Goal: Task Accomplishment & Management: Manage account settings

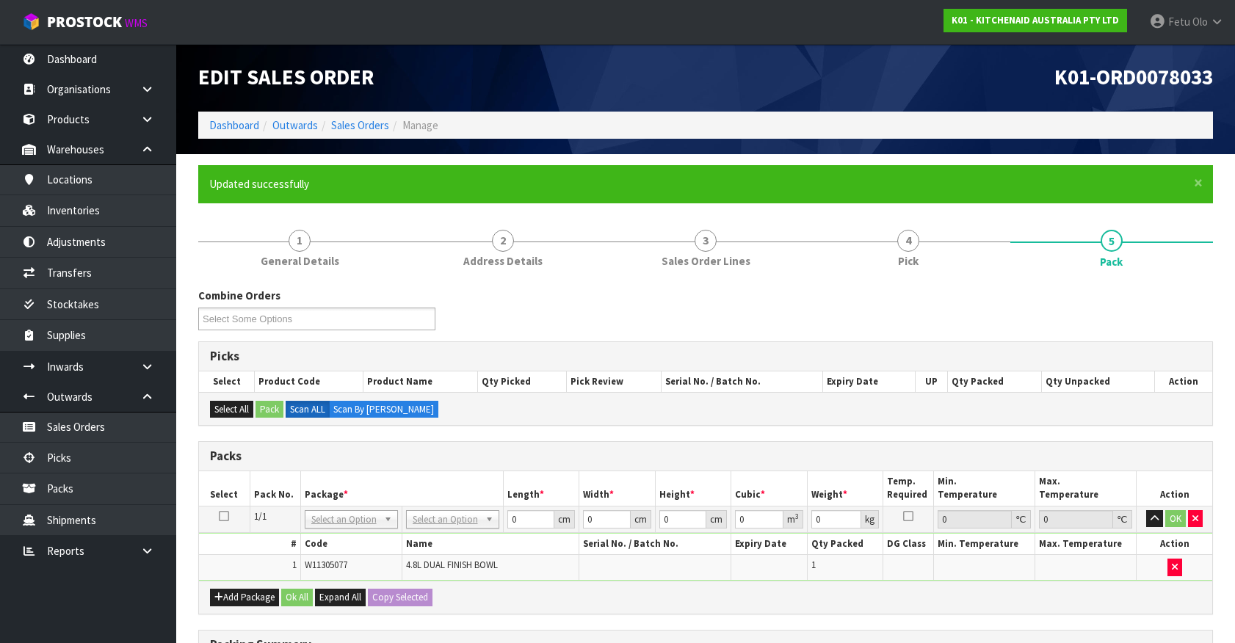
scroll to position [200, 0]
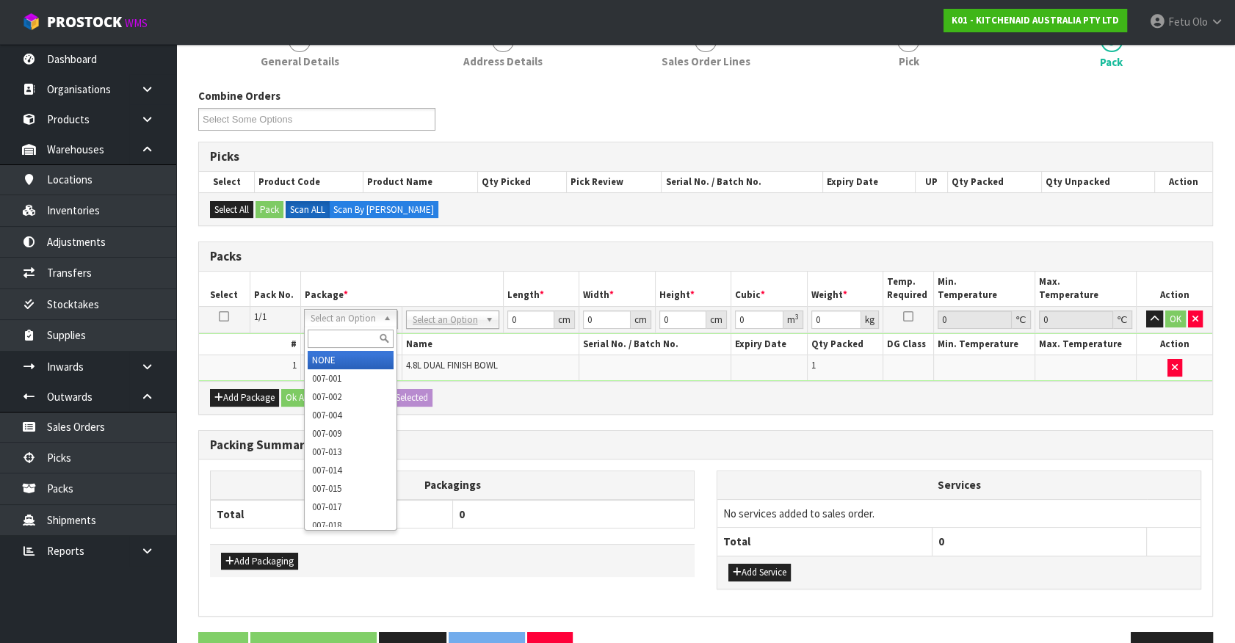
drag, startPoint x: 339, startPoint y: 338, endPoint x: 326, endPoint y: 339, distance: 12.5
click at [330, 338] on input "text" at bounding box center [351, 339] width 86 height 18
type input "011-084"
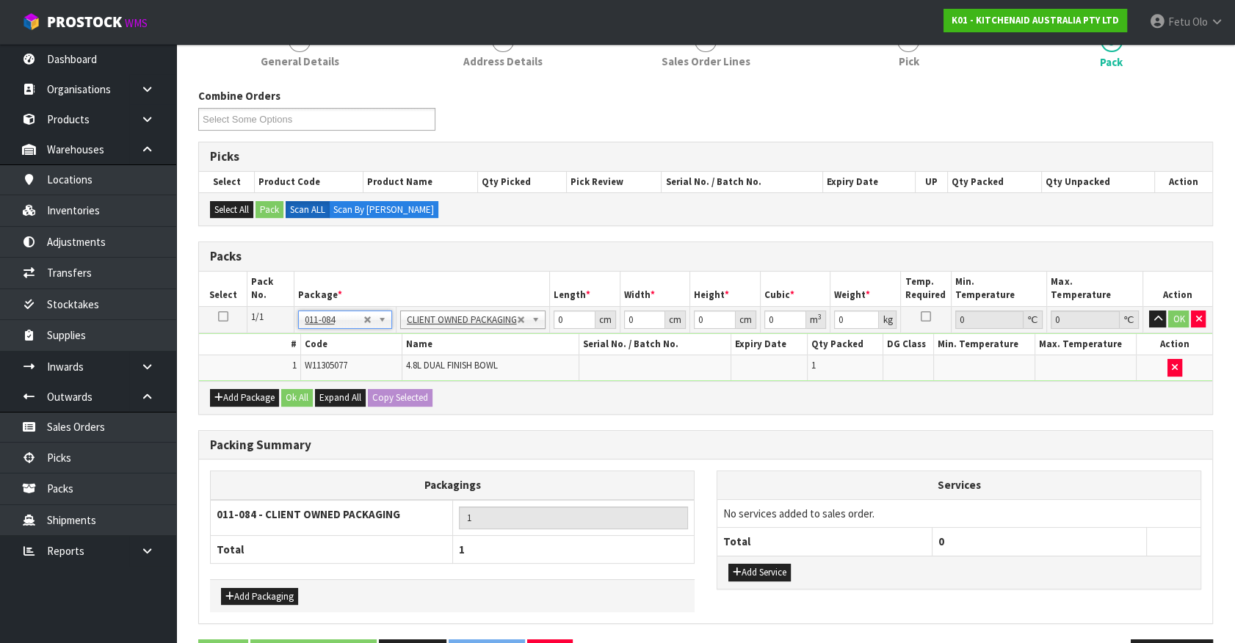
type input "0.01"
click at [671, 427] on div "Combine Orders K01-ORD0077835 K01-ORD0078017 K01-ORD0078028 K01-ORD0078033 K01-…" at bounding box center [705, 385] width 1015 height 594
drag, startPoint x: 568, startPoint y: 317, endPoint x: 492, endPoint y: 333, distance: 77.5
click at [494, 333] on tbody "1/1 NONE 007-001 007-002 007-004 007-009 007-013 007-014 007-015 007-017 007-01…" at bounding box center [705, 343] width 1013 height 74
type input "30"
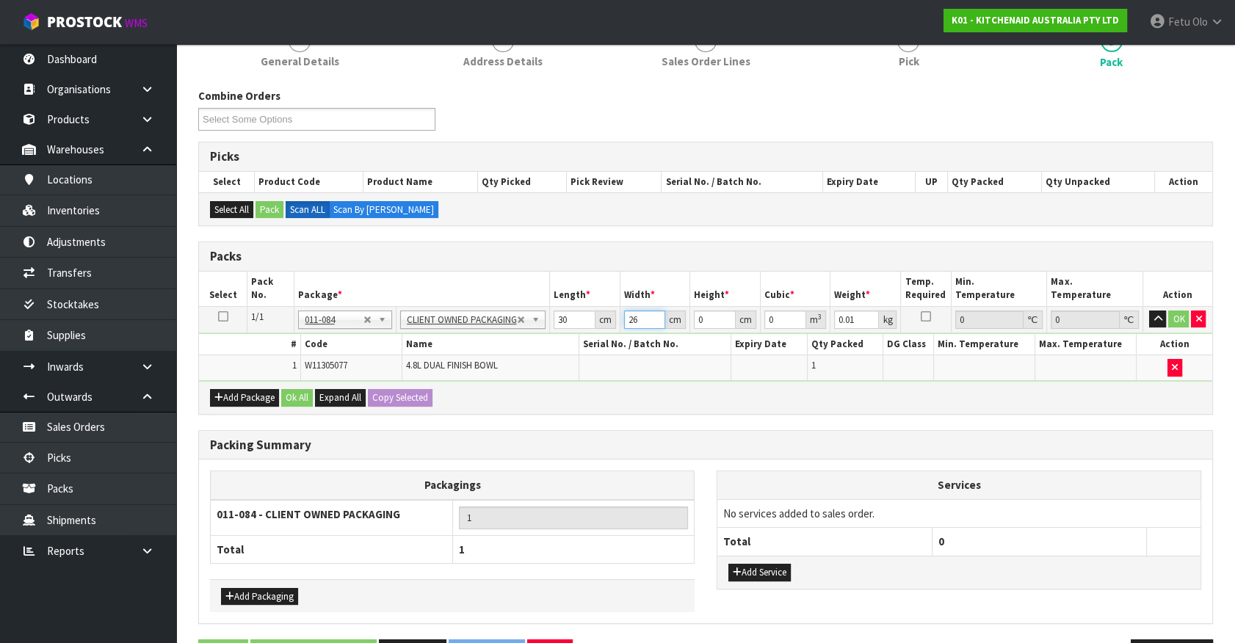
type input "26"
type input "2"
type input "0.00156"
type input "22"
type input "0.01716"
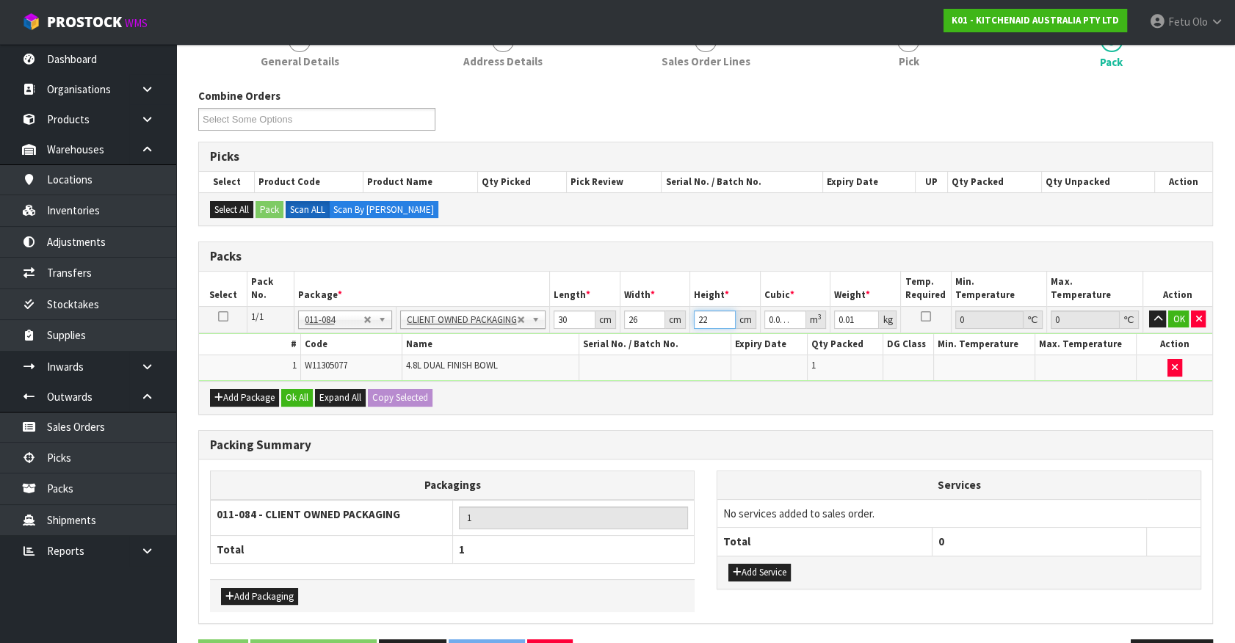
type input "22"
type input "2"
click button "OK" at bounding box center [1178, 320] width 21 height 18
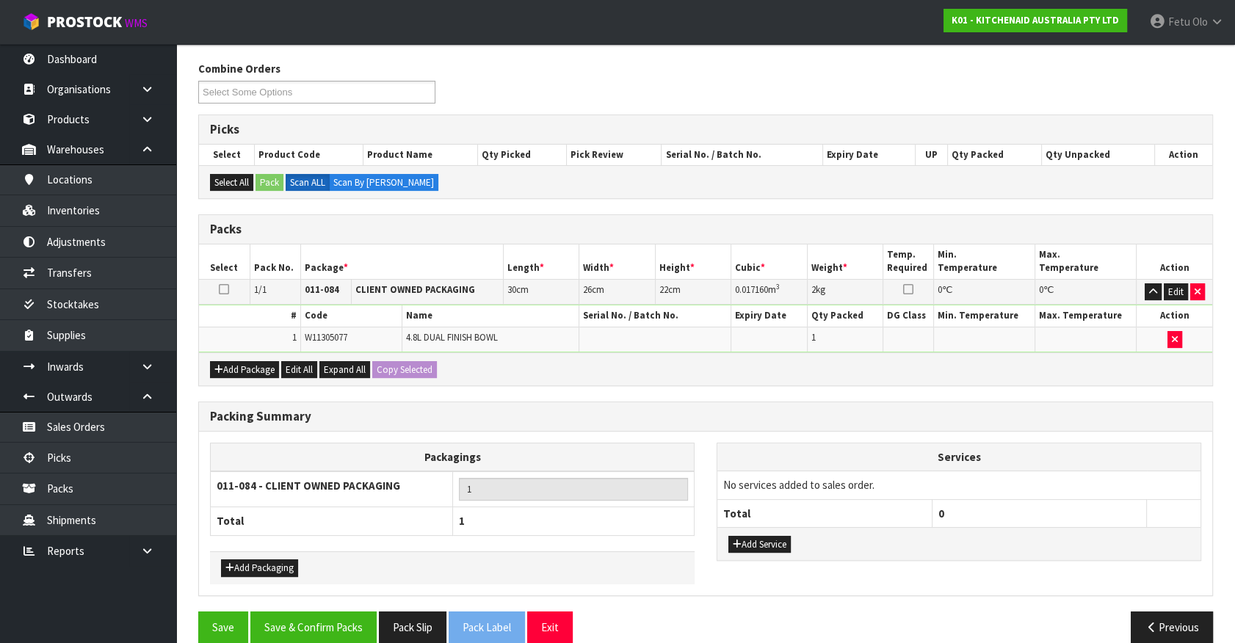
scroll to position [245, 0]
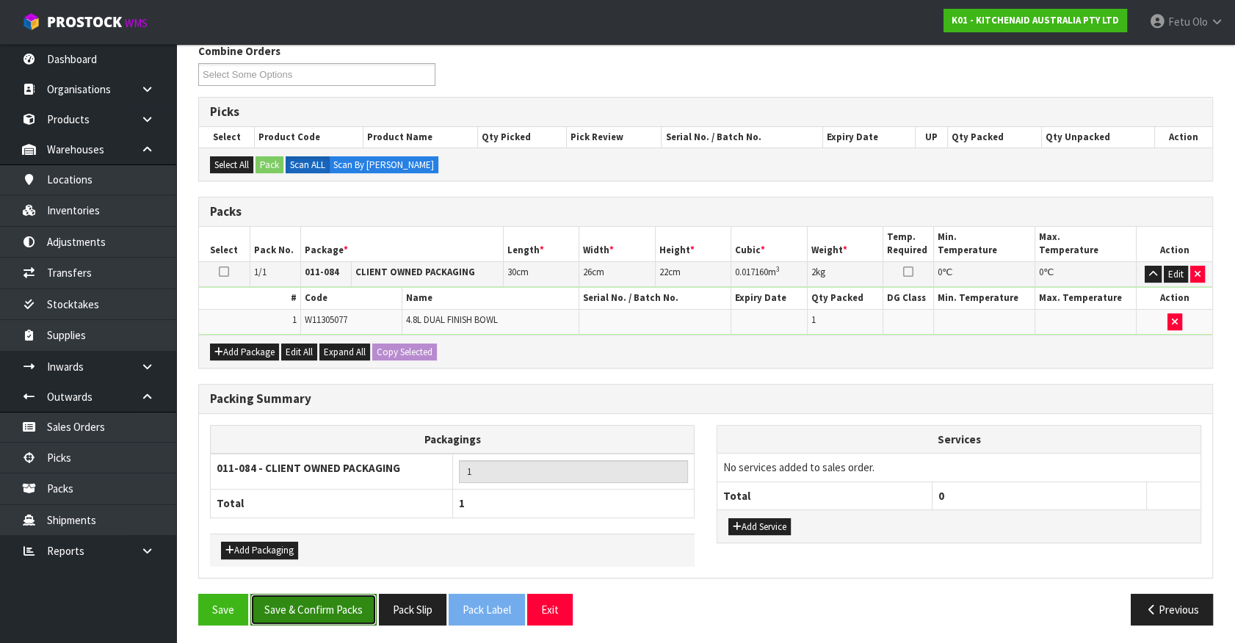
click at [370, 600] on button "Save & Confirm Packs" at bounding box center [313, 610] width 126 height 32
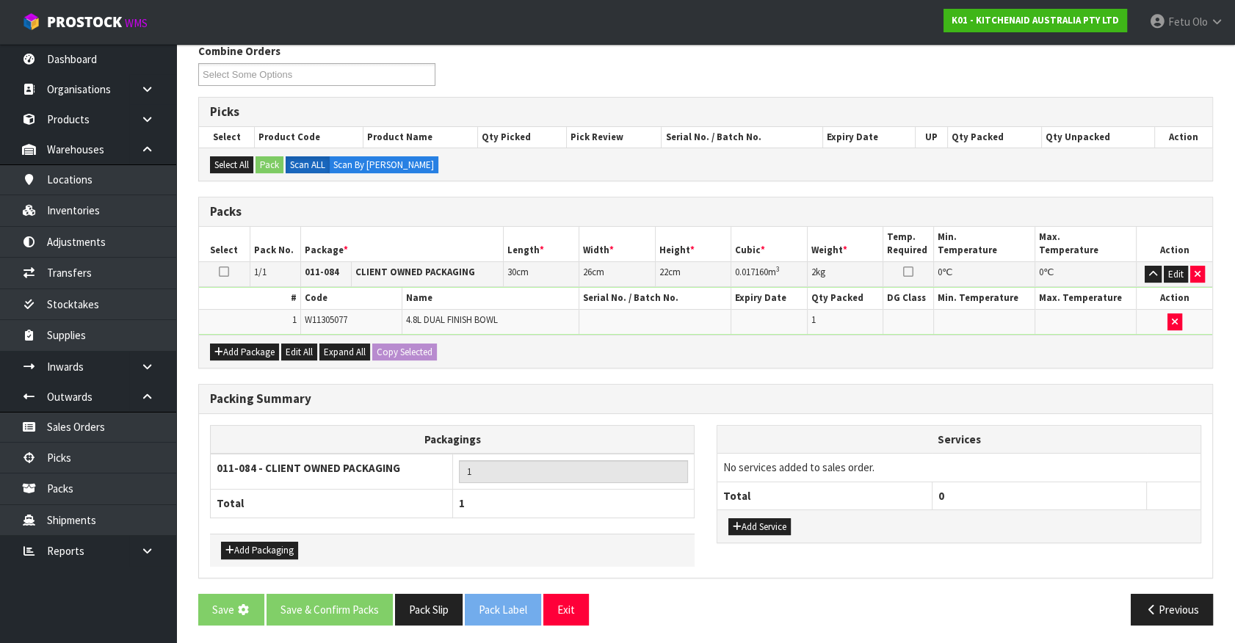
scroll to position [0, 0]
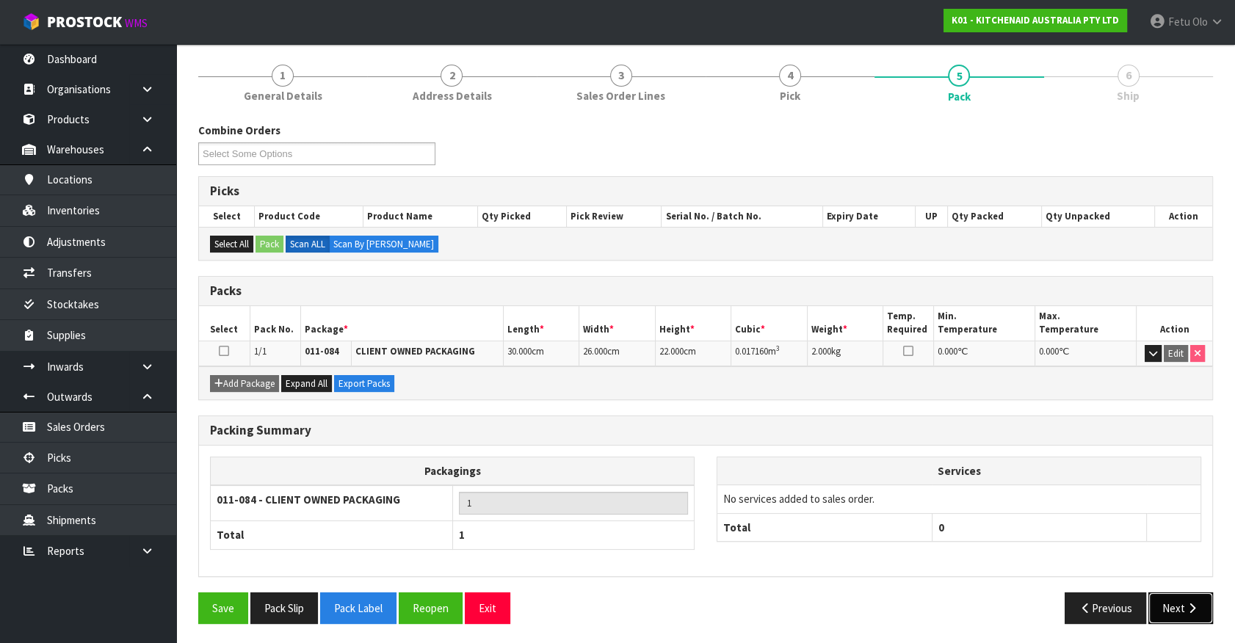
click at [1192, 603] on icon "button" at bounding box center [1192, 608] width 14 height 11
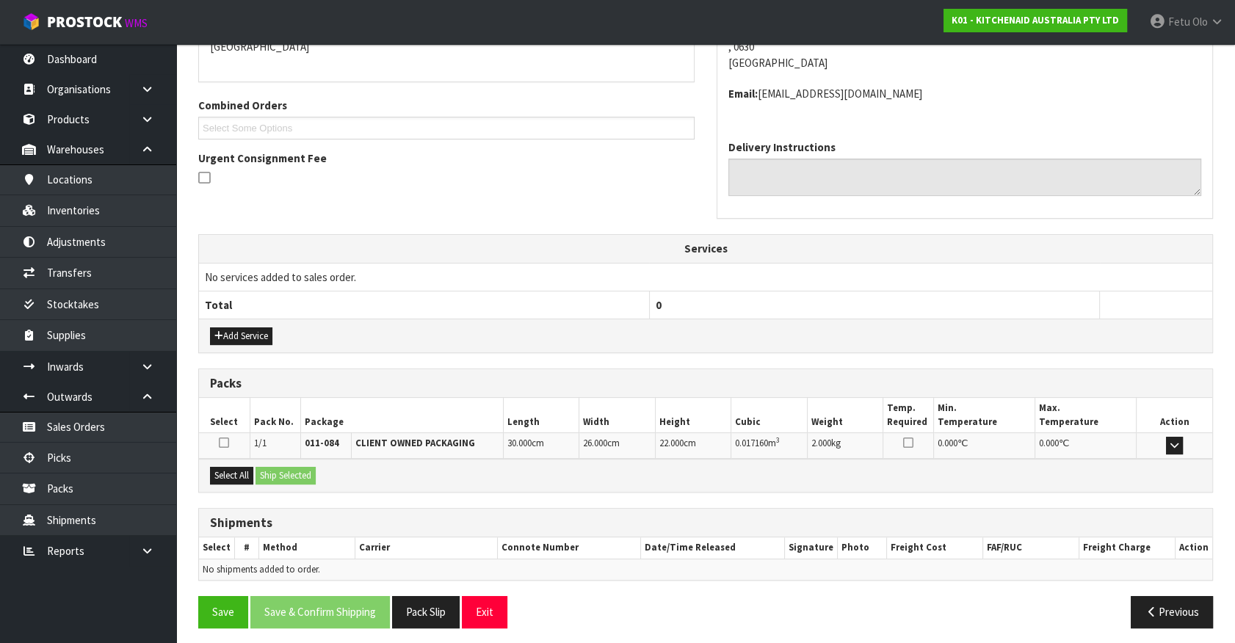
scroll to position [274, 0]
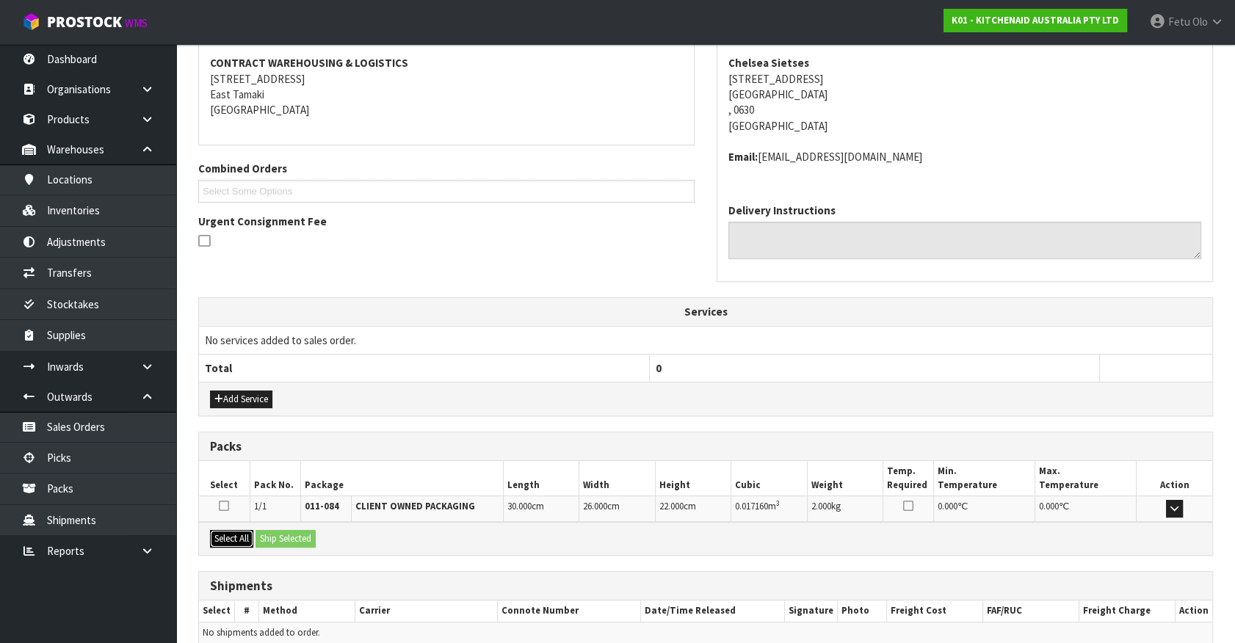
click at [235, 530] on button "Select All" at bounding box center [231, 539] width 43 height 18
click at [272, 532] on button "Ship Selected" at bounding box center [286, 539] width 60 height 18
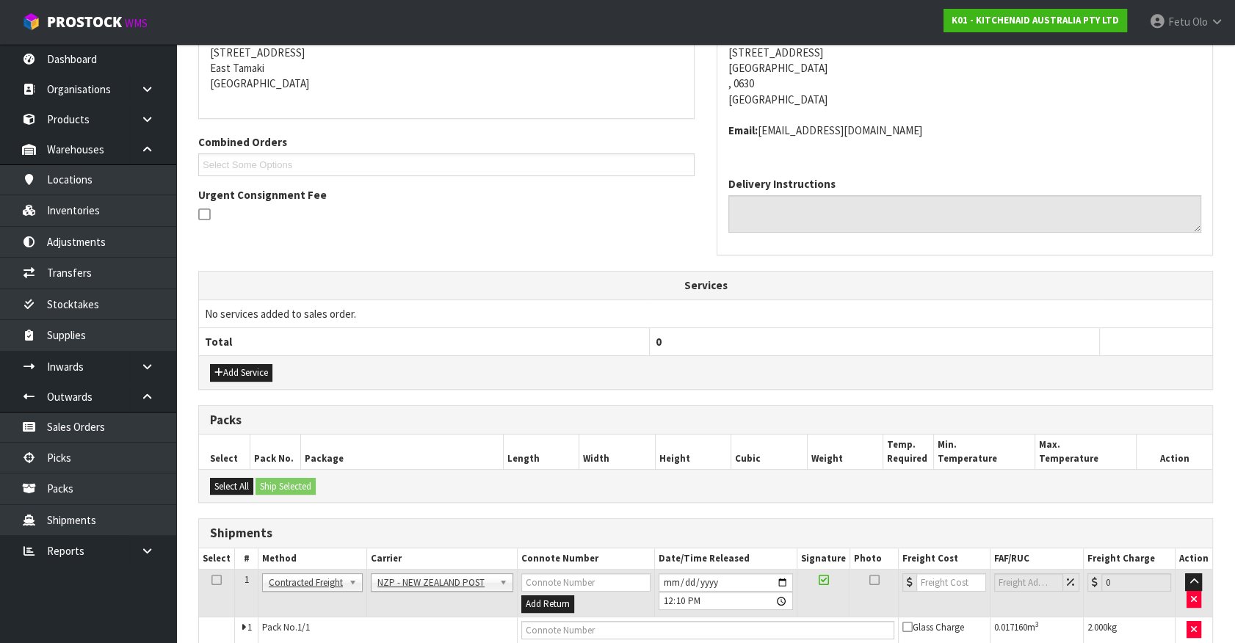
scroll to position [367, 0]
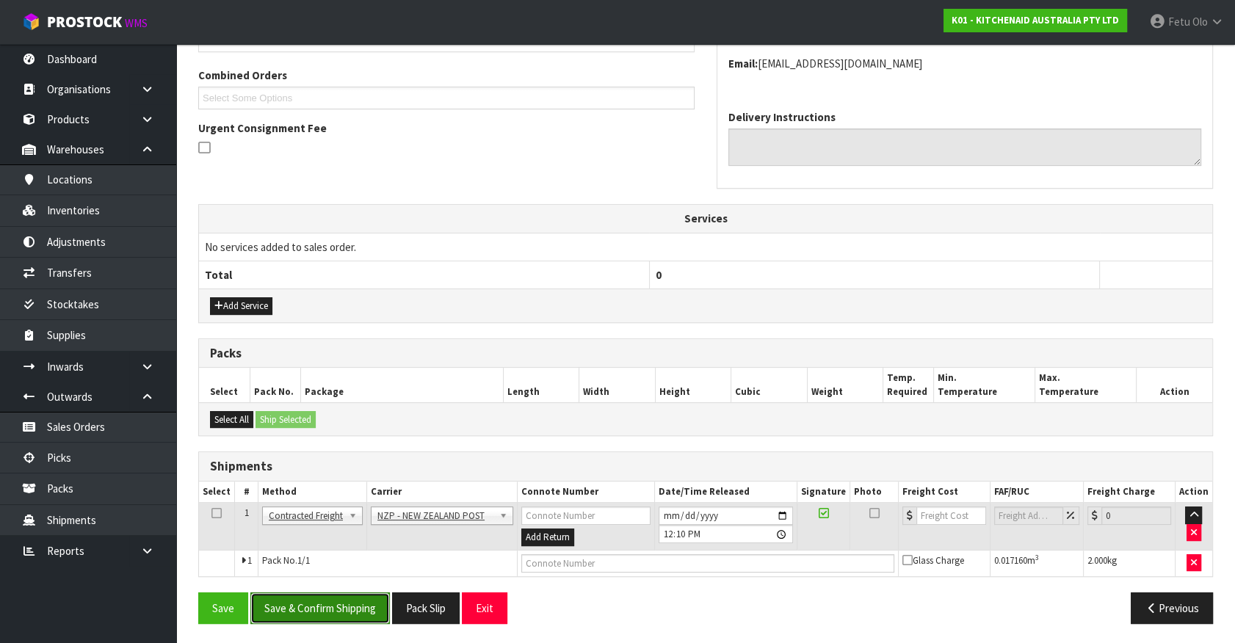
click at [350, 617] on button "Save & Confirm Shipping" at bounding box center [320, 609] width 140 height 32
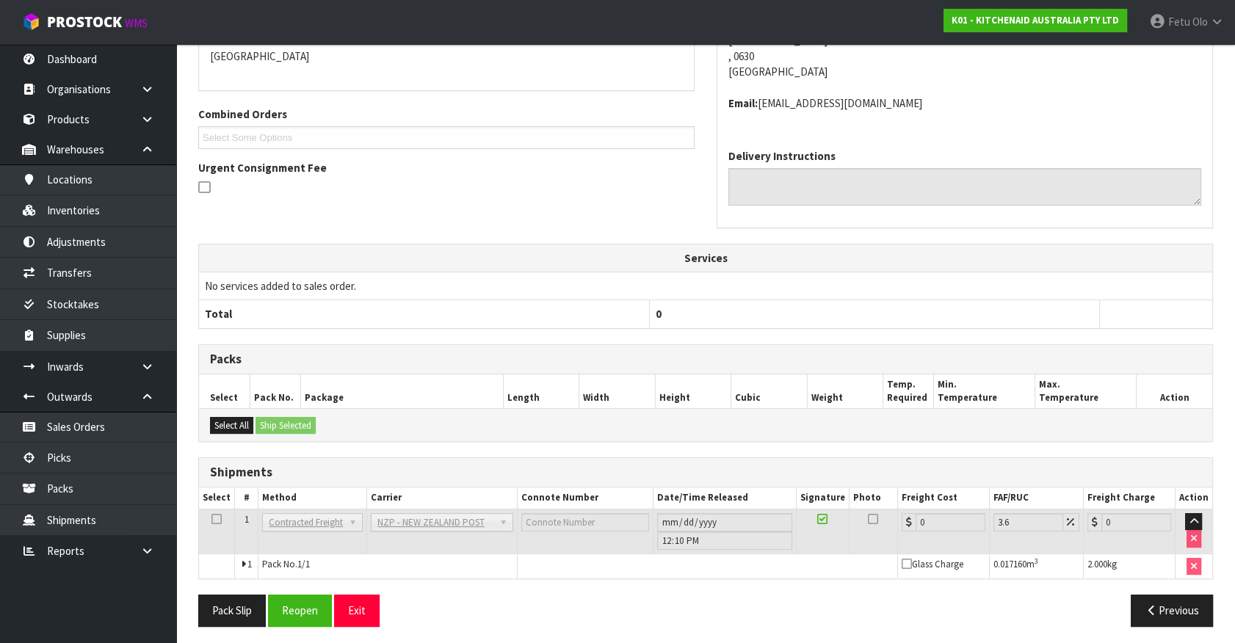
scroll to position [346, 0]
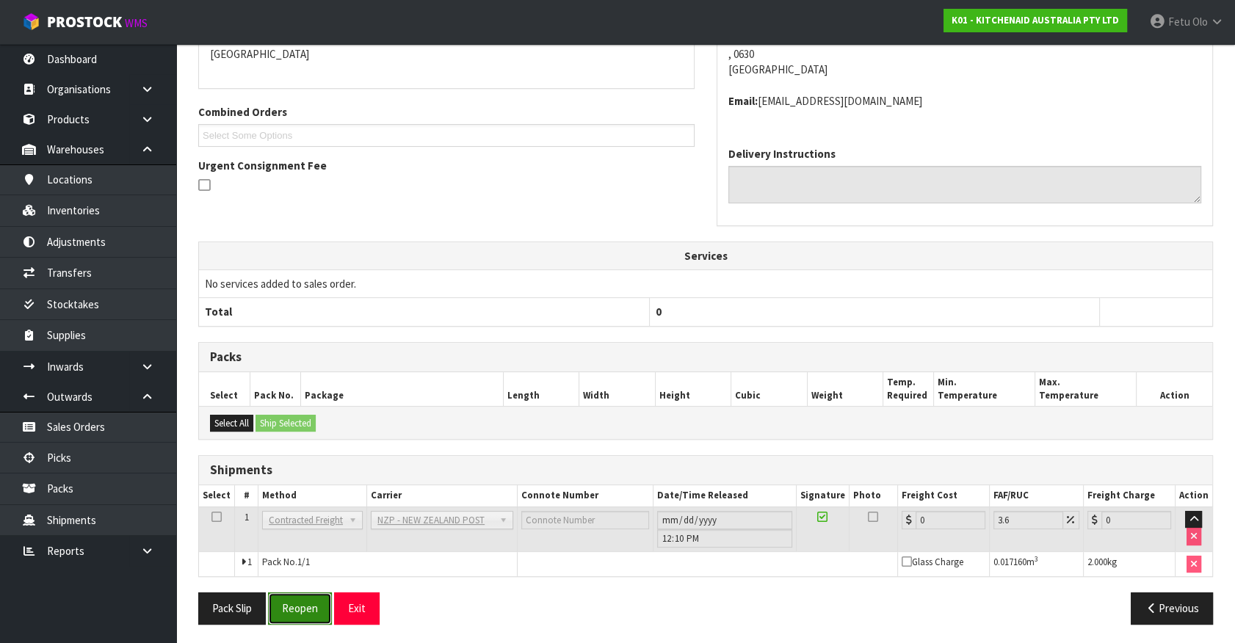
click at [308, 612] on button "Reopen" at bounding box center [300, 609] width 64 height 32
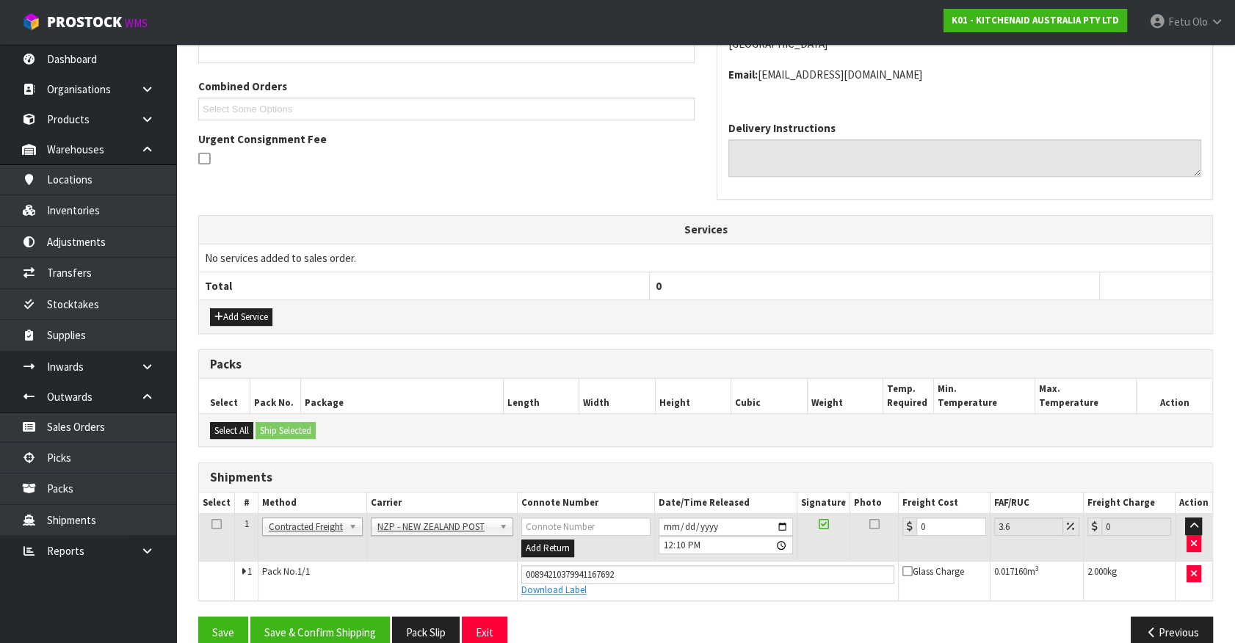
scroll to position [380, 0]
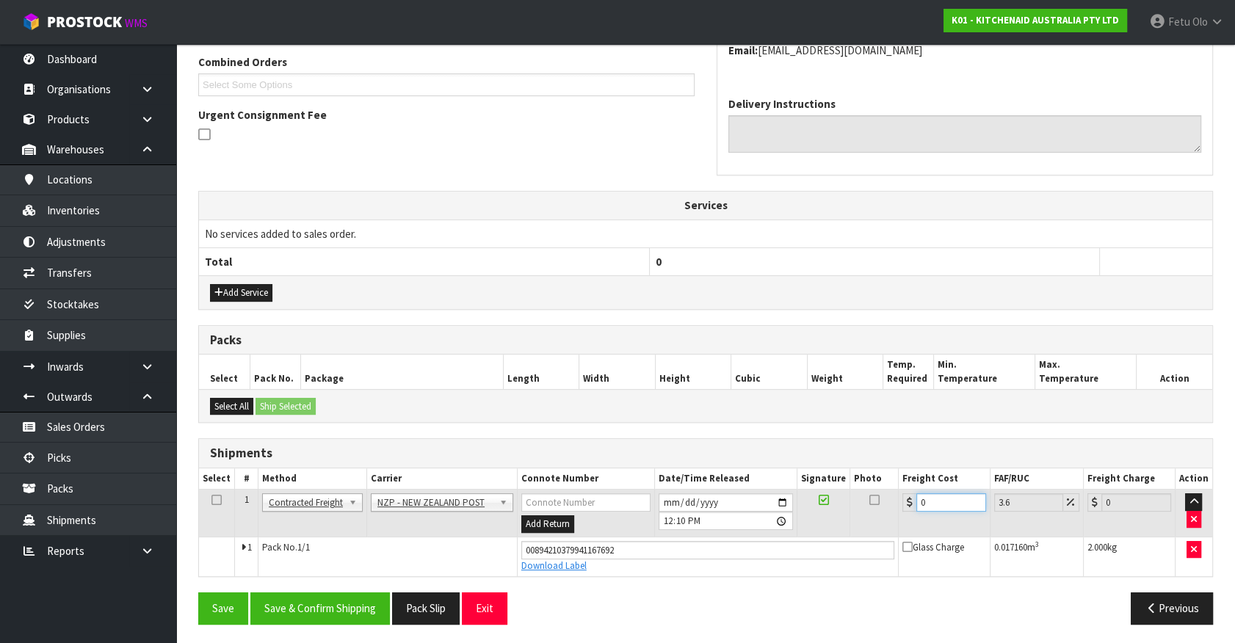
drag, startPoint x: 900, startPoint y: 515, endPoint x: 742, endPoint y: 524, distance: 158.1
click at [742, 524] on tr "1 Client Local Pickup Customer Local Pickup Company Freight Contracted Freight …" at bounding box center [705, 514] width 1013 height 48
type input "4"
type input "4.14"
type input "4.3"
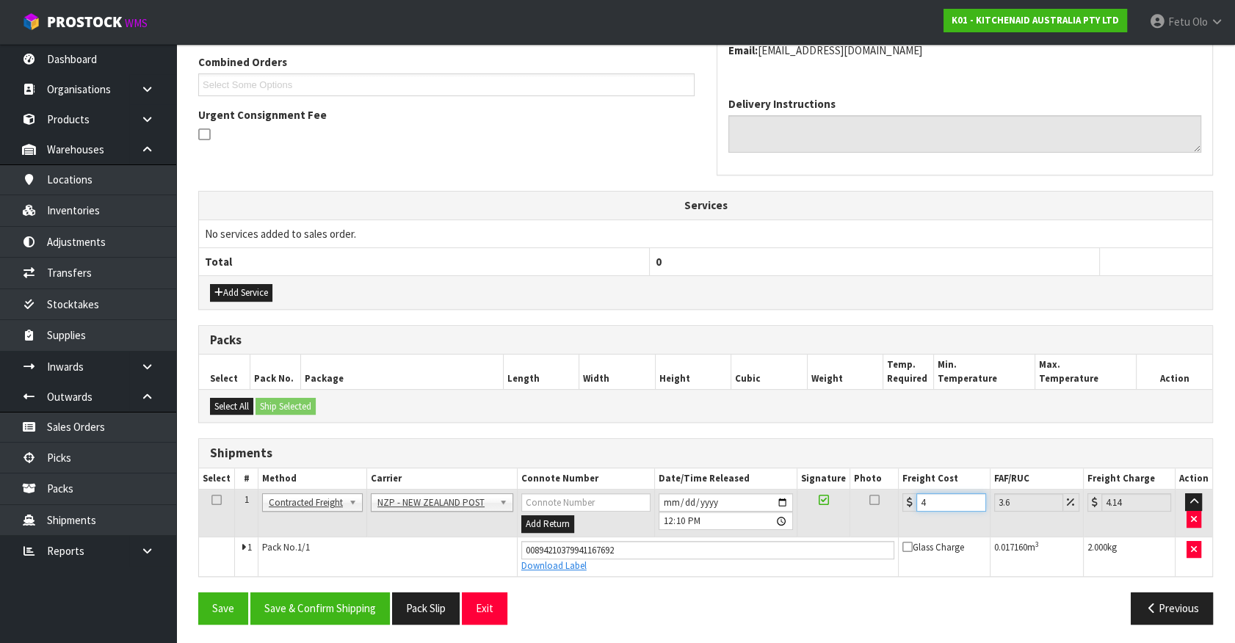
type input "4.45"
type input "4.33"
type input "4.49"
type input "4.33"
click at [308, 600] on button "Save & Confirm Shipping" at bounding box center [320, 609] width 140 height 32
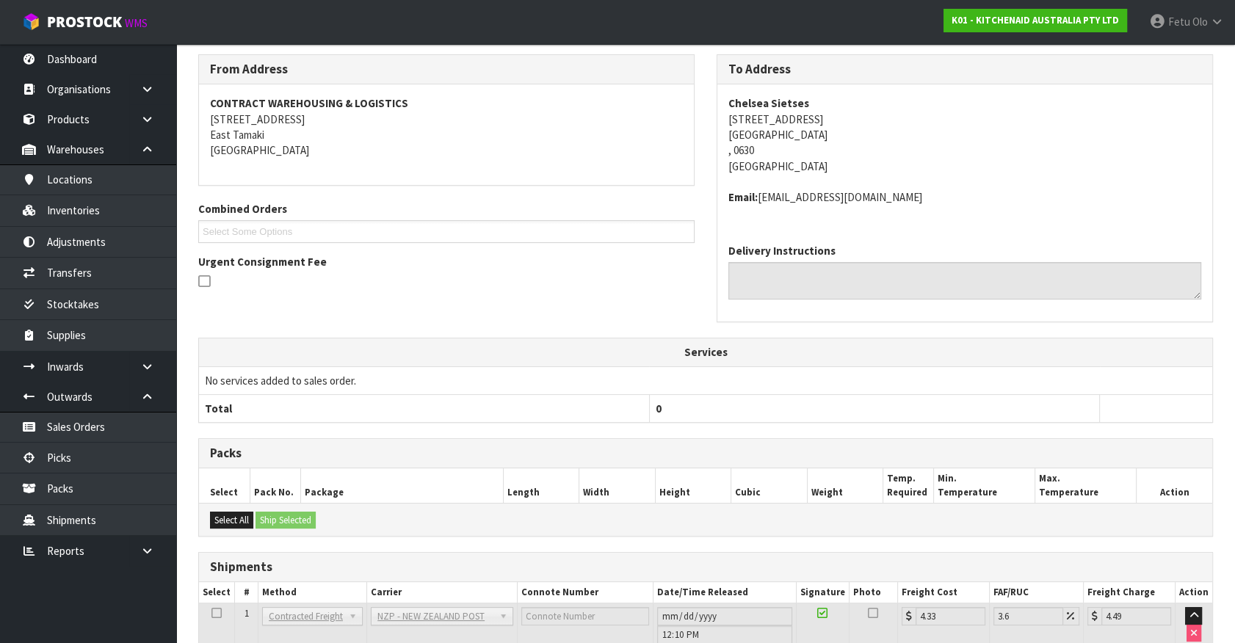
scroll to position [341, 0]
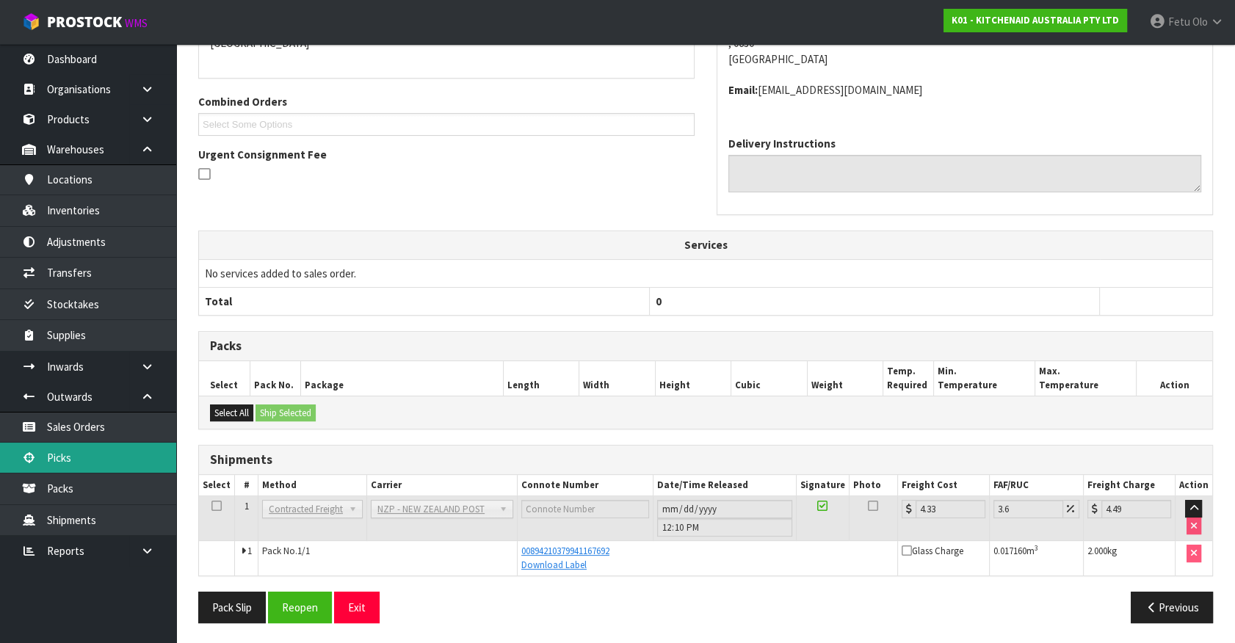
click at [78, 458] on link "Picks" at bounding box center [88, 458] width 176 height 30
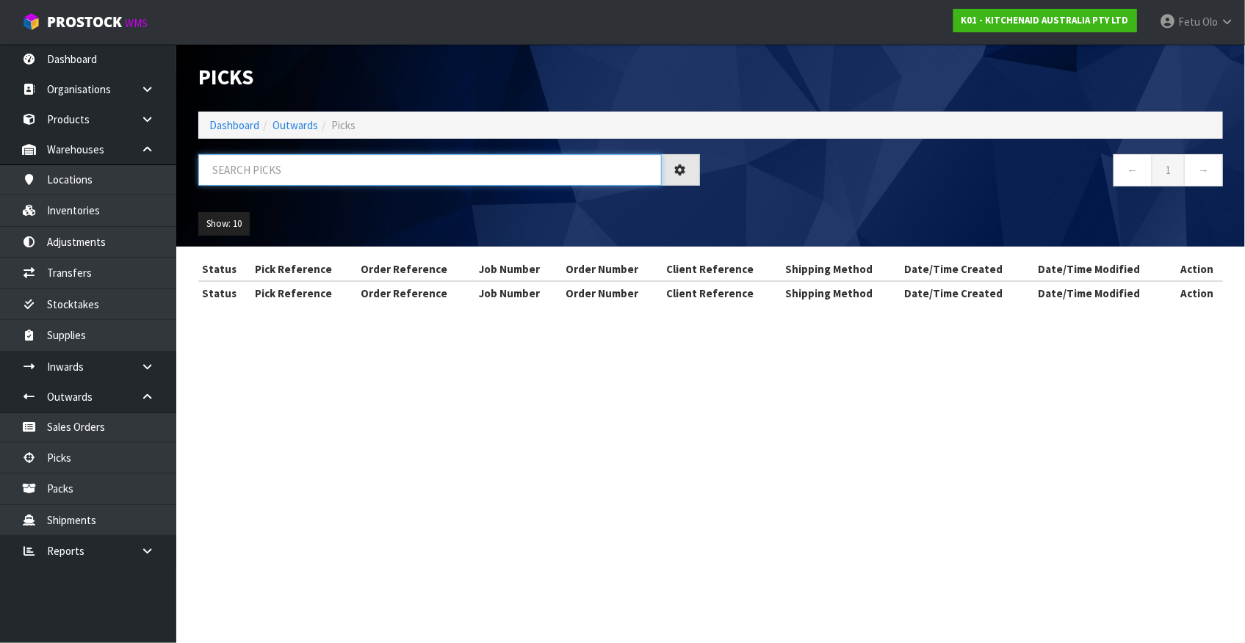
click at [392, 176] on input "text" at bounding box center [429, 170] width 463 height 32
type input "78028"
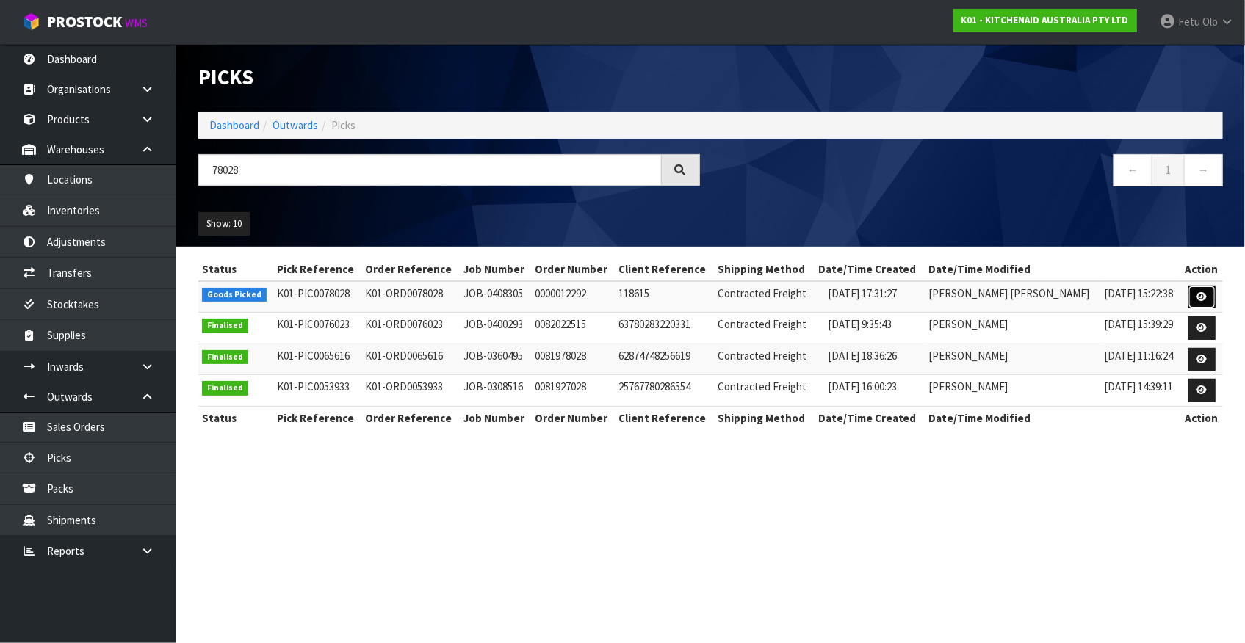
click at [1207, 303] on link at bounding box center [1201, 297] width 27 height 23
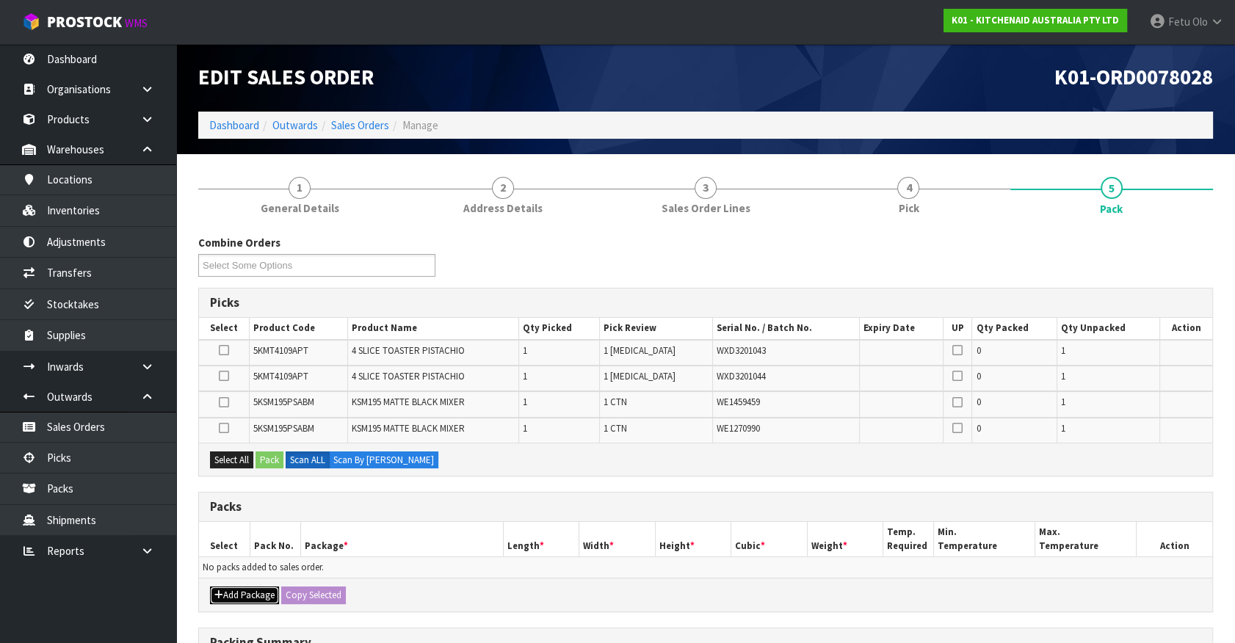
click at [235, 591] on button "Add Package" at bounding box center [244, 596] width 69 height 18
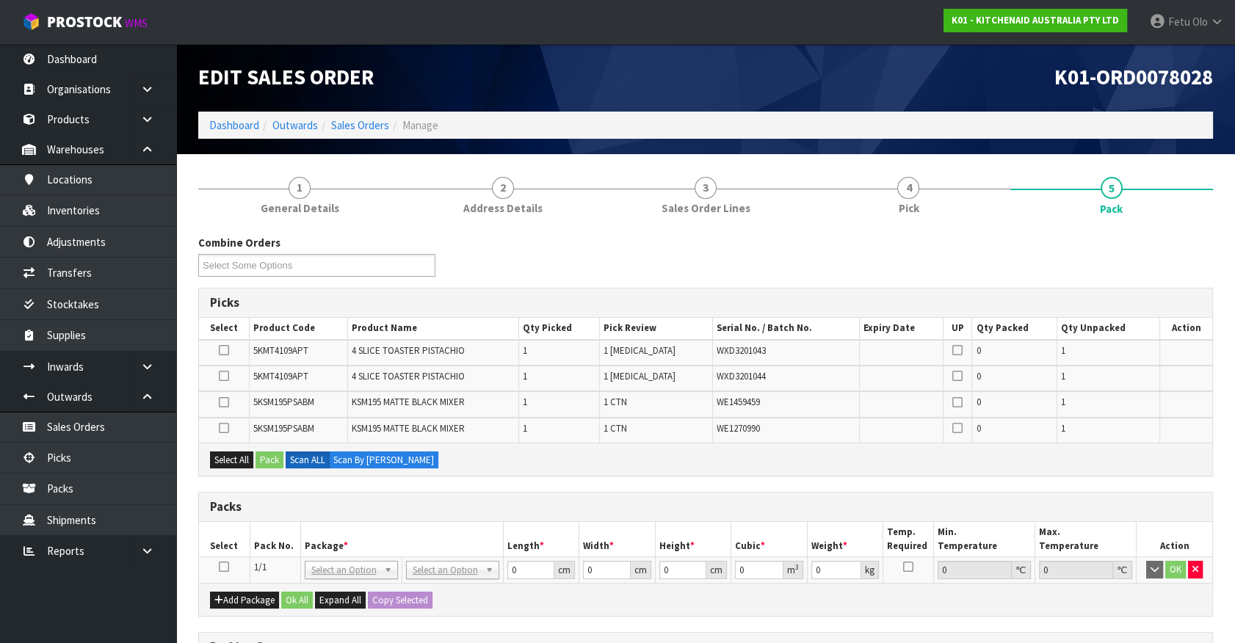
click at [226, 567] on icon at bounding box center [224, 567] width 10 height 1
click at [301, 518] on div "Packs" at bounding box center [705, 507] width 1013 height 29
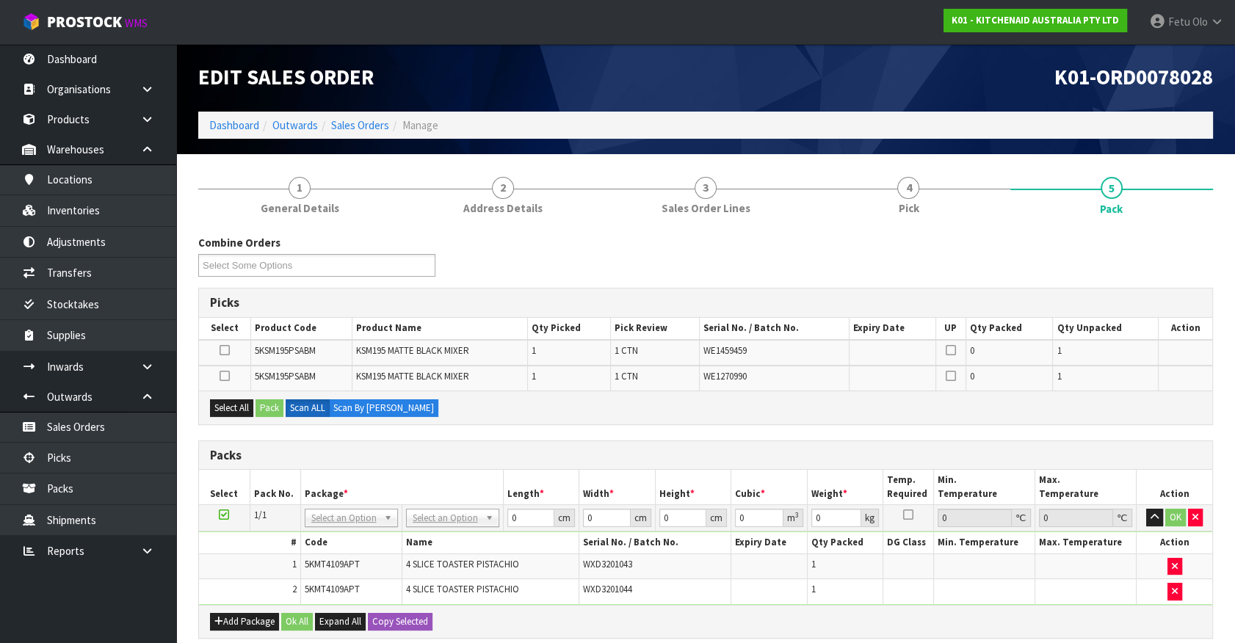
click at [223, 515] on icon at bounding box center [224, 515] width 10 height 1
click at [320, 483] on th "Package *" at bounding box center [401, 487] width 203 height 35
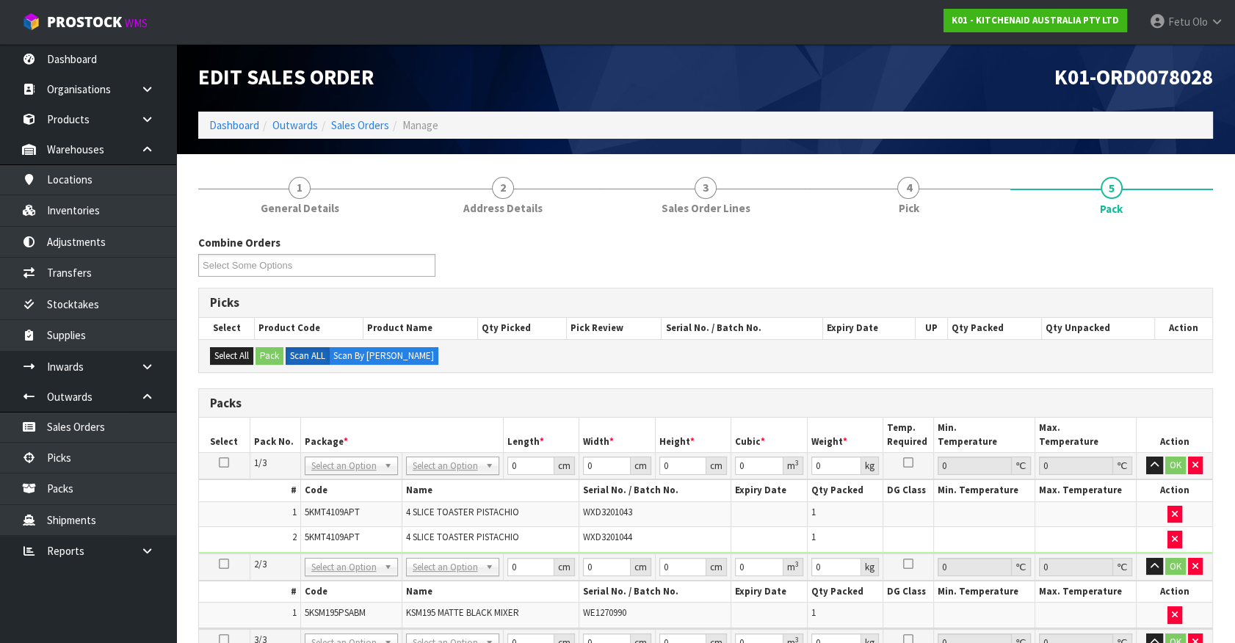
drag, startPoint x: 360, startPoint y: 461, endPoint x: 347, endPoint y: 491, distance: 31.9
drag, startPoint x: 347, startPoint y: 493, endPoint x: 347, endPoint y: 503, distance: 10.3
click at [347, 496] on div at bounding box center [351, 486] width 92 height 24
drag, startPoint x: 347, startPoint y: 503, endPoint x: 554, endPoint y: 452, distance: 214.1
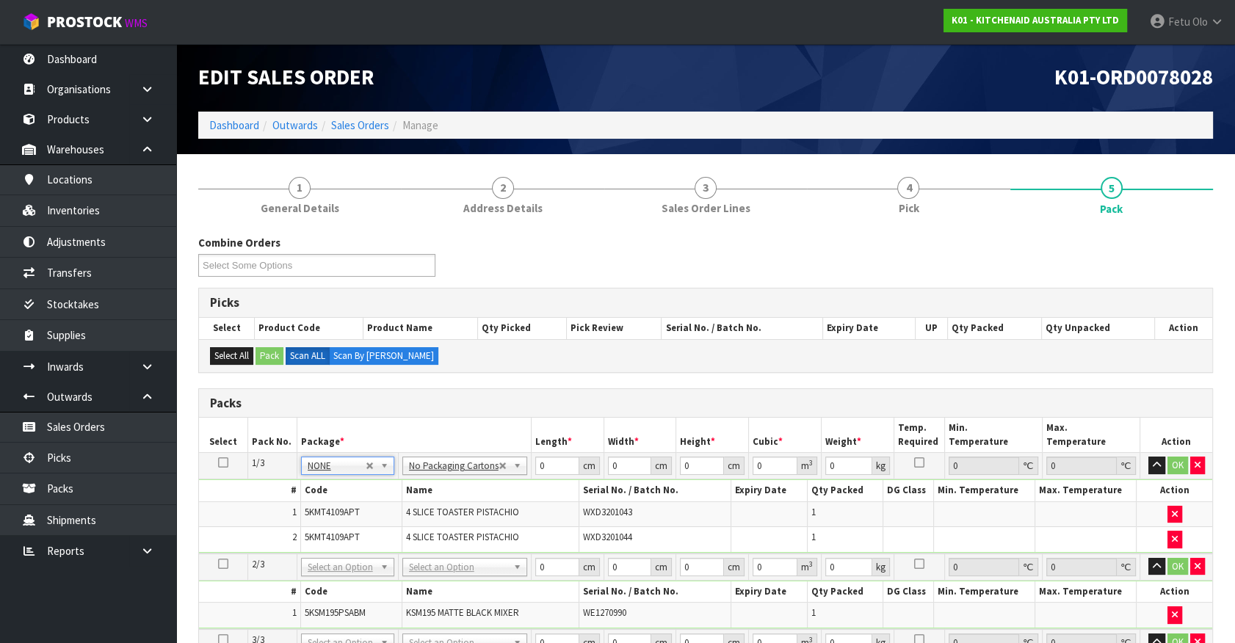
click at [225, 463] on icon at bounding box center [223, 463] width 10 height 1
click at [455, 514] on tbody "1/3 NONE 007-001 007-002 007-004 007-009 007-013 007-014 007-015 007-017 007-01…" at bounding box center [705, 503] width 1013 height 101
type input "76"
type input "38"
type input "2"
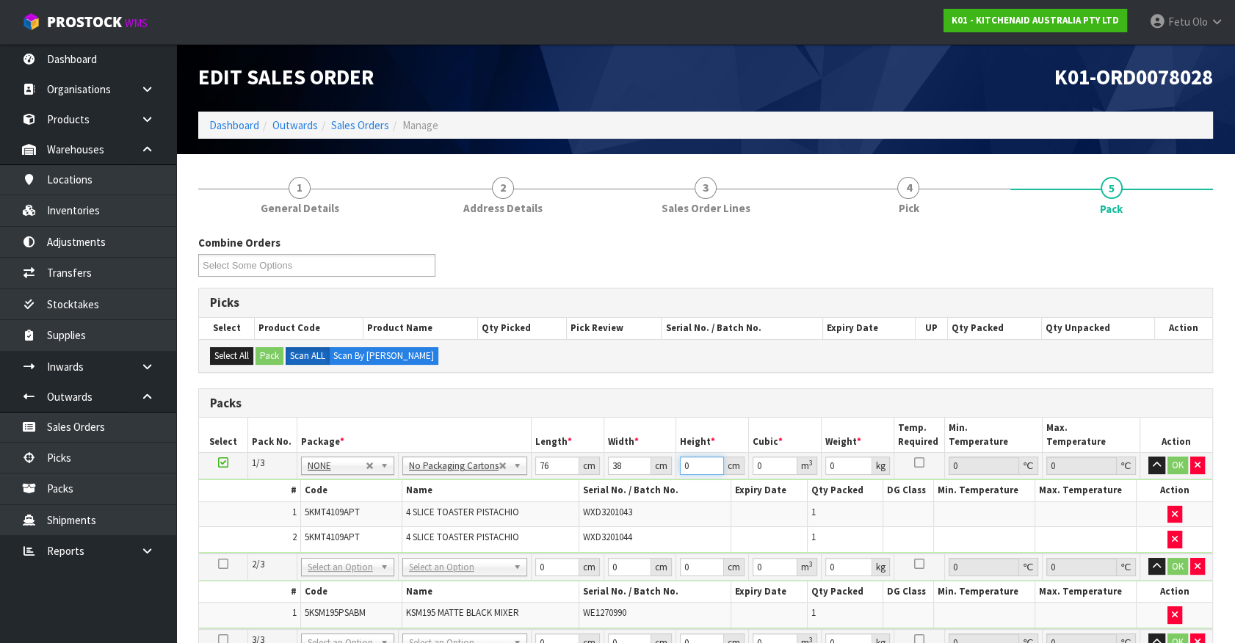
type input "0.005776"
type input "29"
type input "0.083752"
type input "29"
type input "11"
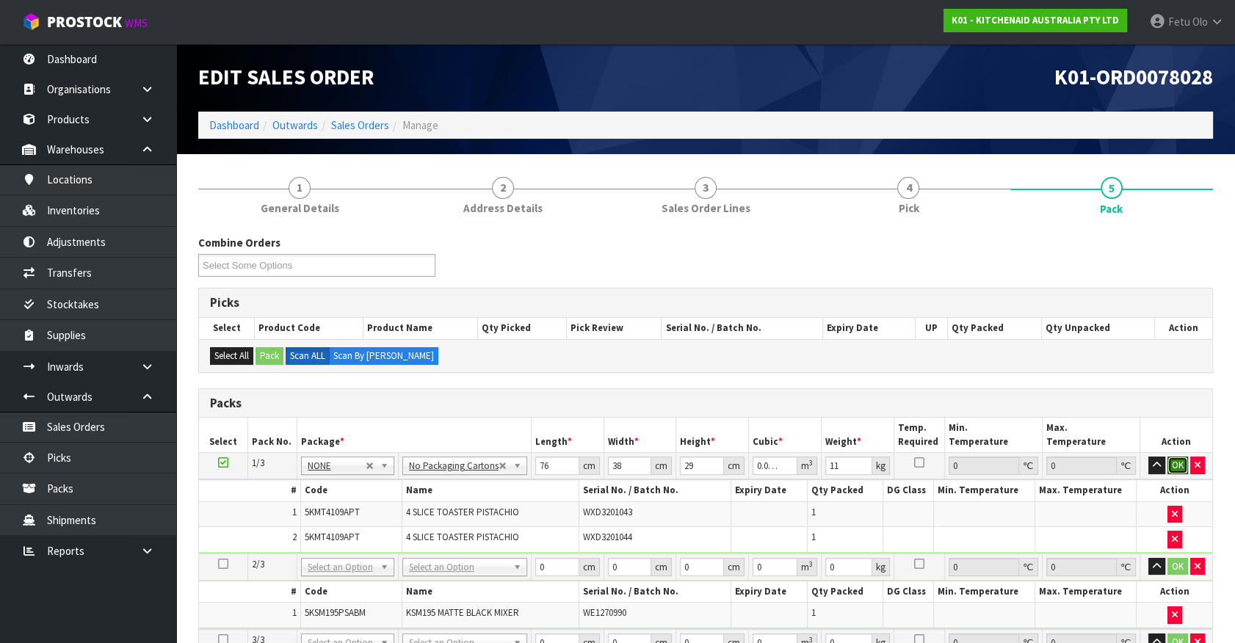
click button "OK" at bounding box center [1178, 466] width 21 height 18
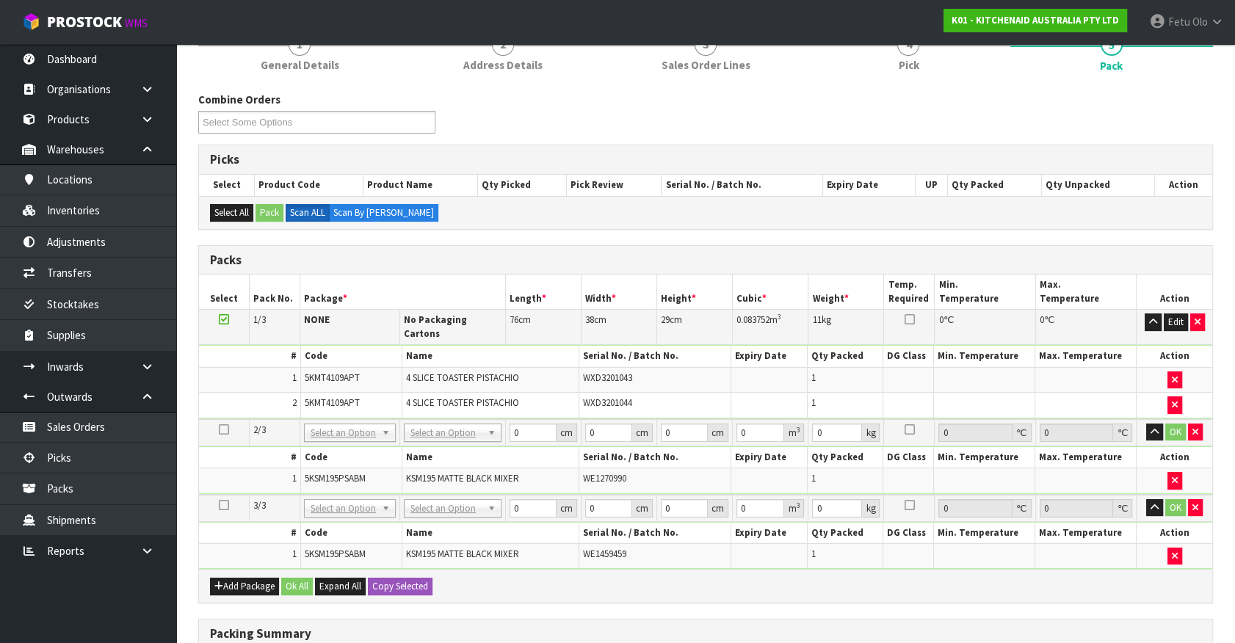
scroll to position [333, 0]
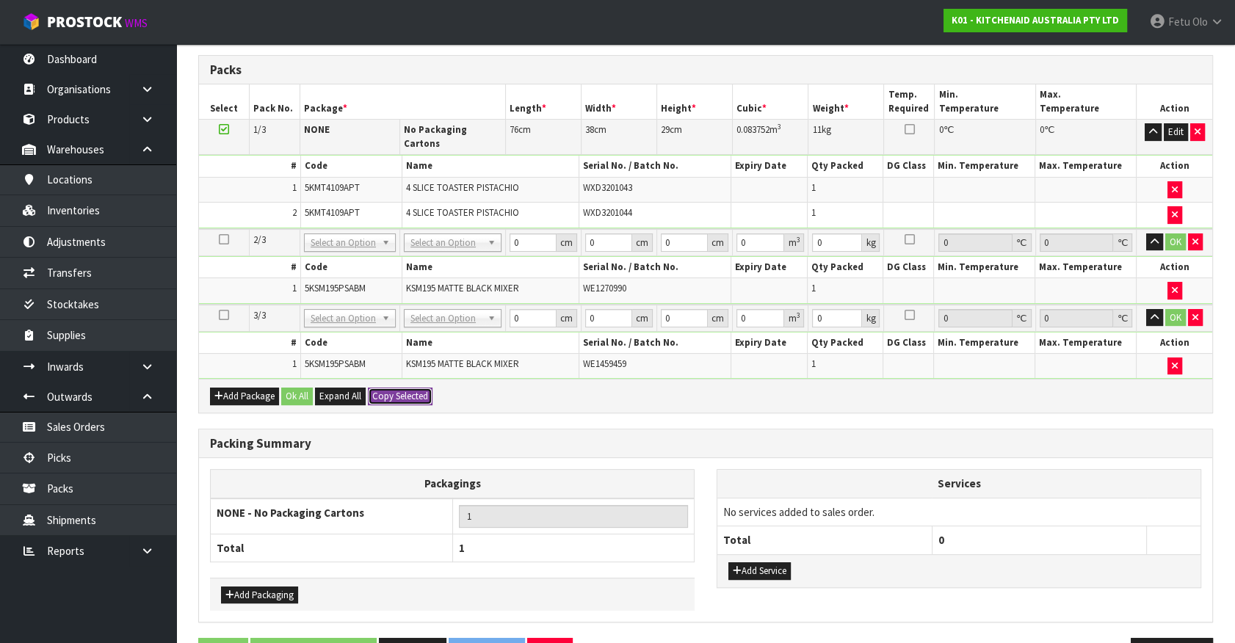
click at [399, 388] on button "Copy Selected" at bounding box center [400, 397] width 65 height 18
type input "76"
type input "38"
type input "29"
type input "0.083752"
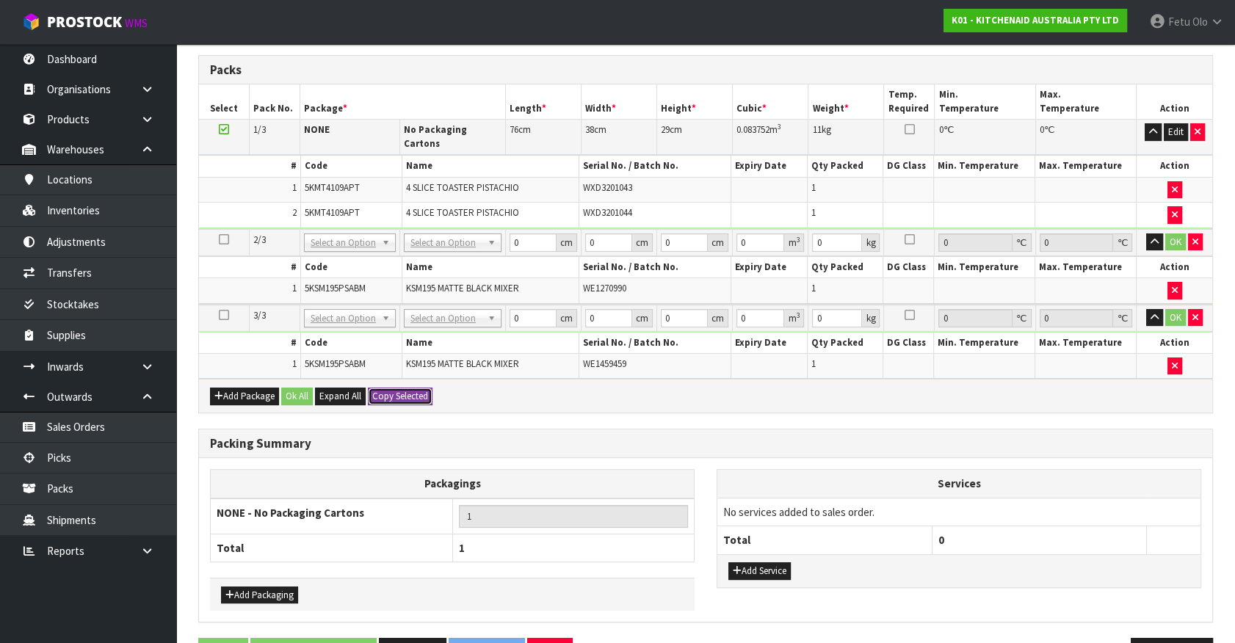
type input "11"
type input "76"
type input "38"
type input "29"
type input "0.083752"
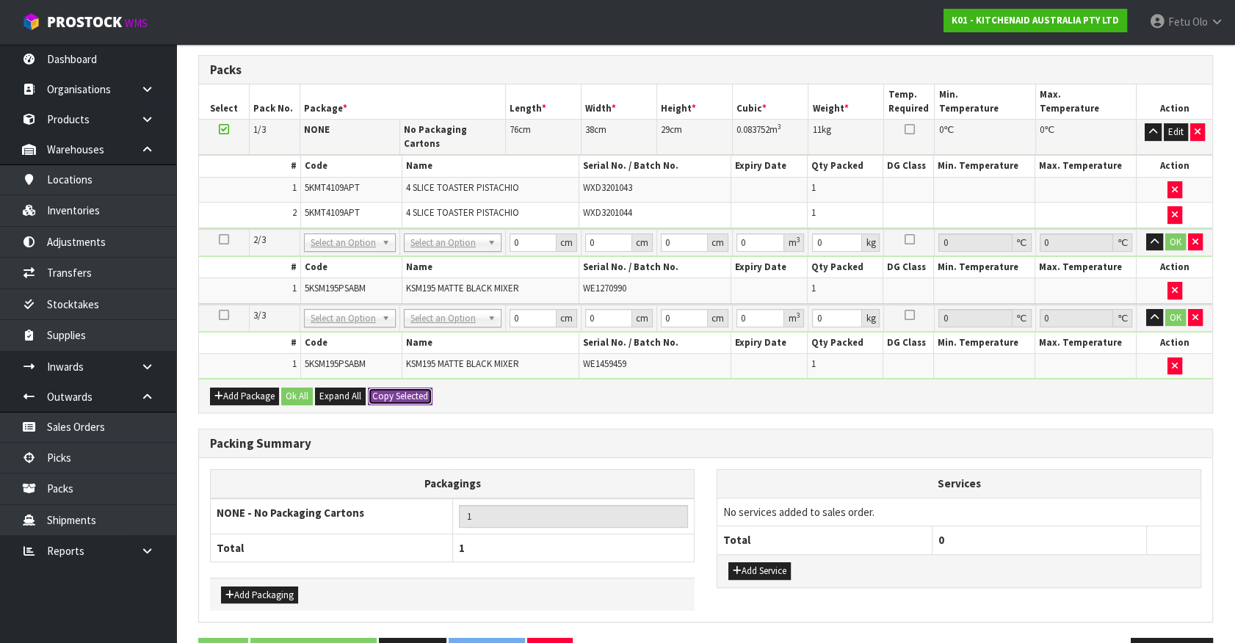
type input "11"
type input "3"
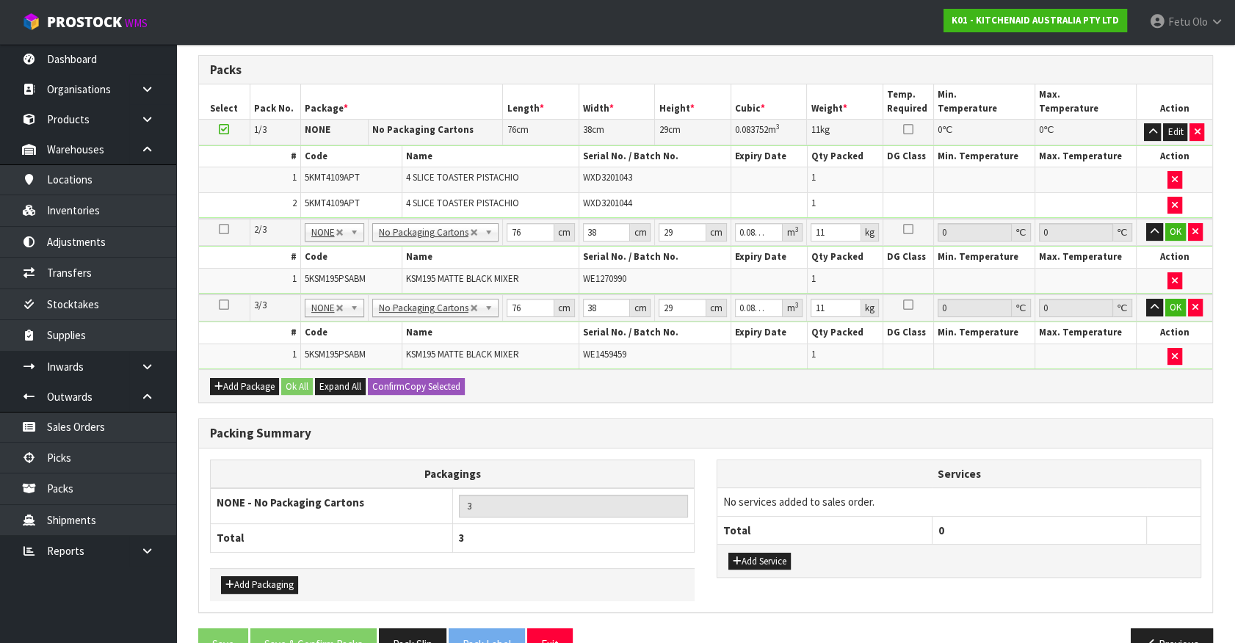
click at [592, 442] on div "Packing Summary" at bounding box center [705, 433] width 1013 height 29
drag, startPoint x: 516, startPoint y: 237, endPoint x: 364, endPoint y: 420, distance: 237.3
click at [396, 267] on tbody "2/3 NONE 007-001 007-002 007-004 007-009 007-013 007-014 007-015 007-017 007-01…" at bounding box center [705, 257] width 1013 height 76
type input "4"
type input "0.004408"
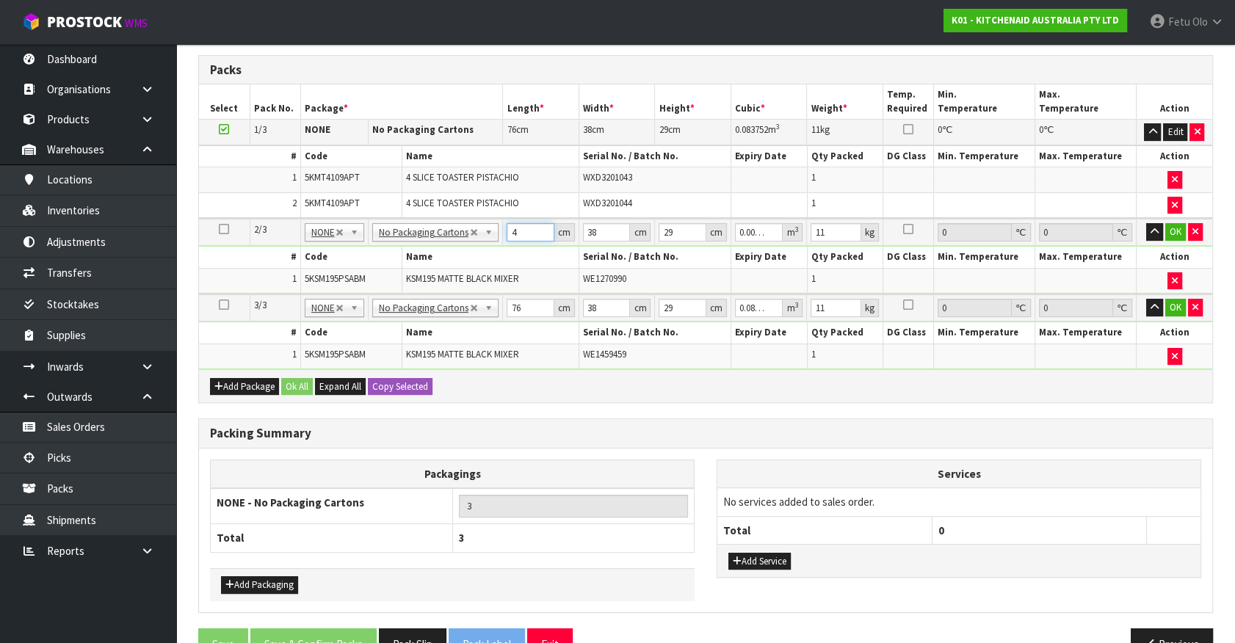
type input "42"
type input "0.046284"
type input "42"
type input "2"
type input "0.002436"
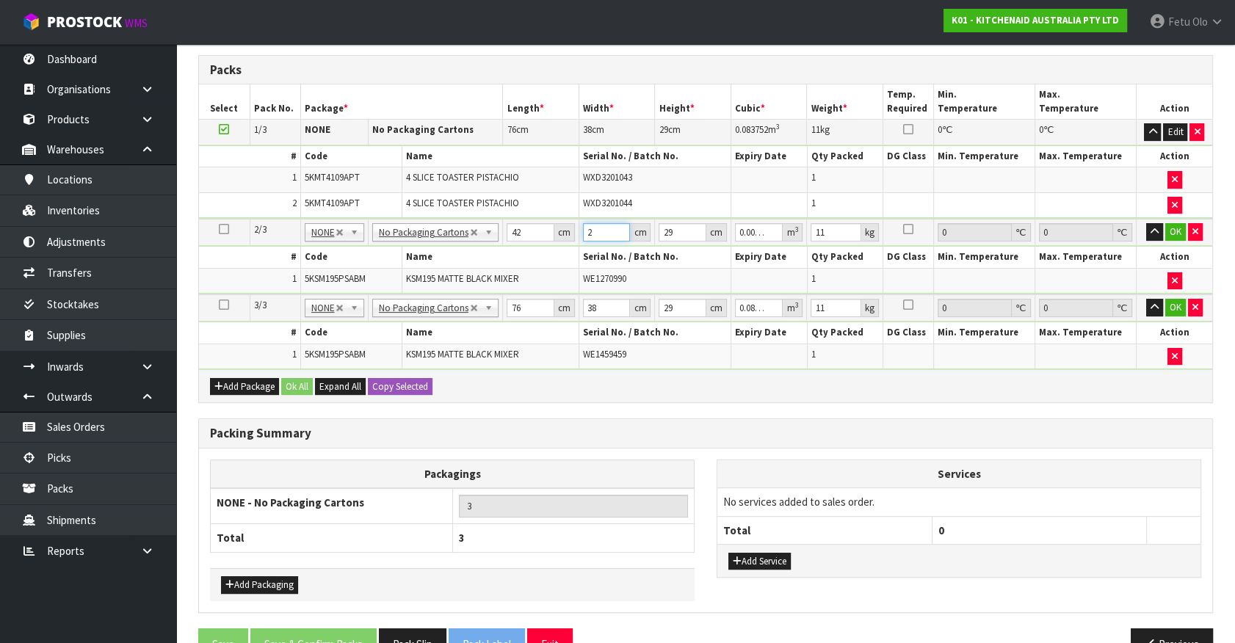
type input "29"
type input "0.035322"
type input "29"
type input "4"
type input "0.004872"
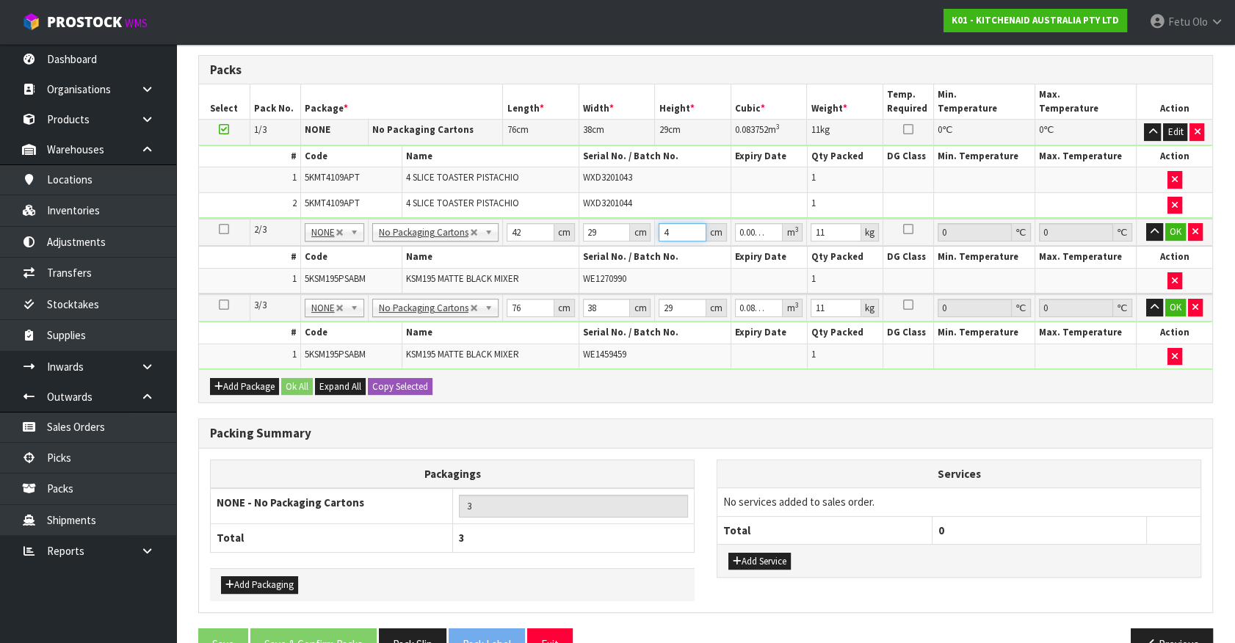
type input "43"
type input "0.052374"
type input "43"
type input "13"
click button "OK" at bounding box center [1175, 232] width 21 height 18
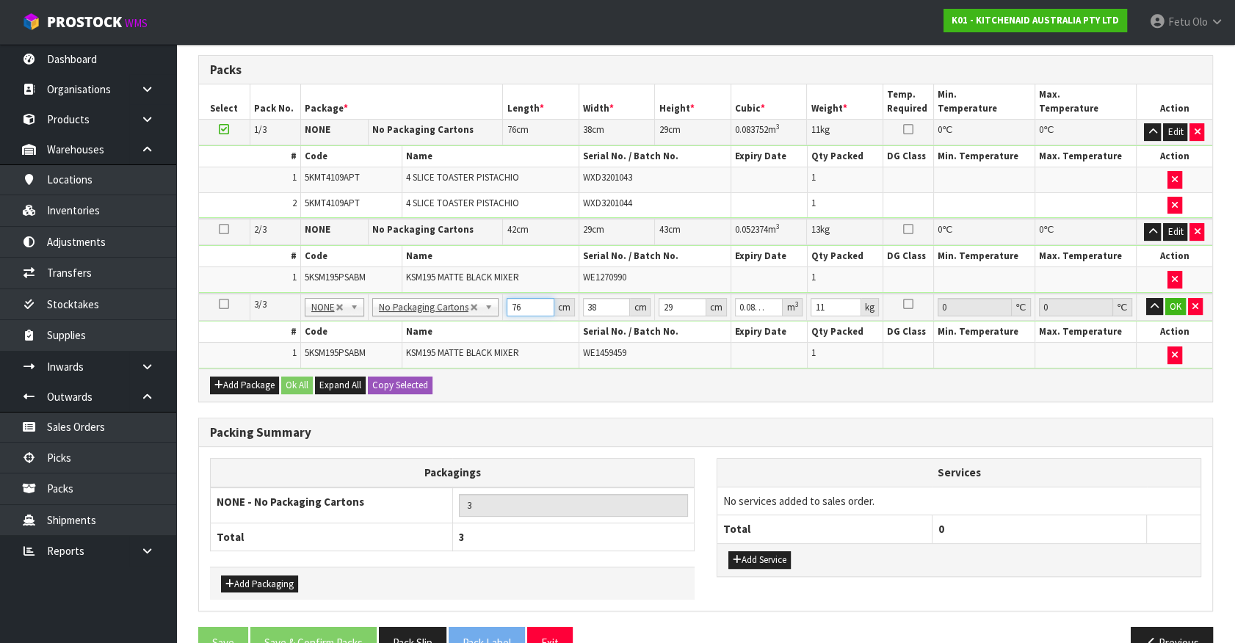
drag, startPoint x: 507, startPoint y: 304, endPoint x: 454, endPoint y: 315, distance: 54.7
click at [454, 311] on tr "3/3 NONE 007-001 007-002 007-004 007-009 007-013 007-014 007-015 007-017 007-01…" at bounding box center [705, 307] width 1013 height 27
type input "4"
type input "0.004408"
type input "42"
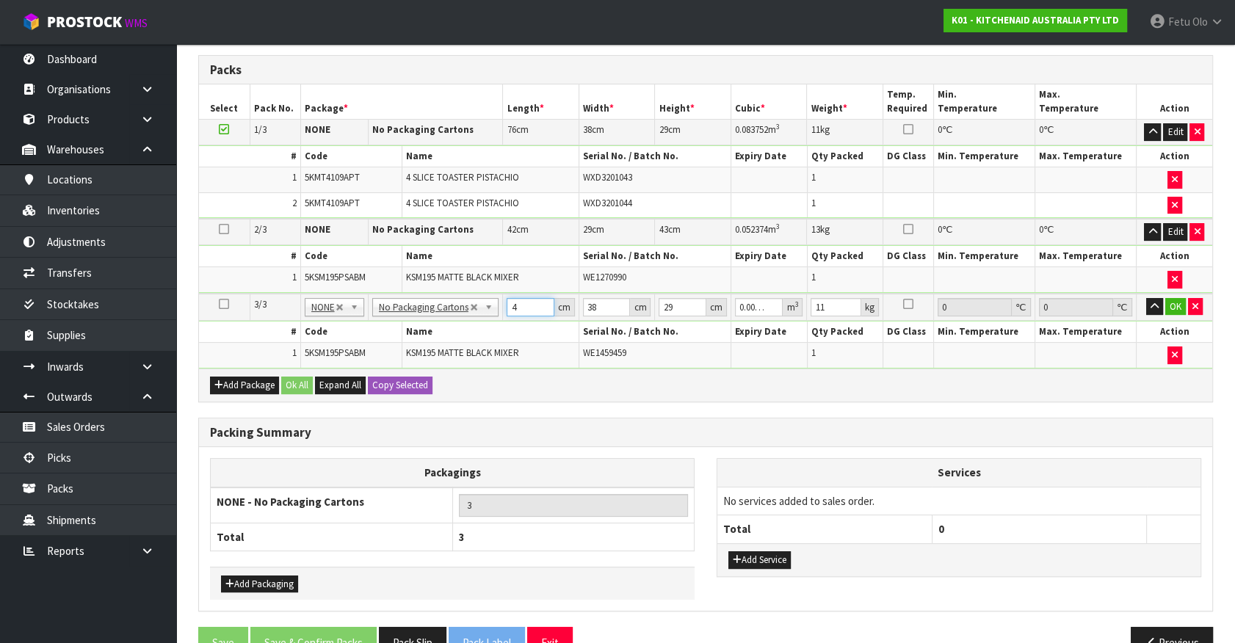
type input "0.046284"
type input "42"
type input "2"
type input "0.002436"
type input "29"
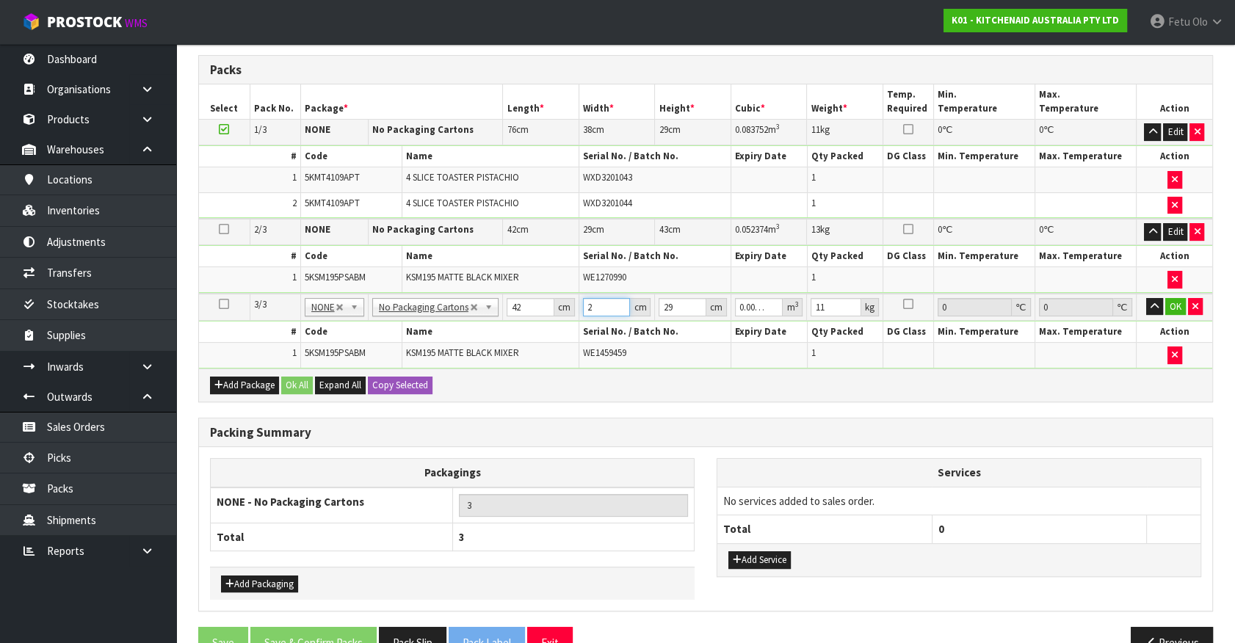
type input "0.035322"
type input "29"
type input "4"
type input "0.004872"
type input "43"
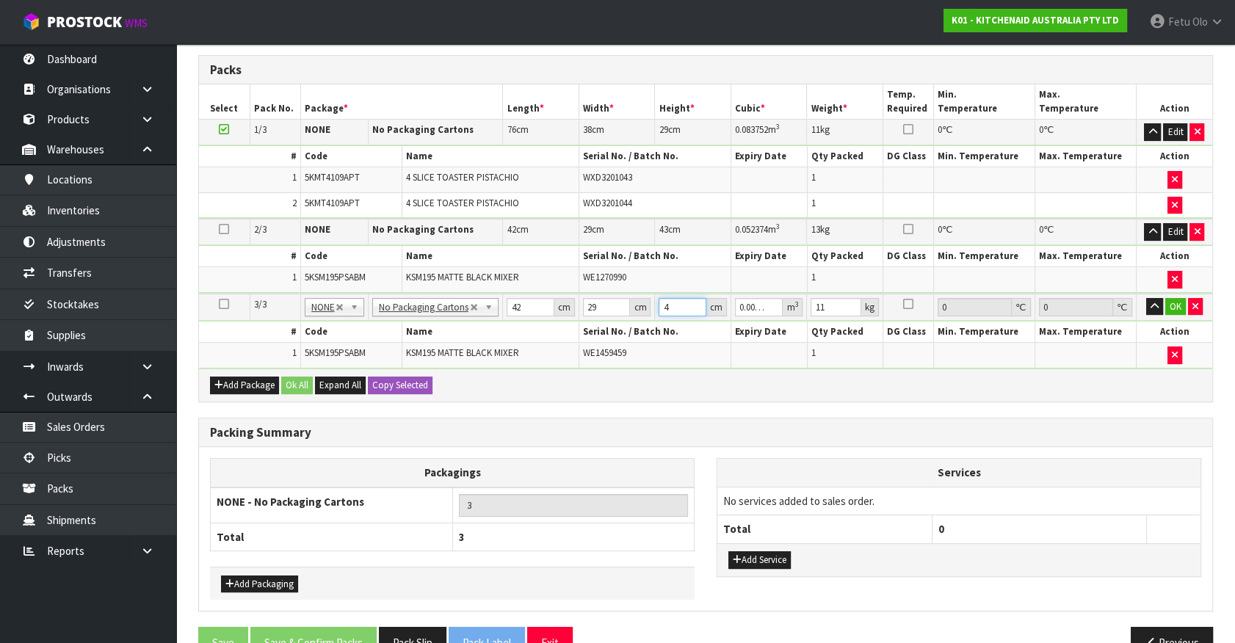
type input "0.052374"
type input "43"
type input "13"
click button "OK" at bounding box center [1175, 307] width 21 height 18
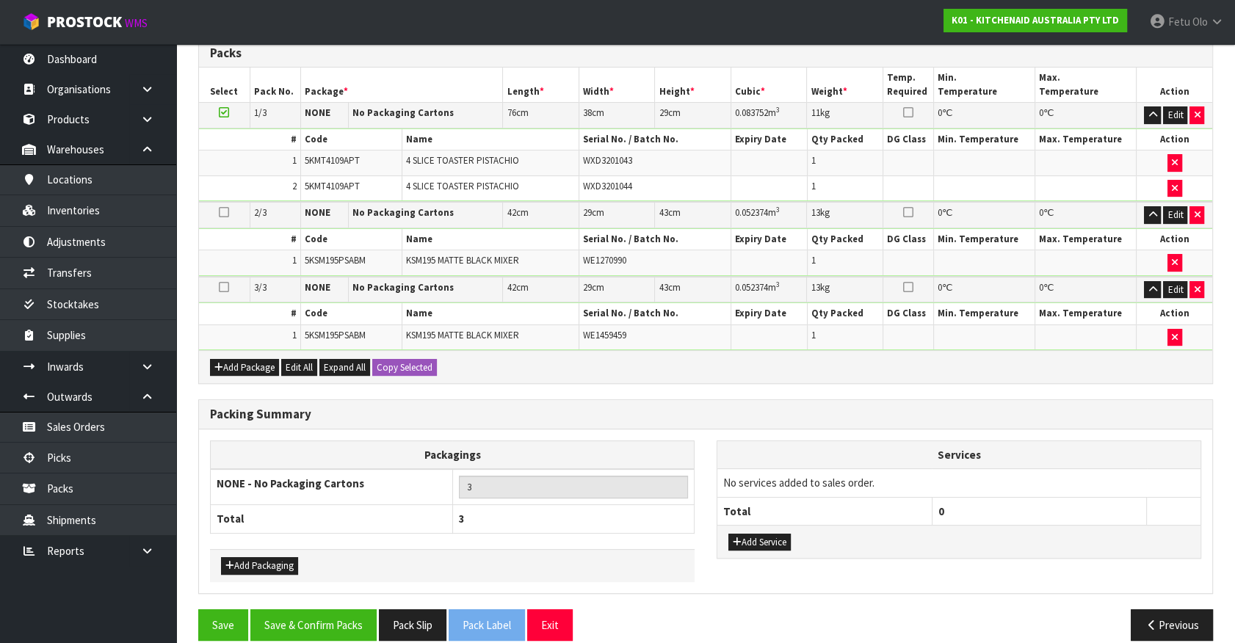
scroll to position [365, 0]
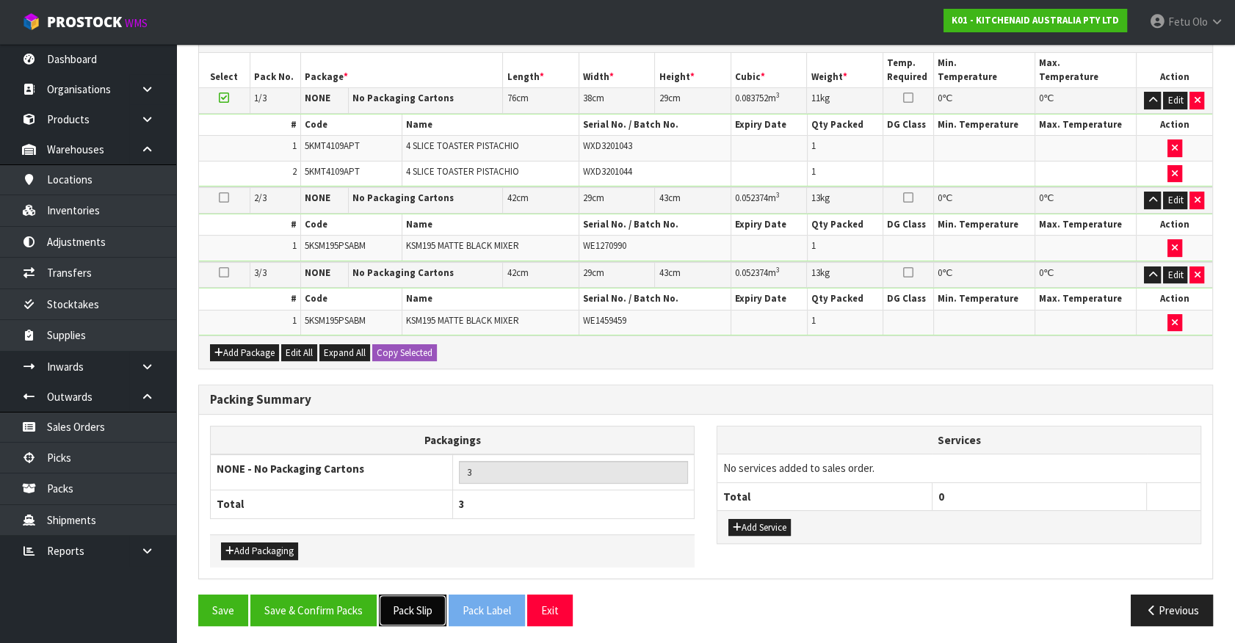
click at [419, 618] on button "Pack Slip" at bounding box center [413, 611] width 68 height 32
drag, startPoint x: 364, startPoint y: 602, endPoint x: 372, endPoint y: 596, distance: 9.4
click at [364, 602] on button "Save & Confirm Packs" at bounding box center [313, 611] width 126 height 32
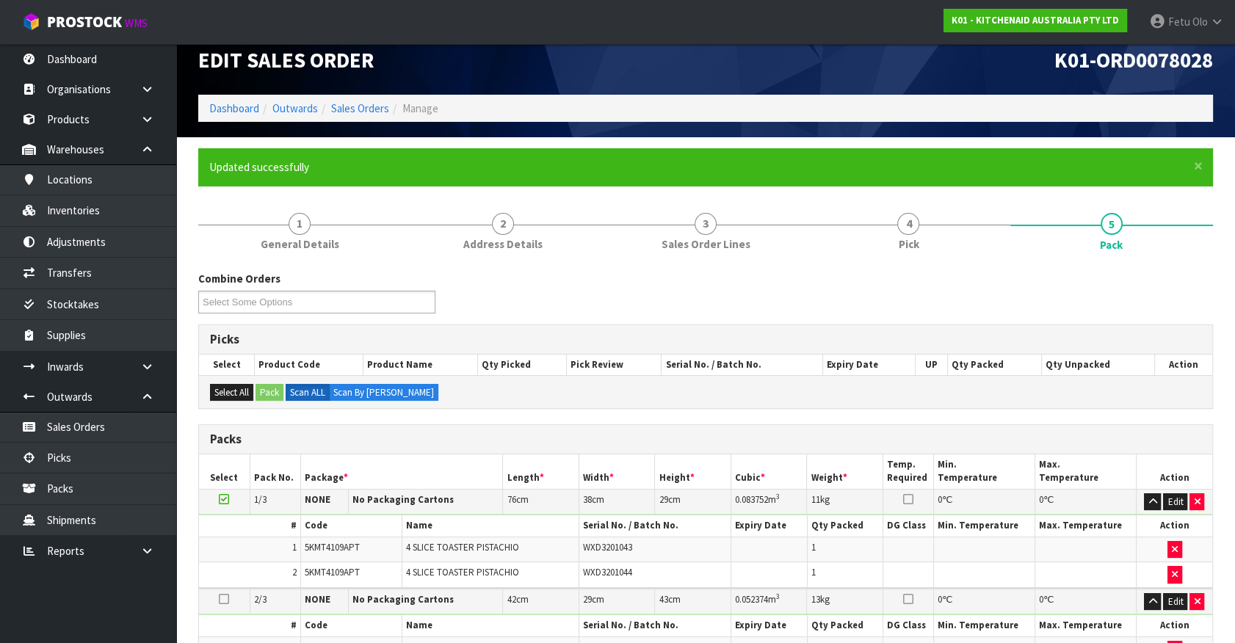
scroll to position [218, 0]
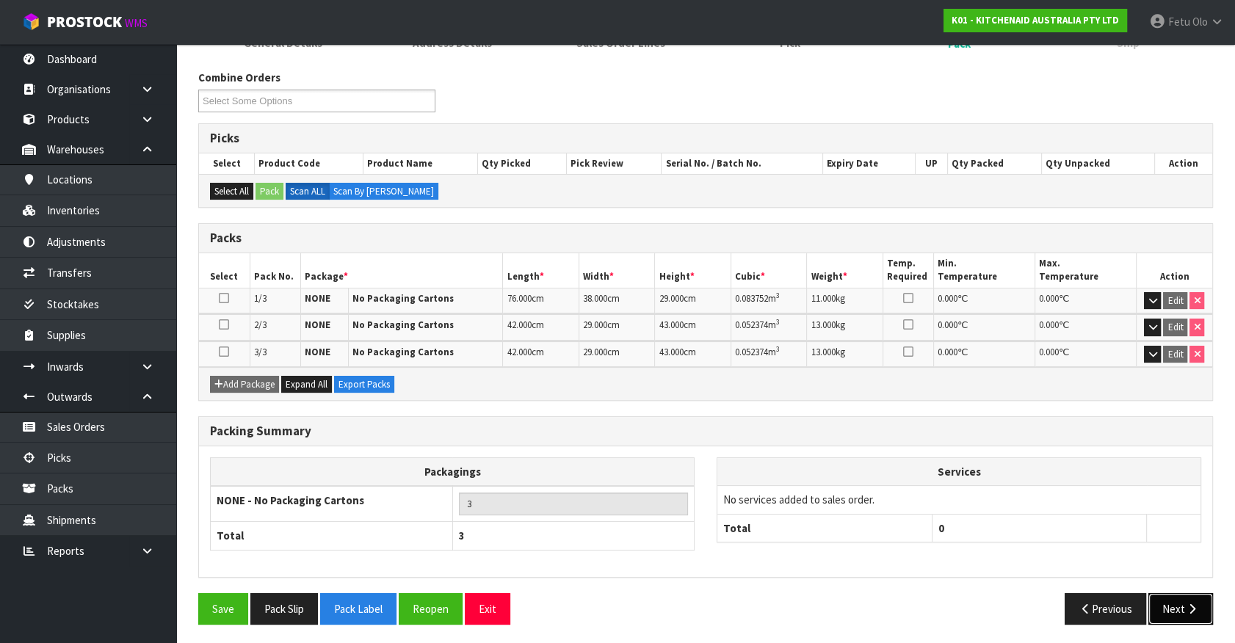
click at [1180, 608] on button "Next" at bounding box center [1181, 609] width 65 height 32
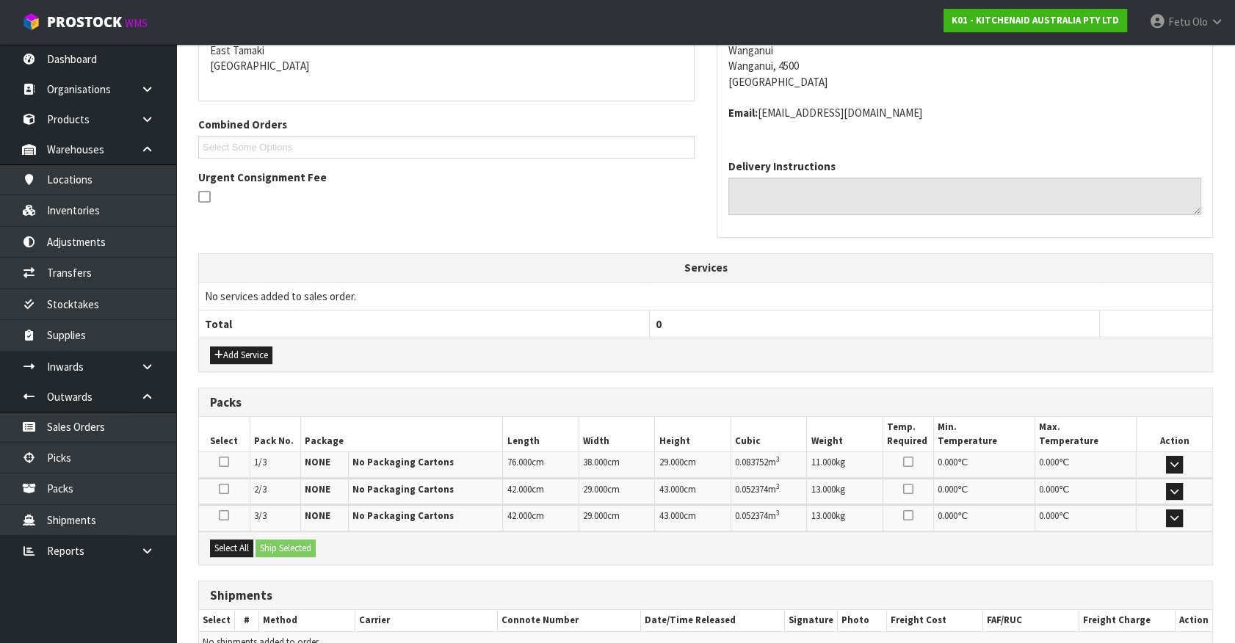
scroll to position [394, 0]
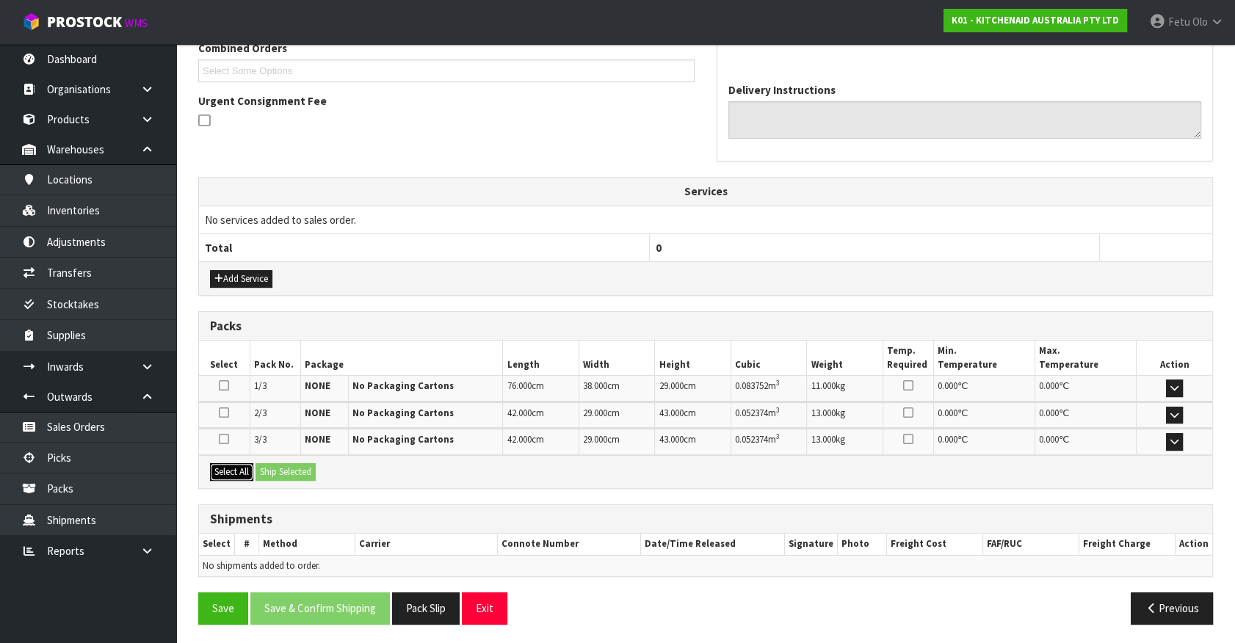
click at [241, 469] on button "Select All" at bounding box center [231, 472] width 43 height 18
click at [250, 464] on button "Select All" at bounding box center [231, 472] width 43 height 18
click at [350, 466] on div "Select All Ship Selected" at bounding box center [705, 471] width 1013 height 33
click at [300, 470] on button "Ship Selected" at bounding box center [286, 472] width 60 height 18
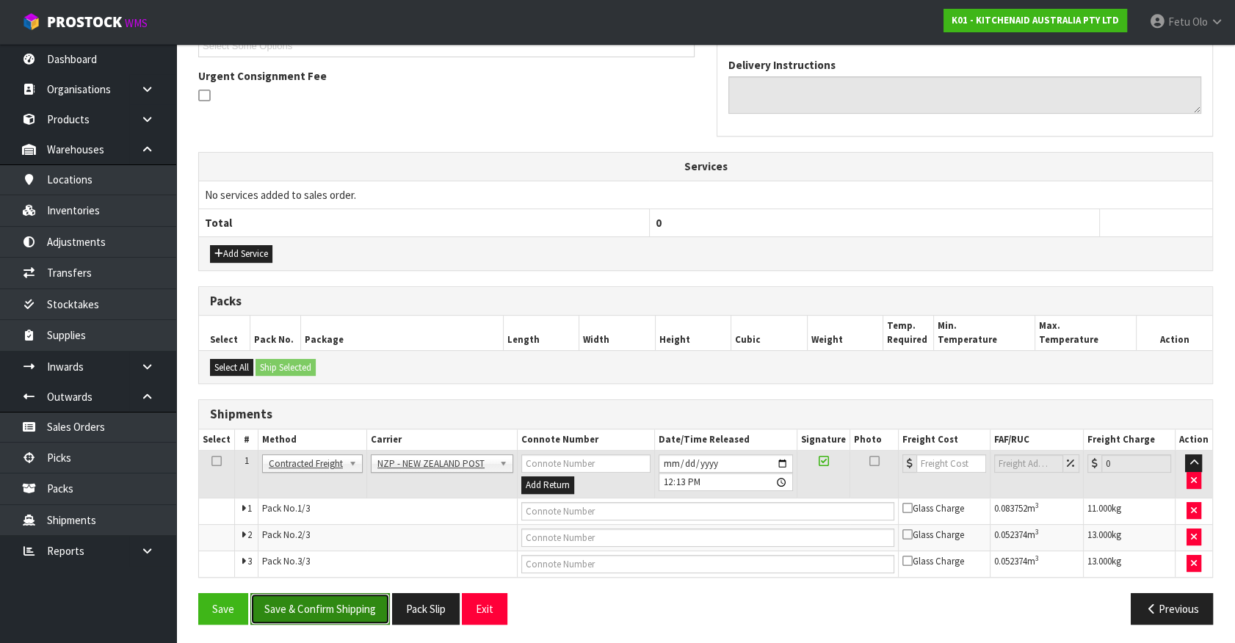
click at [347, 603] on button "Save & Confirm Shipping" at bounding box center [320, 609] width 140 height 32
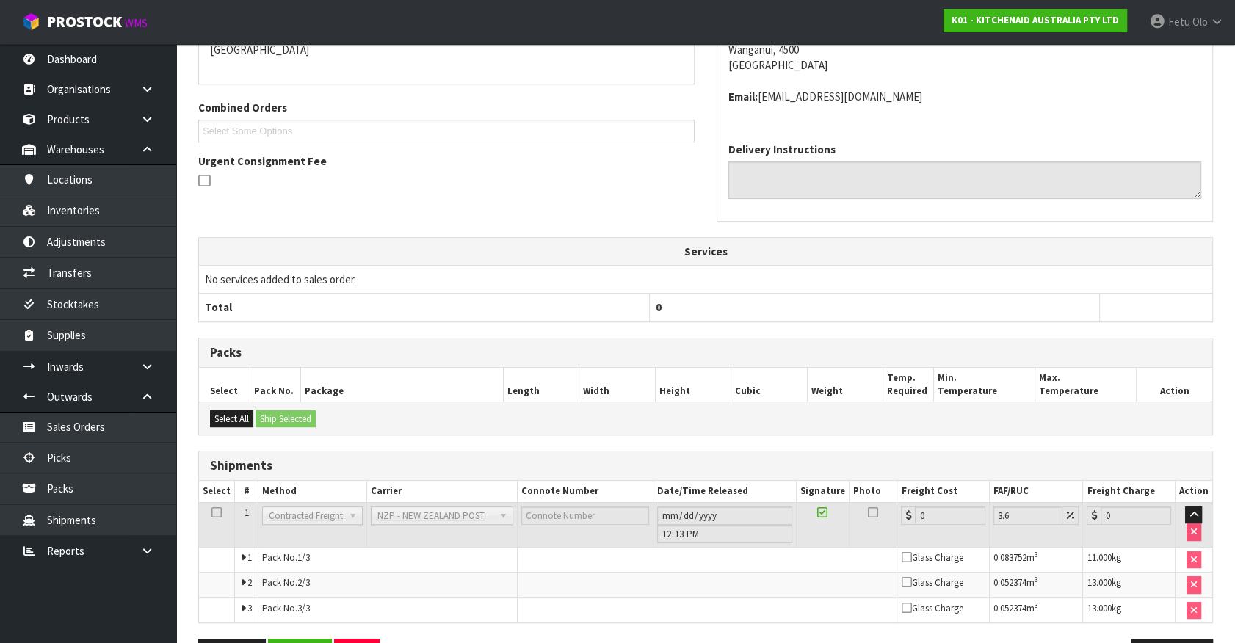
scroll to position [397, 0]
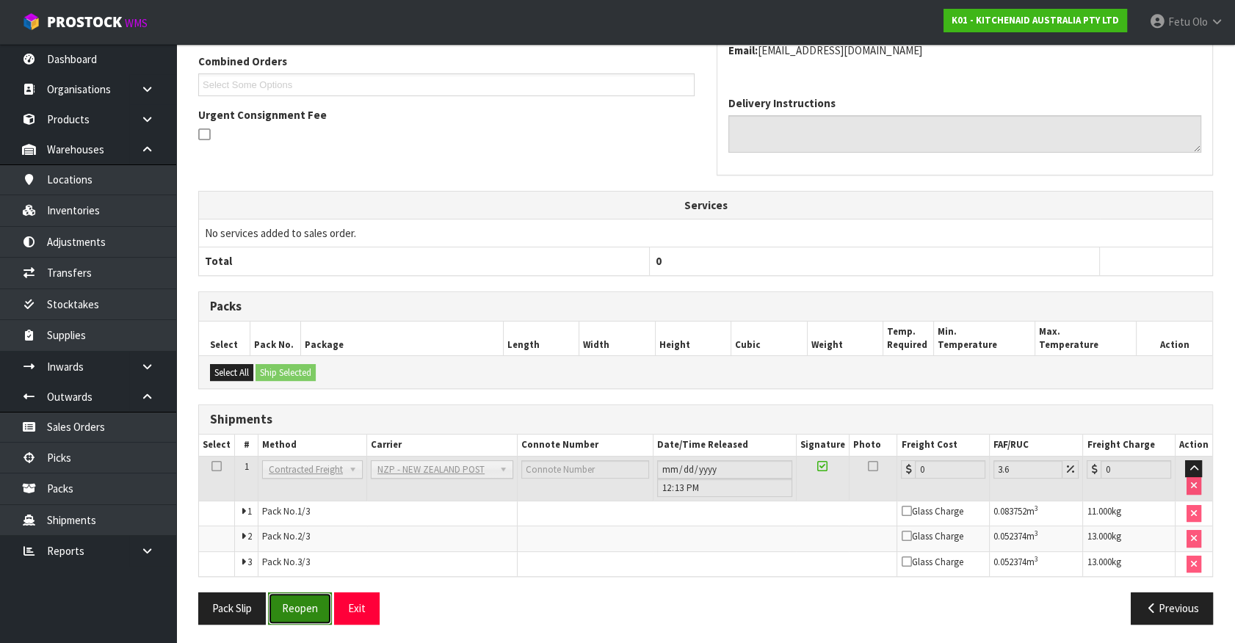
click at [319, 603] on button "Reopen" at bounding box center [300, 609] width 64 height 32
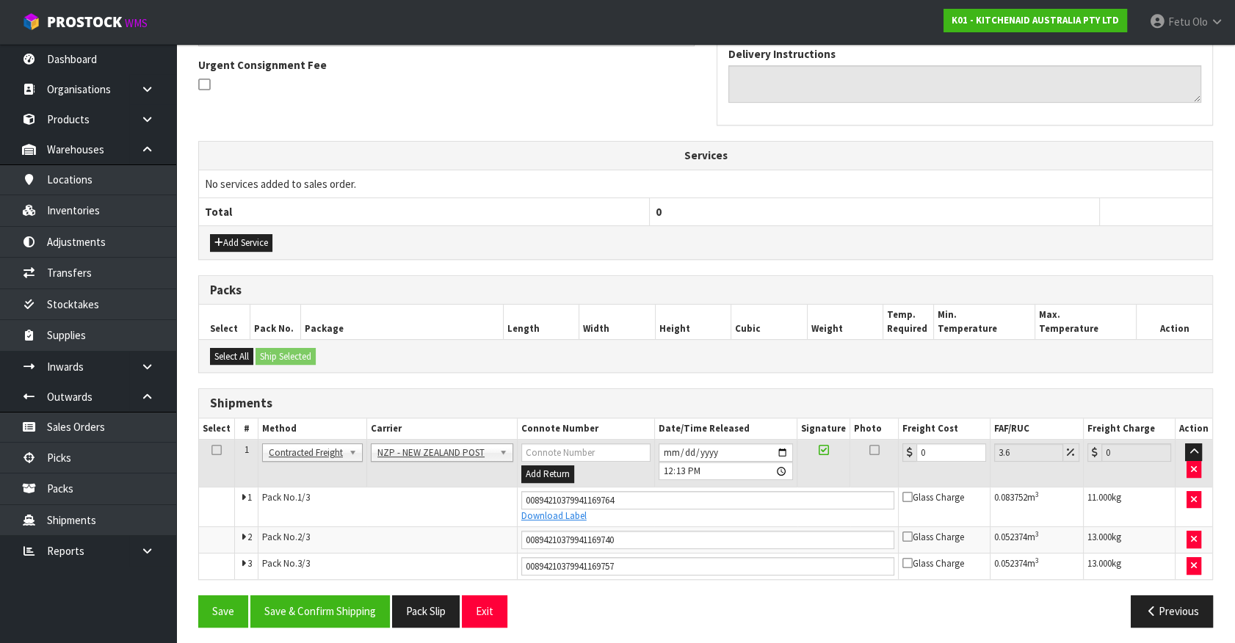
scroll to position [433, 0]
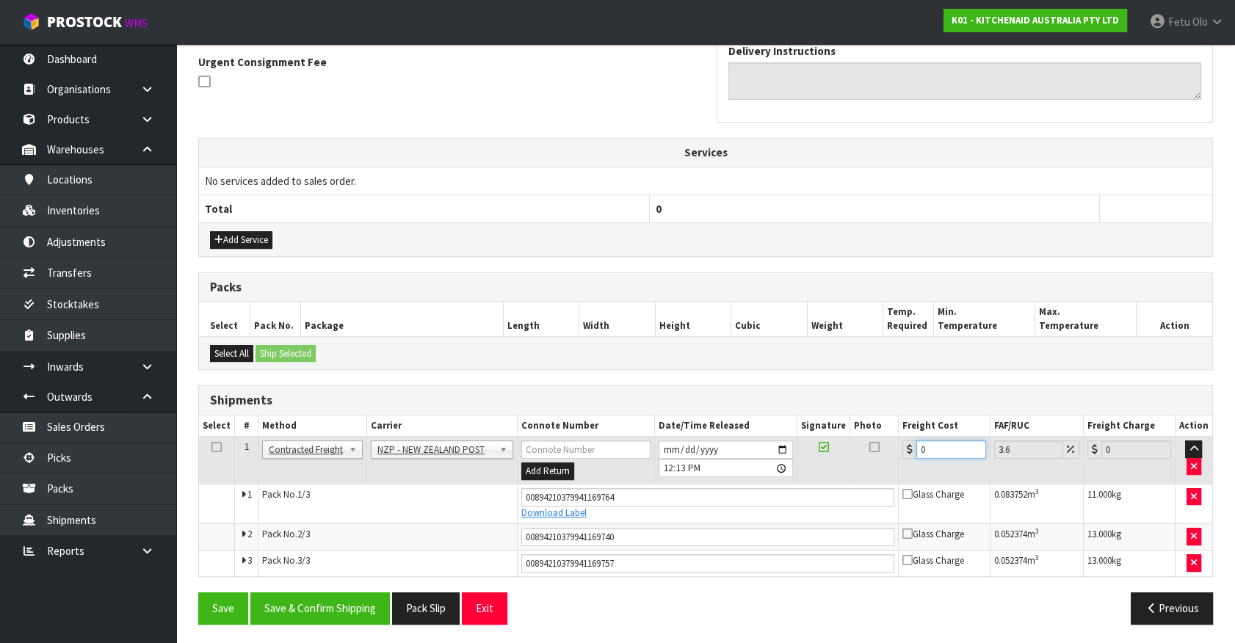
drag, startPoint x: 929, startPoint y: 446, endPoint x: 678, endPoint y: 511, distance: 259.3
click at [678, 511] on tbody "1 Client Local Pickup Customer Local Pickup Company Freight Contracted Freight …" at bounding box center [705, 507] width 1013 height 140
type input "3"
type input "3.11"
type input "35"
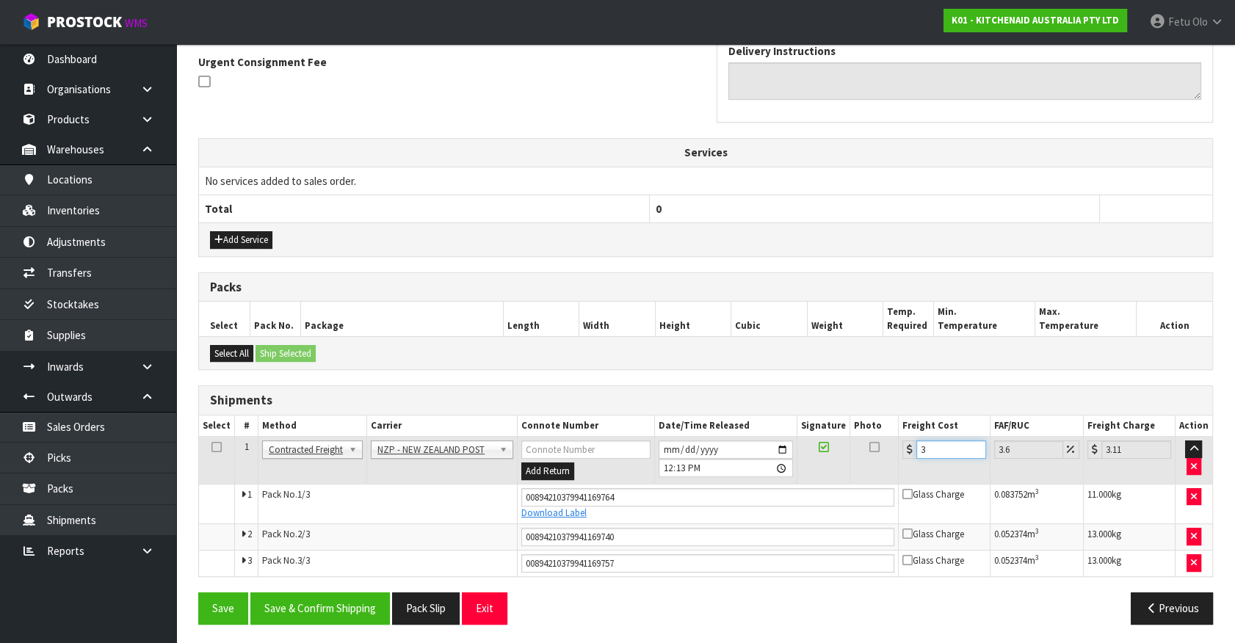
type input "36.26"
type input "35.9"
type input "37.19"
type input "35.92"
type input "37.21"
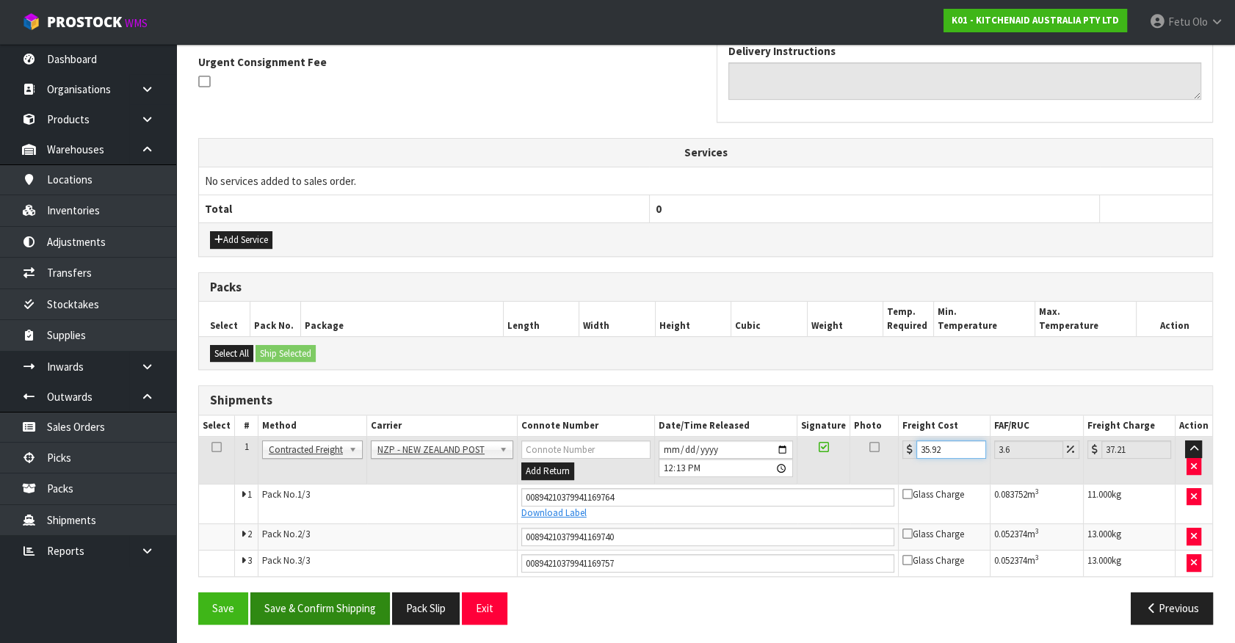
type input "35.92"
click at [330, 599] on button "Save & Confirm Shipping" at bounding box center [320, 609] width 140 height 32
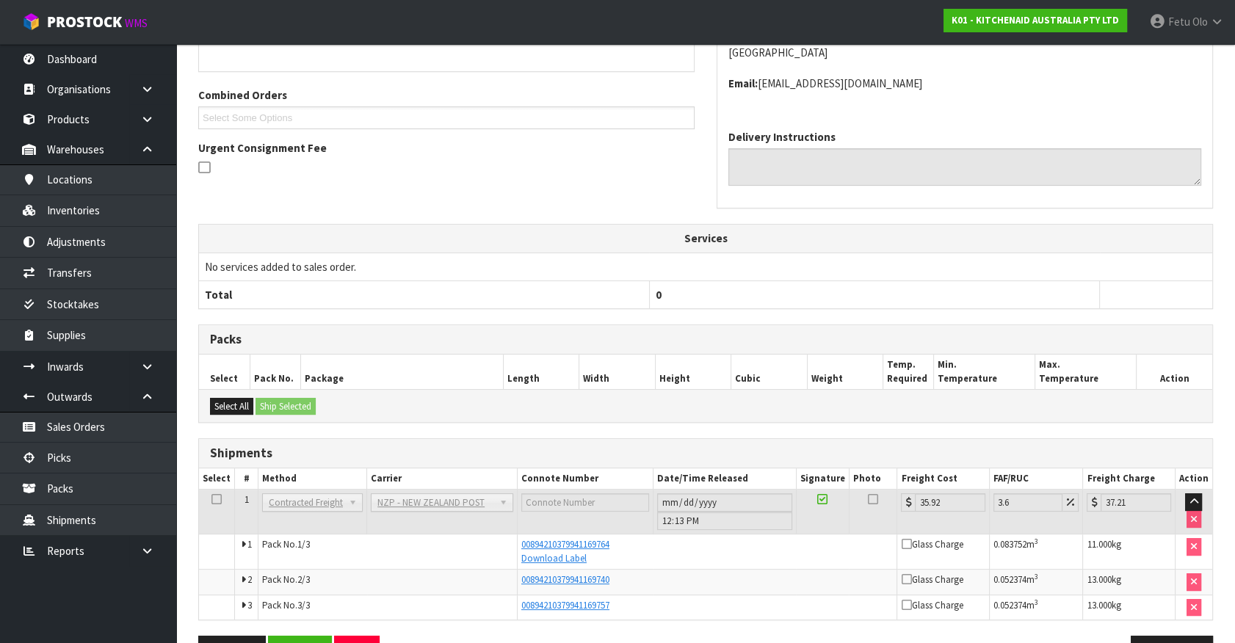
scroll to position [324, 0]
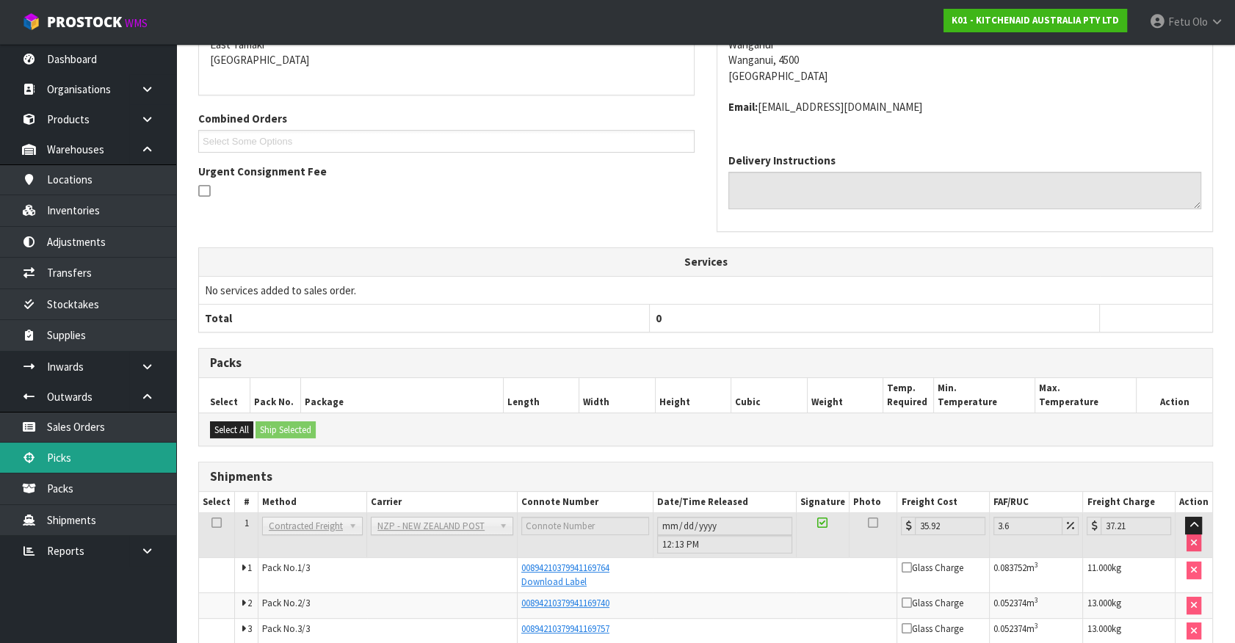
click at [61, 463] on link "Picks" at bounding box center [88, 458] width 176 height 30
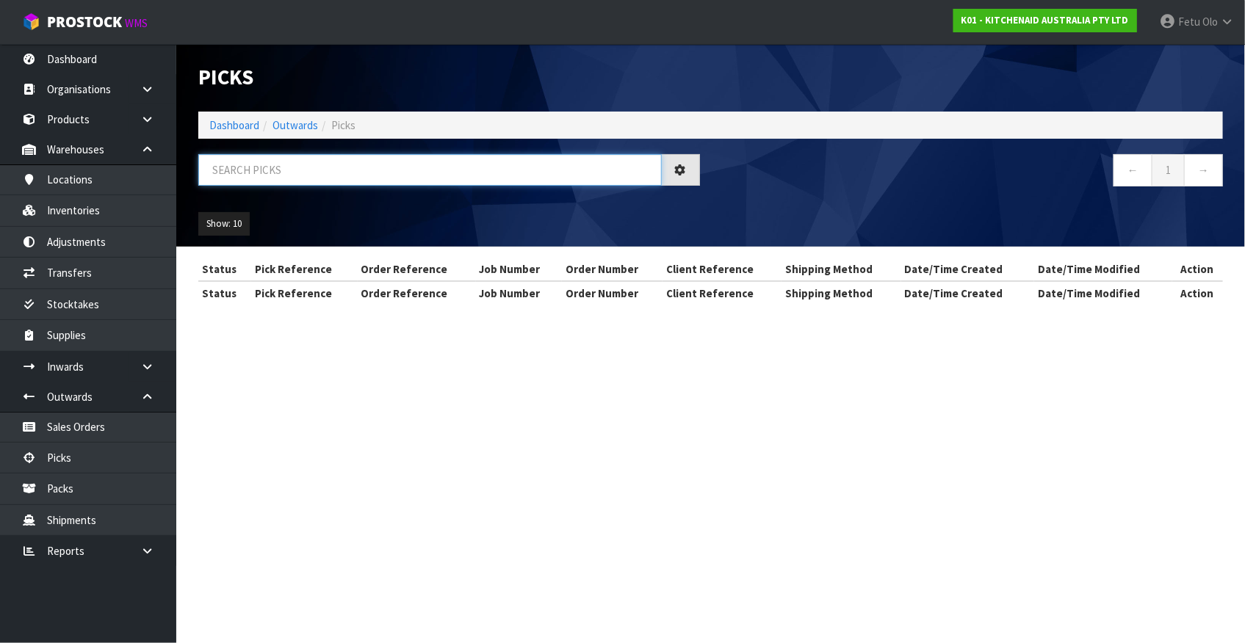
click at [404, 176] on input "text" at bounding box center [429, 170] width 463 height 32
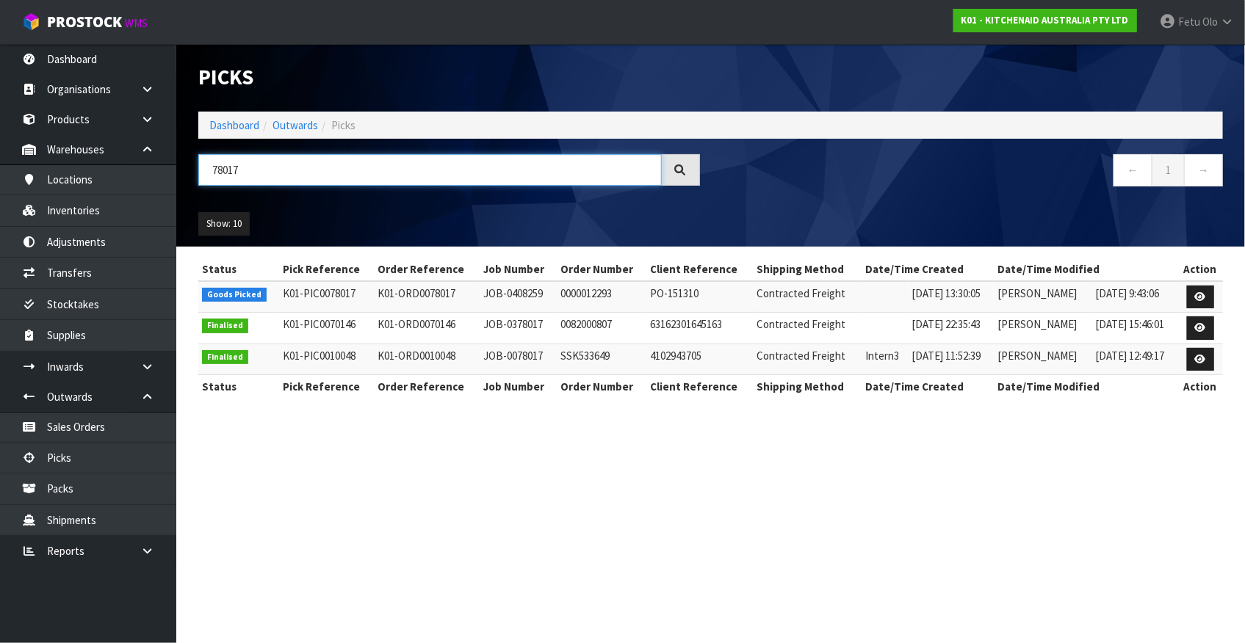
type input "78017"
click at [1201, 298] on icon at bounding box center [1200, 297] width 11 height 10
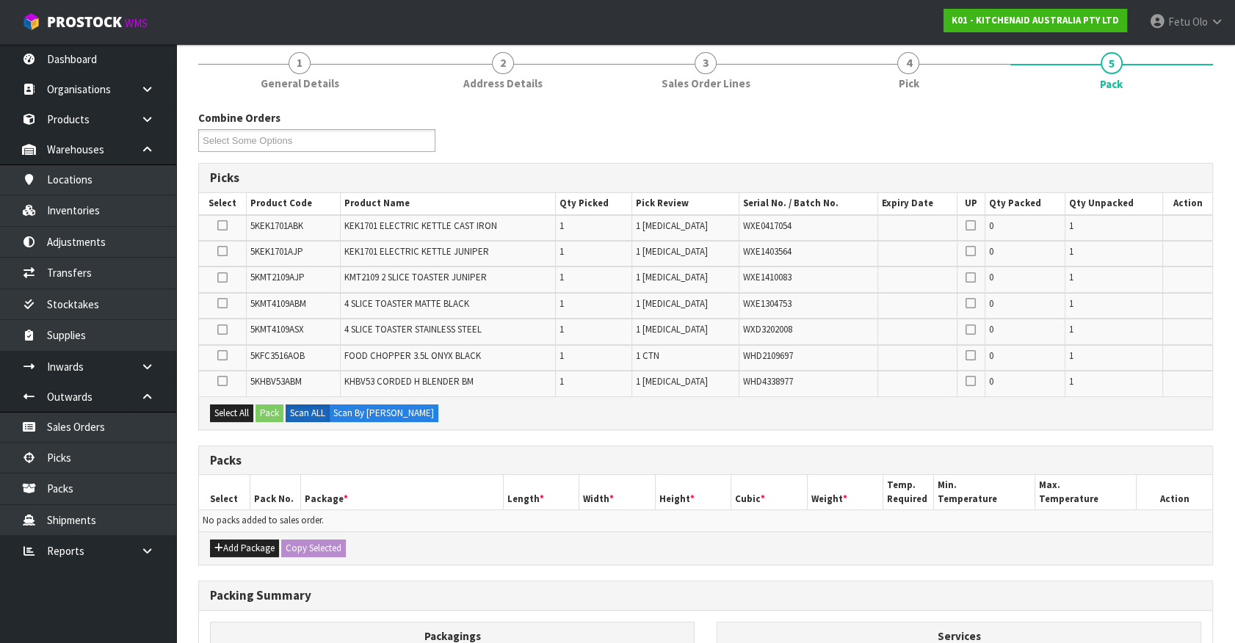
scroll to position [314, 0]
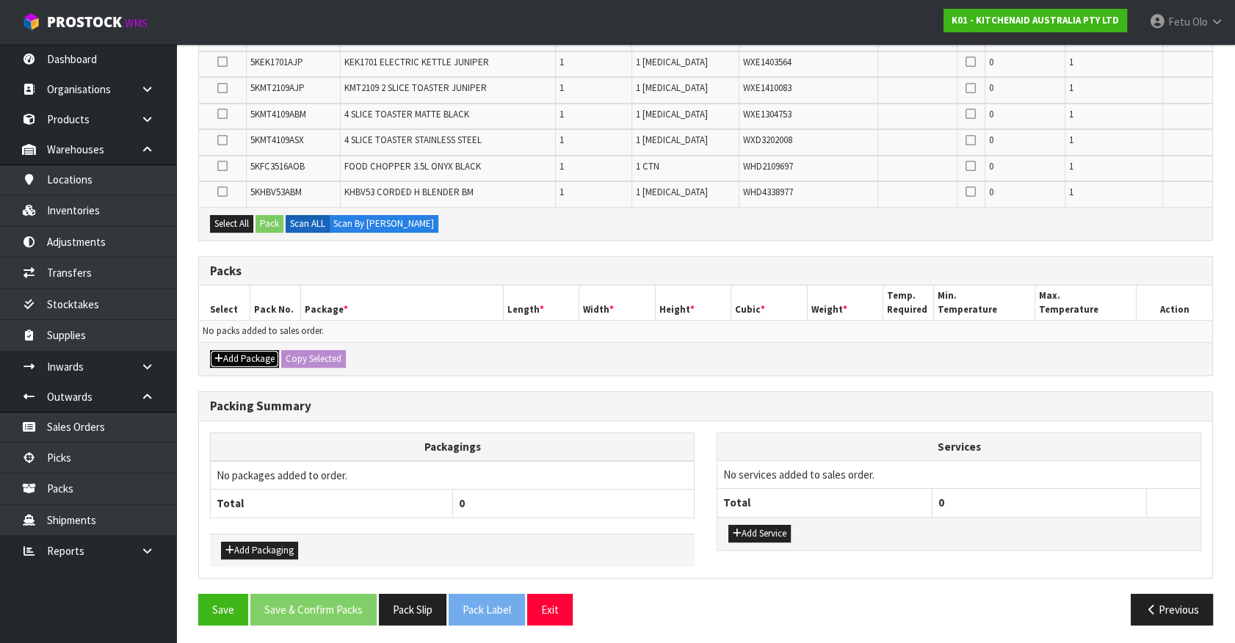
click at [215, 354] on icon "button" at bounding box center [218, 359] width 9 height 10
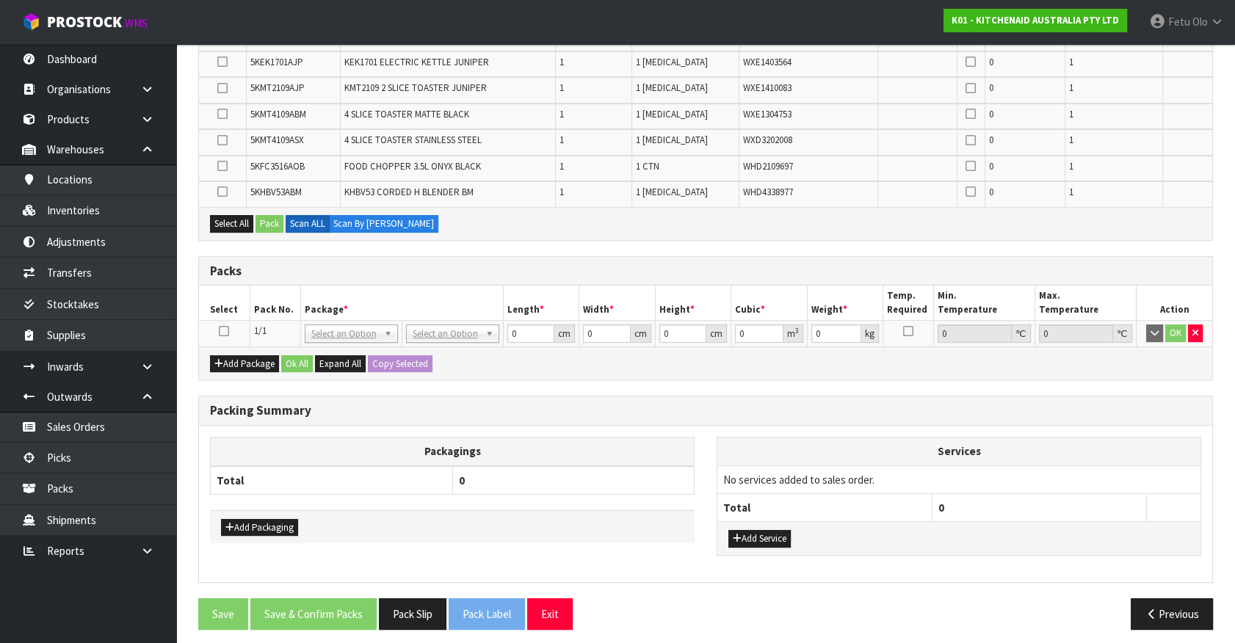
click at [227, 331] on icon at bounding box center [224, 331] width 10 height 1
click at [317, 301] on th "Package *" at bounding box center [401, 303] width 203 height 35
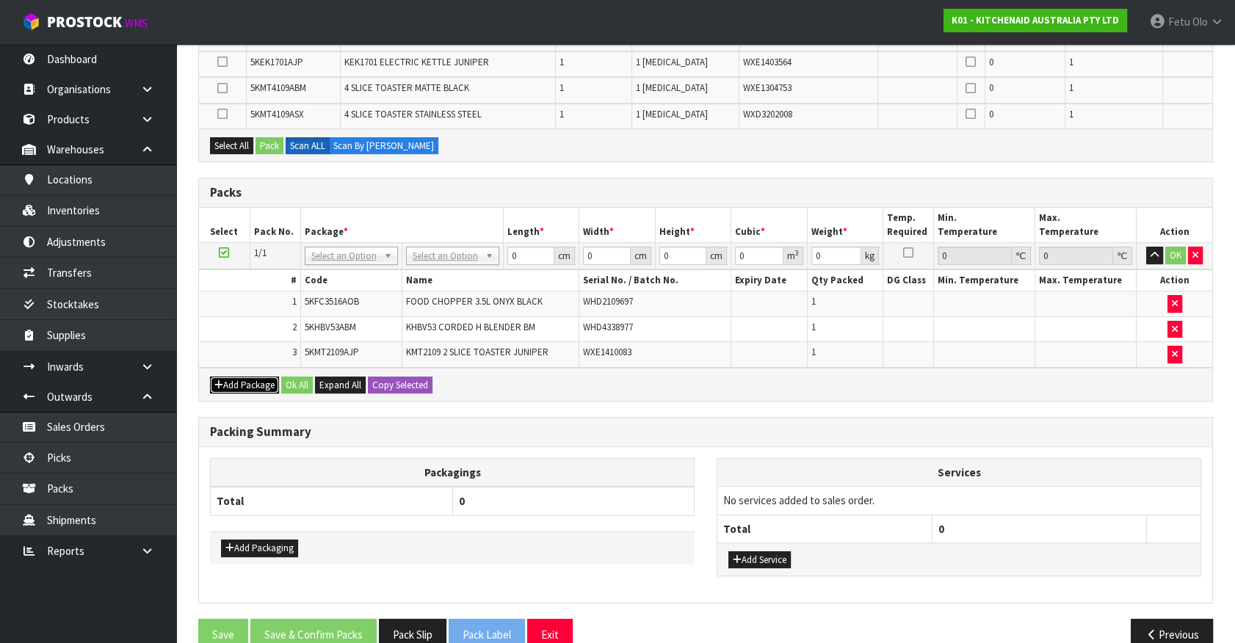
click at [235, 372] on div "Add Package Ok All Expand All Copy Selected" at bounding box center [705, 384] width 1013 height 33
click at [228, 380] on button "Add Package" at bounding box center [244, 386] width 69 height 18
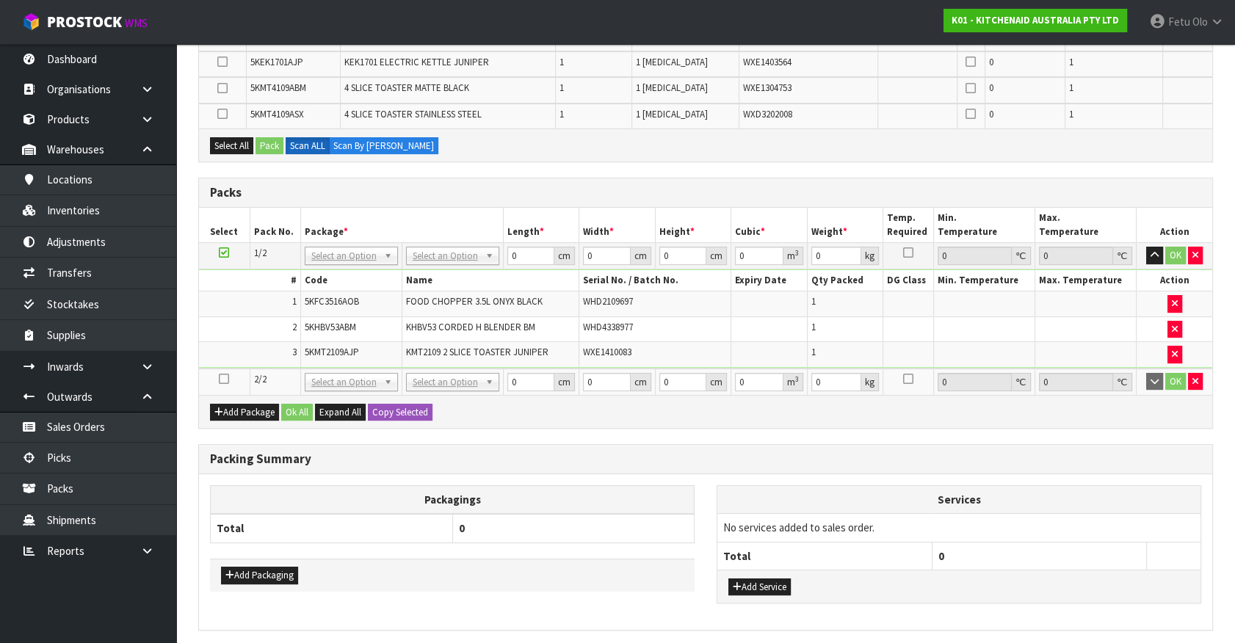
click at [228, 379] on icon at bounding box center [224, 379] width 10 height 1
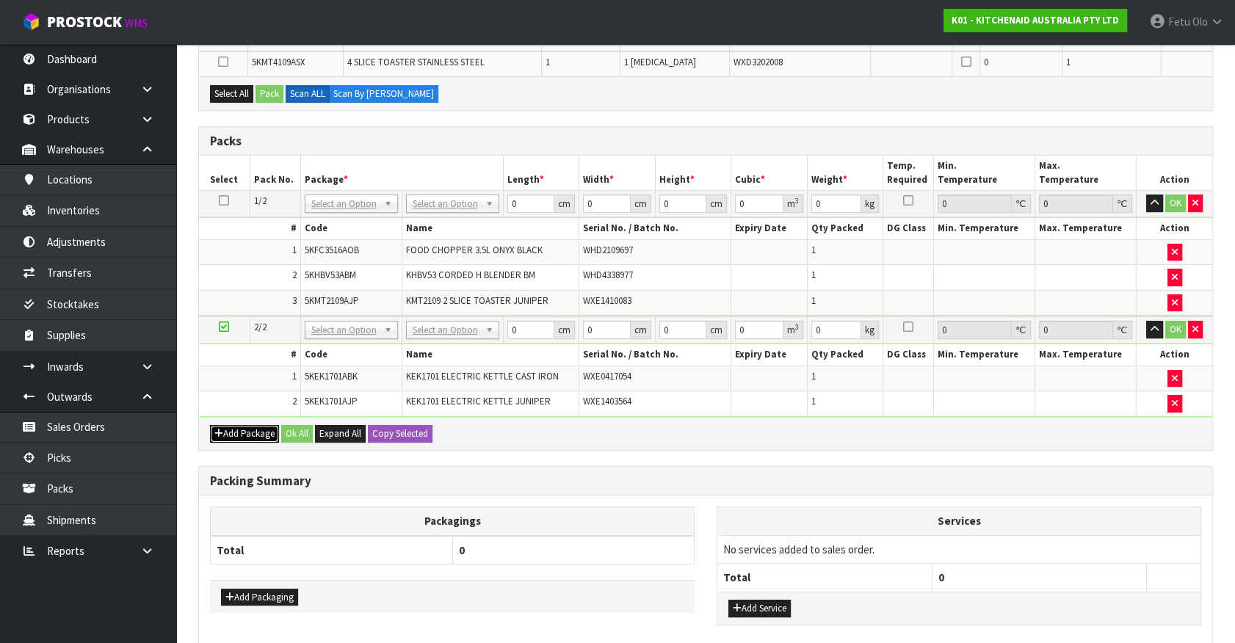
click at [220, 429] on icon "button" at bounding box center [218, 434] width 9 height 10
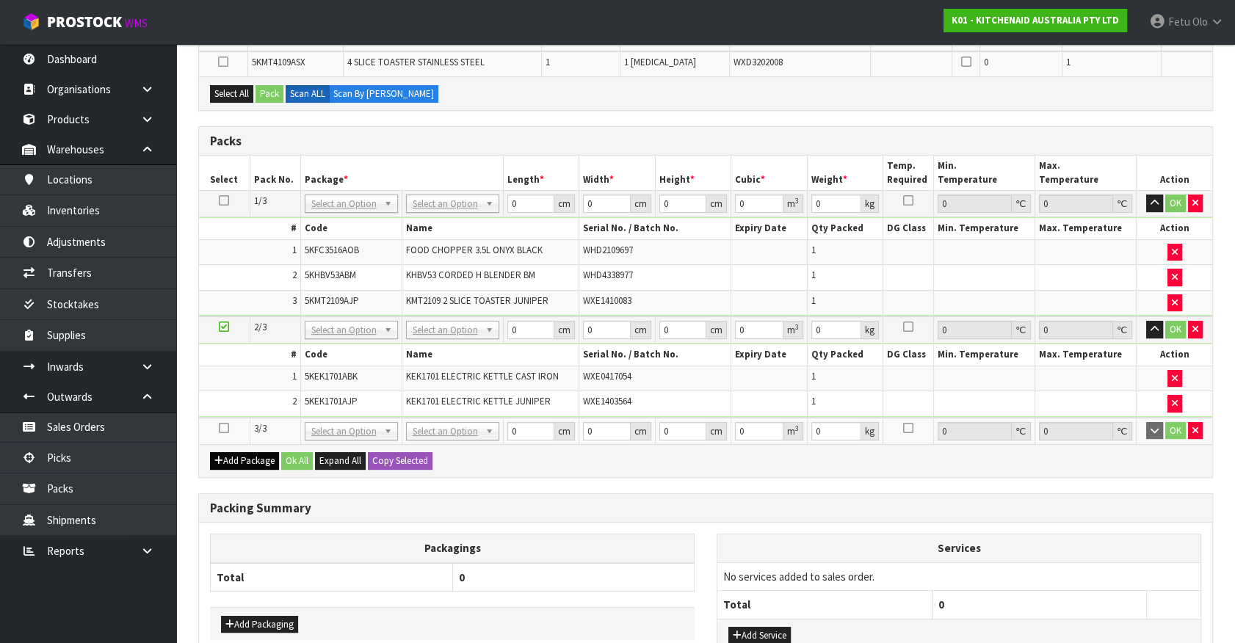
click at [220, 428] on icon at bounding box center [224, 428] width 10 height 1
click at [191, 457] on div "1 General Details 2 Address Details 3 Sales Order Lines 4 Pick 5 Pack Combine O…" at bounding box center [705, 294] width 1037 height 887
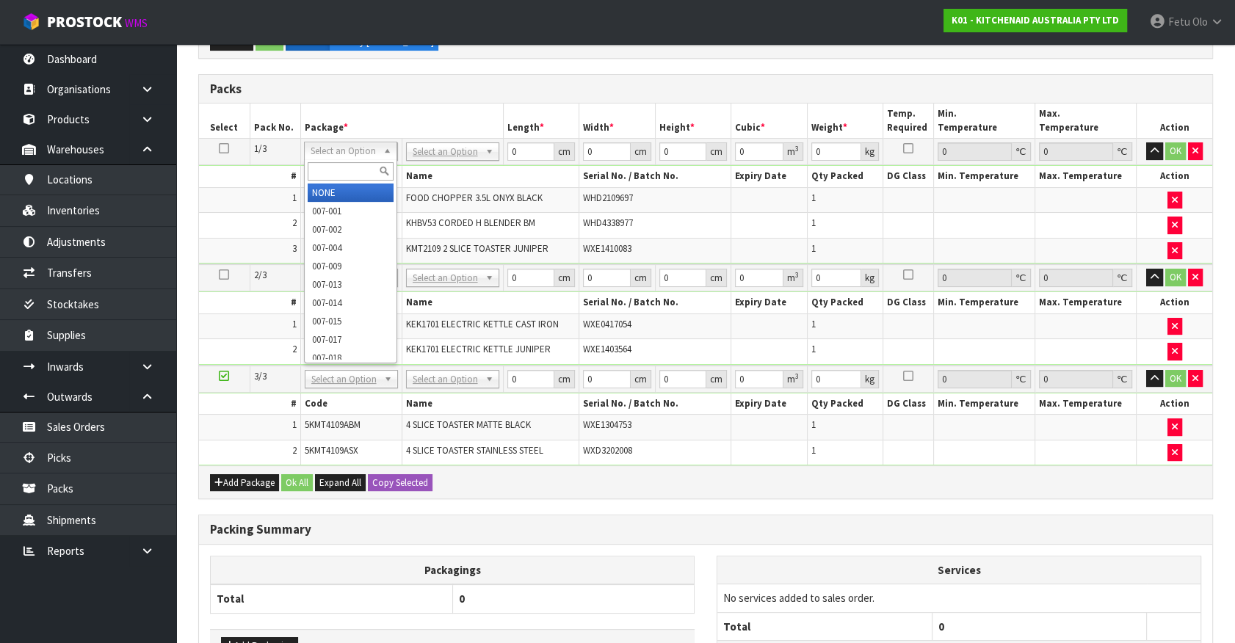
drag, startPoint x: 322, startPoint y: 151, endPoint x: 315, endPoint y: 169, distance: 18.8
click at [315, 169] on input "text" at bounding box center [351, 171] width 86 height 18
type input "011-084"
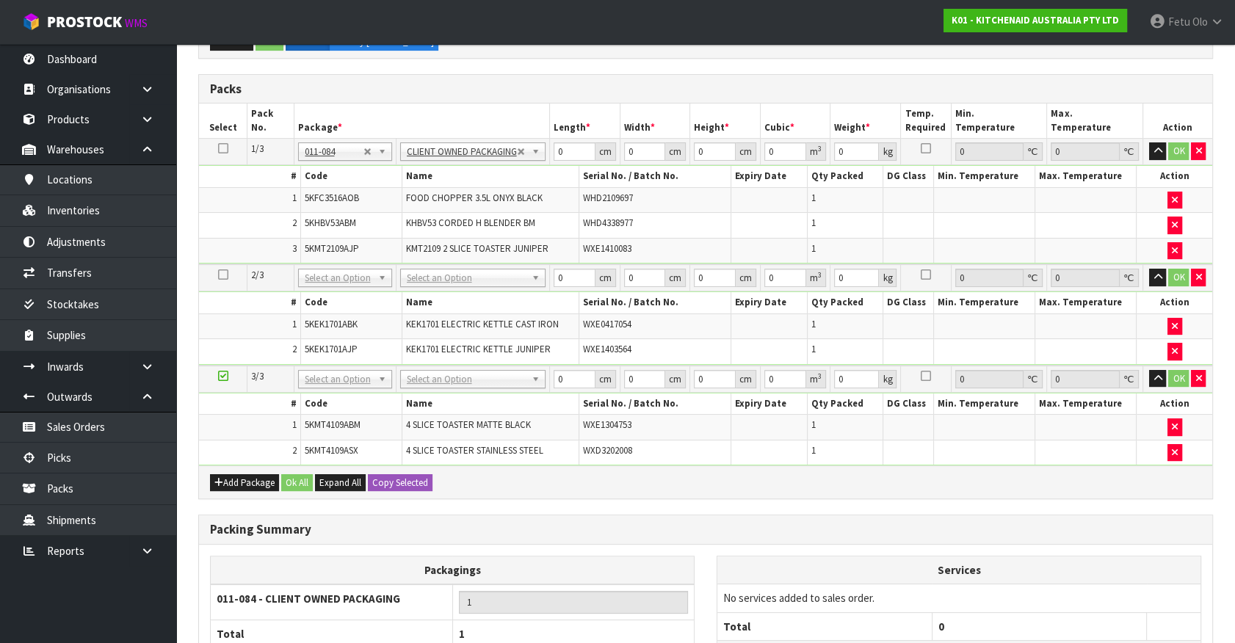
type input "6.15"
click at [395, 193] on tbody "1/3 NONE 007-001 007-002 007-004 007-009 007-013 007-014 007-015 007-017 007-01…" at bounding box center [705, 202] width 1013 height 126
type input "43"
type input "30"
type input "4"
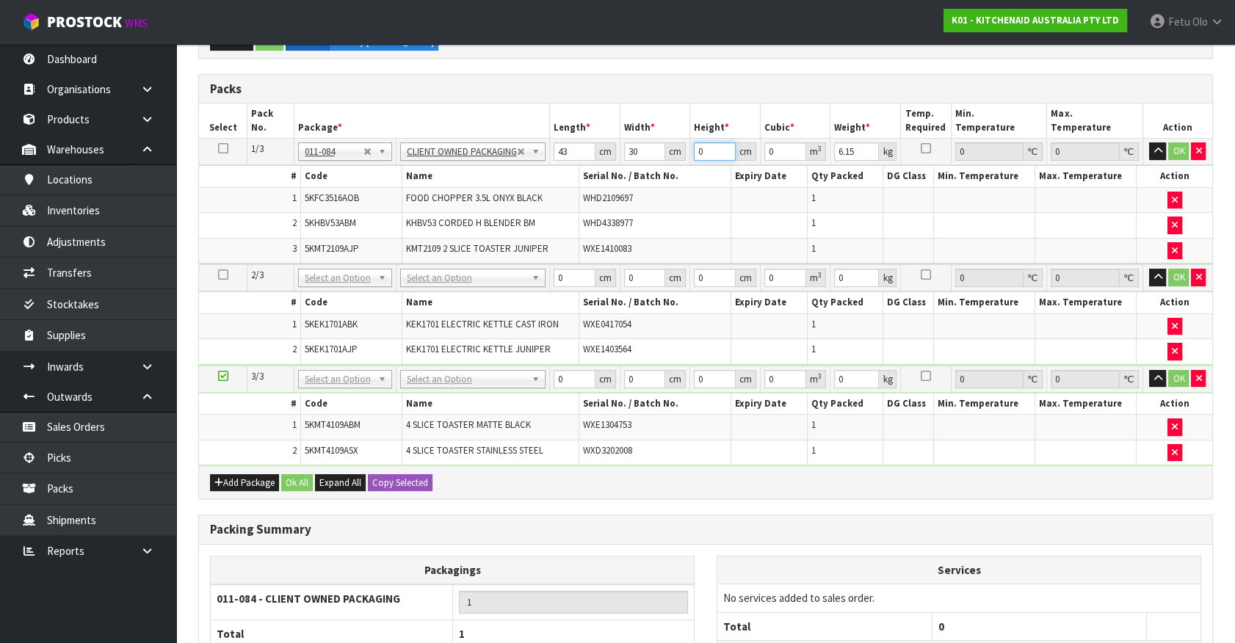
type input "0.00516"
type input "45"
type input "0.05805"
type input "45"
type input "8"
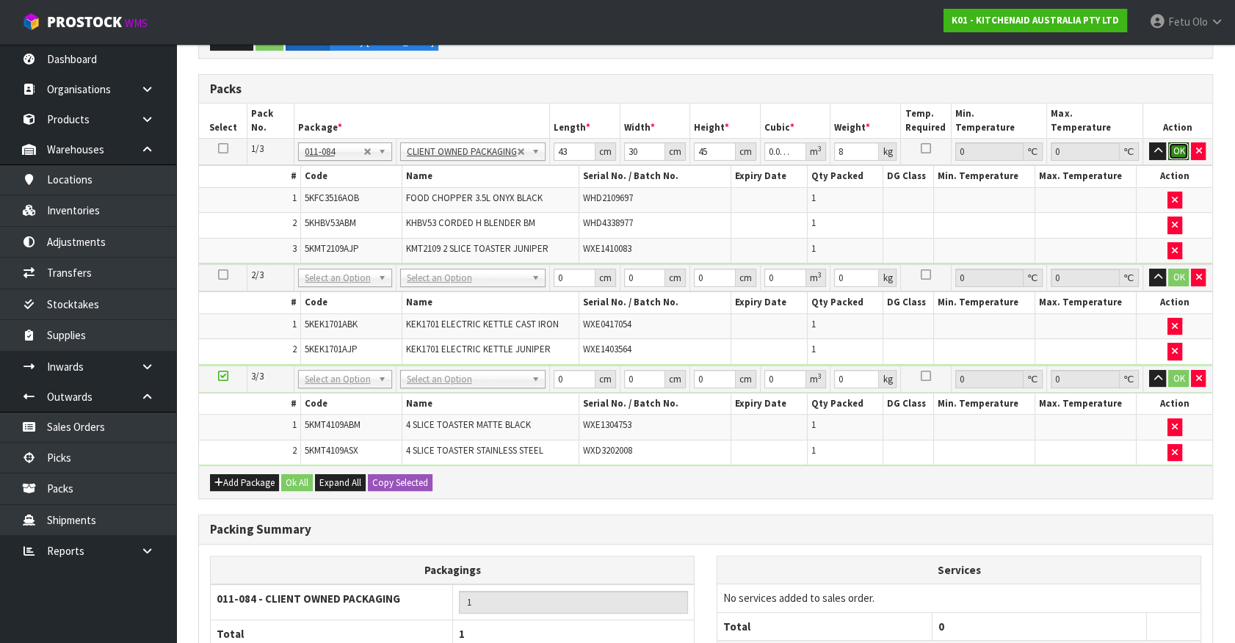
click button "OK" at bounding box center [1178, 151] width 21 height 18
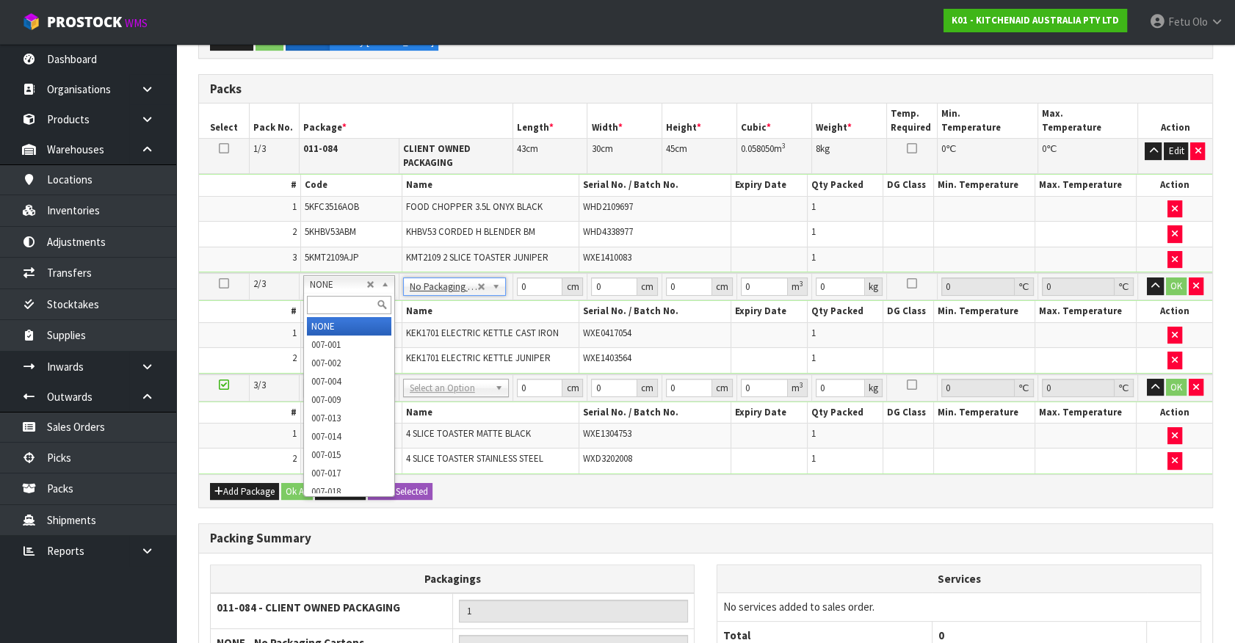
drag, startPoint x: 358, startPoint y: 286, endPoint x: 340, endPoint y: 306, distance: 27.0
click at [339, 306] on input "text" at bounding box center [349, 305] width 84 height 18
type input "011"
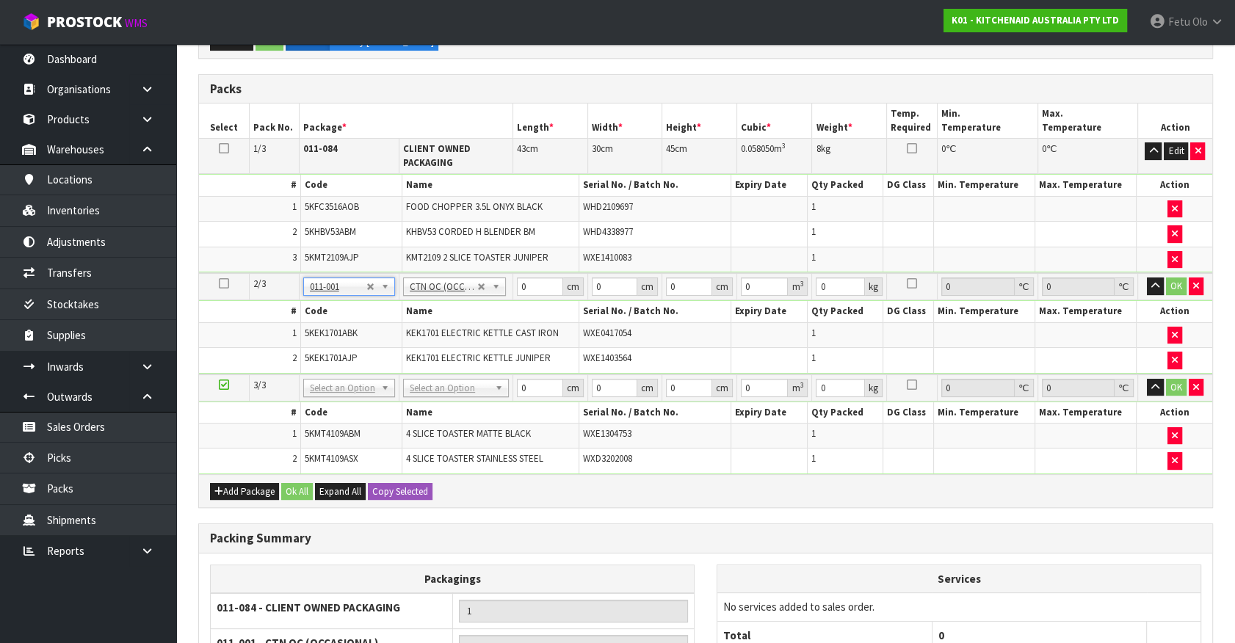
type input "4.08"
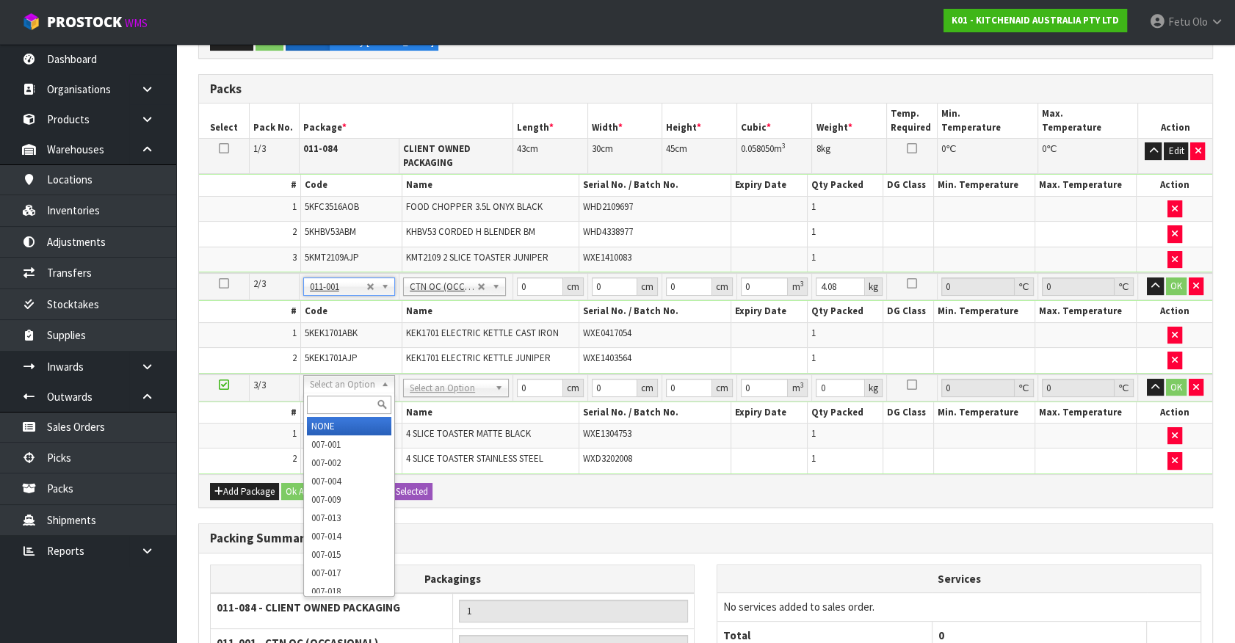
click at [335, 401] on input "text" at bounding box center [349, 405] width 84 height 18
type input "011"
type input "2"
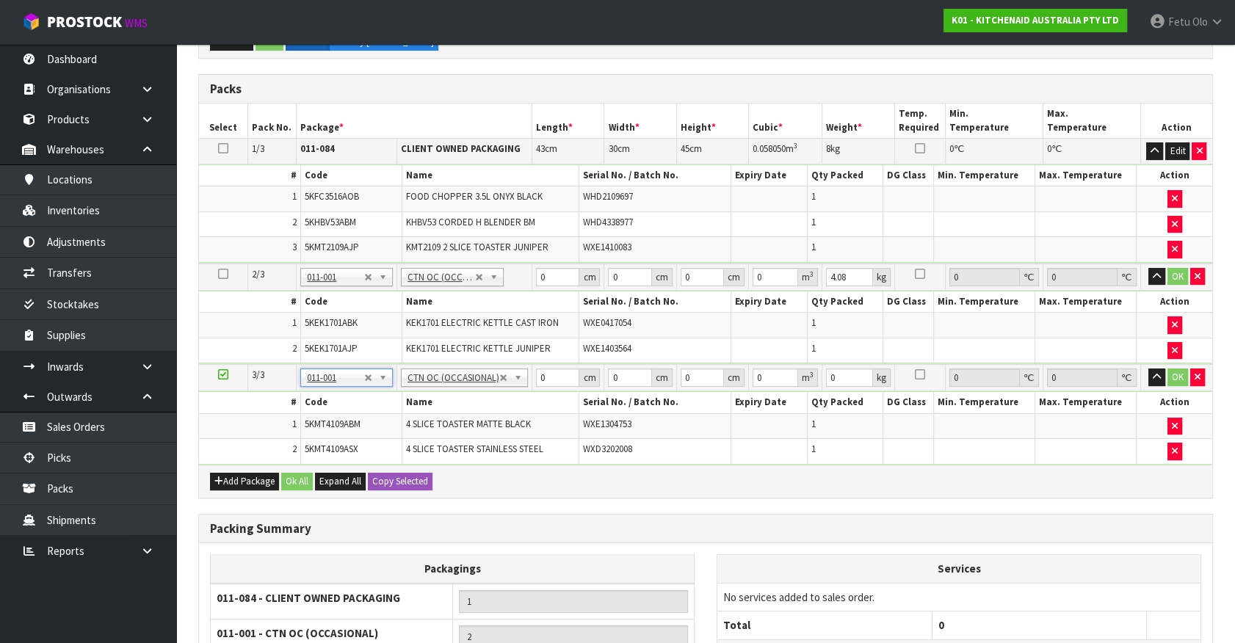
type input "9.1"
drag, startPoint x: 481, startPoint y: 294, endPoint x: 310, endPoint y: 334, distance: 175.6
click at [312, 326] on tbody "2/3 NONE 007-001 007-002 007-004 007-009 007-013 007-014 007-015 007-017 007-01…" at bounding box center [705, 314] width 1013 height 101
type input "76"
type input "38"
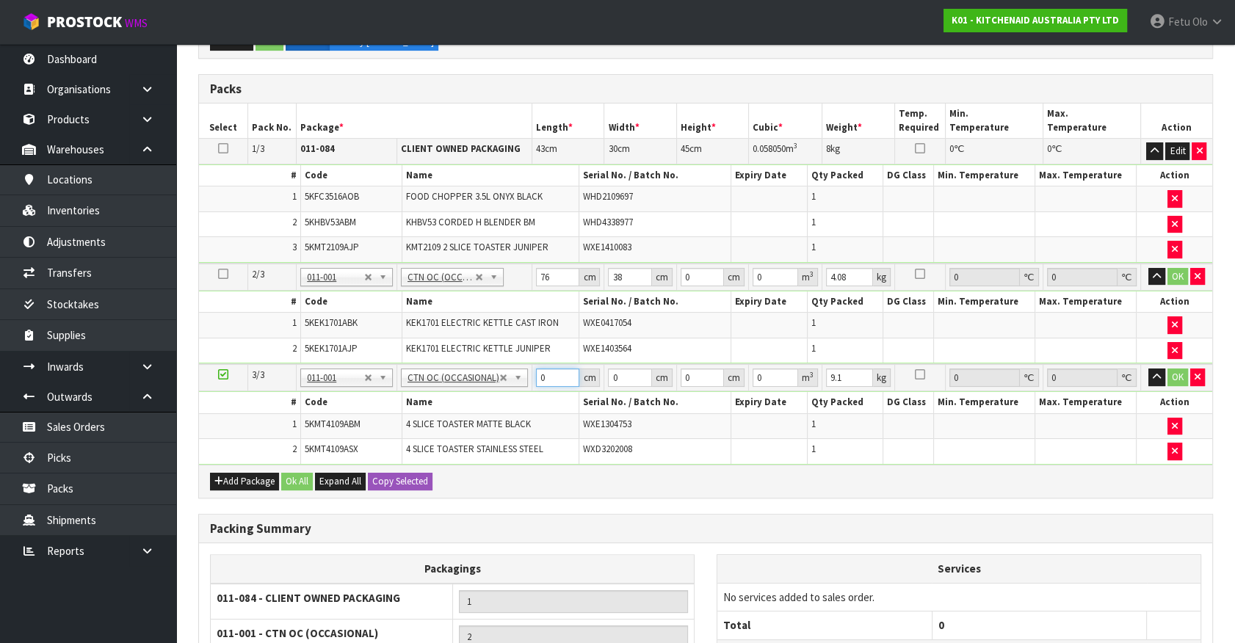
drag, startPoint x: 515, startPoint y: 380, endPoint x: 426, endPoint y: 400, distance: 91.2
click at [426, 398] on tbody "3/3 NONE 007-001 007-002 007-004 007-009 007-013 007-014 007-015 007-017 007-01…" at bounding box center [705, 414] width 1013 height 100
type input "76"
type input "38"
type input "2"
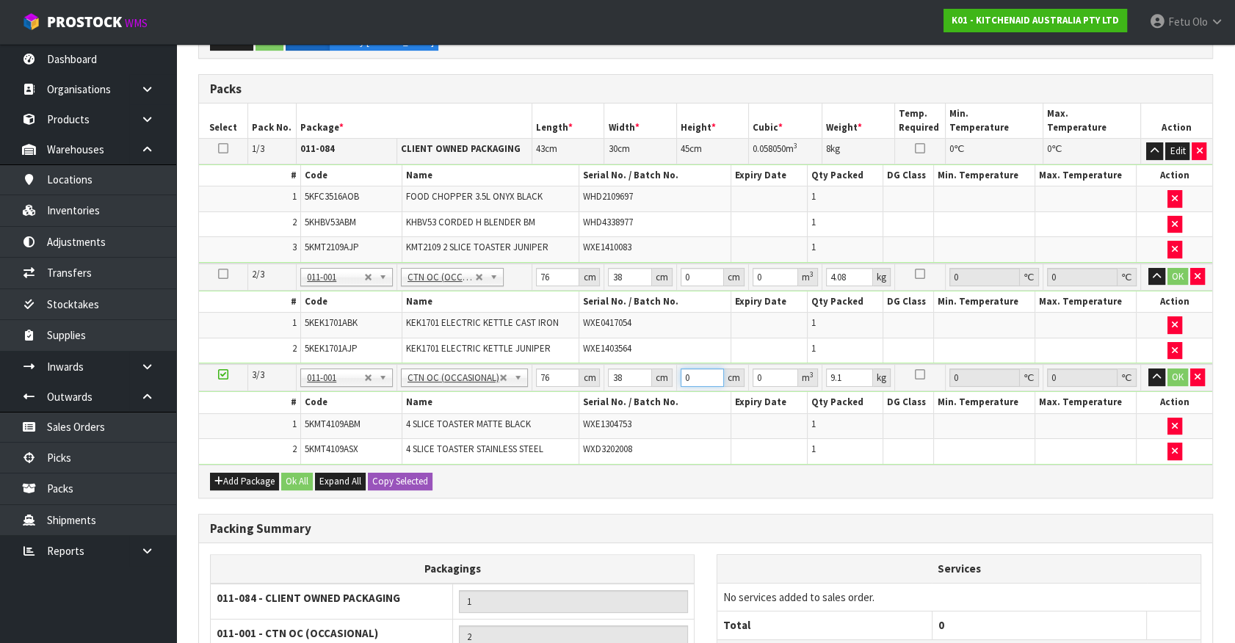
type input "0.005776"
type input "29"
type input "0.083752"
type input "29"
type input "11"
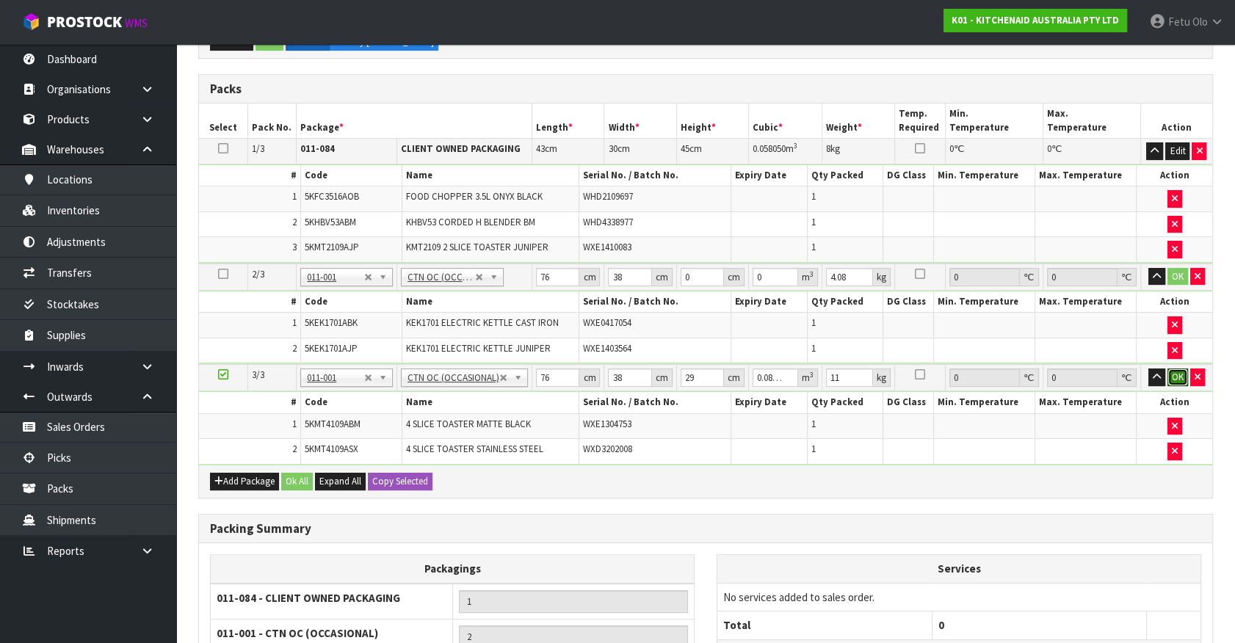
click button "OK" at bounding box center [1178, 378] width 21 height 18
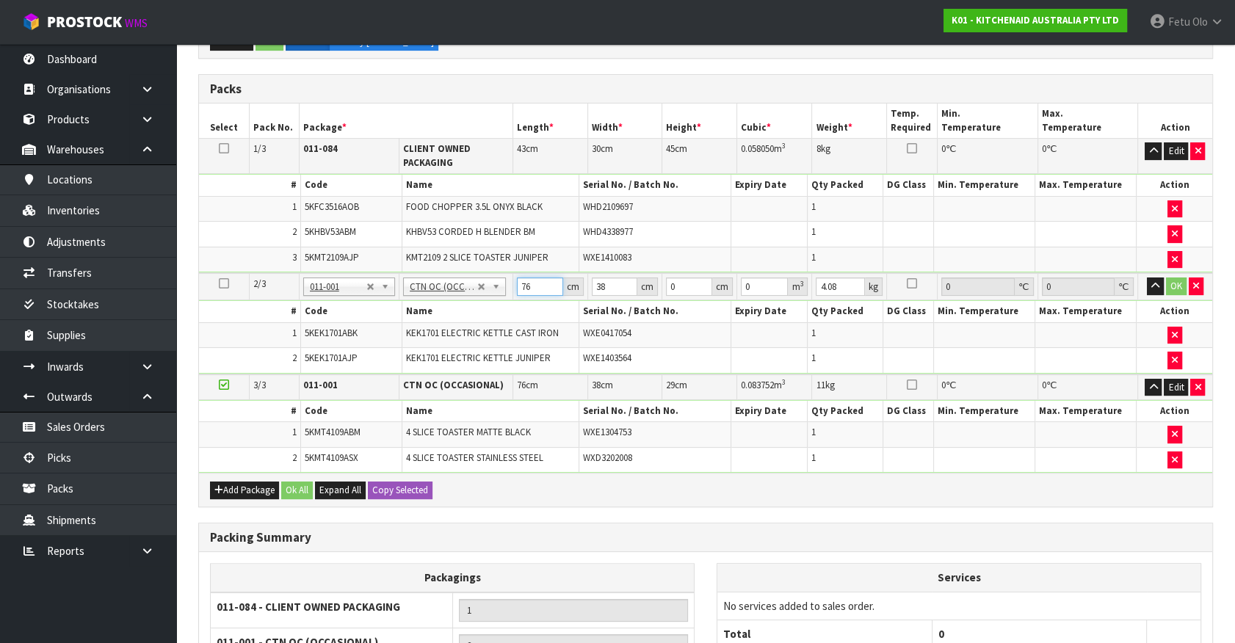
drag, startPoint x: 534, startPoint y: 282, endPoint x: 391, endPoint y: 329, distance: 150.0
click at [391, 329] on tbody "2/3 NONE 007-001 007-002 007-004 007-009 007-013 007-014 007-015 007-017 007-01…" at bounding box center [705, 323] width 1013 height 101
type input "42"
type input "28"
type input "3"
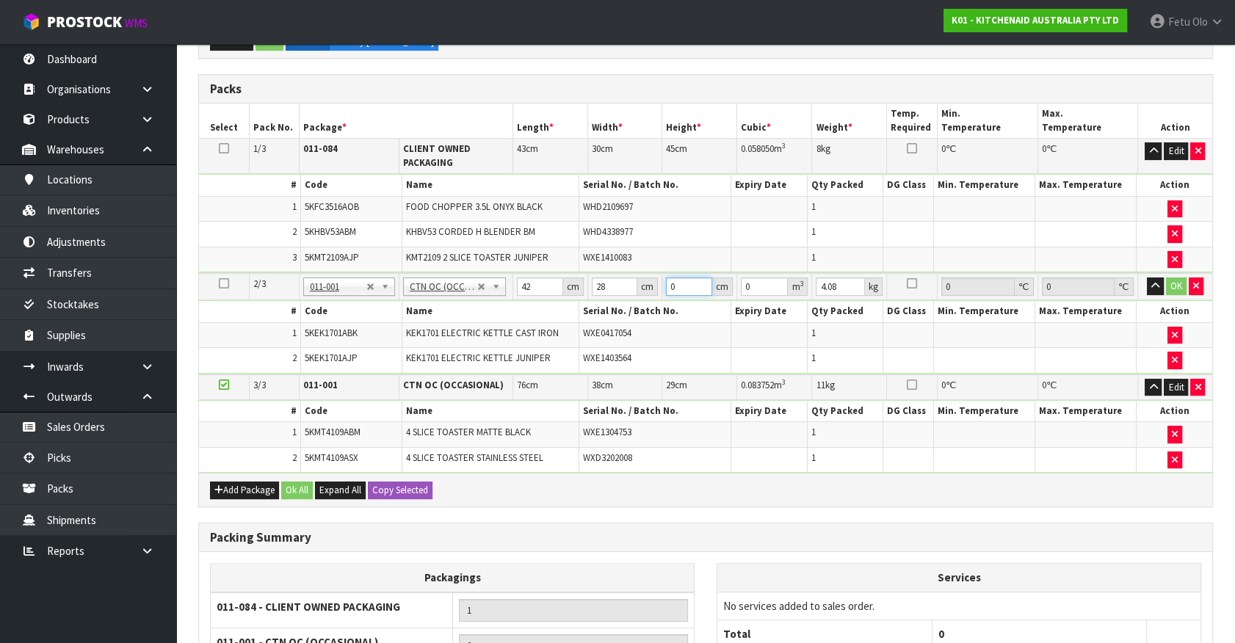
type input "0.003528"
type input "35"
type input "0.04116"
type input "35"
type input "3"
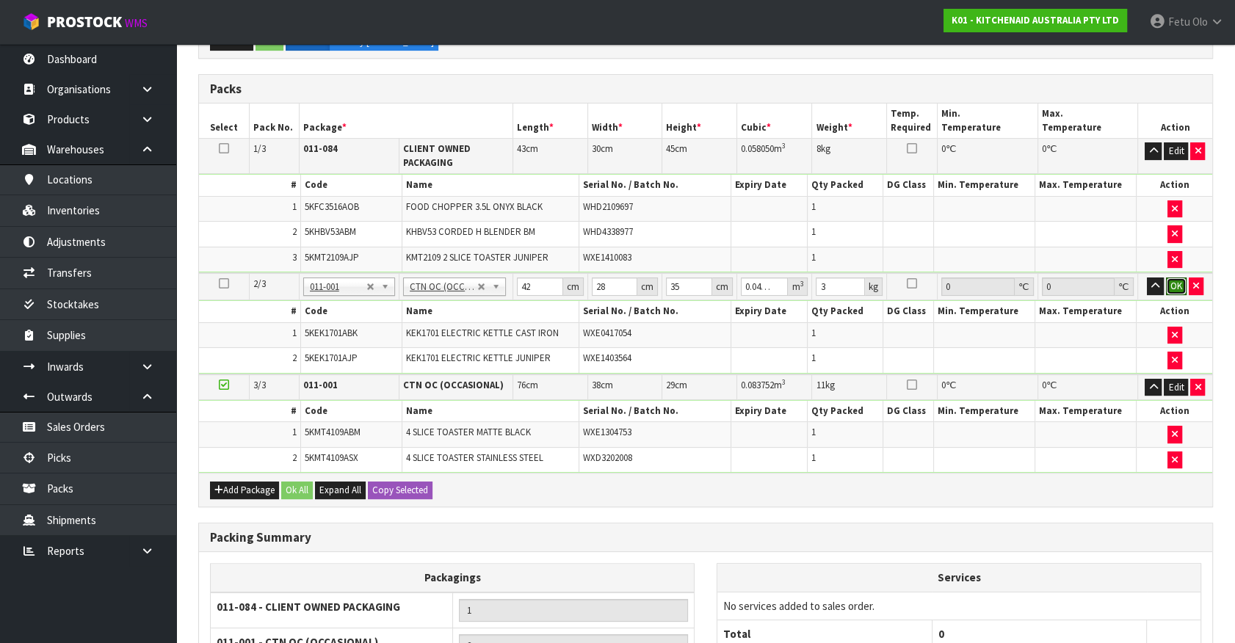
click button "OK" at bounding box center [1176, 287] width 21 height 18
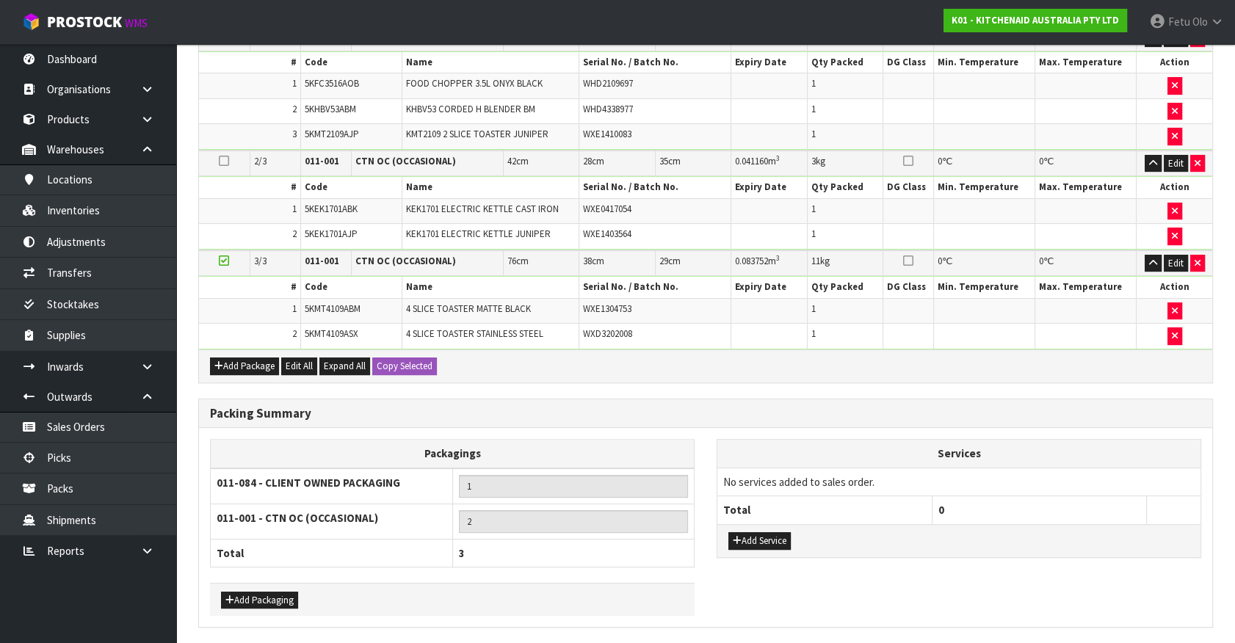
scroll to position [475, 0]
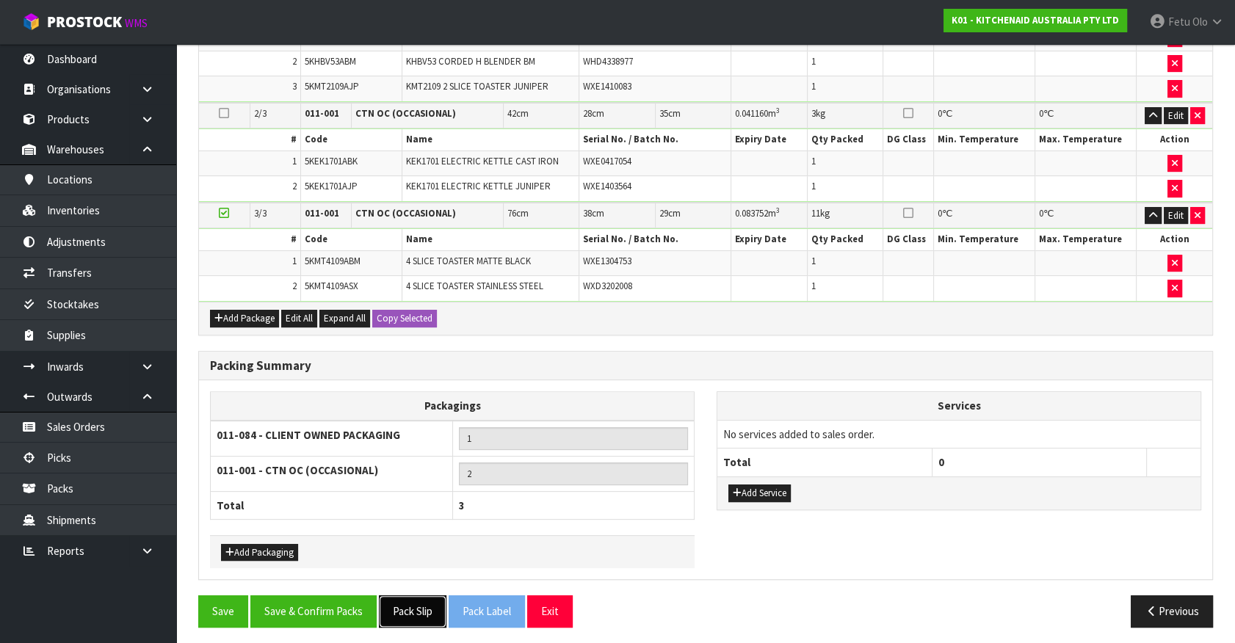
click at [404, 599] on button "Pack Slip" at bounding box center [413, 612] width 68 height 32
click at [352, 596] on button "Save & Confirm Packs" at bounding box center [313, 612] width 126 height 32
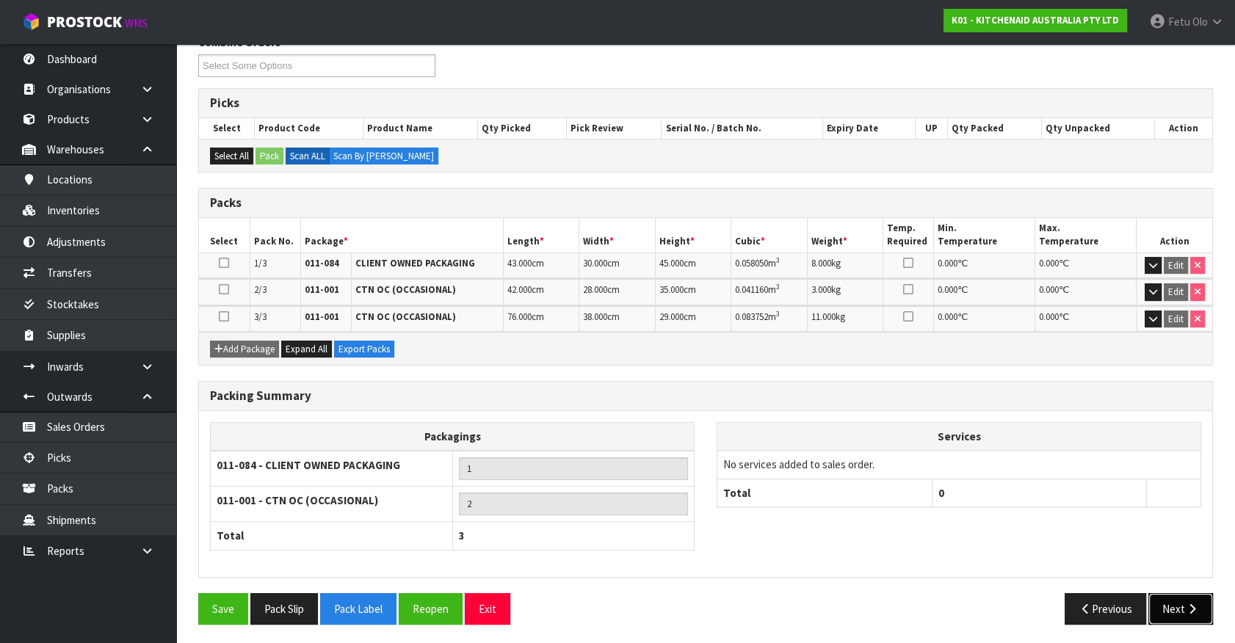
click at [1175, 604] on button "Next" at bounding box center [1181, 609] width 65 height 32
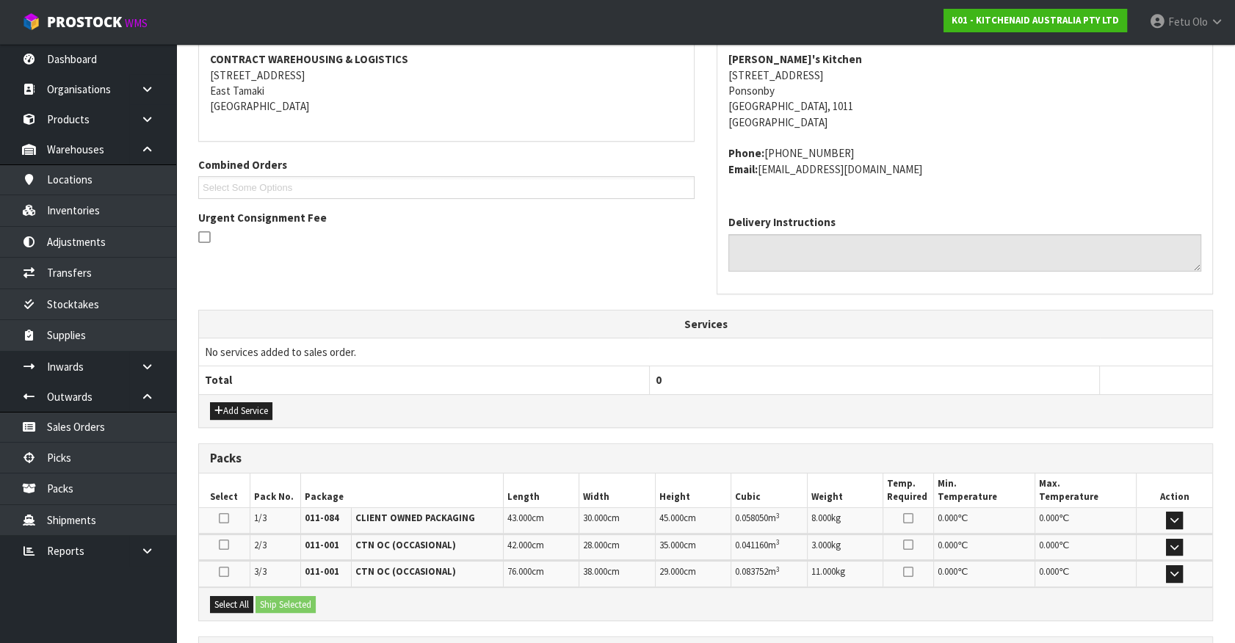
scroll to position [276, 0]
drag, startPoint x: 242, startPoint y: 598, endPoint x: 250, endPoint y: 596, distance: 7.9
click at [244, 598] on button "Select All" at bounding box center [231, 607] width 43 height 18
click at [288, 603] on button "Ship Selected" at bounding box center [286, 607] width 60 height 18
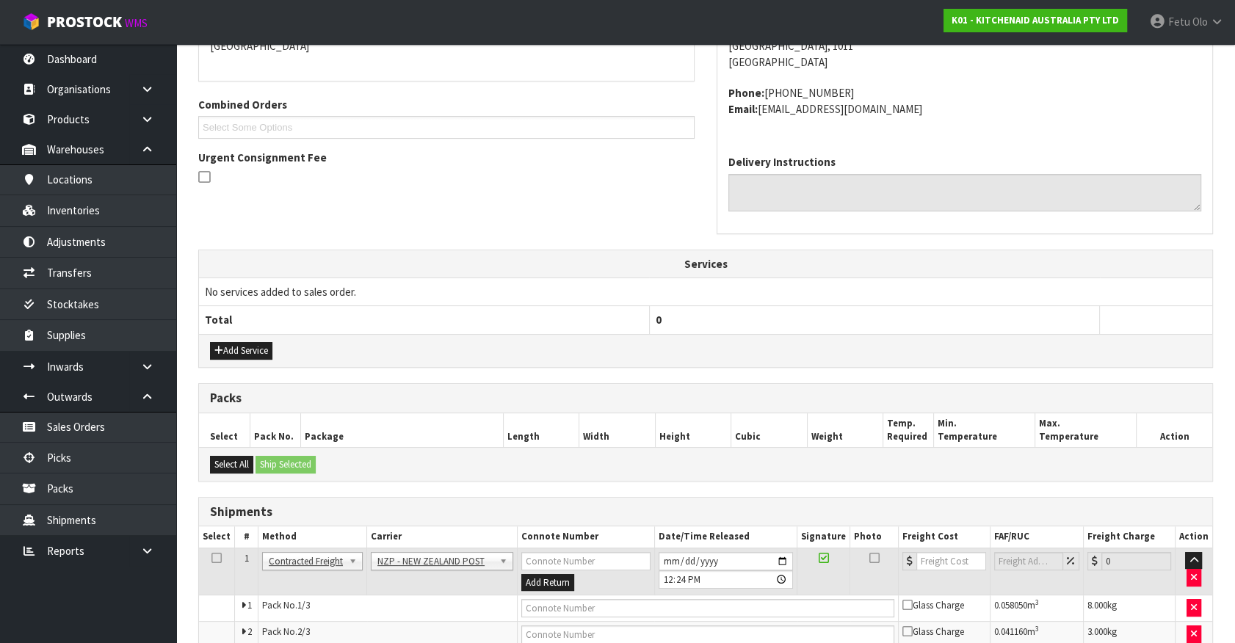
scroll to position [435, 0]
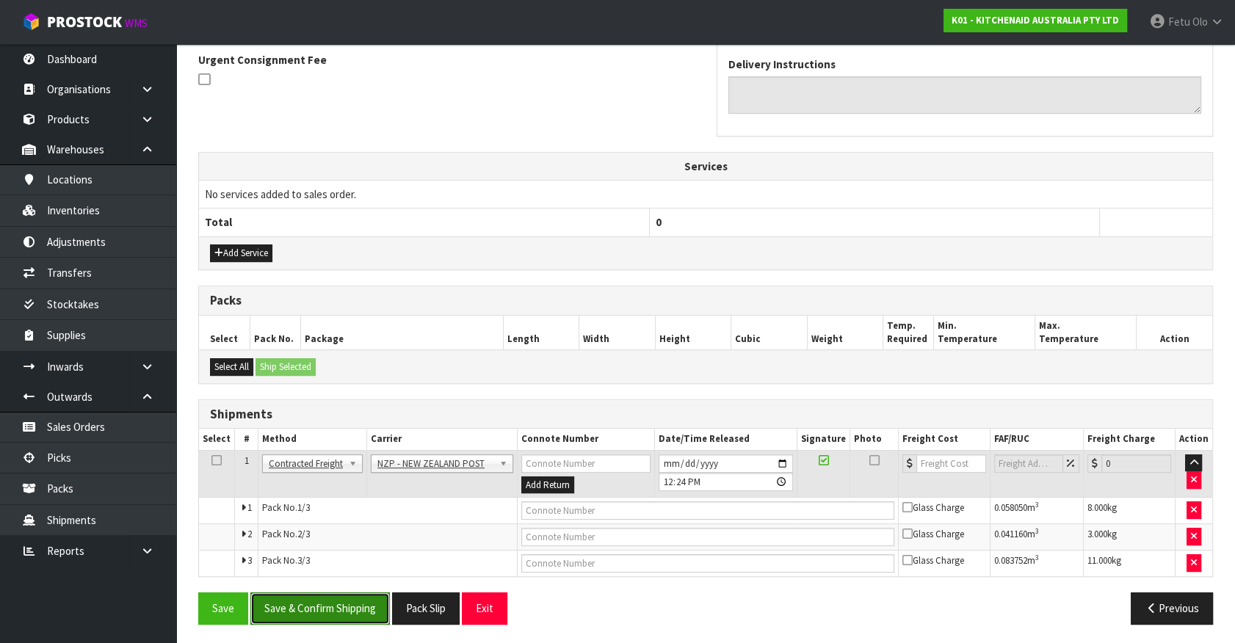
click at [339, 614] on button "Save & Confirm Shipping" at bounding box center [320, 609] width 140 height 32
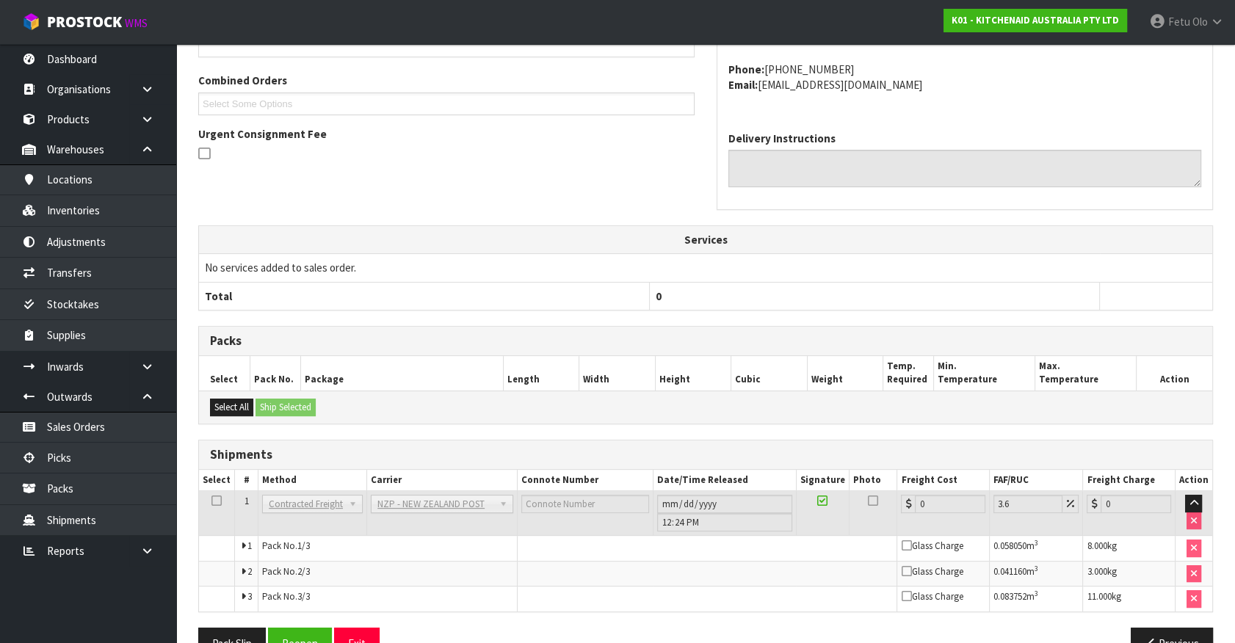
scroll to position [412, 0]
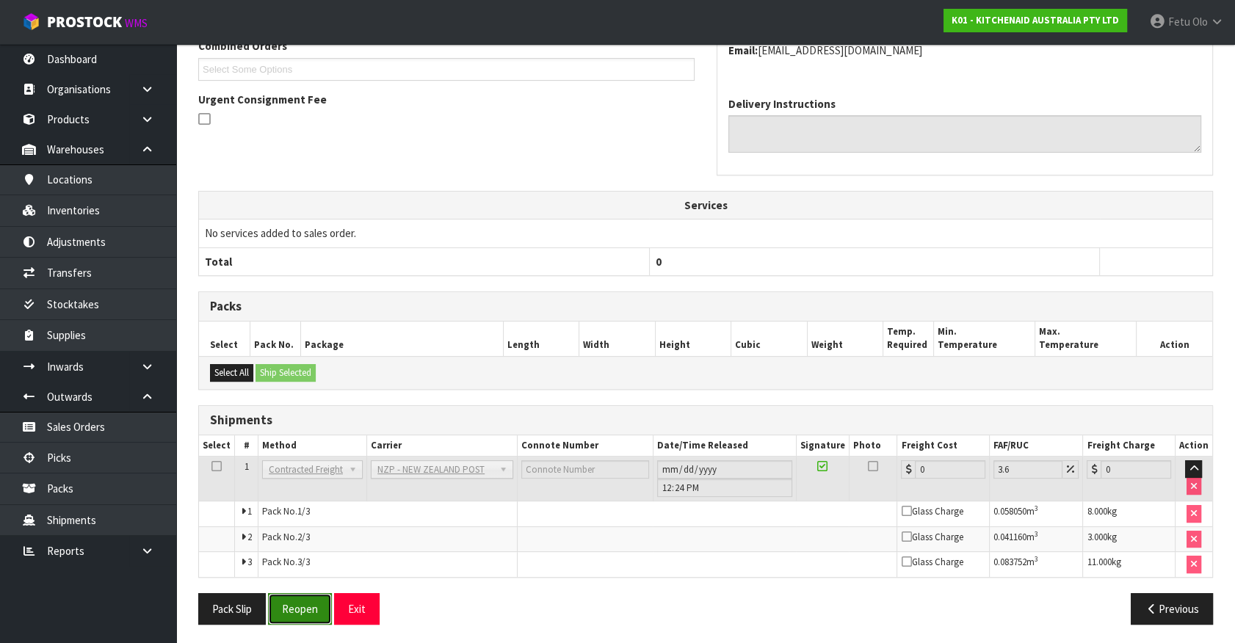
drag, startPoint x: 297, startPoint y: 600, endPoint x: 283, endPoint y: 598, distance: 14.9
click at [297, 600] on button "Reopen" at bounding box center [300, 609] width 64 height 32
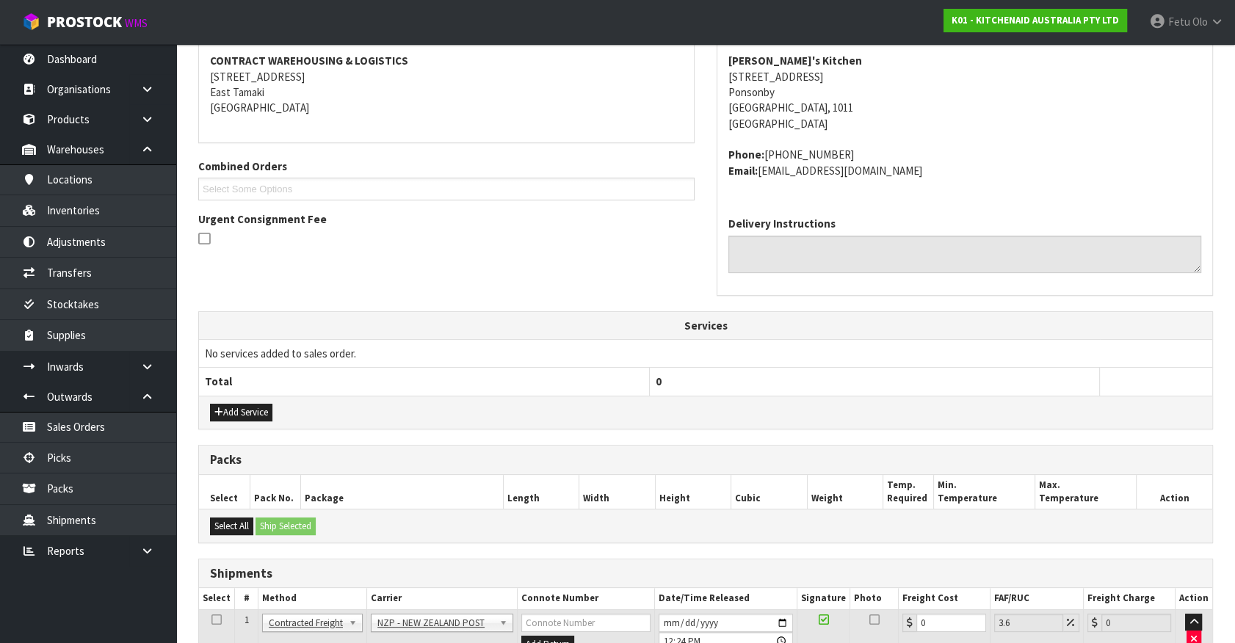
scroll to position [449, 0]
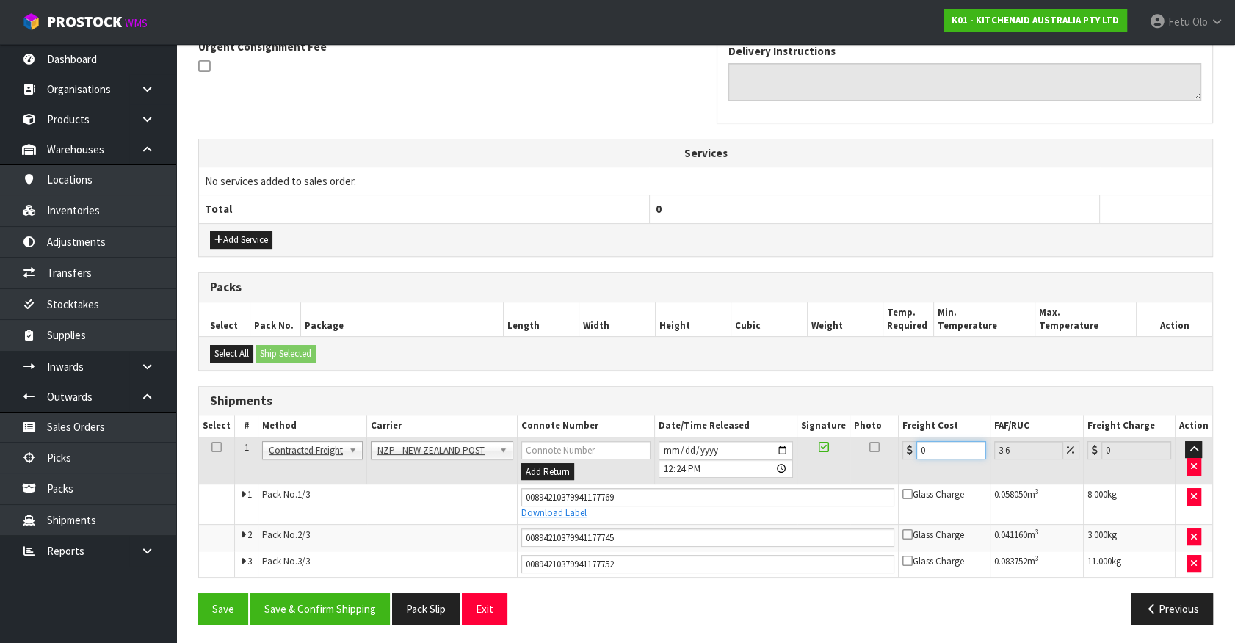
drag, startPoint x: 756, startPoint y: 441, endPoint x: 723, endPoint y: 453, distance: 35.3
click at [726, 452] on tr "1 Client Local Pickup Customer Local Pickup Company Freight Contracted Freight …" at bounding box center [705, 461] width 1013 height 48
type input "41"
type input "42.48"
type input "412"
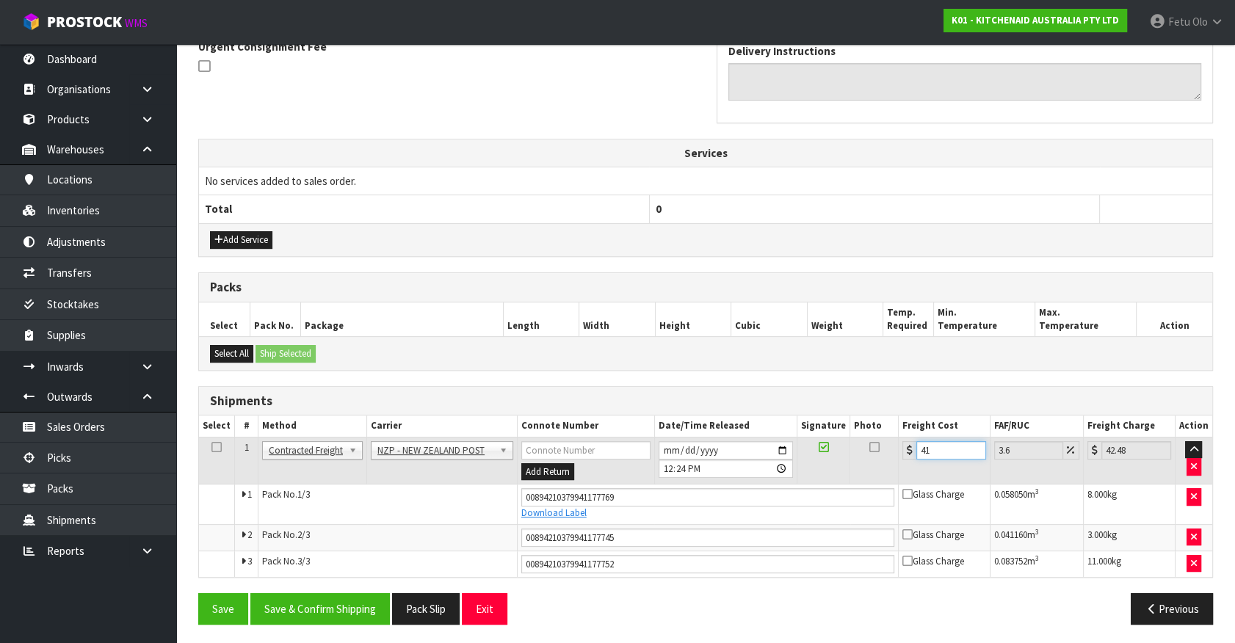
type input "426.83"
type input "412.9"
type input "427.76"
type input "412.99"
type input "427.86"
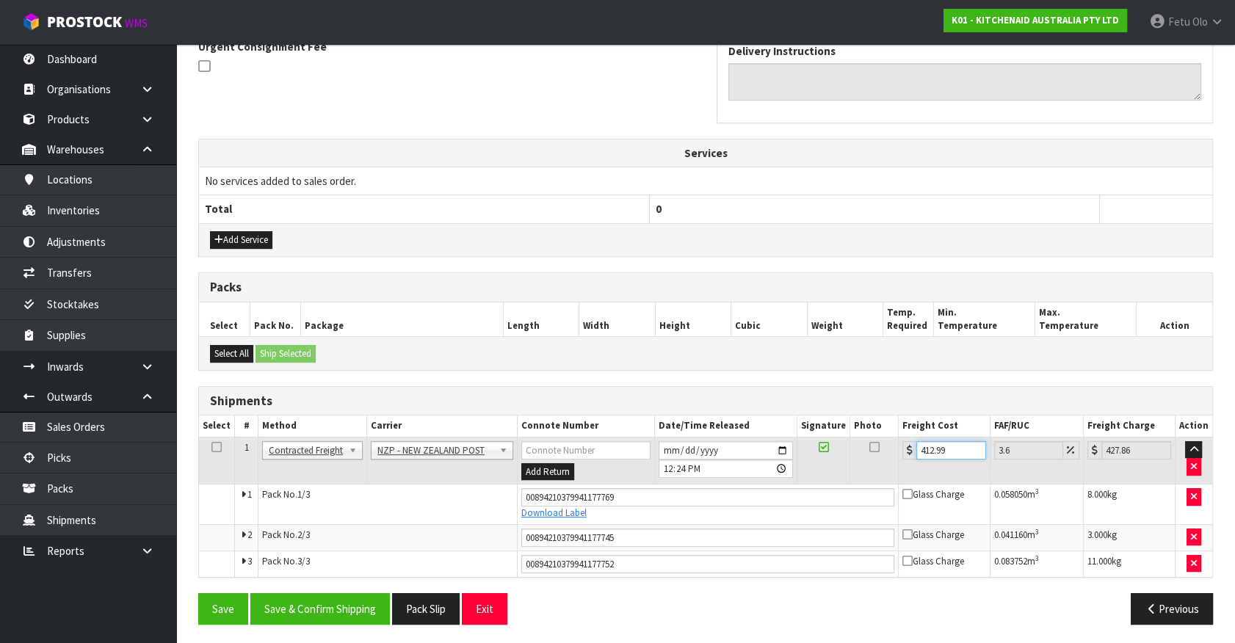
drag, startPoint x: 956, startPoint y: 444, endPoint x: 739, endPoint y: 499, distance: 223.5
click at [739, 499] on tbody "1 Client Local Pickup Customer Local Pickup Company Freight Contracted Freight …" at bounding box center [705, 507] width 1013 height 140
type input "1"
type input "1.04"
type input "12"
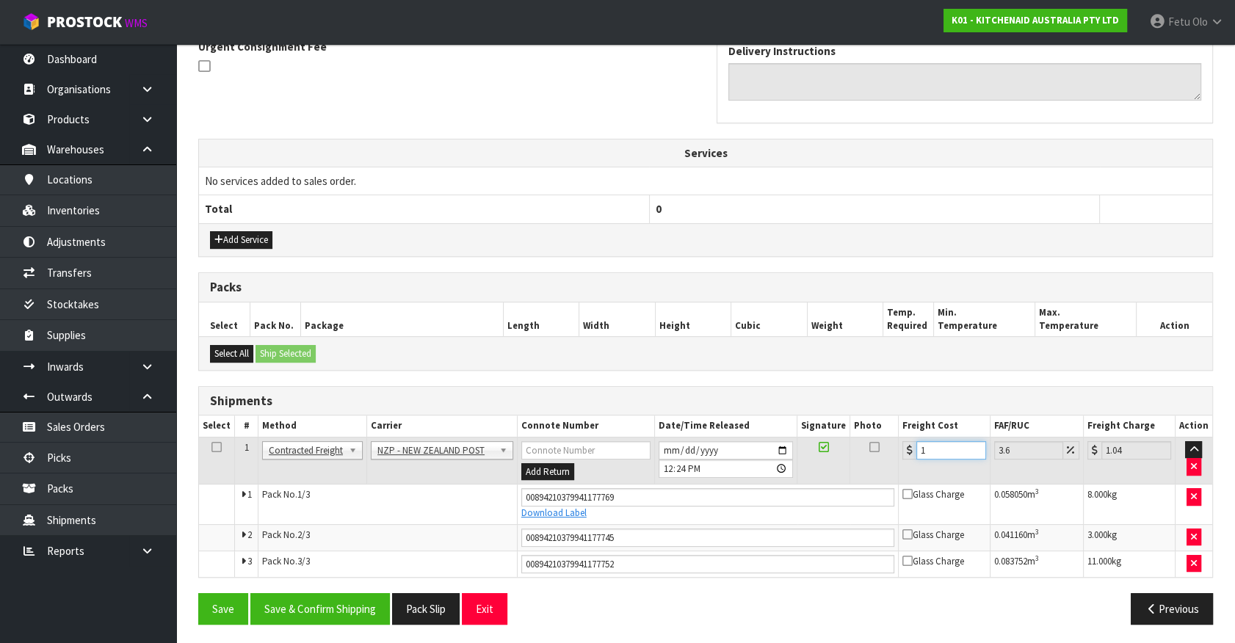
type input "12.43"
type input "12.9"
type input "13.36"
type input "12.99"
type input "13.46"
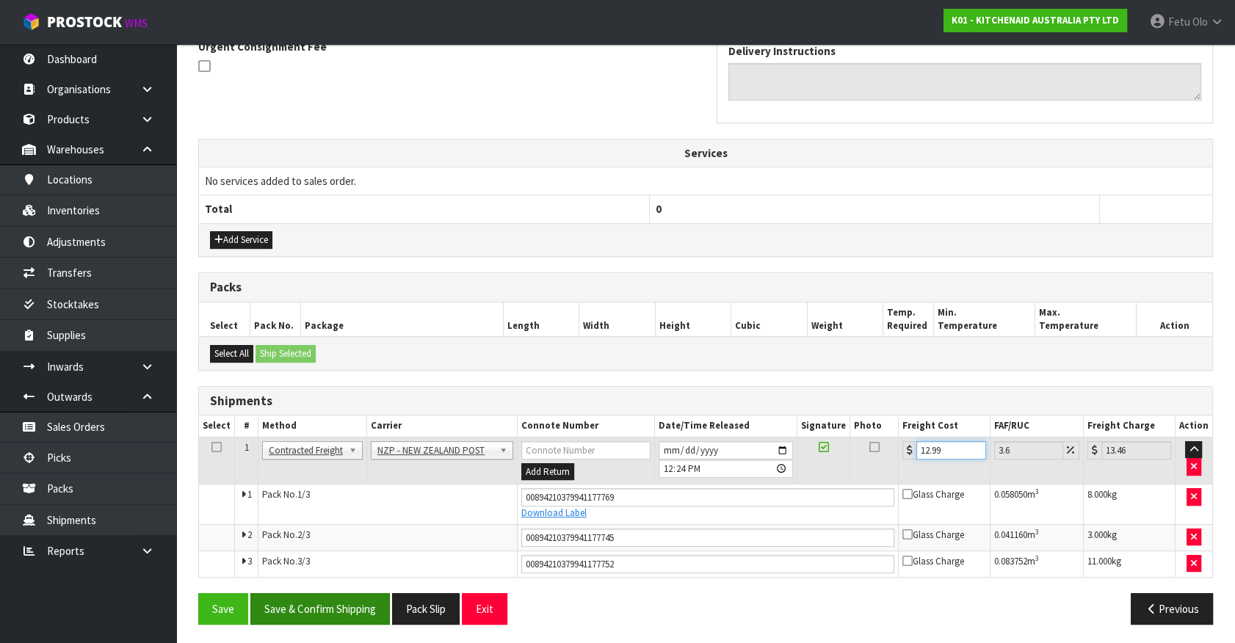
type input "12.99"
click at [386, 615] on button "Save & Confirm Shipping" at bounding box center [320, 609] width 140 height 32
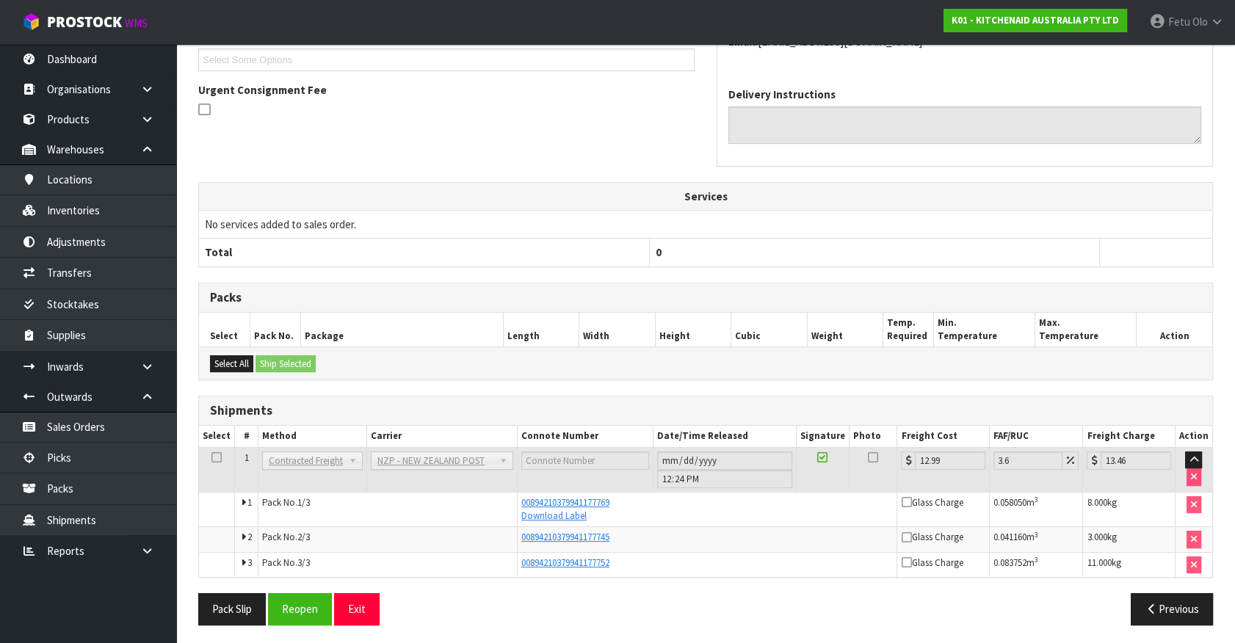
scroll to position [407, 0]
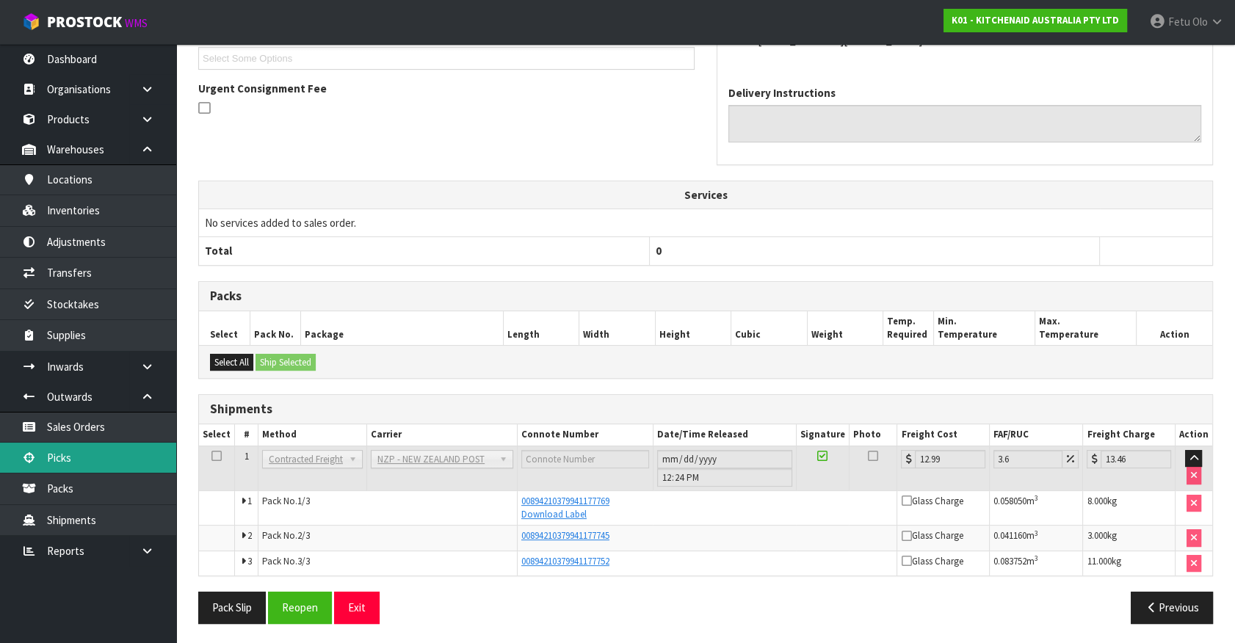
click at [84, 449] on link "Picks" at bounding box center [88, 458] width 176 height 30
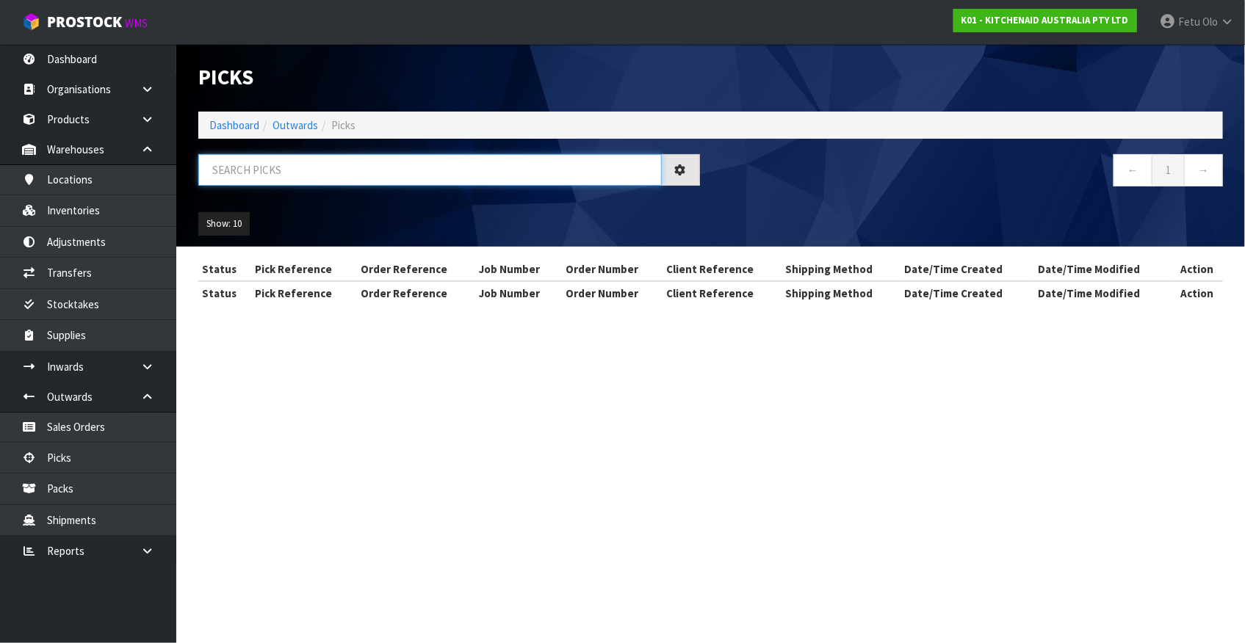
click at [429, 173] on input "text" at bounding box center [429, 170] width 463 height 32
type input "78042"
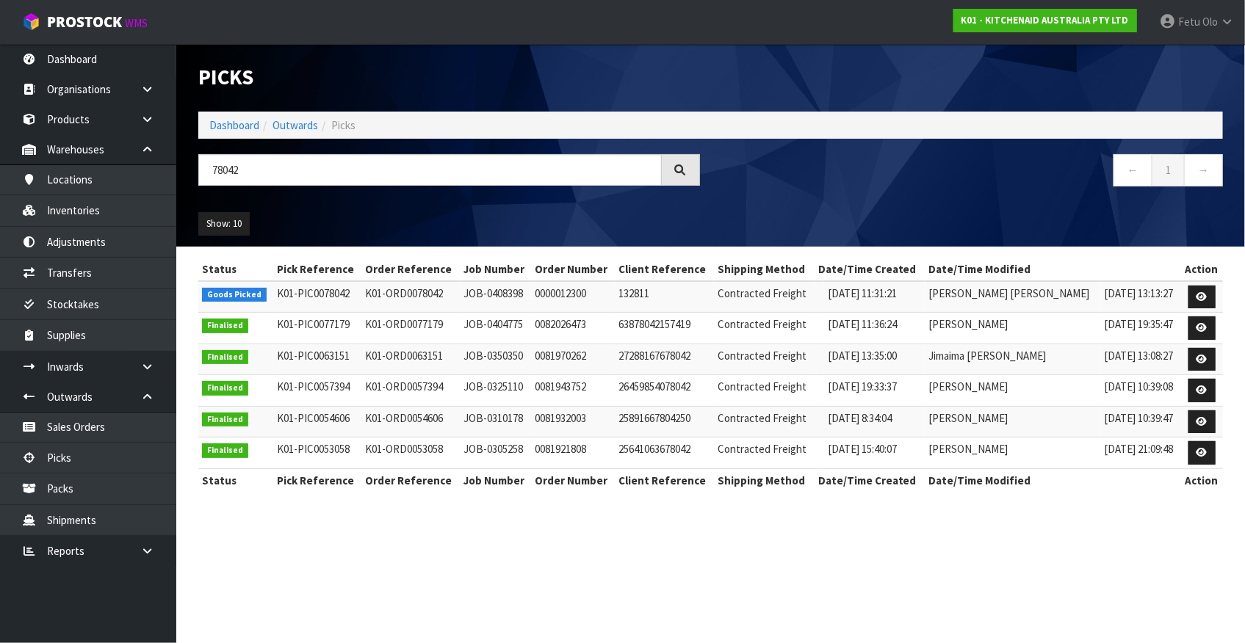
click at [1207, 284] on td at bounding box center [1201, 297] width 43 height 32
click at [1204, 297] on icon at bounding box center [1201, 297] width 11 height 10
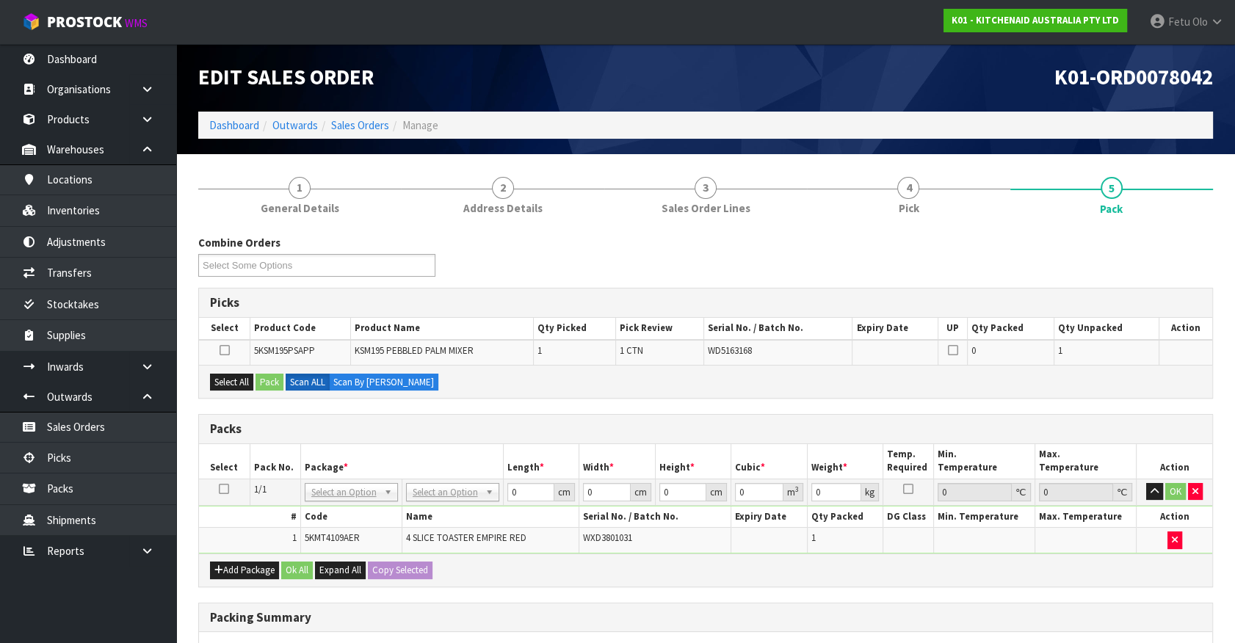
click at [538, 460] on th "Length *" at bounding box center [541, 461] width 76 height 35
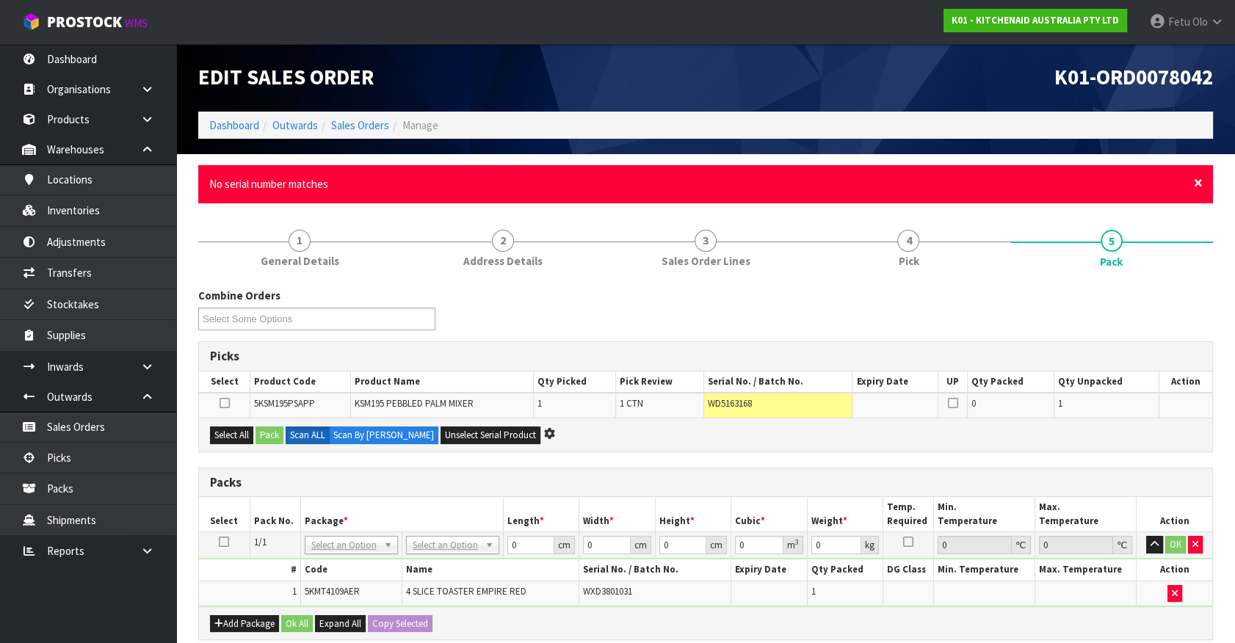
click at [1200, 181] on span "×" at bounding box center [1198, 183] width 9 height 21
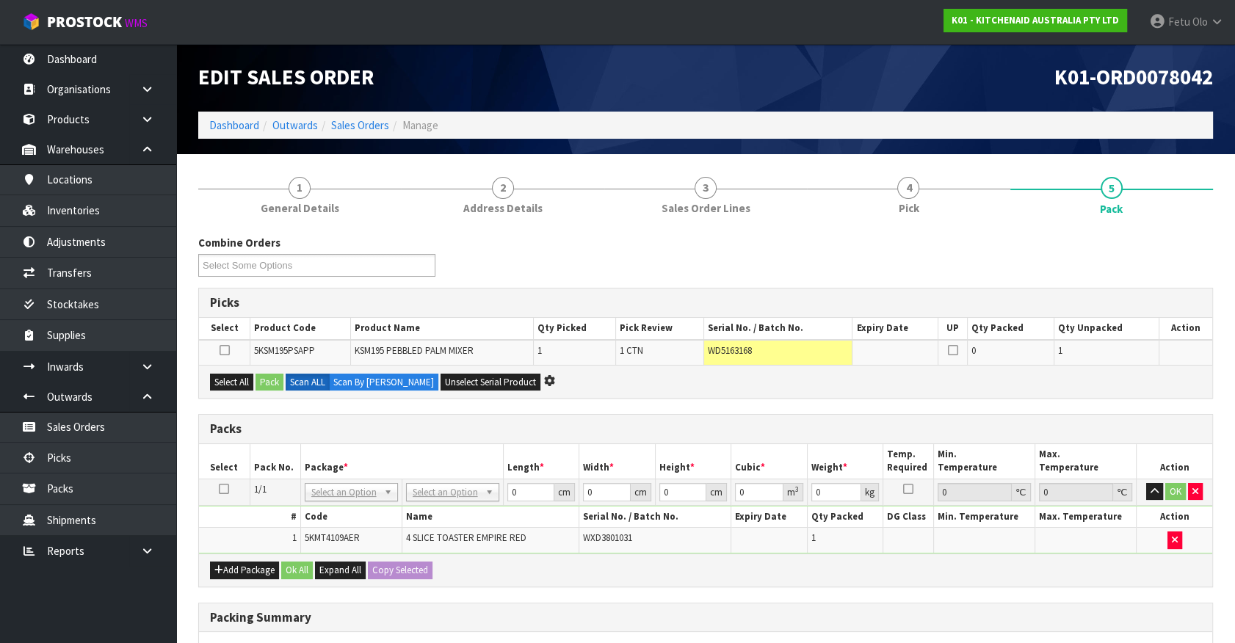
click at [1125, 446] on th "Max. Temperature" at bounding box center [1085, 461] width 101 height 35
click at [644, 427] on h3 "Packs" at bounding box center [705, 429] width 991 height 14
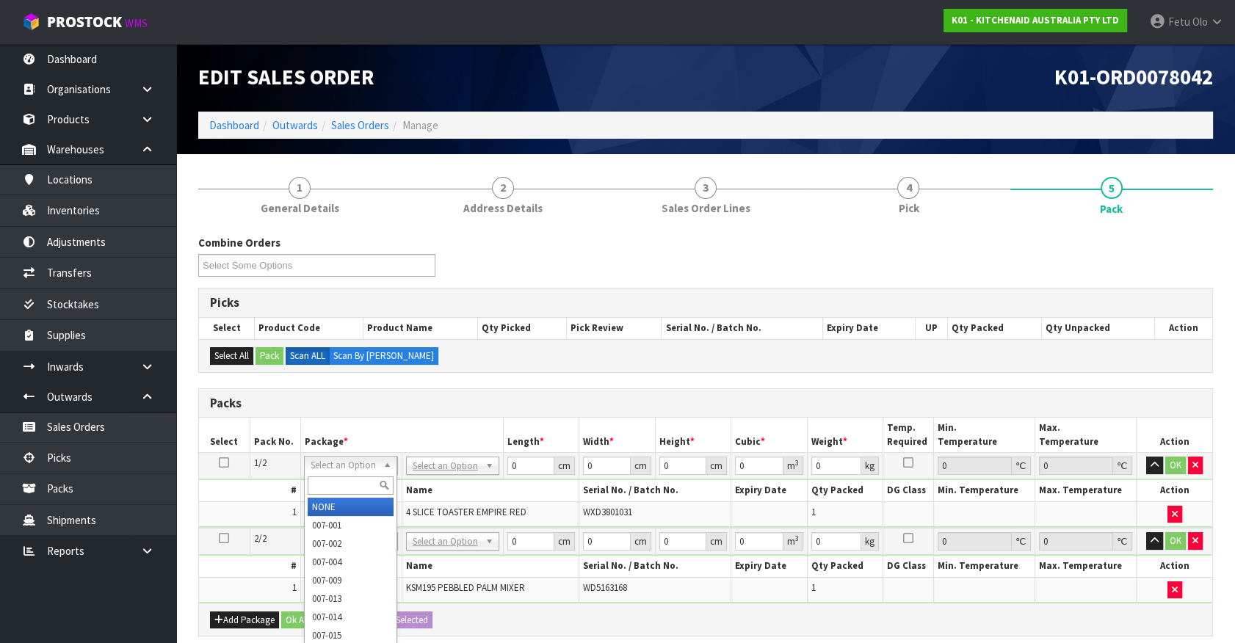
click at [347, 485] on input "text" at bounding box center [351, 486] width 86 height 18
type input "011-084"
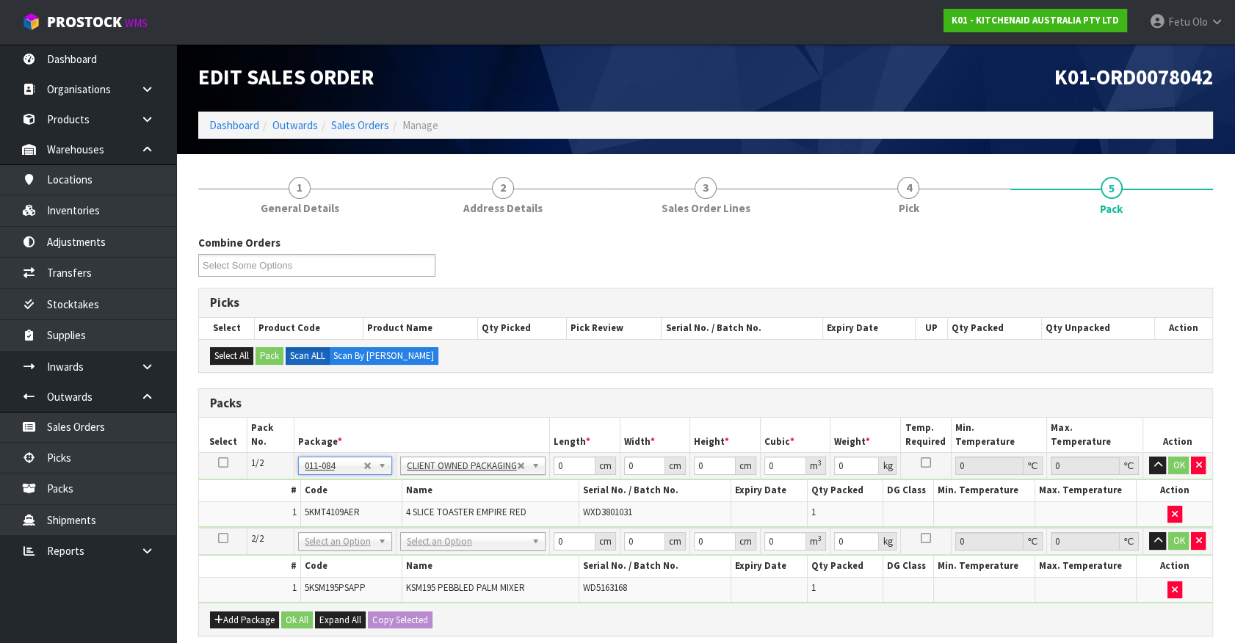
type input "4.55"
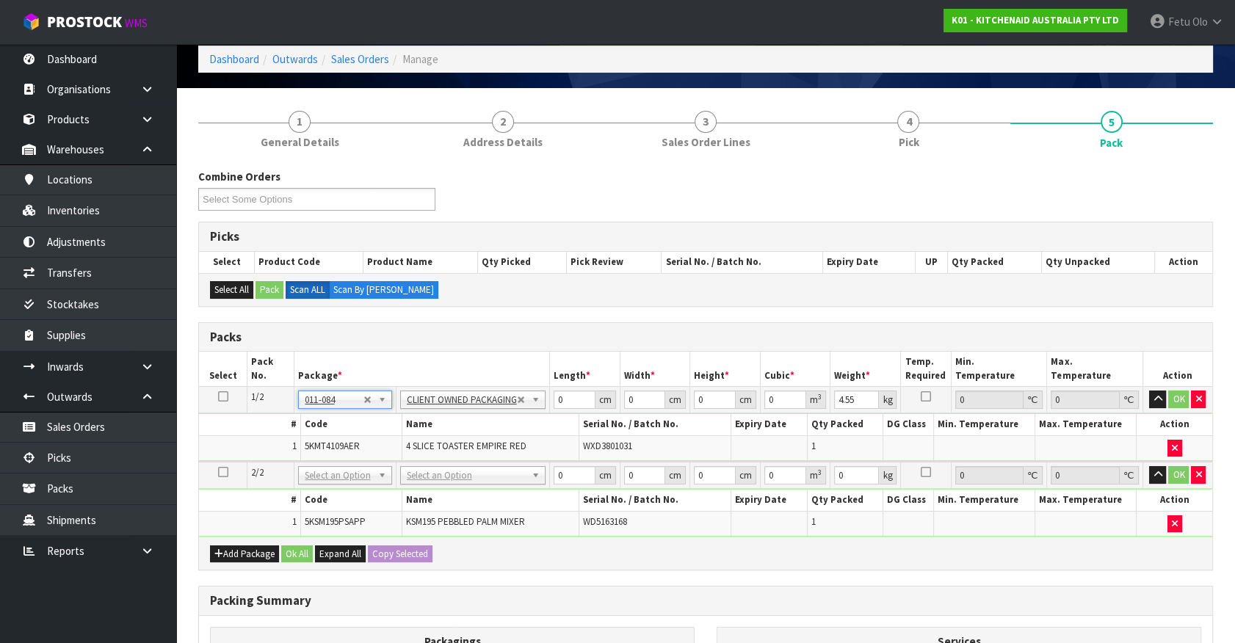
scroll to position [66, 0]
drag, startPoint x: 347, startPoint y: 477, endPoint x: 341, endPoint y: 502, distance: 26.5
drag, startPoint x: 341, startPoint y: 502, endPoint x: 367, endPoint y: 507, distance: 26.8
drag, startPoint x: 562, startPoint y: 394, endPoint x: 487, endPoint y: 424, distance: 81.0
click at [487, 424] on tbody "1/2 NONE 007-001 007-002 007-004 007-009 007-013 007-014 007-015 007-017 007-01…" at bounding box center [705, 424] width 1013 height 75
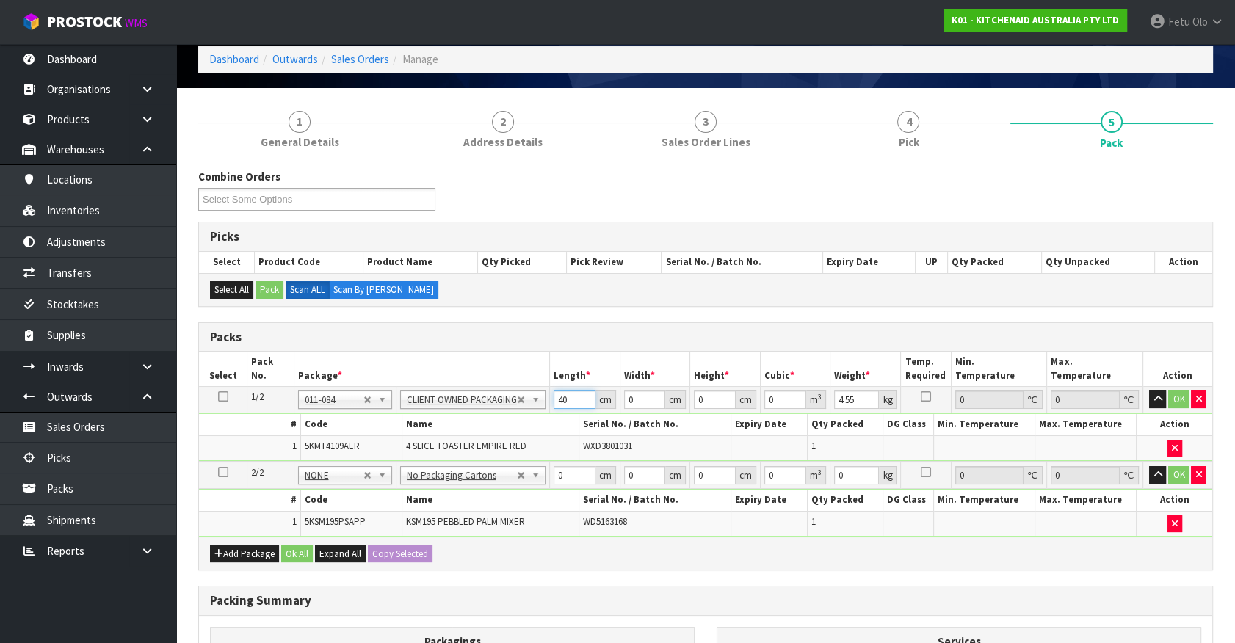
type input "40"
type input "28"
type input "3"
type input "0.00336"
type input "37"
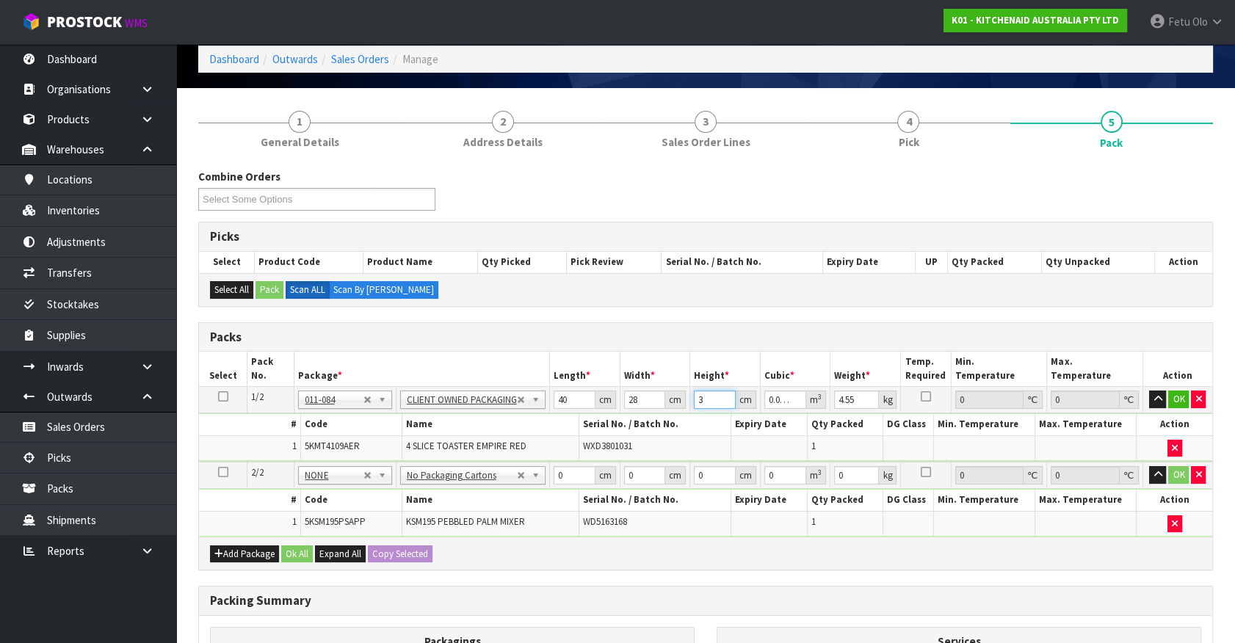
type input "0.04144"
type input "37"
type input "5"
click button "OK" at bounding box center [1178, 400] width 21 height 18
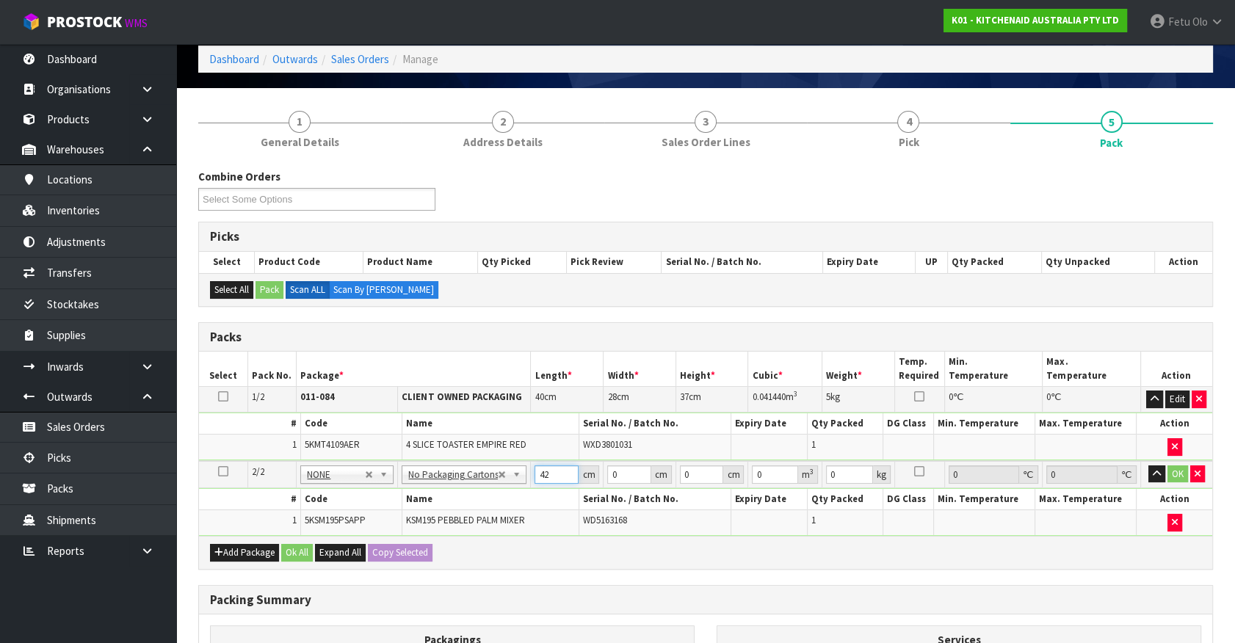
type input "42"
type input "29"
type input "4"
type input "0.004872"
type input "43"
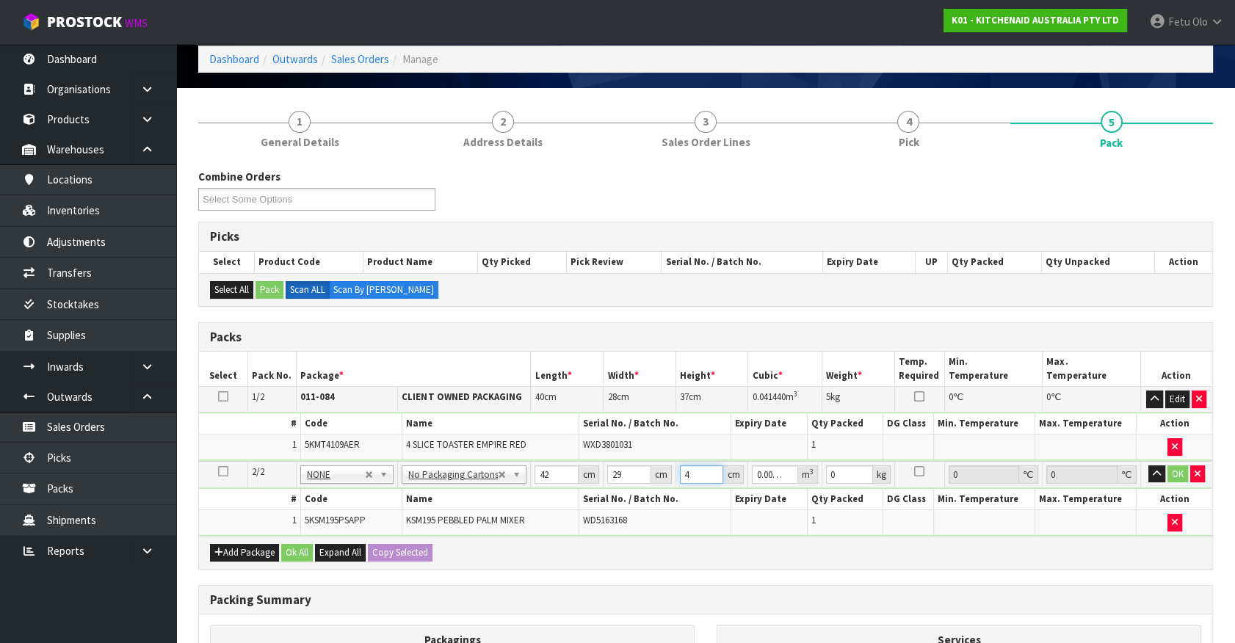
type input "0.052374"
type input "43"
type input "13"
click button "OK" at bounding box center [1178, 475] width 21 height 18
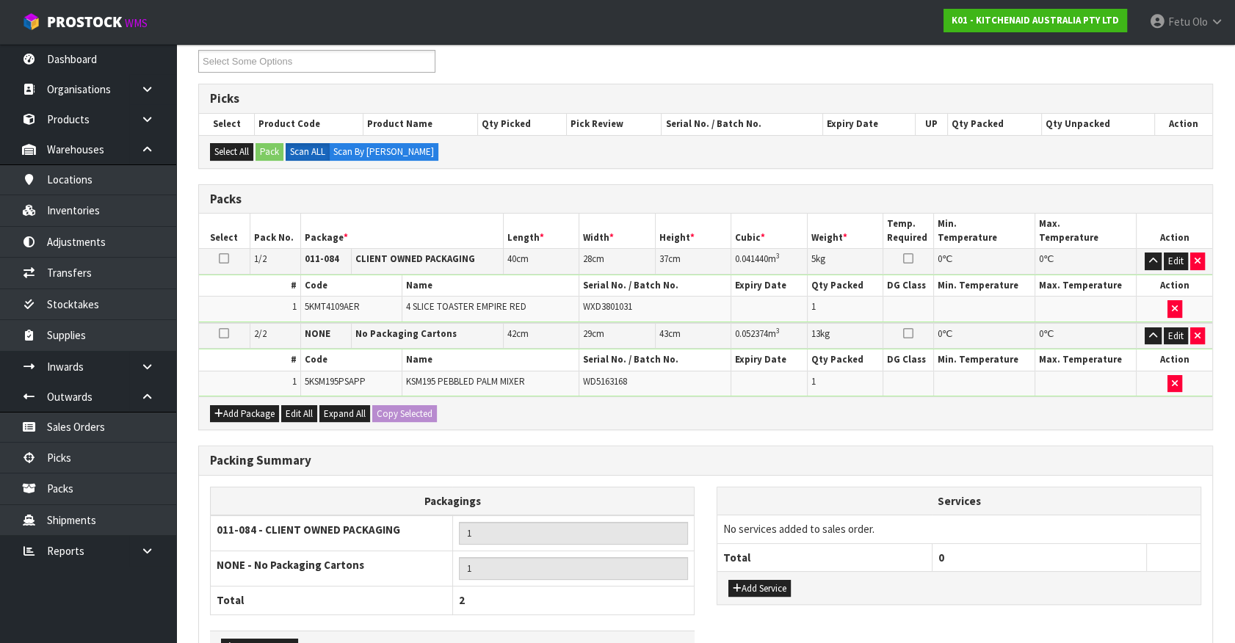
scroll to position [301, 0]
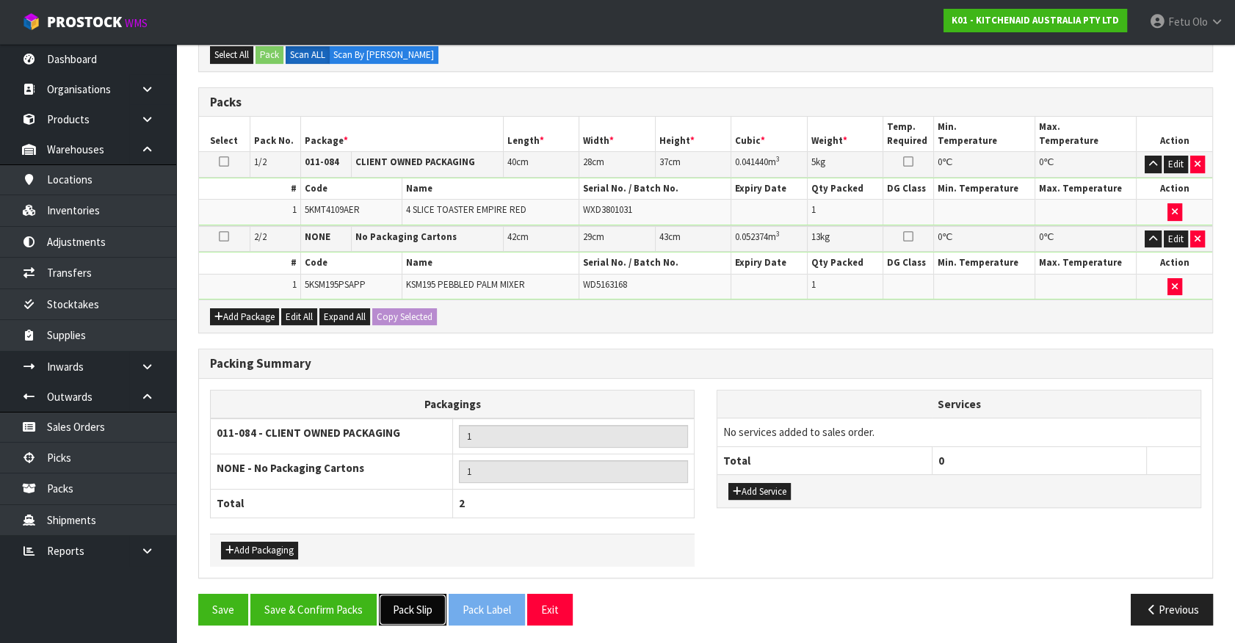
click at [411, 601] on button "Pack Slip" at bounding box center [413, 610] width 68 height 32
click at [330, 617] on button "Save & Confirm Packs" at bounding box center [313, 610] width 126 height 32
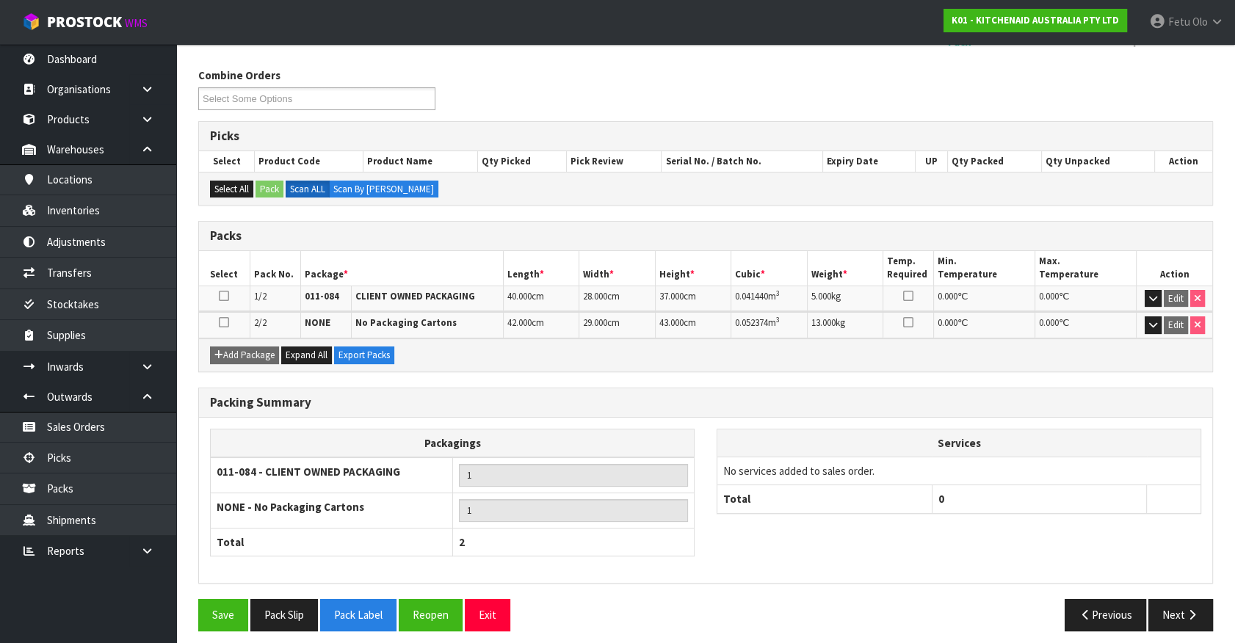
scroll to position [227, 0]
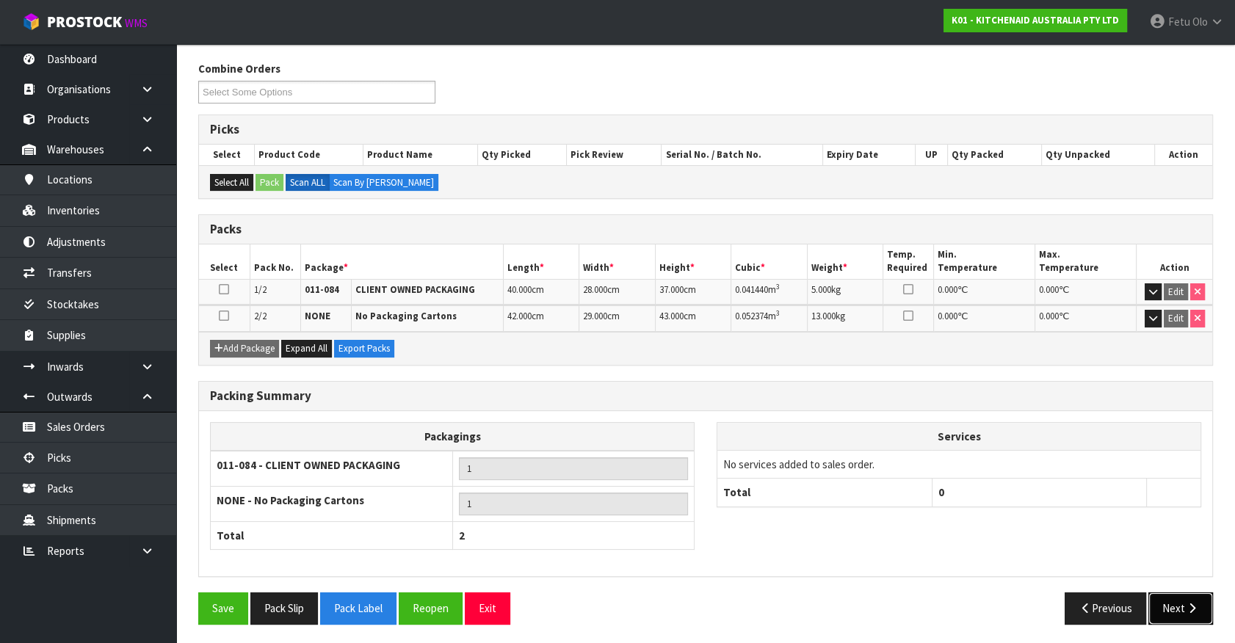
click at [1180, 601] on button "Next" at bounding box center [1181, 609] width 65 height 32
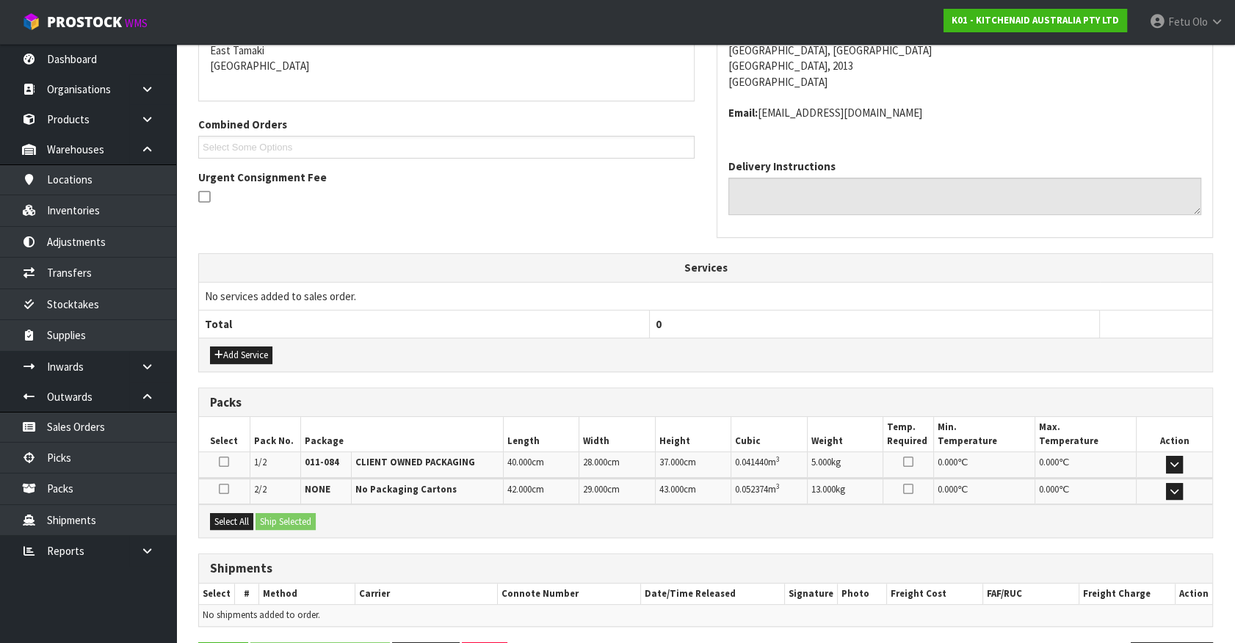
scroll to position [367, 0]
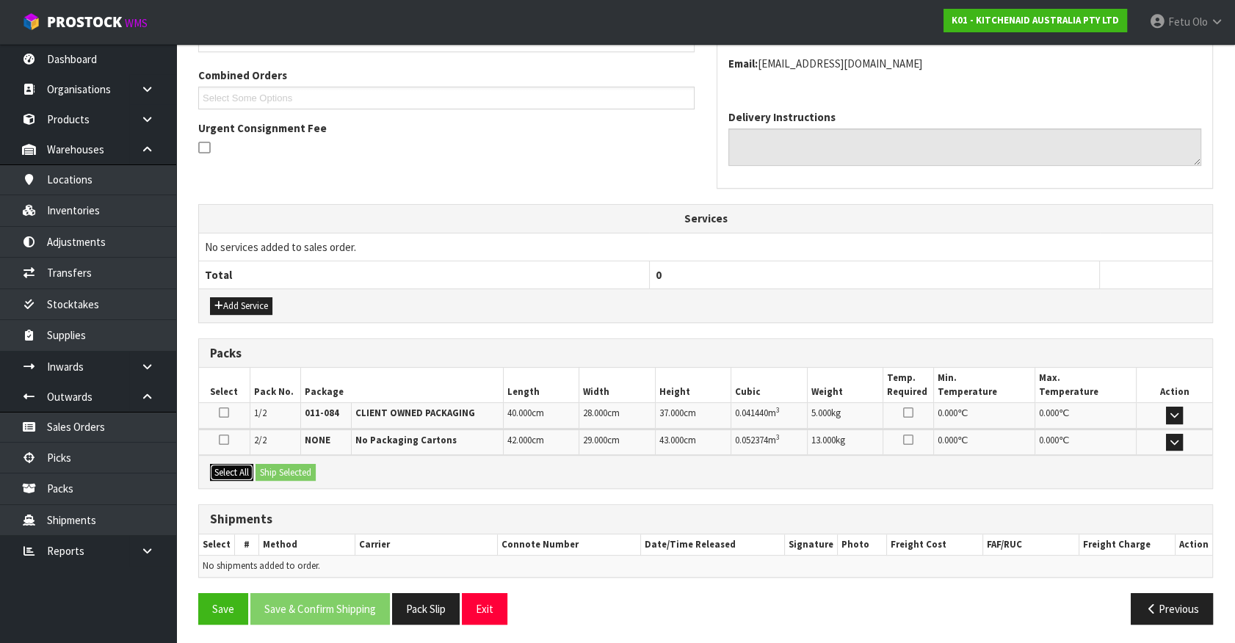
click at [234, 474] on button "Select All" at bounding box center [231, 473] width 43 height 18
click at [267, 467] on button "Ship Selected" at bounding box center [286, 473] width 60 height 18
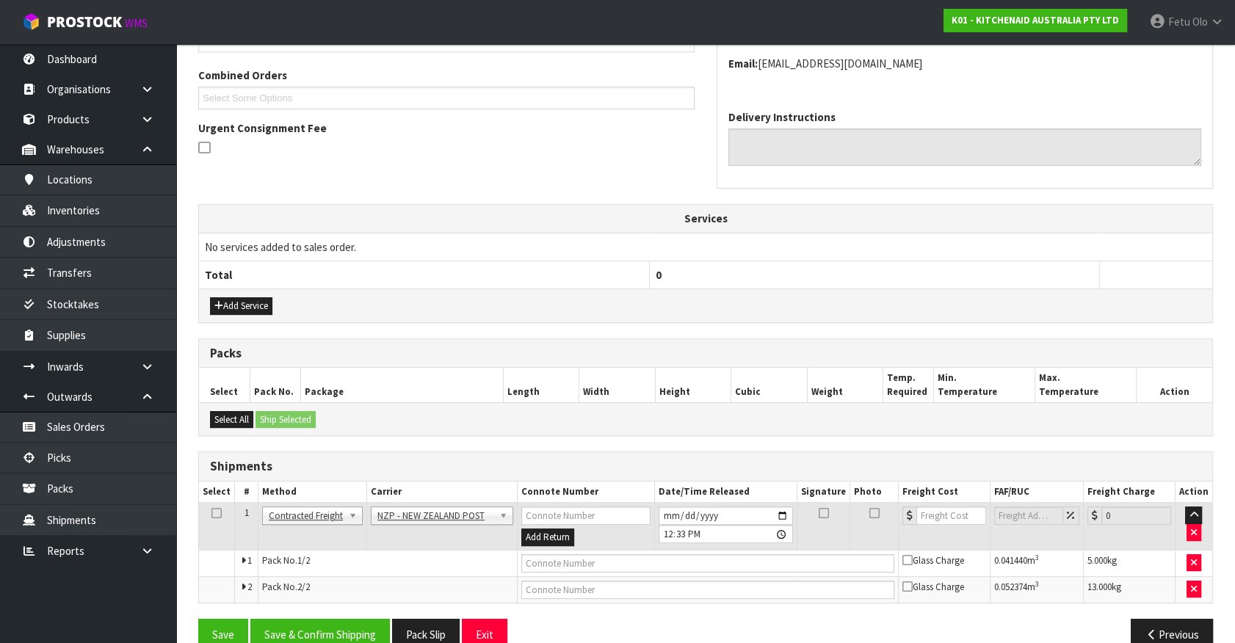
scroll to position [394, 0]
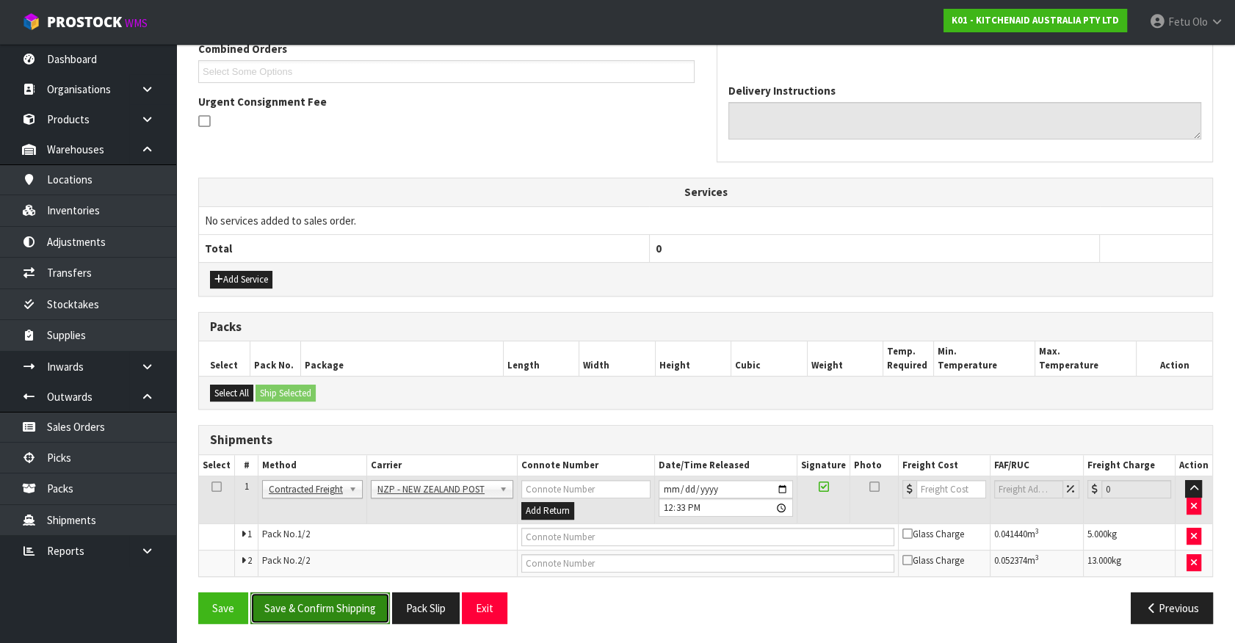
click at [355, 611] on button "Save & Confirm Shipping" at bounding box center [320, 609] width 140 height 32
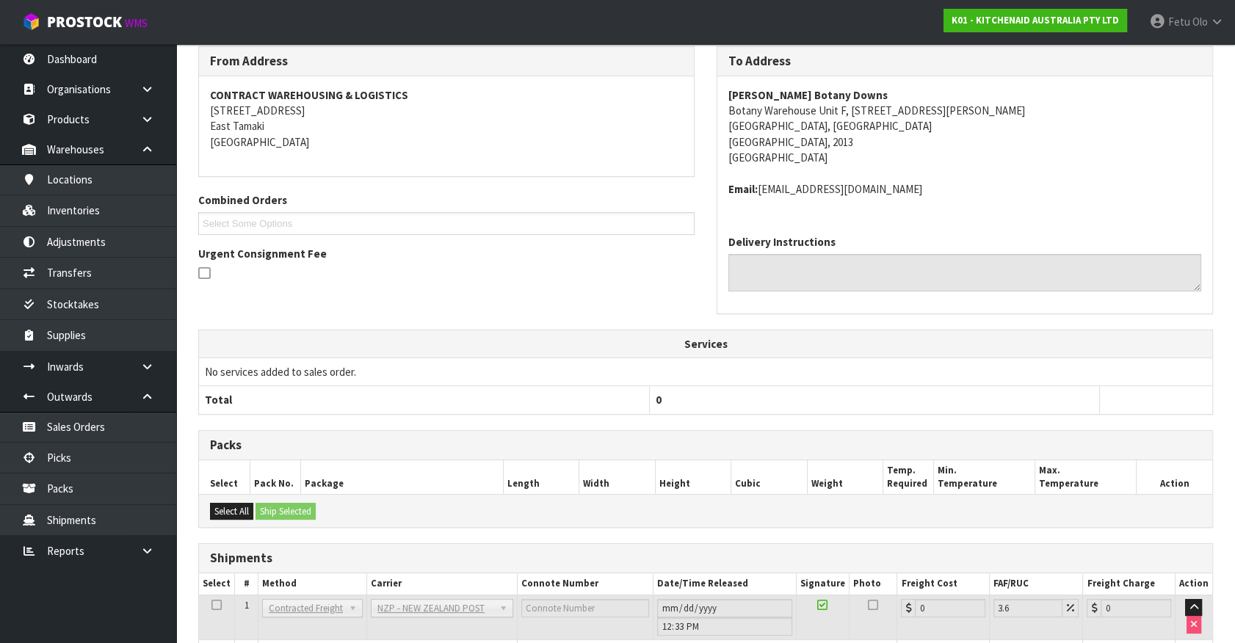
scroll to position [372, 0]
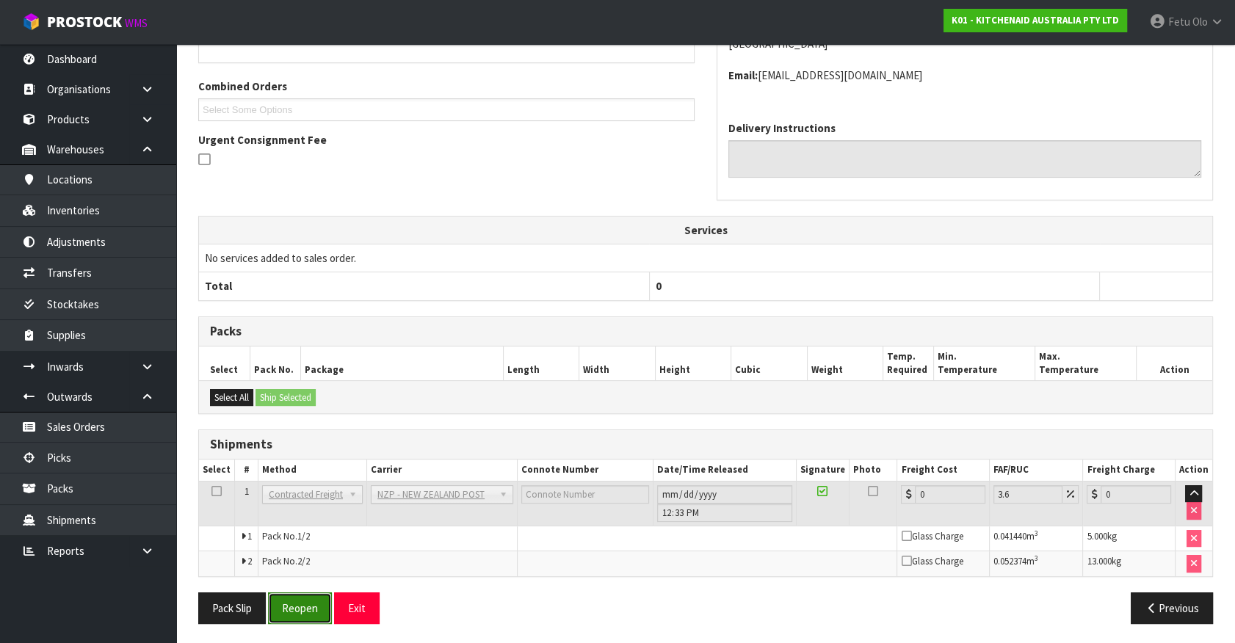
click at [298, 596] on button "Reopen" at bounding box center [300, 609] width 64 height 32
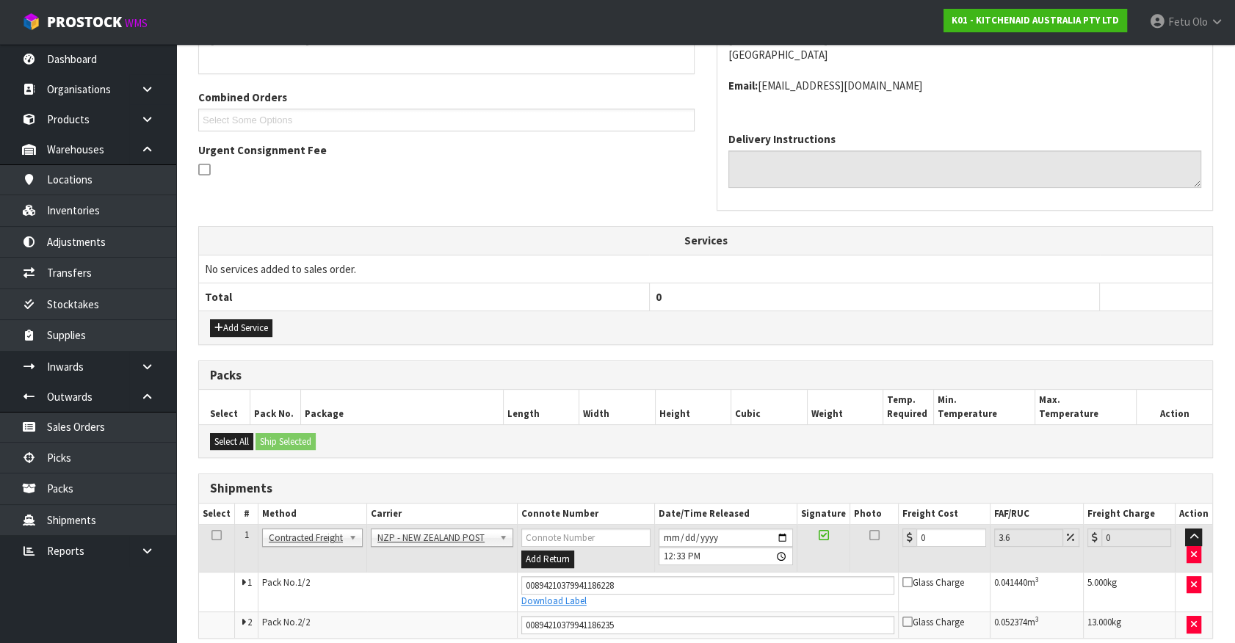
scroll to position [355, 0]
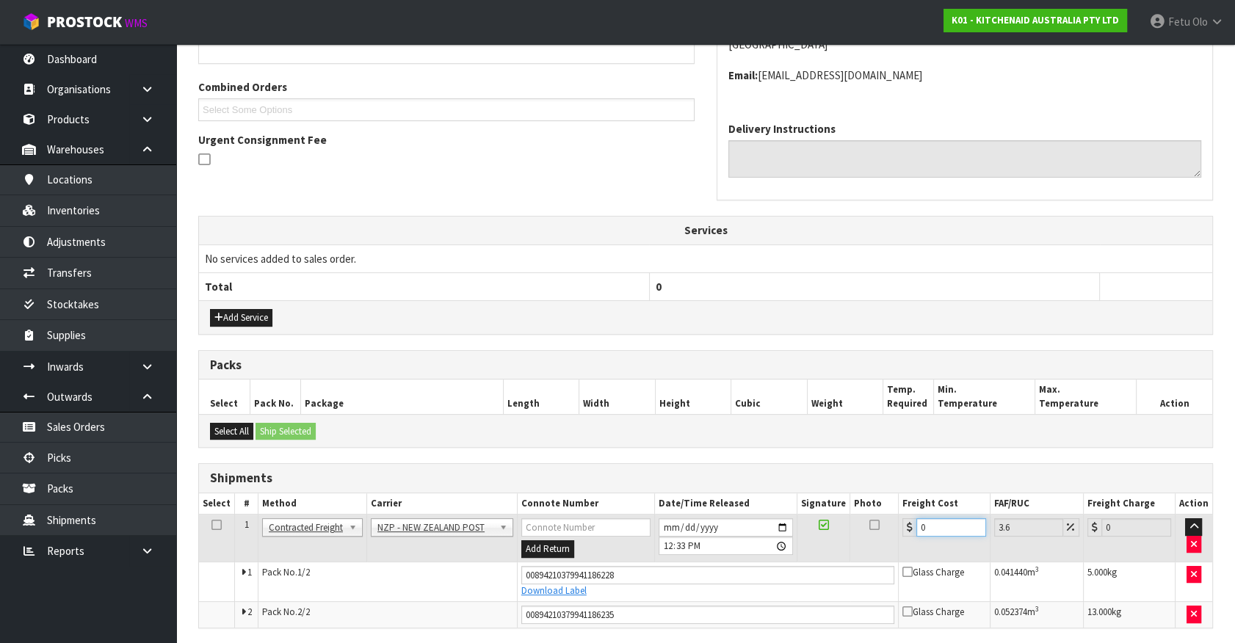
drag, startPoint x: 945, startPoint y: 522, endPoint x: 665, endPoint y: 551, distance: 281.2
click at [665, 551] on tr "1 Client Local Pickup Customer Local Pickup Company Freight Contracted Freight …" at bounding box center [705, 539] width 1013 height 48
type input "8"
type input "8.29"
type input "8.6"
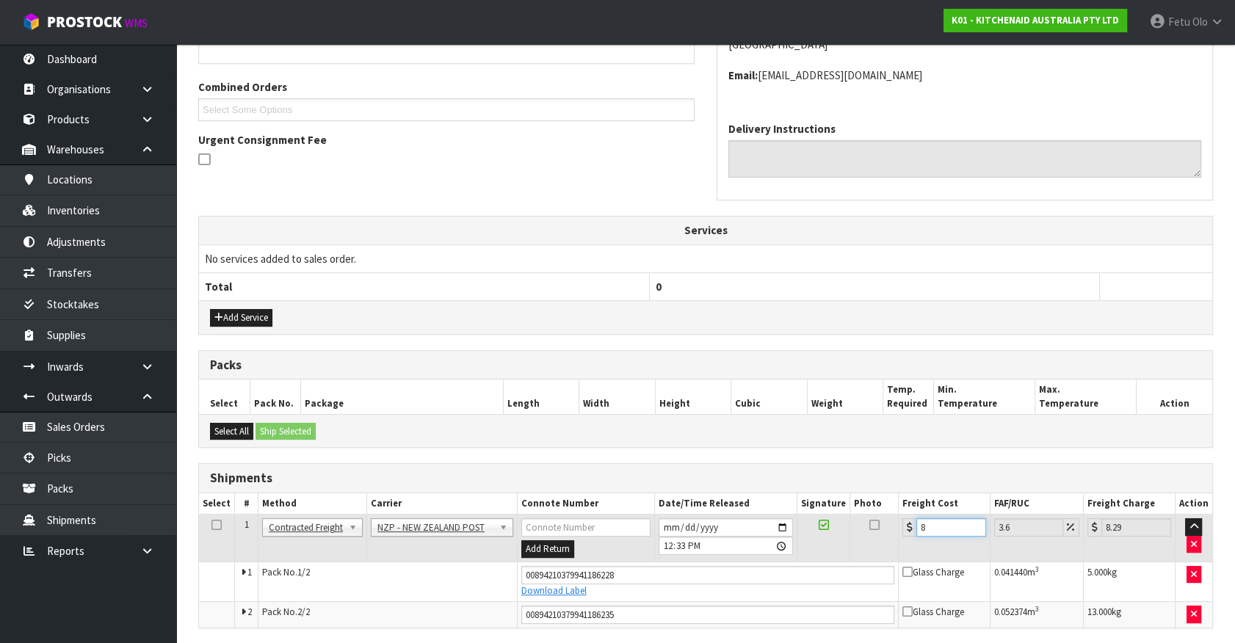
type input "8.91"
type input "8.66"
type input "8.97"
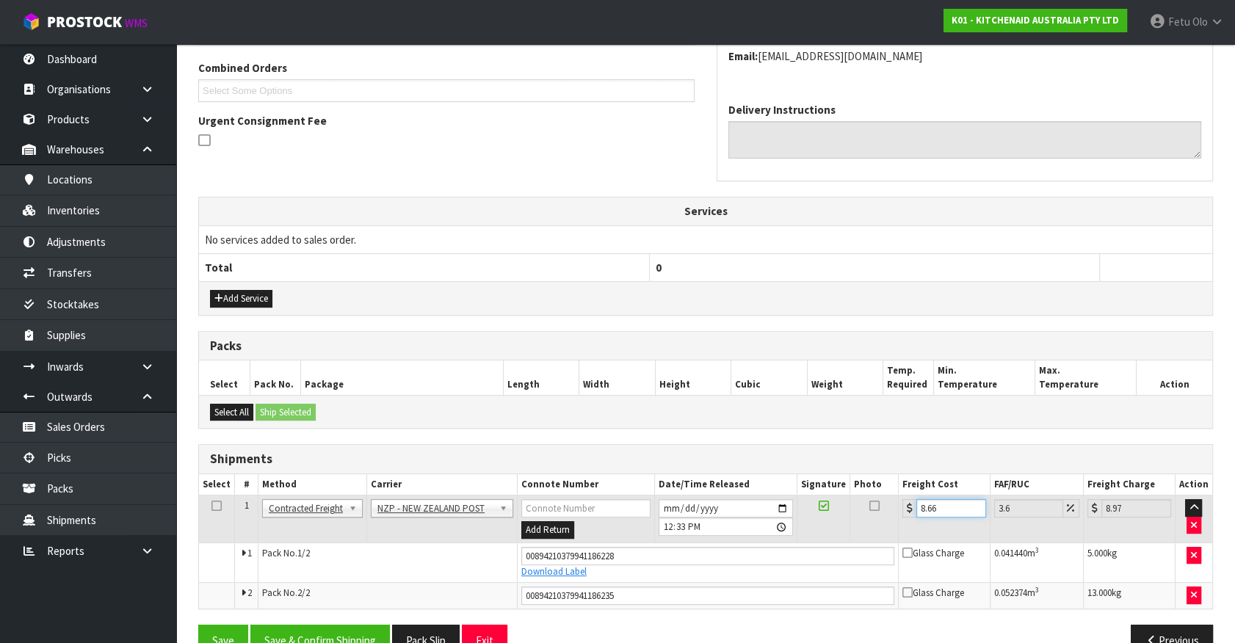
scroll to position [407, 0]
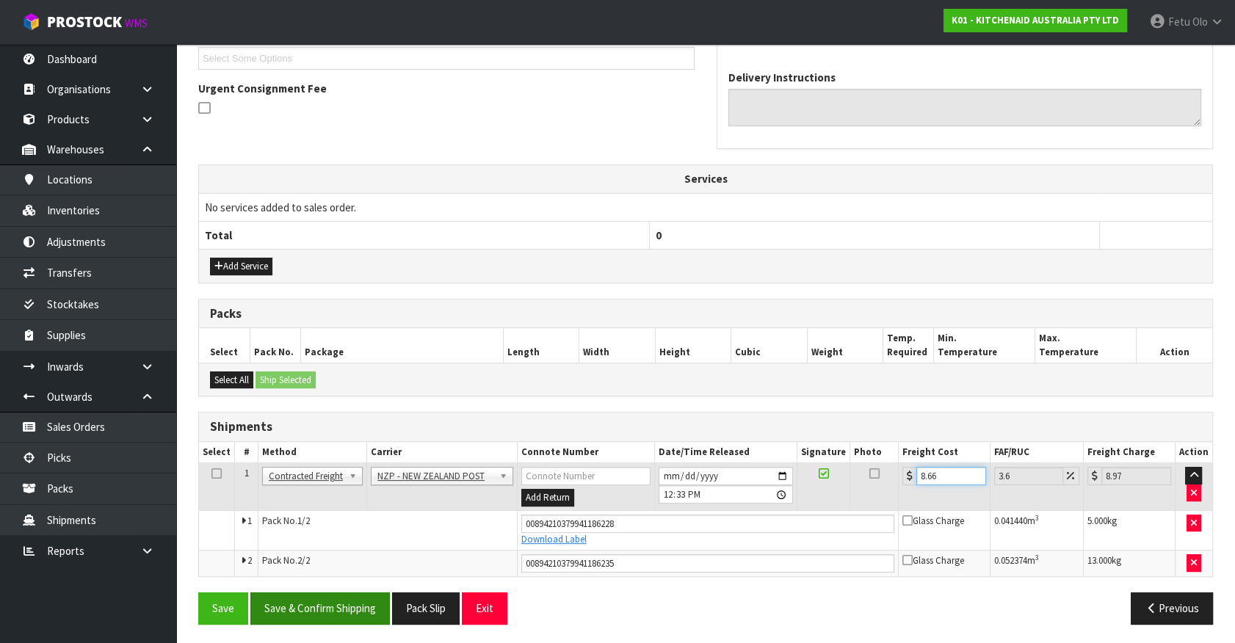
type input "8.66"
click at [344, 604] on button "Save & Confirm Shipping" at bounding box center [320, 609] width 140 height 32
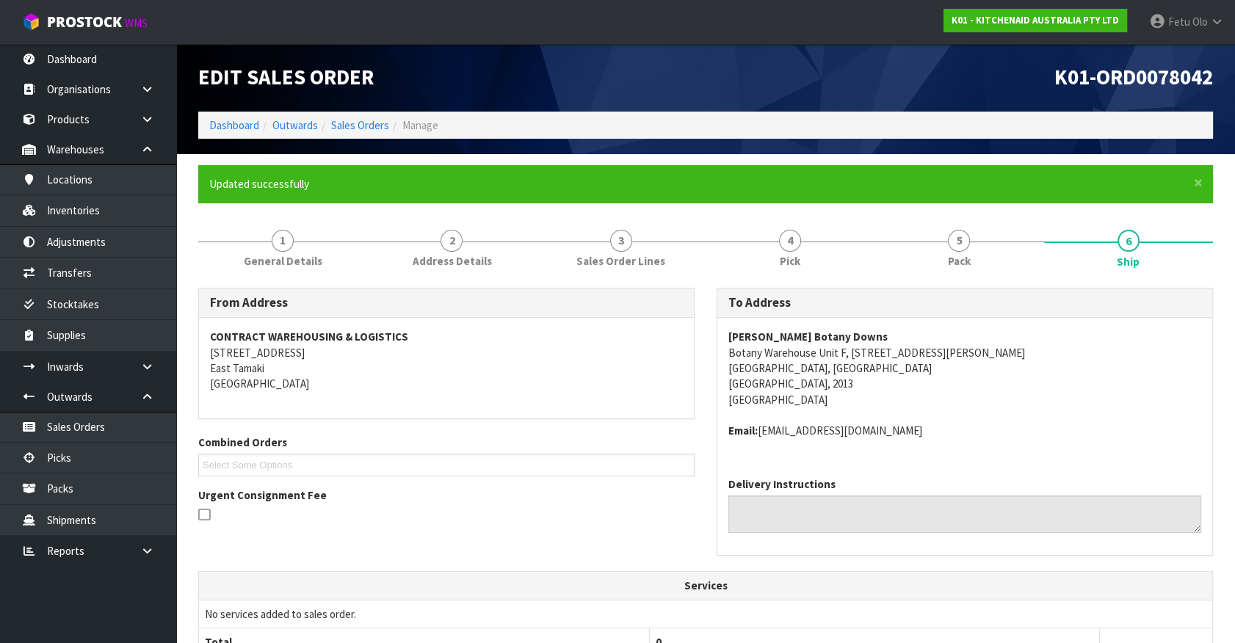
scroll to position [366, 0]
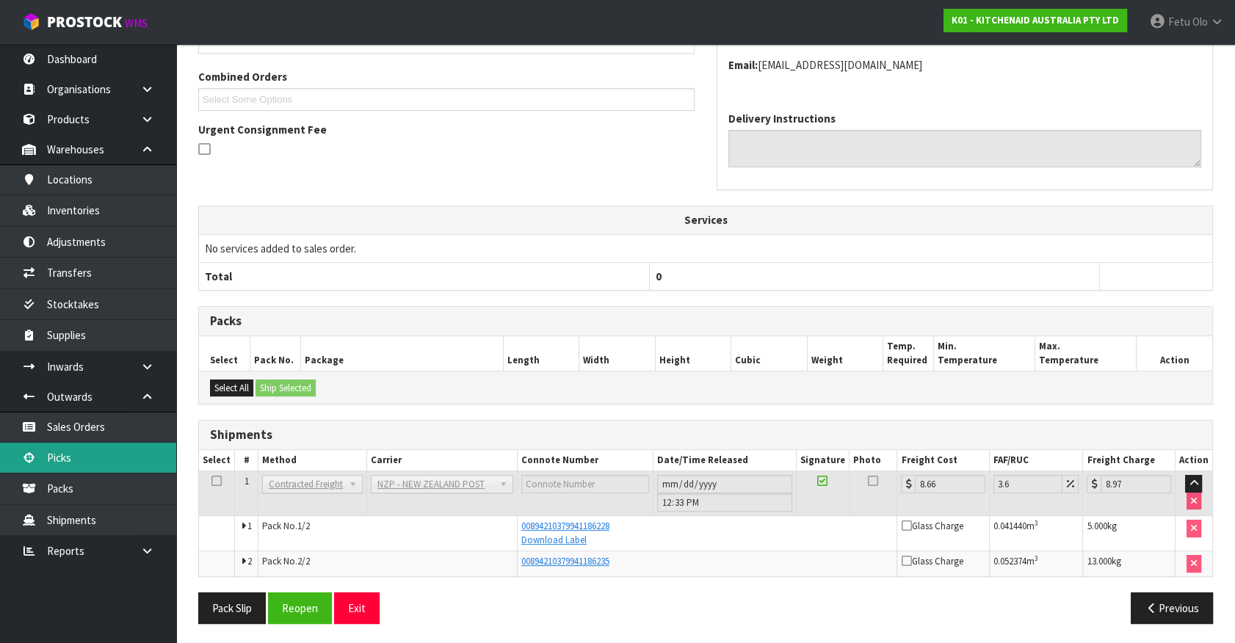
click at [52, 449] on link "Picks" at bounding box center [88, 458] width 176 height 30
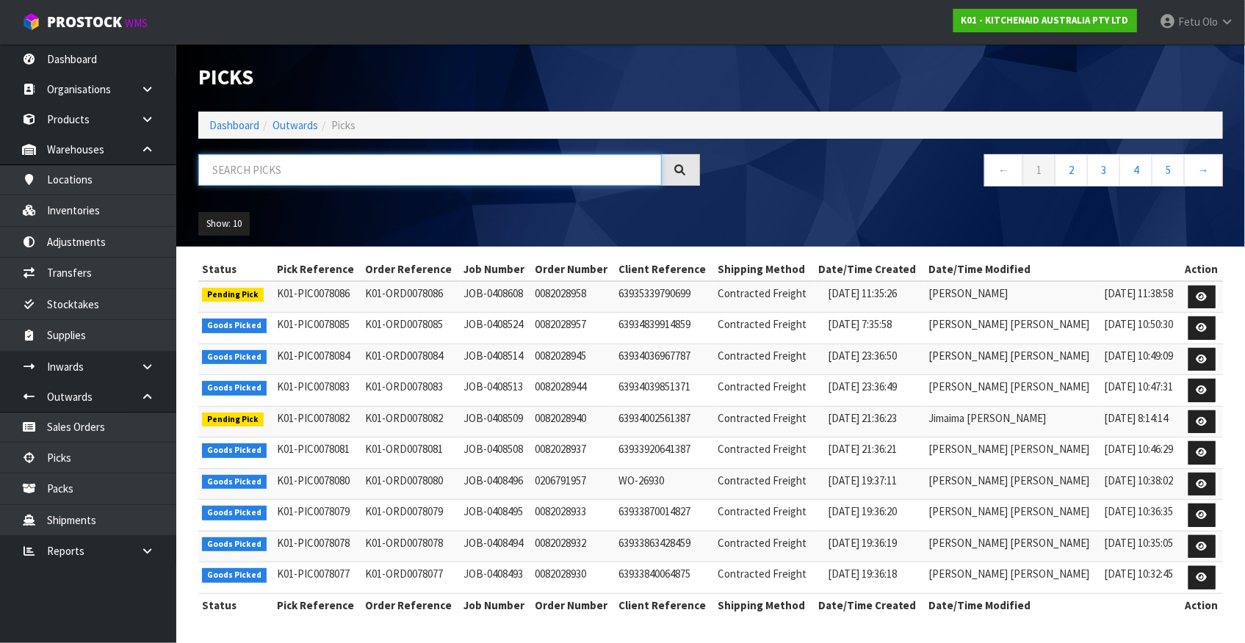
click at [303, 168] on input "text" at bounding box center [429, 170] width 463 height 32
type input "JOB-0408399"
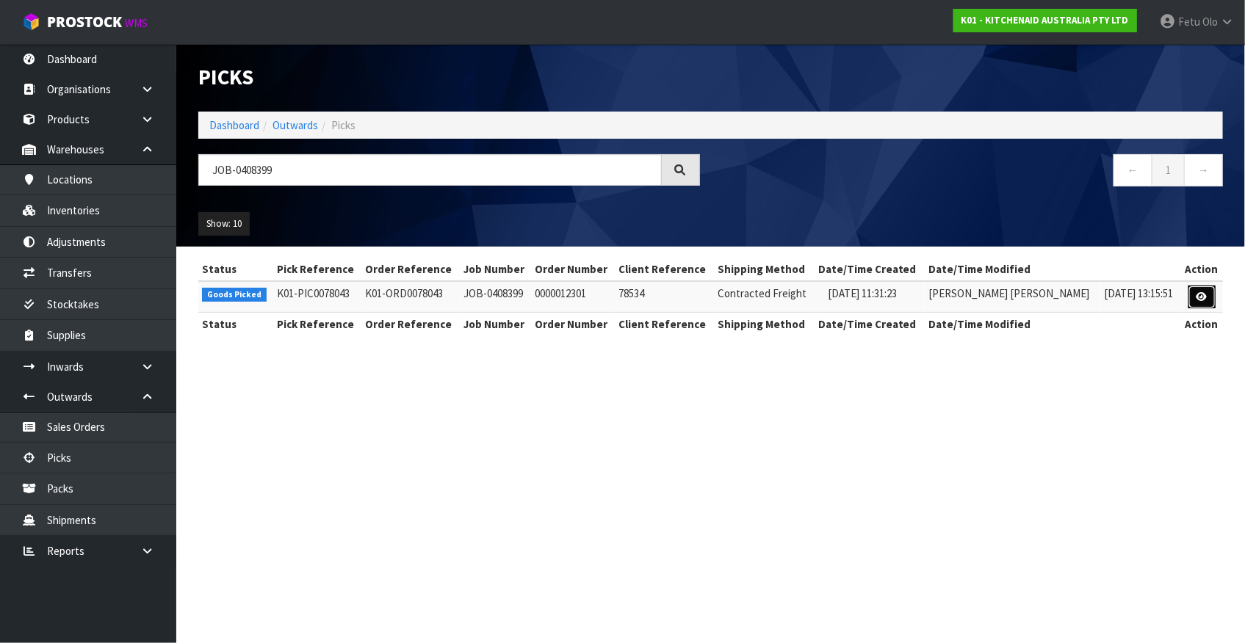
click at [1207, 300] on link at bounding box center [1201, 297] width 27 height 23
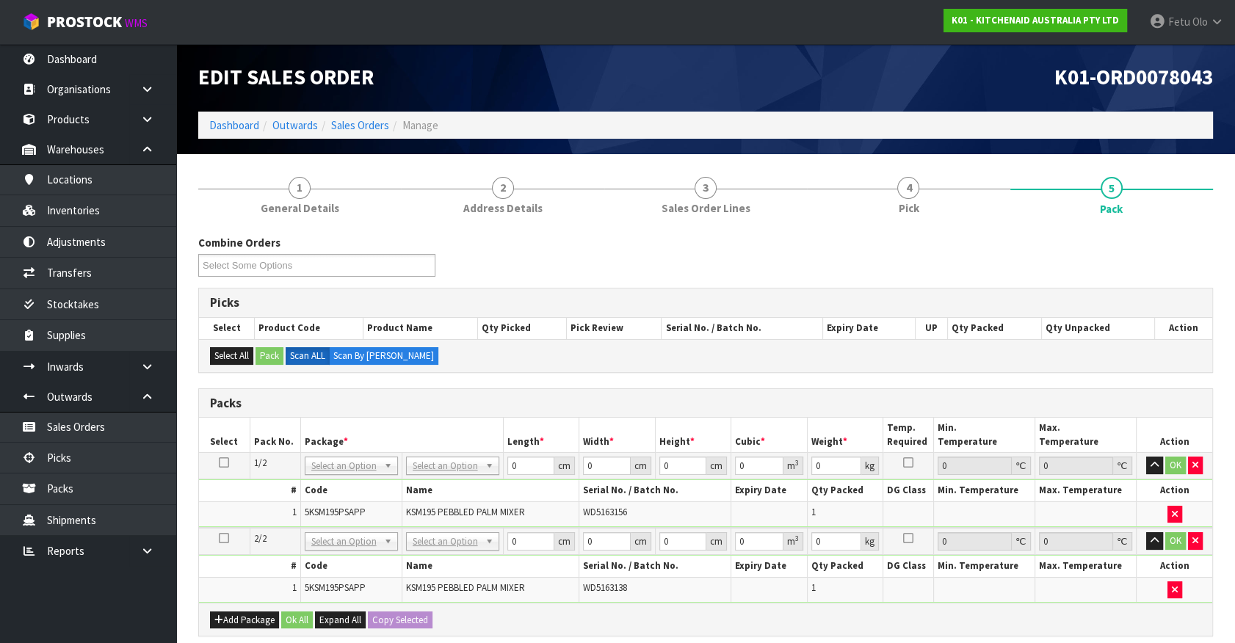
click at [226, 463] on icon at bounding box center [224, 463] width 10 height 1
click at [314, 454] on td "NONE 007-001 007-002 007-004 007-009 007-013 007-014 007-015 007-017 007-018 00…" at bounding box center [350, 466] width 101 height 26
drag, startPoint x: 331, startPoint y: 475, endPoint x: 349, endPoint y: 477, distance: 17.7
click at [332, 475] on td "NONE 007-001 007-002 007-004 007-009 007-013 007-014 007-015 007-017 007-018 00…" at bounding box center [350, 466] width 101 height 26
drag, startPoint x: 357, startPoint y: 464, endPoint x: 357, endPoint y: 496, distance: 32.3
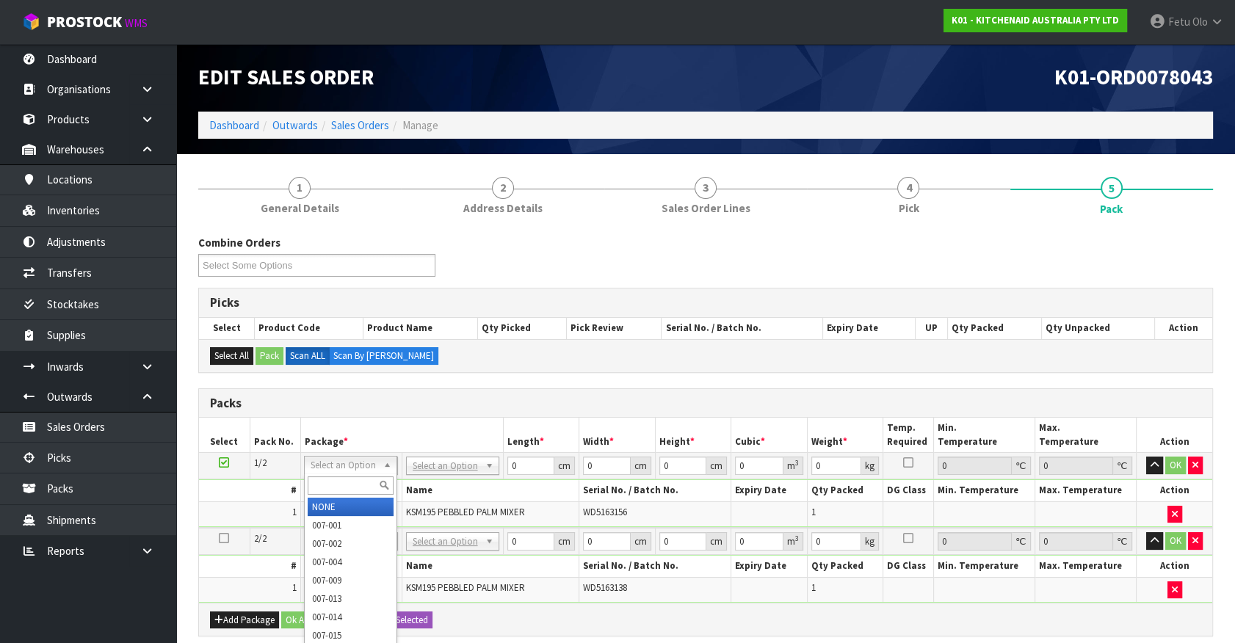
drag, startPoint x: 356, startPoint y: 503, endPoint x: 530, endPoint y: 472, distance: 176.8
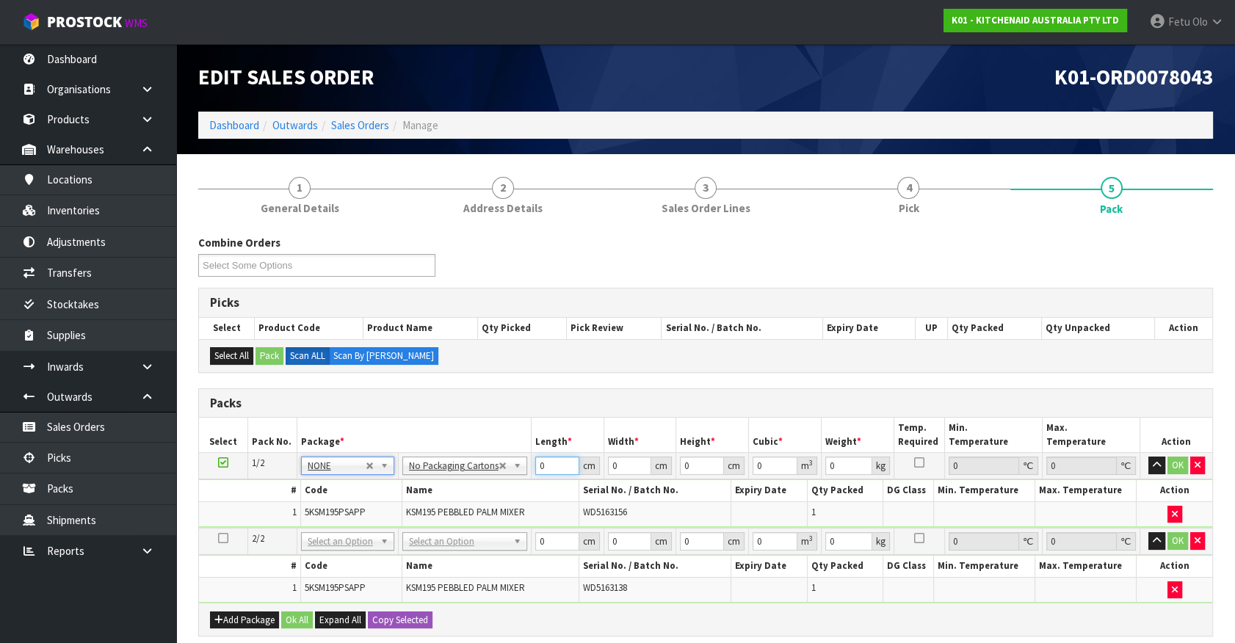
drag, startPoint x: 544, startPoint y: 465, endPoint x: 344, endPoint y: 536, distance: 212.1
click at [347, 535] on table "Select Pack No. Package * Length * Width * Height * Cubic * Weight * Temp. Requ…" at bounding box center [705, 510] width 1013 height 185
type input "42"
type input "29"
type input "4"
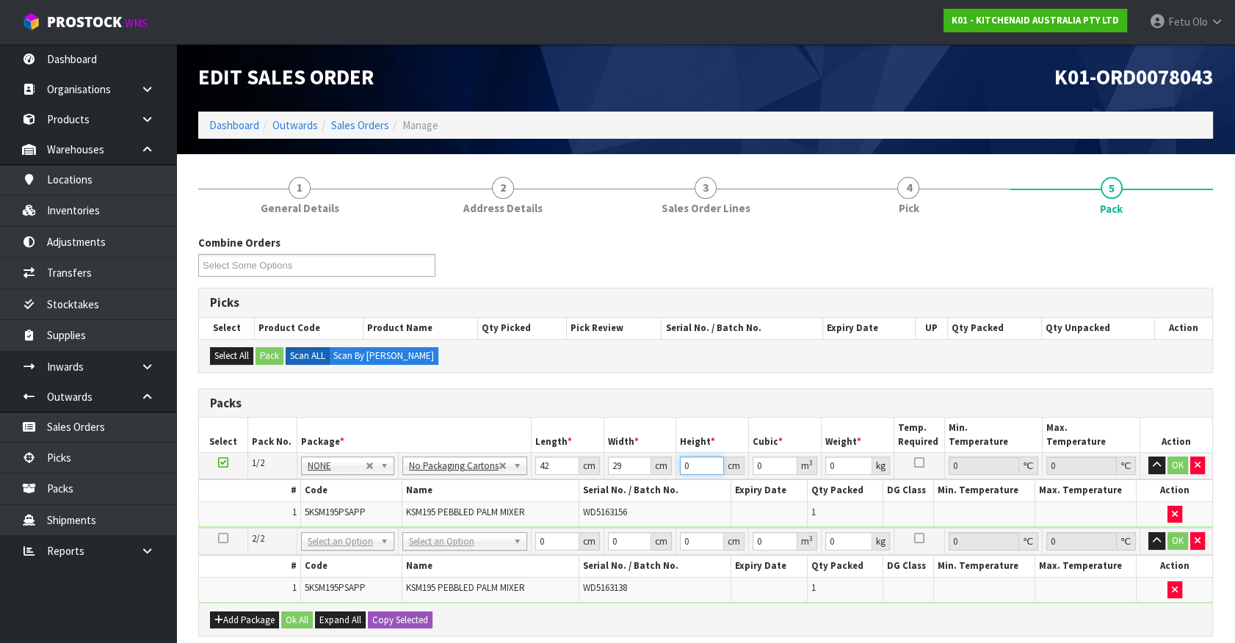
type input "0.004872"
type input "43"
type input "0.052374"
type input "43"
type input "13"
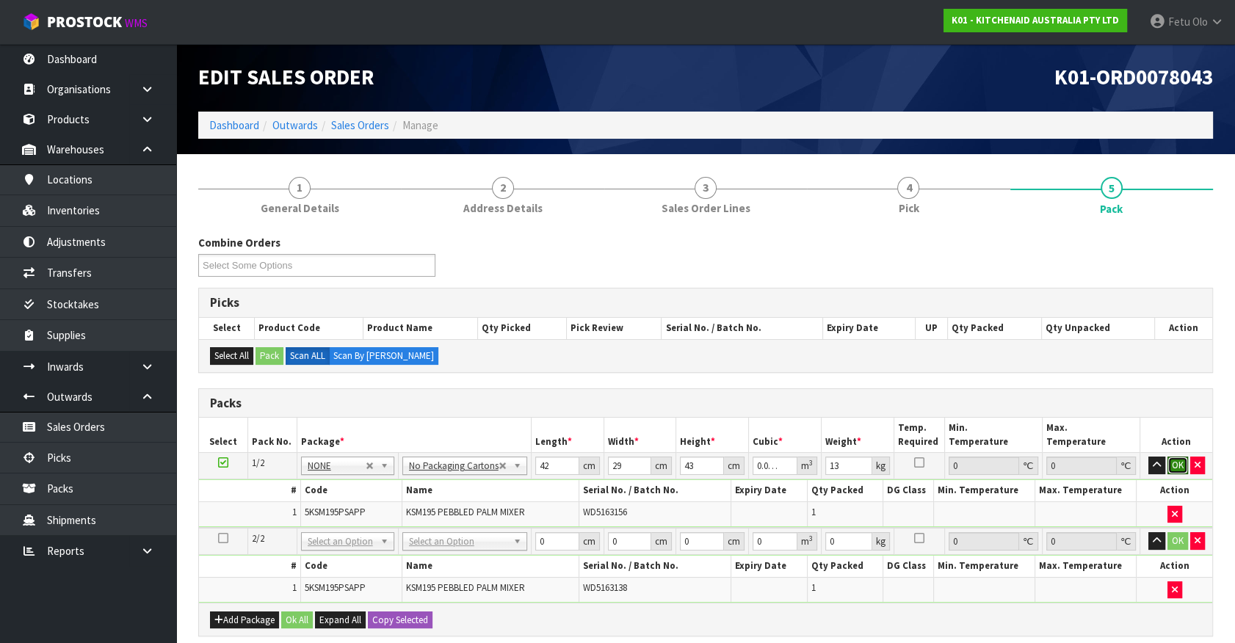
click button "OK" at bounding box center [1178, 466] width 21 height 18
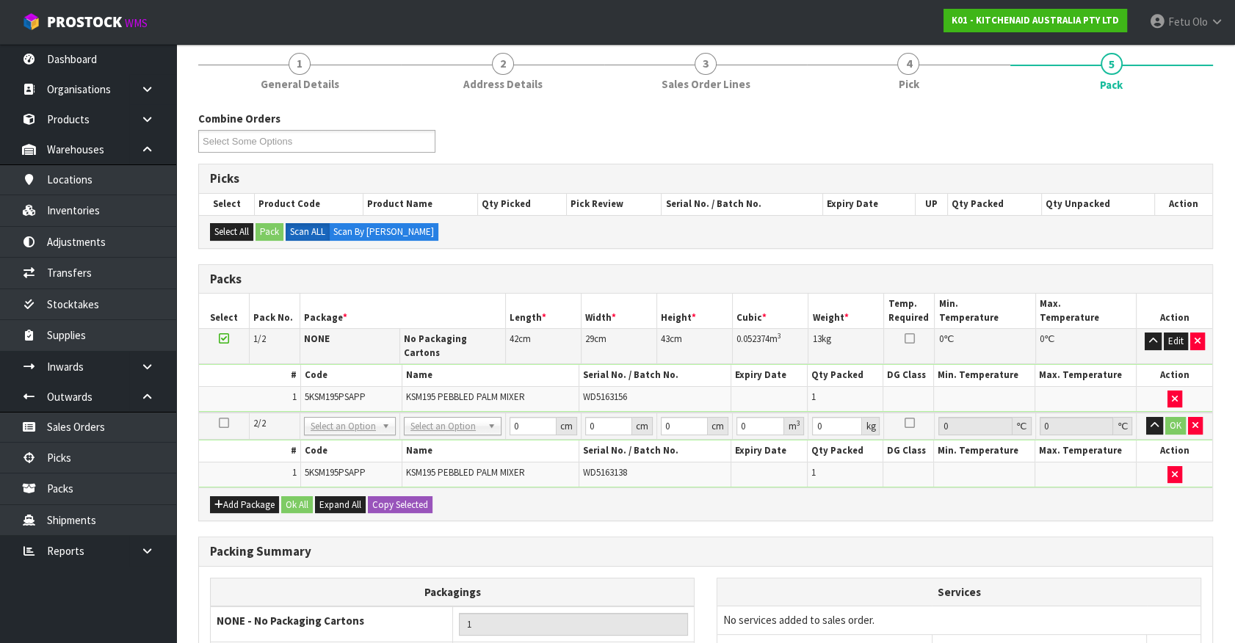
scroll to position [267, 0]
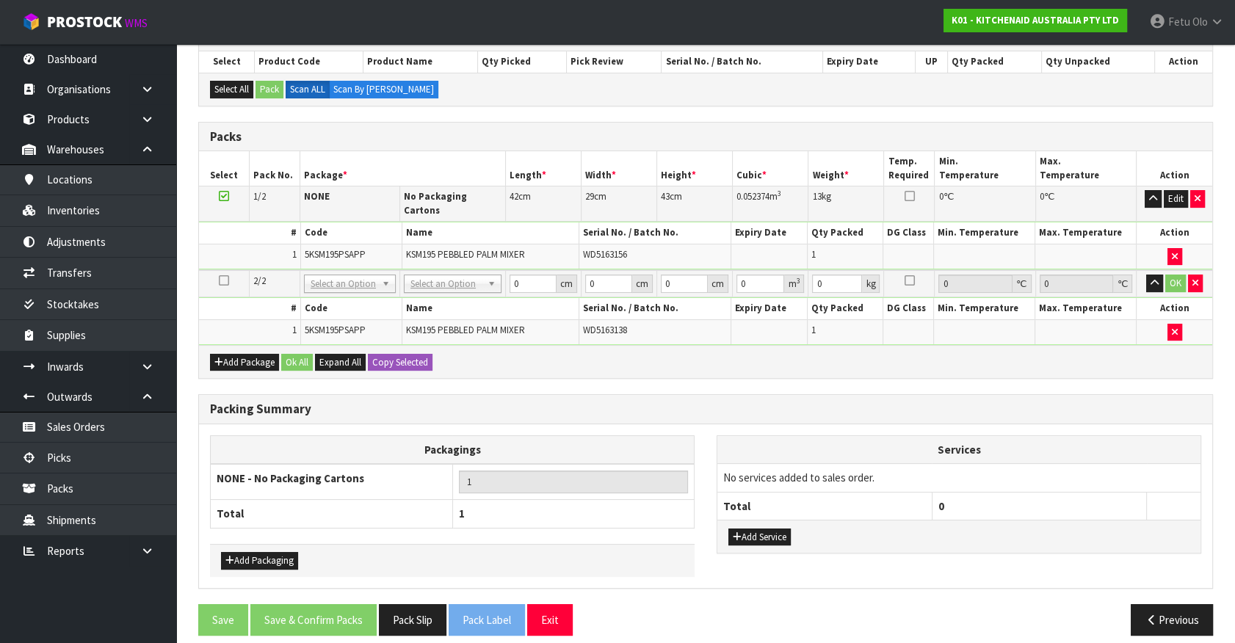
click at [380, 345] on div "Add Package Ok All Expand All Copy Selected" at bounding box center [705, 361] width 1013 height 33
click at [381, 354] on button "Copy Selected" at bounding box center [400, 363] width 65 height 18
click at [381, 356] on span "Confirm" at bounding box center [388, 362] width 32 height 12
type input "42"
type input "29"
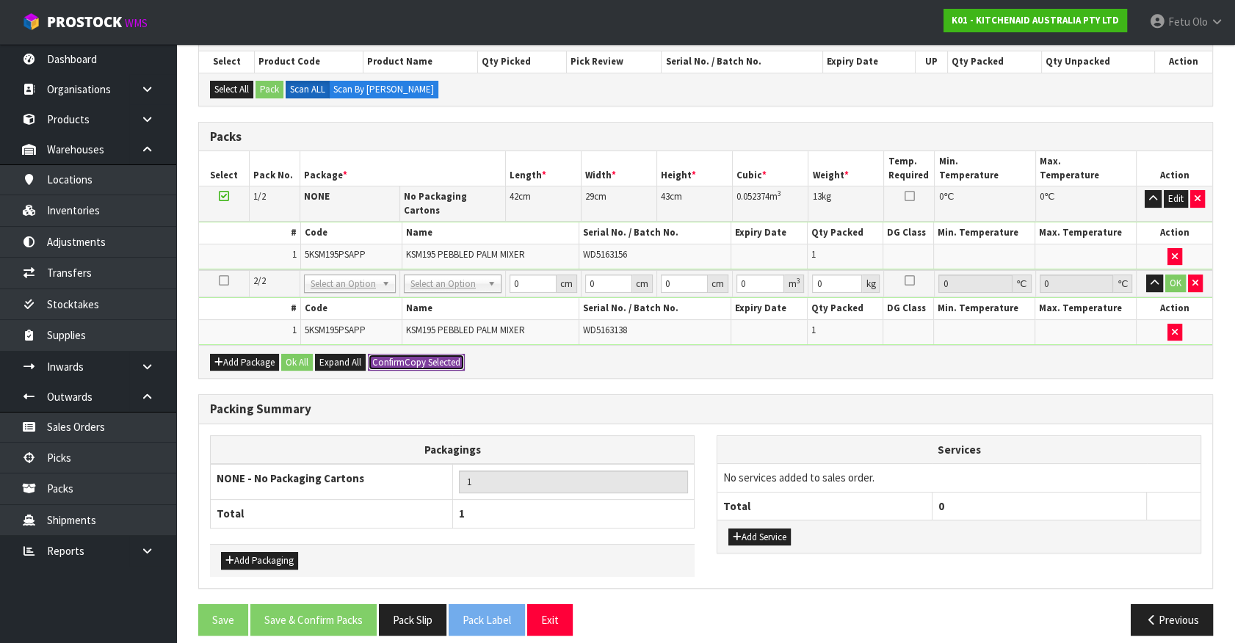
type input "43"
type input "0.052374"
type input "13"
type input "2"
click at [381, 356] on span "Confirm" at bounding box center [388, 362] width 32 height 12
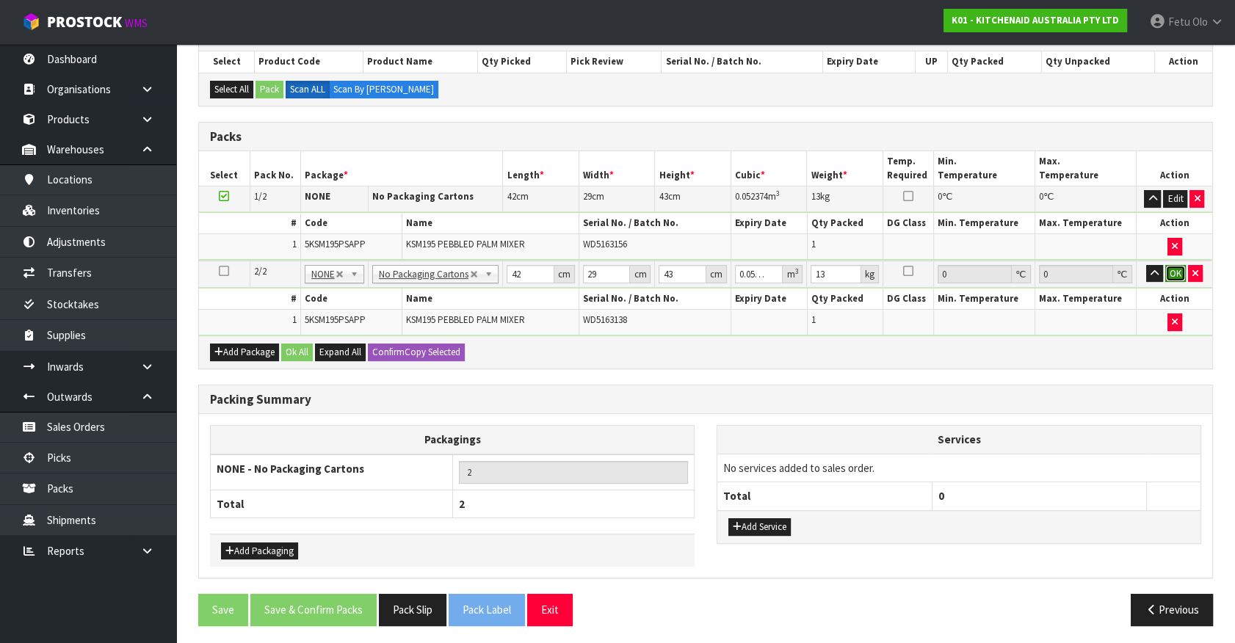
click at [1171, 274] on button "OK" at bounding box center [1175, 274] width 21 height 18
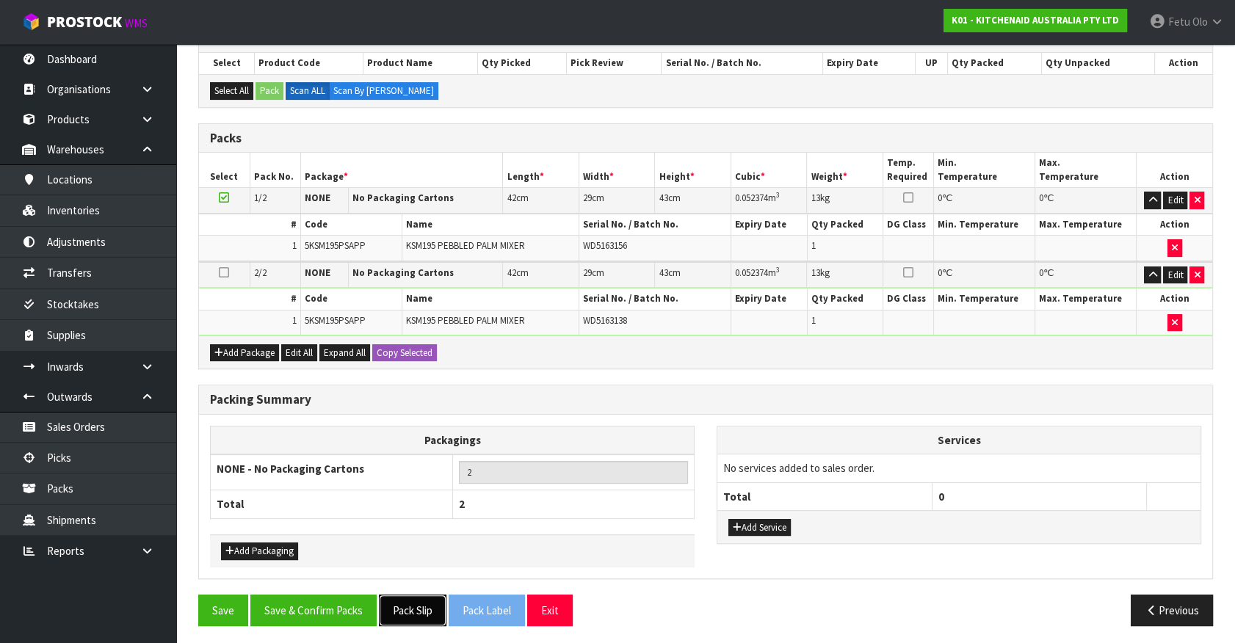
click at [411, 609] on button "Pack Slip" at bounding box center [413, 611] width 68 height 32
click at [335, 605] on button "Save & Confirm Packs" at bounding box center [313, 611] width 126 height 32
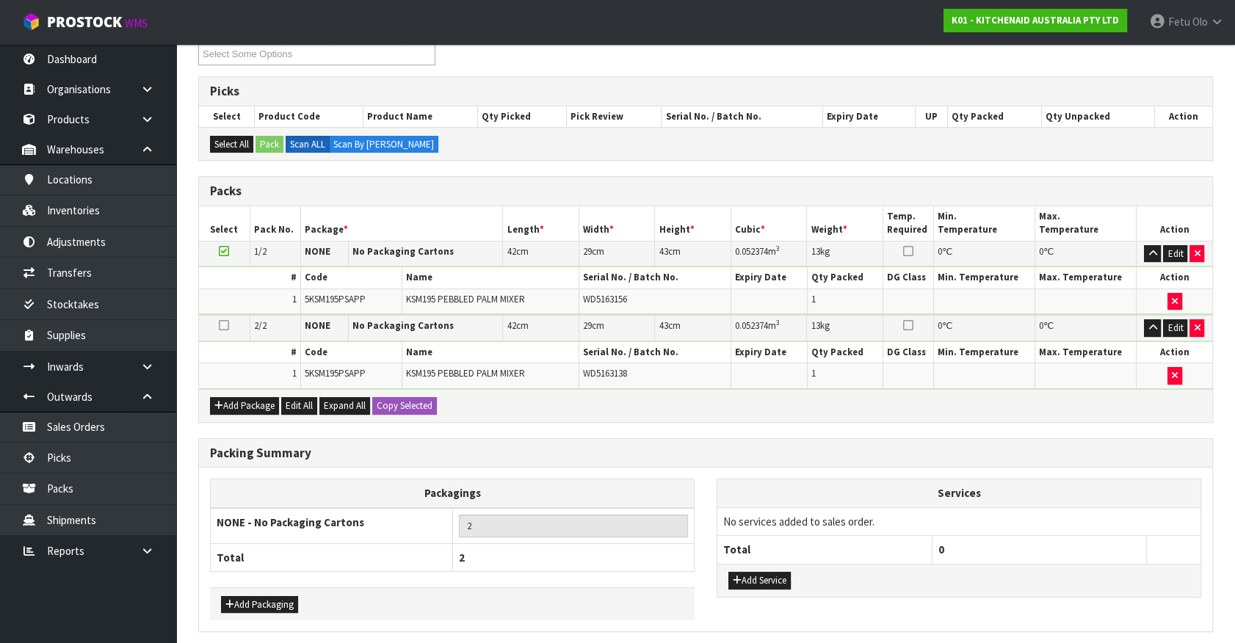
scroll to position [0, 0]
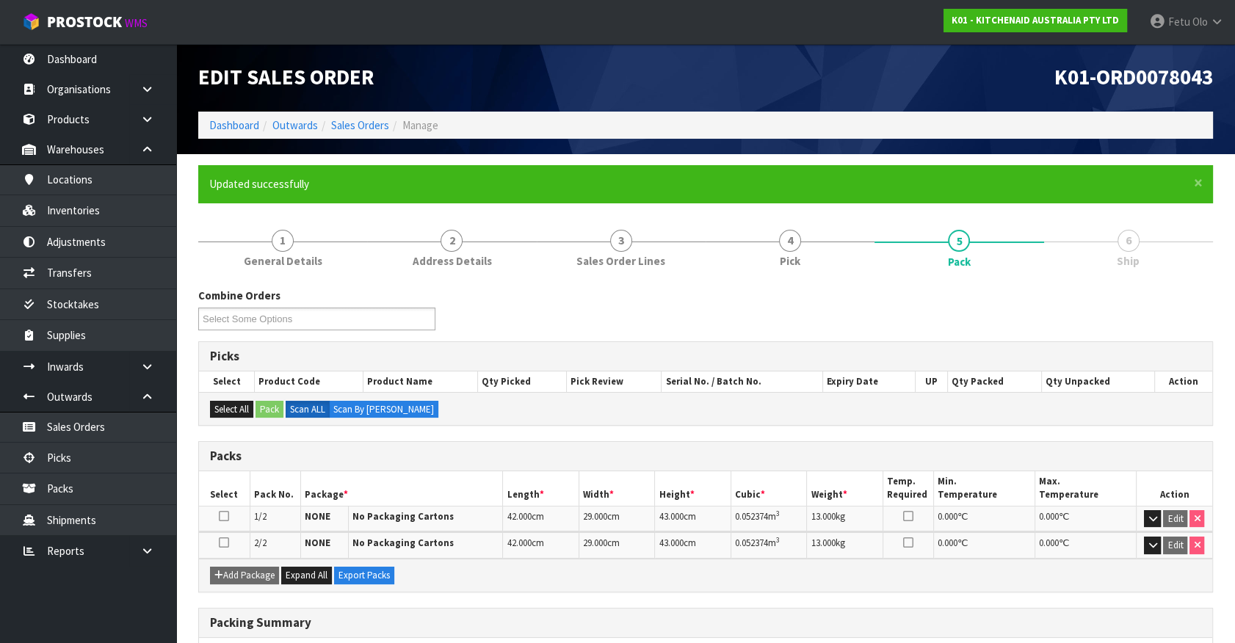
drag, startPoint x: 430, startPoint y: 445, endPoint x: 449, endPoint y: 449, distance: 19.4
click at [440, 447] on div "Packs" at bounding box center [705, 456] width 1013 height 29
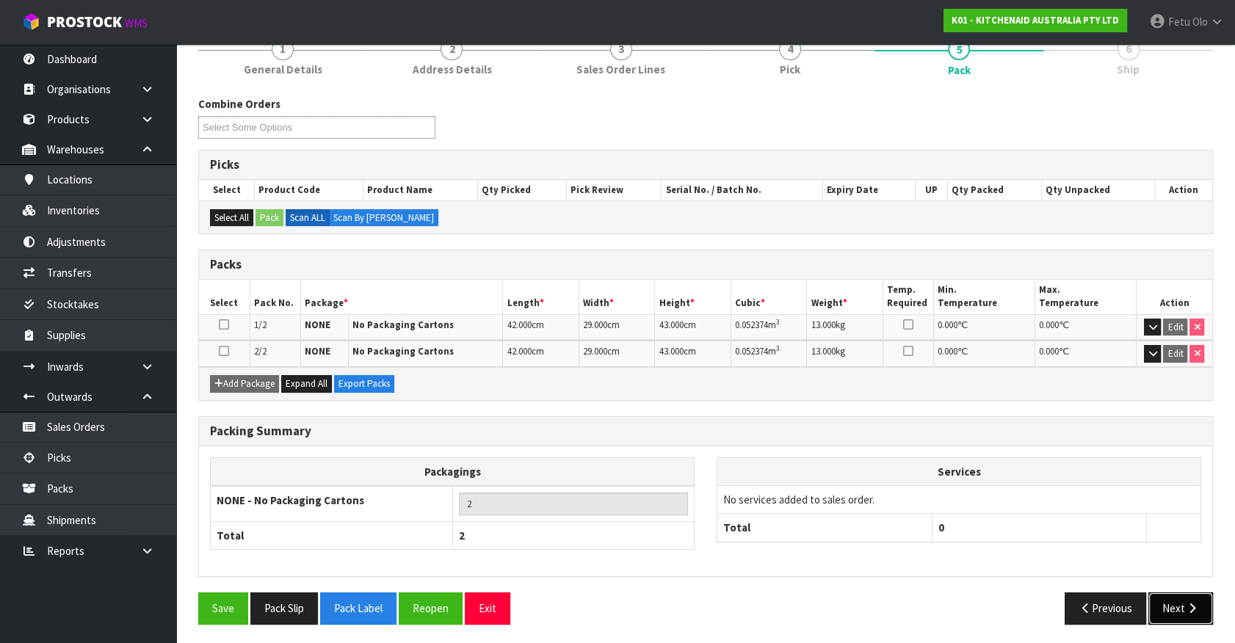
click at [1168, 600] on button "Next" at bounding box center [1181, 609] width 65 height 32
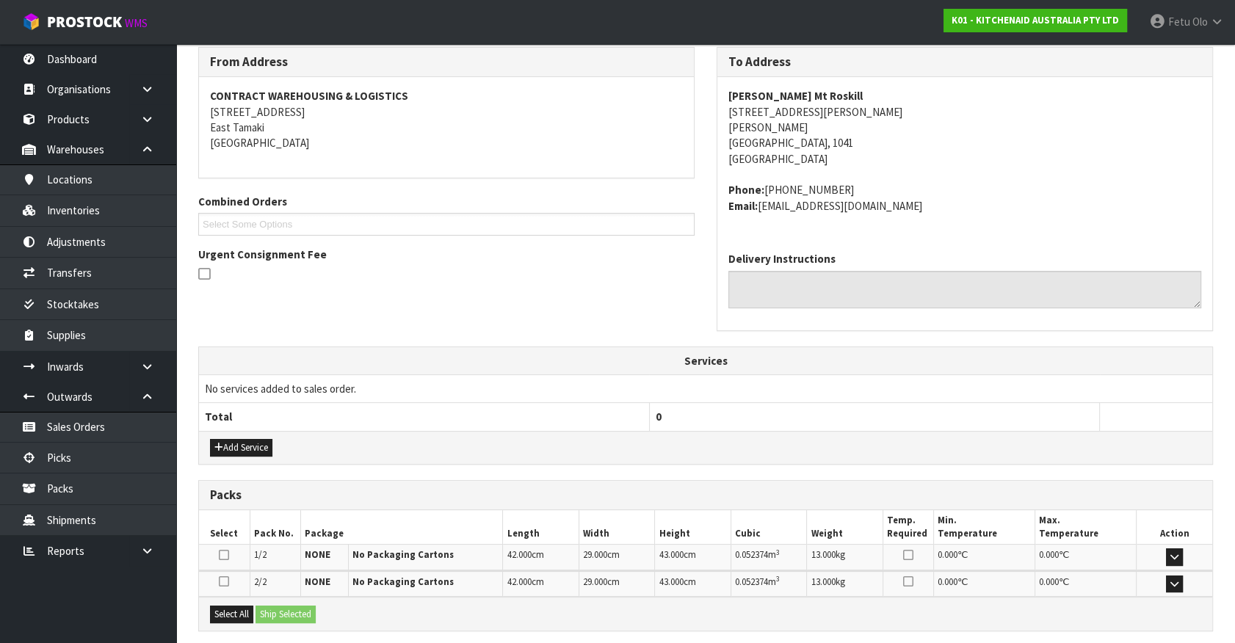
scroll to position [383, 0]
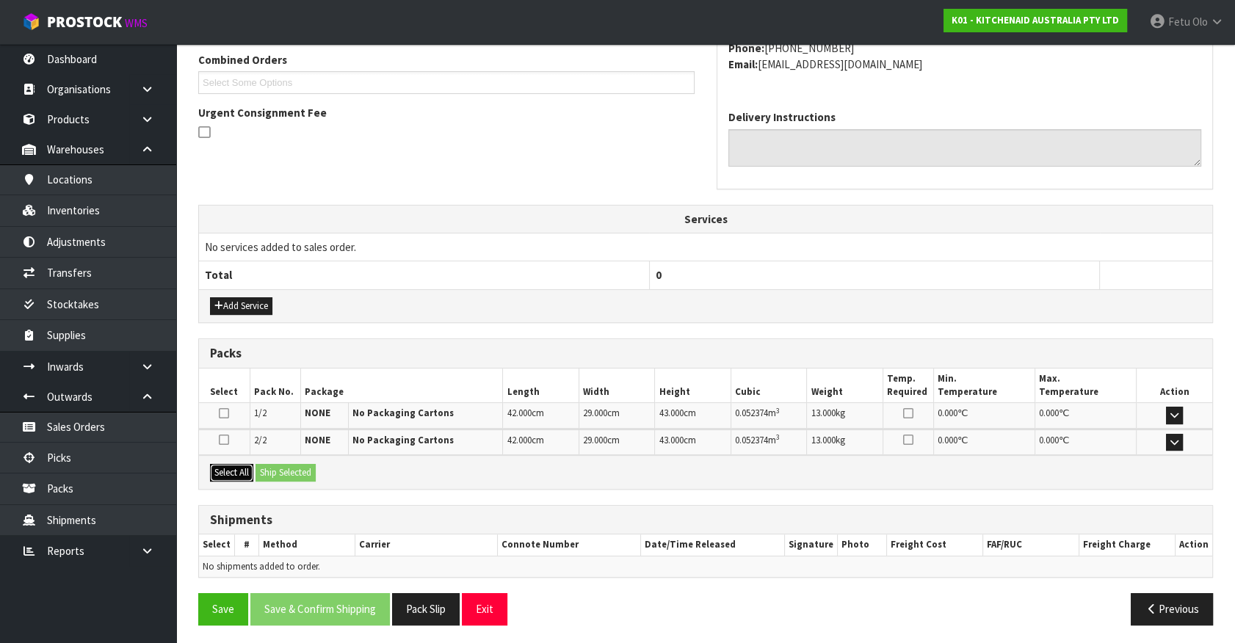
drag, startPoint x: 232, startPoint y: 469, endPoint x: 267, endPoint y: 466, distance: 35.4
click at [238, 469] on button "Select All" at bounding box center [231, 473] width 43 height 18
click at [267, 466] on button "Ship Selected" at bounding box center [286, 473] width 60 height 18
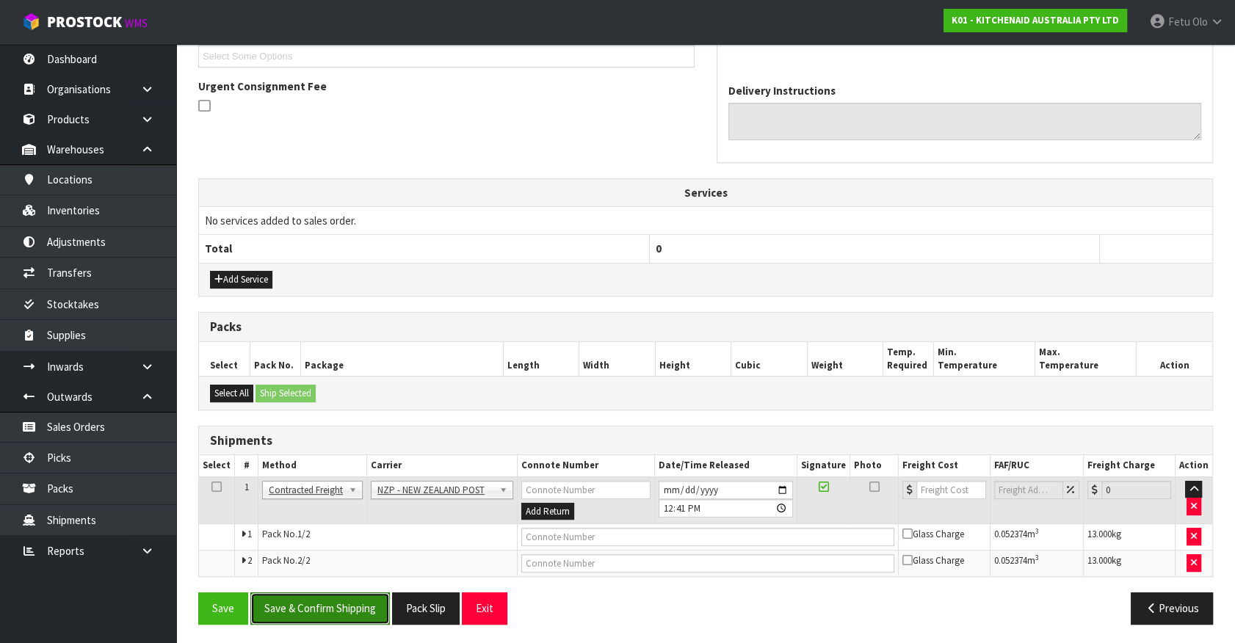
click at [339, 612] on button "Save & Confirm Shipping" at bounding box center [320, 609] width 140 height 32
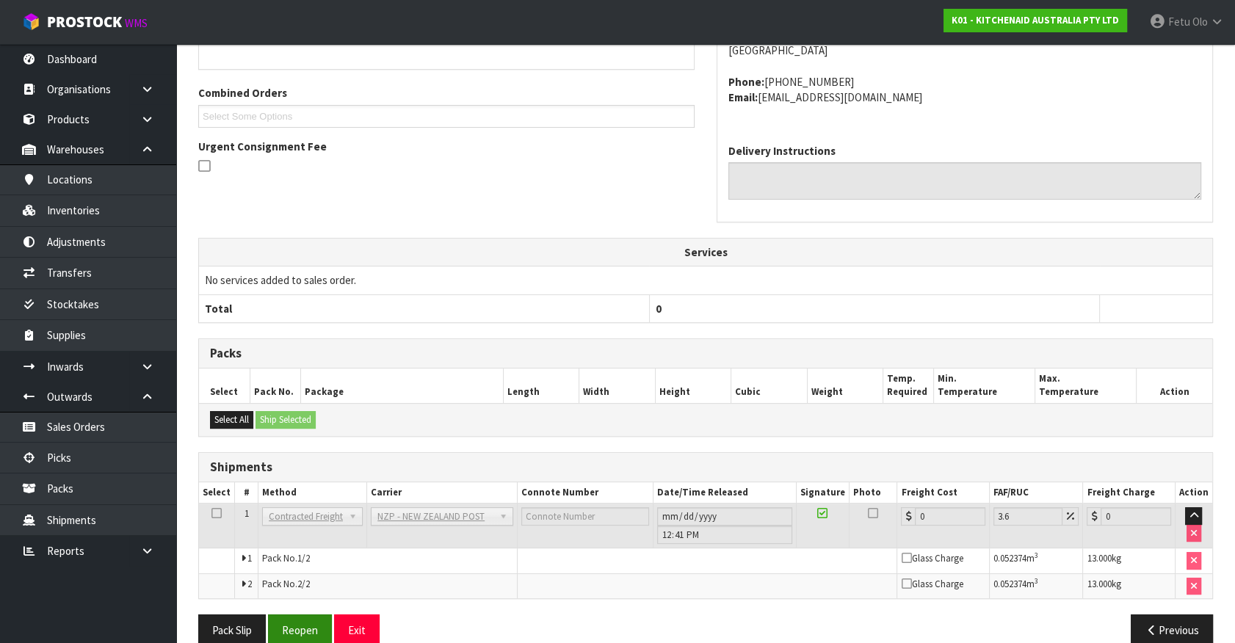
scroll to position [388, 0]
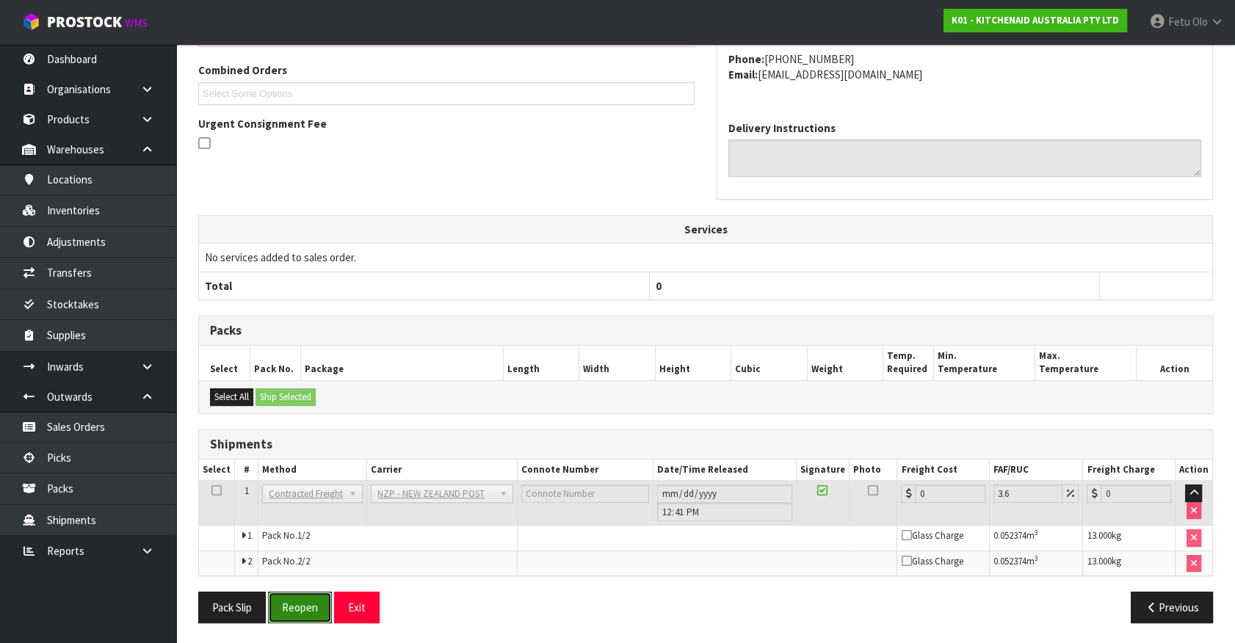
drag, startPoint x: 283, startPoint y: 611, endPoint x: 358, endPoint y: 586, distance: 79.7
click at [283, 611] on button "Reopen" at bounding box center [300, 608] width 64 height 32
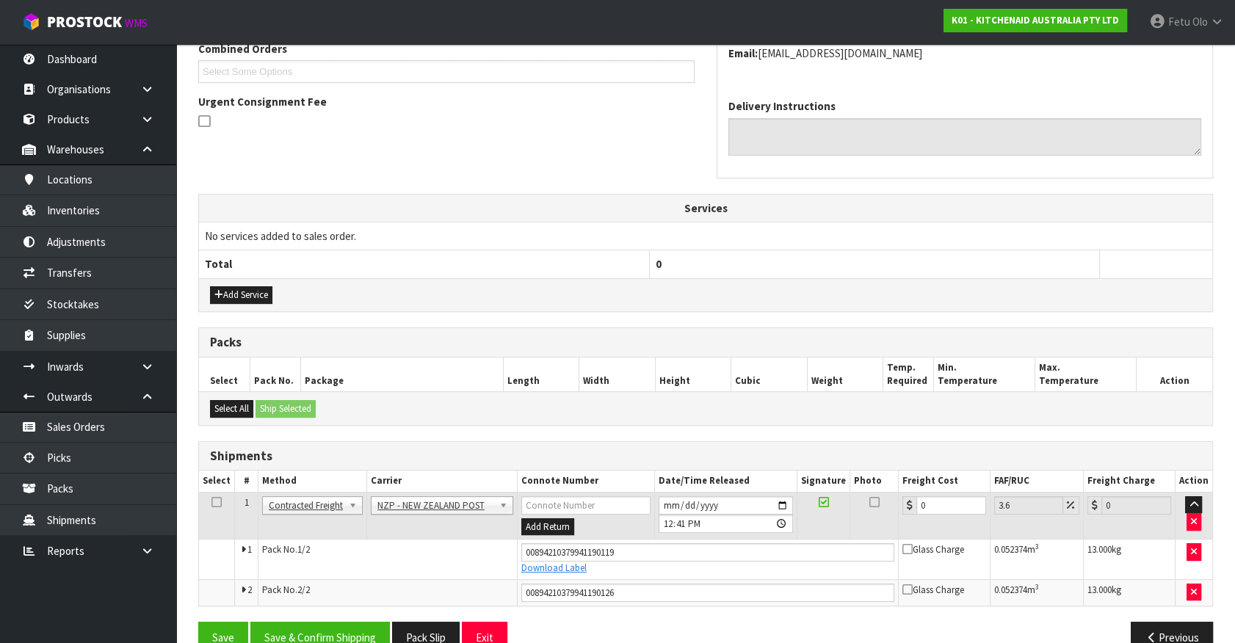
scroll to position [422, 0]
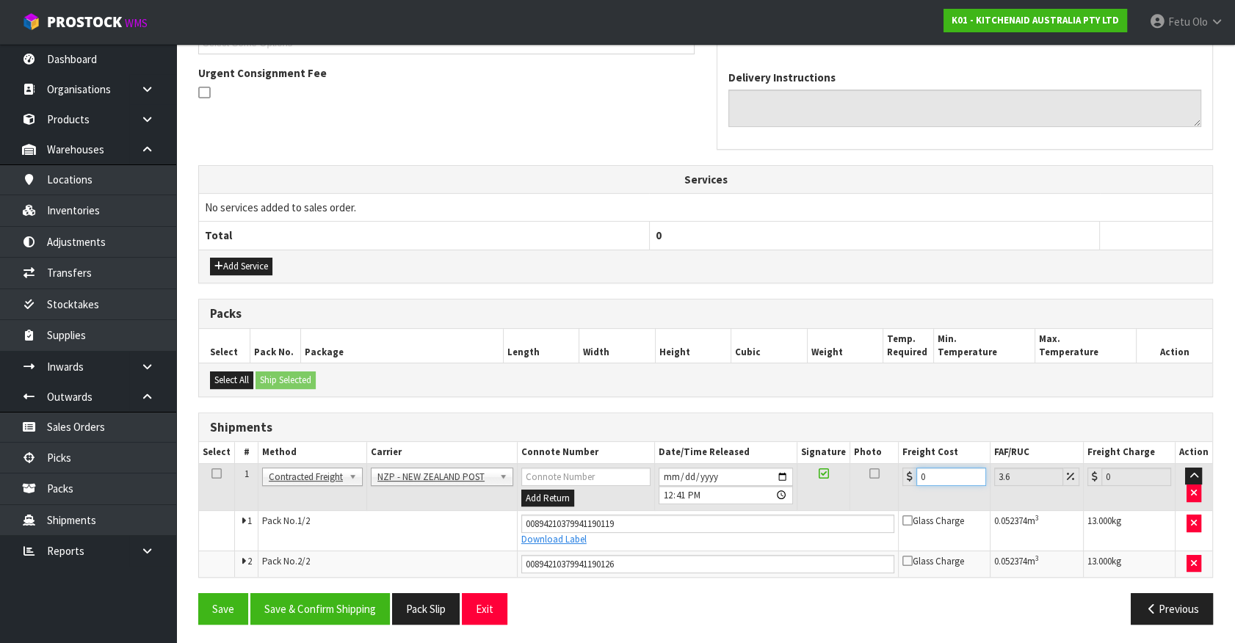
drag, startPoint x: 911, startPoint y: 487, endPoint x: 614, endPoint y: 502, distance: 297.1
click at [614, 502] on tr "1 Client Local Pickup Customer Local Pickup Company Freight Contracted Freight …" at bounding box center [705, 487] width 1013 height 48
type input "8"
type input "8.29"
type input "8.6"
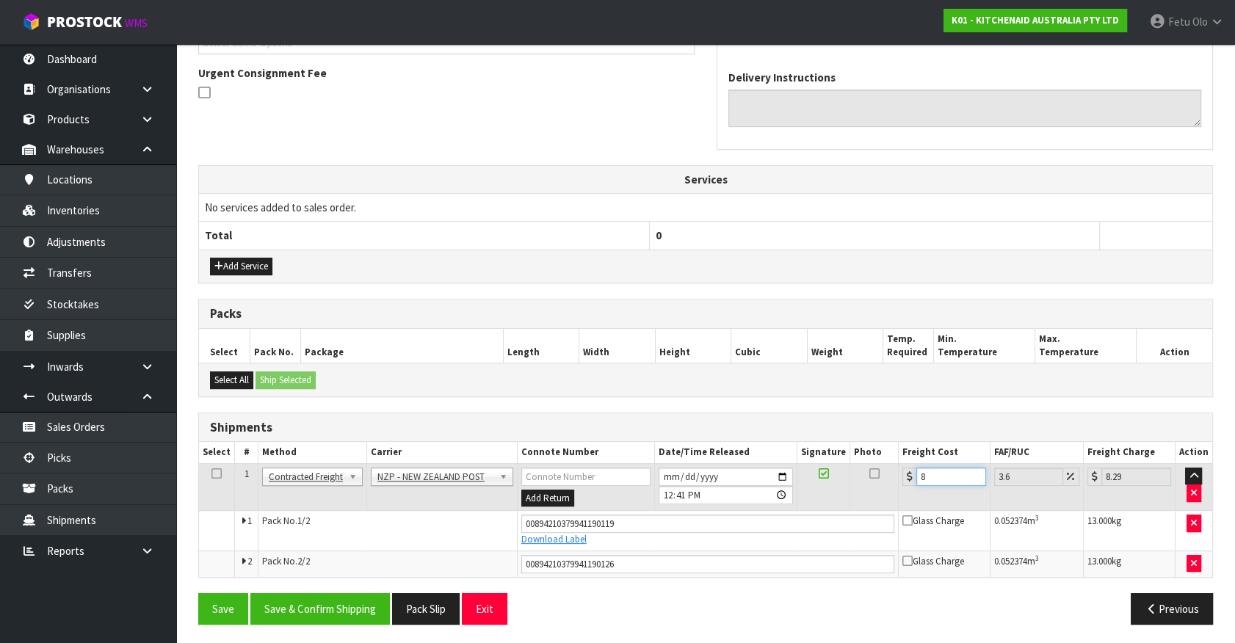
type input "8.91"
type input "8.66"
type input "8.97"
type input "8.66"
click at [308, 607] on div "Save Save & Confirm Shipping Pack Slip Exit Previous" at bounding box center [705, 614] width 1037 height 43
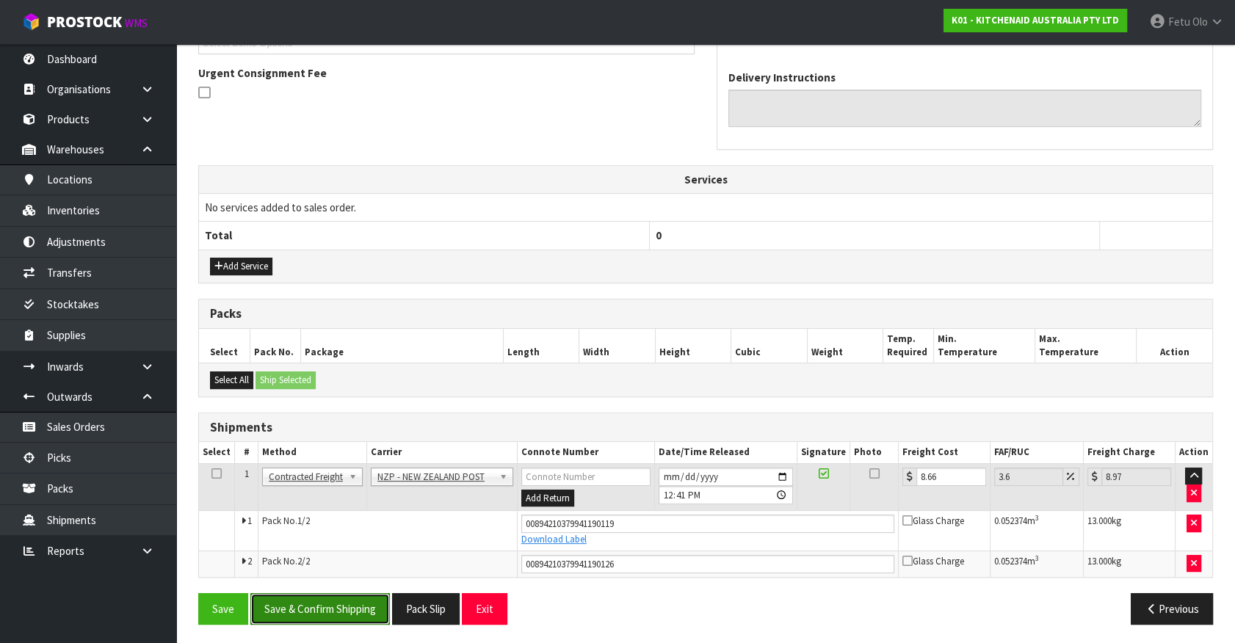
click at [308, 605] on button "Save & Confirm Shipping" at bounding box center [320, 609] width 140 height 32
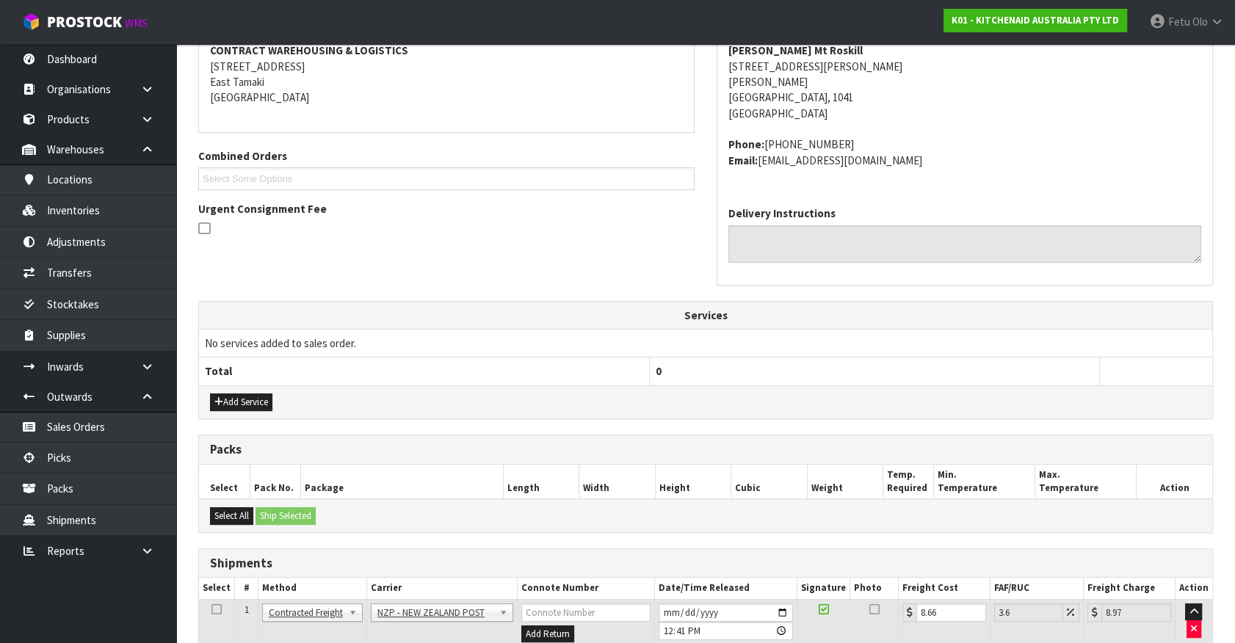
scroll to position [0, 0]
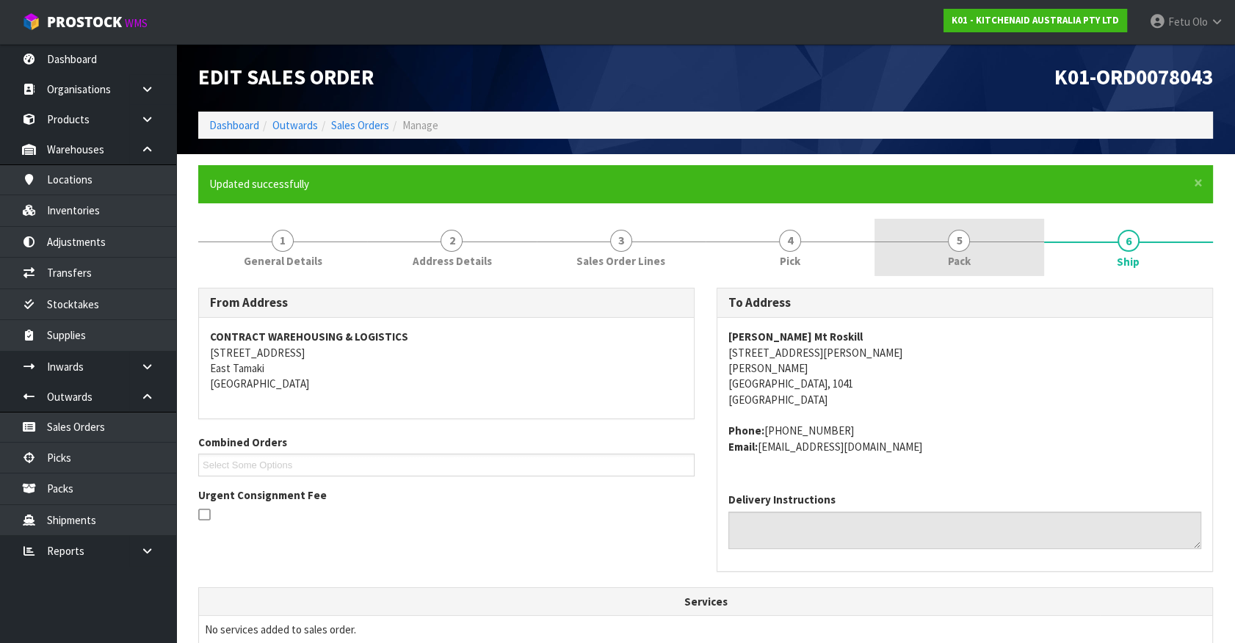
click at [968, 244] on span "5" at bounding box center [959, 241] width 22 height 22
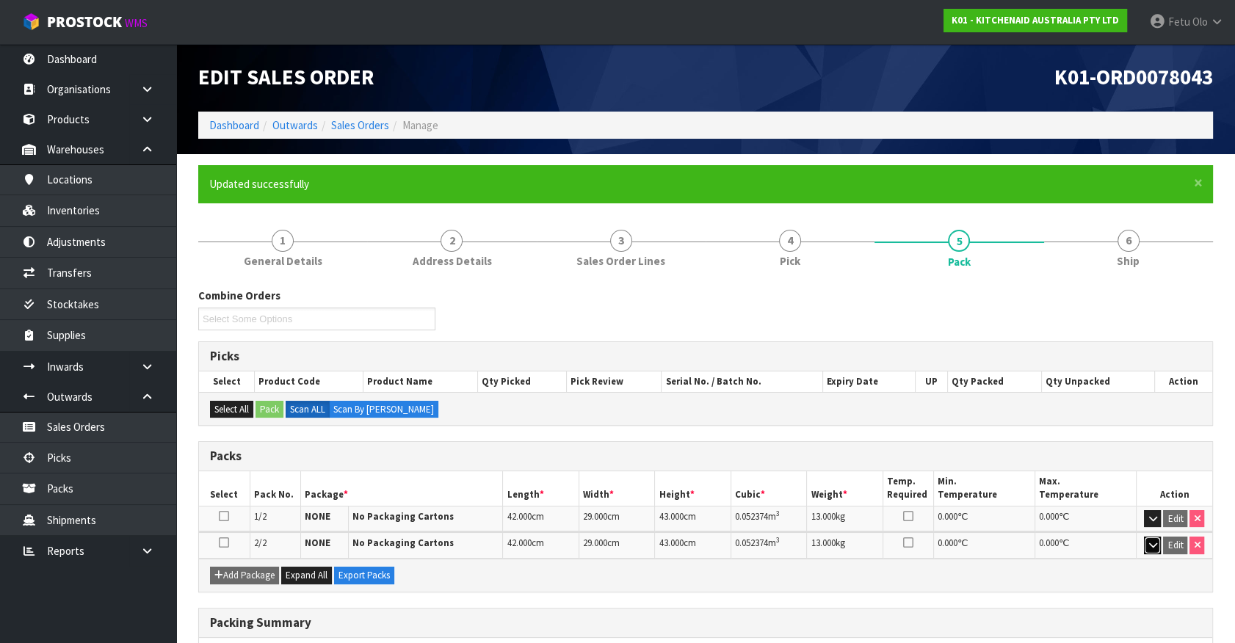
click at [1153, 540] on icon "button" at bounding box center [1153, 545] width 8 height 10
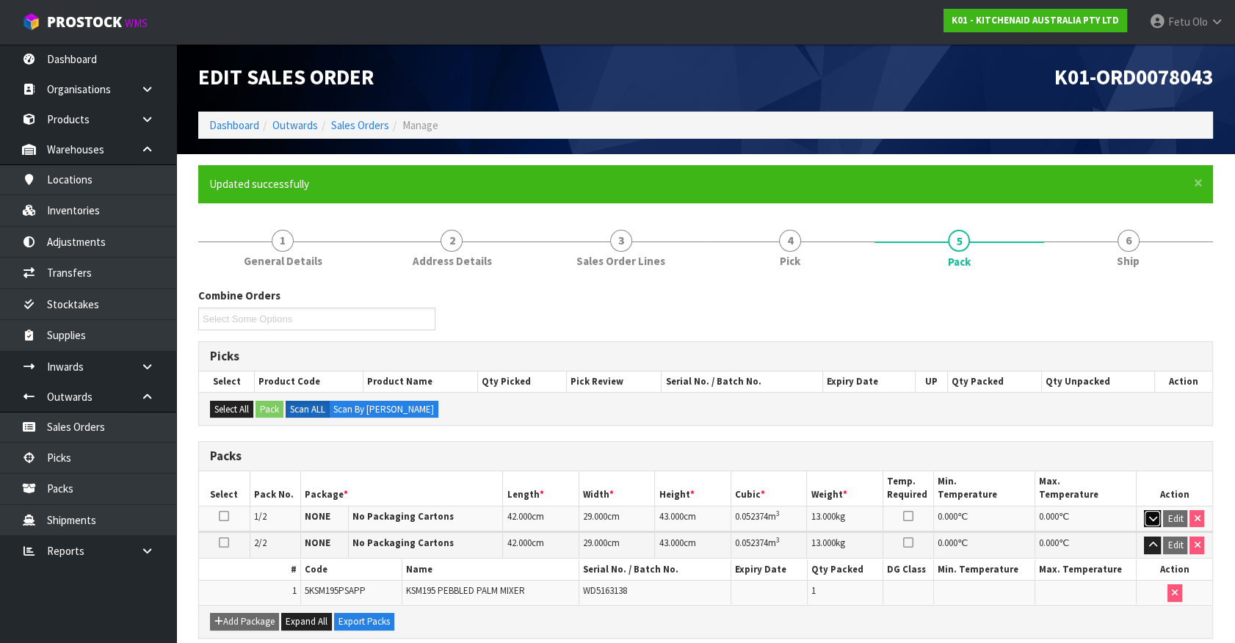
click at [1152, 514] on icon "button" at bounding box center [1153, 519] width 8 height 10
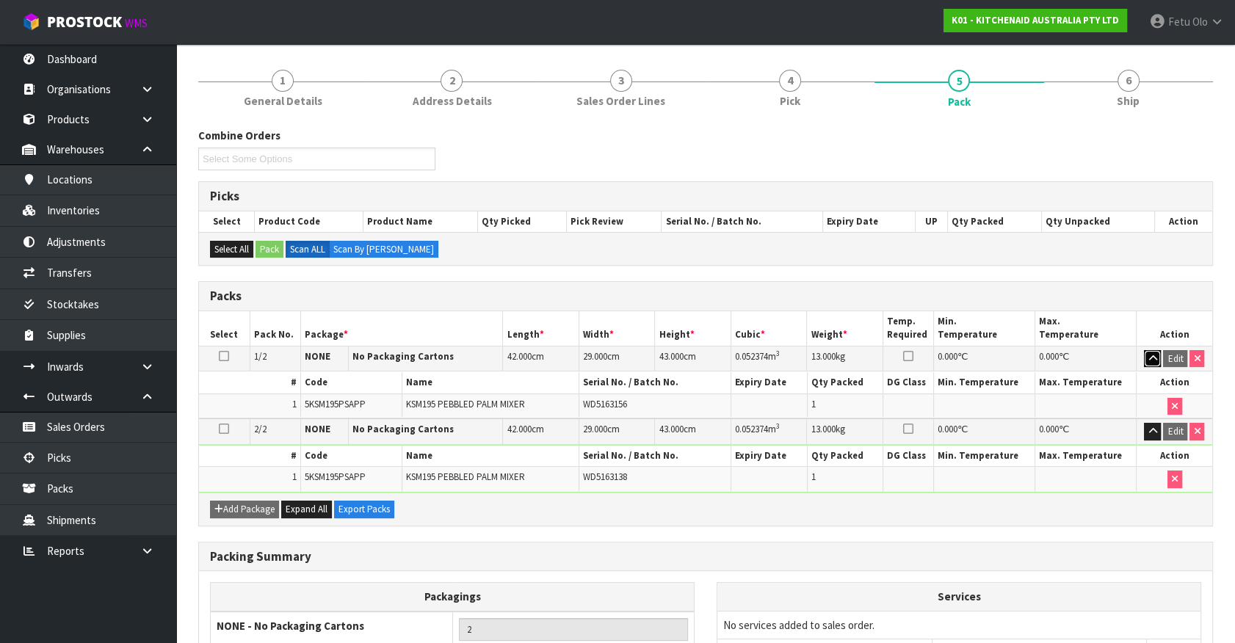
scroll to position [279, 0]
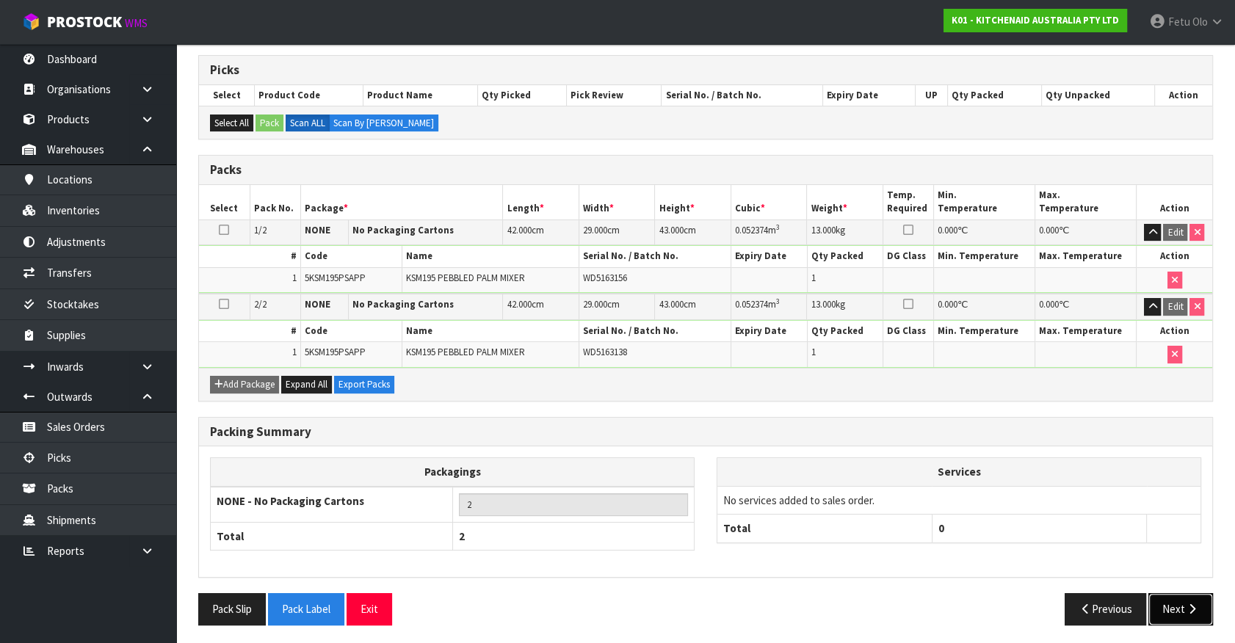
click at [1161, 612] on button "Next" at bounding box center [1181, 609] width 65 height 32
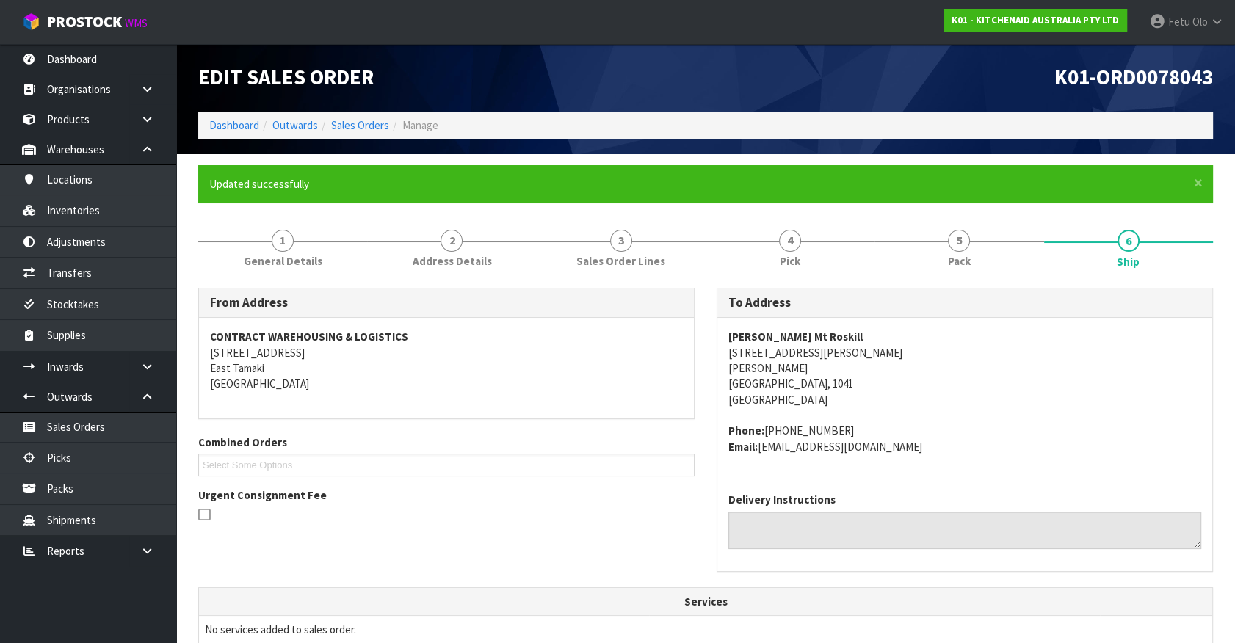
scroll to position [382, 0]
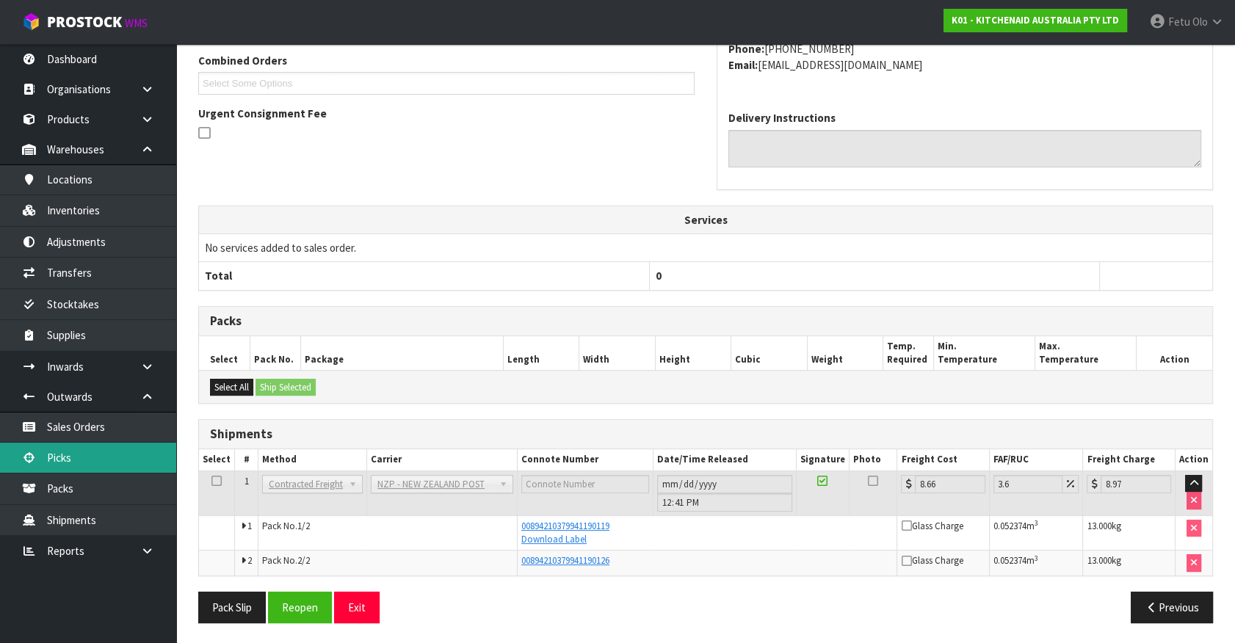
click at [51, 458] on link "Picks" at bounding box center [88, 458] width 176 height 30
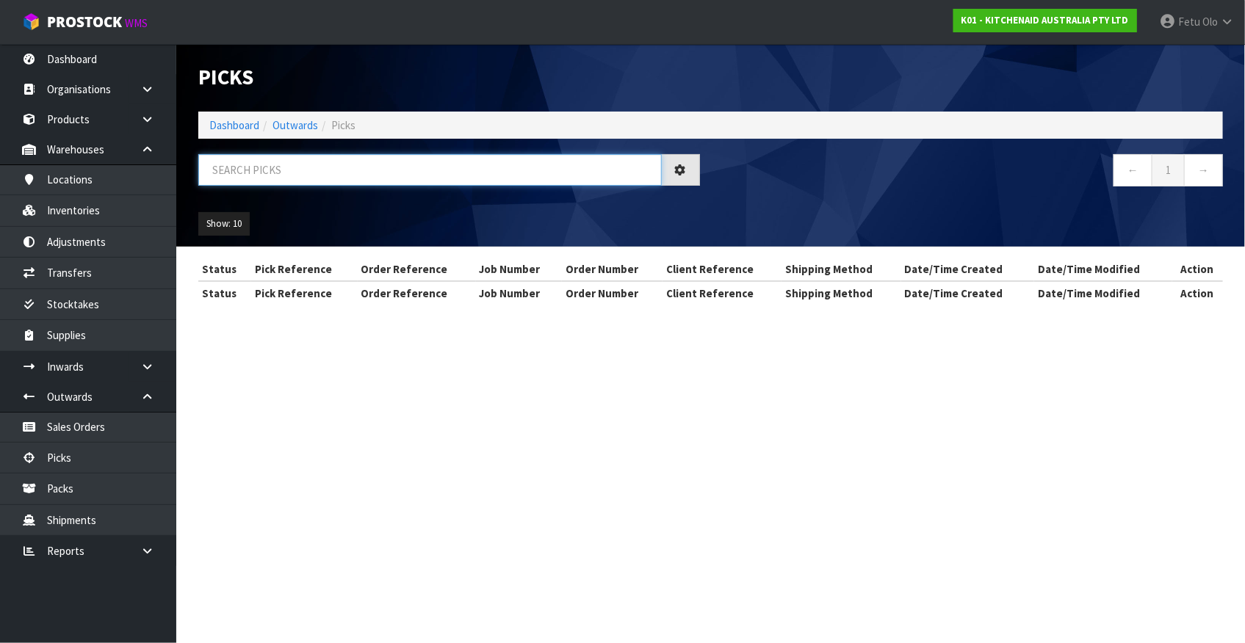
click at [418, 174] on input "text" at bounding box center [429, 170] width 463 height 32
type input "78040"
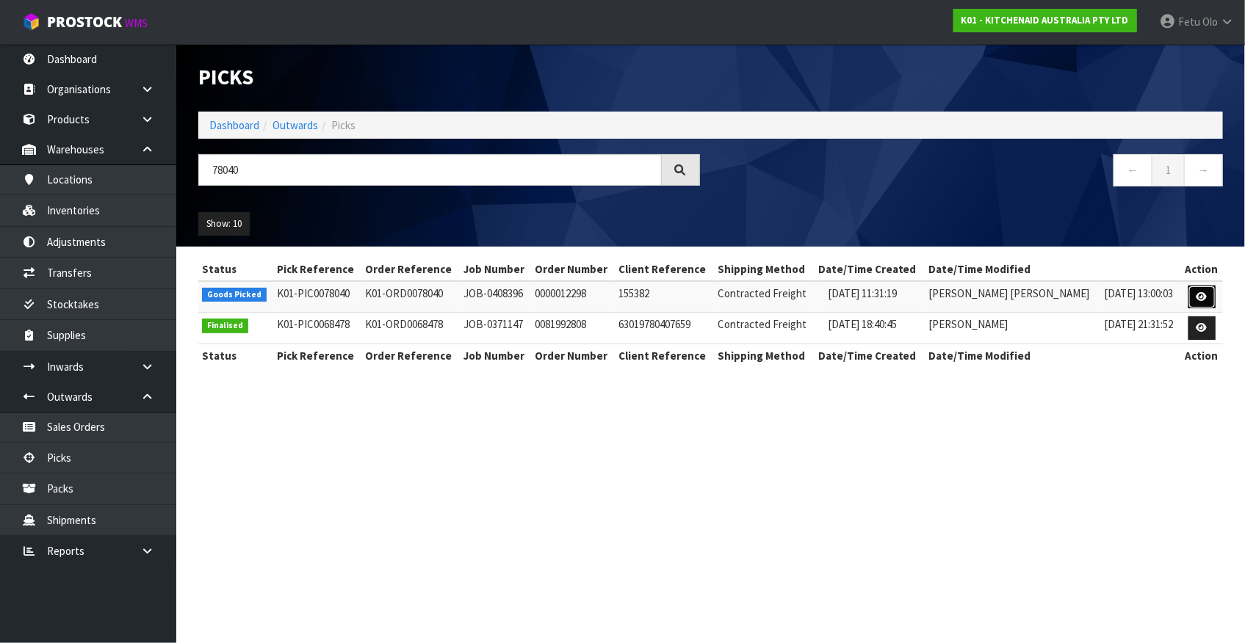
click at [1198, 299] on icon at bounding box center [1201, 297] width 11 height 10
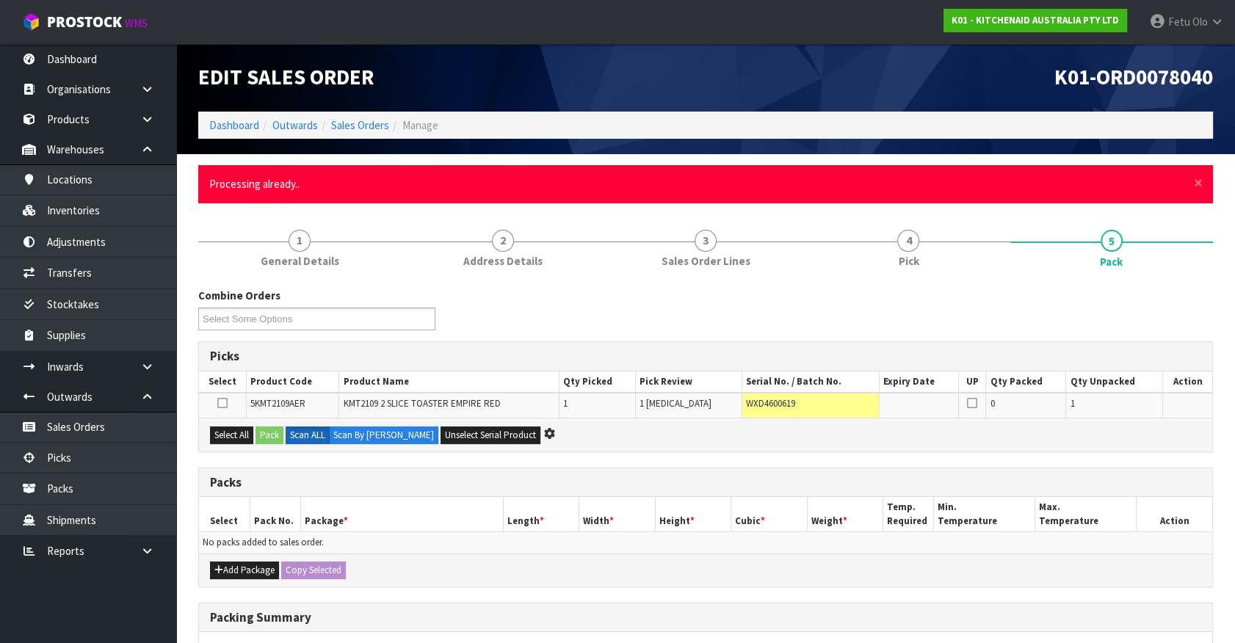
drag, startPoint x: 1127, startPoint y: 491, endPoint x: 1149, endPoint y: 286, distance: 205.3
click at [1127, 490] on div "Packs" at bounding box center [705, 483] width 1013 height 29
click at [1196, 182] on span "×" at bounding box center [1198, 183] width 9 height 21
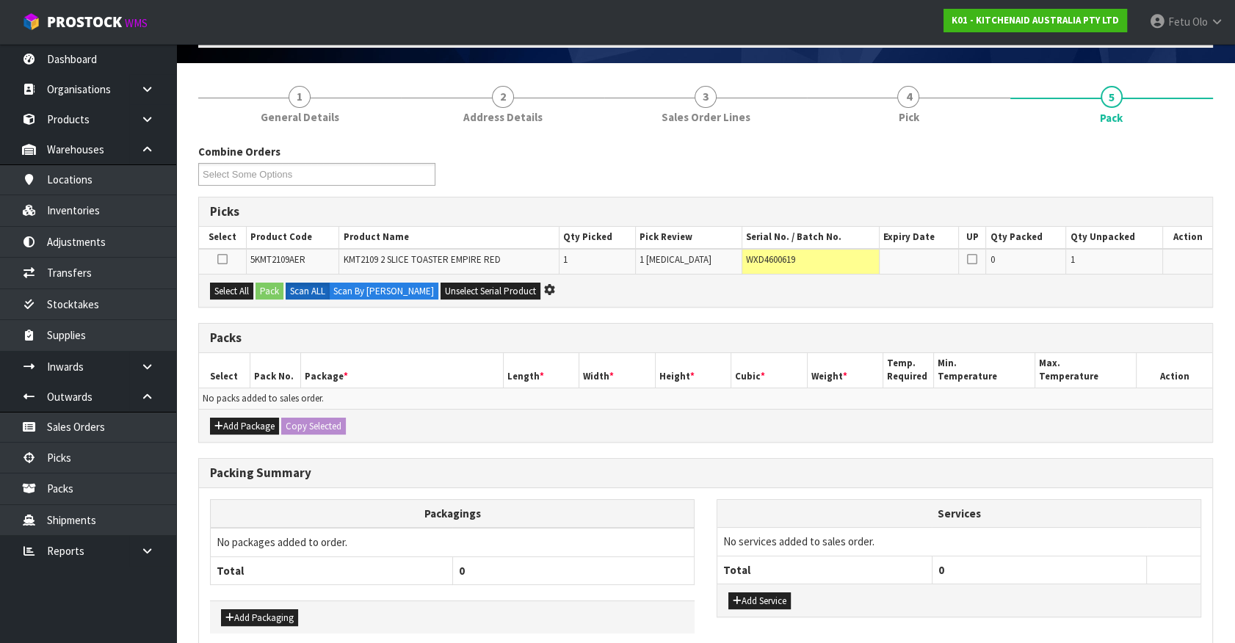
scroll to position [159, 0]
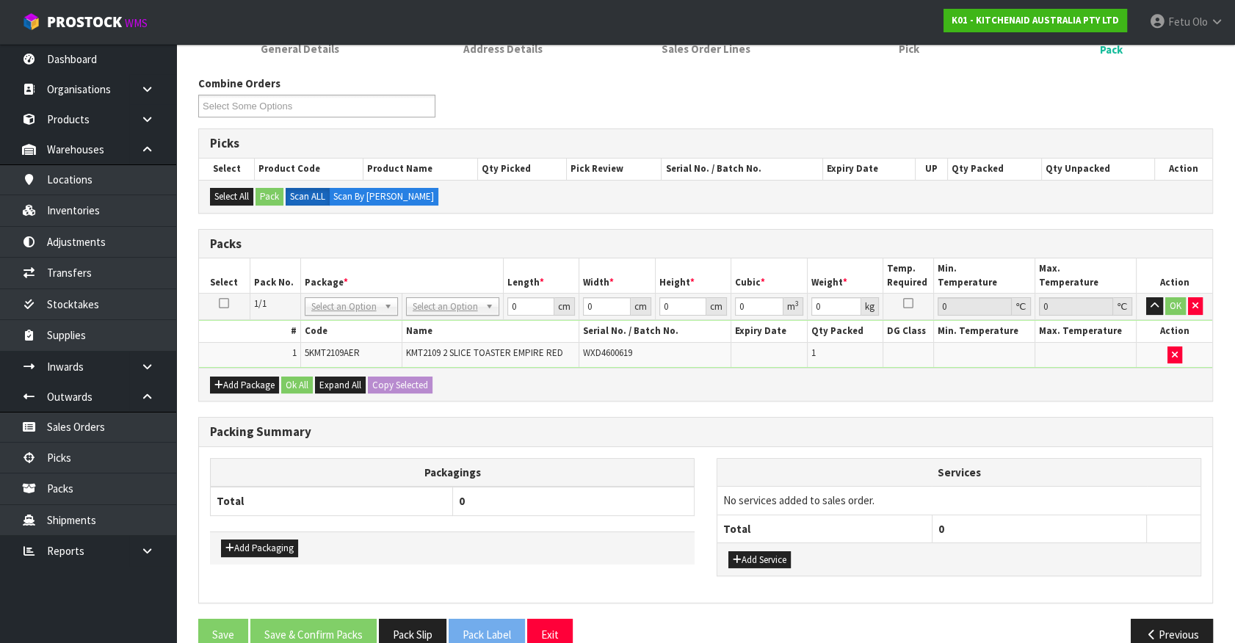
click at [591, 420] on div "Packing Summary" at bounding box center [705, 432] width 1013 height 29
click at [423, 631] on button "Pack Slip" at bounding box center [413, 635] width 68 height 32
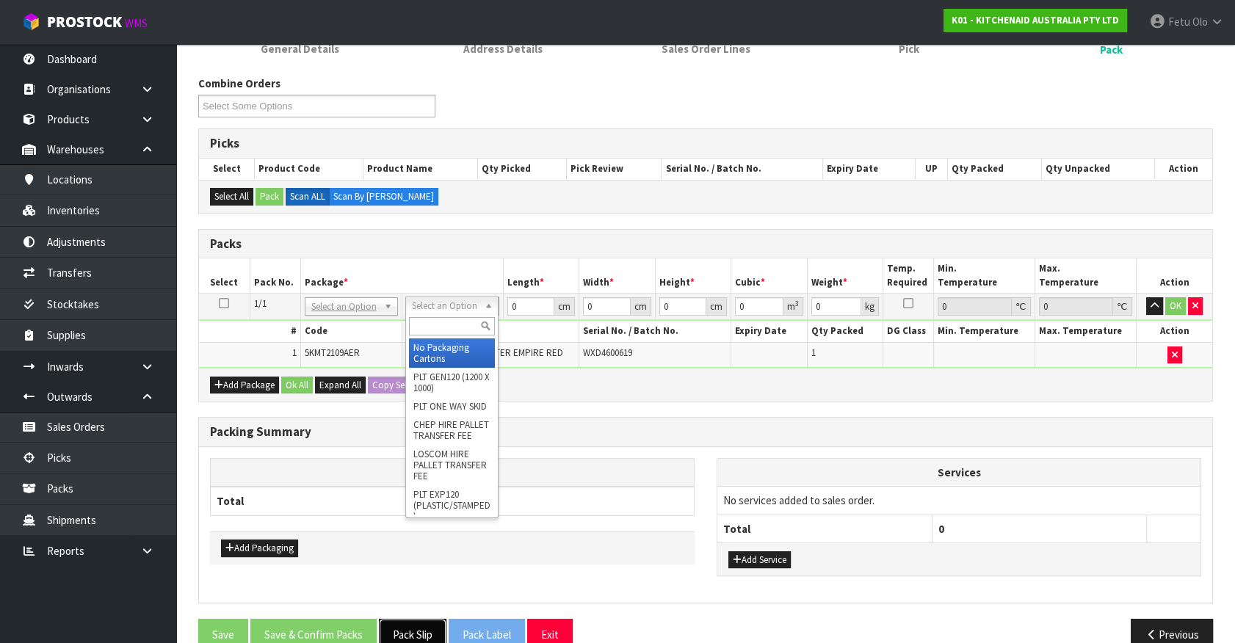
drag, startPoint x: 454, startPoint y: 304, endPoint x: 440, endPoint y: 325, distance: 24.8
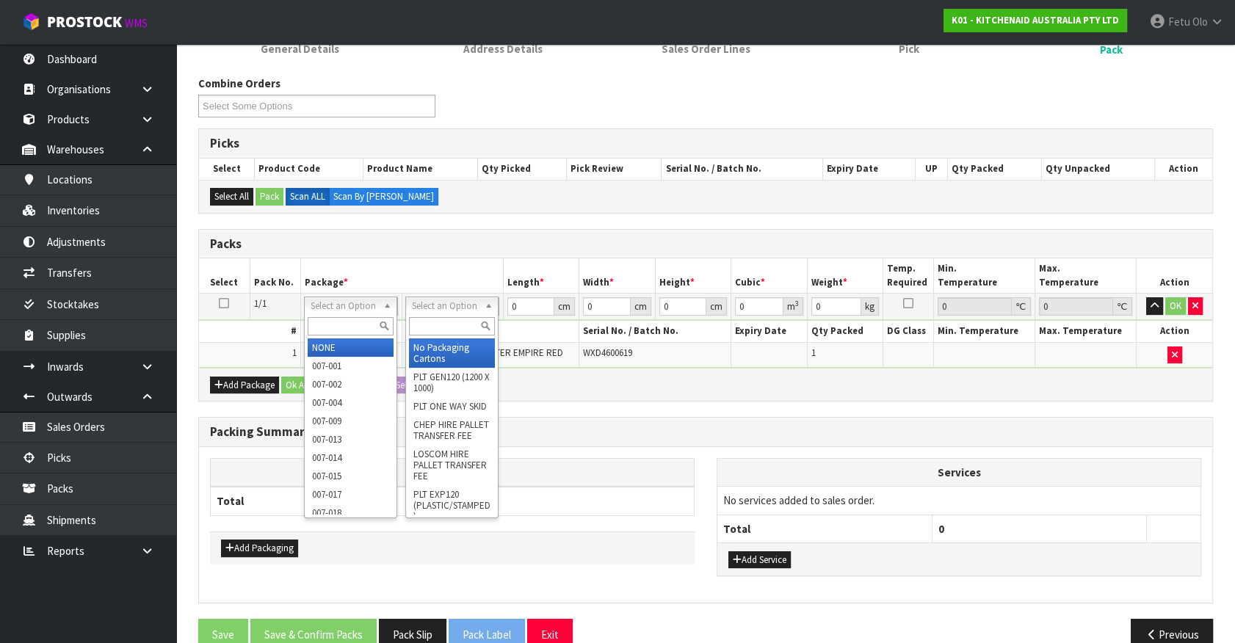
click at [323, 323] on input "text" at bounding box center [351, 326] width 86 height 18
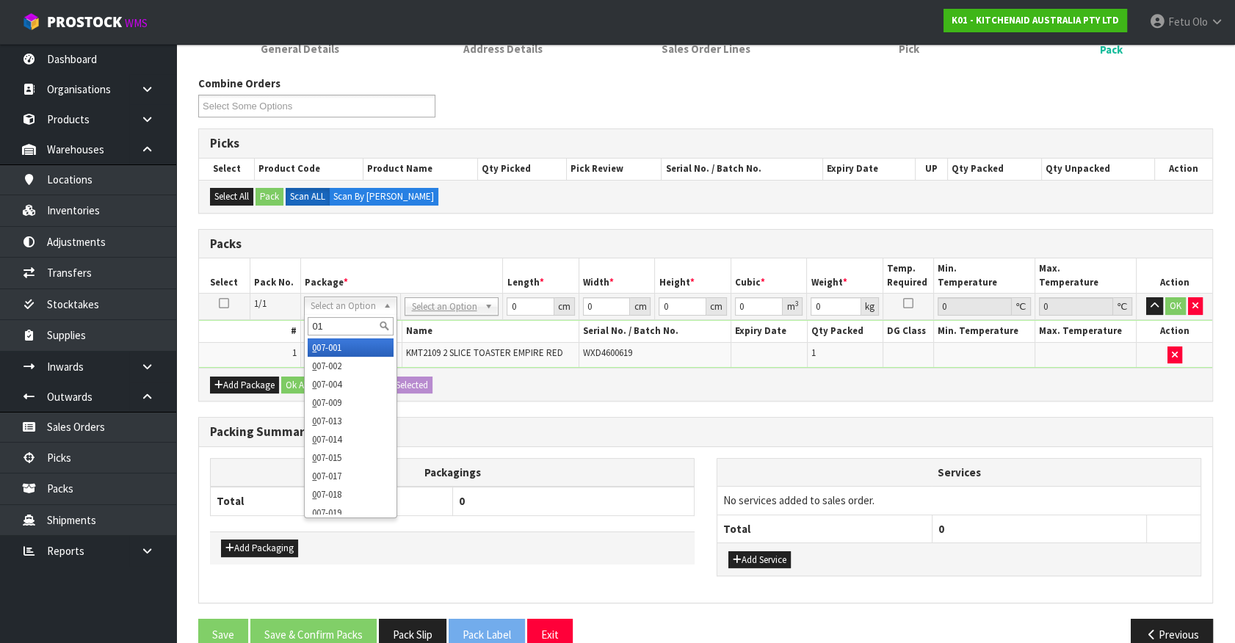
type input "011"
type input "3.06"
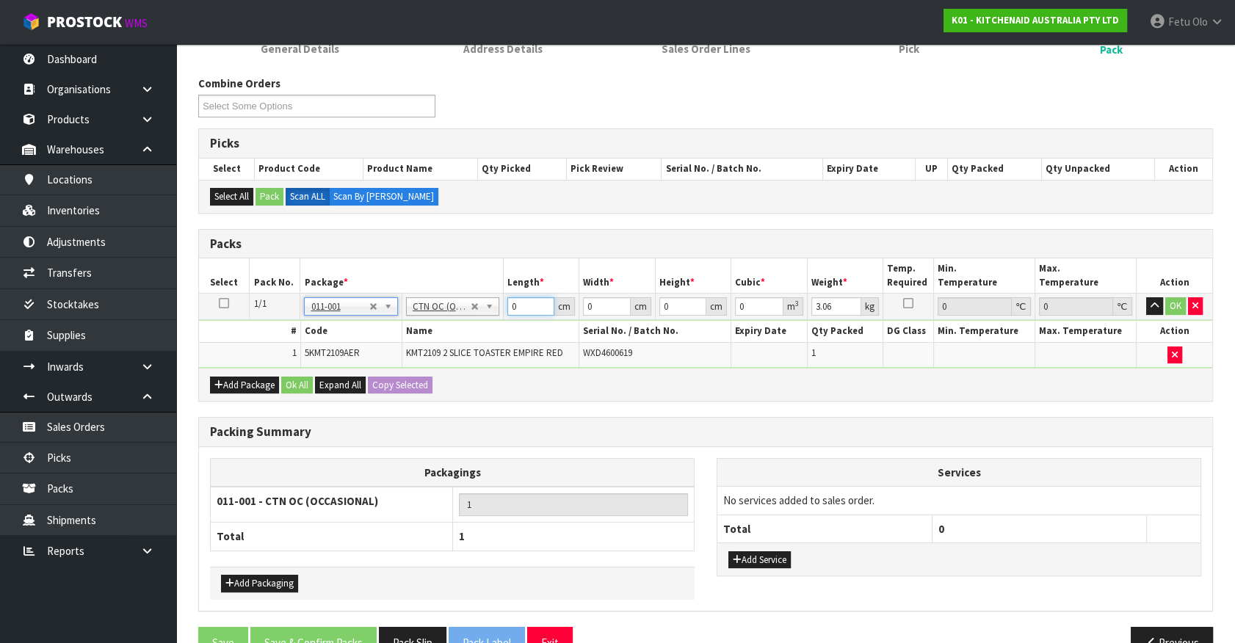
drag, startPoint x: 514, startPoint y: 304, endPoint x: 423, endPoint y: 342, distance: 98.7
click at [423, 342] on tbody "1/1 NONE 007-001 007-002 007-004 007-009 007-013 007-014 007-015 007-017 007-01…" at bounding box center [705, 331] width 1013 height 74
type input "42"
type input "28"
type input "3"
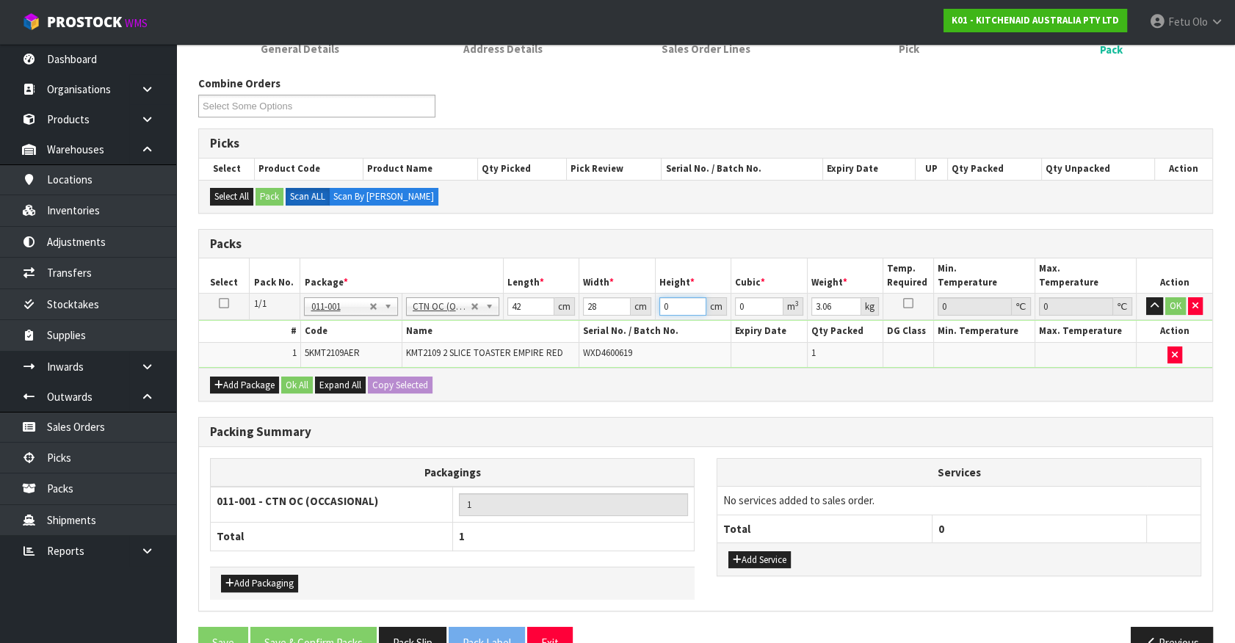
type input "0.003528"
type input "30"
type input "0.03528"
type input "30"
type input "4"
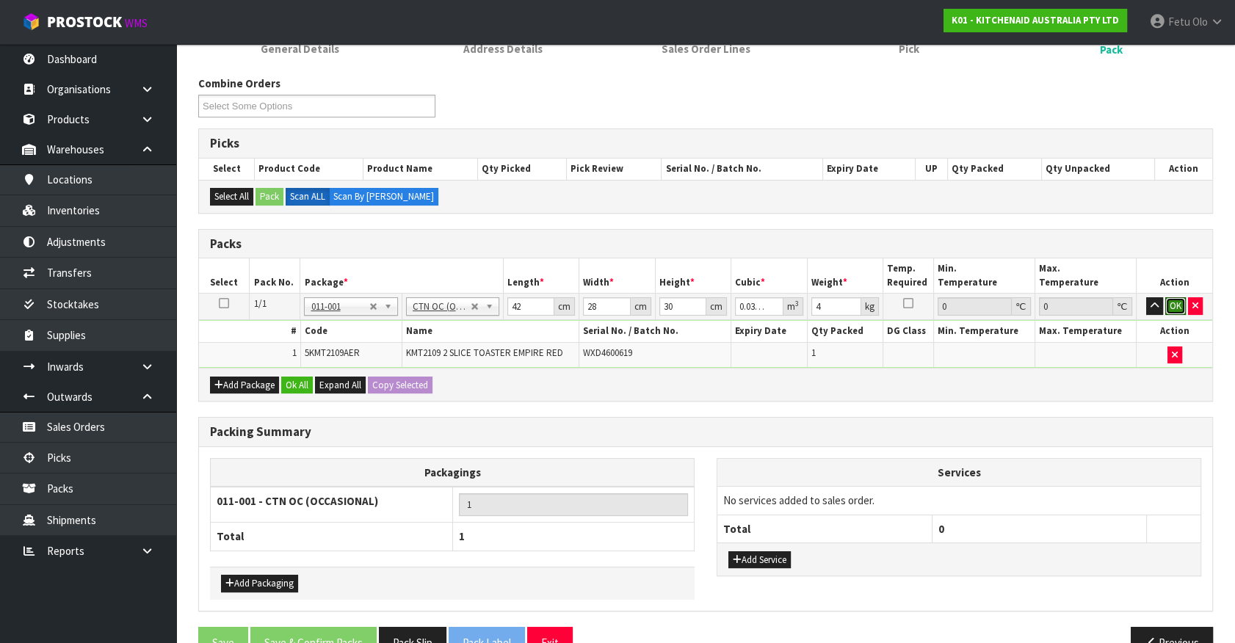
click button "OK" at bounding box center [1175, 306] width 21 height 18
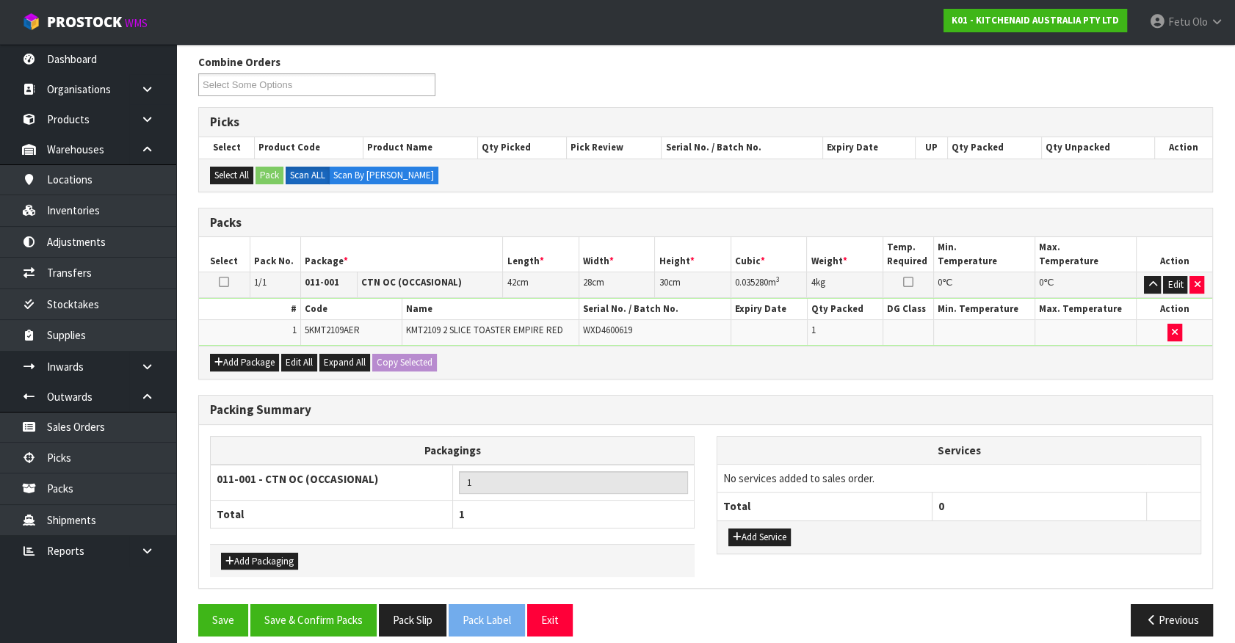
scroll to position [192, 0]
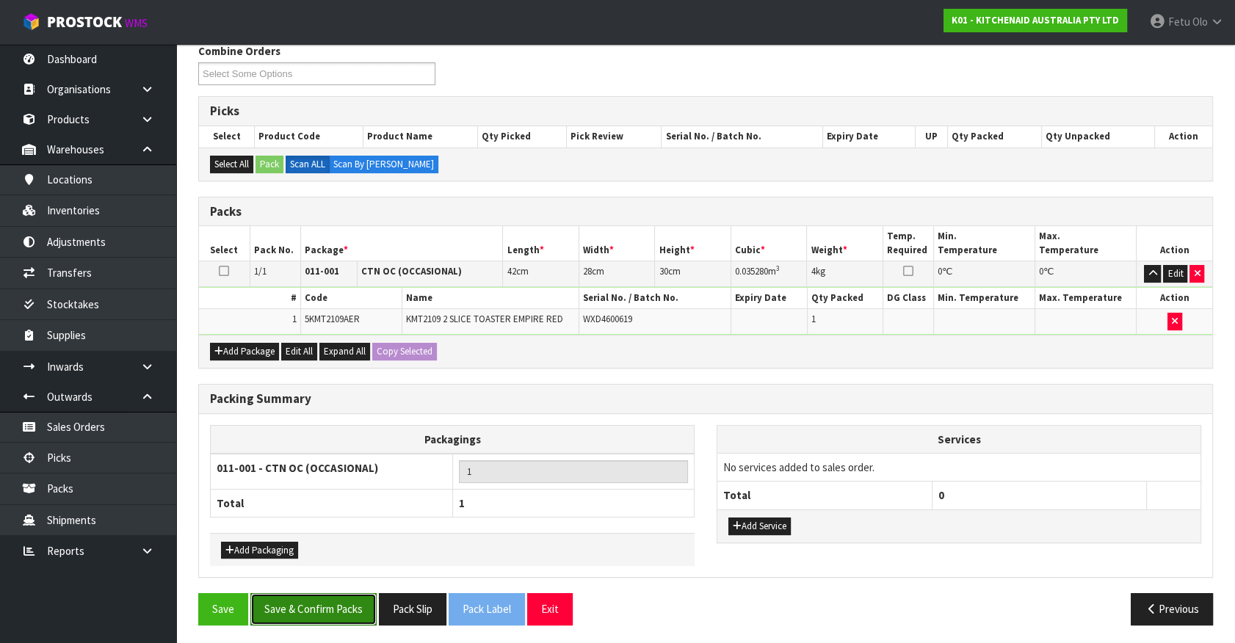
click at [340, 602] on button "Save & Confirm Packs" at bounding box center [313, 609] width 126 height 32
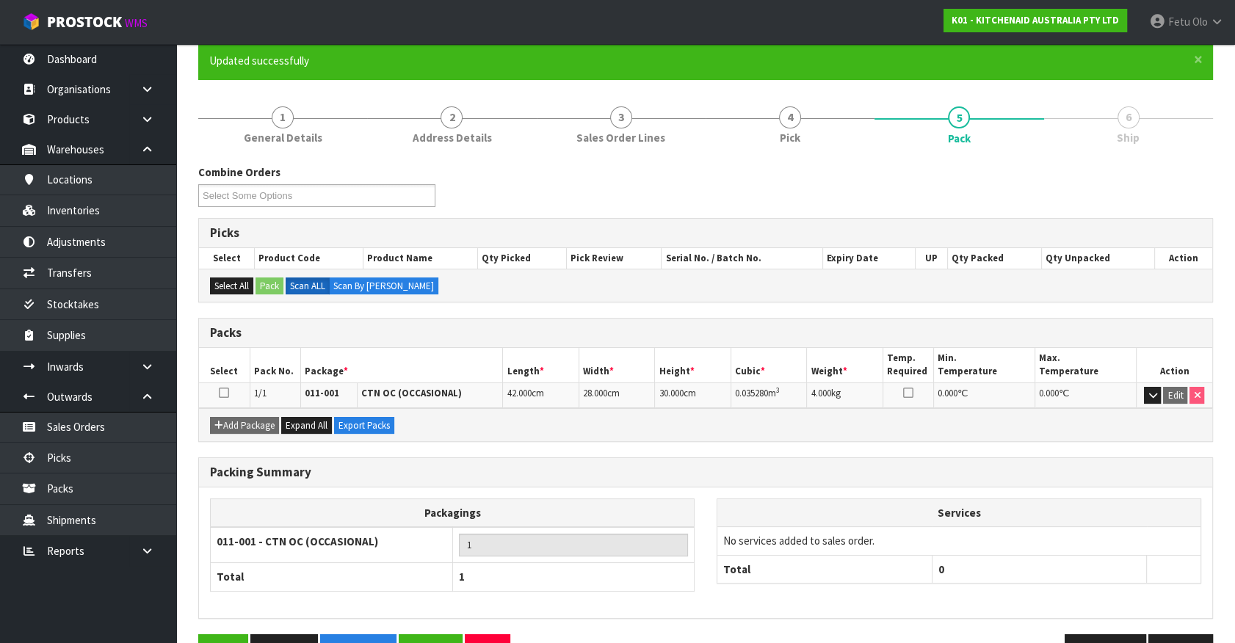
scroll to position [165, 0]
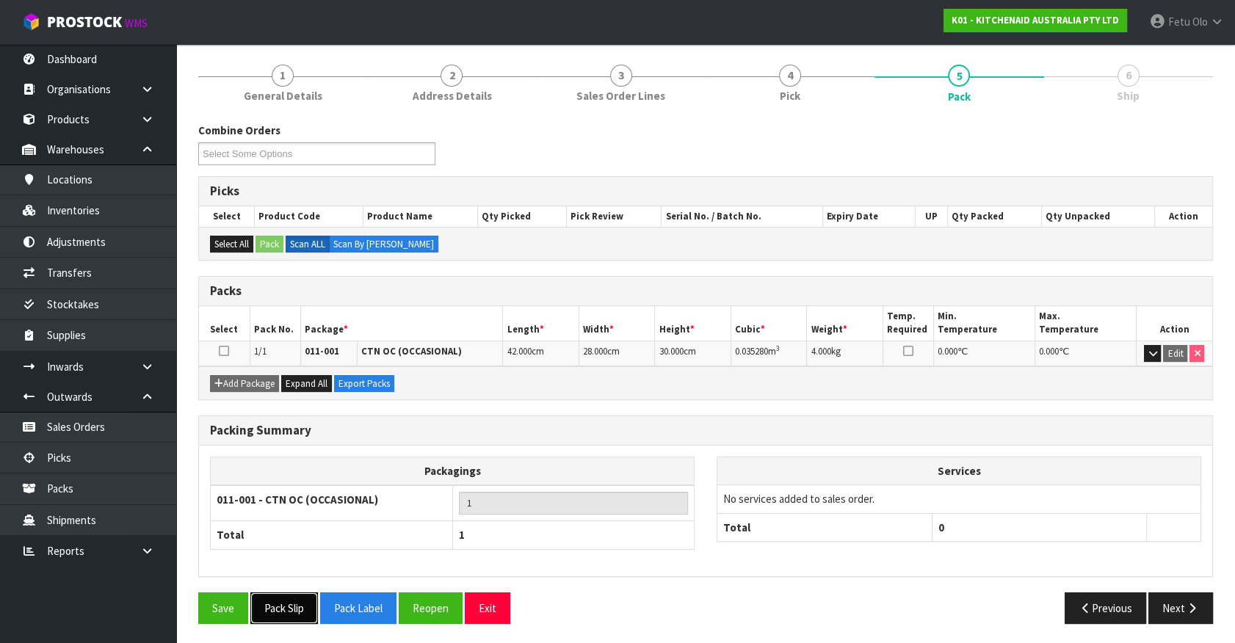
drag, startPoint x: 287, startPoint y: 607, endPoint x: 298, endPoint y: 604, distance: 11.4
click at [287, 607] on button "Pack Slip" at bounding box center [284, 609] width 68 height 32
click at [1174, 604] on button "Next" at bounding box center [1181, 609] width 65 height 32
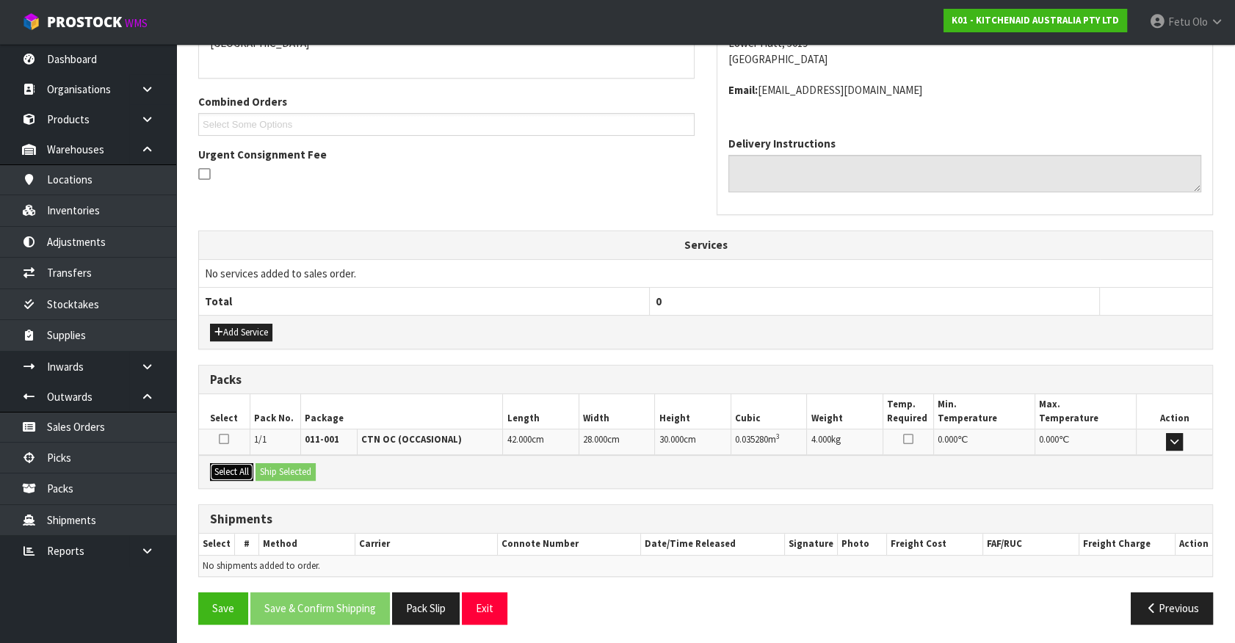
click at [231, 469] on button "Select All" at bounding box center [231, 472] width 43 height 18
click at [257, 466] on button "Ship Selected" at bounding box center [286, 472] width 60 height 18
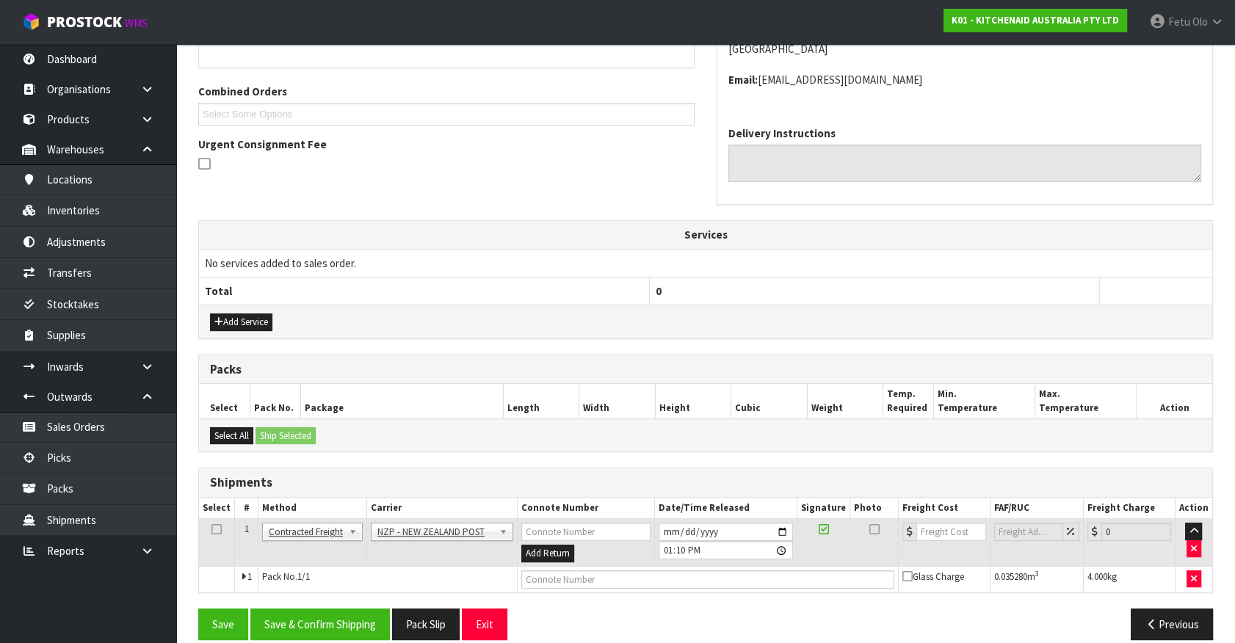
scroll to position [367, 0]
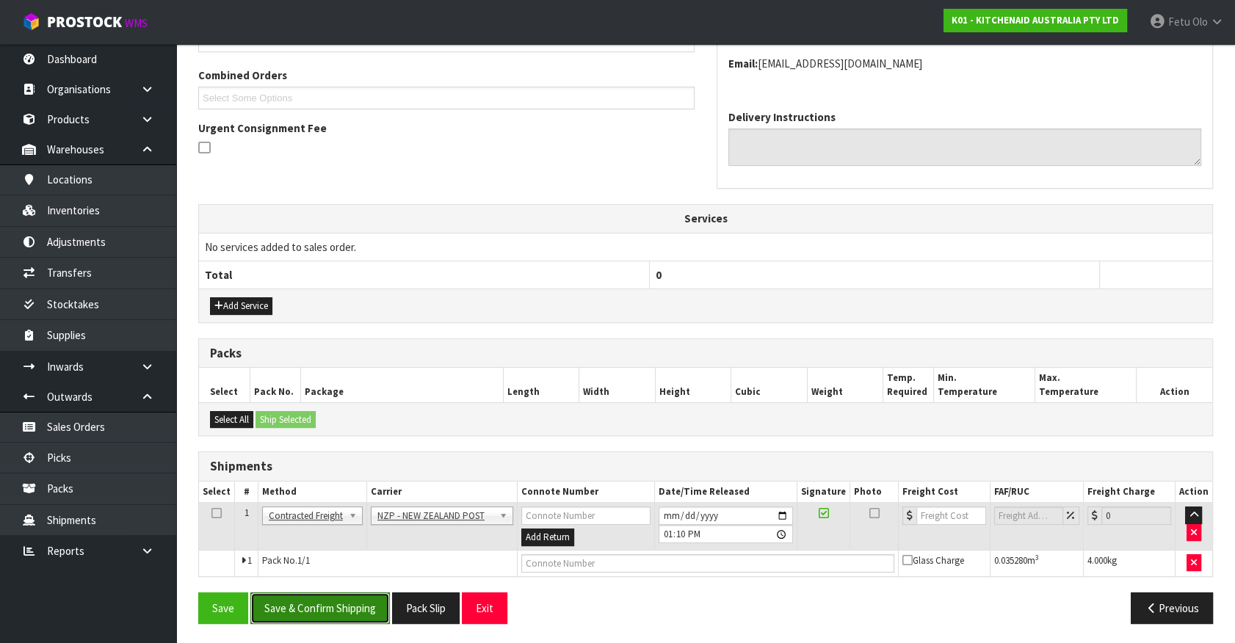
click at [354, 617] on button "Save & Confirm Shipping" at bounding box center [320, 609] width 140 height 32
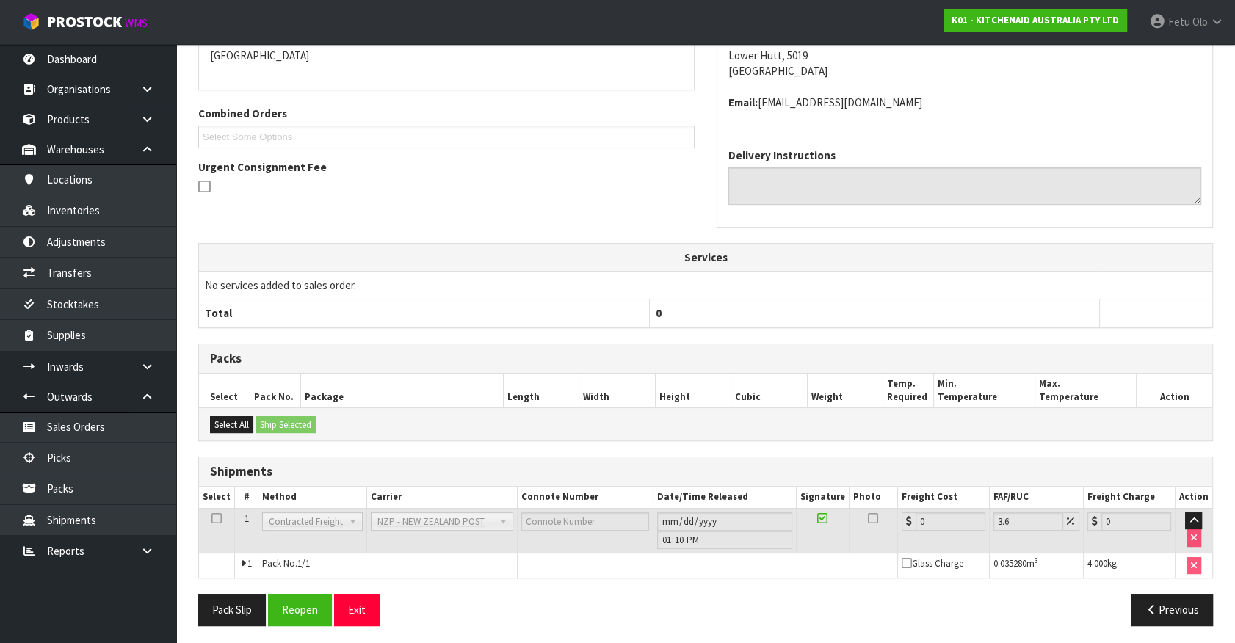
scroll to position [346, 0]
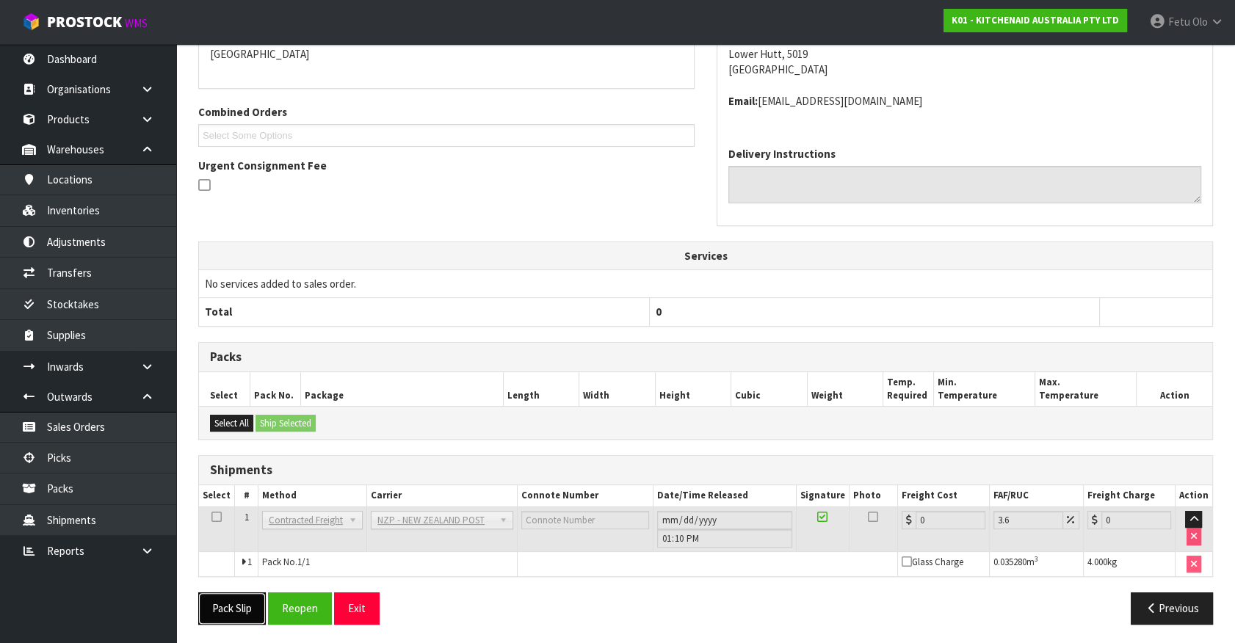
click at [217, 604] on button "Pack Slip" at bounding box center [232, 609] width 68 height 32
drag, startPoint x: 1211, startPoint y: 89, endPoint x: 1182, endPoint y: 33, distance: 63.1
click at [1211, 88] on div "Harvey Norman Tory St Warehouse 15 Eastern Hutt Rd Taita Lower Hutt, 5019 New Z…" at bounding box center [964, 62] width 495 height 148
click at [1183, 95] on address "Email: claims@kitchenaid.com.au" at bounding box center [964, 100] width 473 height 15
click at [296, 604] on button "Reopen" at bounding box center [300, 609] width 64 height 32
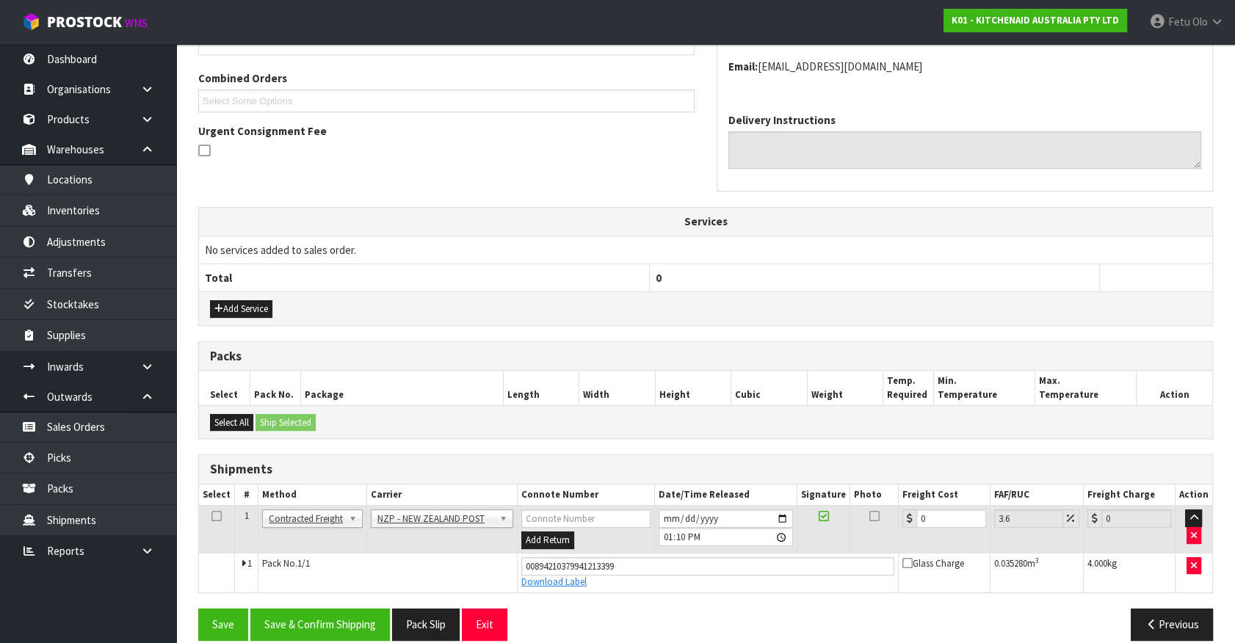
scroll to position [380, 0]
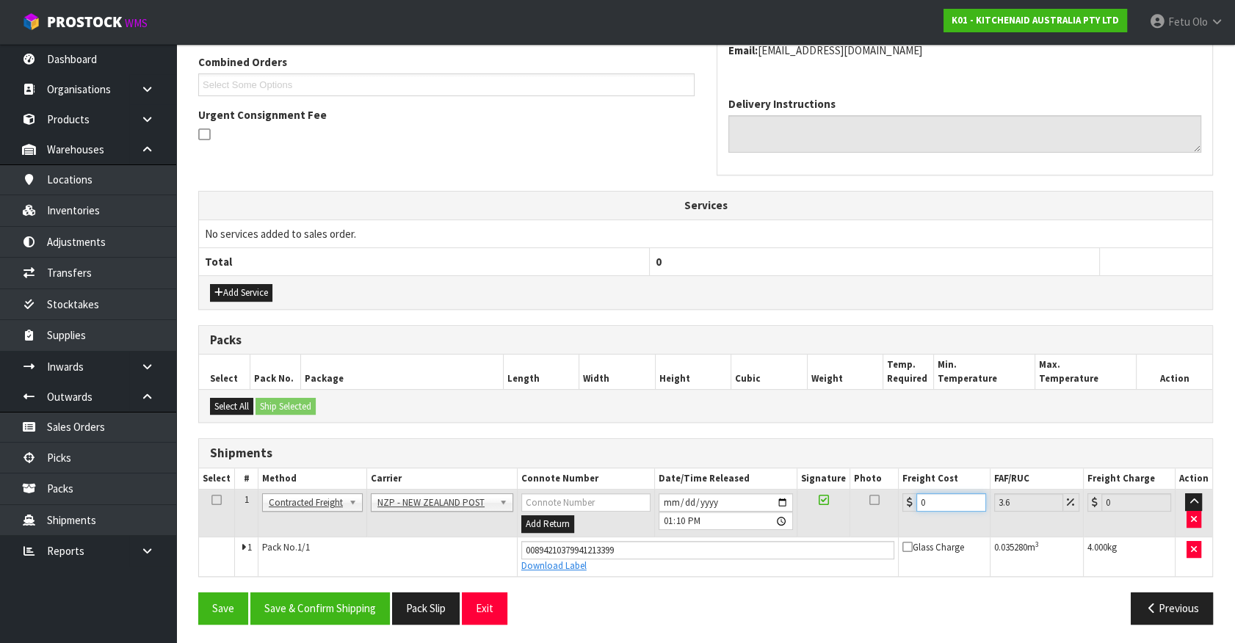
drag, startPoint x: 942, startPoint y: 495, endPoint x: 748, endPoint y: 550, distance: 201.5
click at [749, 546] on tbody "1 Client Local Pickup Customer Local Pickup Company Freight Contracted Freight …" at bounding box center [705, 533] width 1013 height 87
click at [334, 599] on button "Save & Confirm Shipping" at bounding box center [320, 609] width 140 height 32
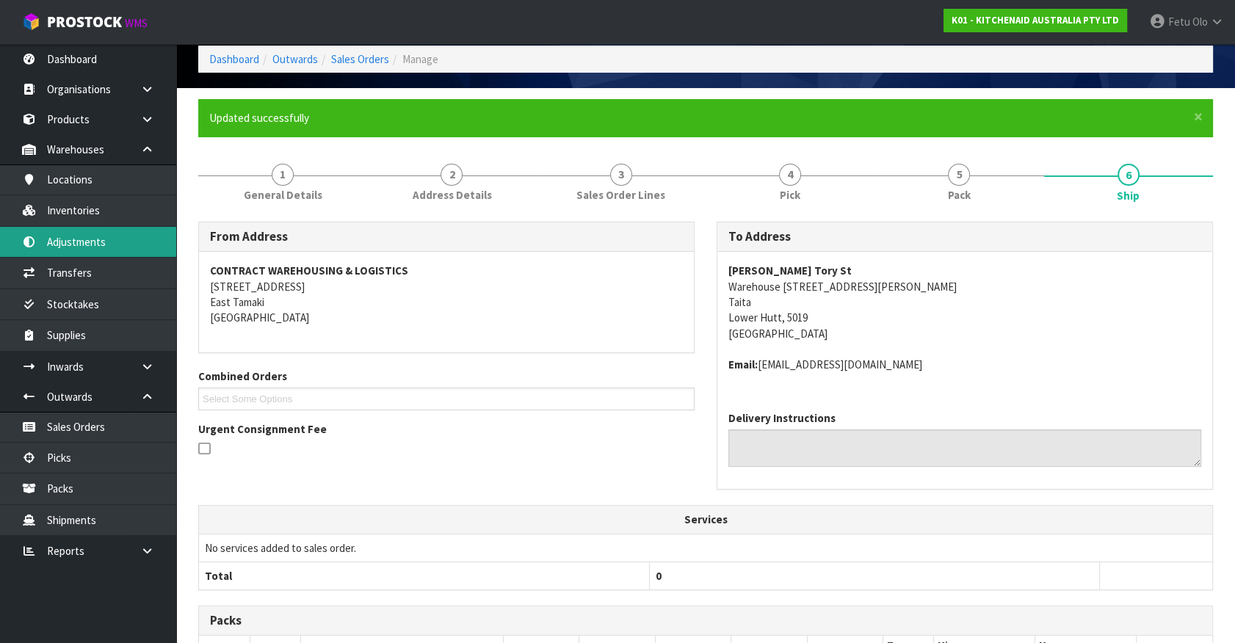
scroll to position [341, 0]
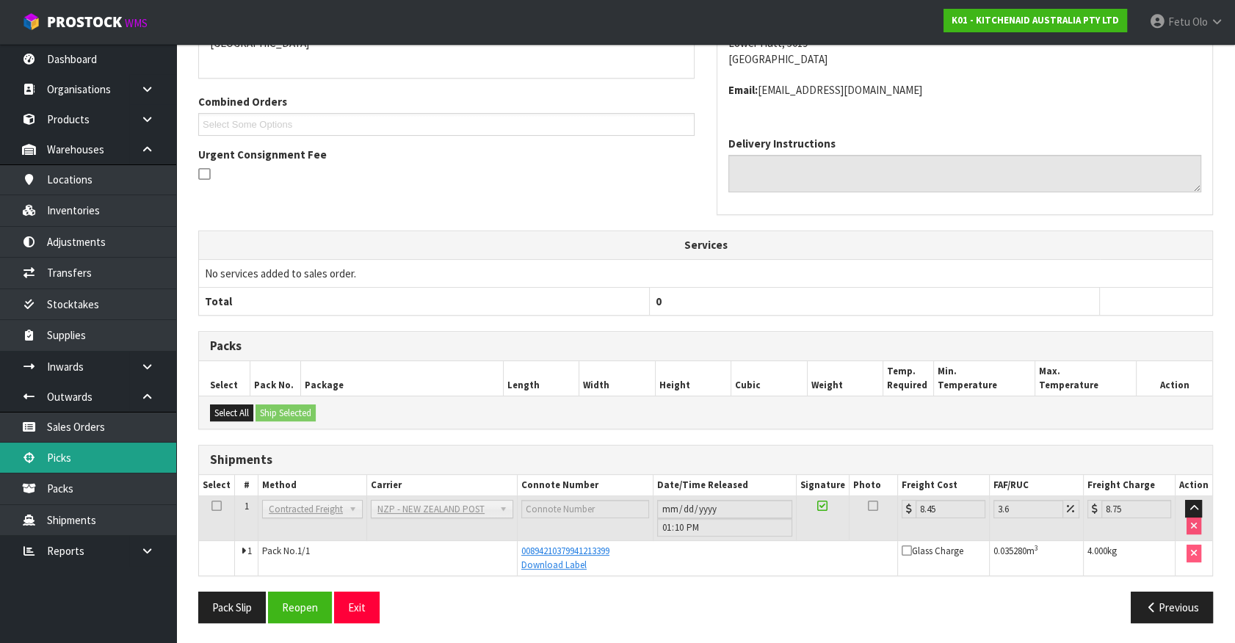
click at [111, 466] on link "Picks" at bounding box center [88, 458] width 176 height 30
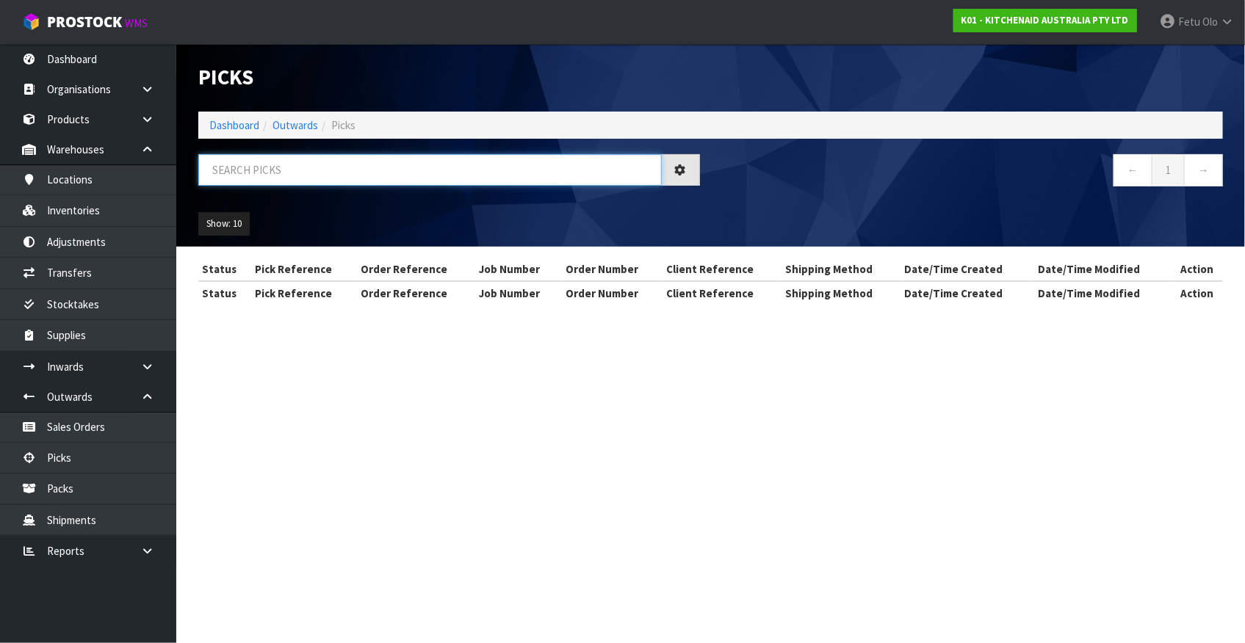
click at [410, 168] on input "text" at bounding box center [429, 170] width 463 height 32
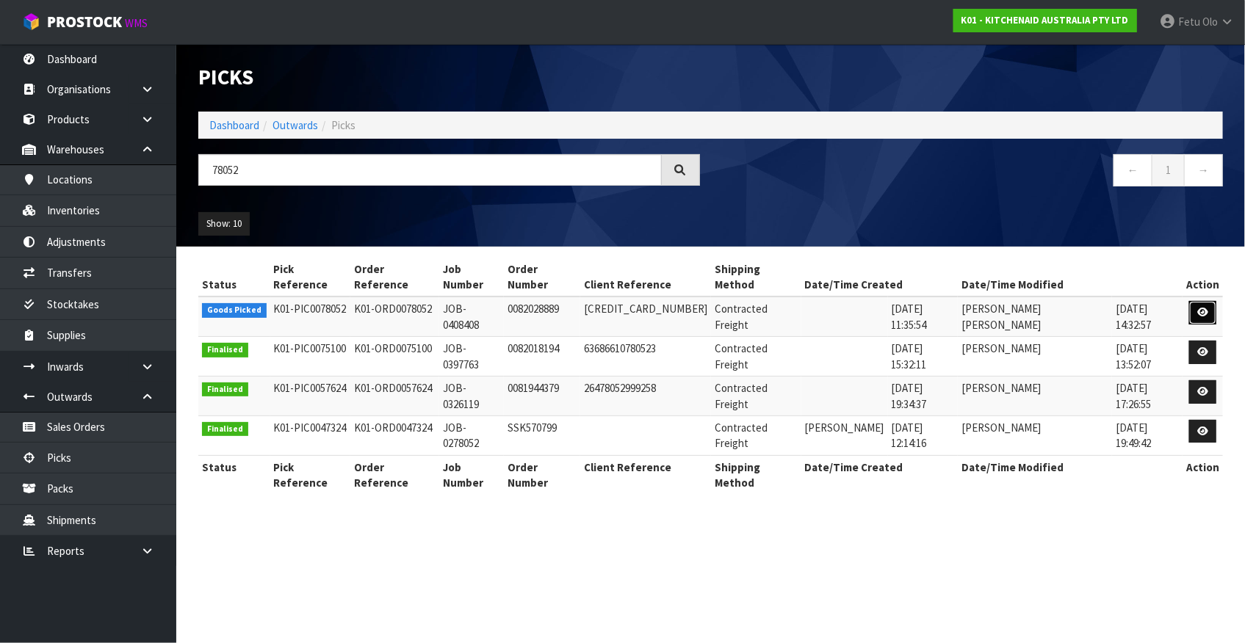
click at [1207, 301] on link at bounding box center [1202, 312] width 27 height 23
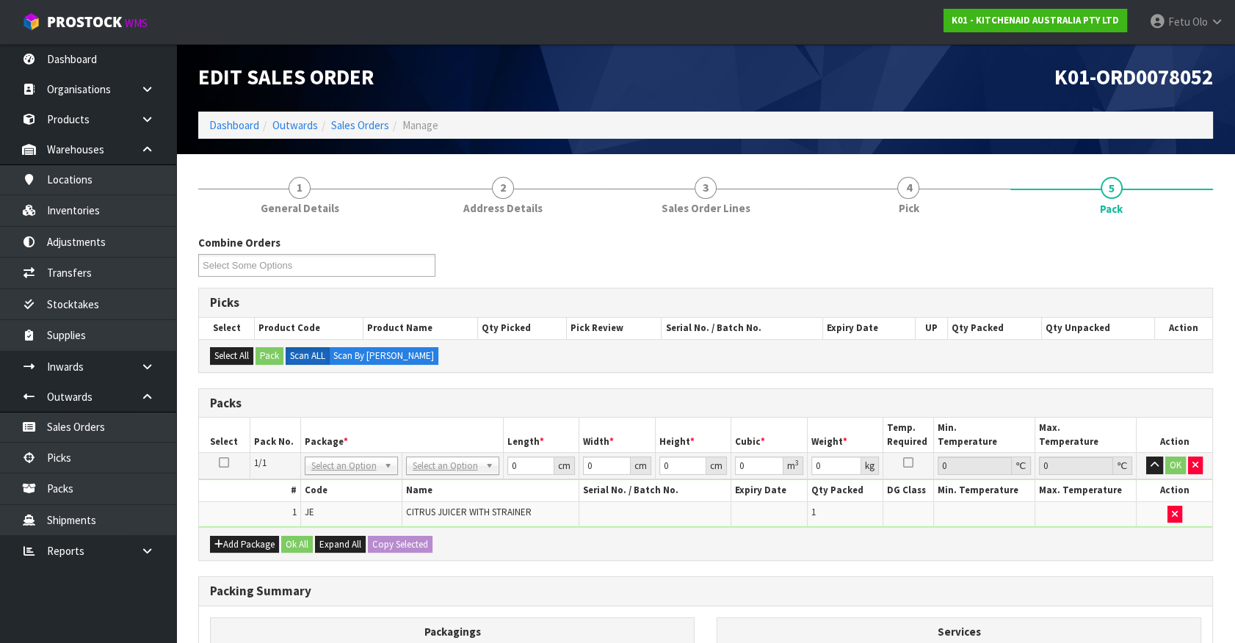
drag, startPoint x: 359, startPoint y: 461, endPoint x: 333, endPoint y: 488, distance: 36.9
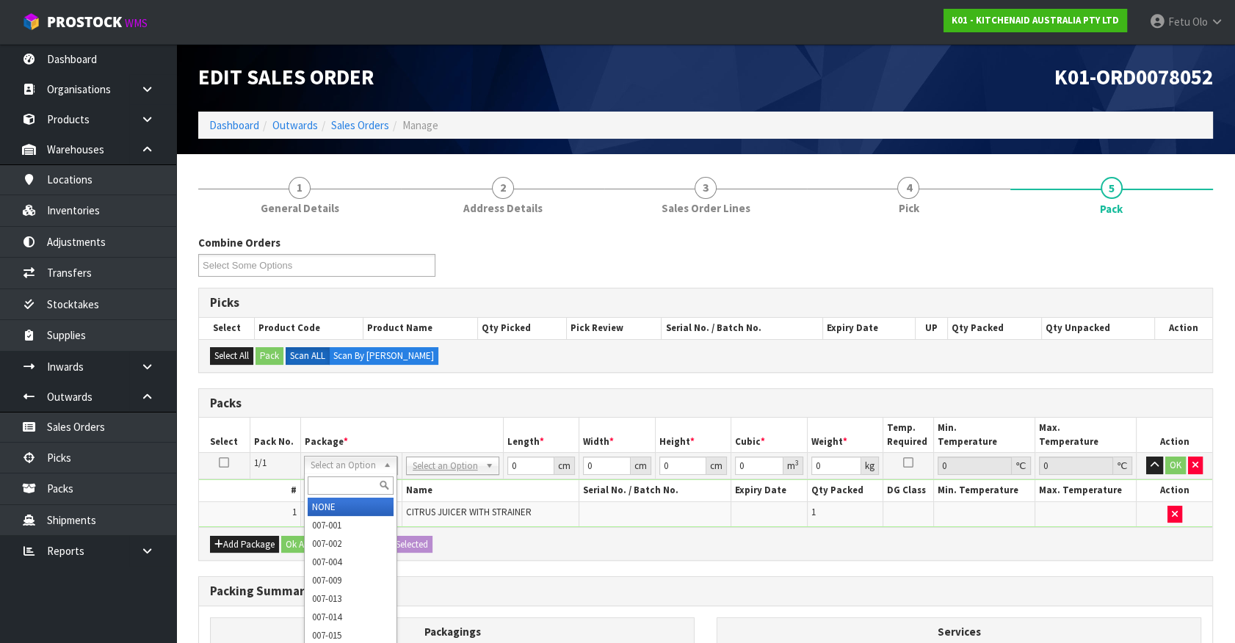
click at [333, 483] on input "text" at bounding box center [351, 486] width 86 height 18
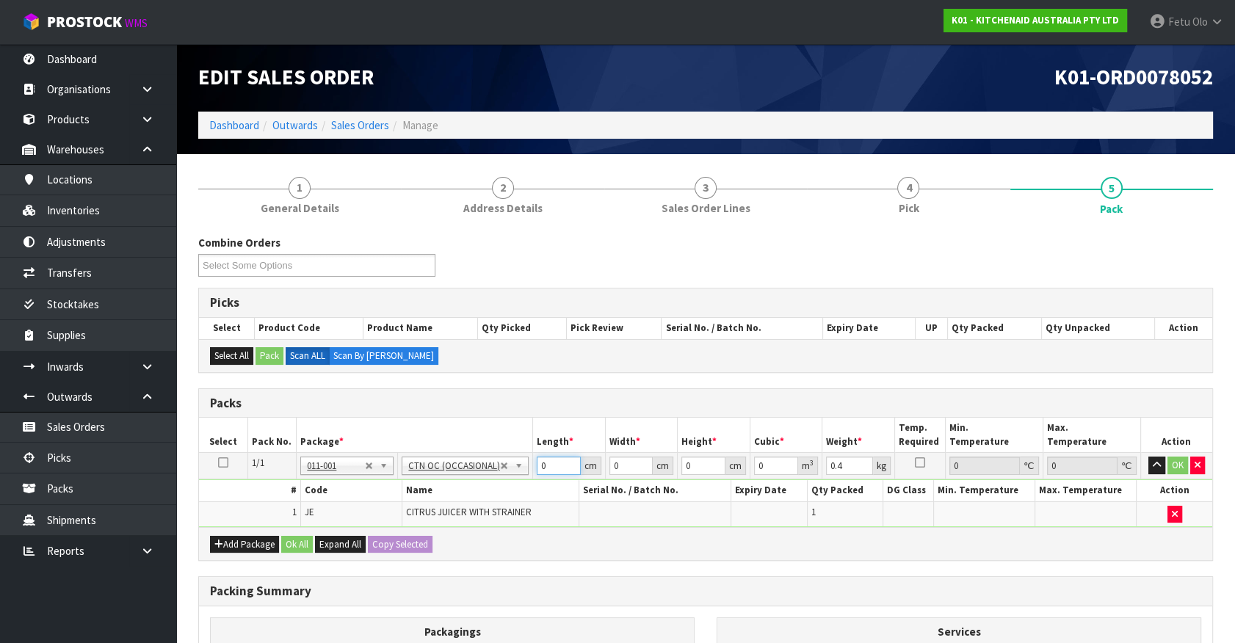
drag, startPoint x: 436, startPoint y: 483, endPoint x: 319, endPoint y: 623, distance: 183.0
click at [411, 488] on tbody "1/1 NONE 007-001 007-002 007-004 007-009 007-013 007-014 007-015 007-017 007-01…" at bounding box center [705, 490] width 1013 height 74
drag, startPoint x: 665, startPoint y: 477, endPoint x: 571, endPoint y: 634, distance: 183.7
click at [629, 508] on tbody "1/1 NONE 007-001 007-002 007-004 007-009 007-013 007-014 007-015 007-017 007-01…" at bounding box center [705, 490] width 1013 height 74
click button "OK" at bounding box center [1178, 466] width 21 height 18
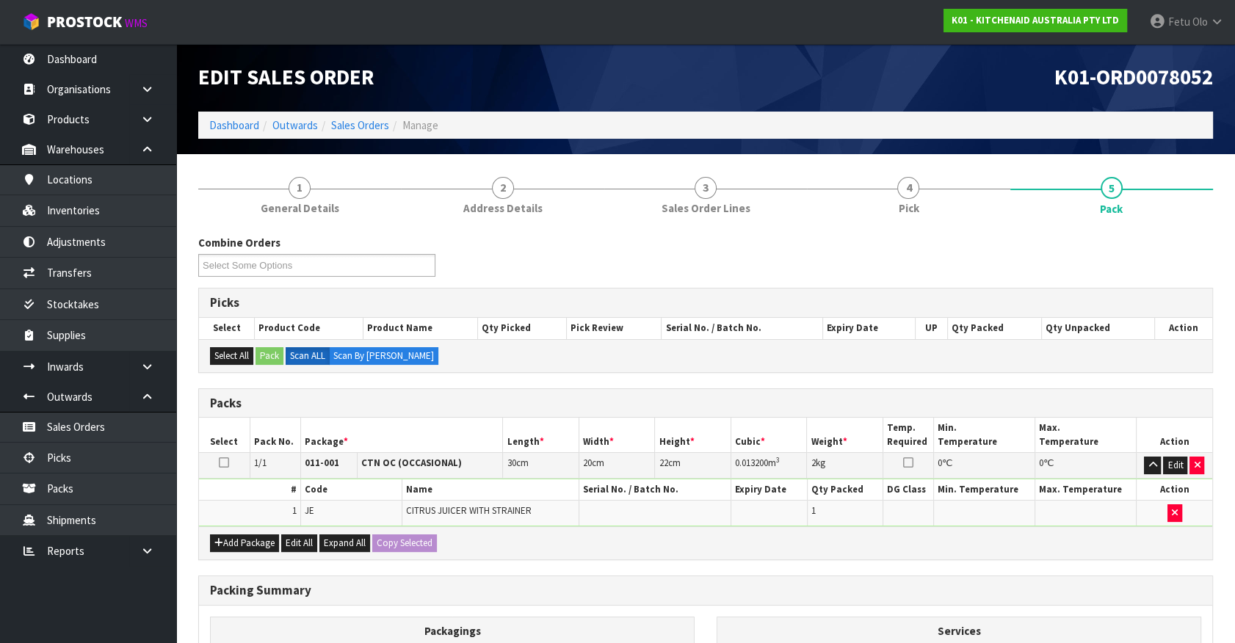
drag, startPoint x: 649, startPoint y: 564, endPoint x: 496, endPoint y: 571, distance: 152.9
click at [645, 564] on div "Combine Orders K01-ORD0077835 K01-ORD0078041 K01-ORD0078044 K01-ORD0078051 K01-…" at bounding box center [705, 531] width 1015 height 593
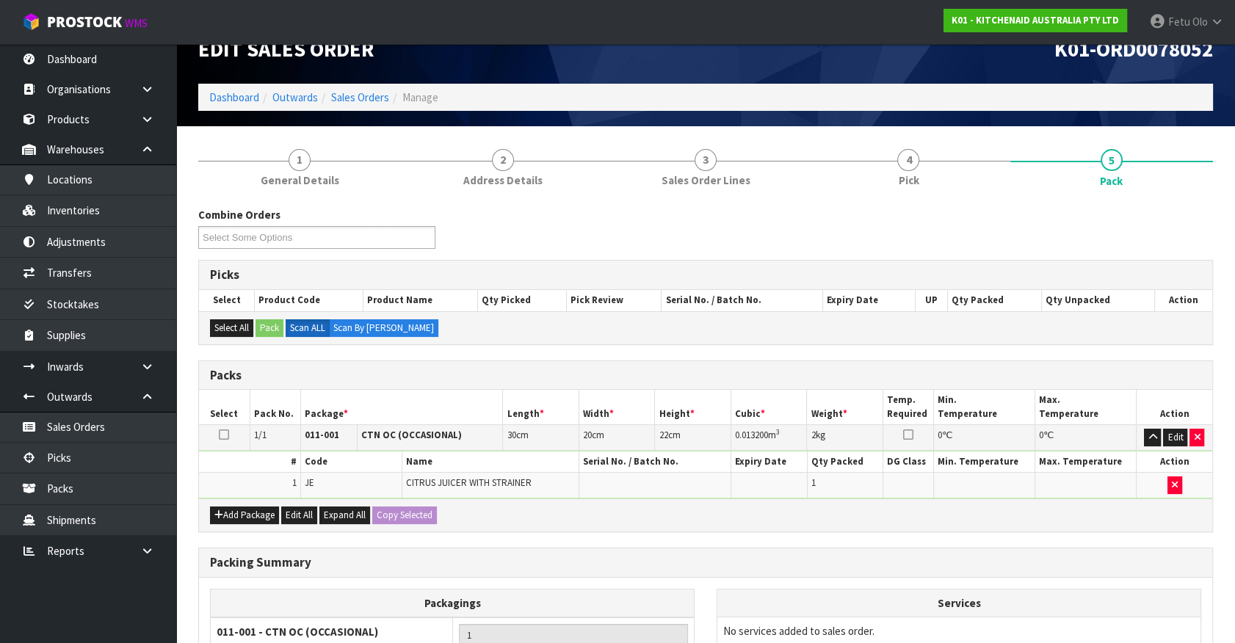
scroll to position [192, 0]
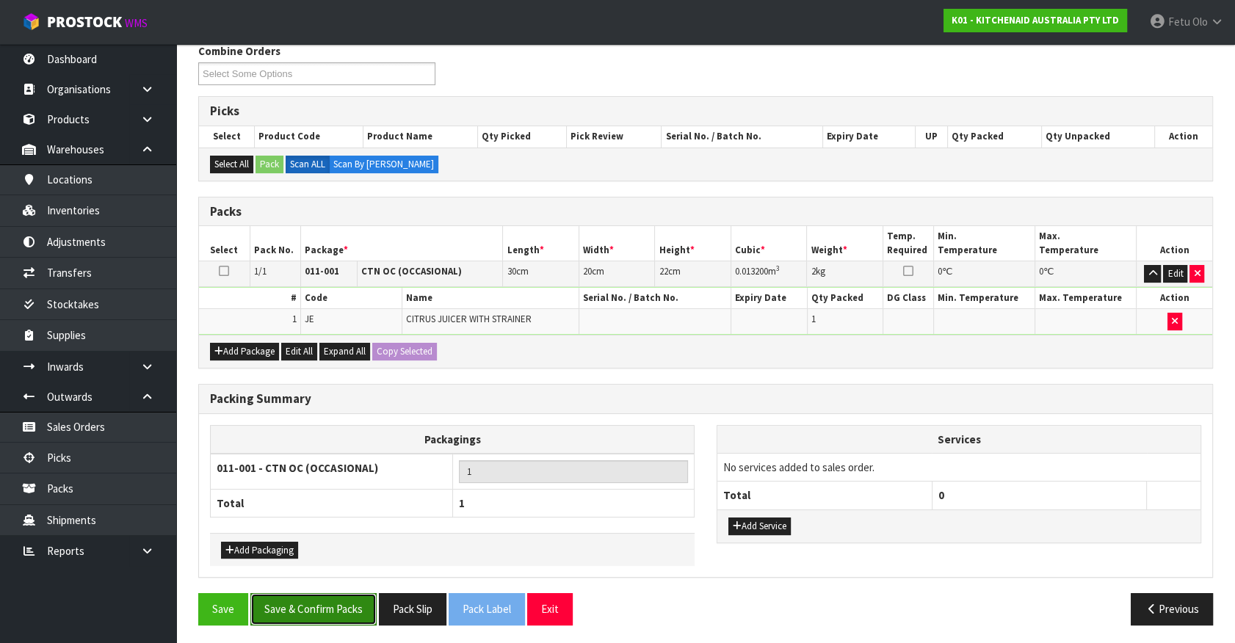
click at [290, 601] on button "Save & Confirm Packs" at bounding box center [313, 609] width 126 height 32
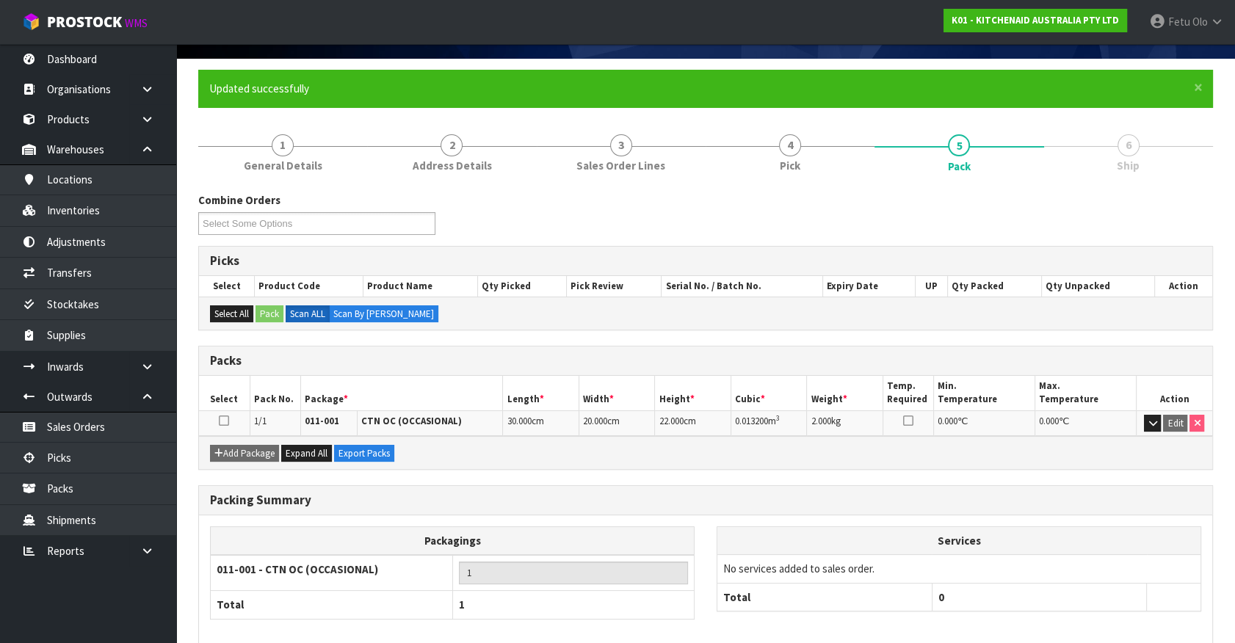
scroll to position [165, 0]
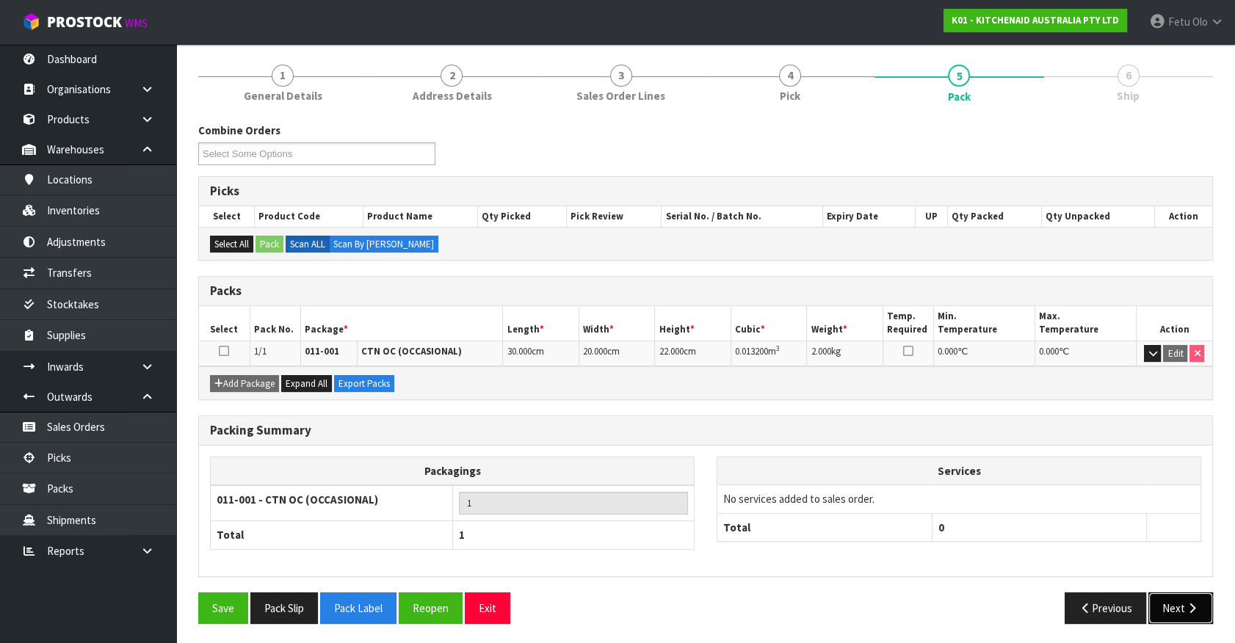
click at [1156, 608] on button "Next" at bounding box center [1181, 609] width 65 height 32
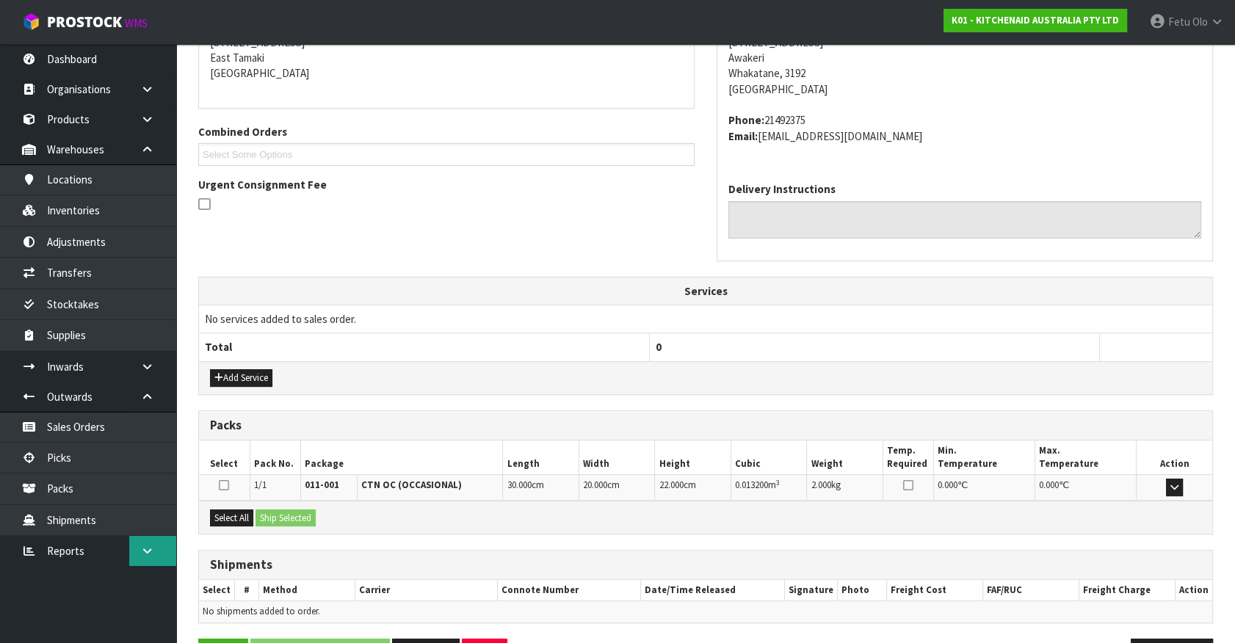
scroll to position [357, 0]
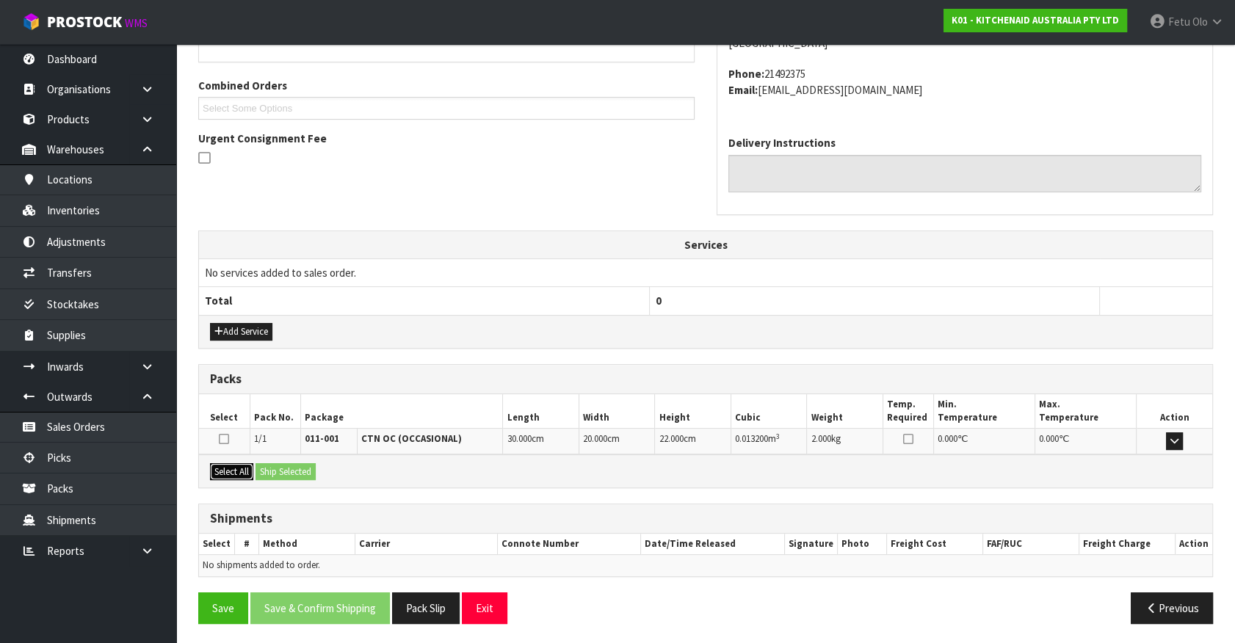
click at [218, 469] on button "Select All" at bounding box center [231, 472] width 43 height 18
click at [263, 469] on button "Ship Selected" at bounding box center [286, 472] width 60 height 18
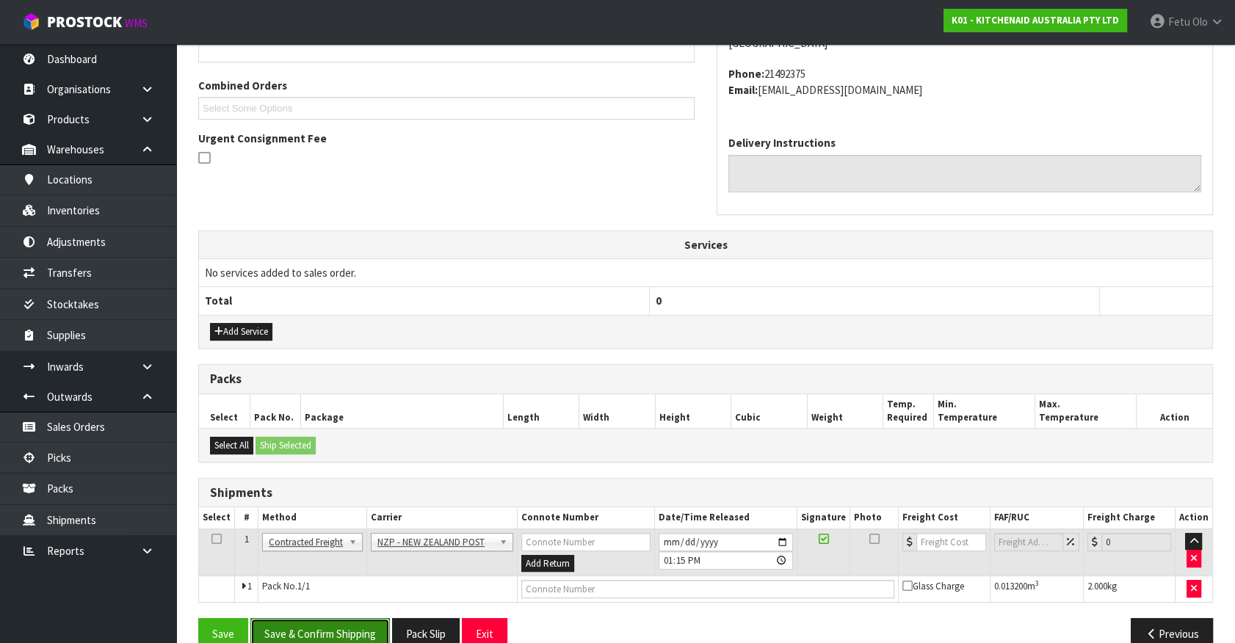
click at [345, 631] on button "Save & Confirm Shipping" at bounding box center [320, 634] width 140 height 32
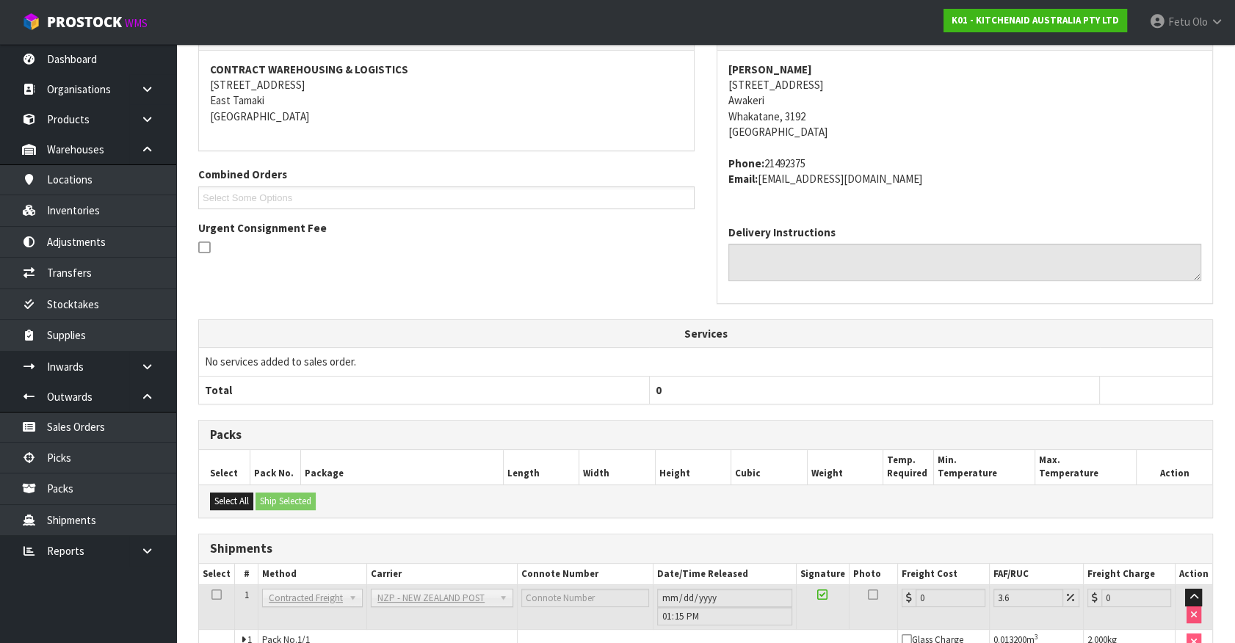
scroll to position [362, 0]
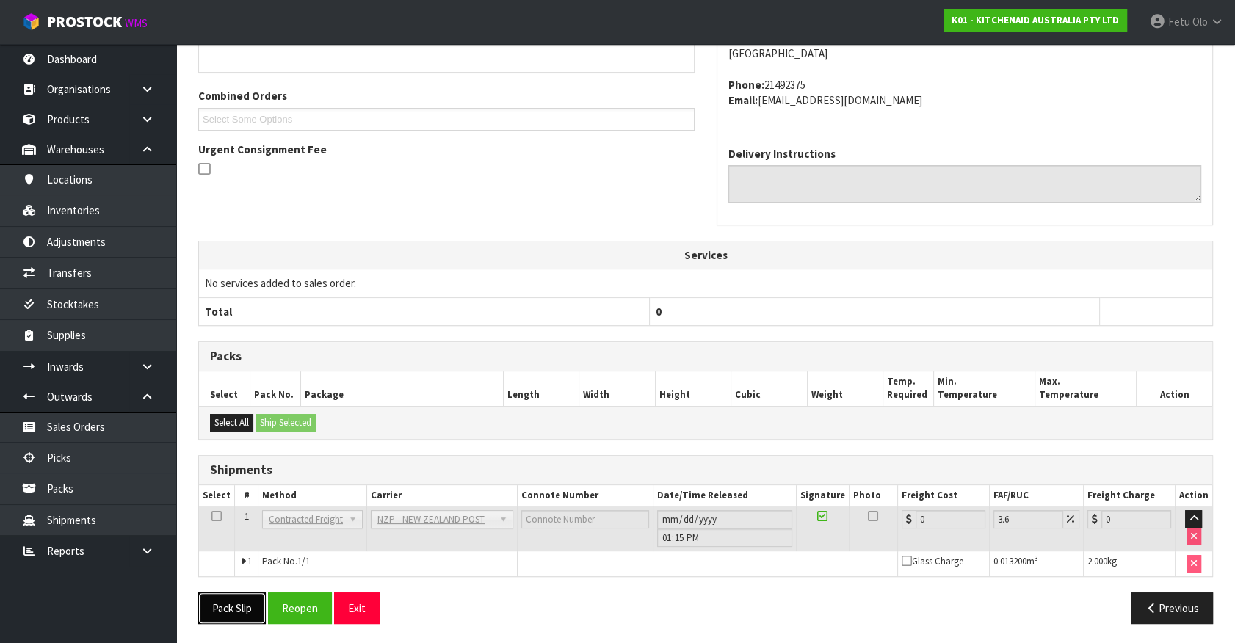
click at [262, 614] on button "Pack Slip" at bounding box center [232, 609] width 68 height 32
click at [307, 606] on button "Reopen" at bounding box center [316, 609] width 64 height 32
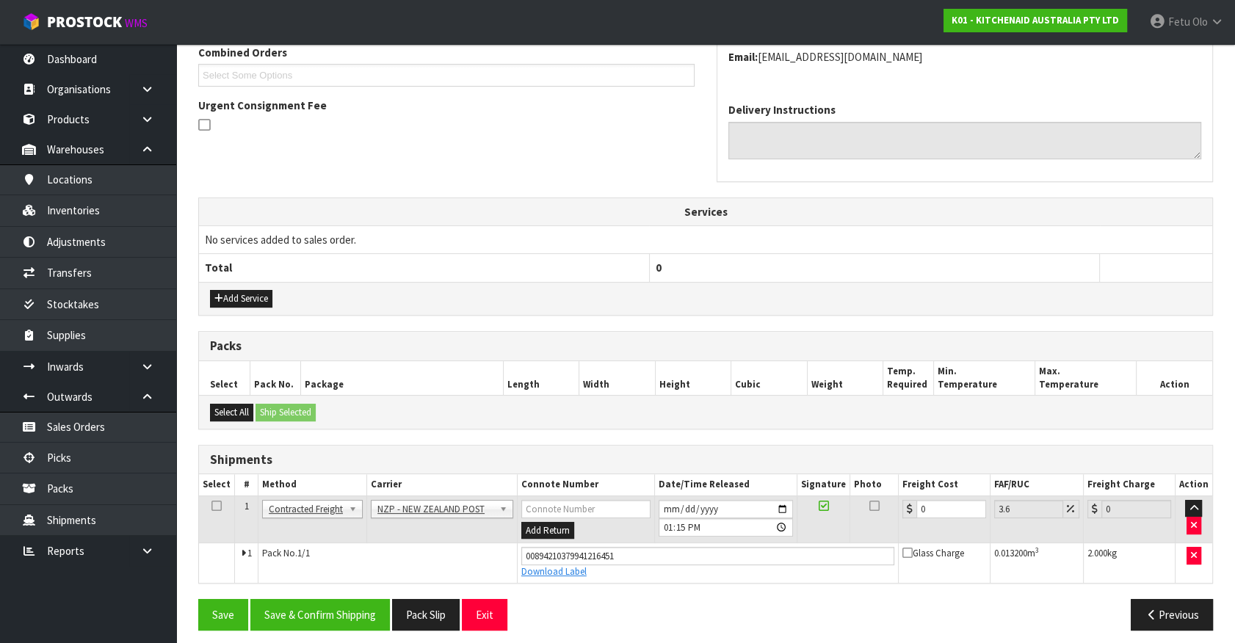
scroll to position [397, 0]
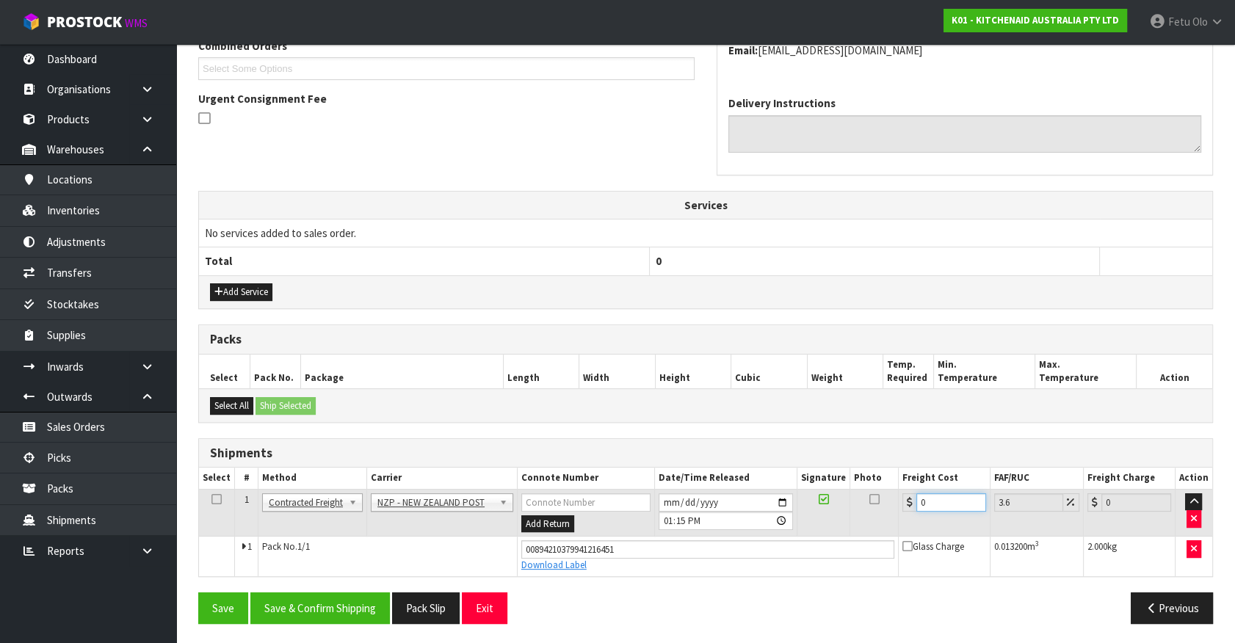
drag, startPoint x: 933, startPoint y: 502, endPoint x: 800, endPoint y: 506, distance: 133.0
click at [801, 506] on tr "1 Client Local Pickup Customer Local Pickup Company Freight Contracted Freight …" at bounding box center [705, 513] width 1013 height 48
click at [316, 590] on div "From Address CONTRACT WAREHOUSING & LOGISTICS 17 Allens Road East Tamaki Auckla…" at bounding box center [705, 263] width 1015 height 744
click at [305, 604] on button "Save & Confirm Shipping" at bounding box center [320, 609] width 140 height 32
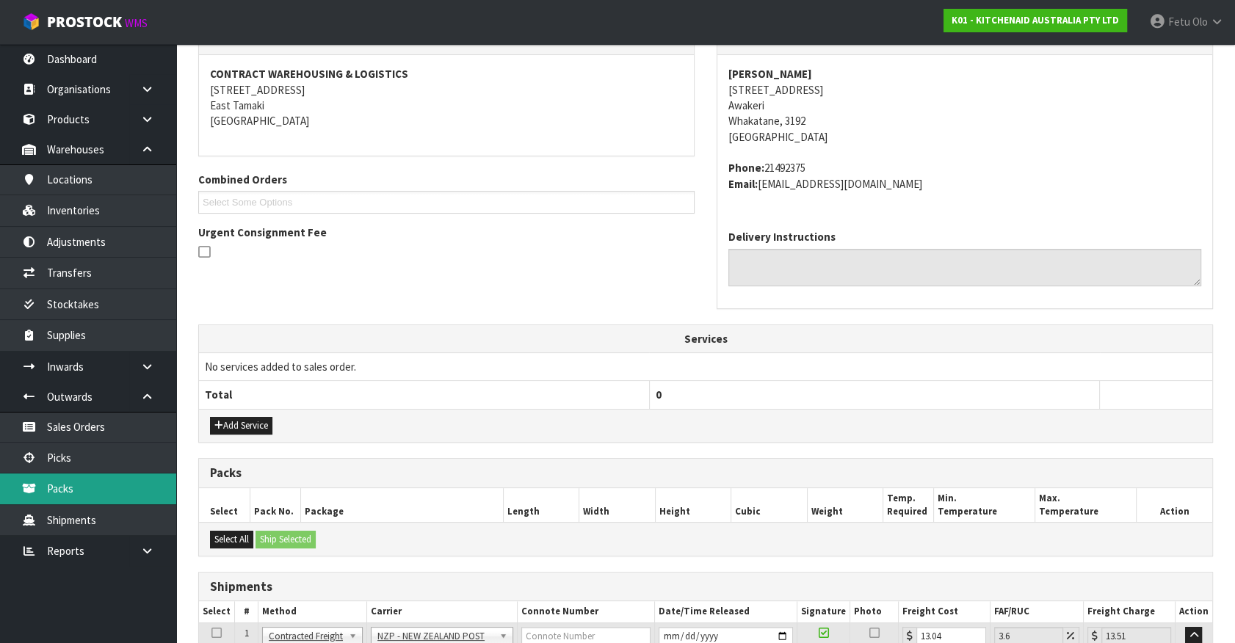
scroll to position [0, 0]
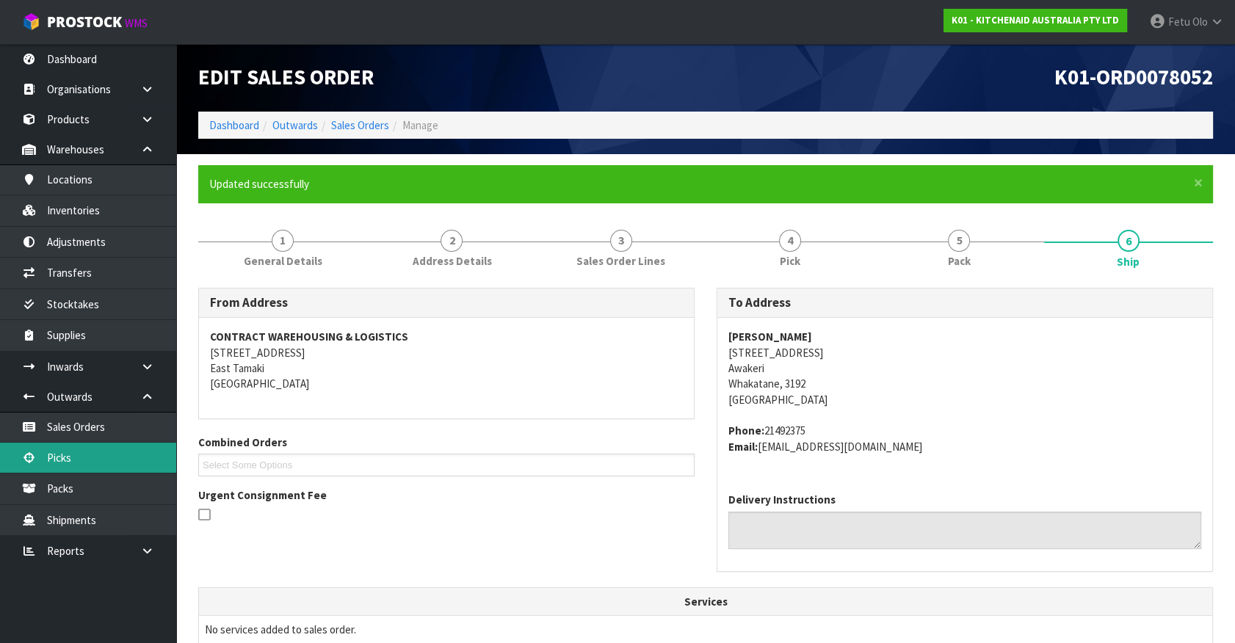
click at [73, 455] on link "Picks" at bounding box center [88, 458] width 176 height 30
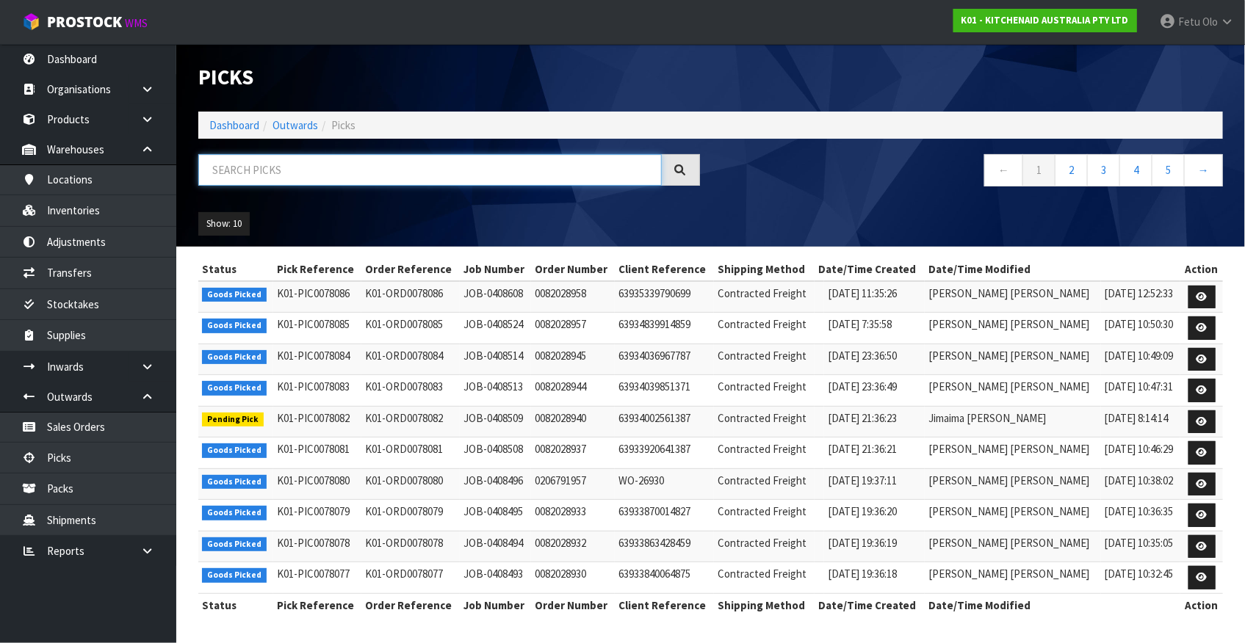
click at [289, 169] on input "text" at bounding box center [429, 170] width 463 height 32
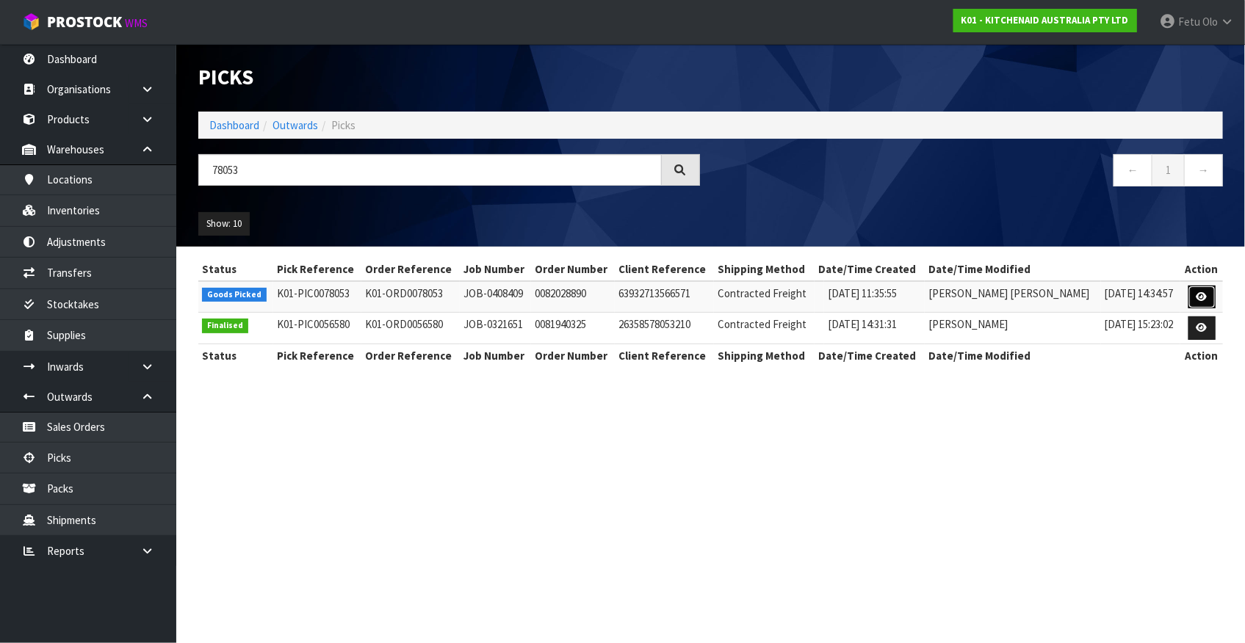
click at [1196, 298] on icon at bounding box center [1201, 297] width 11 height 10
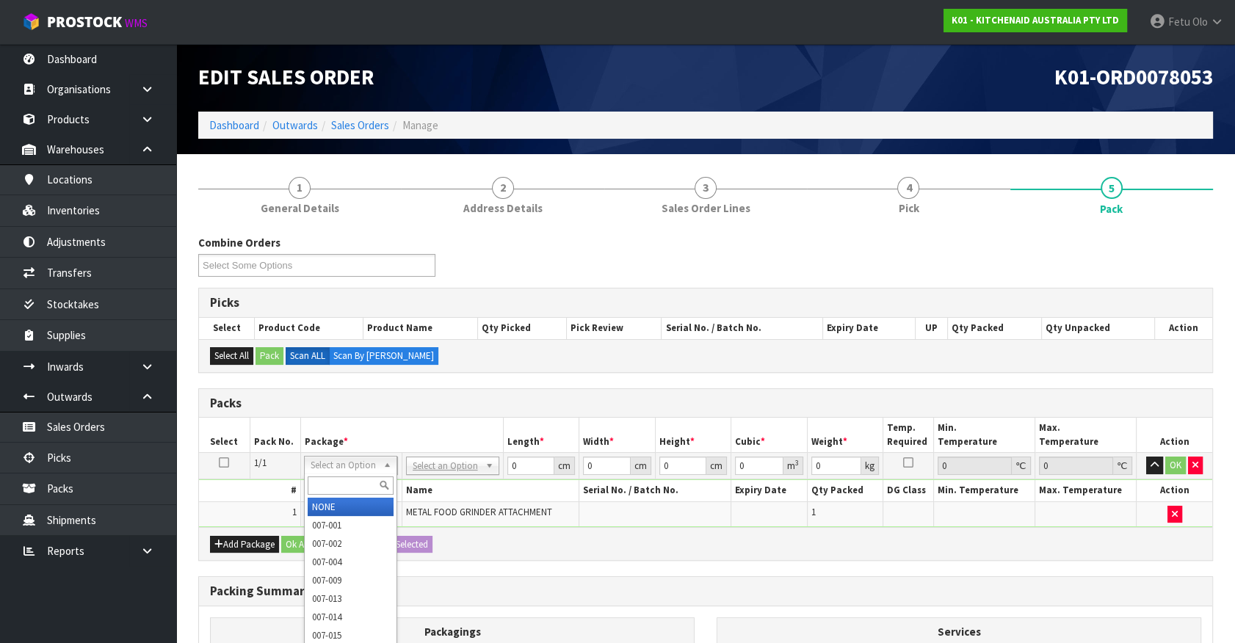
click at [352, 474] on div at bounding box center [351, 486] width 92 height 24
click at [344, 491] on input "text" at bounding box center [351, 486] width 86 height 18
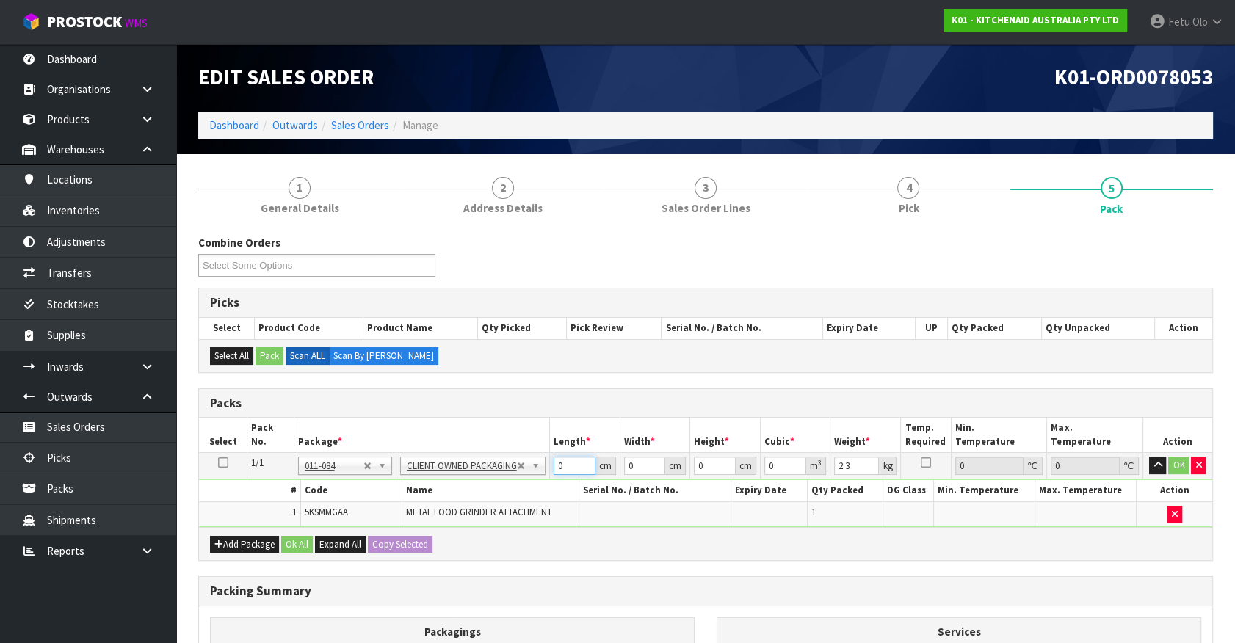
drag, startPoint x: 565, startPoint y: 469, endPoint x: 413, endPoint y: 488, distance: 153.9
click at [413, 488] on tbody "1/1 NONE 007-001 007-002 007-004 007-009 007-013 007-014 007-015 007-017 007-01…" at bounding box center [705, 490] width 1013 height 74
click button "OK" at bounding box center [1178, 466] width 21 height 18
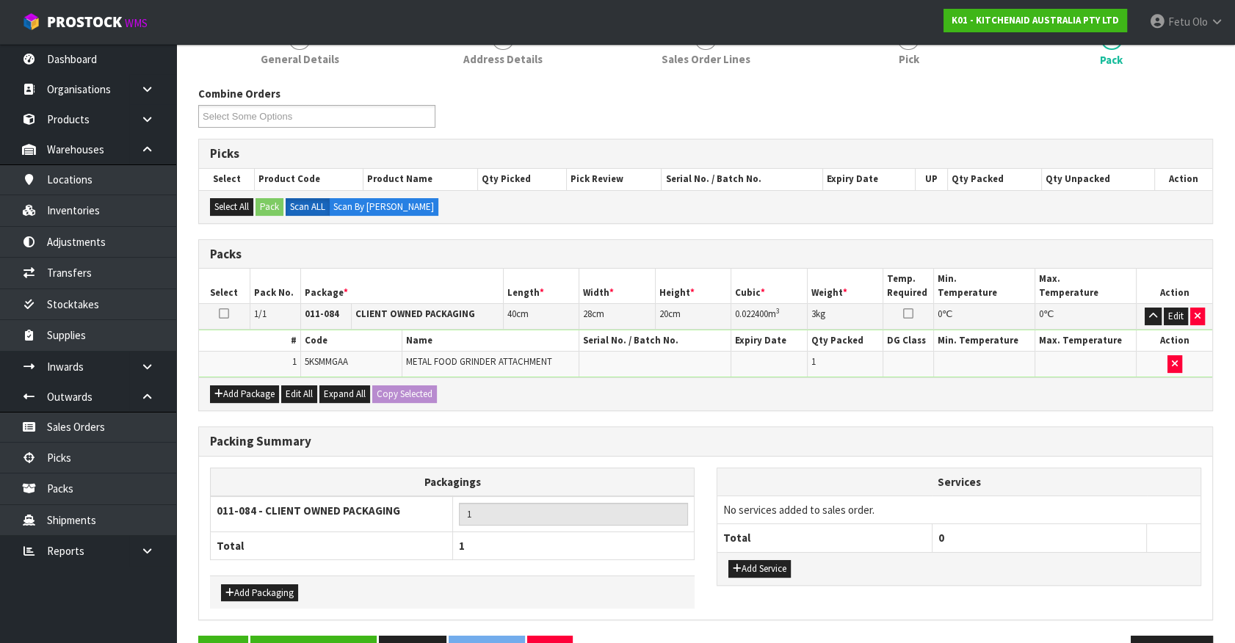
scroll to position [192, 0]
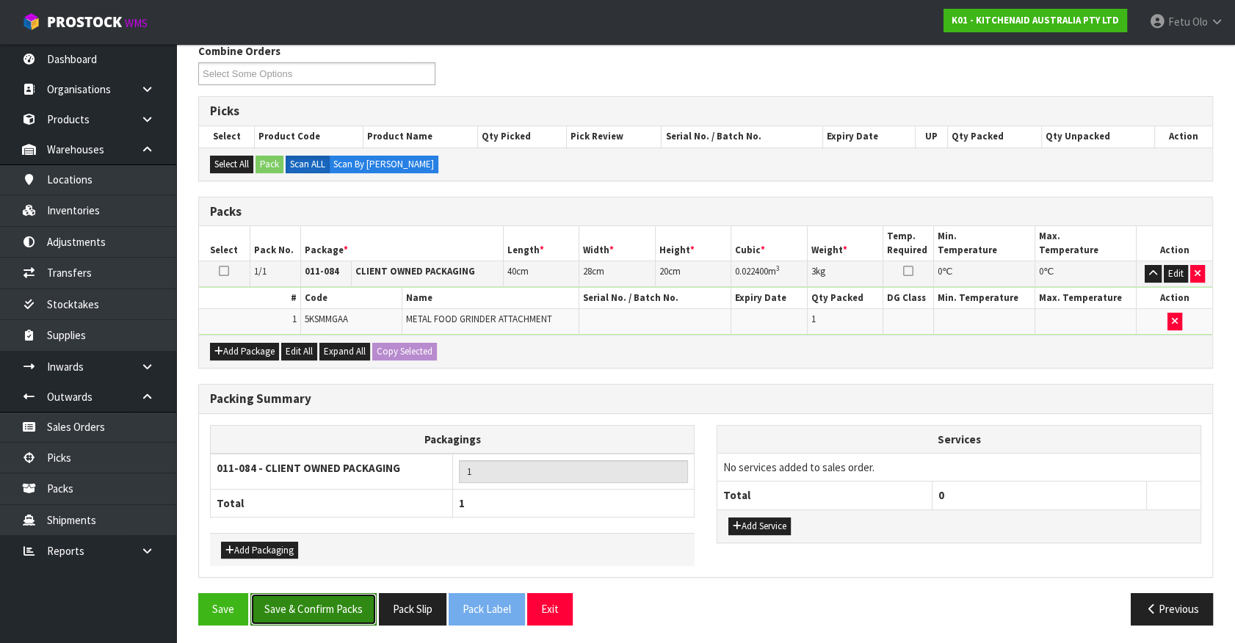
click at [308, 610] on button "Save & Confirm Packs" at bounding box center [313, 609] width 126 height 32
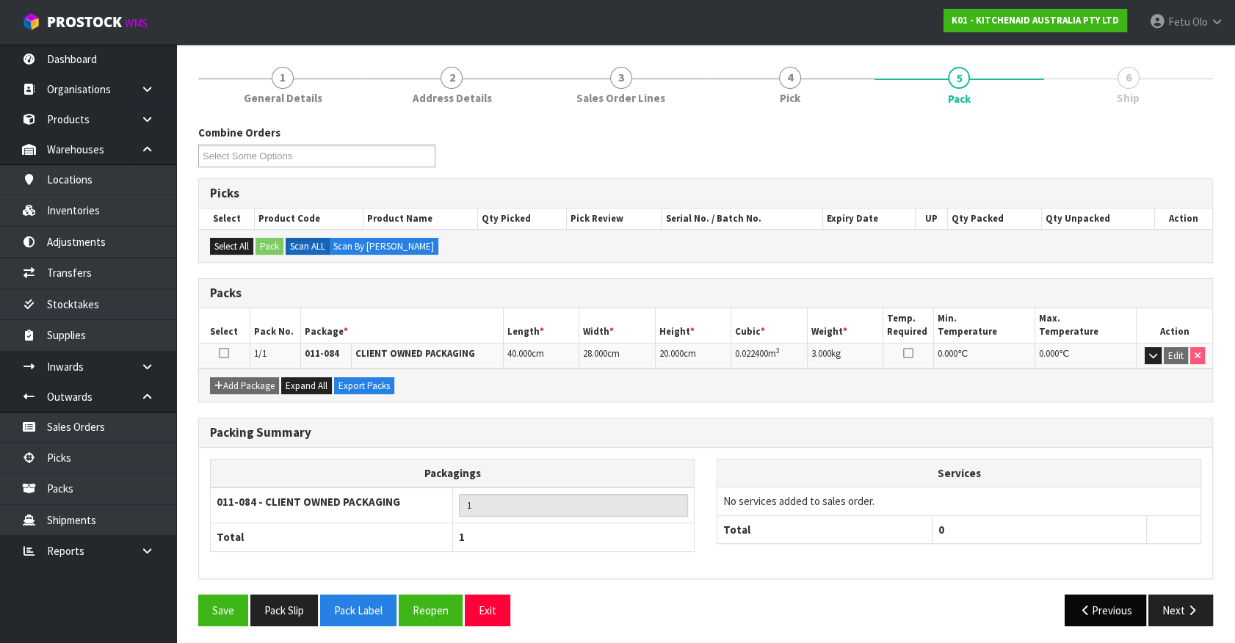
scroll to position [165, 0]
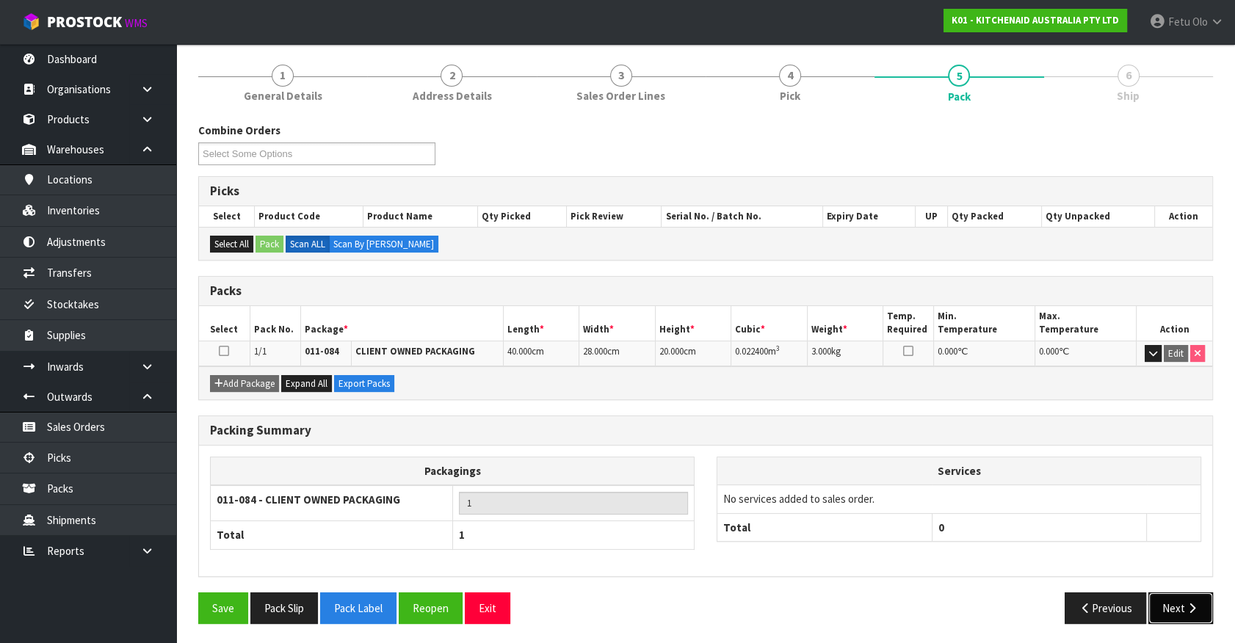
click at [1190, 605] on icon "button" at bounding box center [1192, 608] width 14 height 11
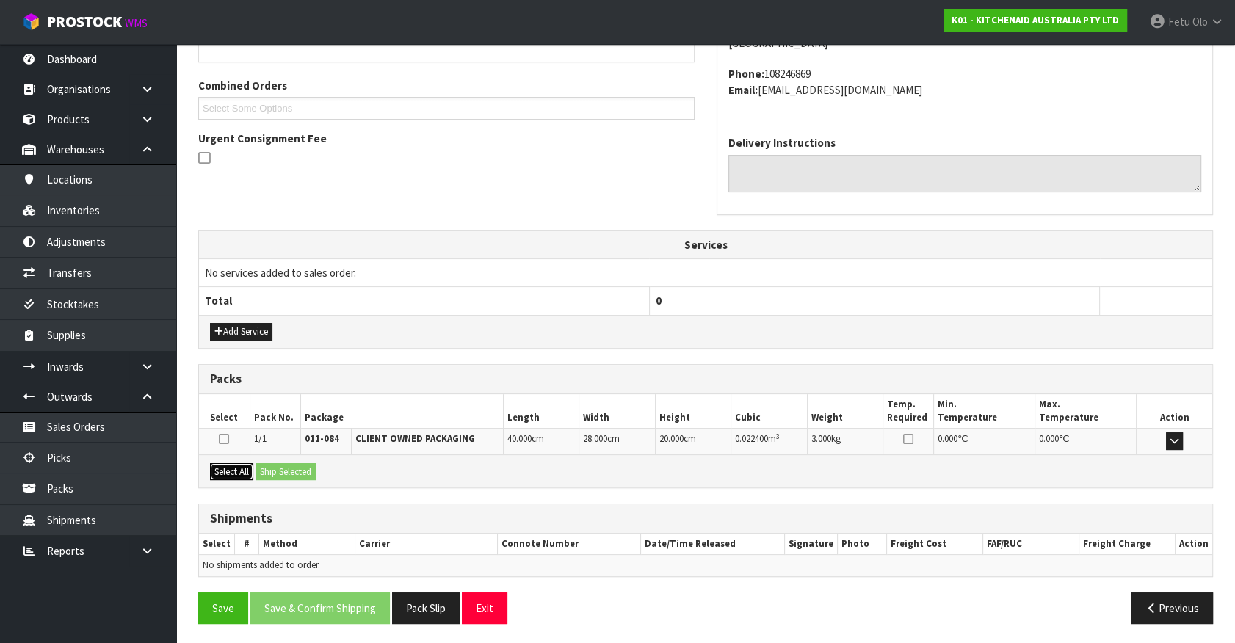
click at [224, 467] on button "Select All" at bounding box center [231, 472] width 43 height 18
click at [271, 466] on button "Ship Selected" at bounding box center [286, 472] width 60 height 18
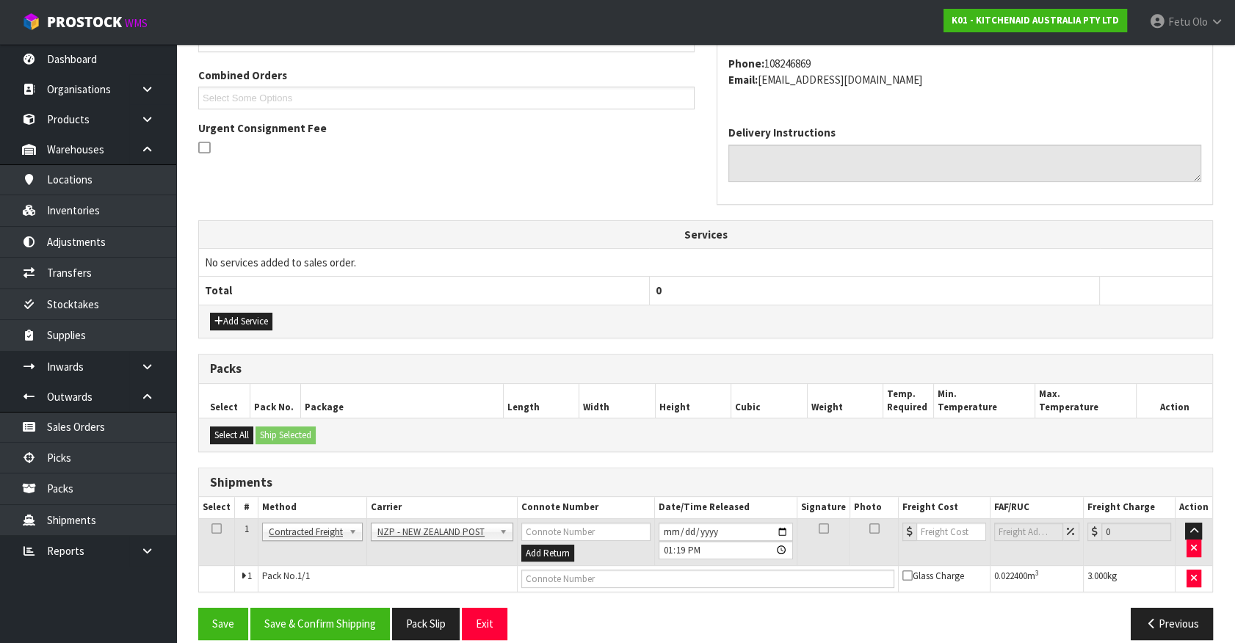
scroll to position [383, 0]
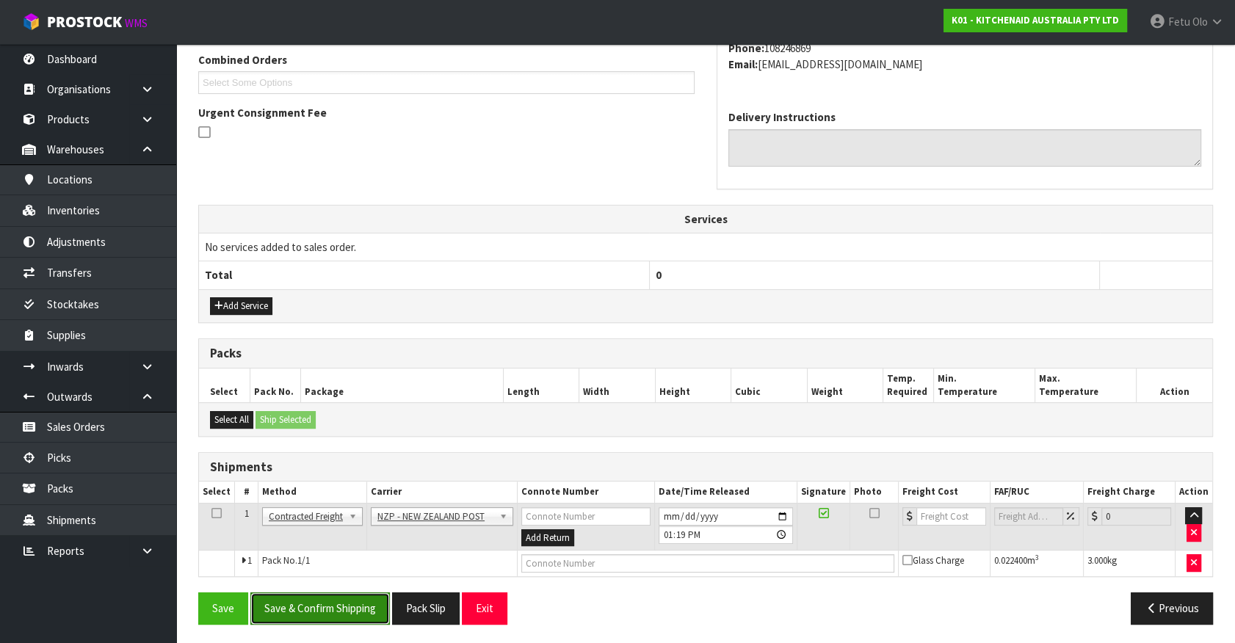
click at [349, 596] on button "Save & Confirm Shipping" at bounding box center [320, 609] width 140 height 32
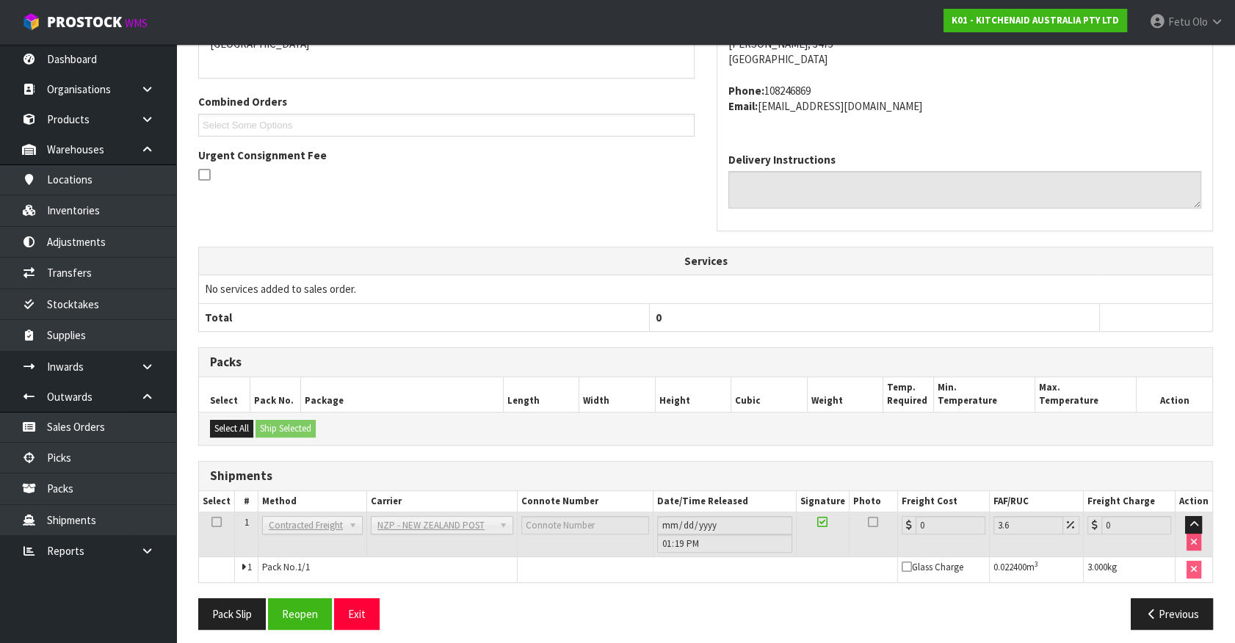
scroll to position [362, 0]
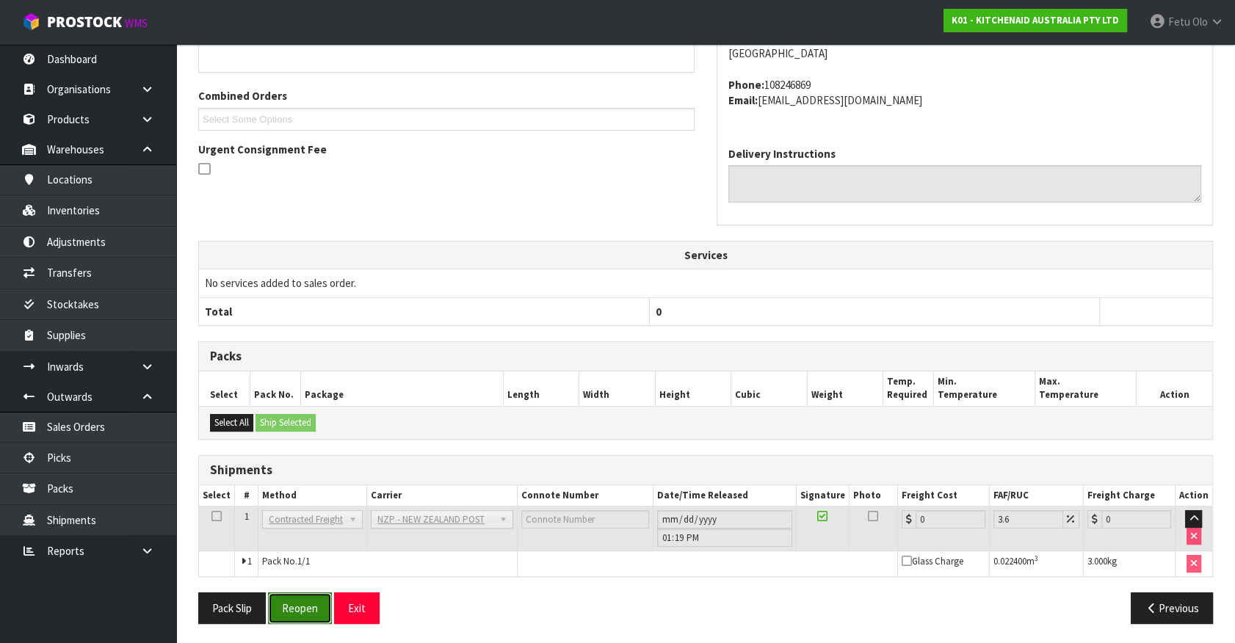
click at [304, 605] on button "Reopen" at bounding box center [300, 609] width 64 height 32
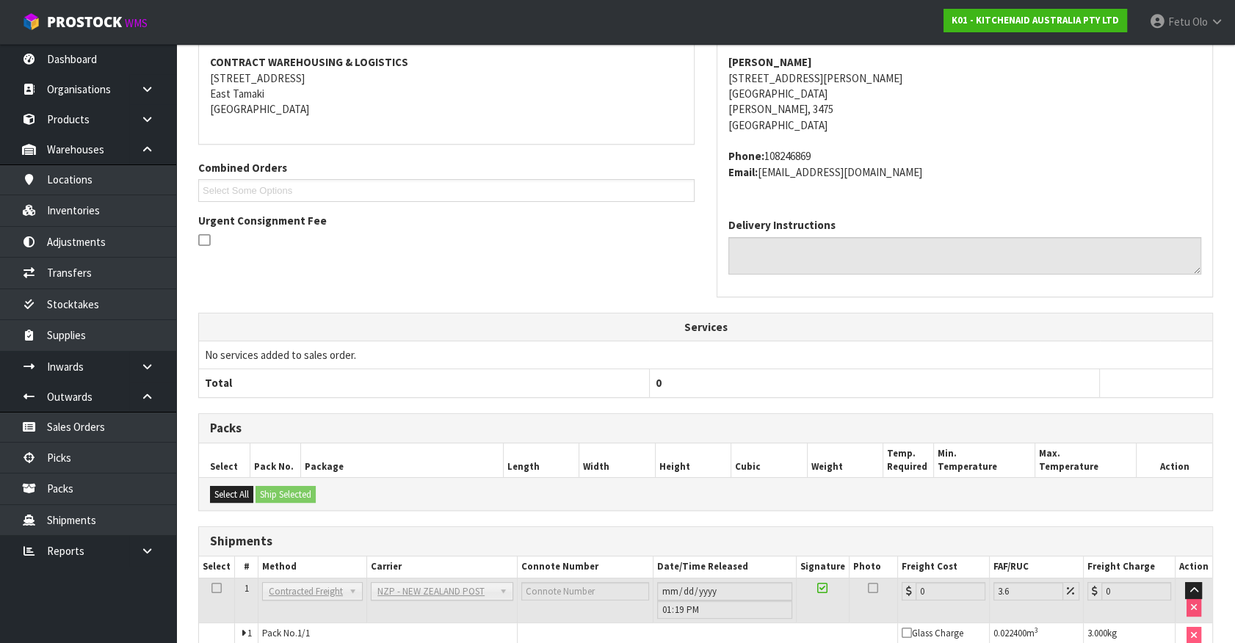
scroll to position [346, 0]
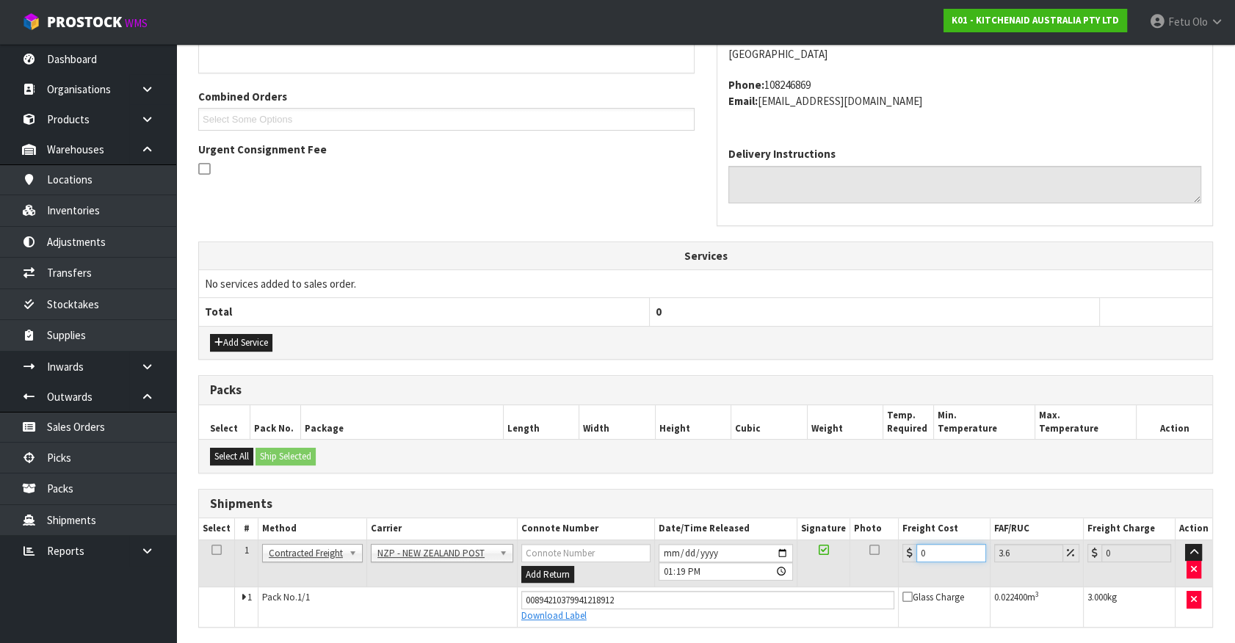
drag, startPoint x: 886, startPoint y: 568, endPoint x: 613, endPoint y: 617, distance: 277.4
click at [613, 617] on tbody "1 Client Local Pickup Customer Local Pickup Company Freight Contracted Freight …" at bounding box center [705, 583] width 1013 height 87
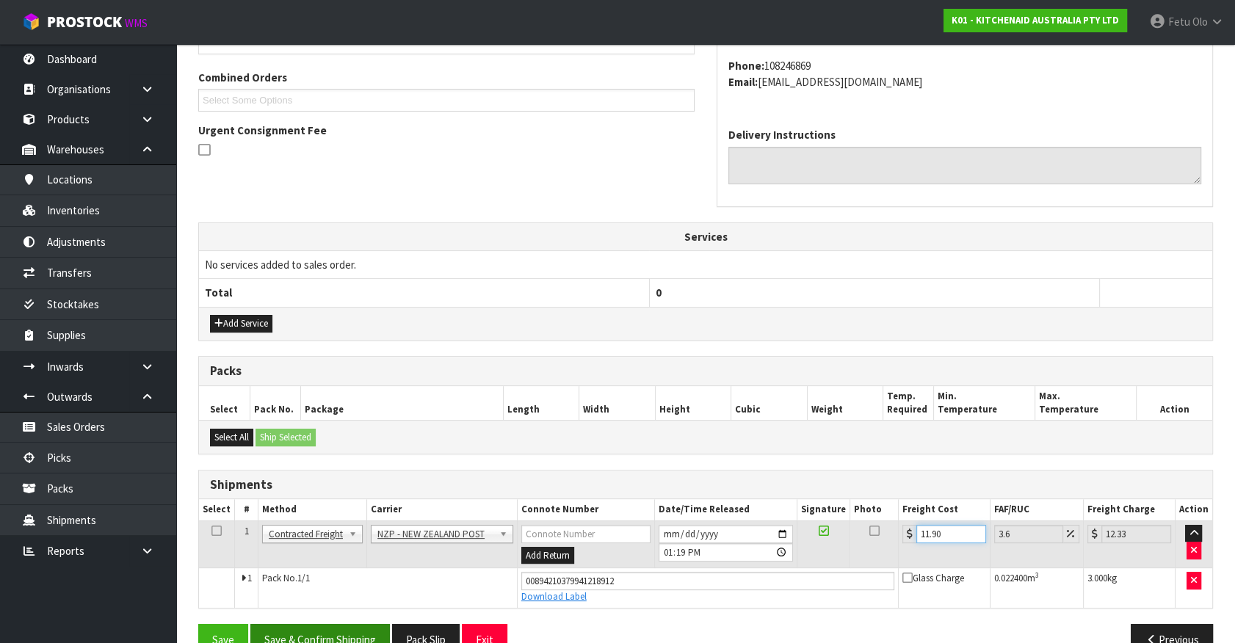
scroll to position [397, 0]
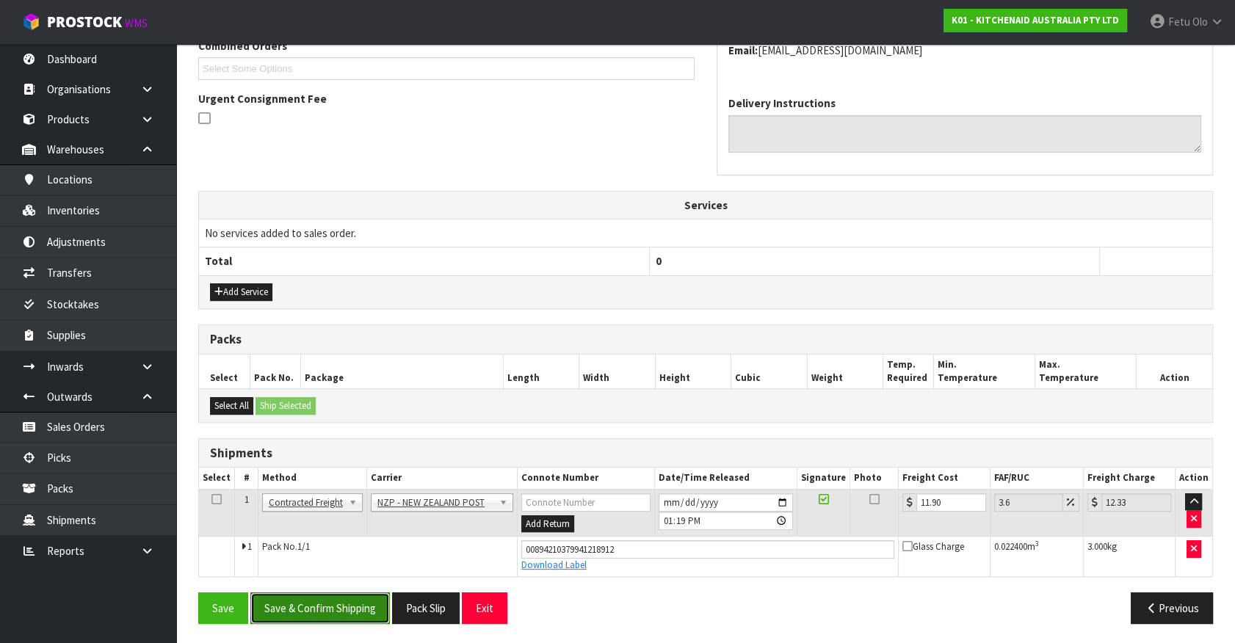
click at [358, 602] on button "Save & Confirm Shipping" at bounding box center [320, 609] width 140 height 32
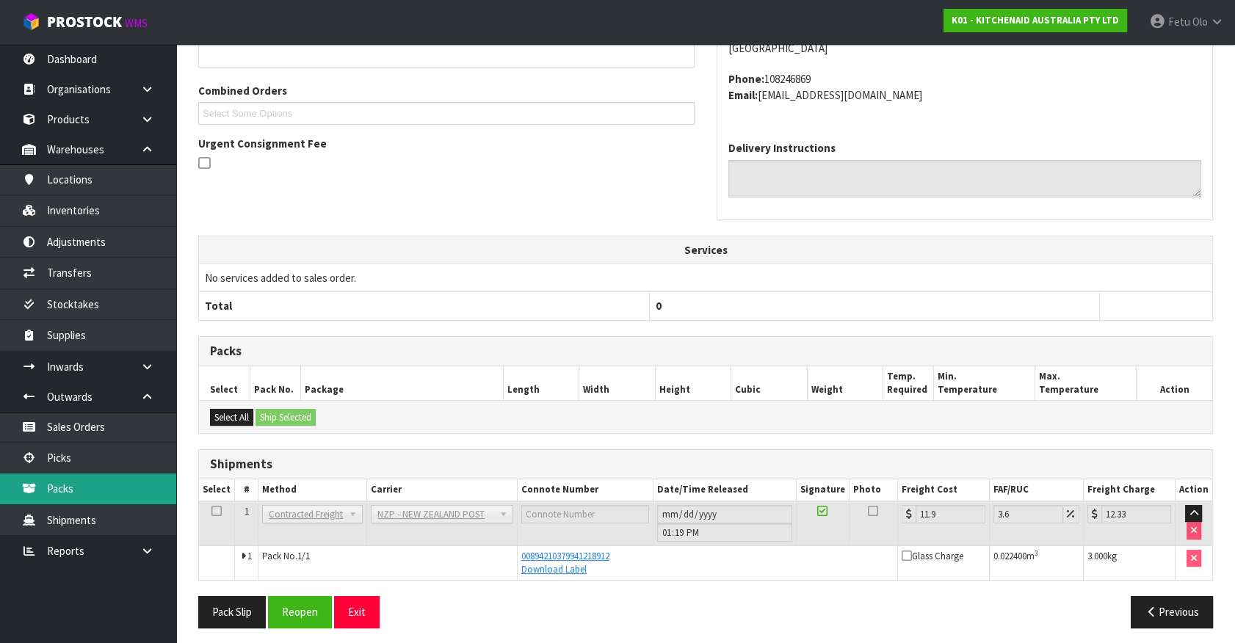
scroll to position [356, 0]
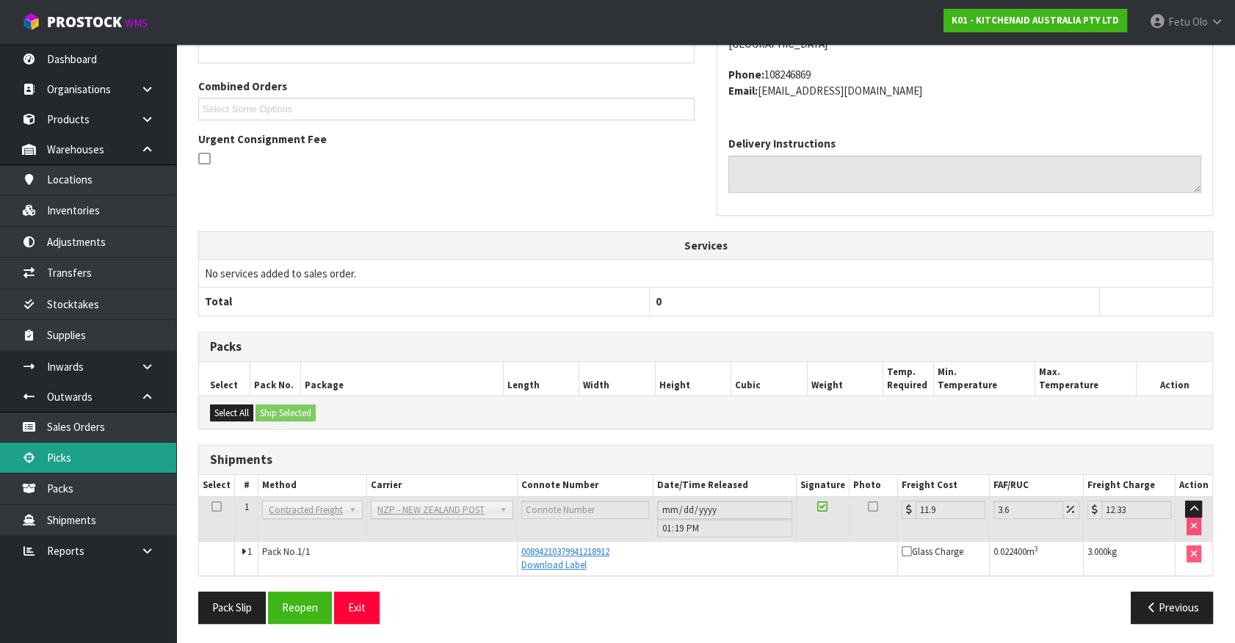
click at [88, 463] on link "Picks" at bounding box center [88, 458] width 176 height 30
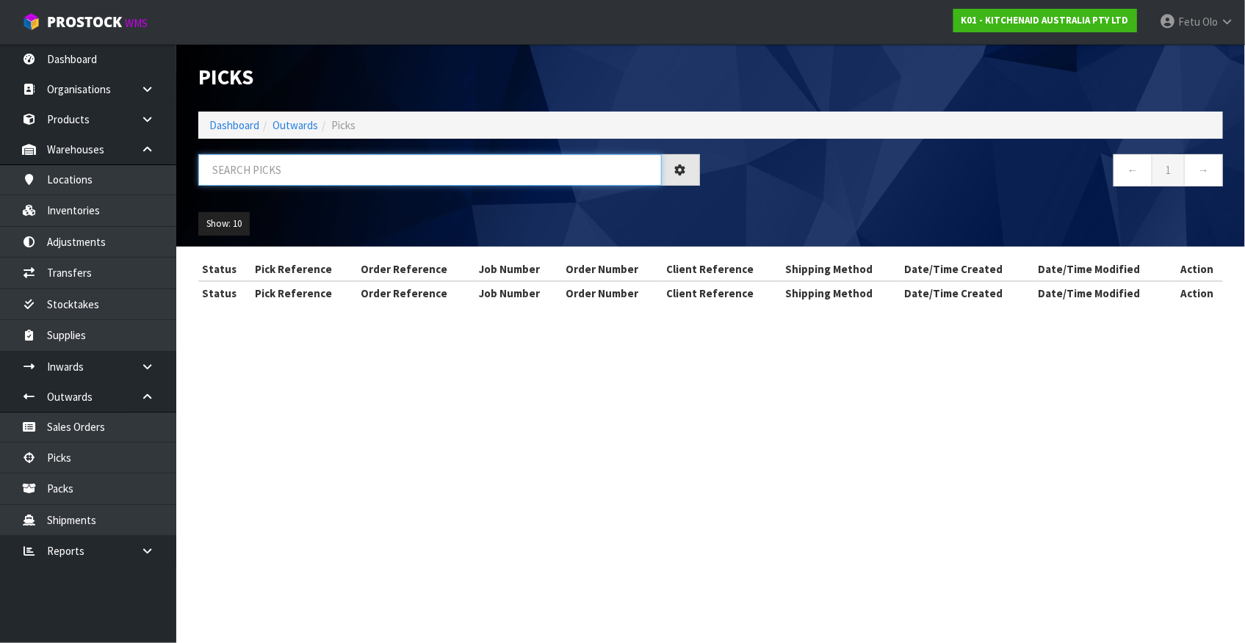
click at [430, 164] on input "text" at bounding box center [429, 170] width 463 height 32
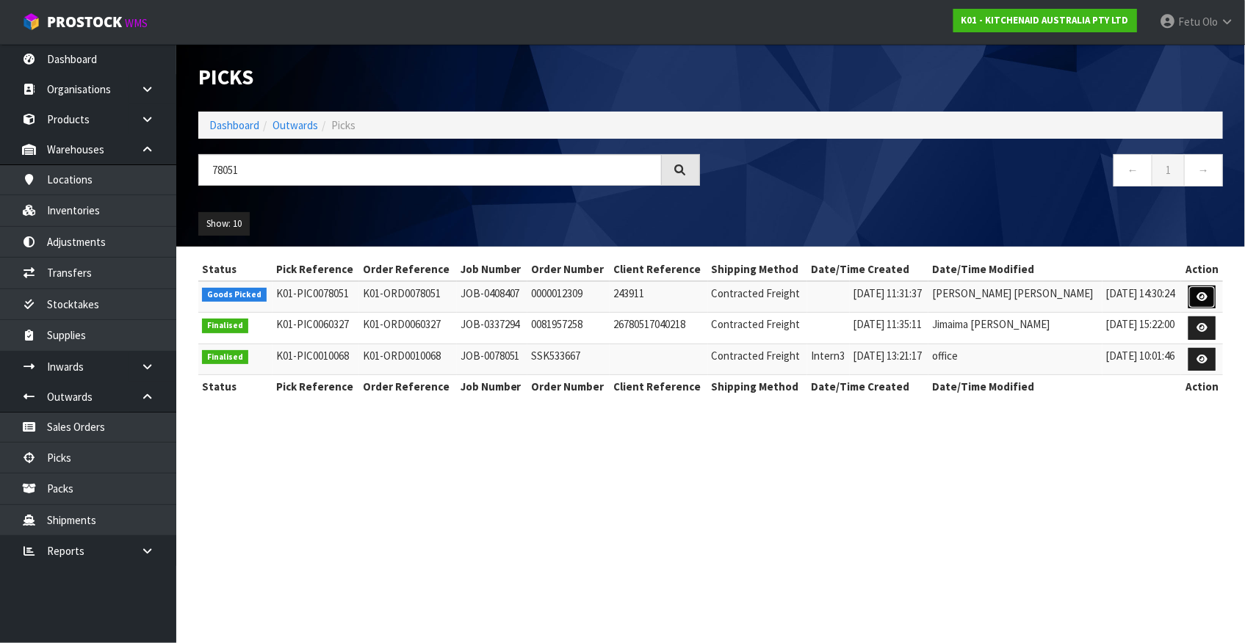
click at [1202, 301] on icon at bounding box center [1201, 297] width 11 height 10
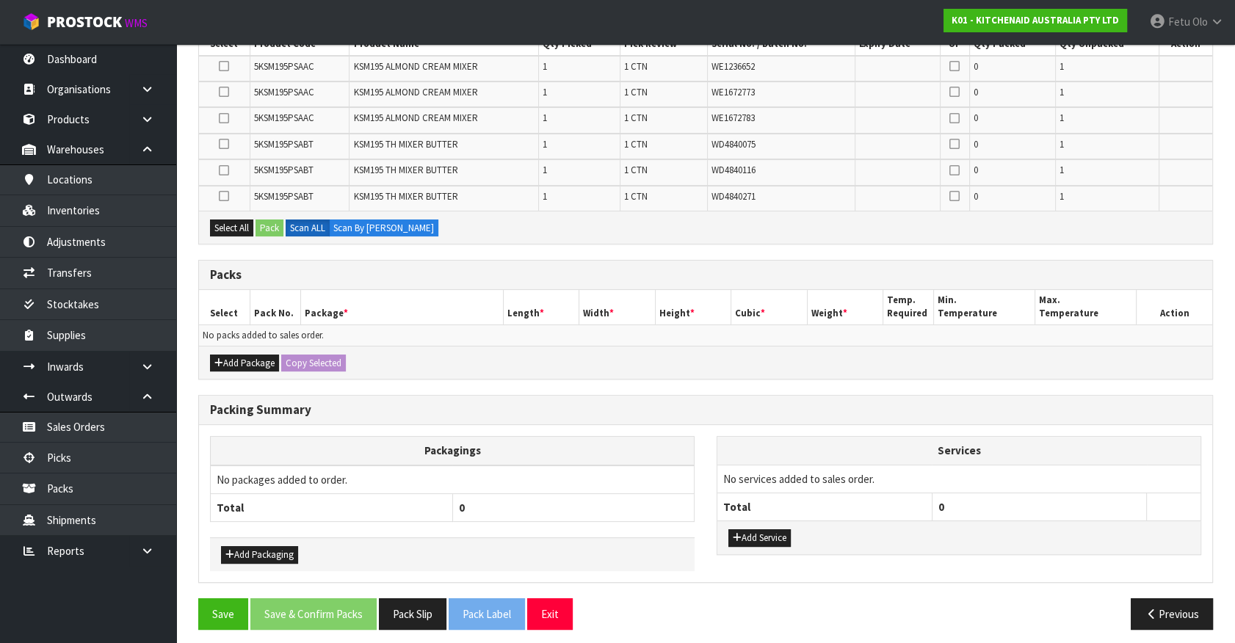
scroll to position [288, 0]
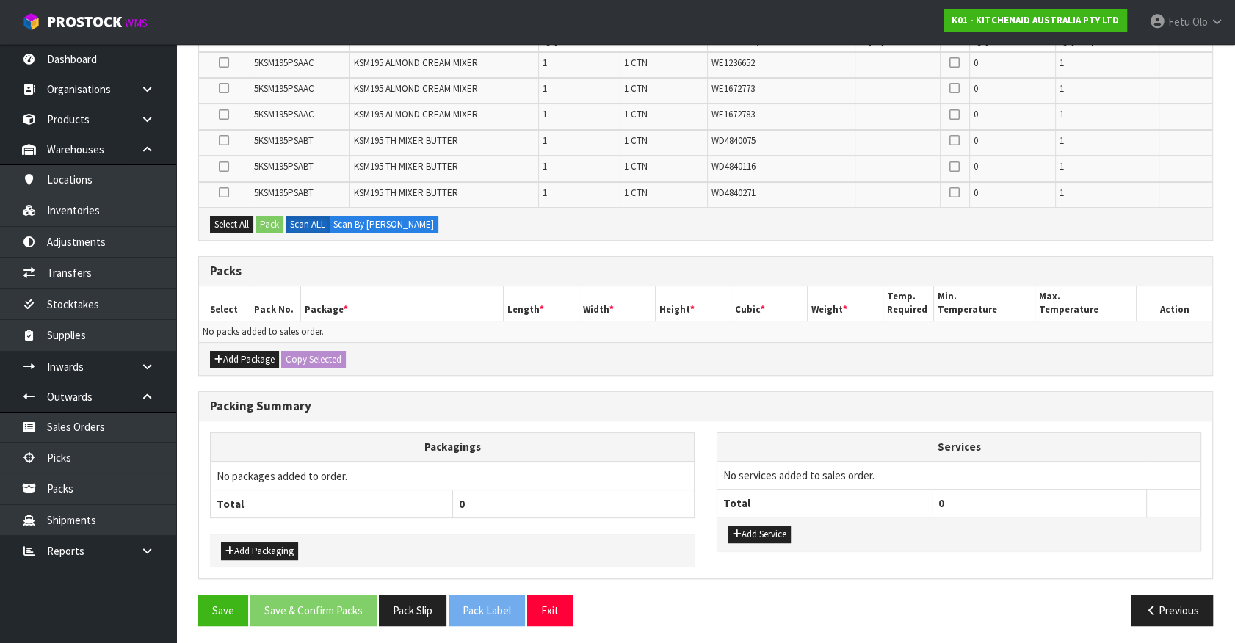
click at [551, 490] on th "0" at bounding box center [573, 504] width 242 height 28
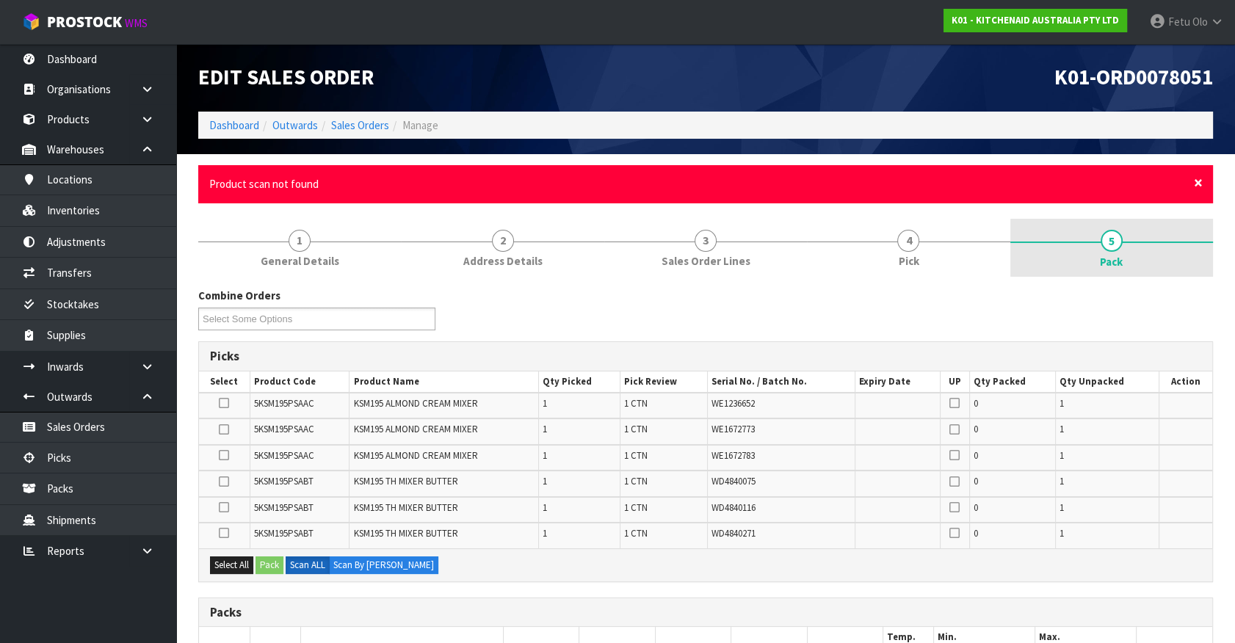
click at [1197, 182] on span "×" at bounding box center [1198, 183] width 9 height 21
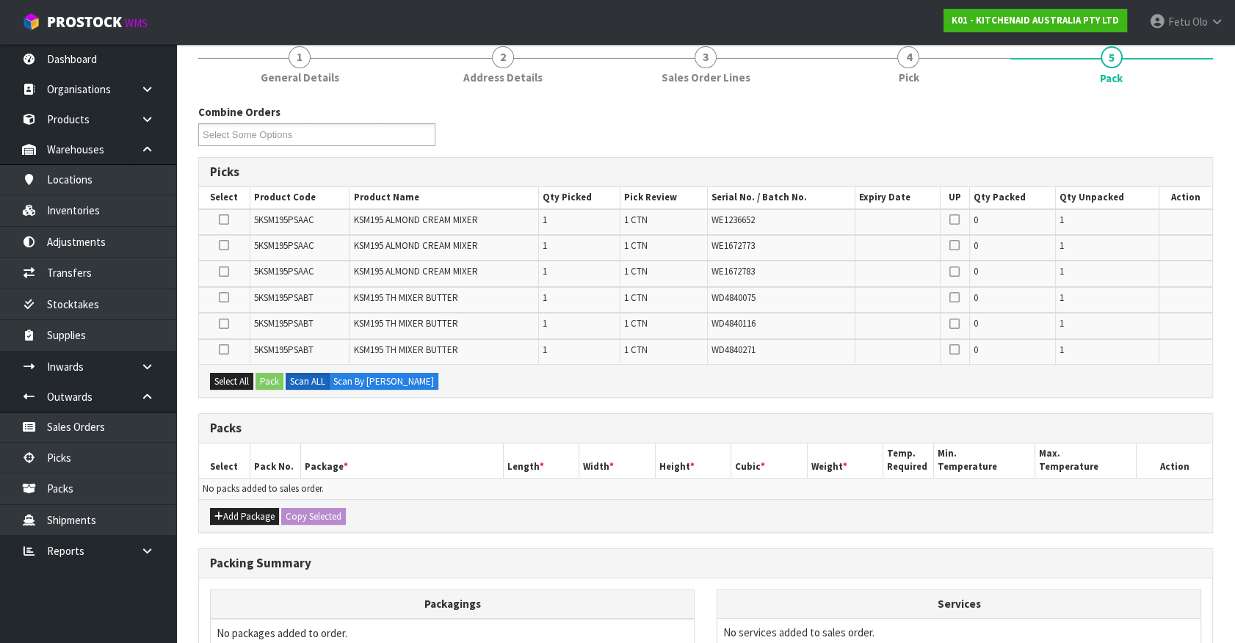
scroll to position [133, 0]
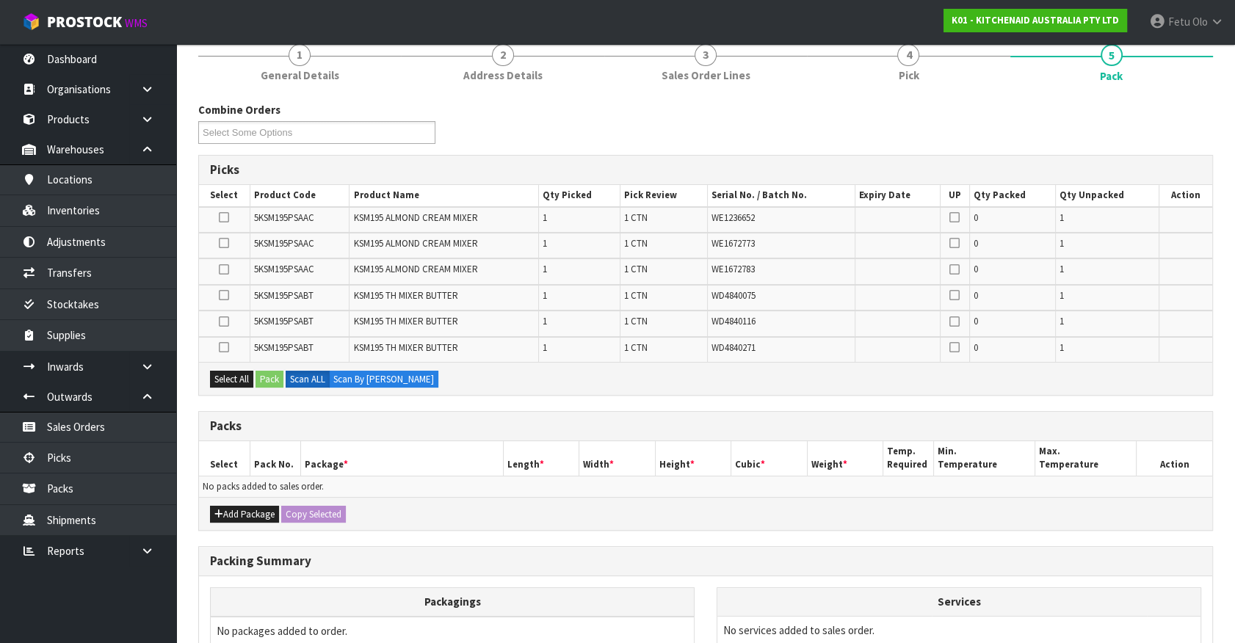
click at [514, 497] on div "Add Package Copy Selected" at bounding box center [705, 513] width 1013 height 33
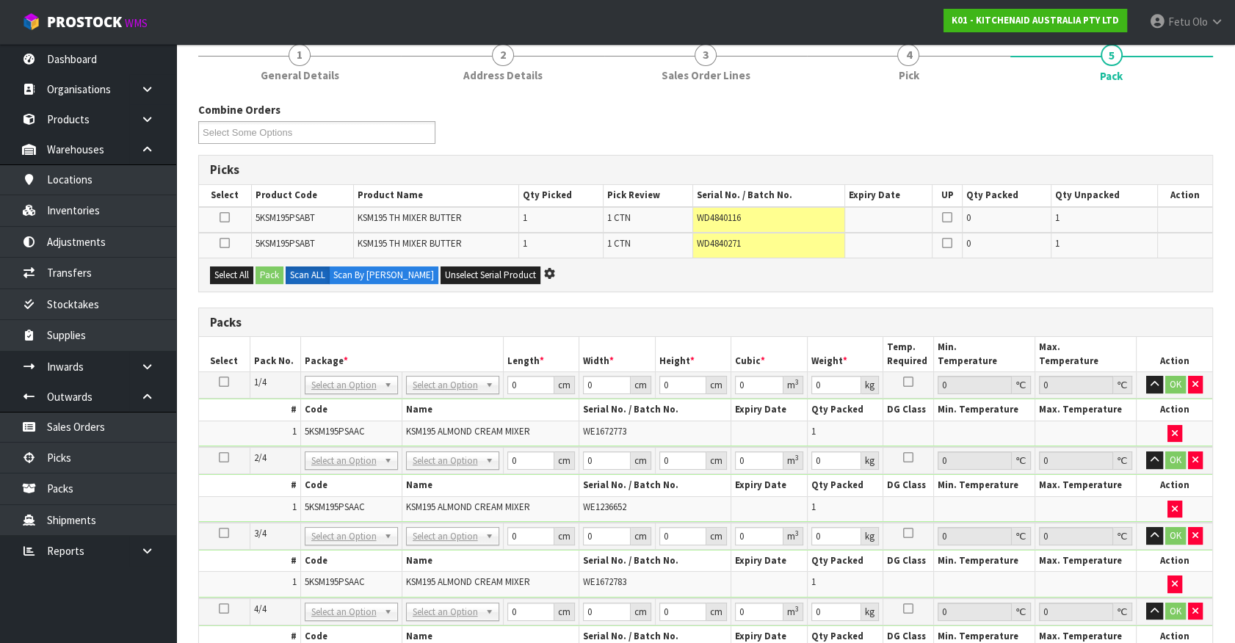
drag, startPoint x: 1143, startPoint y: 314, endPoint x: 940, endPoint y: 299, distance: 204.0
click at [1143, 316] on h3 "Packs" at bounding box center [705, 323] width 991 height 14
click at [882, 301] on div "Combine Orders K01-ORD0077835 K01-ORD0078041 K01-ORD0078044 K01-ORD0078051 K01-…" at bounding box center [705, 534] width 1015 height 865
click at [850, 309] on div "Packs" at bounding box center [705, 322] width 1013 height 29
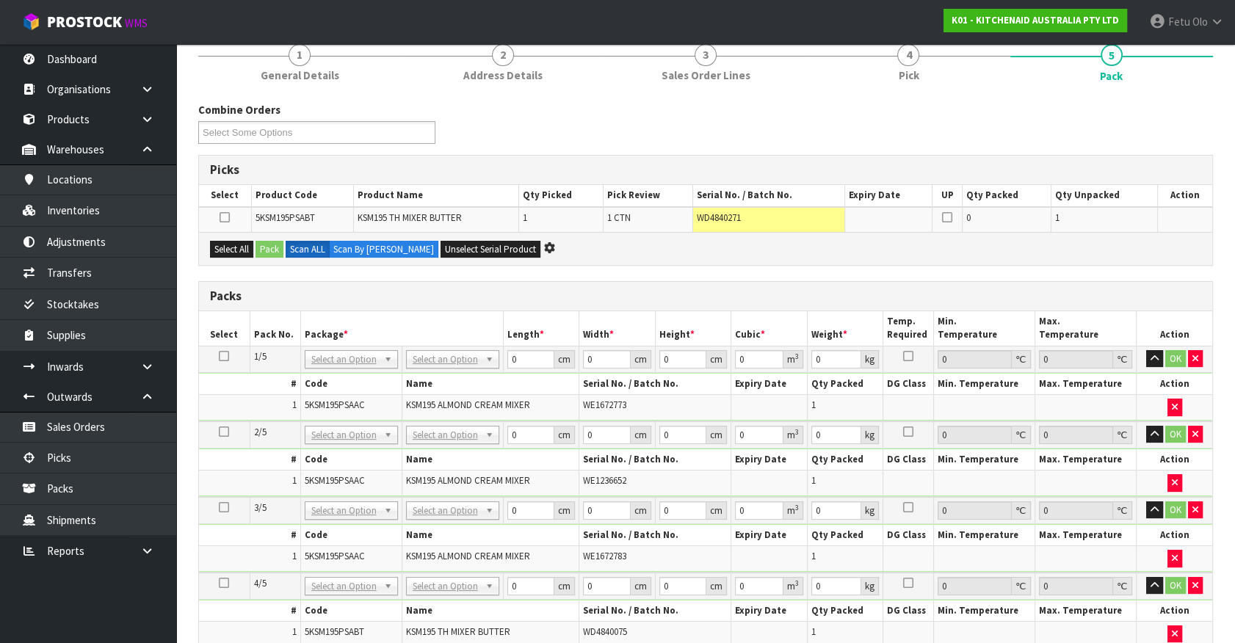
click at [567, 333] on th "Length *" at bounding box center [541, 328] width 76 height 35
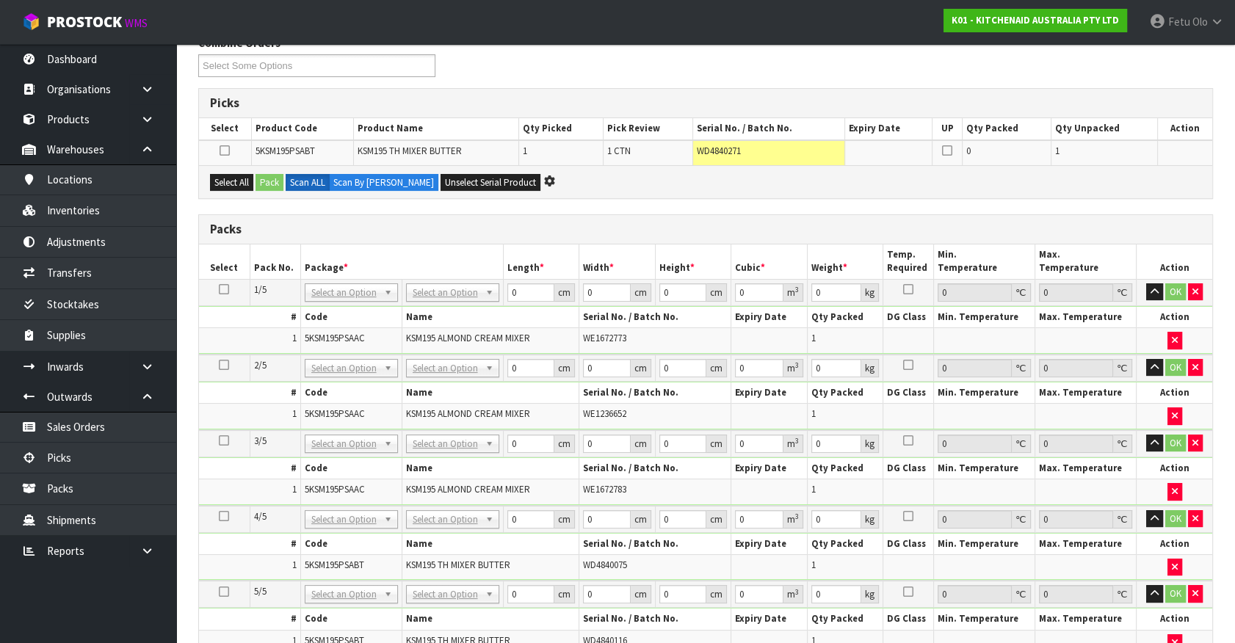
scroll to position [0, 0]
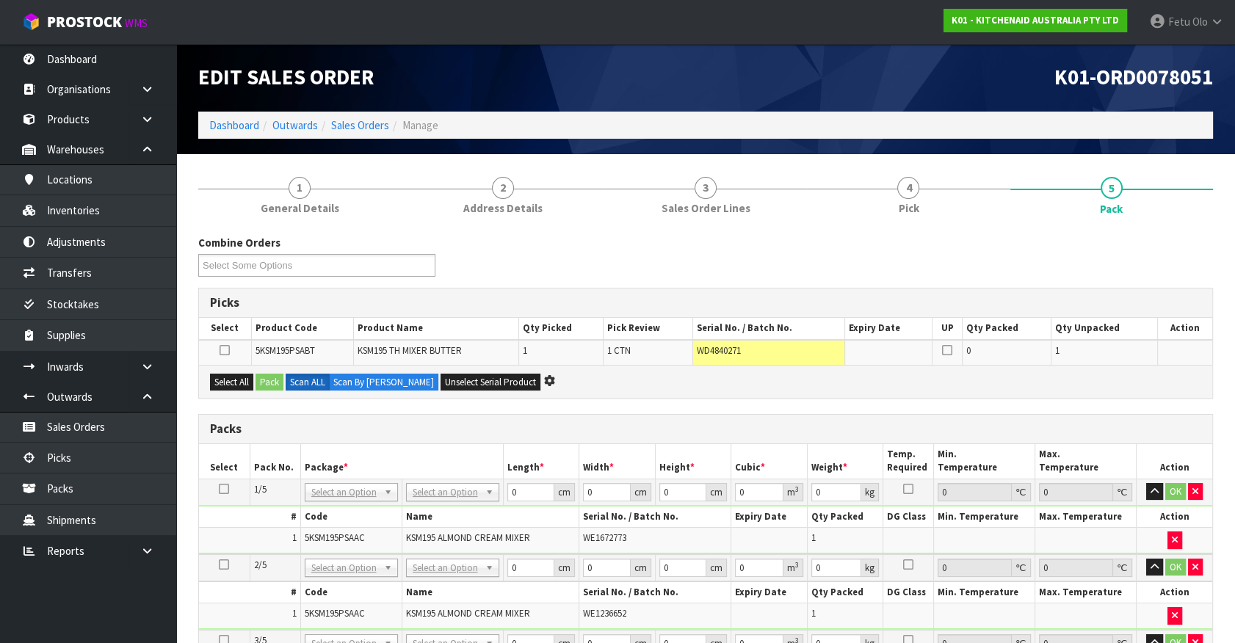
drag, startPoint x: 597, startPoint y: 387, endPoint x: 610, endPoint y: 402, distance: 19.3
click at [598, 388] on div "Select All Pack Scan ALL Scan By Quantity Unselect Serial Product" at bounding box center [705, 381] width 1013 height 33
click at [611, 422] on h3 "Packs" at bounding box center [705, 429] width 991 height 14
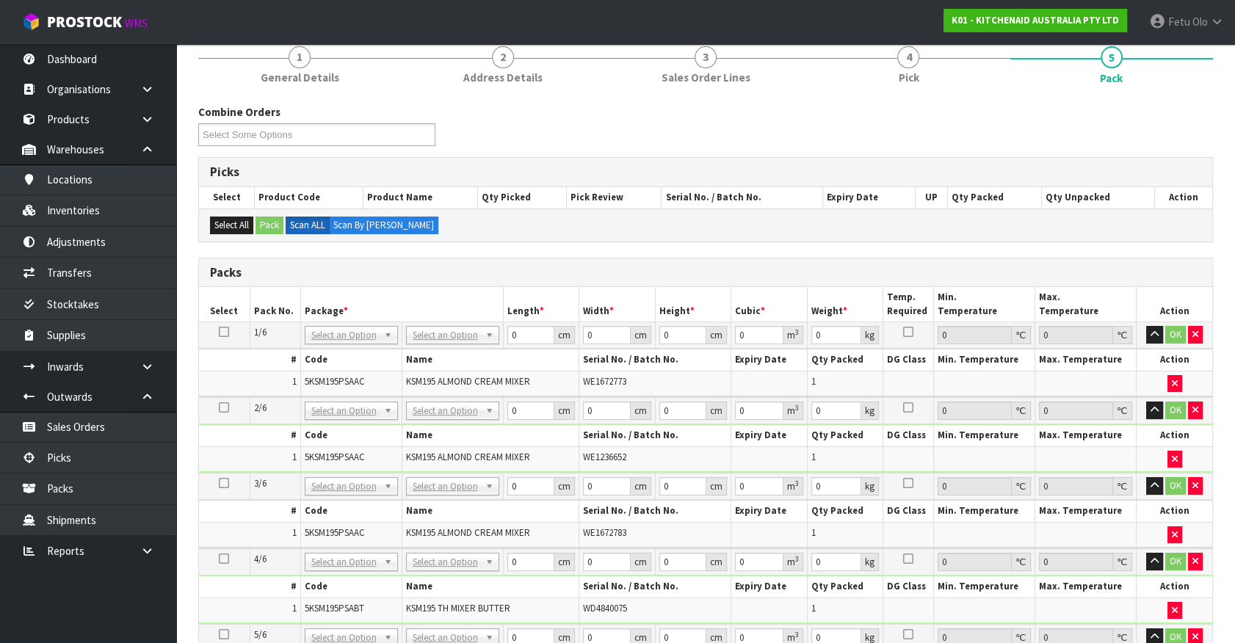
scroll to position [133, 0]
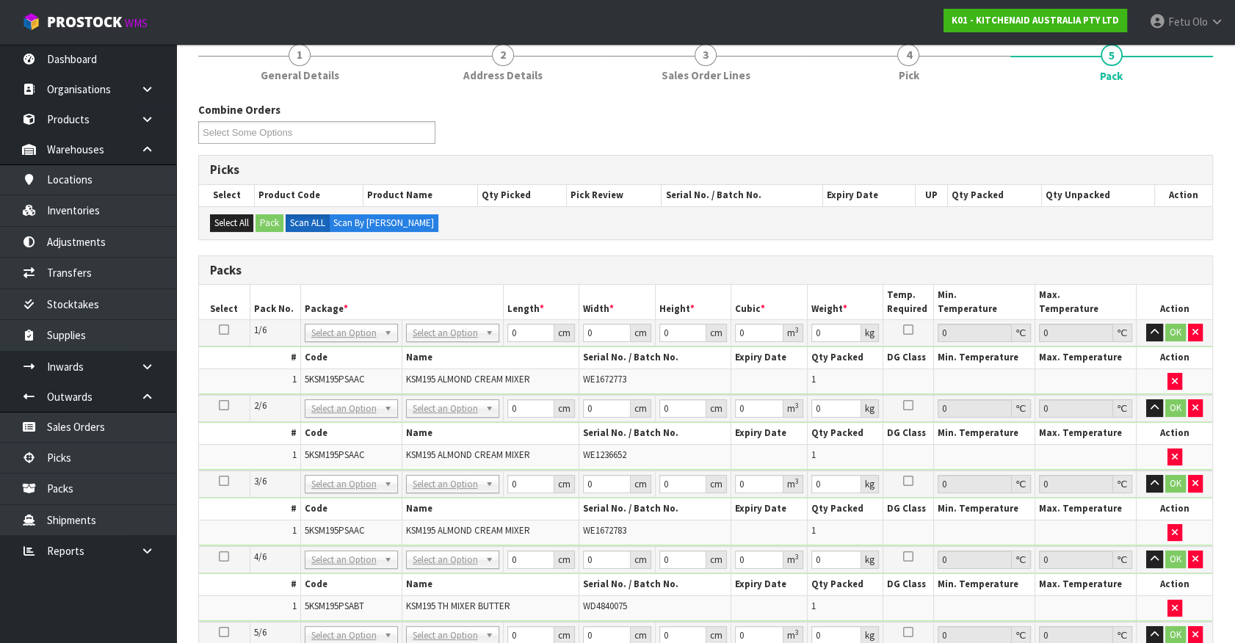
click at [225, 330] on icon at bounding box center [224, 330] width 10 height 1
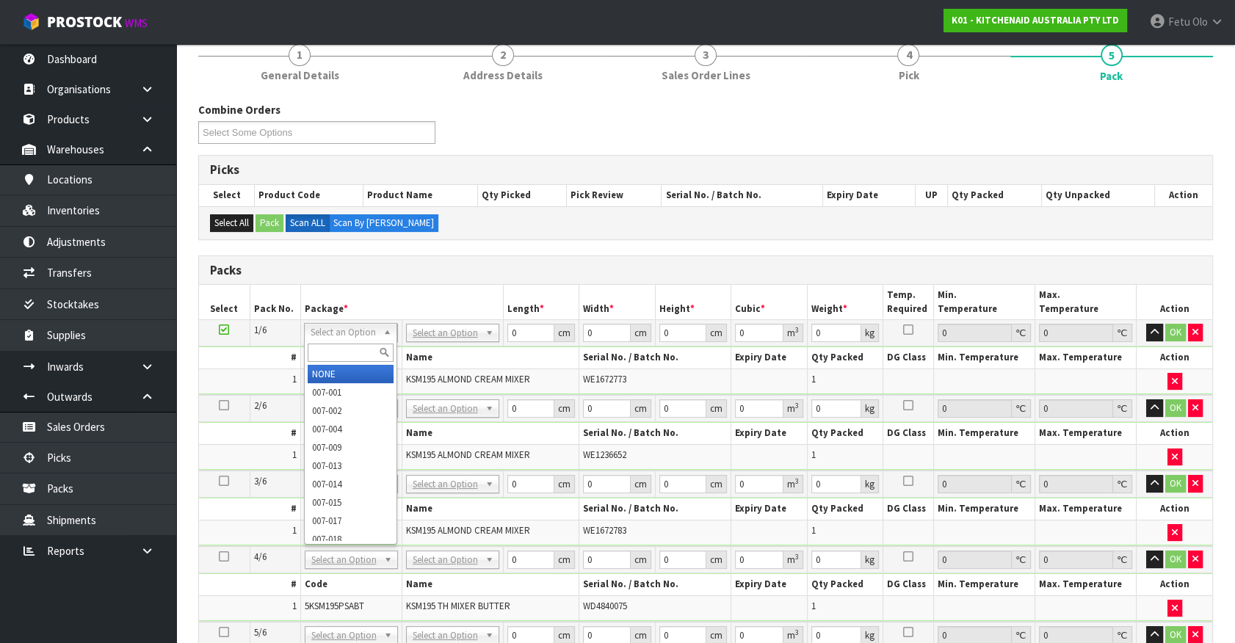
drag, startPoint x: 347, startPoint y: 332, endPoint x: 350, endPoint y: 365, distance: 33.2
drag, startPoint x: 347, startPoint y: 374, endPoint x: 467, endPoint y: 360, distance: 120.5
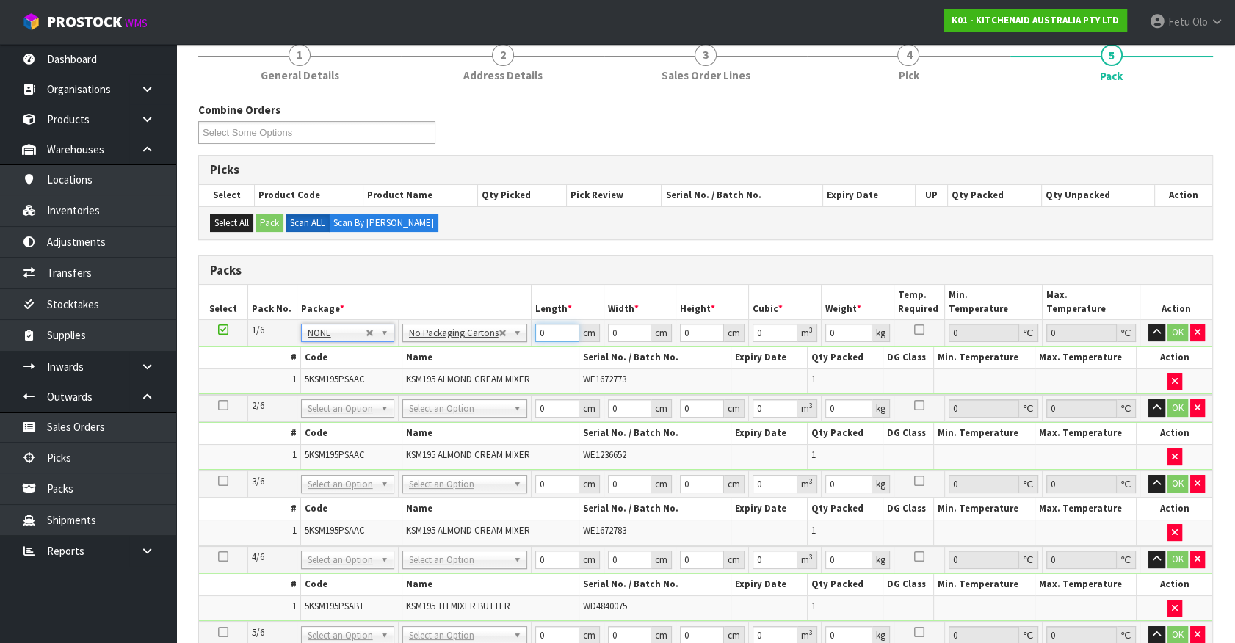
drag, startPoint x: 554, startPoint y: 331, endPoint x: 464, endPoint y: 485, distance: 178.7
click at [491, 359] on tbody "1/6 NONE 007-001 007-002 007-004 007-009 007-013 007-014 007-015 007-017 007-01…" at bounding box center [705, 357] width 1013 height 75
click button "OK" at bounding box center [1178, 333] width 21 height 18
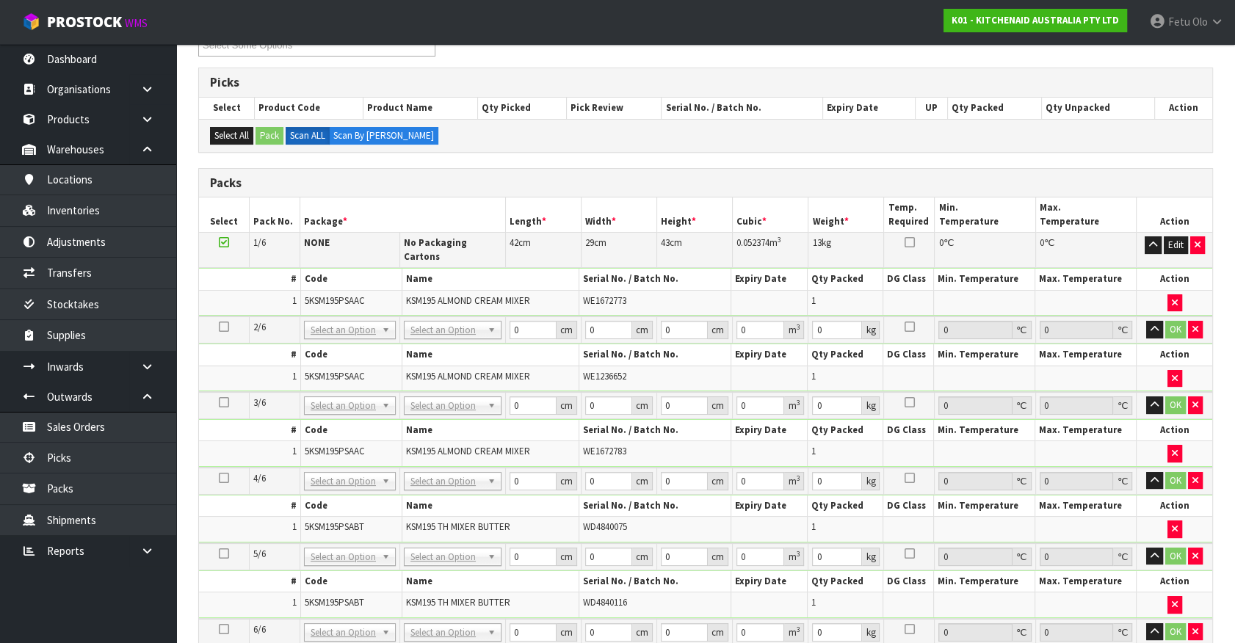
scroll to position [333, 0]
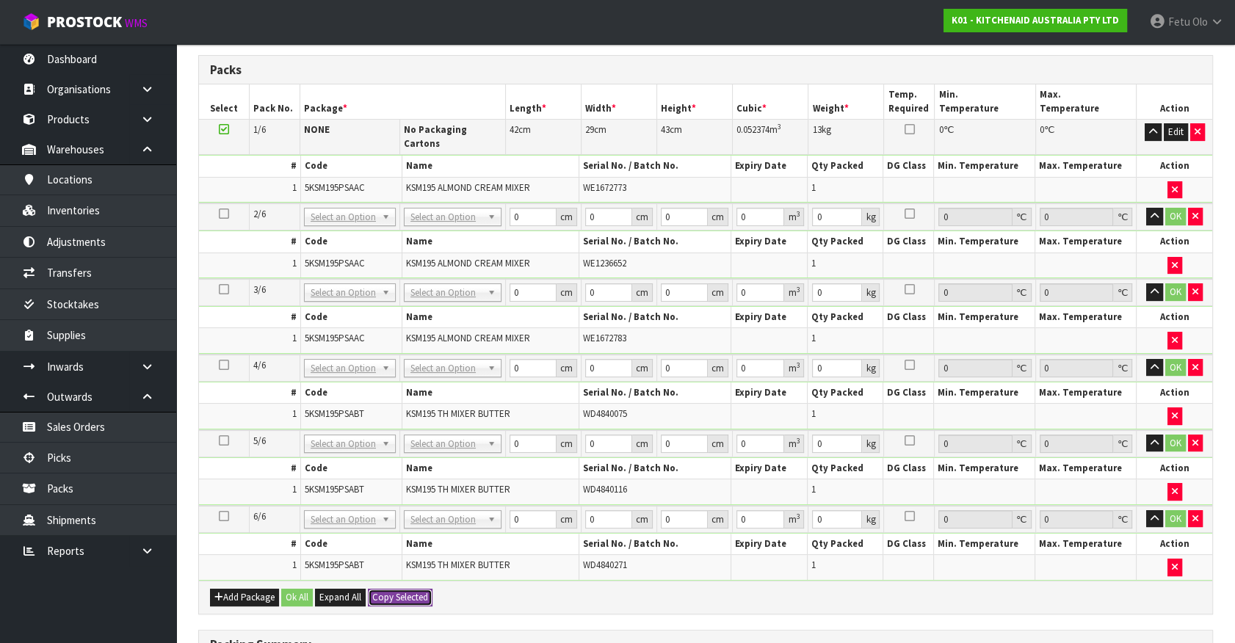
click at [410, 589] on button "Copy Selected" at bounding box center [400, 598] width 65 height 18
click at [410, 589] on button "Confirm Copy Selected" at bounding box center [416, 598] width 97 height 18
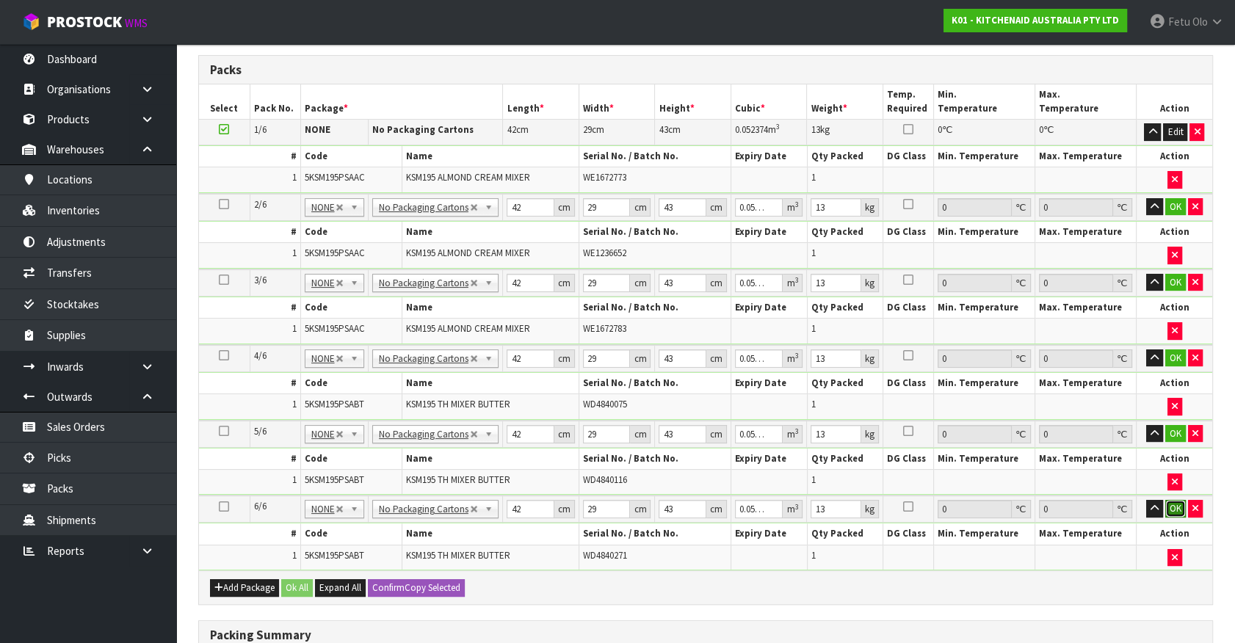
click at [1174, 506] on button "OK" at bounding box center [1175, 509] width 21 height 18
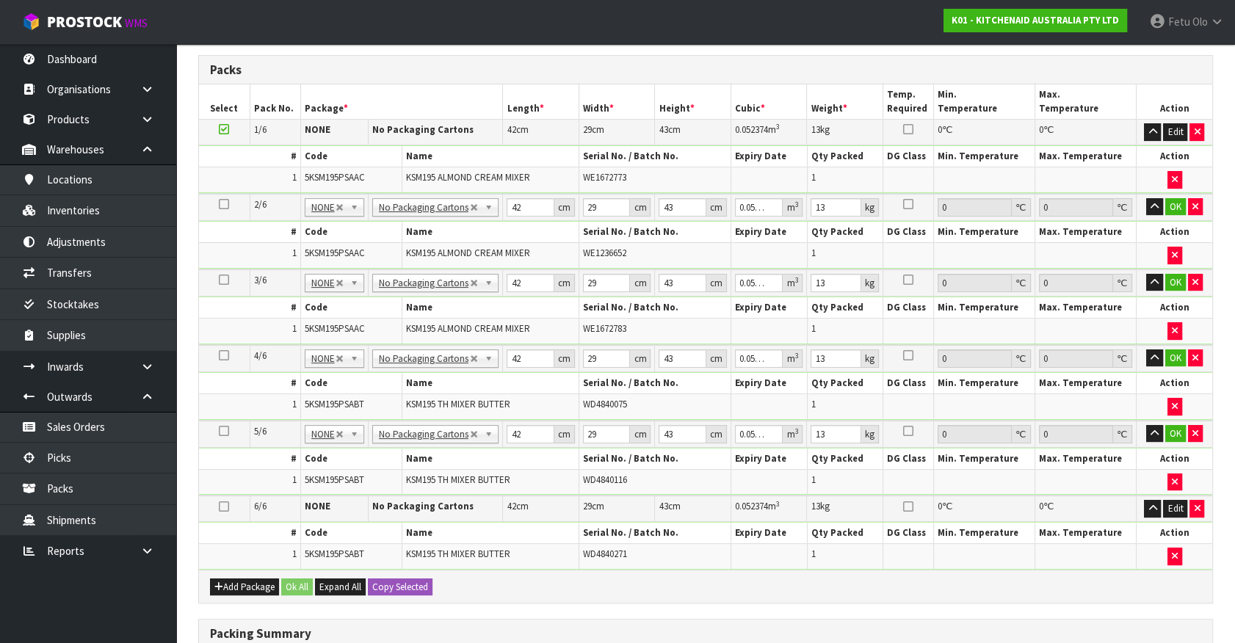
click at [1179, 413] on td at bounding box center [1175, 406] width 76 height 25
click at [1182, 427] on button "OK" at bounding box center [1175, 434] width 21 height 18
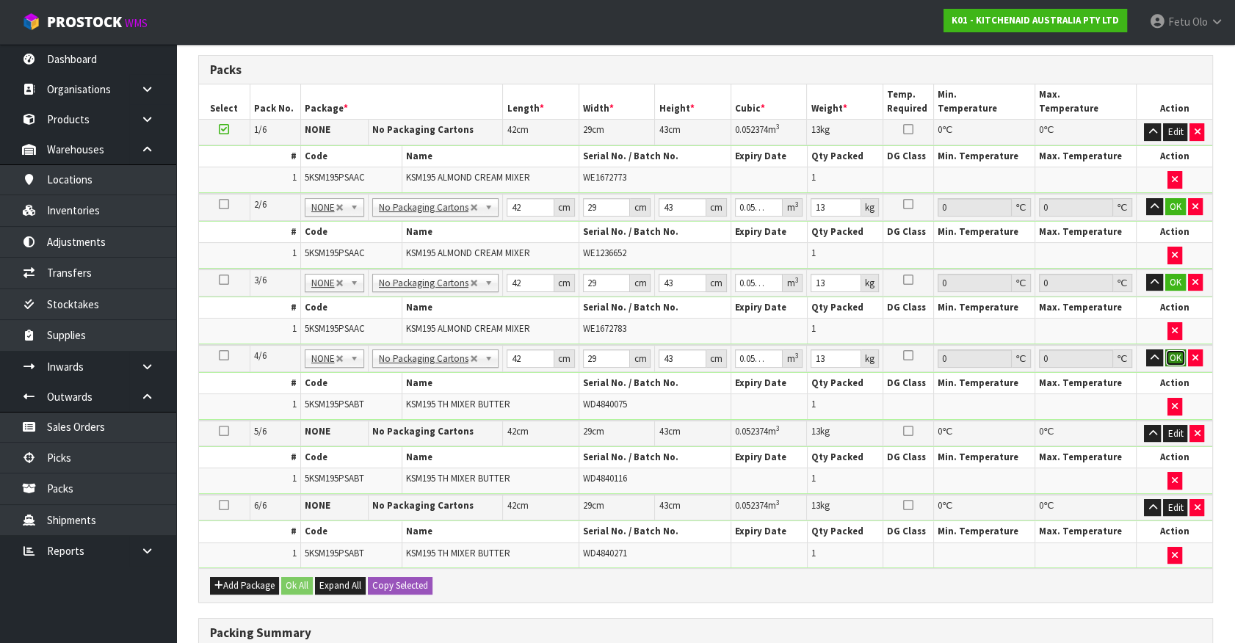
drag, startPoint x: 1176, startPoint y: 347, endPoint x: 1179, endPoint y: 312, distance: 35.3
click at [1176, 350] on button "OK" at bounding box center [1175, 359] width 21 height 18
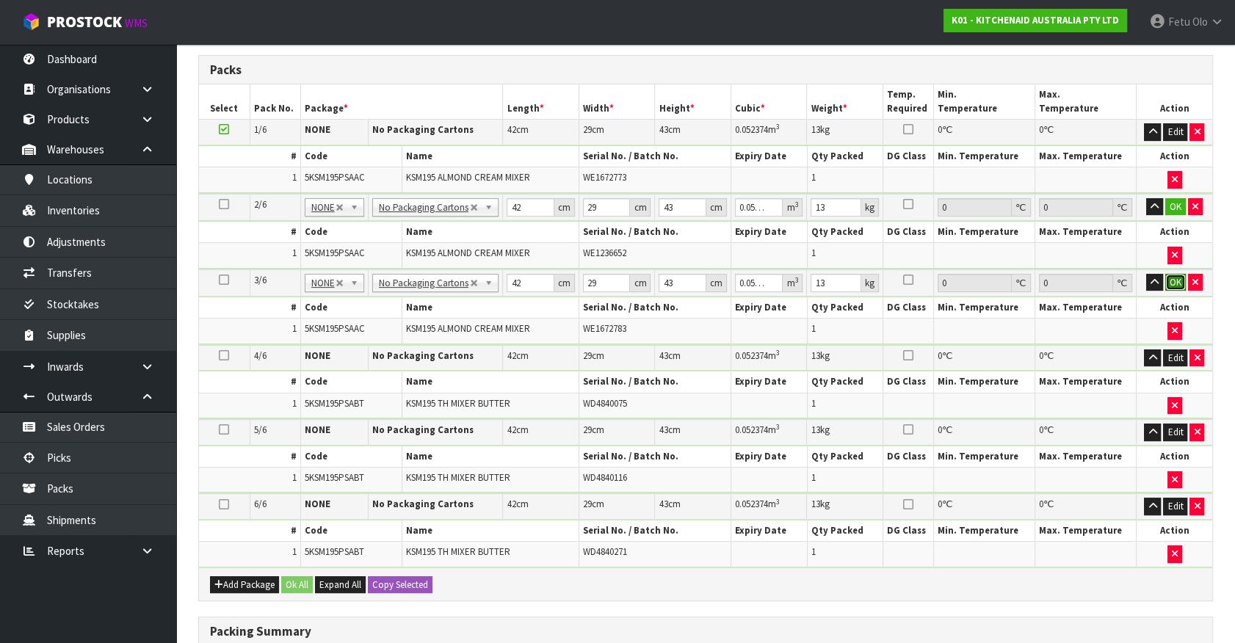
click at [1176, 276] on button "OK" at bounding box center [1175, 283] width 21 height 18
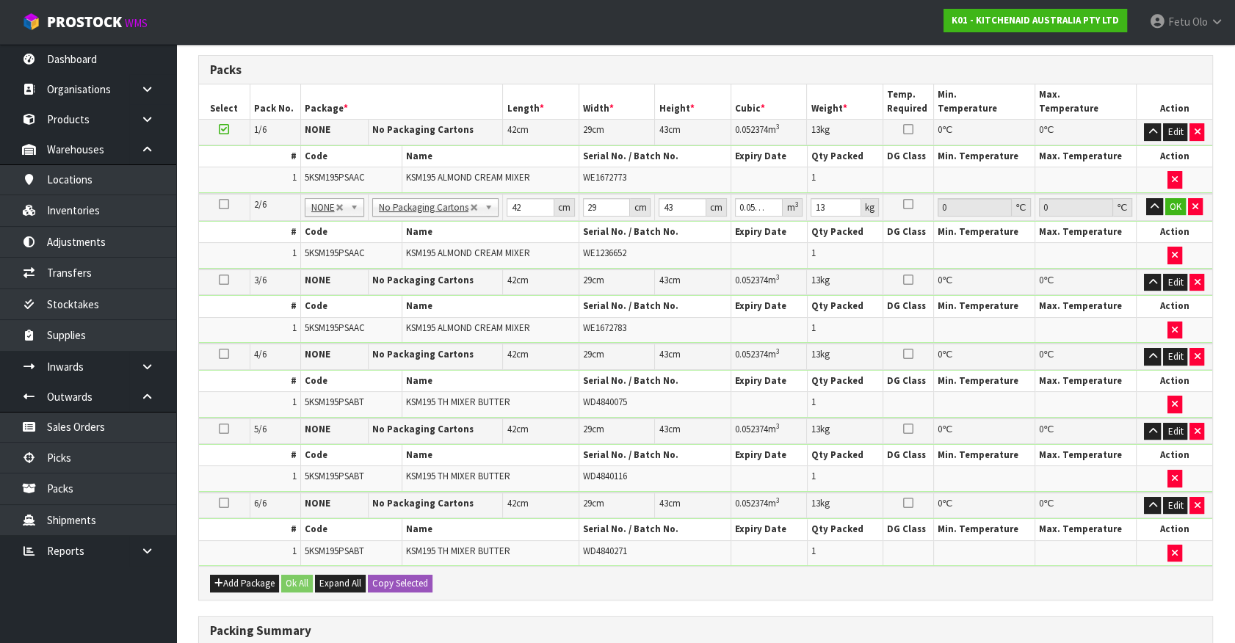
click at [1172, 195] on td "OK" at bounding box center [1174, 207] width 76 height 27
click at [1171, 206] on button "OK" at bounding box center [1175, 207] width 21 height 18
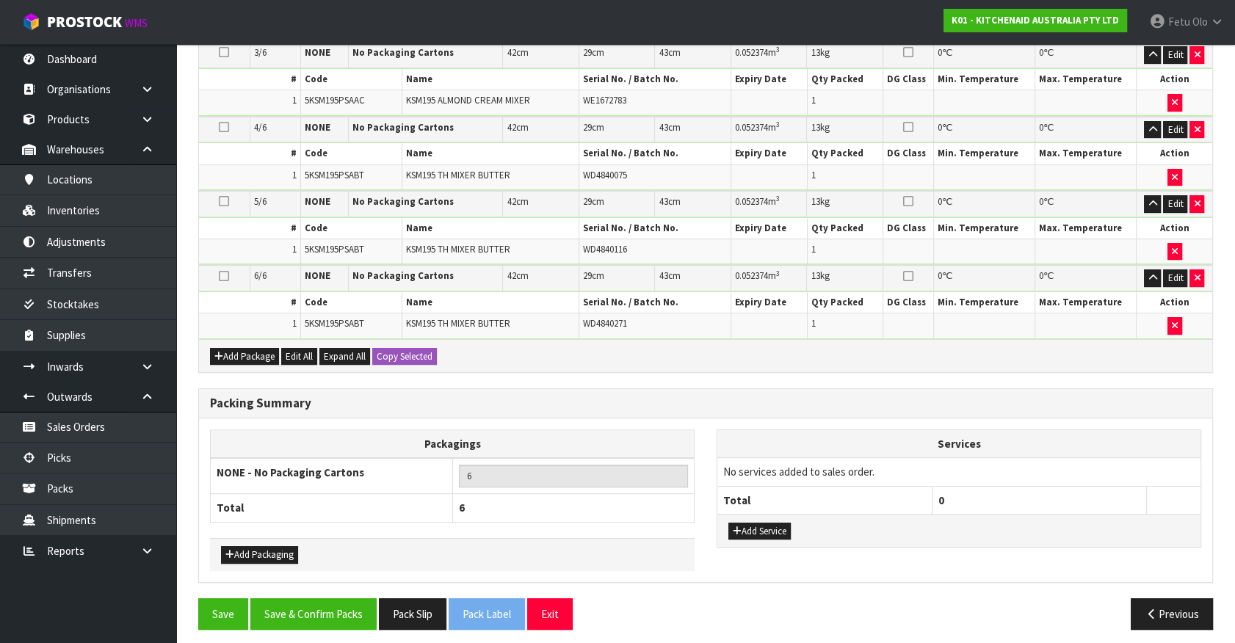
scroll to position [561, 0]
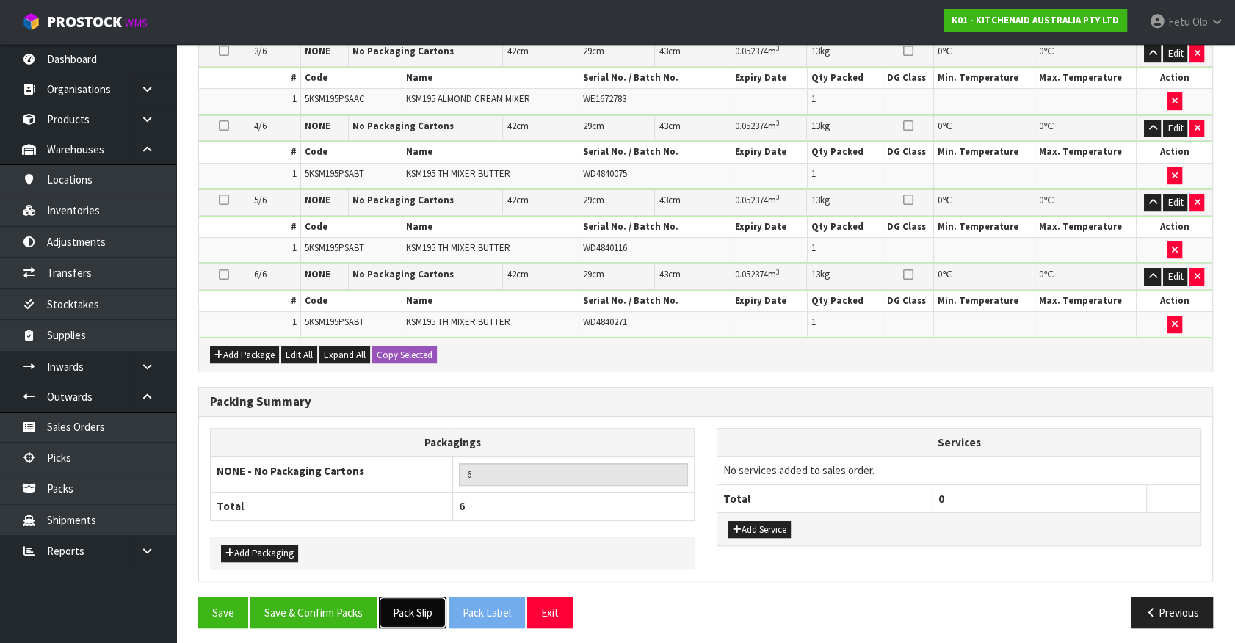
click at [419, 607] on button "Pack Slip" at bounding box center [413, 613] width 68 height 32
click at [301, 604] on button "Save & Confirm Packs" at bounding box center [313, 613] width 126 height 32
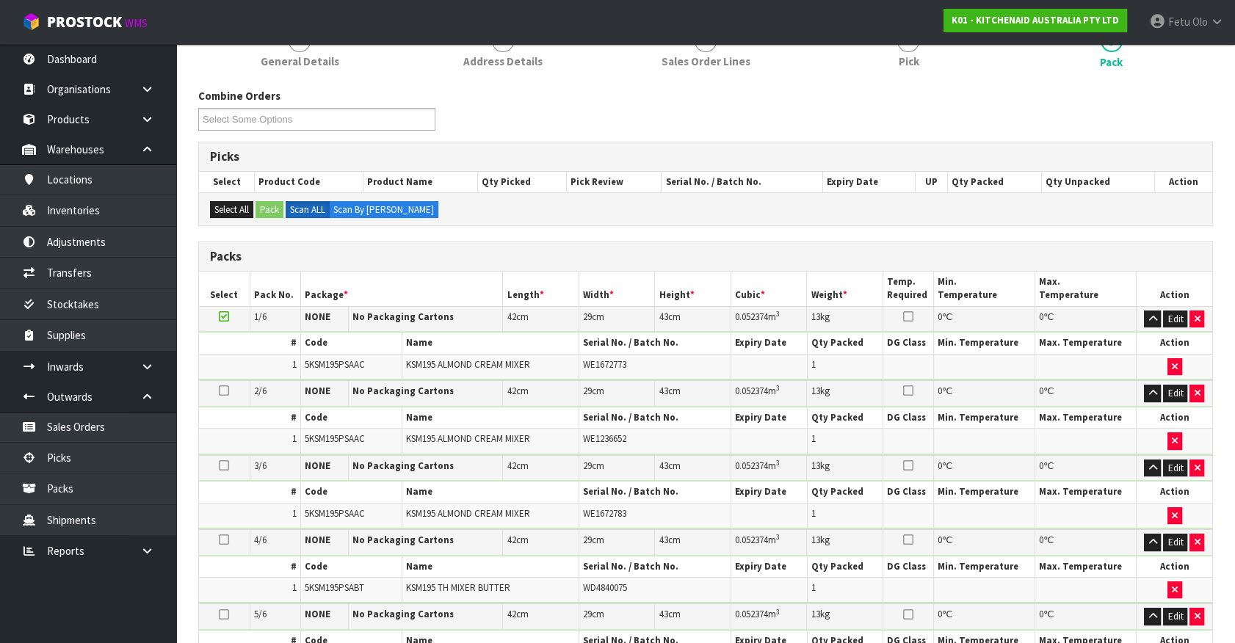
scroll to position [298, 0]
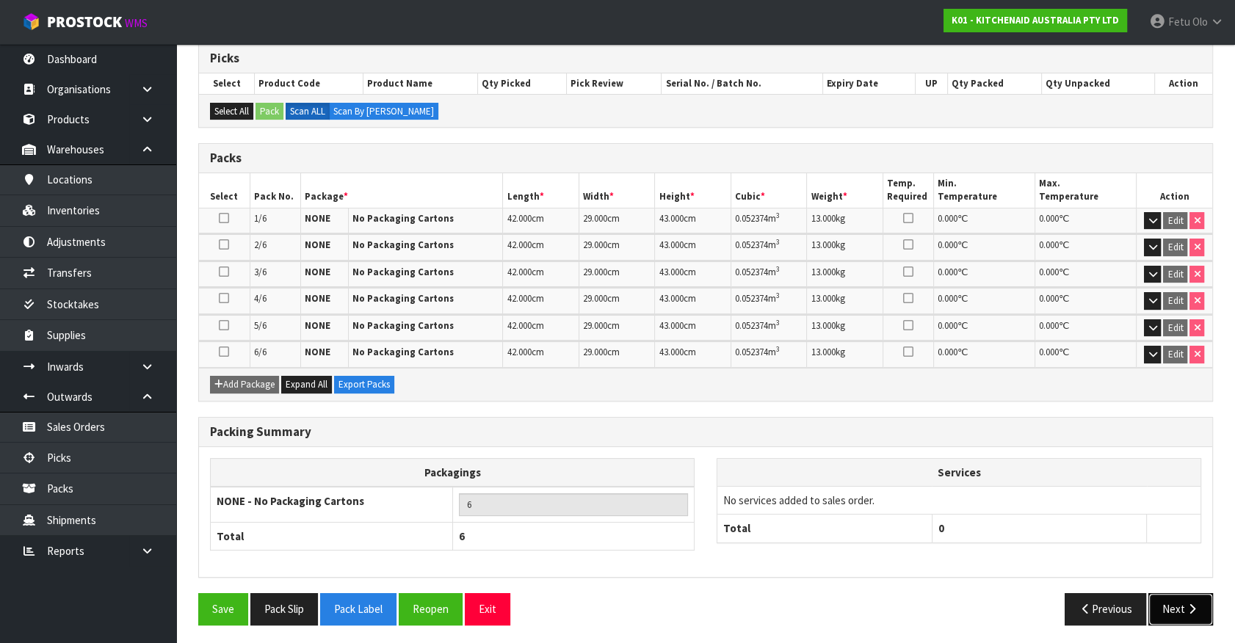
click at [1179, 600] on button "Next" at bounding box center [1181, 609] width 65 height 32
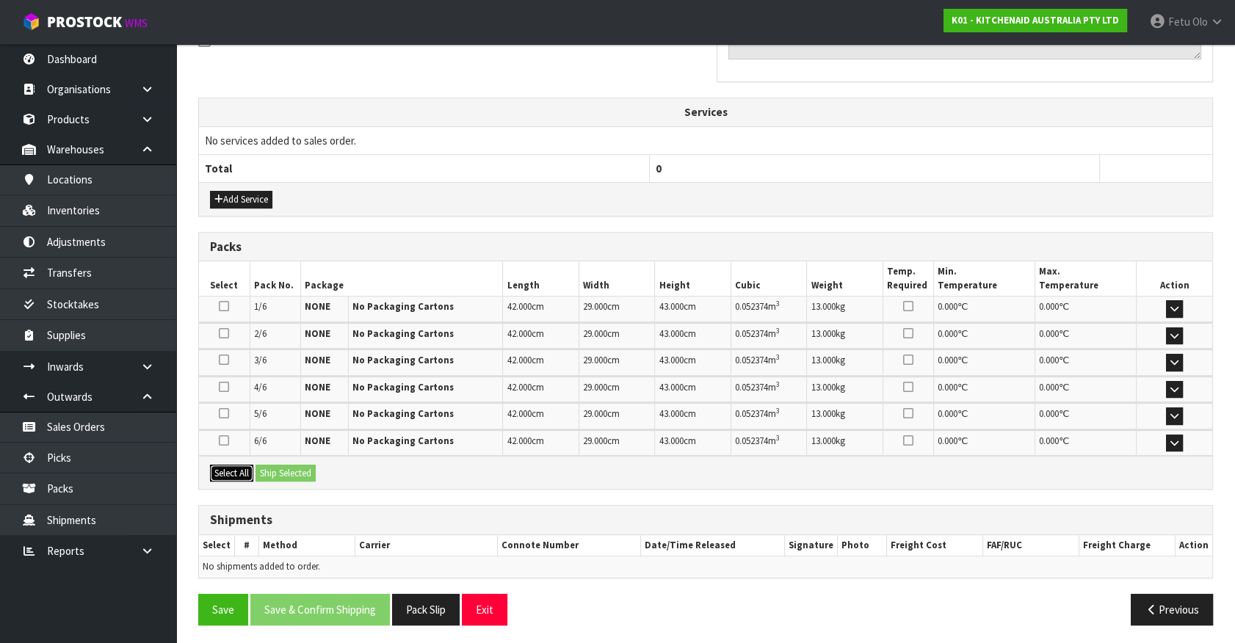
drag, startPoint x: 236, startPoint y: 470, endPoint x: 283, endPoint y: 469, distance: 47.0
click at [250, 469] on button "Select All" at bounding box center [231, 474] width 43 height 18
click at [283, 469] on button "Ship Selected" at bounding box center [286, 474] width 60 height 18
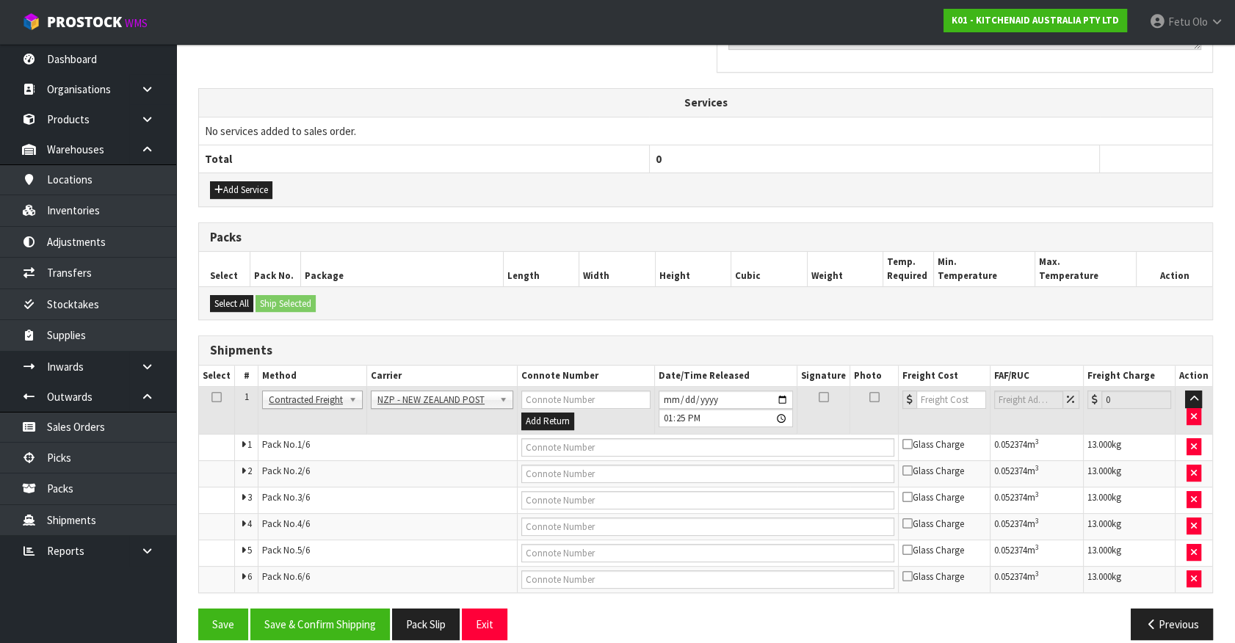
scroll to position [499, 0]
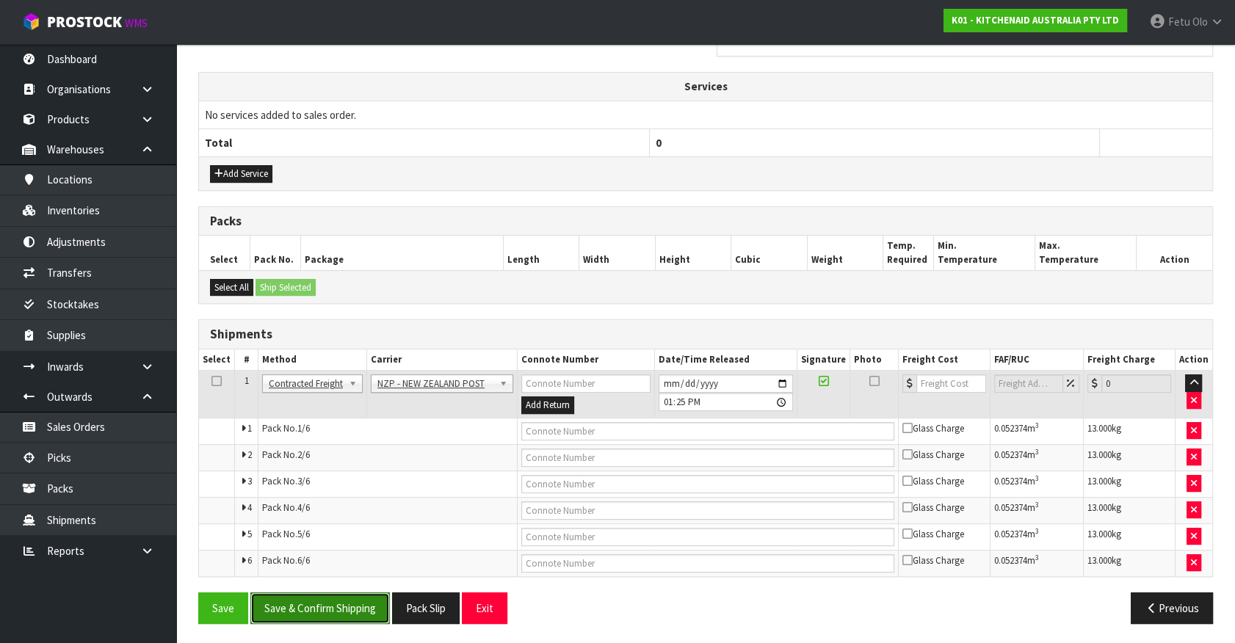
click at [336, 599] on button "Save & Confirm Shipping" at bounding box center [320, 609] width 140 height 32
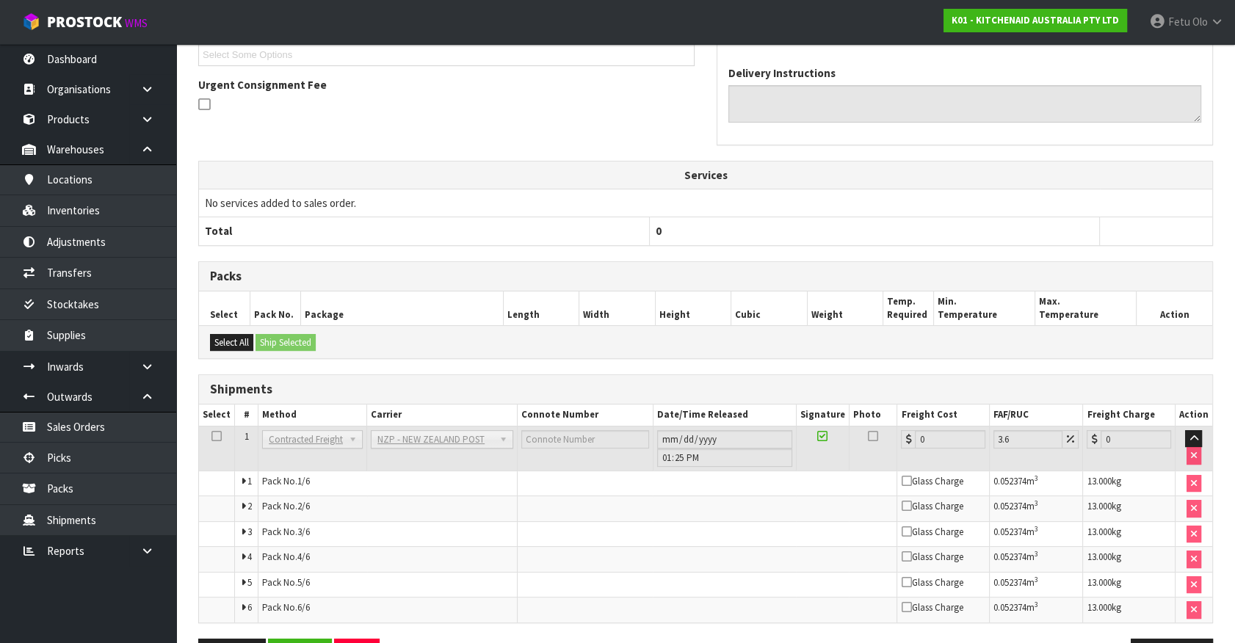
scroll to position [472, 0]
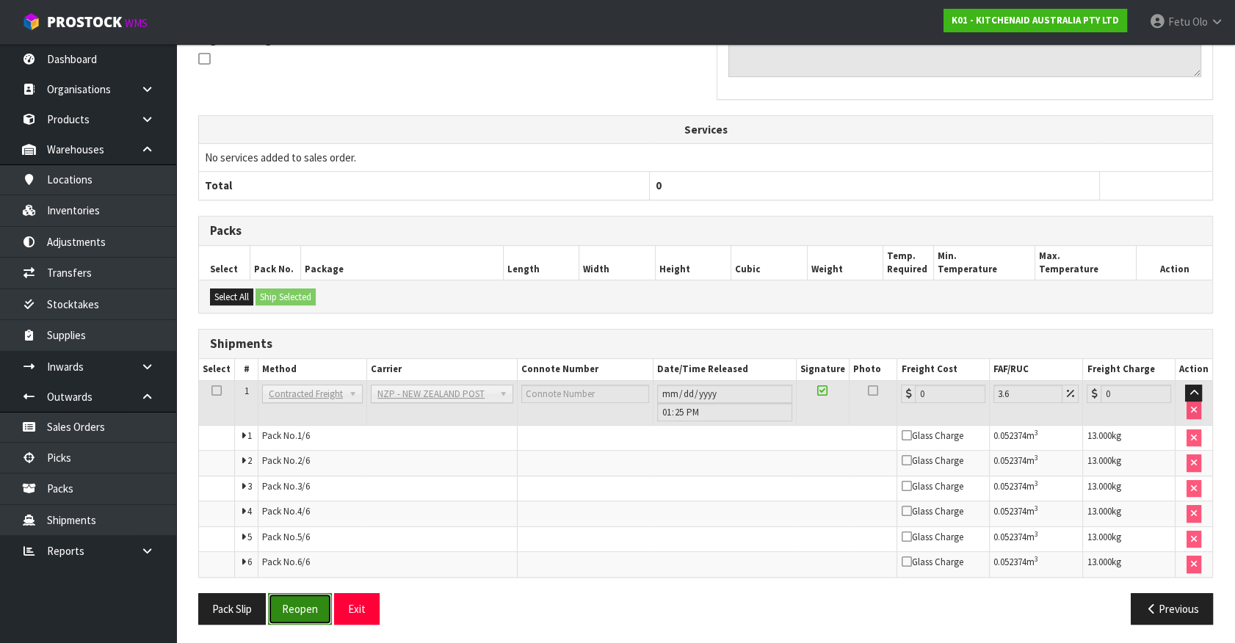
click at [297, 593] on button "Reopen" at bounding box center [300, 609] width 64 height 32
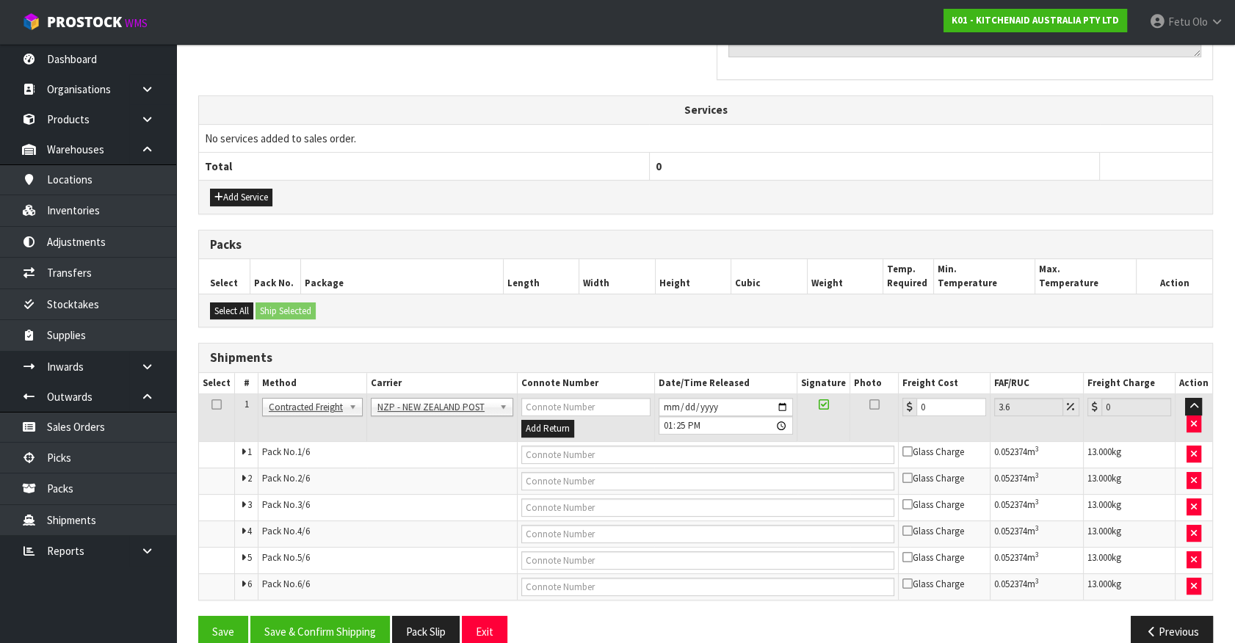
scroll to position [499, 0]
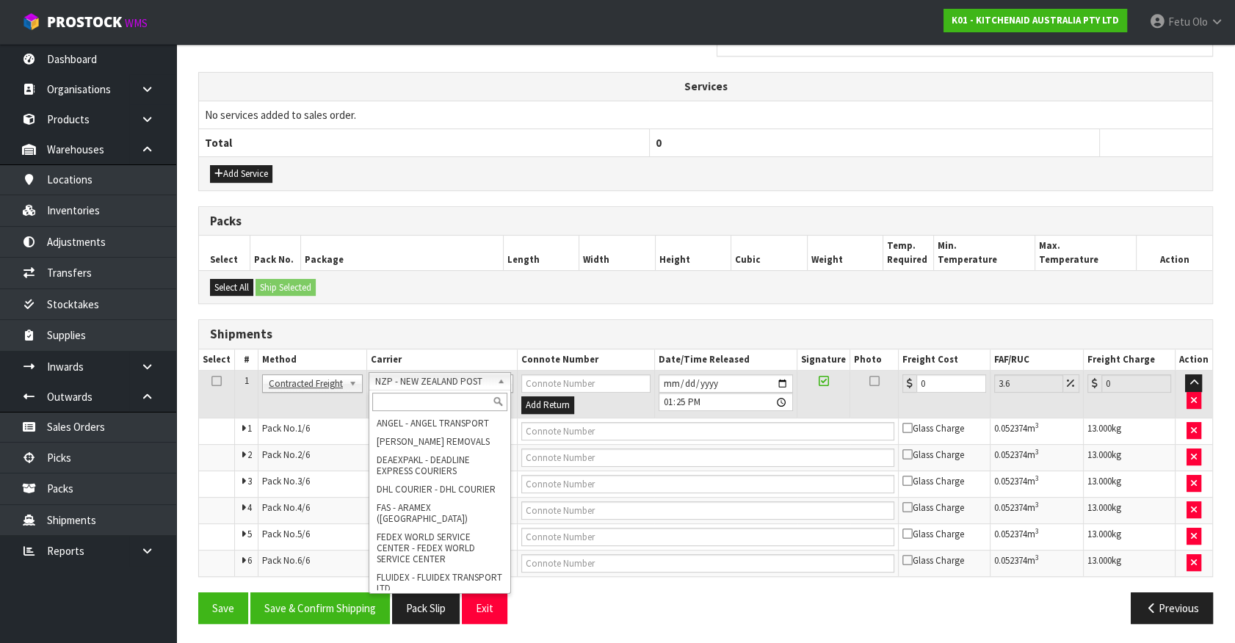
drag, startPoint x: 429, startPoint y: 400, endPoint x: 425, endPoint y: 418, distance: 18.0
click at [430, 402] on input "text" at bounding box center [439, 402] width 135 height 18
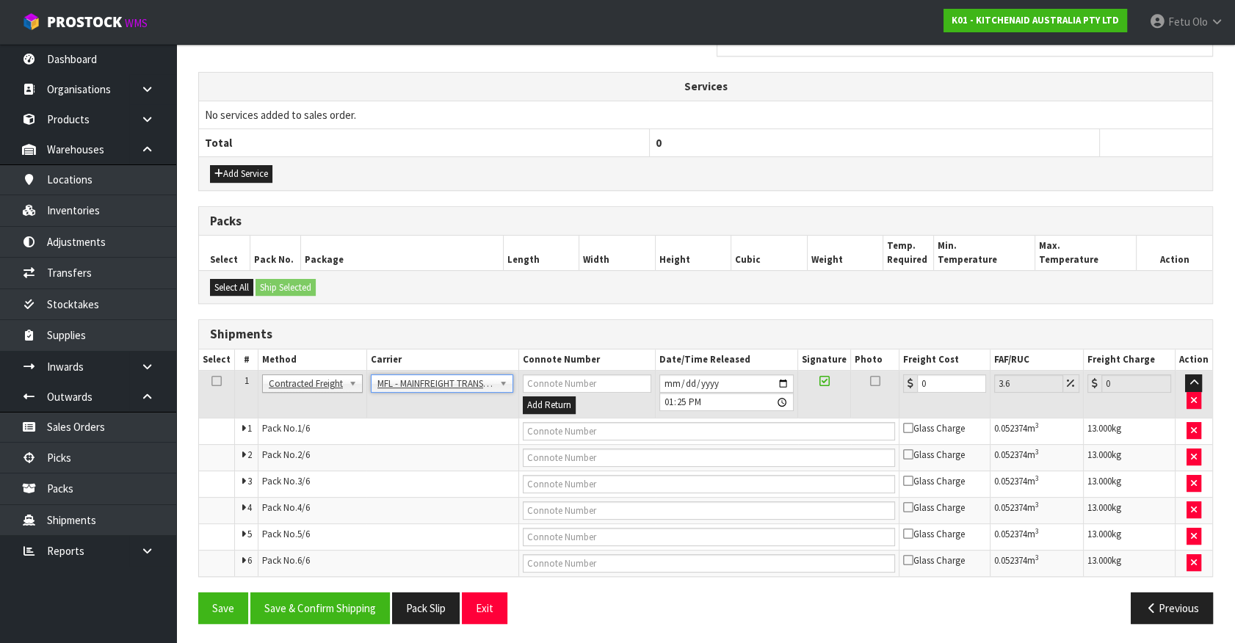
scroll to position [165, 0]
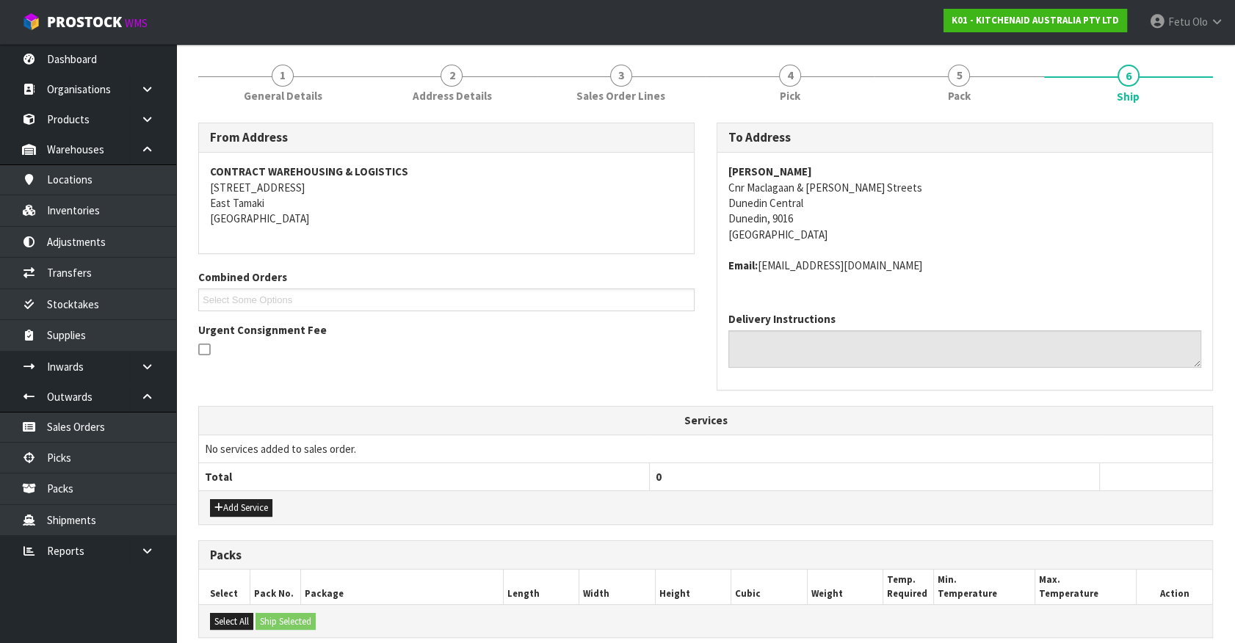
drag, startPoint x: 723, startPoint y: 168, endPoint x: 918, endPoint y: 164, distance: 194.6
click at [918, 164] on div "Harvey Norman Dunedin Cnr Maclagaan & Rattray Streets Dunedin Central Dunedin, …" at bounding box center [964, 227] width 495 height 148
copy strong "Harvey Norman Dunedin"
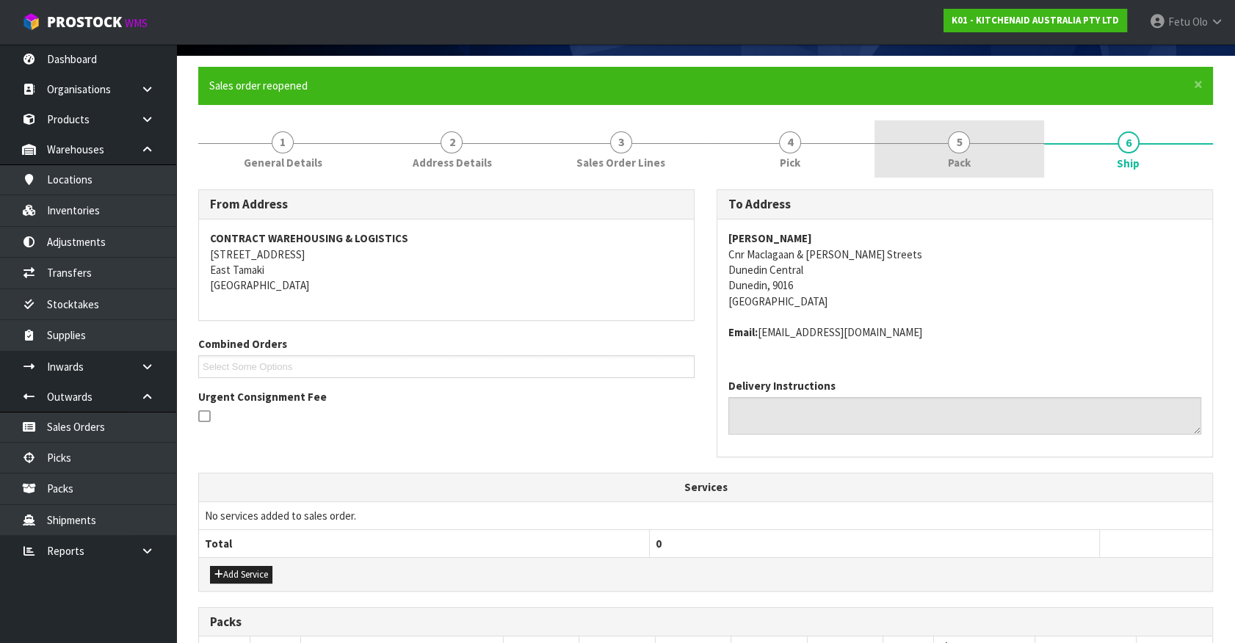
scroll to position [0, 0]
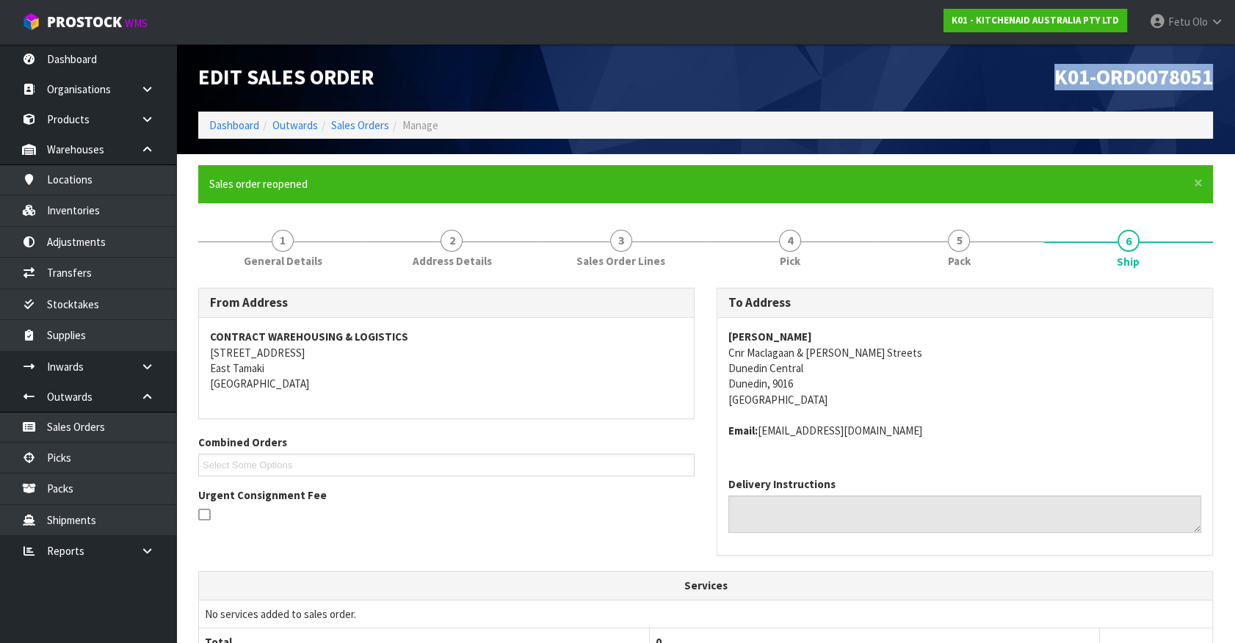
drag, startPoint x: 1049, startPoint y: 70, endPoint x: 1281, endPoint y: 70, distance: 231.3
click at [1234, 70] on html "Toggle navigation ProStock WMS K01 - KITCHENAID AUSTRALIA PTY LTD Fetu Olo Logo…" at bounding box center [617, 321] width 1235 height 643
copy span "K01-ORD0078051"
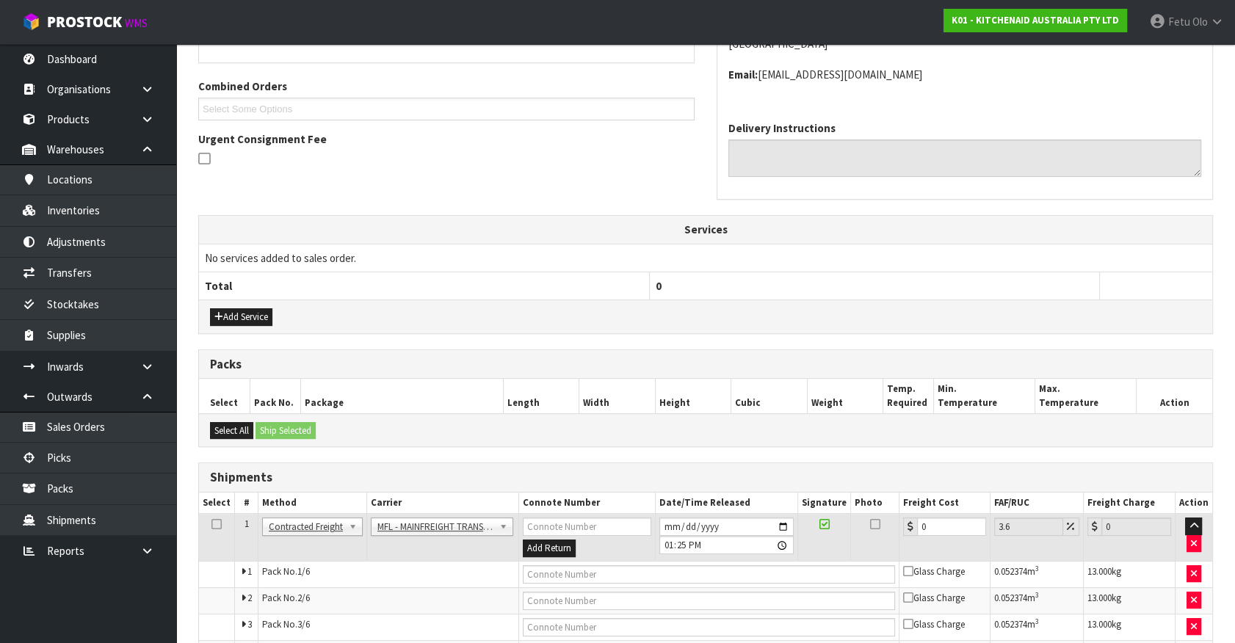
scroll to position [400, 0]
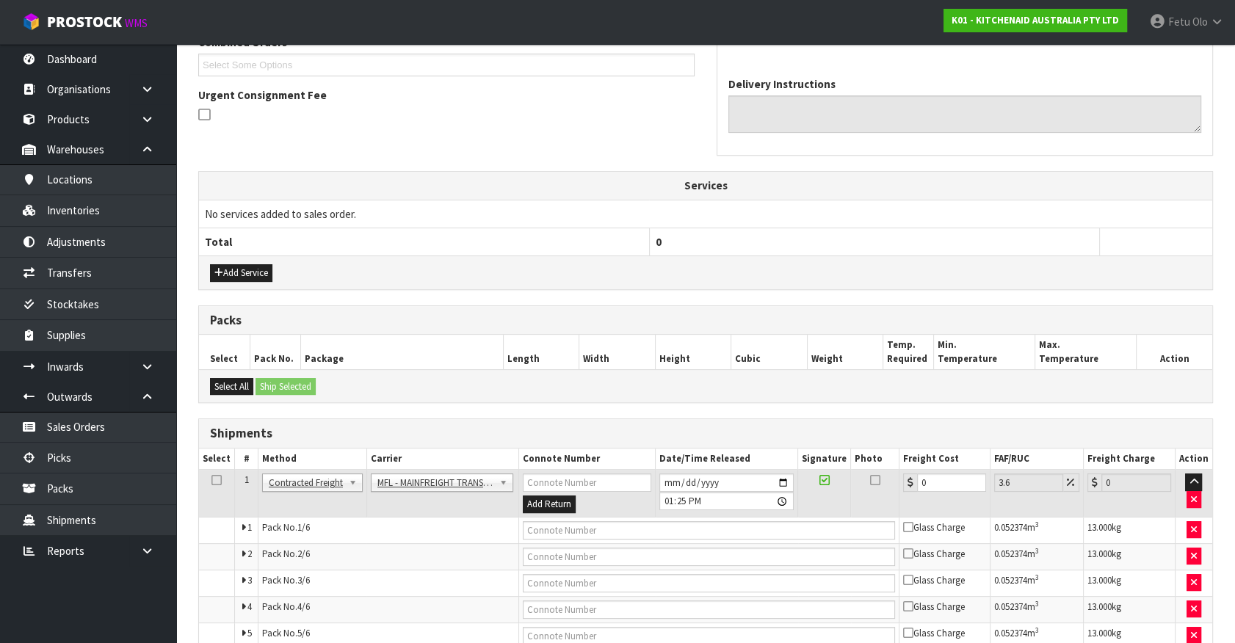
click at [1035, 264] on div "Add Service" at bounding box center [705, 272] width 1013 height 33
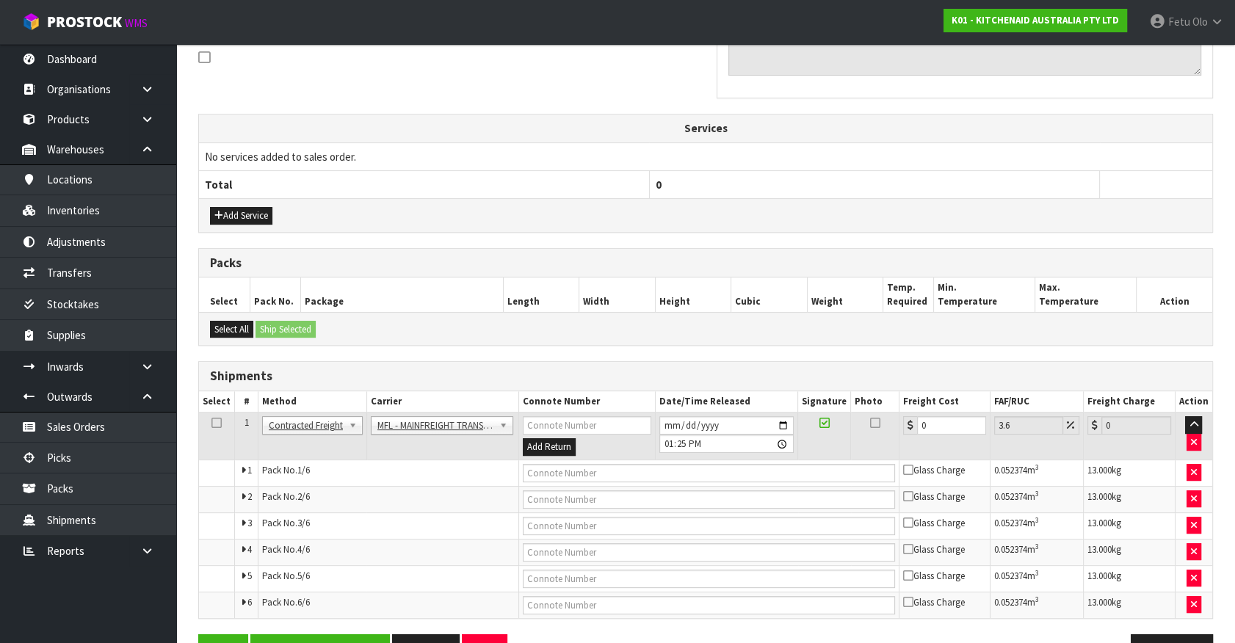
scroll to position [499, 0]
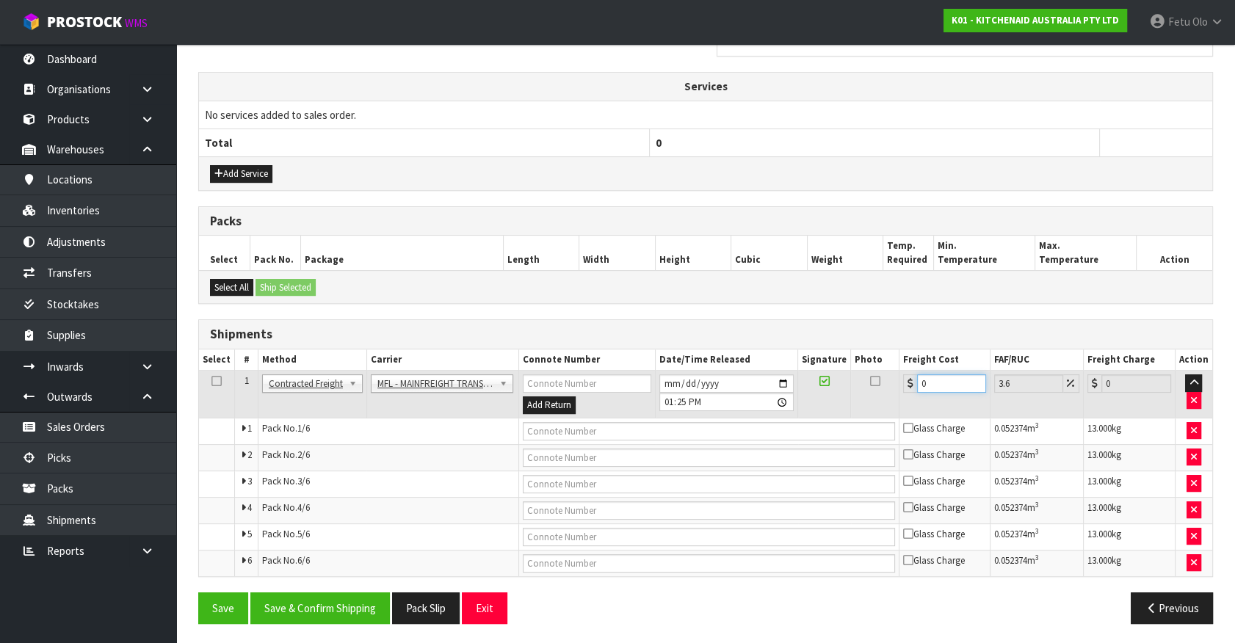
drag, startPoint x: 755, startPoint y: 397, endPoint x: 669, endPoint y: 402, distance: 86.1
click at [669, 402] on tr "1 Client Local Pickup Customer Local Pickup Company Freight Contracted Freight …" at bounding box center [705, 395] width 1013 height 48
click at [540, 430] on input "text" at bounding box center [709, 431] width 372 height 18
click at [198, 593] on button "Save" at bounding box center [223, 609] width 50 height 32
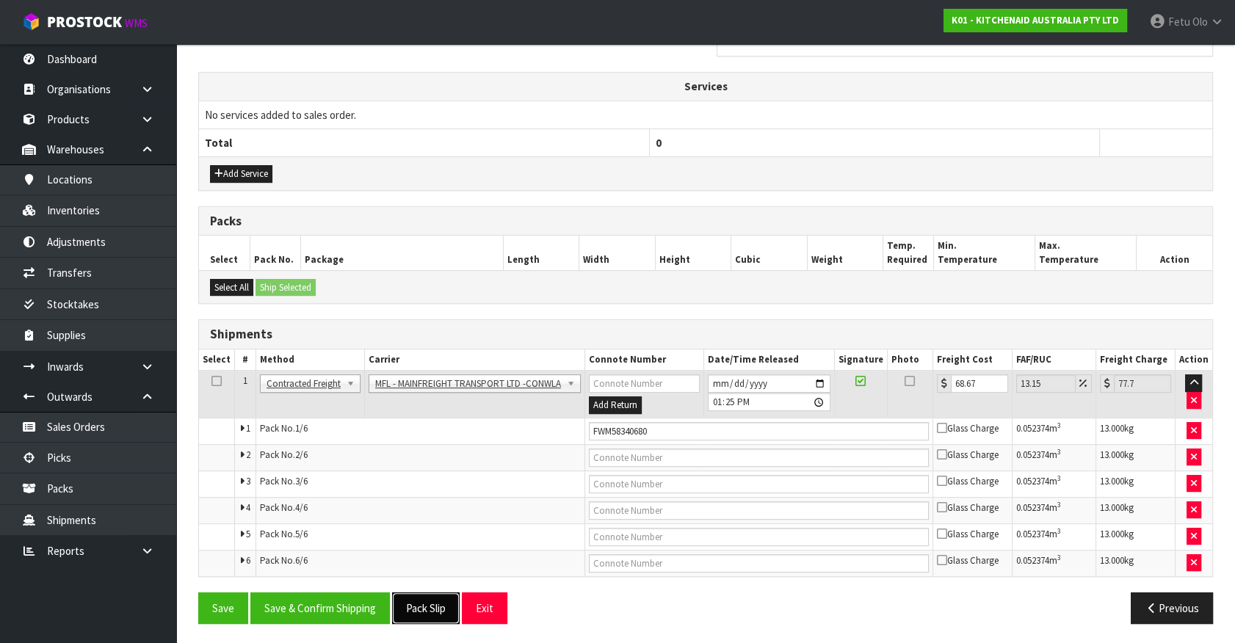
click at [431, 608] on button "Pack Slip" at bounding box center [426, 609] width 68 height 32
drag, startPoint x: 355, startPoint y: 609, endPoint x: 370, endPoint y: 599, distance: 17.5
click at [355, 609] on button "Save & Confirm Shipping" at bounding box center [320, 609] width 140 height 32
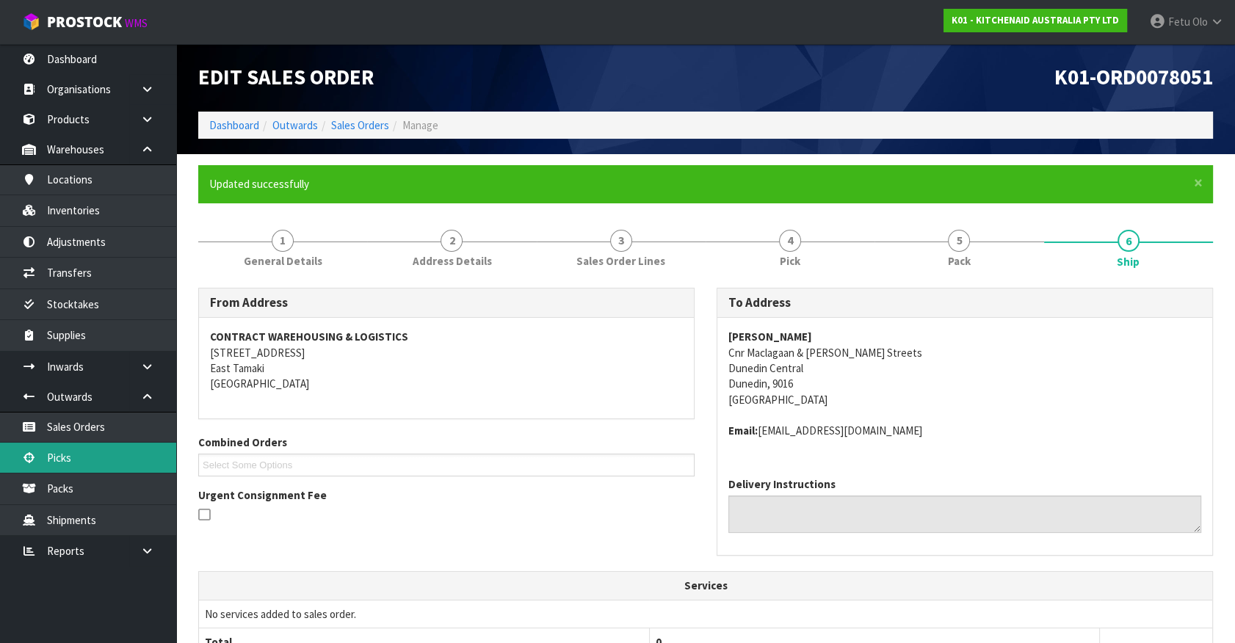
click at [55, 447] on link "Picks" at bounding box center [88, 458] width 176 height 30
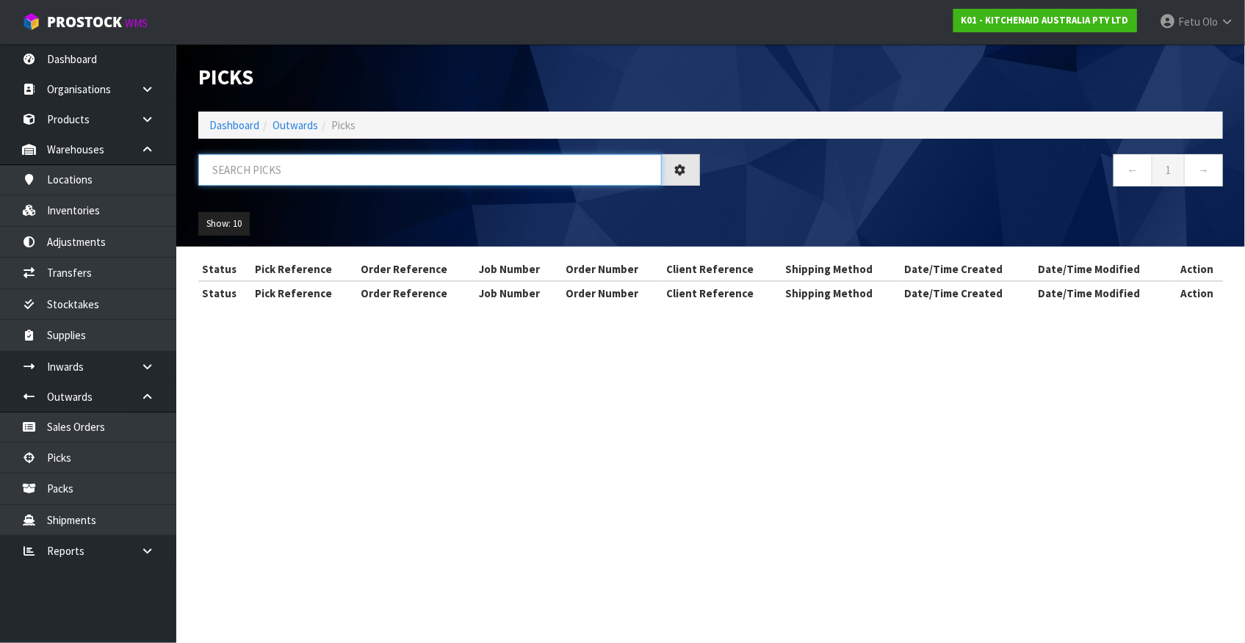
click at [373, 176] on input "text" at bounding box center [429, 170] width 463 height 32
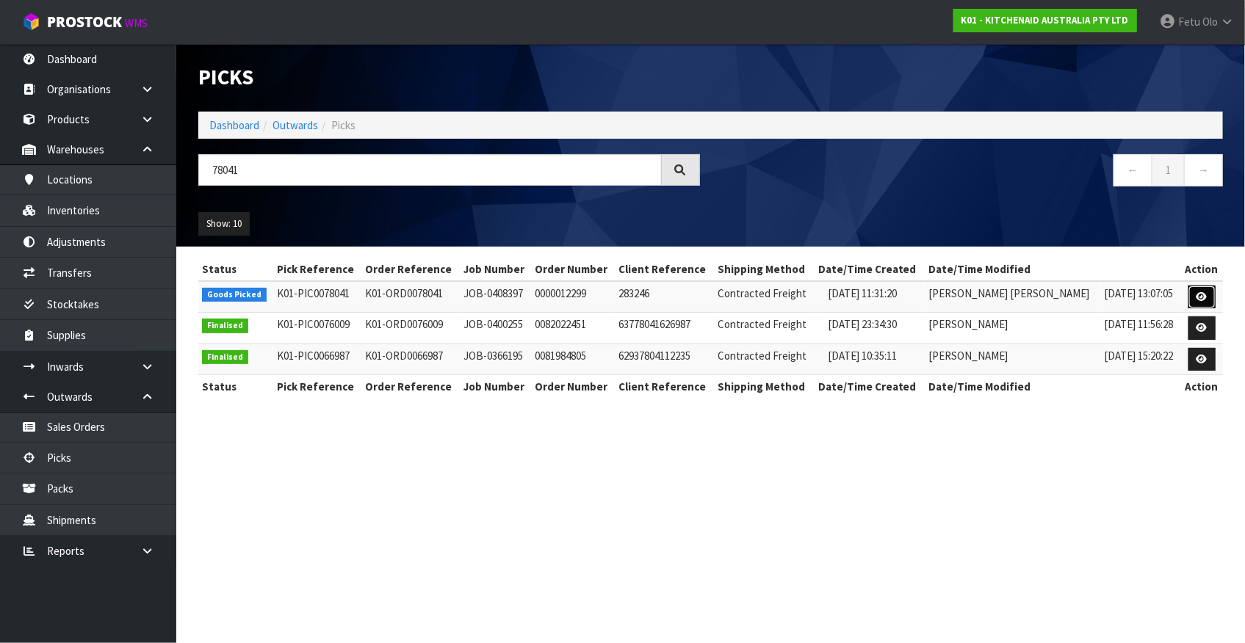
click at [1201, 301] on link at bounding box center [1201, 297] width 27 height 23
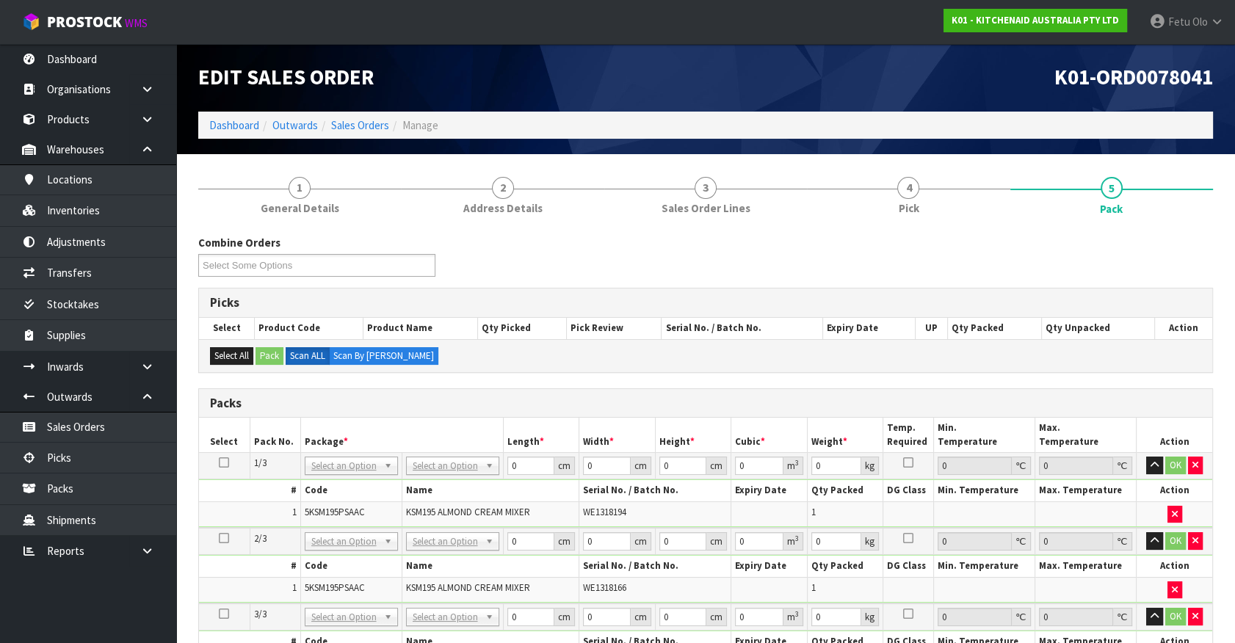
drag, startPoint x: 221, startPoint y: 458, endPoint x: 311, endPoint y: 455, distance: 90.4
click at [225, 463] on icon at bounding box center [224, 463] width 10 height 1
drag, startPoint x: 338, startPoint y: 453, endPoint x: 317, endPoint y: 487, distance: 39.9
click at [336, 457] on td "NONE 007-001 007-002 007-004 007-009 007-013 007-014 007-015 007-017 007-018 00…" at bounding box center [350, 466] width 101 height 26
drag, startPoint x: 329, startPoint y: 506, endPoint x: 411, endPoint y: 489, distance: 84.0
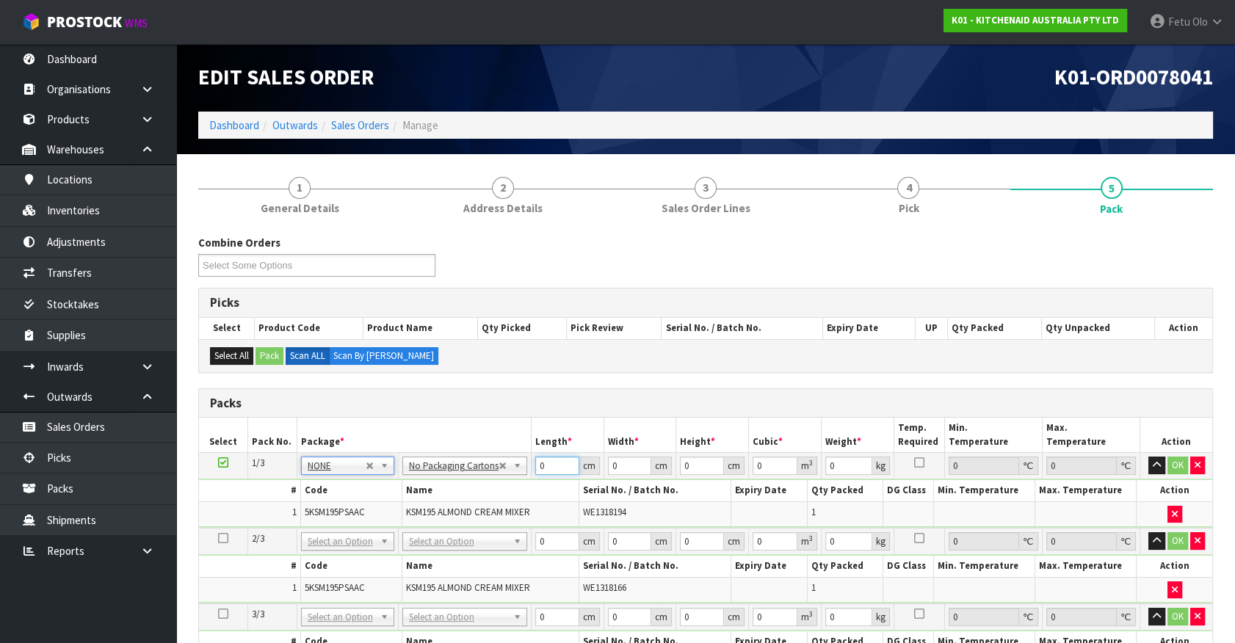
drag, startPoint x: 560, startPoint y: 463, endPoint x: 328, endPoint y: 542, distance: 245.2
click at [411, 521] on tbody "1/3 NONE 007-001 007-002 007-004 007-009 007-013 007-014 007-015 007-017 007-01…" at bounding box center [705, 490] width 1013 height 75
click button "OK" at bounding box center [1178, 466] width 21 height 18
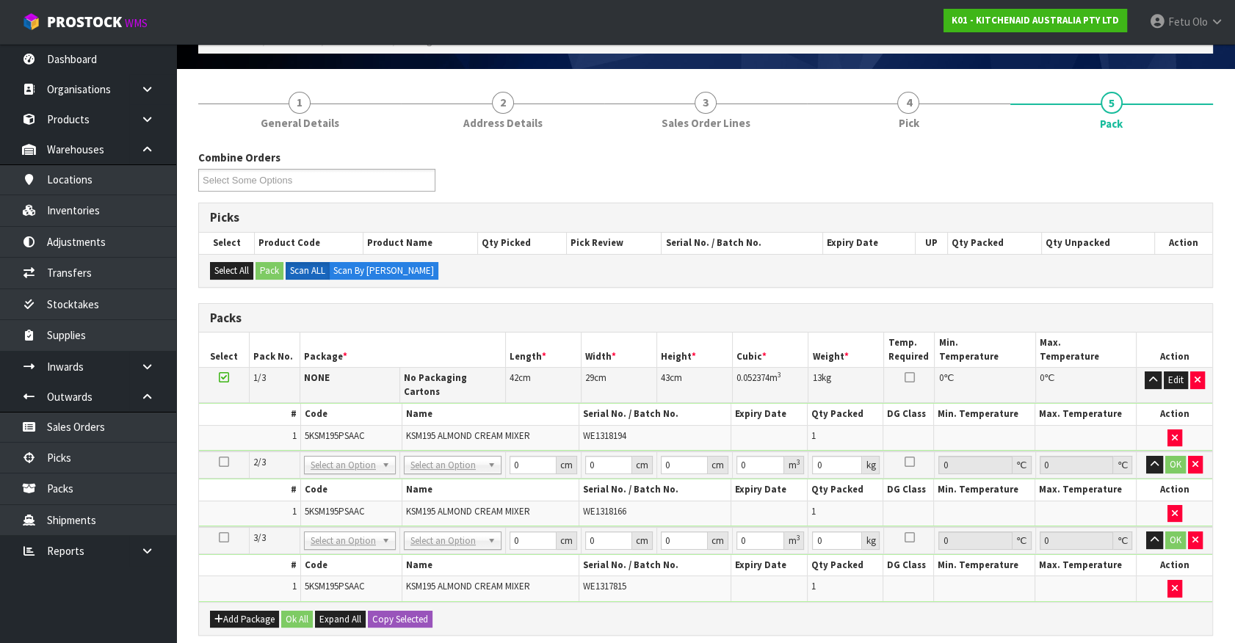
scroll to position [200, 0]
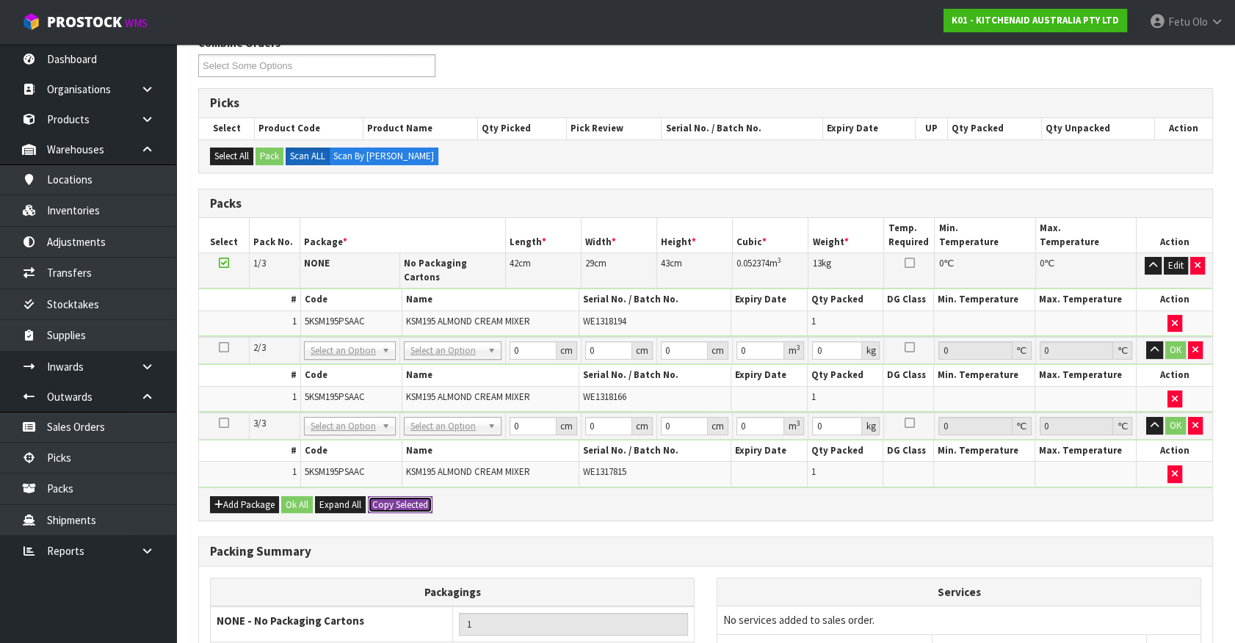
click at [391, 496] on button "Copy Selected" at bounding box center [400, 505] width 65 height 18
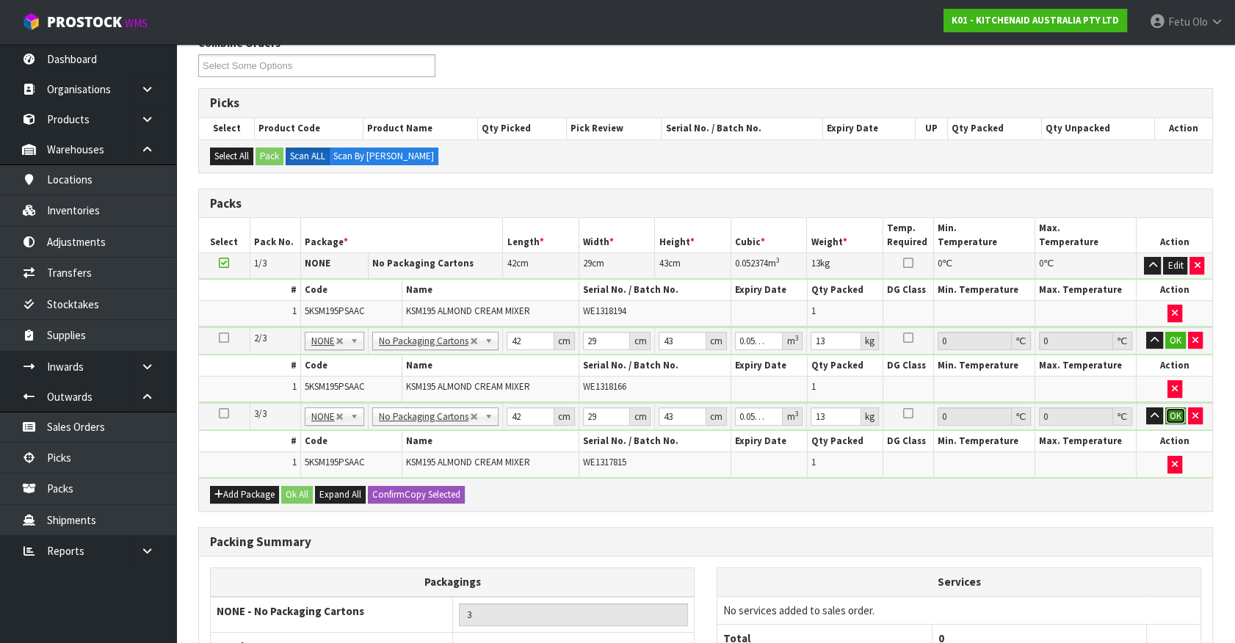
drag, startPoint x: 1170, startPoint y: 410, endPoint x: 1190, endPoint y: 353, distance: 59.9
click at [1171, 408] on button "OK" at bounding box center [1175, 417] width 21 height 18
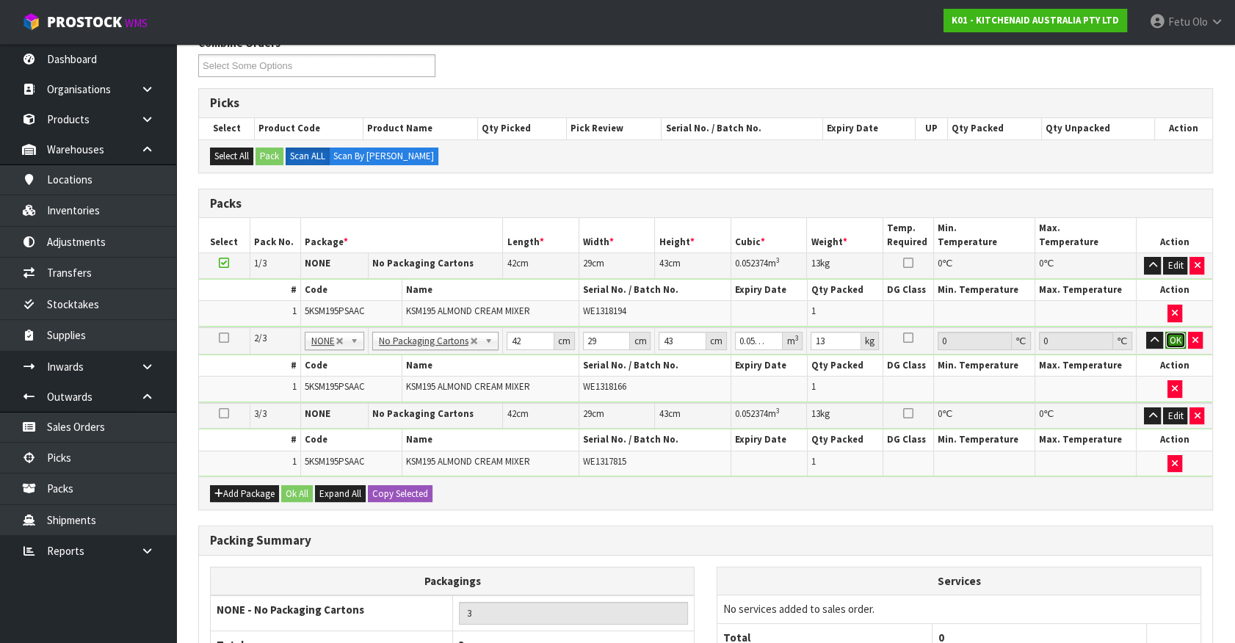
click at [1168, 340] on button "OK" at bounding box center [1175, 341] width 21 height 18
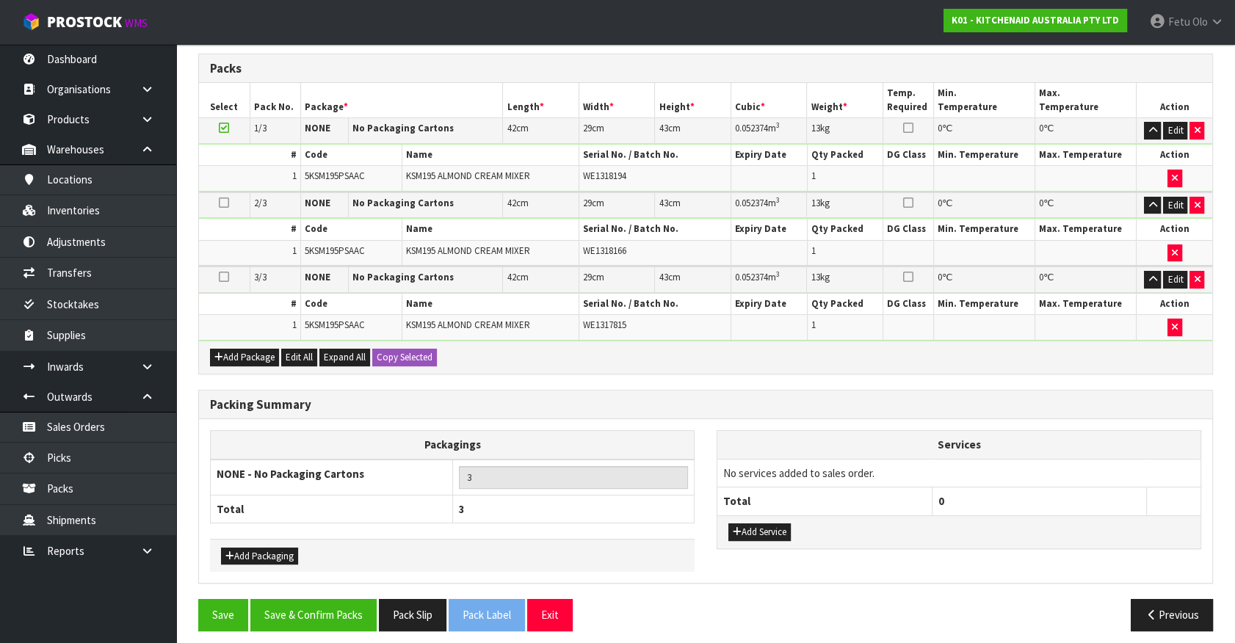
scroll to position [339, 0]
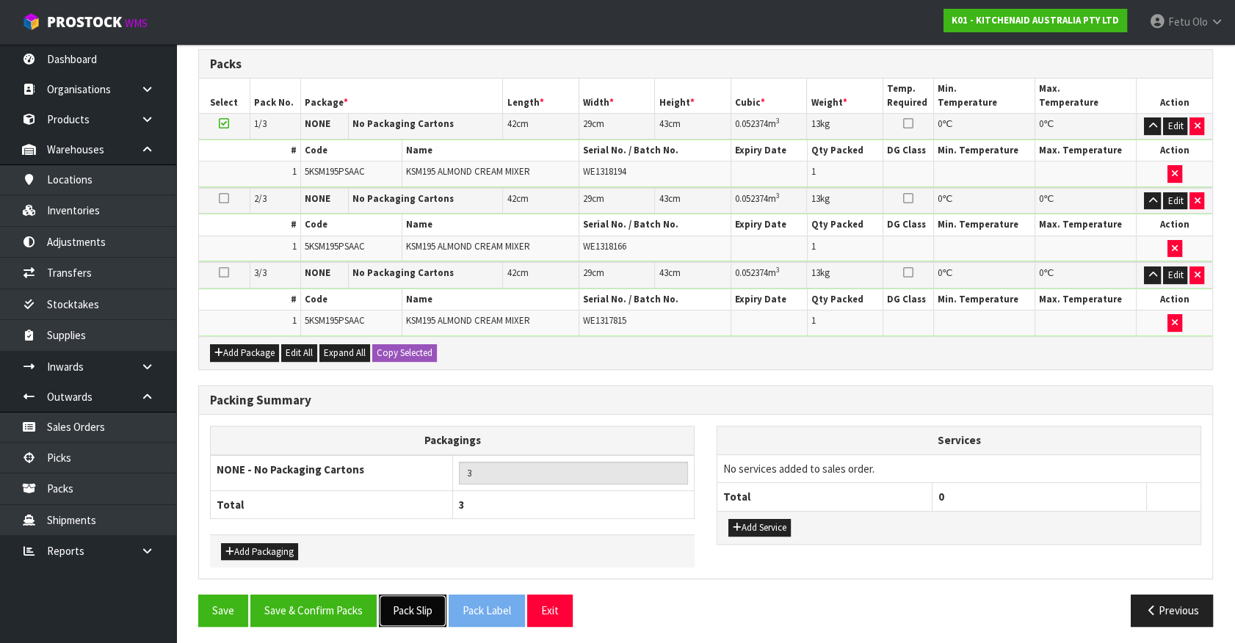
click at [413, 605] on button "Pack Slip" at bounding box center [413, 611] width 68 height 32
click at [336, 595] on button "Save & Confirm Packs" at bounding box center [313, 611] width 126 height 32
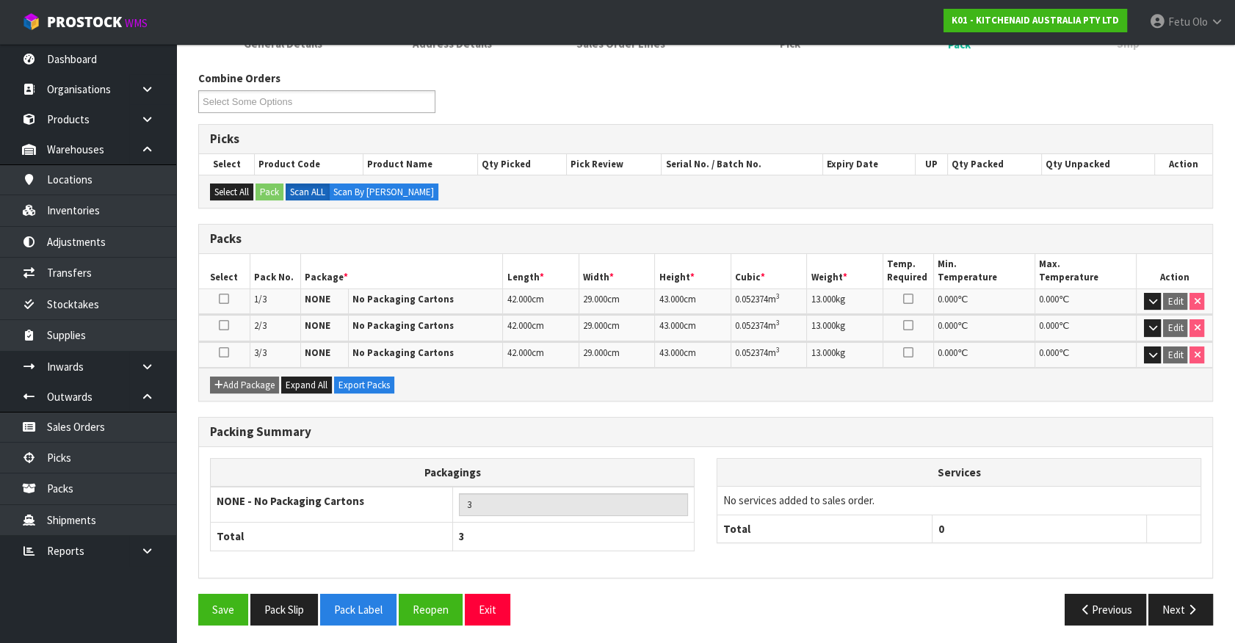
scroll to position [218, 0]
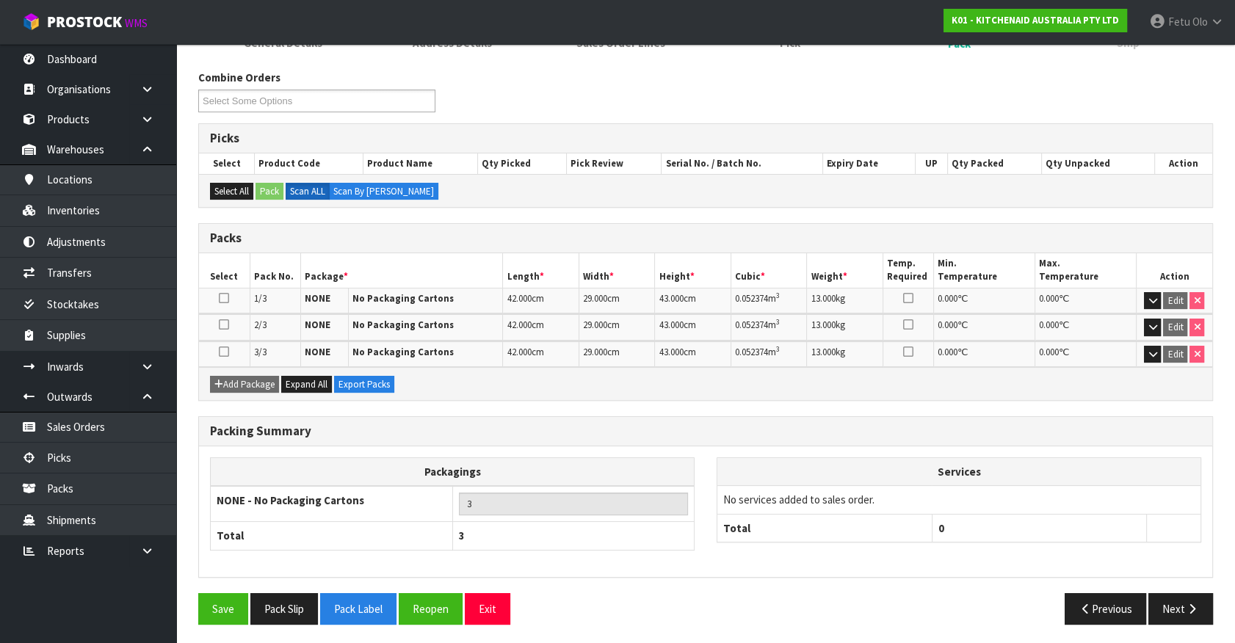
click at [423, 628] on div "Save Pack Slip Pack Label Reopen Exit Previous Next" at bounding box center [705, 614] width 1037 height 43
click at [422, 628] on div "Save Pack Slip Pack Label Reopen Exit Previous Next" at bounding box center [705, 614] width 1037 height 43
click at [1194, 608] on icon "button" at bounding box center [1192, 609] width 14 height 11
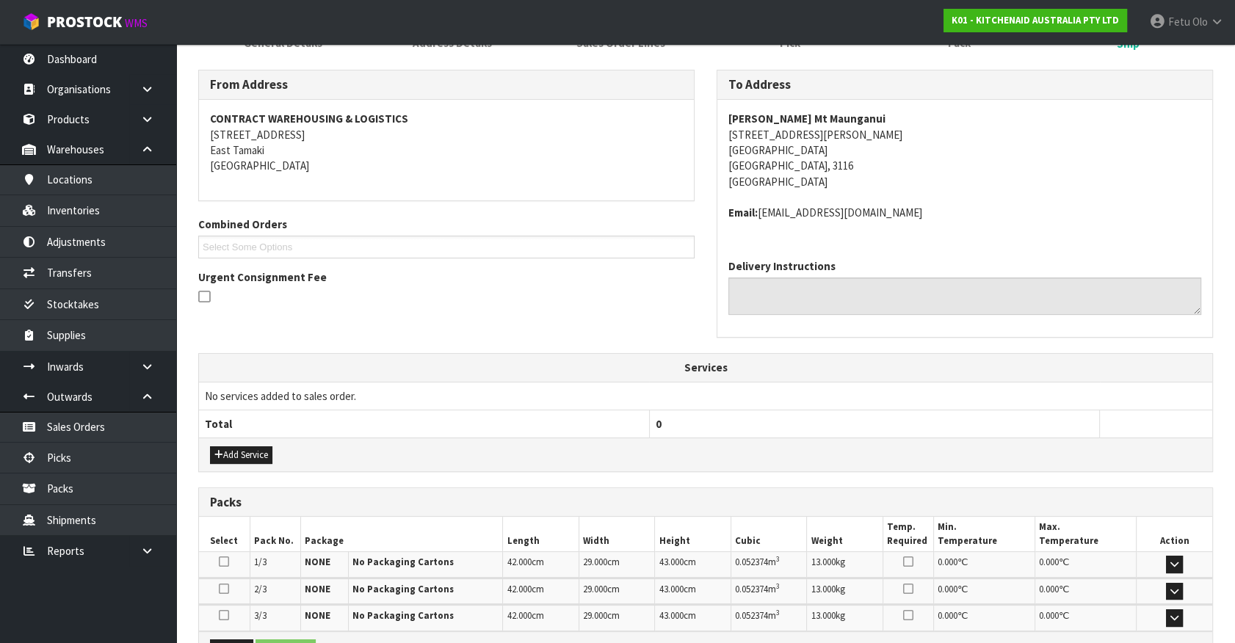
scroll to position [394, 0]
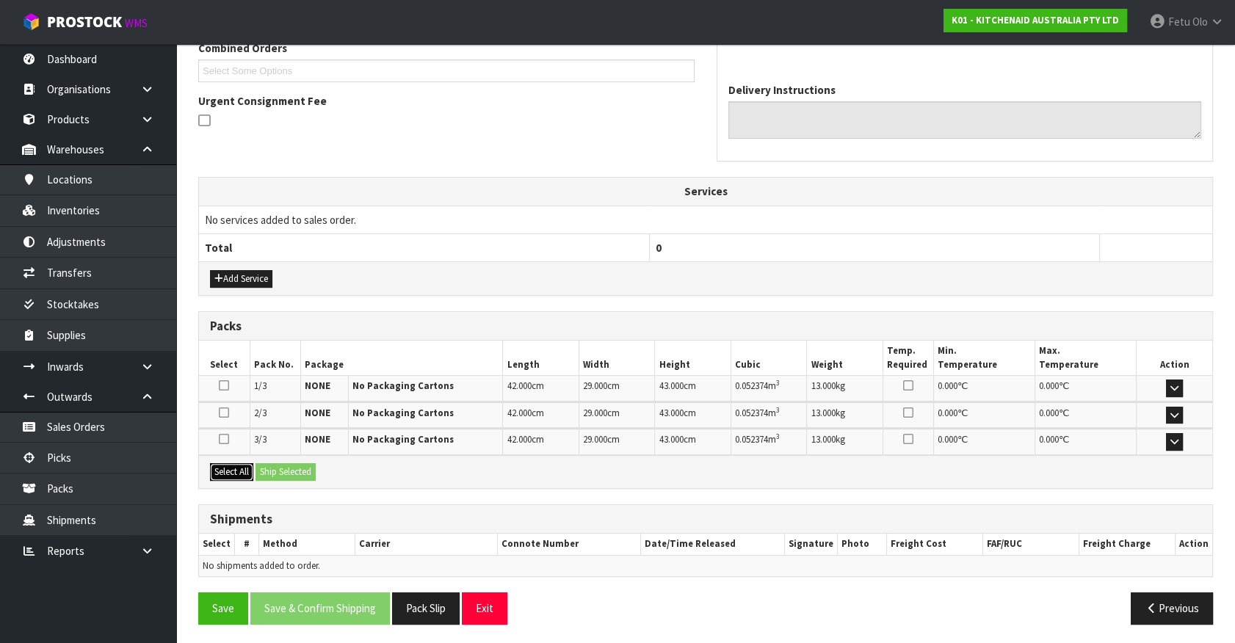
drag, startPoint x: 235, startPoint y: 470, endPoint x: 289, endPoint y: 460, distance: 54.6
click at [247, 466] on button "Select All" at bounding box center [231, 472] width 43 height 18
click at [289, 460] on div "Select All Ship Selected" at bounding box center [705, 471] width 1013 height 33
click at [427, 605] on button "Pack Slip" at bounding box center [426, 609] width 68 height 32
drag, startPoint x: 278, startPoint y: 470, endPoint x: 366, endPoint y: 618, distance: 172.2
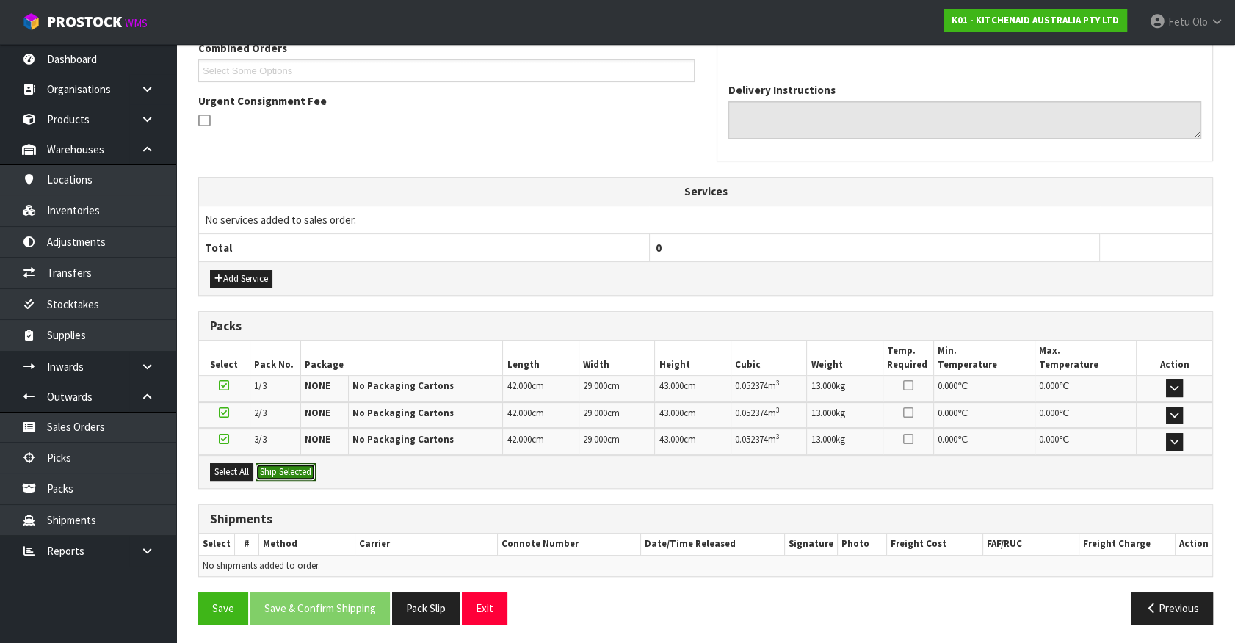
click at [279, 470] on button "Ship Selected" at bounding box center [286, 472] width 60 height 18
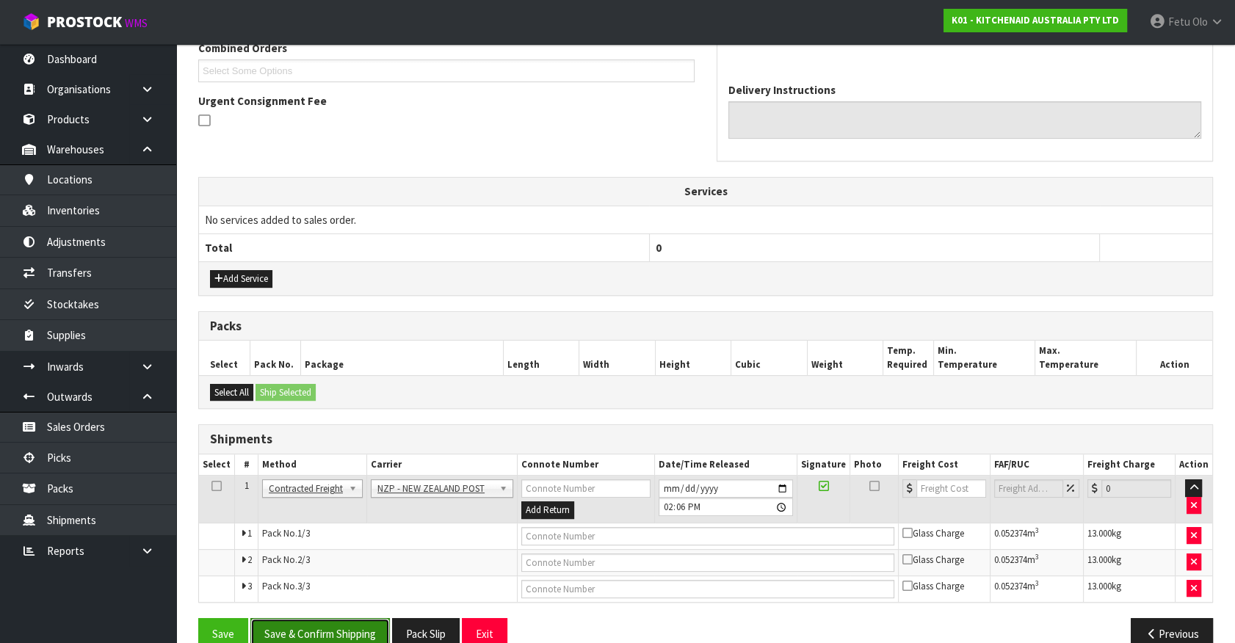
click at [372, 637] on button "Save & Confirm Shipping" at bounding box center [320, 634] width 140 height 32
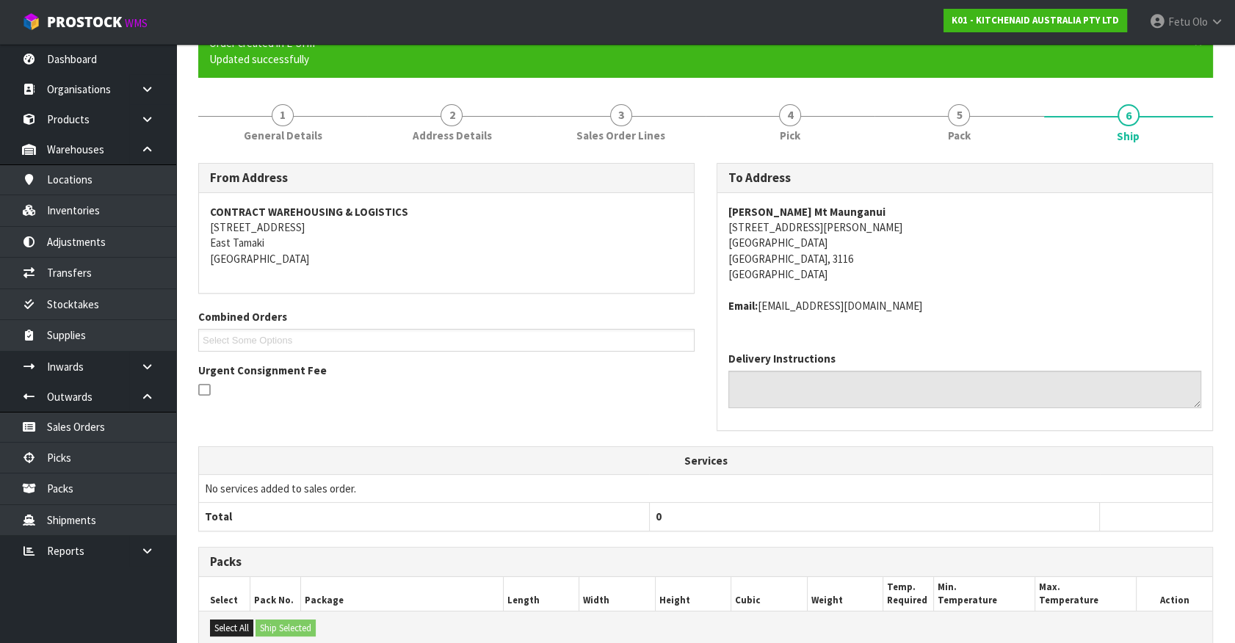
scroll to position [397, 0]
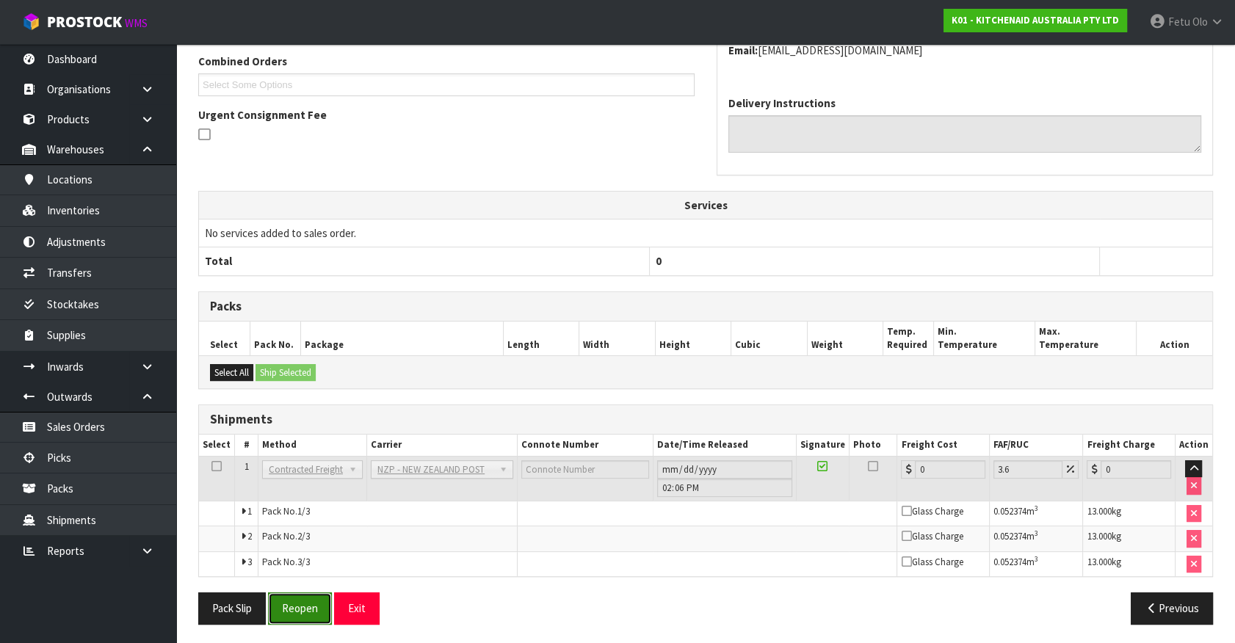
click at [322, 597] on button "Reopen" at bounding box center [300, 609] width 64 height 32
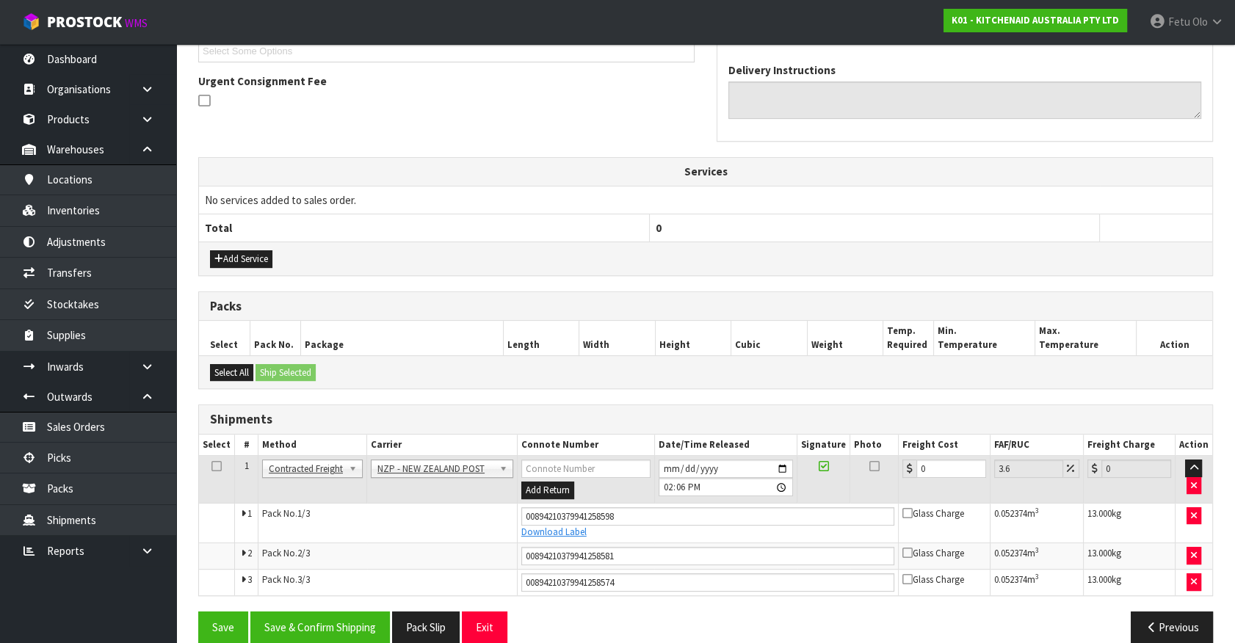
scroll to position [433, 0]
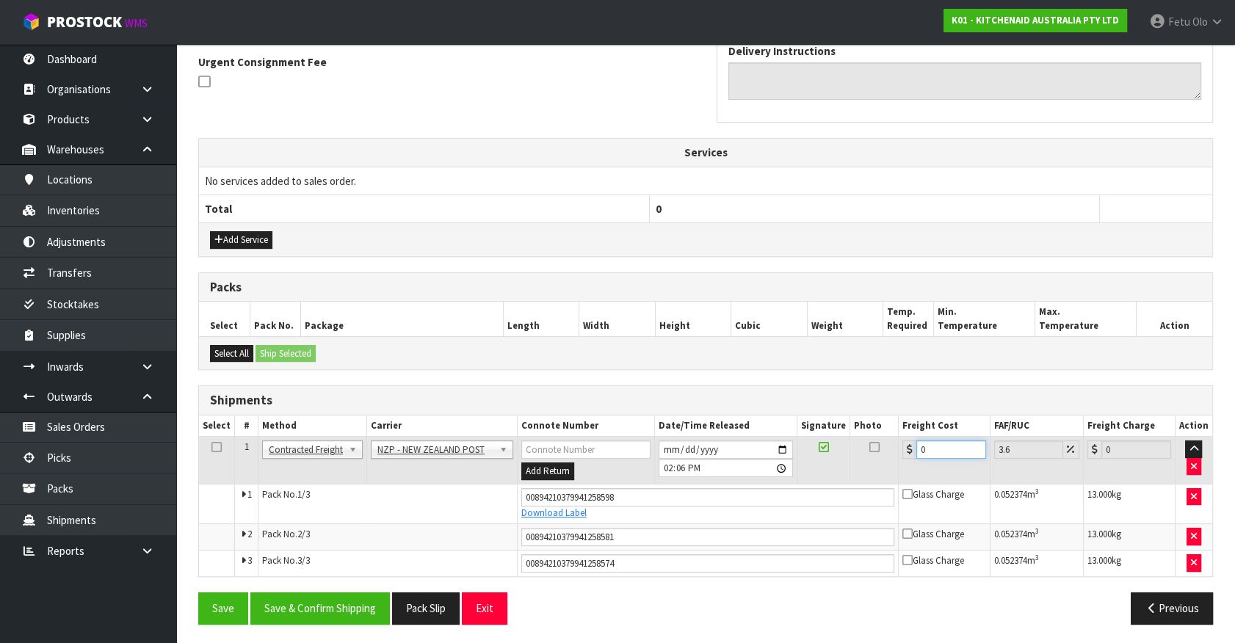
drag, startPoint x: 933, startPoint y: 443, endPoint x: 726, endPoint y: 504, distance: 215.2
click at [726, 504] on tbody "1 Client Local Pickup Customer Local Pickup Company Freight Contracted Freight …" at bounding box center [705, 507] width 1013 height 140
click at [314, 596] on button "Save & Confirm Shipping" at bounding box center [320, 609] width 140 height 32
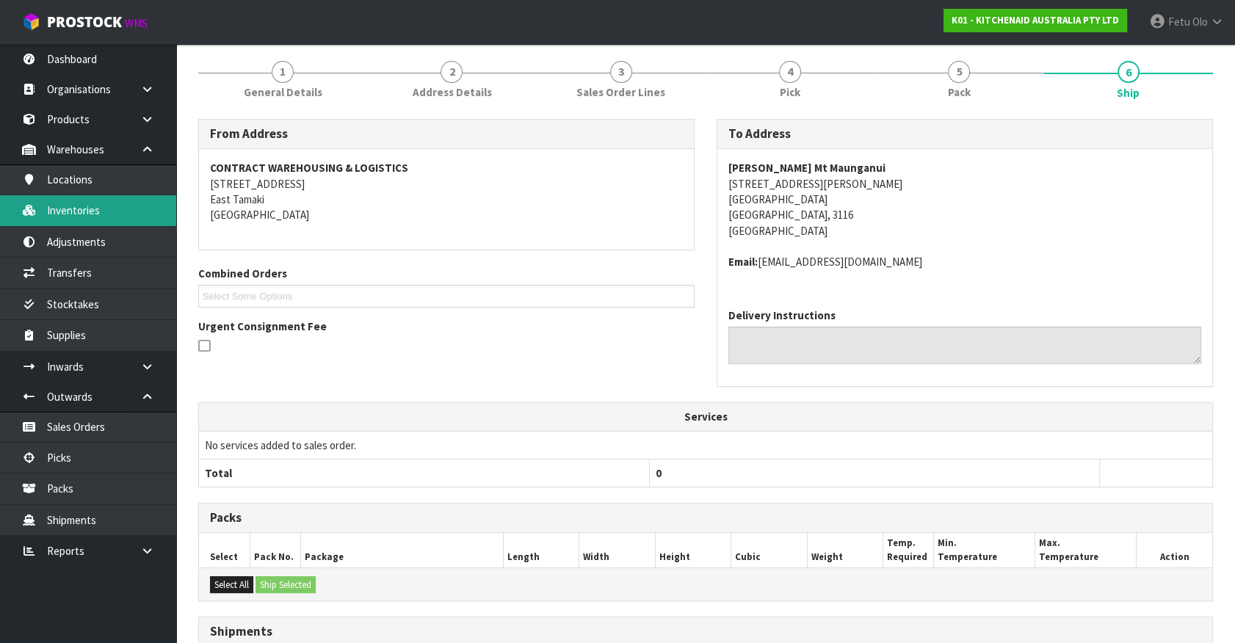
scroll to position [0, 0]
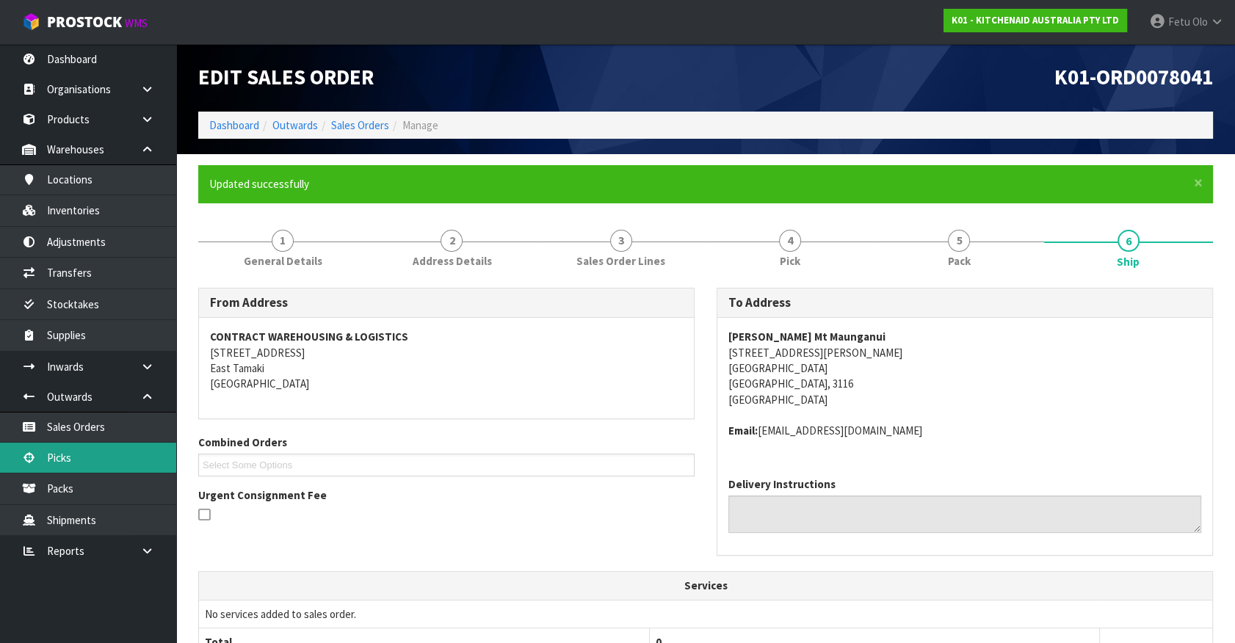
click at [66, 463] on link "Picks" at bounding box center [88, 458] width 176 height 30
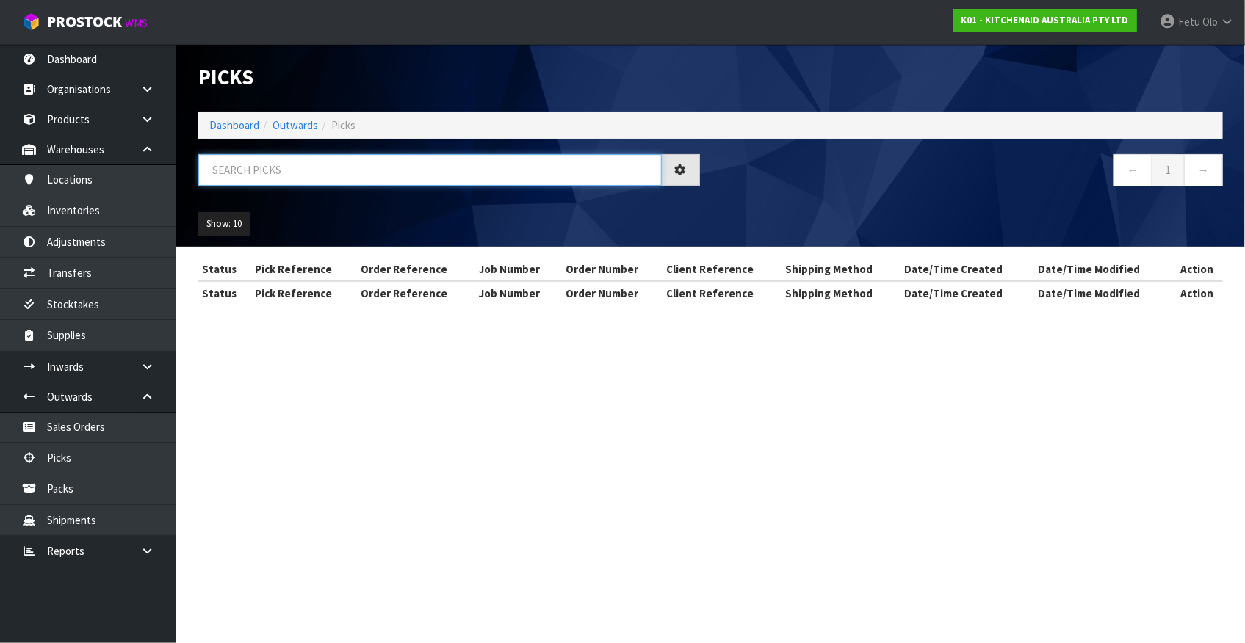
click at [313, 165] on input "text" at bounding box center [429, 170] width 463 height 32
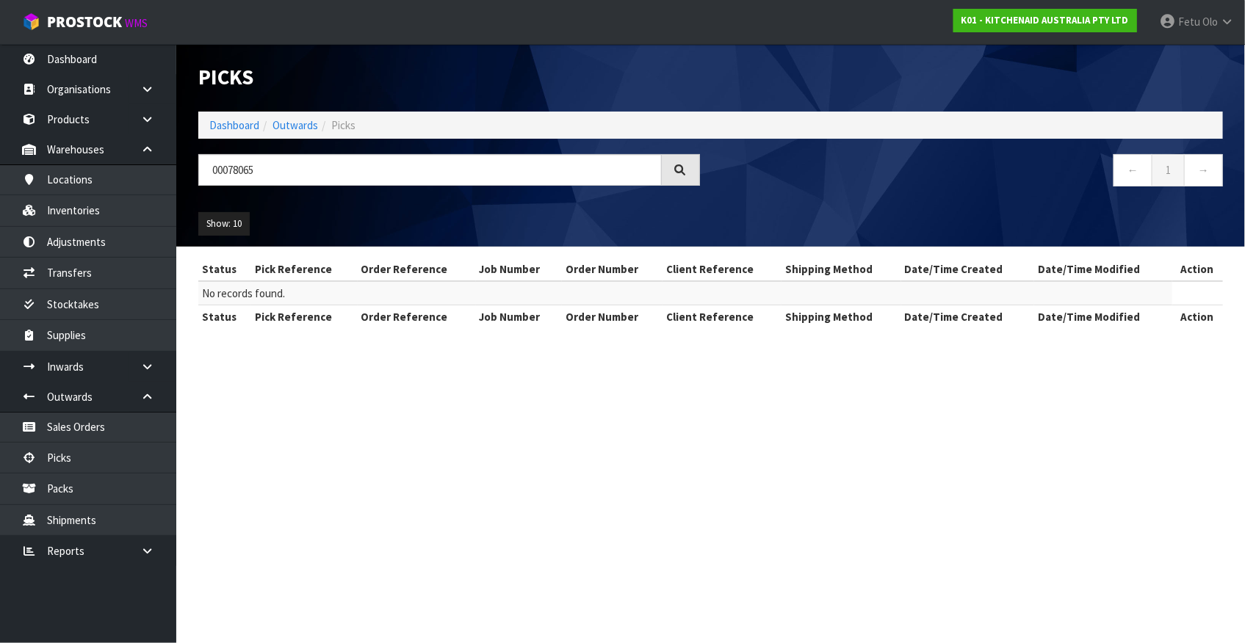
click at [1200, 295] on table "Status Pick Reference Order Reference Job Number Order Number Client Reference …" at bounding box center [710, 293] width 1024 height 71
click at [232, 174] on input "00078065" at bounding box center [429, 170] width 463 height 32
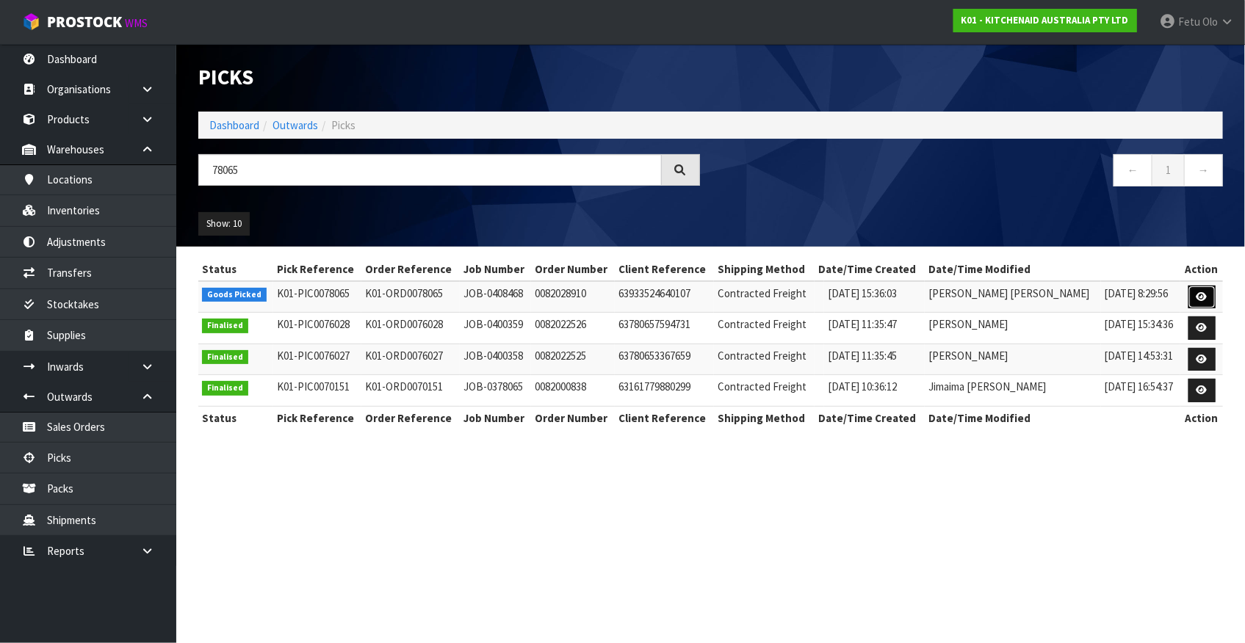
click at [1201, 299] on icon at bounding box center [1201, 297] width 11 height 10
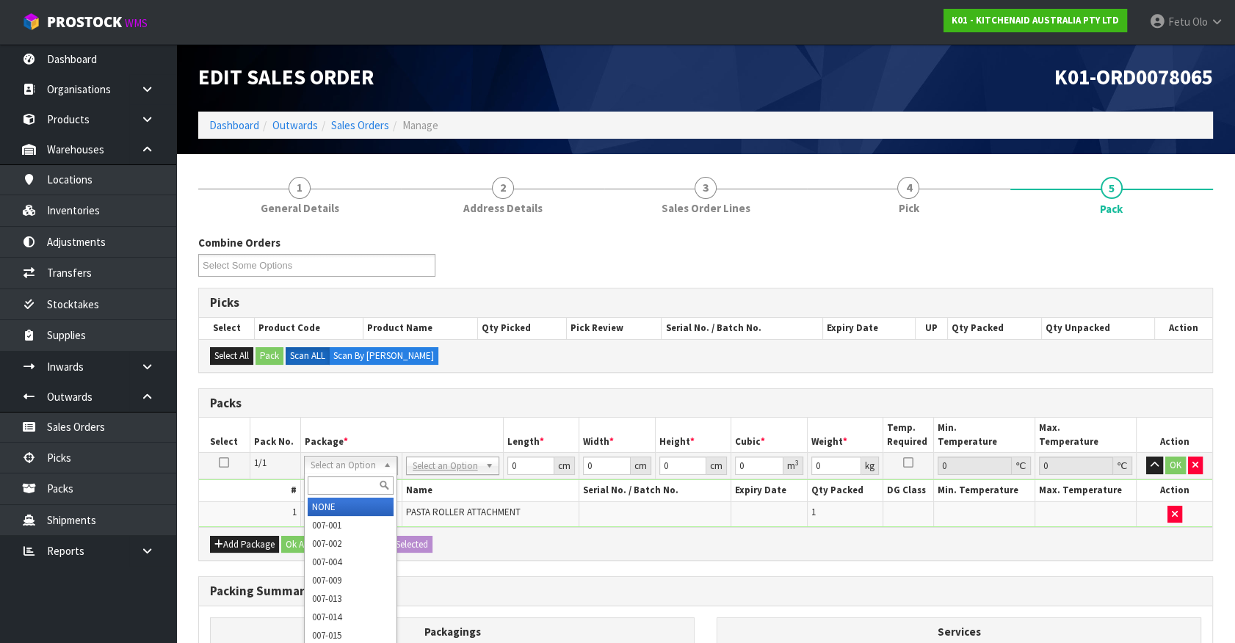
drag, startPoint x: 356, startPoint y: 469, endPoint x: 347, endPoint y: 477, distance: 12.5
click at [348, 477] on input "text" at bounding box center [351, 486] width 86 height 18
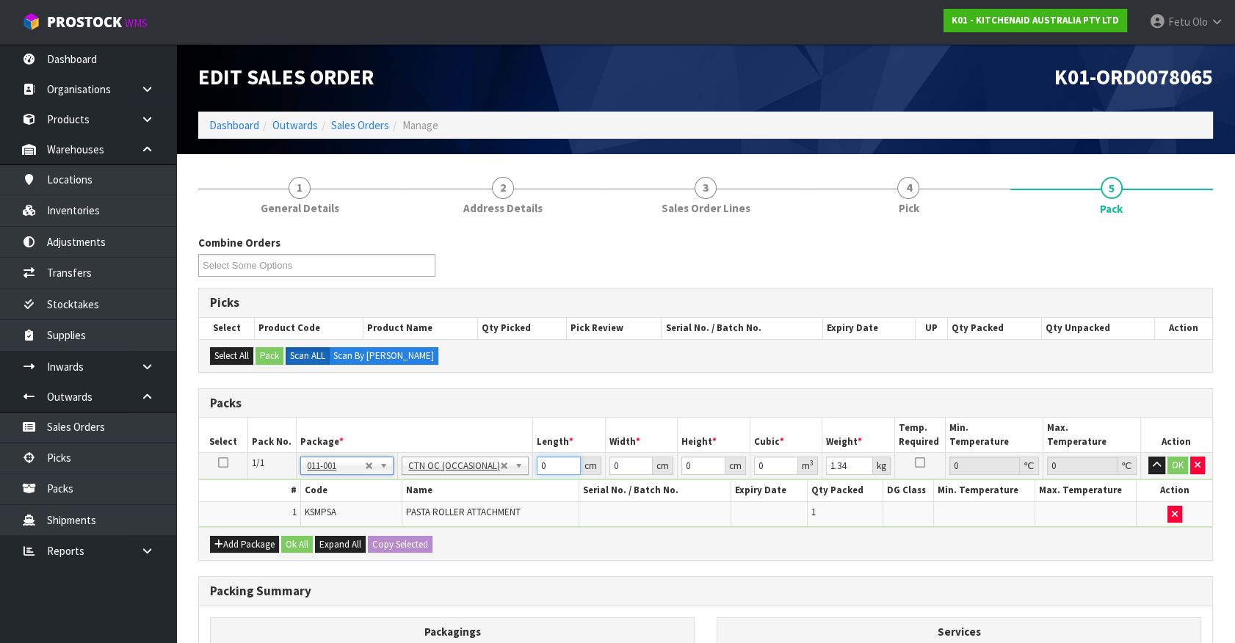
click at [312, 539] on div "Packs Select Pack No. Package * Length * Width * Height * Cubic * Weight * Temp…" at bounding box center [705, 474] width 1015 height 173
click button "OK" at bounding box center [1178, 466] width 21 height 18
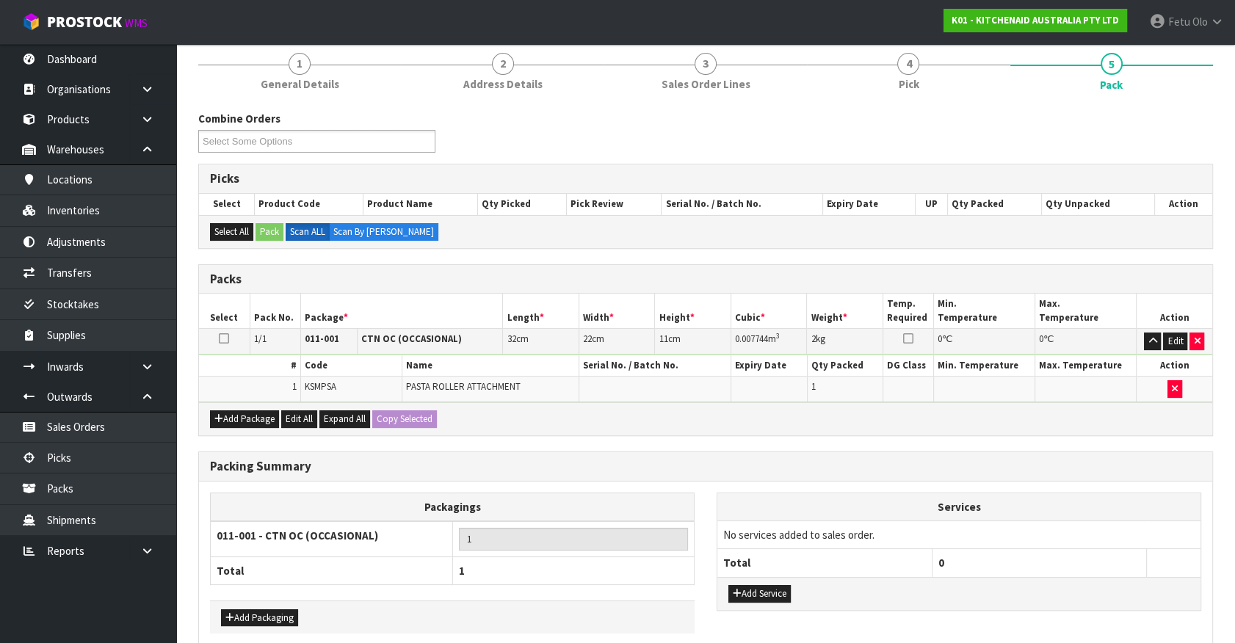
scroll to position [192, 0]
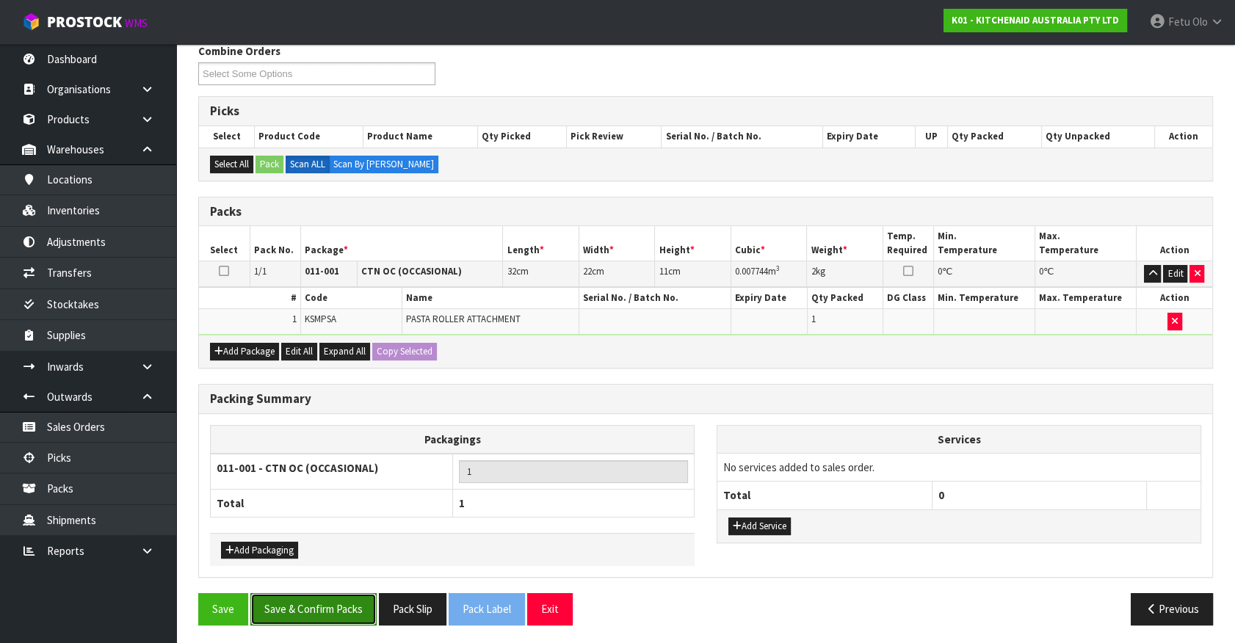
click at [328, 614] on button "Save & Confirm Packs" at bounding box center [313, 609] width 126 height 32
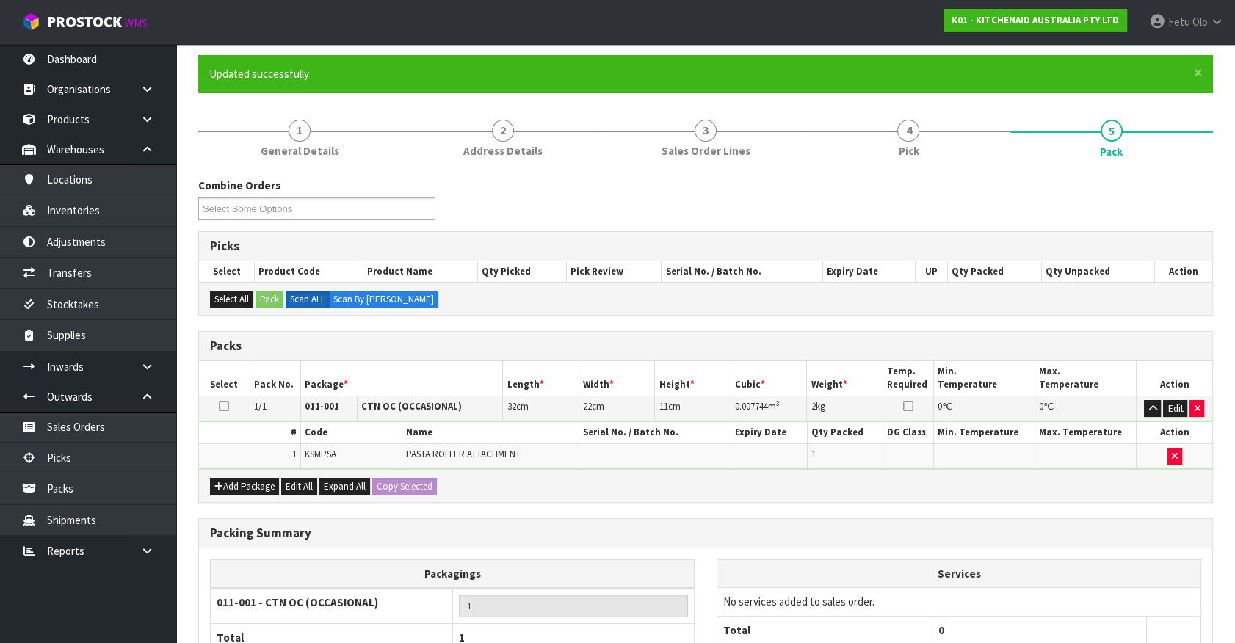
scroll to position [165, 0]
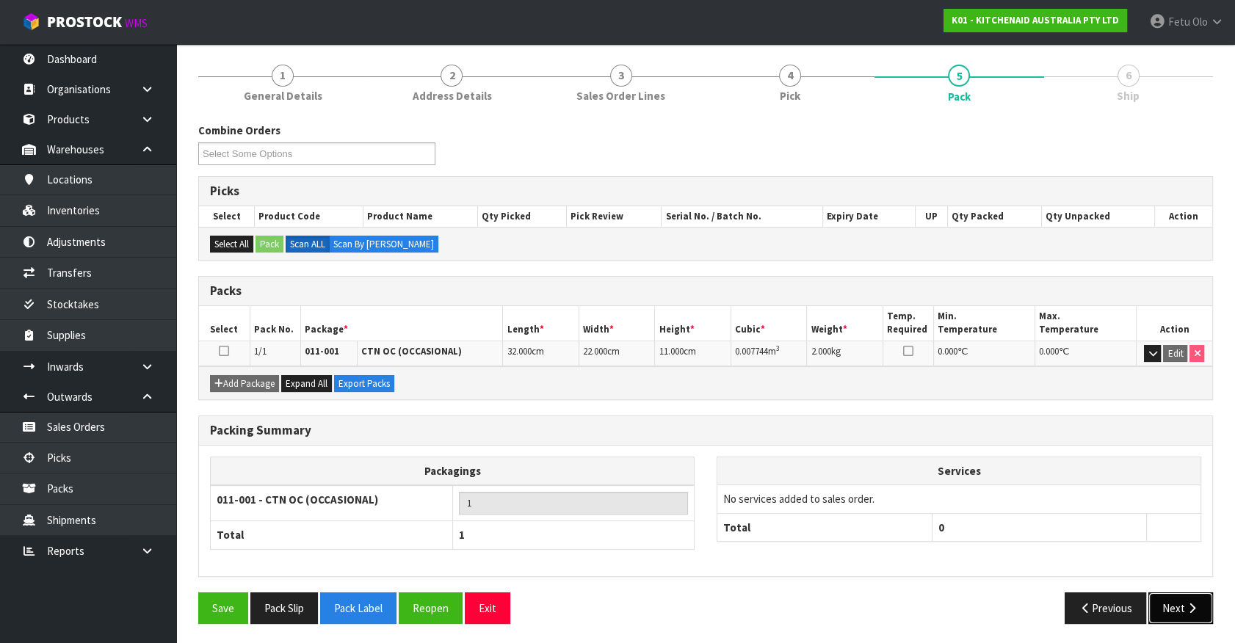
click at [1193, 603] on icon "button" at bounding box center [1192, 608] width 14 height 11
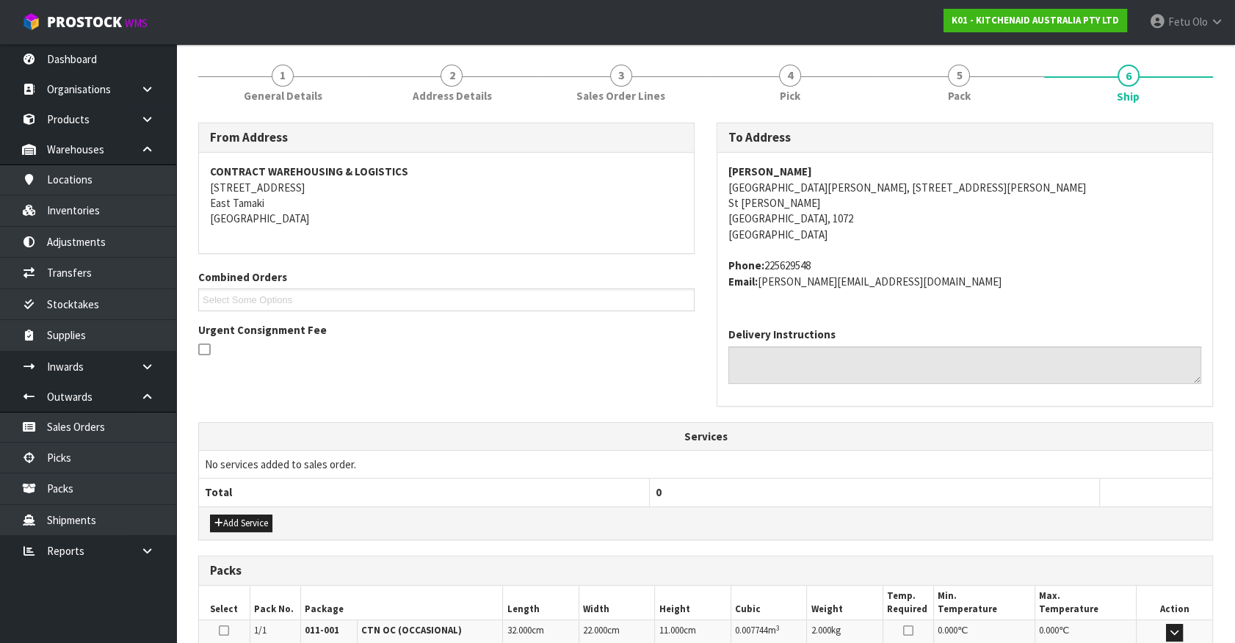
scroll to position [357, 0]
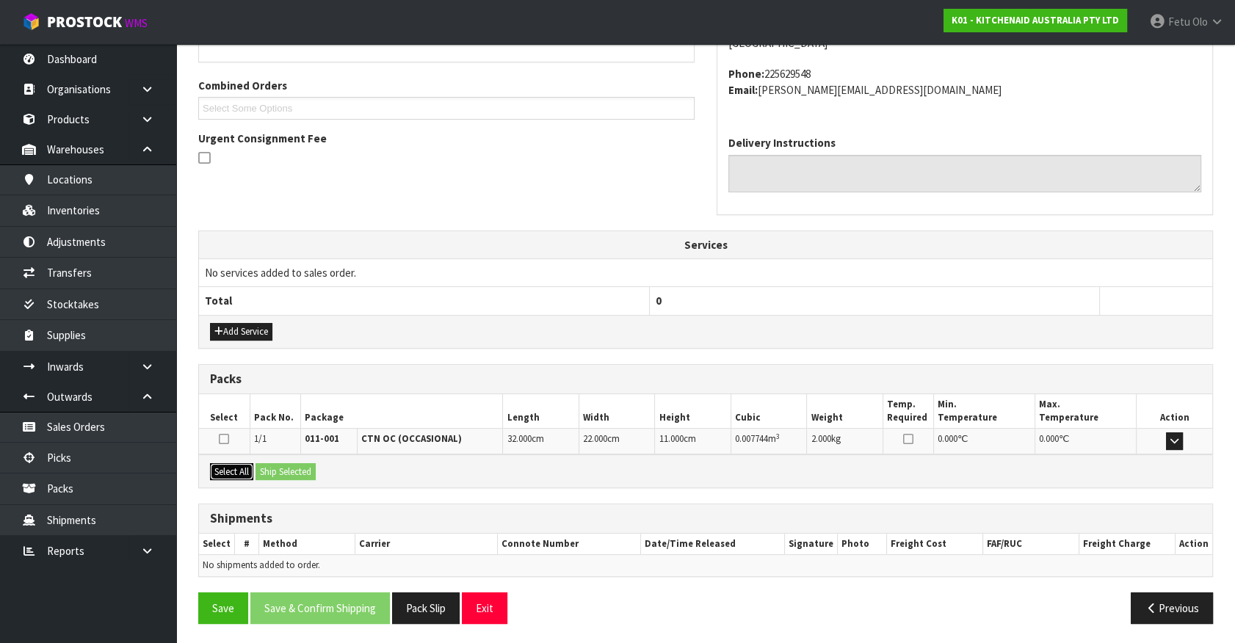
click at [240, 469] on button "Select All" at bounding box center [231, 472] width 43 height 18
click at [265, 468] on button "Ship Selected" at bounding box center [286, 472] width 60 height 18
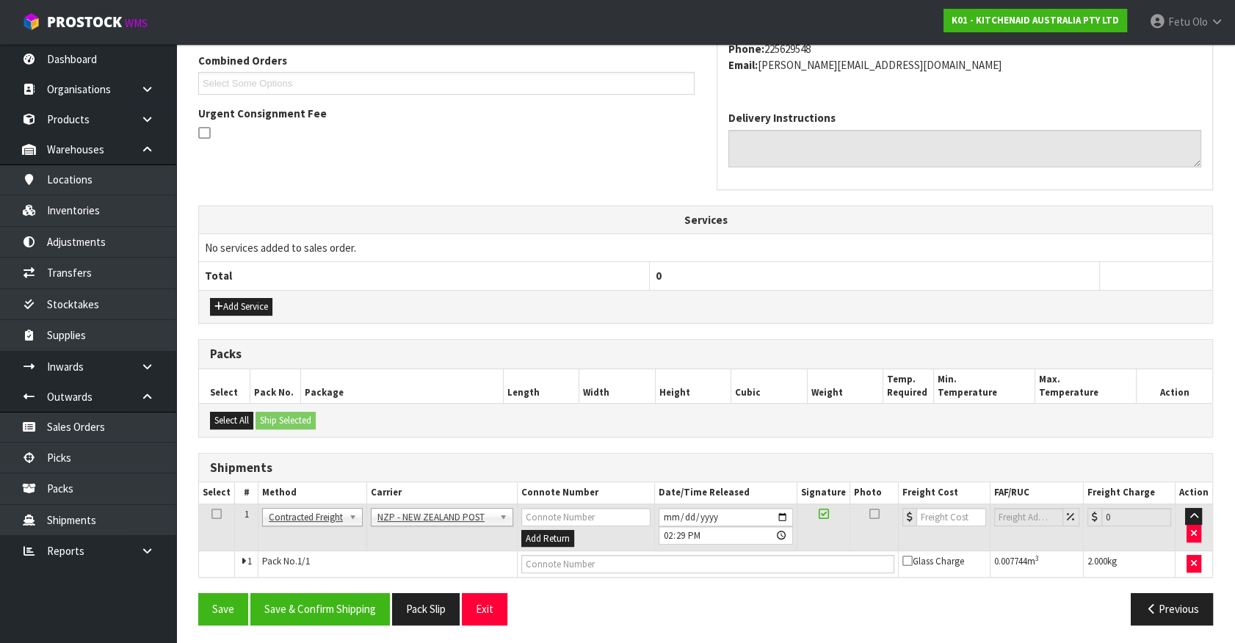
scroll to position [383, 0]
click at [327, 610] on button "Save & Confirm Shipping" at bounding box center [320, 609] width 140 height 32
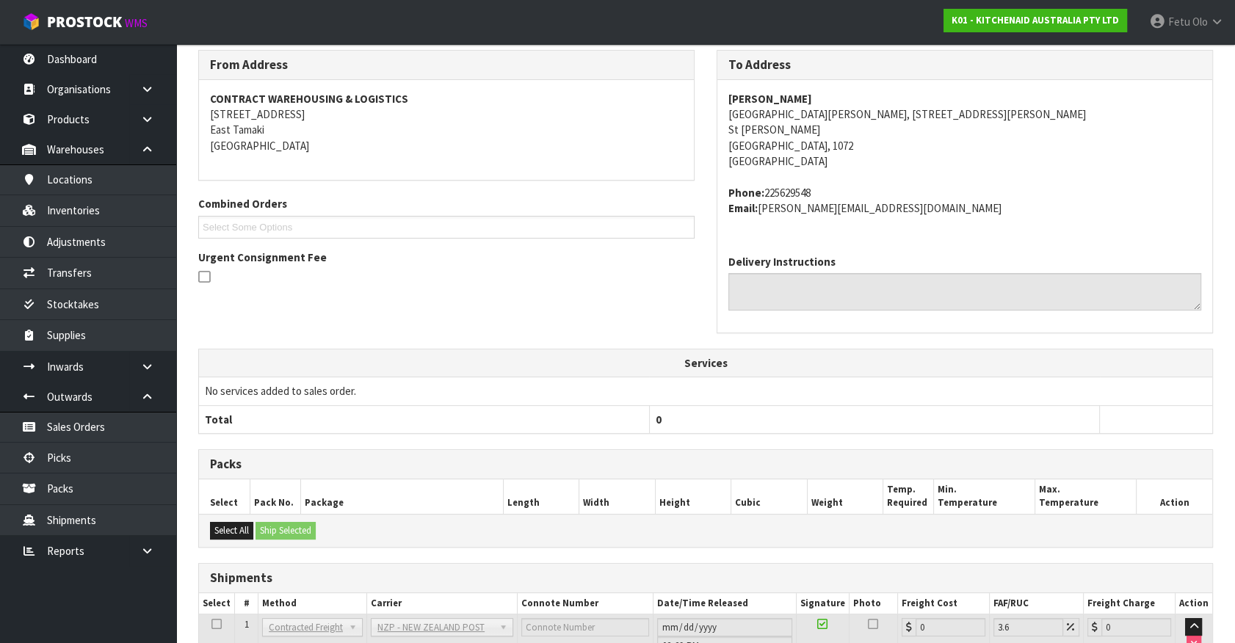
scroll to position [362, 0]
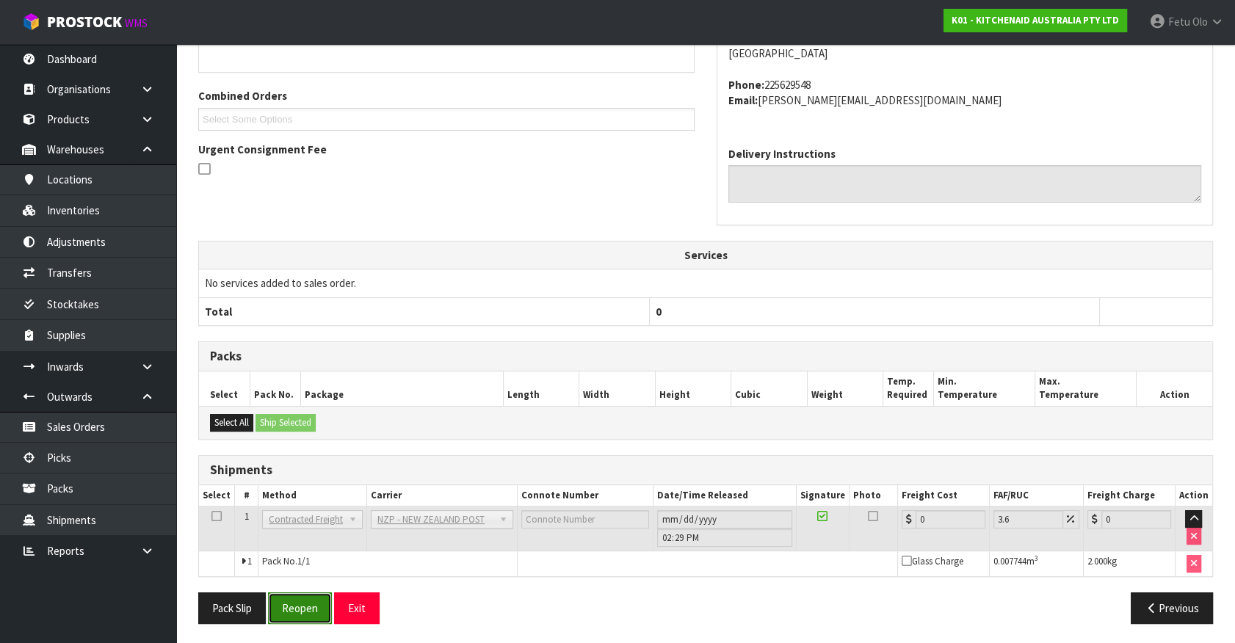
click at [281, 610] on button "Reopen" at bounding box center [300, 609] width 64 height 32
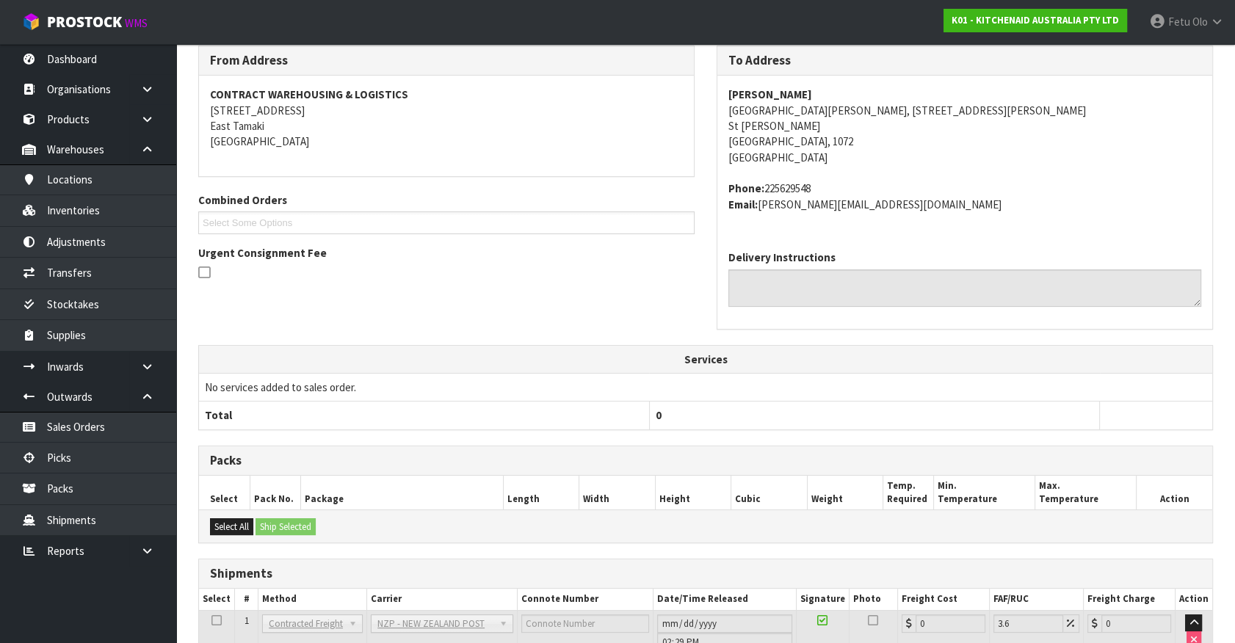
scroll to position [346, 0]
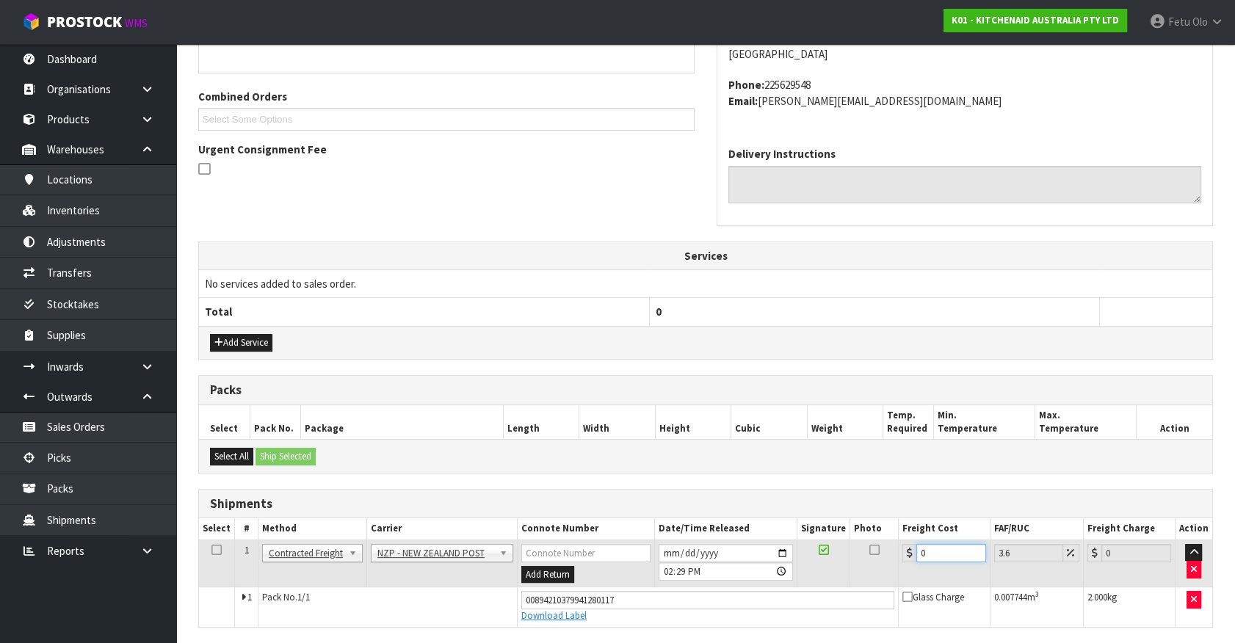
drag, startPoint x: 933, startPoint y: 553, endPoint x: 587, endPoint y: 593, distance: 347.5
click at [587, 593] on tbody "1 Client Local Pickup Customer Local Pickup Company Freight Contracted Freight …" at bounding box center [705, 583] width 1013 height 87
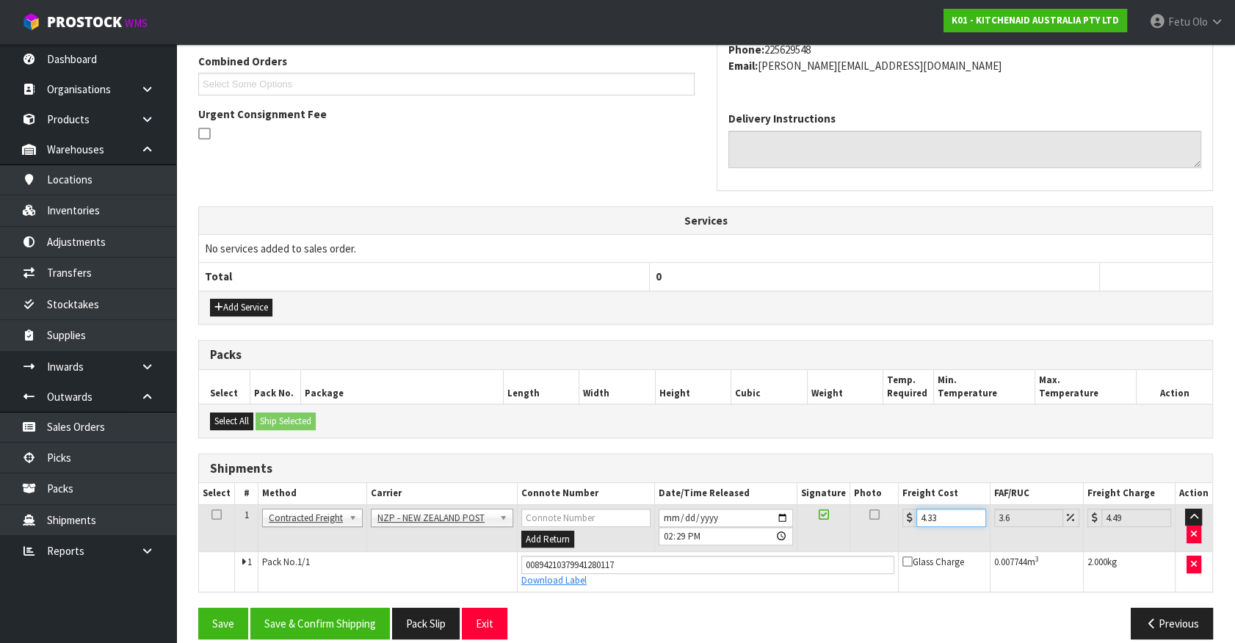
scroll to position [397, 0]
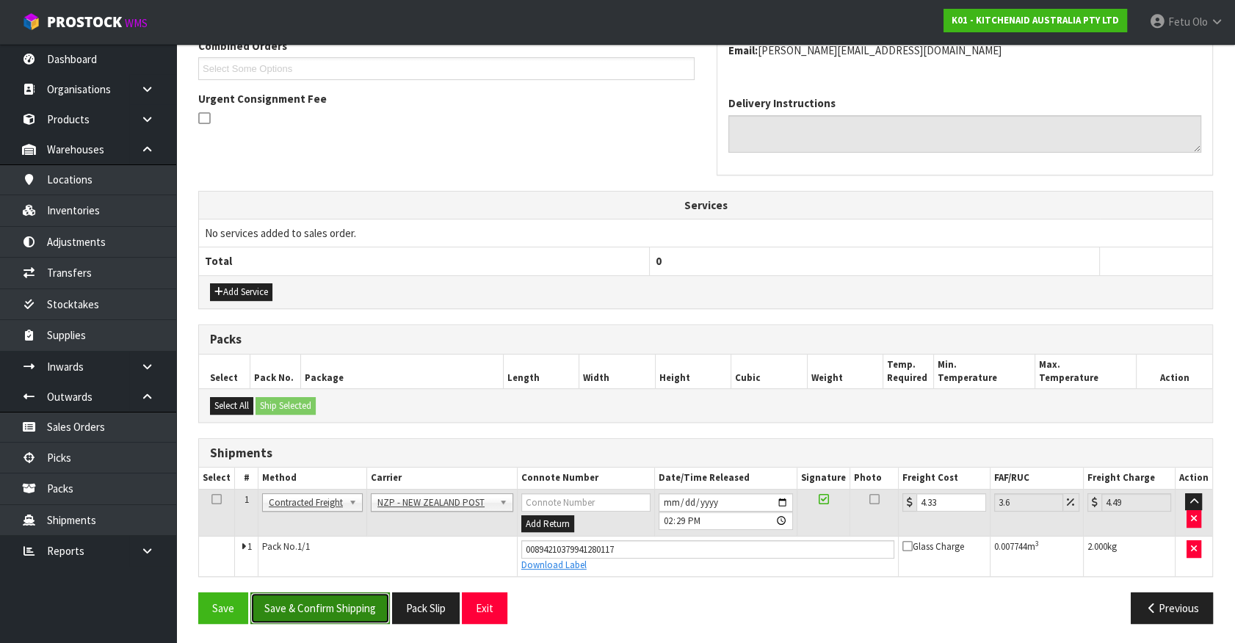
click at [366, 600] on button "Save & Confirm Shipping" at bounding box center [320, 609] width 140 height 32
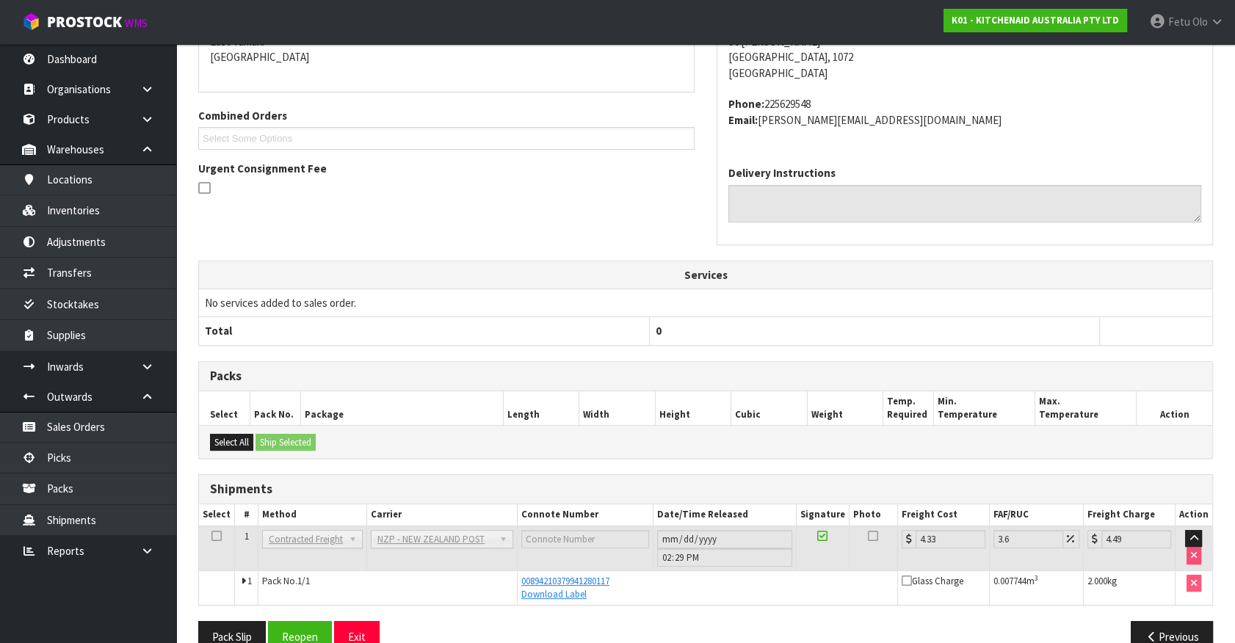
scroll to position [356, 0]
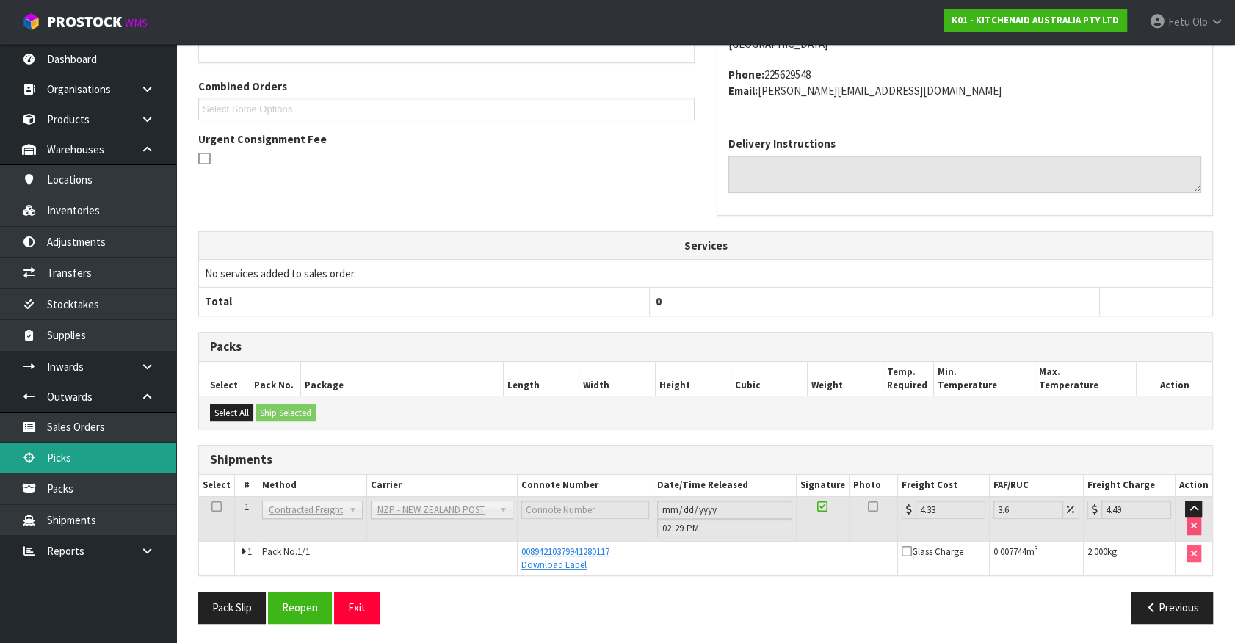
click at [33, 447] on link "Picks" at bounding box center [88, 458] width 176 height 30
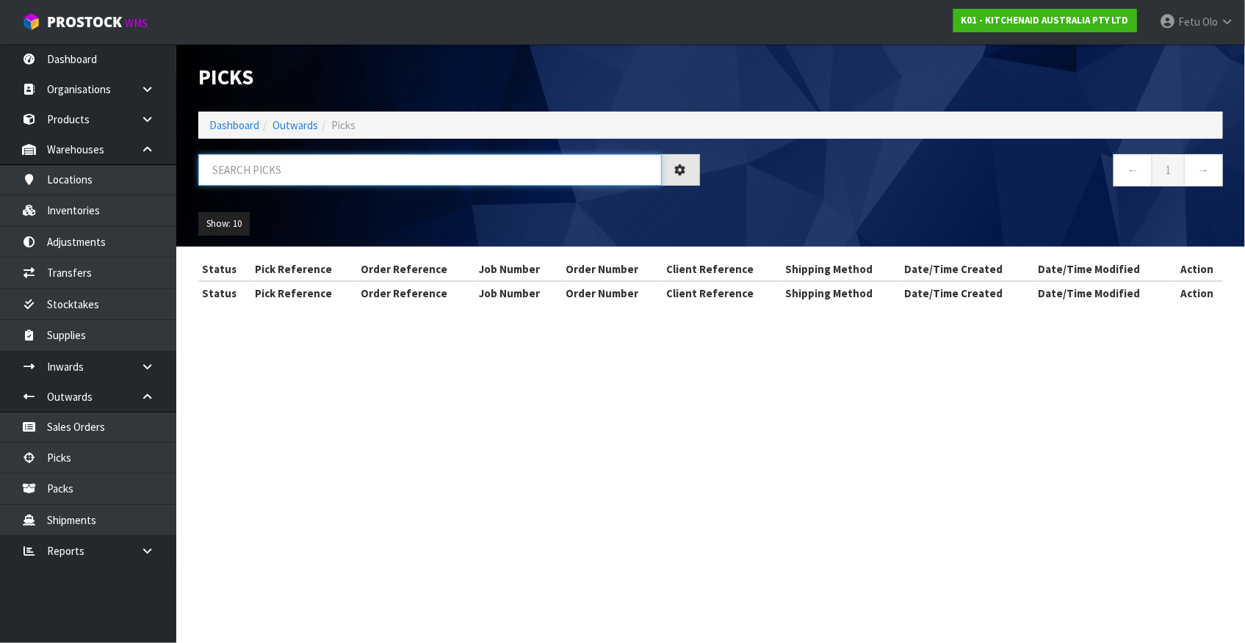
click at [381, 172] on input "text" at bounding box center [429, 170] width 463 height 32
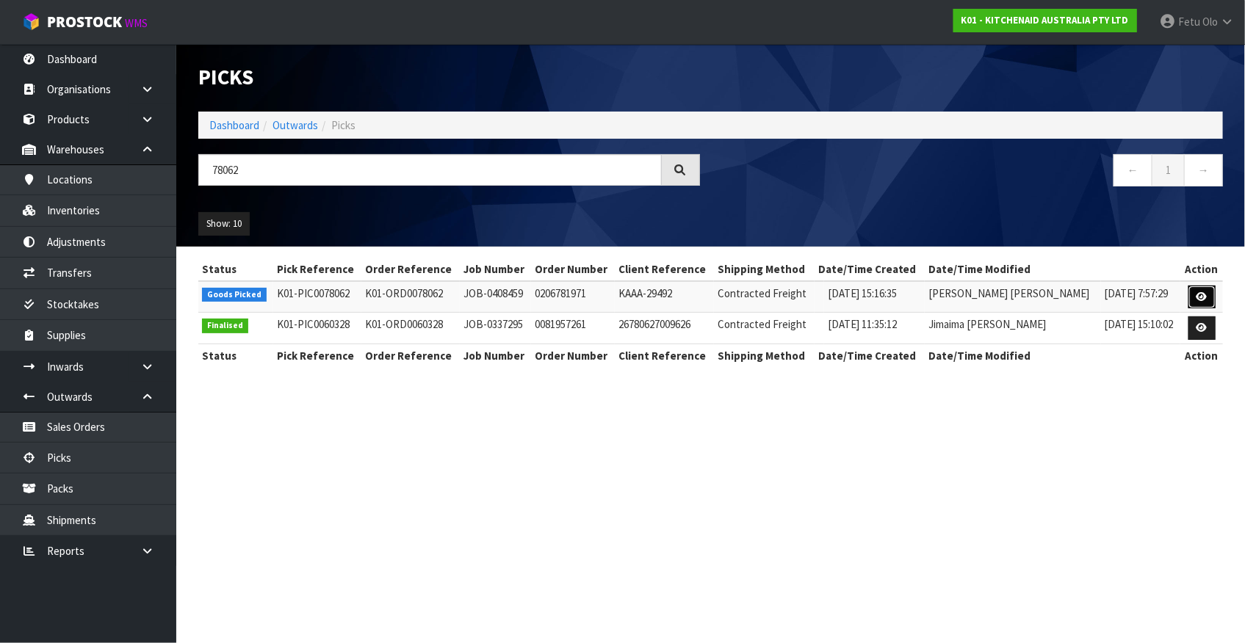
click at [1196, 298] on icon at bounding box center [1201, 297] width 11 height 10
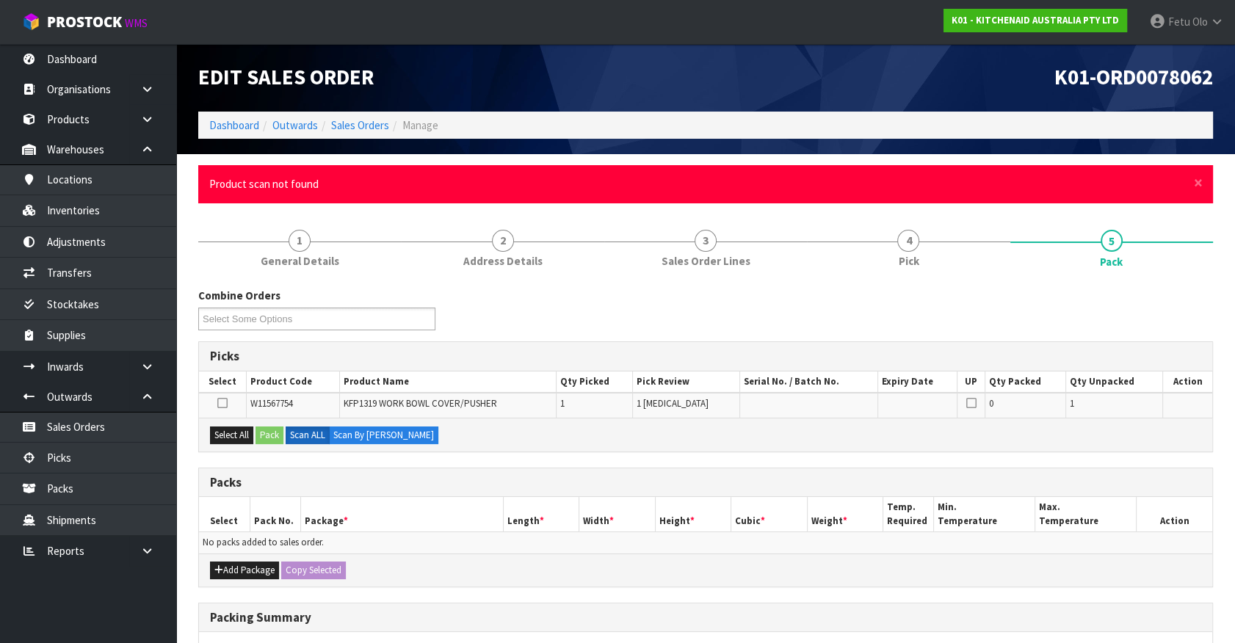
click at [1204, 179] on div "× Close Product scan not found" at bounding box center [705, 183] width 1015 height 37
click at [1202, 182] on span "×" at bounding box center [1198, 183] width 9 height 21
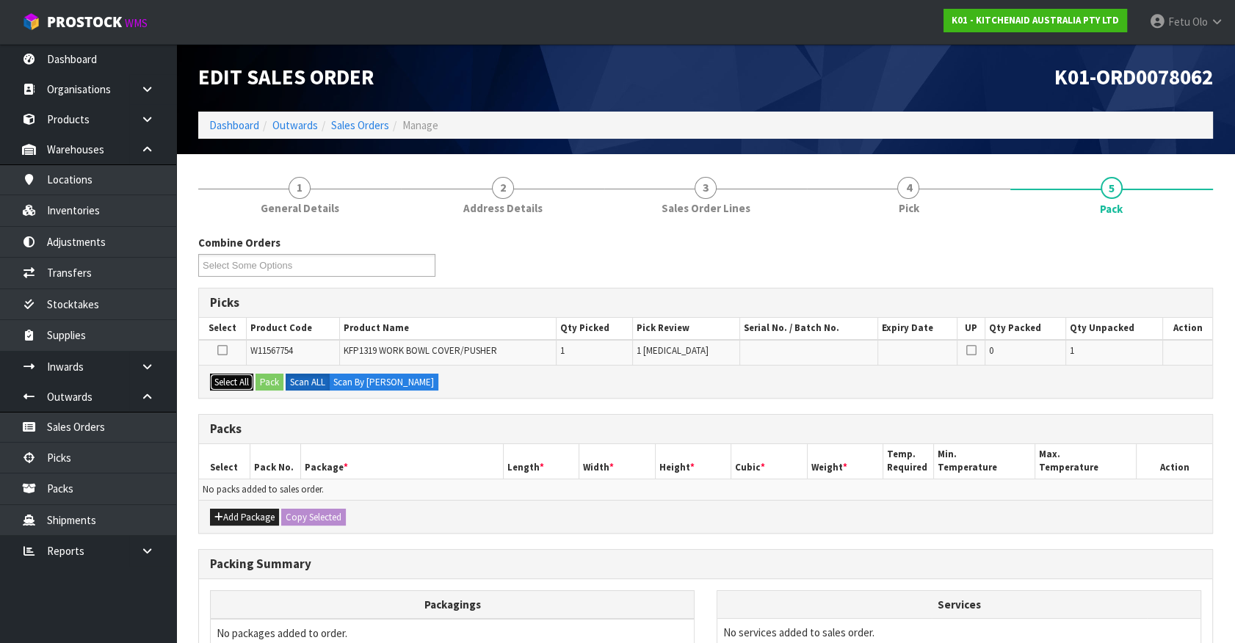
drag, startPoint x: 228, startPoint y: 378, endPoint x: 273, endPoint y: 378, distance: 44.8
click at [230, 378] on button "Select All" at bounding box center [231, 383] width 43 height 18
click at [273, 378] on button "Pack" at bounding box center [270, 383] width 28 height 18
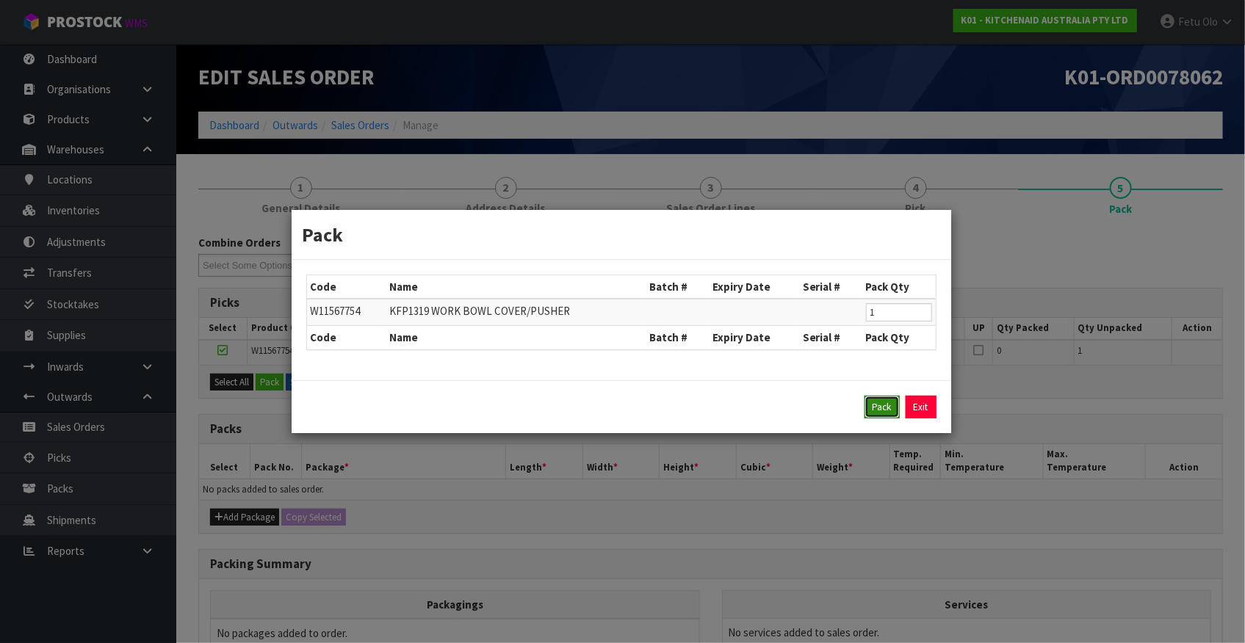
click at [869, 410] on button "Pack" at bounding box center [881, 407] width 35 height 23
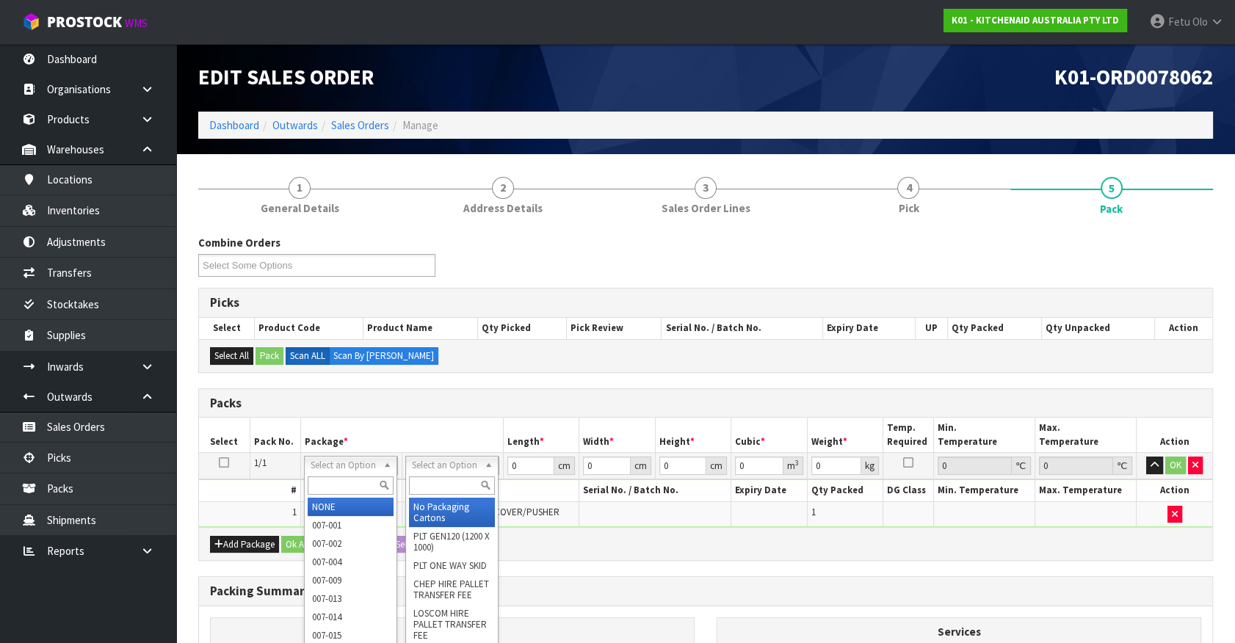
drag, startPoint x: 364, startPoint y: 470, endPoint x: 350, endPoint y: 483, distance: 19.2
click at [350, 480] on input "text" at bounding box center [351, 486] width 86 height 18
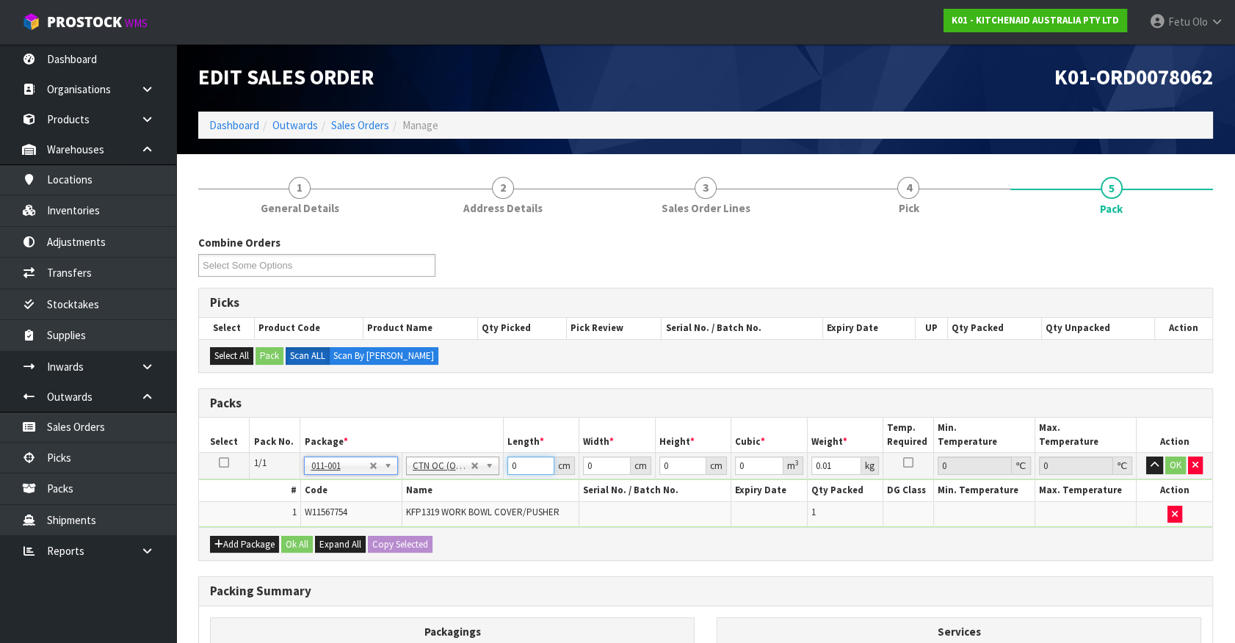
drag, startPoint x: 516, startPoint y: 465, endPoint x: 339, endPoint y: 527, distance: 188.4
click at [345, 524] on tbody "1/1 NONE 007-001 007-002 007-004 007-009 007-013 007-014 007-015 007-017 007-01…" at bounding box center [705, 490] width 1013 height 74
click button "OK" at bounding box center [1175, 466] width 21 height 18
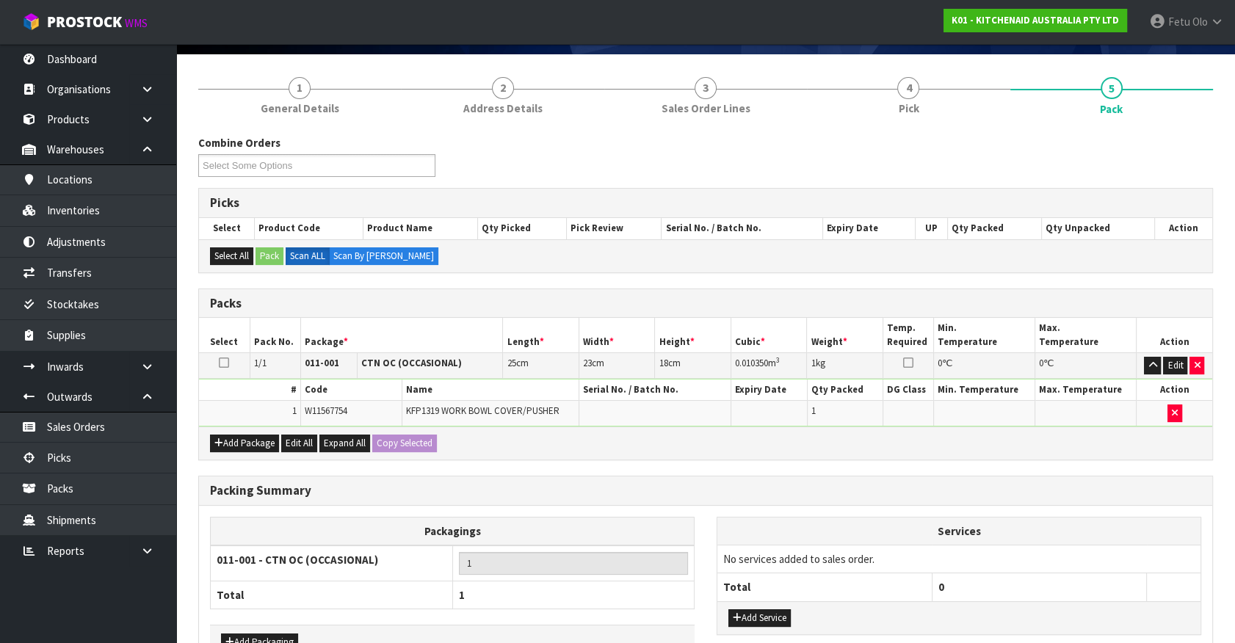
scroll to position [192, 0]
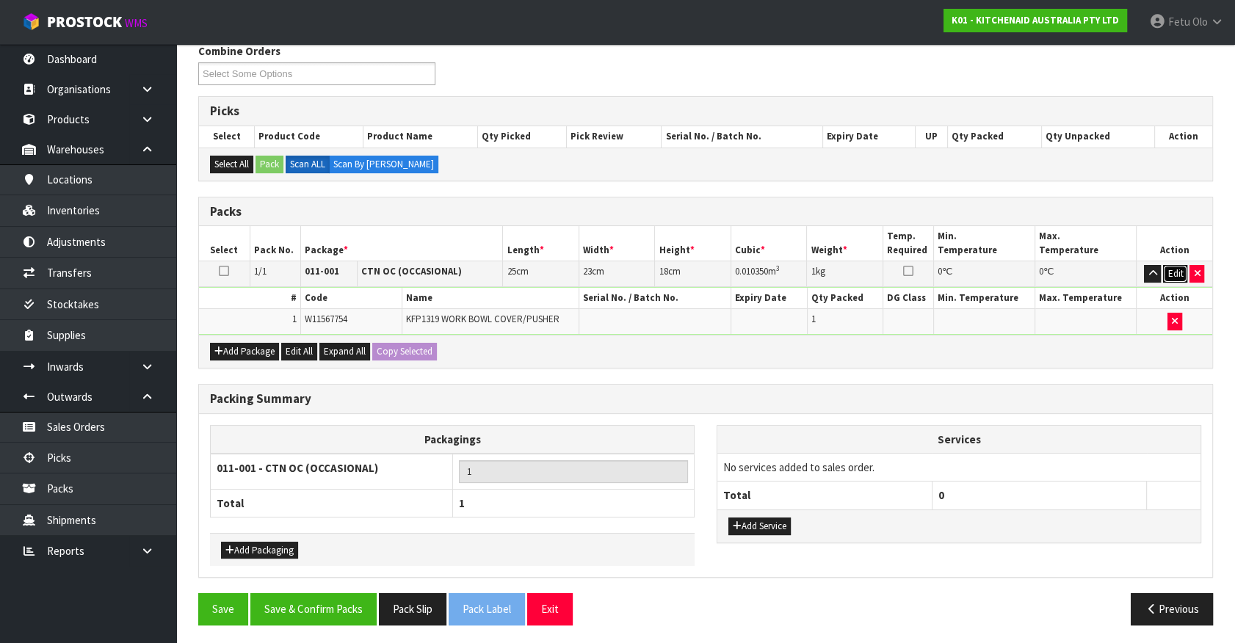
click at [1167, 272] on button "Edit" at bounding box center [1175, 274] width 24 height 18
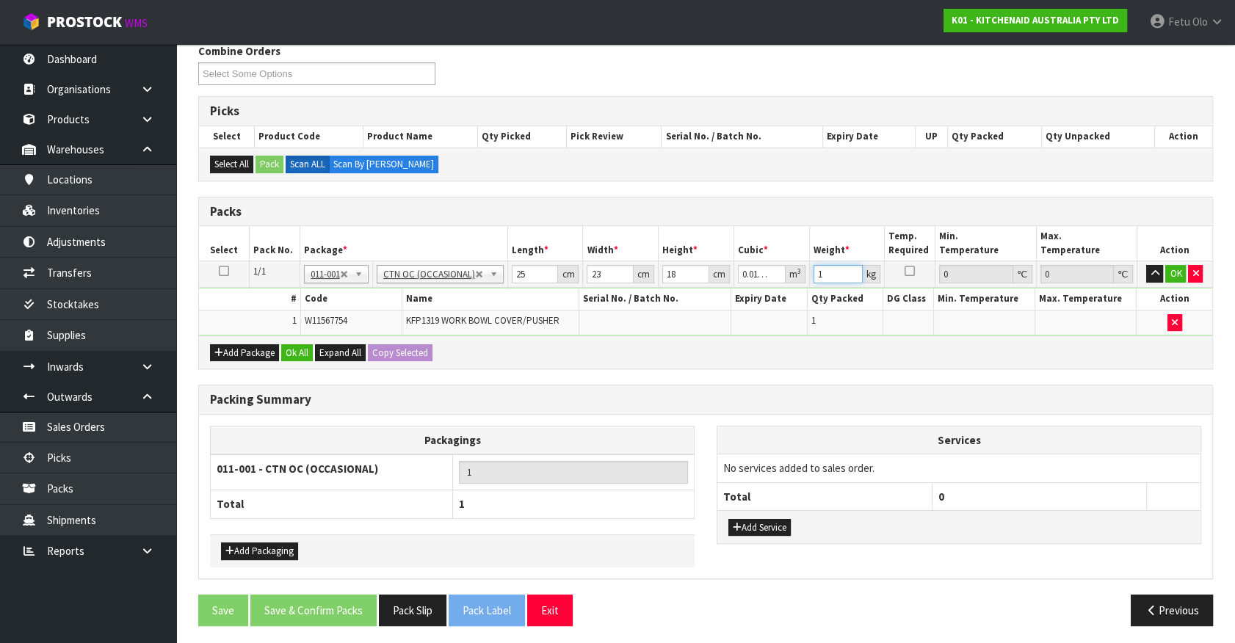
drag, startPoint x: 826, startPoint y: 276, endPoint x: 669, endPoint y: 325, distance: 164.5
click at [669, 325] on tbody "1/1 NONE 007-001 007-002 007-004 007-009 007-013 007-014 007-015 007-017 007-01…" at bounding box center [705, 298] width 1013 height 74
click button "OK" at bounding box center [1175, 274] width 21 height 18
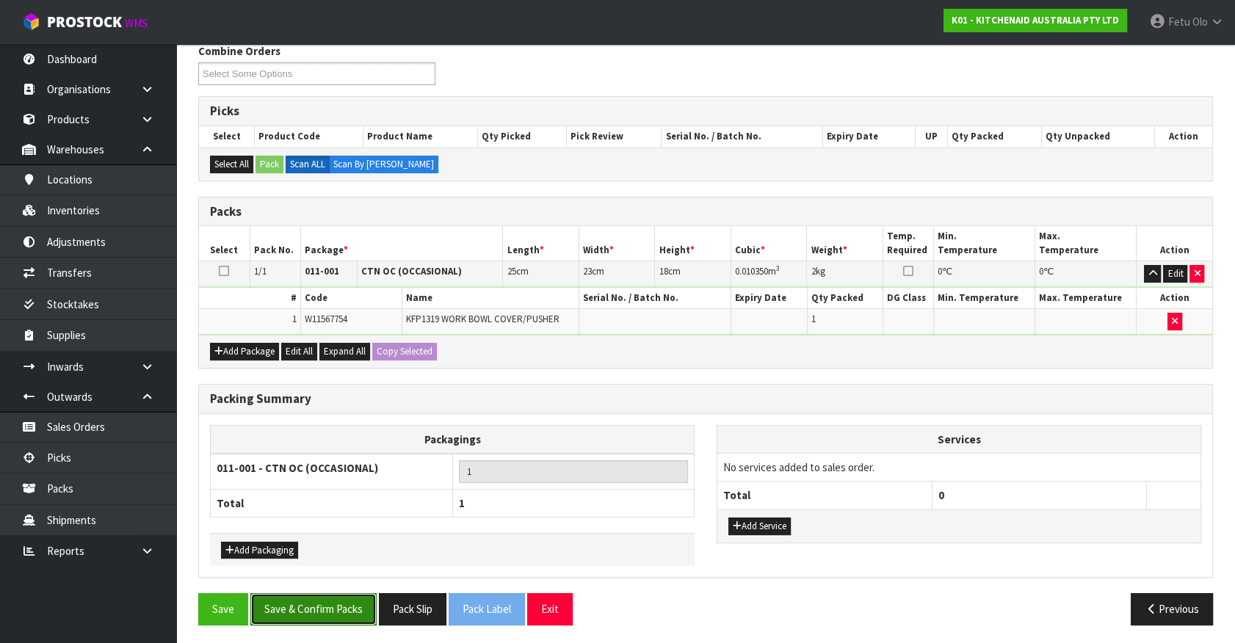
click at [308, 610] on button "Save & Confirm Packs" at bounding box center [313, 609] width 126 height 32
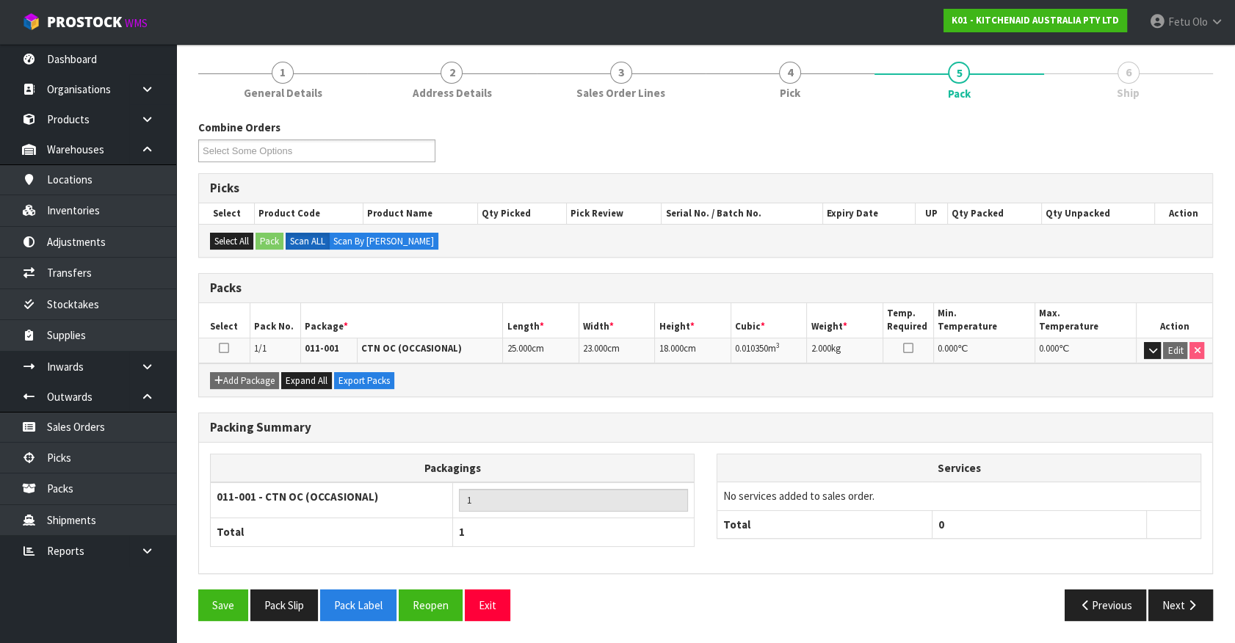
scroll to position [165, 0]
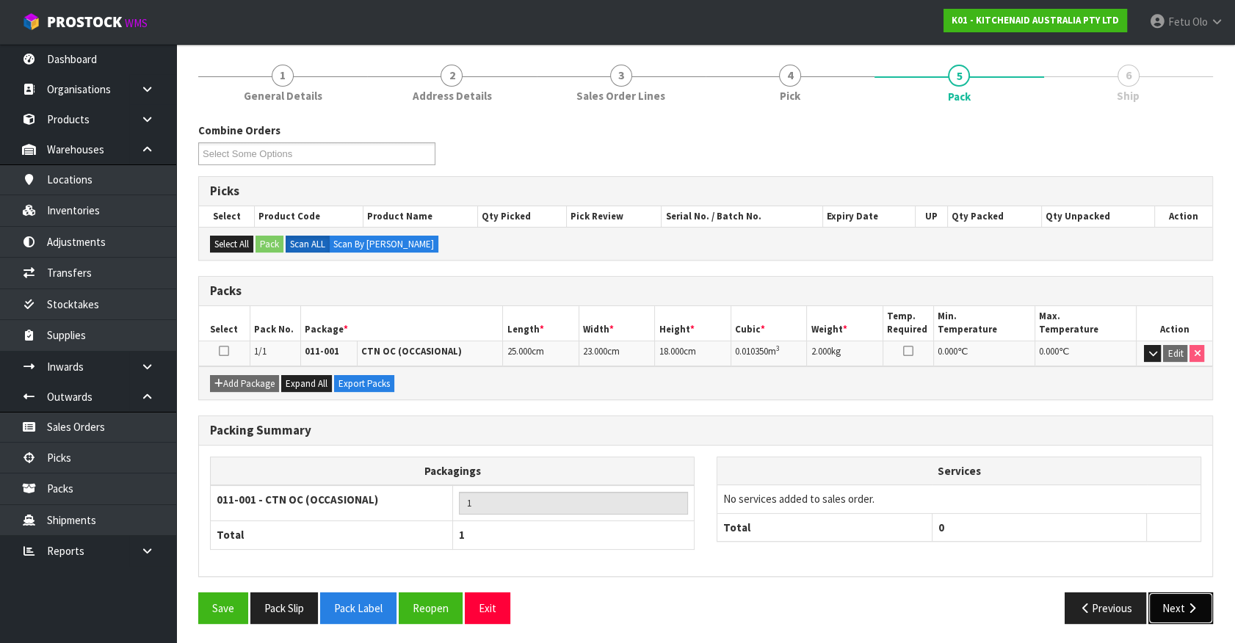
click at [1198, 603] on icon "button" at bounding box center [1192, 608] width 14 height 11
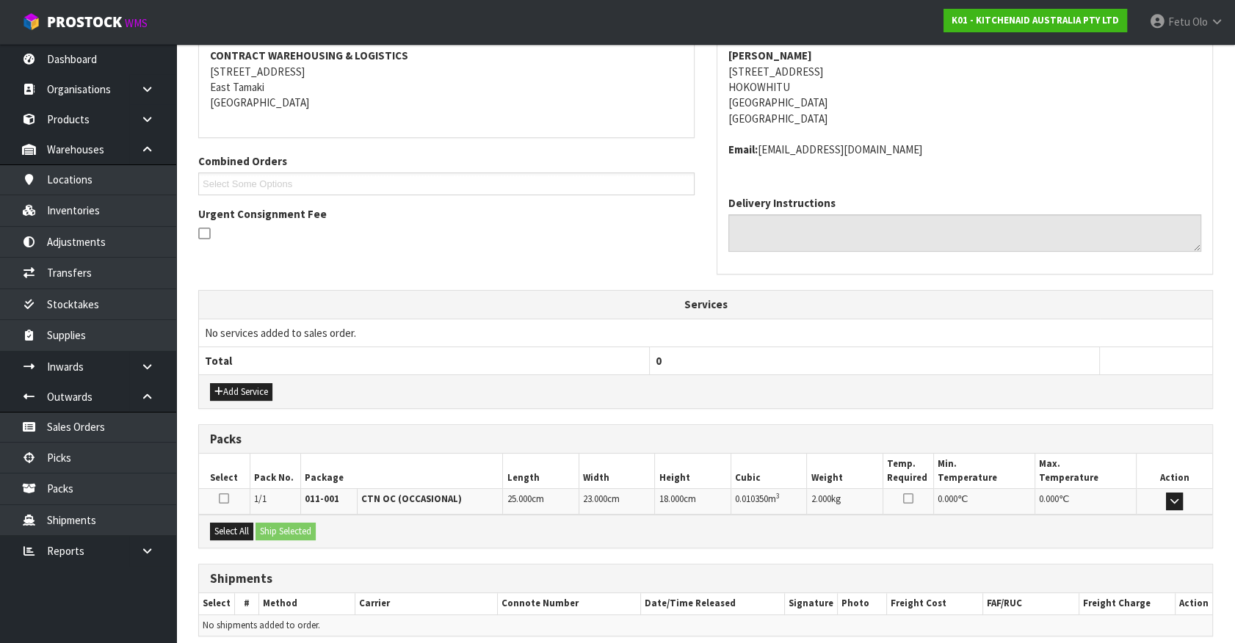
scroll to position [274, 0]
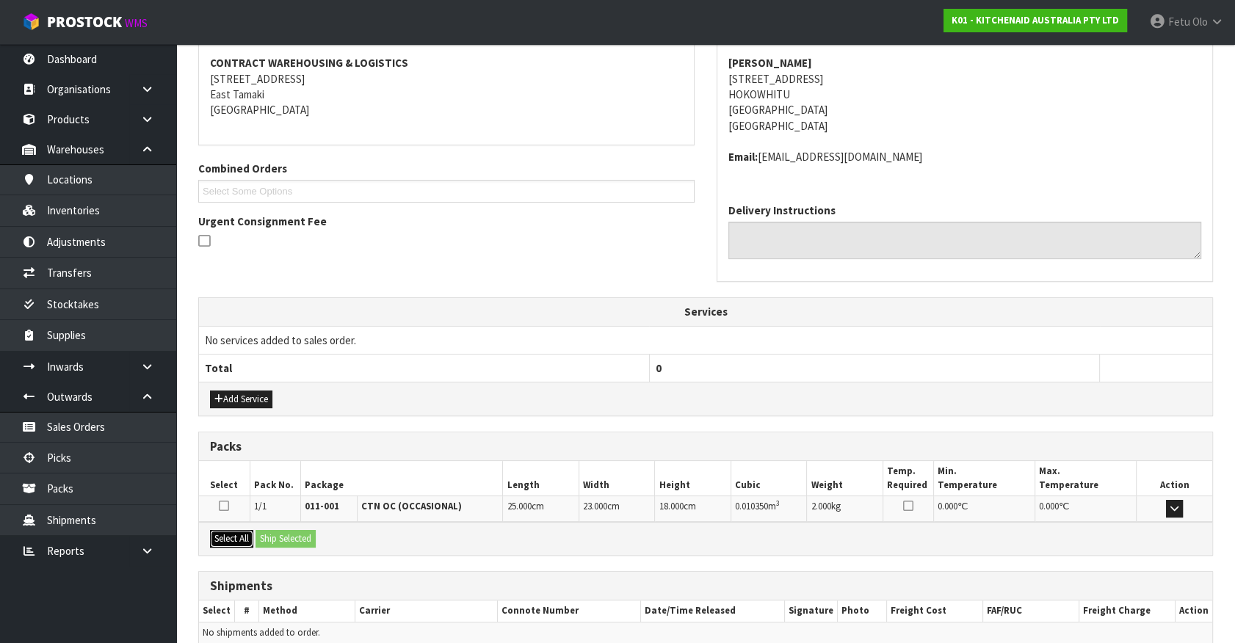
click at [230, 543] on button "Select All" at bounding box center [231, 539] width 43 height 18
click at [266, 540] on button "Ship Selected" at bounding box center [286, 539] width 60 height 18
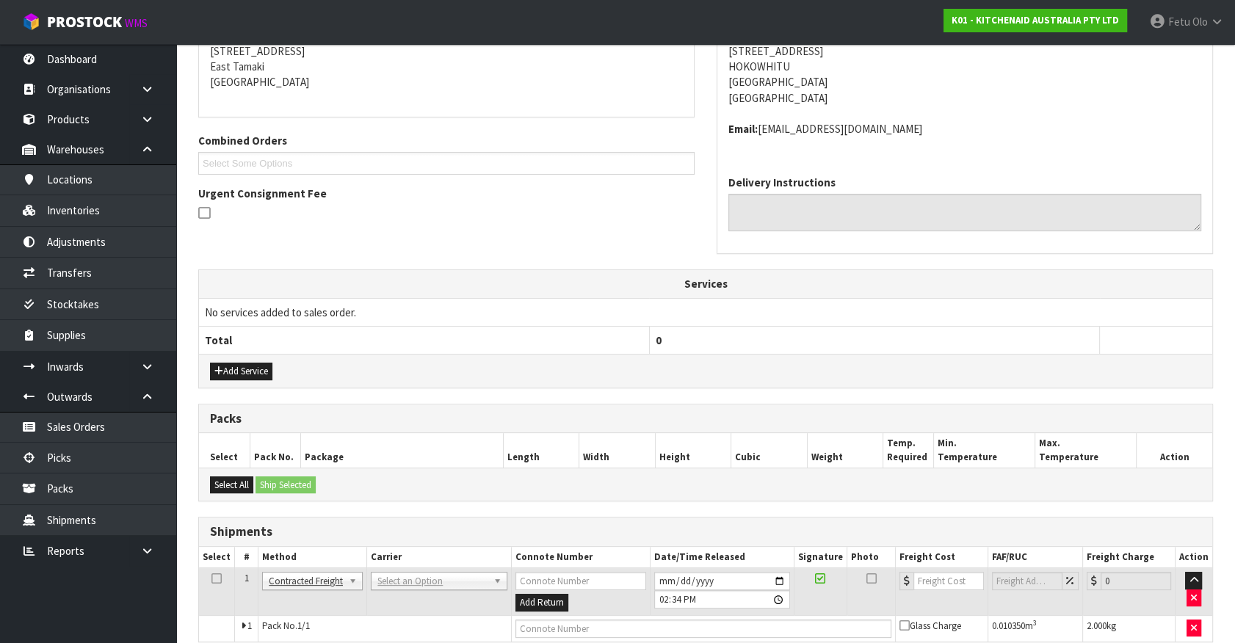
scroll to position [300, 0]
drag, startPoint x: 461, startPoint y: 587, endPoint x: 416, endPoint y: 598, distance: 46.7
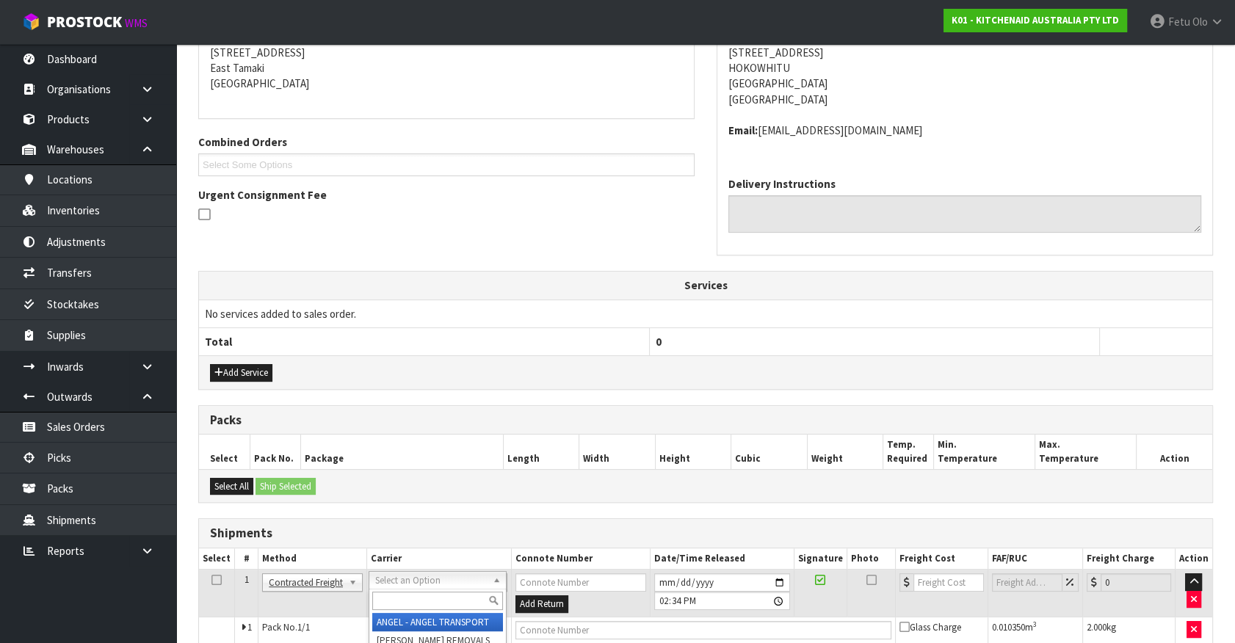
click at [415, 598] on input "text" at bounding box center [437, 601] width 130 height 18
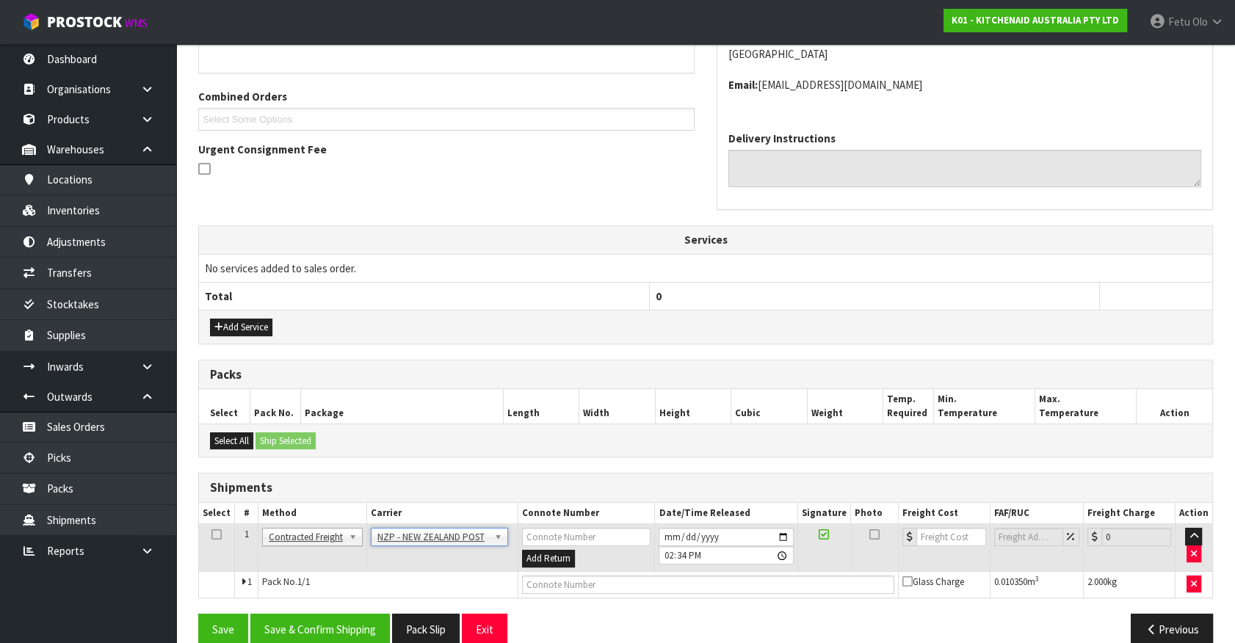
scroll to position [367, 0]
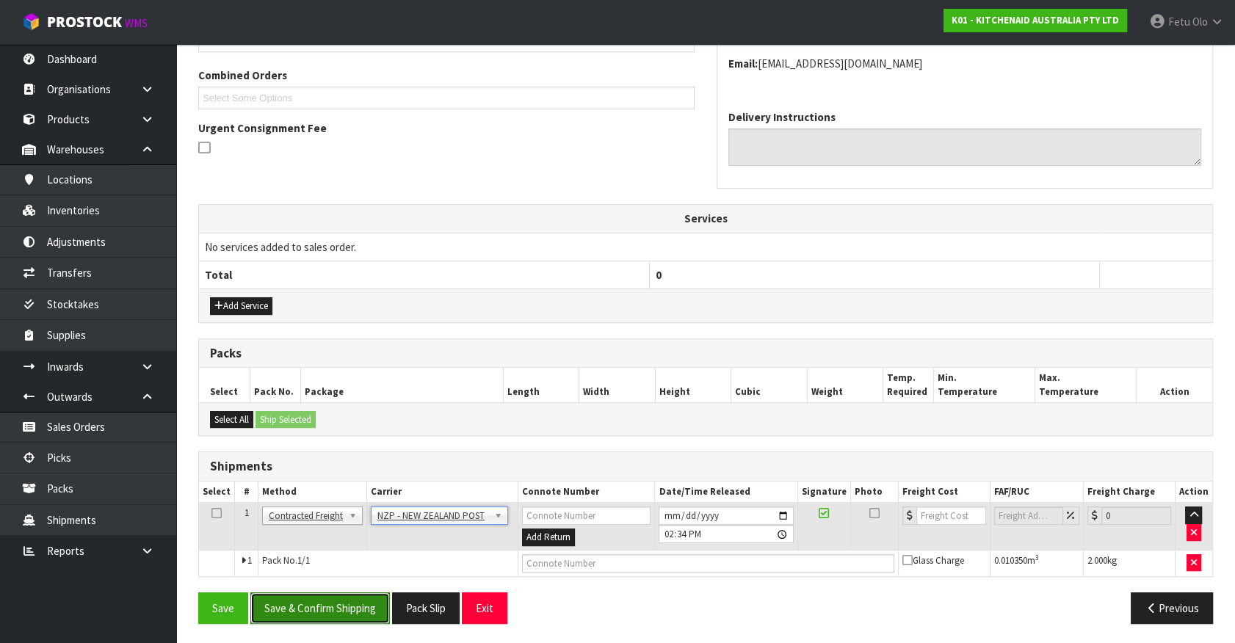
click at [319, 596] on button "Save & Confirm Shipping" at bounding box center [320, 609] width 140 height 32
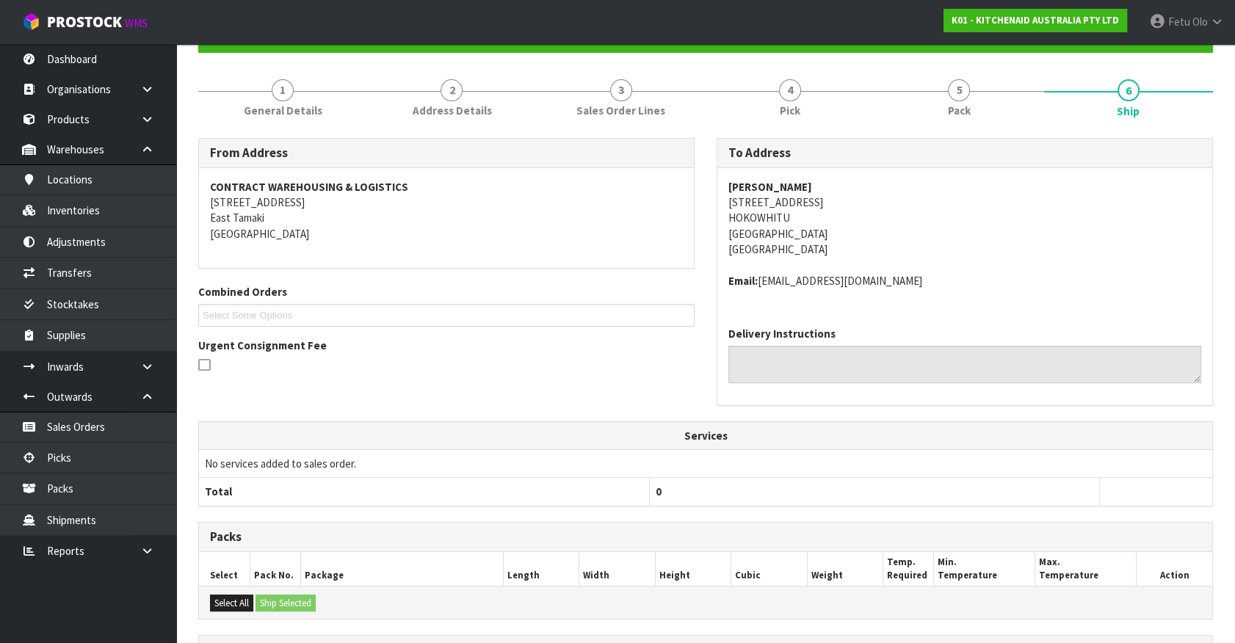
scroll to position [346, 0]
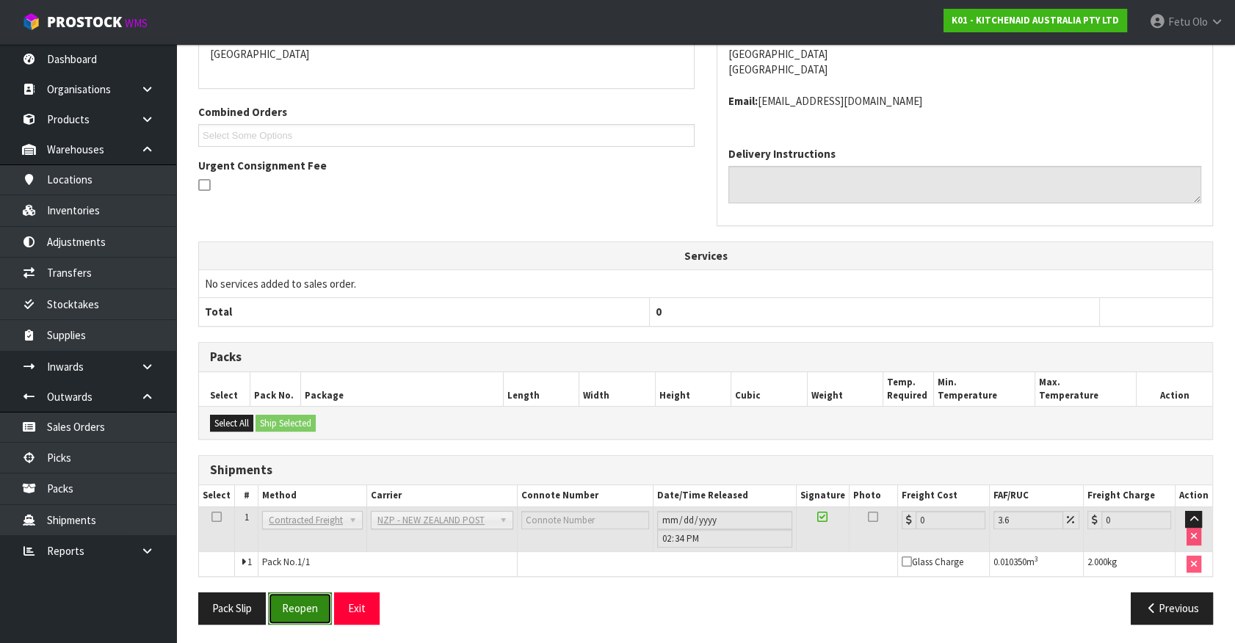
click at [307, 607] on button "Reopen" at bounding box center [300, 609] width 64 height 32
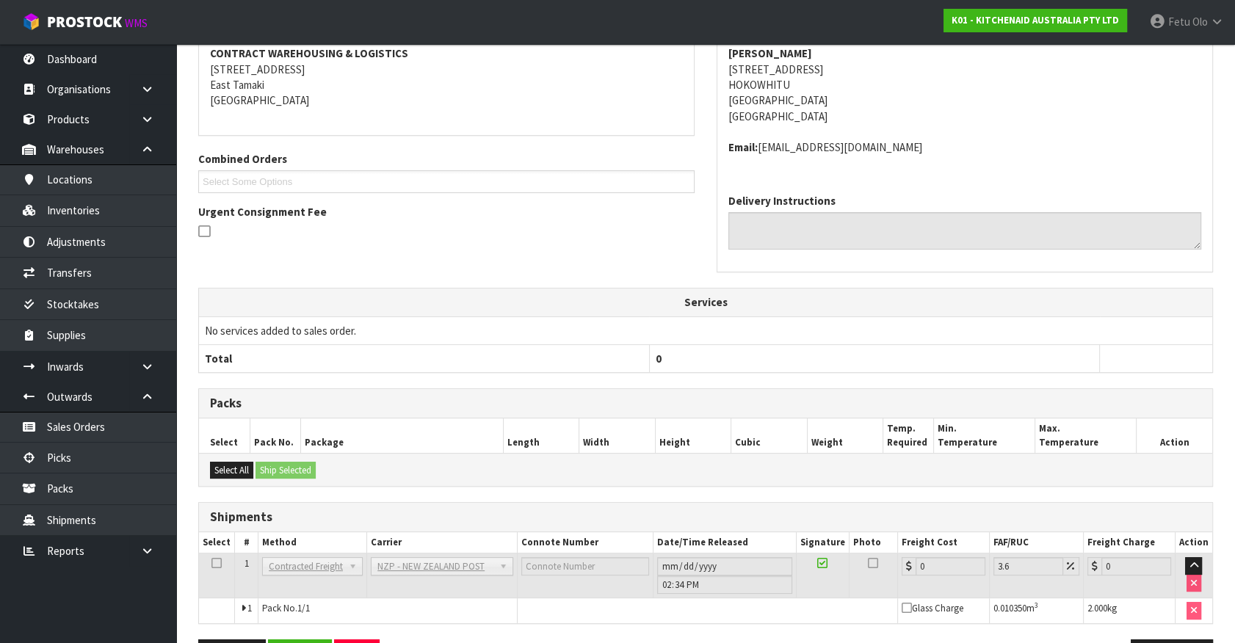
scroll to position [330, 0]
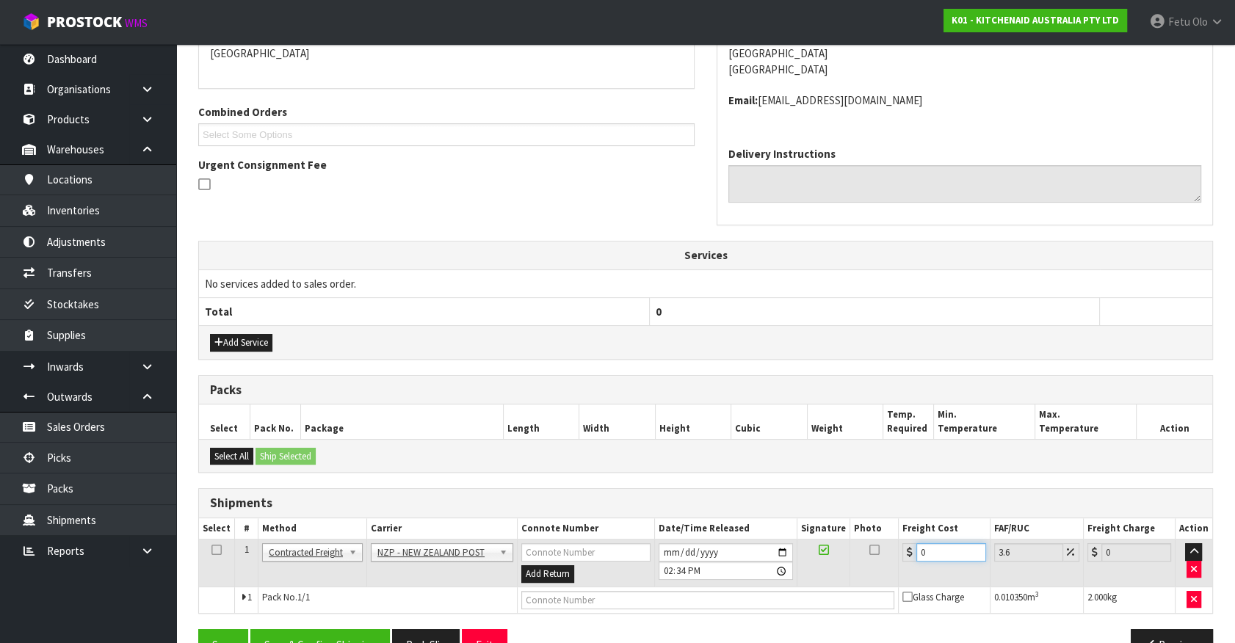
drag, startPoint x: 939, startPoint y: 551, endPoint x: 756, endPoint y: 595, distance: 188.1
click at [756, 595] on tbody "1 Client Local Pickup Customer Local Pickup Company Freight Contracted Freight …" at bounding box center [705, 576] width 1013 height 73
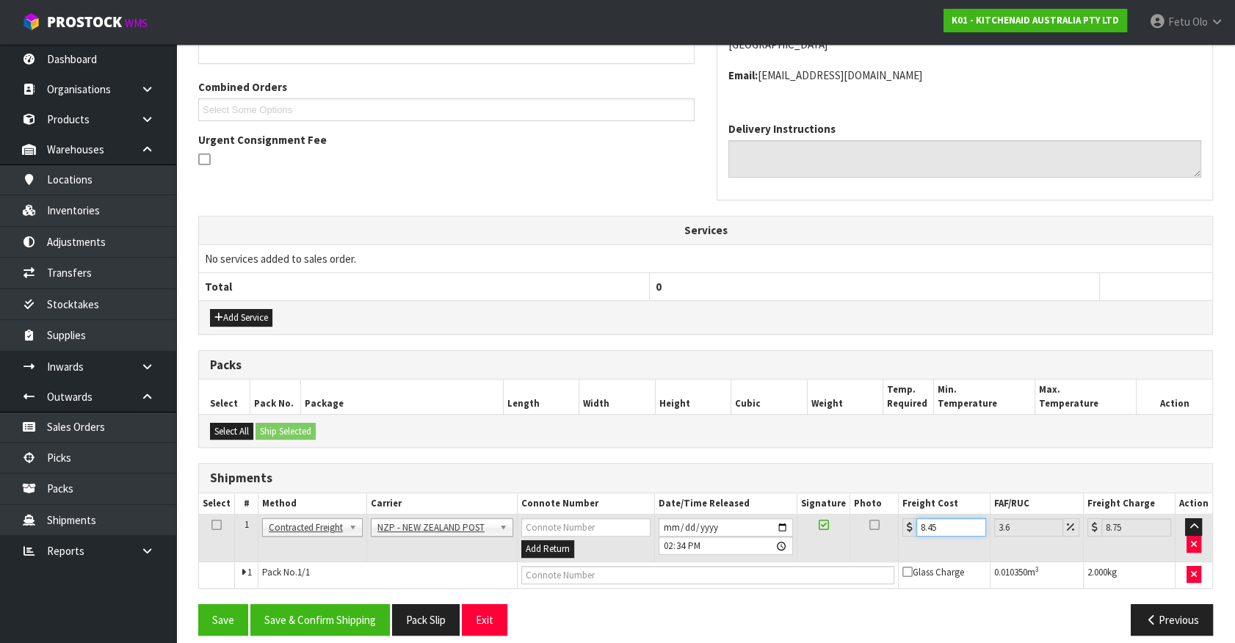
scroll to position [367, 0]
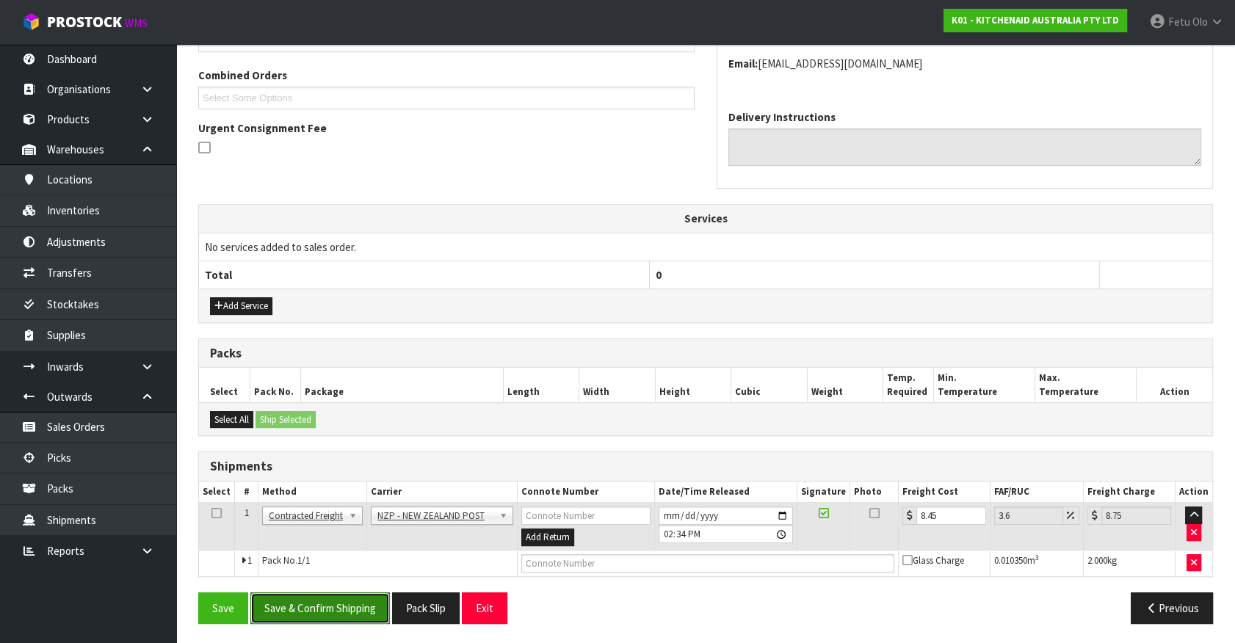
click at [340, 612] on button "Save & Confirm Shipping" at bounding box center [320, 609] width 140 height 32
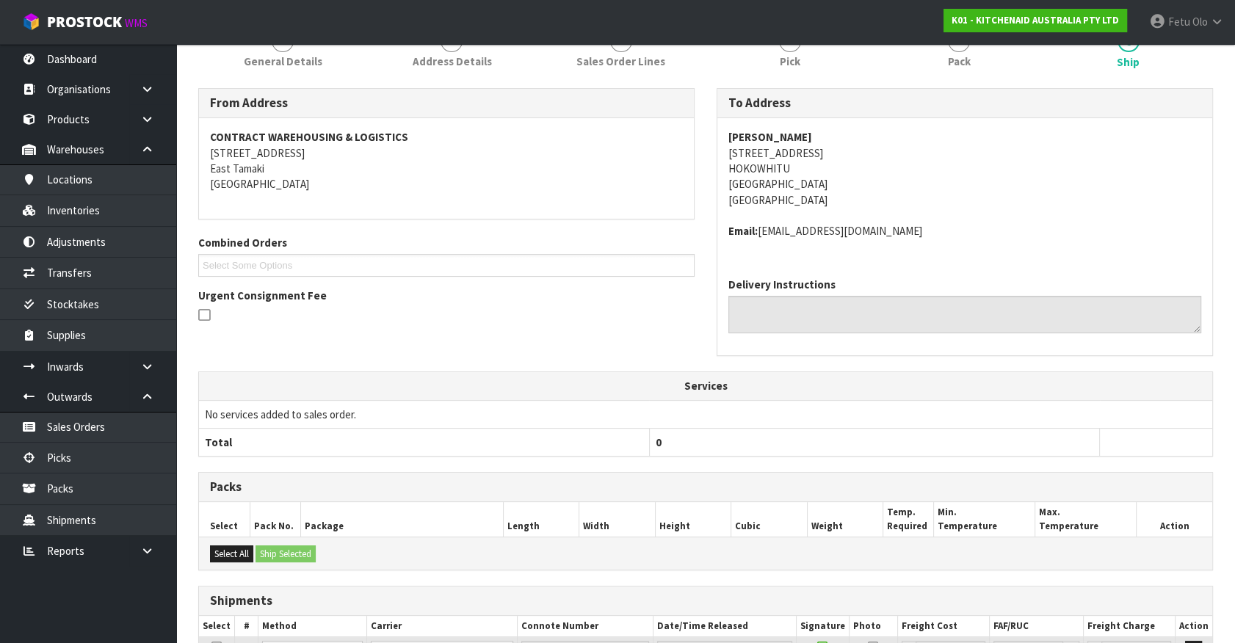
scroll to position [330, 0]
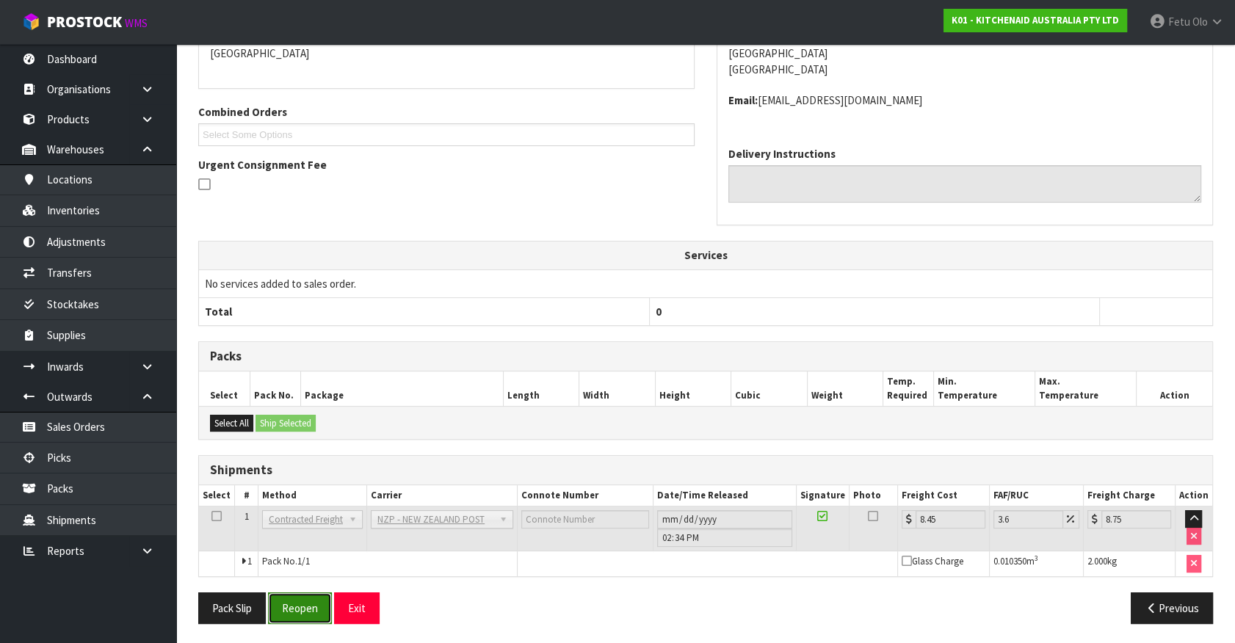
click at [309, 609] on button "Reopen" at bounding box center [300, 609] width 64 height 32
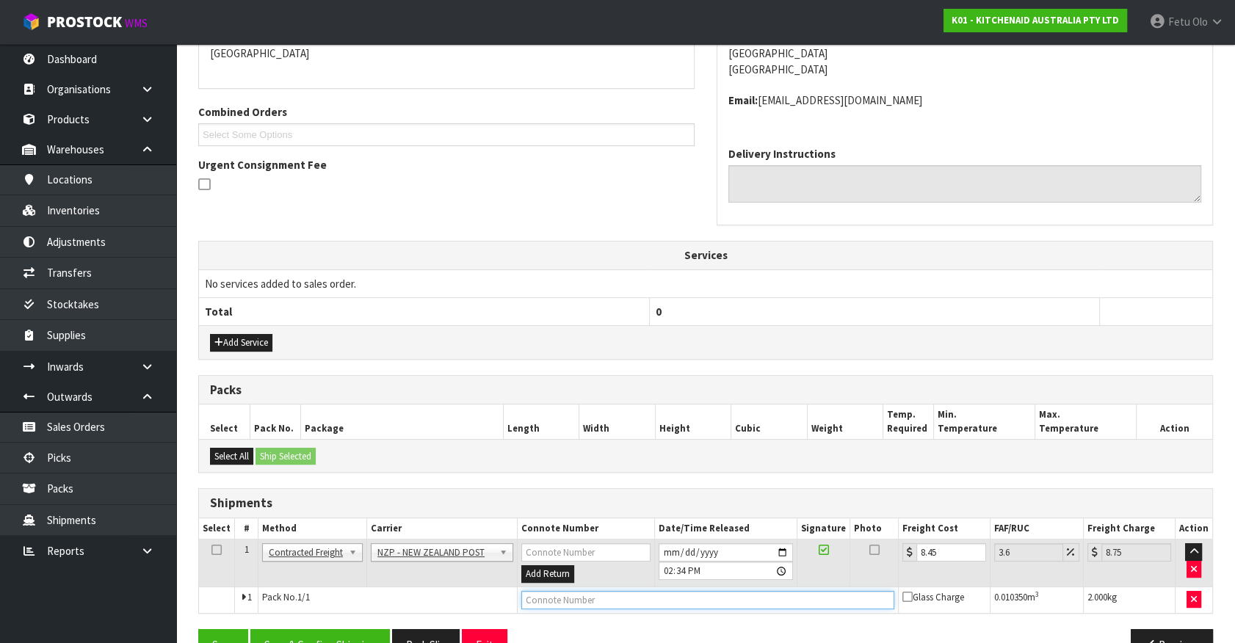
click at [576, 592] on input "text" at bounding box center [707, 600] width 373 height 18
click at [198, 629] on button "Save" at bounding box center [223, 645] width 50 height 32
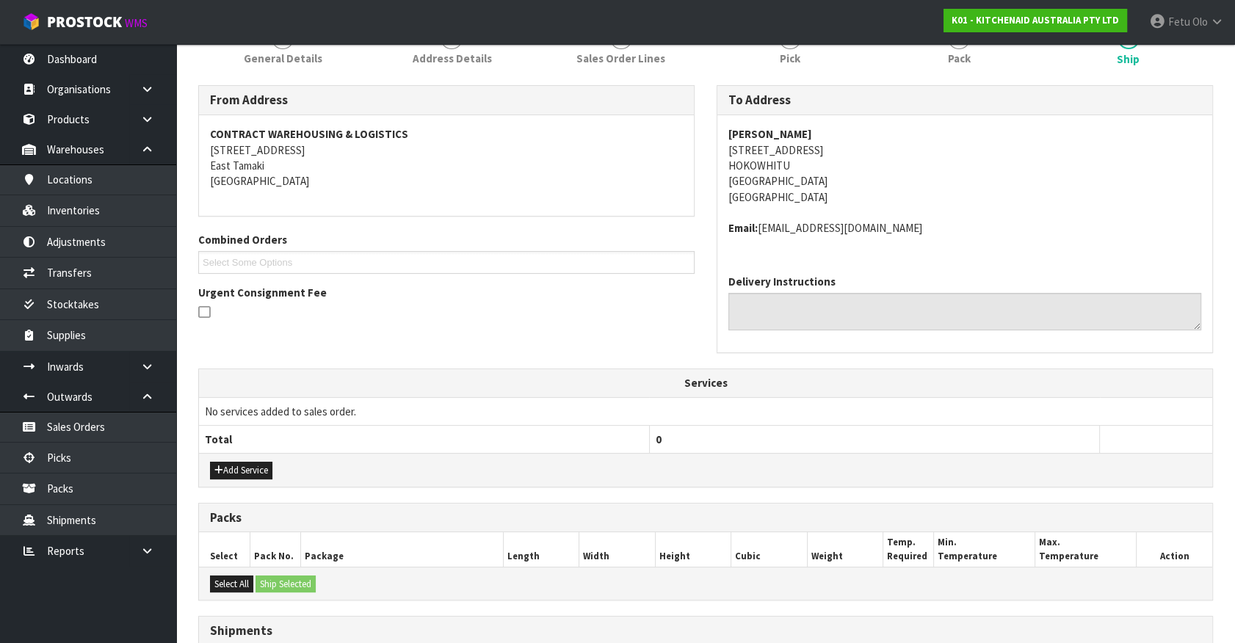
scroll to position [367, 0]
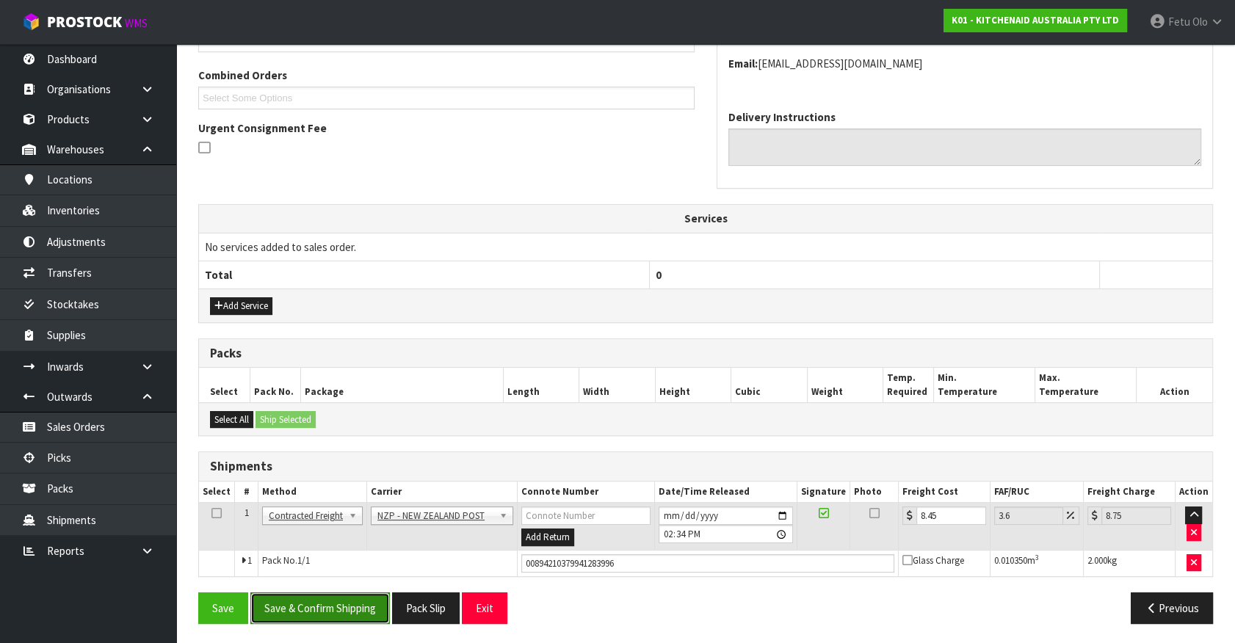
click at [330, 609] on button "Save & Confirm Shipping" at bounding box center [320, 609] width 140 height 32
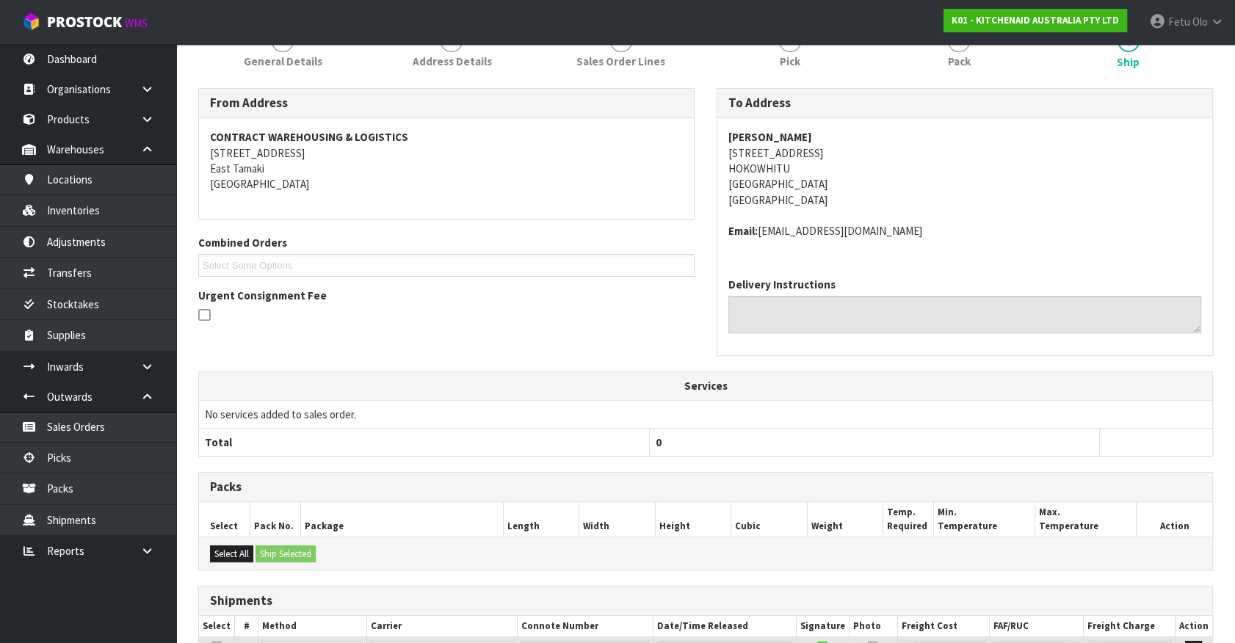
scroll to position [330, 0]
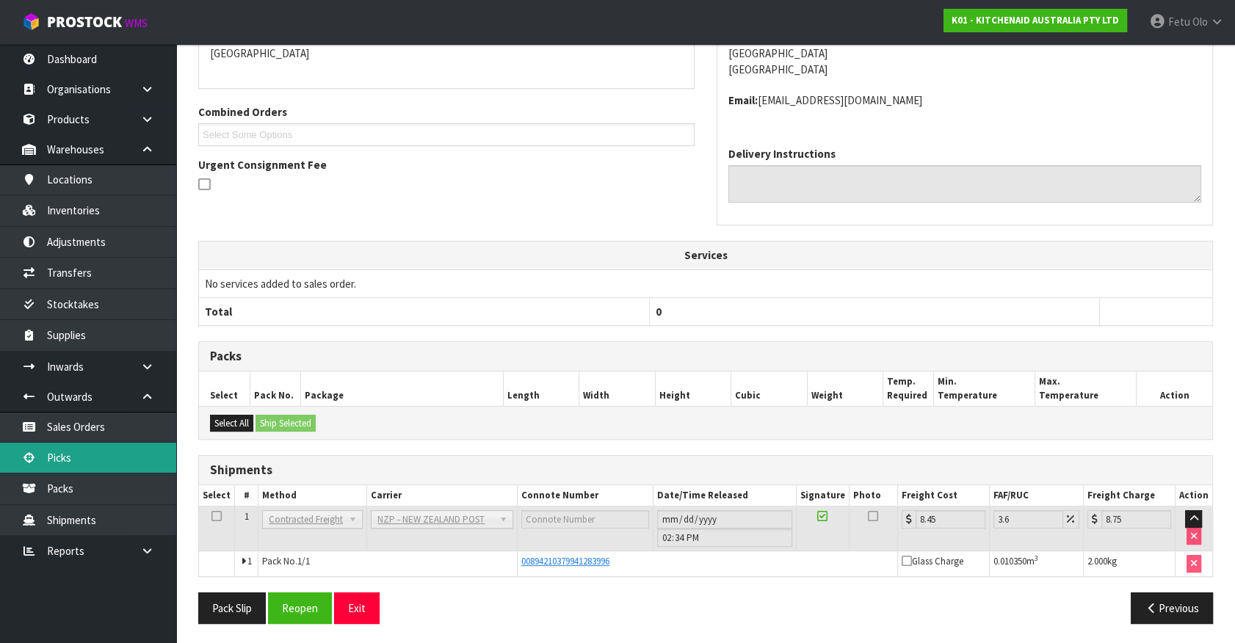
click at [66, 458] on link "Picks" at bounding box center [88, 458] width 176 height 30
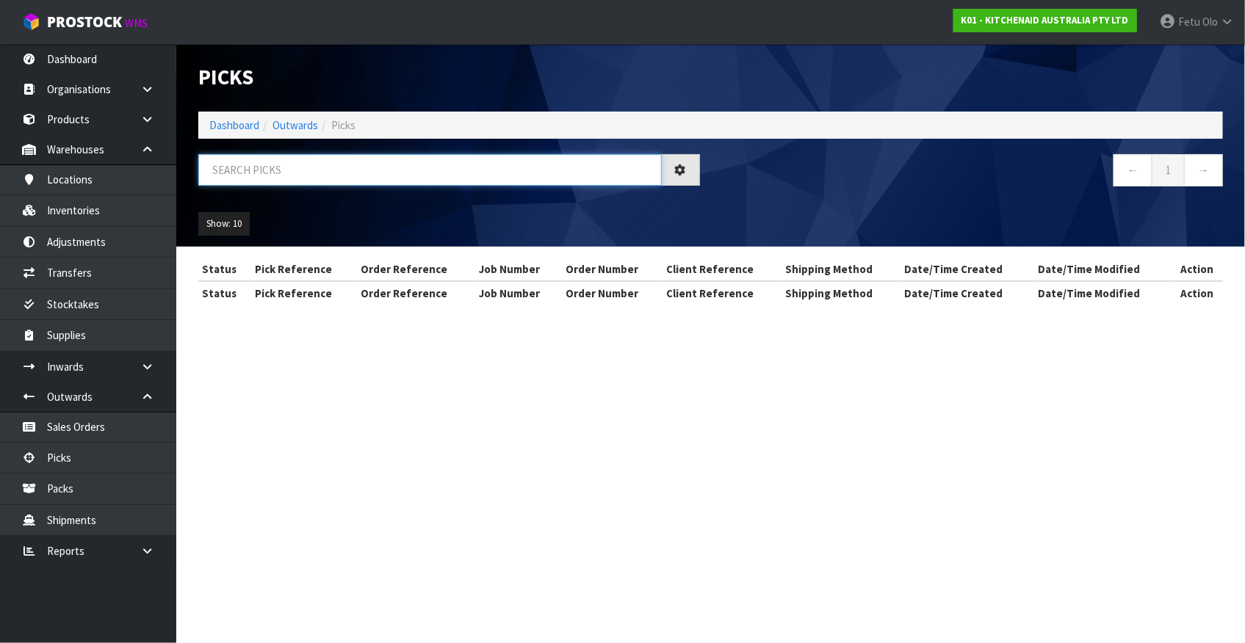
click at [380, 176] on input "text" at bounding box center [429, 170] width 463 height 32
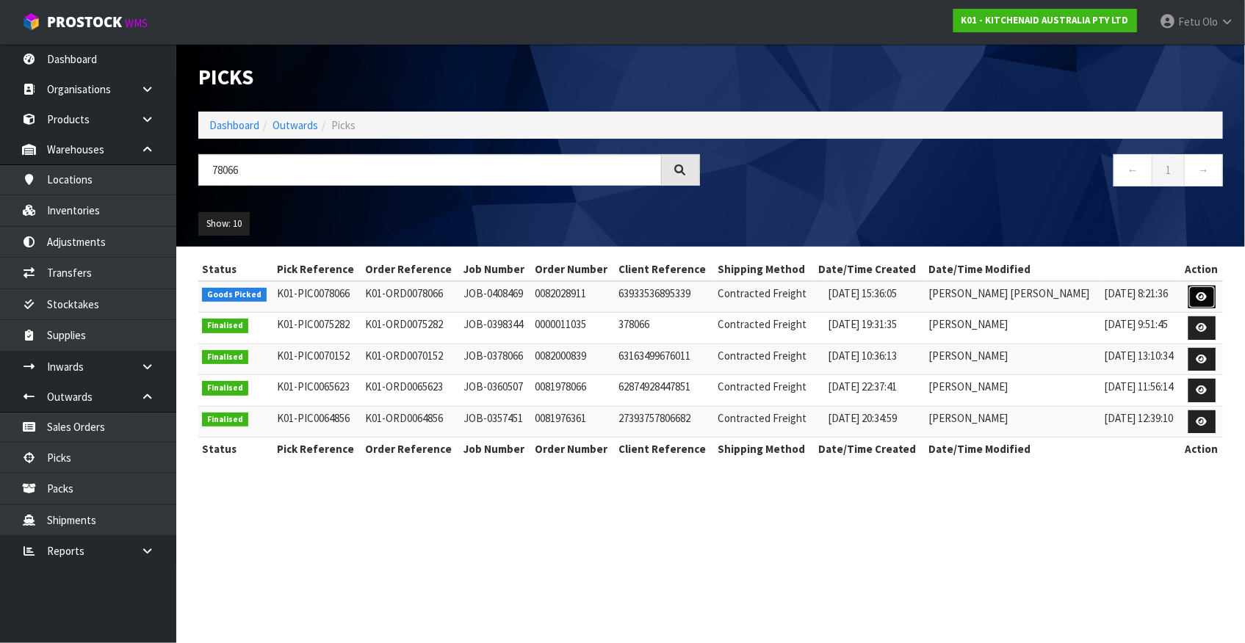
click at [1206, 294] on link at bounding box center [1201, 297] width 27 height 23
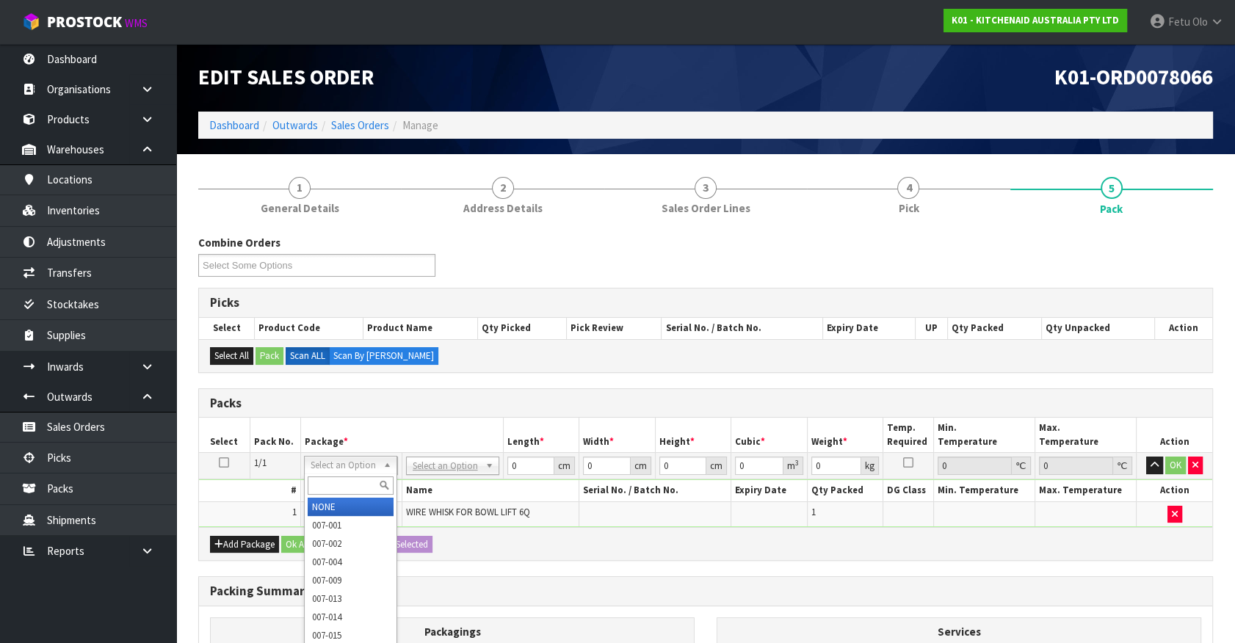
drag, startPoint x: 348, startPoint y: 470, endPoint x: 336, endPoint y: 492, distance: 25.0
drag, startPoint x: 336, startPoint y: 491, endPoint x: 346, endPoint y: 482, distance: 13.0
click at [343, 482] on input "text" at bounding box center [351, 486] width 86 height 18
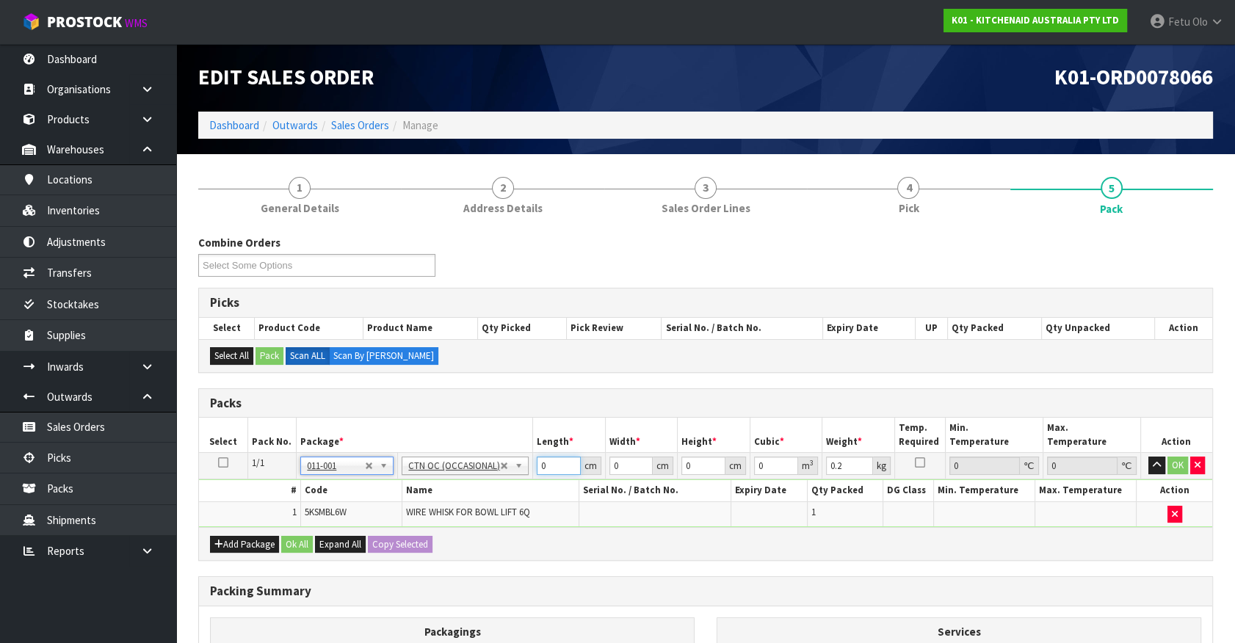
drag, startPoint x: 519, startPoint y: 473, endPoint x: 471, endPoint y: 492, distance: 51.4
click at [471, 492] on tbody "1/1 NONE 007-001 007-002 007-004 007-009 007-013 007-014 007-015 007-017 007-01…" at bounding box center [705, 490] width 1013 height 74
click button "OK" at bounding box center [1178, 466] width 21 height 18
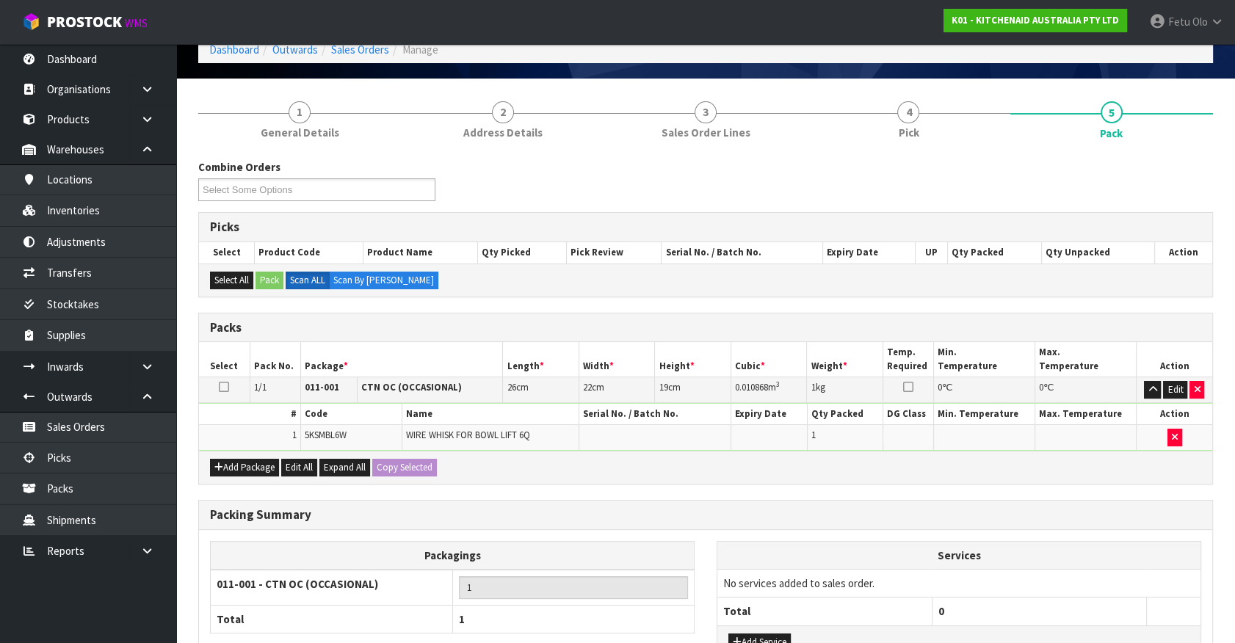
scroll to position [192, 0]
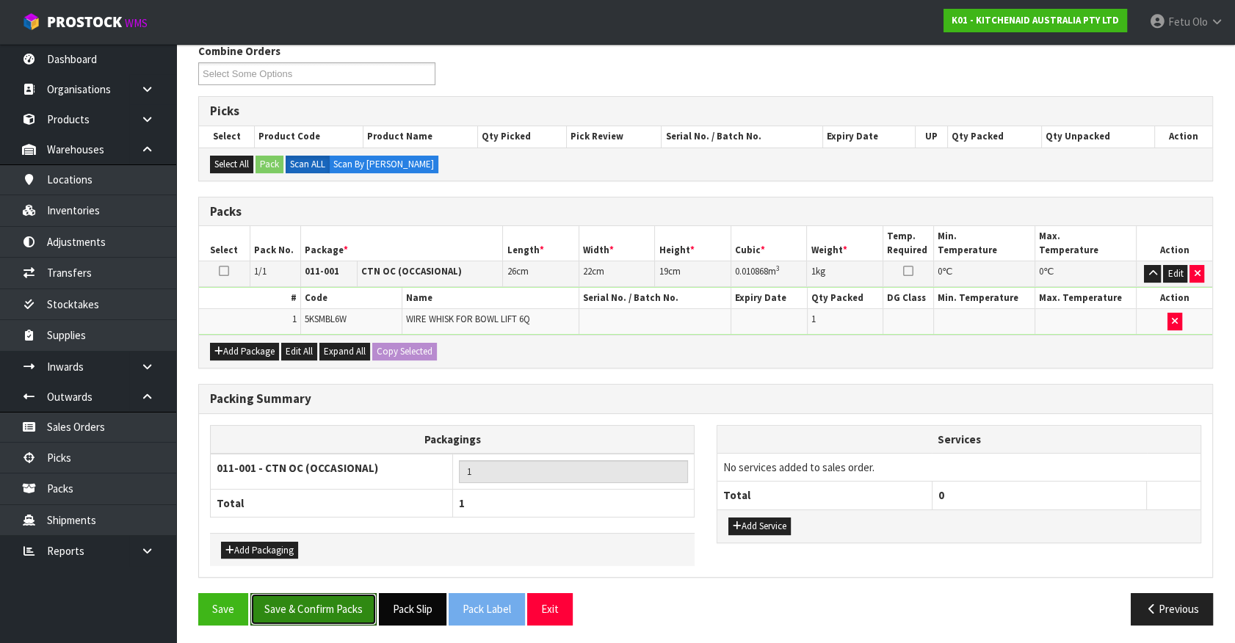
click at [329, 612] on button "Save & Confirm Packs" at bounding box center [313, 609] width 126 height 32
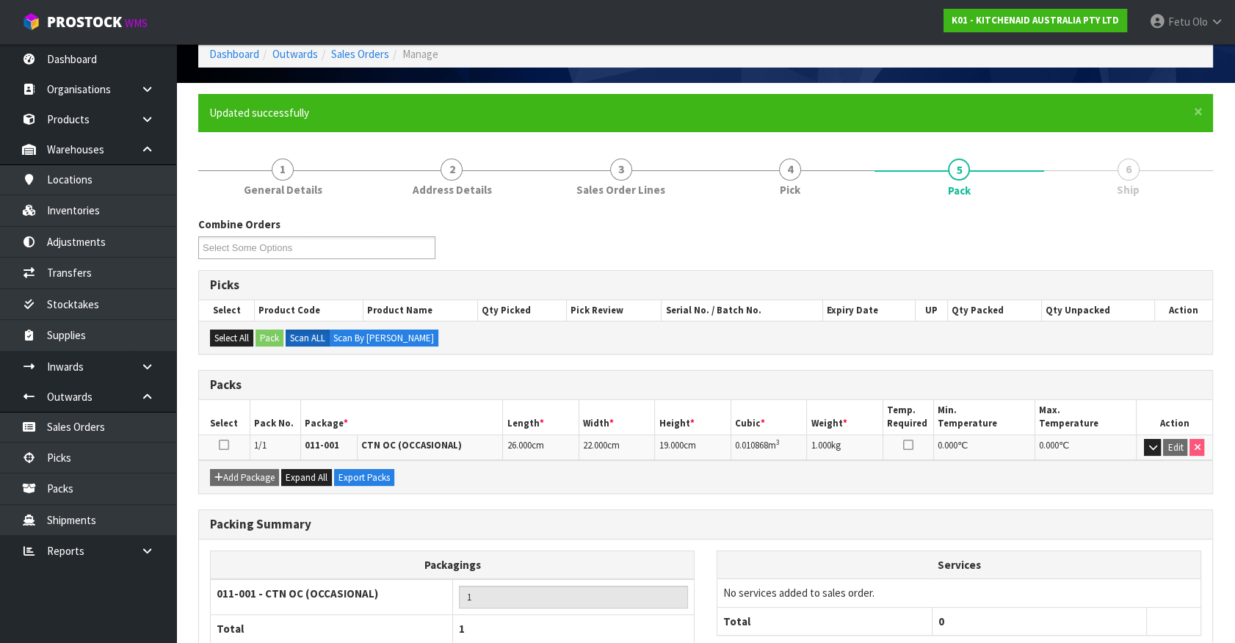
scroll to position [165, 0]
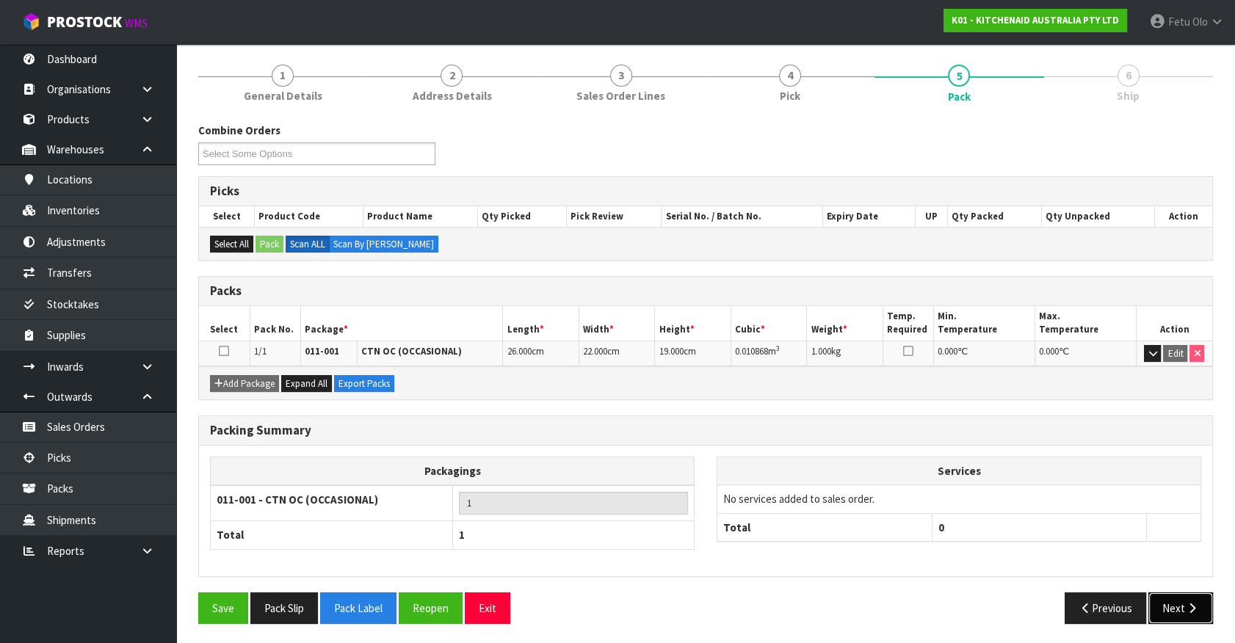
click at [1169, 606] on button "Next" at bounding box center [1181, 609] width 65 height 32
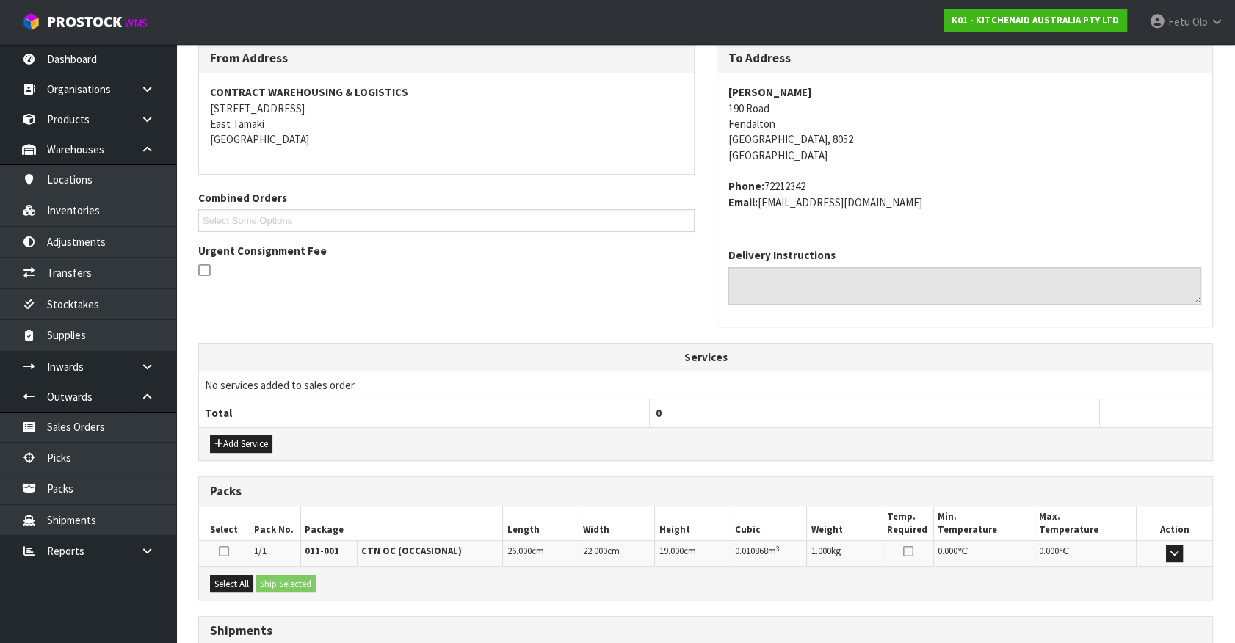
scroll to position [357, 0]
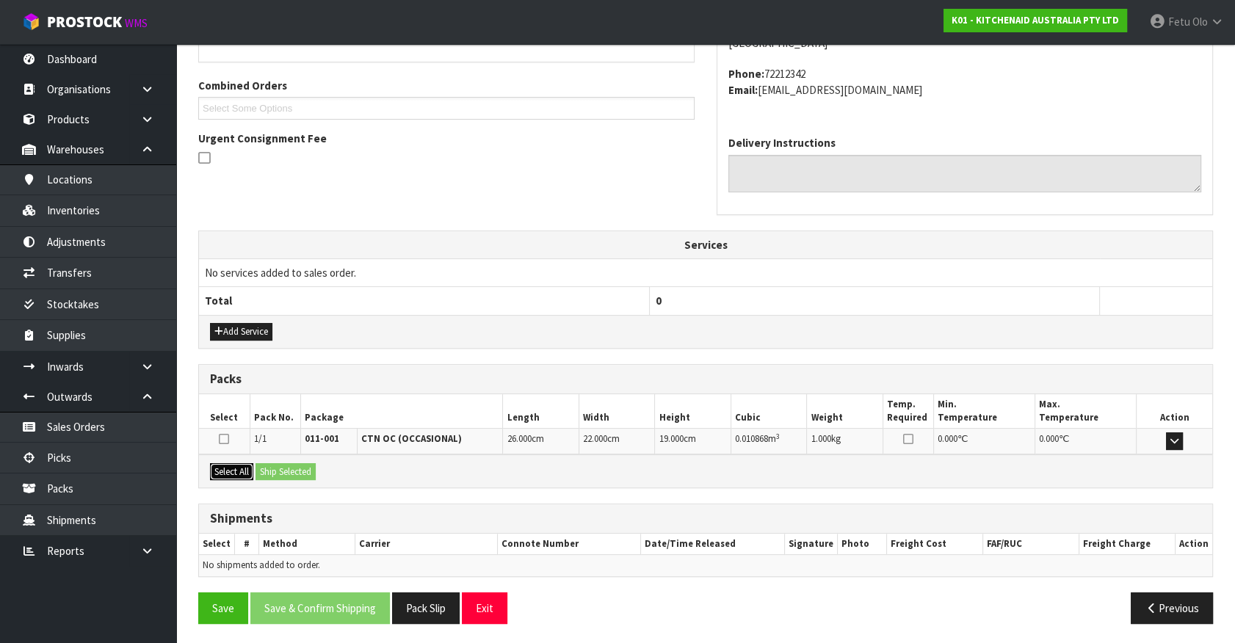
click at [250, 473] on button "Select All" at bounding box center [231, 472] width 43 height 18
click at [267, 472] on button "Ship Selected" at bounding box center [286, 472] width 60 height 18
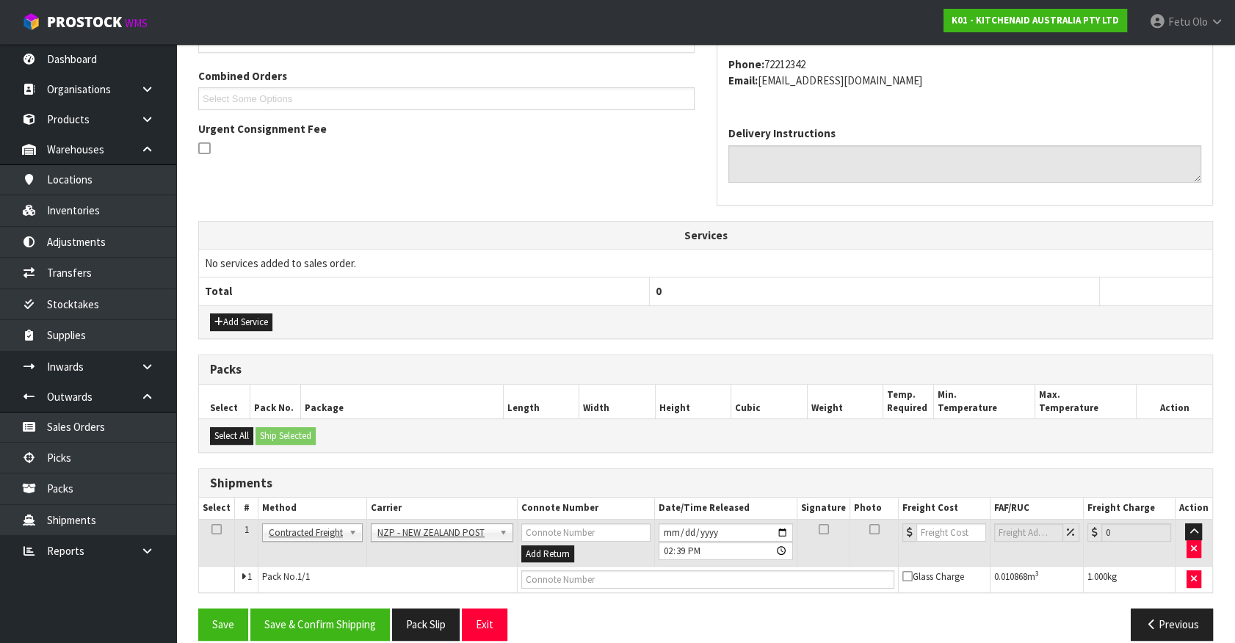
scroll to position [383, 0]
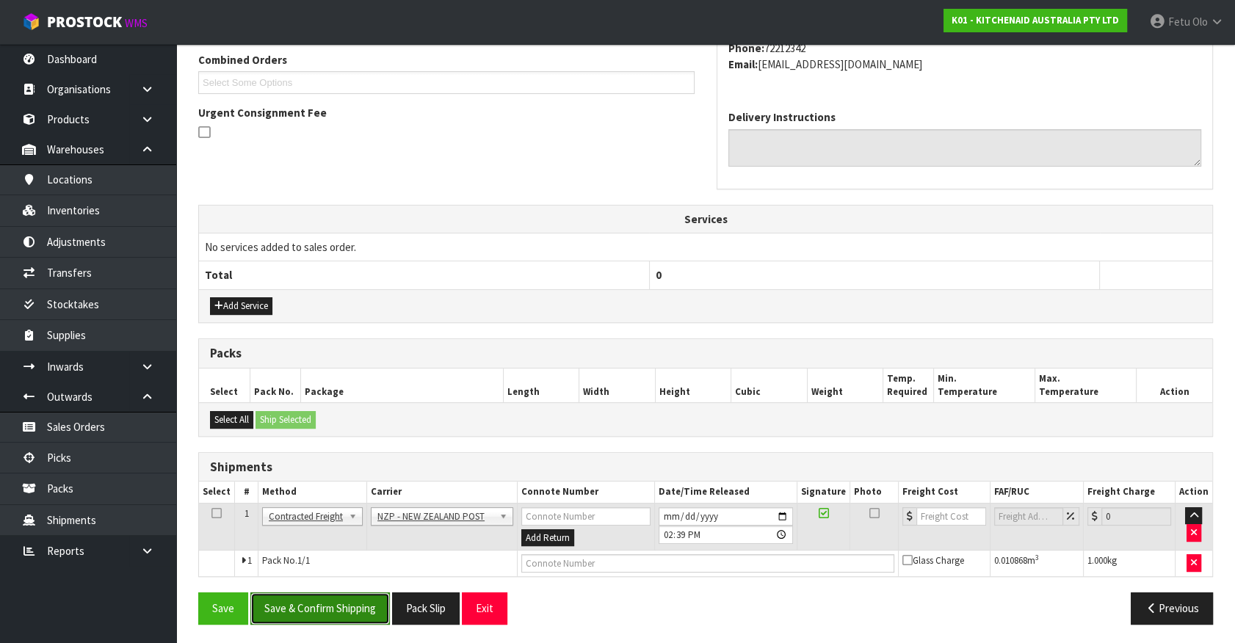
drag, startPoint x: 346, startPoint y: 604, endPoint x: 442, endPoint y: 587, distance: 97.5
click at [352, 602] on button "Save & Confirm Shipping" at bounding box center [320, 609] width 140 height 32
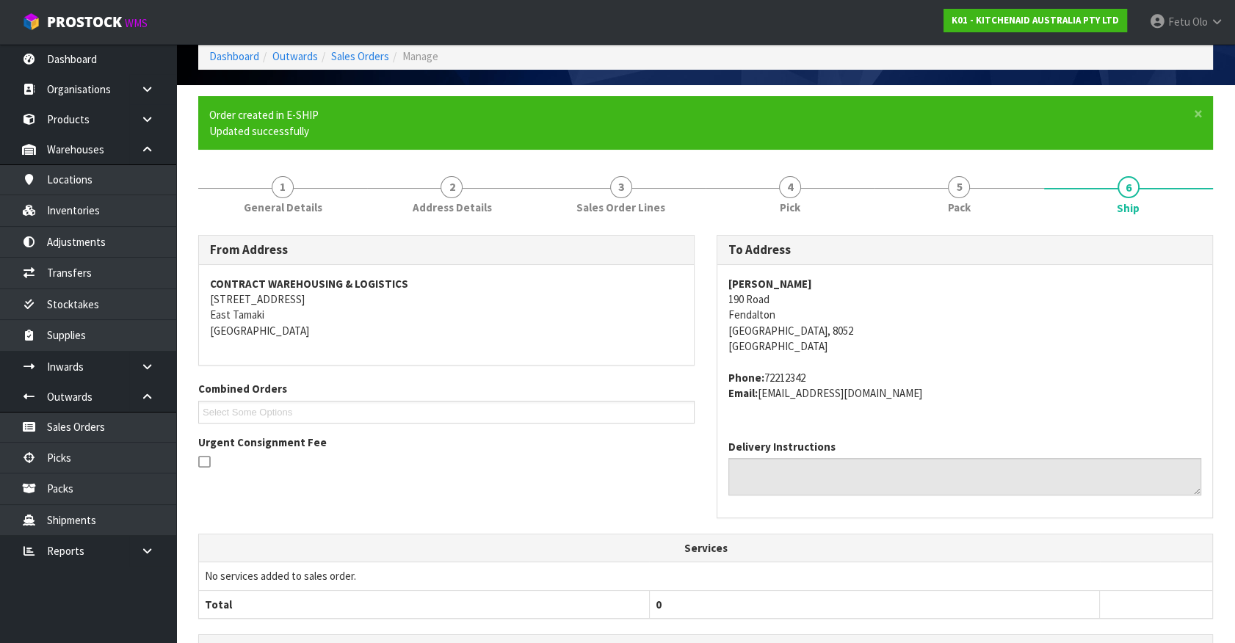
scroll to position [362, 0]
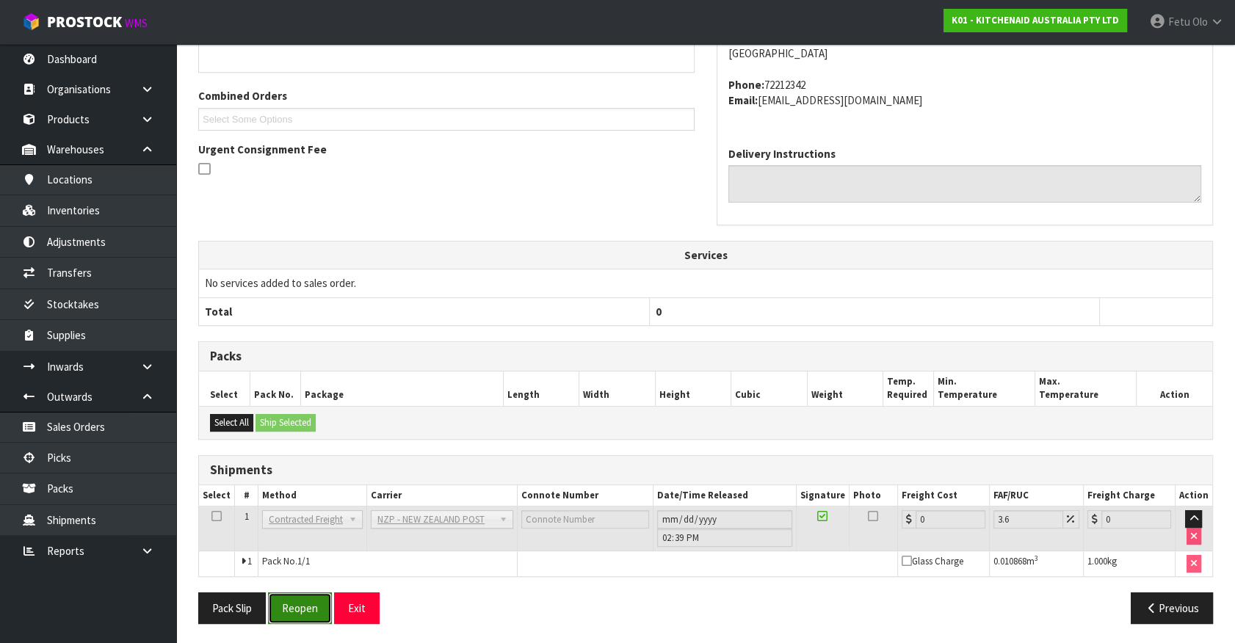
click at [304, 596] on button "Reopen" at bounding box center [300, 609] width 64 height 32
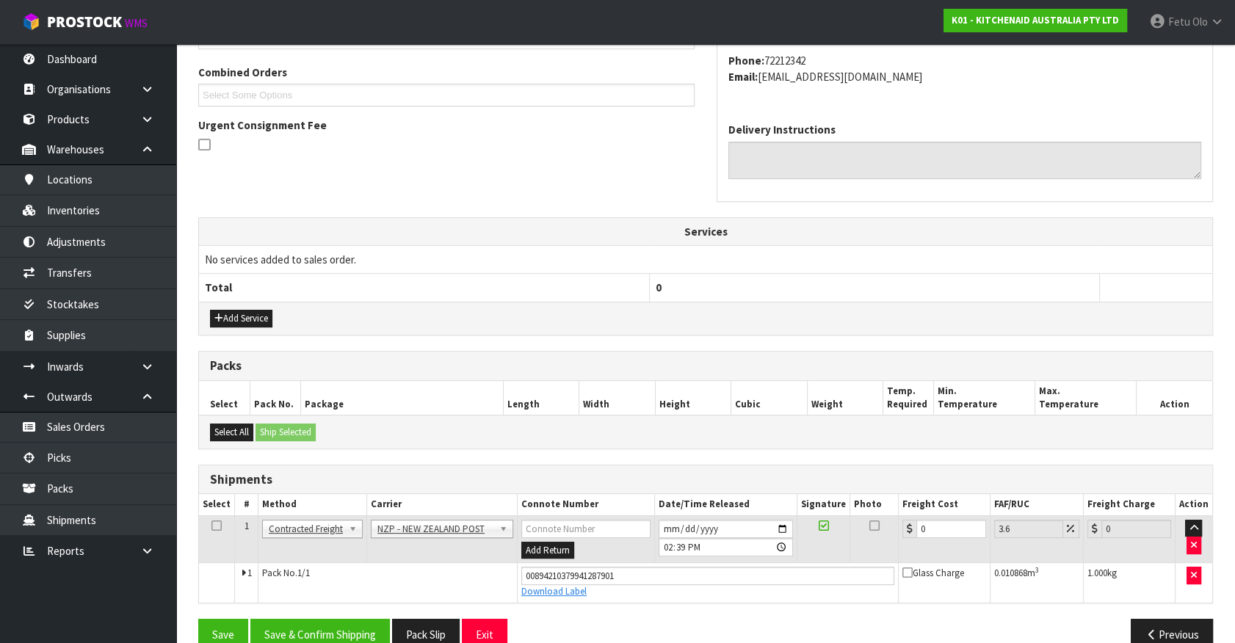
scroll to position [397, 0]
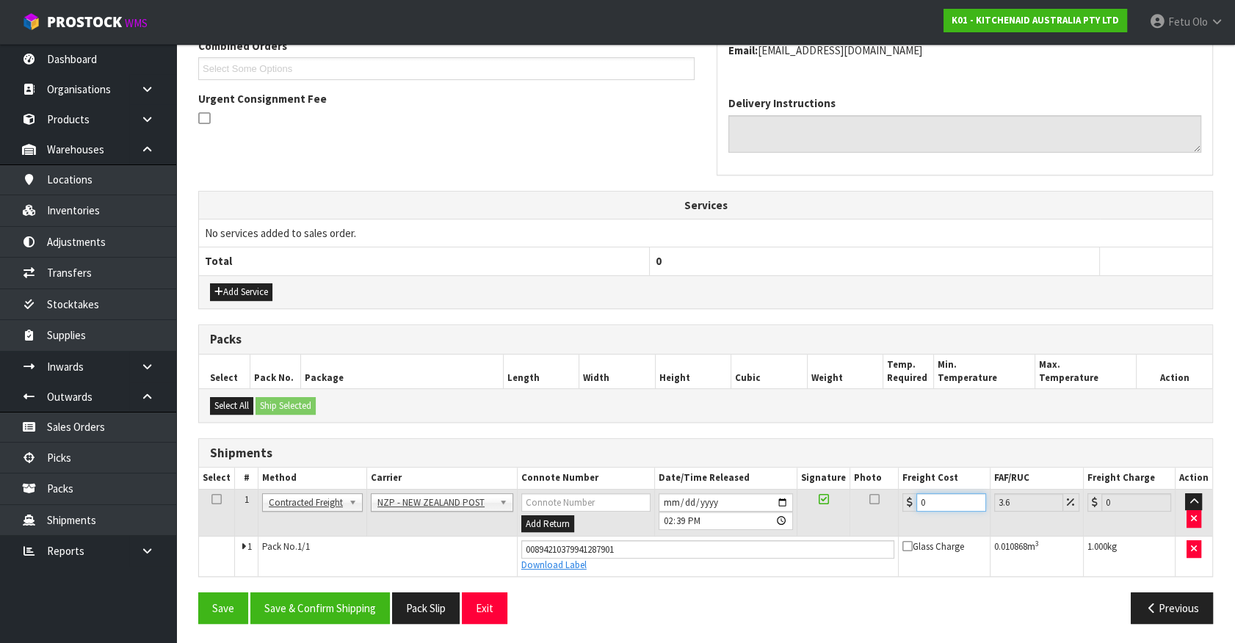
drag, startPoint x: 926, startPoint y: 505, endPoint x: 801, endPoint y: 526, distance: 126.5
click at [801, 526] on tr "1 Client Local Pickup Customer Local Pickup Company Freight Contracted Freight …" at bounding box center [705, 513] width 1013 height 48
click at [337, 595] on button "Save & Confirm Shipping" at bounding box center [320, 609] width 140 height 32
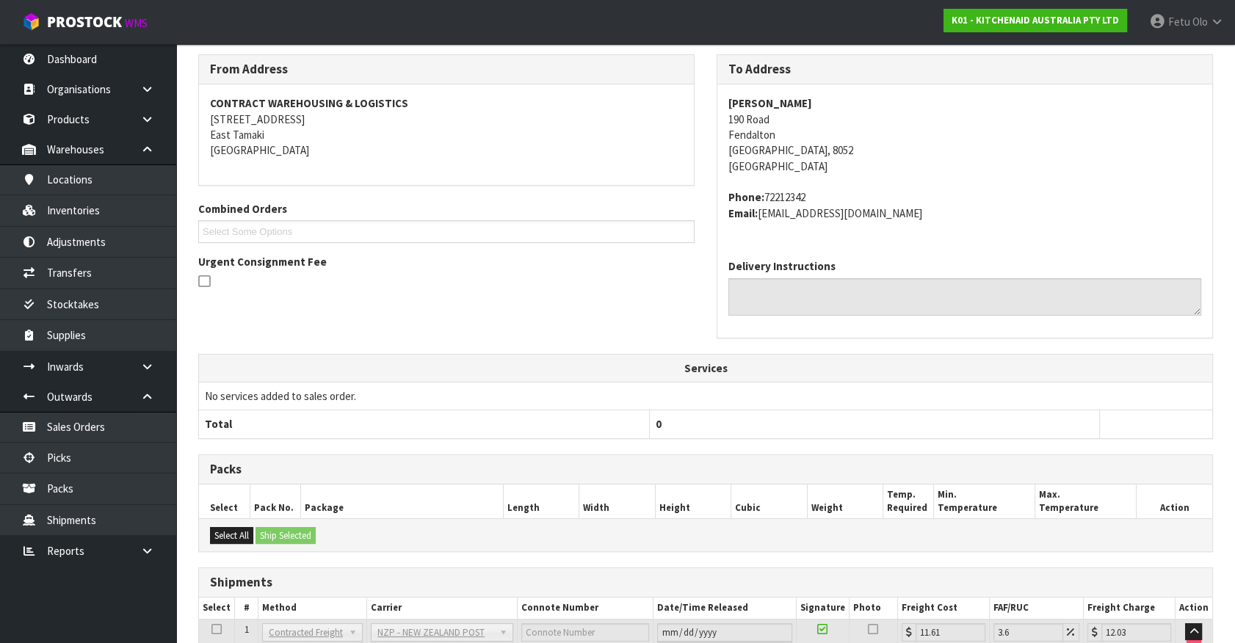
scroll to position [356, 0]
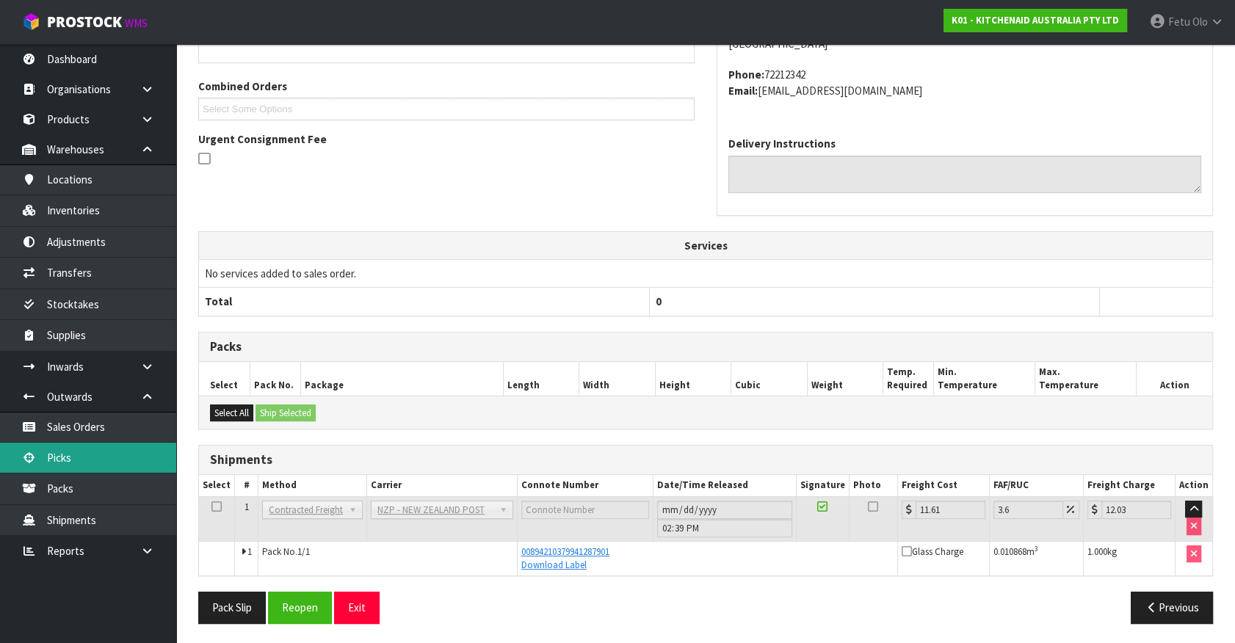
click at [92, 449] on link "Picks" at bounding box center [88, 458] width 176 height 30
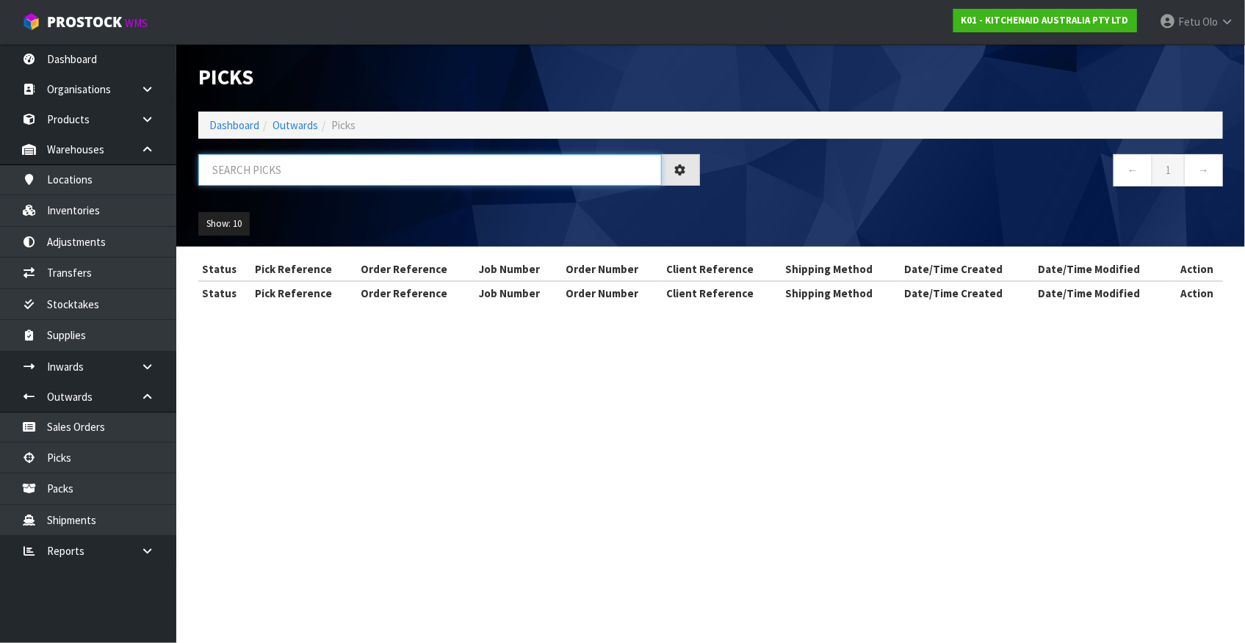
click at [350, 173] on input "text" at bounding box center [429, 170] width 463 height 32
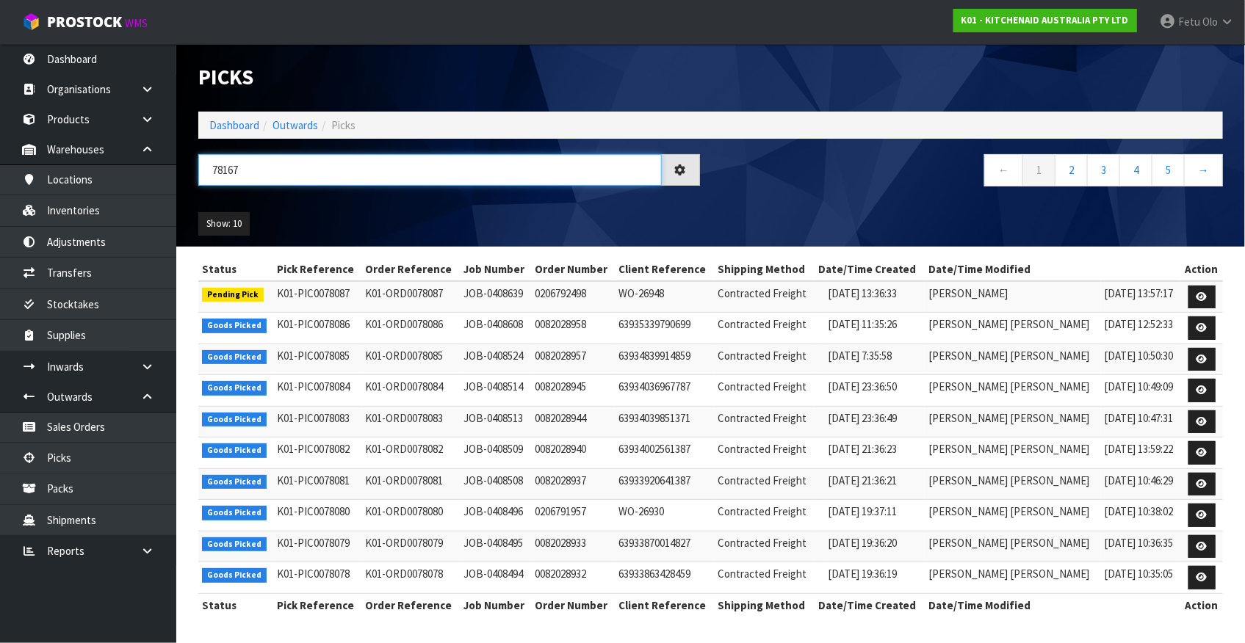
click at [224, 177] on input "78167" at bounding box center [429, 170] width 463 height 32
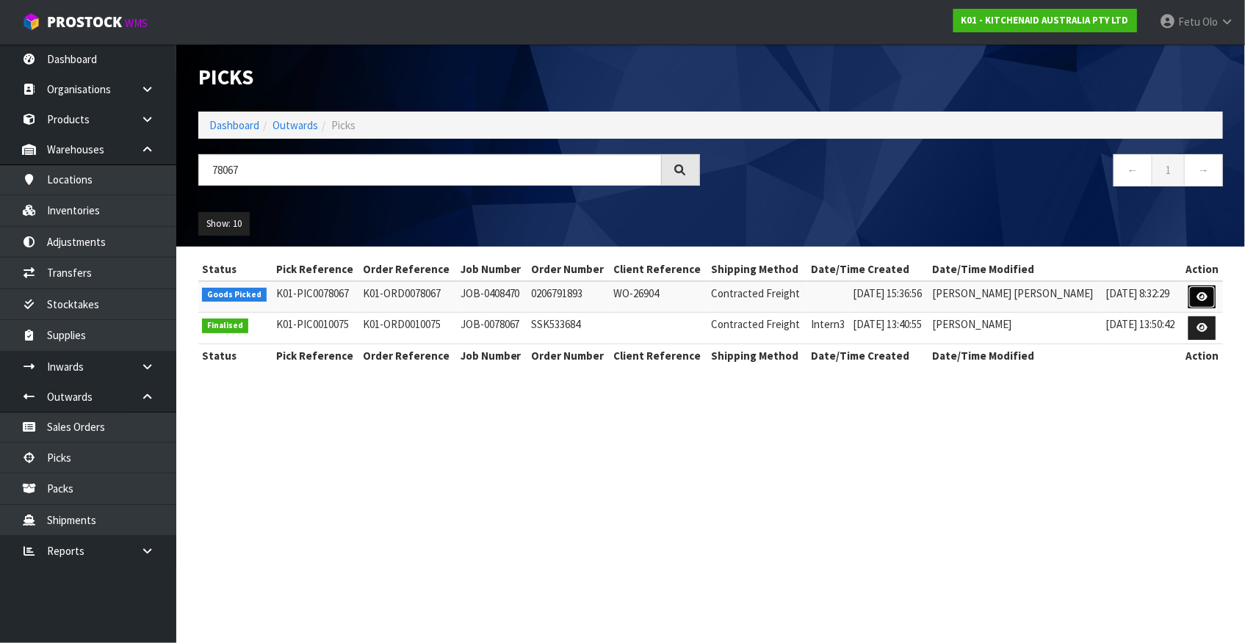
click at [1206, 297] on icon at bounding box center [1201, 297] width 11 height 10
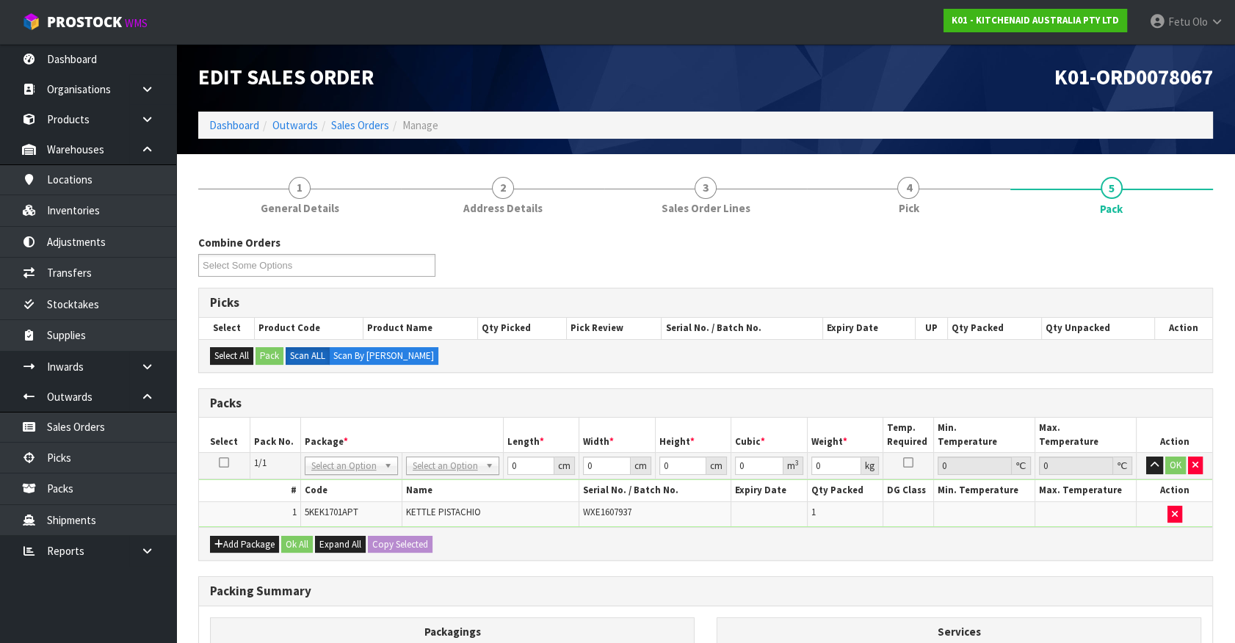
drag, startPoint x: 360, startPoint y: 468, endPoint x: 352, endPoint y: 491, distance: 24.2
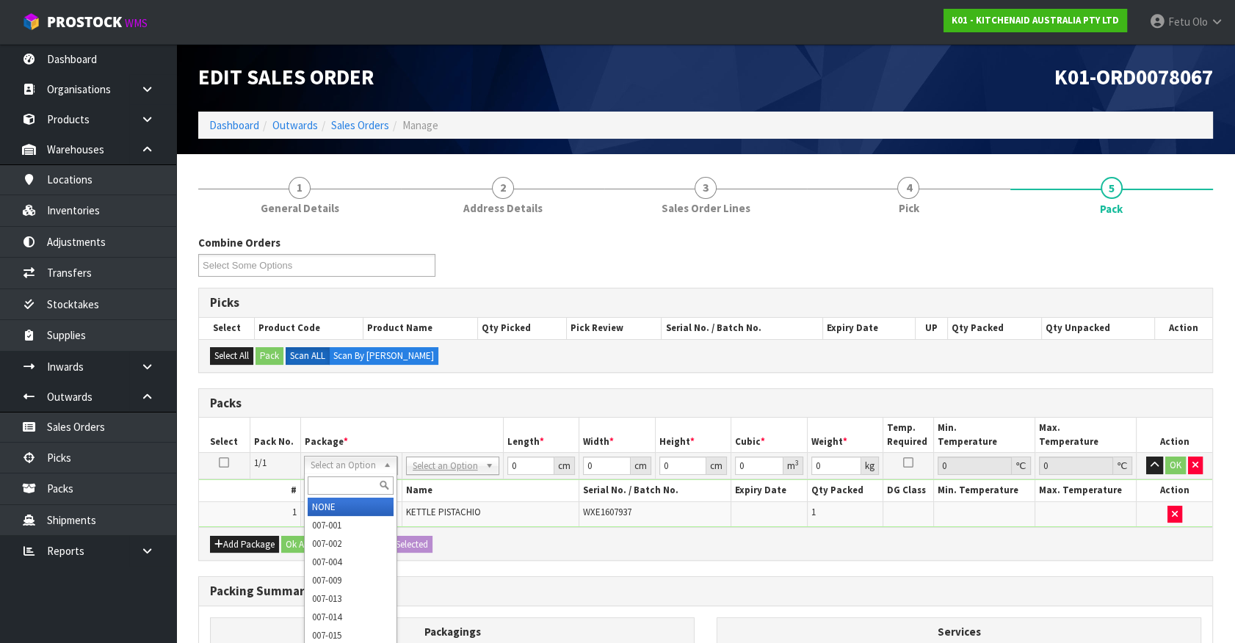
drag, startPoint x: 352, startPoint y: 491, endPoint x: 368, endPoint y: 481, distance: 18.8
click at [362, 485] on input "text" at bounding box center [351, 486] width 86 height 18
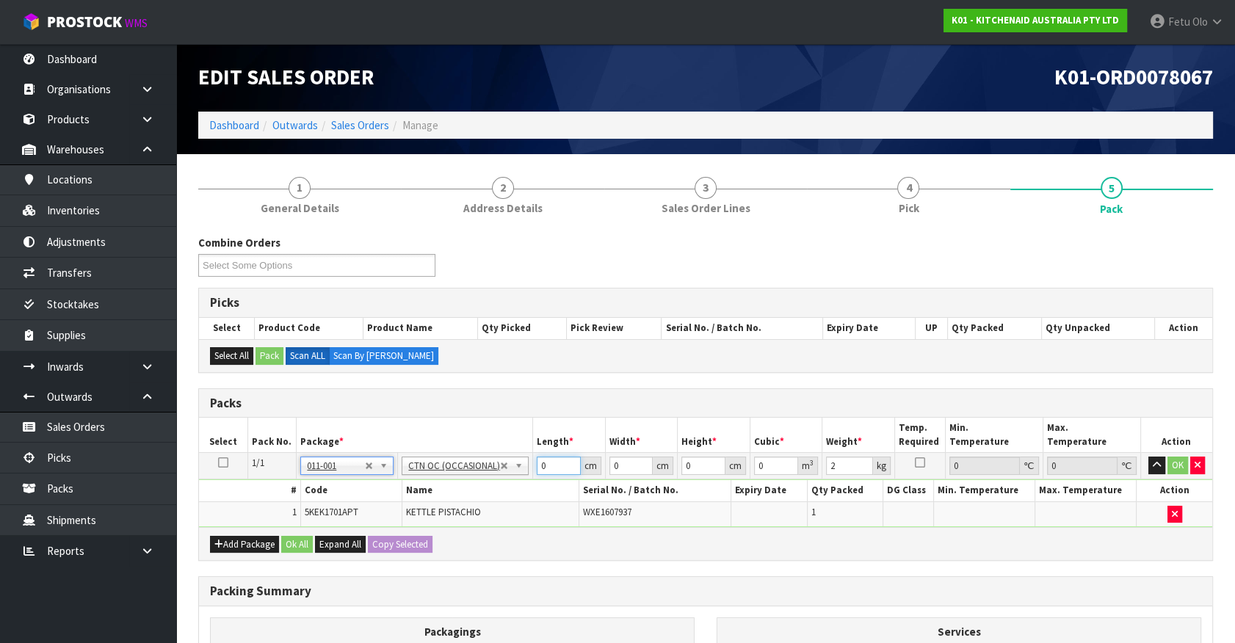
drag, startPoint x: 543, startPoint y: 469, endPoint x: 485, endPoint y: 495, distance: 64.1
click at [485, 495] on tbody "1/1 NONE 007-001 007-002 007-004 007-009 007-013 007-014 007-015 007-017 007-01…" at bounding box center [705, 490] width 1013 height 74
click button "OK" at bounding box center [1178, 466] width 21 height 18
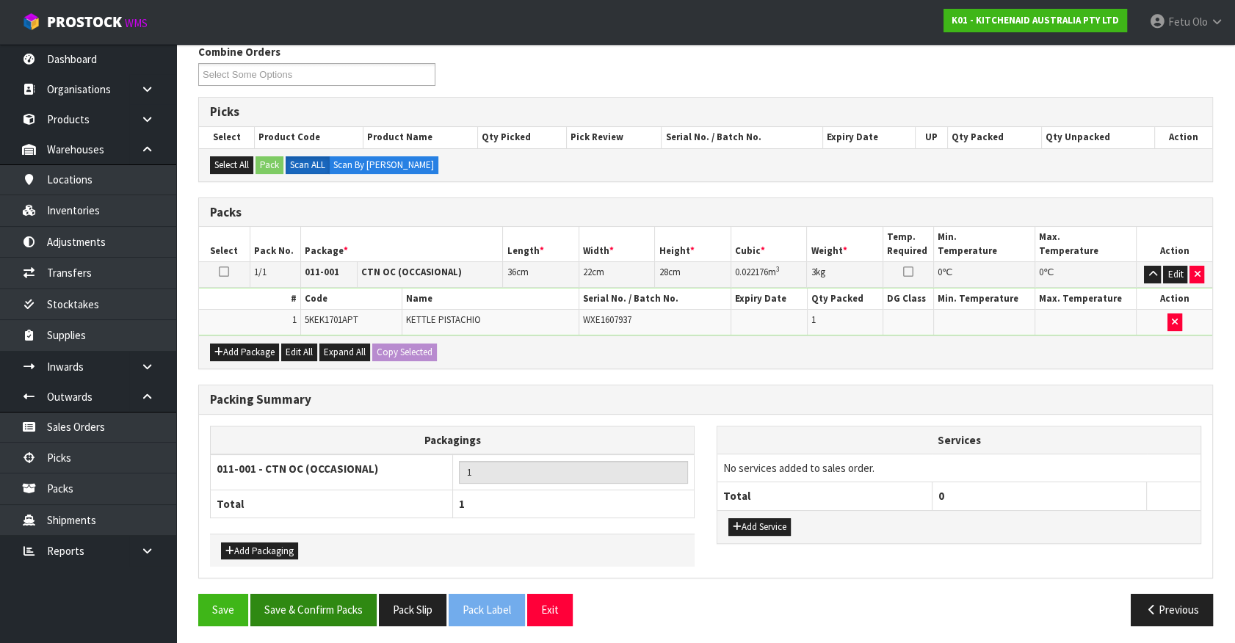
scroll to position [192, 0]
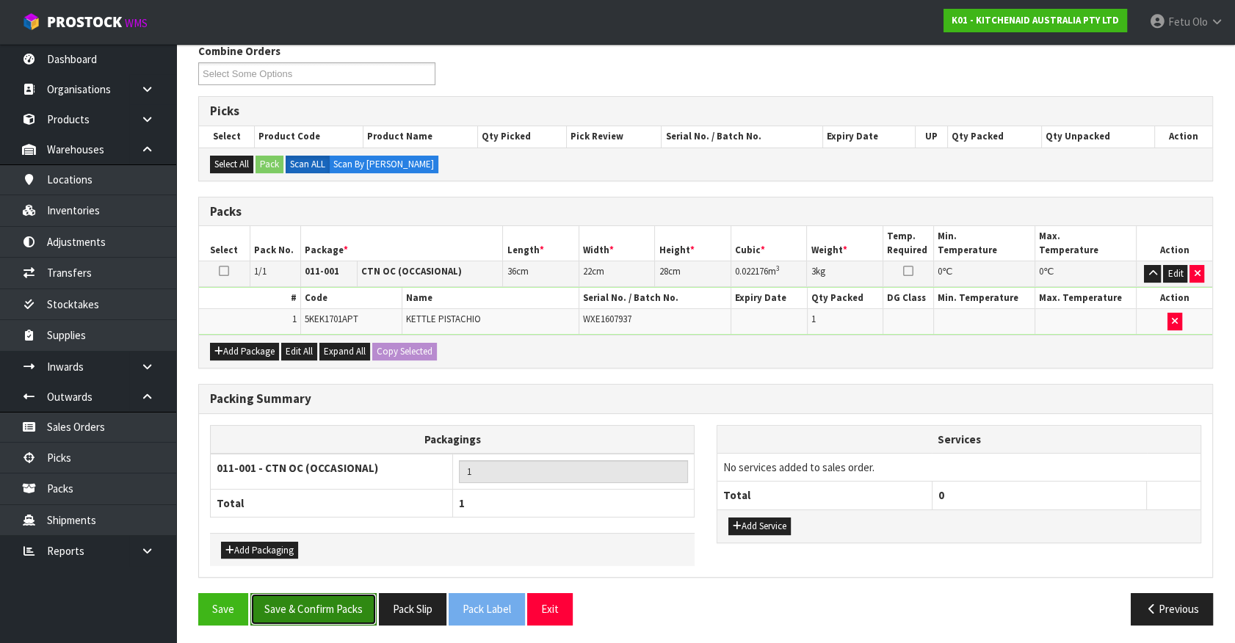
click at [315, 612] on button "Save & Confirm Packs" at bounding box center [313, 609] width 126 height 32
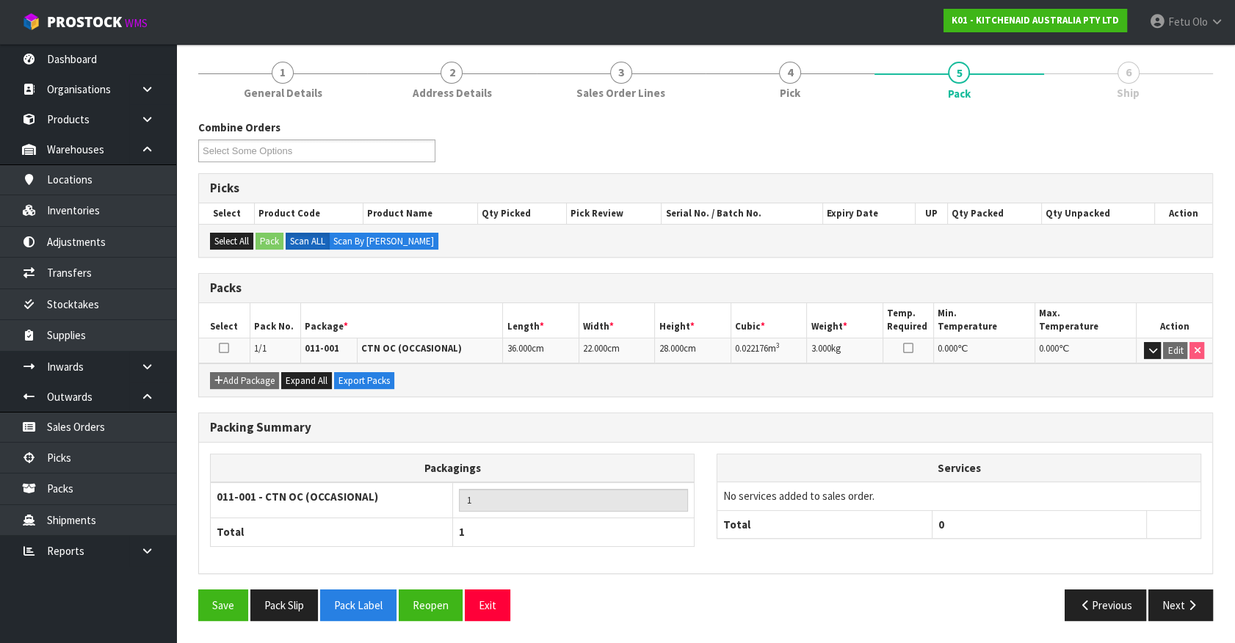
scroll to position [165, 0]
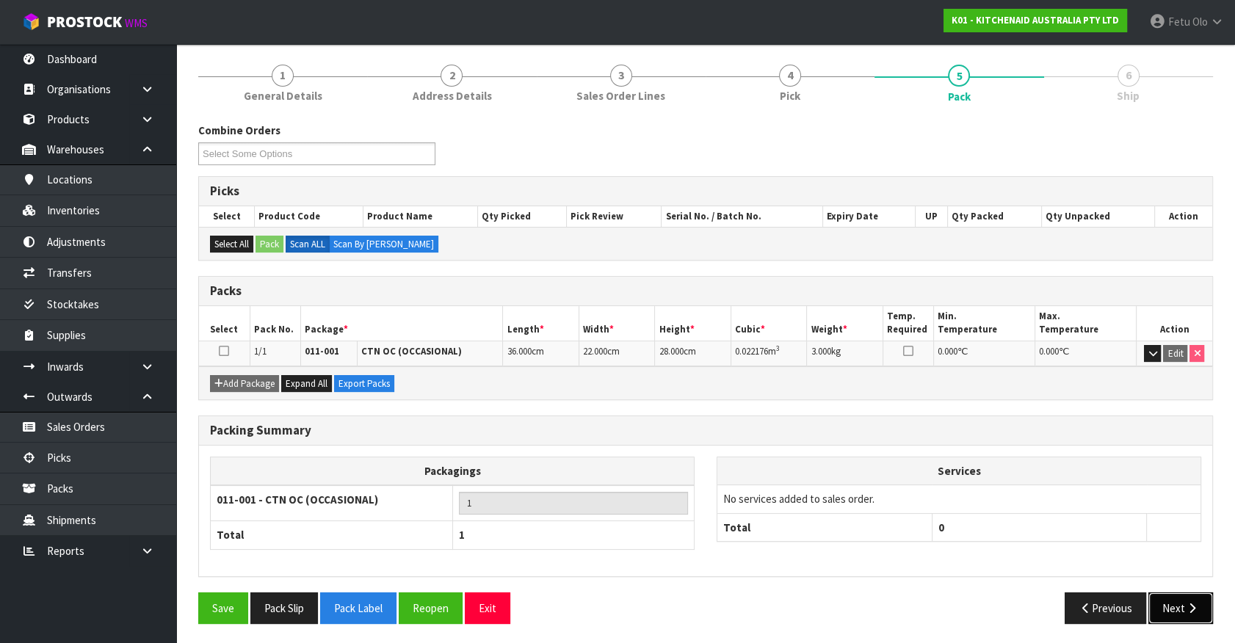
click at [1165, 604] on button "Next" at bounding box center [1181, 609] width 65 height 32
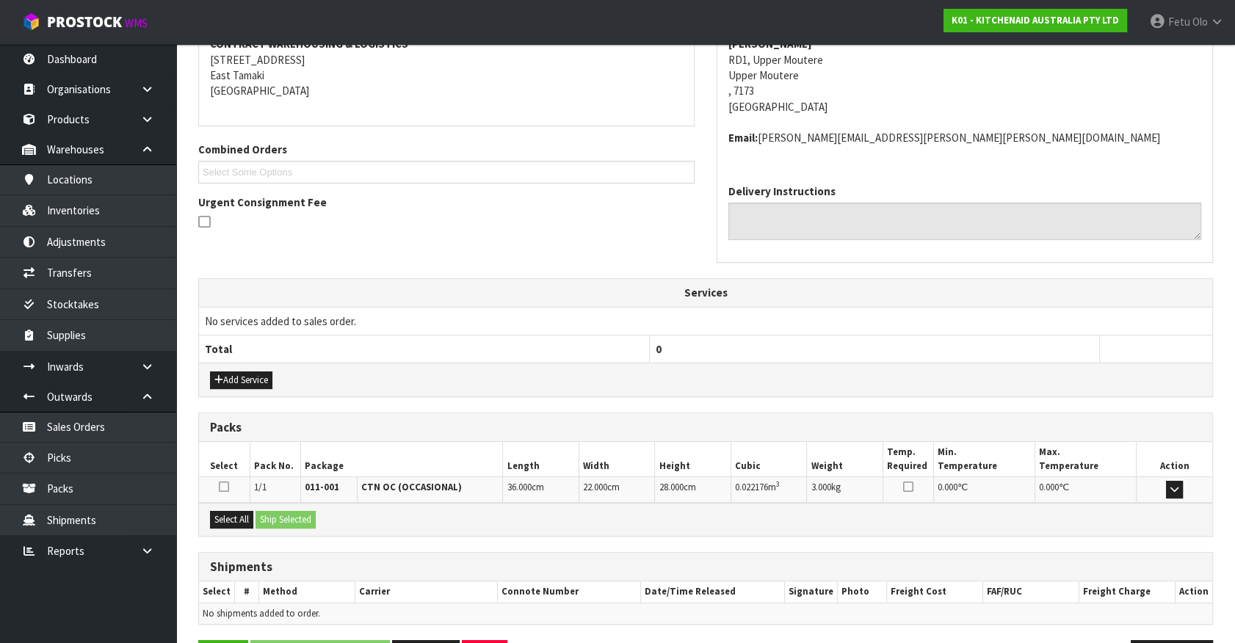
scroll to position [341, 0]
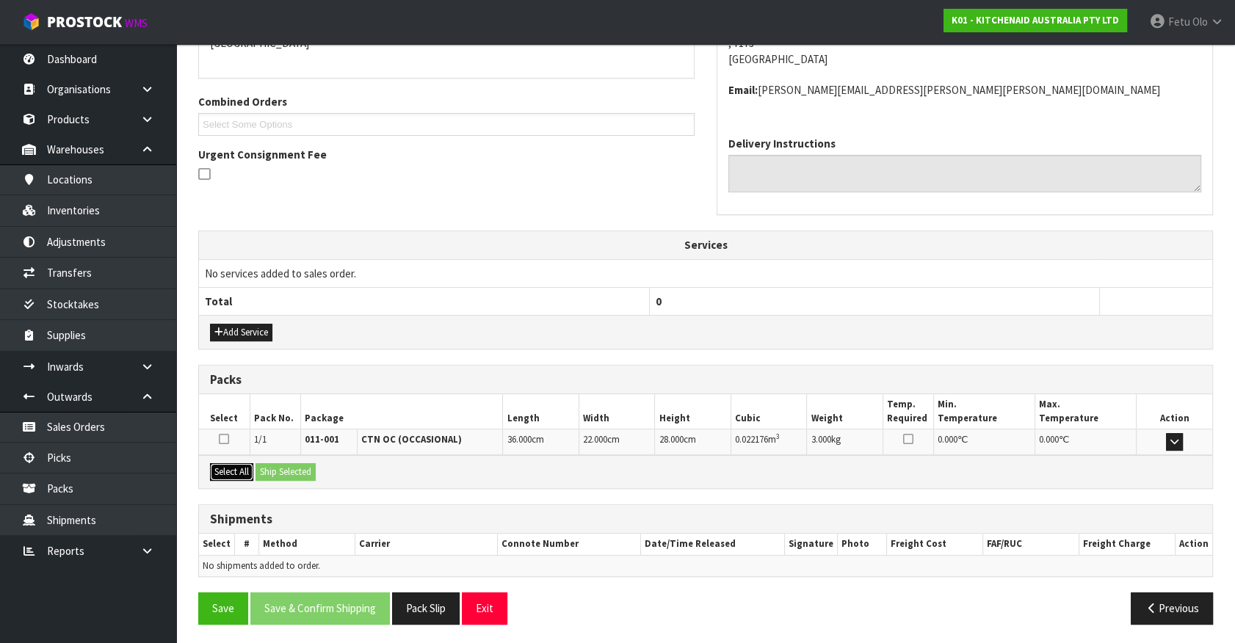
click at [252, 477] on button "Select All" at bounding box center [231, 472] width 43 height 18
click at [259, 472] on button "Ship Selected" at bounding box center [286, 472] width 60 height 18
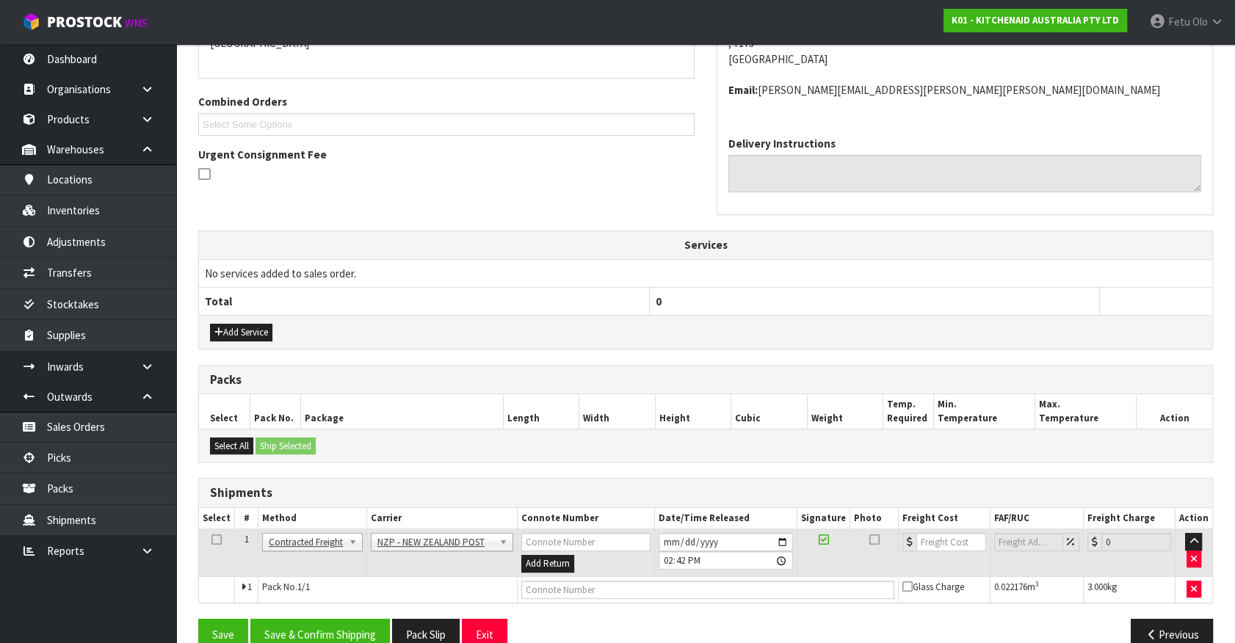
scroll to position [367, 0]
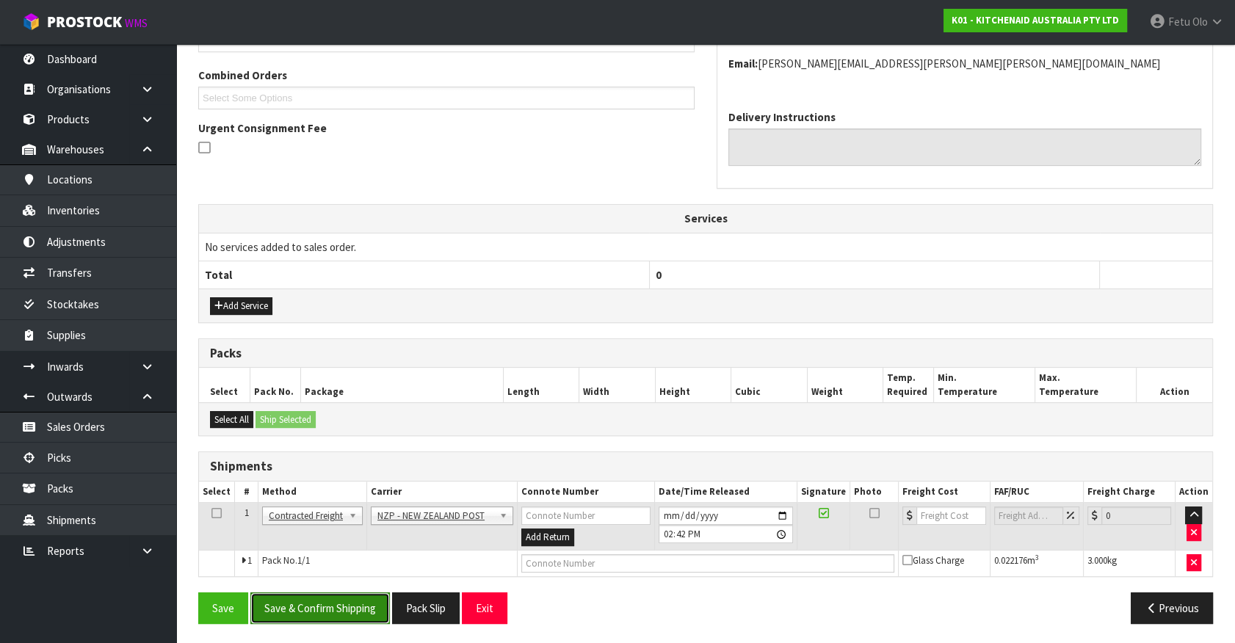
click at [318, 602] on button "Save & Confirm Shipping" at bounding box center [320, 609] width 140 height 32
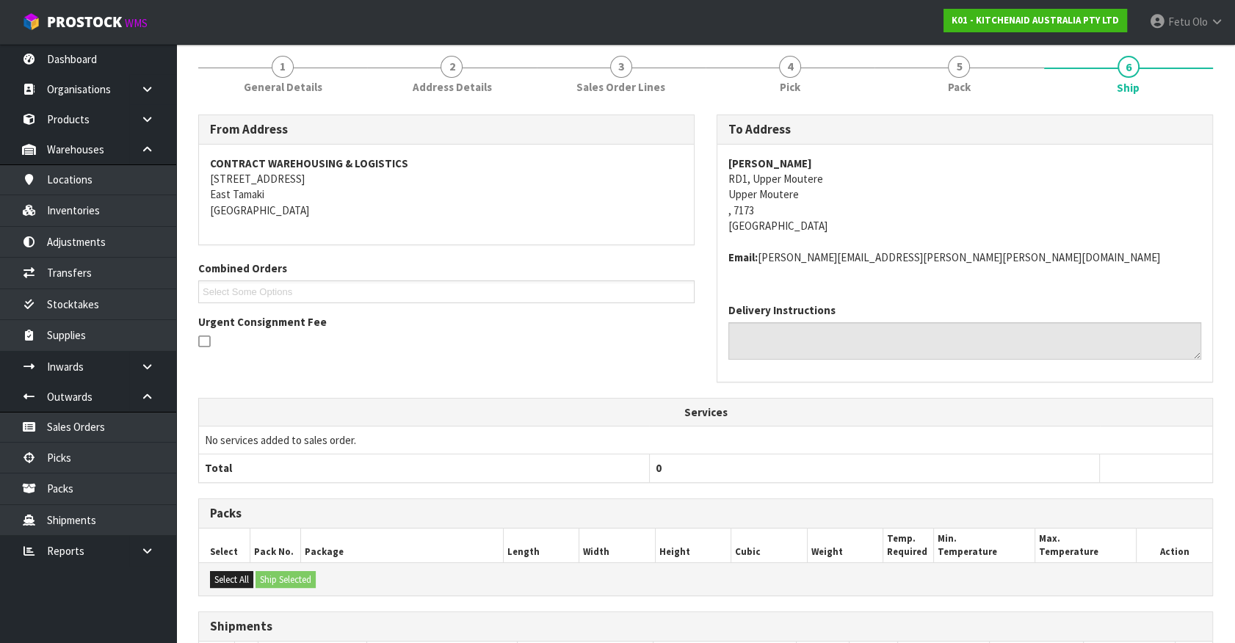
scroll to position [0, 0]
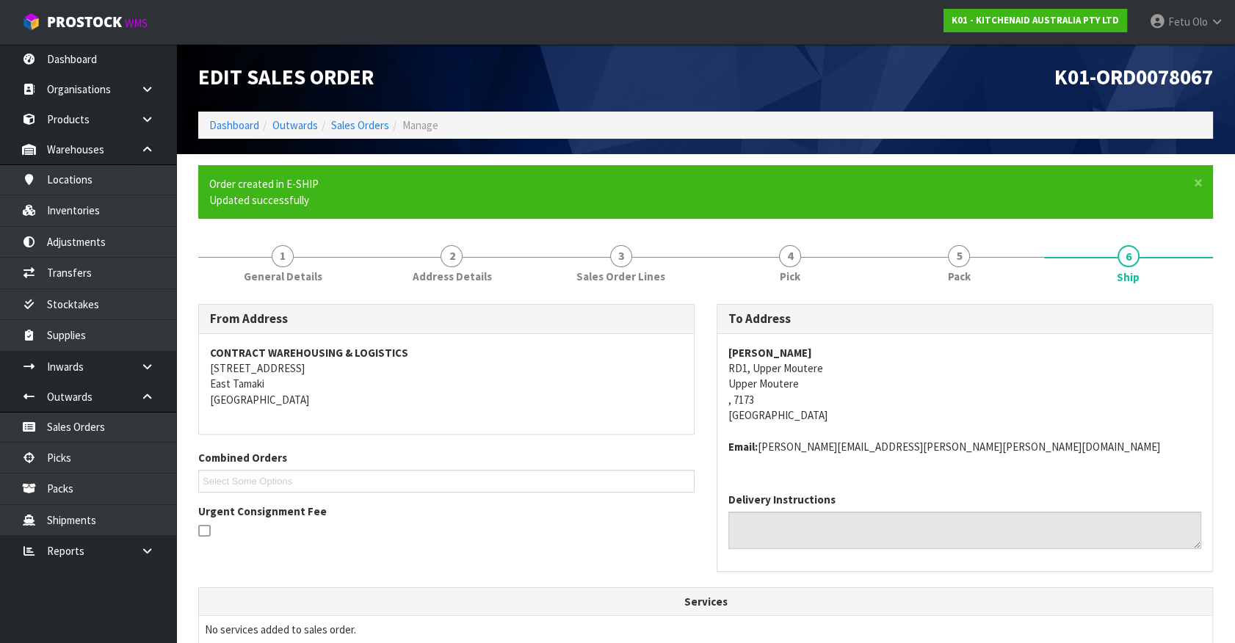
click at [1110, 438] on span "Marion Copp RD1, Upper Moutere Upper Moutere , 7173 New Zealand Email: PETER.MA…" at bounding box center [964, 400] width 473 height 110
click at [1046, 418] on address "Marion Copp RD1, Upper Moutere Upper Moutere , 7173 New Zealand" at bounding box center [964, 384] width 473 height 79
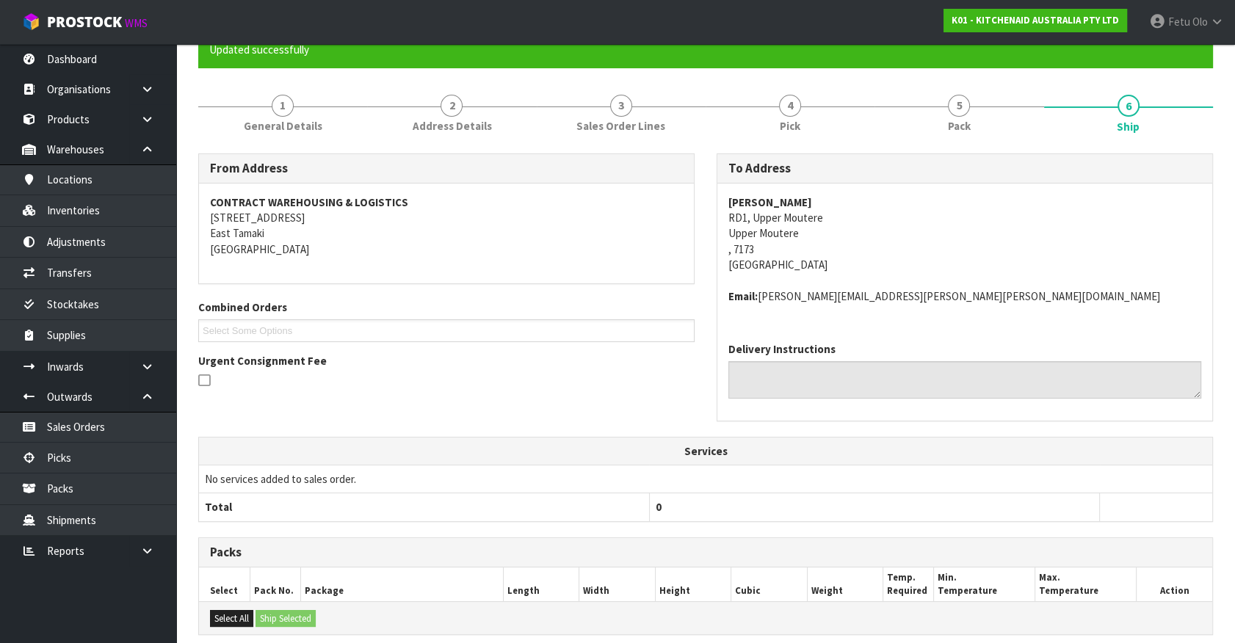
scroll to position [346, 0]
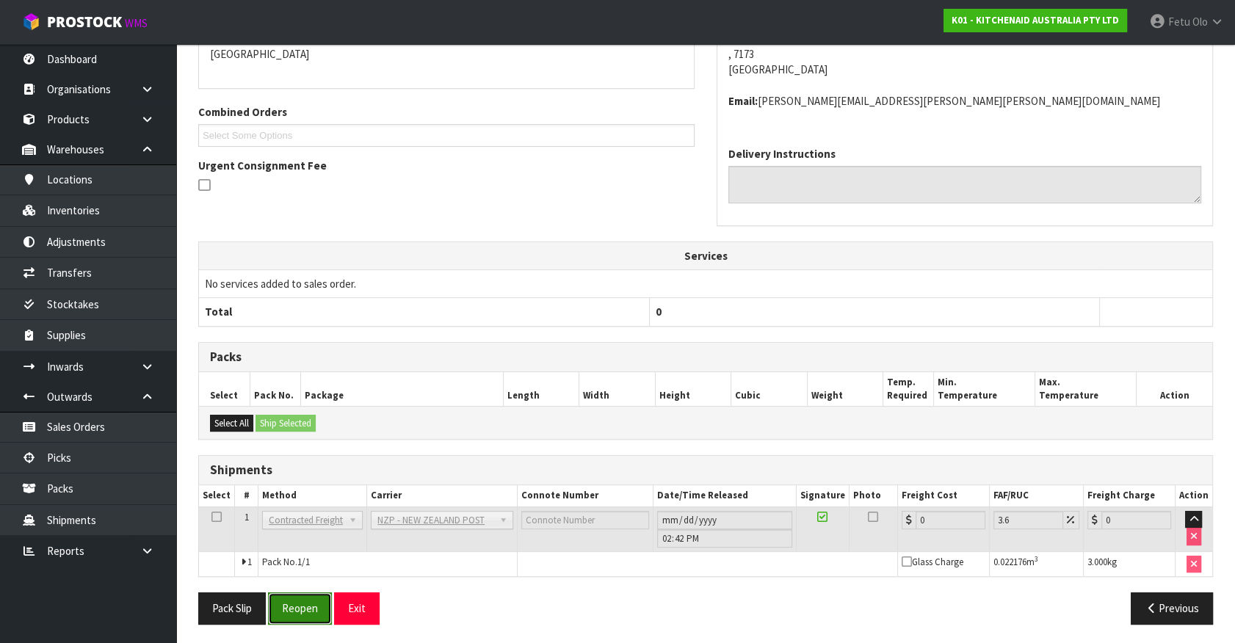
click at [285, 601] on button "Reopen" at bounding box center [300, 609] width 64 height 32
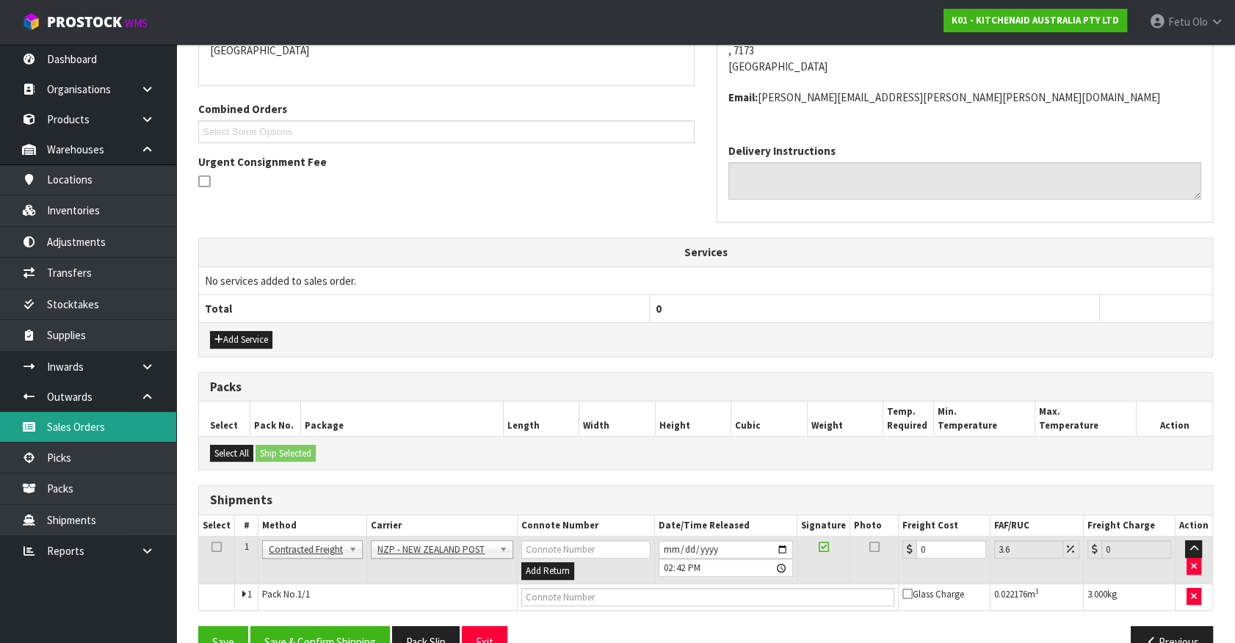
scroll to position [367, 0]
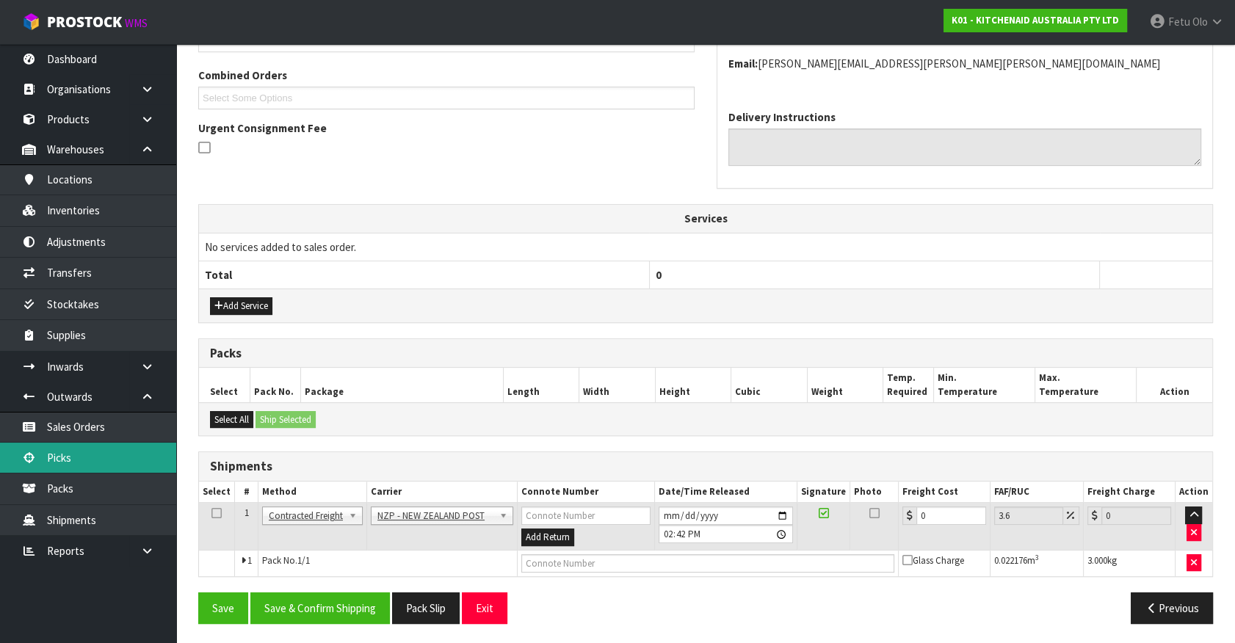
click at [63, 467] on link "Picks" at bounding box center [88, 458] width 176 height 30
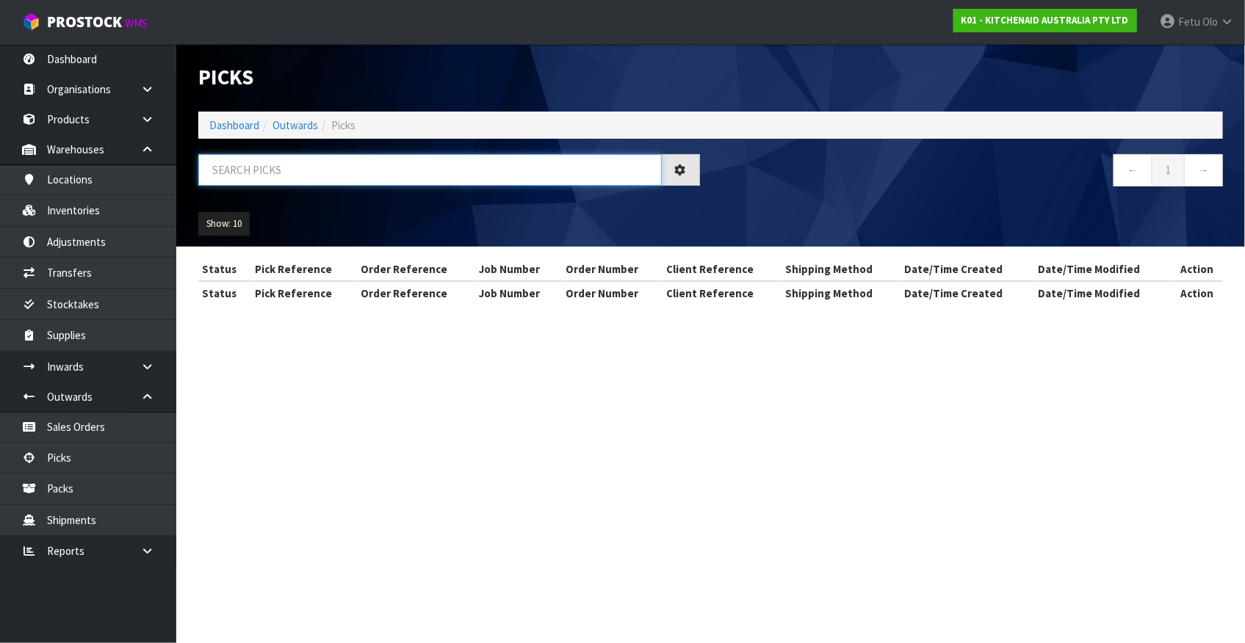
click at [389, 170] on input "text" at bounding box center [429, 170] width 463 height 32
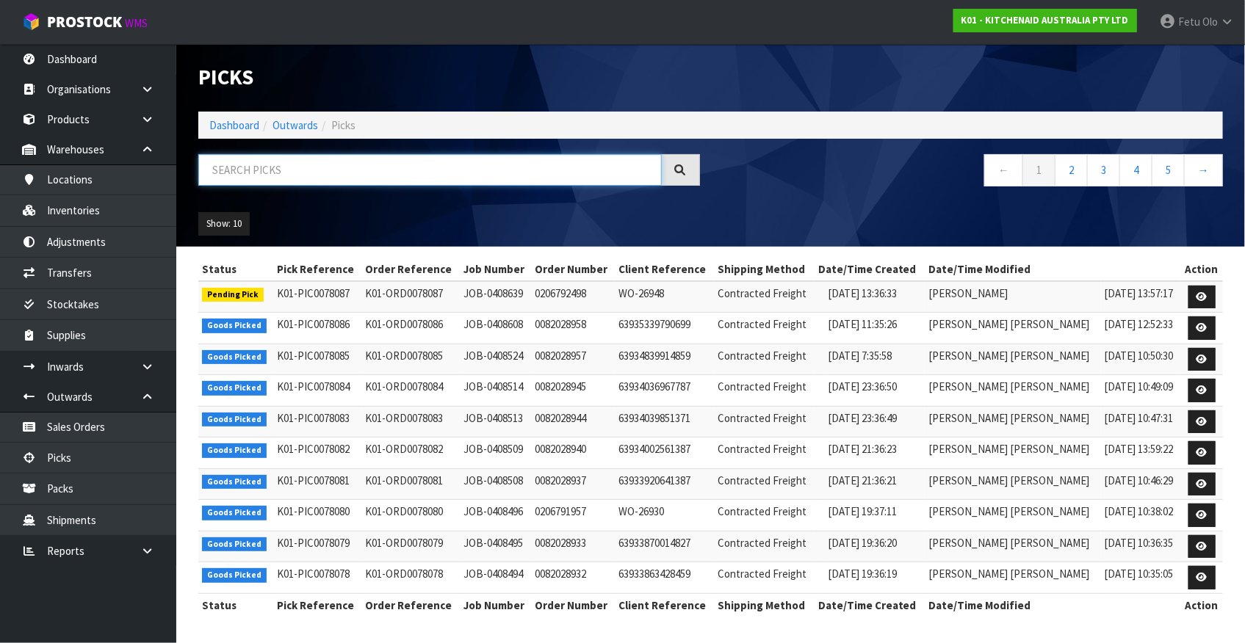
click at [301, 175] on input "text" at bounding box center [429, 170] width 463 height 32
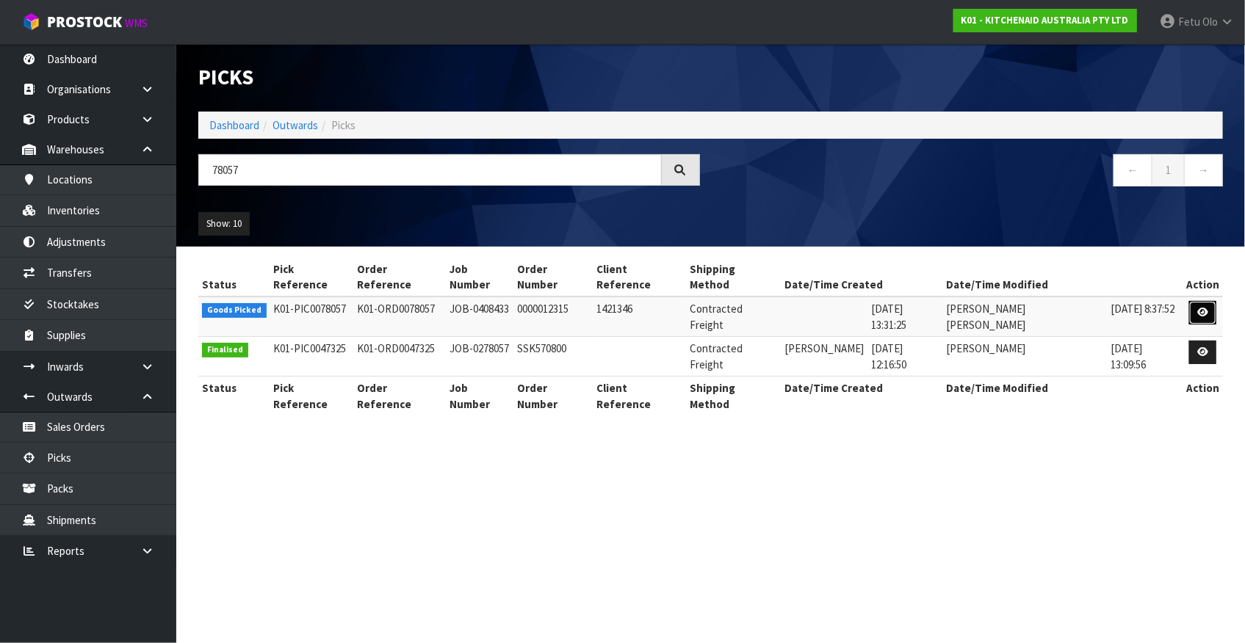
click at [1203, 308] on icon at bounding box center [1202, 313] width 11 height 10
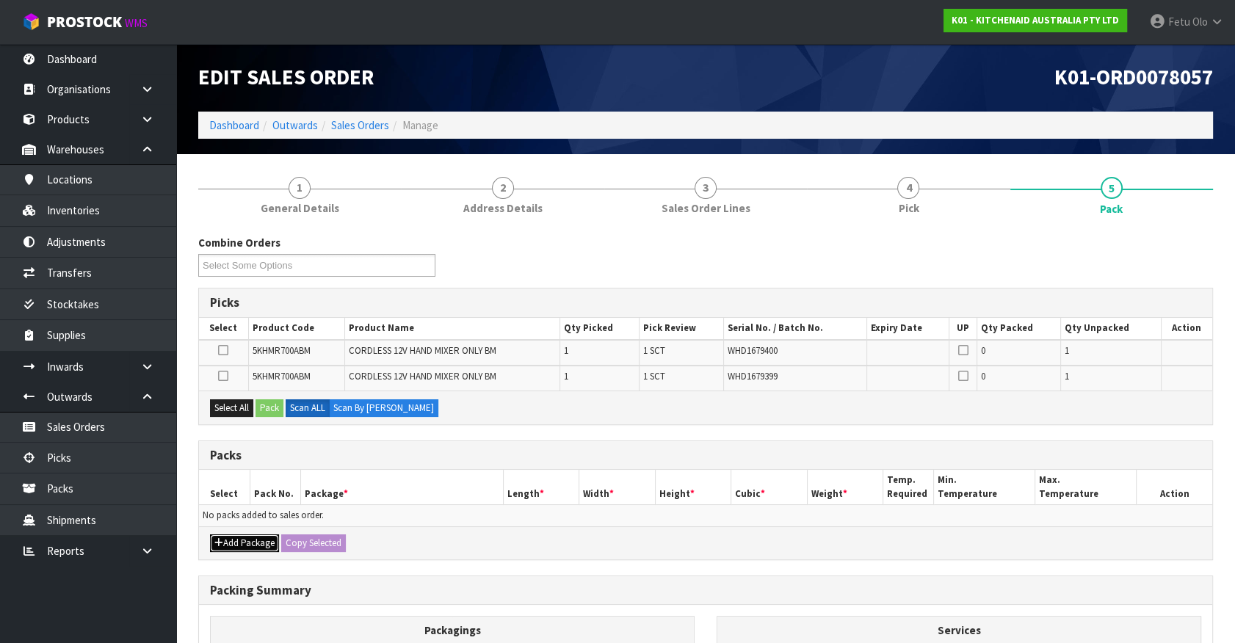
click at [232, 544] on button "Add Package" at bounding box center [244, 544] width 69 height 18
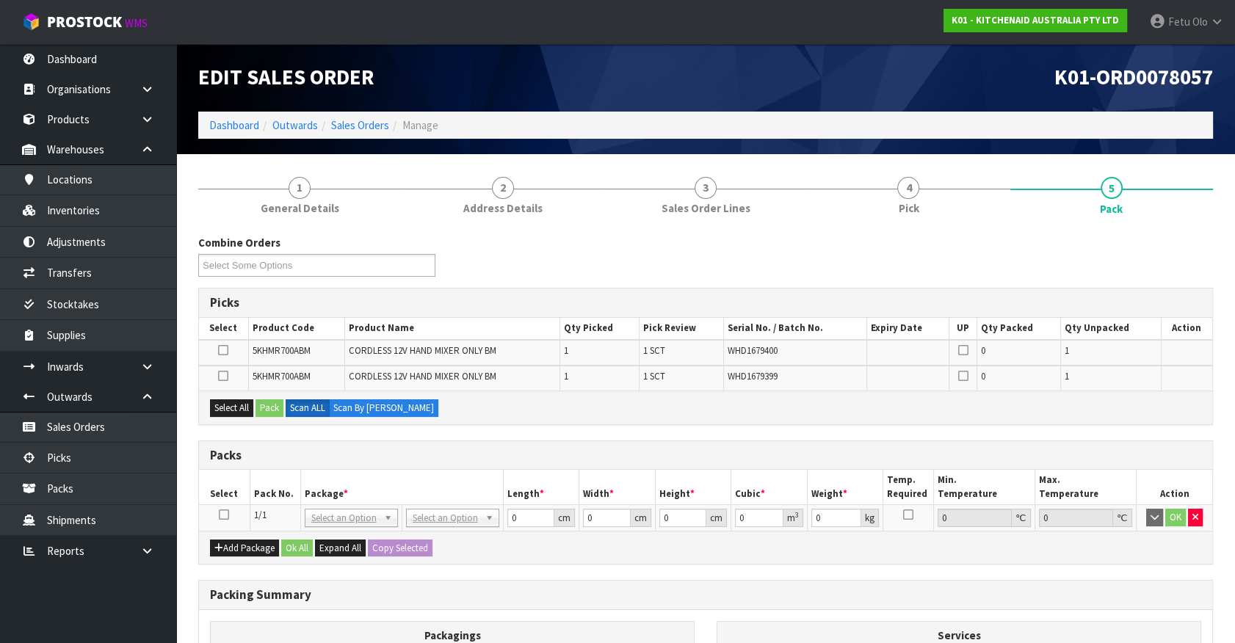
click at [227, 515] on icon at bounding box center [224, 515] width 10 height 1
click at [383, 484] on th "Package *" at bounding box center [401, 487] width 203 height 35
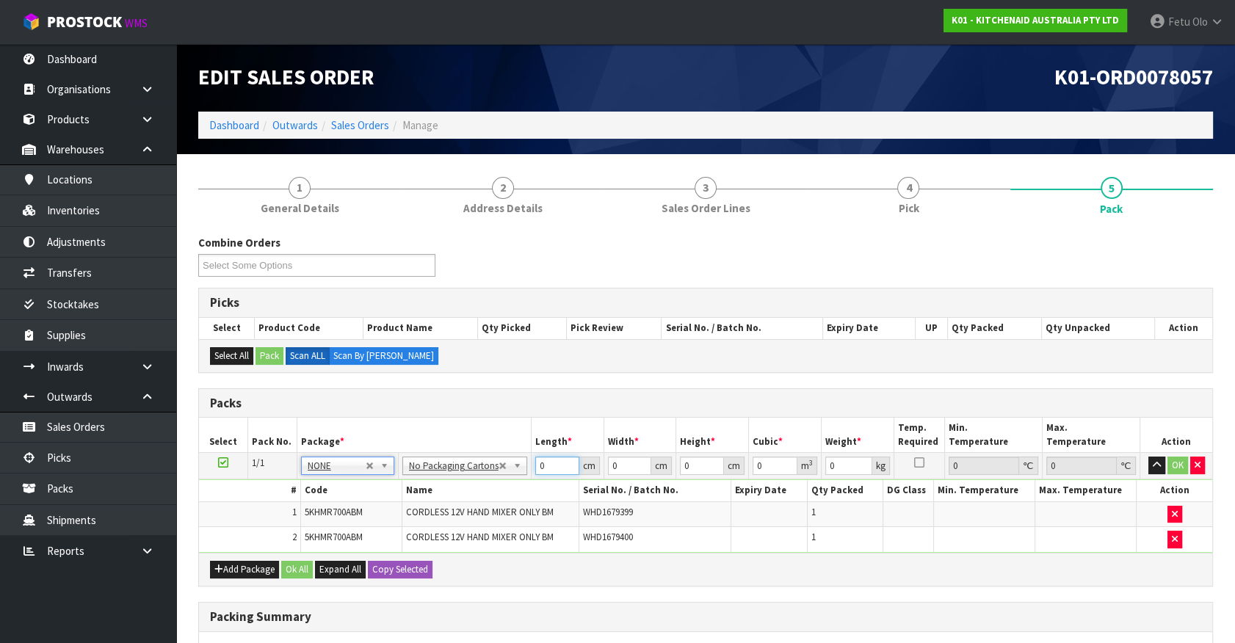
drag, startPoint x: 559, startPoint y: 467, endPoint x: 444, endPoint y: 504, distance: 121.2
click at [444, 504] on tbody "1/1 NONE 007-001 007-002 007-004 007-009 007-013 007-014 007-015 007-017 007-01…" at bounding box center [705, 503] width 1013 height 100
click button "OK" at bounding box center [1178, 466] width 21 height 18
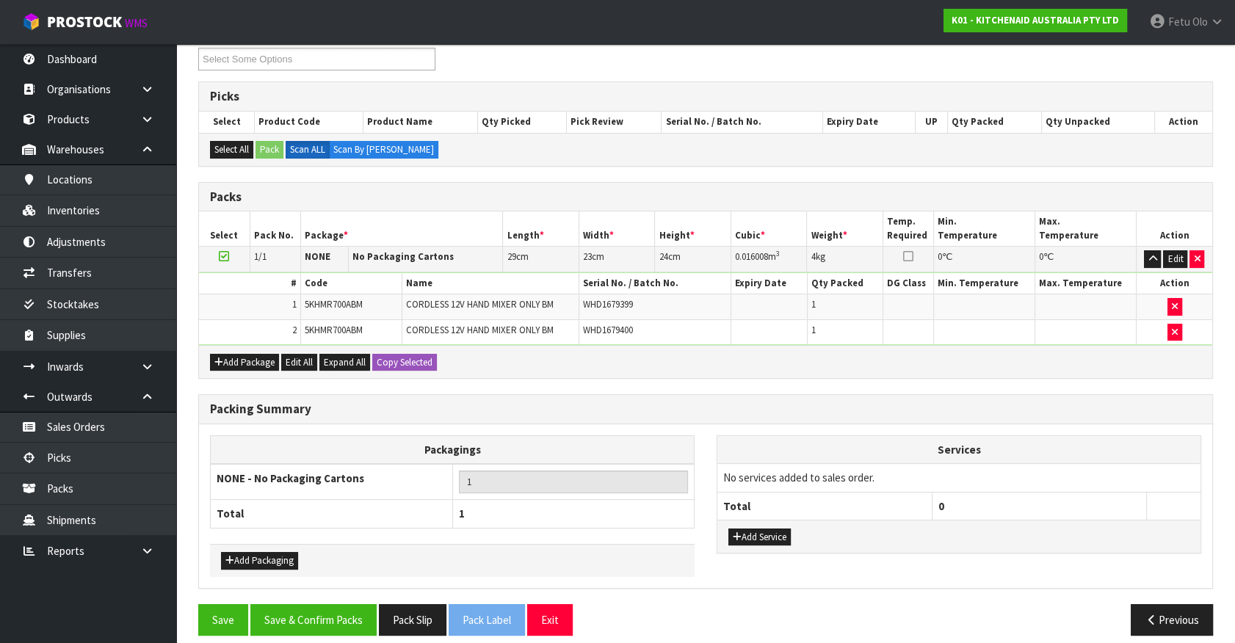
scroll to position [217, 0]
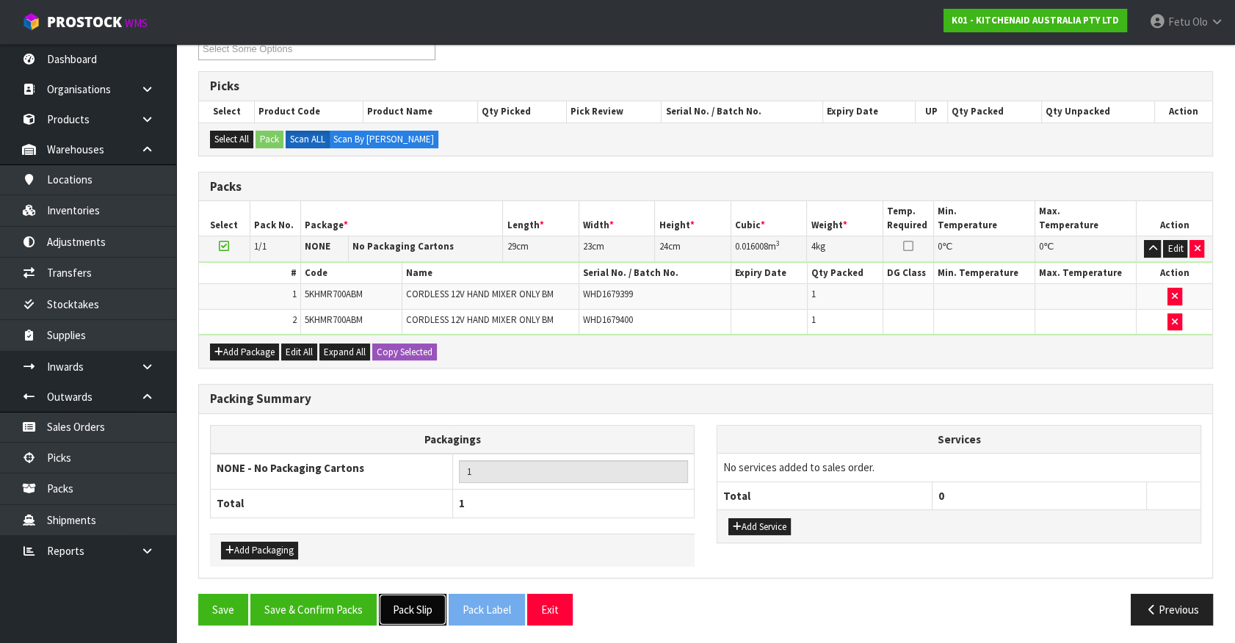
click at [413, 608] on button "Pack Slip" at bounding box center [413, 610] width 68 height 32
click at [352, 594] on button "Save & Confirm Packs" at bounding box center [313, 610] width 126 height 32
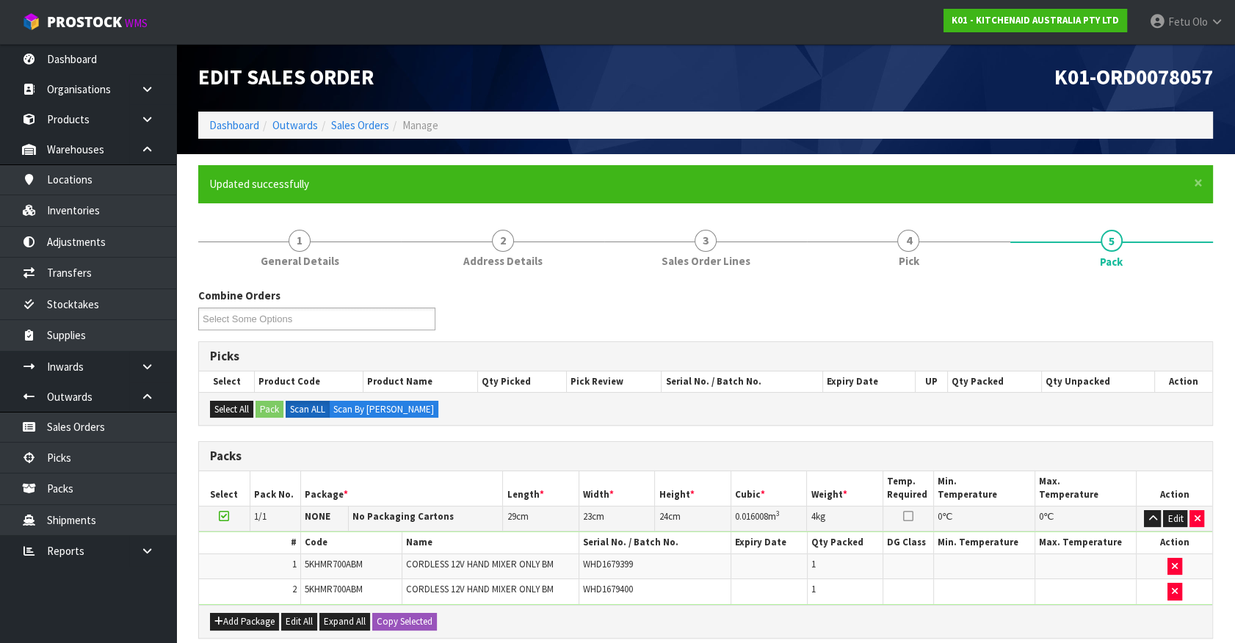
scroll to position [165, 0]
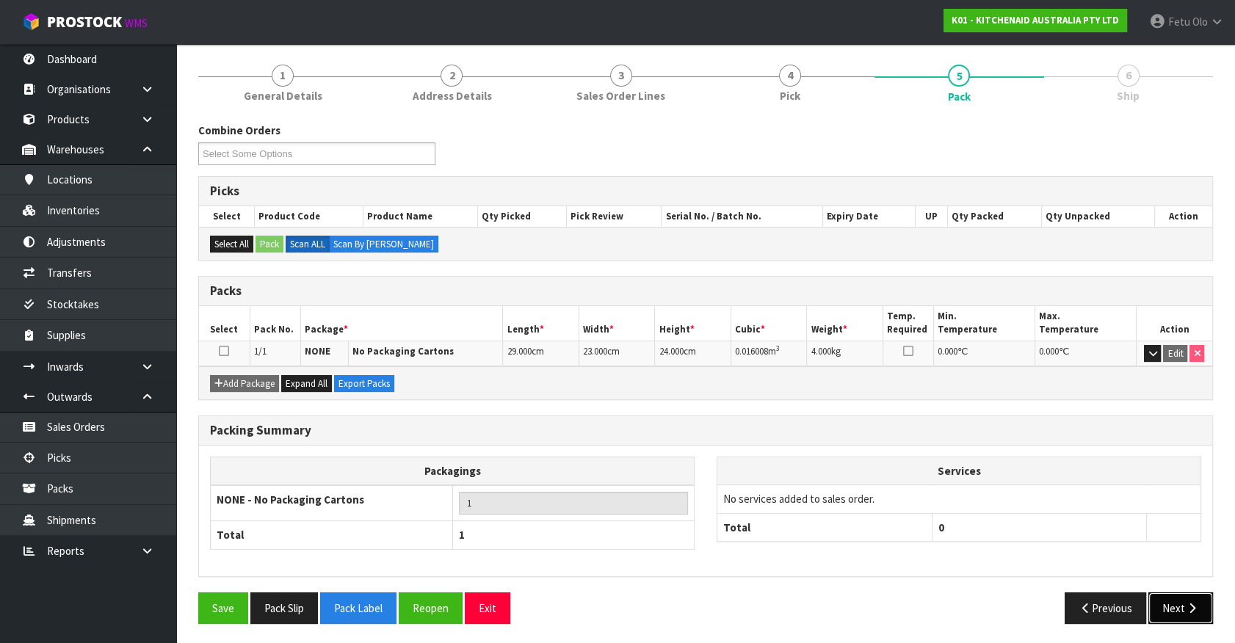
click at [1165, 598] on button "Next" at bounding box center [1181, 609] width 65 height 32
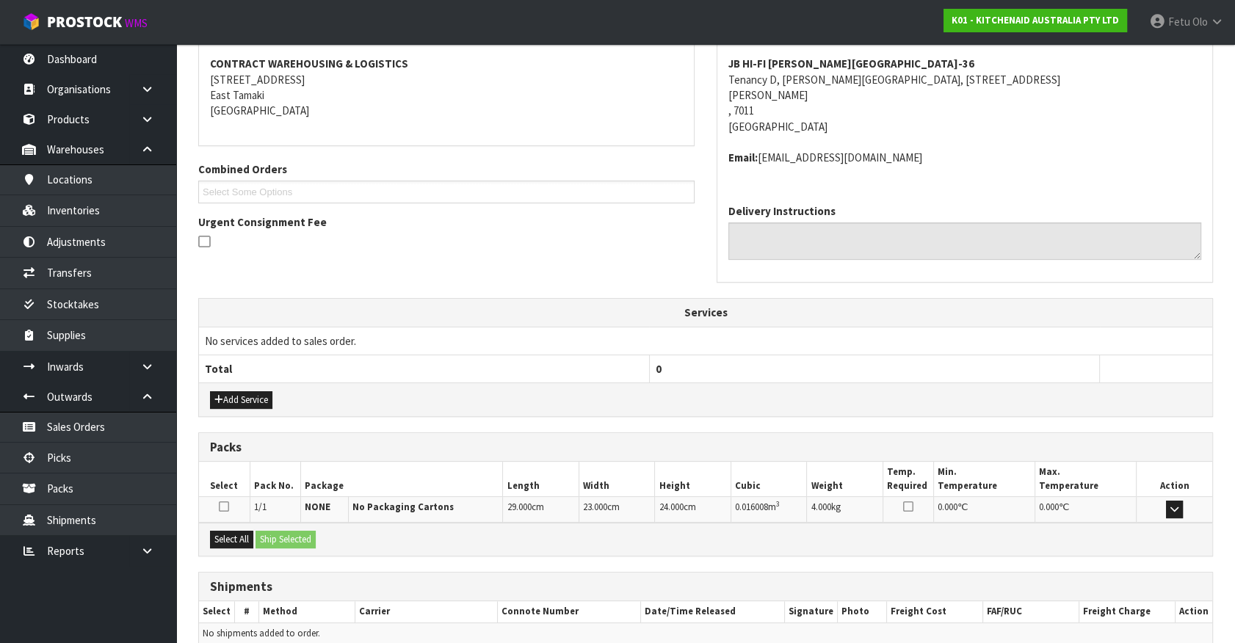
scroll to position [341, 0]
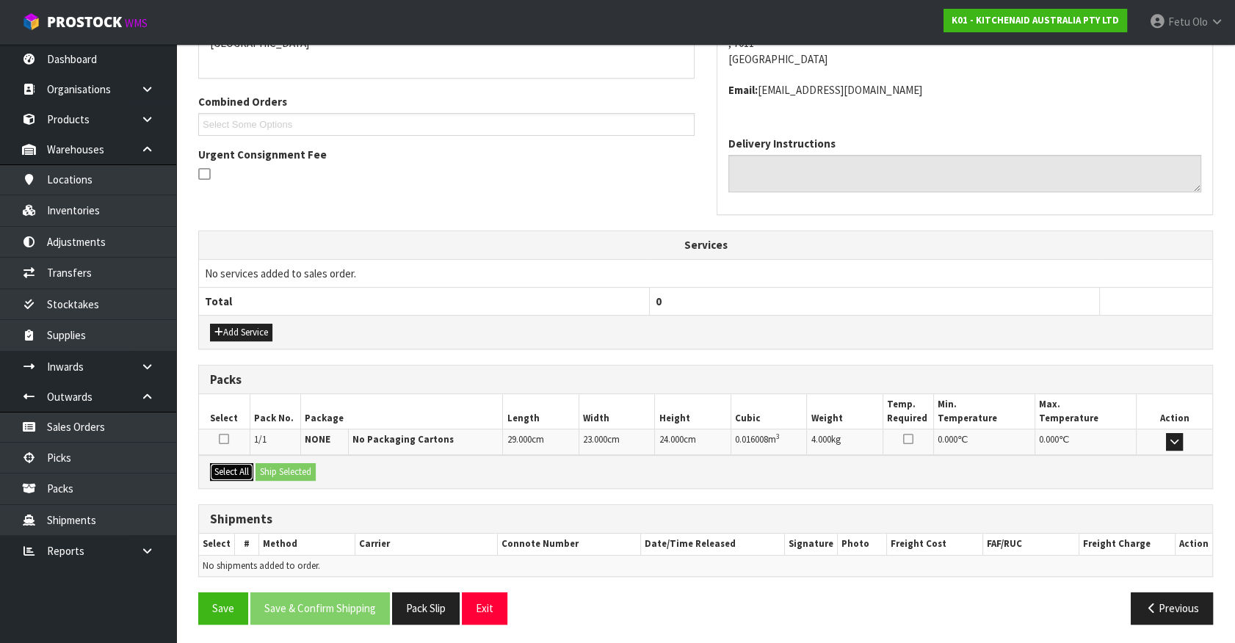
drag, startPoint x: 240, startPoint y: 477, endPoint x: 299, endPoint y: 469, distance: 59.2
click at [240, 477] on button "Select All" at bounding box center [231, 472] width 43 height 18
click at [300, 469] on button "Ship Selected" at bounding box center [286, 472] width 60 height 18
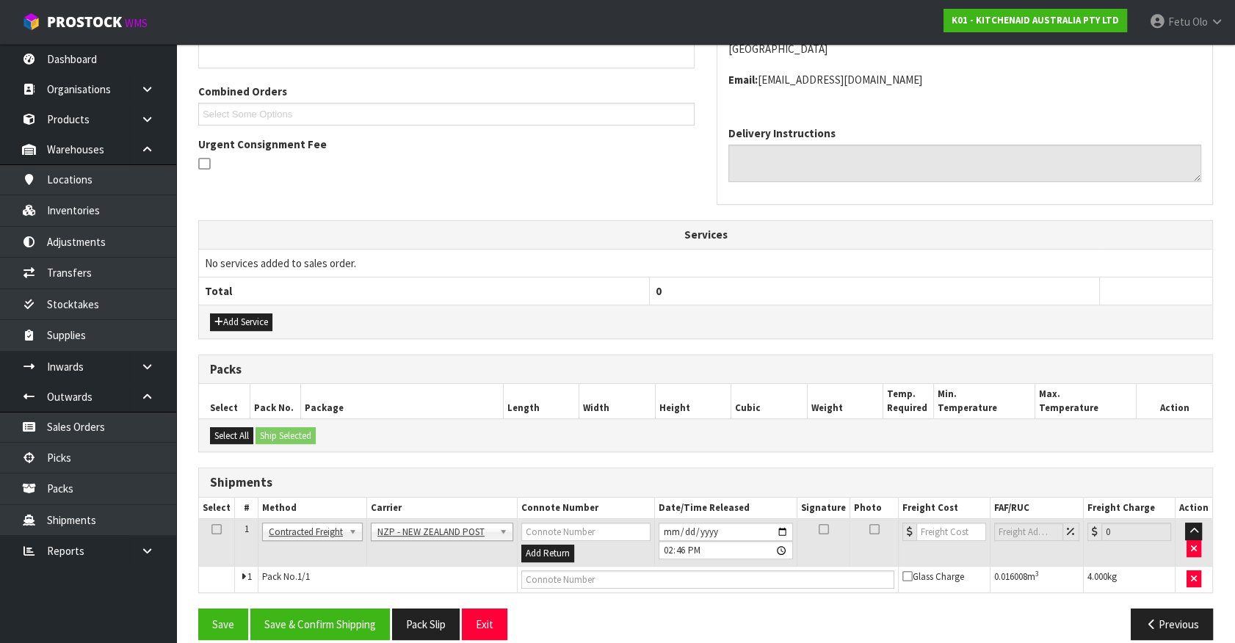
scroll to position [367, 0]
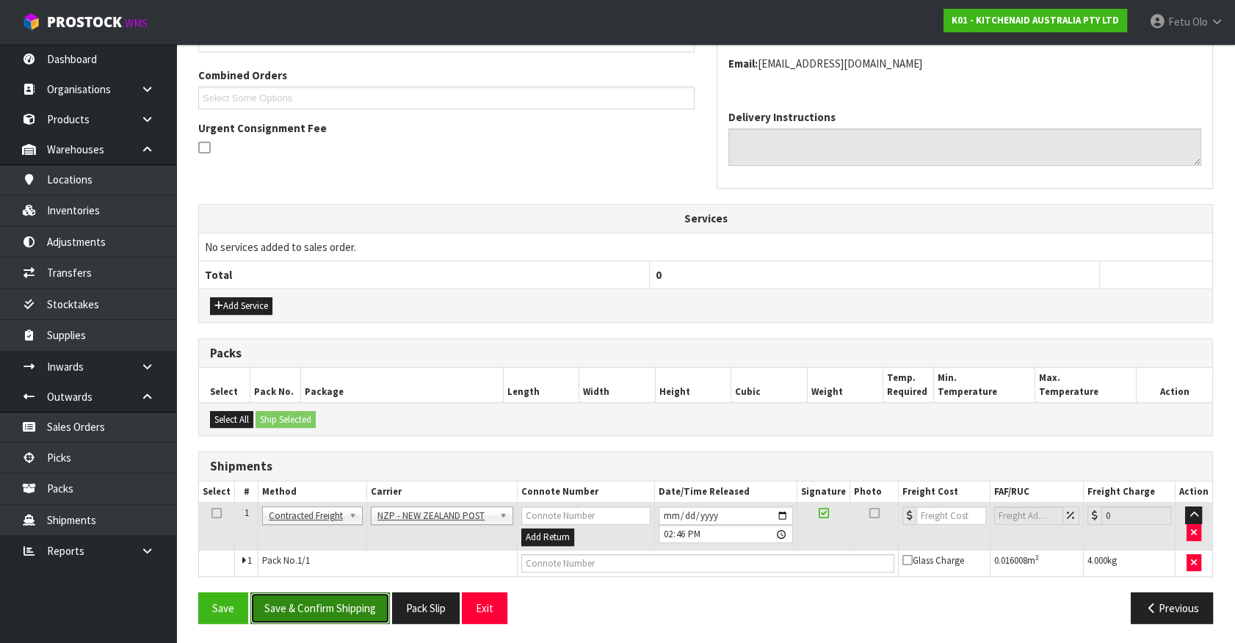
click at [350, 601] on button "Save & Confirm Shipping" at bounding box center [320, 609] width 140 height 32
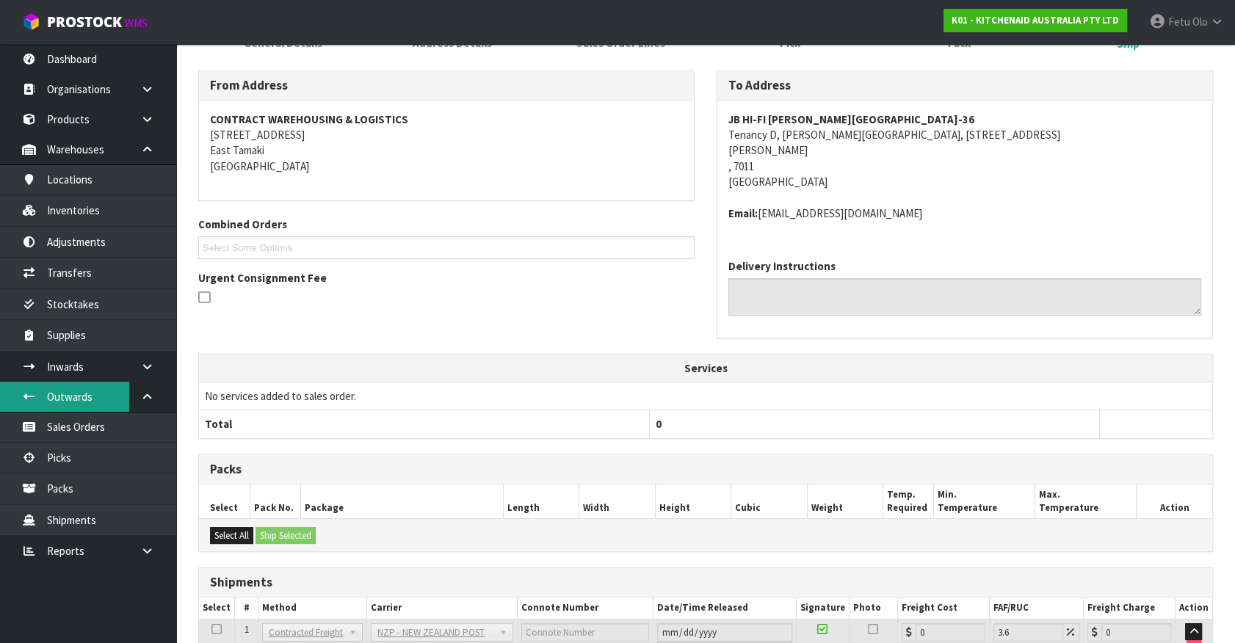
scroll to position [346, 0]
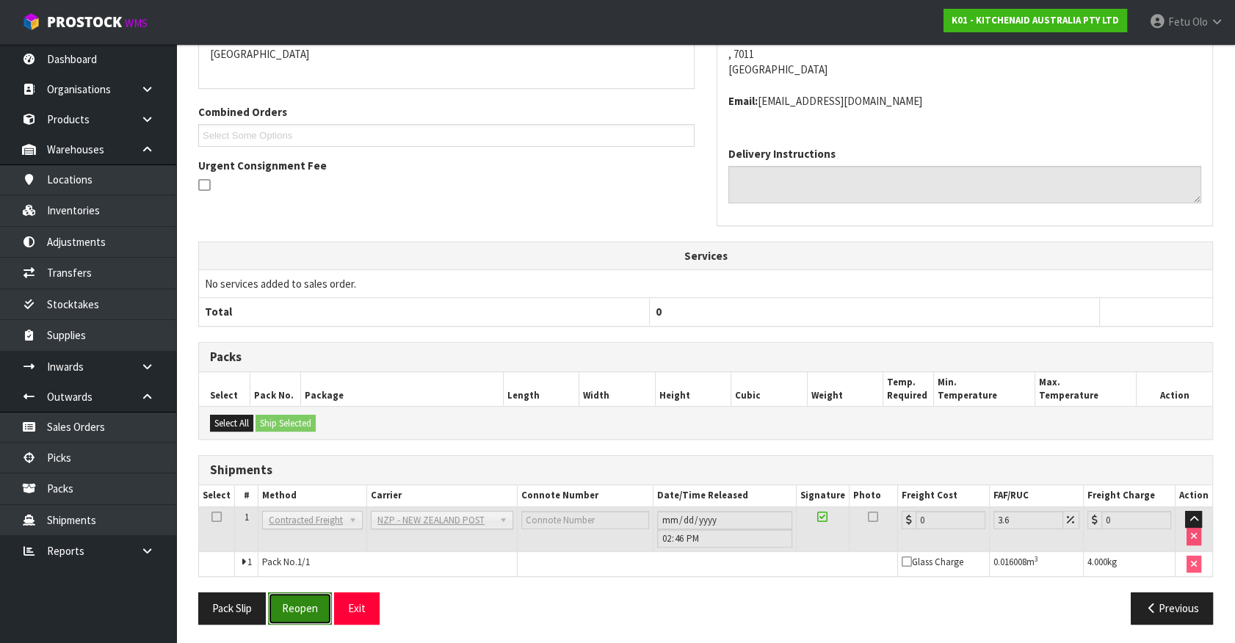
click at [297, 602] on button "Reopen" at bounding box center [300, 609] width 64 height 32
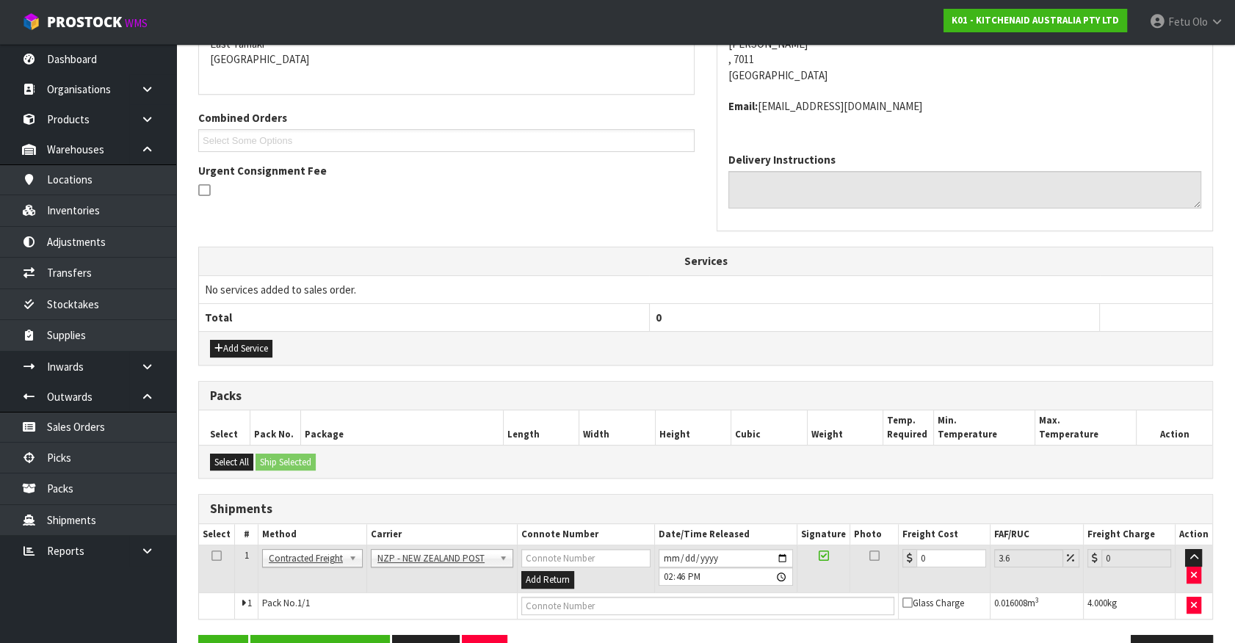
scroll to position [330, 0]
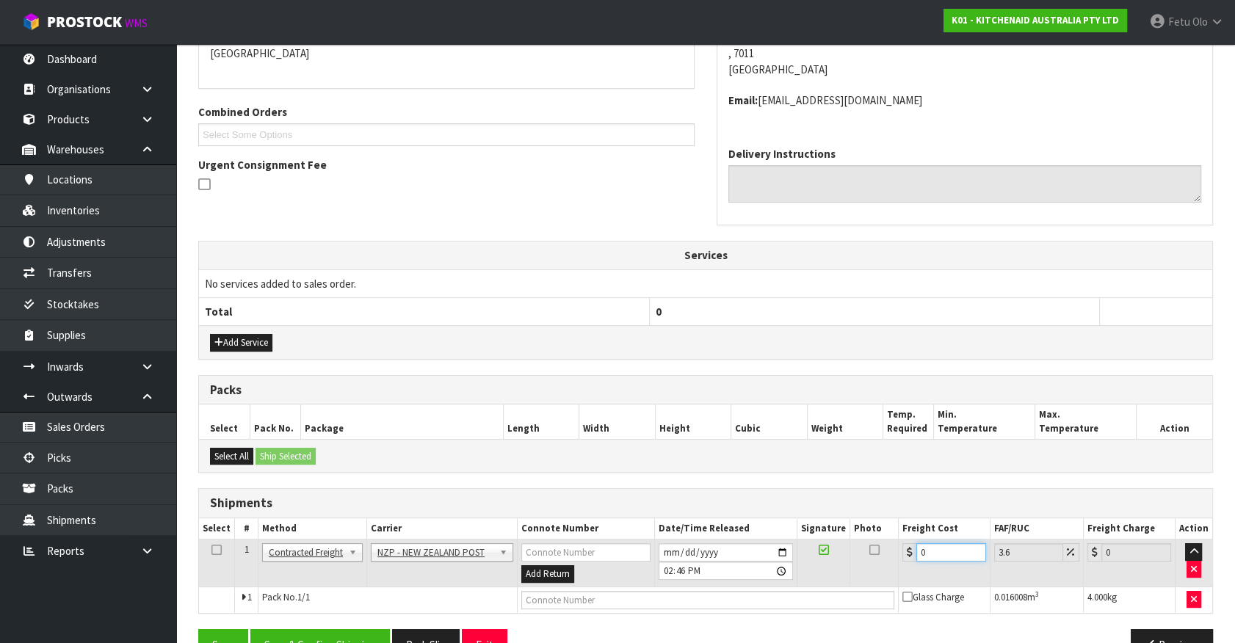
drag, startPoint x: 930, startPoint y: 554, endPoint x: 727, endPoint y: 573, distance: 203.6
click at [727, 573] on tr "1 Client Local Pickup Customer Local Pickup Company Freight Contracted Freight …" at bounding box center [705, 564] width 1013 height 48
click at [659, 593] on input "text" at bounding box center [707, 600] width 373 height 18
click at [198, 629] on button "Save" at bounding box center [223, 645] width 50 height 32
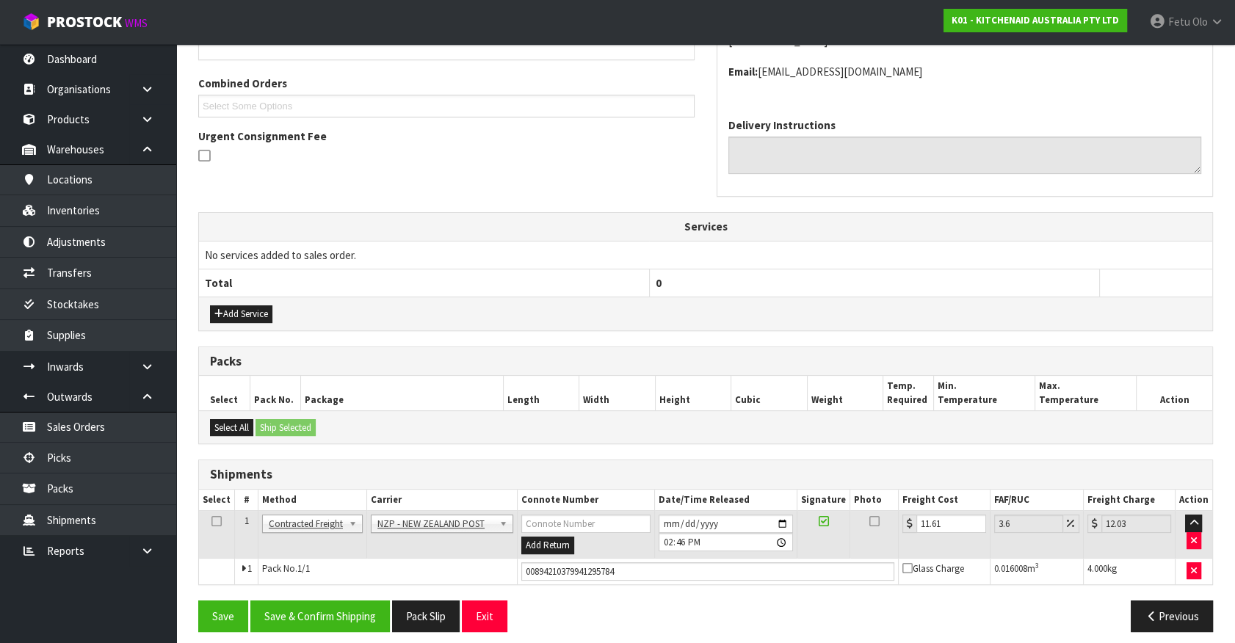
scroll to position [367, 0]
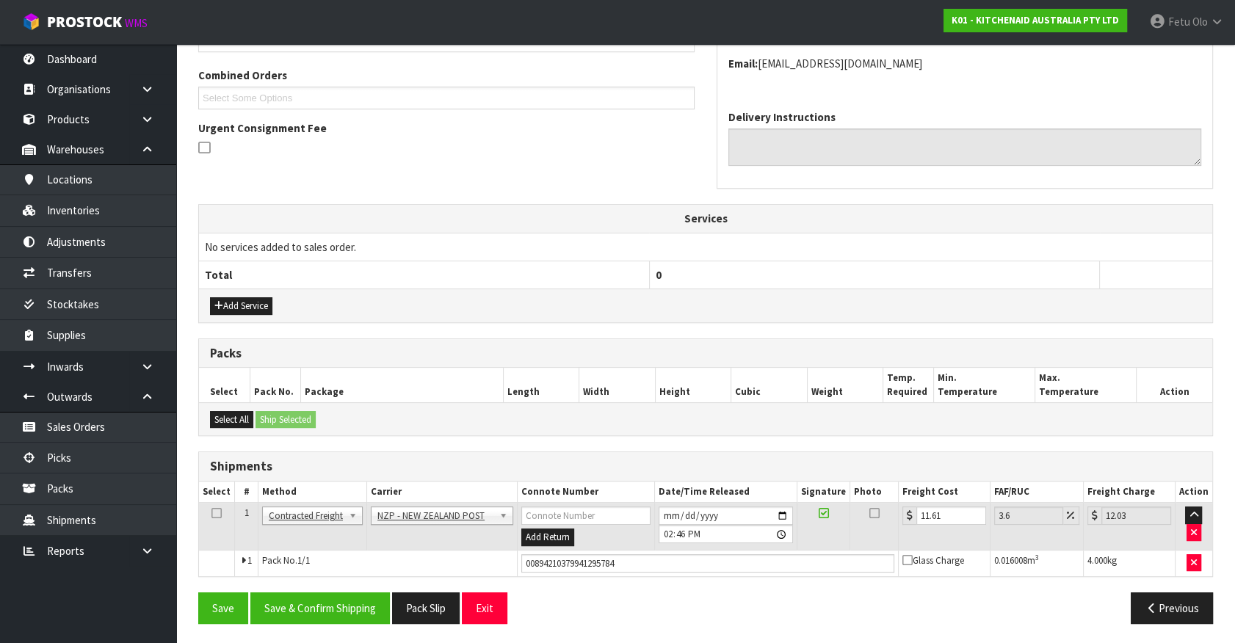
click at [339, 588] on div "From Address CONTRACT WAREHOUSING & LOGISTICS 17 Allens Road East Tamaki Auckla…" at bounding box center [705, 278] width 1015 height 715
click at [343, 601] on button "Save & Confirm Shipping" at bounding box center [320, 609] width 140 height 32
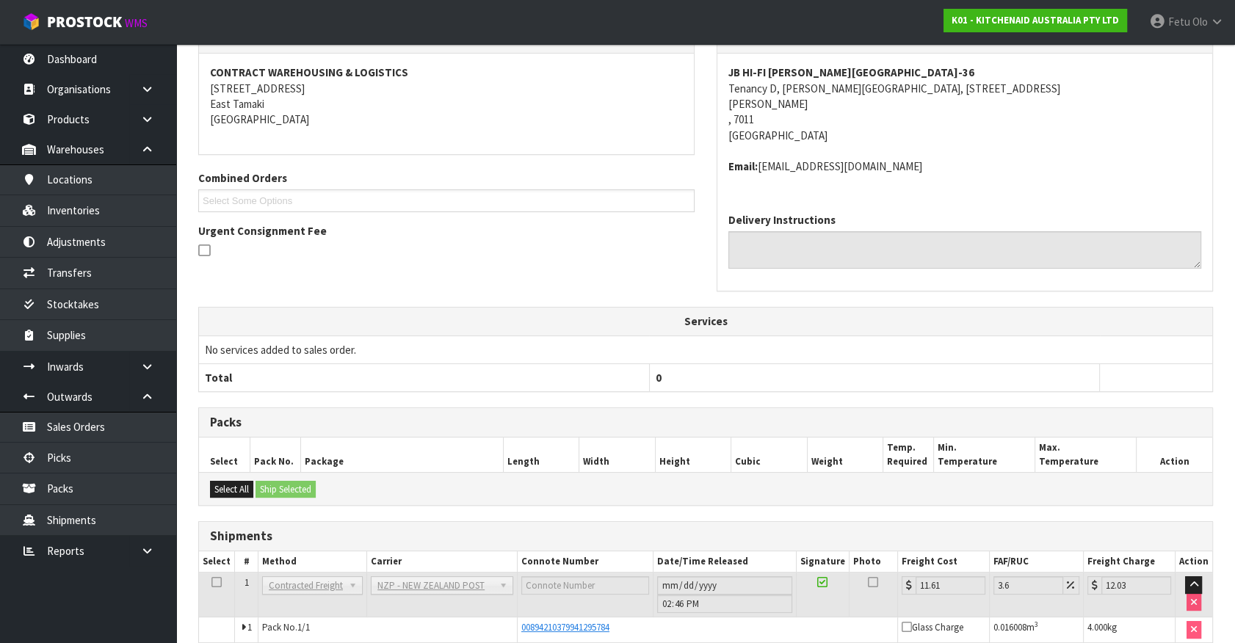
scroll to position [330, 0]
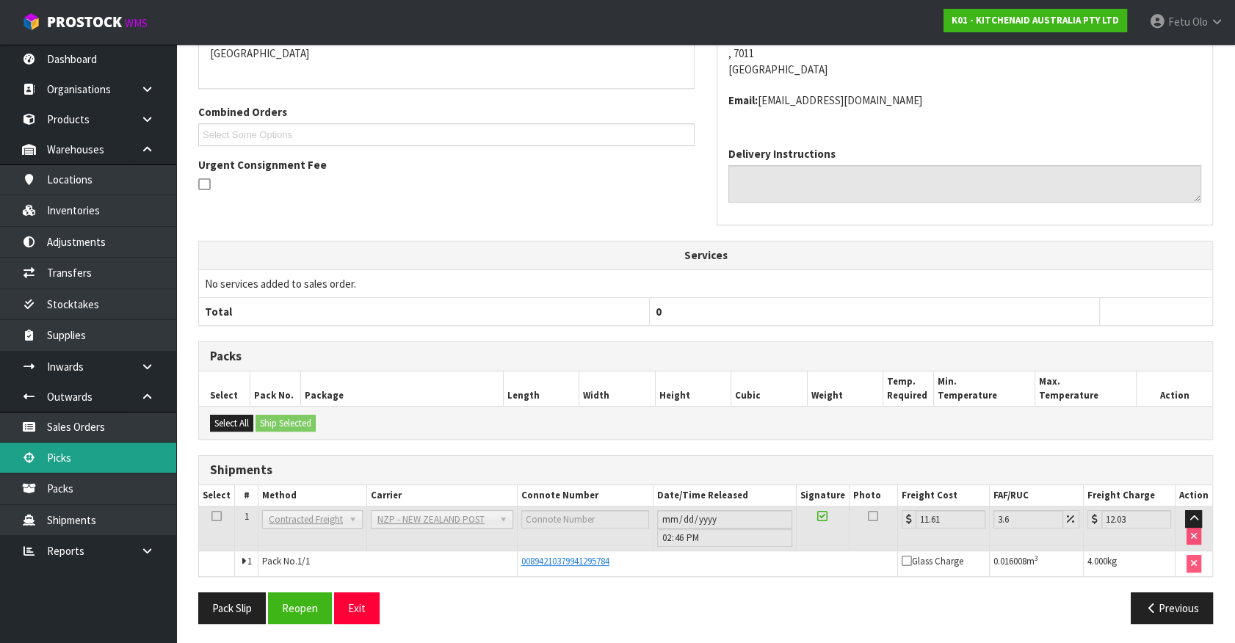
click at [86, 461] on link "Picks" at bounding box center [88, 458] width 176 height 30
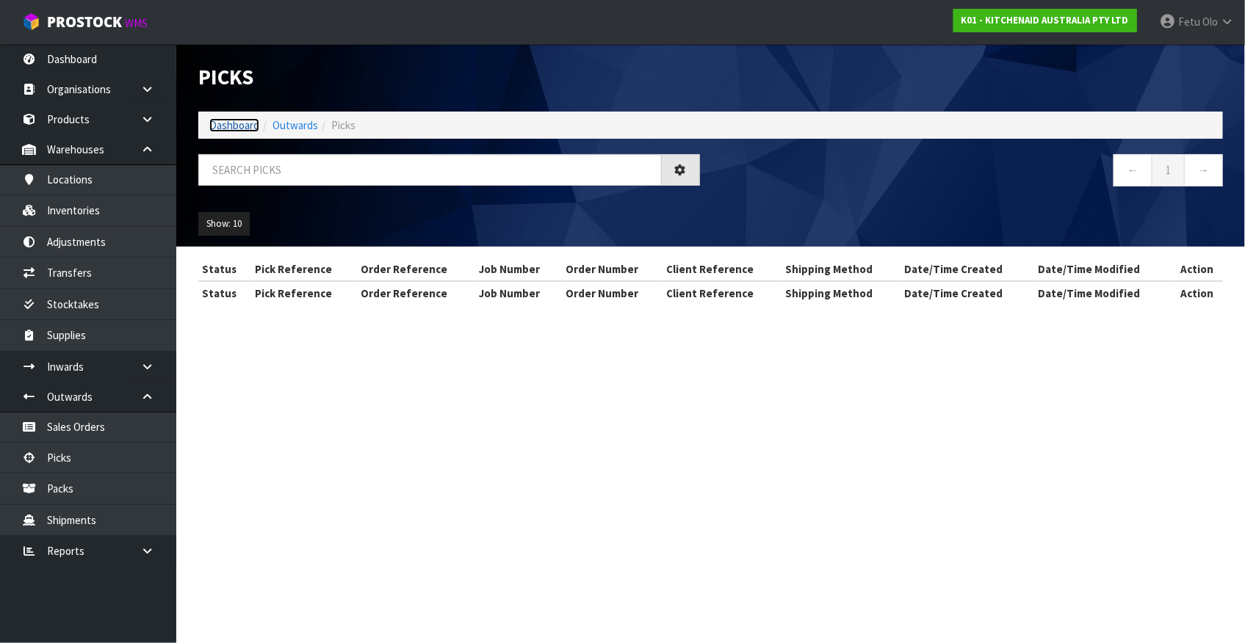
click at [229, 129] on link "Dashboard" at bounding box center [234, 125] width 50 height 14
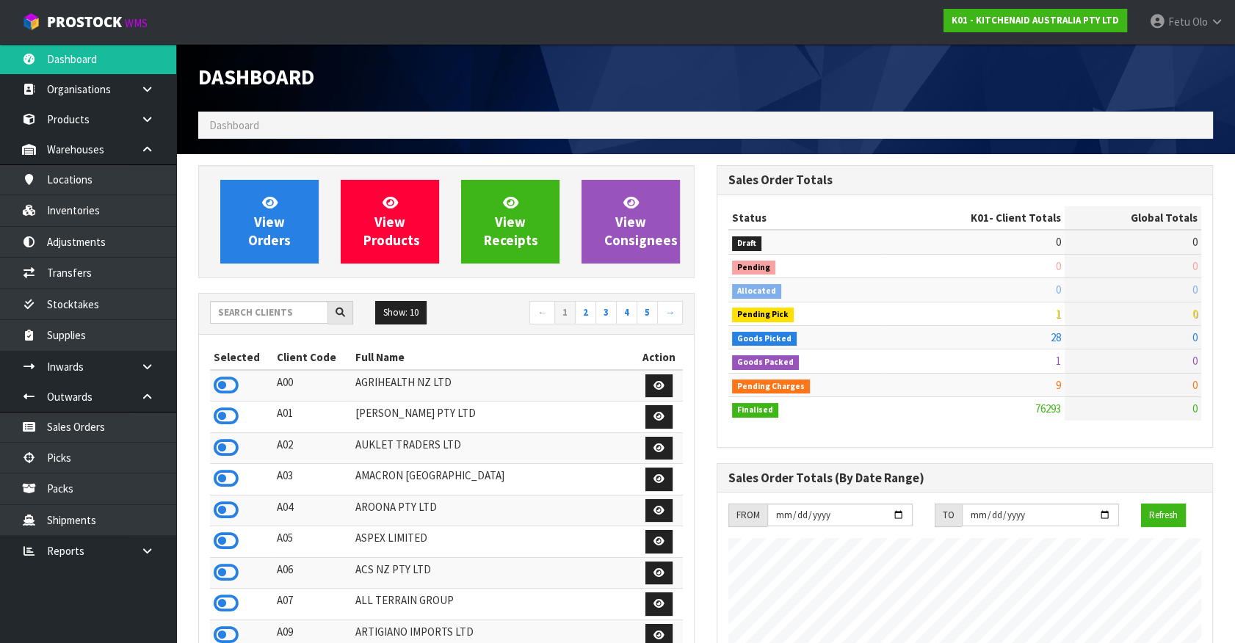
scroll to position [1110, 518]
click at [84, 463] on link "Picks" at bounding box center [88, 458] width 176 height 30
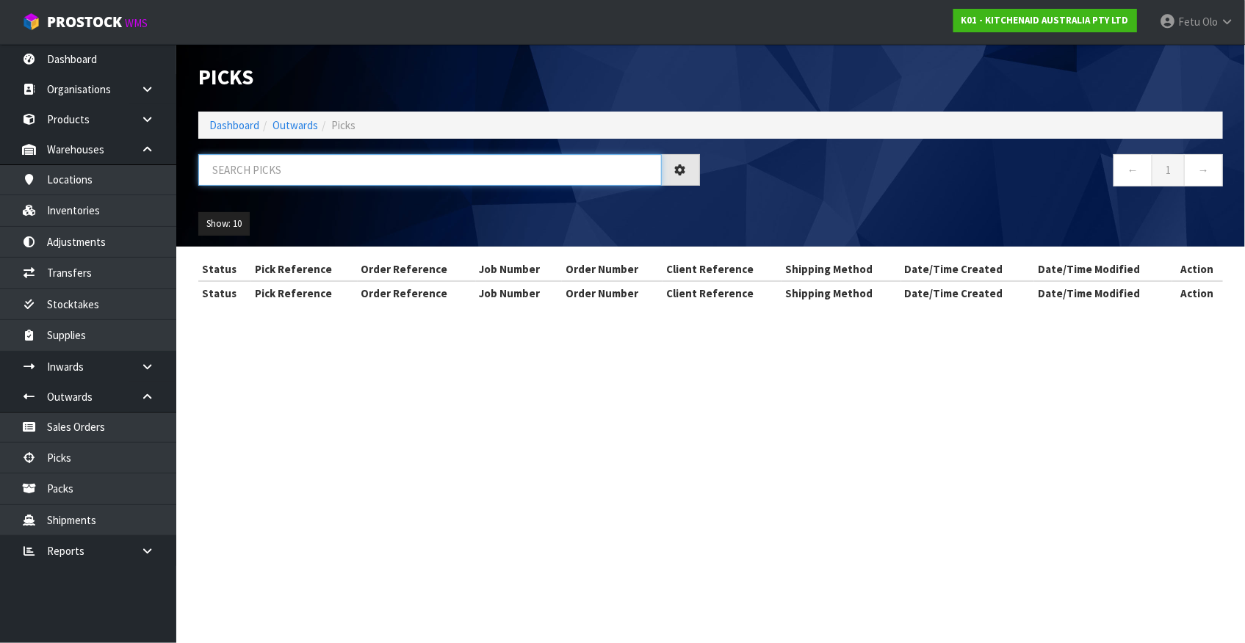
click at [250, 167] on input "text" at bounding box center [429, 170] width 463 height 32
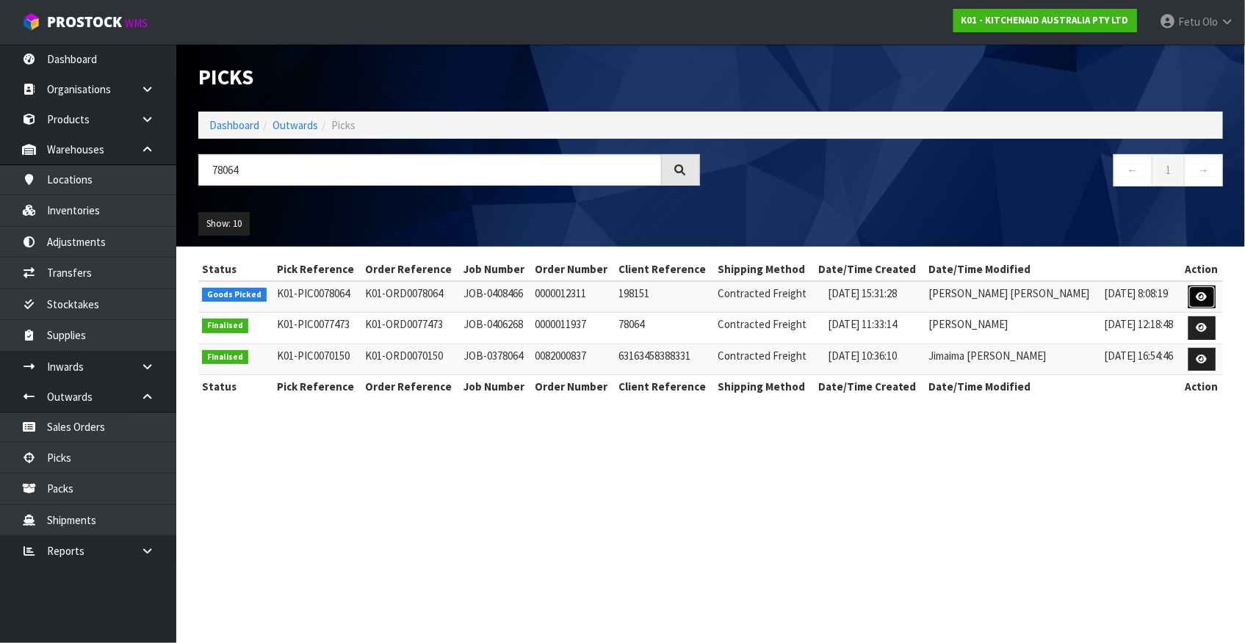
click at [1200, 292] on icon at bounding box center [1201, 297] width 11 height 10
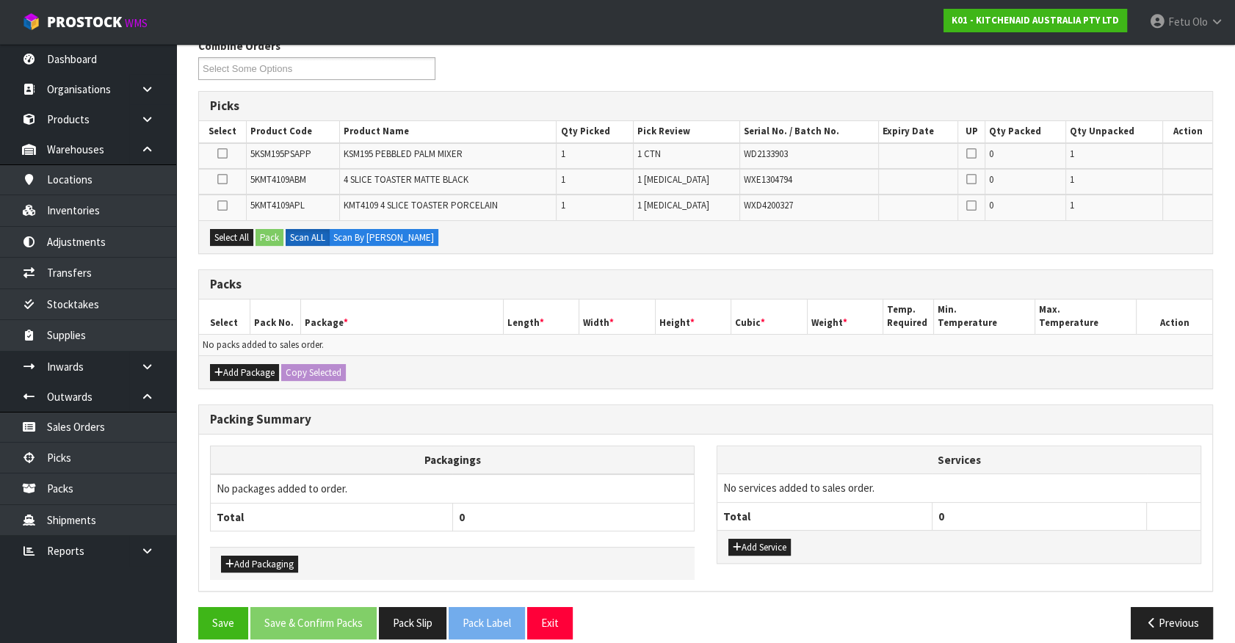
scroll to position [200, 0]
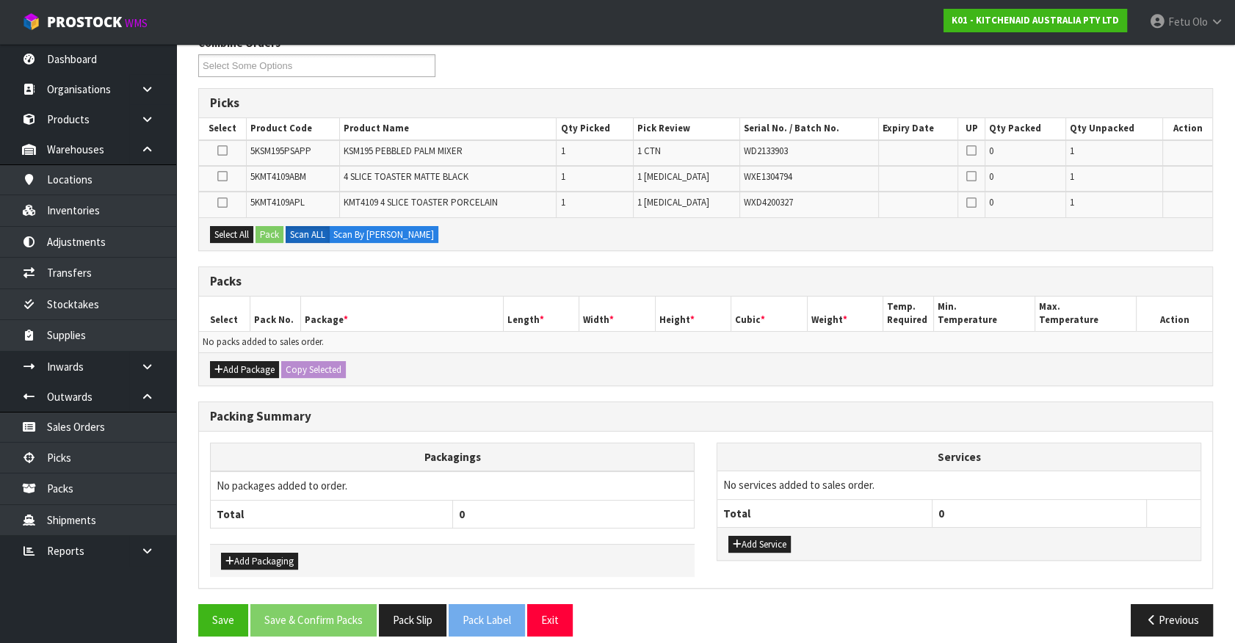
click at [340, 427] on div "Packing Summary" at bounding box center [705, 416] width 1013 height 29
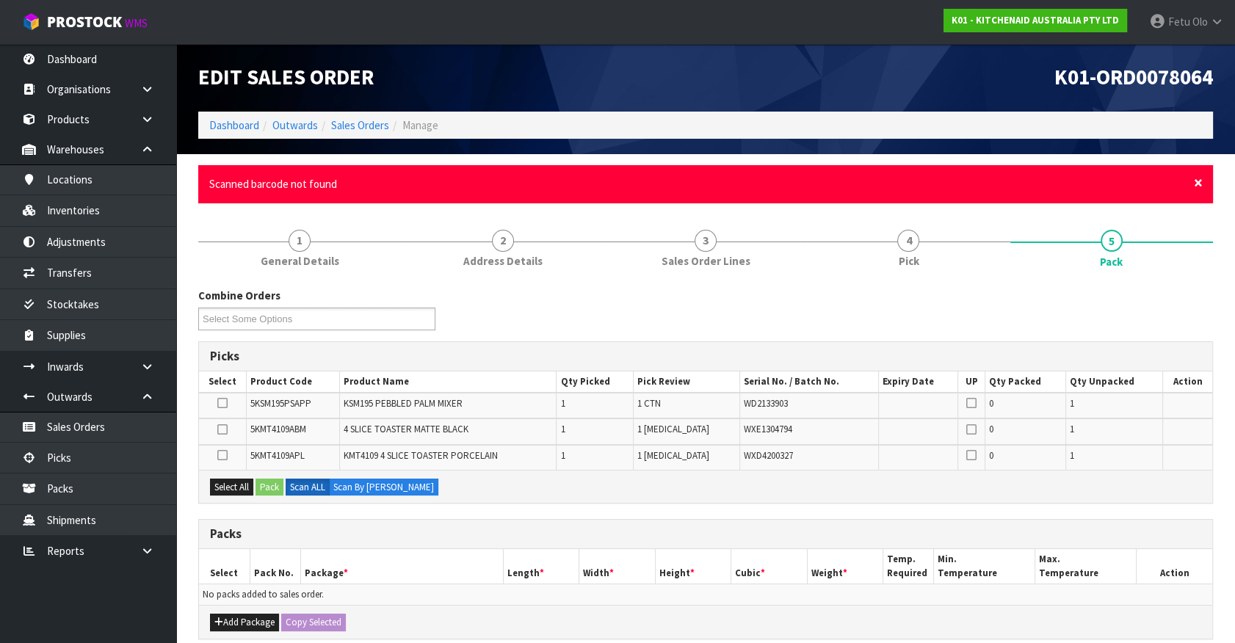
click at [1194, 180] on span "×" at bounding box center [1198, 183] width 9 height 21
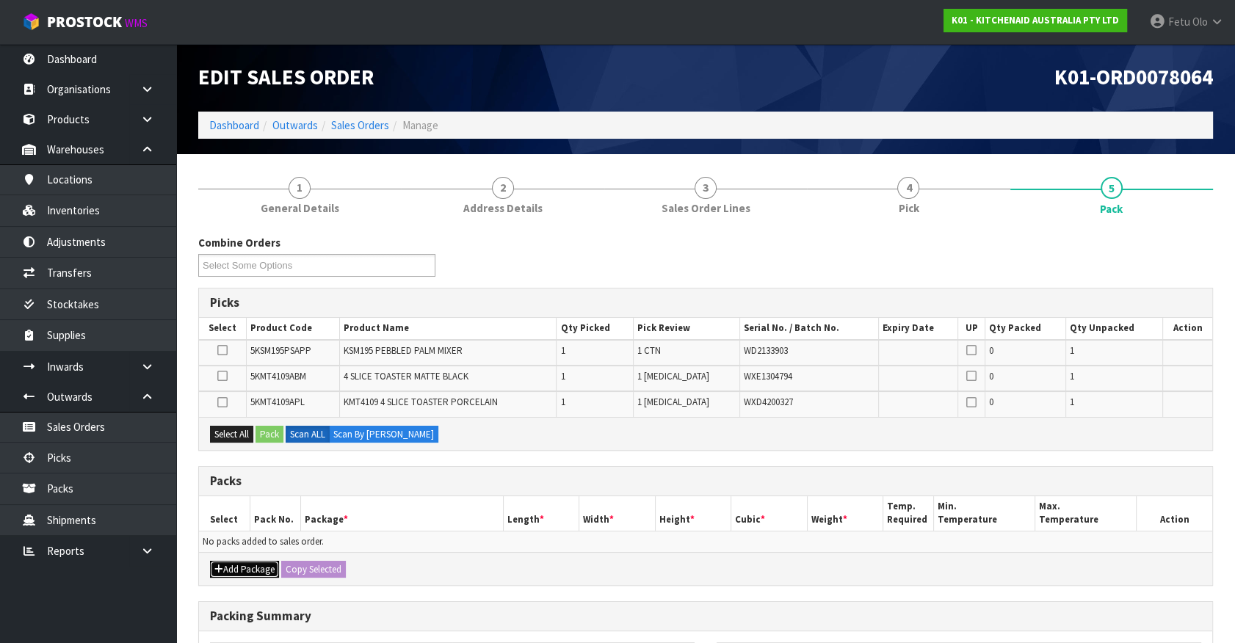
click at [228, 573] on button "Add Package" at bounding box center [244, 570] width 69 height 18
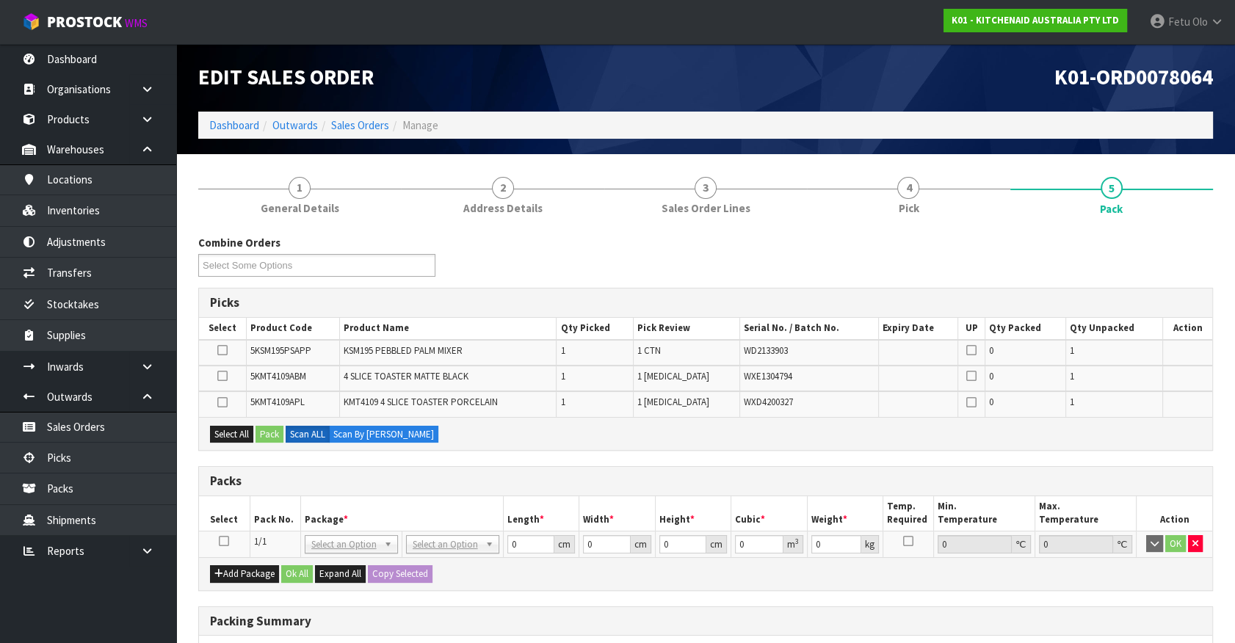
click at [224, 541] on icon at bounding box center [224, 541] width 10 height 1
click at [314, 521] on th "Package *" at bounding box center [401, 513] width 203 height 35
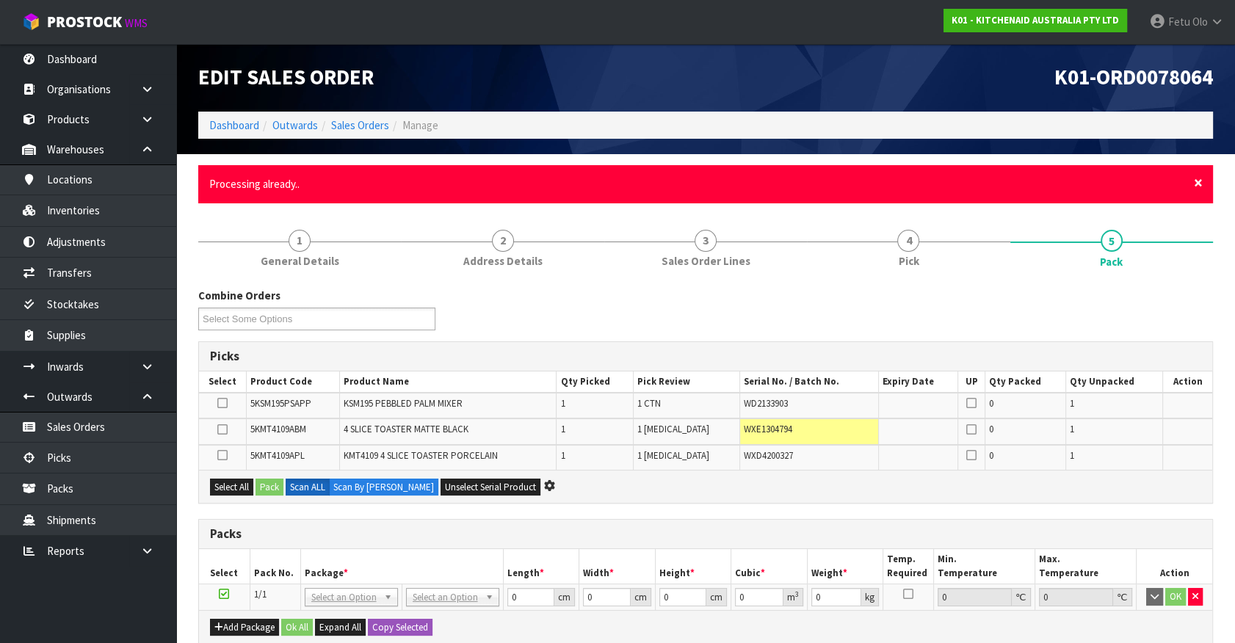
click at [1196, 183] on span "×" at bounding box center [1198, 183] width 9 height 21
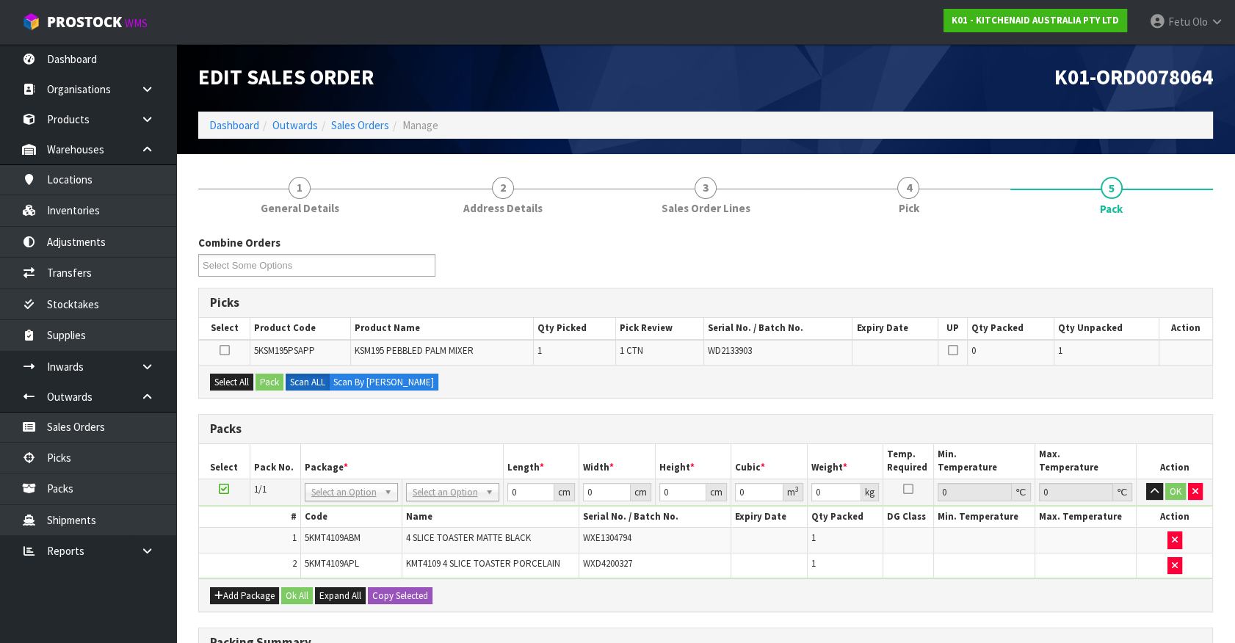
click at [224, 490] on icon at bounding box center [224, 489] width 10 height 1
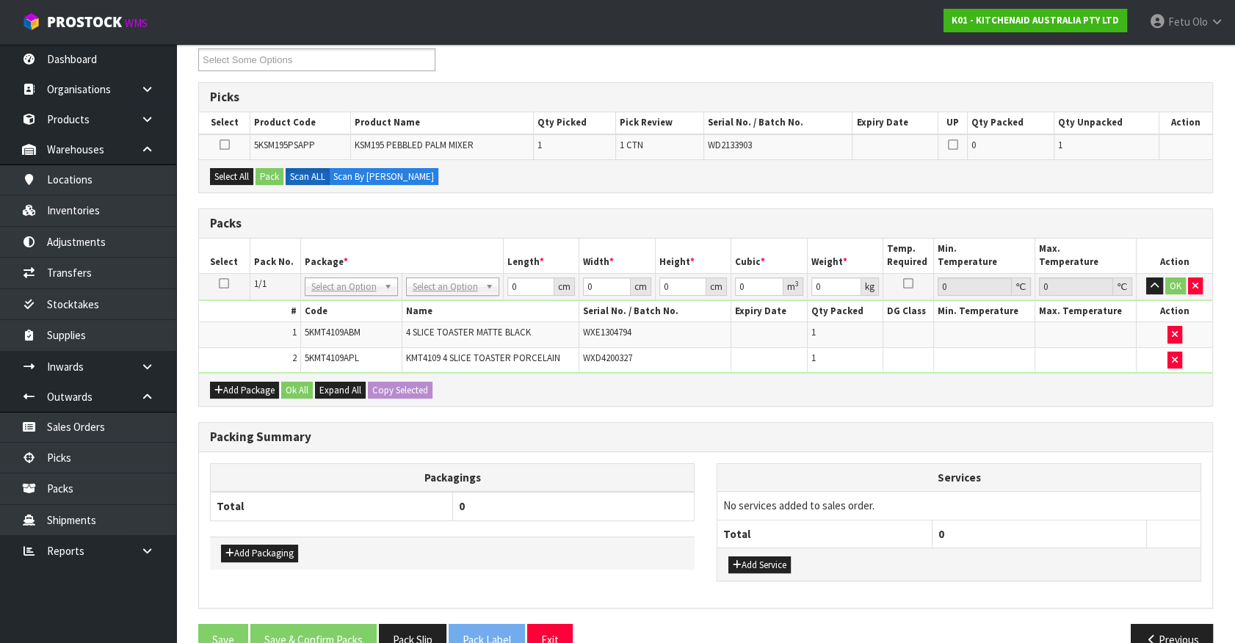
scroll to position [236, 0]
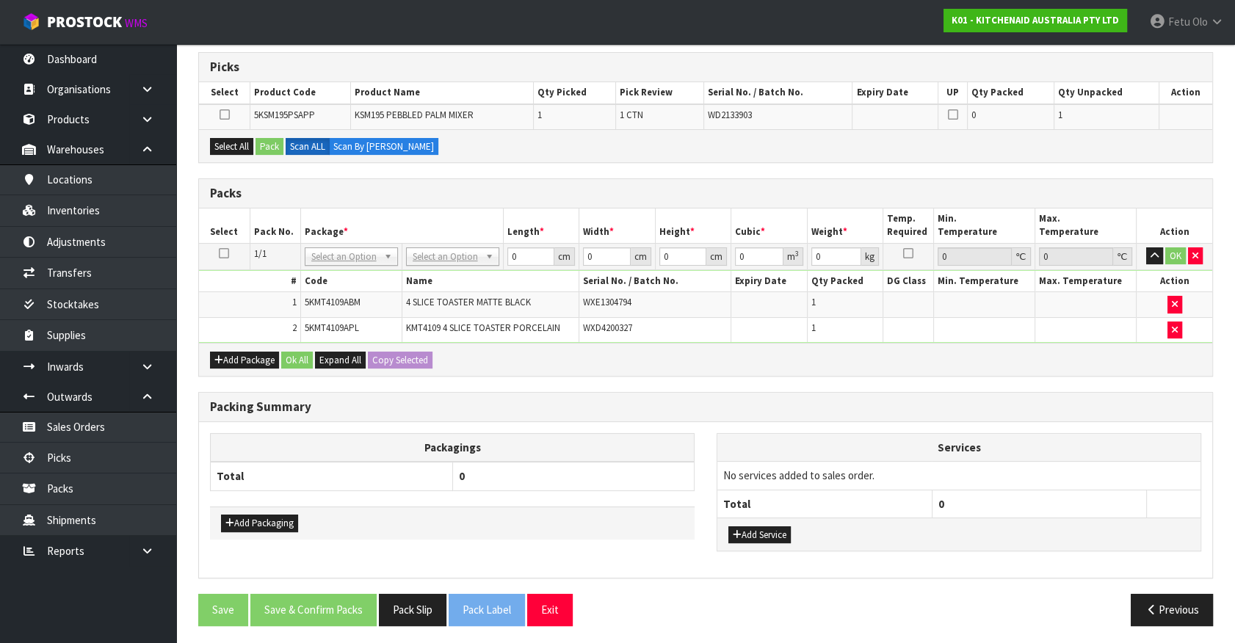
click at [529, 209] on th "Length *" at bounding box center [541, 226] width 76 height 35
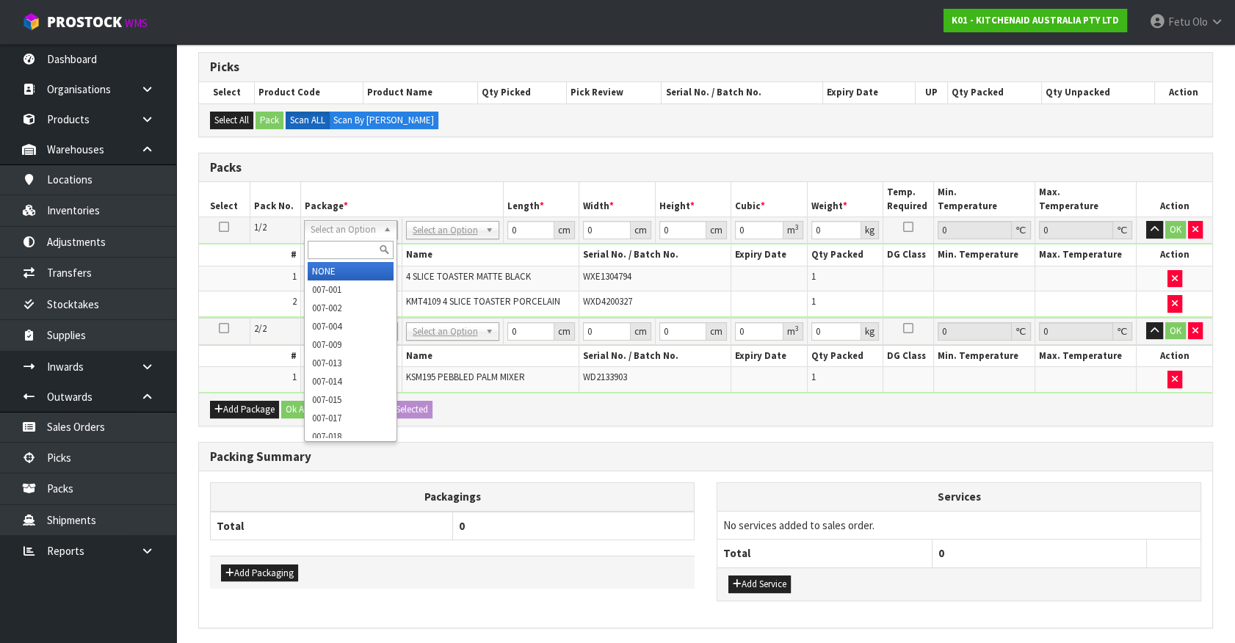
click at [348, 251] on input "text" at bounding box center [351, 250] width 86 height 18
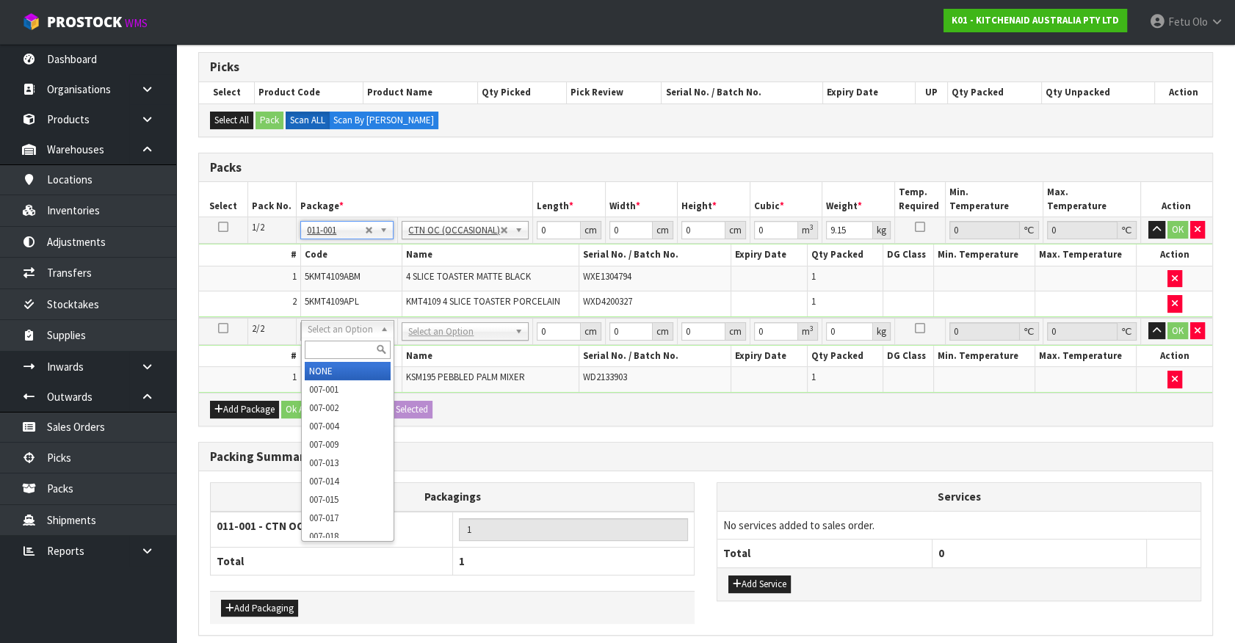
drag, startPoint x: 347, startPoint y: 370, endPoint x: 530, endPoint y: 305, distance: 193.9
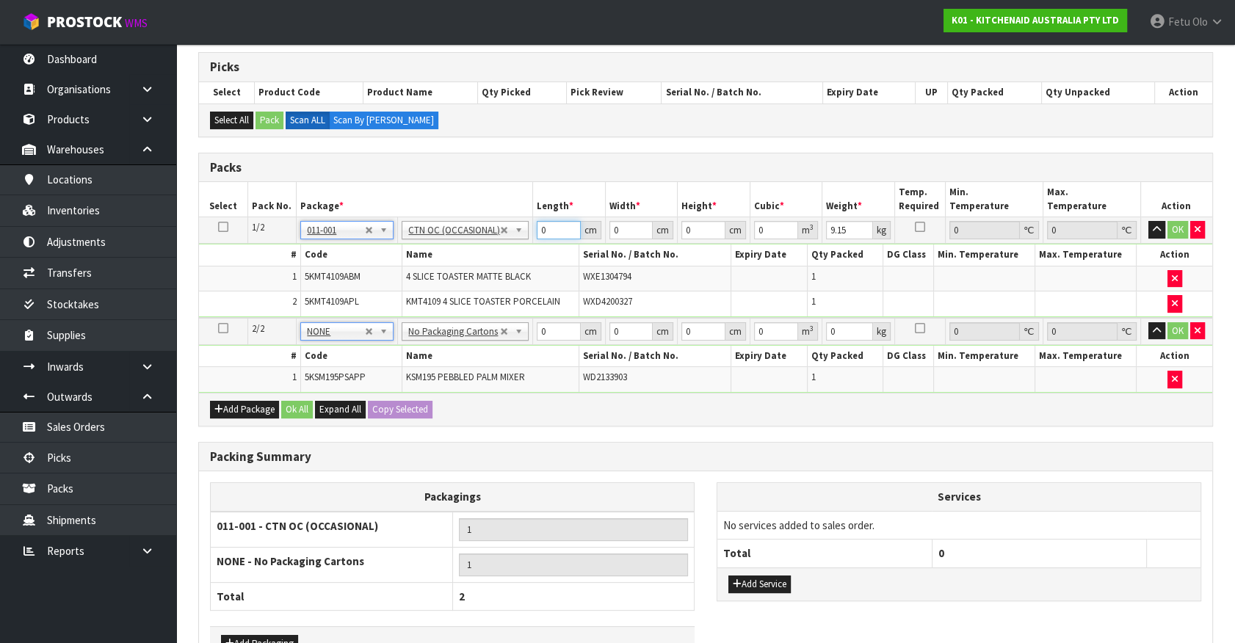
drag, startPoint x: 555, startPoint y: 225, endPoint x: 344, endPoint y: 274, distance: 217.0
click at [344, 274] on tbody "1/2 NONE 007-001 007-002 007-004 007-009 007-013 007-014 007-015 007-017 007-01…" at bounding box center [705, 267] width 1013 height 101
click button "OK" at bounding box center [1178, 230] width 21 height 18
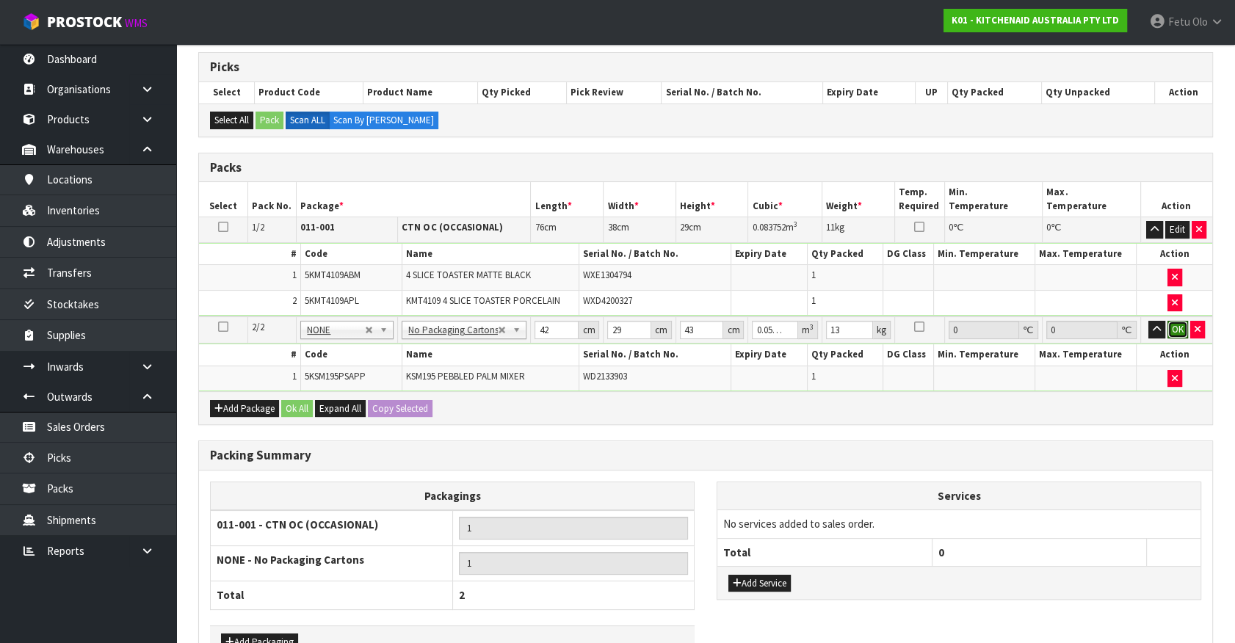
click button "OK" at bounding box center [1178, 330] width 21 height 18
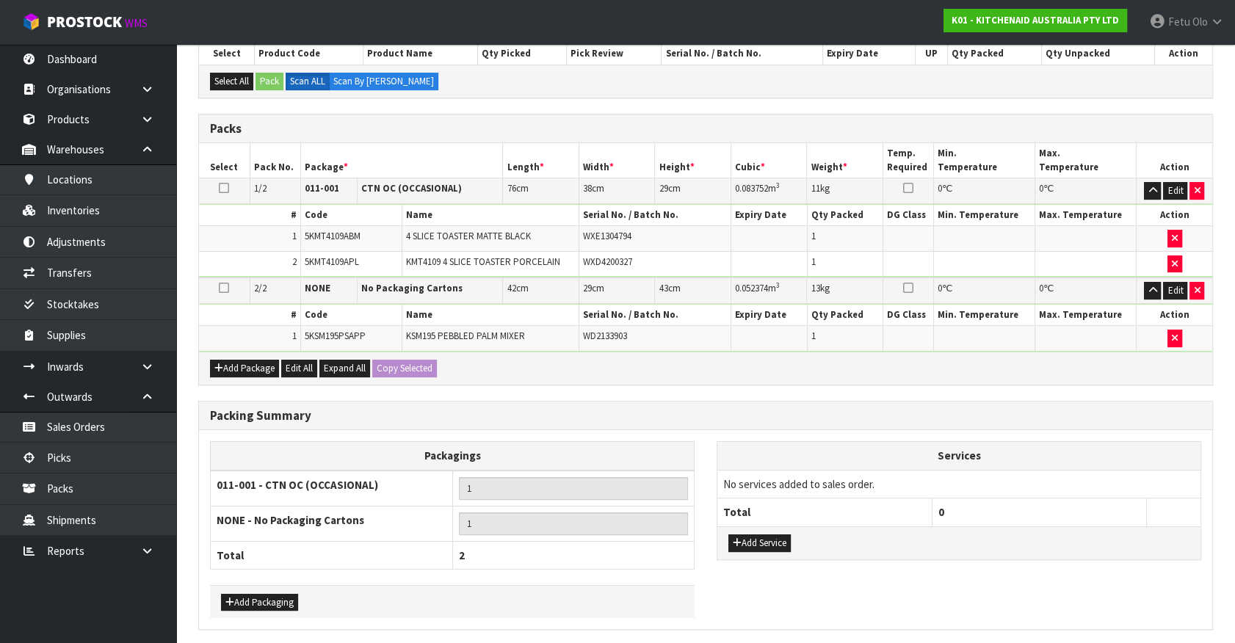
scroll to position [326, 0]
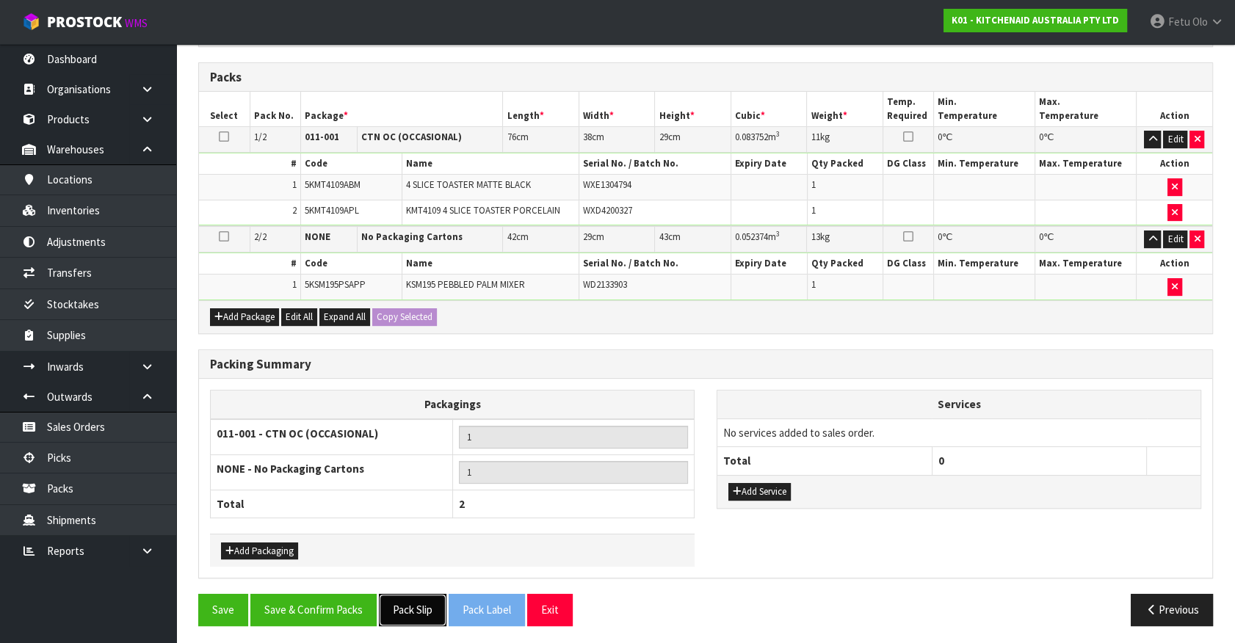
click at [414, 602] on button "Pack Slip" at bounding box center [413, 610] width 68 height 32
click at [339, 600] on button "Save & Confirm Packs" at bounding box center [313, 610] width 126 height 32
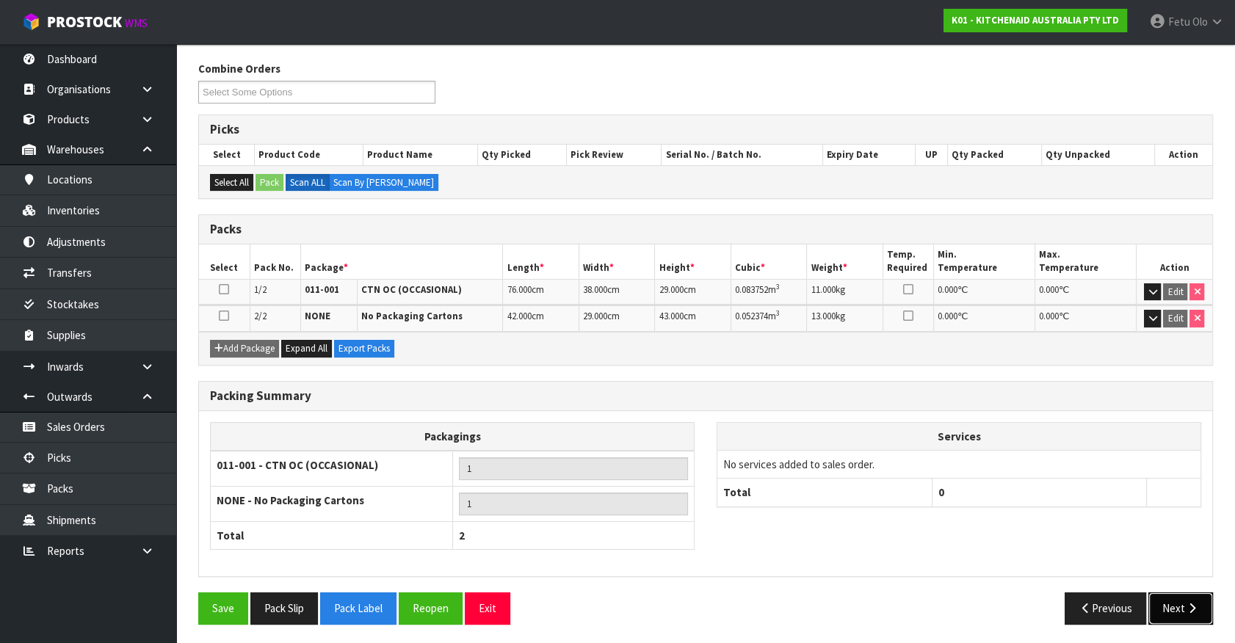
click at [1181, 603] on button "Next" at bounding box center [1181, 609] width 65 height 32
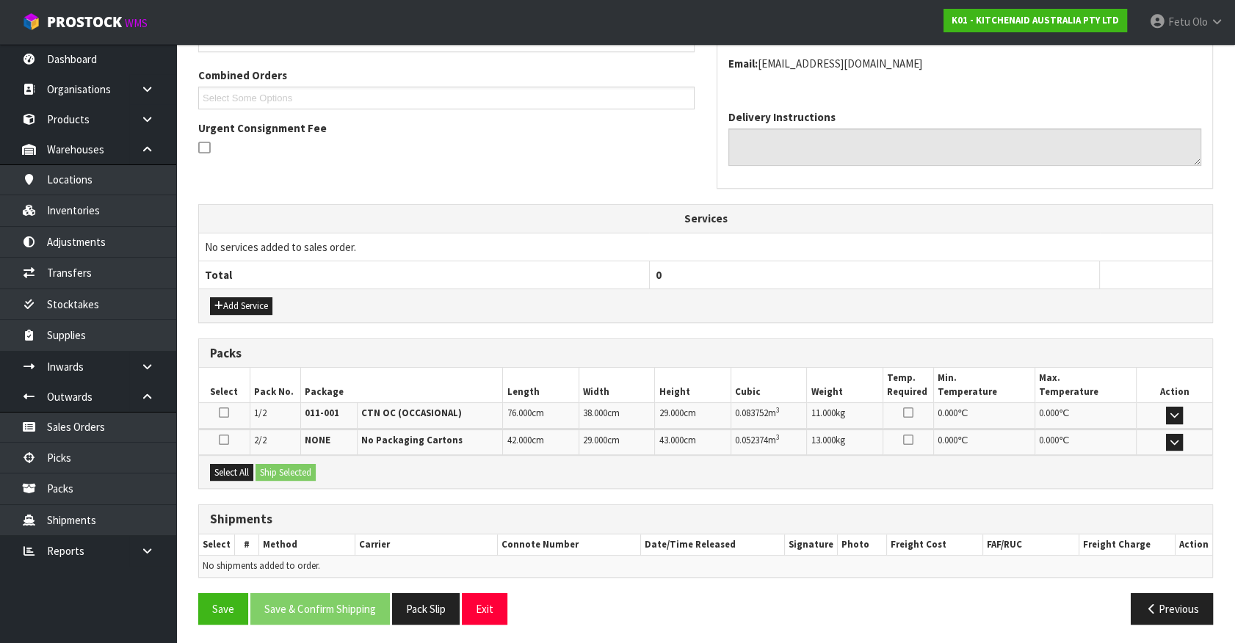
scroll to position [367, 0]
click at [223, 464] on button "Select All" at bounding box center [231, 473] width 43 height 18
click at [289, 472] on button "Ship Selected" at bounding box center [286, 473] width 60 height 18
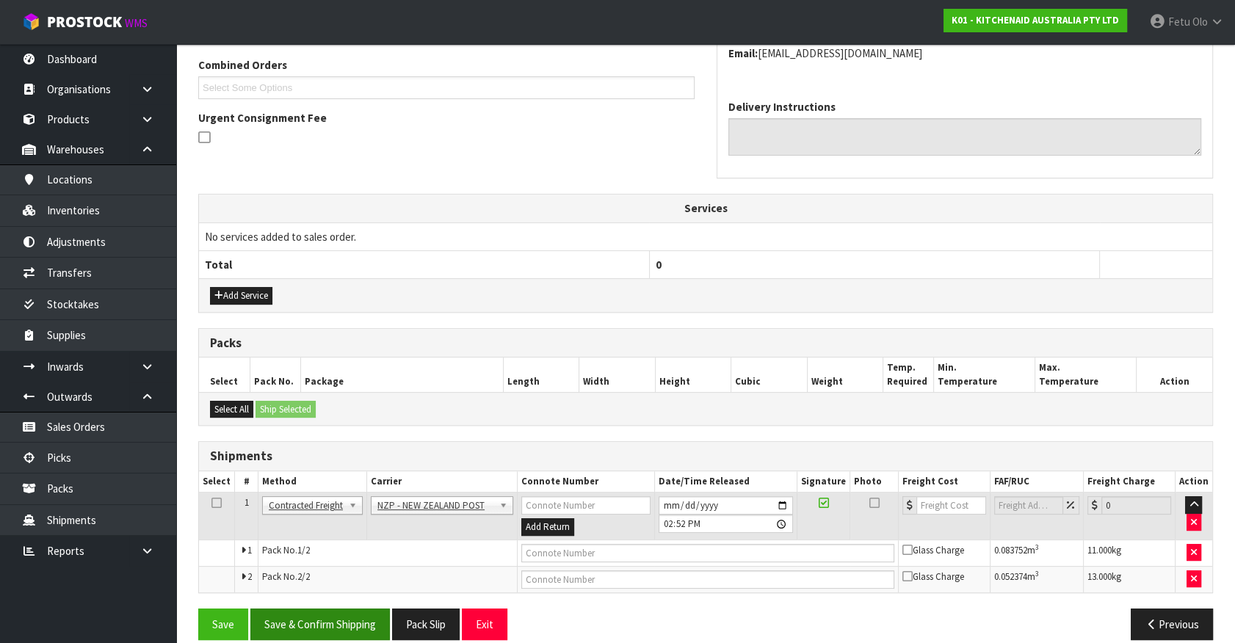
scroll to position [394, 0]
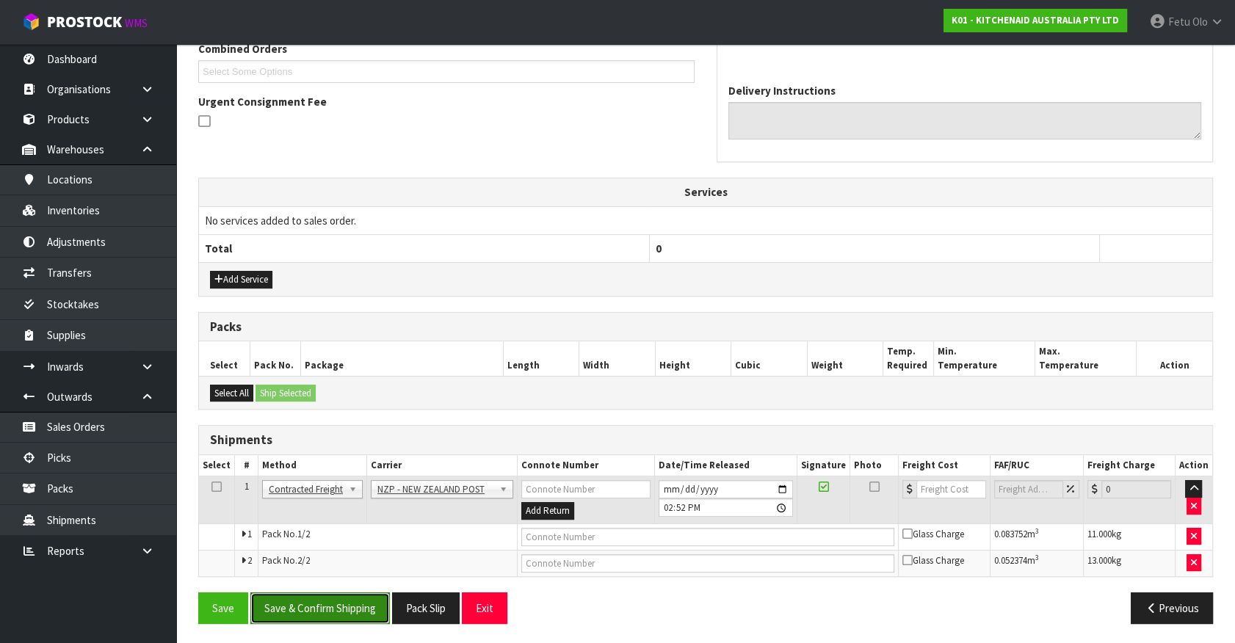
click at [361, 604] on button "Save & Confirm Shipping" at bounding box center [320, 609] width 140 height 32
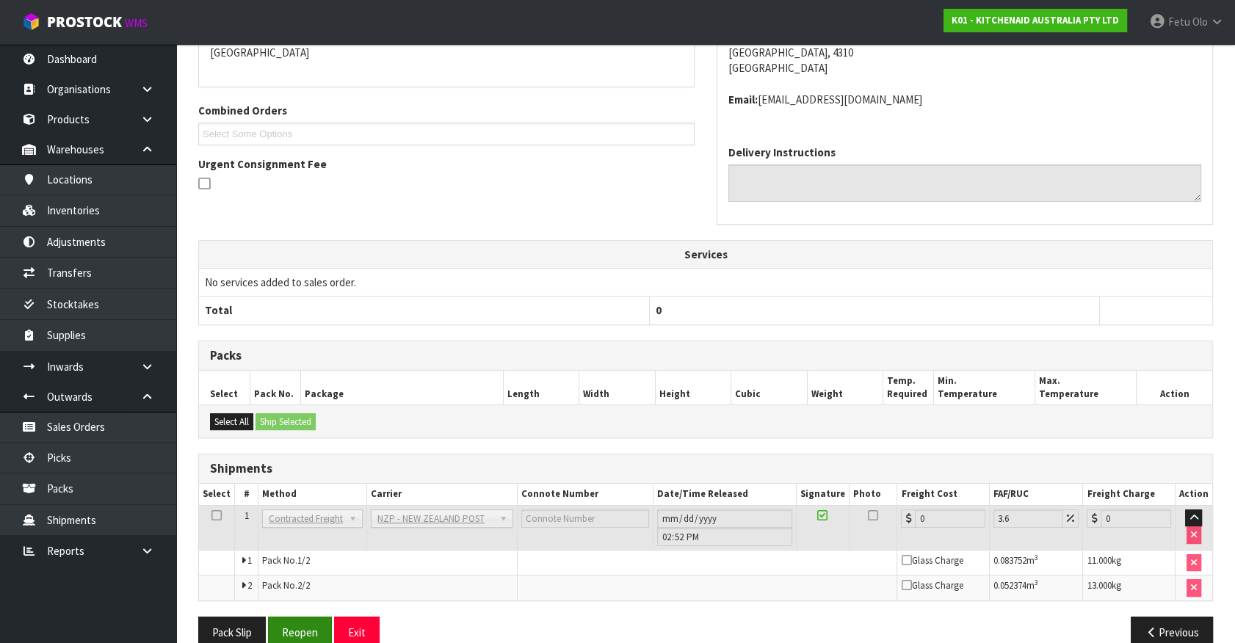
scroll to position [372, 0]
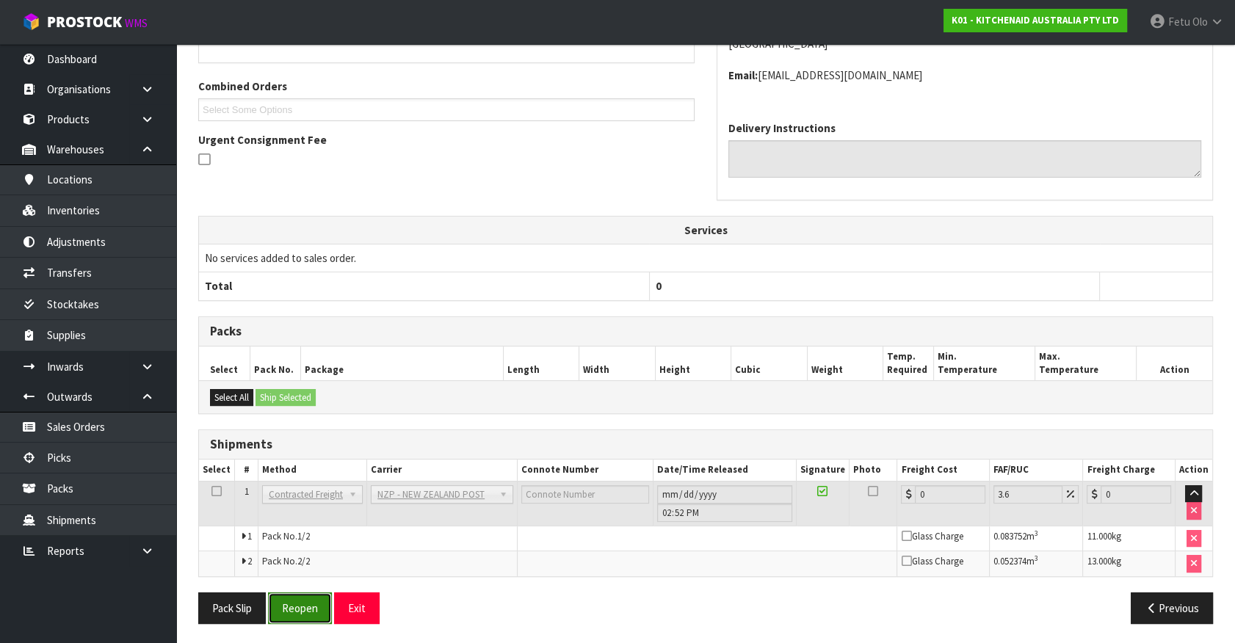
click at [308, 603] on button "Reopen" at bounding box center [300, 609] width 64 height 32
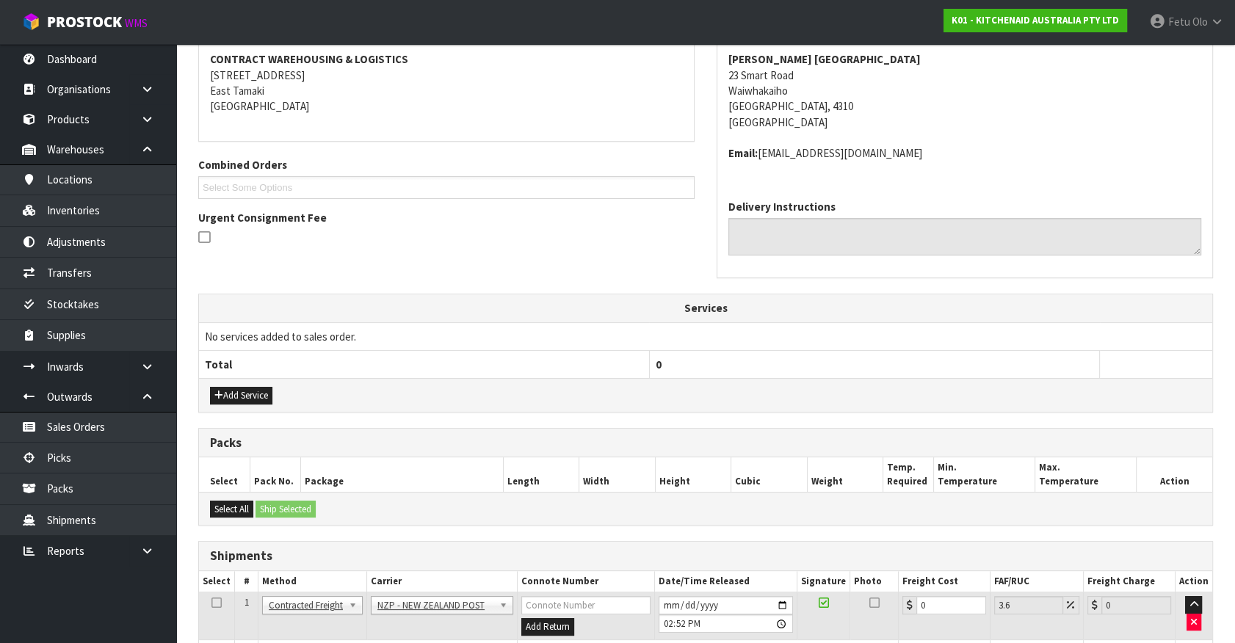
scroll to position [333, 0]
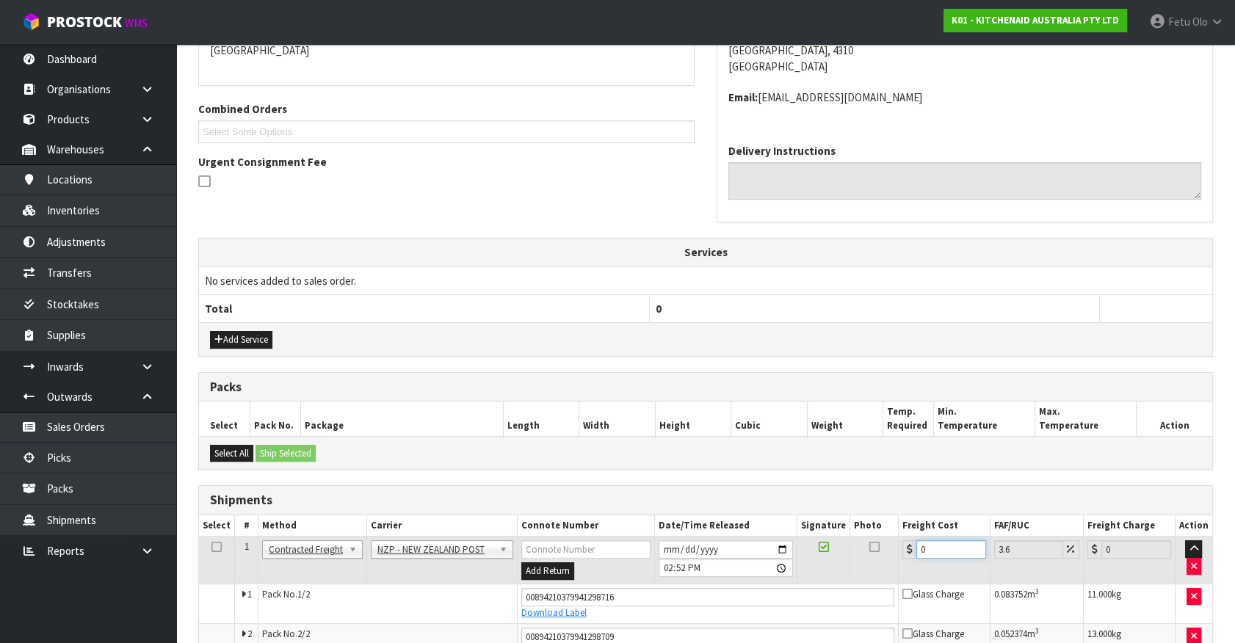
drag, startPoint x: 949, startPoint y: 550, endPoint x: 622, endPoint y: 628, distance: 335.9
click at [622, 628] on tbody "1 Client Local Pickup Customer Local Pickup Company Freight Contracted Freight …" at bounding box center [705, 593] width 1013 height 113
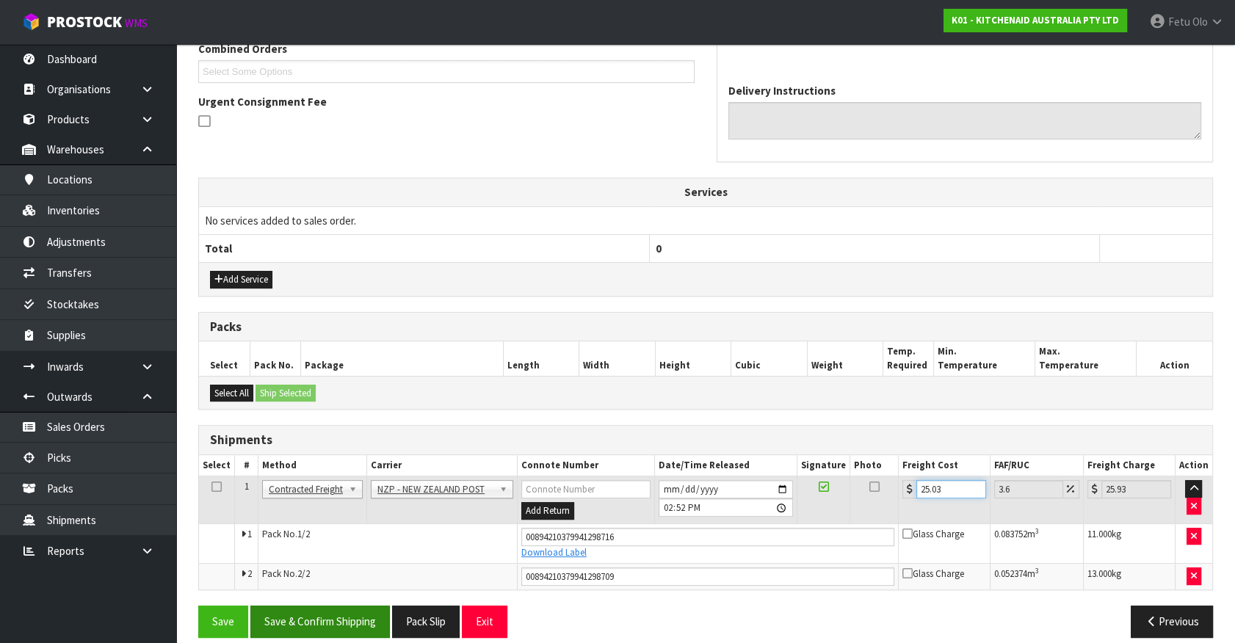
scroll to position [400, 0]
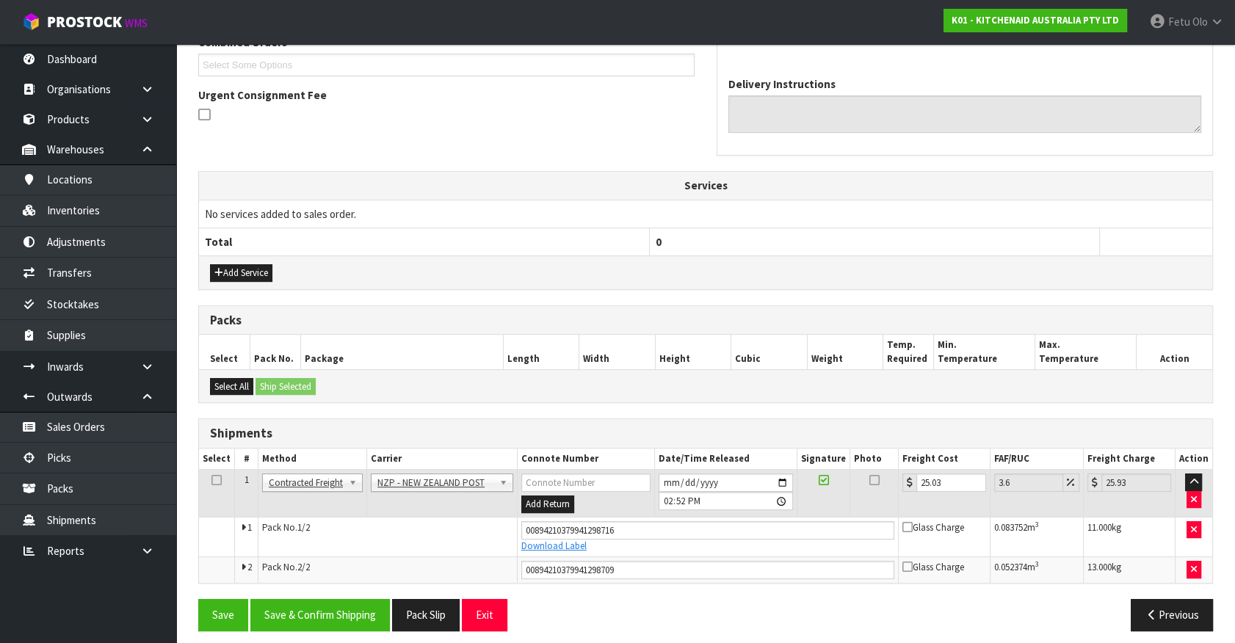
click at [302, 632] on div "Save Save & Confirm Shipping Pack Slip Exit Previous" at bounding box center [705, 620] width 1037 height 43
click at [318, 613] on button "Save & Confirm Shipping" at bounding box center [320, 615] width 140 height 32
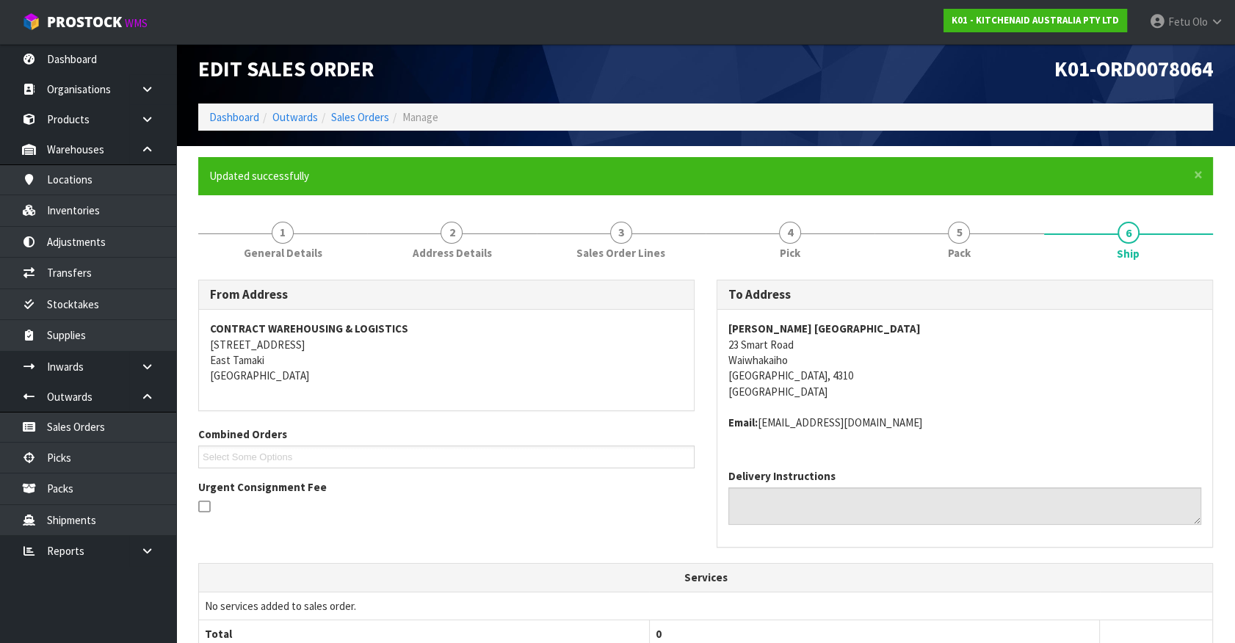
scroll to position [366, 0]
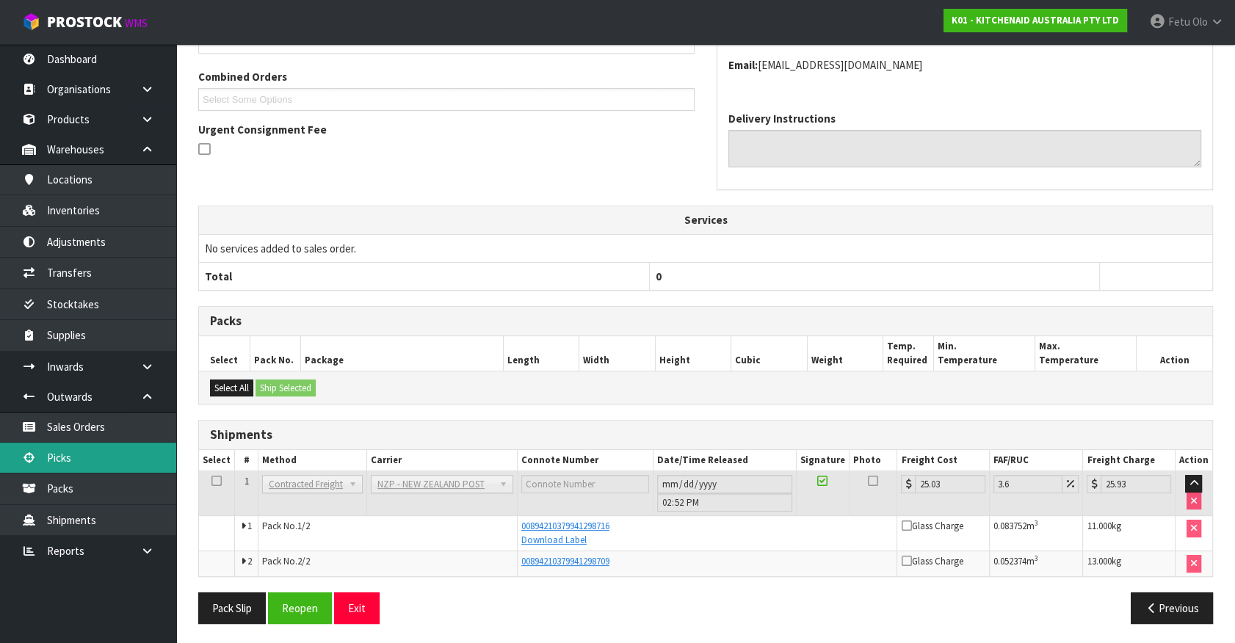
click at [79, 457] on link "Picks" at bounding box center [88, 458] width 176 height 30
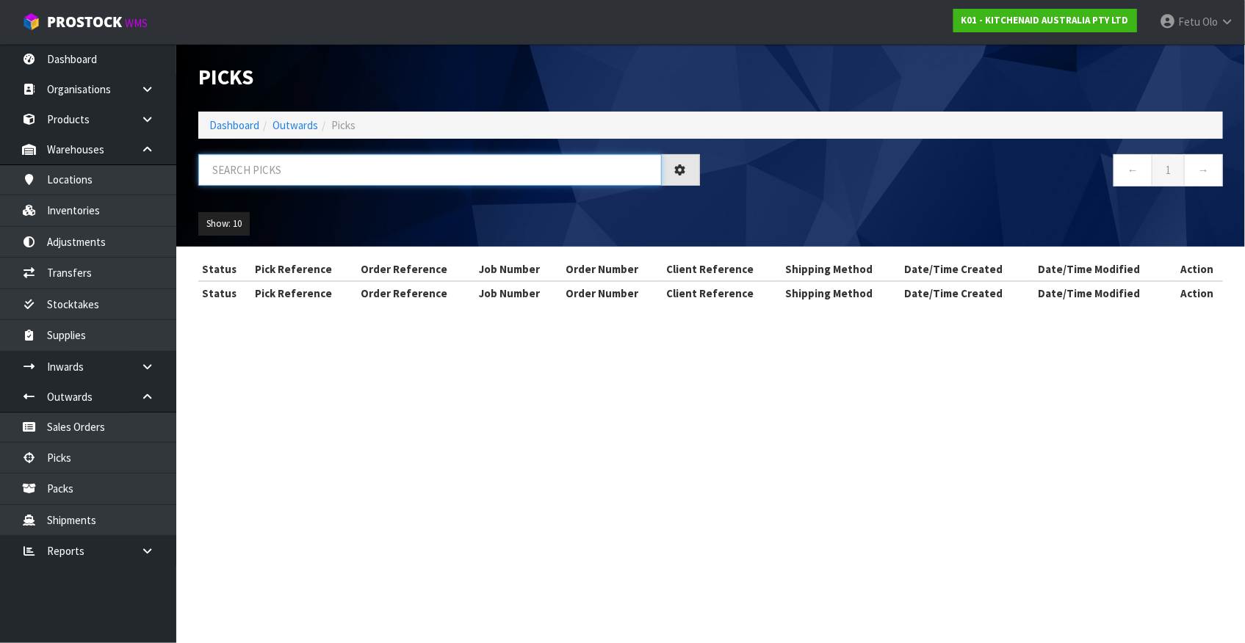
click at [383, 168] on input "text" at bounding box center [429, 170] width 463 height 32
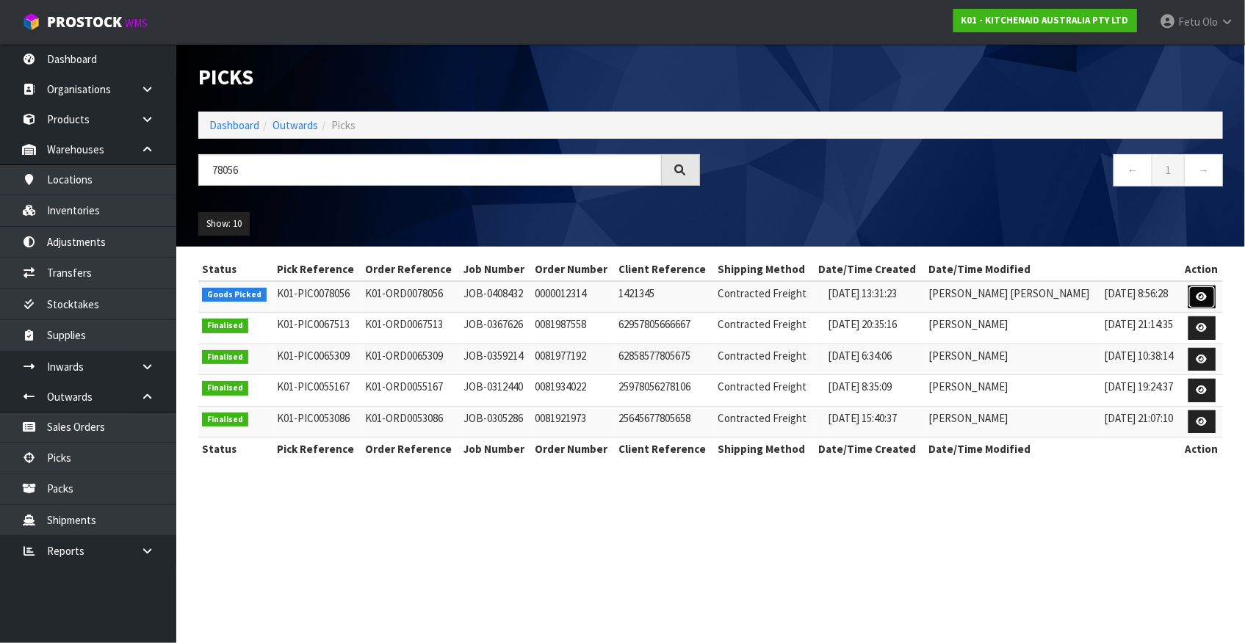
click at [1204, 300] on icon at bounding box center [1201, 297] width 11 height 10
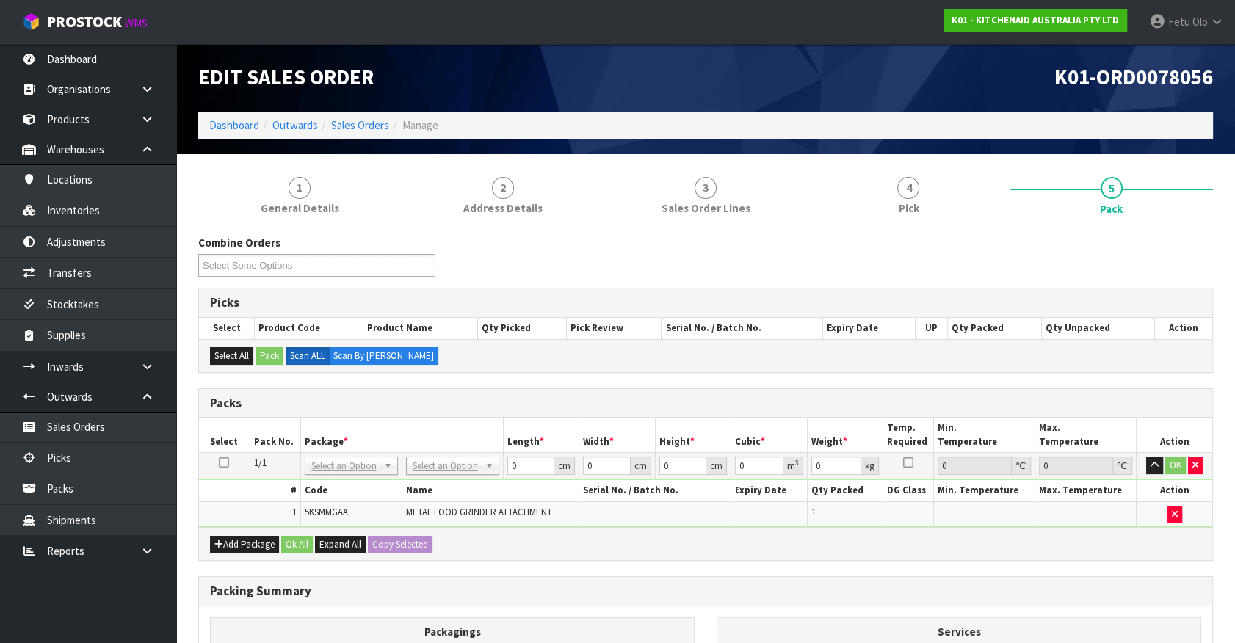
drag, startPoint x: 347, startPoint y: 466, endPoint x: 342, endPoint y: 485, distance: 20.3
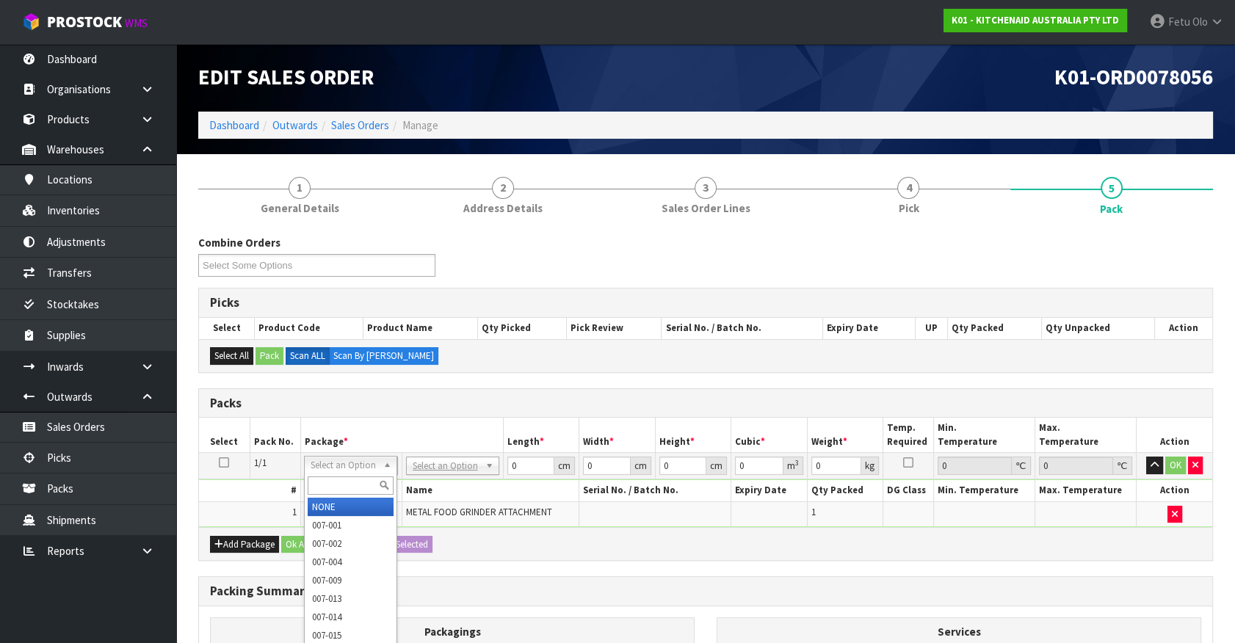
click at [341, 489] on input "text" at bounding box center [351, 486] width 86 height 18
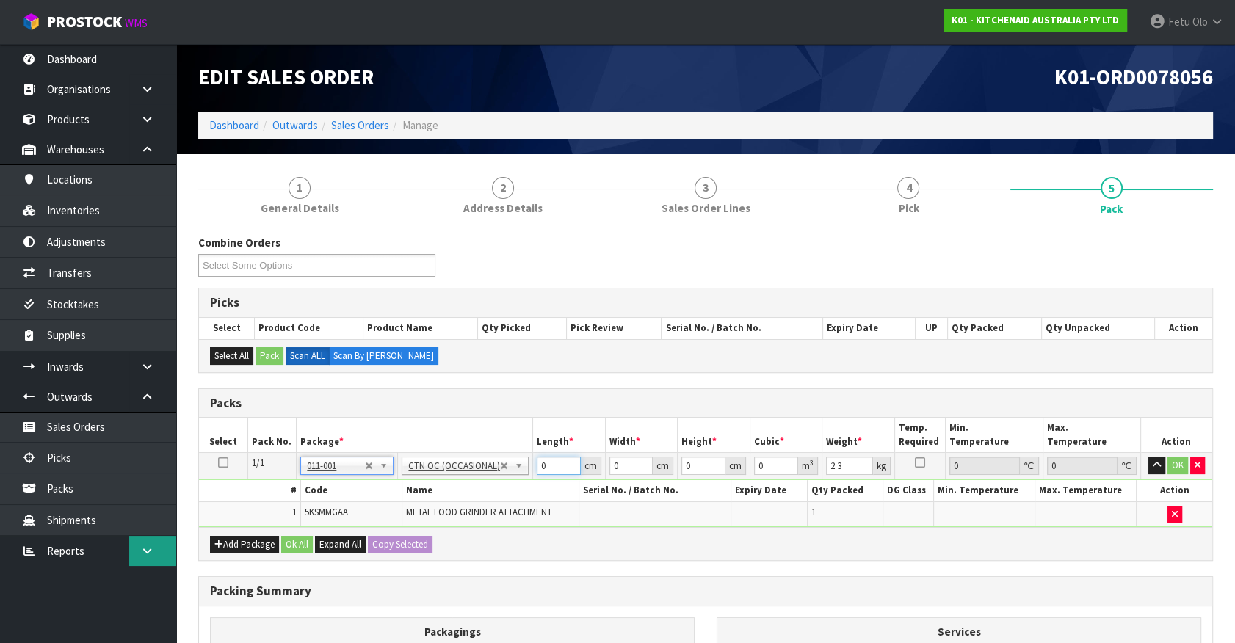
drag, startPoint x: 558, startPoint y: 467, endPoint x: 169, endPoint y: 541, distance: 396.2
click at [169, 541] on body "Toggle navigation ProStock WMS K01 - KITCHENAID AUSTRALIA PTY LTD Fetu Olo Logo…" at bounding box center [617, 321] width 1235 height 643
drag, startPoint x: 696, startPoint y: 465, endPoint x: 642, endPoint y: 485, distance: 57.8
click at [642, 485] on tbody "1/1 NONE 007-001 007-002 007-004 007-009 007-013 007-014 007-015 007-017 007-01…" at bounding box center [705, 490] width 1013 height 74
click button "OK" at bounding box center [1178, 466] width 21 height 18
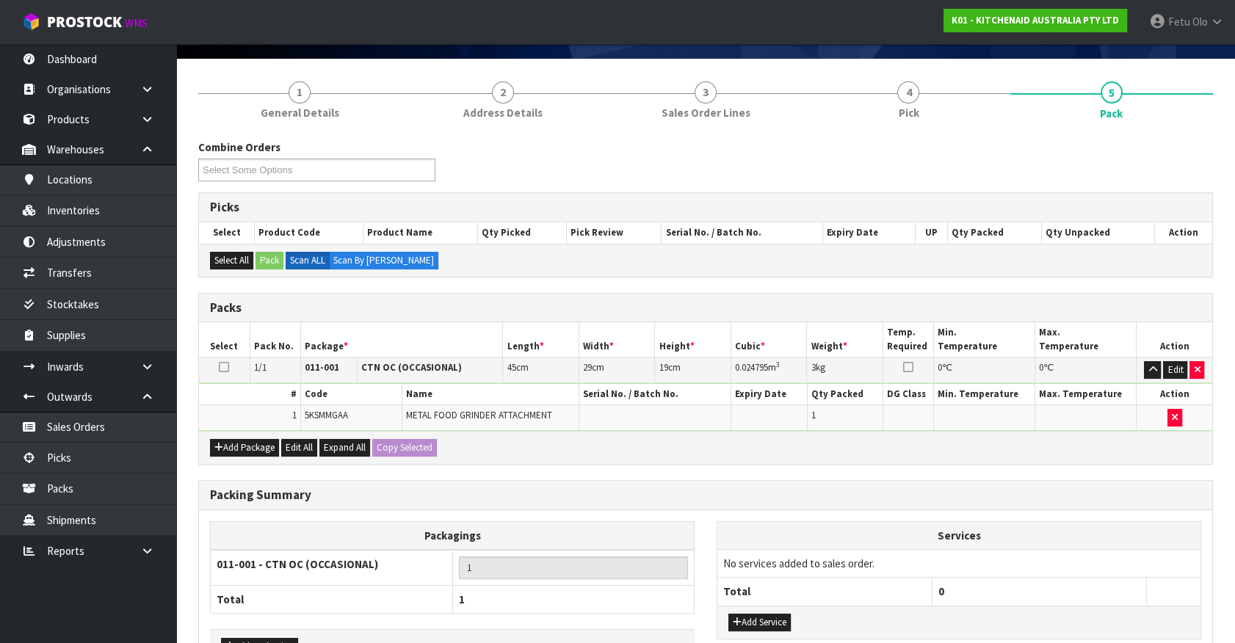
scroll to position [192, 0]
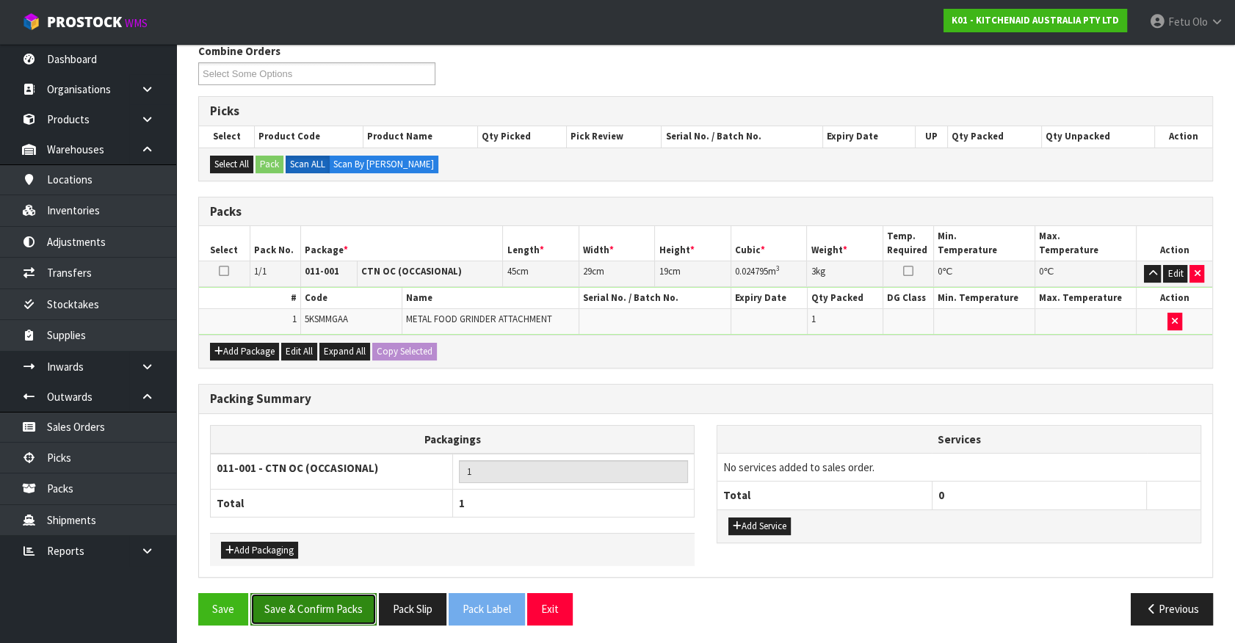
click at [303, 607] on button "Save & Confirm Packs" at bounding box center [313, 609] width 126 height 32
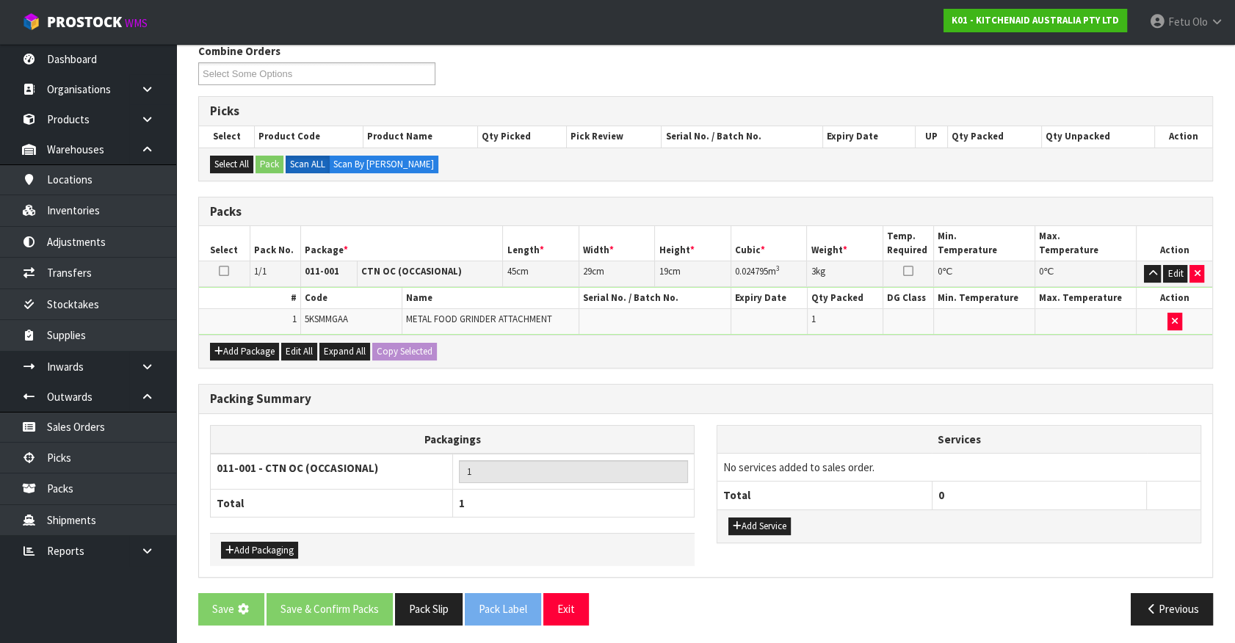
scroll to position [0, 0]
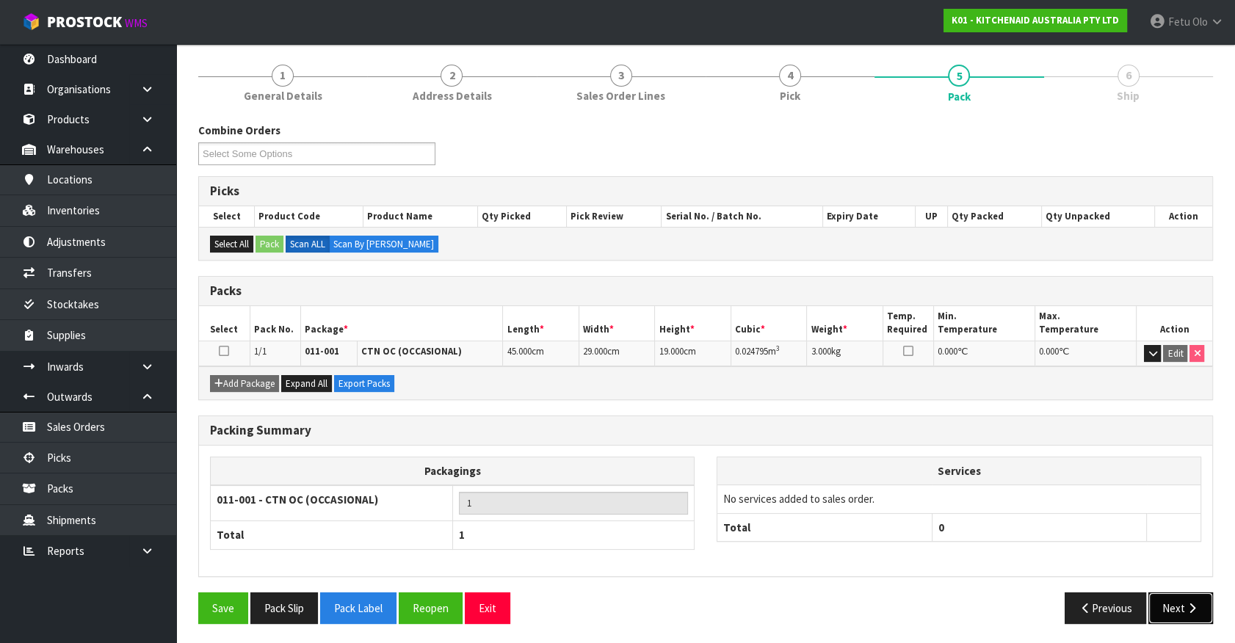
click at [1197, 608] on icon "button" at bounding box center [1192, 608] width 14 height 11
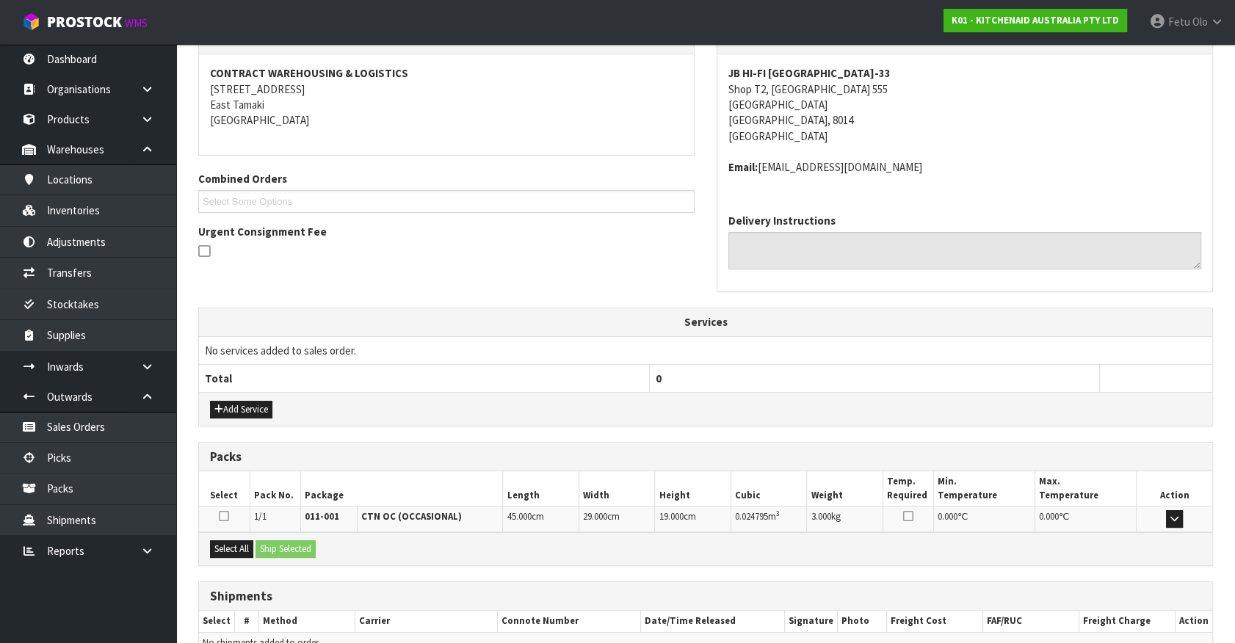
scroll to position [341, 0]
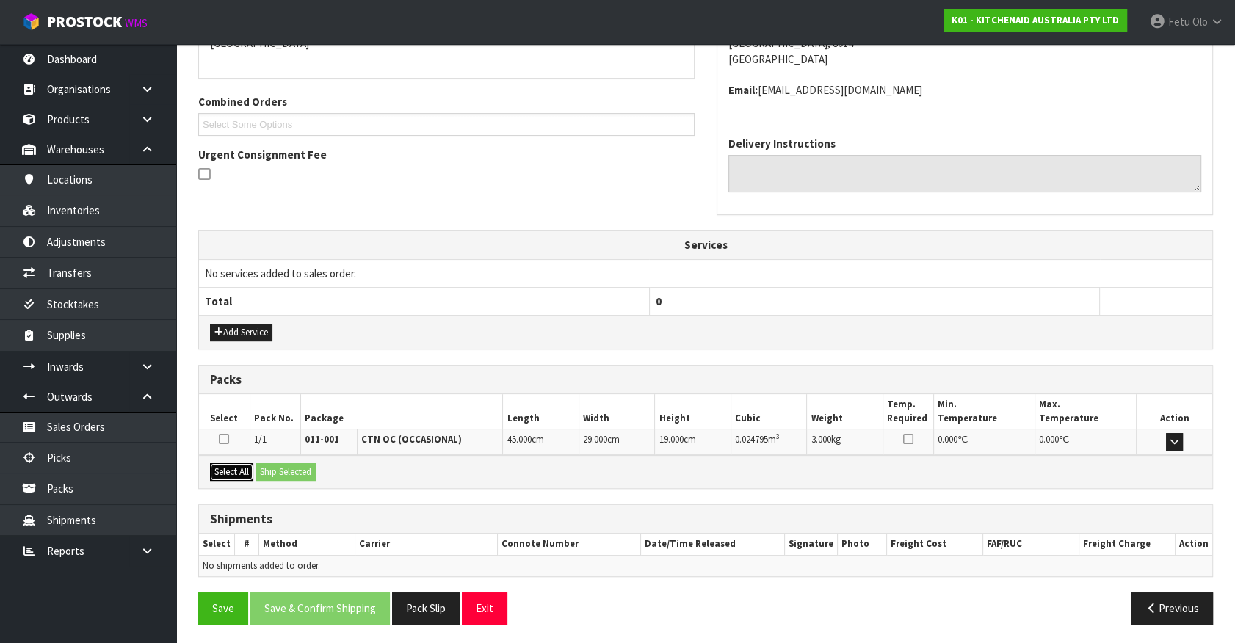
drag, startPoint x: 220, startPoint y: 476, endPoint x: 303, endPoint y: 469, distance: 83.3
click at [235, 475] on button "Select All" at bounding box center [231, 472] width 43 height 18
click at [303, 469] on button "Ship Selected" at bounding box center [286, 472] width 60 height 18
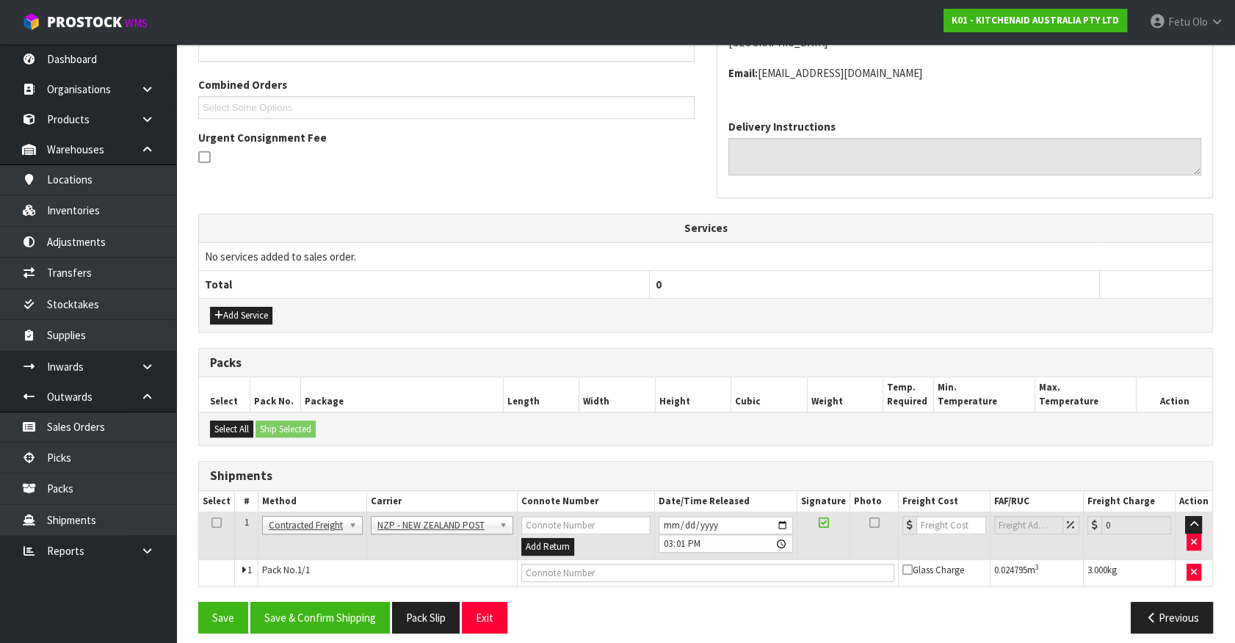
scroll to position [367, 0]
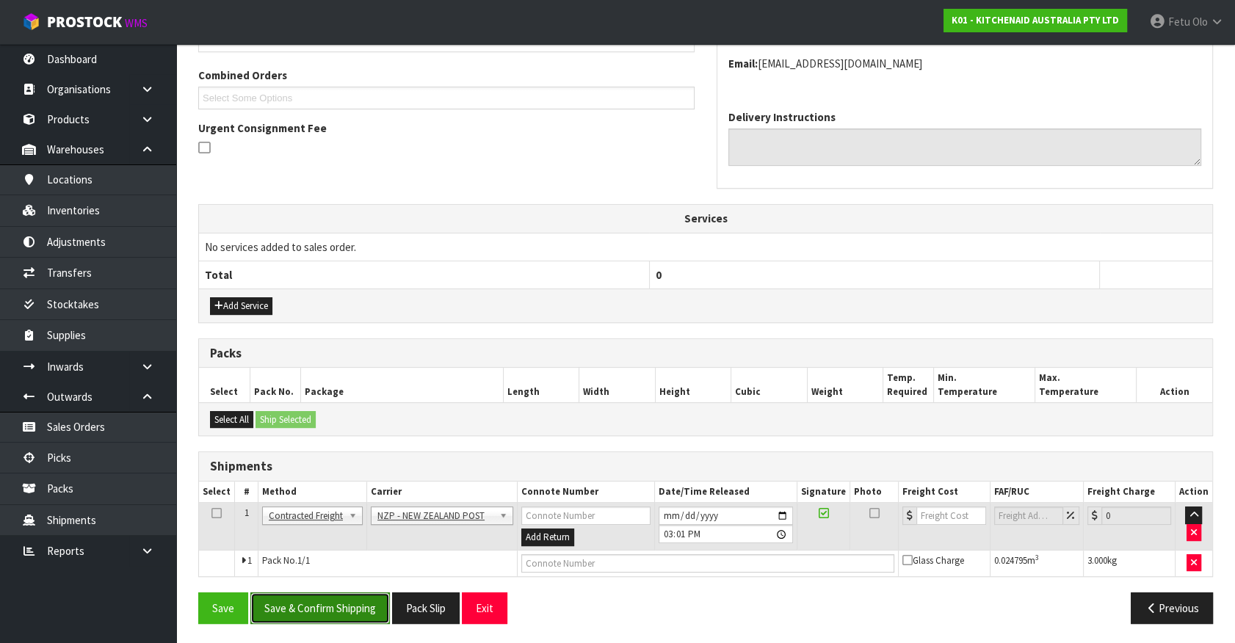
click at [351, 616] on button "Save & Confirm Shipping" at bounding box center [320, 609] width 140 height 32
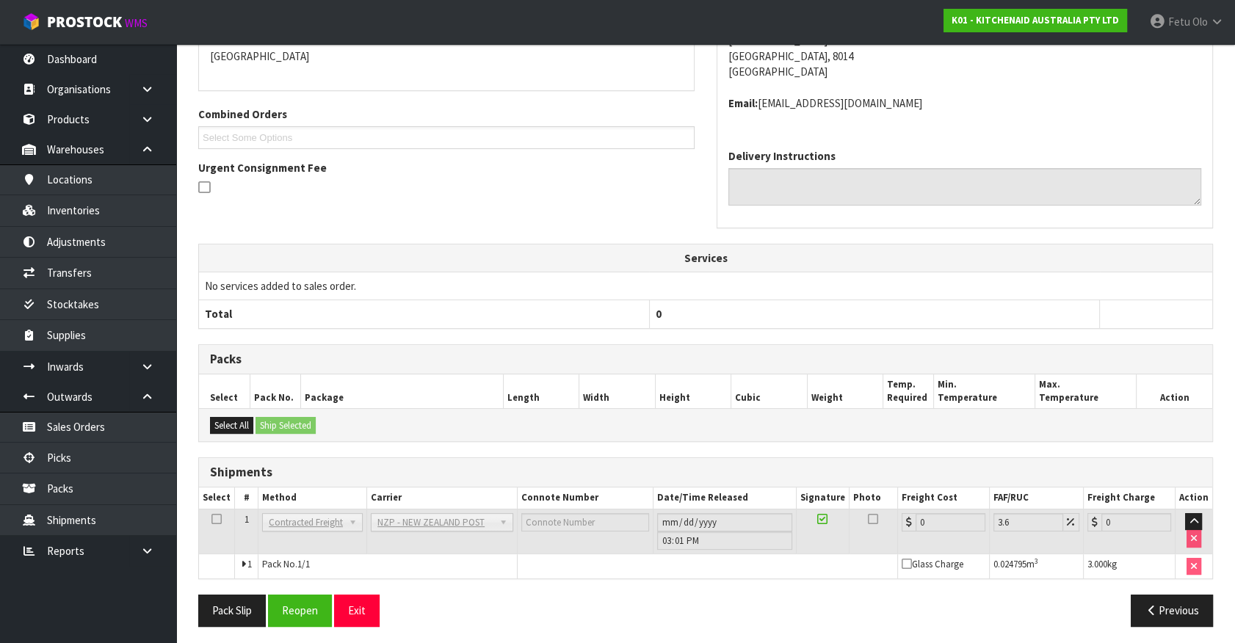
scroll to position [346, 0]
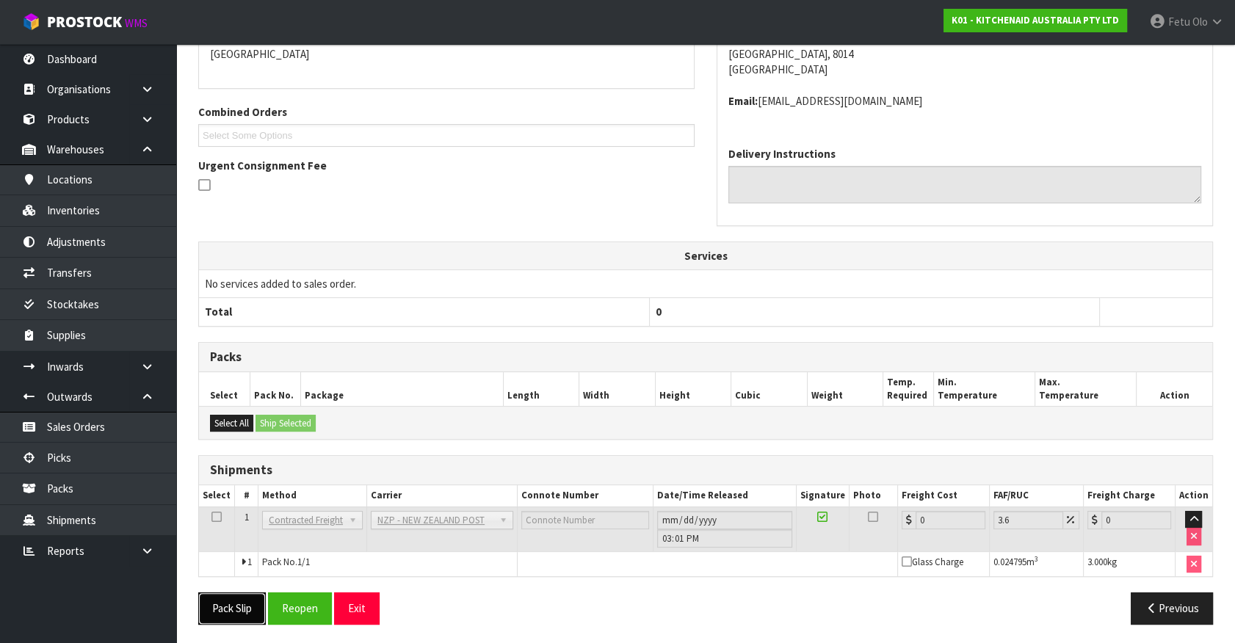
click at [230, 598] on button "Pack Slip" at bounding box center [232, 609] width 68 height 32
drag, startPoint x: 306, startPoint y: 617, endPoint x: 299, endPoint y: 625, distance: 10.9
click at [306, 617] on button "Reopen" at bounding box center [300, 609] width 64 height 32
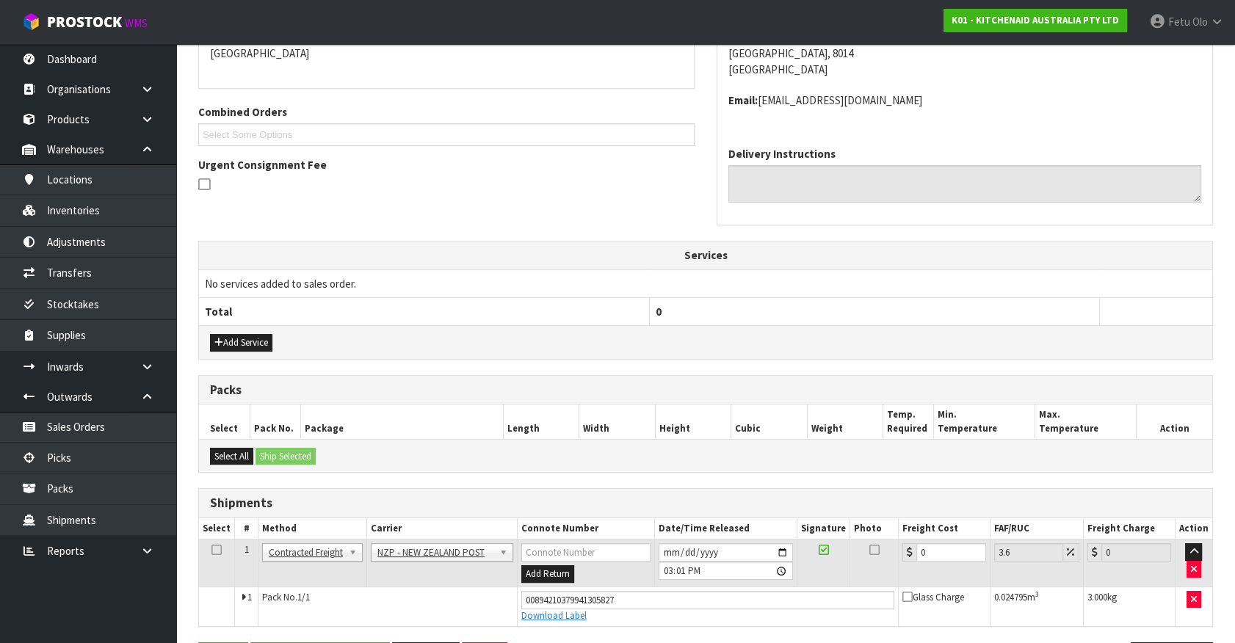
scroll to position [330, 0]
drag, startPoint x: 781, startPoint y: 585, endPoint x: 749, endPoint y: 585, distance: 31.6
click at [749, 585] on tbody "1 Client Local Pickup Customer Local Pickup Company Freight Contracted Freight …" at bounding box center [705, 583] width 1013 height 87
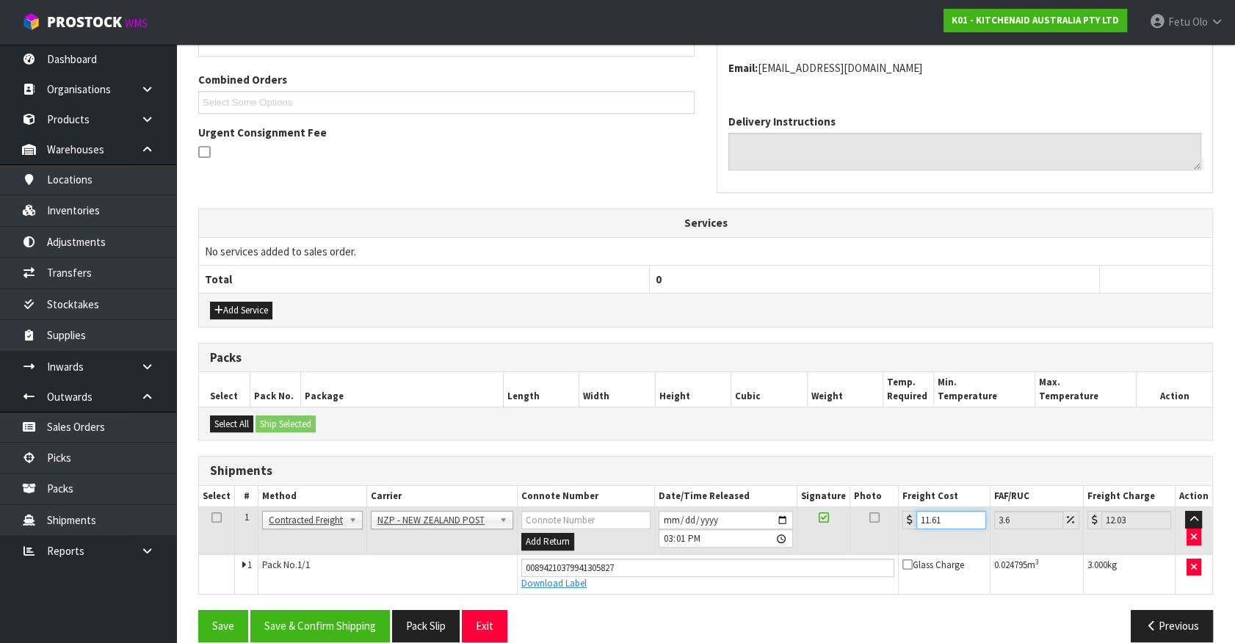
scroll to position [380, 0]
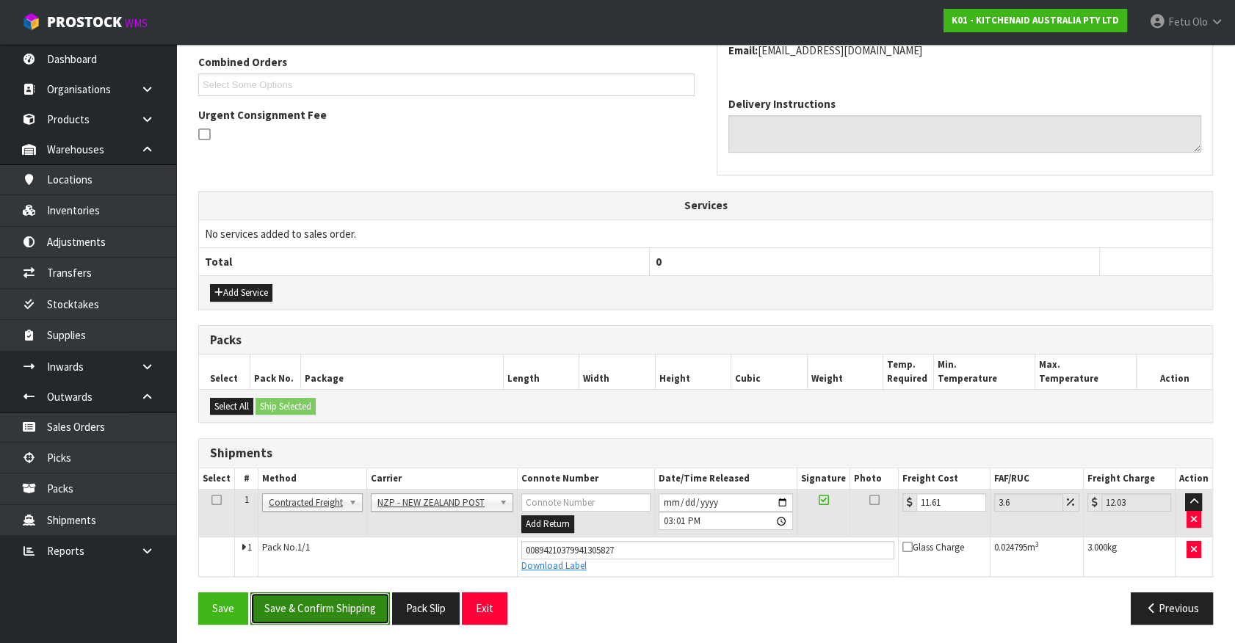
click at [289, 610] on button "Save & Confirm Shipping" at bounding box center [320, 609] width 140 height 32
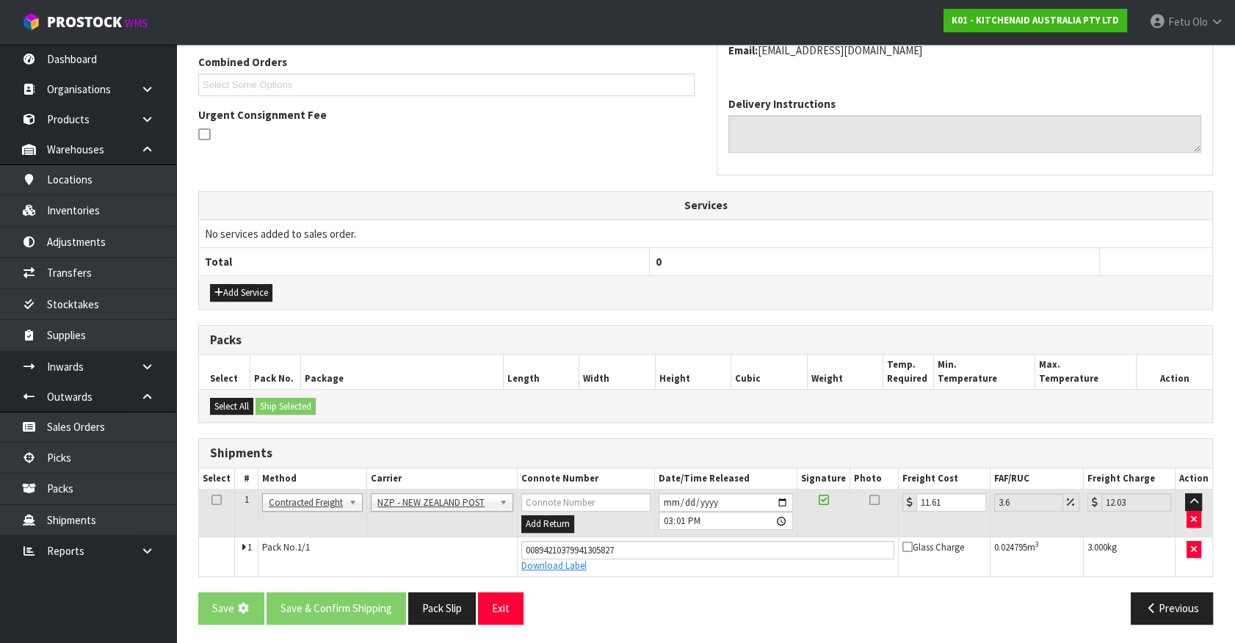
scroll to position [0, 0]
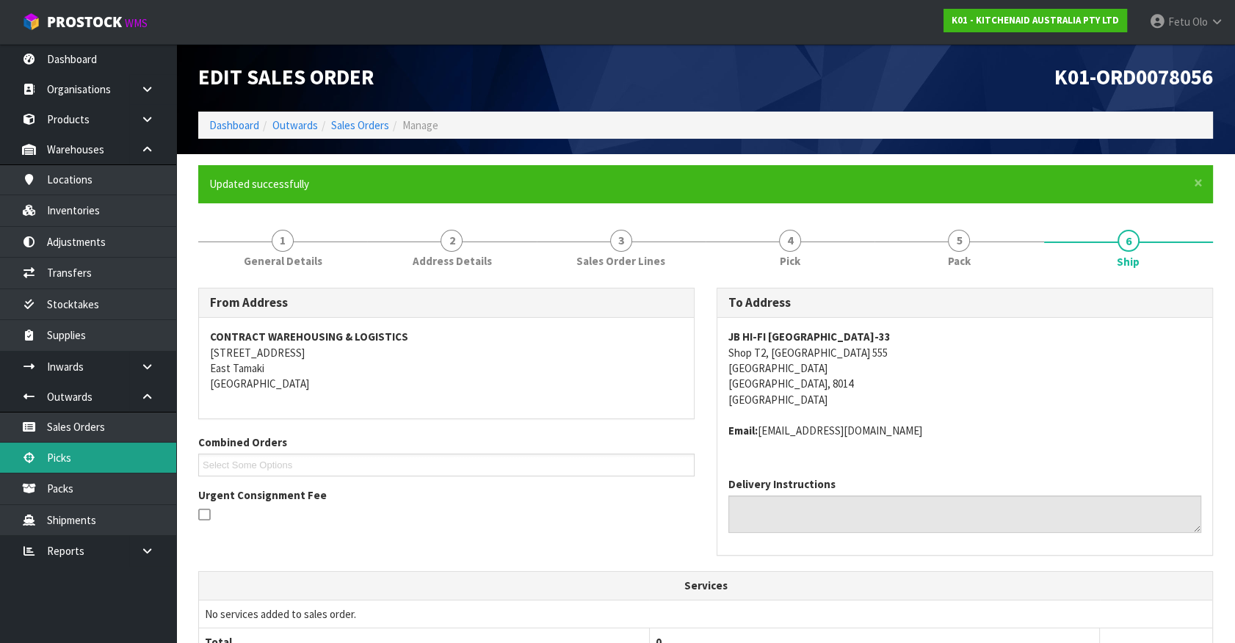
click at [51, 449] on link "Picks" at bounding box center [88, 458] width 176 height 30
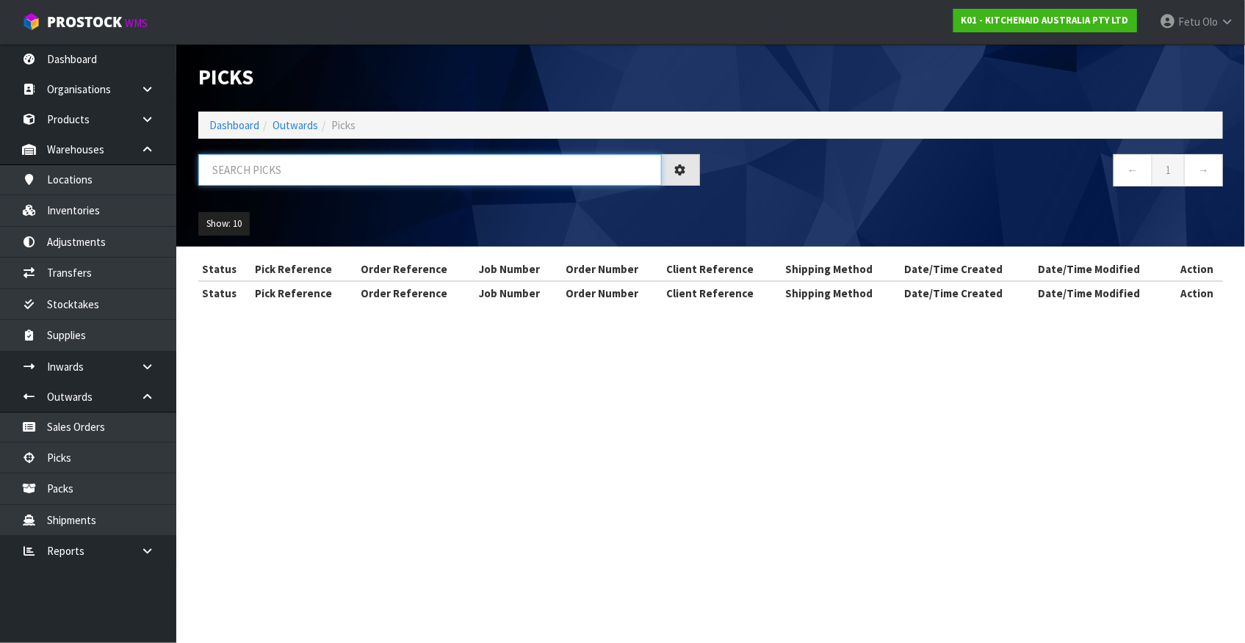
click at [320, 165] on input "text" at bounding box center [429, 170] width 463 height 32
click at [317, 165] on input "text" at bounding box center [429, 170] width 463 height 32
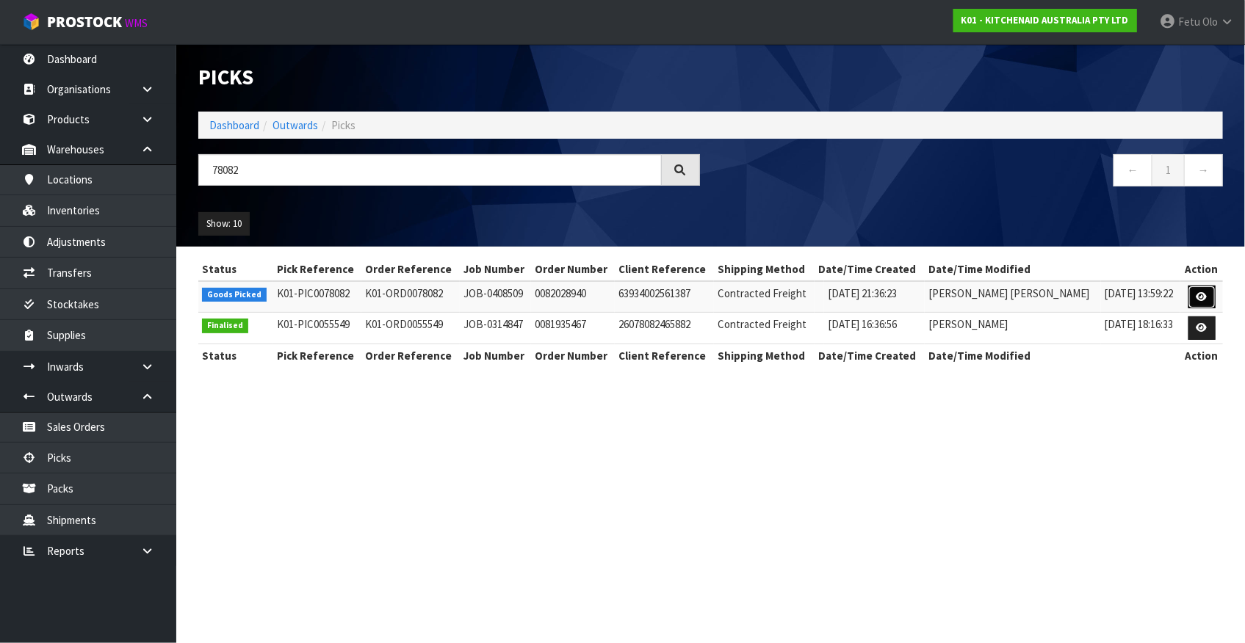
click at [1207, 299] on link at bounding box center [1201, 297] width 27 height 23
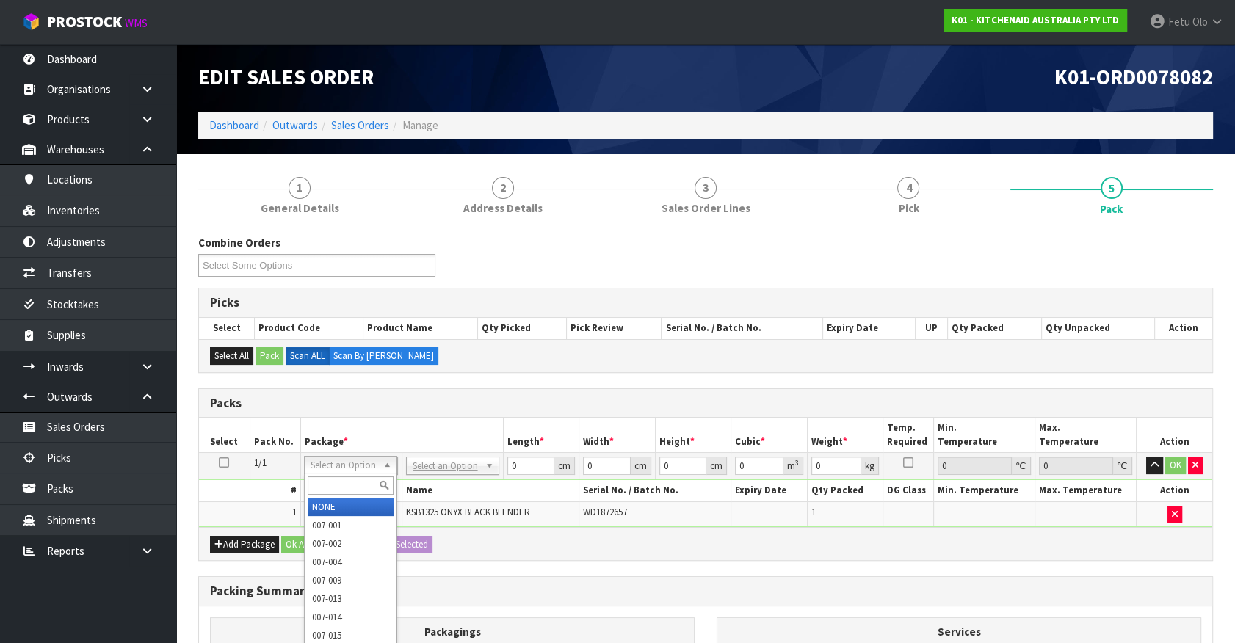
drag, startPoint x: 332, startPoint y: 486, endPoint x: 317, endPoint y: 476, distance: 18.5
click at [324, 481] on input "text" at bounding box center [351, 486] width 86 height 18
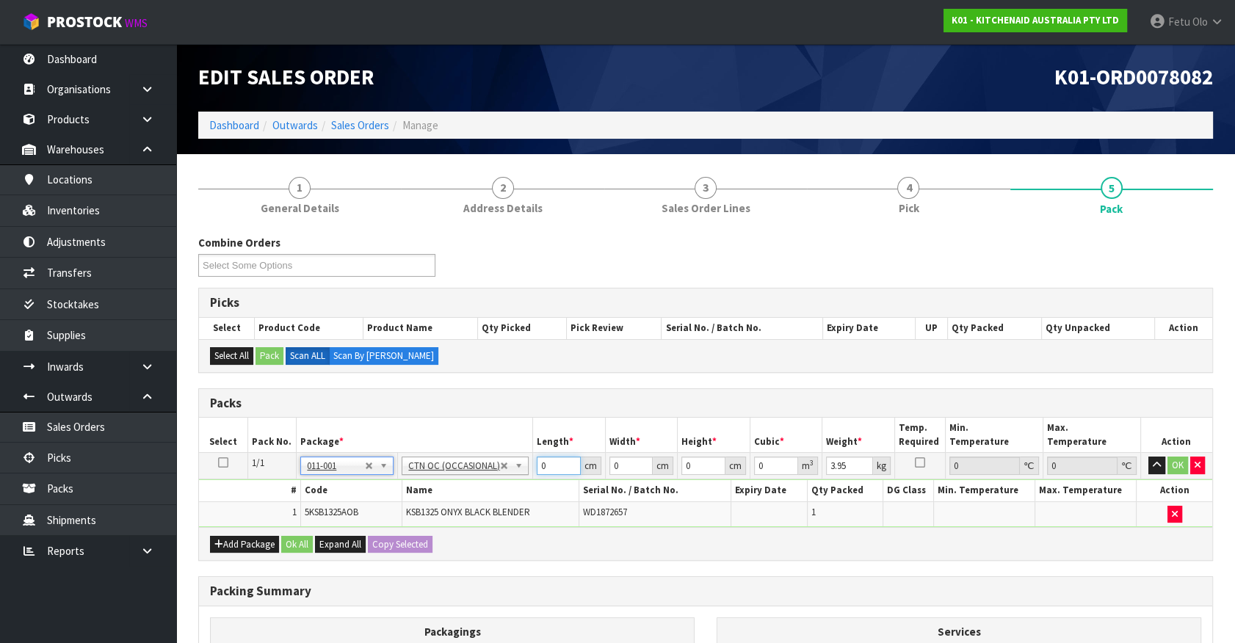
click at [310, 522] on tbody "1/1 NONE 007-001 007-002 007-004 007-009 007-013 007-014 007-015 007-017 007-01…" at bounding box center [705, 490] width 1013 height 74
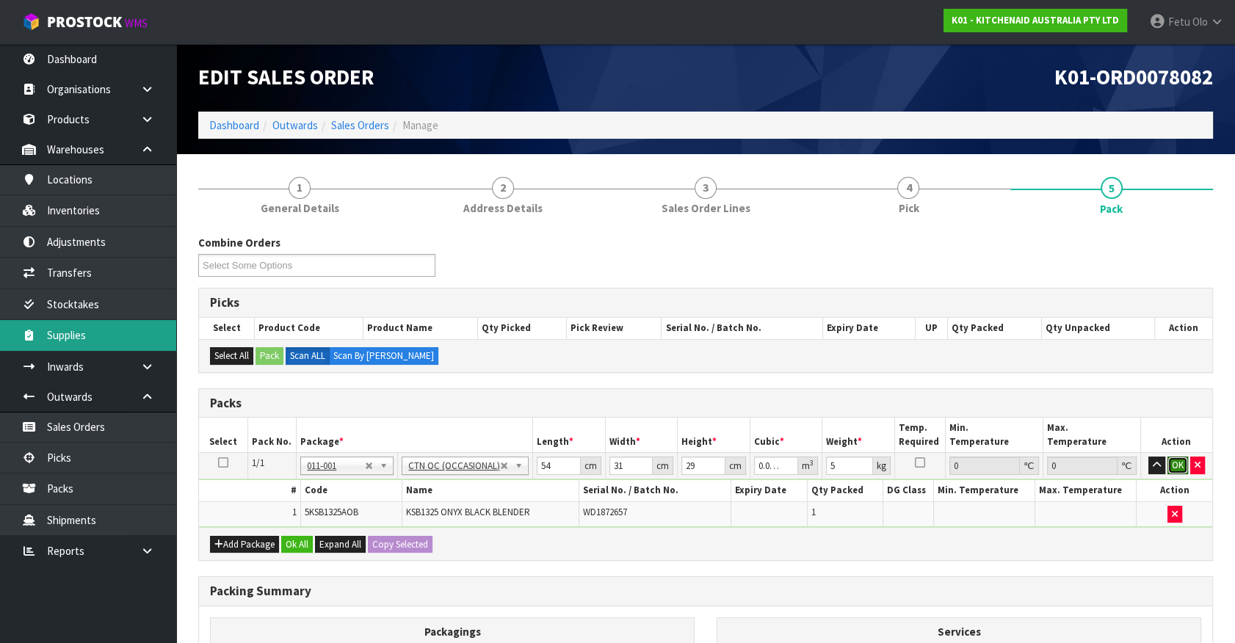
click button "OK" at bounding box center [1178, 466] width 21 height 18
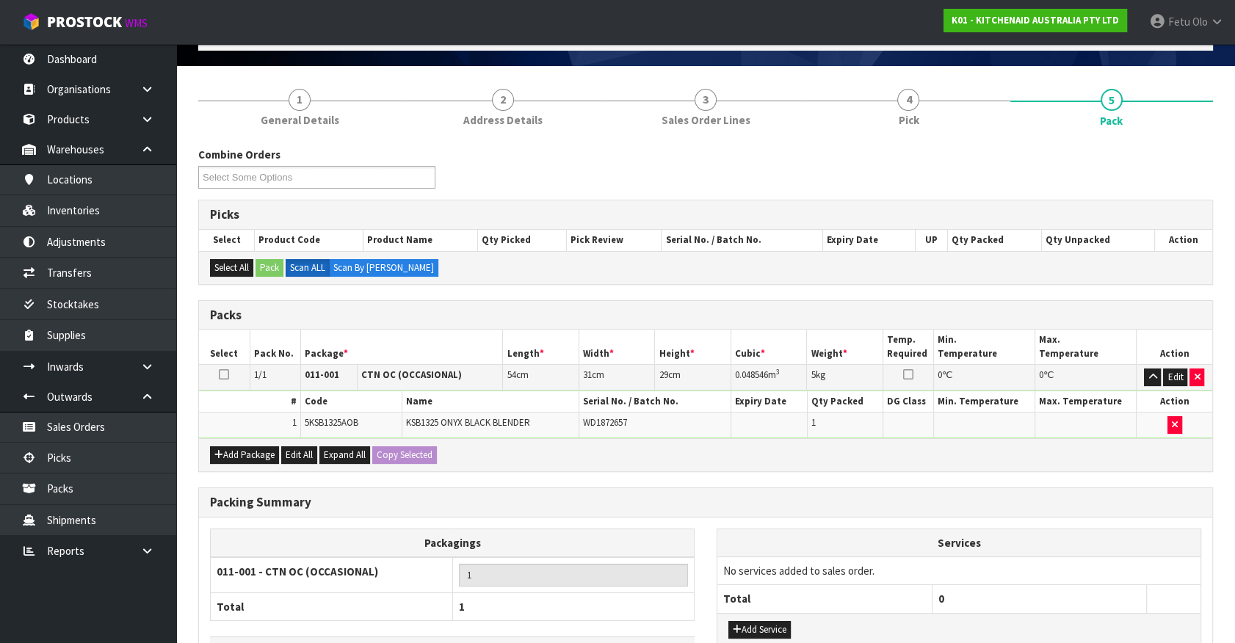
scroll to position [192, 0]
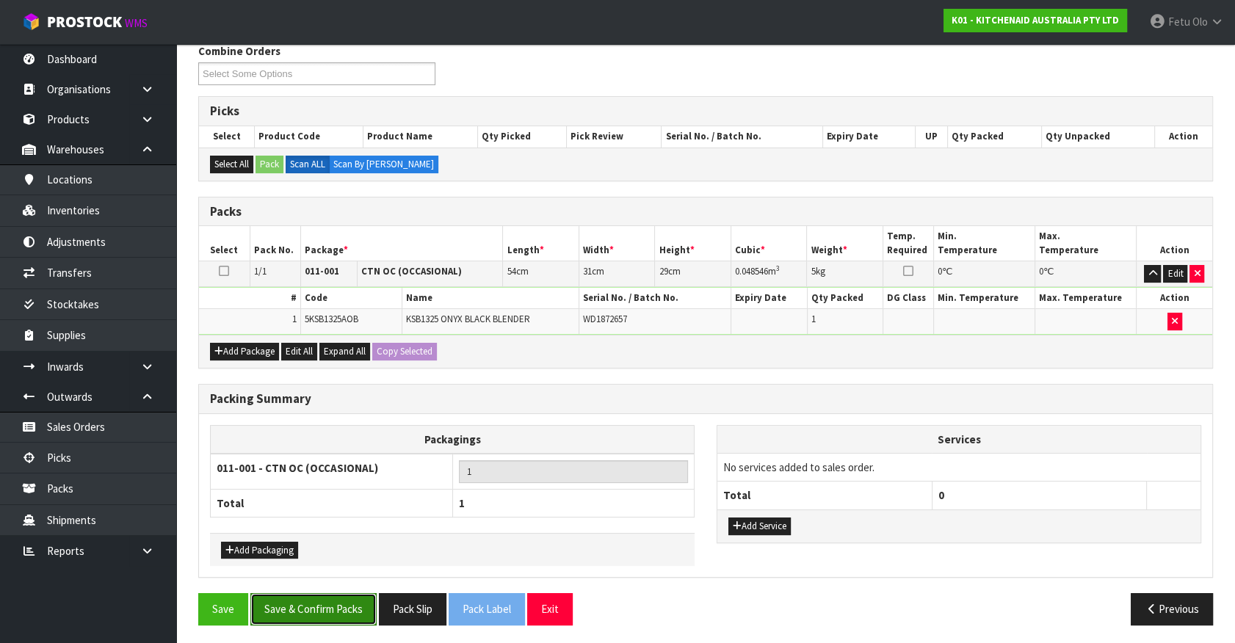
click at [292, 598] on button "Save & Confirm Packs" at bounding box center [313, 609] width 126 height 32
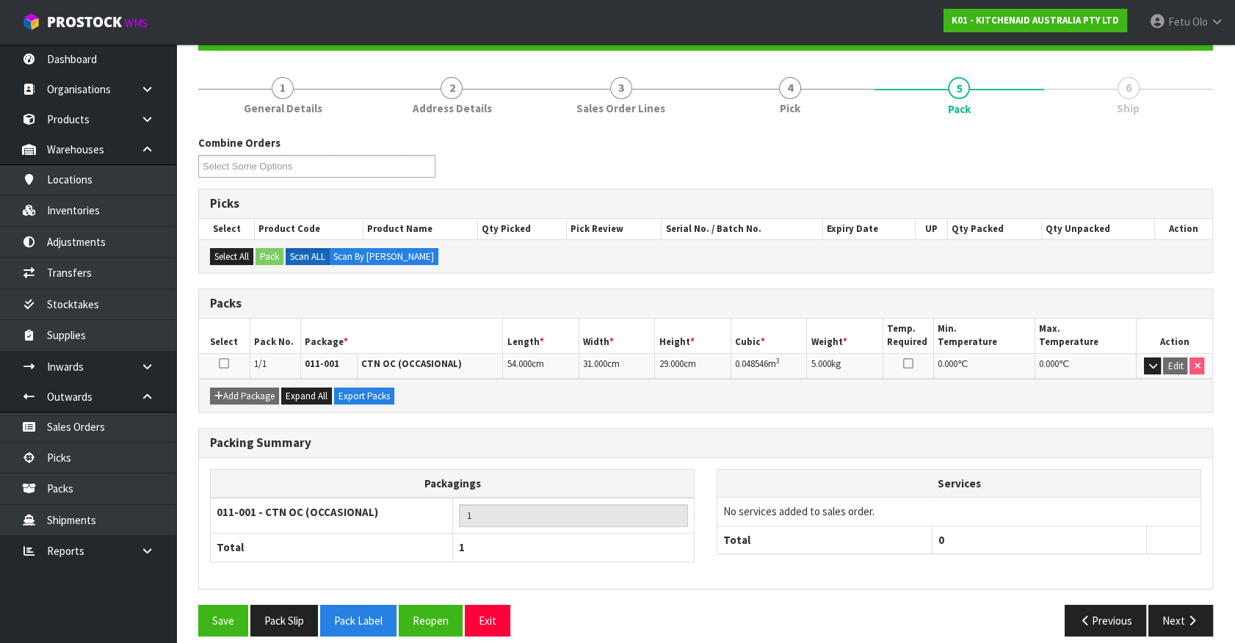
scroll to position [165, 0]
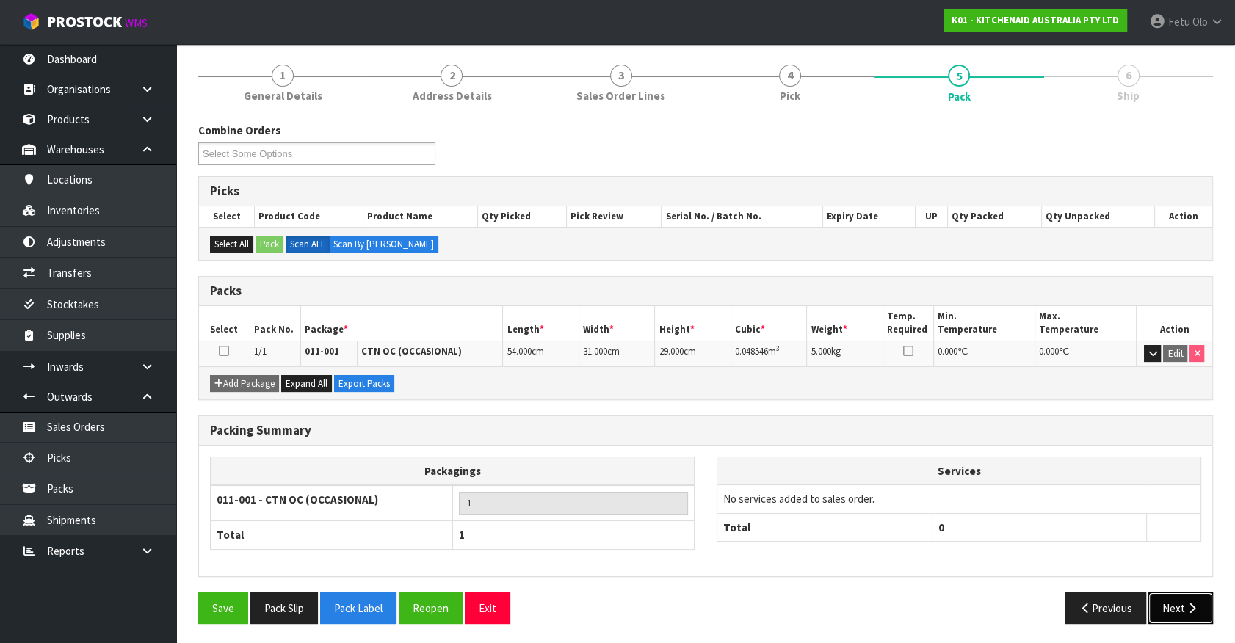
click at [1182, 612] on button "Next" at bounding box center [1181, 609] width 65 height 32
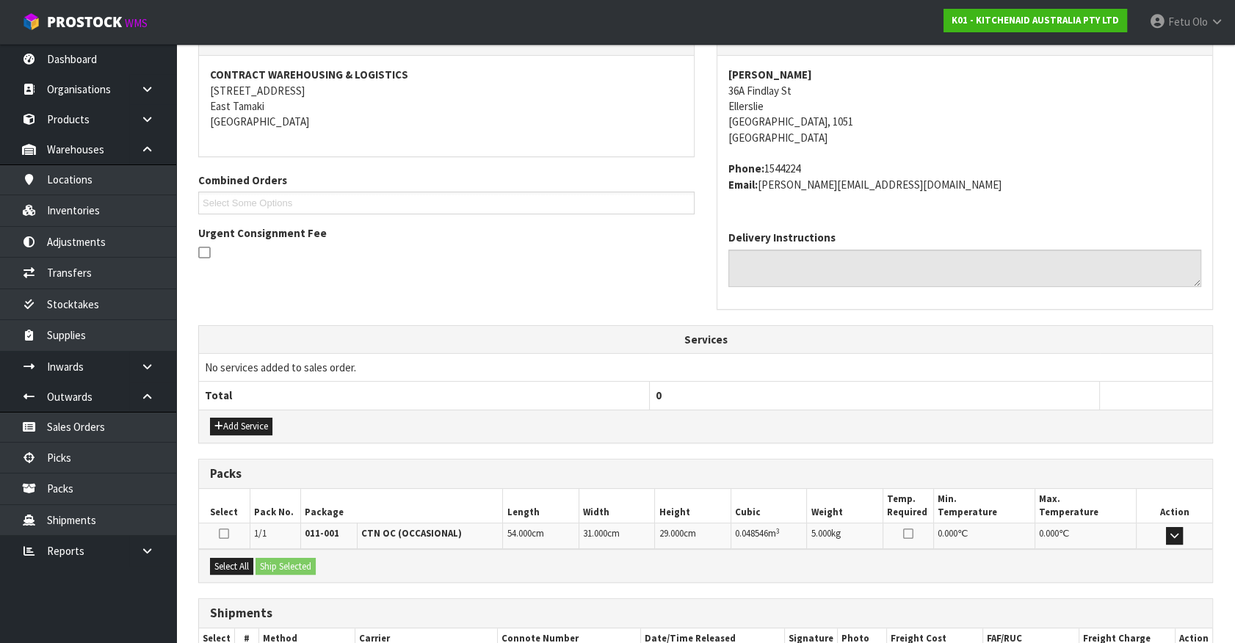
scroll to position [357, 0]
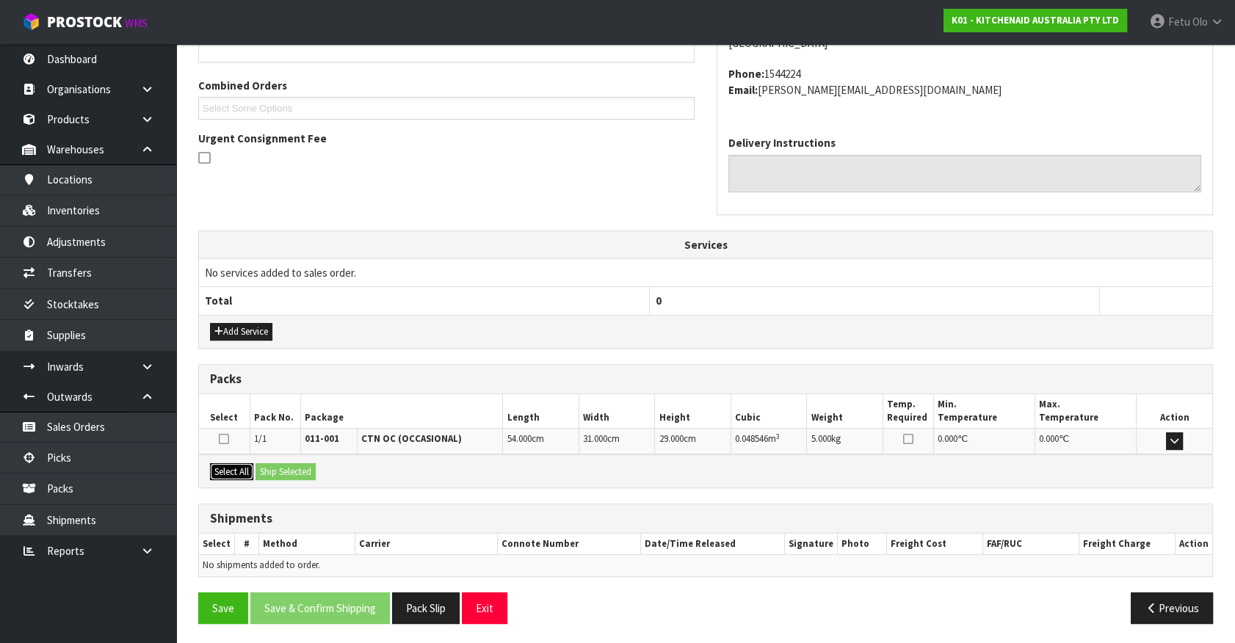
click at [220, 468] on button "Select All" at bounding box center [231, 472] width 43 height 18
drag, startPoint x: 253, startPoint y: 463, endPoint x: 264, endPoint y: 465, distance: 11.8
click at [264, 465] on div "Select All Ship Selected" at bounding box center [705, 471] width 1013 height 33
click at [285, 467] on button "Ship Selected" at bounding box center [286, 472] width 60 height 18
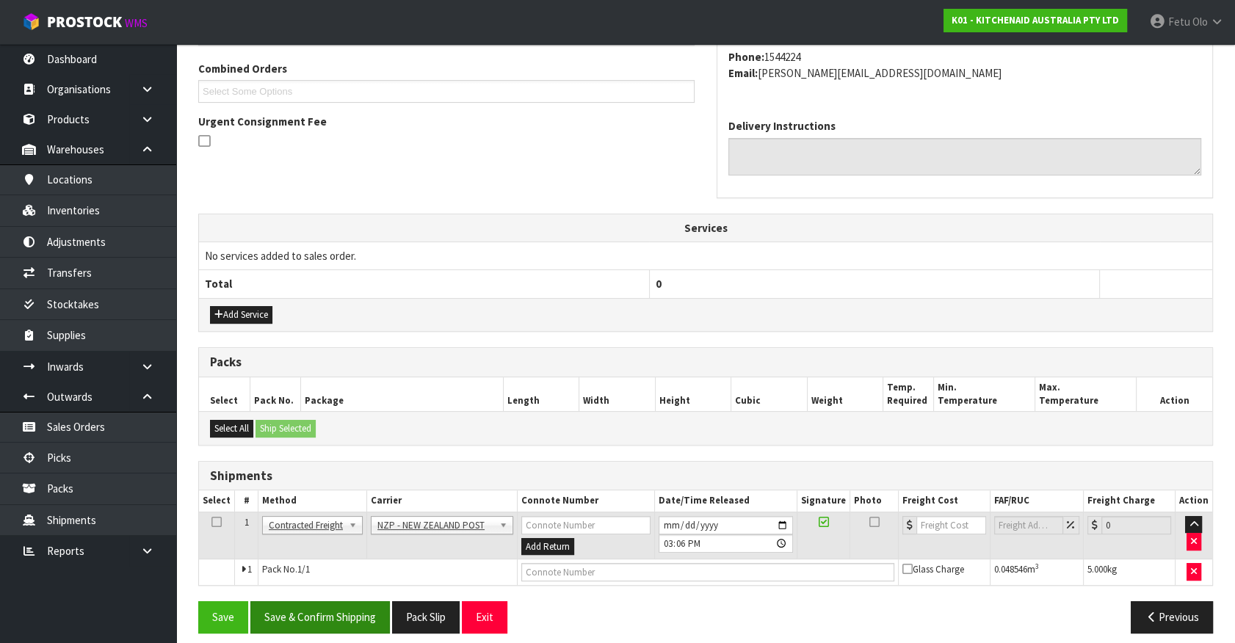
scroll to position [383, 0]
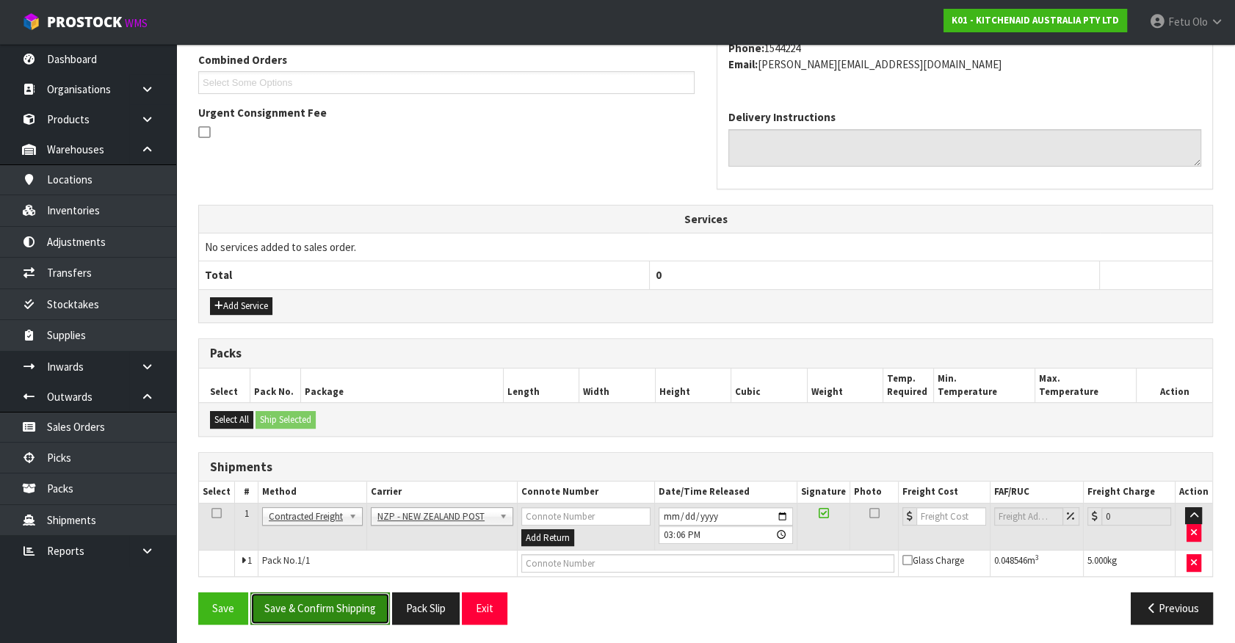
click at [338, 600] on button "Save & Confirm Shipping" at bounding box center [320, 609] width 140 height 32
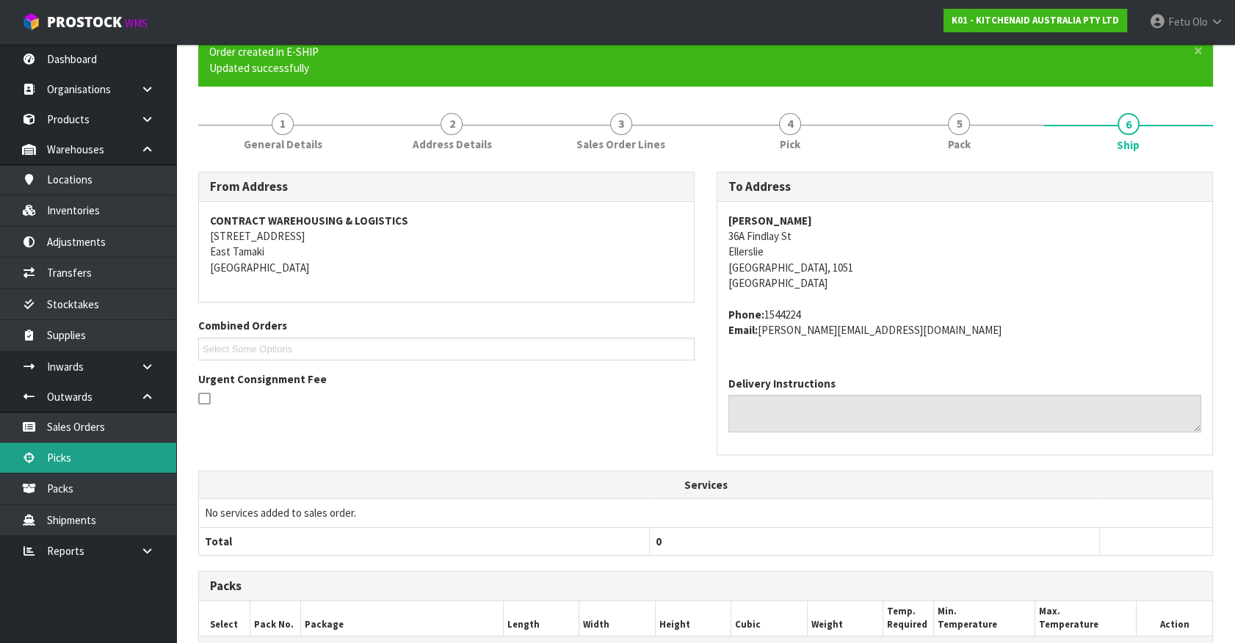
scroll to position [362, 0]
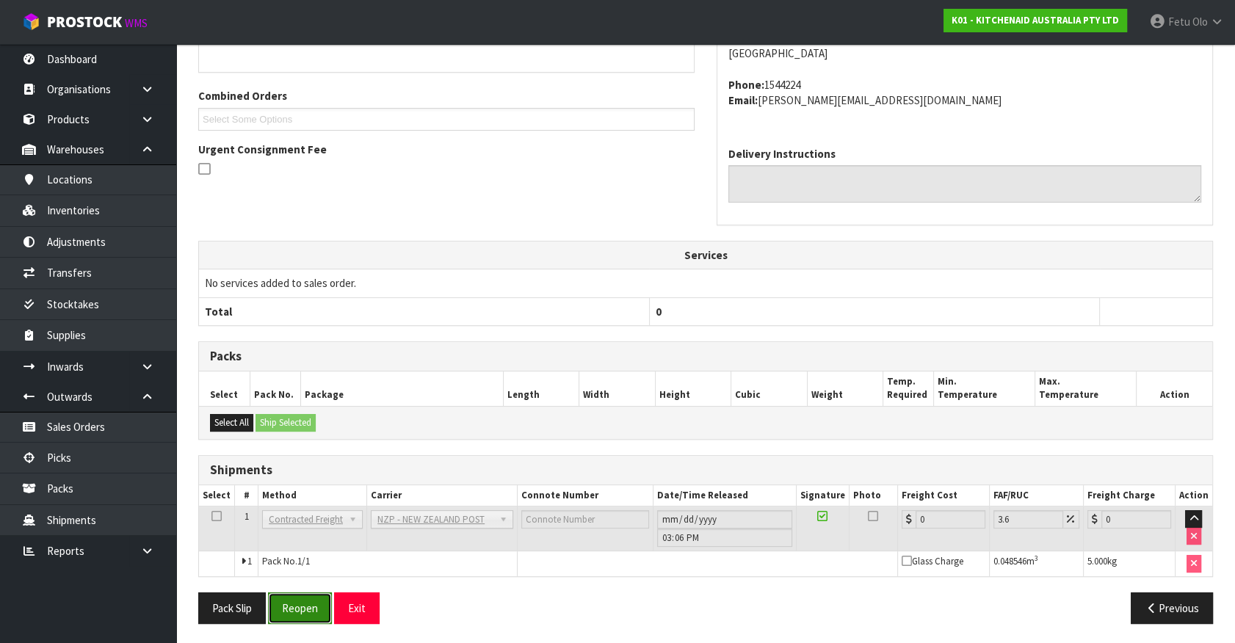
click at [323, 607] on button "Reopen" at bounding box center [300, 609] width 64 height 32
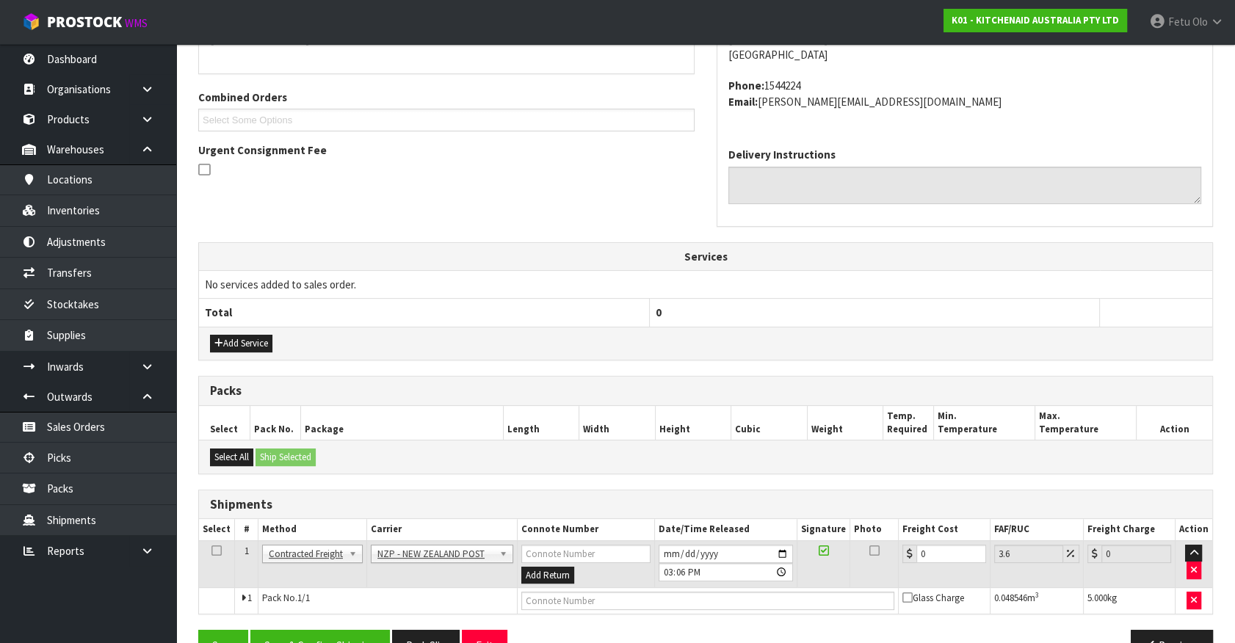
scroll to position [346, 0]
drag, startPoint x: 938, startPoint y: 541, endPoint x: 635, endPoint y: 624, distance: 314.4
click at [635, 624] on div "From Address CONTRACT WAREHOUSING & LOGISTICS 17 Allens Road East Tamaki Auckla…" at bounding box center [705, 307] width 1015 height 730
click at [681, 600] on input "text" at bounding box center [707, 600] width 373 height 18
click at [198, 629] on button "Save" at bounding box center [223, 645] width 50 height 32
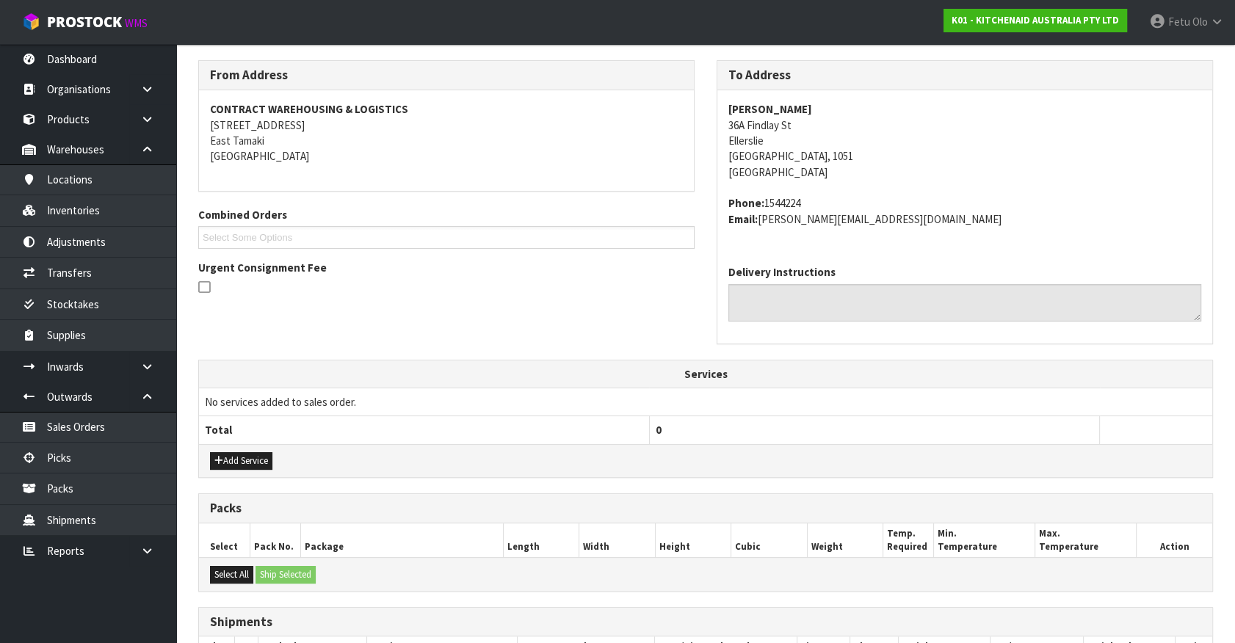
scroll to position [383, 0]
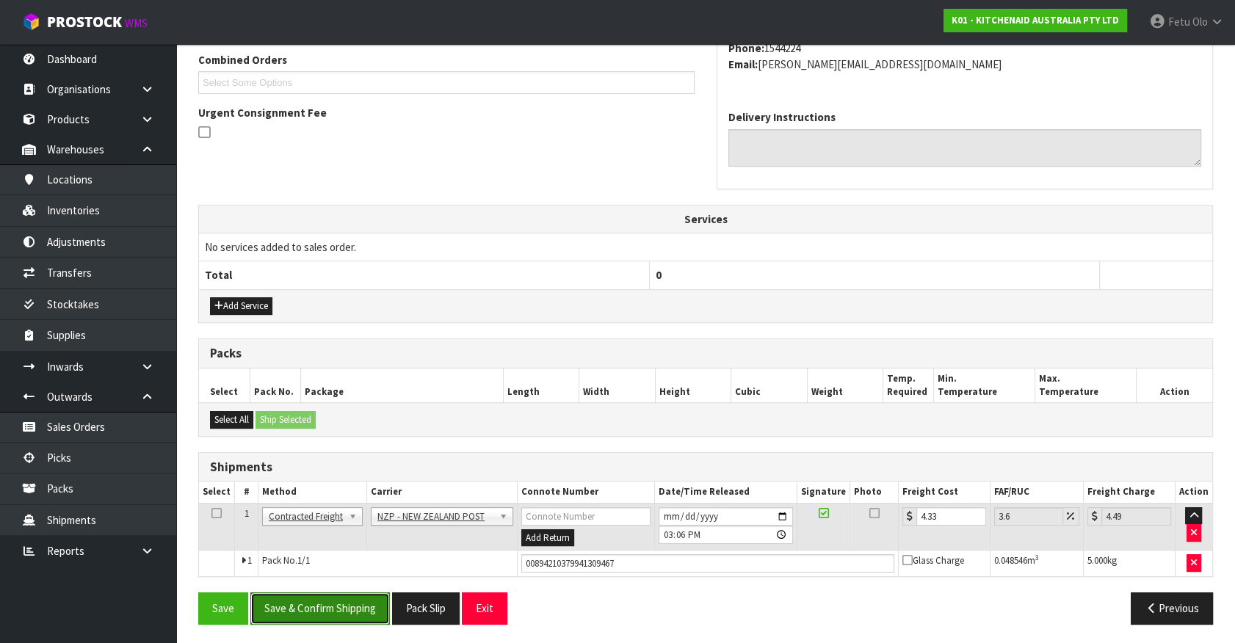
click at [365, 613] on button "Save & Confirm Shipping" at bounding box center [320, 609] width 140 height 32
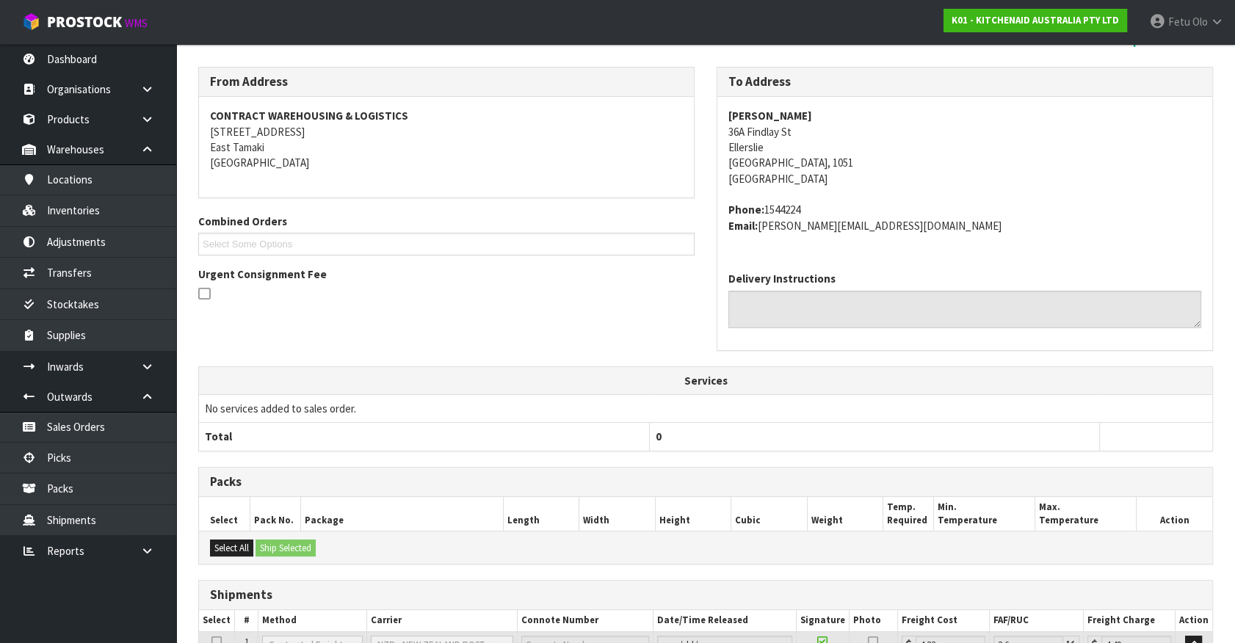
scroll to position [333, 0]
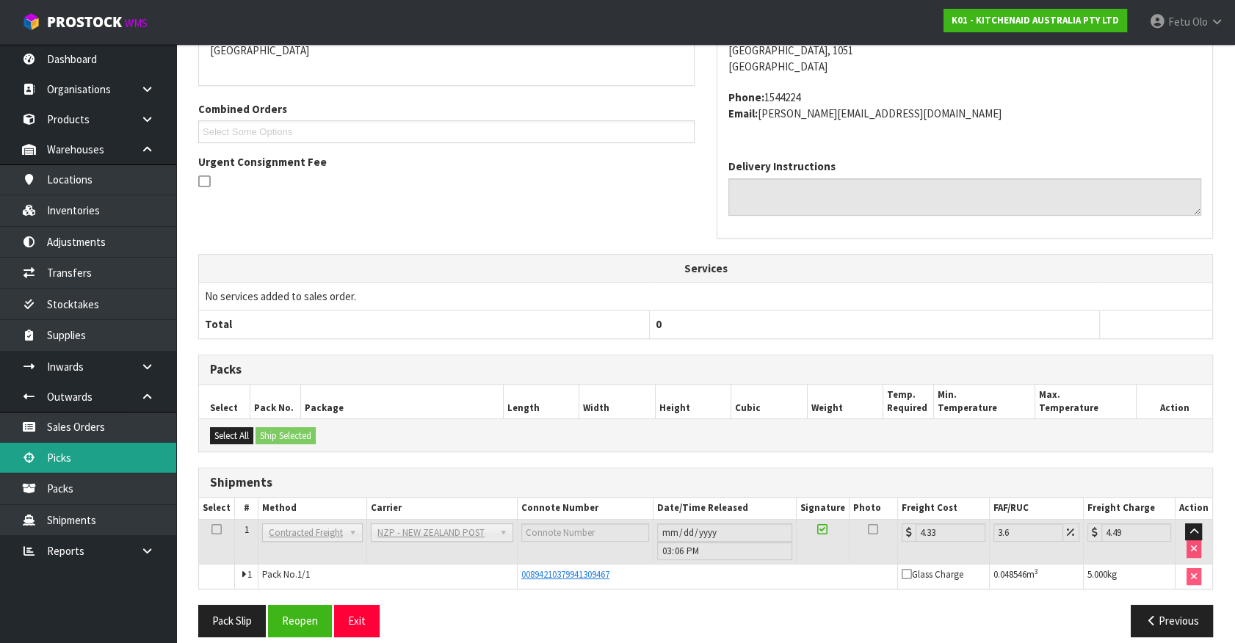
click at [56, 455] on link "Picks" at bounding box center [88, 458] width 176 height 30
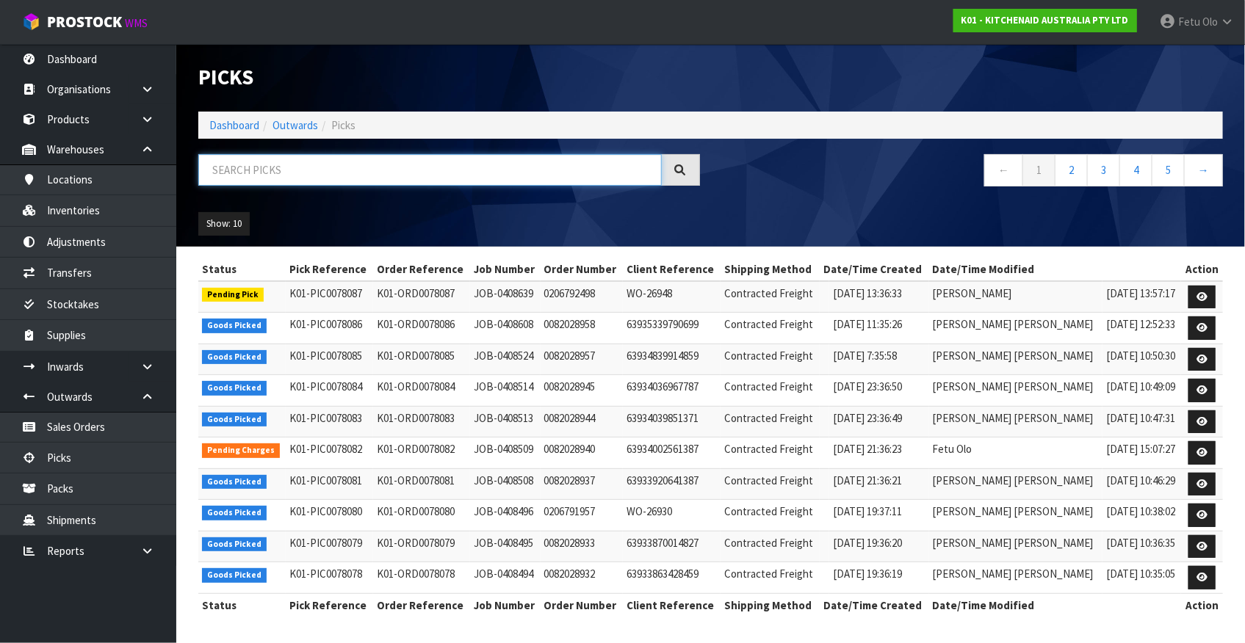
click at [363, 167] on input "text" at bounding box center [429, 170] width 463 height 32
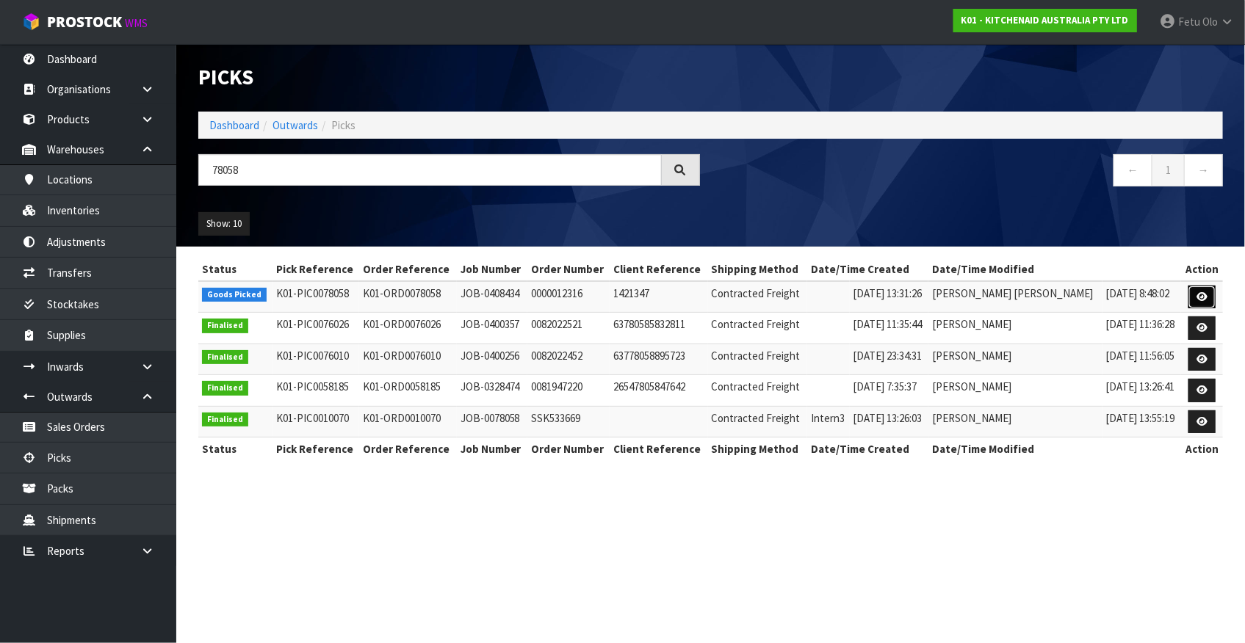
click at [1197, 300] on icon at bounding box center [1201, 297] width 11 height 10
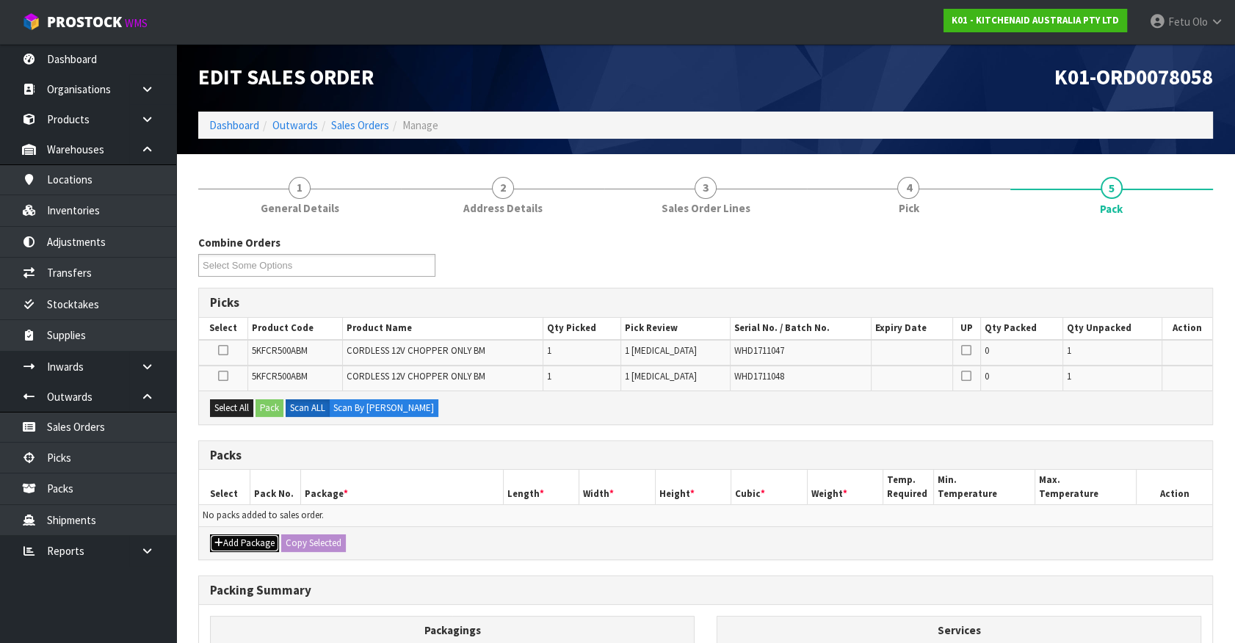
click at [220, 545] on icon "button" at bounding box center [218, 543] width 9 height 10
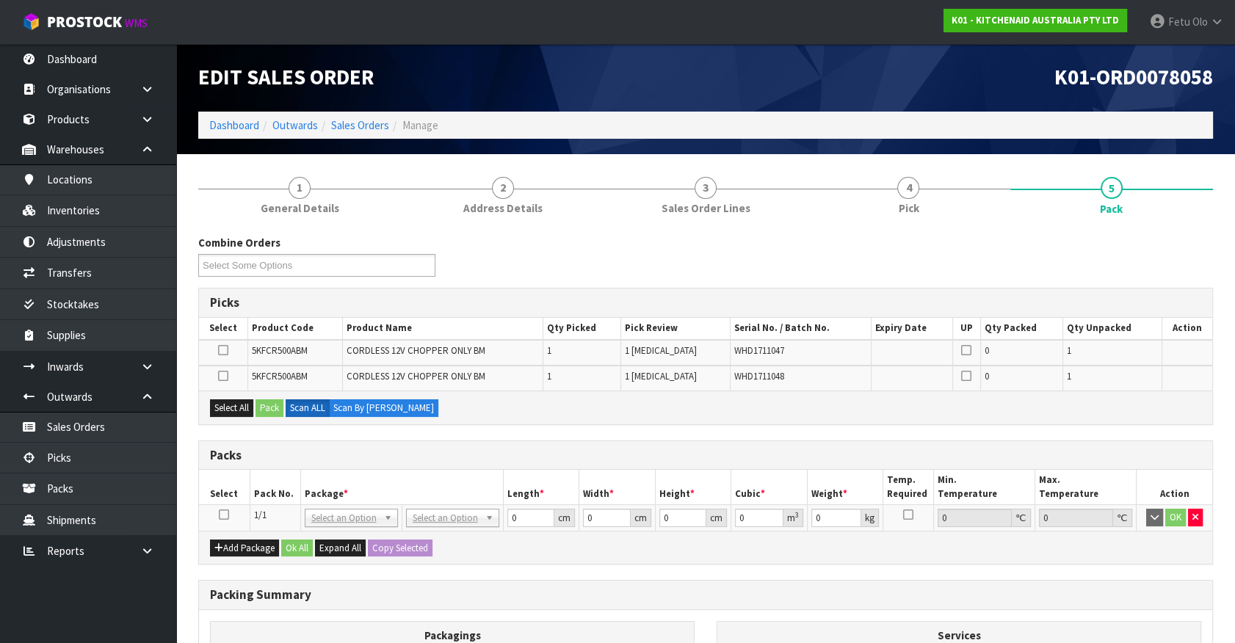
click at [226, 515] on icon at bounding box center [224, 515] width 10 height 1
click at [330, 480] on th "Package *" at bounding box center [401, 487] width 203 height 35
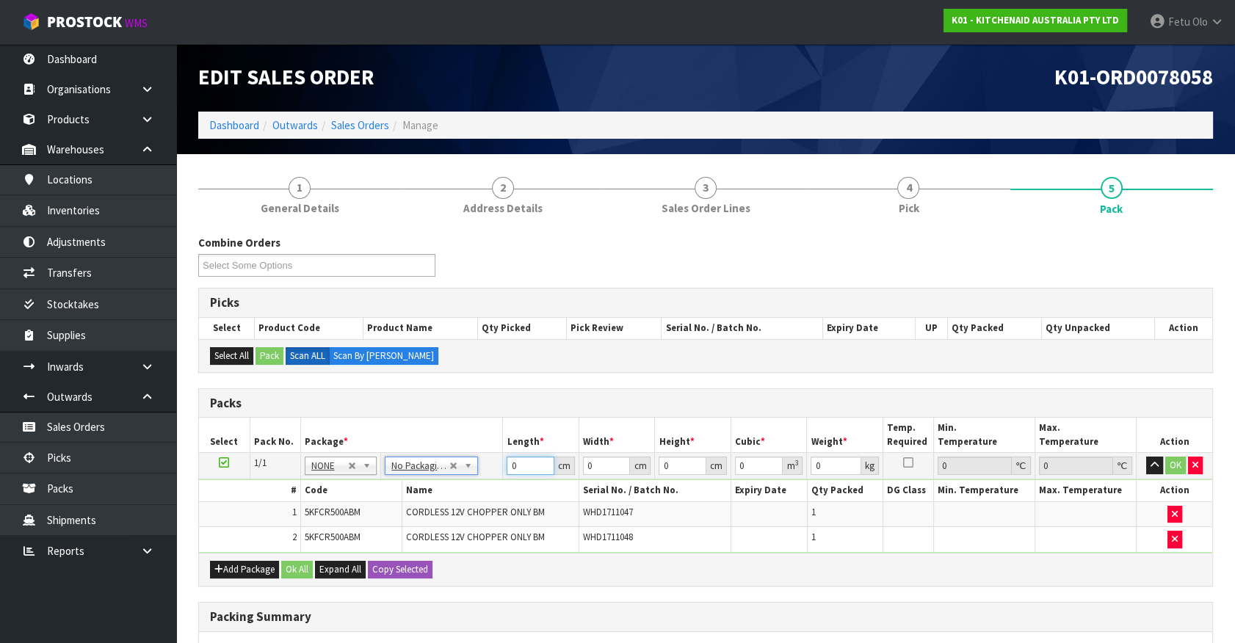
drag, startPoint x: 516, startPoint y: 467, endPoint x: 479, endPoint y: 485, distance: 40.7
click at [479, 485] on tbody "1/1 NONE 007-001 007-002 007-004 007-009 007-013 007-014 007-015 007-017 007-01…" at bounding box center [705, 503] width 1013 height 100
drag, startPoint x: 759, startPoint y: 466, endPoint x: 716, endPoint y: 484, distance: 46.4
click at [716, 484] on tbody "1/1 NONE 007-001 007-002 007-004 007-009 007-013 007-014 007-015 007-017 007-01…" at bounding box center [705, 503] width 1013 height 100
drag, startPoint x: 515, startPoint y: 463, endPoint x: 467, endPoint y: 482, distance: 51.4
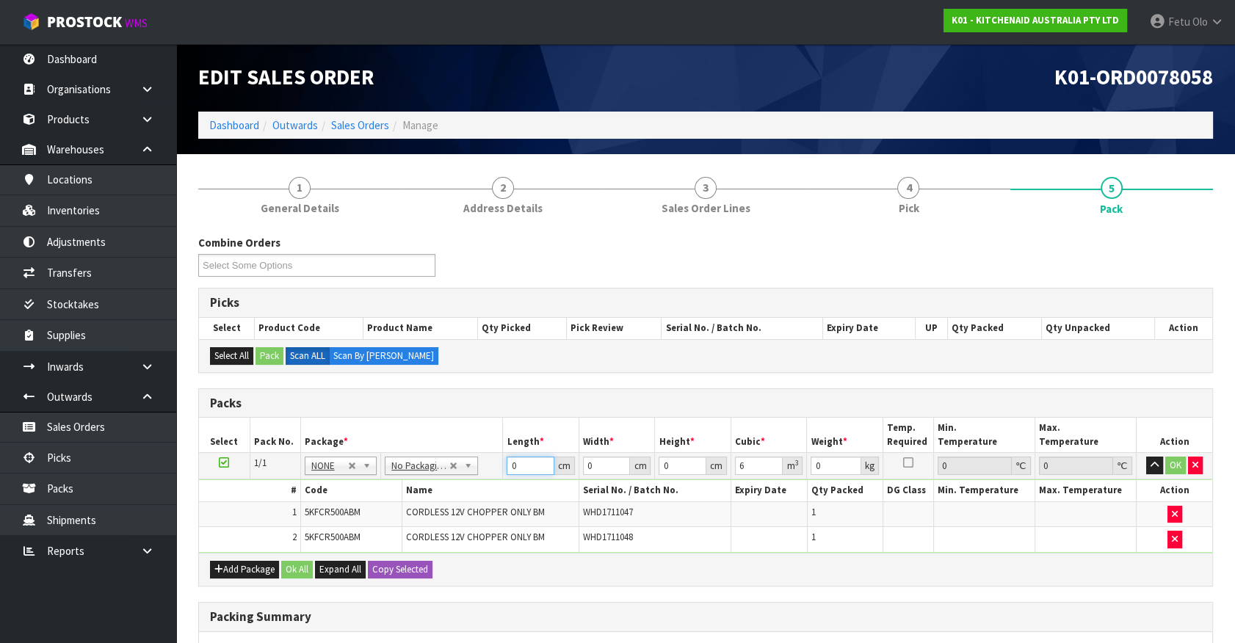
click at [467, 482] on tbody "1/1 NONE 007-001 007-002 007-004 007-009 007-013 007-014 007-015 007-017 007-01…" at bounding box center [705, 503] width 1013 height 100
click at [1146, 375] on div "Combine Orders K01-ORD0078044 K01-ORD0078054 K01-ORD0078055 K01-ORD0078058 K01-…" at bounding box center [705, 545] width 1015 height 620
drag, startPoint x: 518, startPoint y: 466, endPoint x: 468, endPoint y: 474, distance: 50.5
click at [478, 482] on tbody "1/1 NONE 007-001 007-002 007-004 007-009 007-013 007-014 007-015 007-017 007-01…" at bounding box center [705, 503] width 1013 height 100
click button "OK" at bounding box center [1175, 466] width 21 height 18
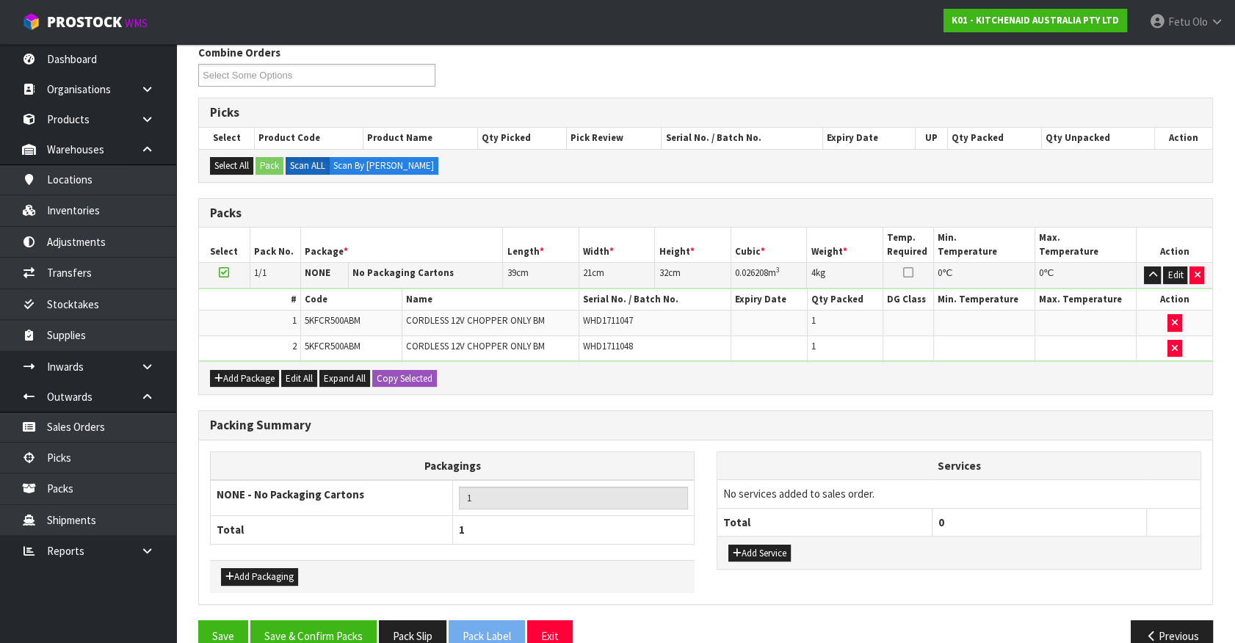
scroll to position [217, 0]
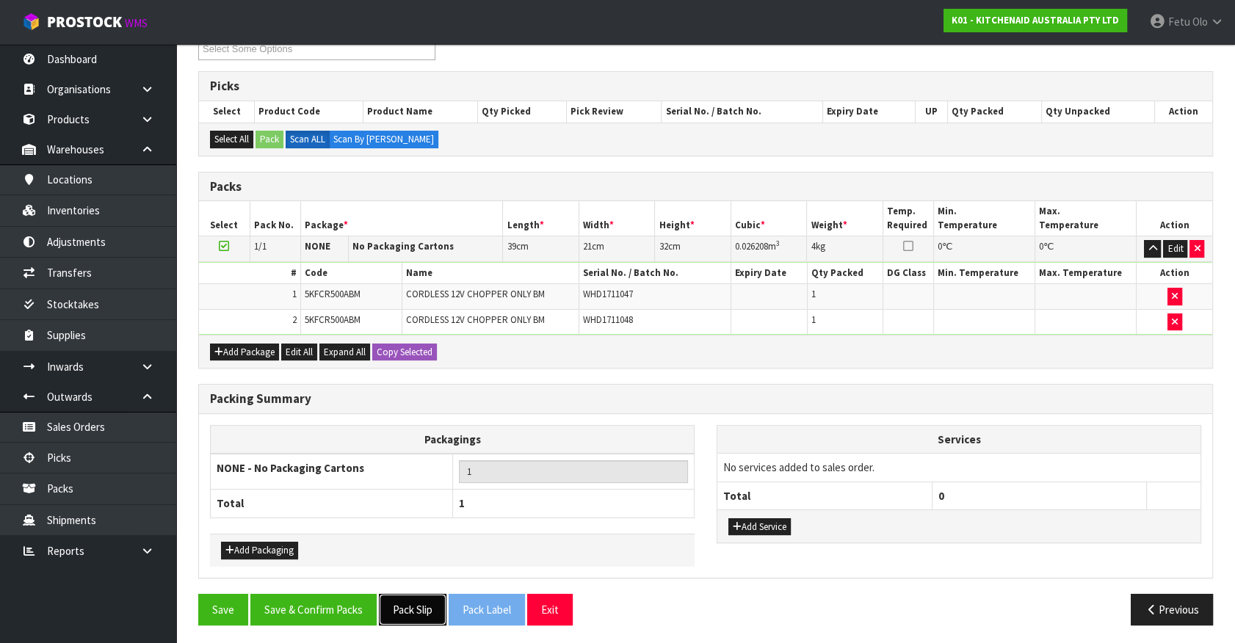
click at [424, 610] on button "Pack Slip" at bounding box center [413, 610] width 68 height 32
drag, startPoint x: 336, startPoint y: 612, endPoint x: 350, endPoint y: 626, distance: 20.3
click at [336, 612] on button "Save & Confirm Packs" at bounding box center [313, 610] width 126 height 32
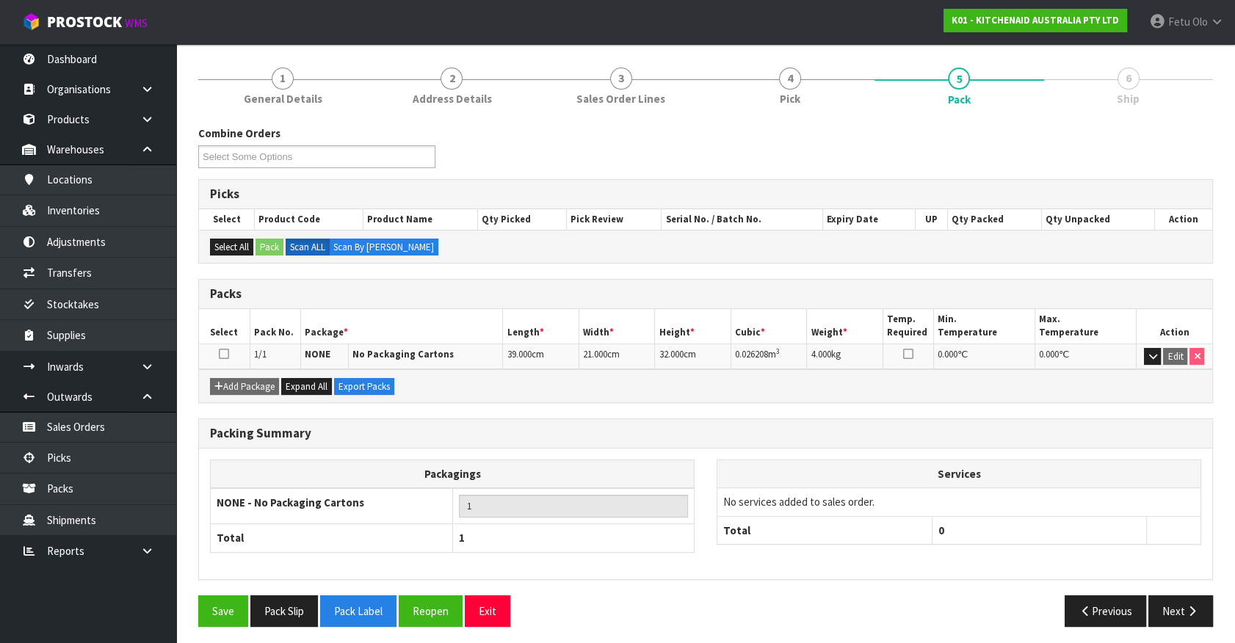
scroll to position [165, 0]
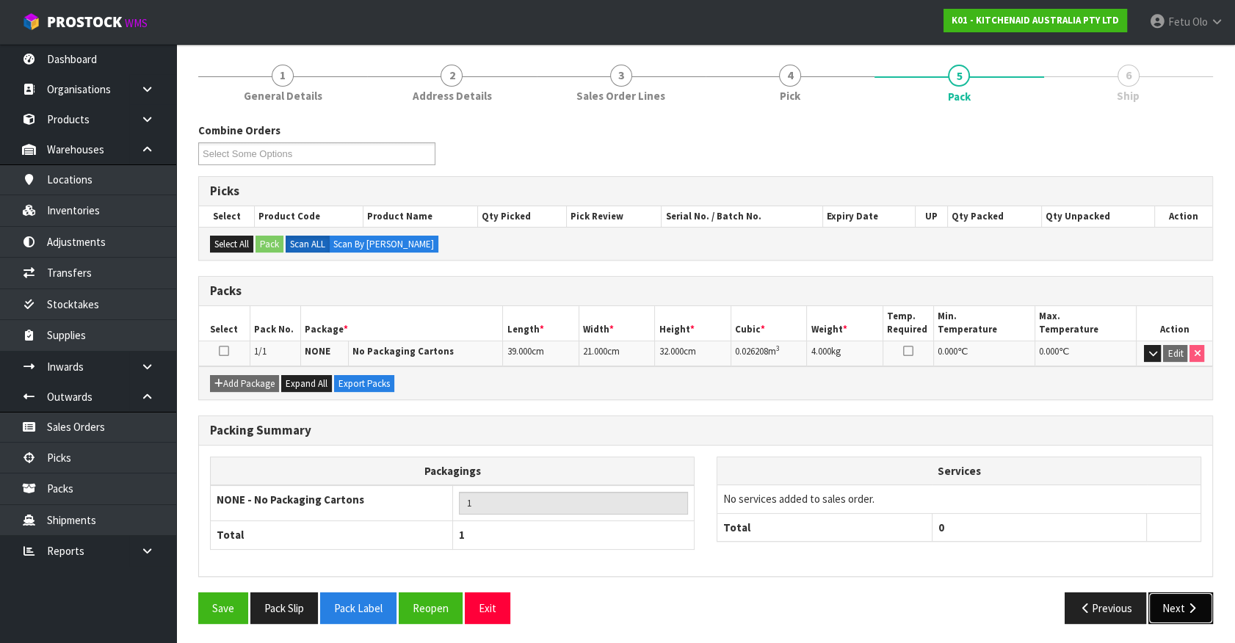
click at [1151, 602] on button "Next" at bounding box center [1181, 609] width 65 height 32
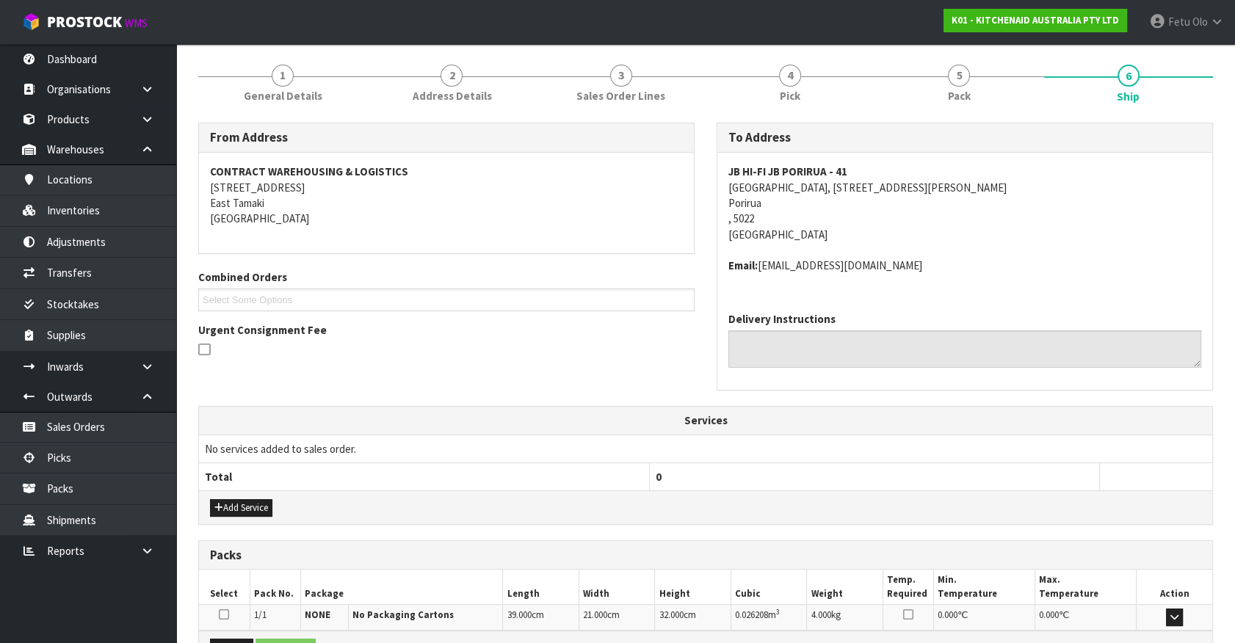
scroll to position [341, 0]
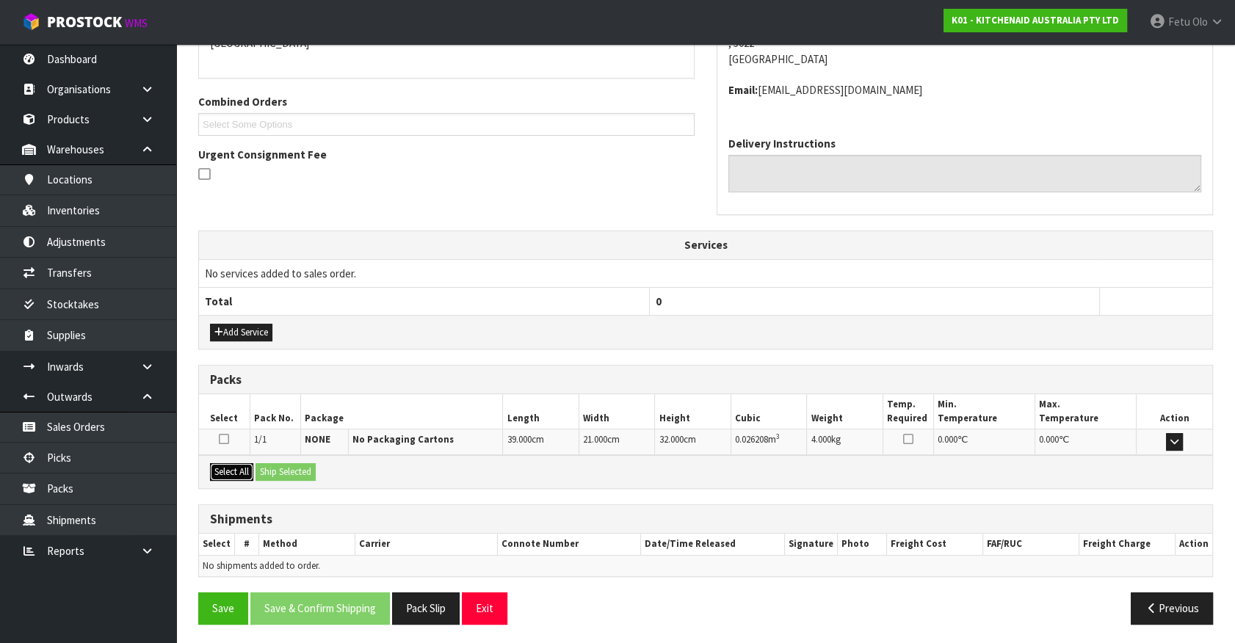
click at [230, 469] on button "Select All" at bounding box center [231, 472] width 43 height 18
click at [273, 469] on button "Ship Selected" at bounding box center [286, 472] width 60 height 18
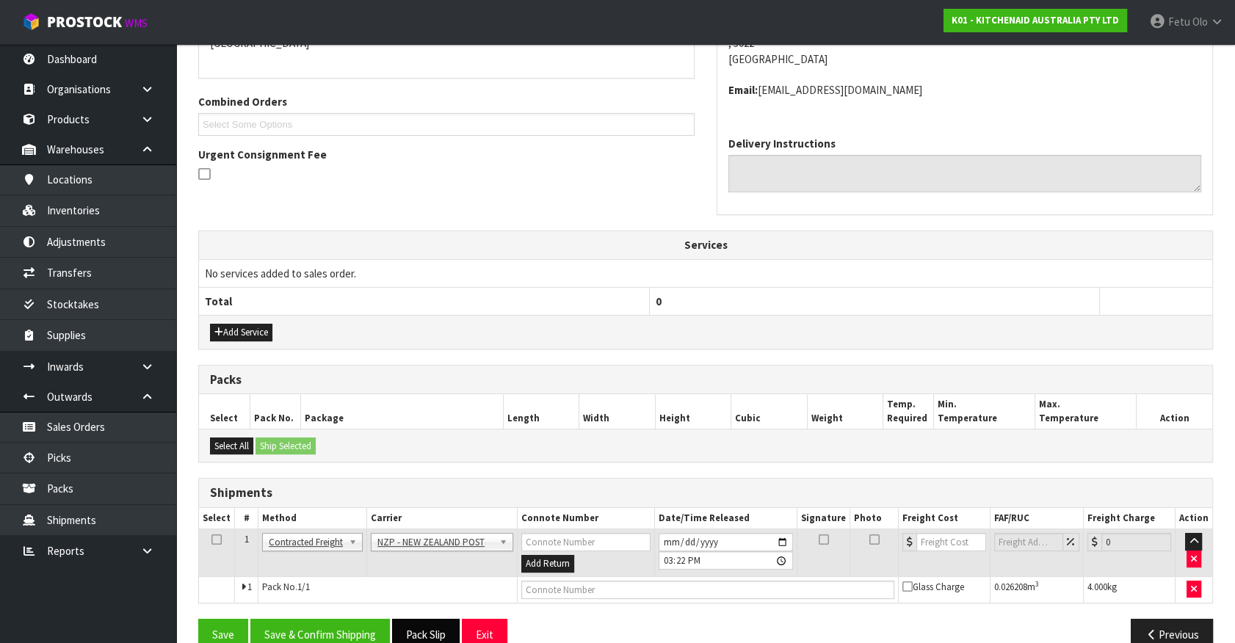
scroll to position [367, 0]
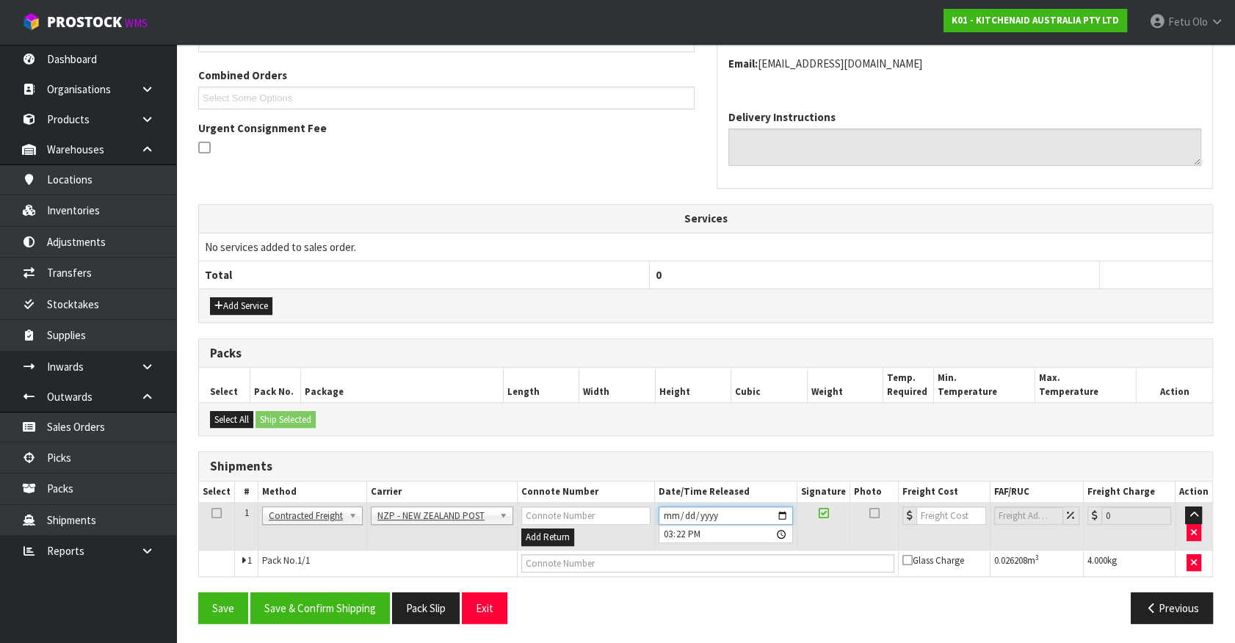
click at [788, 513] on input "[DATE]" at bounding box center [726, 516] width 134 height 18
click at [342, 610] on button "Save & Confirm Shipping" at bounding box center [320, 609] width 140 height 32
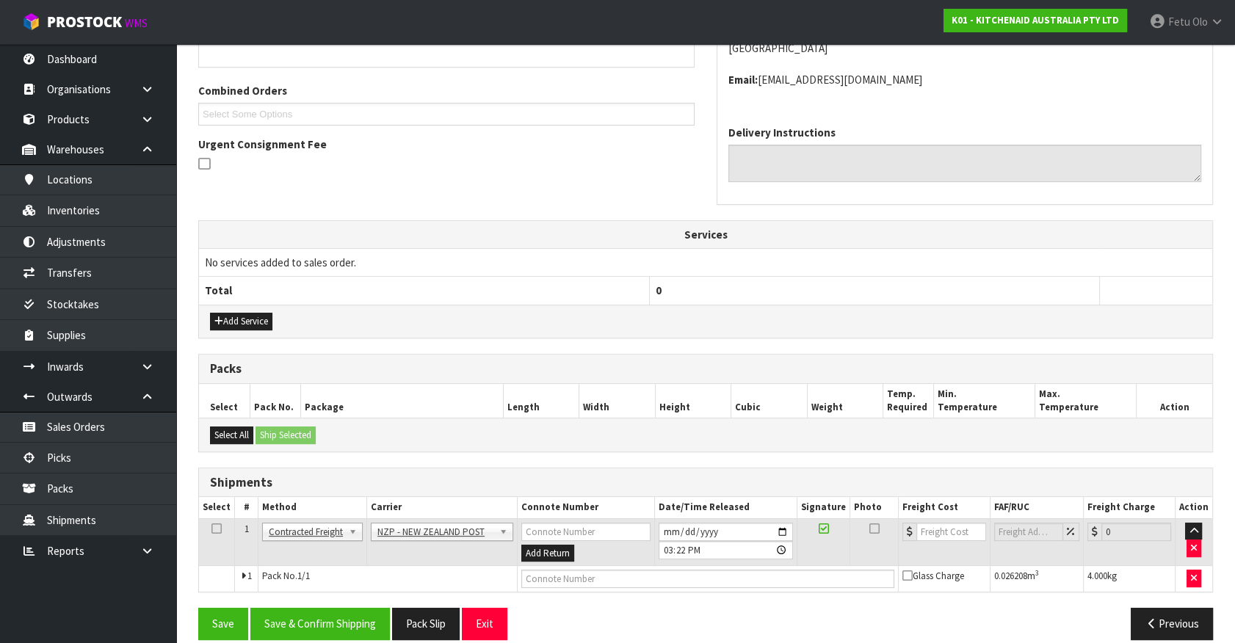
scroll to position [0, 0]
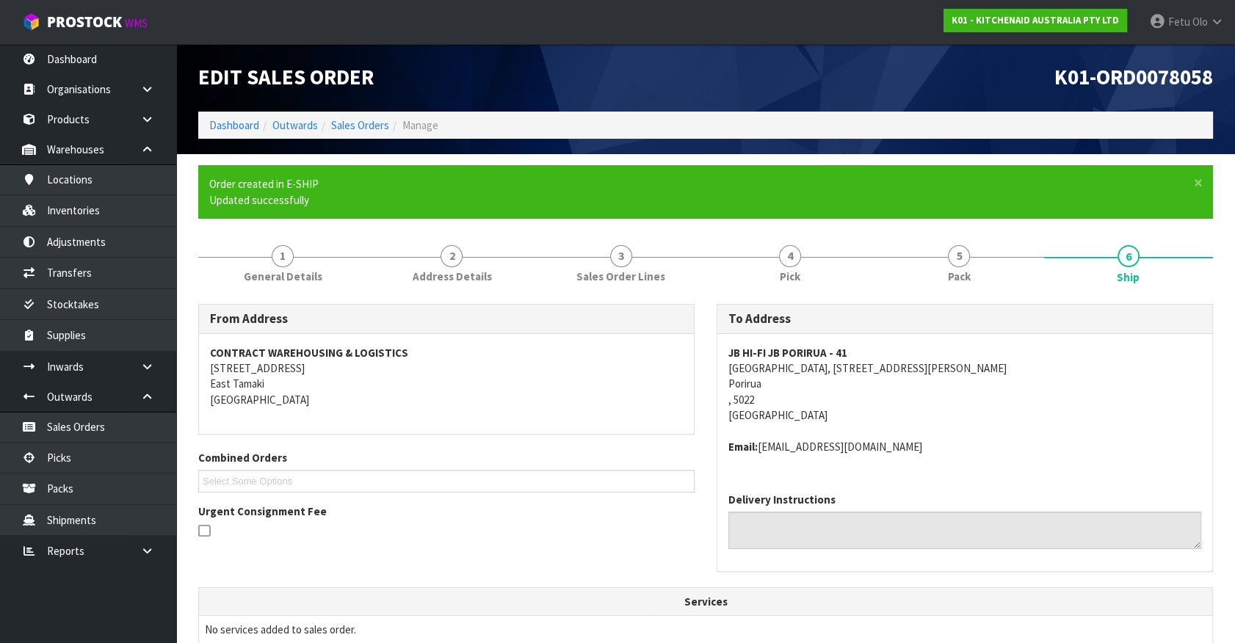
click at [1145, 455] on div "JB HI-FI JB PORIRUA - 41 Porirua Mega Centre, 10 Semple Street Porirua , 5022 N…" at bounding box center [964, 408] width 495 height 148
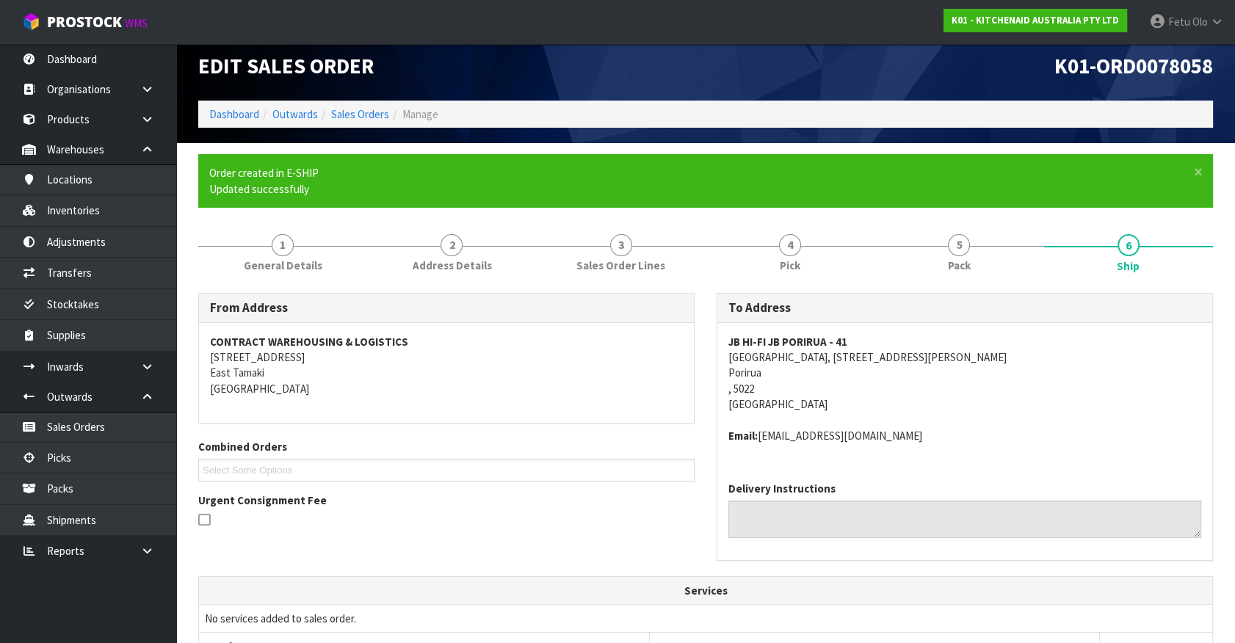
scroll to position [346, 0]
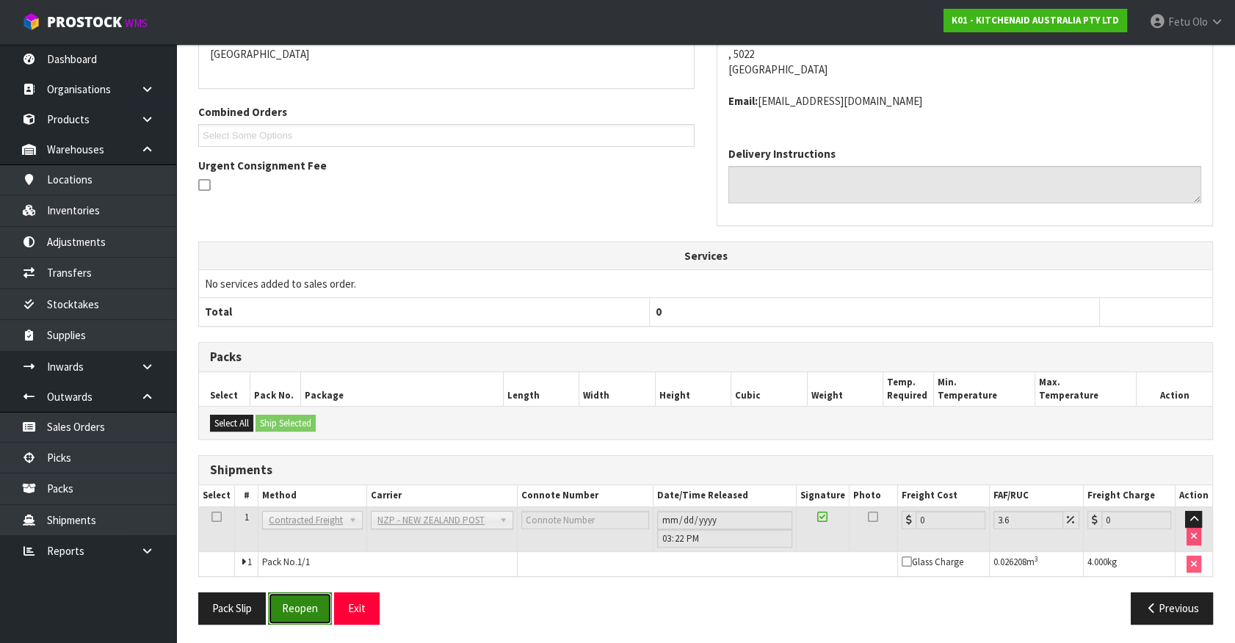
drag, startPoint x: 315, startPoint y: 606, endPoint x: 298, endPoint y: 601, distance: 17.7
click at [315, 606] on button "Reopen" at bounding box center [300, 609] width 64 height 32
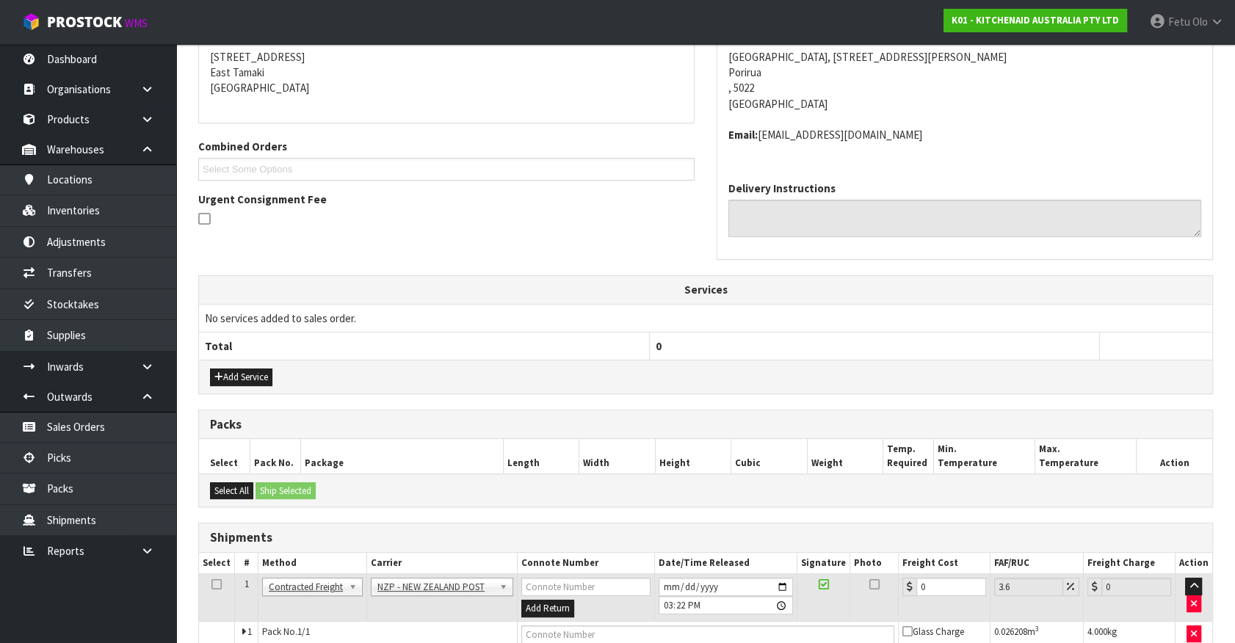
scroll to position [367, 0]
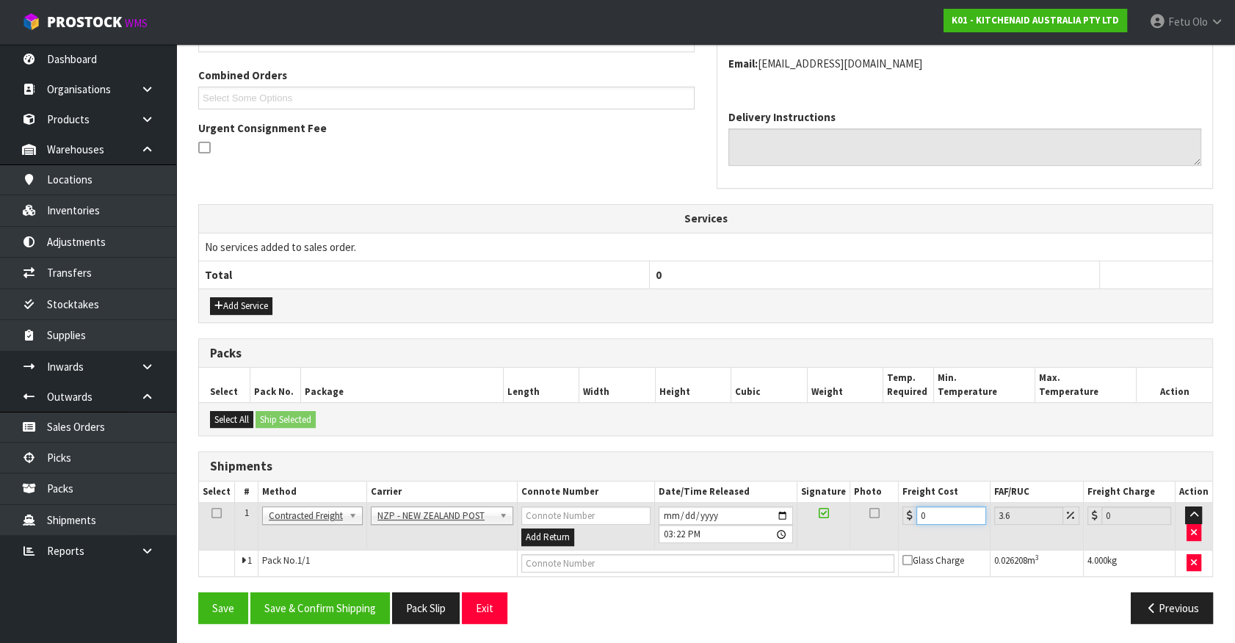
drag, startPoint x: 937, startPoint y: 515, endPoint x: 493, endPoint y: 556, distance: 446.2
click at [507, 552] on tbody "1 Client Local Pickup Customer Local Pickup Company Freight Contracted Freight …" at bounding box center [705, 539] width 1013 height 73
click at [610, 560] on input "text" at bounding box center [707, 563] width 373 height 18
click at [198, 593] on button "Save" at bounding box center [223, 609] width 50 height 32
drag, startPoint x: 377, startPoint y: 595, endPoint x: 354, endPoint y: 596, distance: 22.8
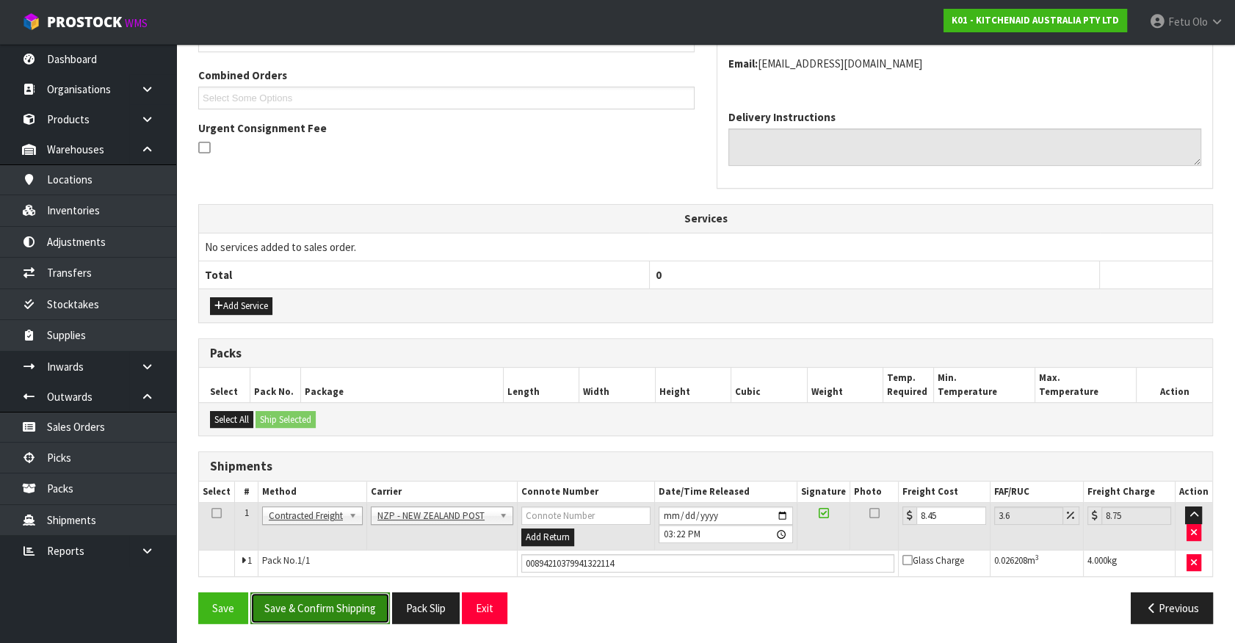
click at [374, 595] on button "Save & Confirm Shipping" at bounding box center [320, 609] width 140 height 32
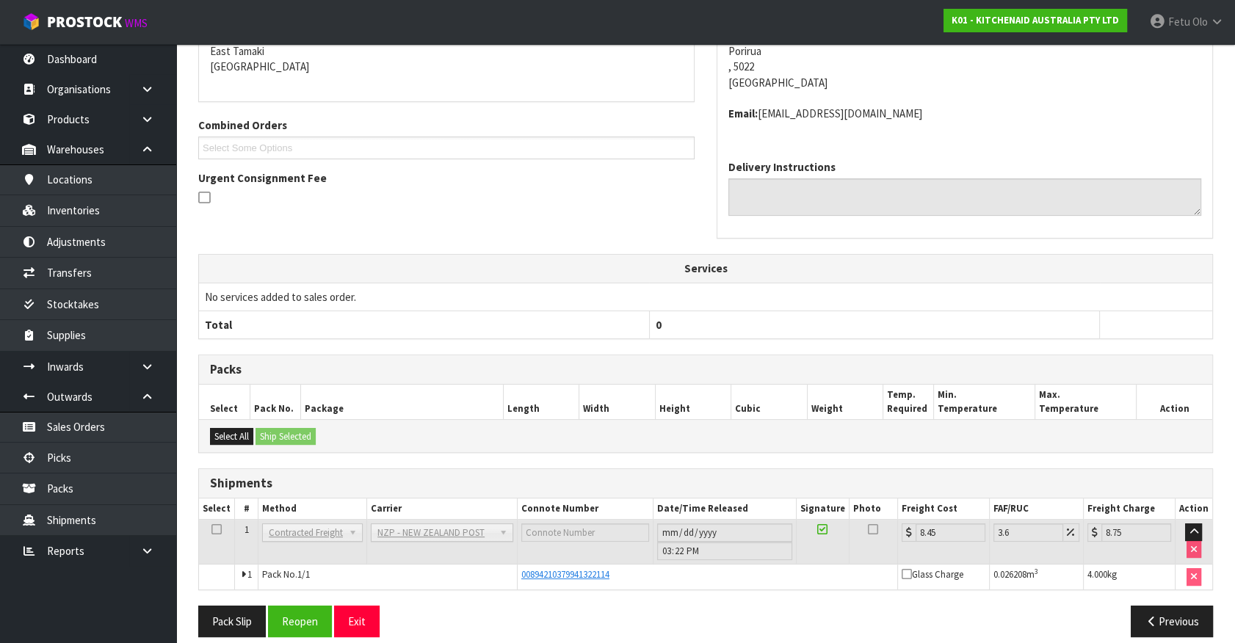
scroll to position [330, 0]
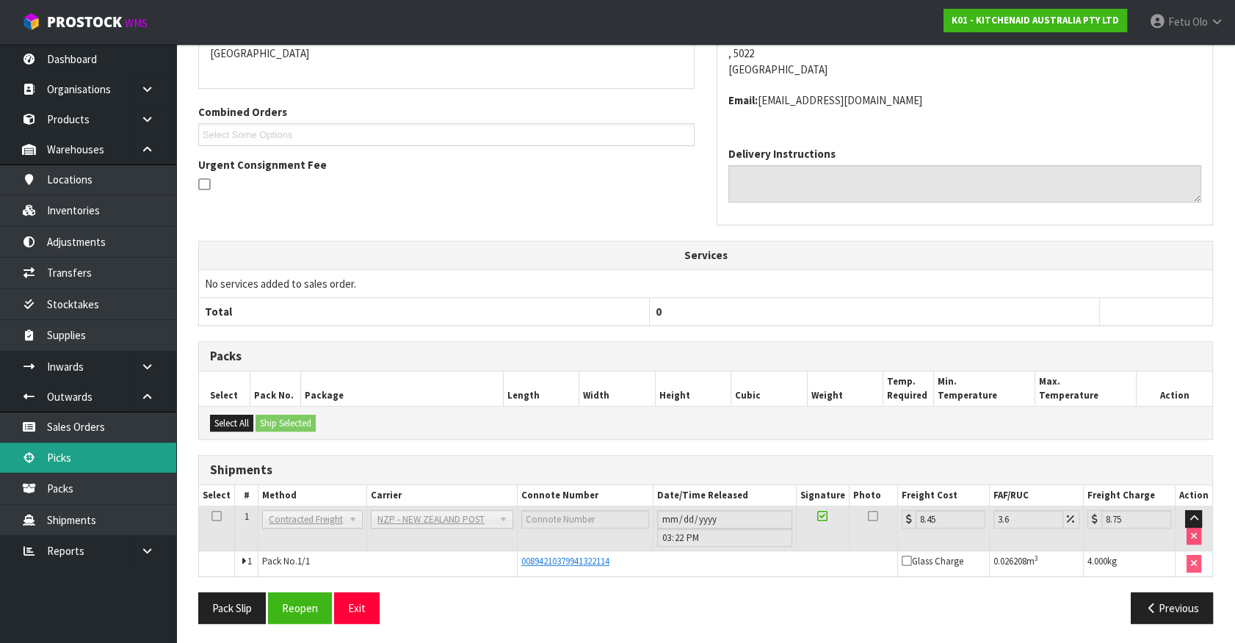
click at [95, 457] on link "Picks" at bounding box center [88, 458] width 176 height 30
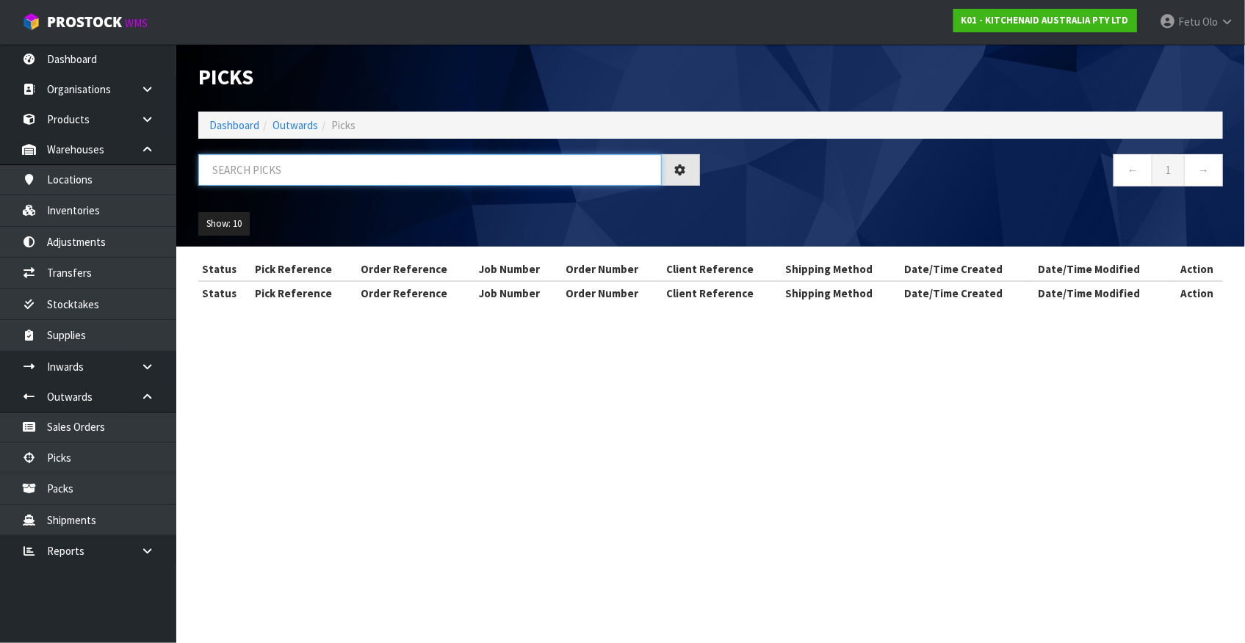
click at [285, 170] on input "text" at bounding box center [429, 170] width 463 height 32
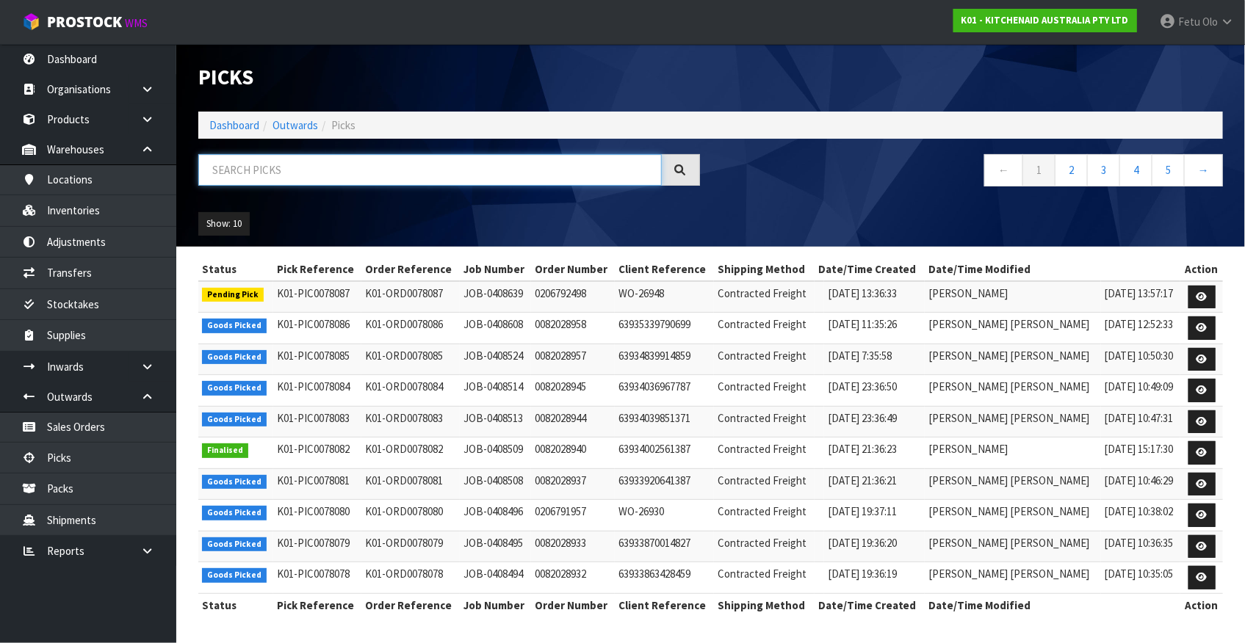
click at [287, 173] on input "text" at bounding box center [429, 170] width 463 height 32
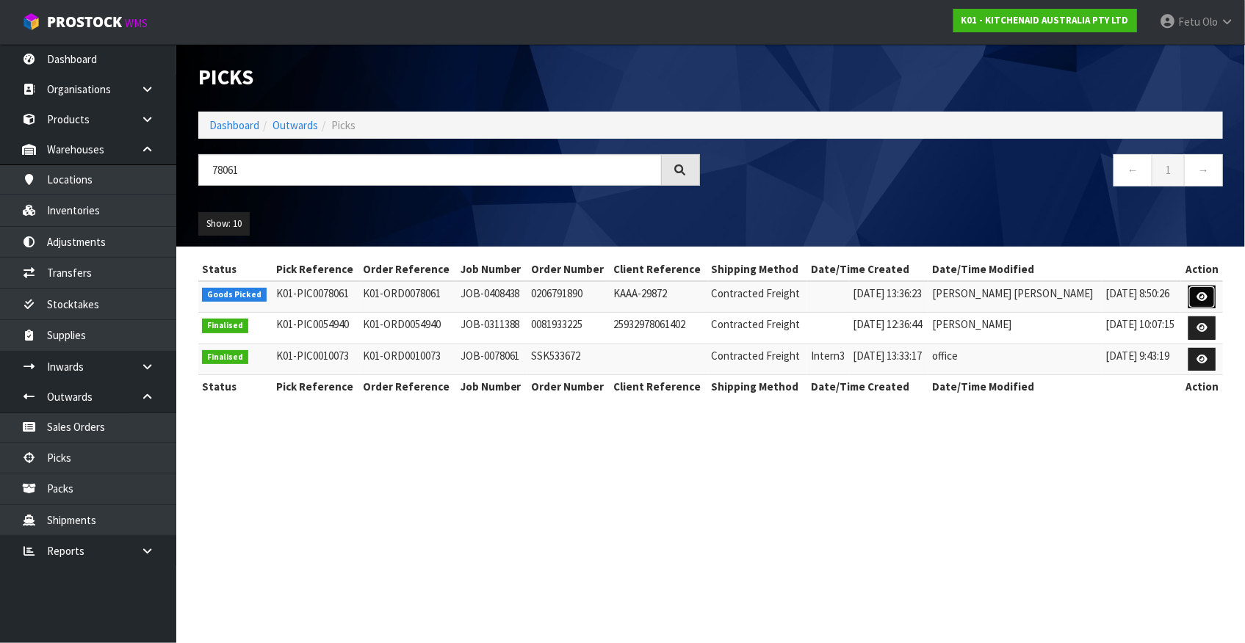
click at [1208, 293] on link at bounding box center [1201, 297] width 27 height 23
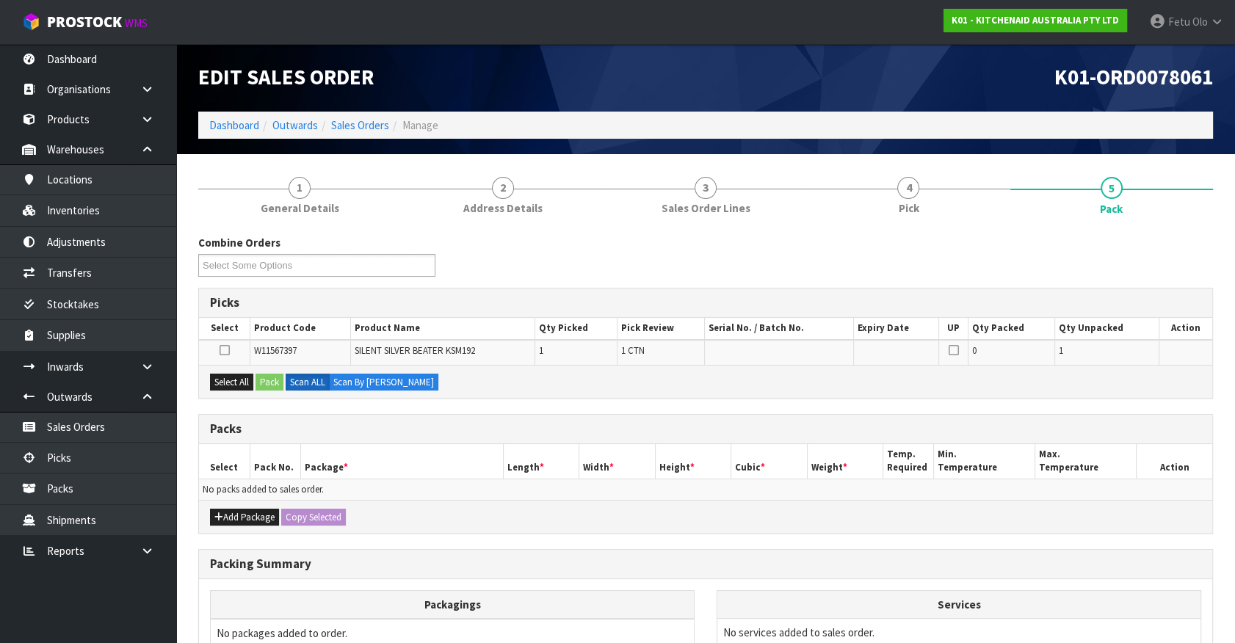
click at [720, 377] on div "Select All Pack Scan ALL Scan By [PERSON_NAME]" at bounding box center [705, 381] width 1013 height 33
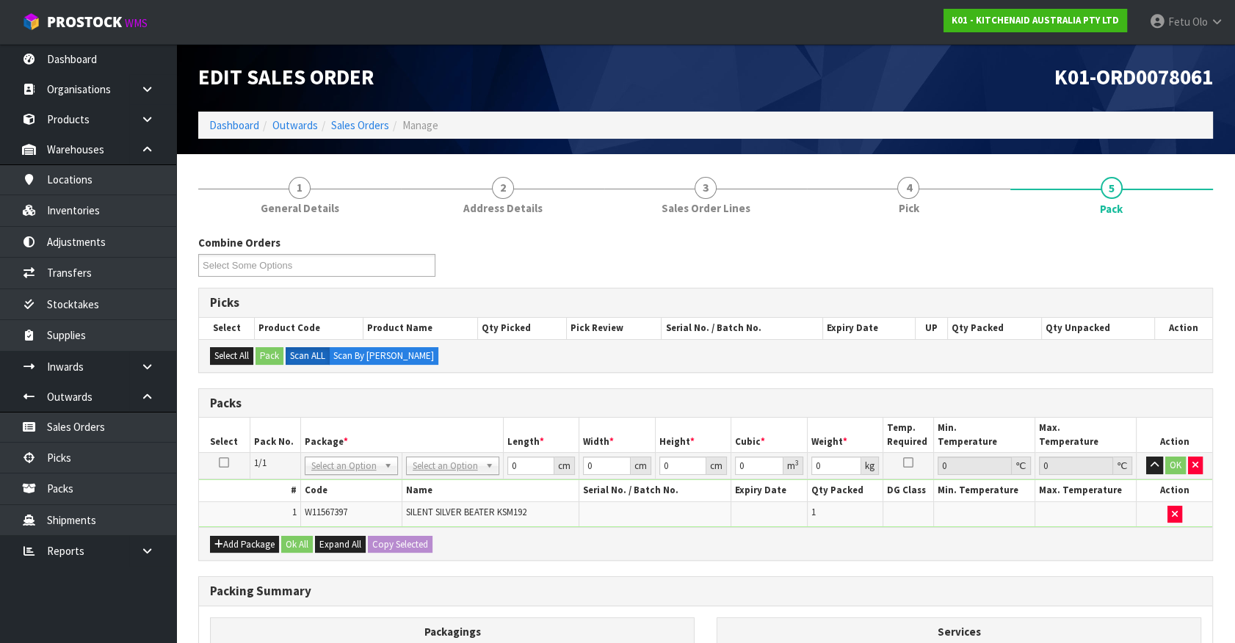
click at [533, 551] on div "Add Package Ok All Expand All Copy Selected" at bounding box center [705, 543] width 1013 height 33
click at [529, 548] on div "Add Package Ok All Expand All Copy Selected" at bounding box center [705, 543] width 1013 height 33
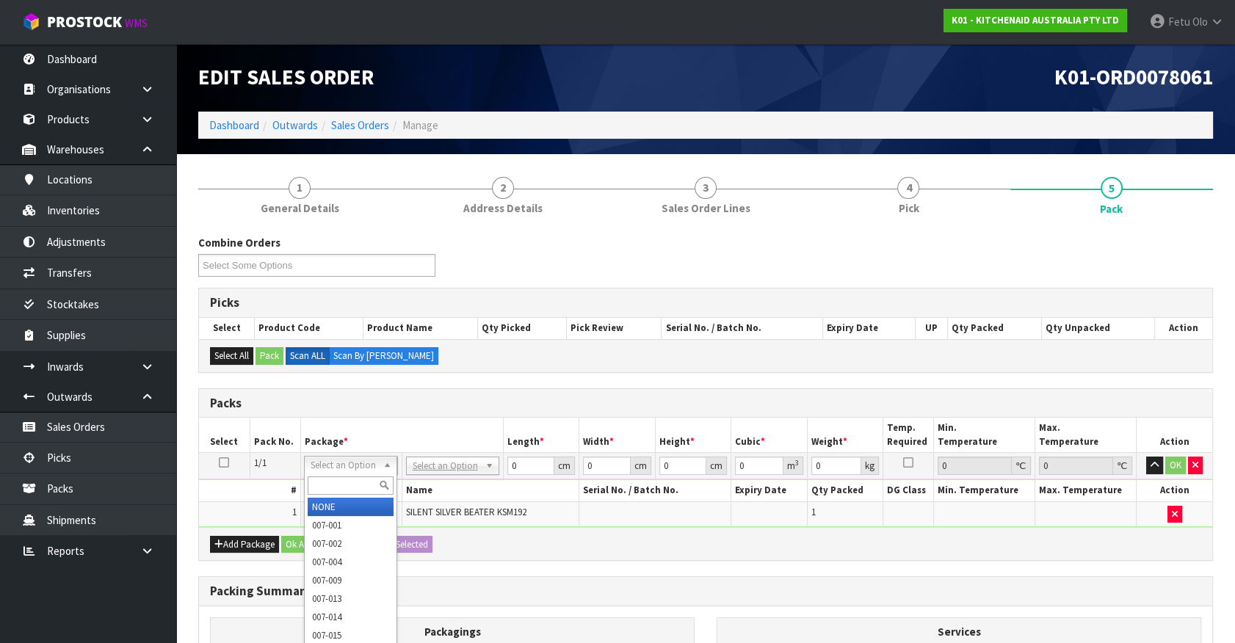
drag, startPoint x: 311, startPoint y: 455, endPoint x: 319, endPoint y: 470, distance: 17.1
click at [325, 488] on input "text" at bounding box center [351, 486] width 86 height 18
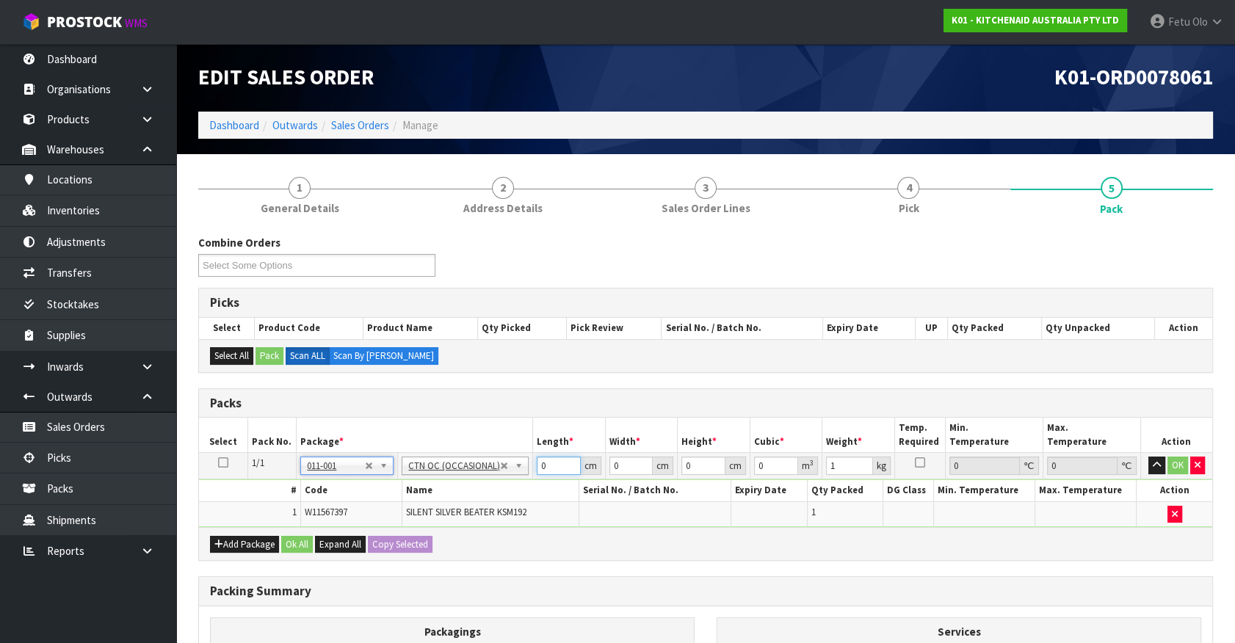
drag, startPoint x: 551, startPoint y: 464, endPoint x: 318, endPoint y: 511, distance: 238.2
click at [318, 511] on tbody "1/1 NONE 007-001 007-002 007-004 007-009 007-013 007-014 007-015 007-017 007-01…" at bounding box center [705, 490] width 1013 height 74
click at [1176, 466] on button "OK" at bounding box center [1178, 466] width 21 height 18
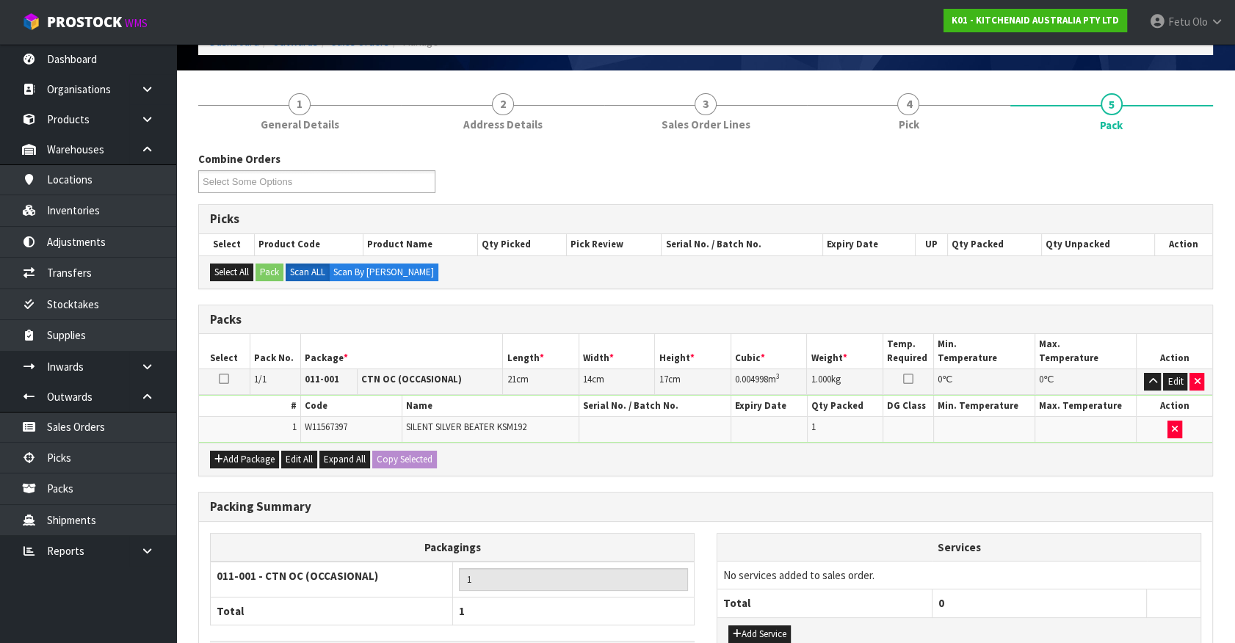
scroll to position [192, 0]
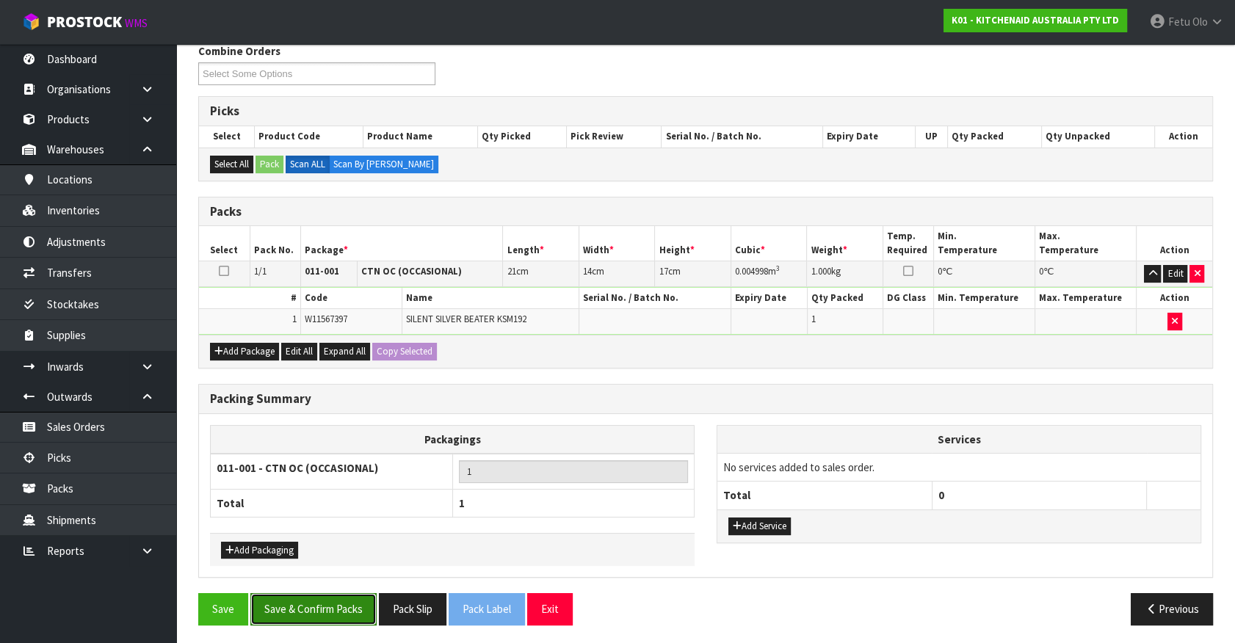
click at [350, 603] on button "Save & Confirm Packs" at bounding box center [313, 609] width 126 height 32
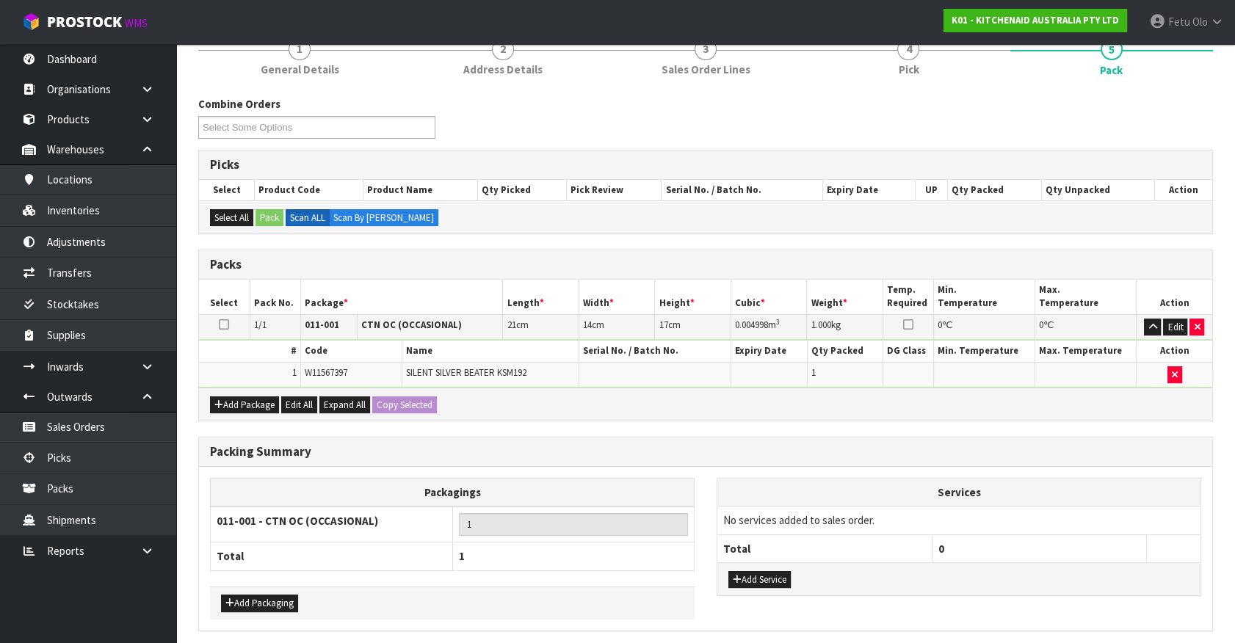
scroll to position [66, 0]
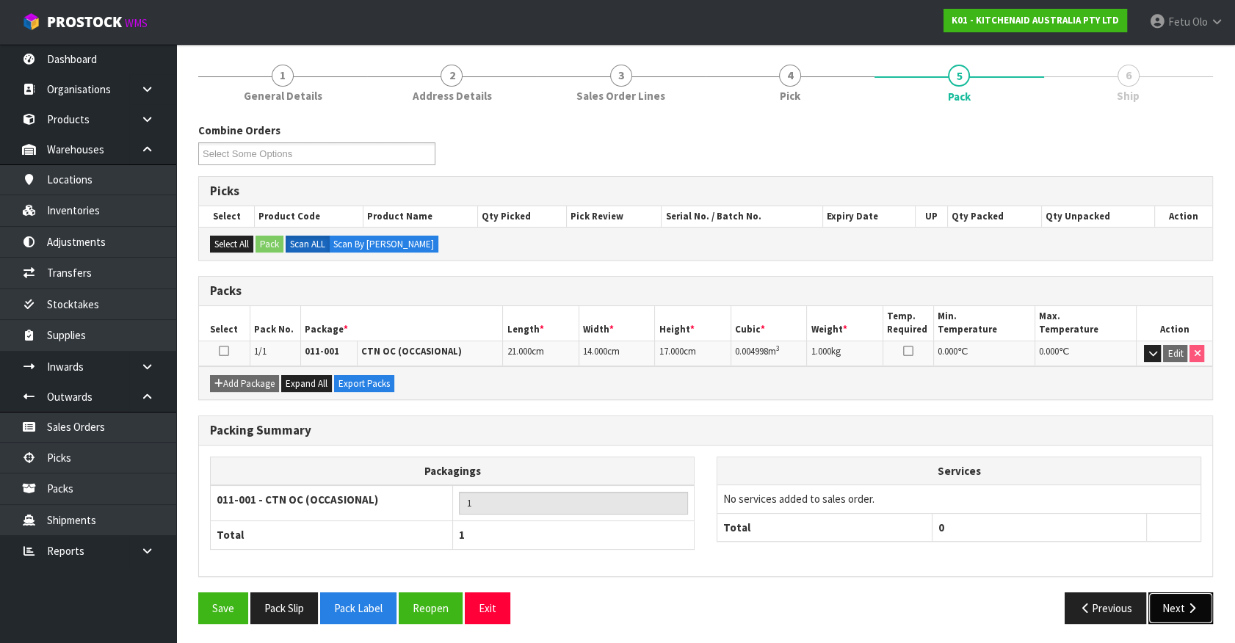
click at [1188, 614] on button "Next" at bounding box center [1181, 609] width 65 height 32
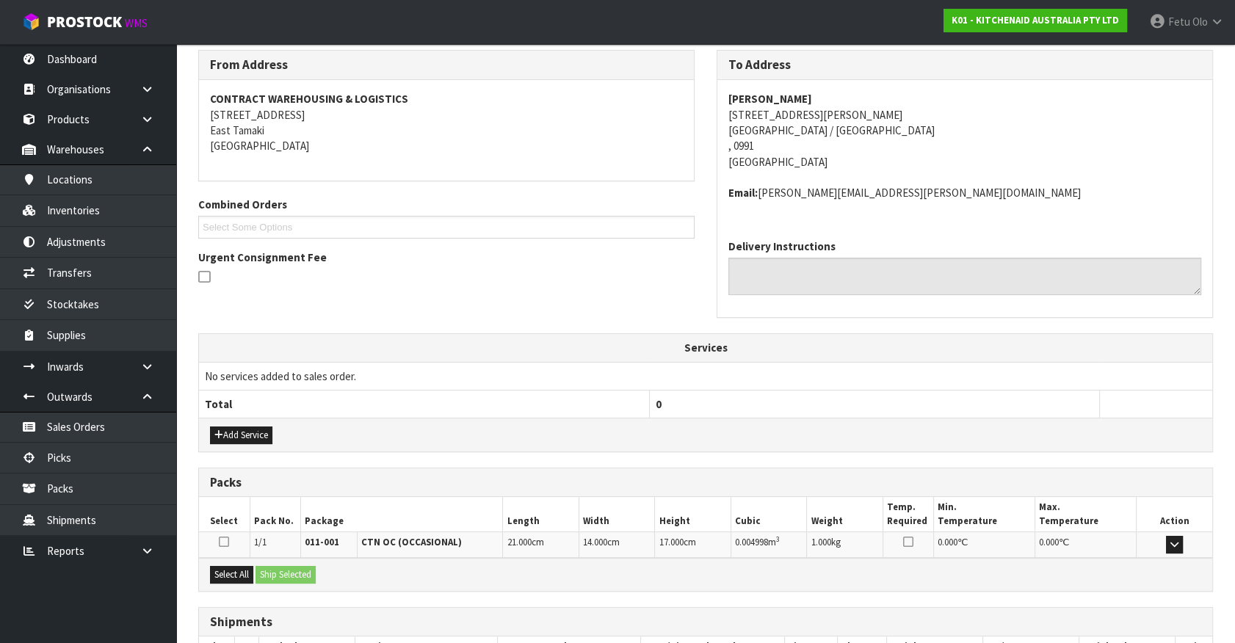
scroll to position [341, 0]
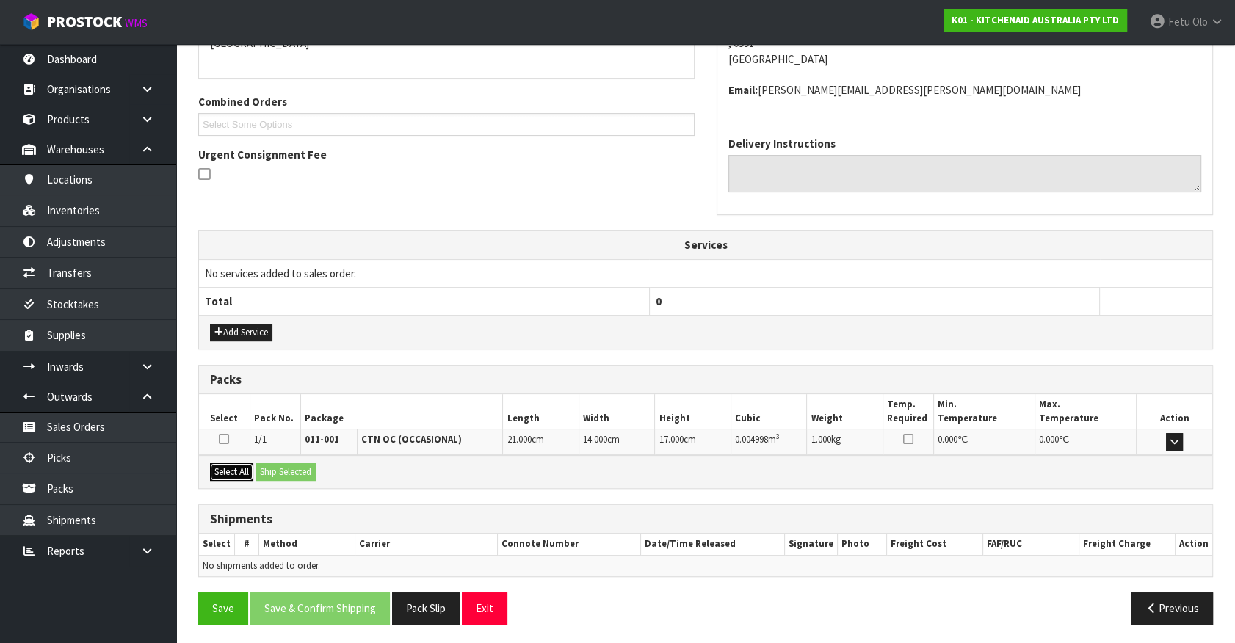
click at [246, 471] on button "Select All" at bounding box center [231, 472] width 43 height 18
click at [291, 471] on button "Ship Selected" at bounding box center [286, 472] width 60 height 18
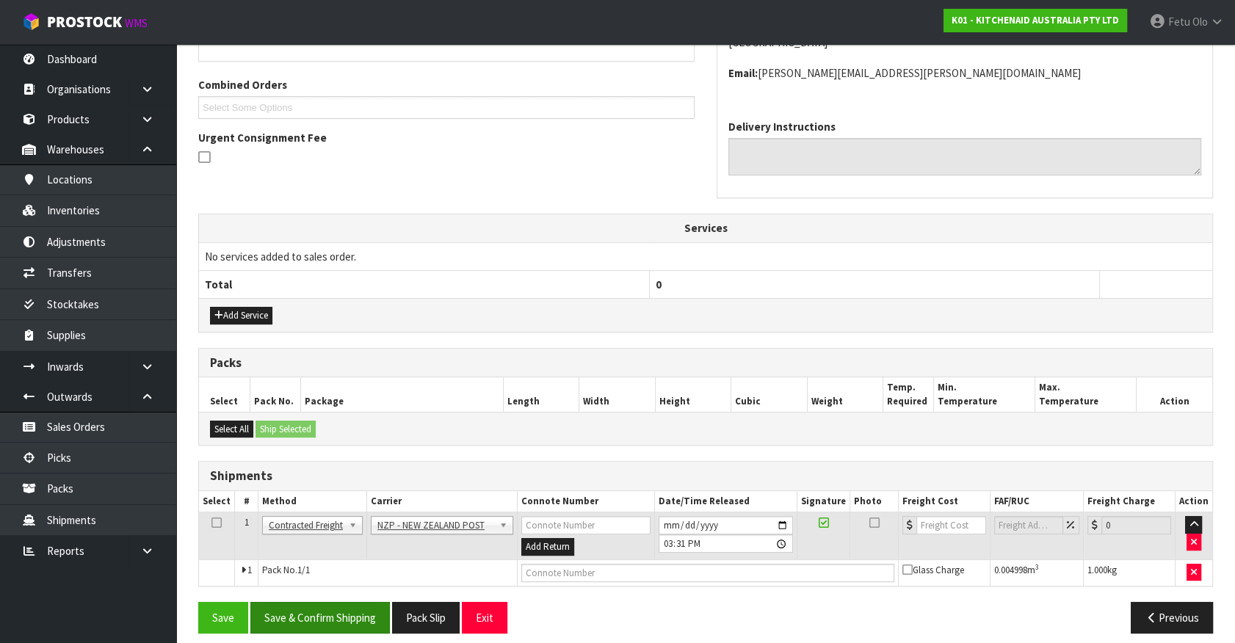
scroll to position [367, 0]
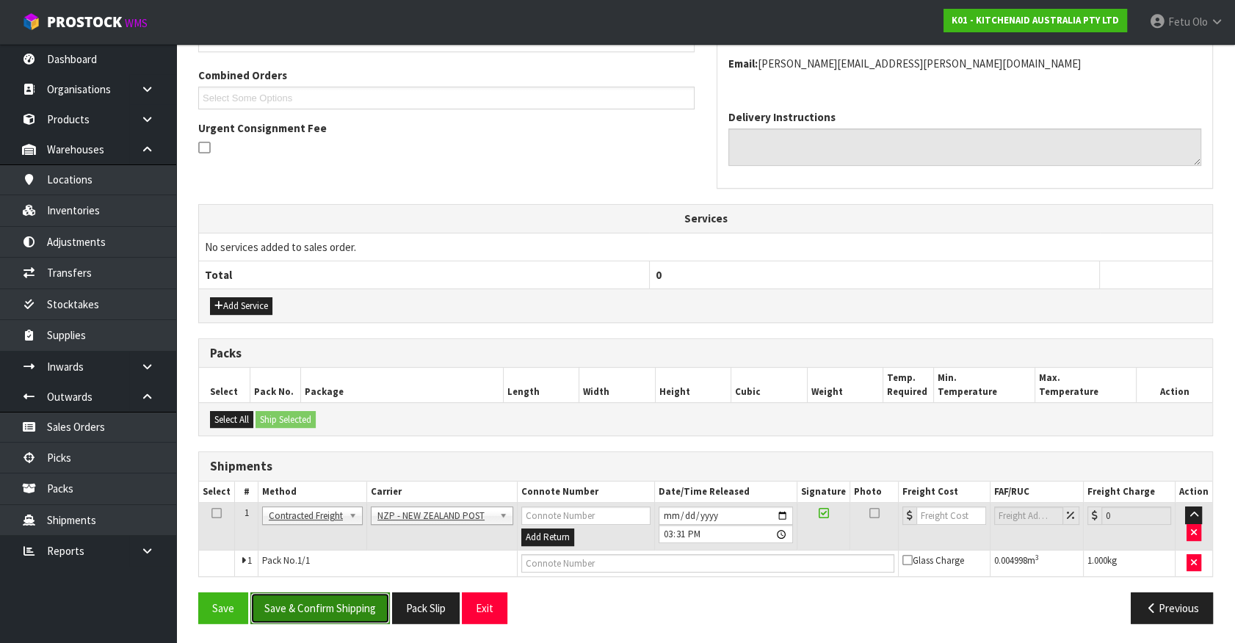
click at [336, 598] on button "Save & Confirm Shipping" at bounding box center [320, 609] width 140 height 32
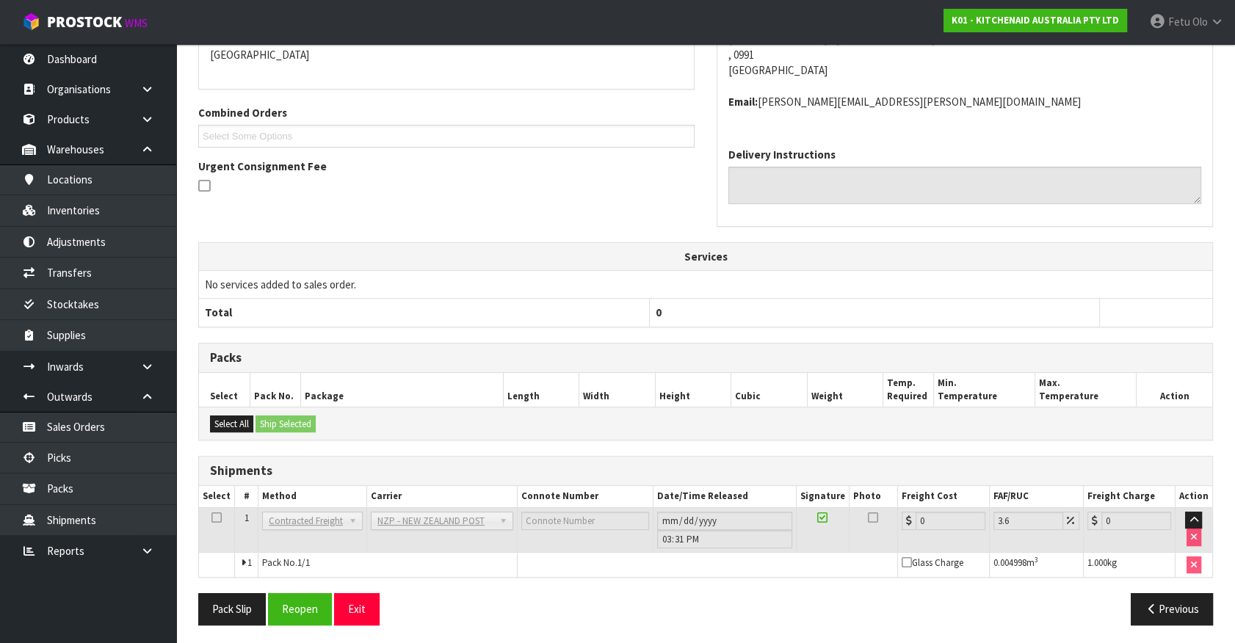
scroll to position [346, 0]
drag, startPoint x: 291, startPoint y: 595, endPoint x: 272, endPoint y: 579, distance: 25.0
click at [291, 595] on button "Reopen" at bounding box center [300, 609] width 64 height 32
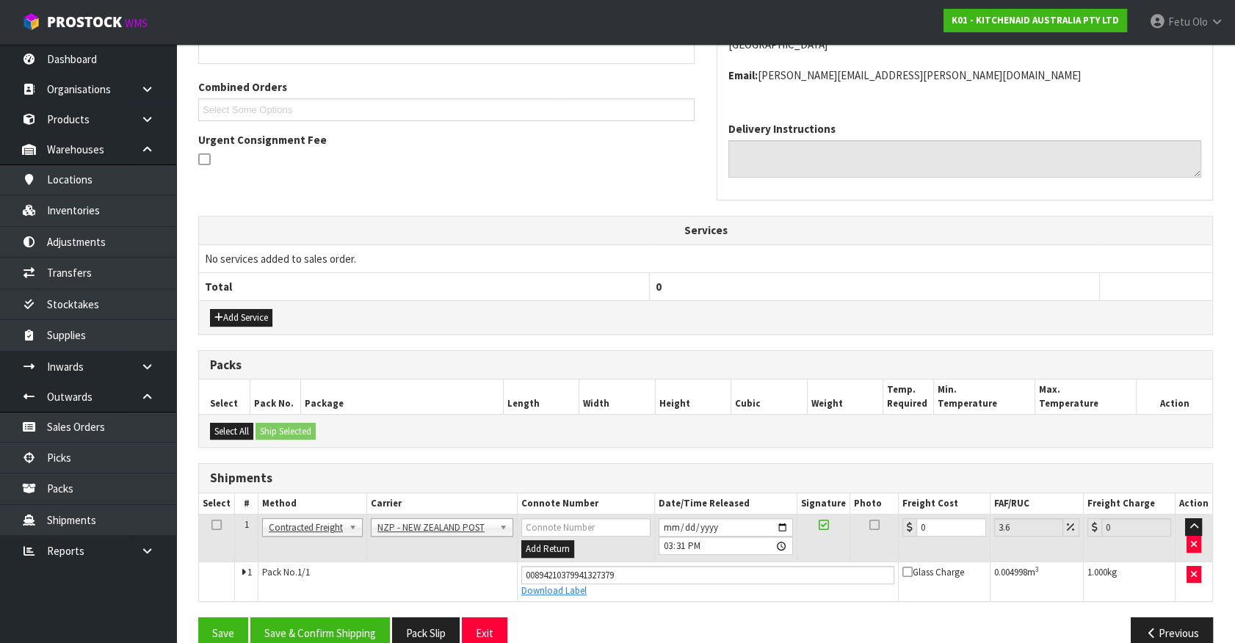
scroll to position [380, 0]
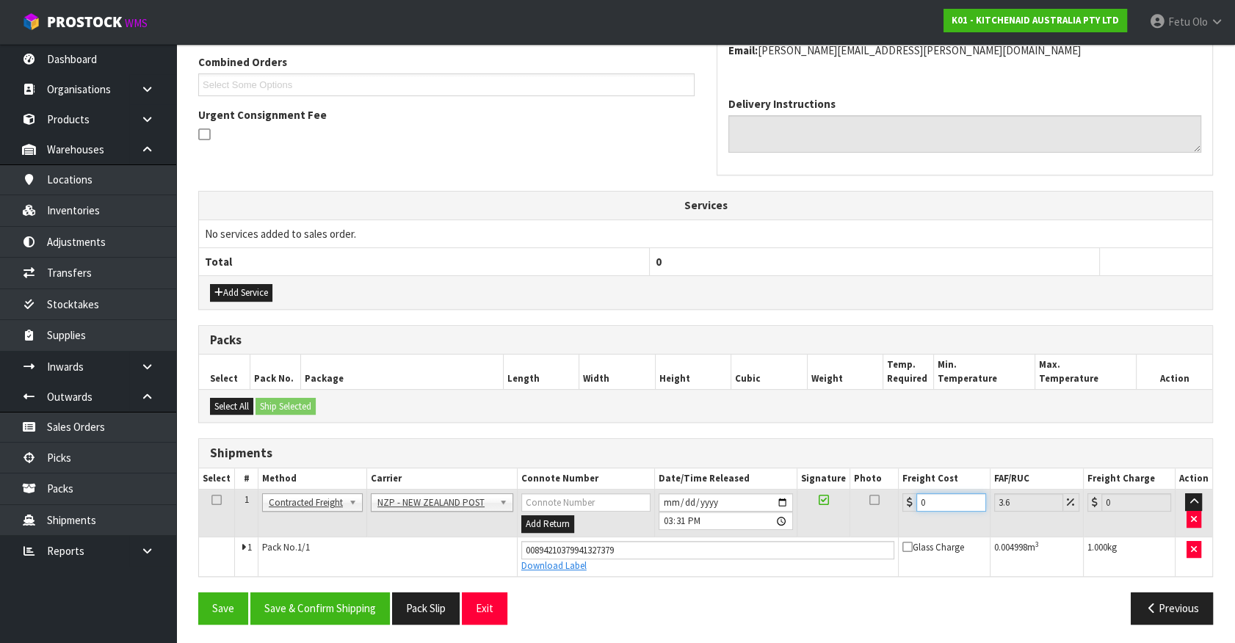
drag, startPoint x: 937, startPoint y: 498, endPoint x: 587, endPoint y: 549, distance: 354.0
click at [595, 549] on tbody "1 Client Local Pickup Customer Local Pickup Company Freight Contracted Freight …" at bounding box center [705, 533] width 1013 height 87
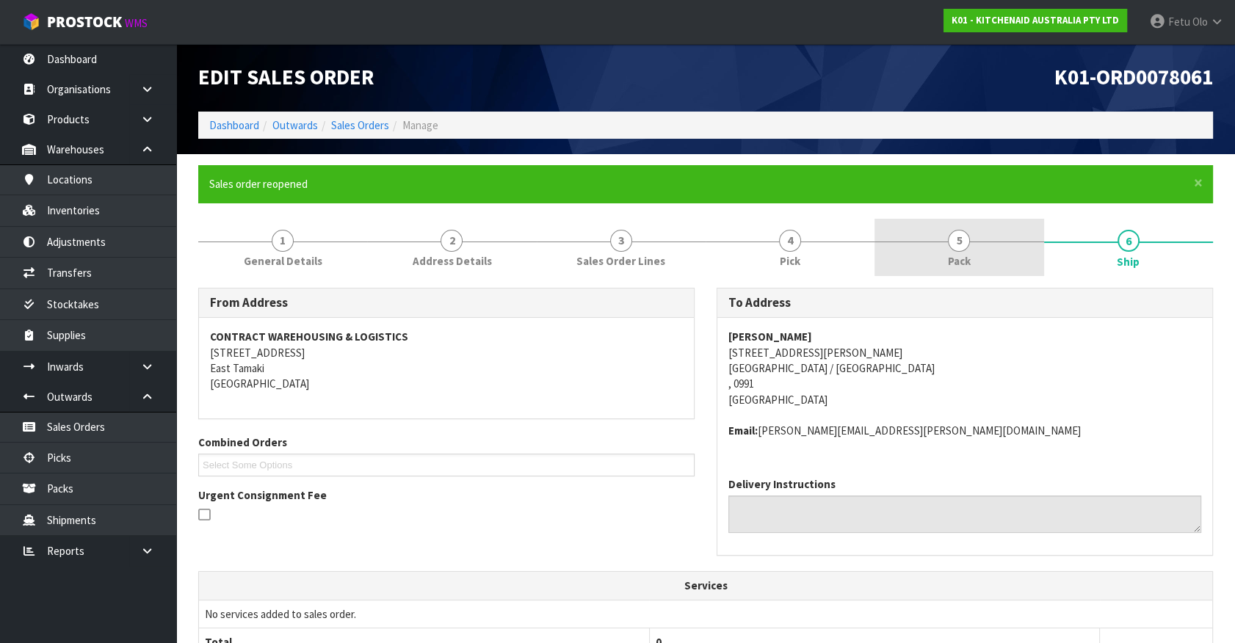
click at [969, 259] on span "Pack" at bounding box center [959, 260] width 23 height 15
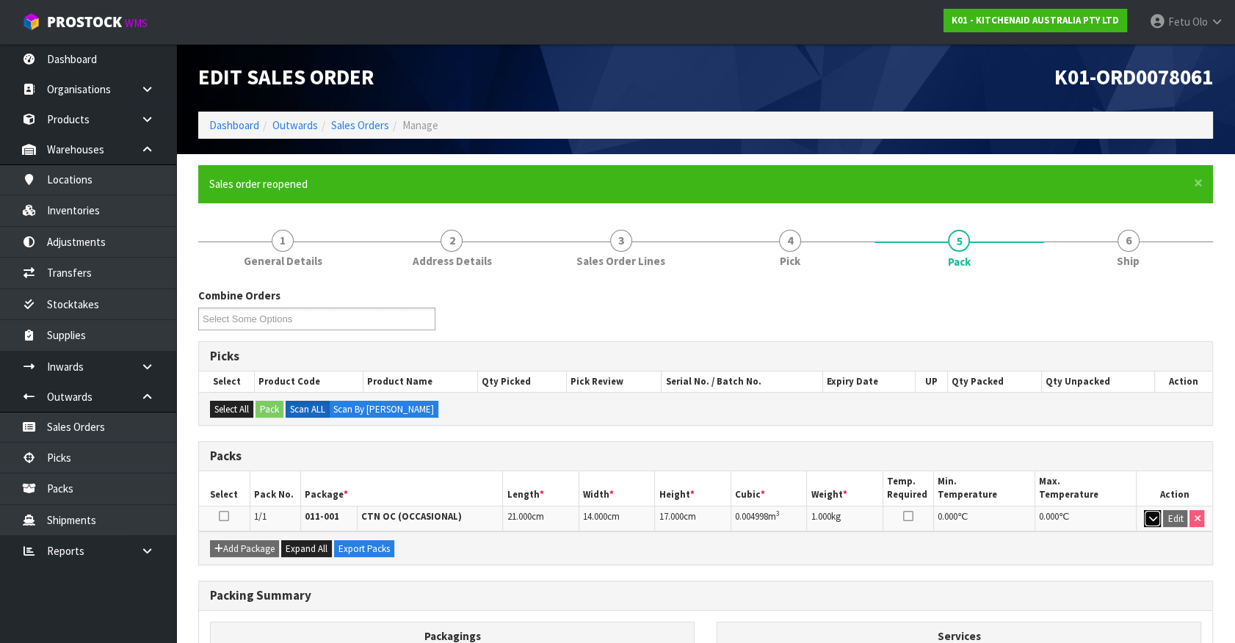
click at [1151, 518] on icon "button" at bounding box center [1153, 519] width 8 height 10
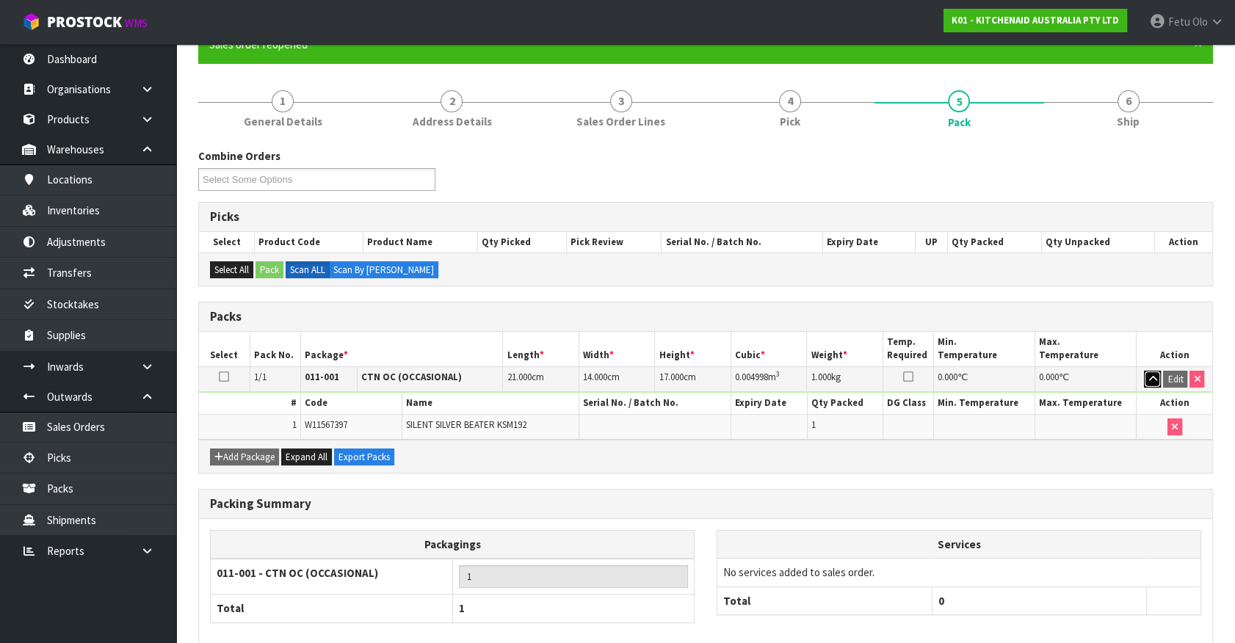
scroll to position [213, 0]
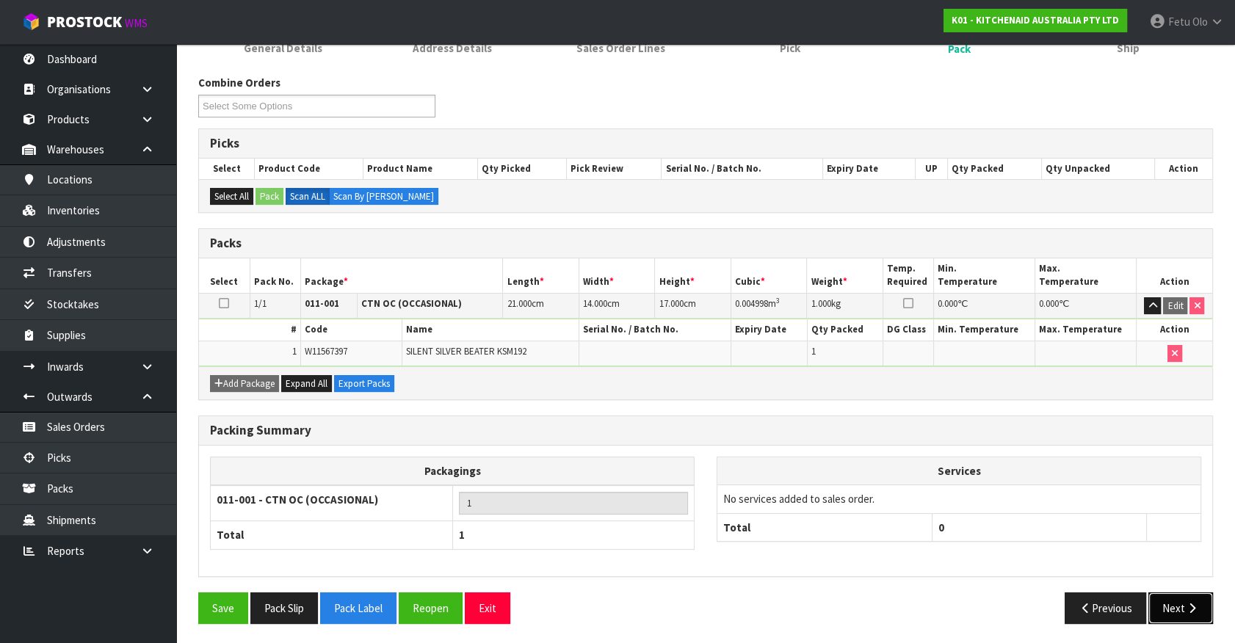
click at [1174, 609] on button "Next" at bounding box center [1181, 609] width 65 height 32
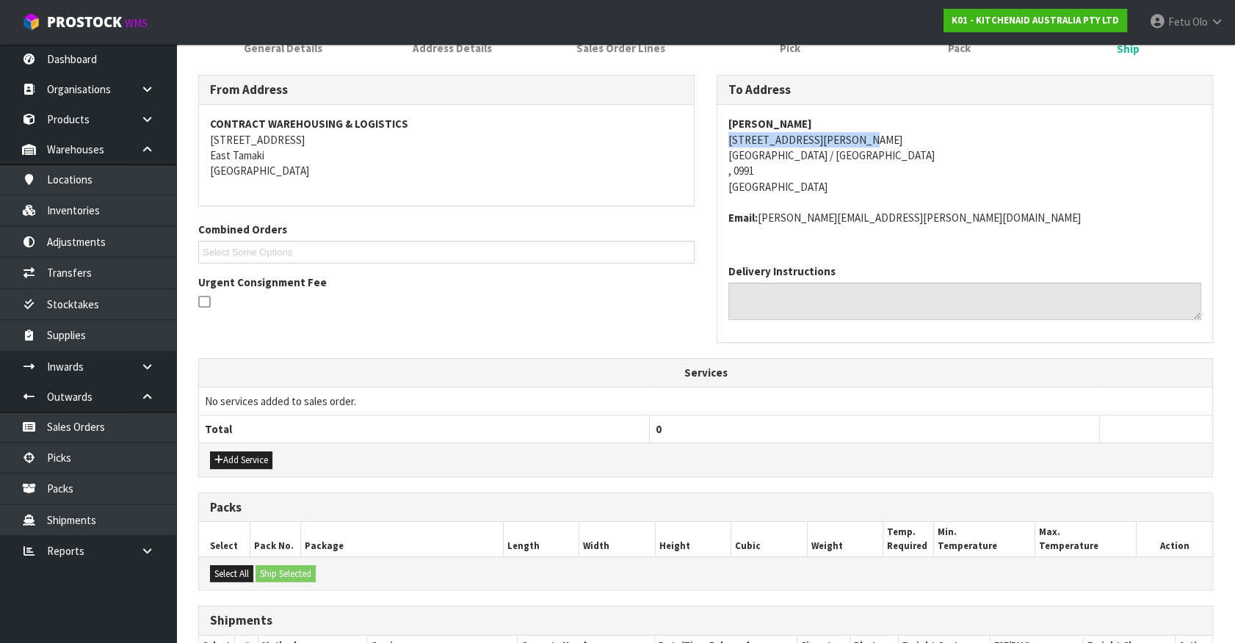
drag, startPoint x: 726, startPoint y: 140, endPoint x: 914, endPoint y: 143, distance: 188.0
click at [914, 143] on div "Elise Bishop 111 Hector Sanderson Road Great Barrier Island / Aotea , 0991 New …" at bounding box center [964, 179] width 495 height 148
copy address "111 Hector Sanderson Road"
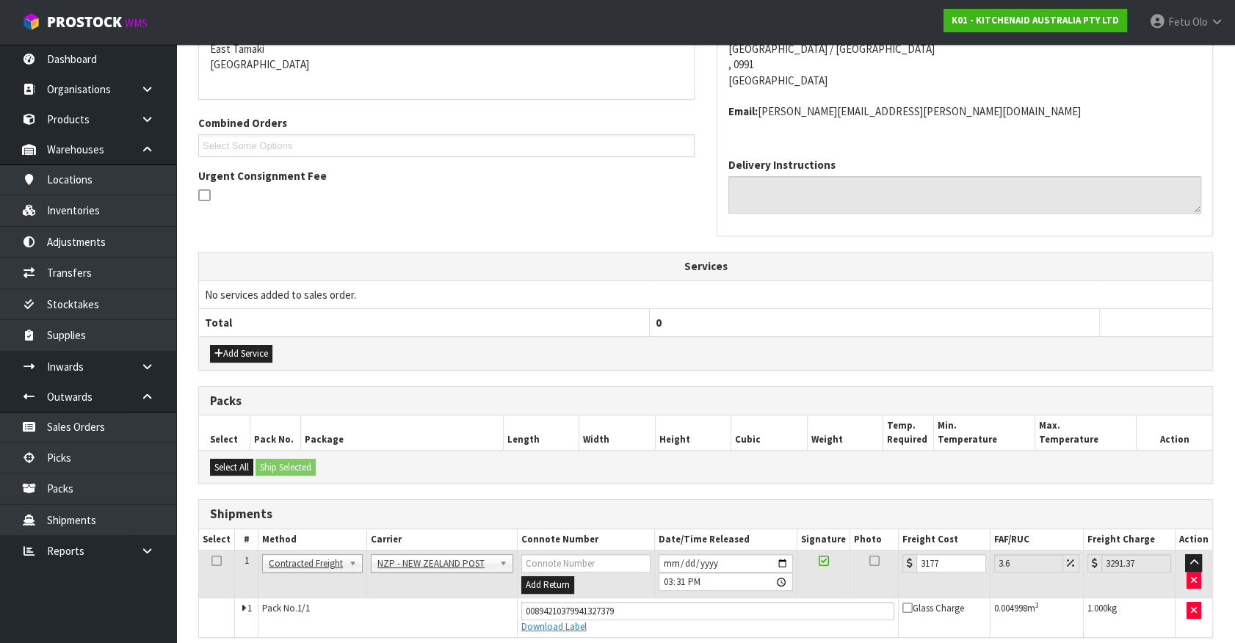
scroll to position [380, 0]
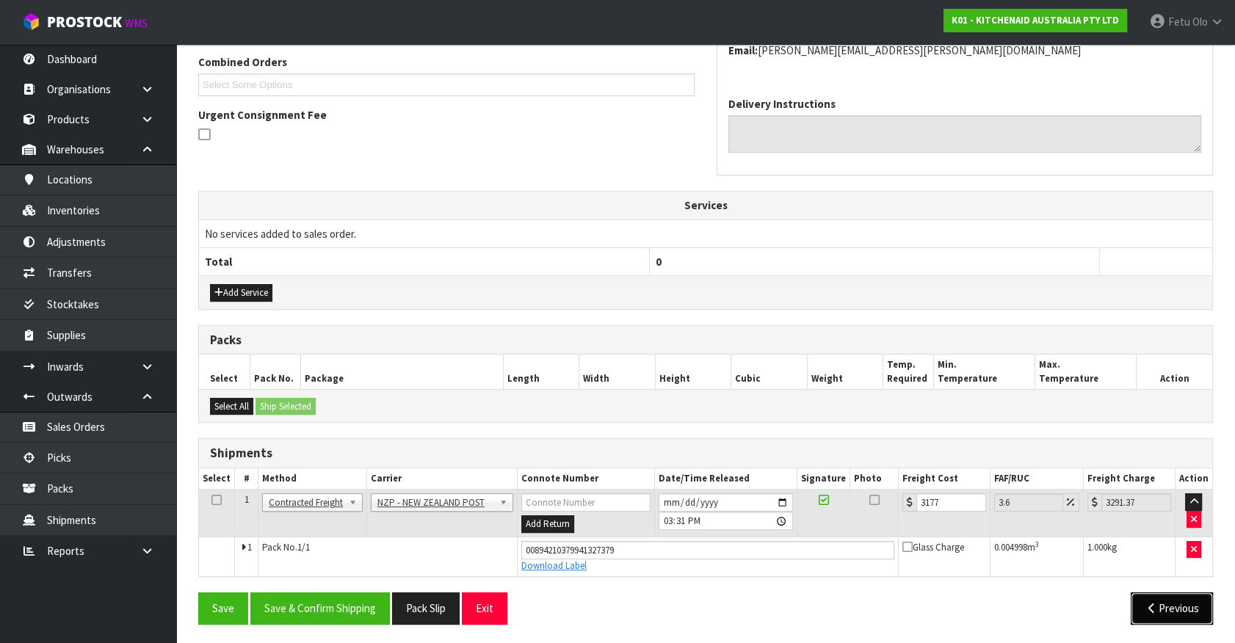
drag, startPoint x: 1159, startPoint y: 598, endPoint x: 960, endPoint y: 558, distance: 203.1
click at [1159, 598] on button "Previous" at bounding box center [1172, 609] width 82 height 32
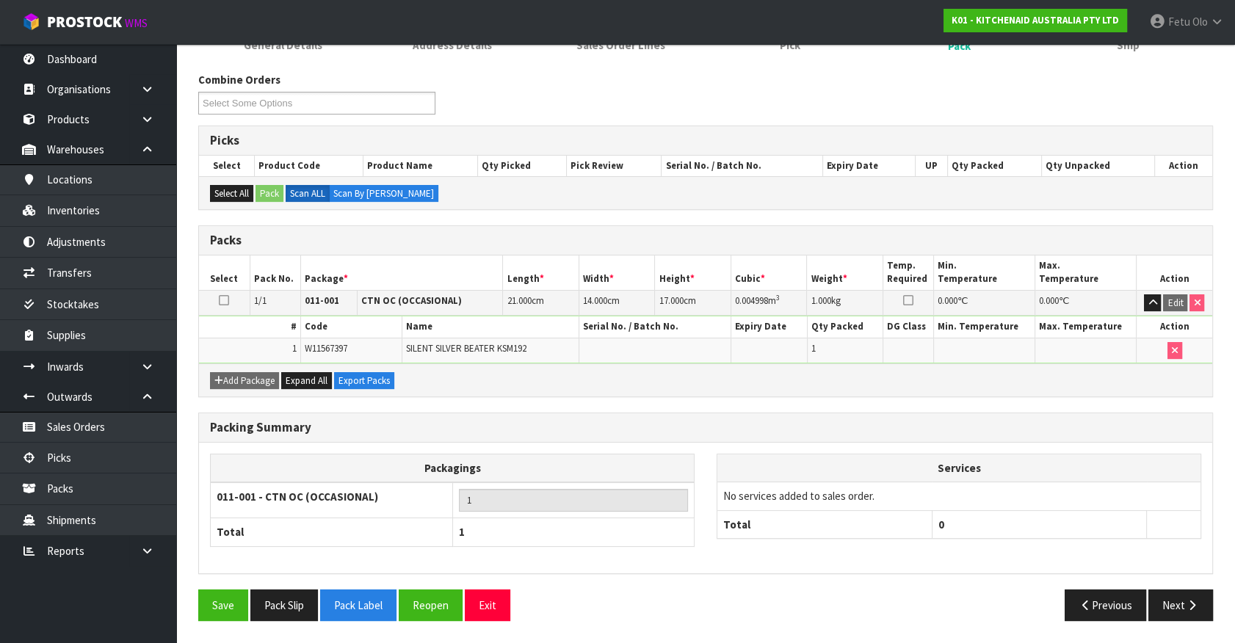
scroll to position [213, 0]
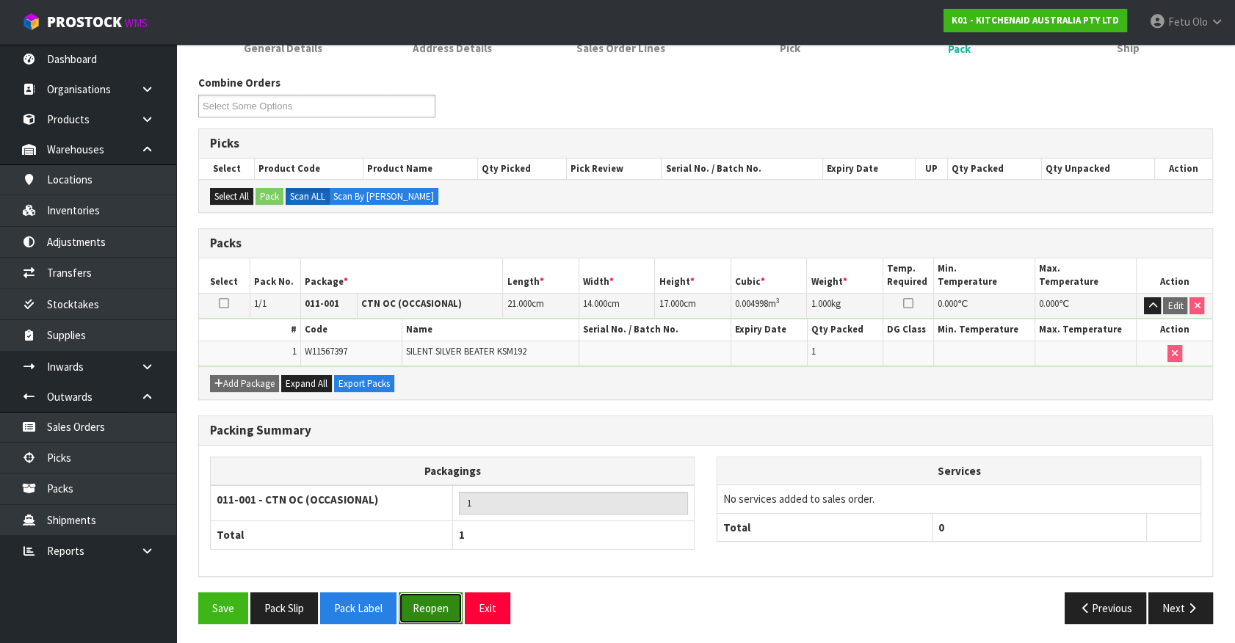
click at [435, 611] on button "Reopen" at bounding box center [431, 609] width 64 height 32
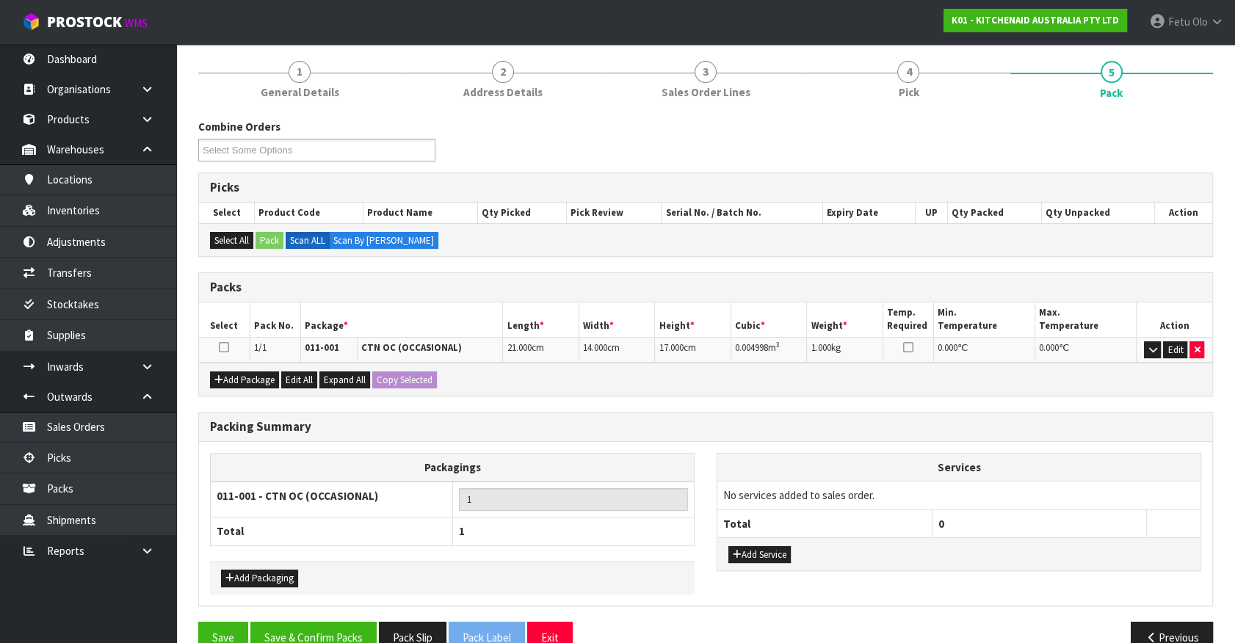
scroll to position [198, 0]
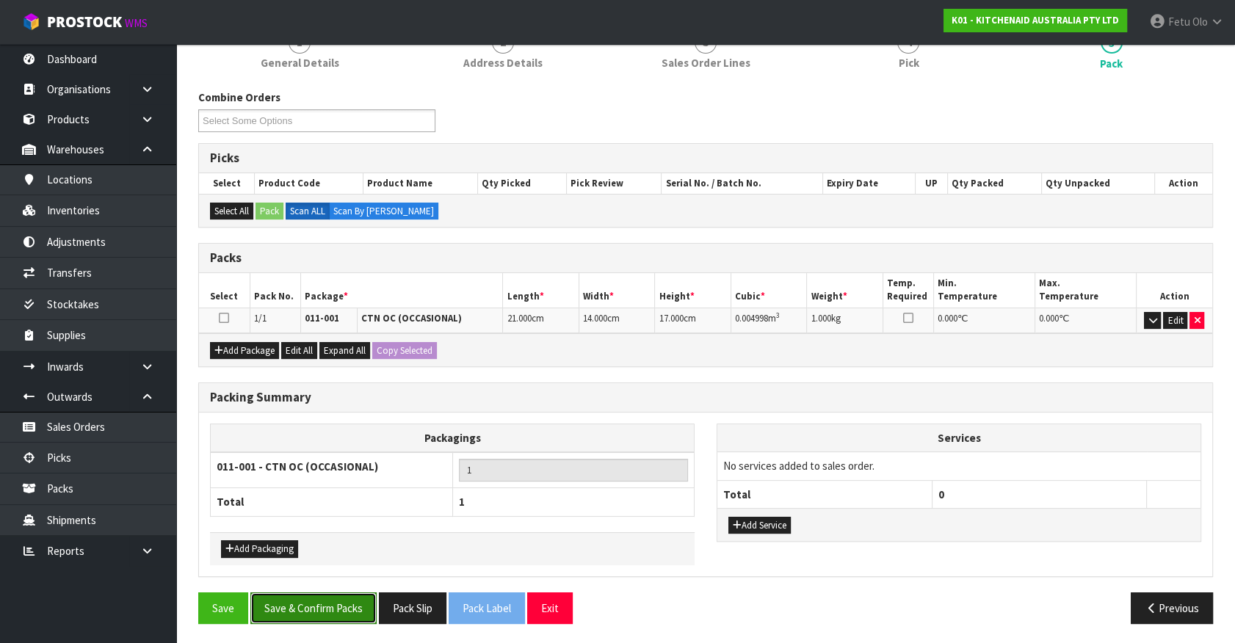
click at [322, 610] on button "Save & Confirm Packs" at bounding box center [313, 609] width 126 height 32
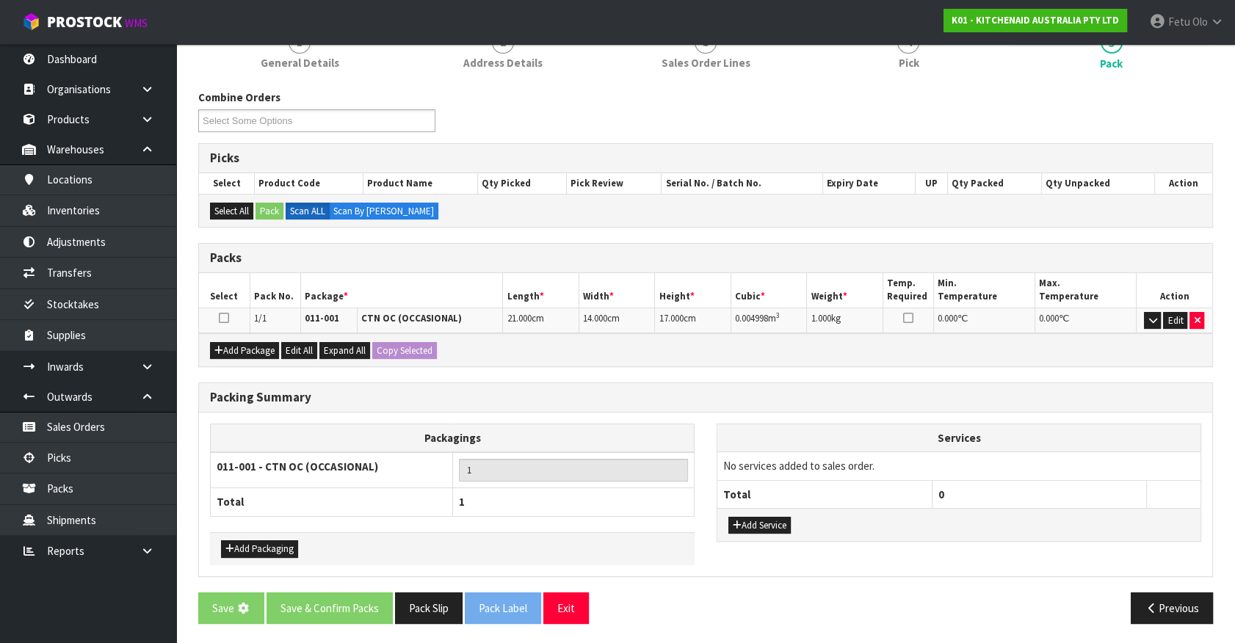
scroll to position [0, 0]
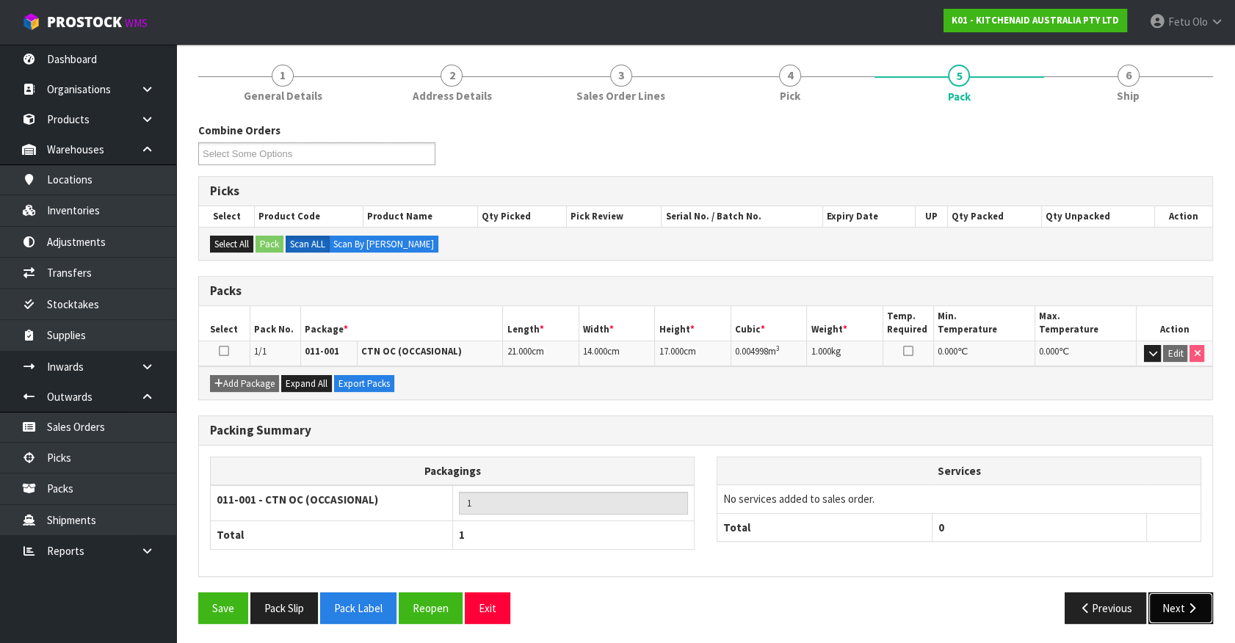
click at [1191, 620] on button "Next" at bounding box center [1181, 609] width 65 height 32
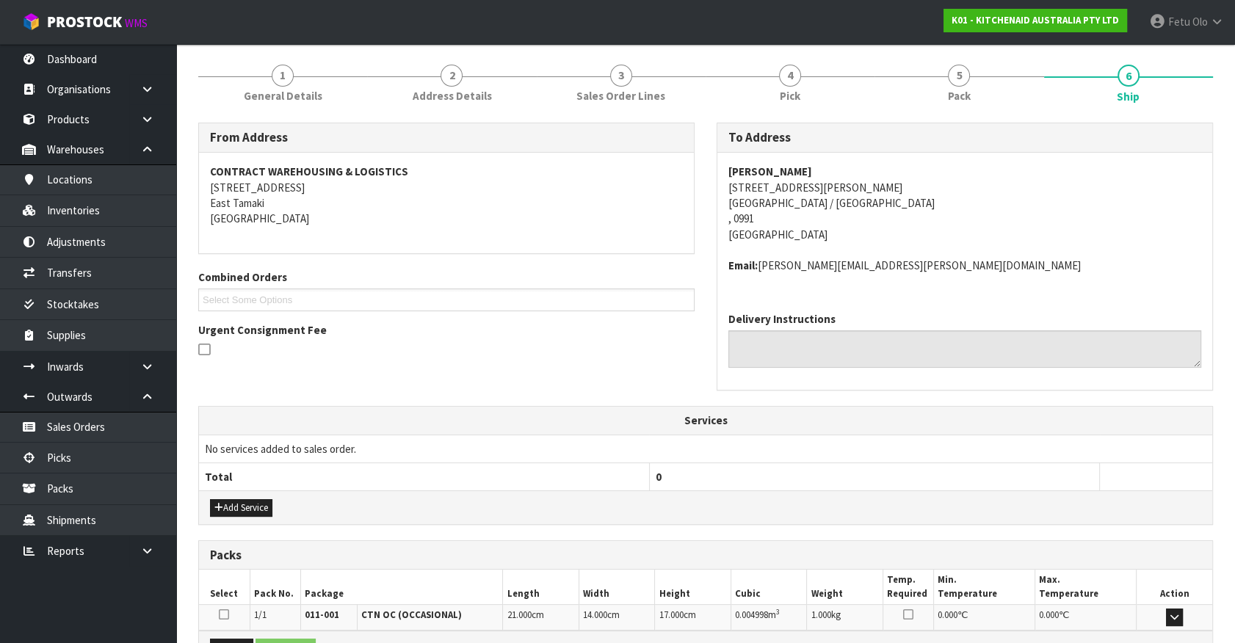
scroll to position [341, 0]
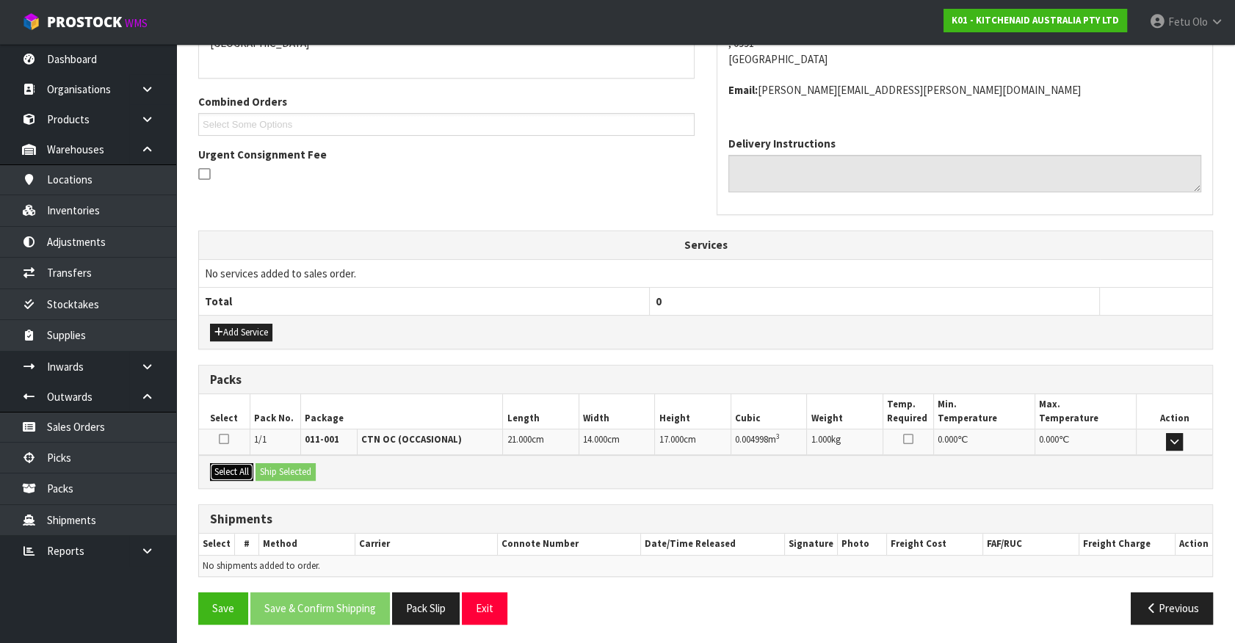
click at [239, 468] on button "Select All" at bounding box center [231, 472] width 43 height 18
click at [279, 464] on button "Ship Selected" at bounding box center [286, 472] width 60 height 18
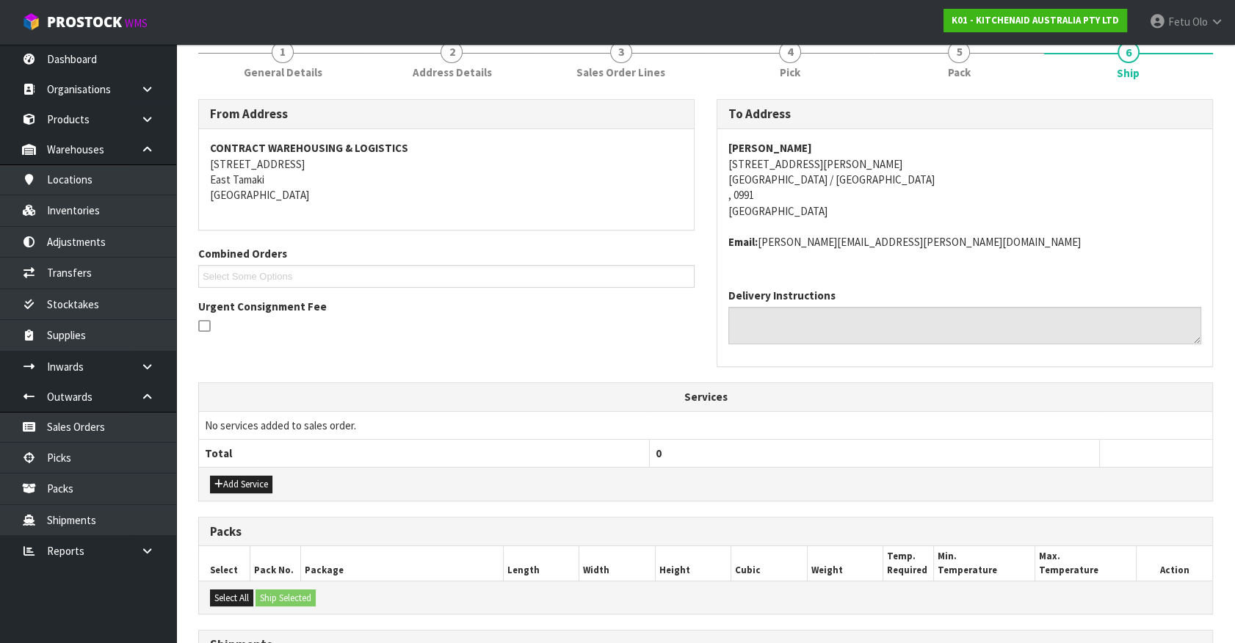
scroll to position [367, 0]
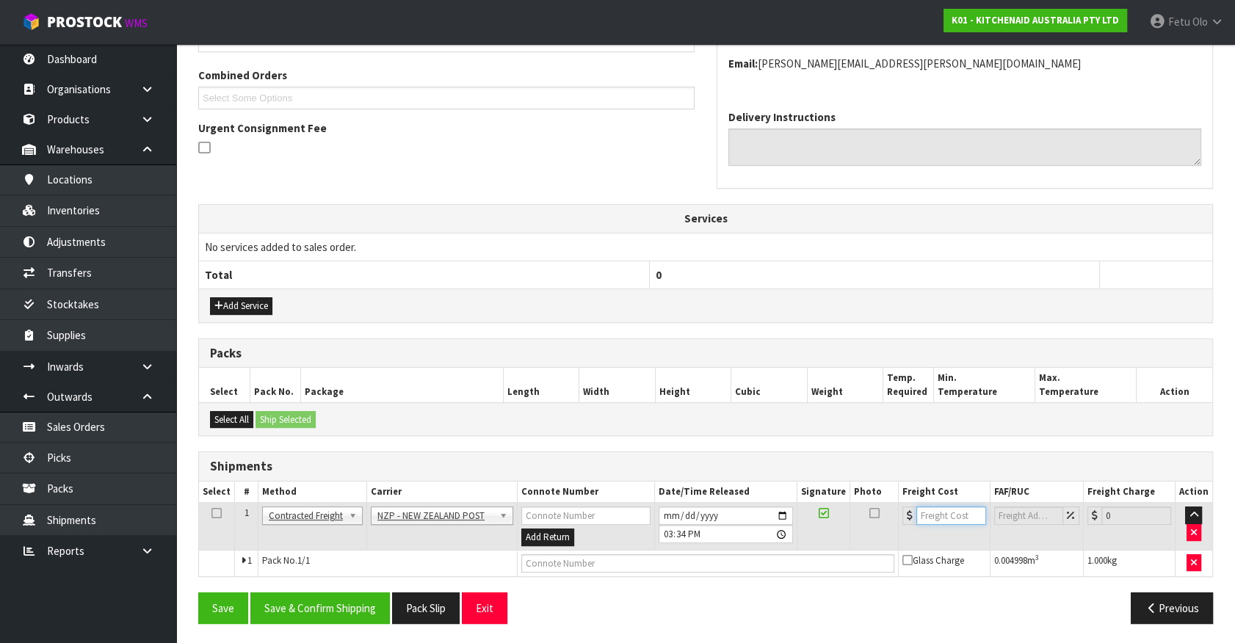
click at [952, 507] on input "number" at bounding box center [951, 516] width 70 height 18
click at [784, 513] on input "[DATE]" at bounding box center [726, 516] width 134 height 18
click at [339, 607] on button "Save & Confirm Shipping" at bounding box center [320, 609] width 140 height 32
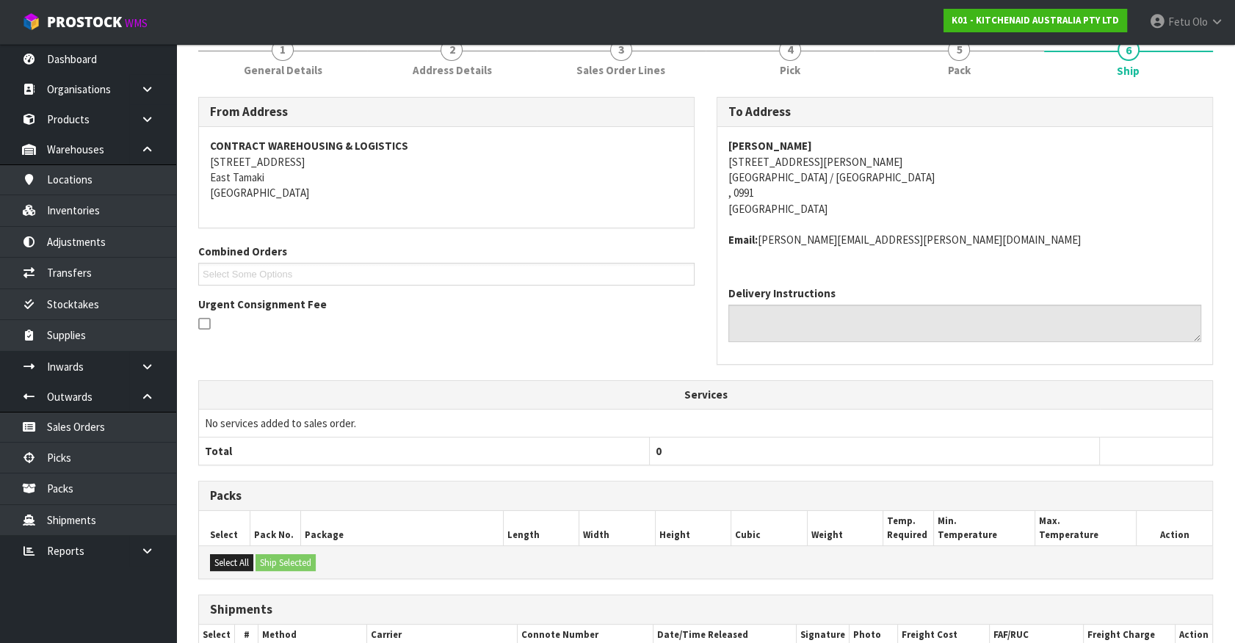
scroll to position [330, 0]
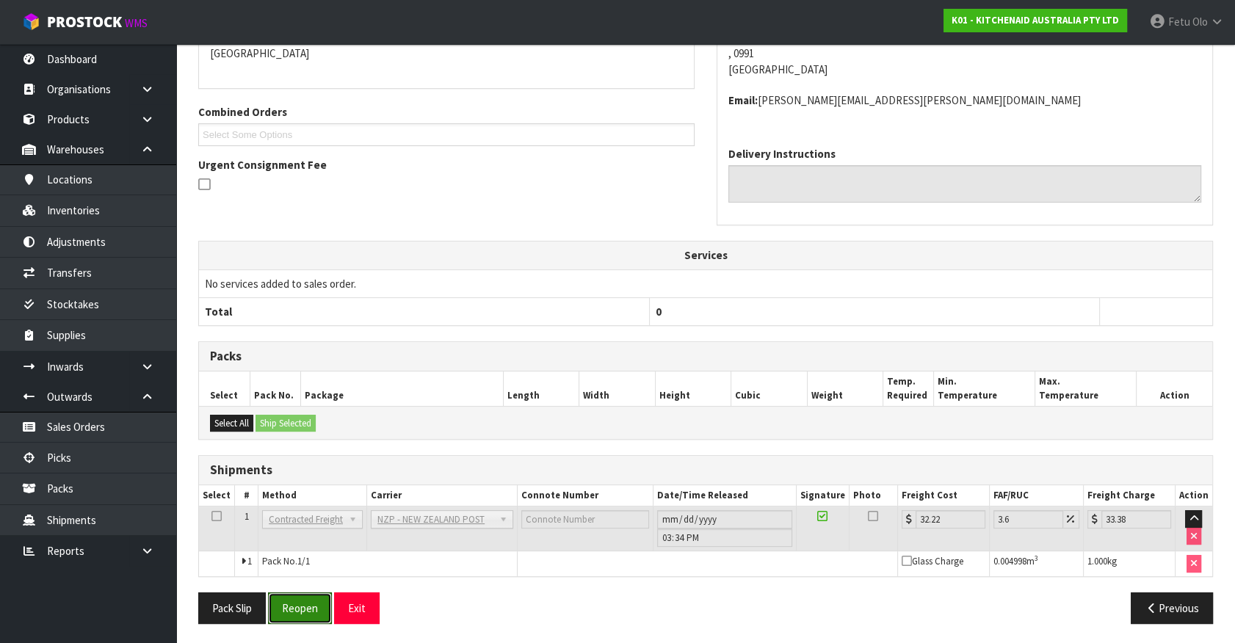
drag, startPoint x: 299, startPoint y: 604, endPoint x: 290, endPoint y: 582, distance: 24.4
click at [299, 604] on button "Reopen" at bounding box center [300, 609] width 64 height 32
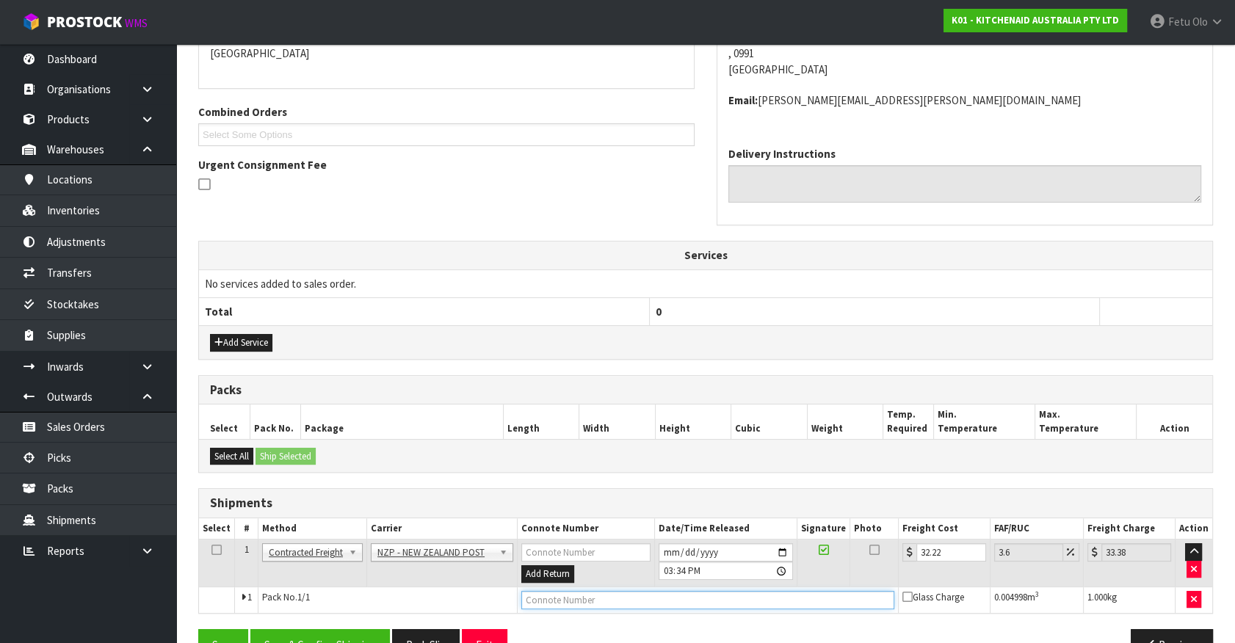
click at [640, 599] on input "text" at bounding box center [707, 600] width 373 height 18
click at [198, 629] on button "Save" at bounding box center [223, 645] width 50 height 32
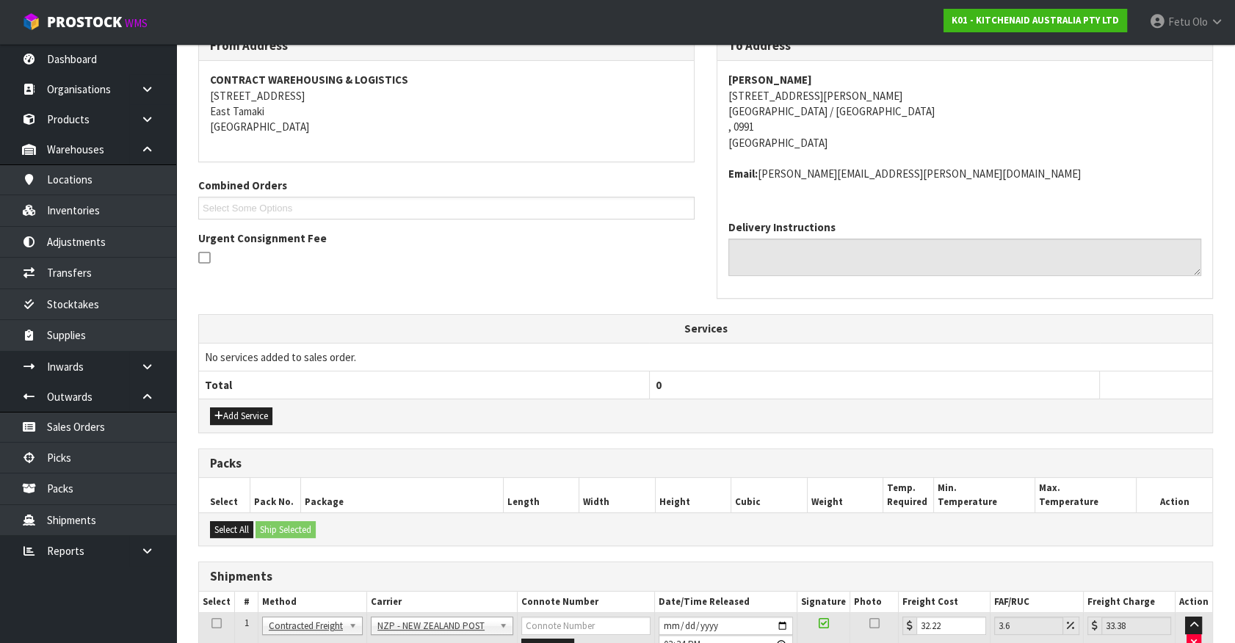
scroll to position [367, 0]
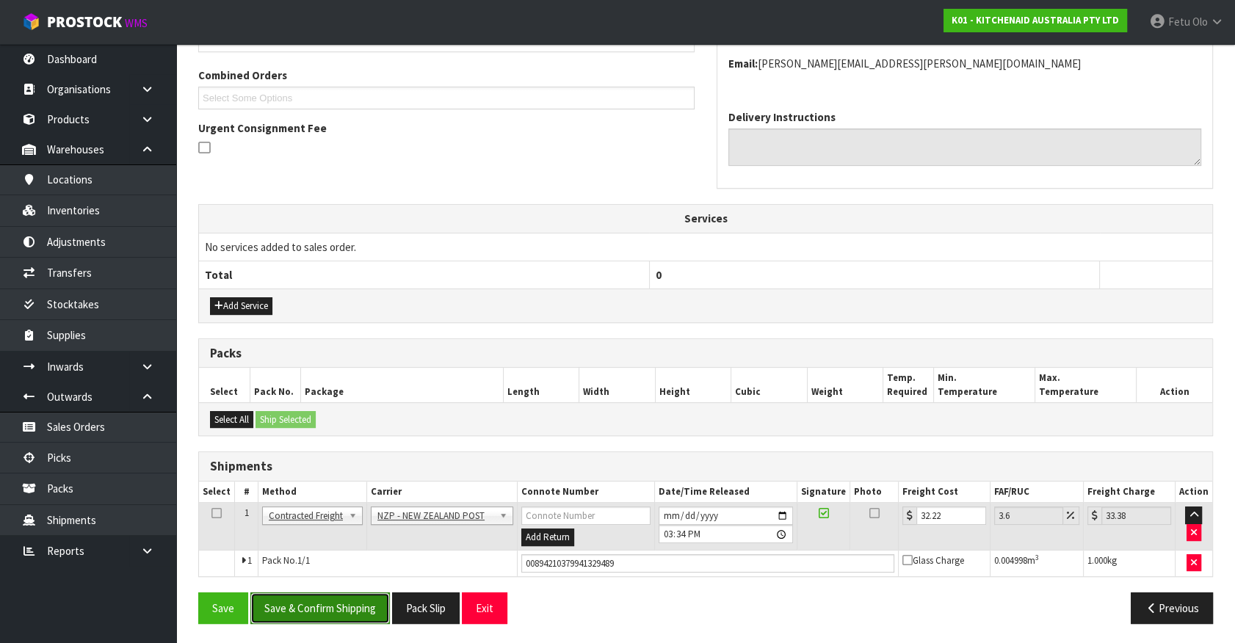
click at [347, 599] on button "Save & Confirm Shipping" at bounding box center [320, 609] width 140 height 32
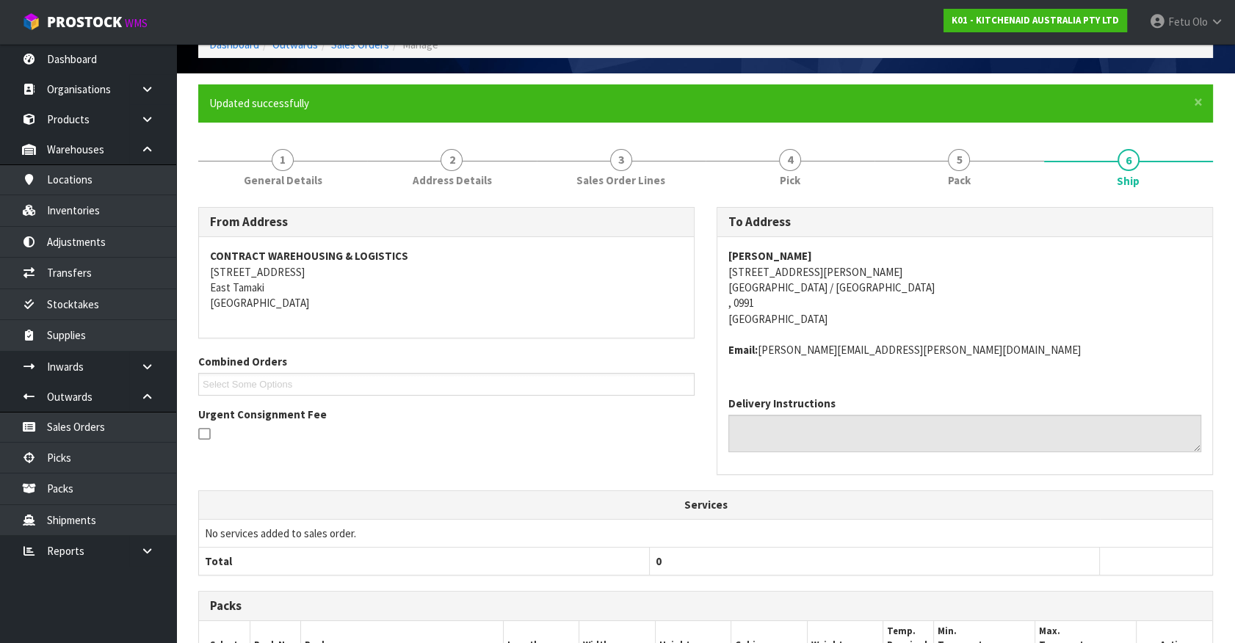
scroll to position [330, 0]
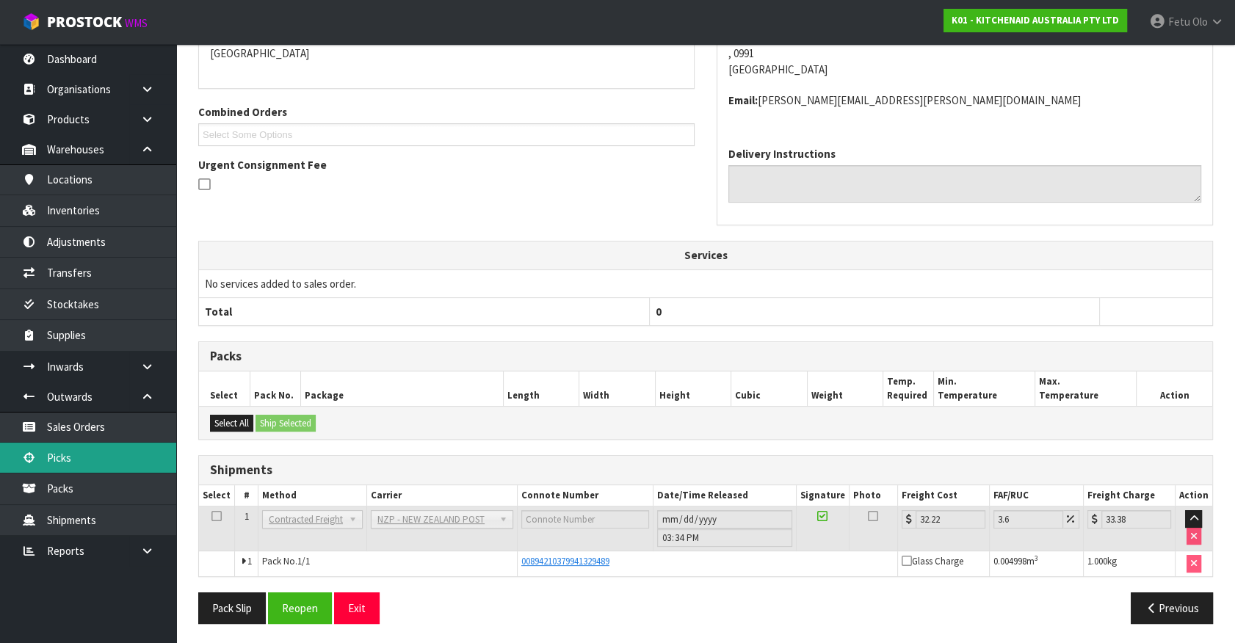
click at [80, 466] on link "Picks" at bounding box center [88, 458] width 176 height 30
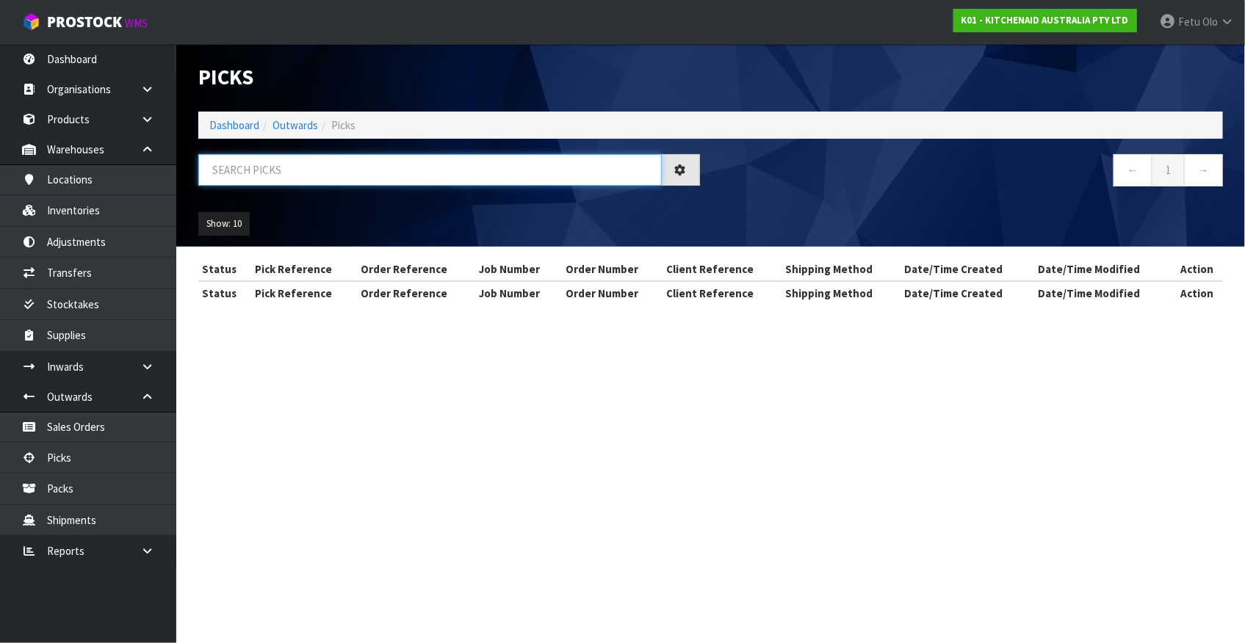
click at [424, 166] on input "text" at bounding box center [429, 170] width 463 height 32
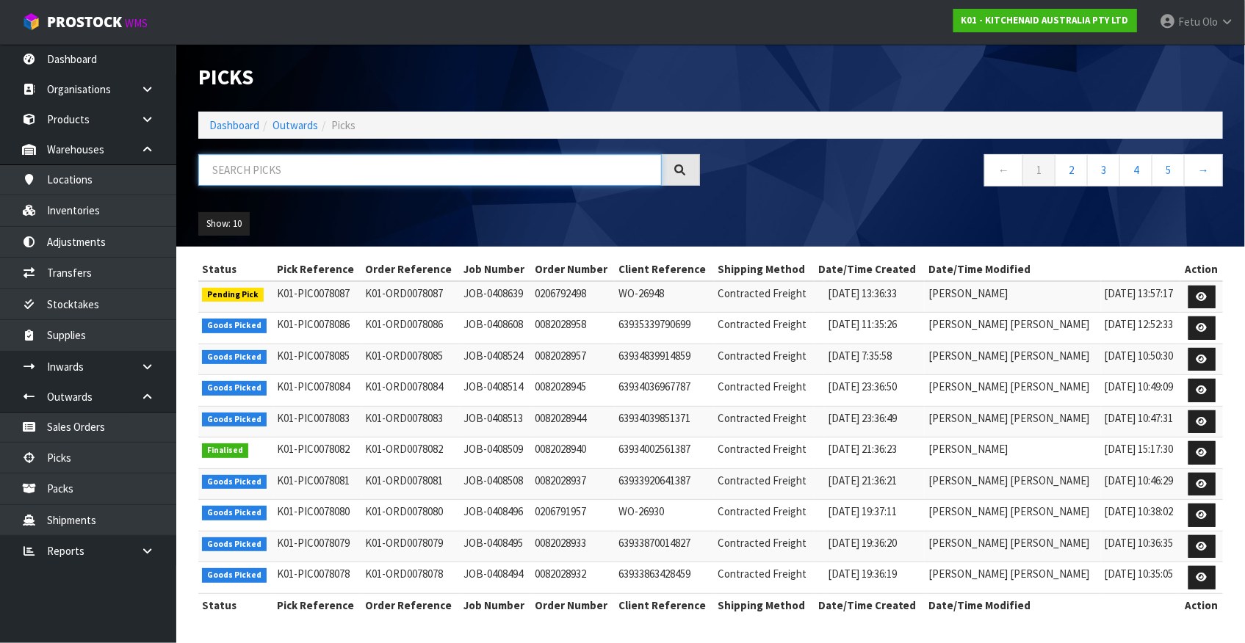
click at [380, 181] on input "text" at bounding box center [429, 170] width 463 height 32
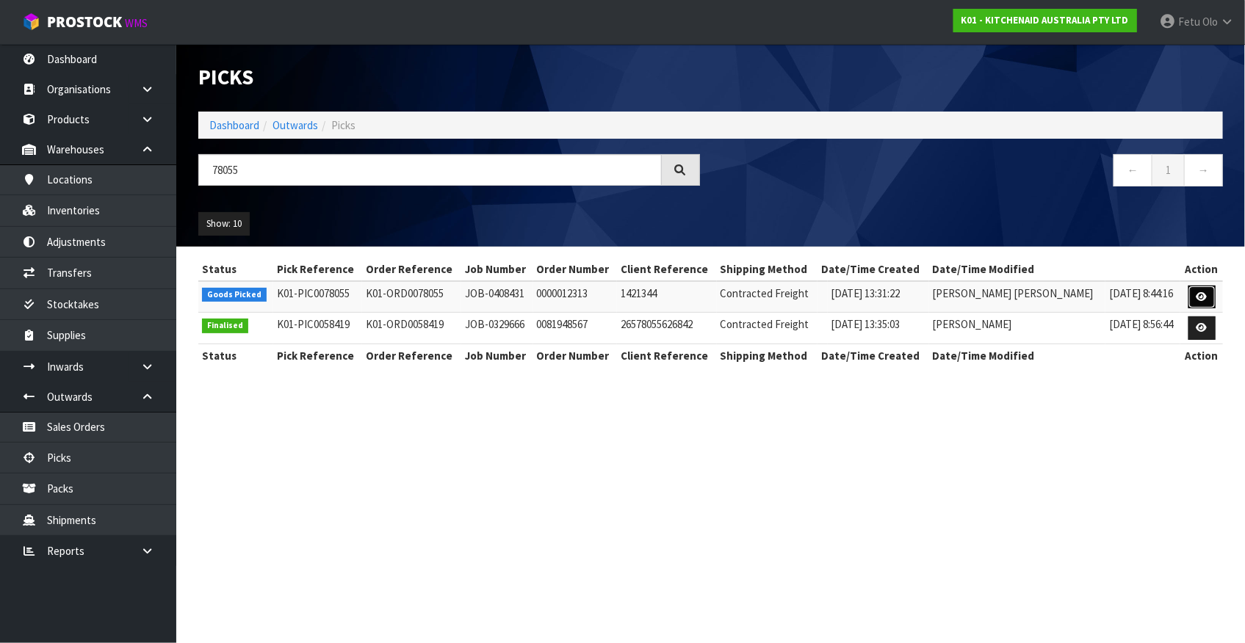
click at [1204, 295] on icon at bounding box center [1201, 297] width 11 height 10
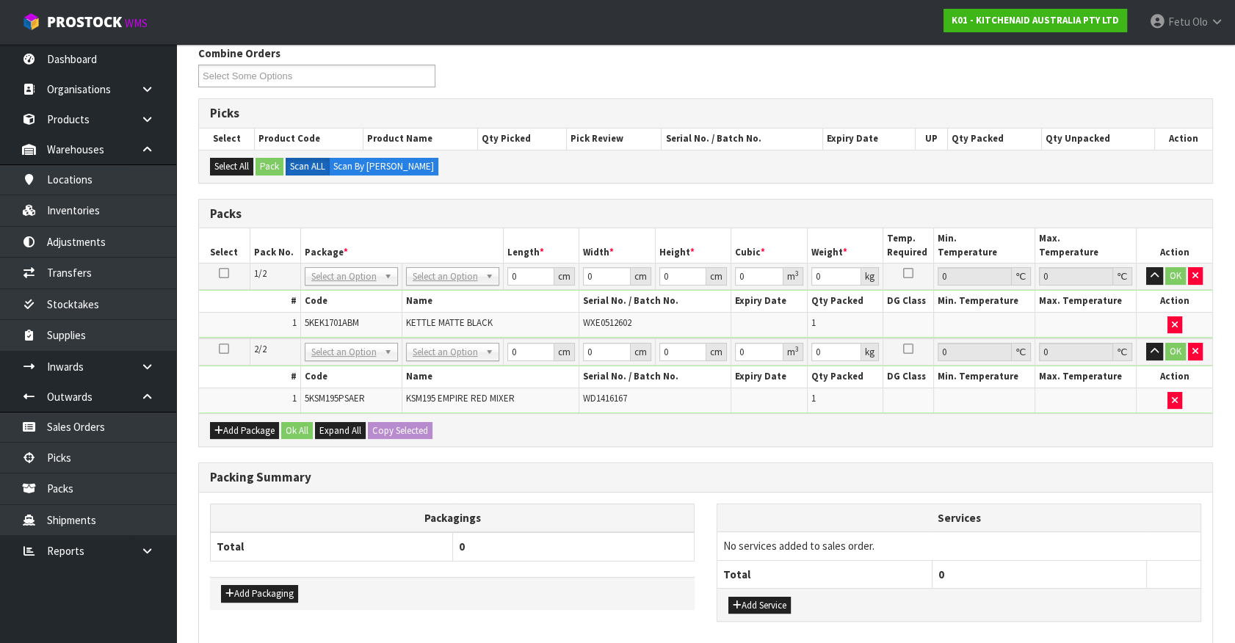
scroll to position [260, 0]
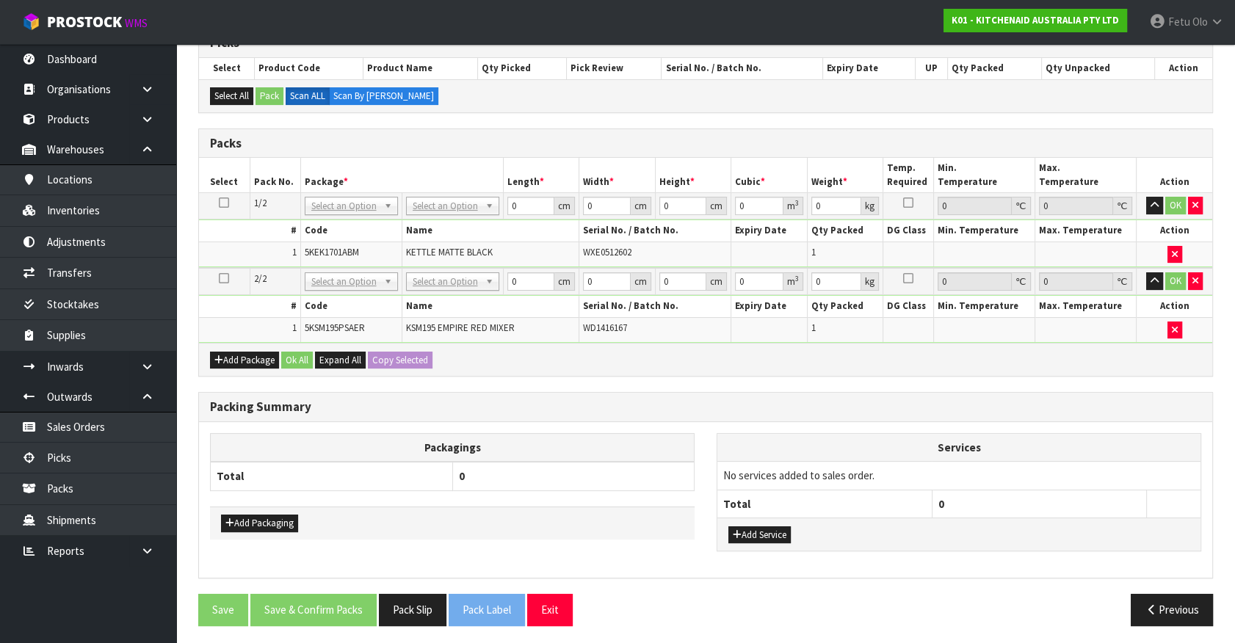
drag, startPoint x: 355, startPoint y: 200, endPoint x: 354, endPoint y: 211, distance: 11.0
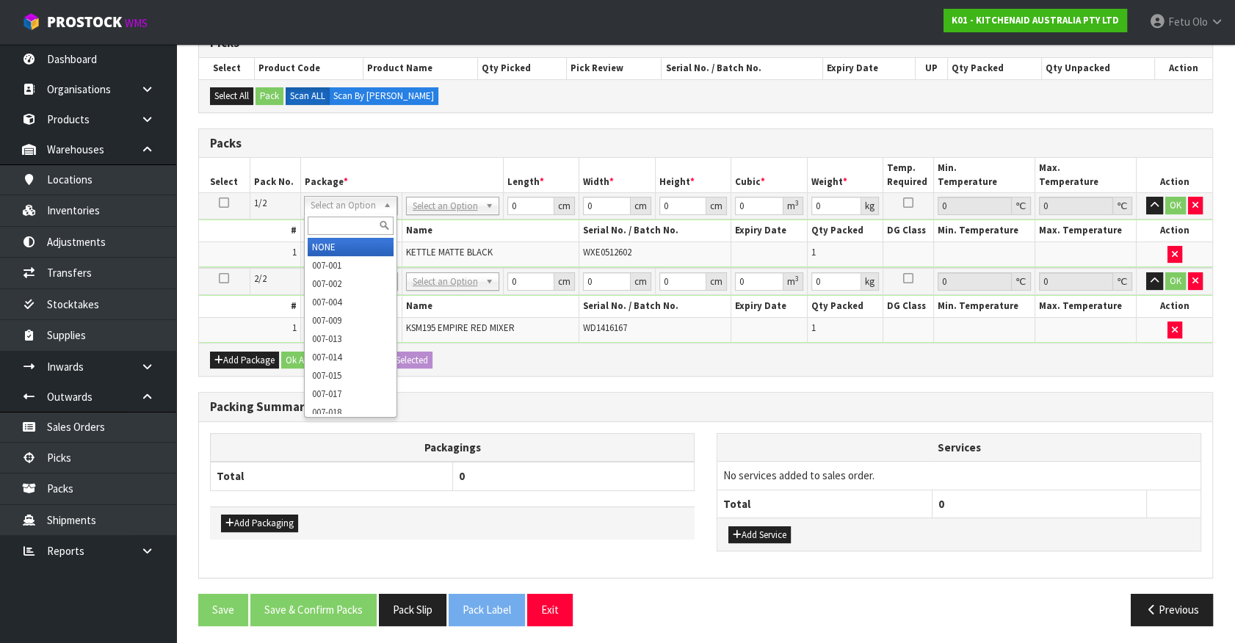
click at [351, 217] on input "text" at bounding box center [351, 226] width 86 height 18
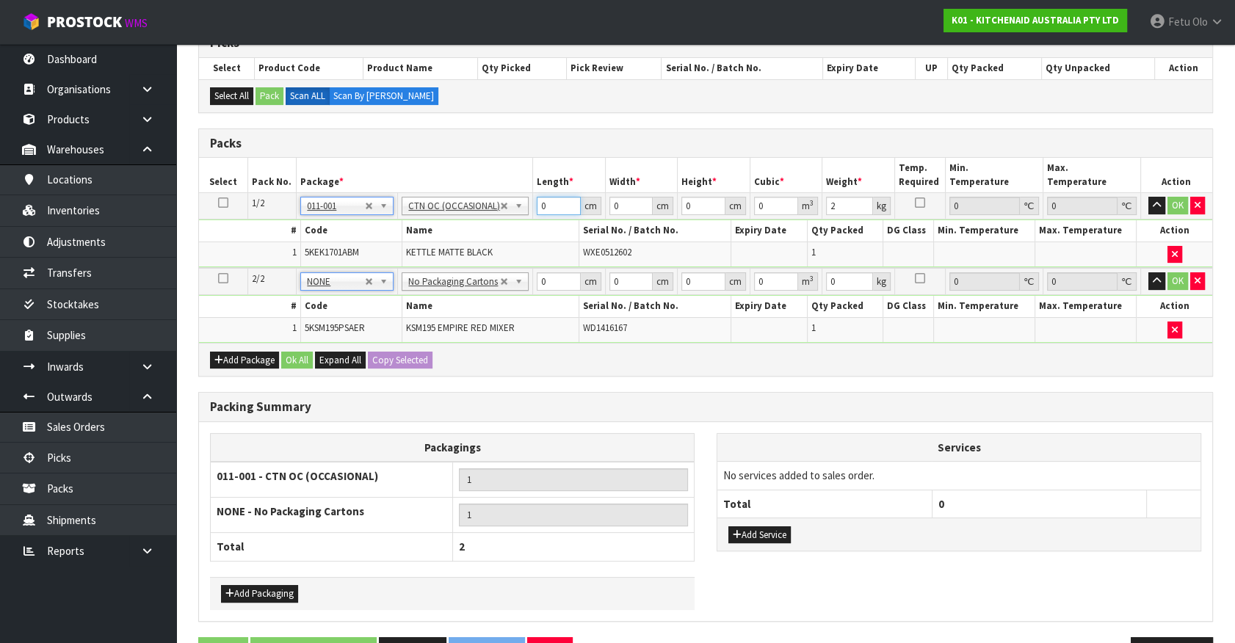
drag, startPoint x: 471, startPoint y: 220, endPoint x: 449, endPoint y: 223, distance: 22.2
click at [398, 223] on tbody "1/2 NONE 007-001 007-002 007-004 007-009 007-013 007-014 007-015 007-017 007-01…" at bounding box center [705, 230] width 1013 height 75
click at [644, 223] on tbody "1/2 NONE 007-001 007-002 007-004 007-009 007-013 007-014 007-015 007-017 007-01…" at bounding box center [705, 230] width 1013 height 75
click button "OK" at bounding box center [1178, 206] width 21 height 18
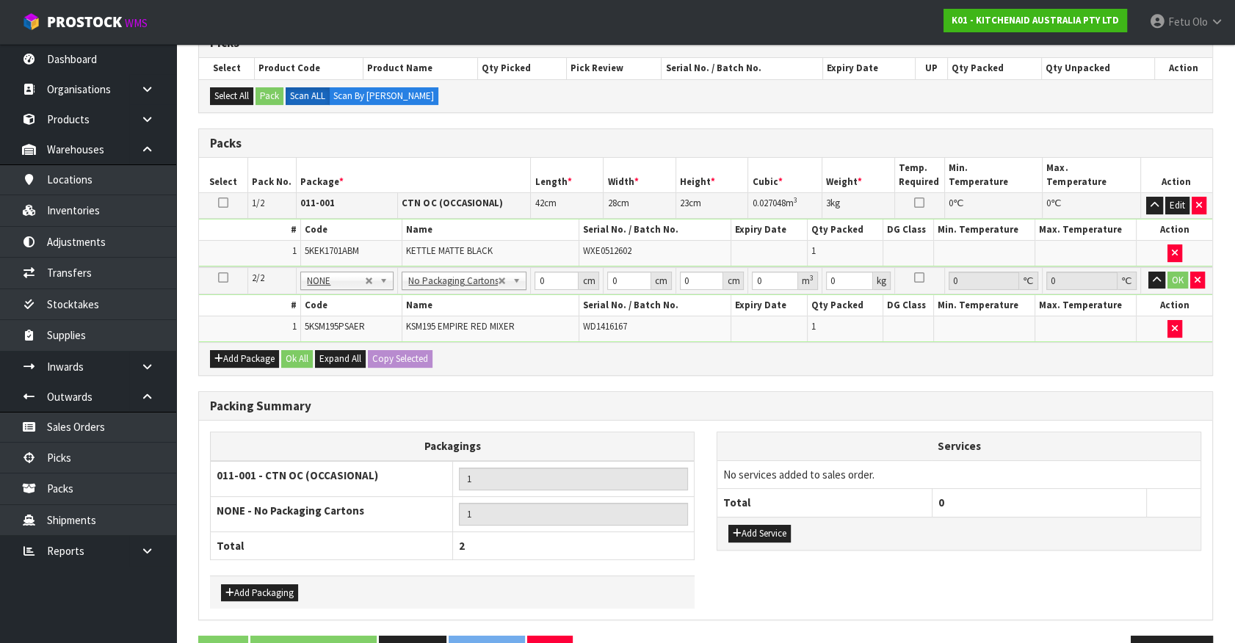
scroll to position [302, 0]
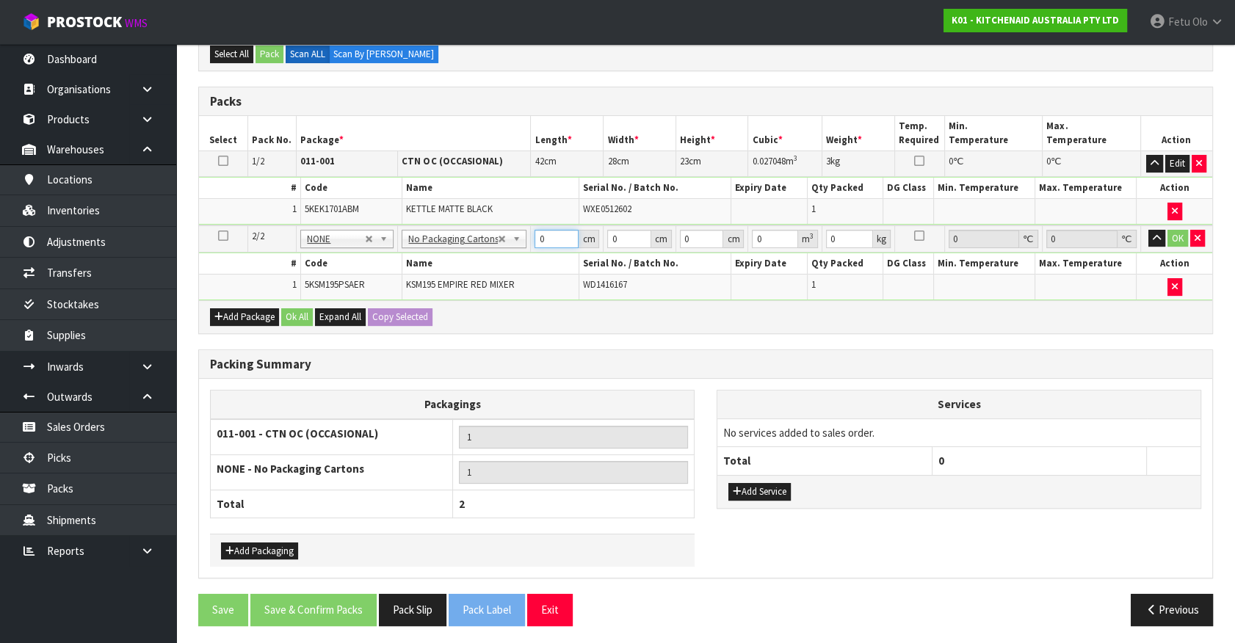
drag, startPoint x: 549, startPoint y: 237, endPoint x: 405, endPoint y: 277, distance: 149.3
click at [405, 277] on tbody "2/2 NONE 007-001 007-002 007-004 007-009 007-013 007-014 007-015 007-017 007-01…" at bounding box center [705, 262] width 1013 height 75
click button "OK" at bounding box center [1178, 239] width 21 height 18
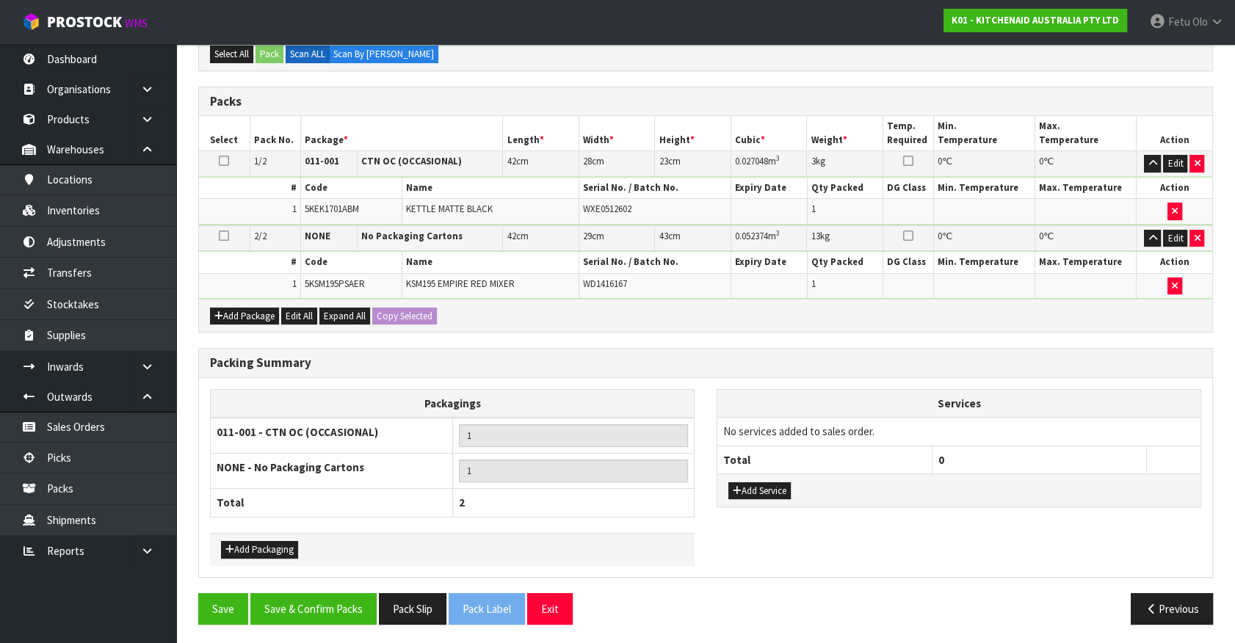
scroll to position [301, 0]
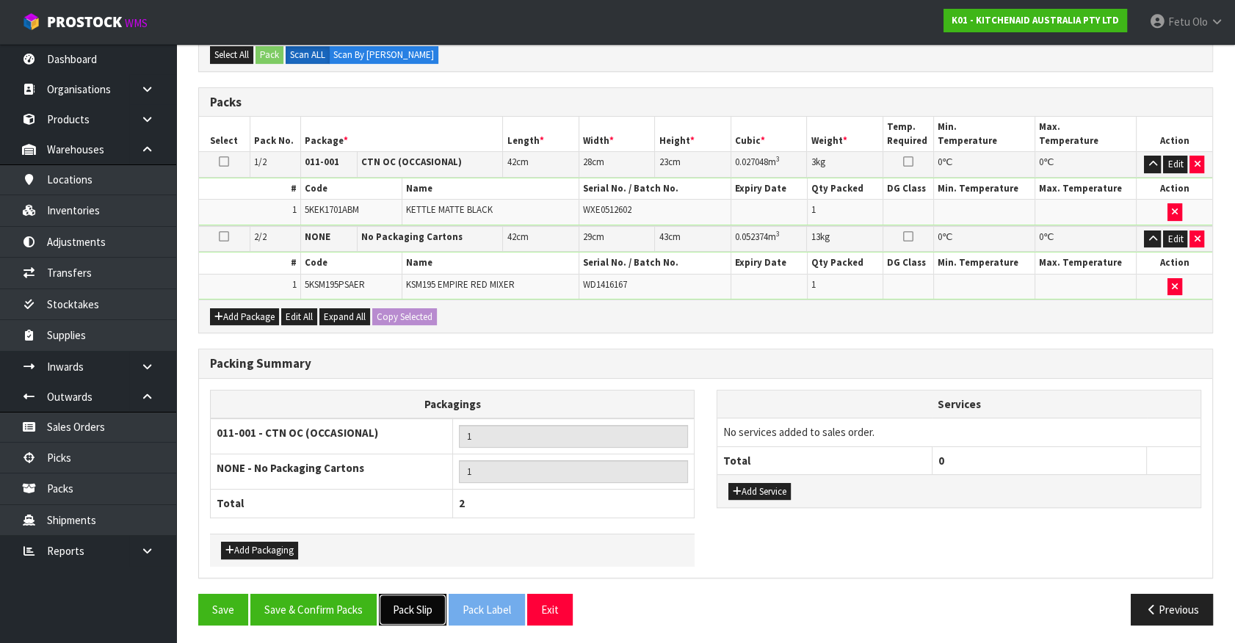
click at [393, 601] on button "Pack Slip" at bounding box center [413, 610] width 68 height 32
click at [333, 600] on button "Save & Confirm Packs" at bounding box center [313, 610] width 126 height 32
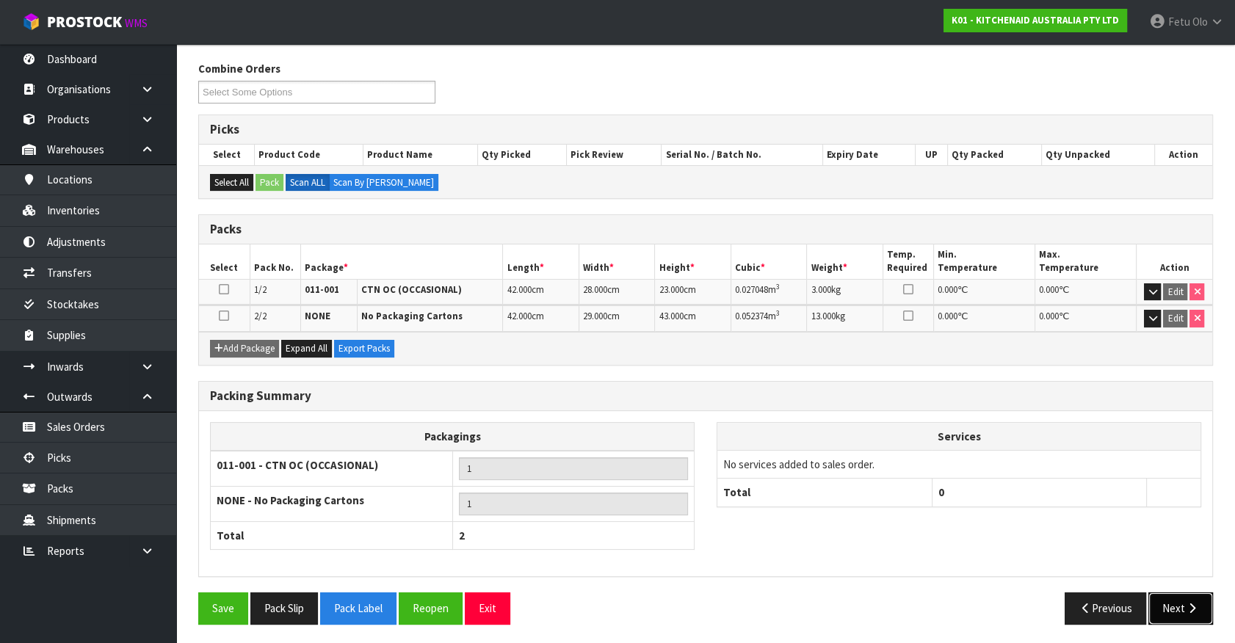
click at [1173, 594] on button "Next" at bounding box center [1181, 609] width 65 height 32
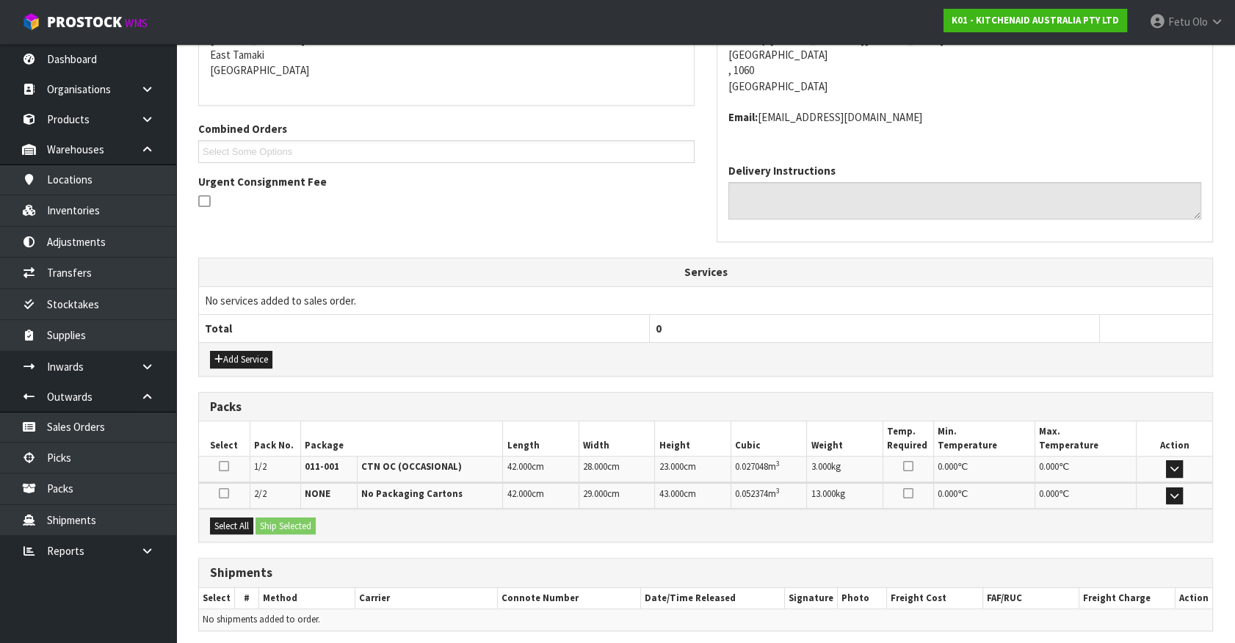
scroll to position [367, 0]
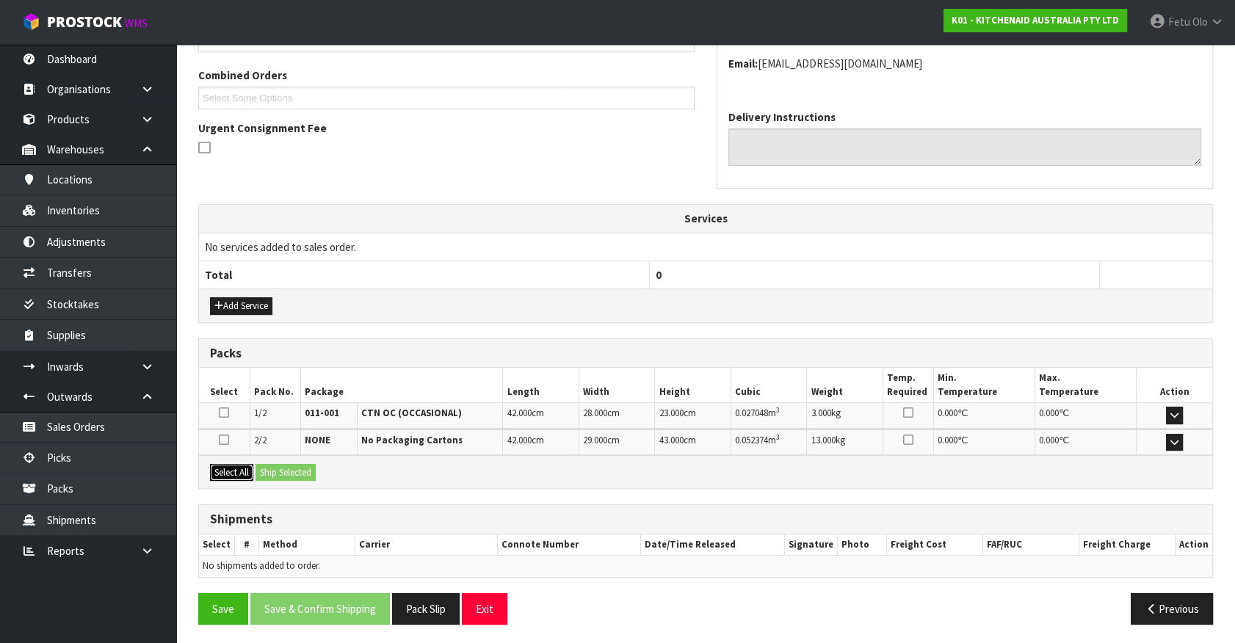
drag, startPoint x: 246, startPoint y: 470, endPoint x: 265, endPoint y: 470, distance: 19.1
click at [247, 470] on button "Select All" at bounding box center [231, 473] width 43 height 18
click at [265, 470] on button "Ship Selected" at bounding box center [286, 473] width 60 height 18
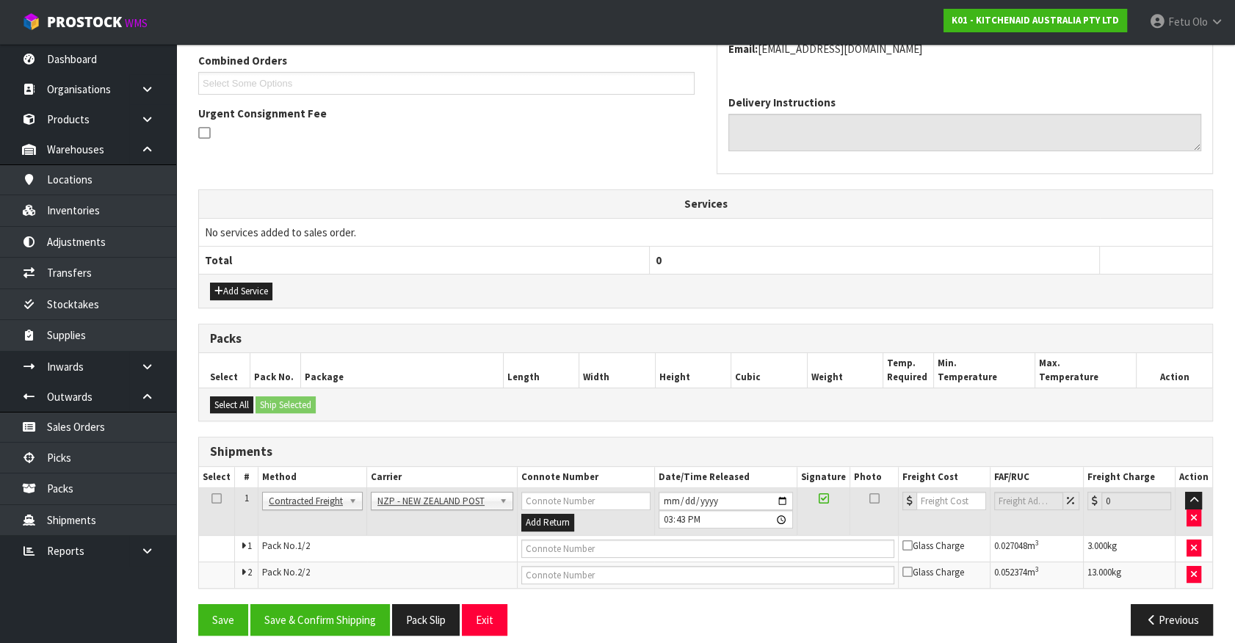
scroll to position [394, 0]
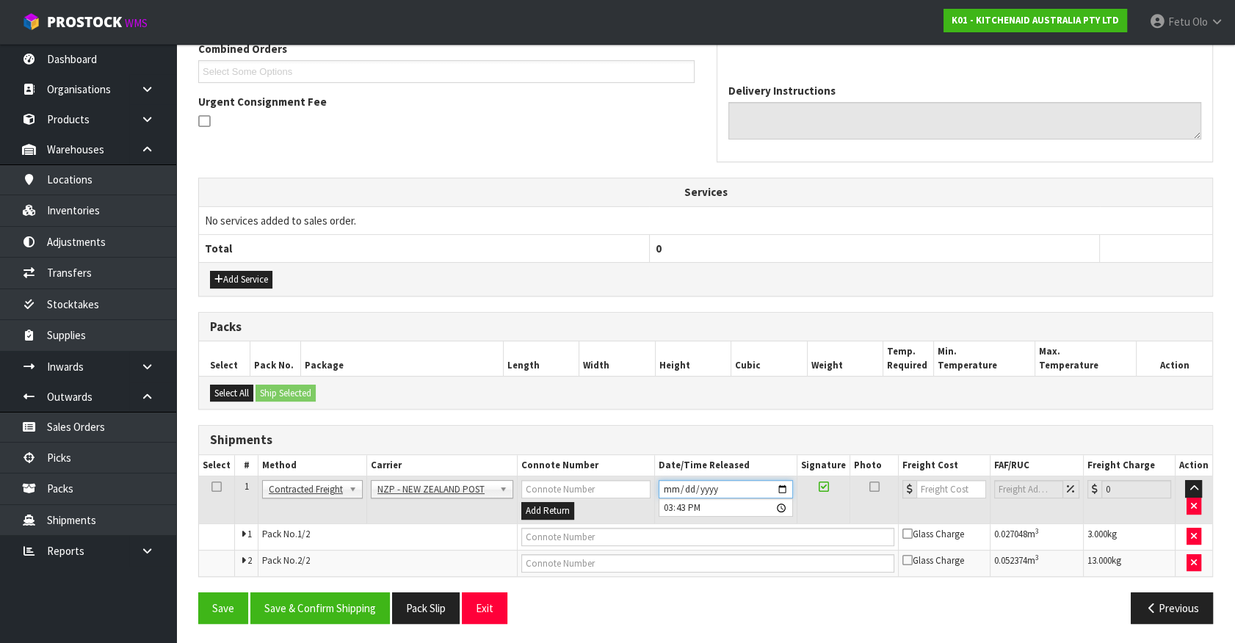
click at [782, 483] on input "[DATE]" at bounding box center [726, 489] width 134 height 18
click at [326, 604] on button "Save & Confirm Shipping" at bounding box center [320, 609] width 140 height 32
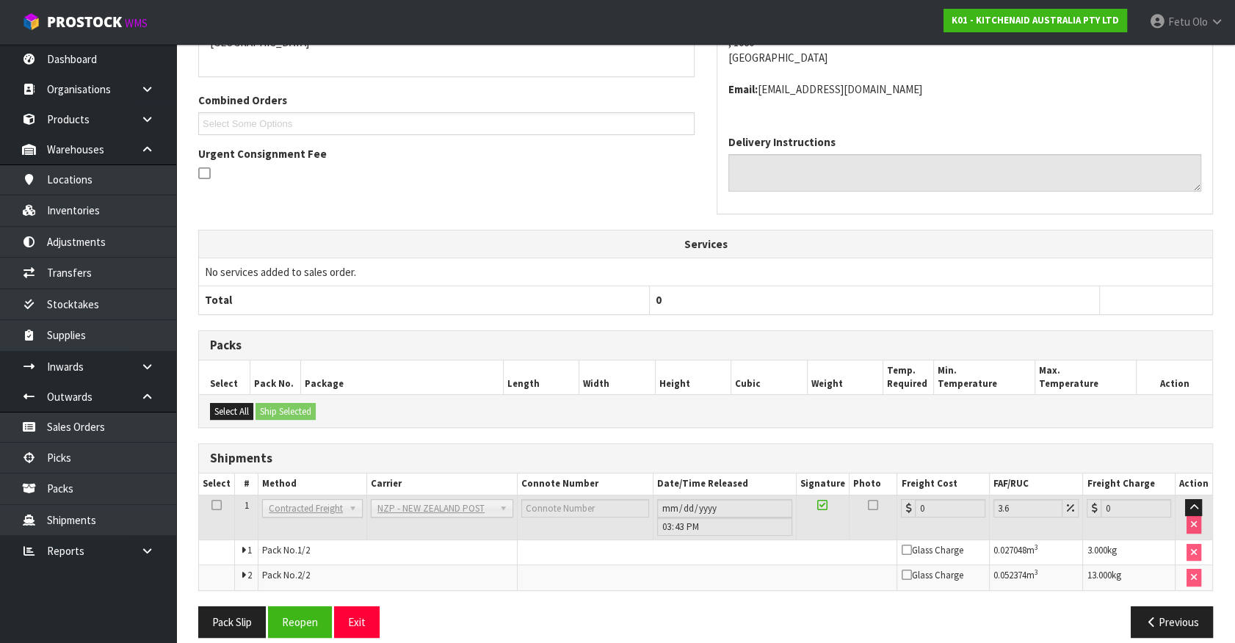
scroll to position [372, 0]
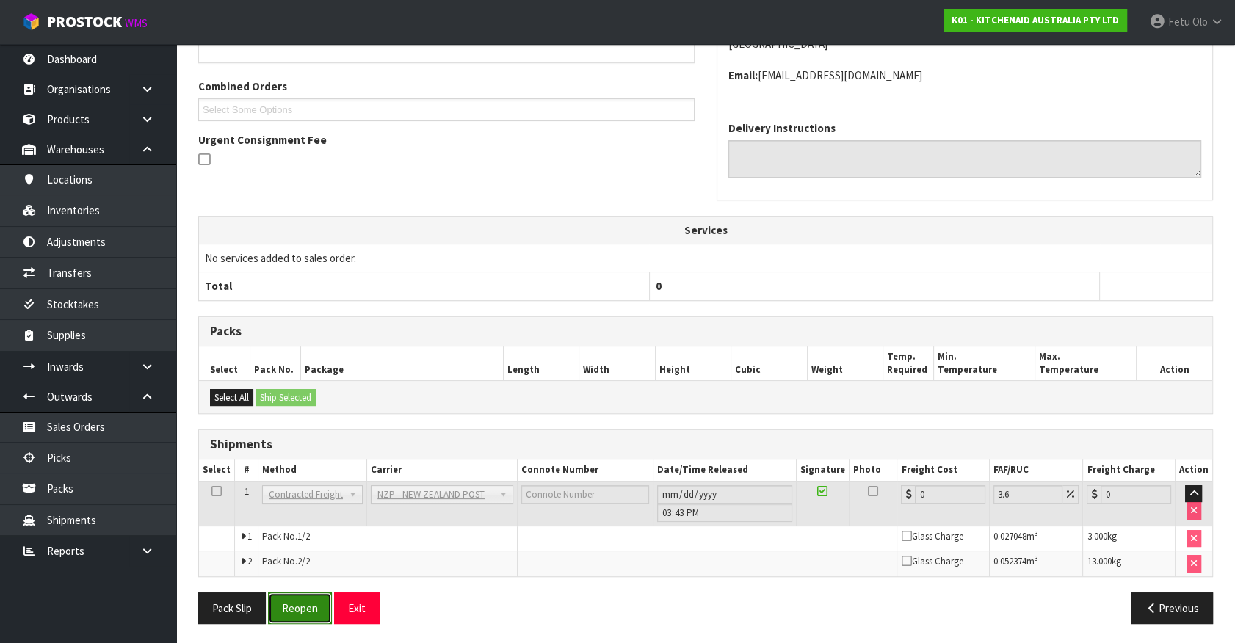
click at [297, 606] on button "Reopen" at bounding box center [300, 609] width 64 height 32
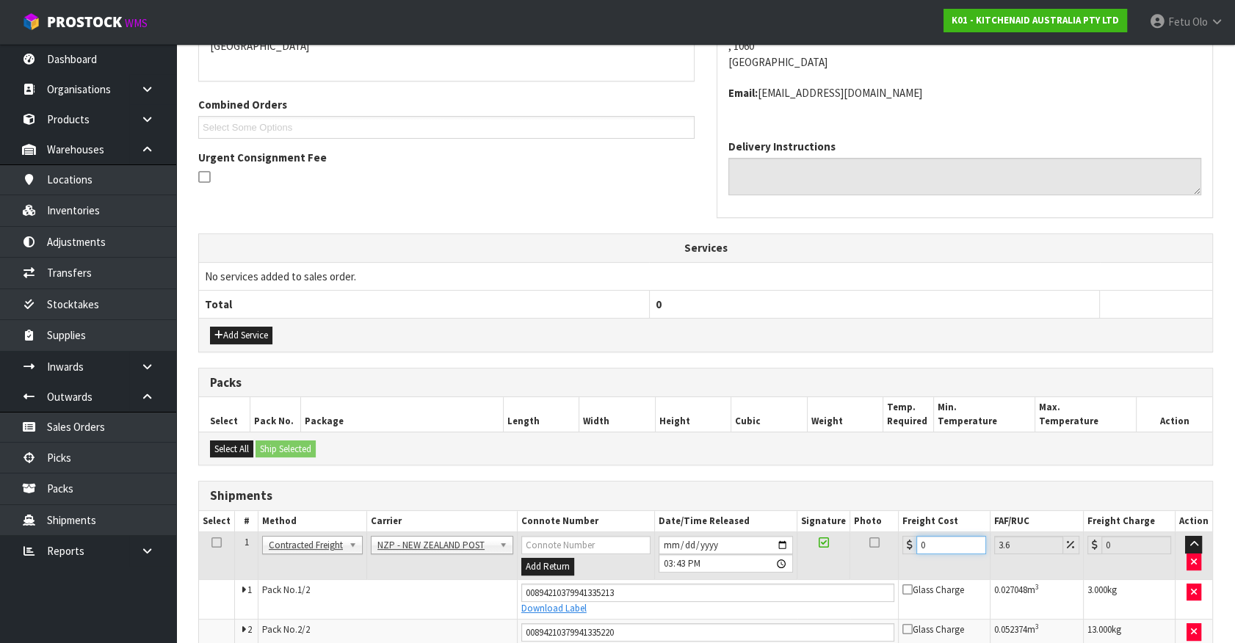
scroll to position [407, 0]
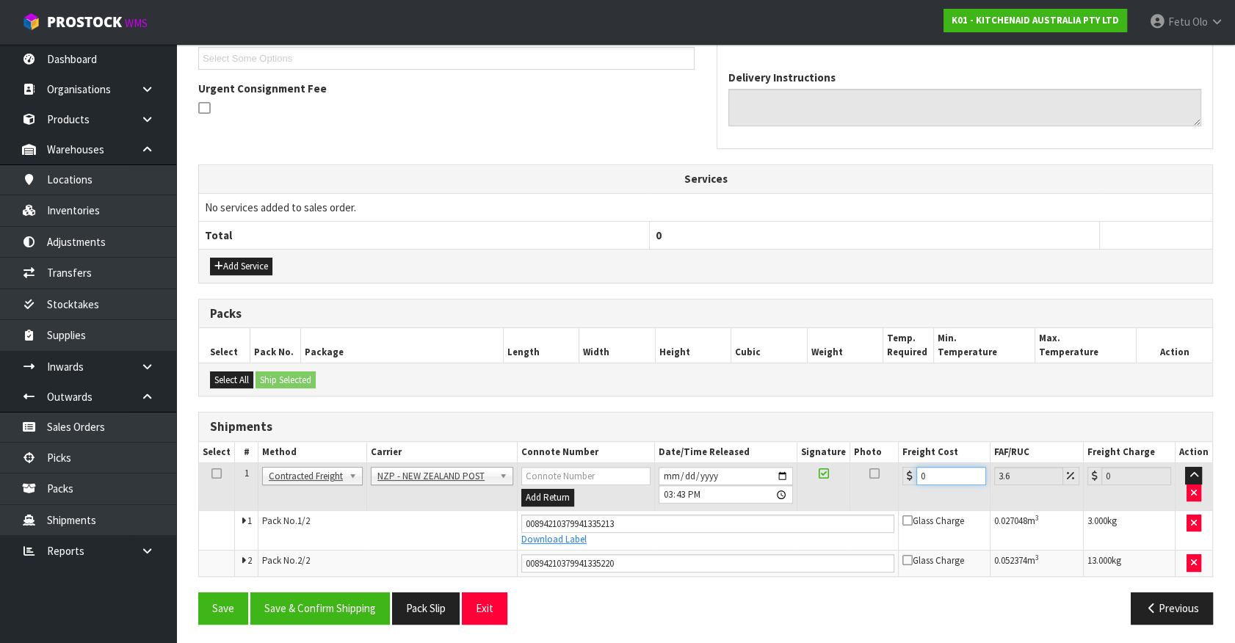
drag, startPoint x: 952, startPoint y: 610, endPoint x: 264, endPoint y: 672, distance: 690.1
click at [337, 601] on button "Save & Confirm Shipping" at bounding box center [320, 609] width 140 height 32
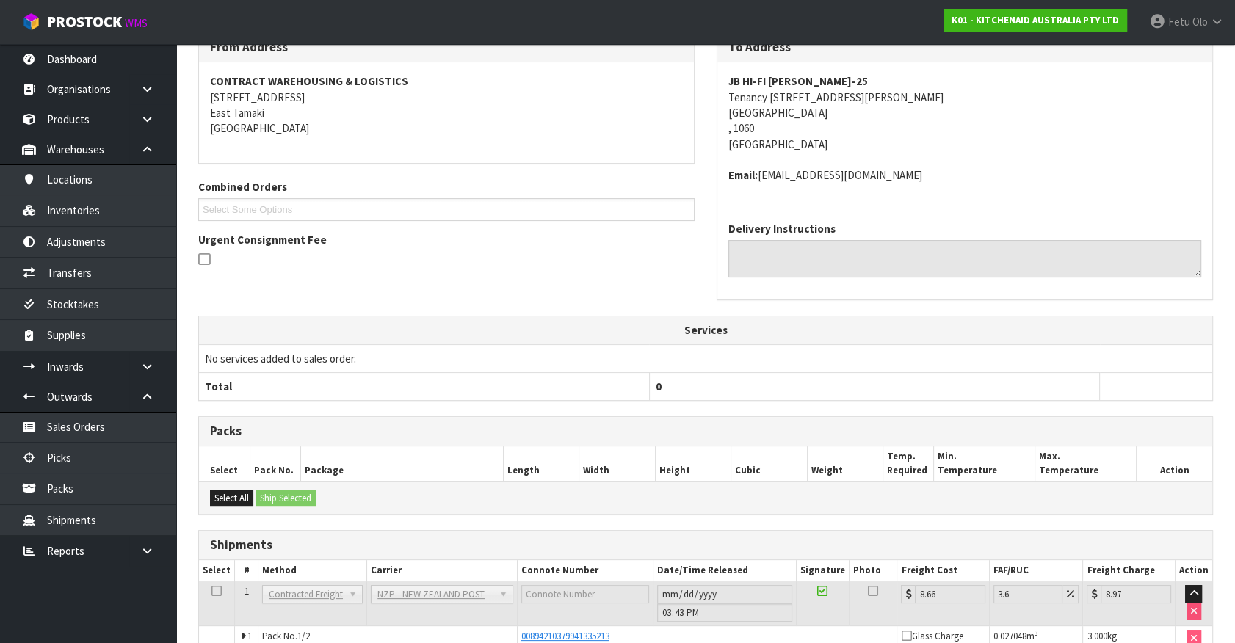
scroll to position [366, 0]
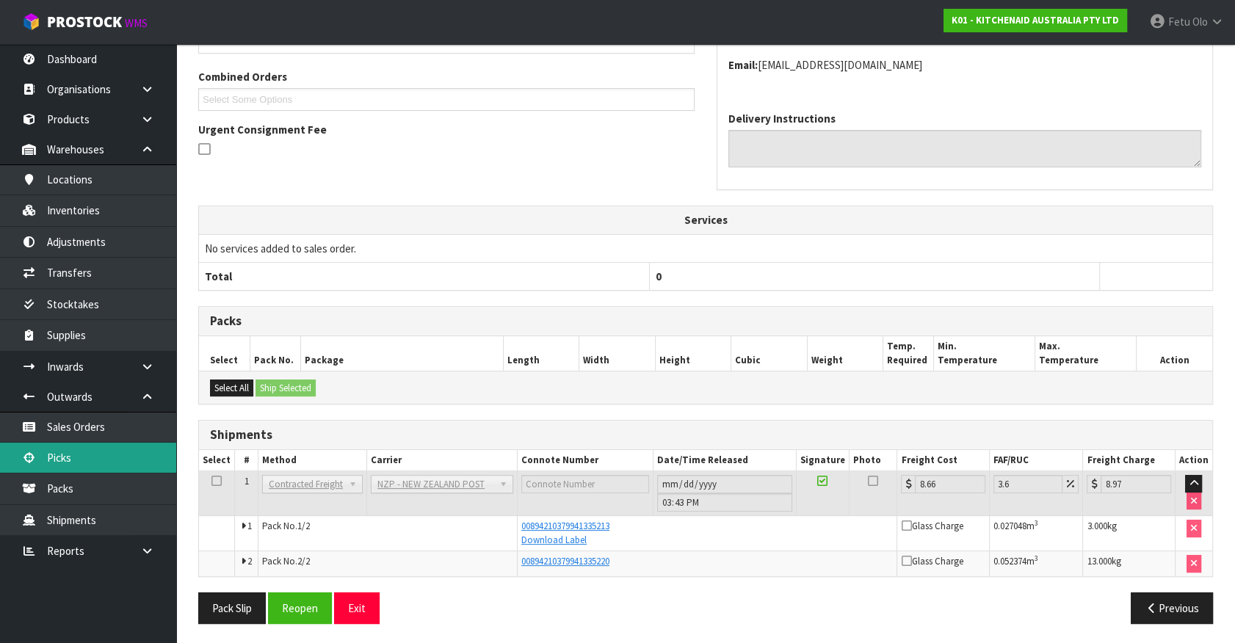
click at [46, 455] on link "Picks" at bounding box center [88, 458] width 176 height 30
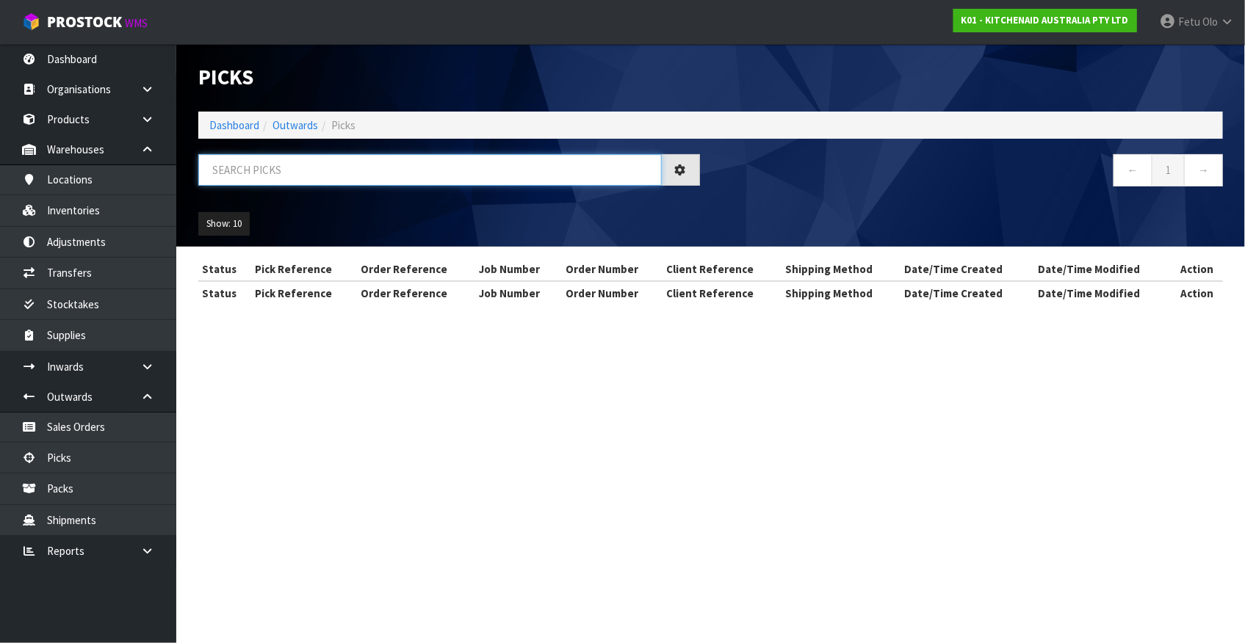
click at [368, 176] on input "text" at bounding box center [429, 170] width 463 height 32
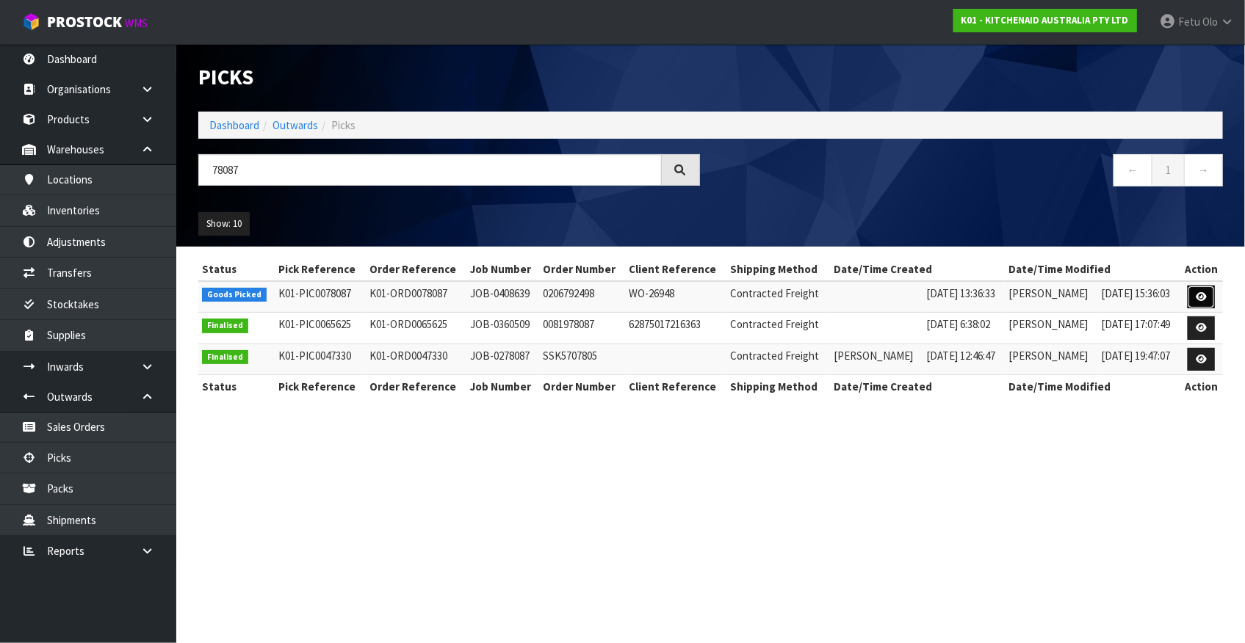
click at [1198, 299] on icon at bounding box center [1201, 297] width 11 height 10
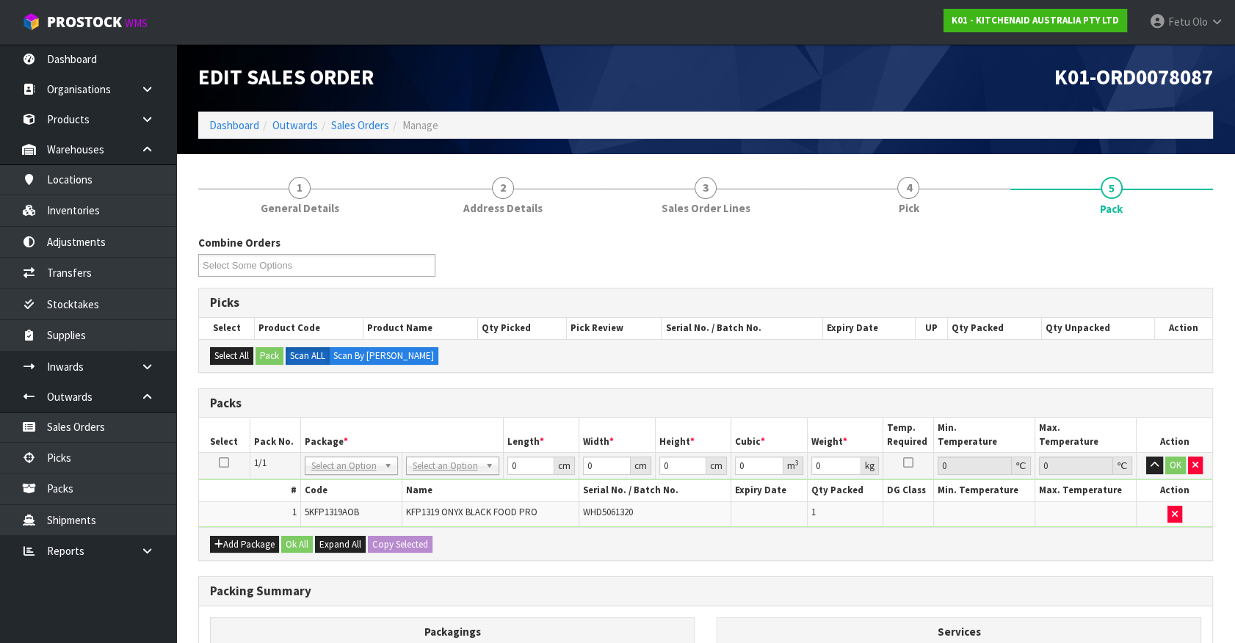
click at [419, 455] on td "No Packaging Cartons PLT GEN120 (1200 X 1000) PLT ONE WAY SKID CHEP HIRE PALLET…" at bounding box center [452, 466] width 101 height 26
drag, startPoint x: 445, startPoint y: 465, endPoint x: 445, endPoint y: 492, distance: 27.2
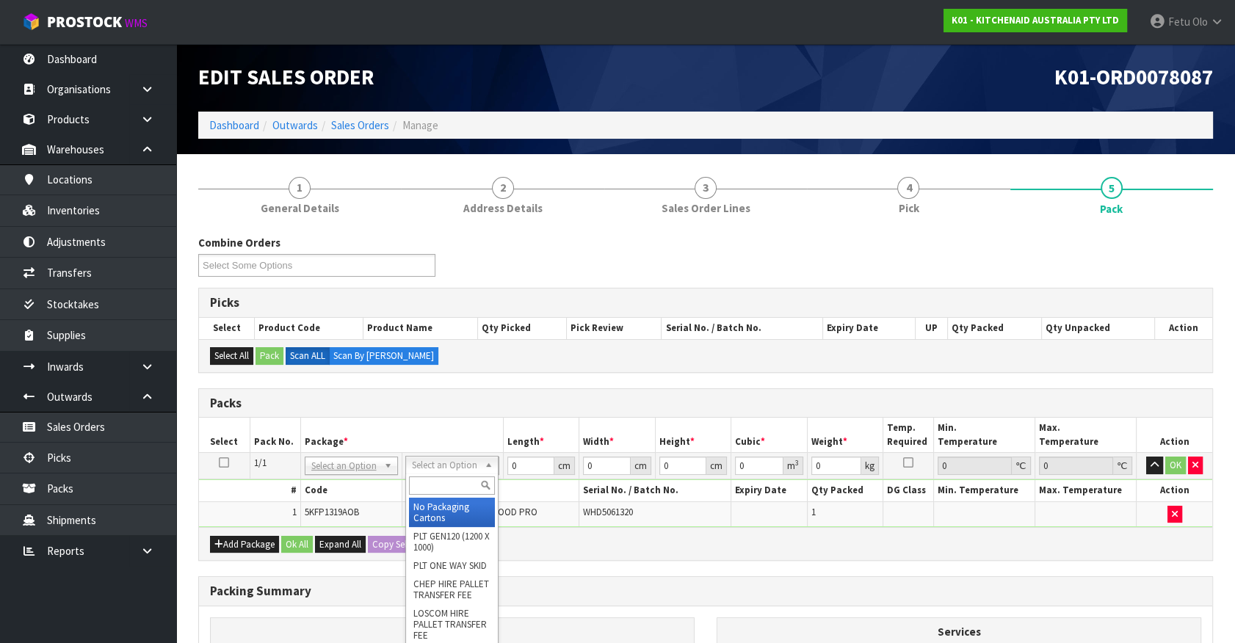
drag, startPoint x: 445, startPoint y: 492, endPoint x: 499, endPoint y: 484, distance: 54.9
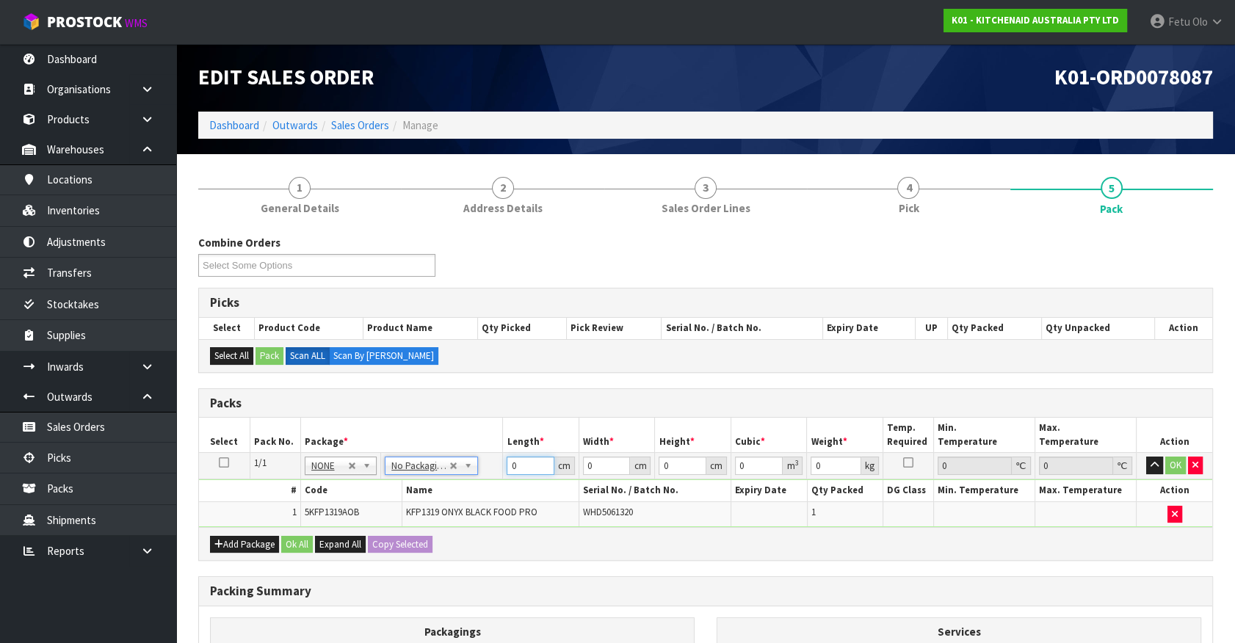
drag, startPoint x: 526, startPoint y: 457, endPoint x: 462, endPoint y: 491, distance: 72.3
click at [462, 491] on tbody "1/1 NONE 007-001 007-002 007-004 007-009 007-013 007-014 007-015 007-017 007-01…" at bounding box center [705, 490] width 1013 height 74
click button "OK" at bounding box center [1175, 466] width 21 height 18
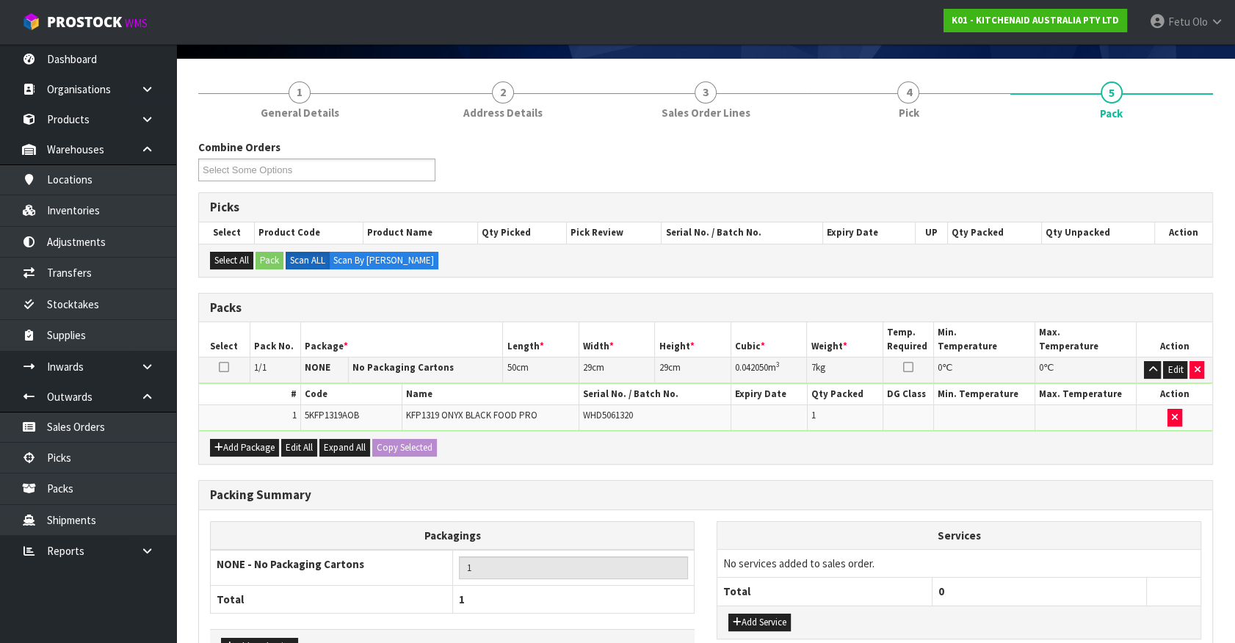
scroll to position [192, 0]
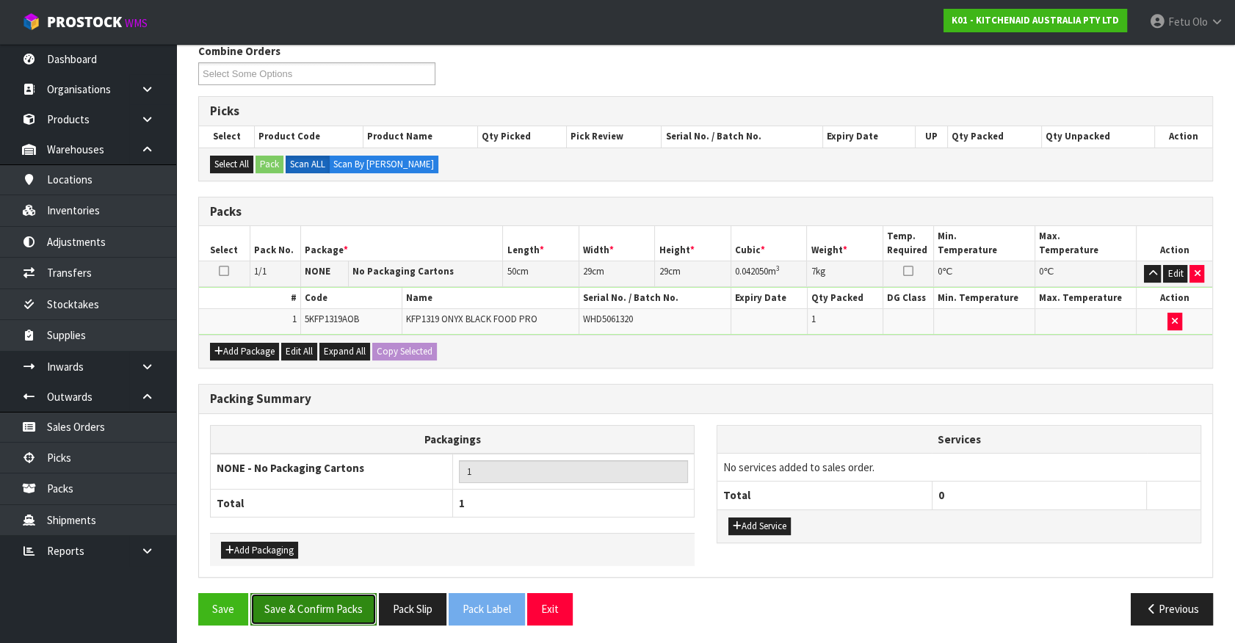
click at [329, 597] on button "Save & Confirm Packs" at bounding box center [313, 609] width 126 height 32
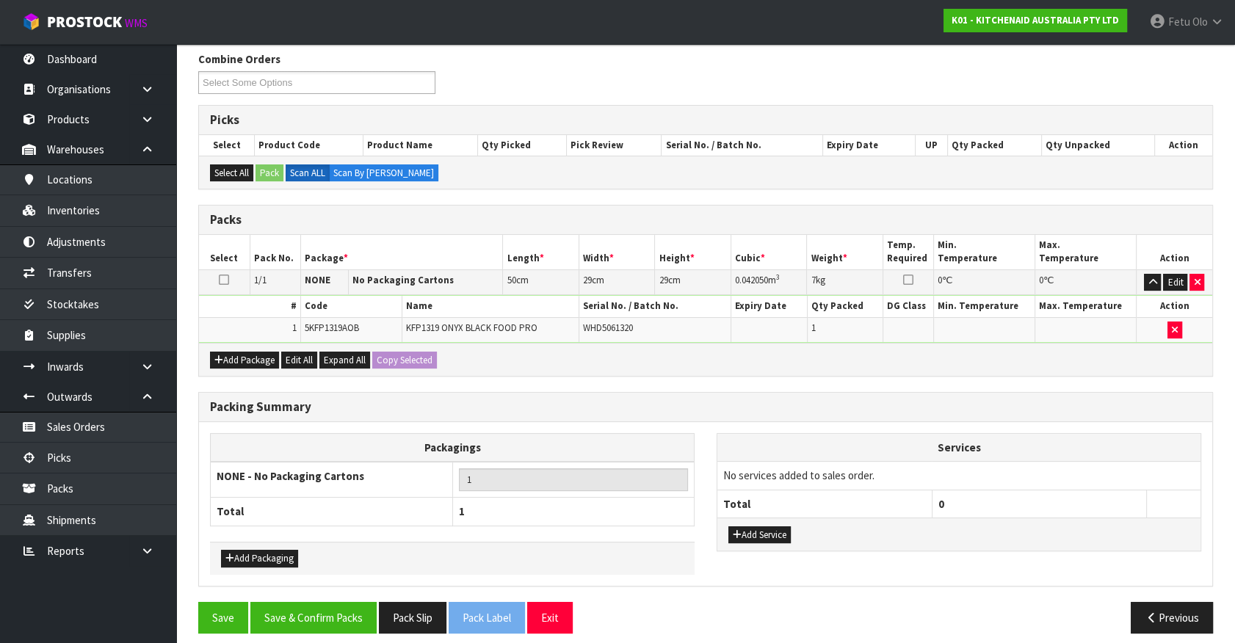
scroll to position [165, 0]
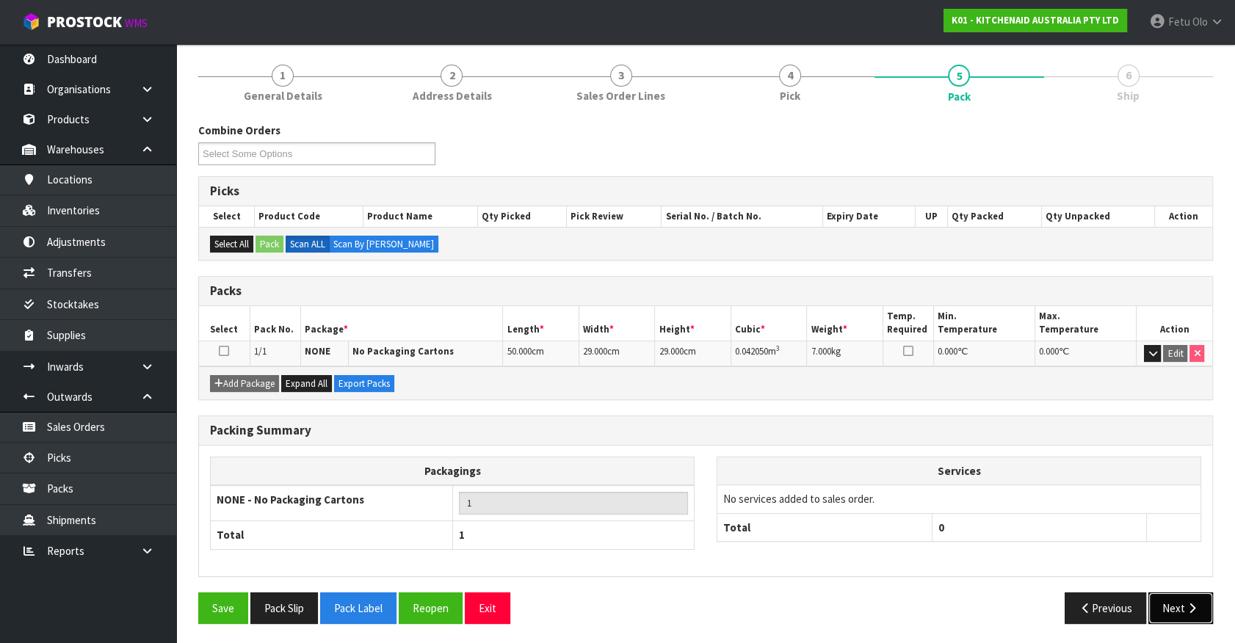
click at [1168, 607] on button "Next" at bounding box center [1181, 609] width 65 height 32
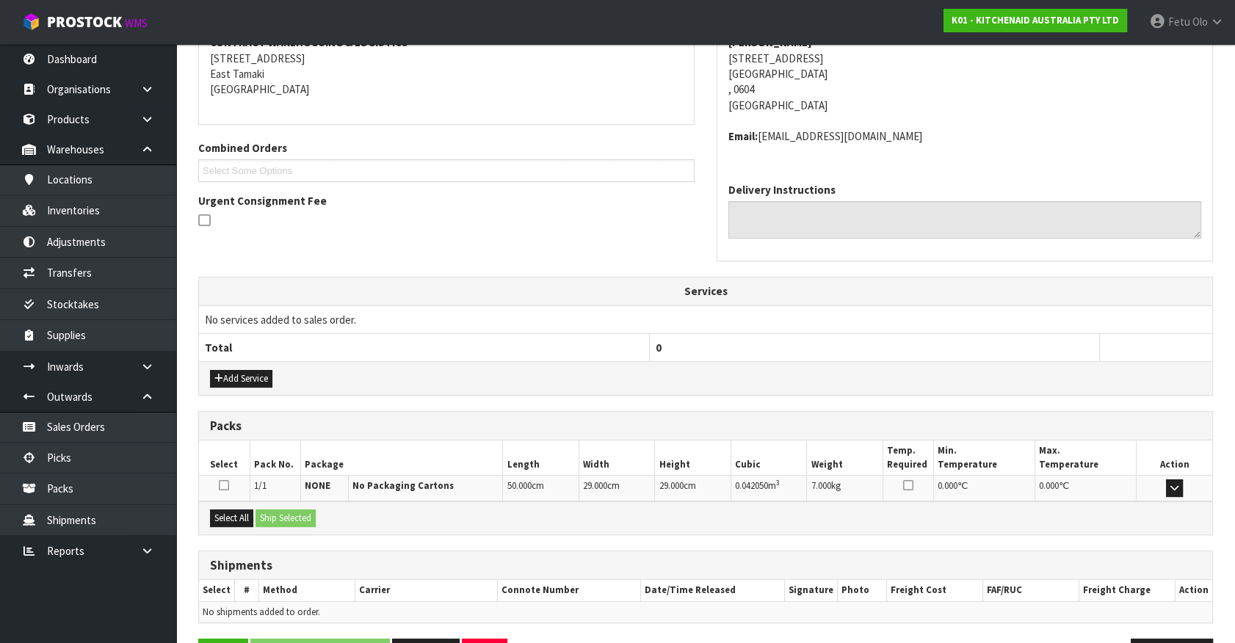
scroll to position [341, 0]
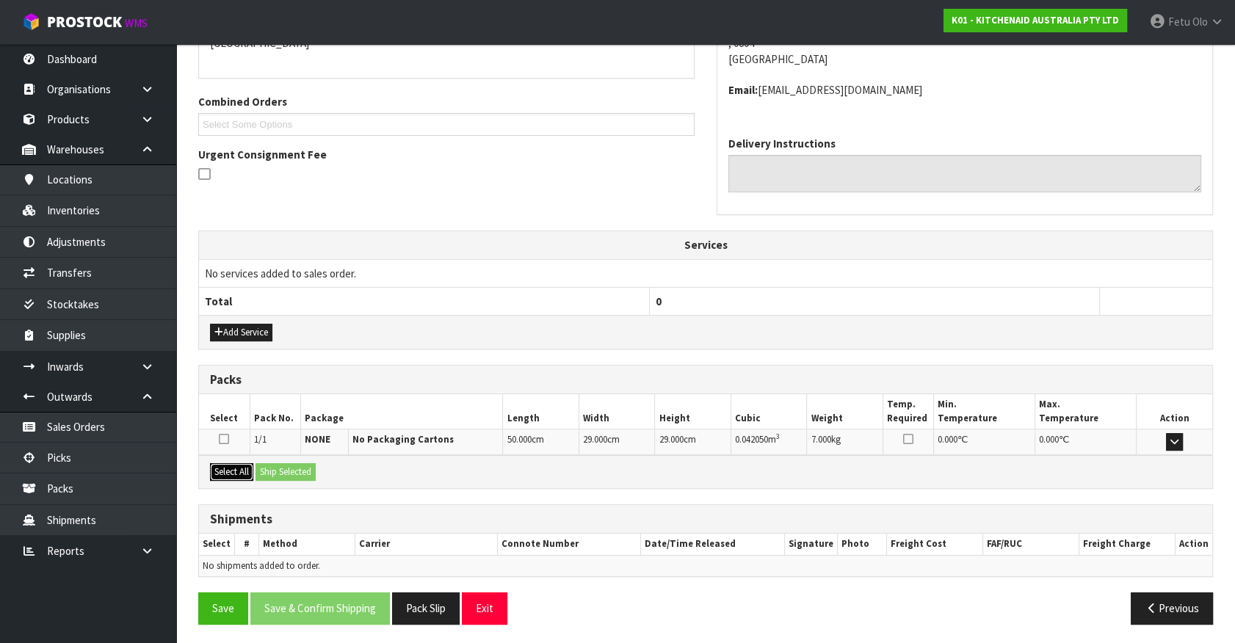
click at [240, 469] on button "Select All" at bounding box center [231, 472] width 43 height 18
click at [288, 468] on button "Ship Selected" at bounding box center [286, 472] width 60 height 18
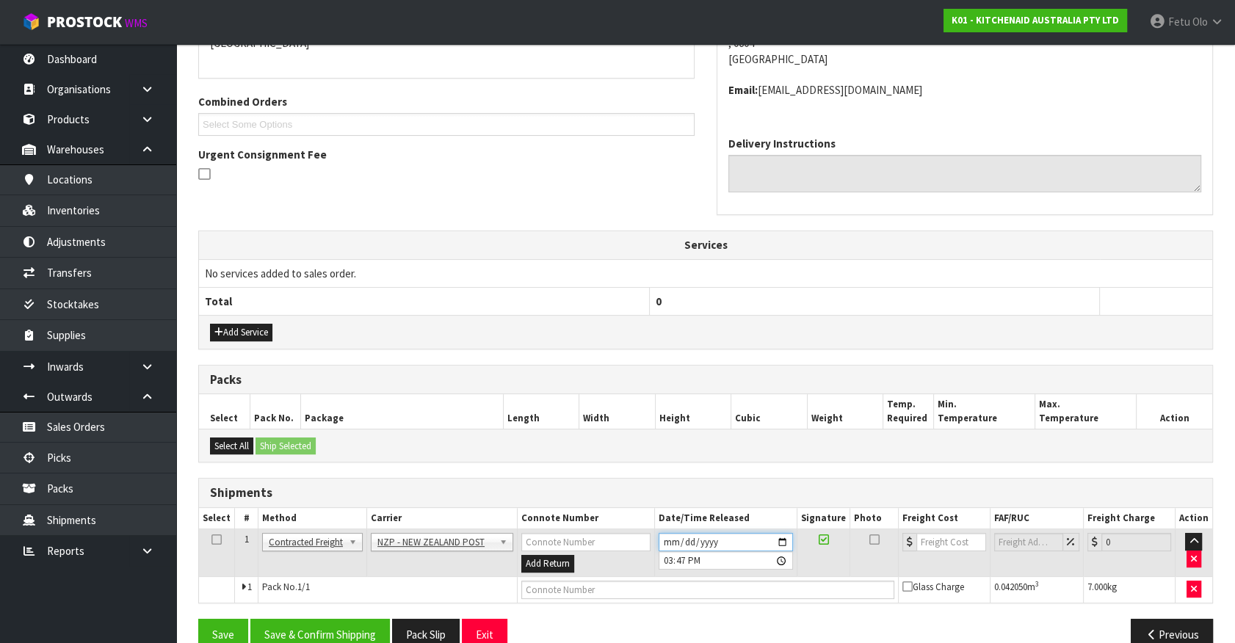
click at [784, 536] on input "[DATE]" at bounding box center [726, 542] width 134 height 18
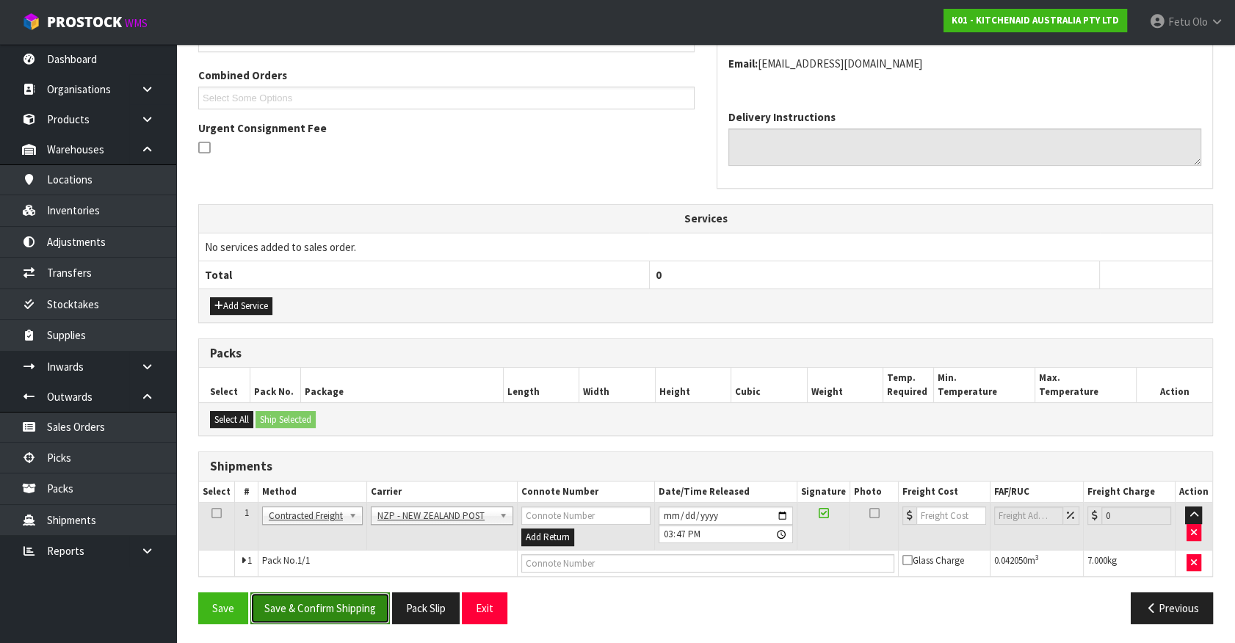
click at [346, 594] on button "Save & Confirm Shipping" at bounding box center [320, 609] width 140 height 32
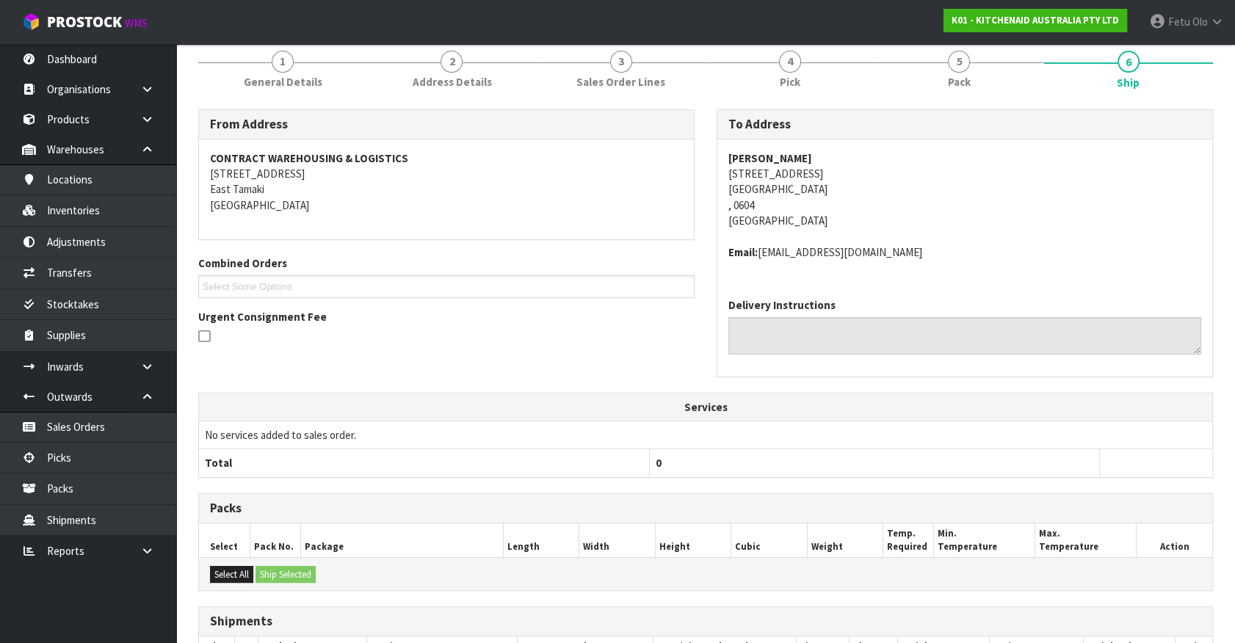
scroll to position [346, 0]
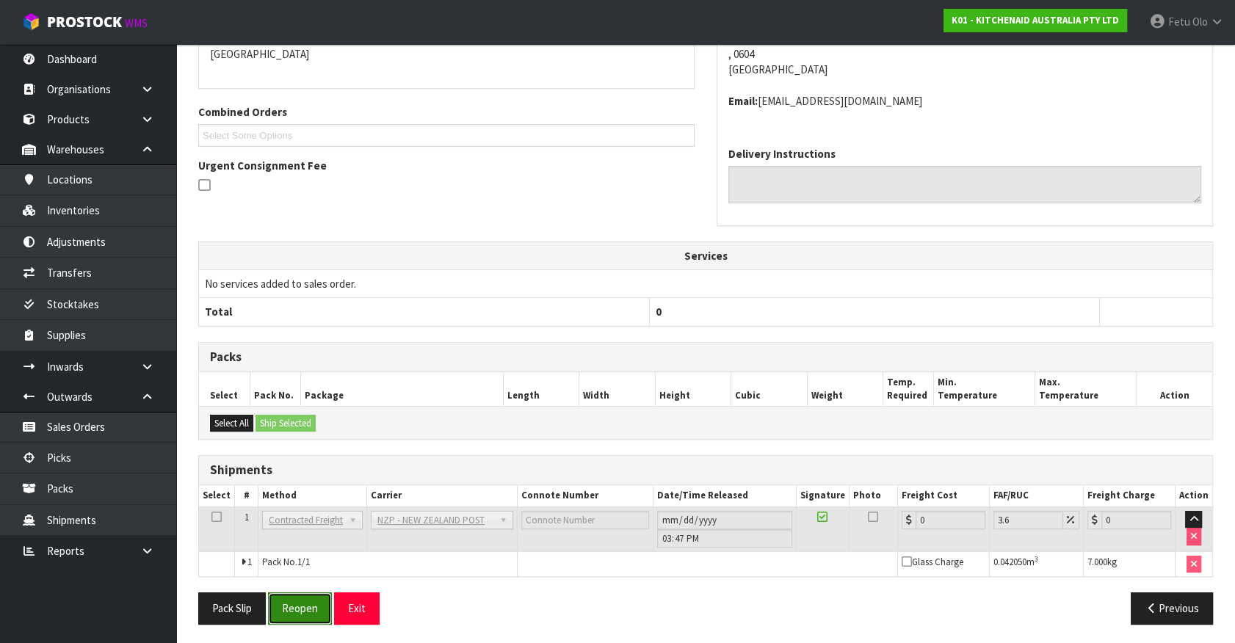
click at [307, 610] on button "Reopen" at bounding box center [300, 609] width 64 height 32
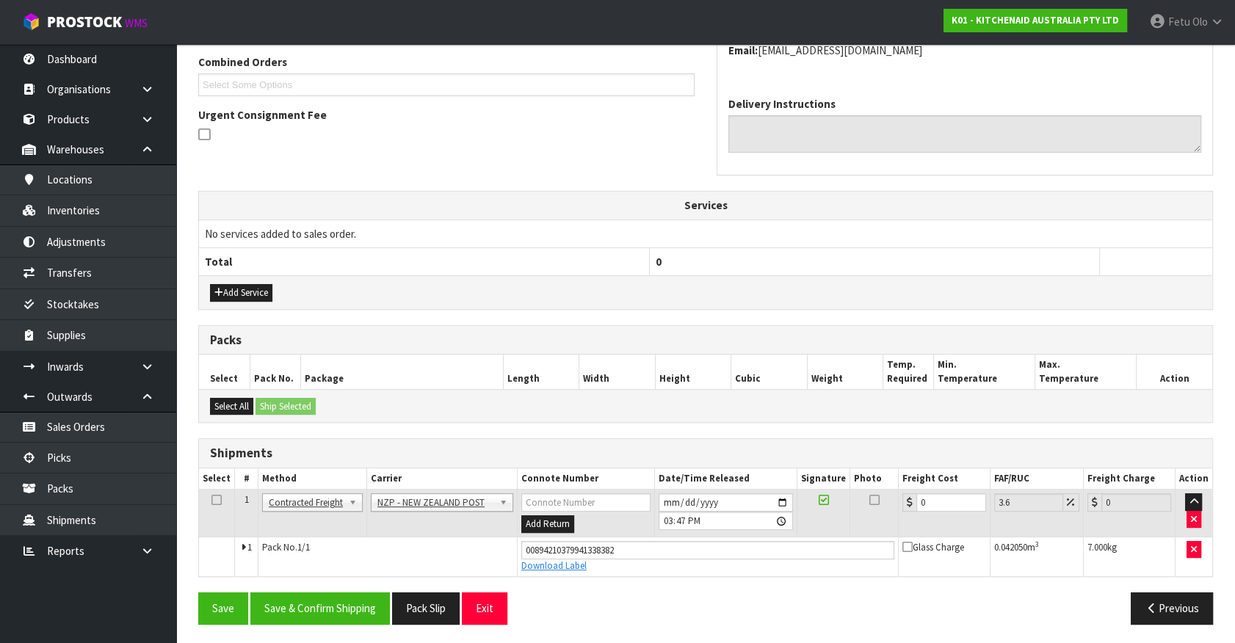
scroll to position [314, 0]
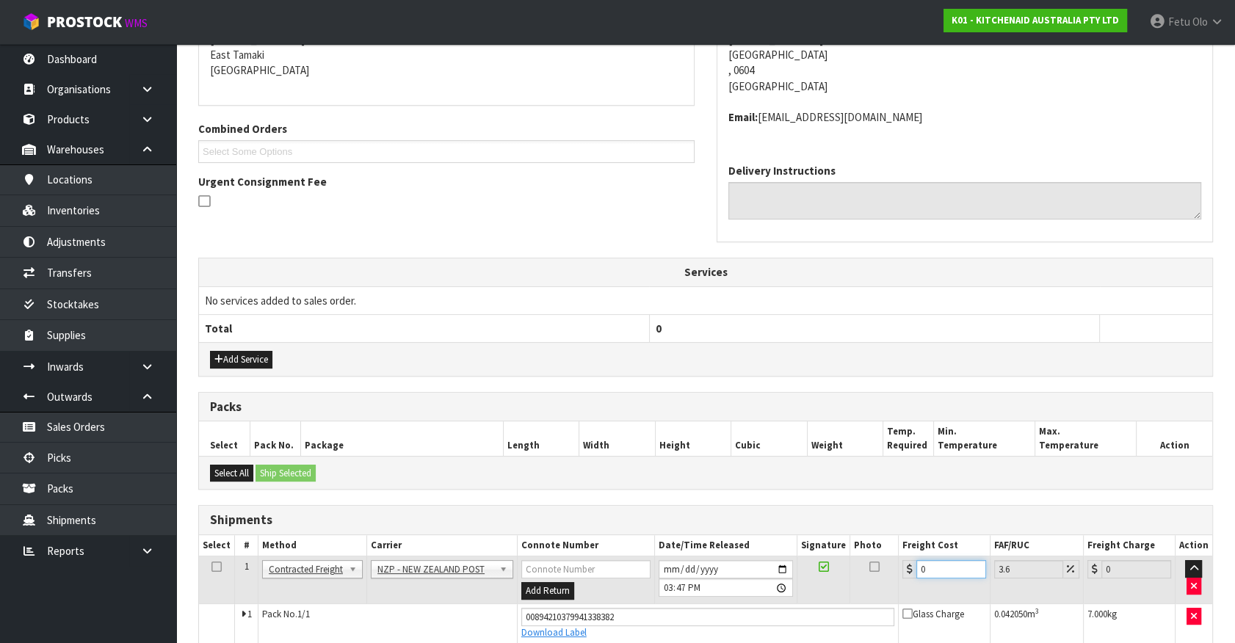
drag, startPoint x: 935, startPoint y: 565, endPoint x: 668, endPoint y: 619, distance: 272.8
click at [668, 619] on tbody "1 Client Local Pickup Customer Local Pickup Company Freight Contracted Freight …" at bounding box center [705, 600] width 1013 height 87
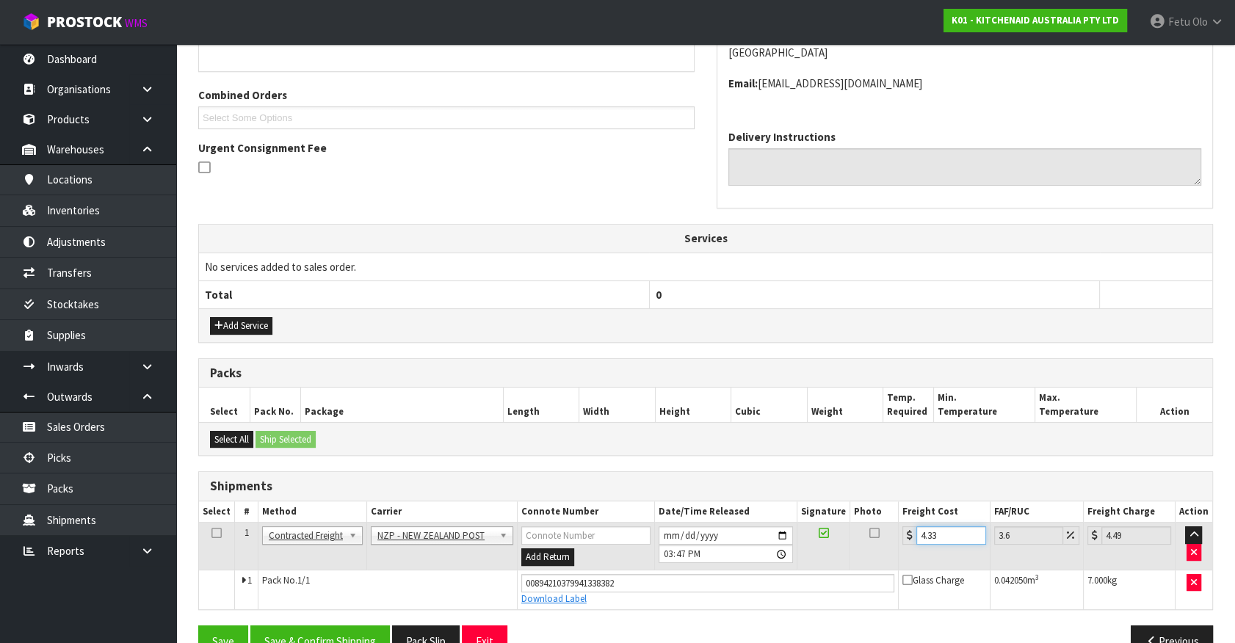
scroll to position [380, 0]
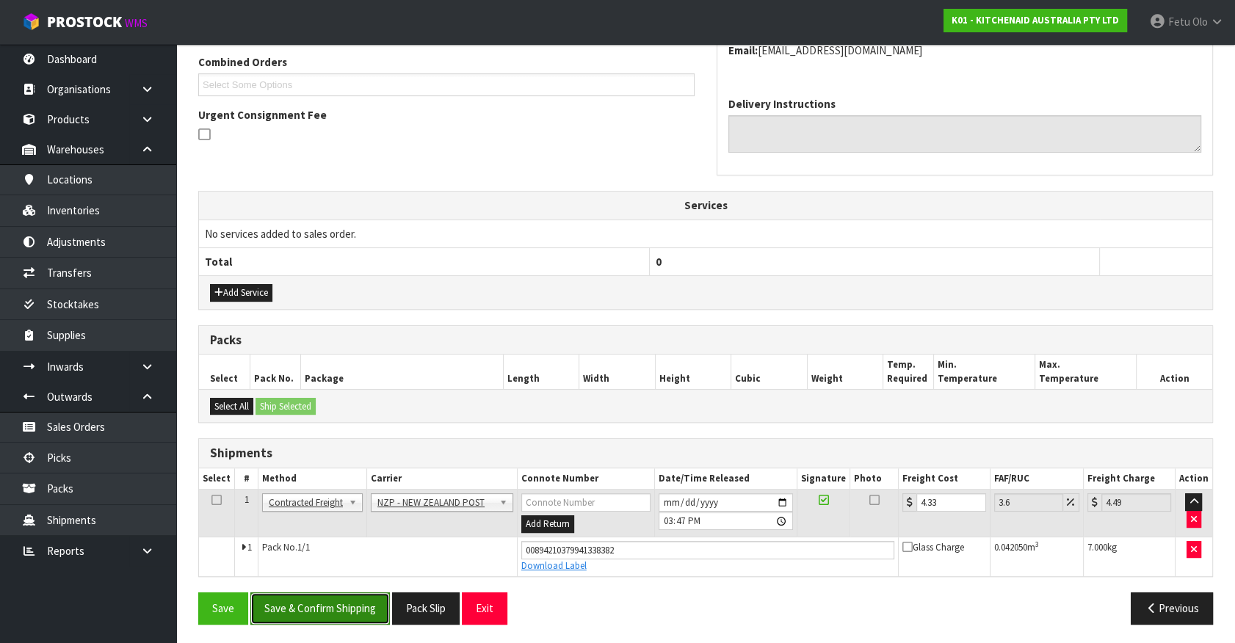
click at [310, 607] on button "Save & Confirm Shipping" at bounding box center [320, 609] width 140 height 32
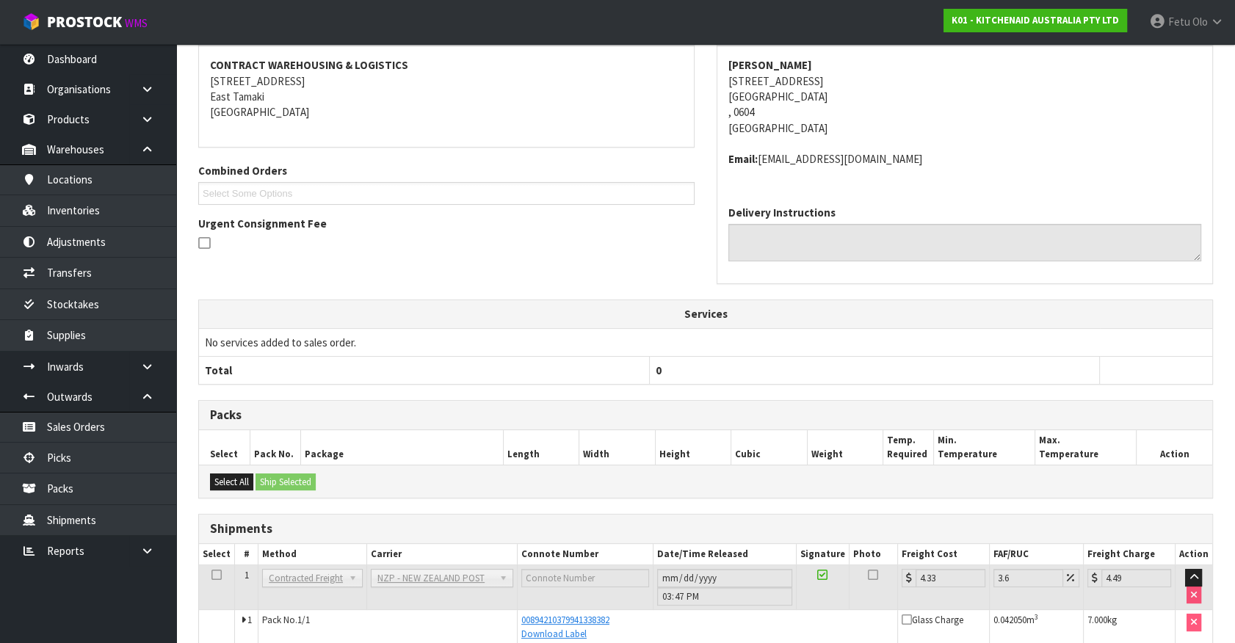
scroll to position [341, 0]
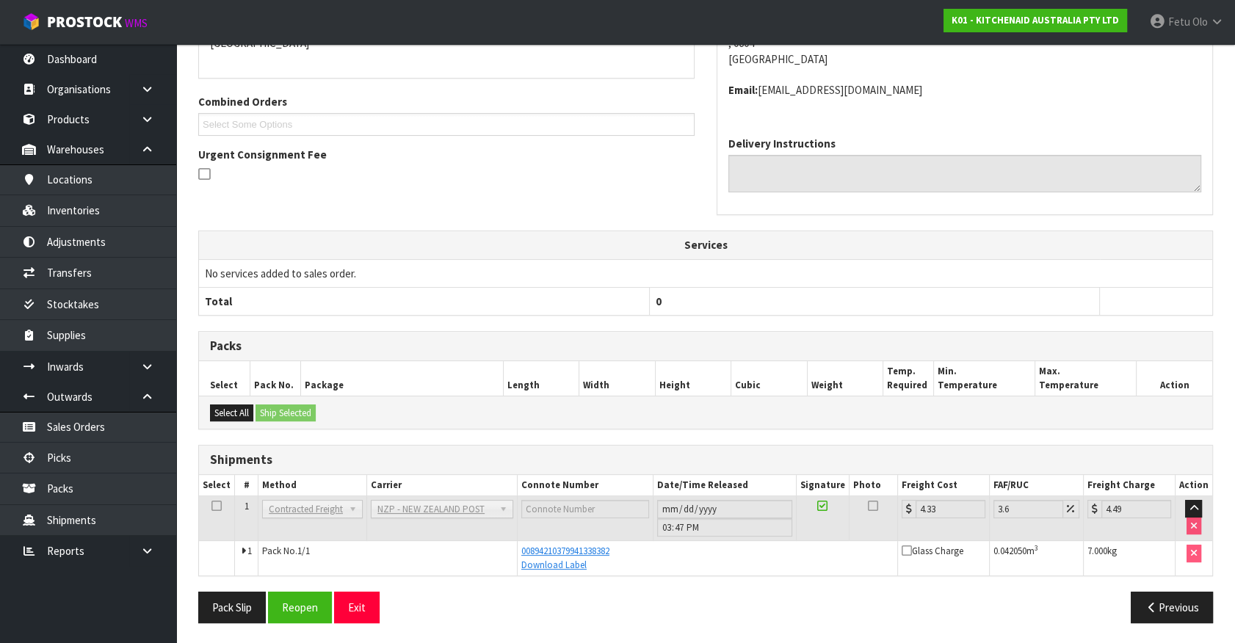
click at [548, 618] on div "Pack Slip Reopen Exit" at bounding box center [446, 608] width 518 height 32
click at [115, 463] on link "Picks" at bounding box center [88, 458] width 176 height 30
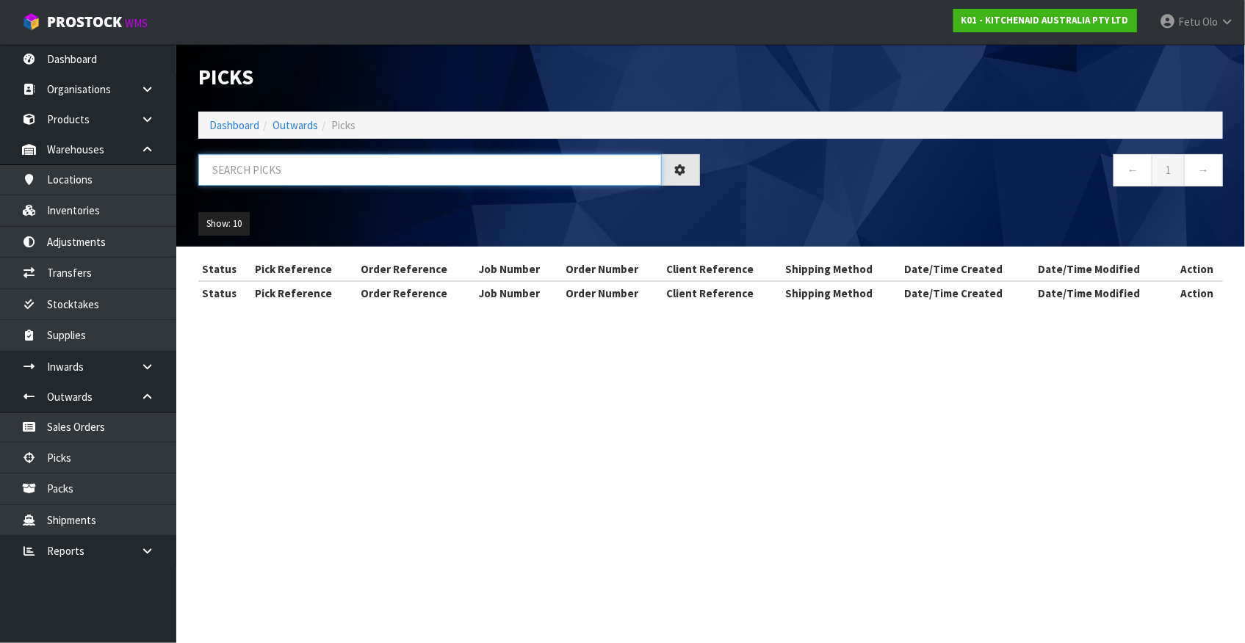
click at [335, 180] on input "text" at bounding box center [429, 170] width 463 height 32
click at [336, 178] on input "text" at bounding box center [429, 170] width 463 height 32
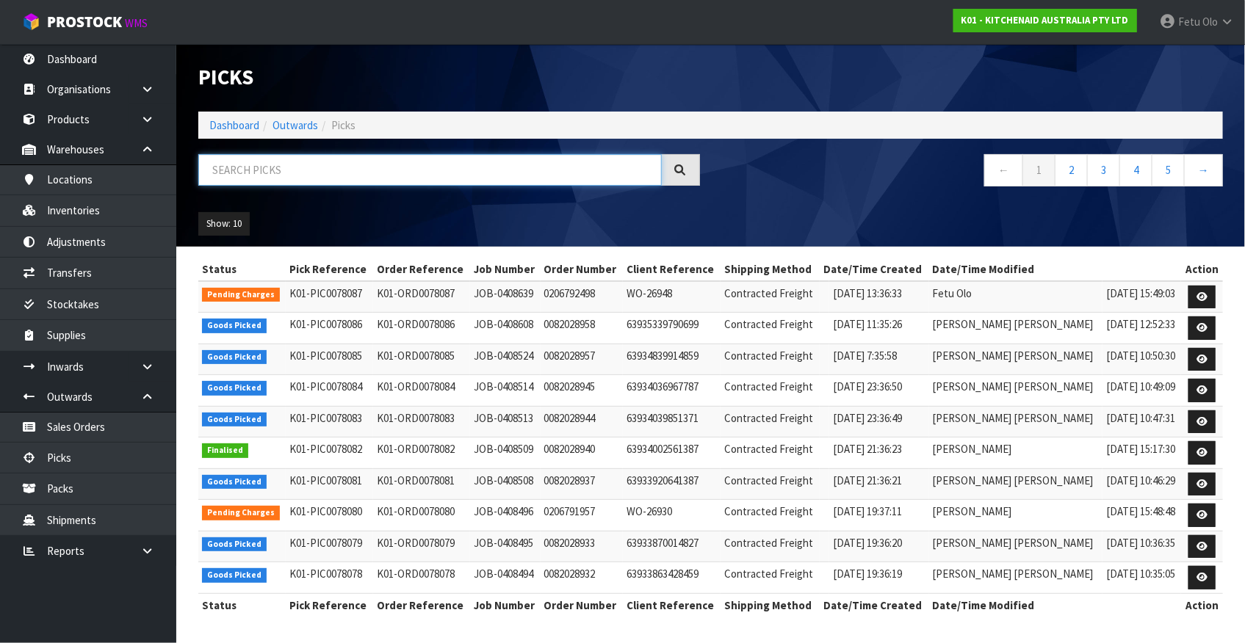
click at [366, 167] on input "text" at bounding box center [429, 170] width 463 height 32
click at [375, 157] on input "text" at bounding box center [429, 170] width 463 height 32
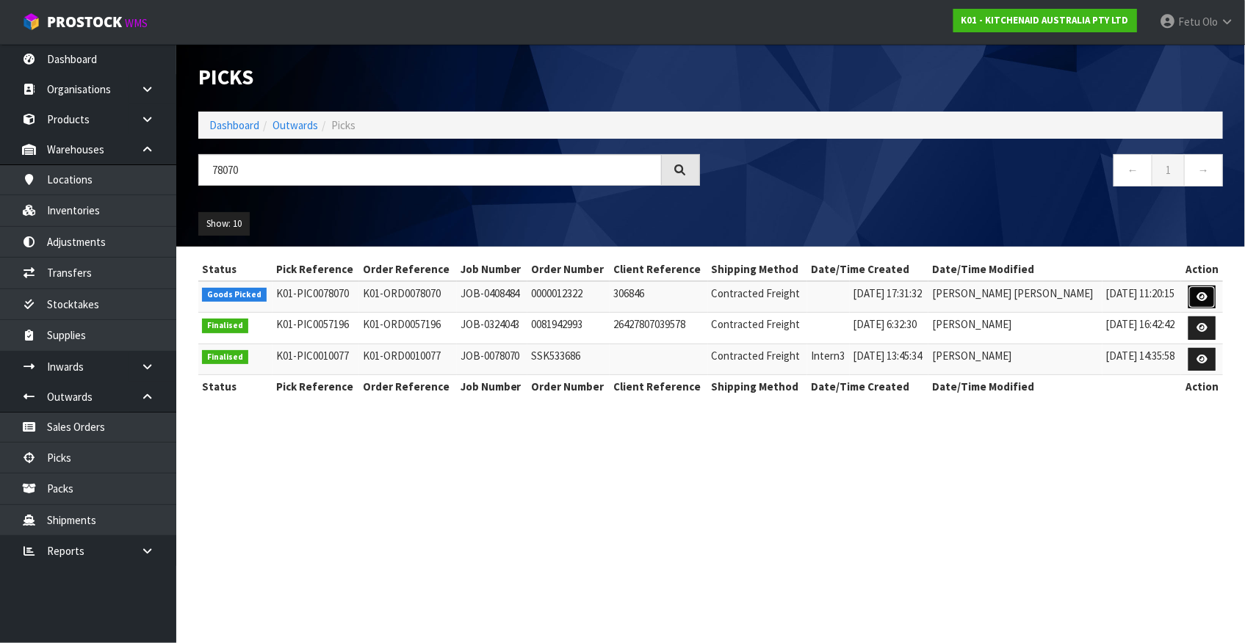
click at [1197, 300] on icon at bounding box center [1201, 297] width 11 height 10
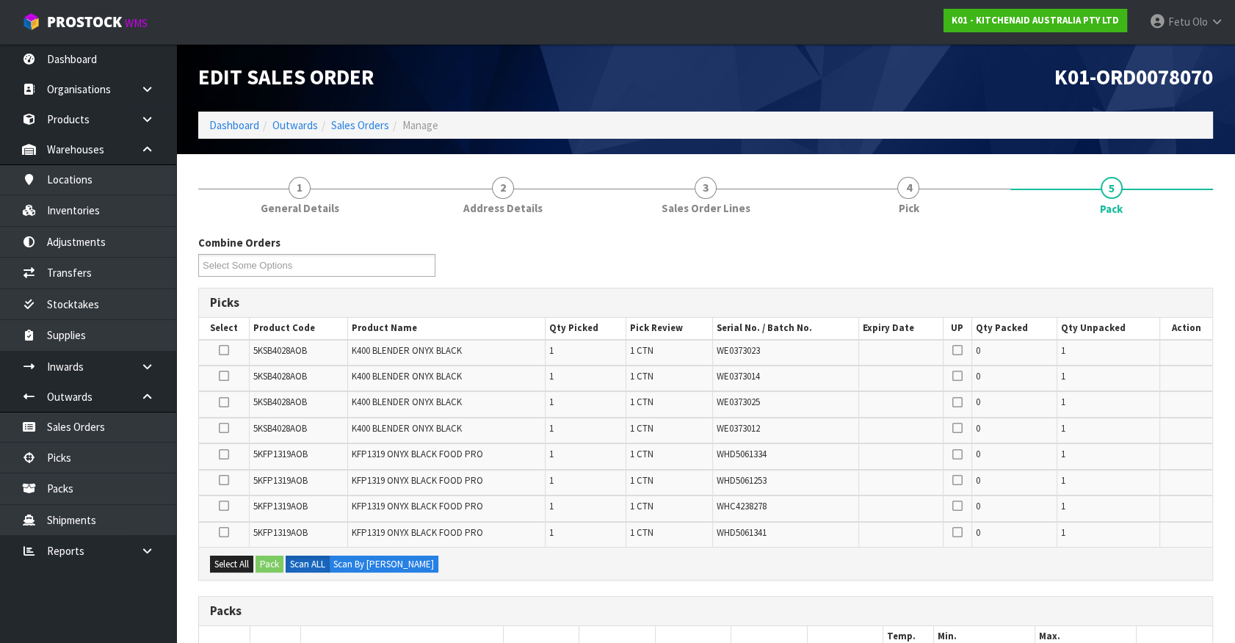
click at [524, 597] on div "Packs" at bounding box center [705, 611] width 1013 height 29
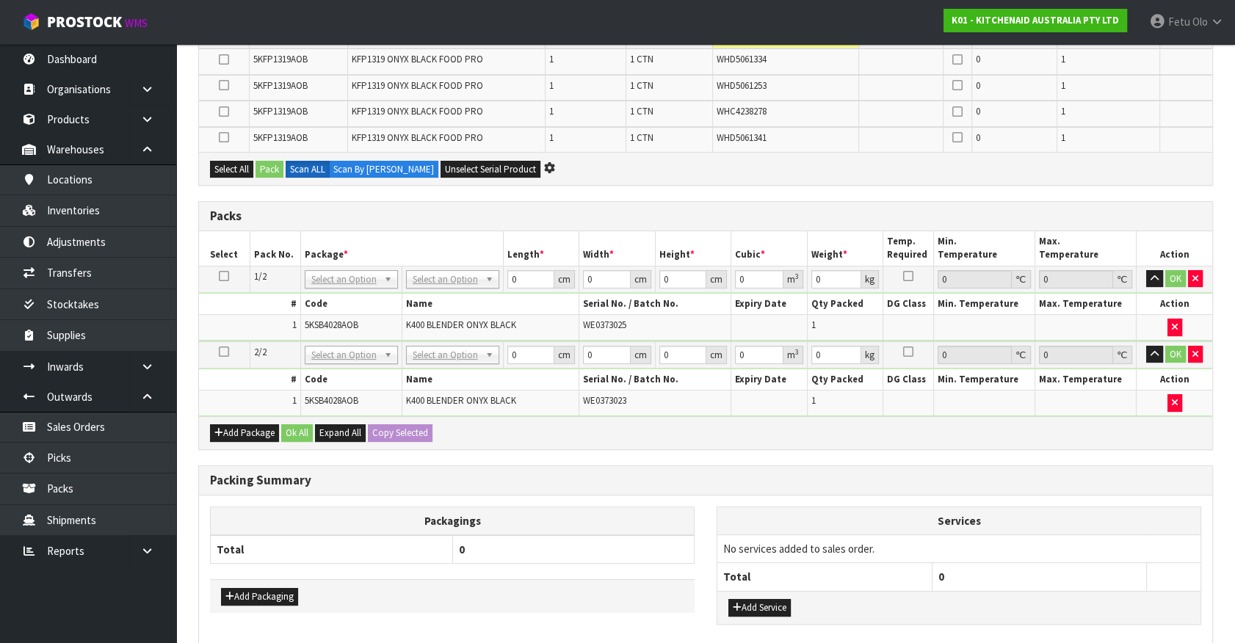
scroll to position [215, 0]
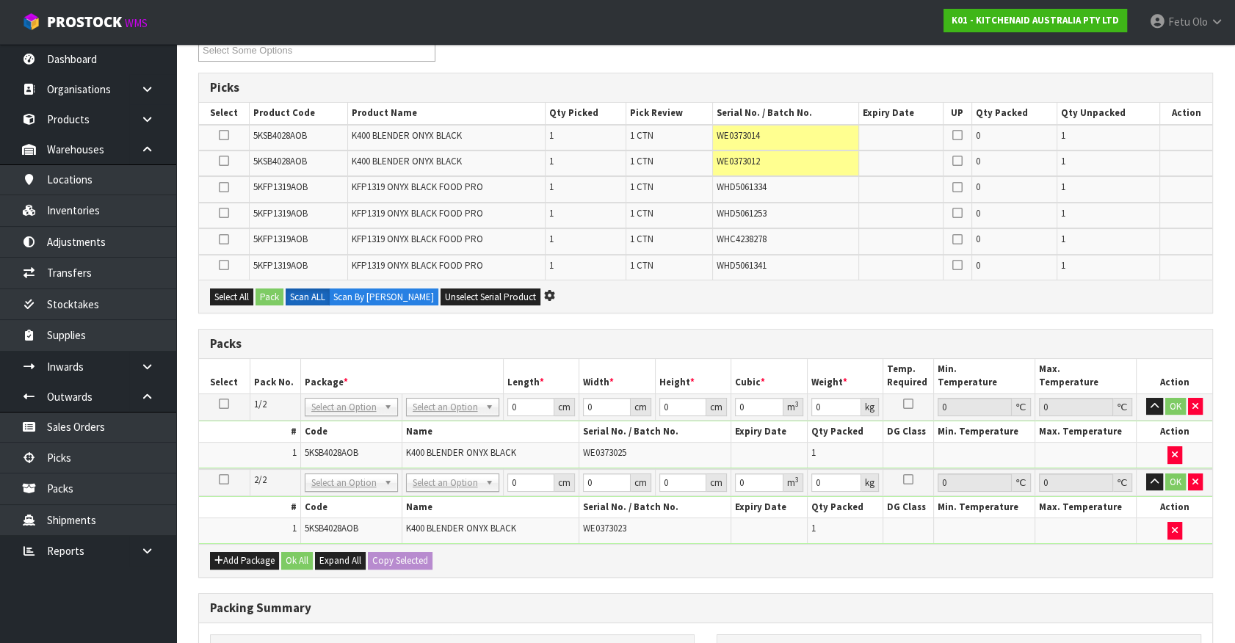
click at [667, 350] on div "Packs" at bounding box center [705, 344] width 1013 height 29
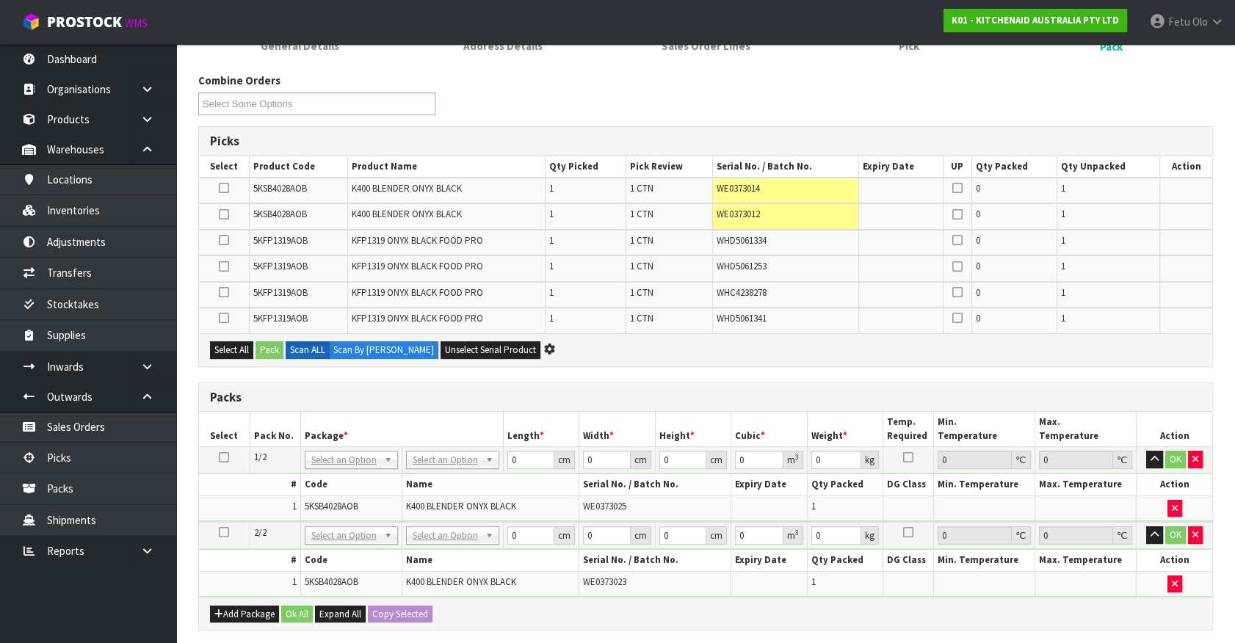
scroll to position [0, 0]
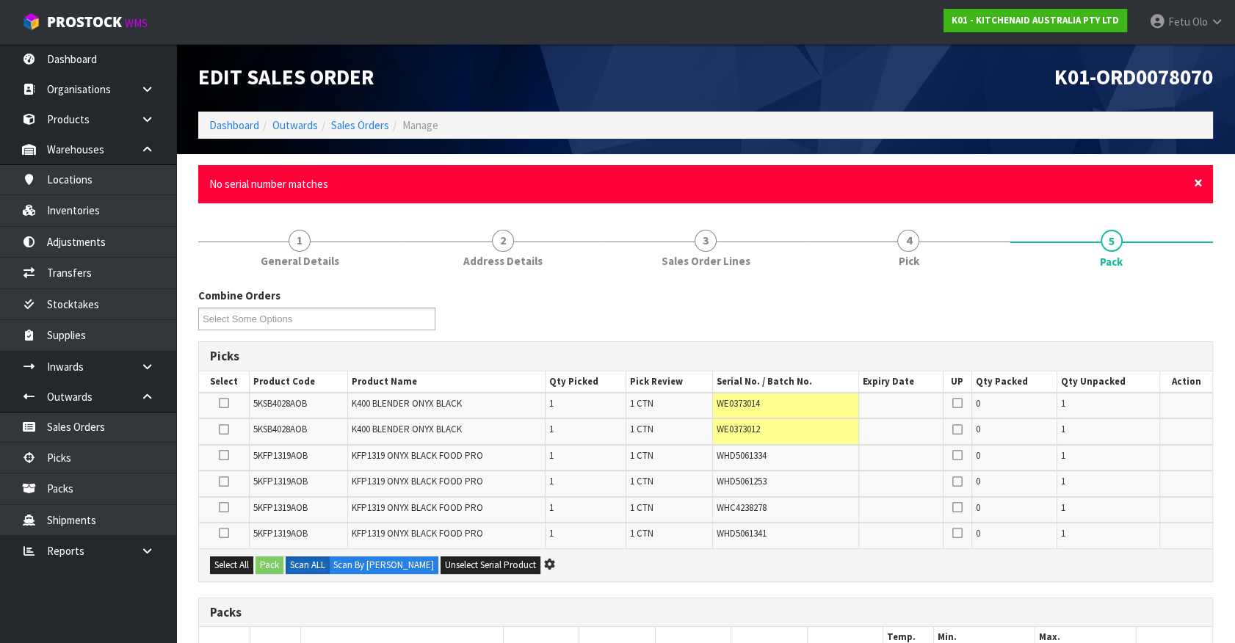
click at [1197, 183] on span "×" at bounding box center [1198, 183] width 9 height 21
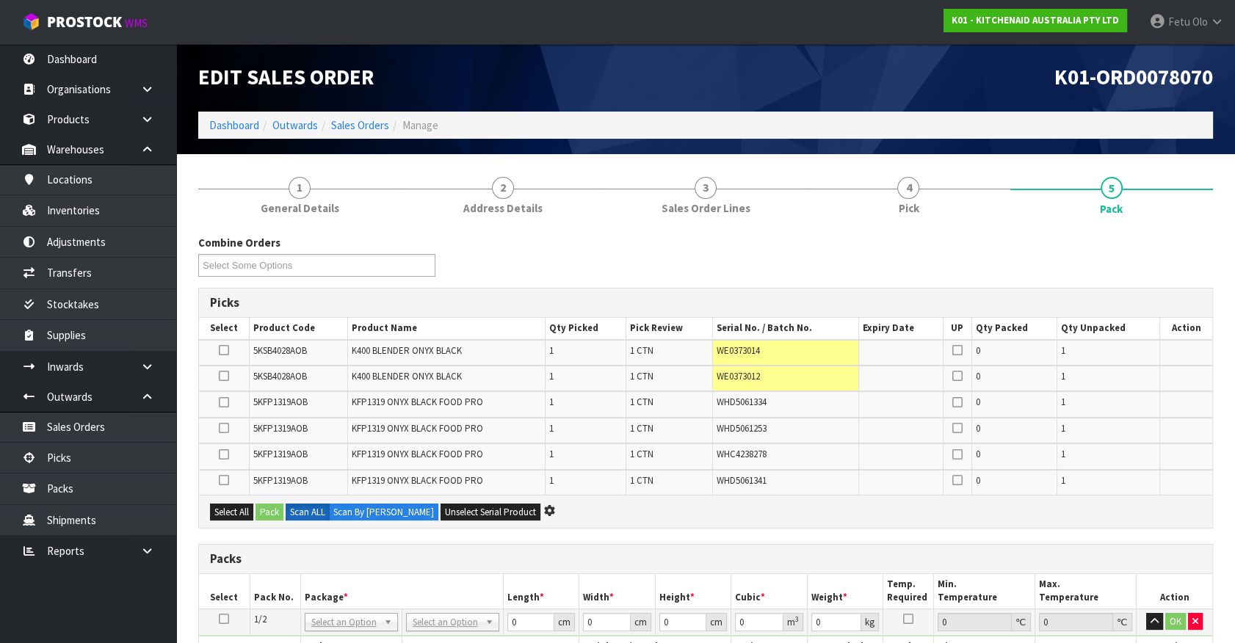
click at [789, 545] on div "Packs" at bounding box center [705, 559] width 1013 height 29
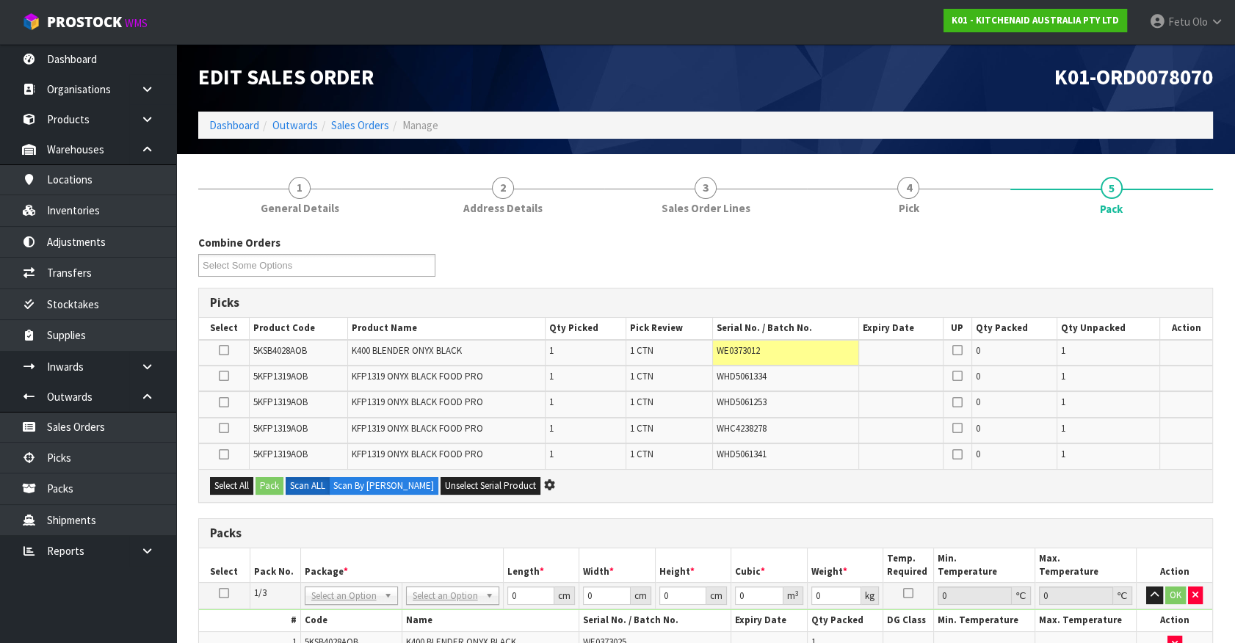
click at [712, 542] on div "Packs" at bounding box center [705, 533] width 1013 height 29
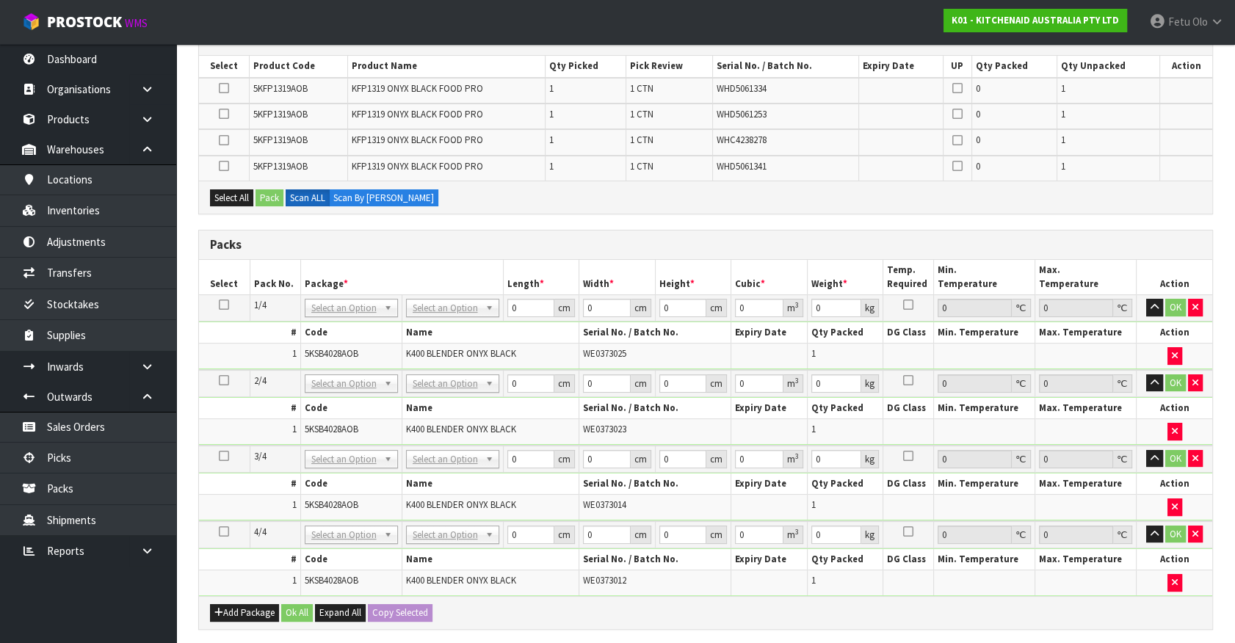
scroll to position [267, 0]
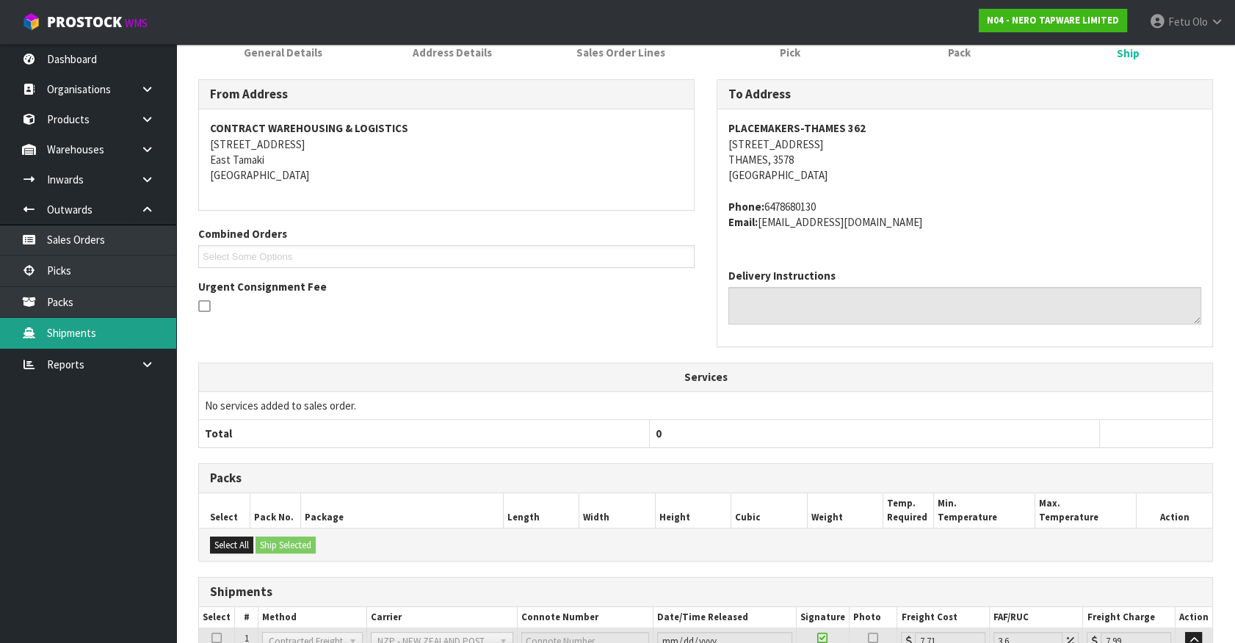
scroll to position [207, 0]
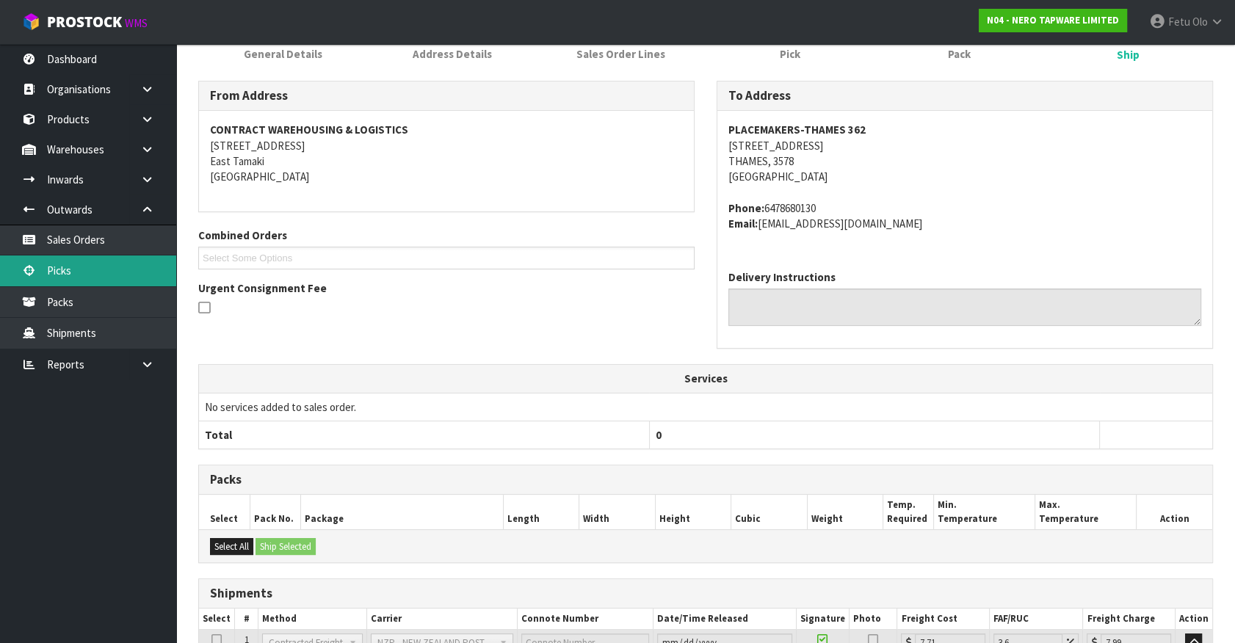
click at [64, 283] on link "Picks" at bounding box center [88, 271] width 176 height 30
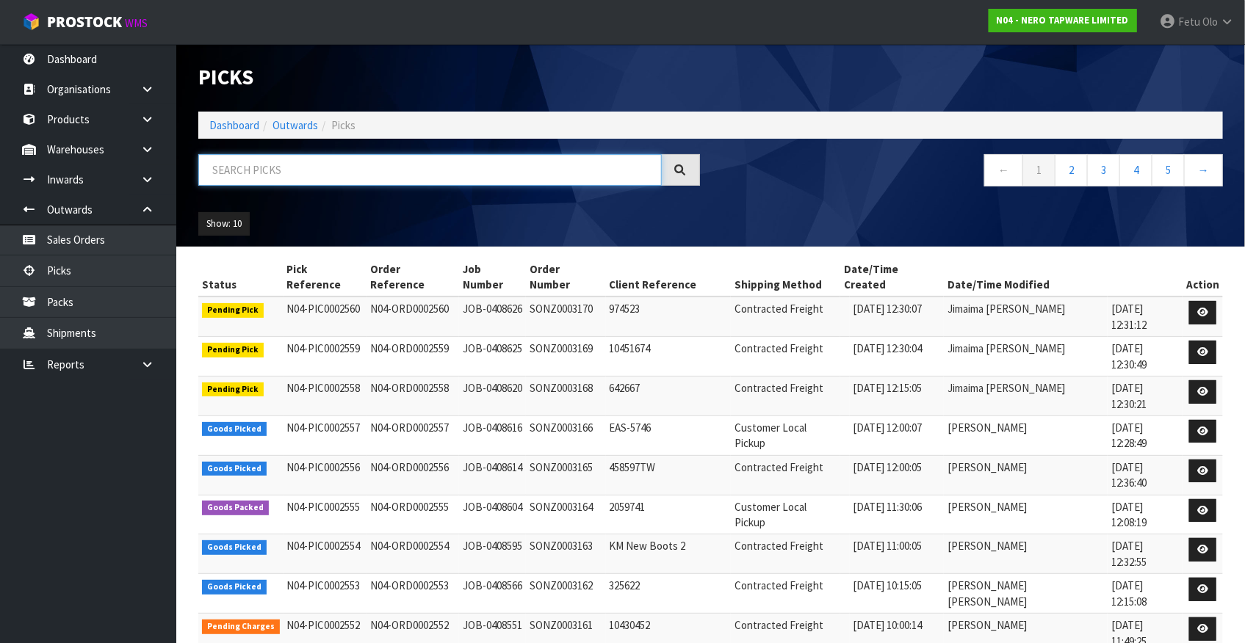
click at [277, 162] on input "text" at bounding box center [429, 170] width 463 height 32
type input "0002557"
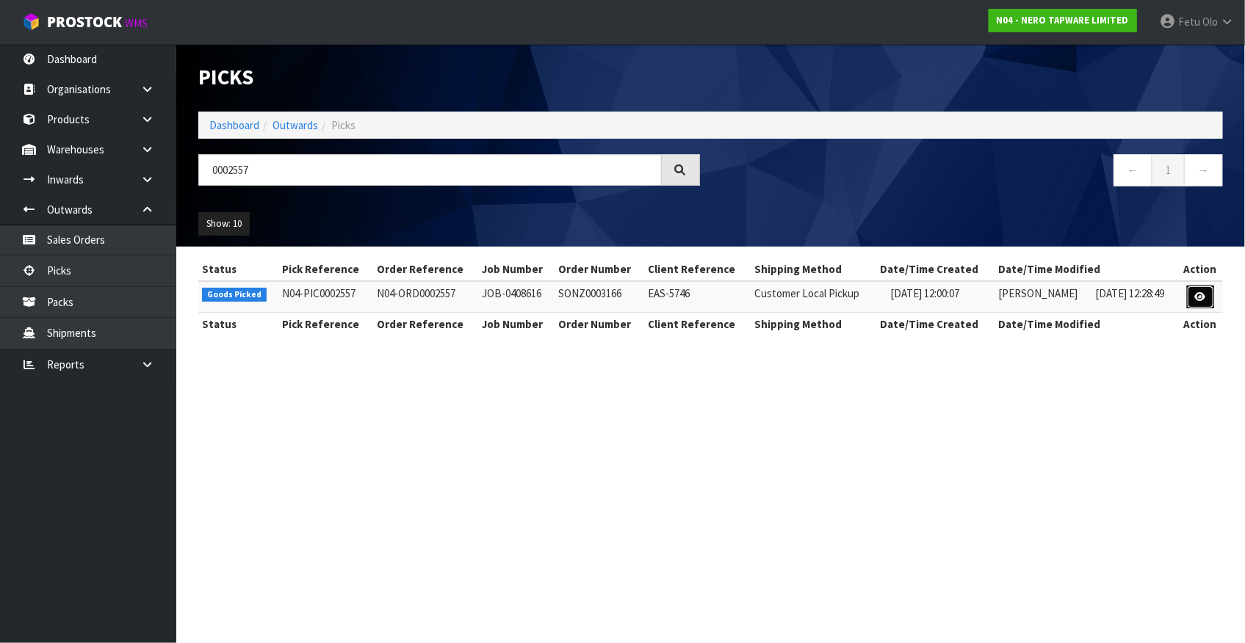
click at [1208, 300] on link at bounding box center [1200, 297] width 27 height 23
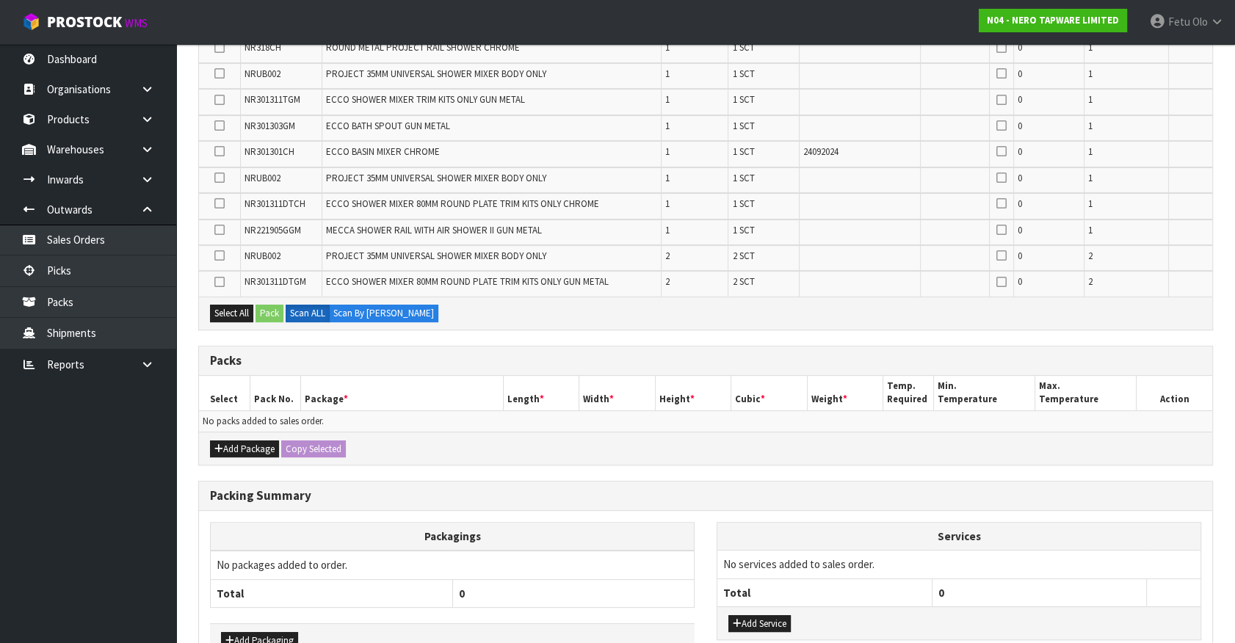
scroll to position [372, 0]
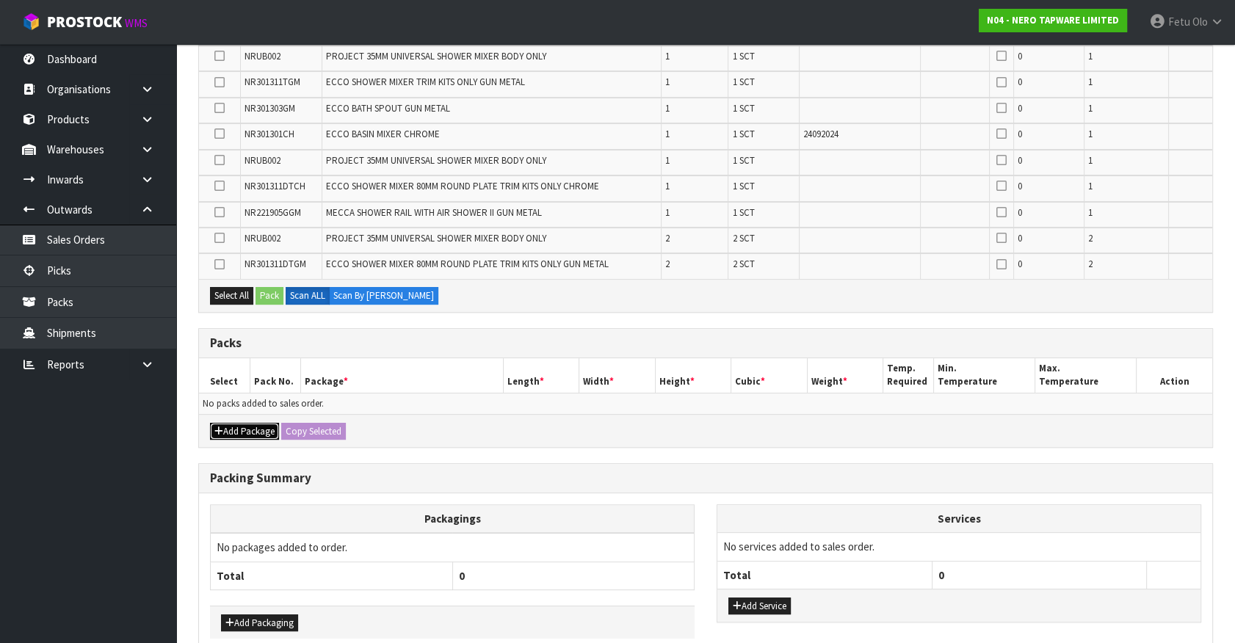
click at [236, 430] on button "Add Package" at bounding box center [244, 432] width 69 height 18
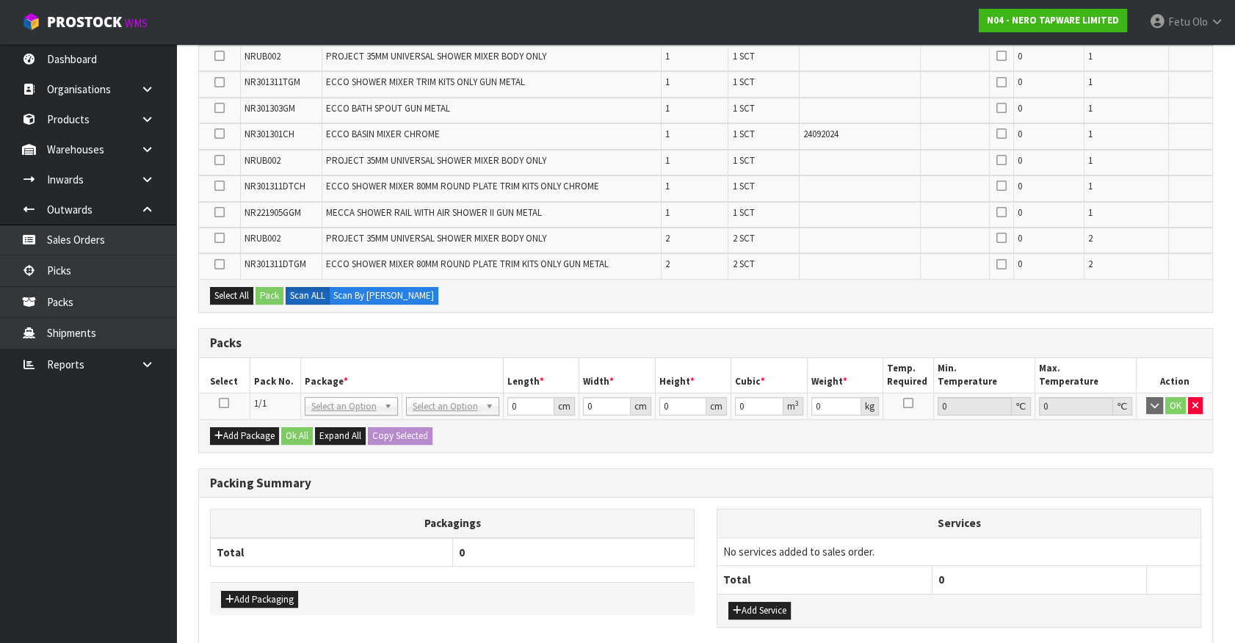
click at [226, 403] on icon at bounding box center [224, 403] width 10 height 1
click at [285, 385] on th "Pack No." at bounding box center [275, 375] width 51 height 35
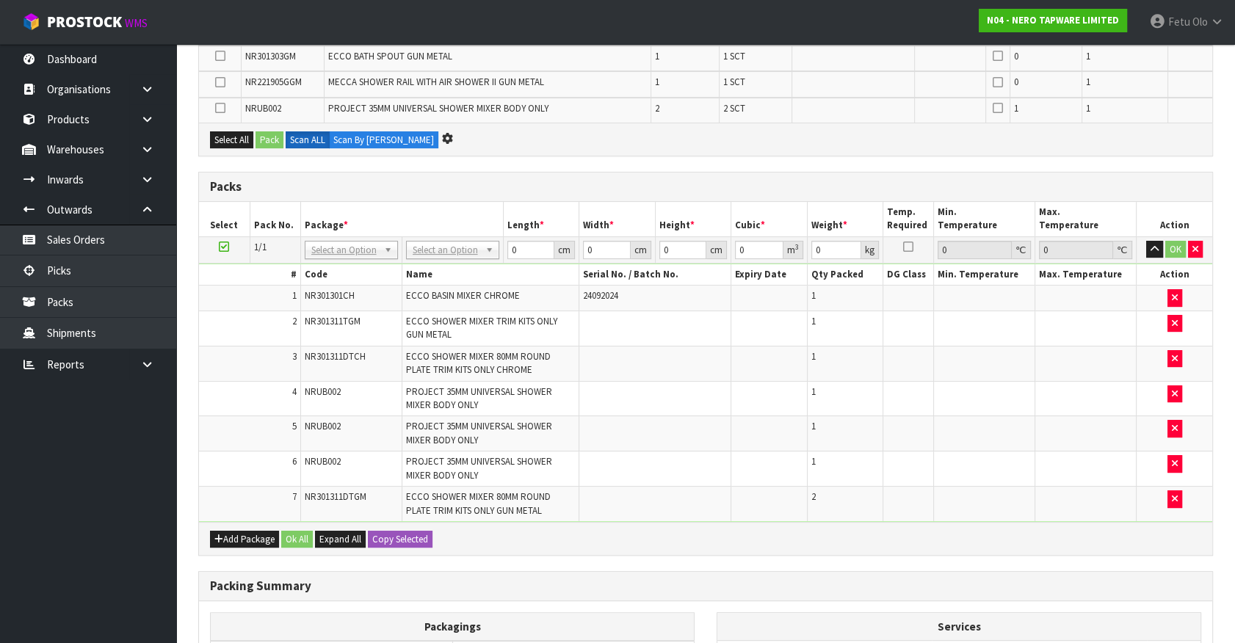
scroll to position [346, 0]
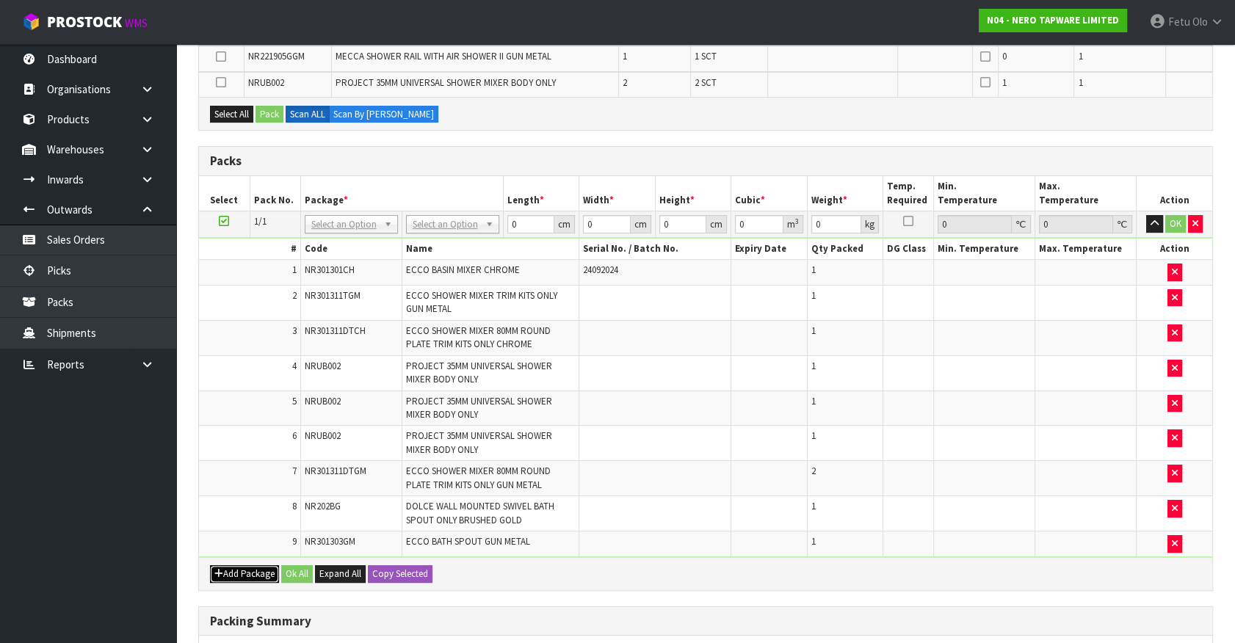
click at [223, 574] on button "Add Package" at bounding box center [244, 574] width 69 height 18
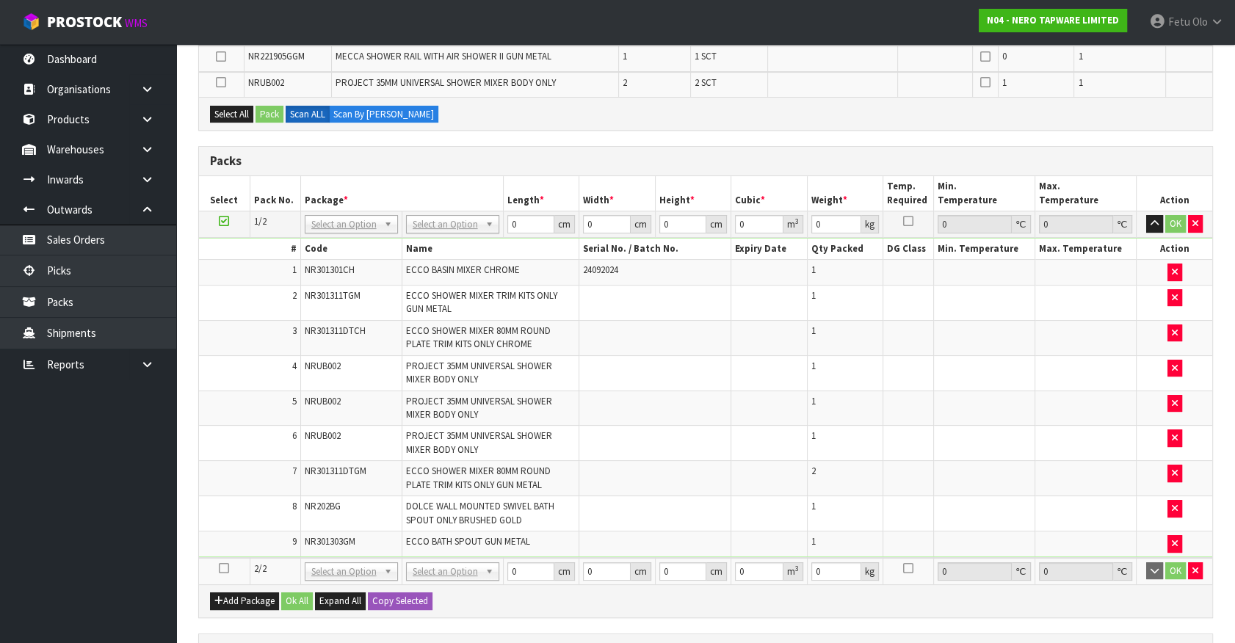
click at [223, 568] on icon at bounding box center [224, 568] width 10 height 1
drag, startPoint x: 135, startPoint y: 560, endPoint x: 126, endPoint y: 563, distance: 9.1
click at [134, 560] on ul "Dashboard Organisations Clients Consignees Carriers Products Categories Serial …" at bounding box center [88, 343] width 176 height 599
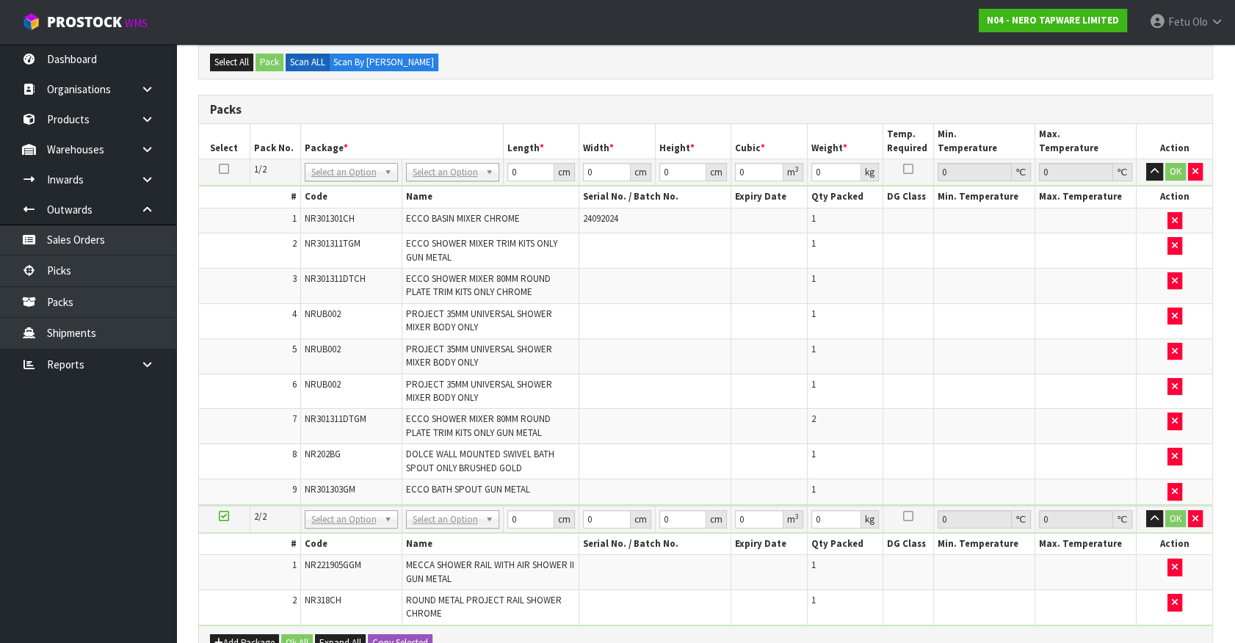
click at [222, 516] on icon at bounding box center [224, 516] width 10 height 1
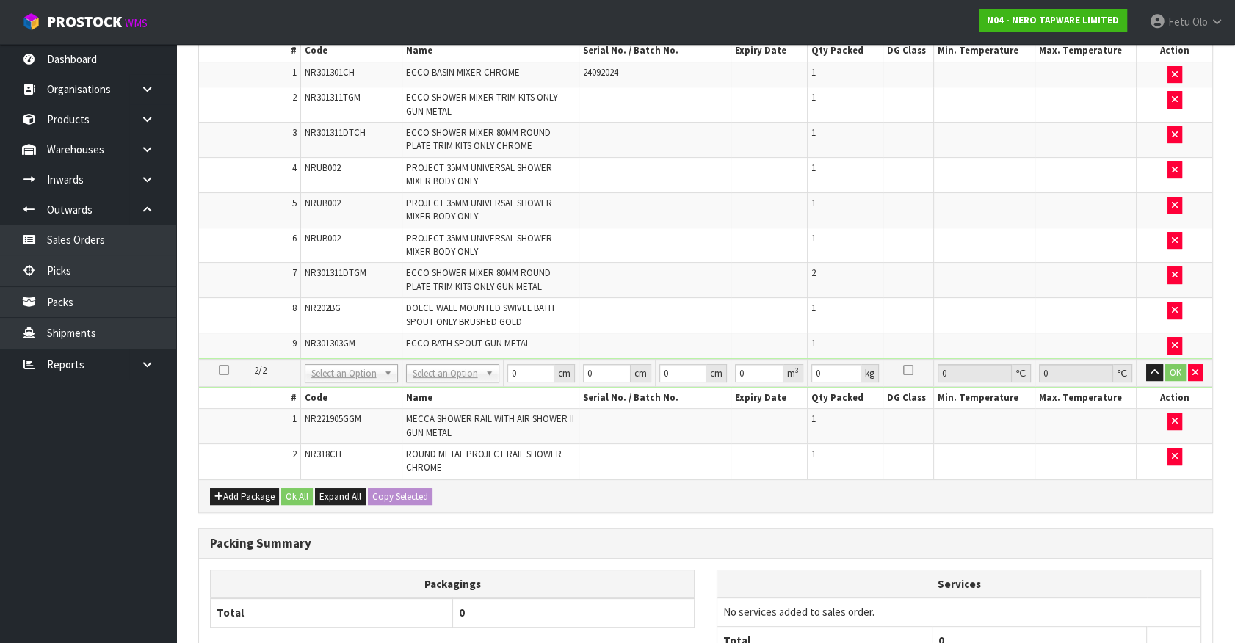
scroll to position [628, 0]
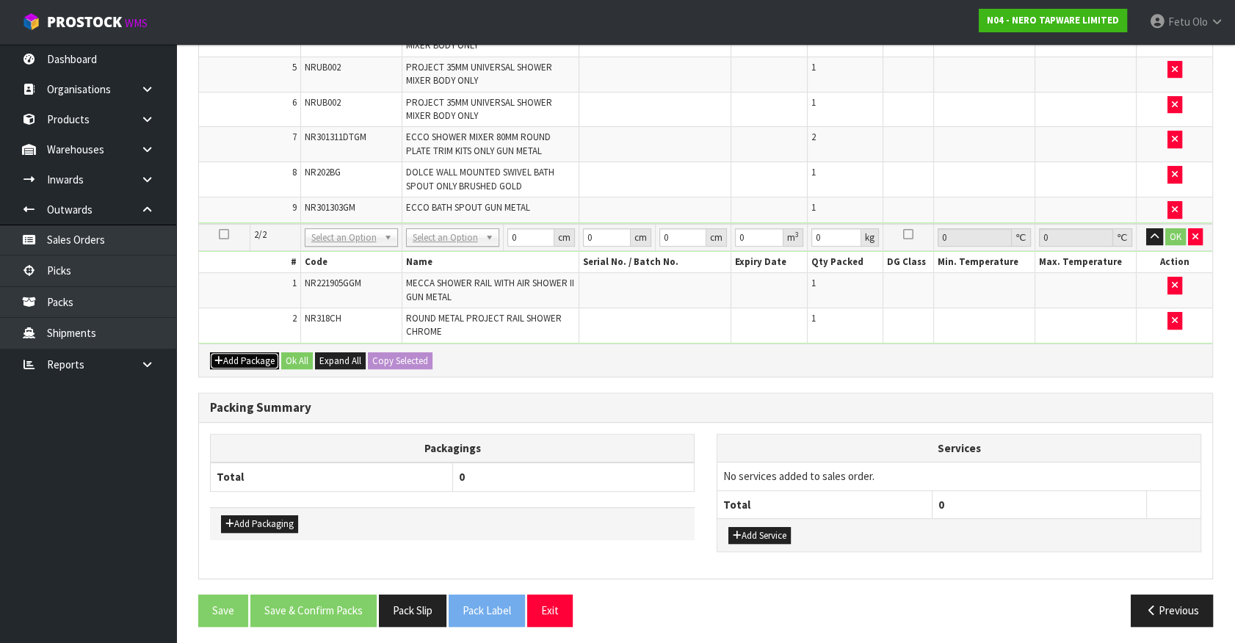
click at [230, 357] on button "Add Package" at bounding box center [244, 361] width 69 height 18
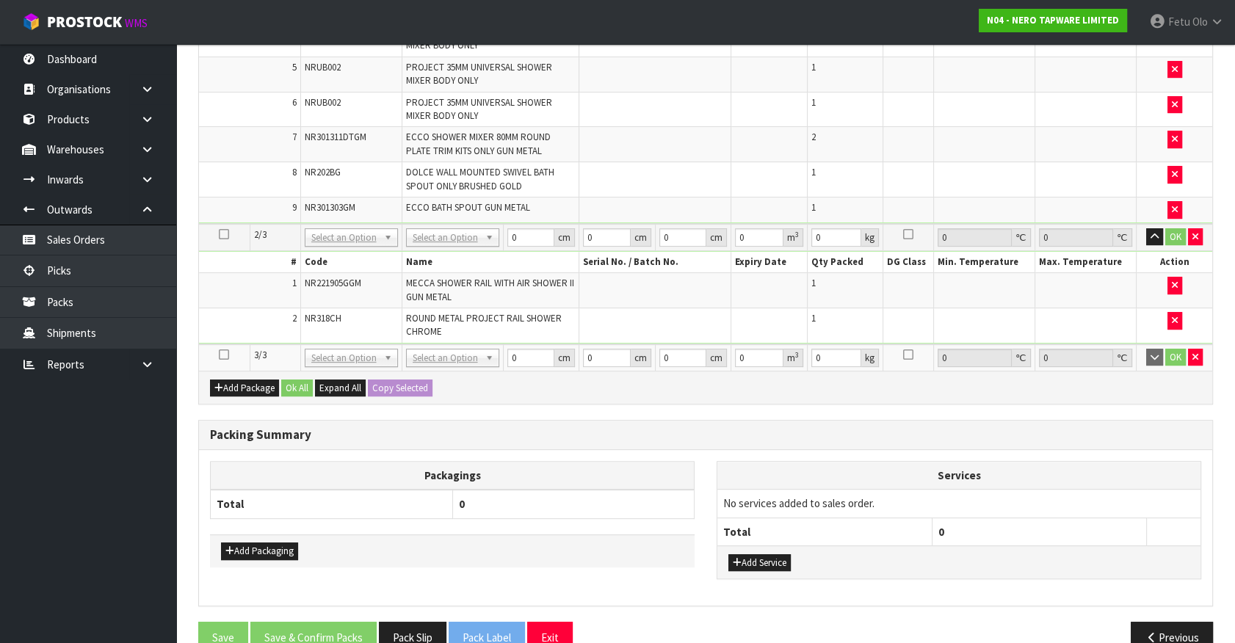
click at [225, 355] on icon at bounding box center [224, 355] width 10 height 1
click at [146, 444] on ul "Dashboard Organisations Clients Consignees Carriers Products Categories Serial …" at bounding box center [88, 343] width 176 height 599
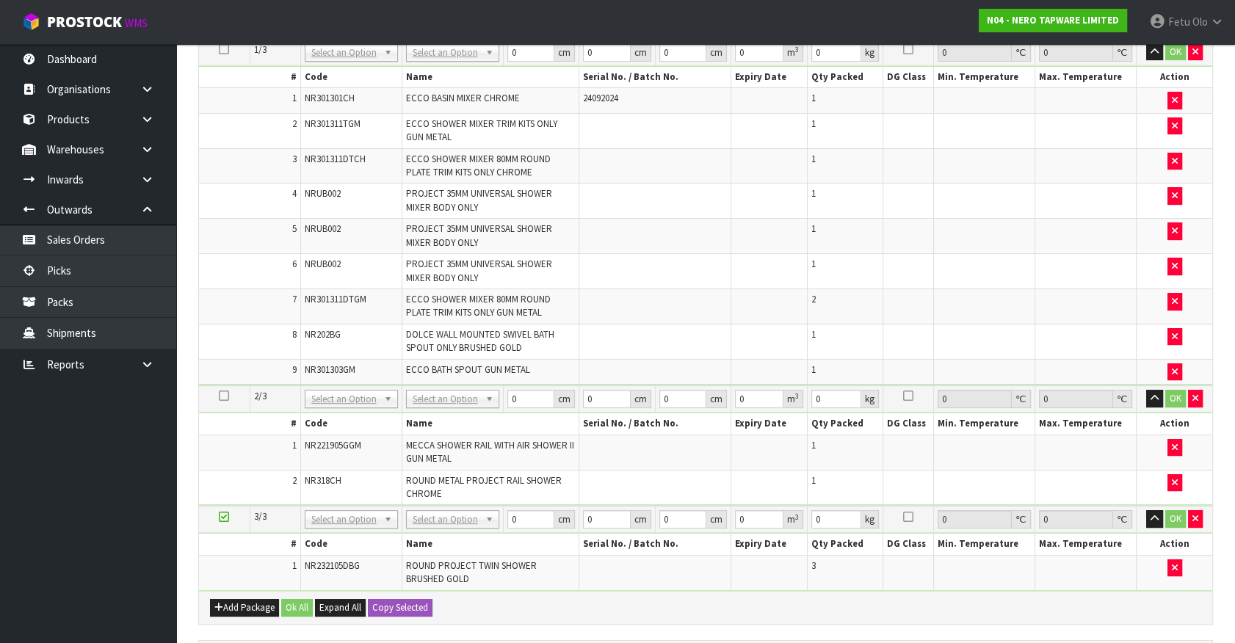
scroll to position [201, 0]
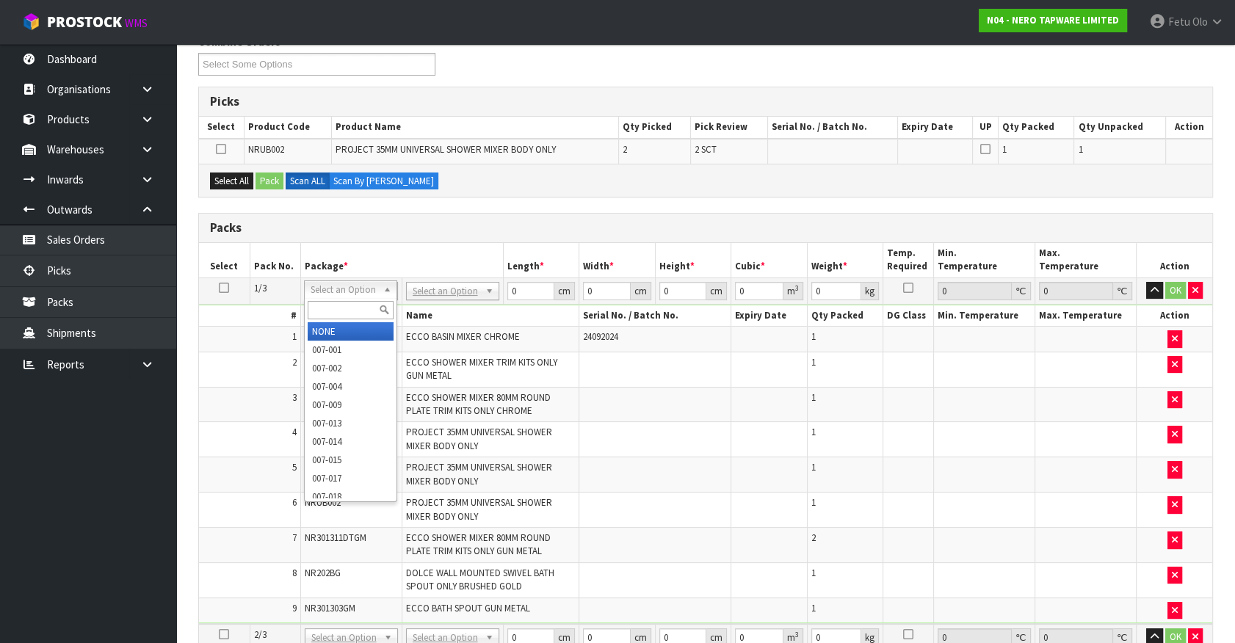
click at [339, 304] on input "text" at bounding box center [351, 310] width 86 height 18
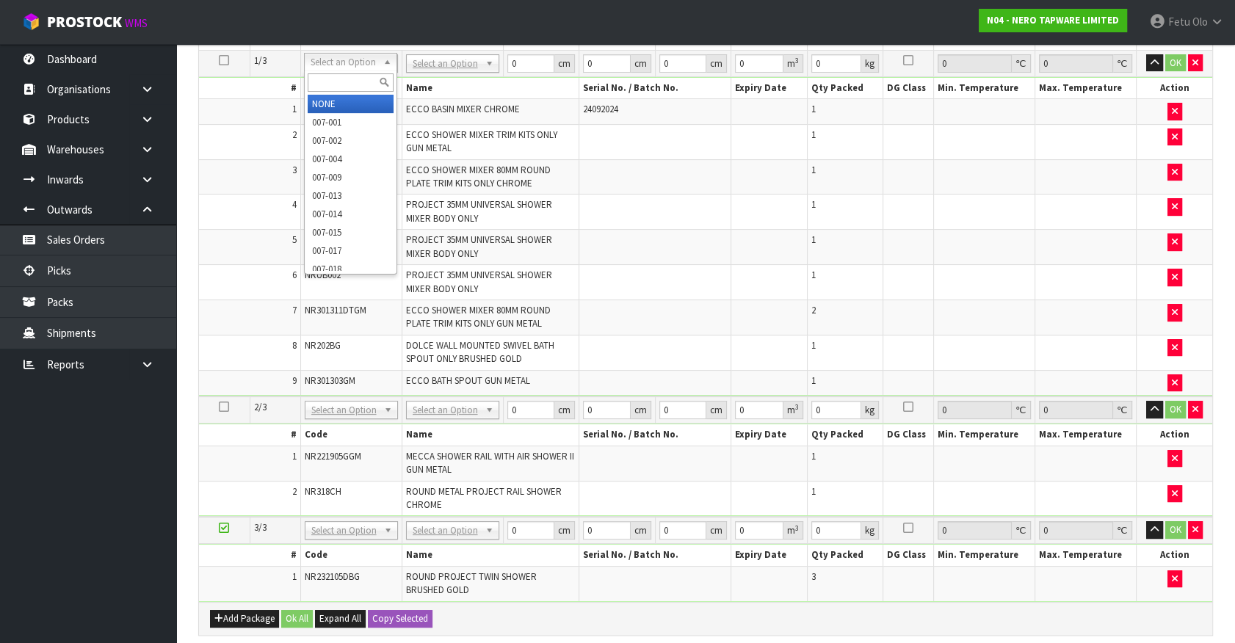
scroll to position [268, 0]
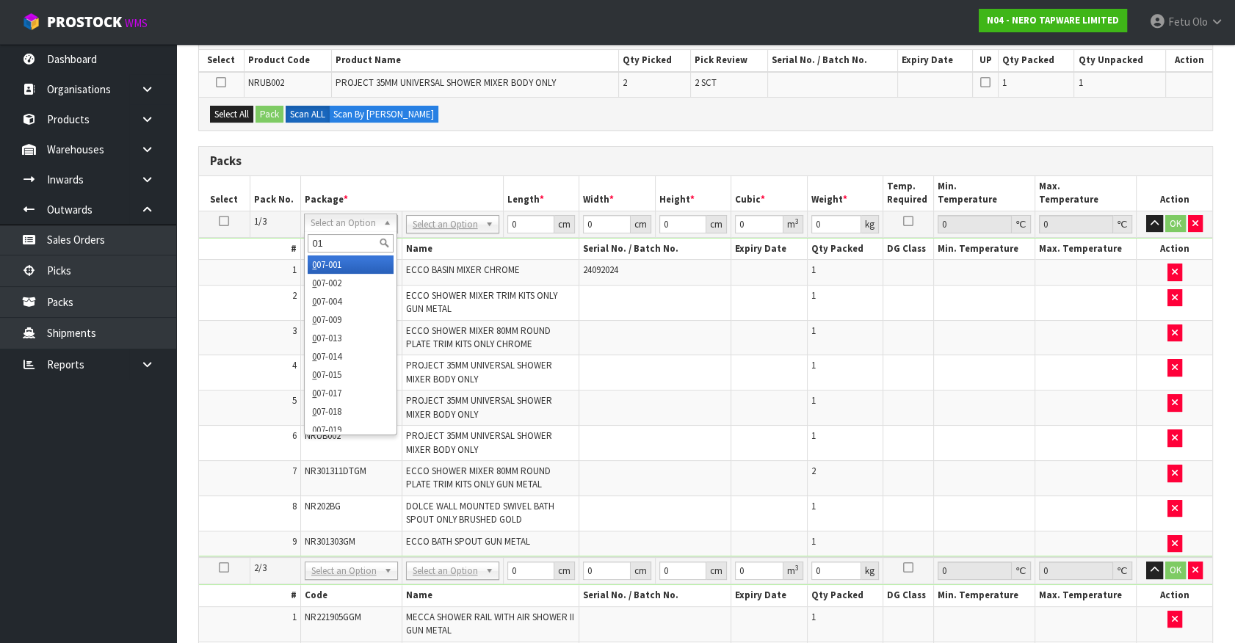
type input "011"
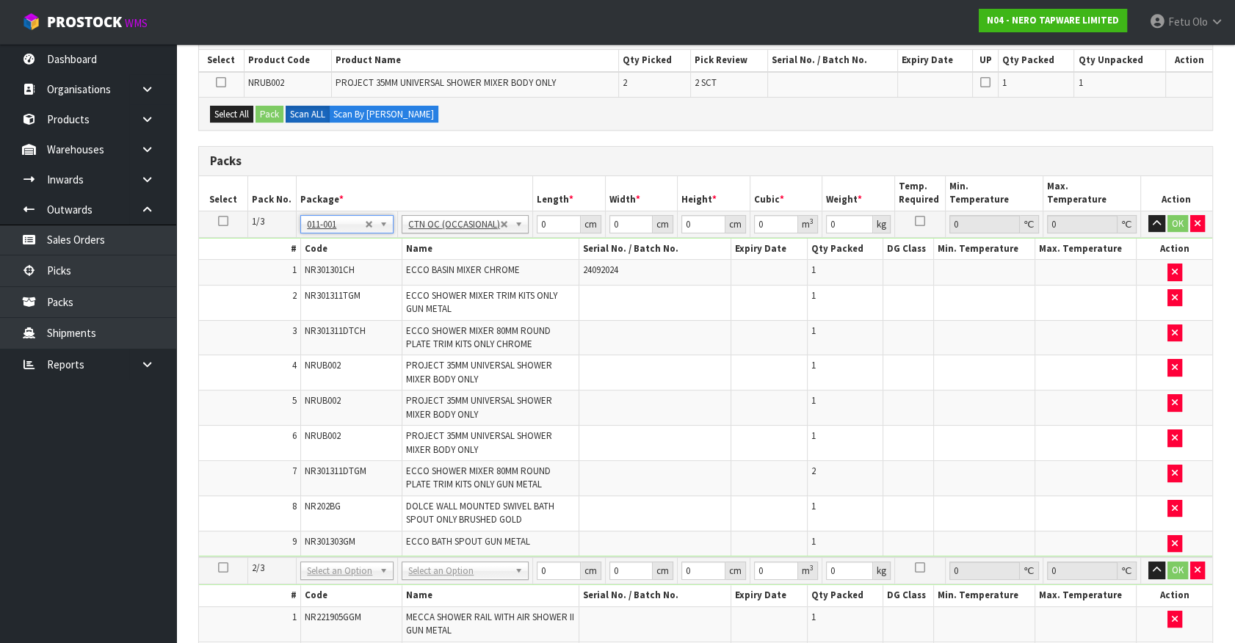
type input "6.82"
drag, startPoint x: 543, startPoint y: 221, endPoint x: 463, endPoint y: 248, distance: 85.2
click at [463, 248] on tbody "1/3 NONE 007-001 007-002 007-004 007-009 007-013 007-014 007-015 007-017 007-01…" at bounding box center [705, 384] width 1013 height 347
type input "39"
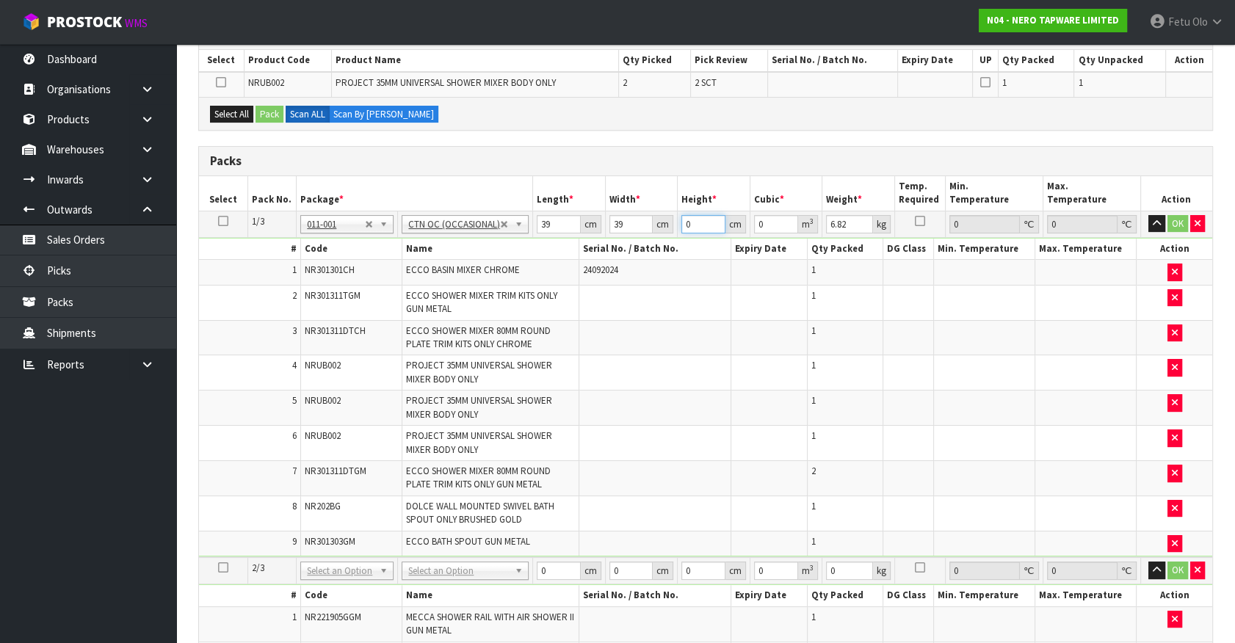
type input "2"
type input "0.003042"
type input "24"
type input "0.036504"
type input "24"
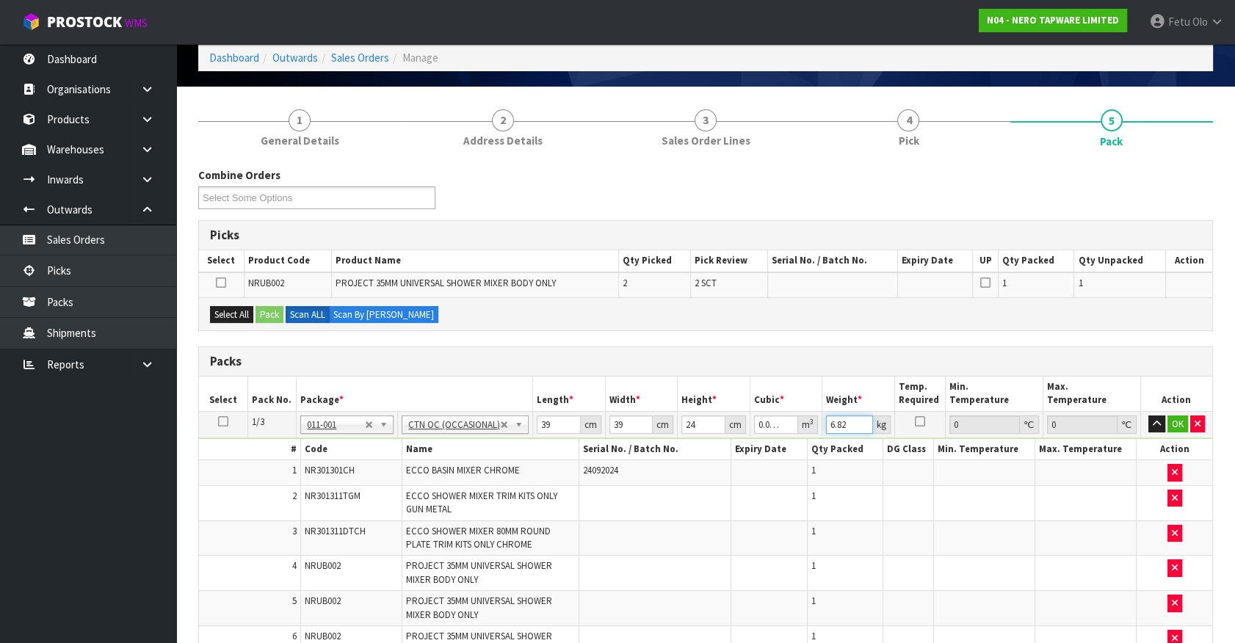
scroll to position [469, 0]
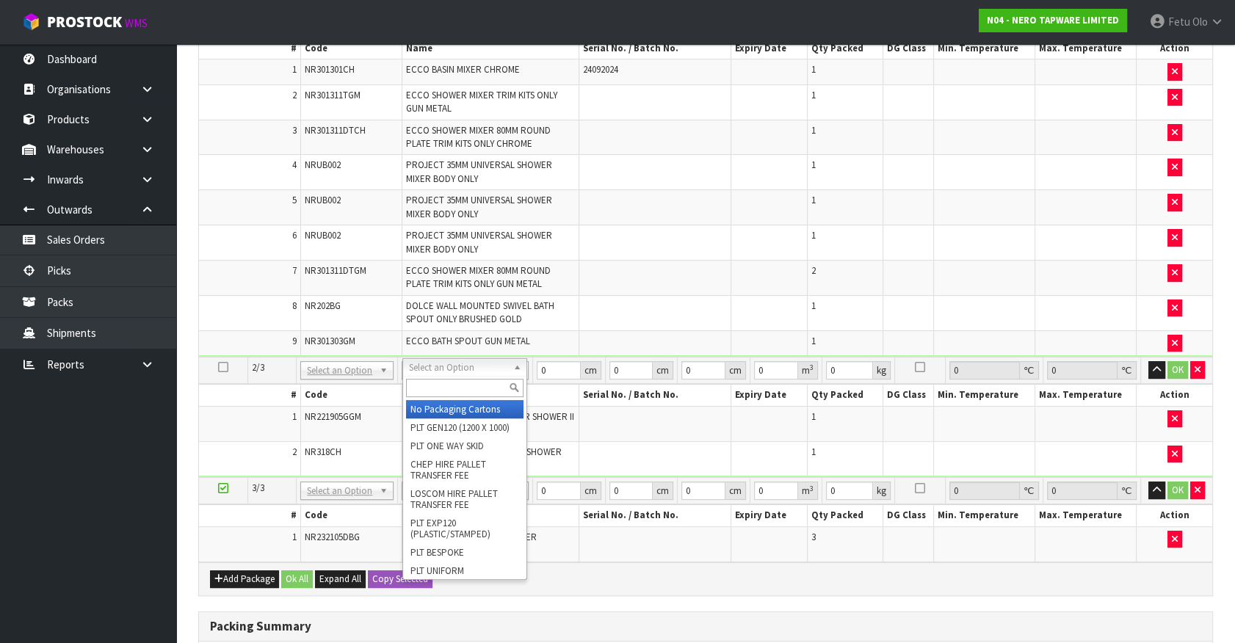
click at [448, 396] on input "text" at bounding box center [464, 388] width 117 height 18
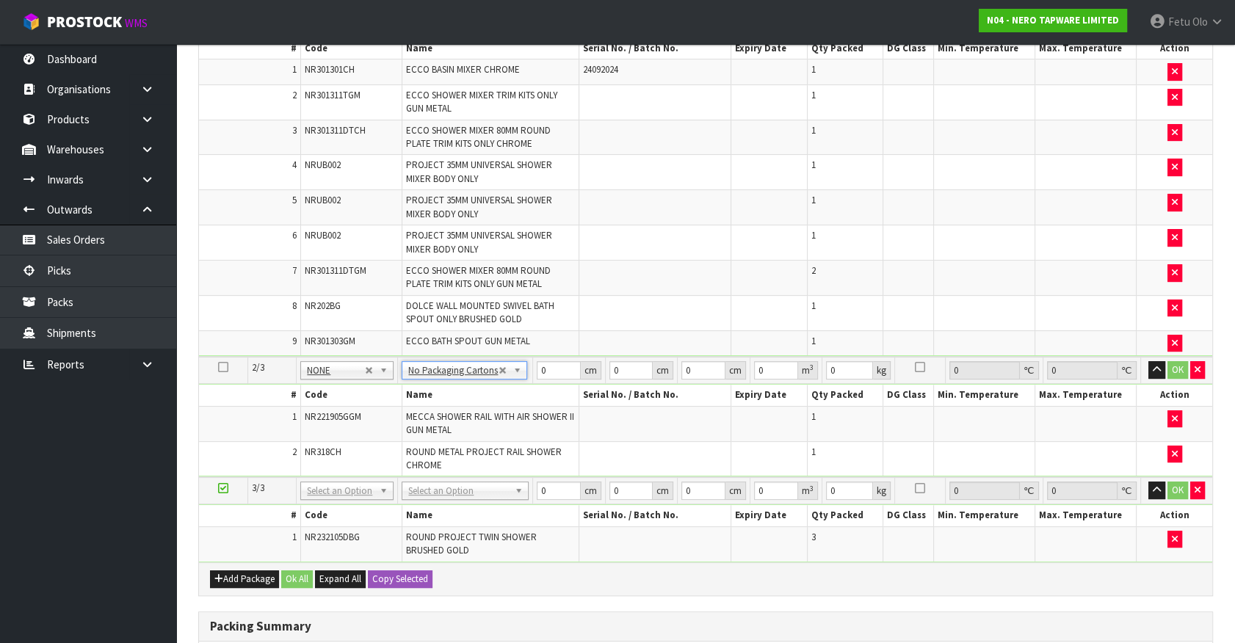
drag, startPoint x: 480, startPoint y: 482, endPoint x: 481, endPoint y: 491, distance: 8.9
click at [481, 490] on td "No Packaging Cartons PLT GEN120 (1200 X 1000) PLT ONE WAY SKID CHEP HIRE PALLET…" at bounding box center [465, 490] width 135 height 27
drag, startPoint x: 499, startPoint y: 493, endPoint x: 499, endPoint y: 510, distance: 16.9
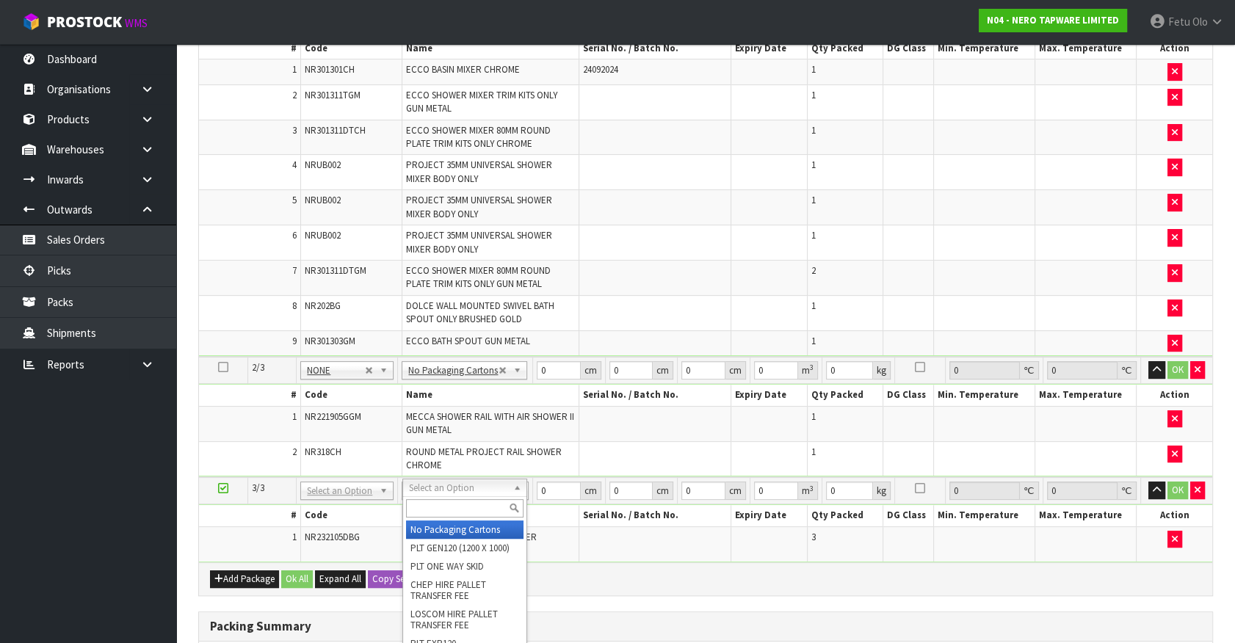
drag, startPoint x: 498, startPoint y: 527, endPoint x: 555, endPoint y: 437, distance: 107.0
type input "2"
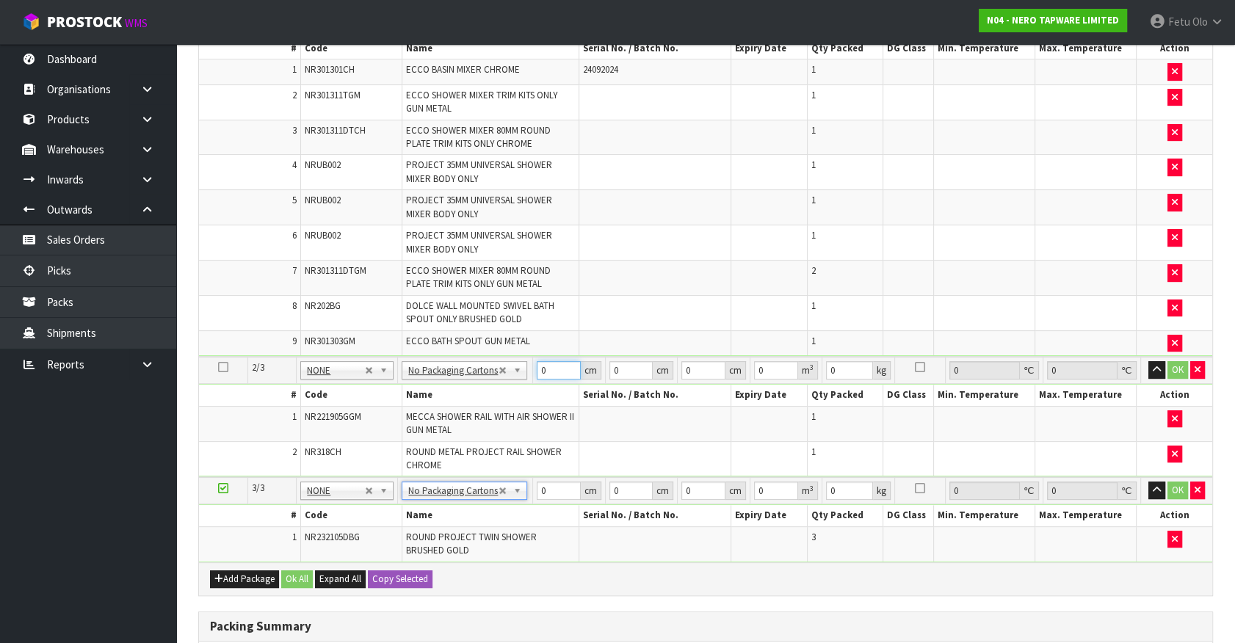
drag, startPoint x: 547, startPoint y: 369, endPoint x: 496, endPoint y: 392, distance: 56.2
click at [496, 392] on tbody "2/3 NONE 007-001 007-002 007-004 007-009 007-013 007-014 007-015 007-017 007-01…" at bounding box center [705, 417] width 1013 height 120
type input "10"
type input "1"
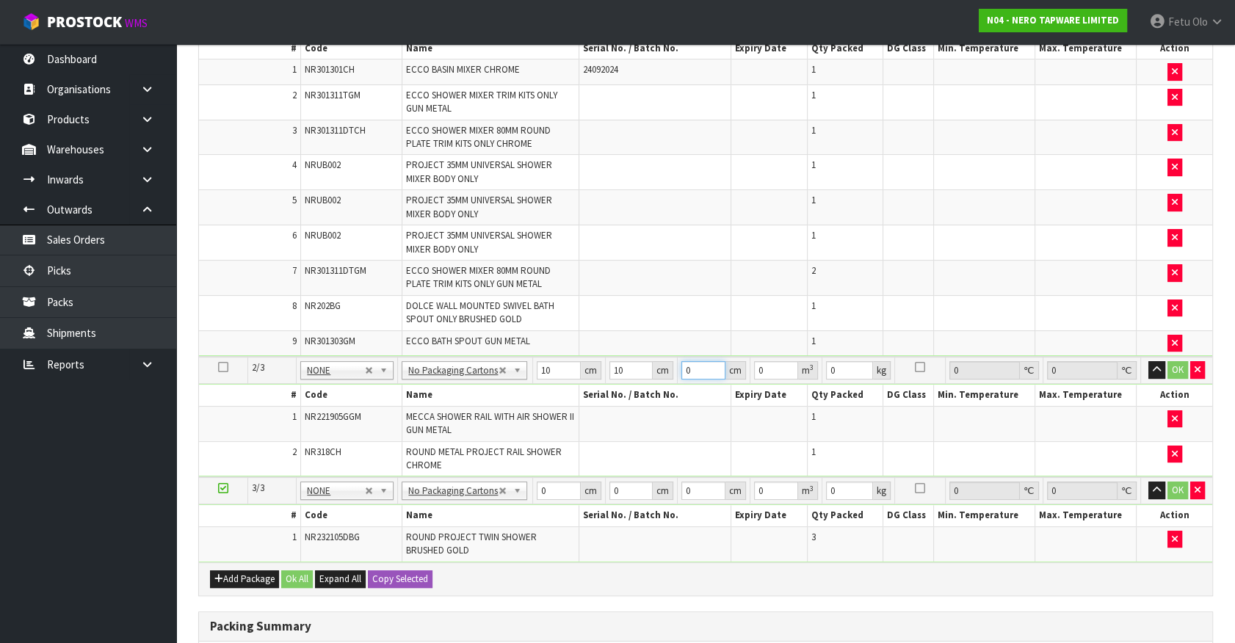
type input "0.0001"
type input "10"
type input "0.001"
type input "10"
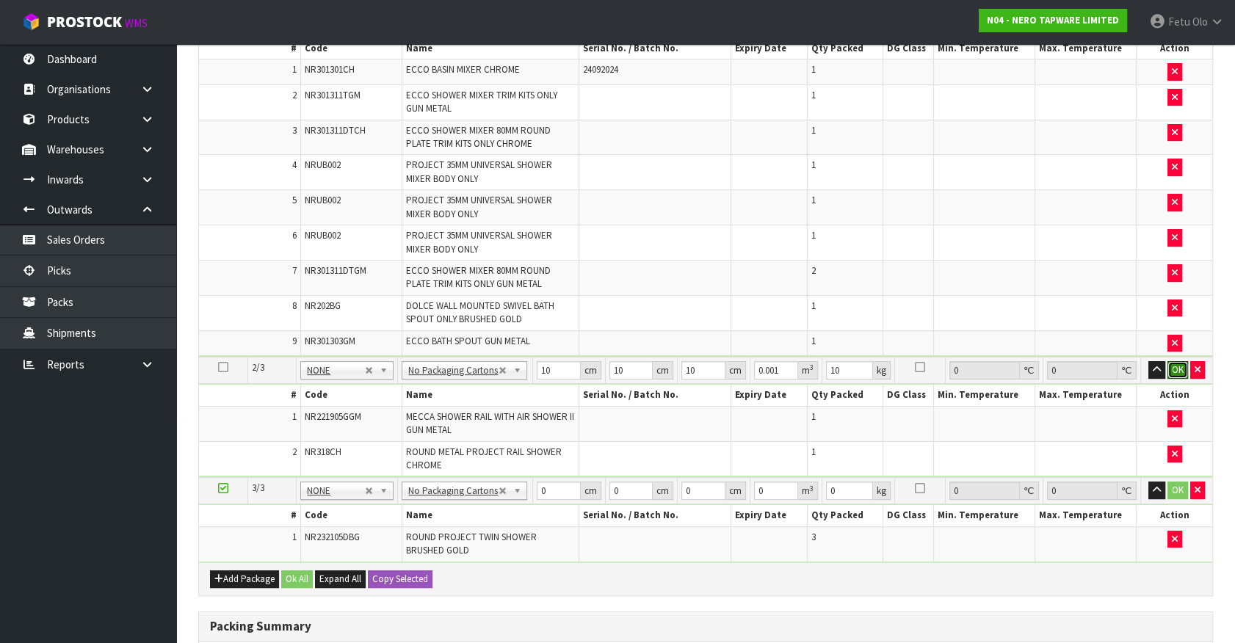
click button "OK" at bounding box center [1178, 370] width 21 height 18
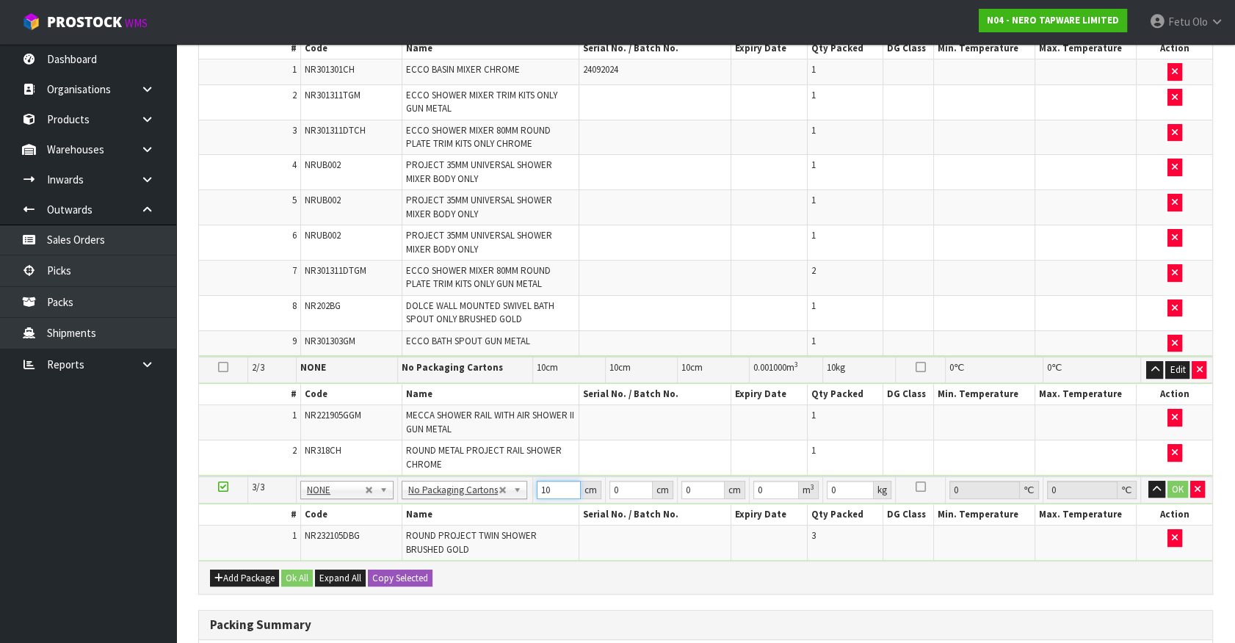
type input "10"
type input "1"
type input "0.0001"
type input "10"
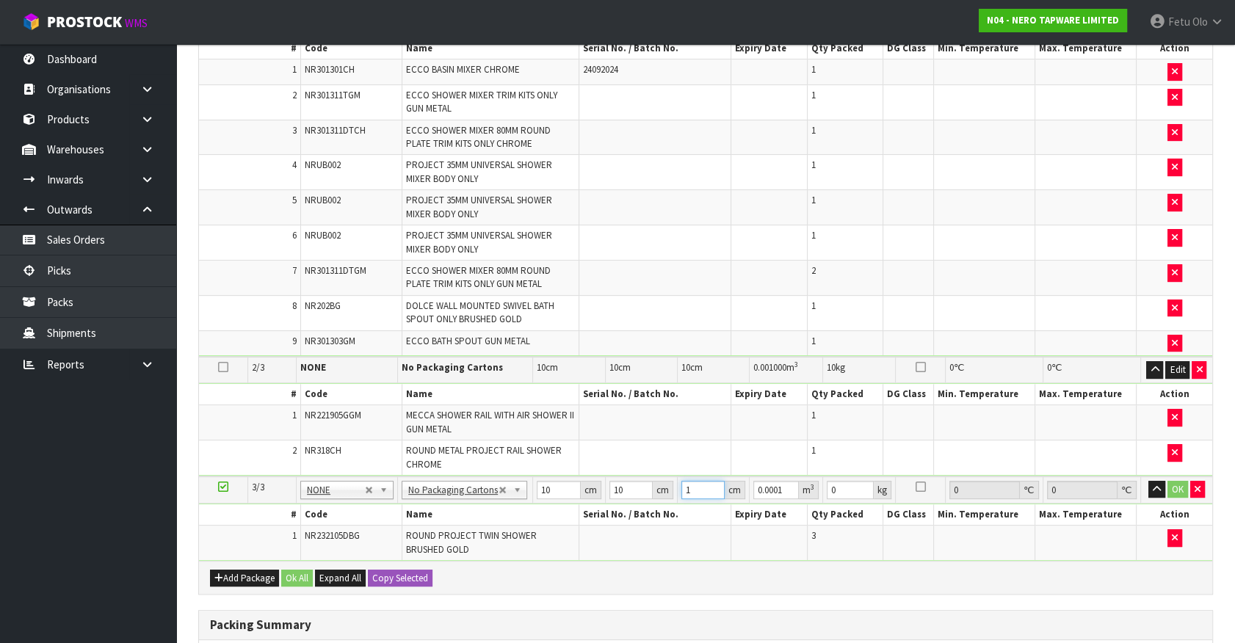
type input "0.001"
type input "10"
click button "OK" at bounding box center [1178, 490] width 21 height 18
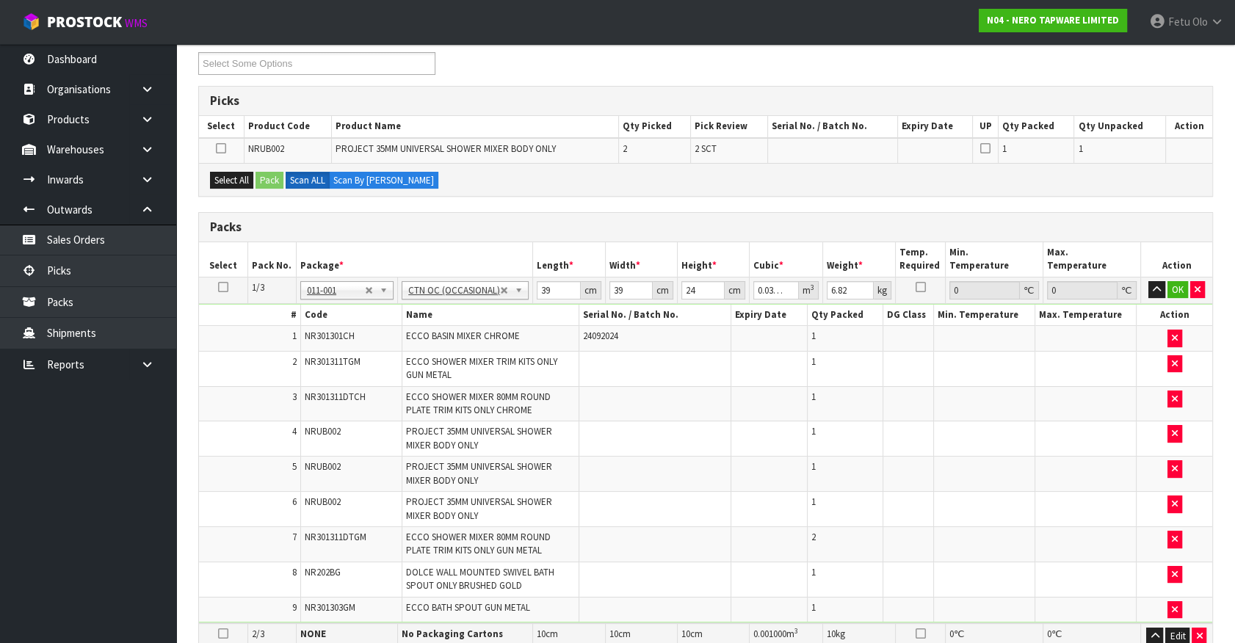
scroll to position [201, 0]
drag, startPoint x: 1175, startPoint y: 291, endPoint x: 1008, endPoint y: 328, distance: 171.4
click at [1170, 291] on button "OK" at bounding box center [1178, 291] width 21 height 18
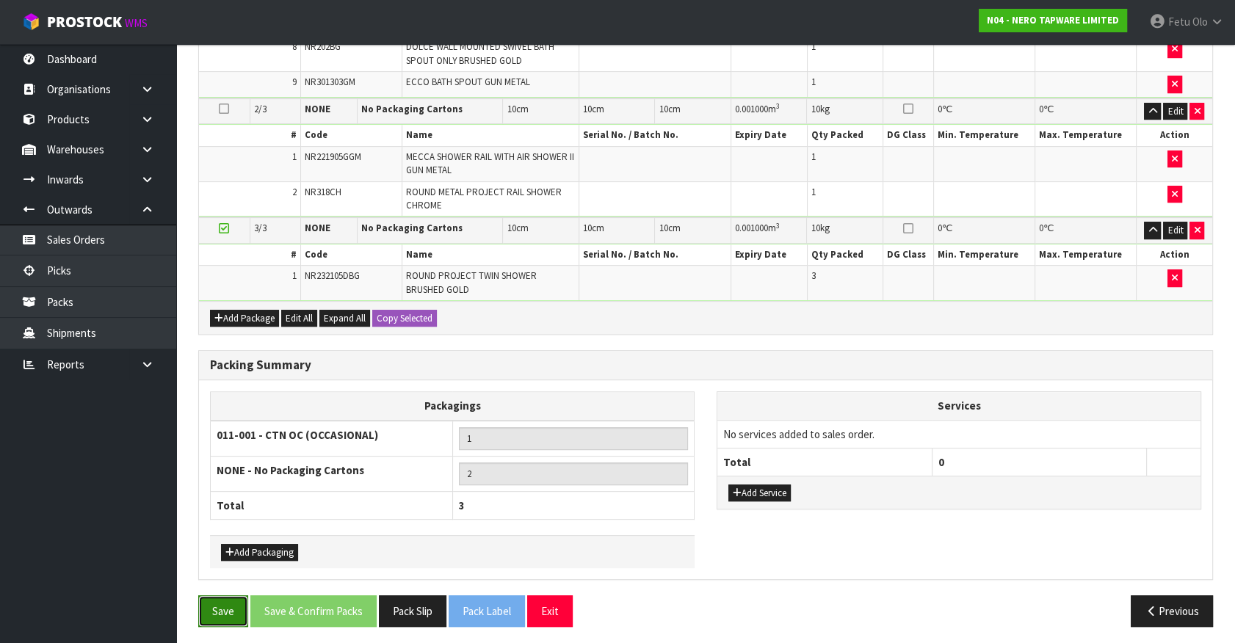
drag, startPoint x: 221, startPoint y: 596, endPoint x: 288, endPoint y: 595, distance: 66.8
click at [223, 596] on button "Save" at bounding box center [223, 612] width 50 height 32
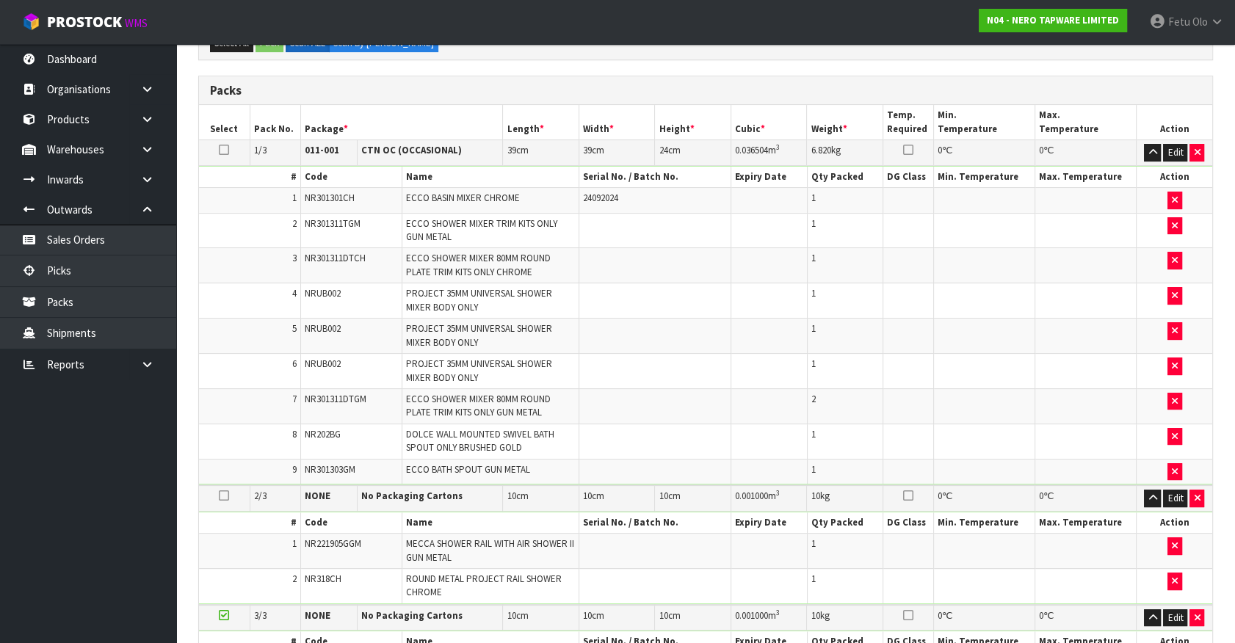
scroll to position [0, 0]
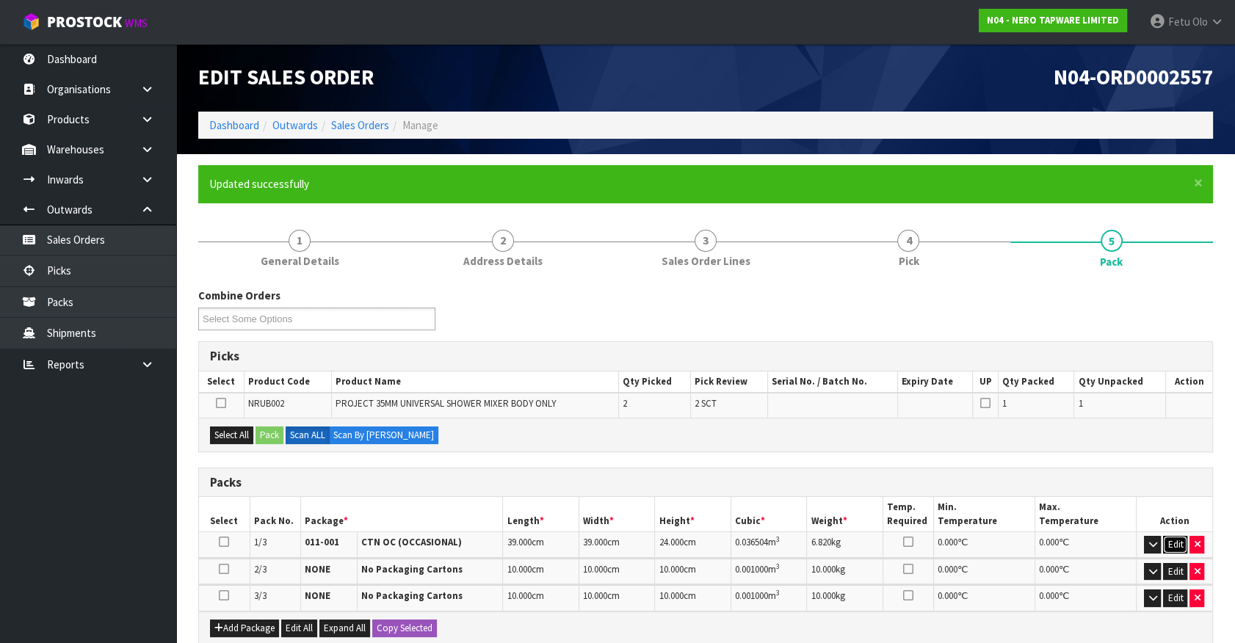
click at [1169, 539] on button "Edit" at bounding box center [1175, 545] width 24 height 18
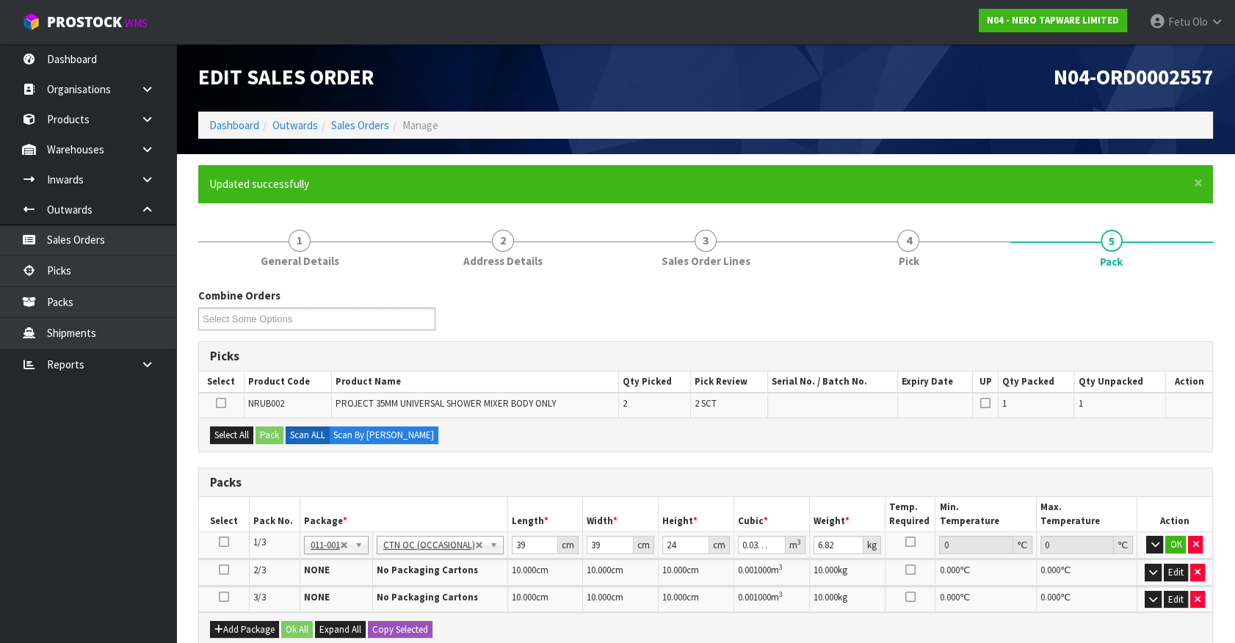
click at [218, 538] on td at bounding box center [224, 545] width 51 height 26
click at [1151, 540] on icon "button" at bounding box center [1155, 545] width 8 height 10
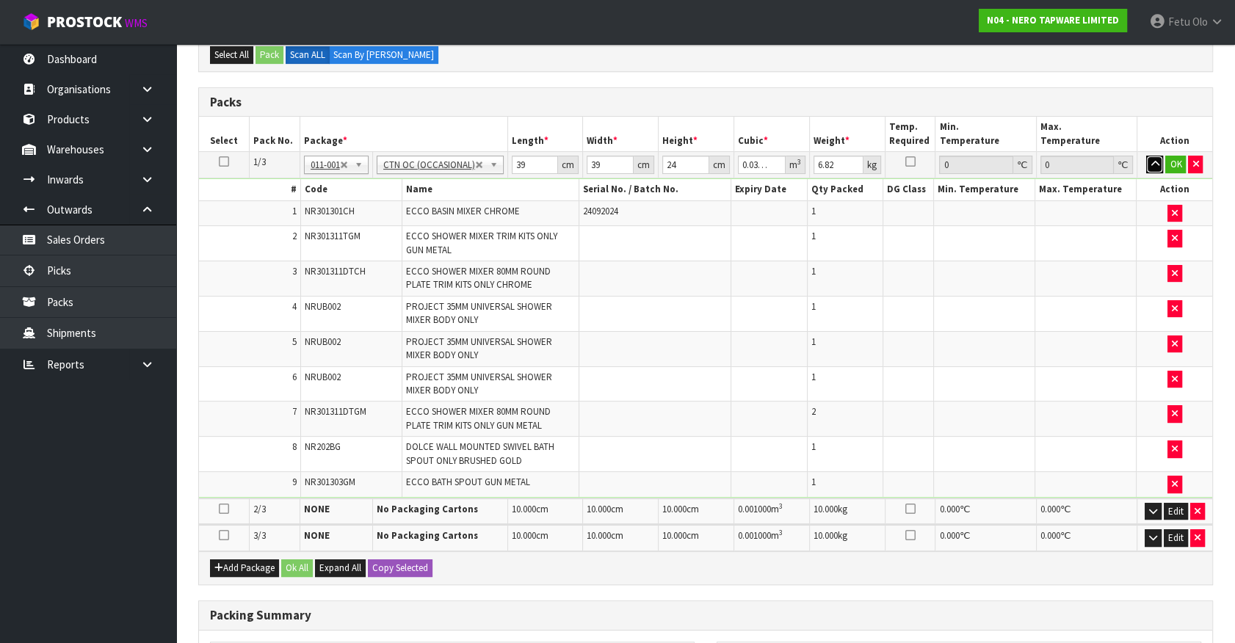
scroll to position [400, 0]
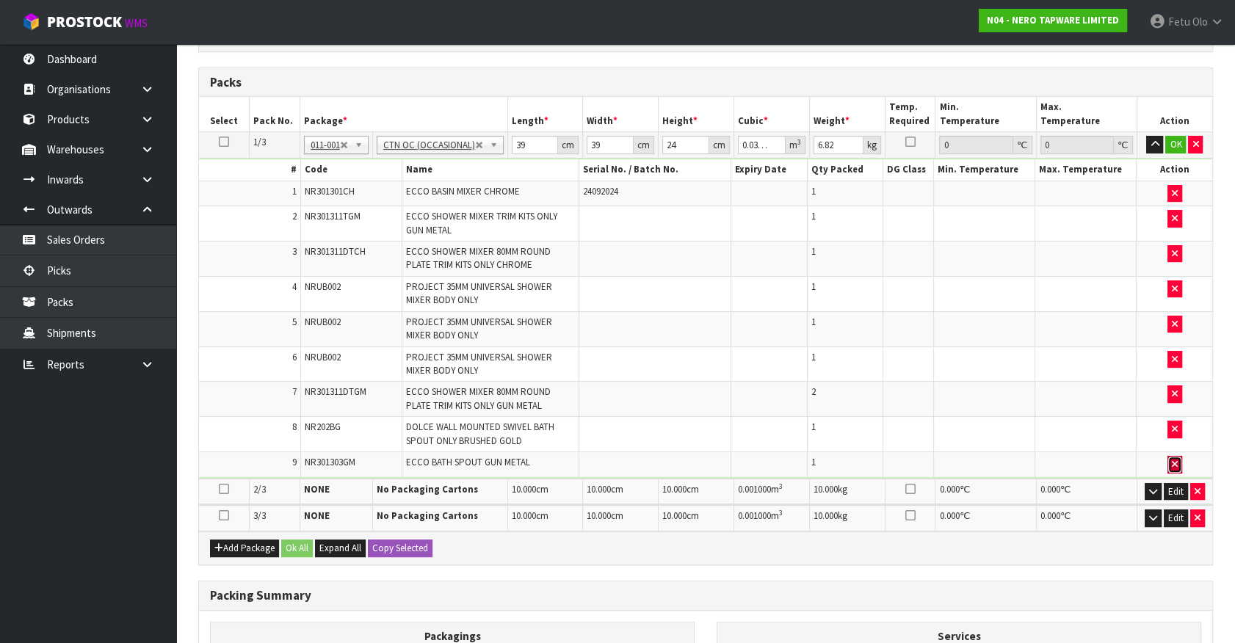
click at [1175, 460] on icon "button" at bounding box center [1175, 465] width 6 height 10
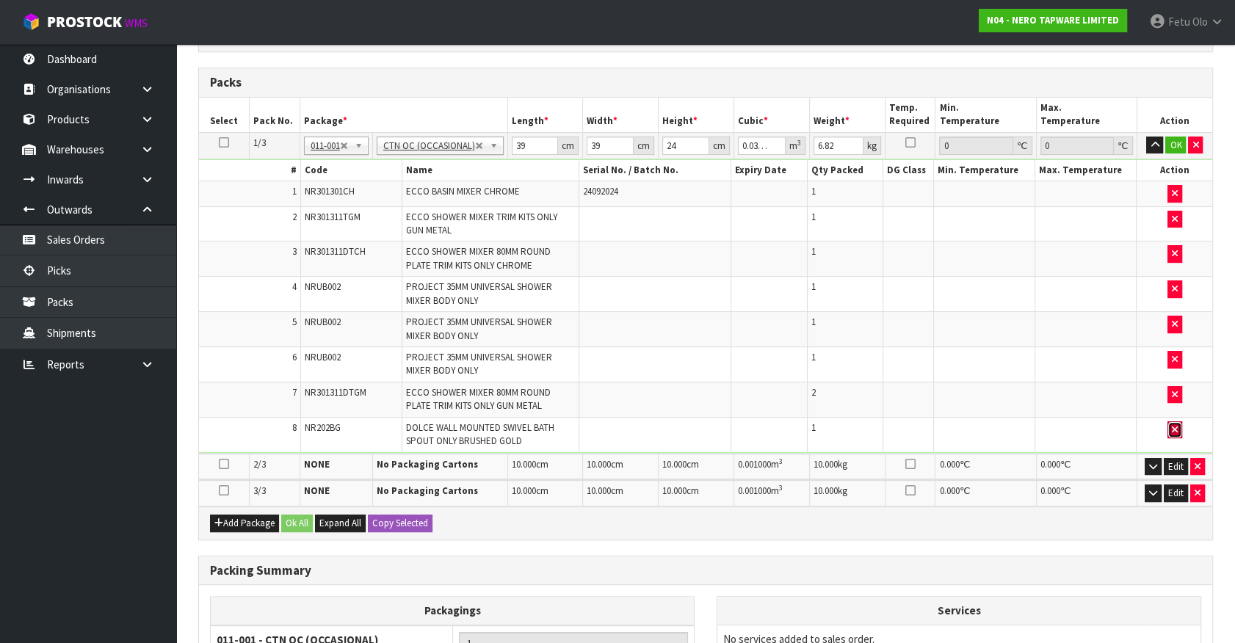
click at [1178, 424] on button "button" at bounding box center [1175, 431] width 15 height 18
type input "0"
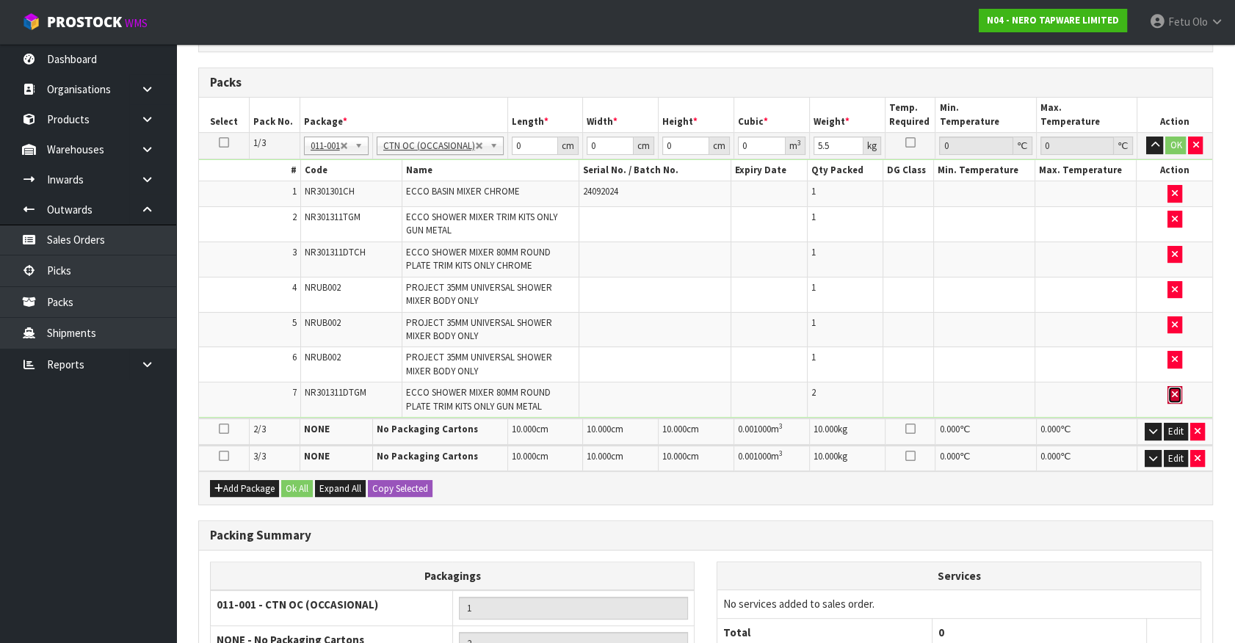
click at [1179, 393] on button "button" at bounding box center [1175, 395] width 15 height 18
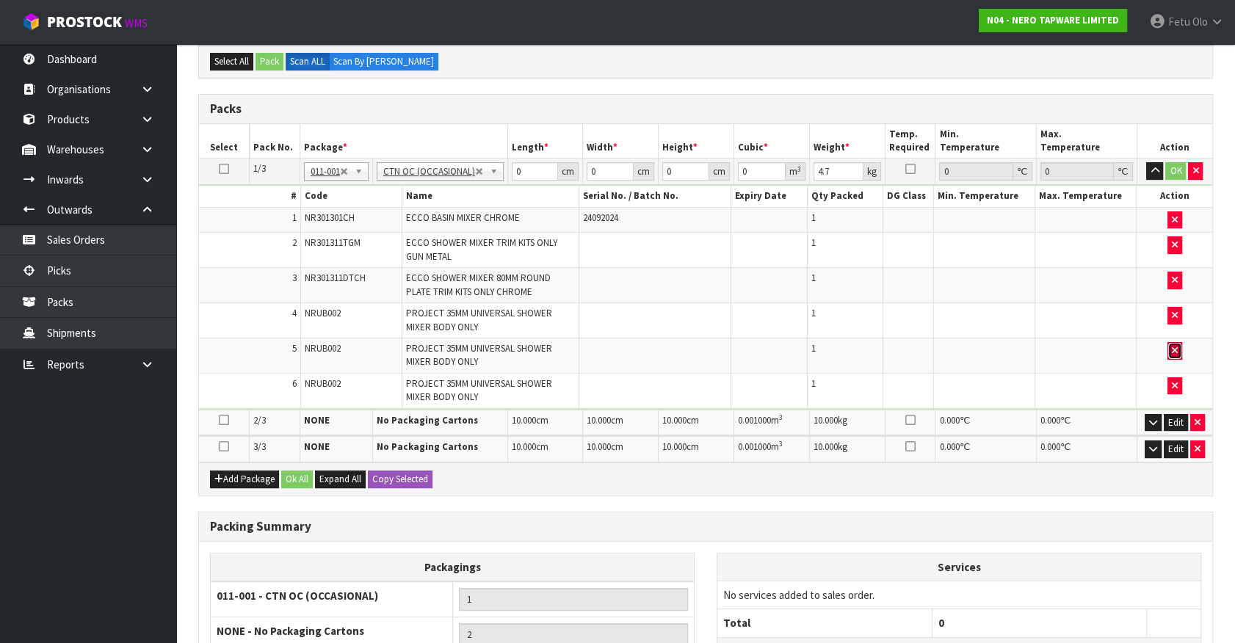
click at [1175, 346] on icon "button" at bounding box center [1175, 351] width 6 height 10
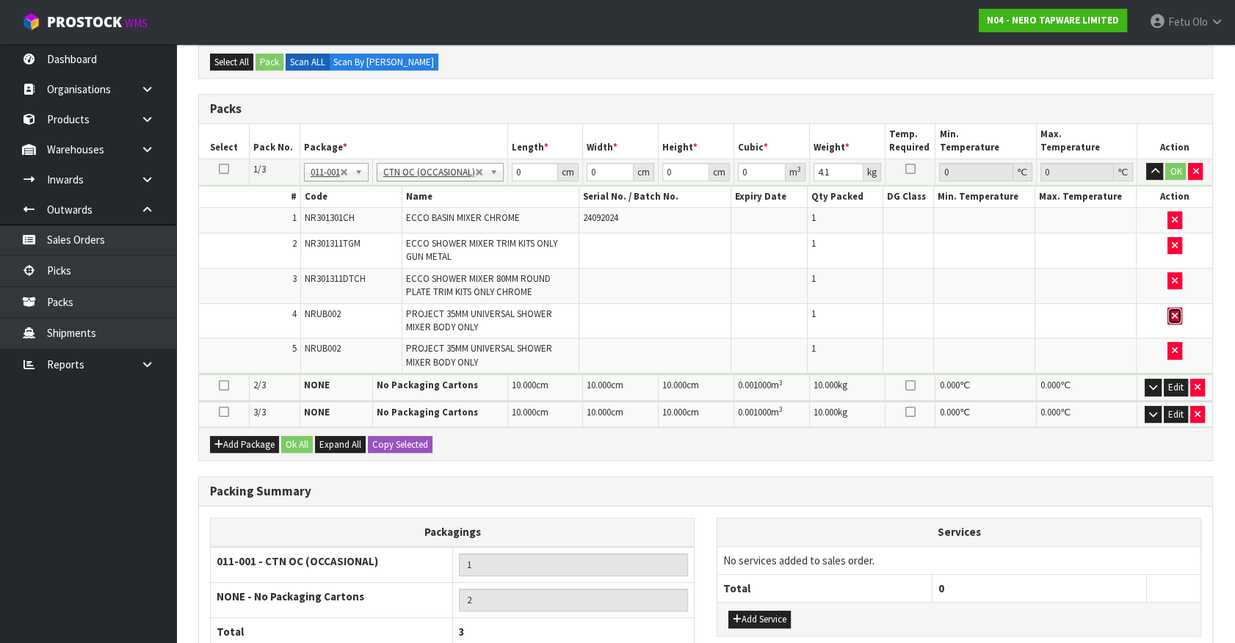
click at [1173, 311] on icon "button" at bounding box center [1175, 316] width 6 height 10
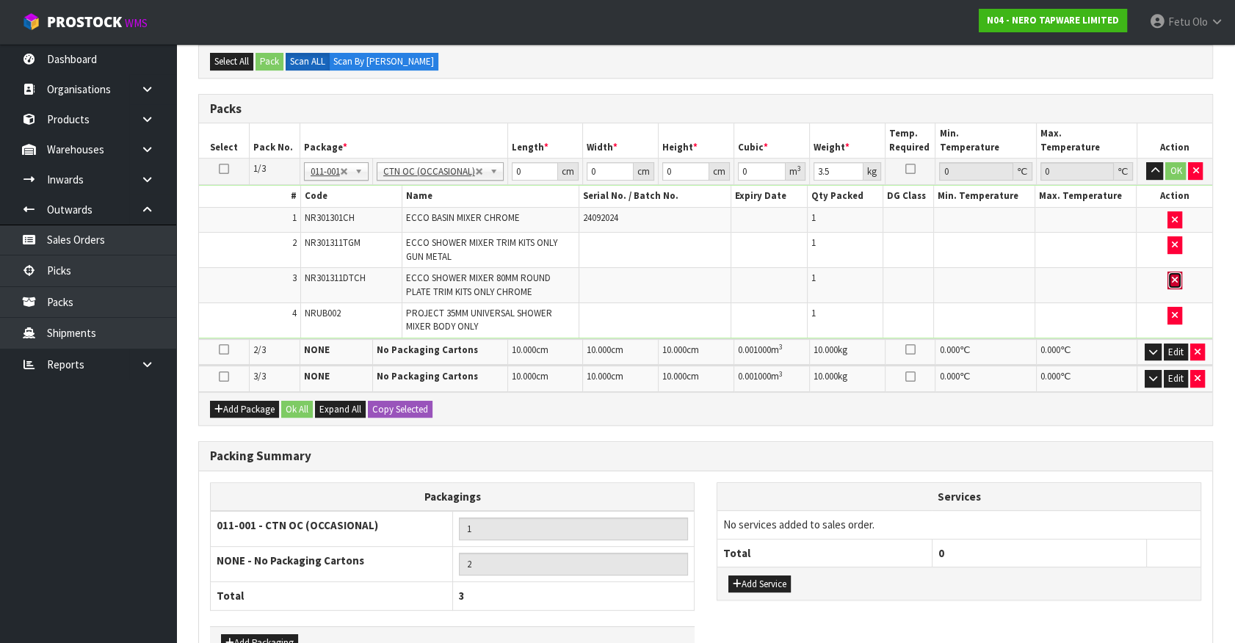
click at [1176, 282] on button "button" at bounding box center [1175, 281] width 15 height 18
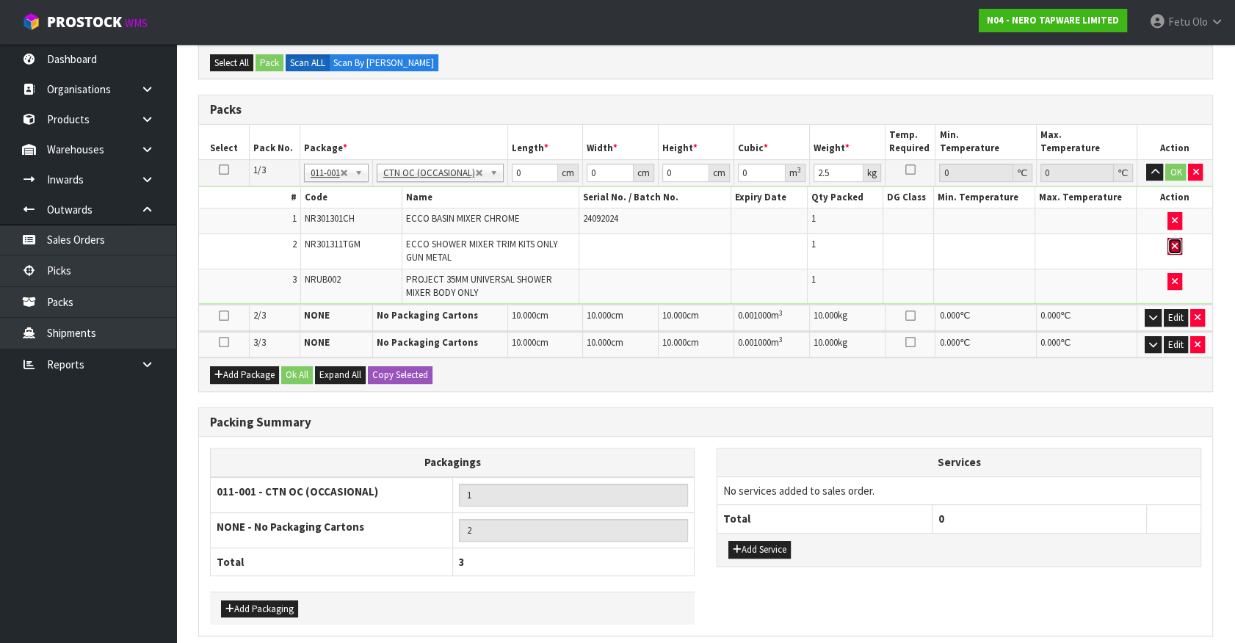
drag, startPoint x: 1176, startPoint y: 247, endPoint x: 1176, endPoint y: 228, distance: 19.8
click at [1176, 247] on button "button" at bounding box center [1175, 247] width 15 height 18
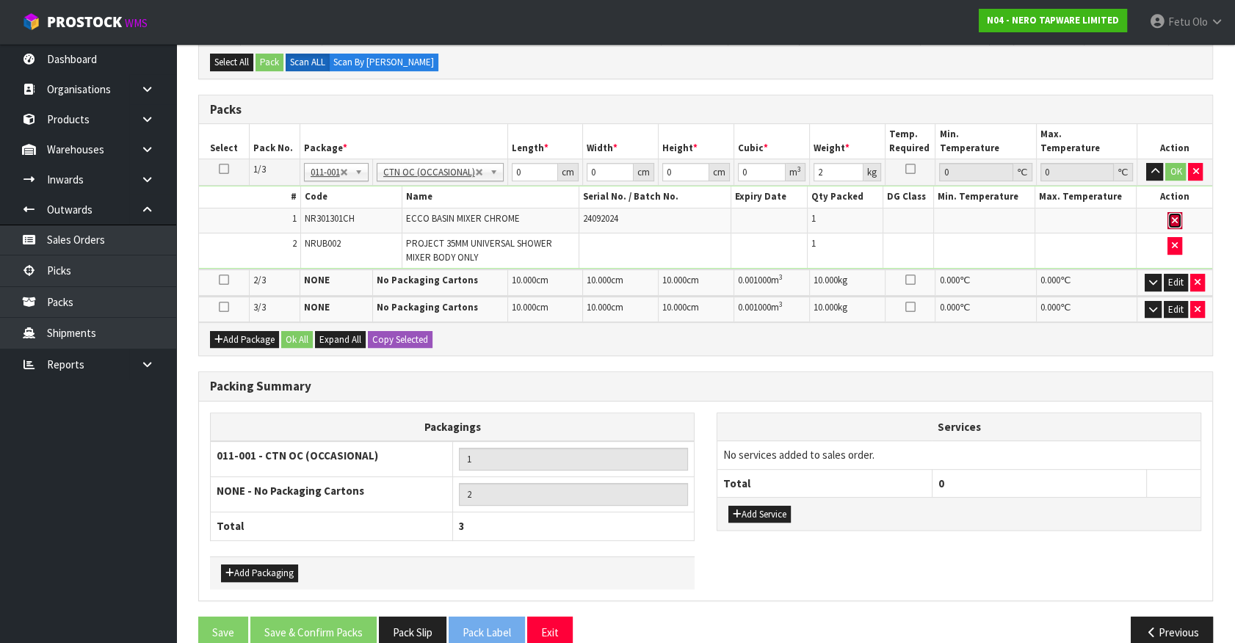
click at [1176, 223] on button "button" at bounding box center [1175, 221] width 15 height 18
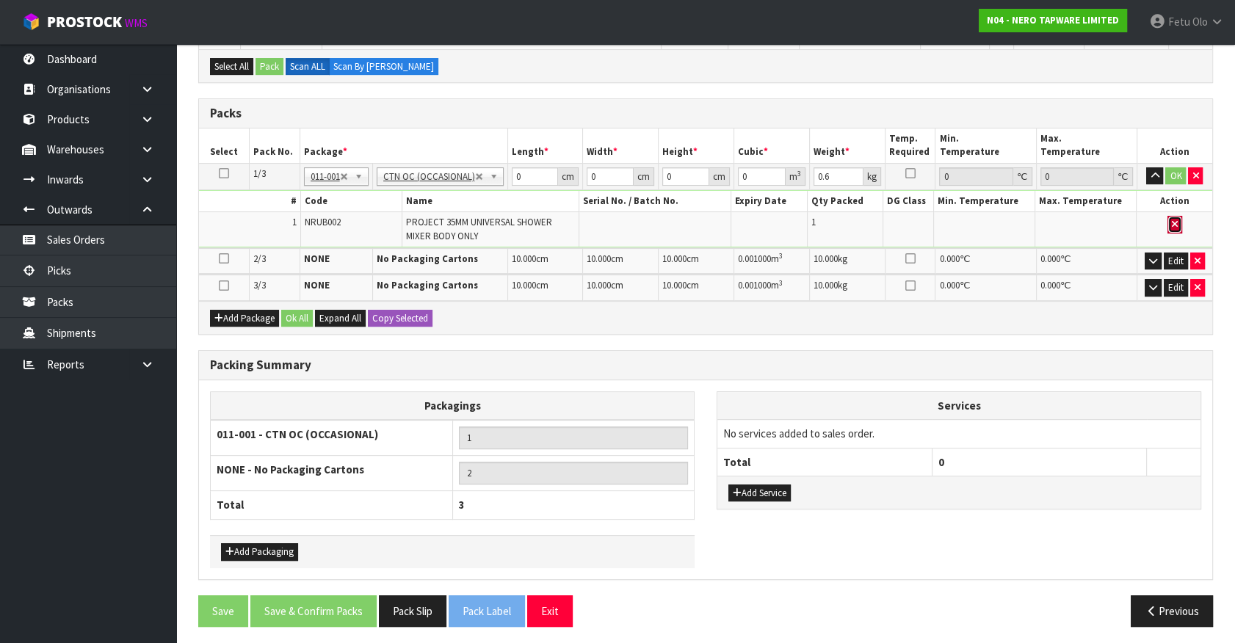
click at [1175, 228] on button "button" at bounding box center [1175, 225] width 15 height 18
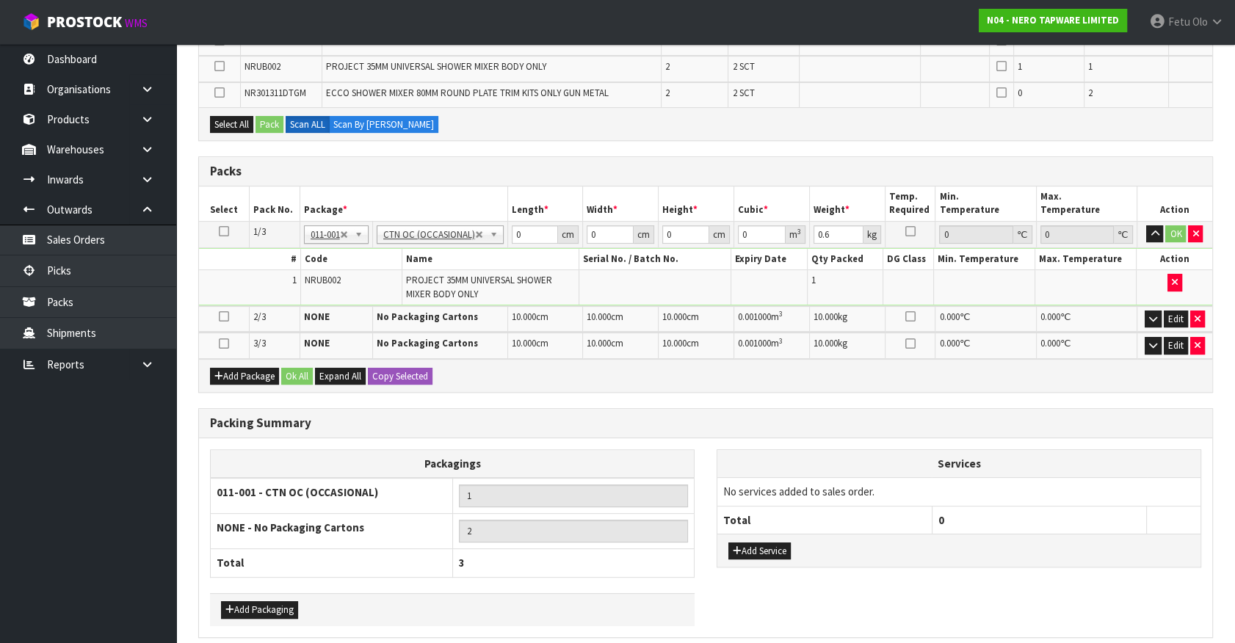
type input "0"
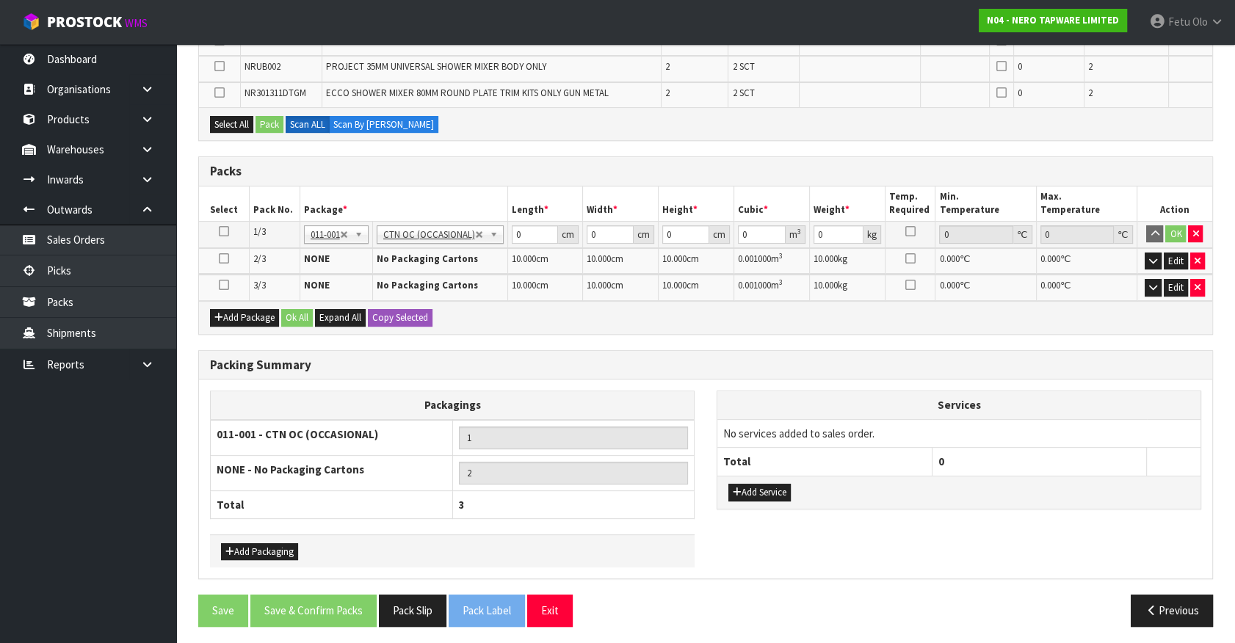
click at [46, 601] on ul "Dashboard Organisations Clients Consignees Carriers Products Categories Serial …" at bounding box center [88, 343] width 176 height 599
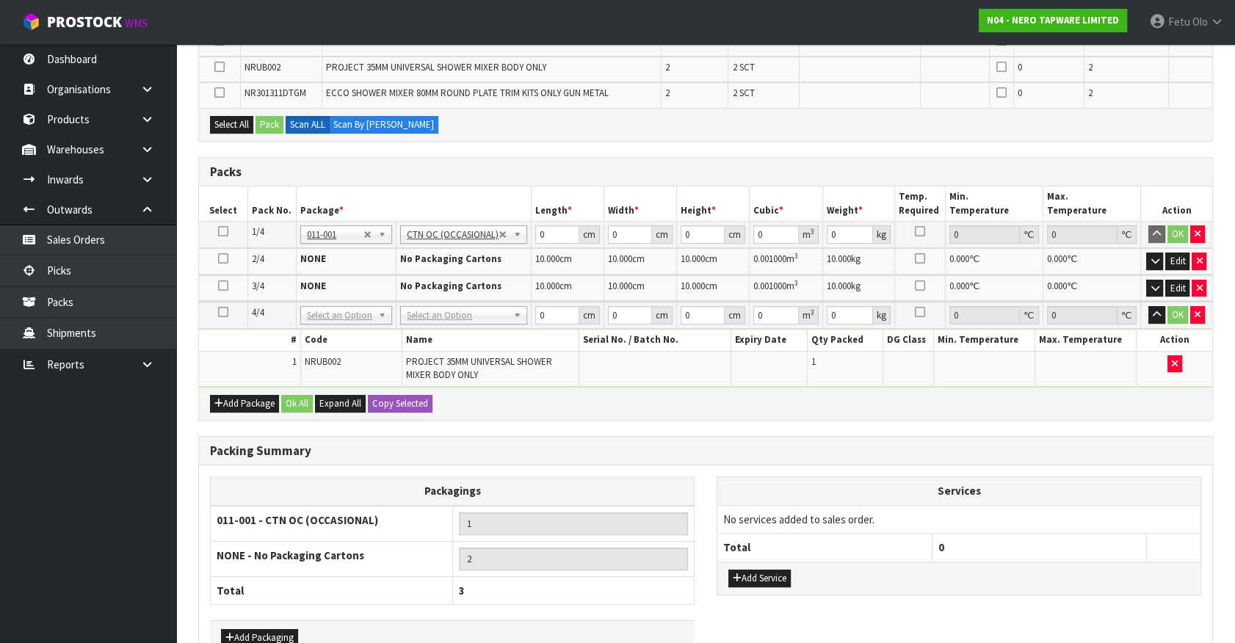
scroll to position [418, 0]
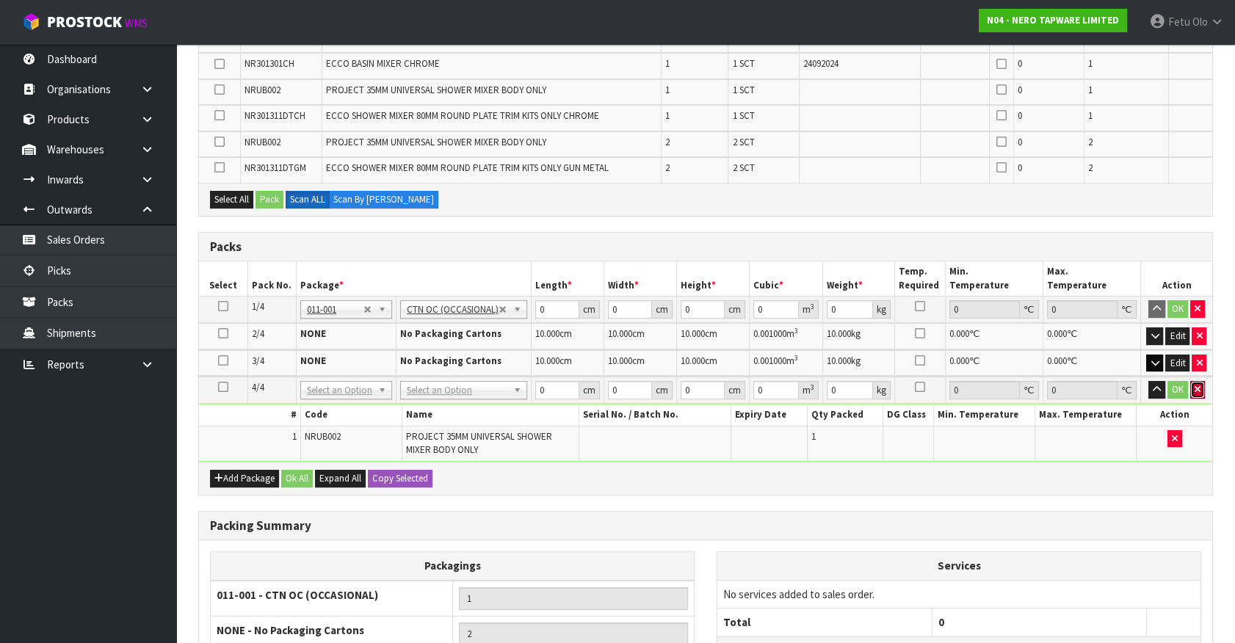
drag, startPoint x: 1203, startPoint y: 388, endPoint x: 1154, endPoint y: 392, distance: 48.6
click at [1203, 388] on button "button" at bounding box center [1197, 390] width 15 height 18
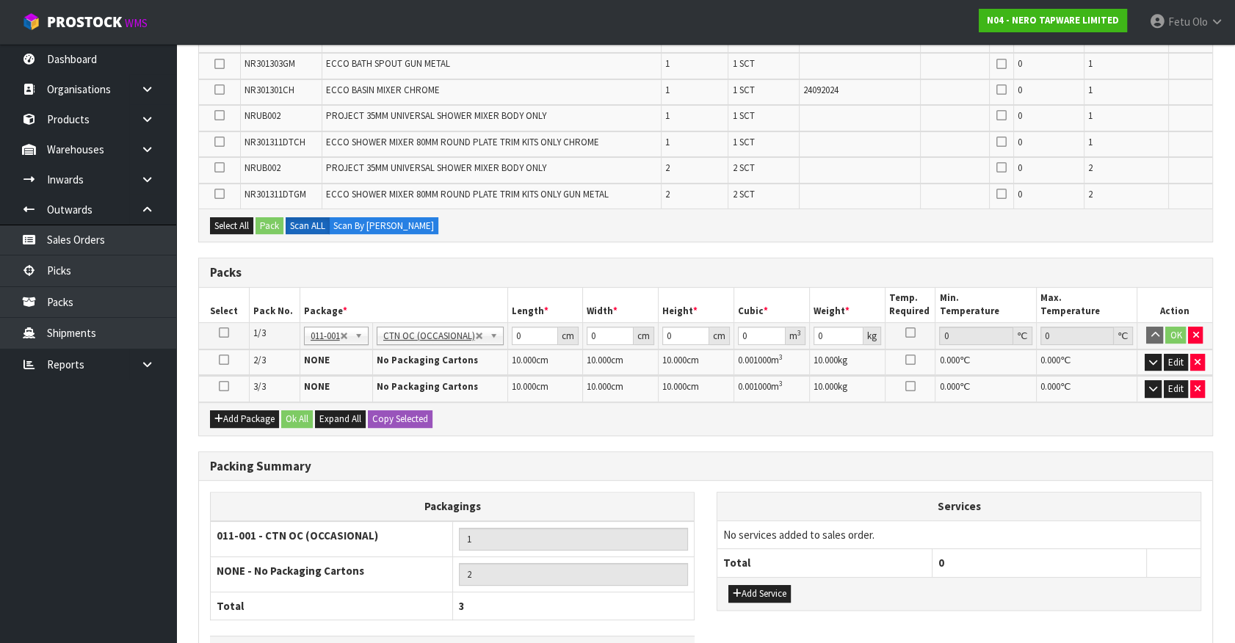
click at [220, 333] on icon at bounding box center [224, 333] width 10 height 1
click at [93, 502] on ul "Dashboard Organisations Clients Consignees Carriers Products Categories Serial …" at bounding box center [88, 343] width 176 height 599
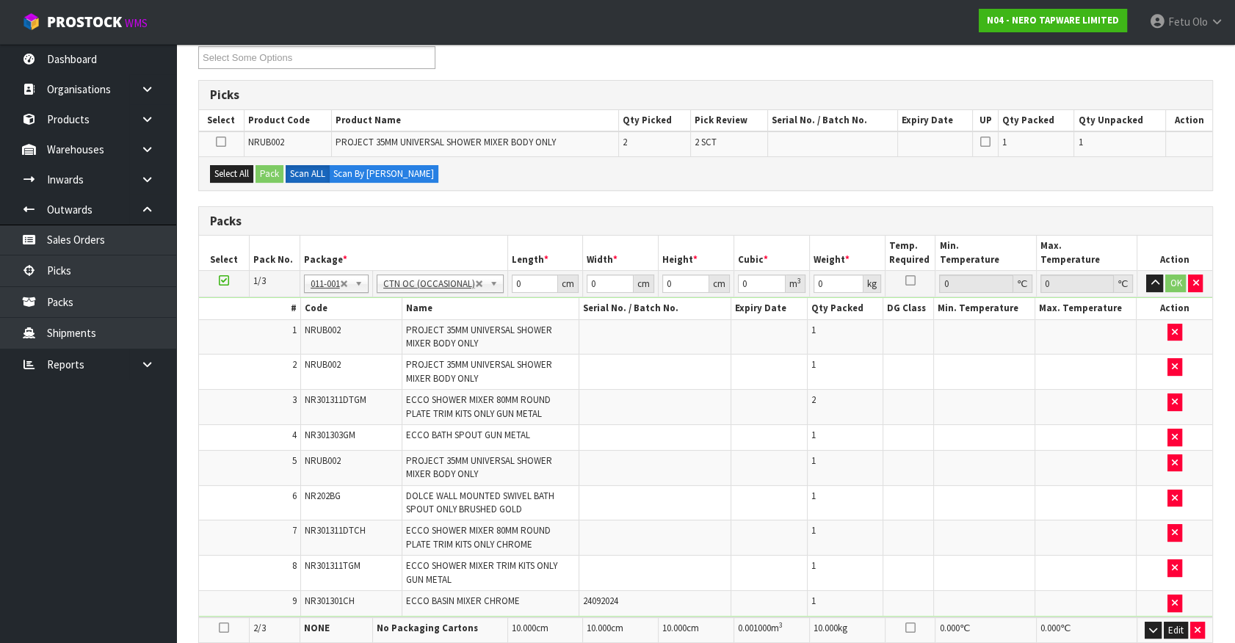
scroll to position [0, 0]
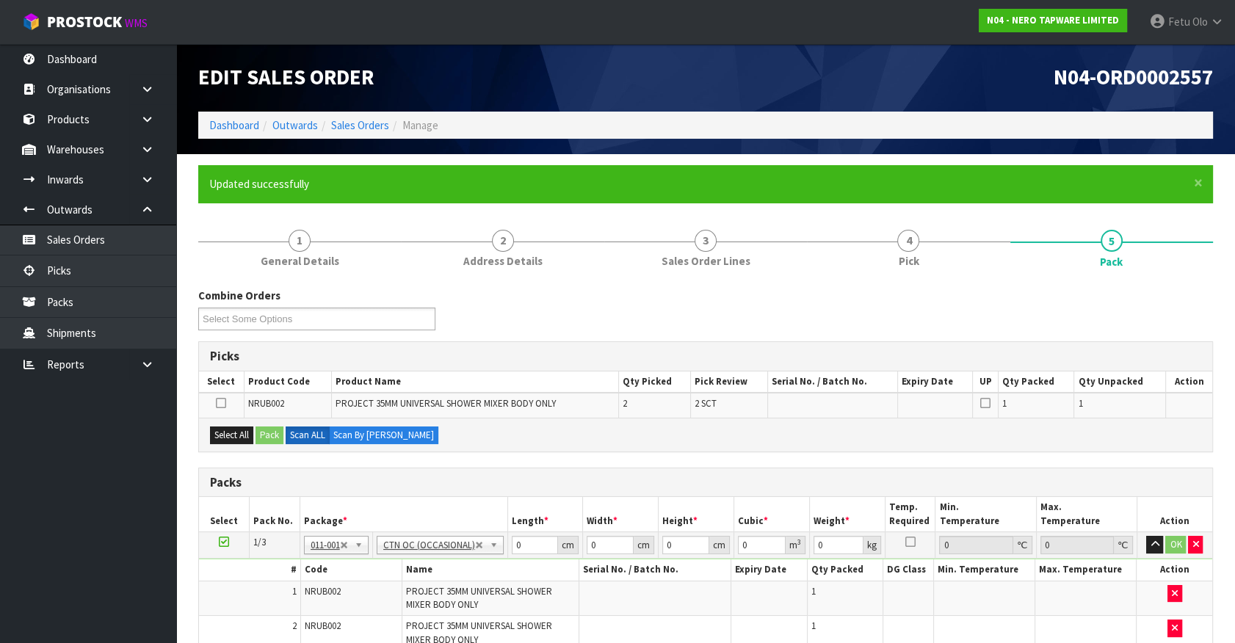
click at [514, 507] on th "Length *" at bounding box center [545, 514] width 76 height 35
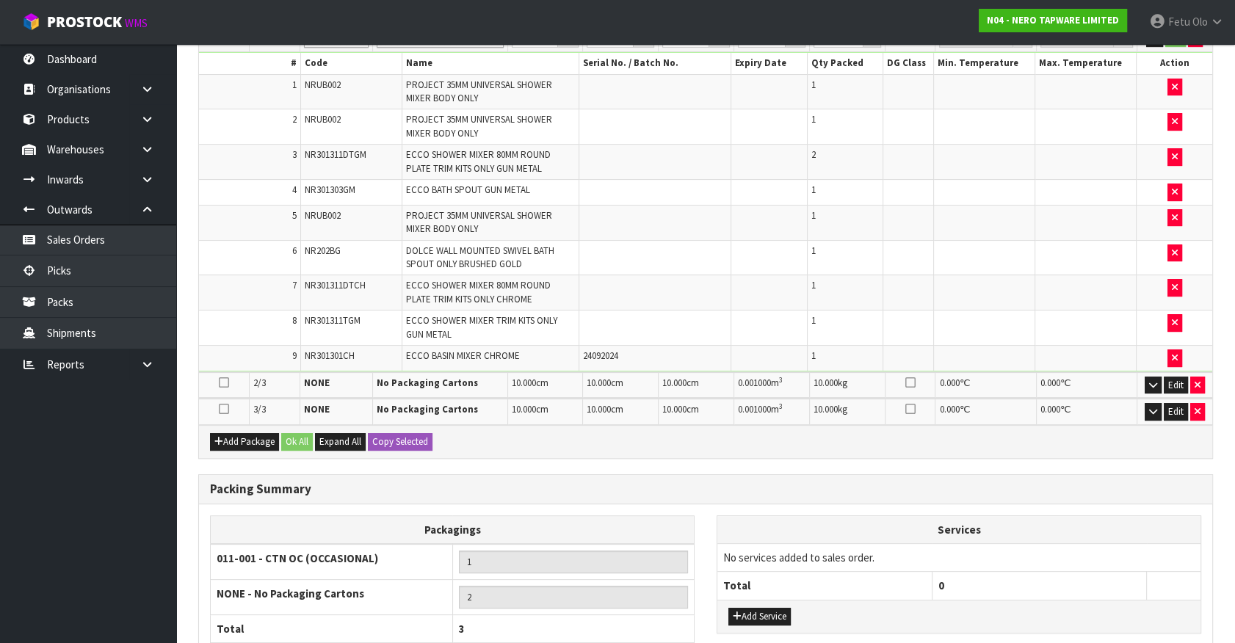
scroll to position [534, 0]
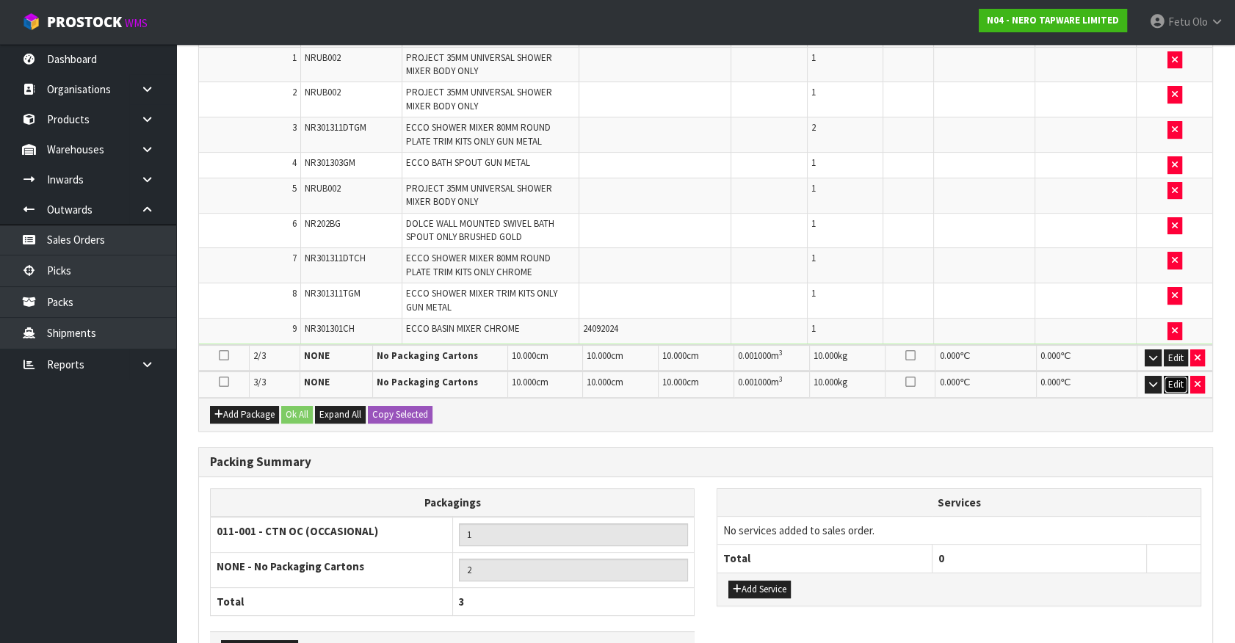
click at [1173, 377] on button "Edit" at bounding box center [1176, 385] width 24 height 18
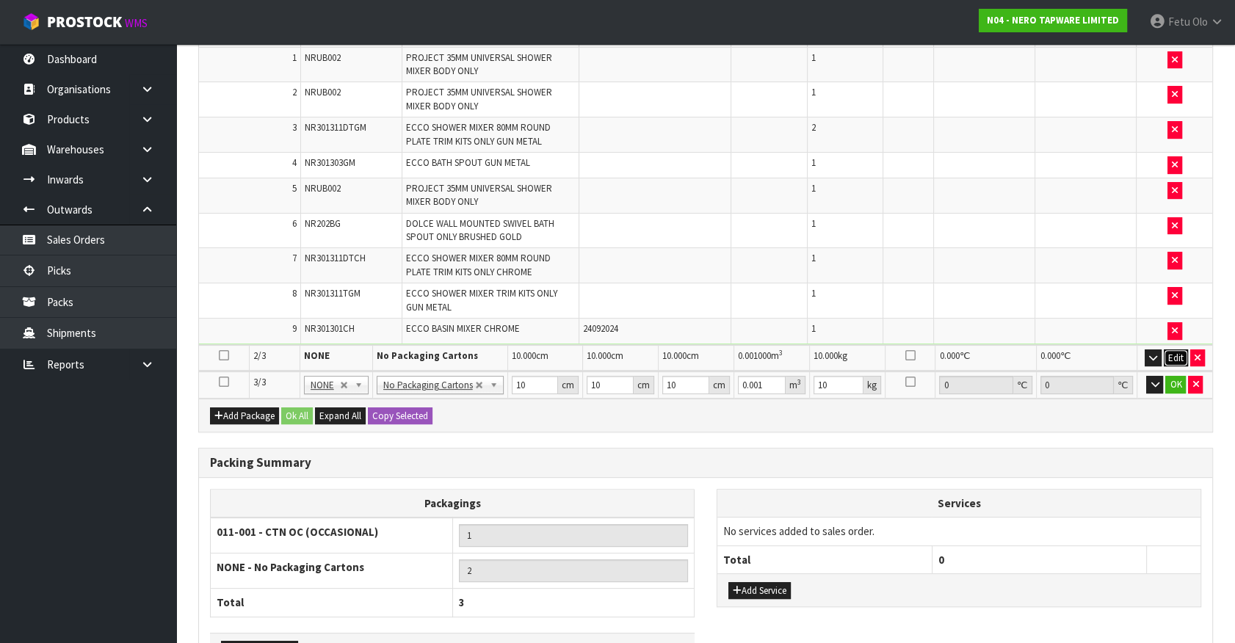
click at [1182, 358] on button "Edit" at bounding box center [1176, 359] width 24 height 18
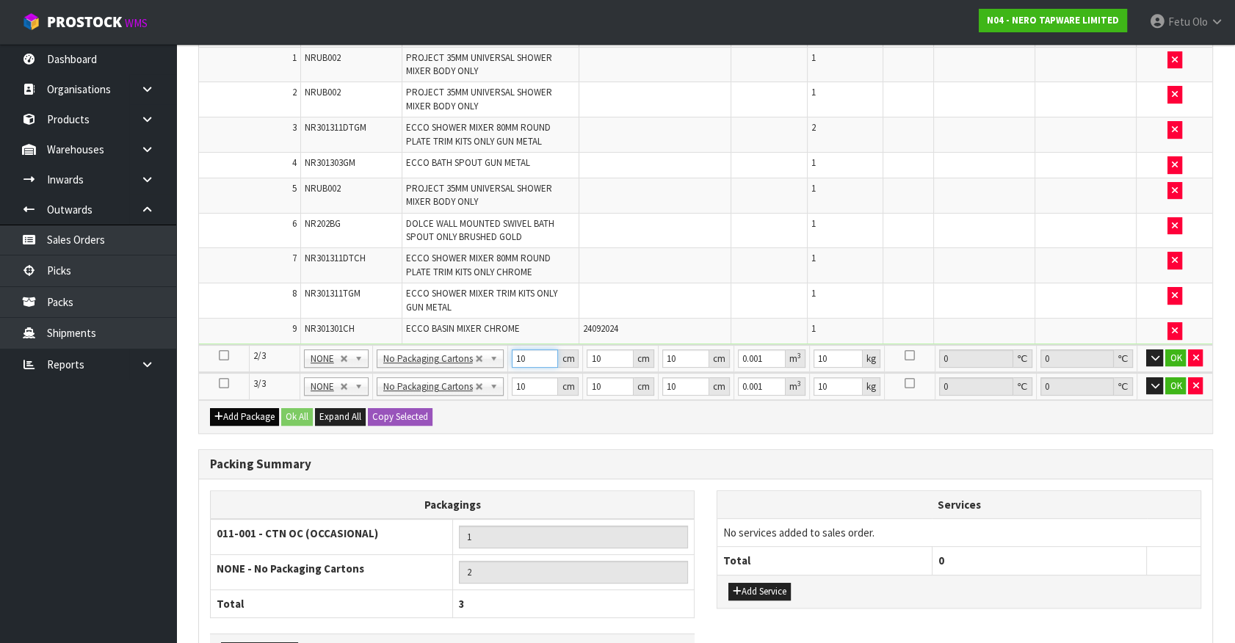
drag, startPoint x: 502, startPoint y: 363, endPoint x: 258, endPoint y: 419, distance: 250.3
click at [258, 419] on div "Packs Select Pack No. Package * Length * Width * Height * Cubic * Weight * Temp…" at bounding box center [705, 184] width 1015 height 500
type input "8"
type input "0.0008"
type input "80"
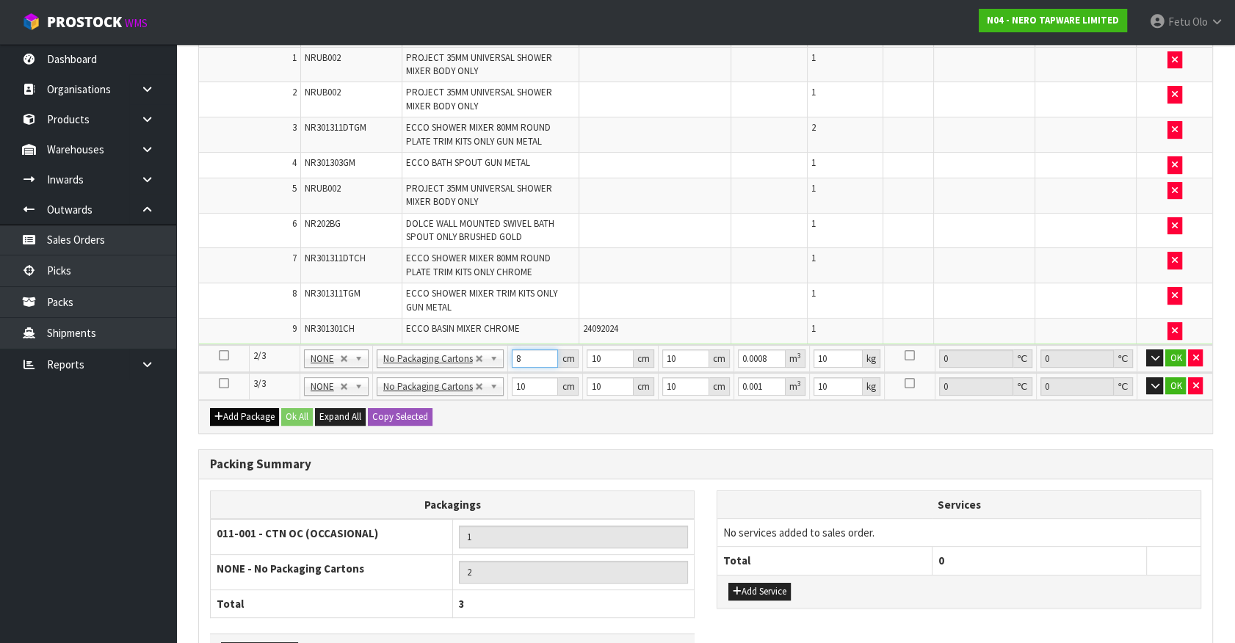
type input "0.008"
type input "80"
type input "1"
type input "0.0008"
type input "16"
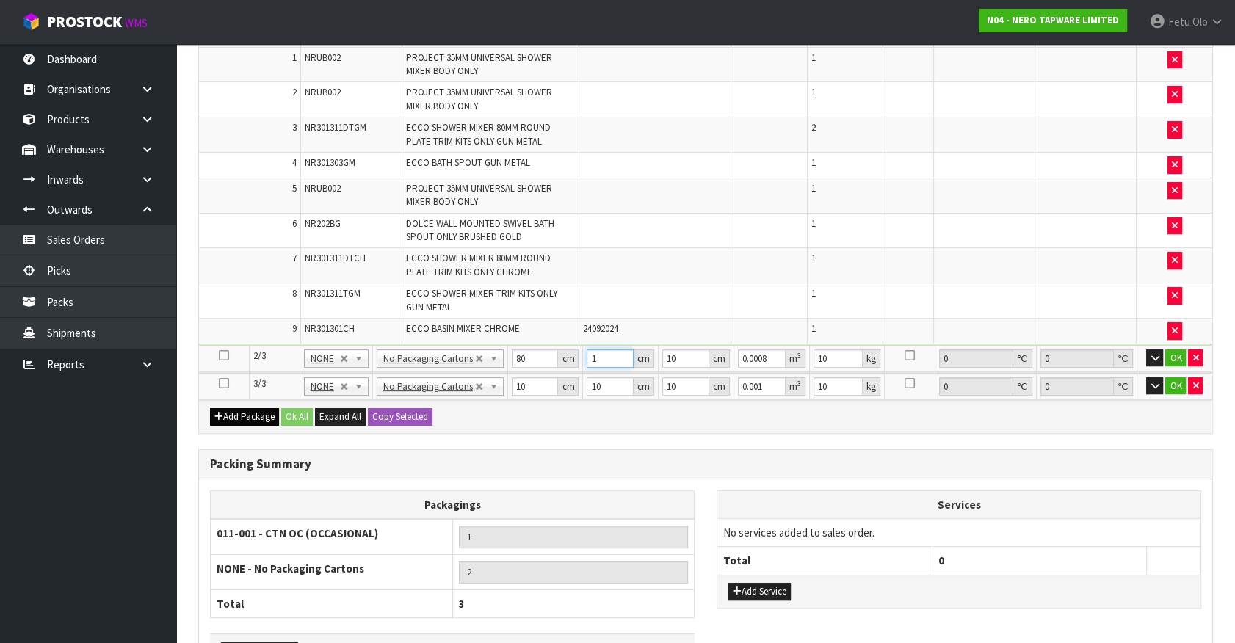
type input "0.0128"
type input "16"
type input "1"
type input "0.00128"
type input "19"
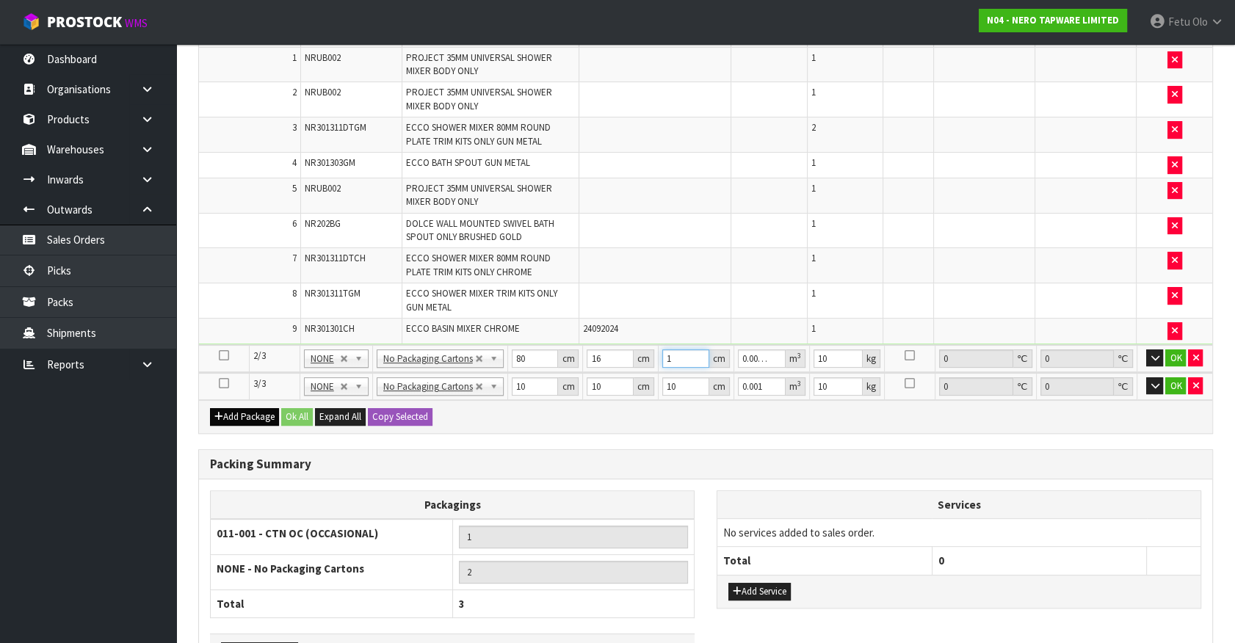
type input "0.02432"
type input "19"
type input "9"
type input "5"
click button "OK" at bounding box center [1175, 359] width 21 height 18
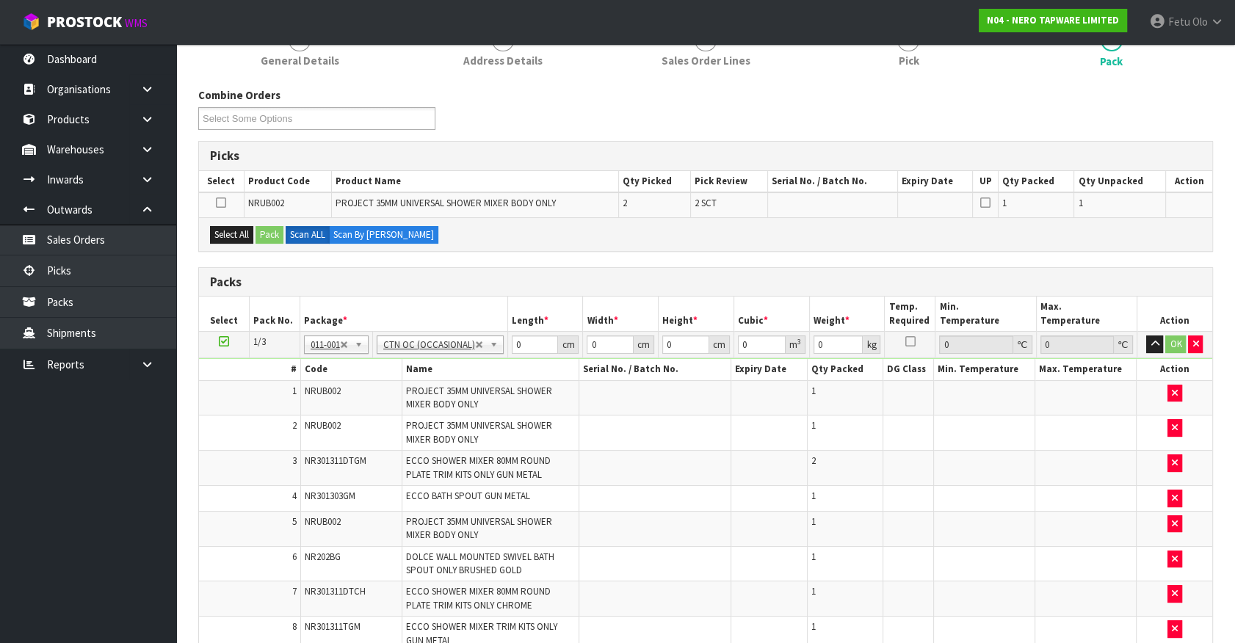
scroll to position [200, 0]
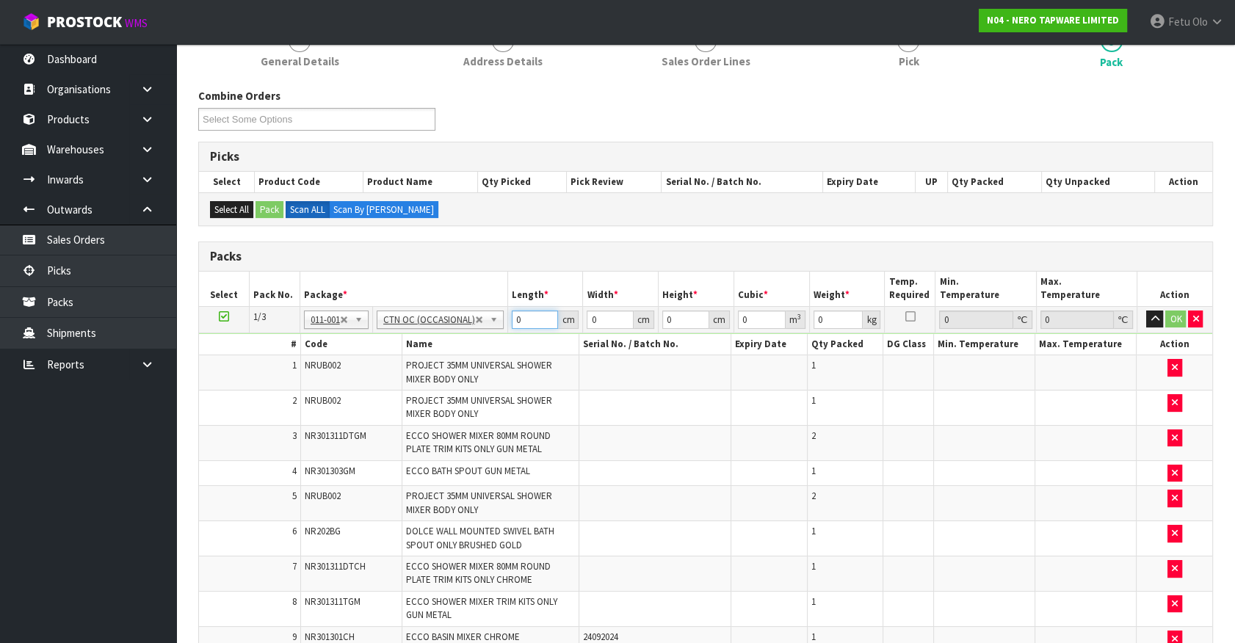
click at [459, 350] on tbody "1/3 NONE 007-001 007-002 007-004 007-009 007-013 007-014 007-015 007-017 007-01…" at bounding box center [705, 479] width 1013 height 347
type input "39"
type input "2"
type input "0.003042"
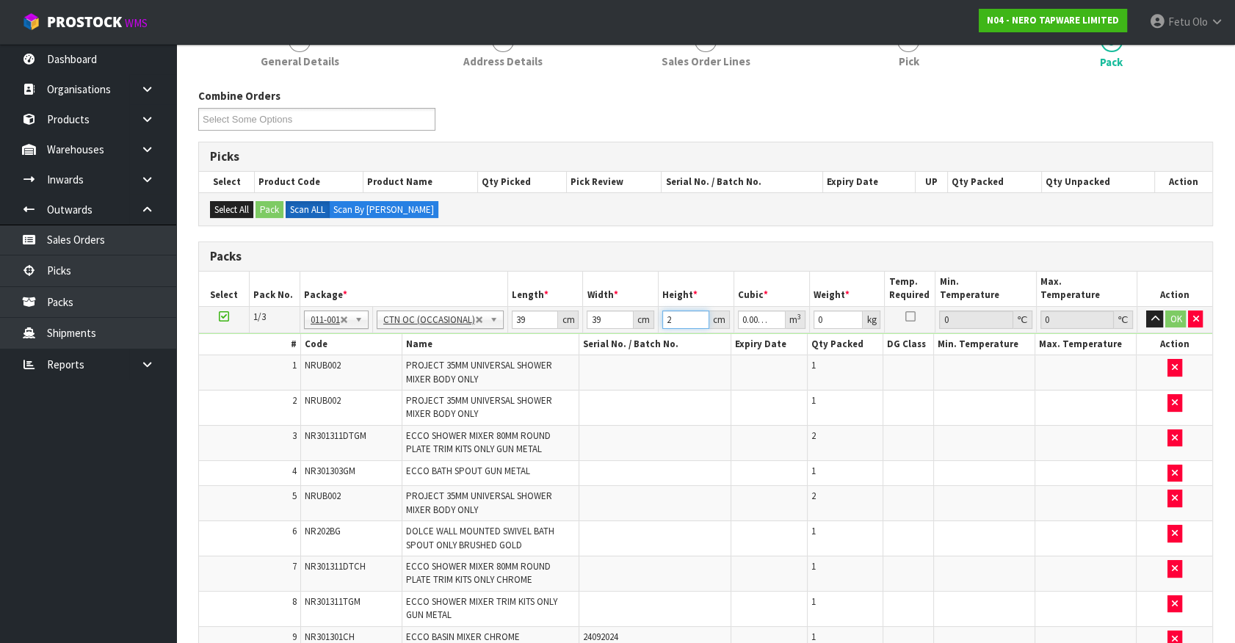
type input "23"
type input "0.034983"
type input "23"
click at [775, 450] on td at bounding box center [769, 442] width 76 height 35
drag, startPoint x: 687, startPoint y: 320, endPoint x: 623, endPoint y: 344, distance: 67.6
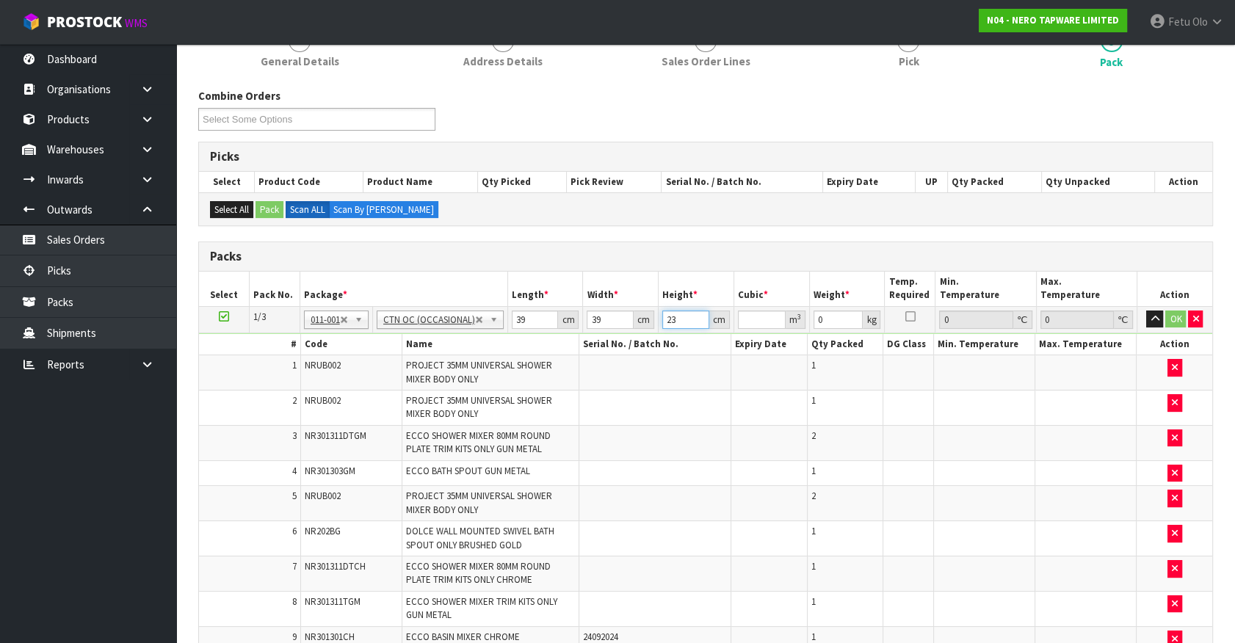
click at [623, 344] on tbody "1/3 NONE 007-001 007-002 007-004 007-009 007-013 007-014 007-015 007-017 007-01…" at bounding box center [705, 479] width 1013 height 347
type input "2"
type input "0.003042"
type input "23"
type input "0.034983"
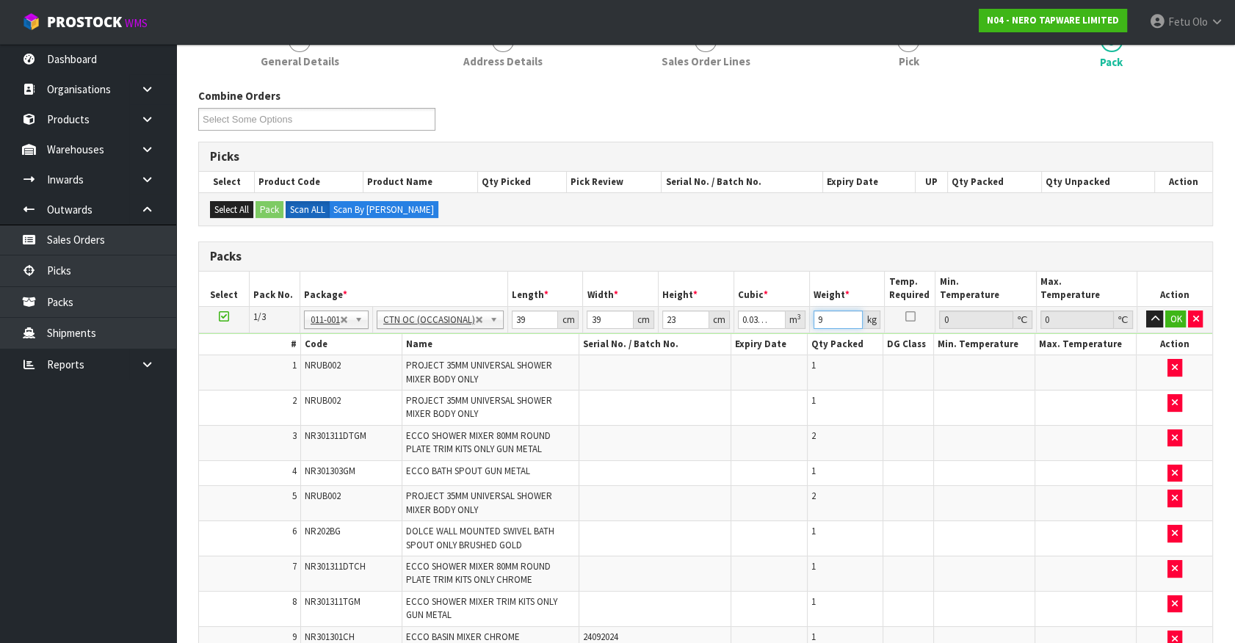
type input "9"
click button "OK" at bounding box center [1175, 320] width 21 height 18
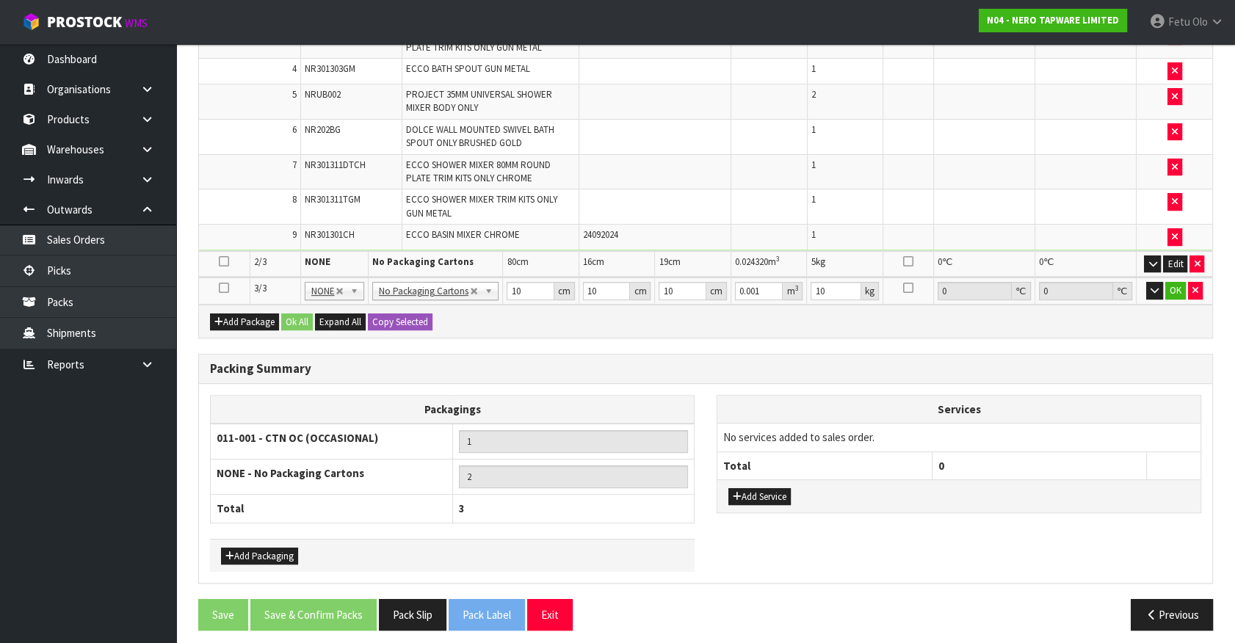
scroll to position [605, 0]
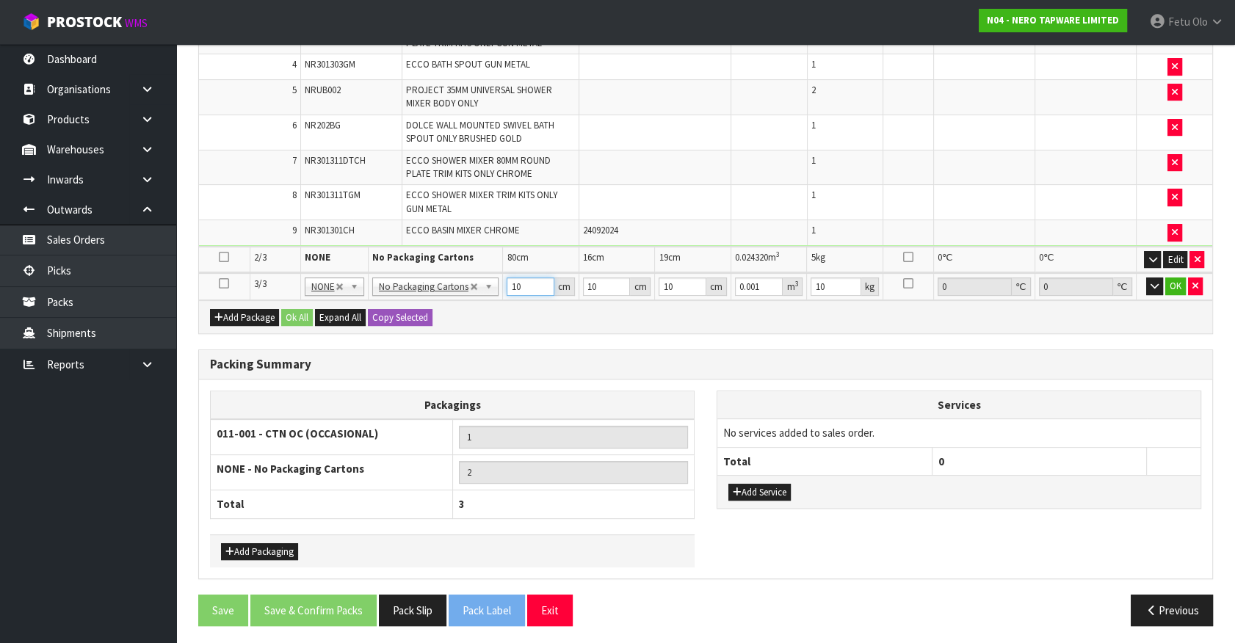
drag, startPoint x: 529, startPoint y: 286, endPoint x: 422, endPoint y: 325, distance: 114.8
click at [426, 324] on div "Packs Select Pack No. Package * Length * Width * Height * Cubic * Weight * Temp…" at bounding box center [705, 85] width 1015 height 498
type input "8"
type input "0.0008"
type input "88"
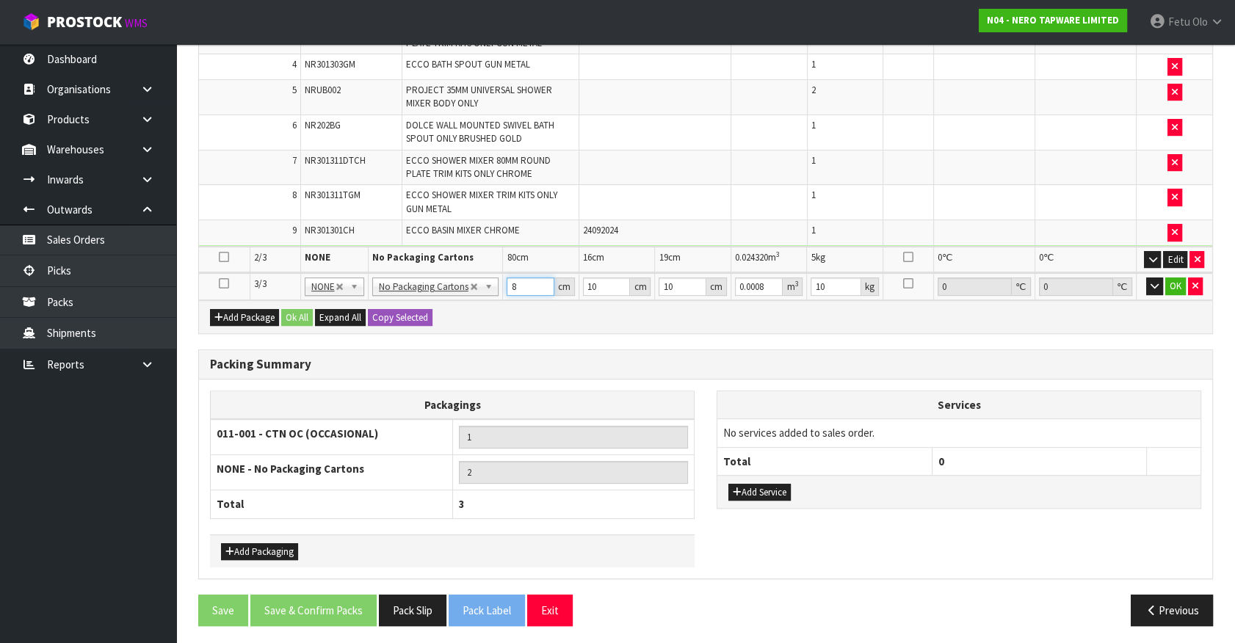
type input "0.0088"
type input "88"
type input "4"
type input "0.00352"
type input "48"
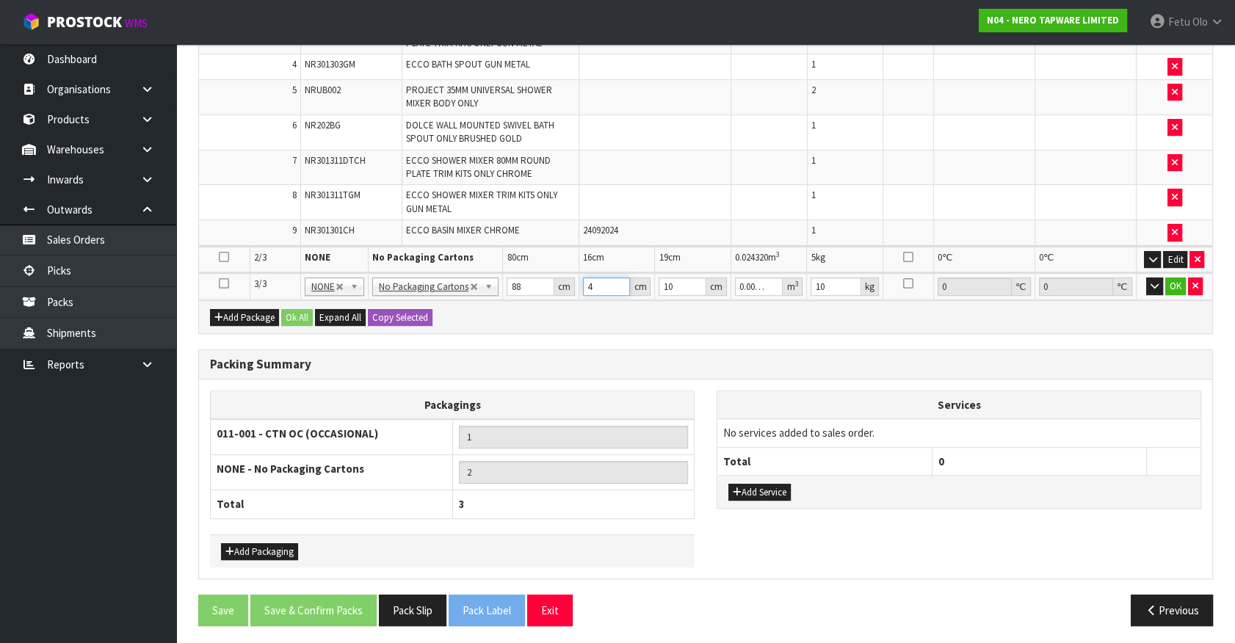
type input "0.04224"
type input "48"
type input "2"
type input "0.008448"
type input "24"
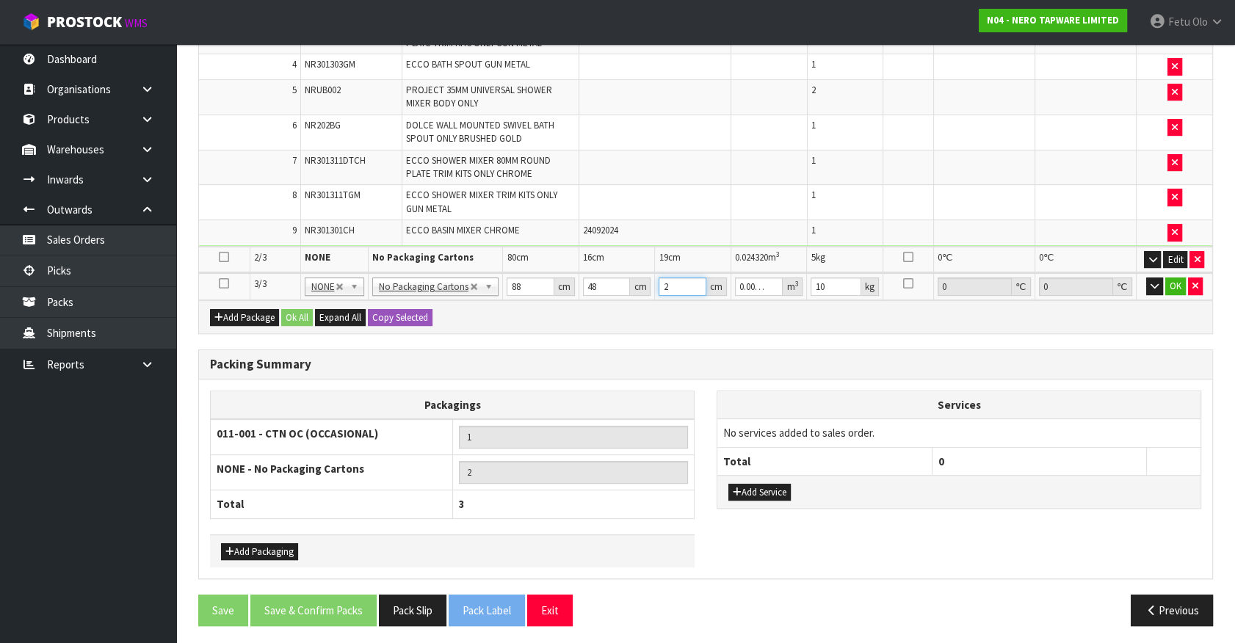
type input "0.101376"
type input "24"
click at [764, 487] on button "Add Service" at bounding box center [759, 493] width 62 height 18
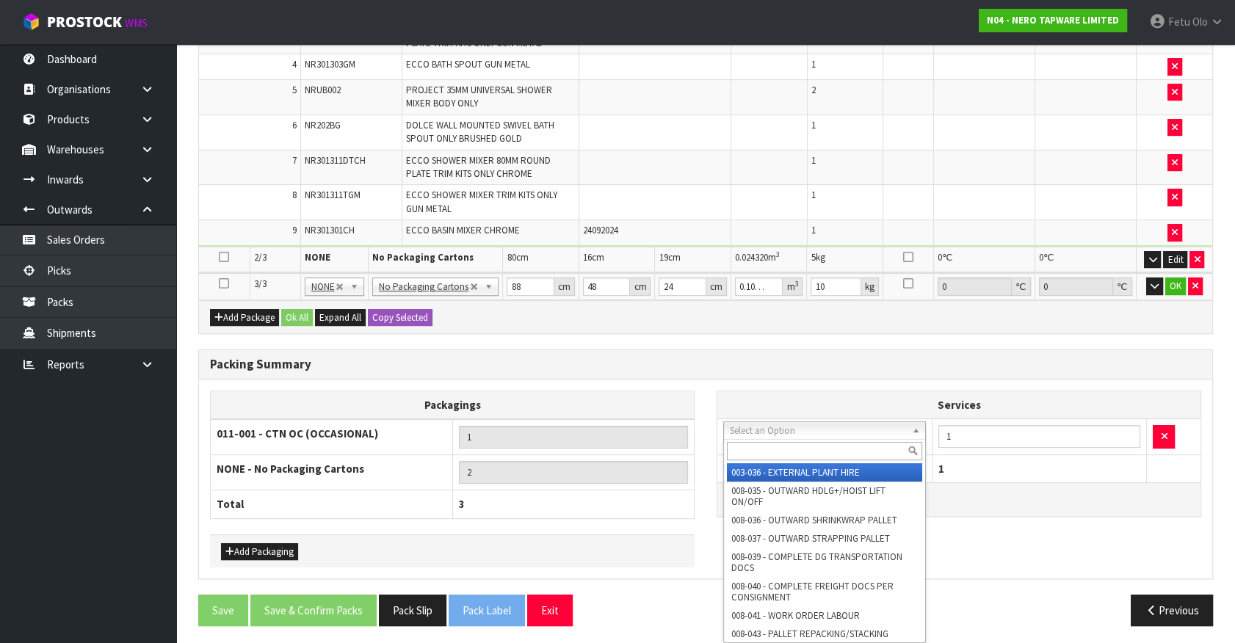
drag, startPoint x: 771, startPoint y: 430, endPoint x: 751, endPoint y: 452, distance: 30.7
click at [751, 452] on input "text" at bounding box center [824, 451] width 195 height 18
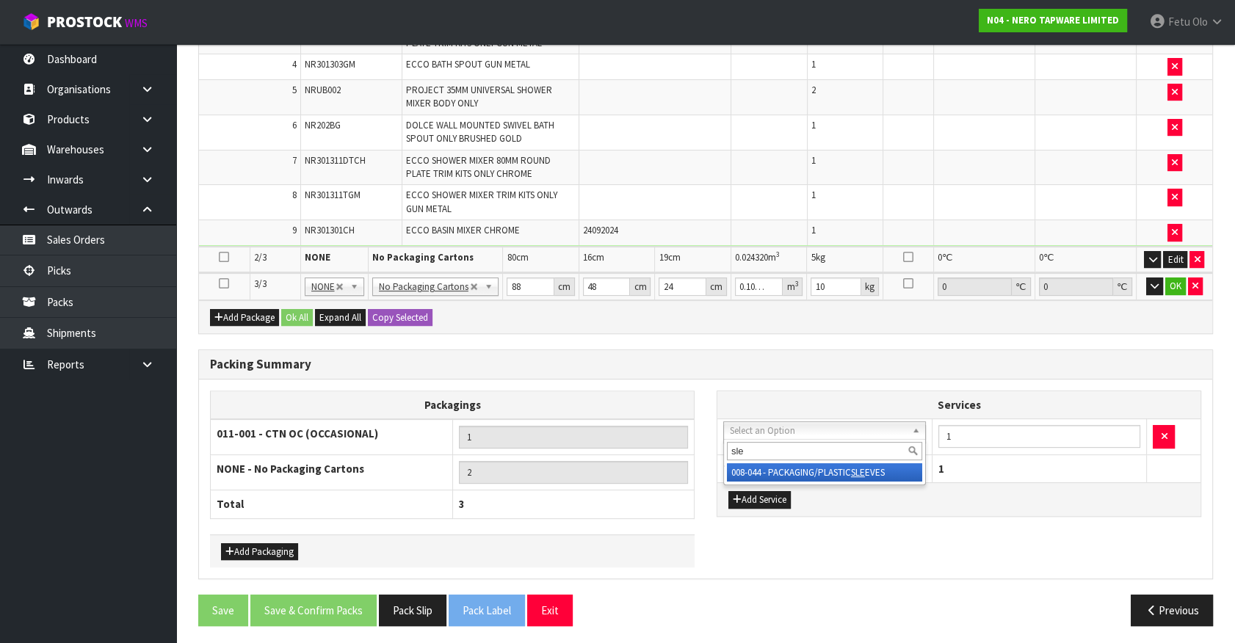
type input "sle"
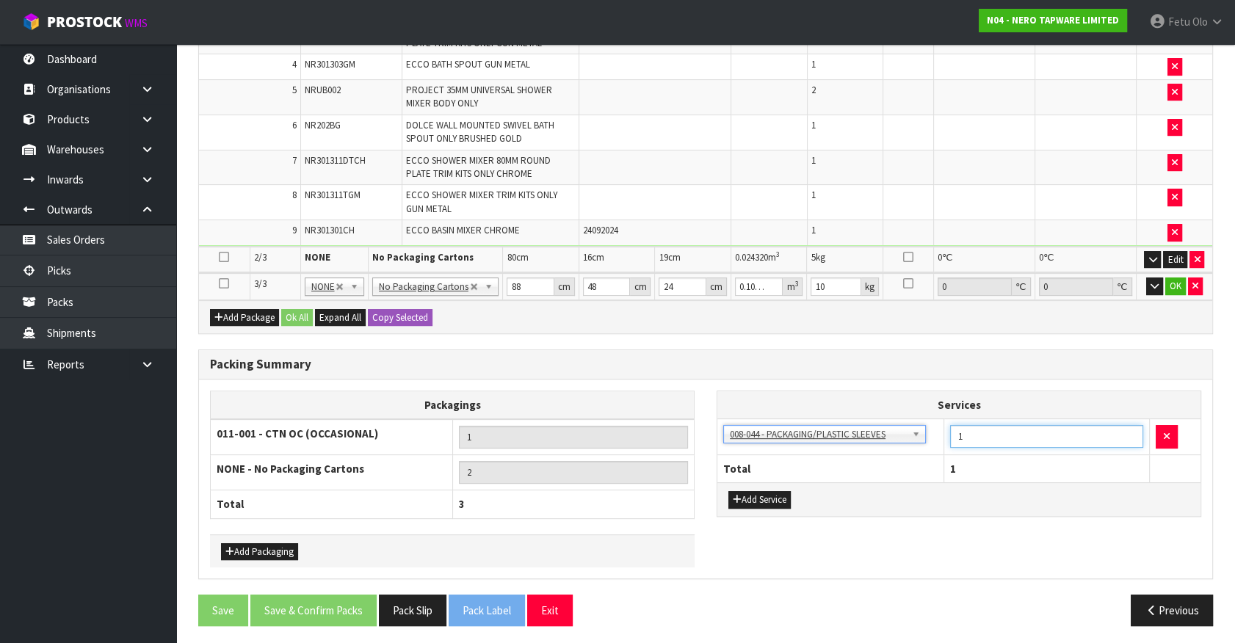
drag, startPoint x: 977, startPoint y: 429, endPoint x: 907, endPoint y: 451, distance: 73.2
click at [907, 451] on table "Services 003-036 - EXTERNAL PLANT HIRE 008-035 - OUTWARD HDLG+/HOIST LIFT ON/OF…" at bounding box center [958, 436] width 483 height 91
type input "2"
drag, startPoint x: 836, startPoint y: 283, endPoint x: 706, endPoint y: 310, distance: 132.6
click at [706, 310] on div "Packs Select Pack No. Package * Length * Width * Height * Cubic * Weight * Temp…" at bounding box center [705, 85] width 1015 height 498
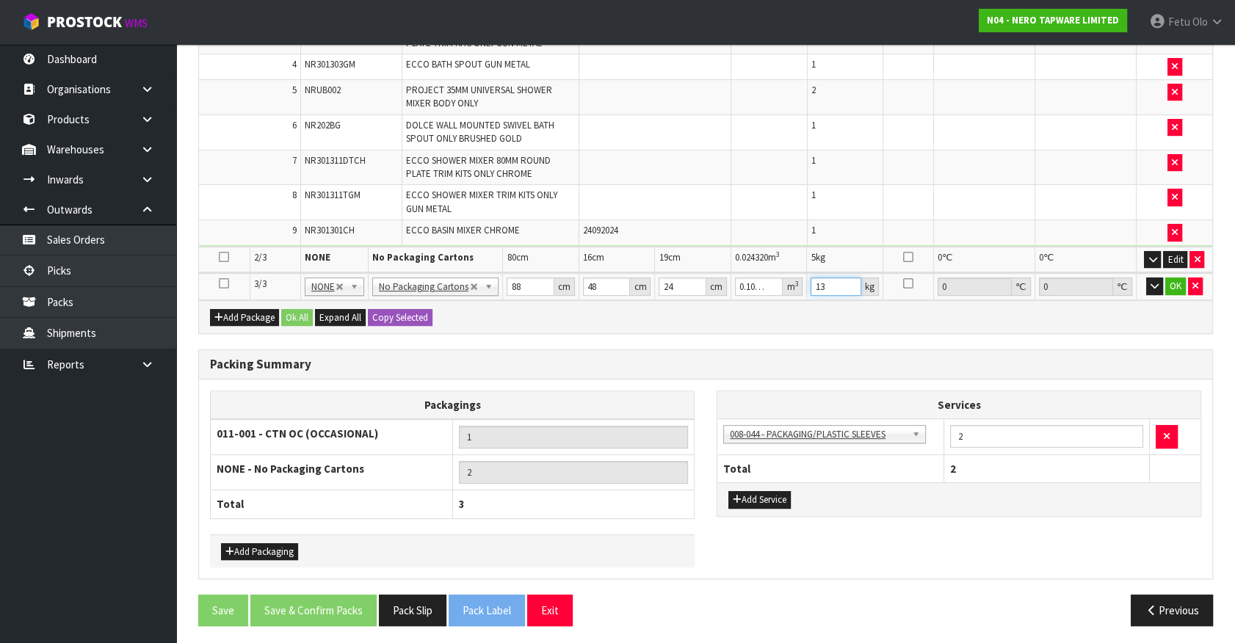
type input "13"
click at [706, 310] on div "Add Package Ok All Expand All Copy Selected" at bounding box center [705, 316] width 1013 height 33
click at [831, 283] on input "13" at bounding box center [836, 287] width 51 height 18
click button "OK" at bounding box center [1175, 287] width 21 height 18
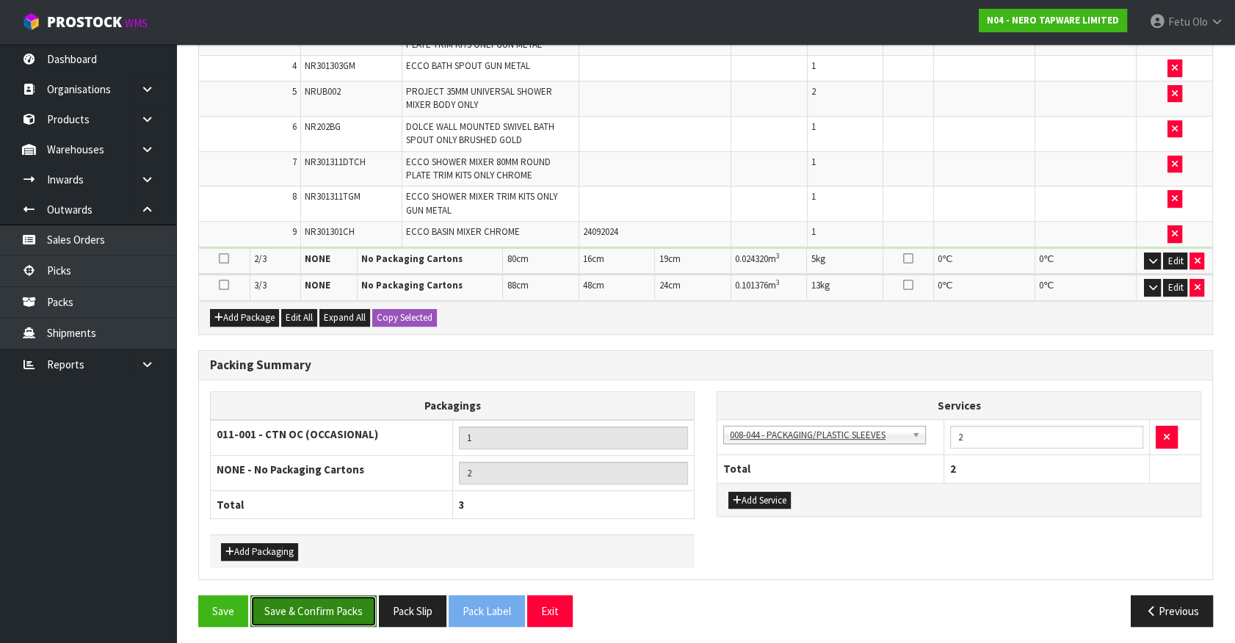
click at [363, 615] on button "Save & Confirm Packs" at bounding box center [313, 612] width 126 height 32
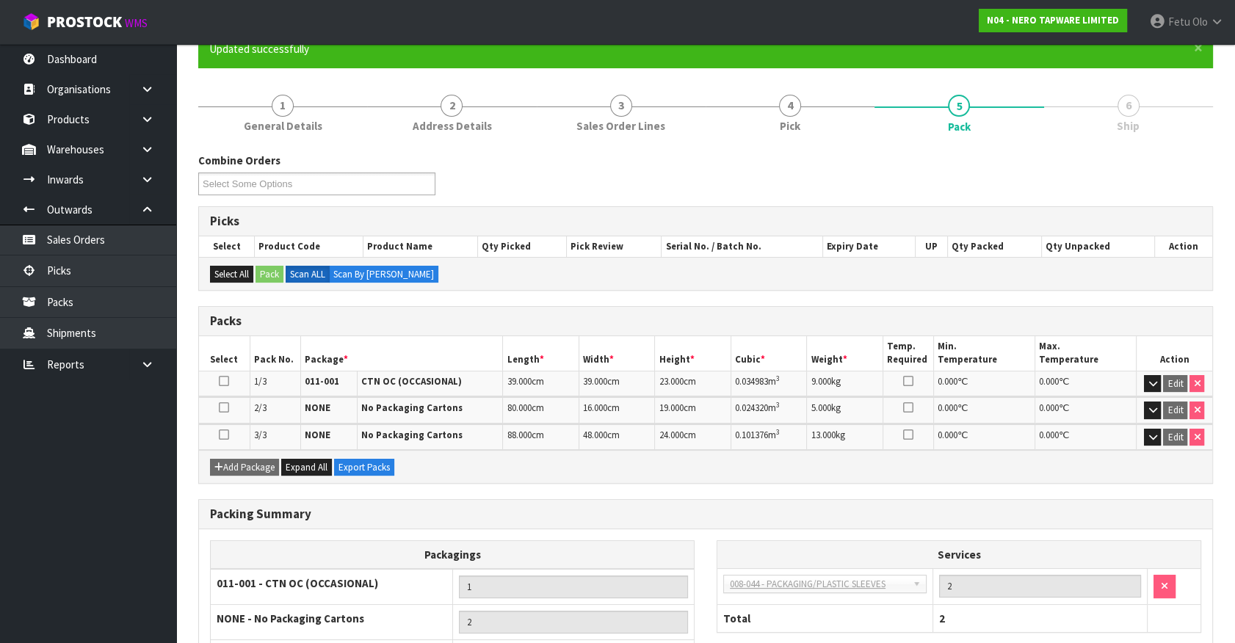
scroll to position [253, 0]
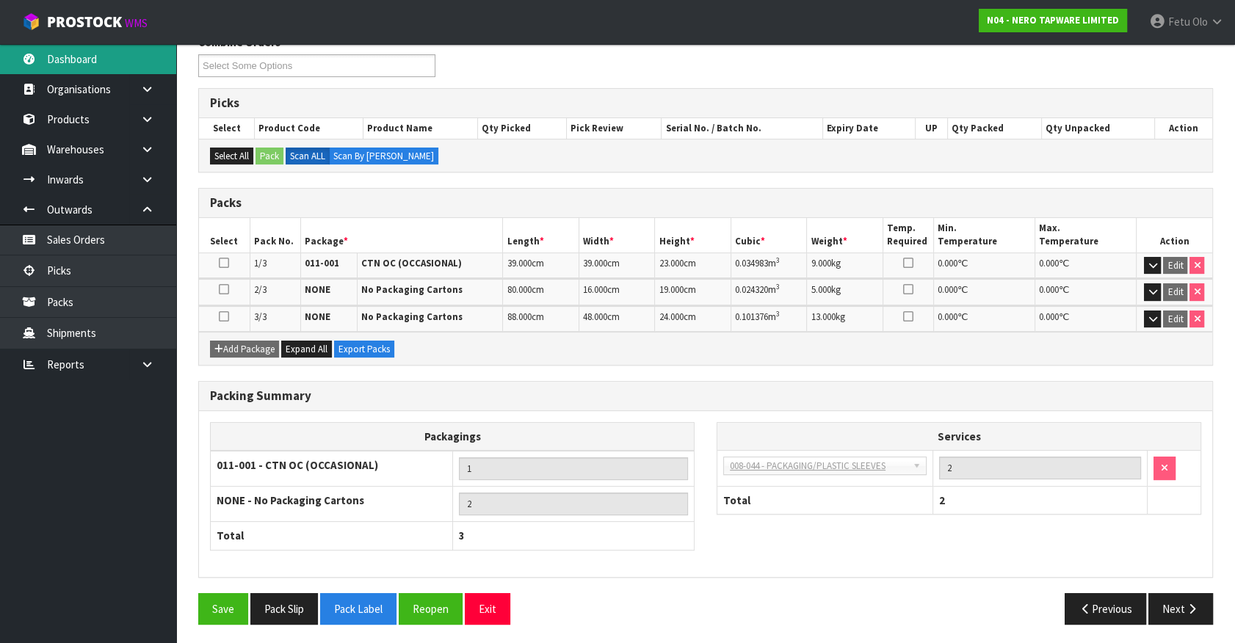
click at [149, 68] on link "Dashboard" at bounding box center [88, 59] width 176 height 30
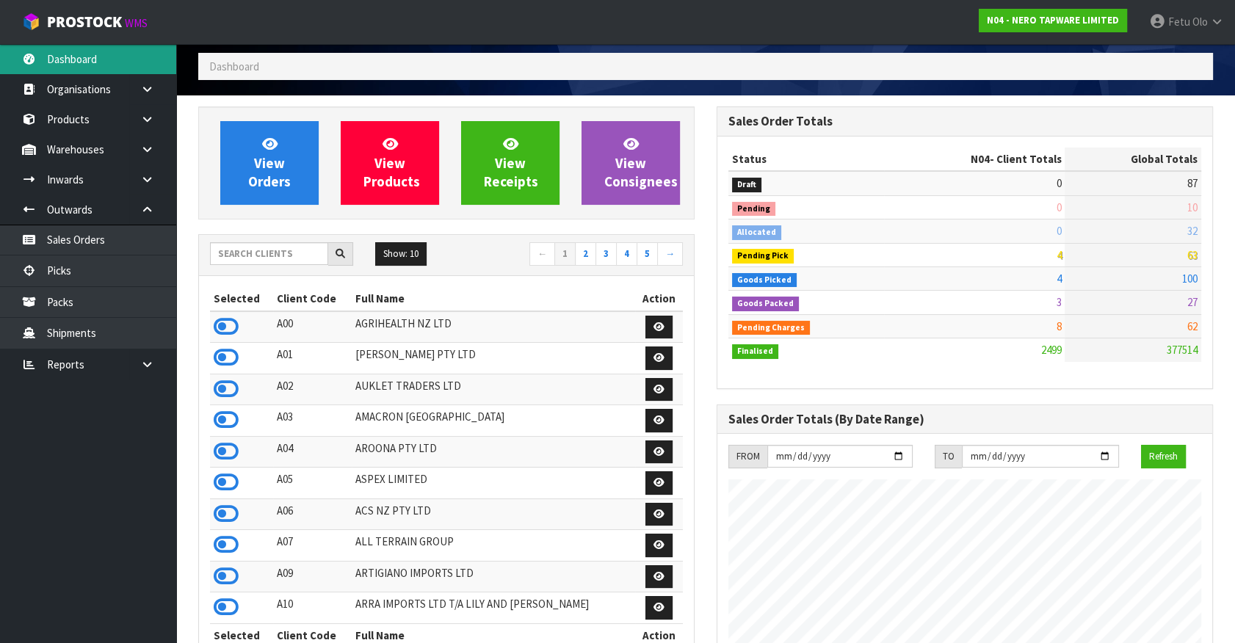
scroll to position [53, 0]
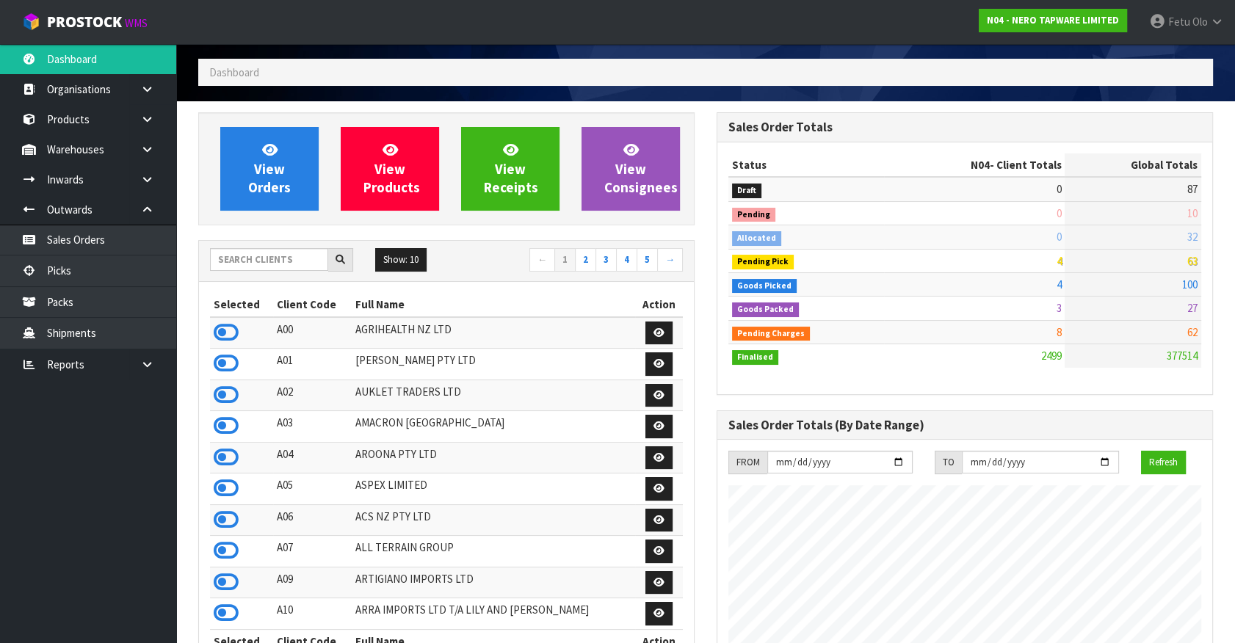
click at [1187, 288] on span "100" at bounding box center [1189, 285] width 15 height 14
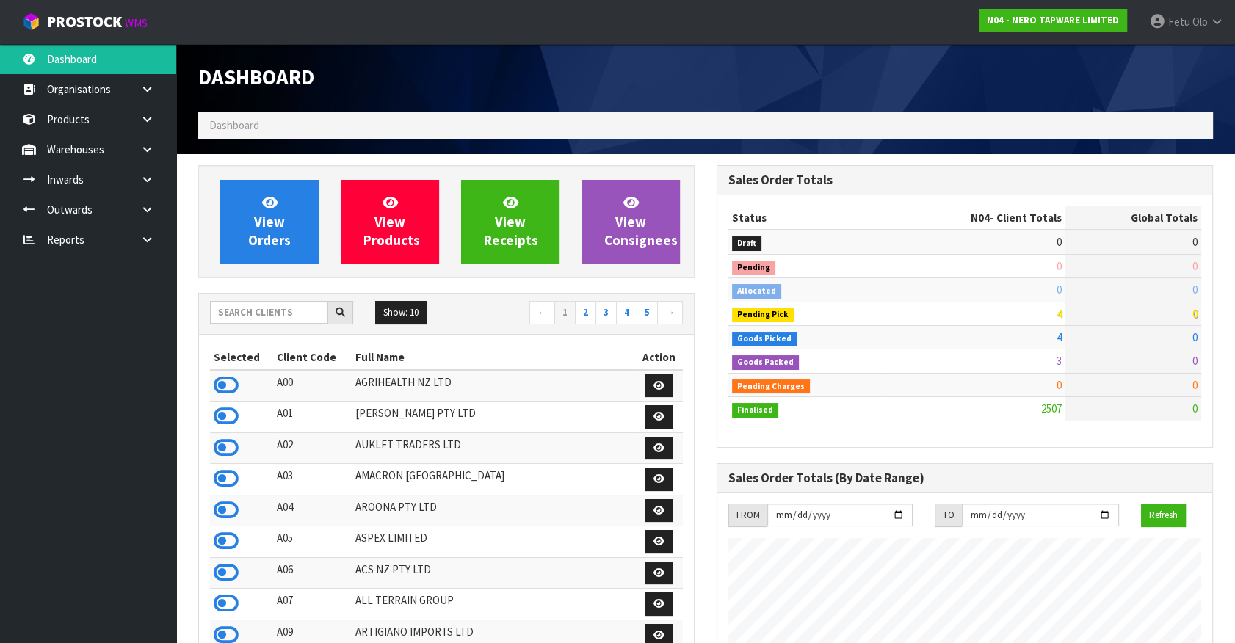
scroll to position [1157, 518]
click at [147, 198] on link at bounding box center [152, 210] width 47 height 30
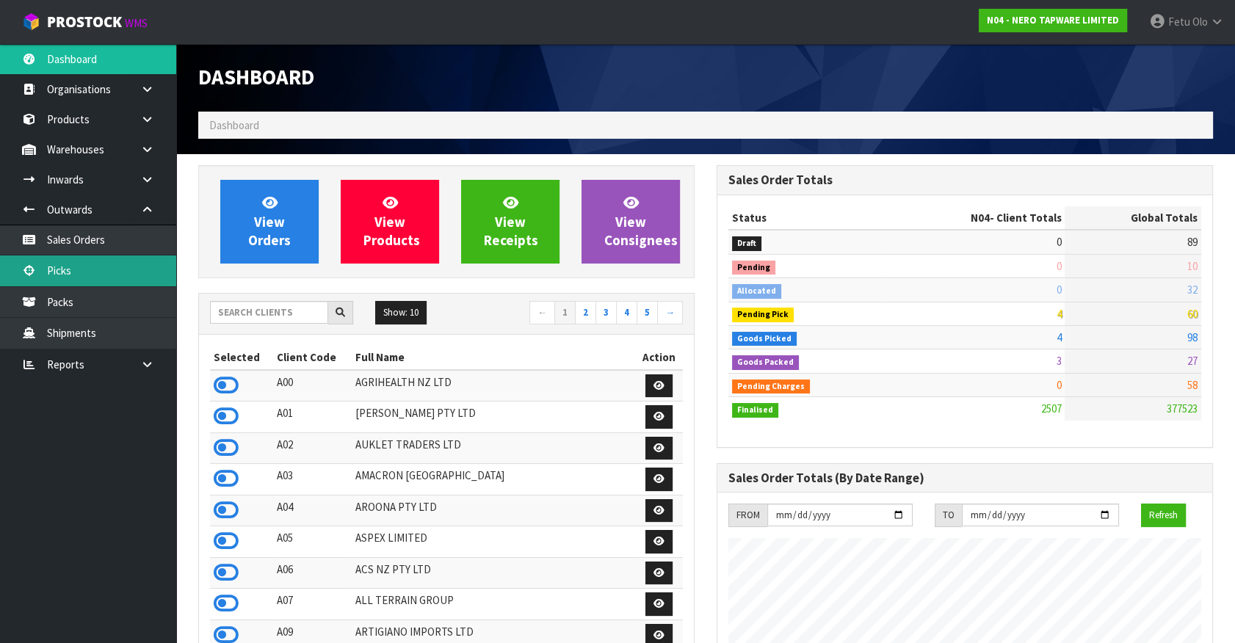
click at [54, 264] on link "Picks" at bounding box center [88, 271] width 176 height 30
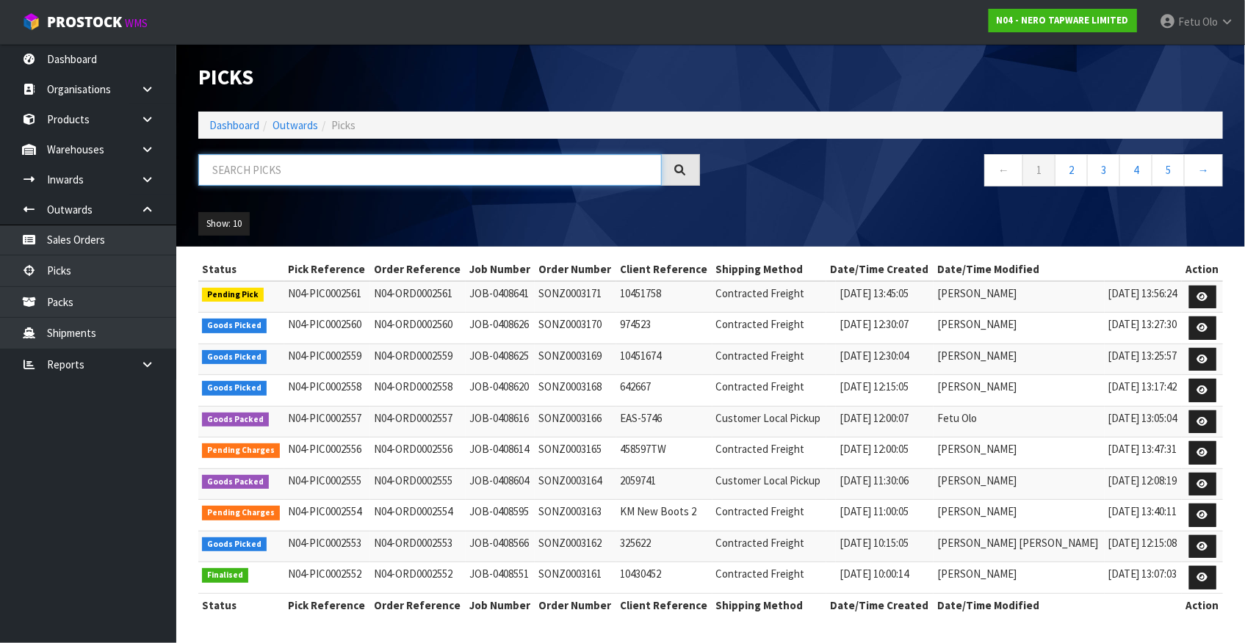
click at [308, 177] on input "text" at bounding box center [429, 170] width 463 height 32
type input "JOB-0408620"
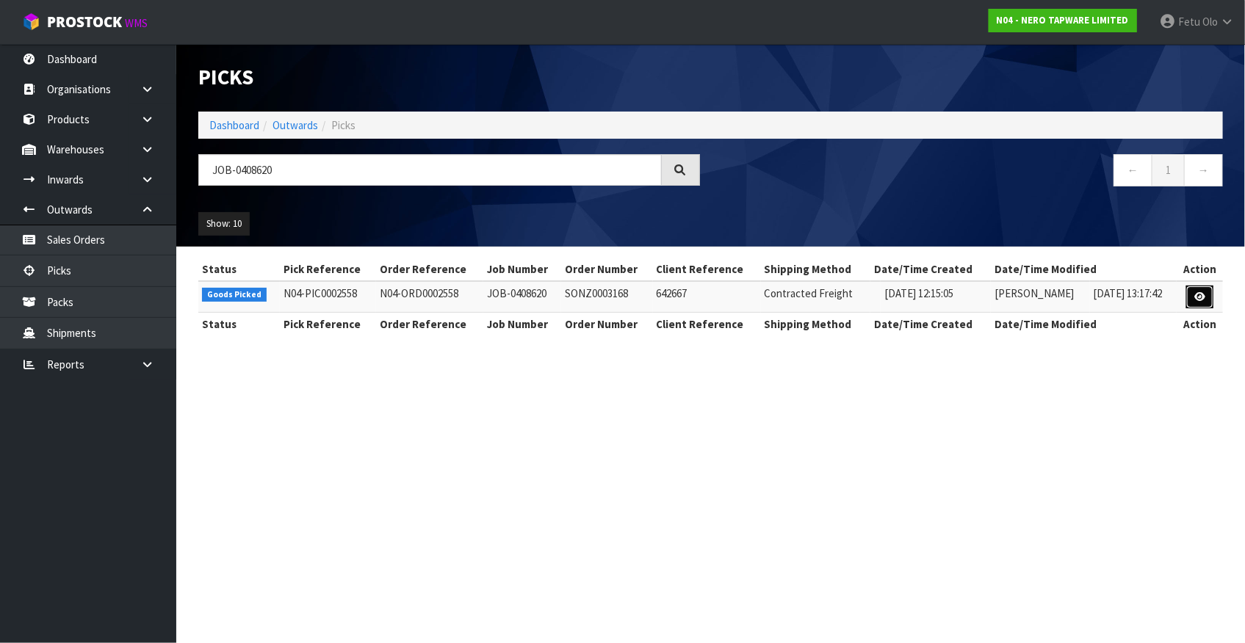
click at [1197, 288] on link at bounding box center [1199, 297] width 27 height 23
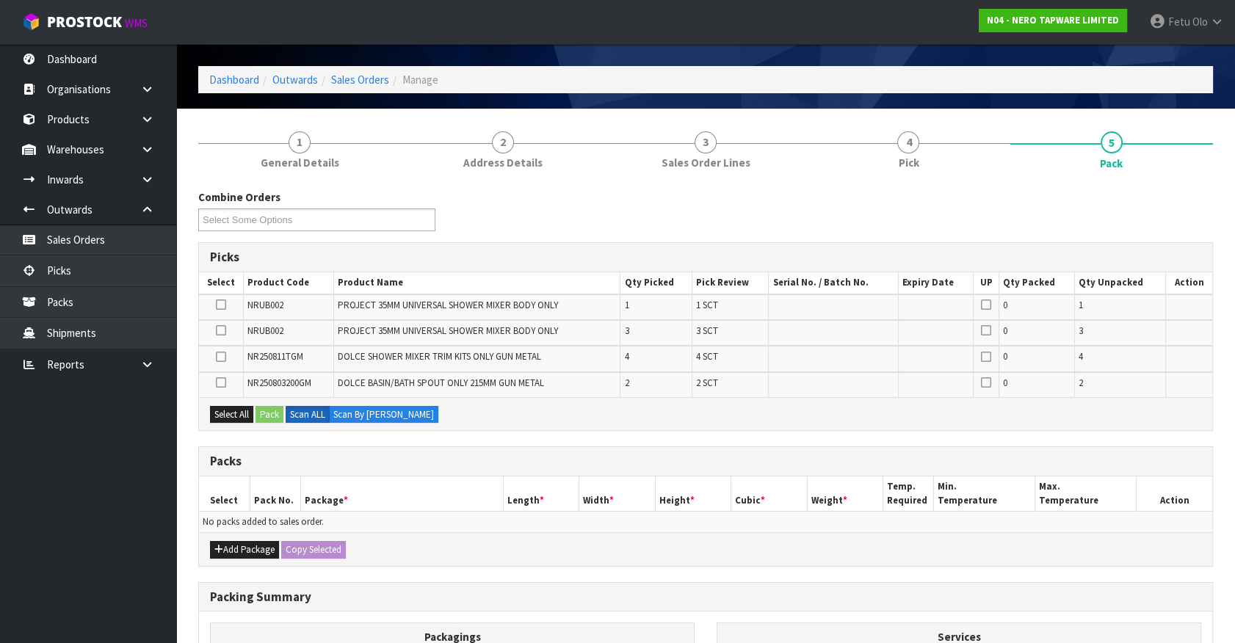
scroll to position [66, 0]
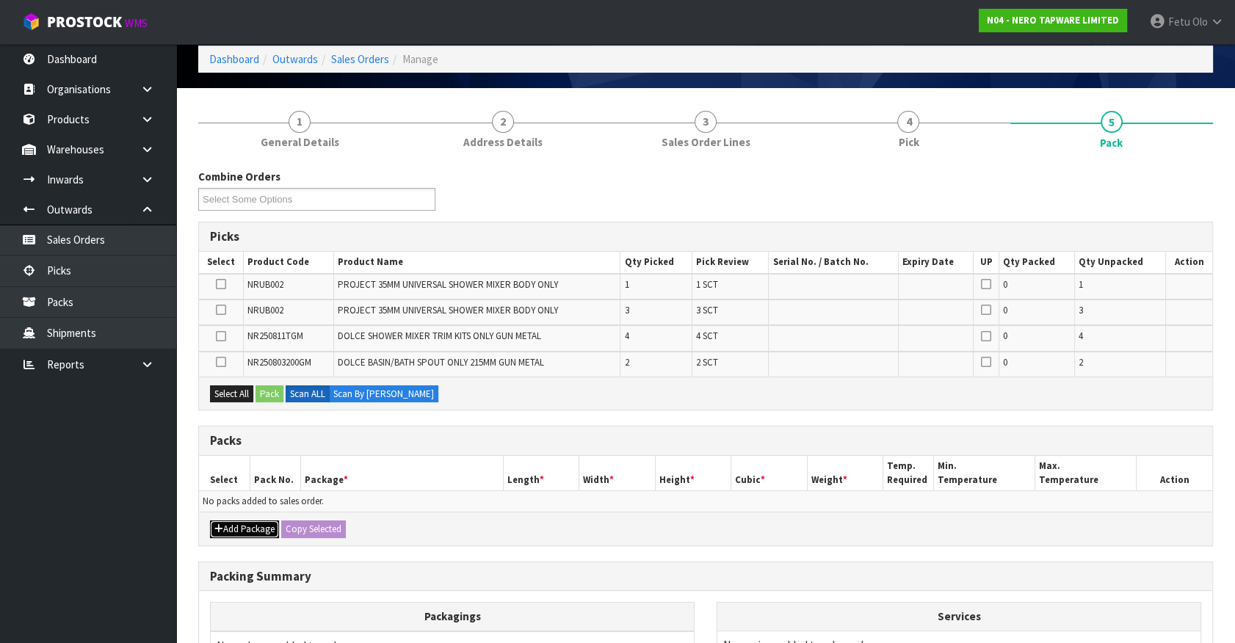
click at [224, 532] on button "Add Package" at bounding box center [244, 530] width 69 height 18
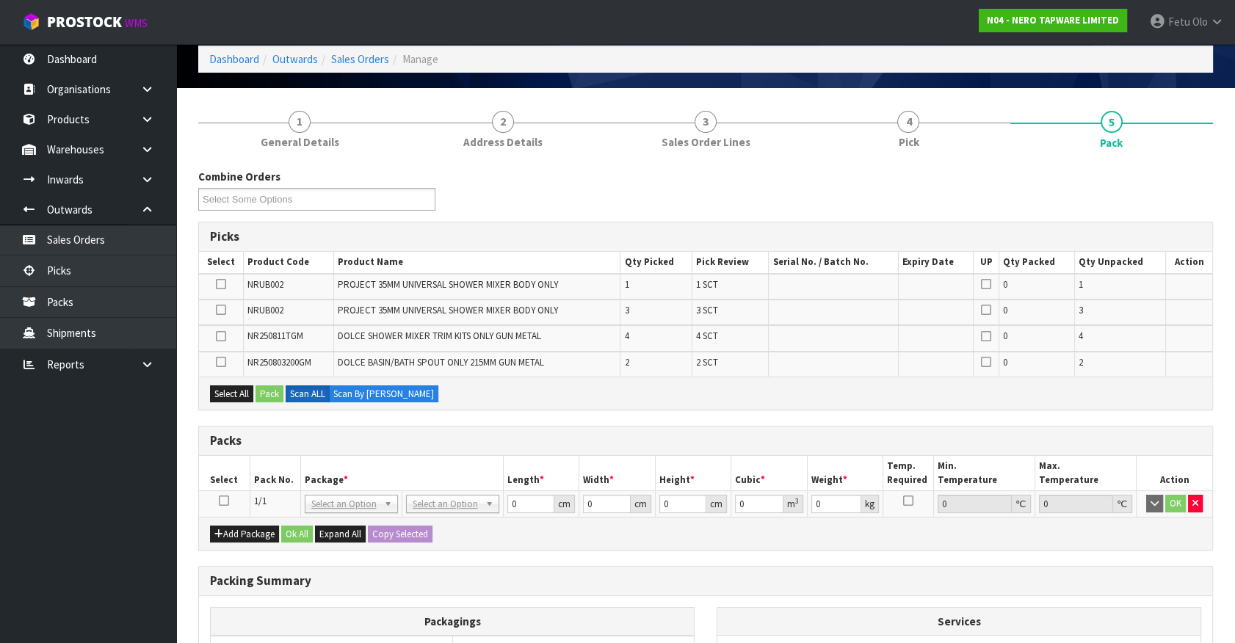
click at [225, 501] on icon at bounding box center [224, 501] width 10 height 1
click at [330, 465] on th "Package *" at bounding box center [401, 473] width 203 height 35
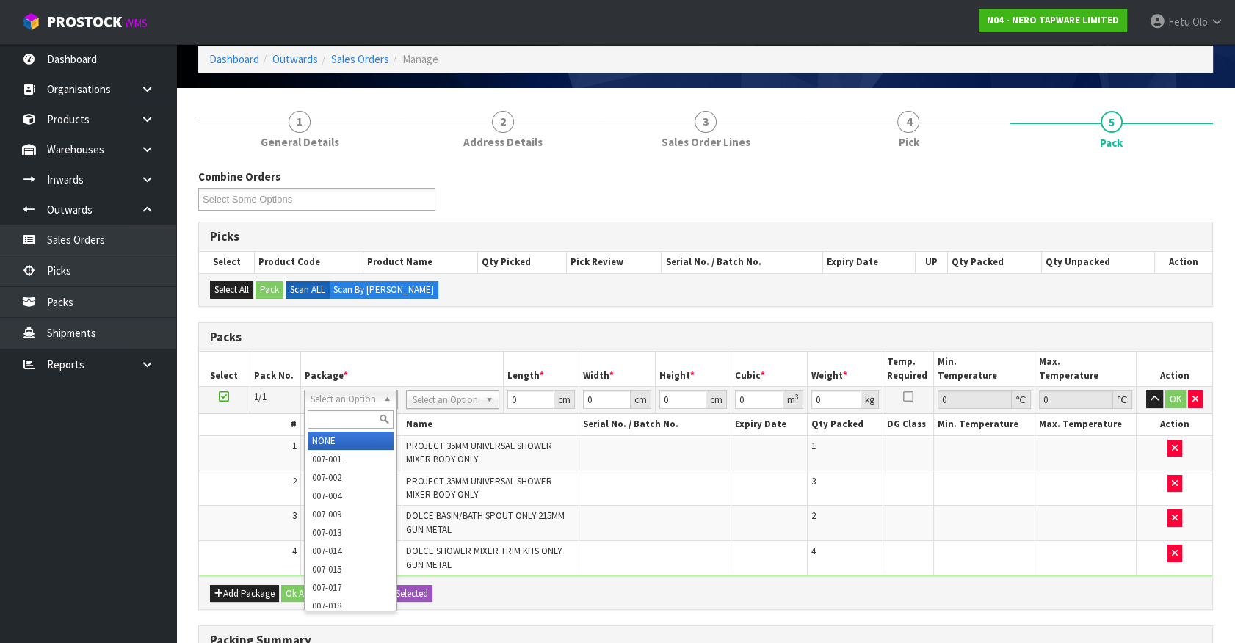
click at [351, 422] on input "text" at bounding box center [351, 419] width 86 height 18
type input "011-084"
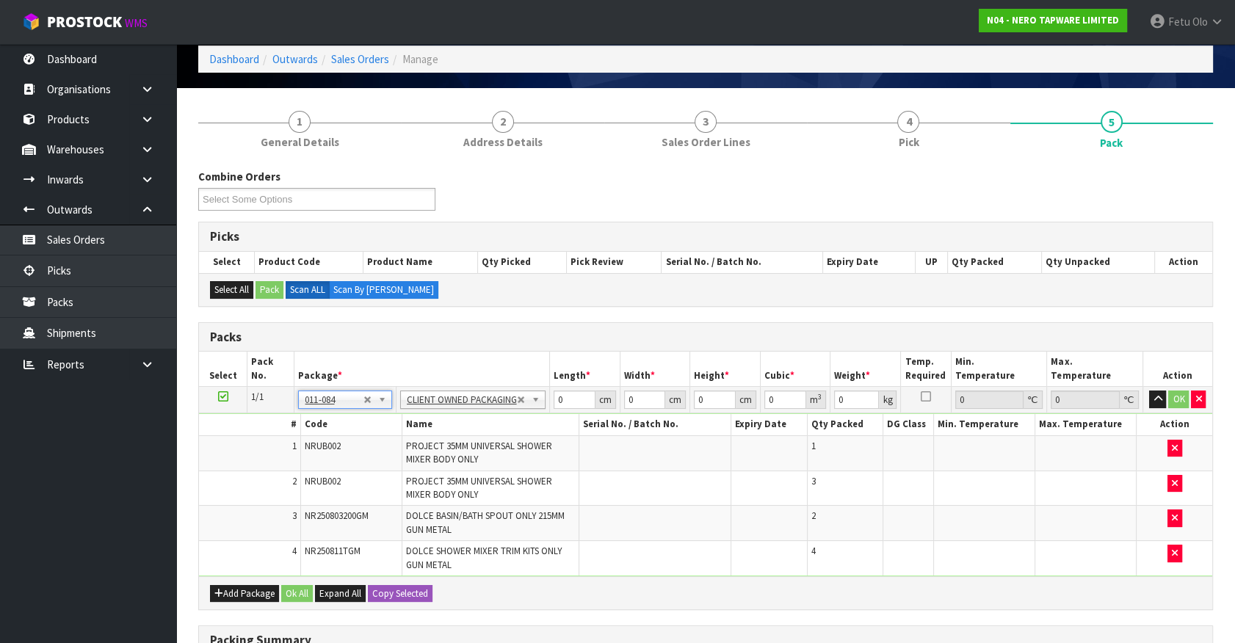
type input "4.32"
drag, startPoint x: 574, startPoint y: 398, endPoint x: 448, endPoint y: 389, distance: 125.9
click at [448, 389] on tr "1/1 NONE 007-001 007-002 007-004 007-009 007-013 007-014 007-015 007-017 007-01…" at bounding box center [705, 400] width 1013 height 26
type input "36"
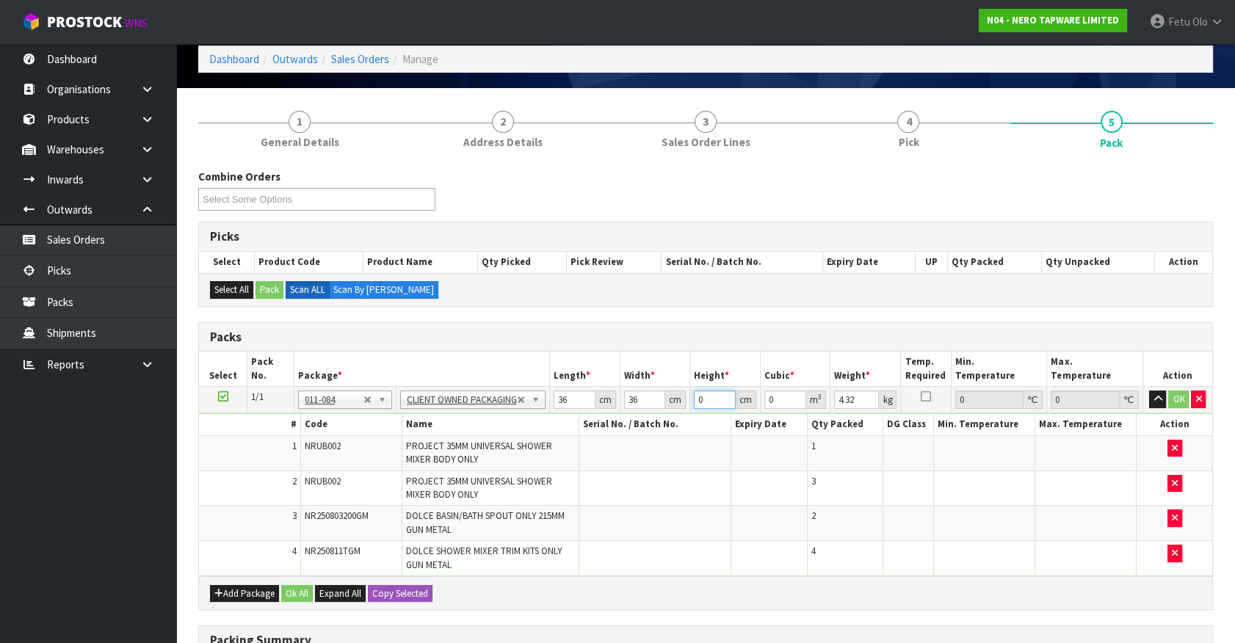
type input "1"
type input "0.001296"
type input "18"
type input "0.023328"
type input "18"
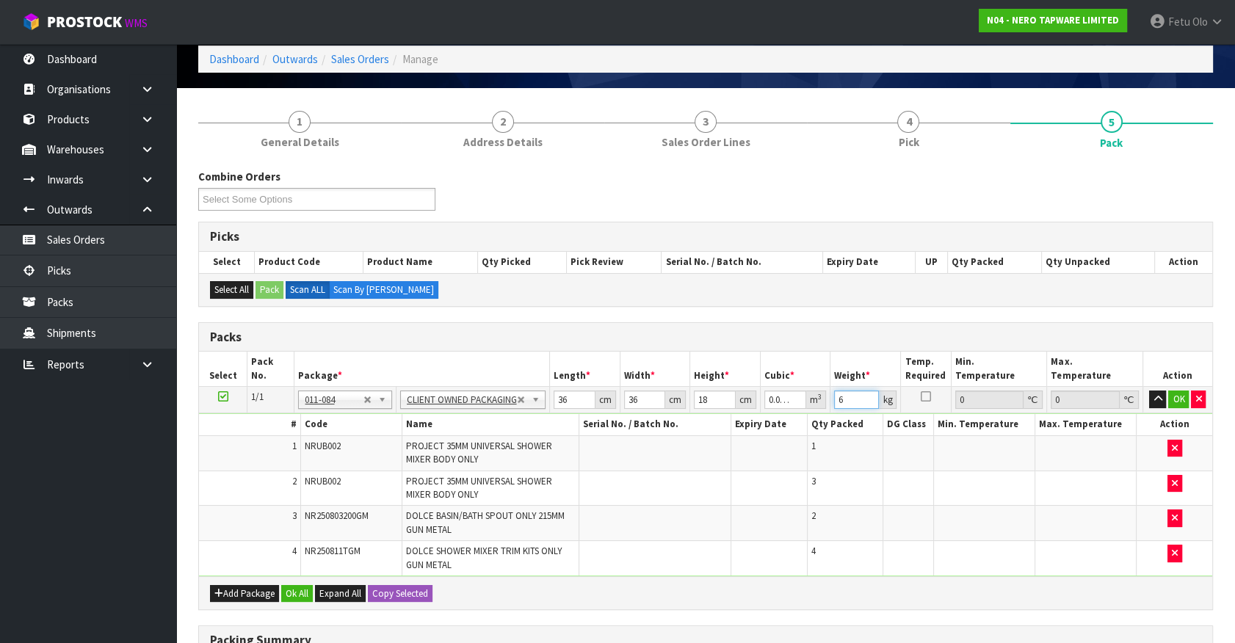
type input "6"
click button "OK" at bounding box center [1178, 400] width 21 height 18
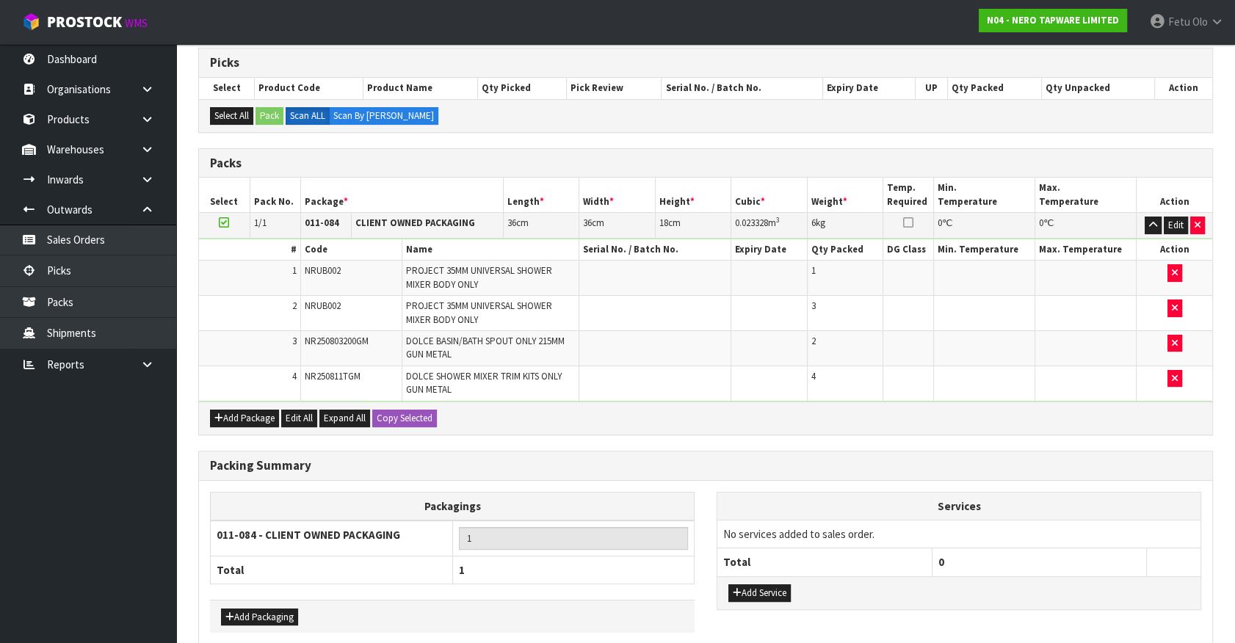
click at [328, 600] on div "Add Packaging" at bounding box center [452, 616] width 485 height 33
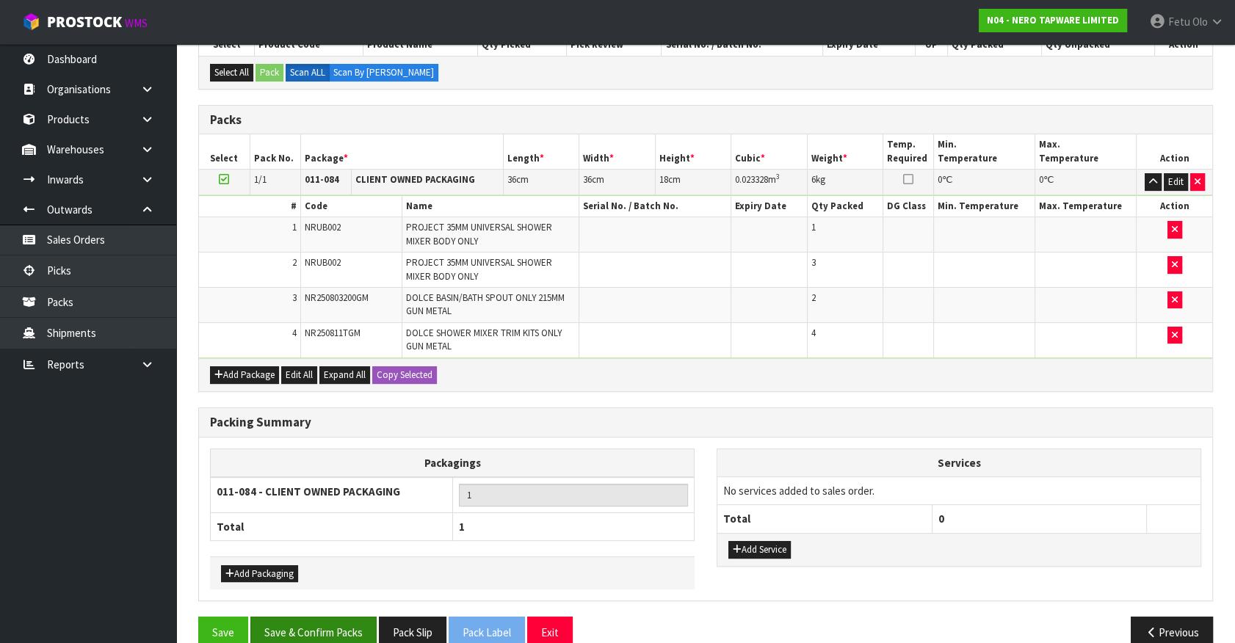
scroll to position [307, 0]
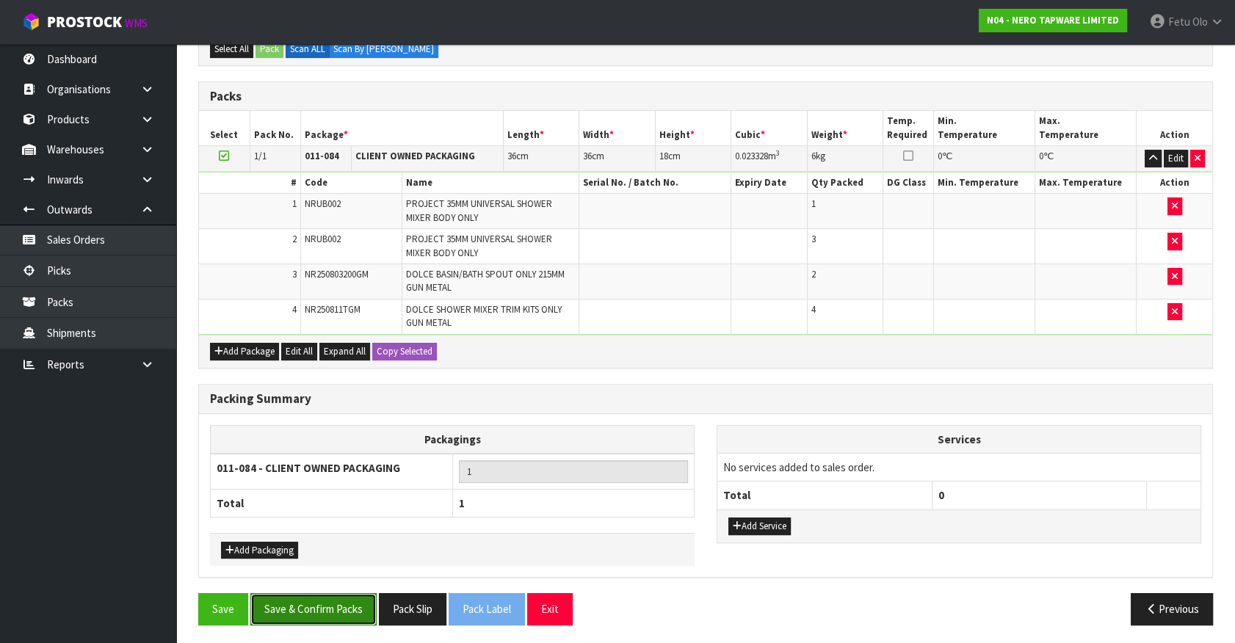
click at [330, 621] on button "Save & Confirm Packs" at bounding box center [313, 609] width 126 height 32
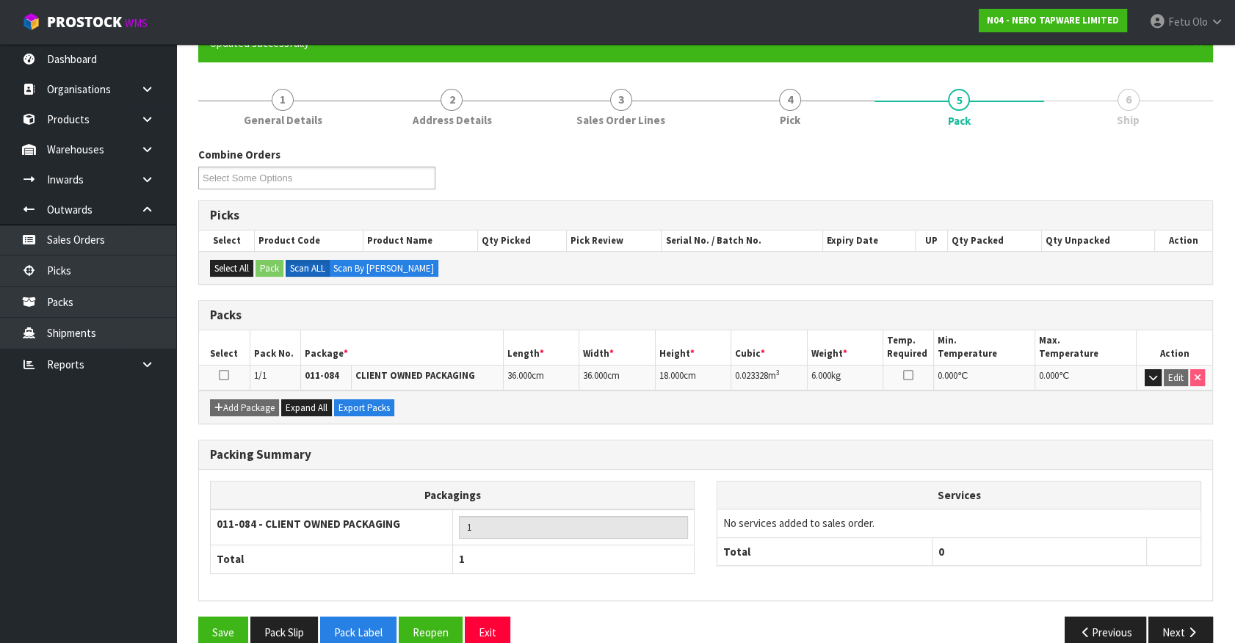
scroll to position [165, 0]
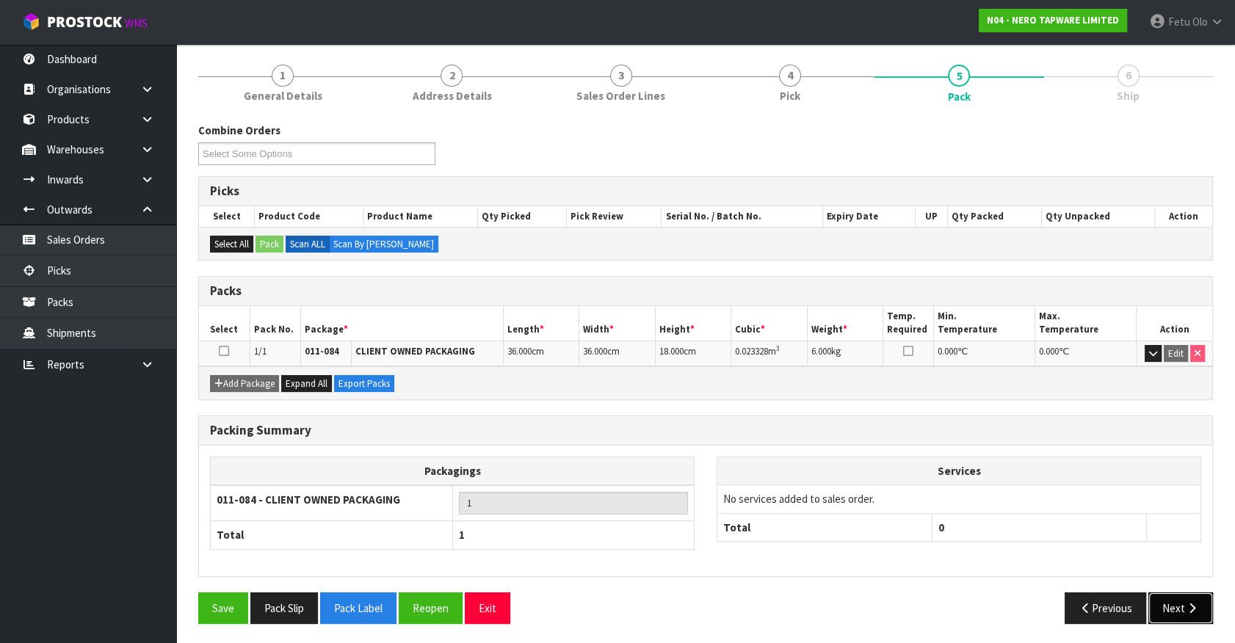
click at [1180, 606] on button "Next" at bounding box center [1181, 609] width 65 height 32
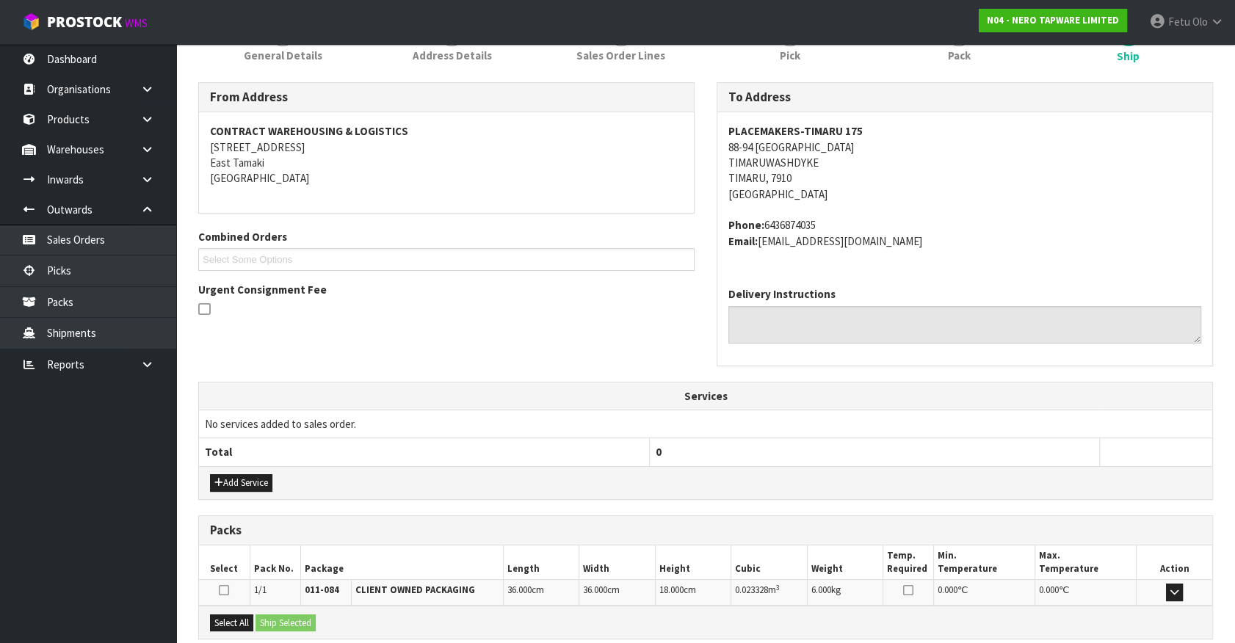
scroll to position [333, 0]
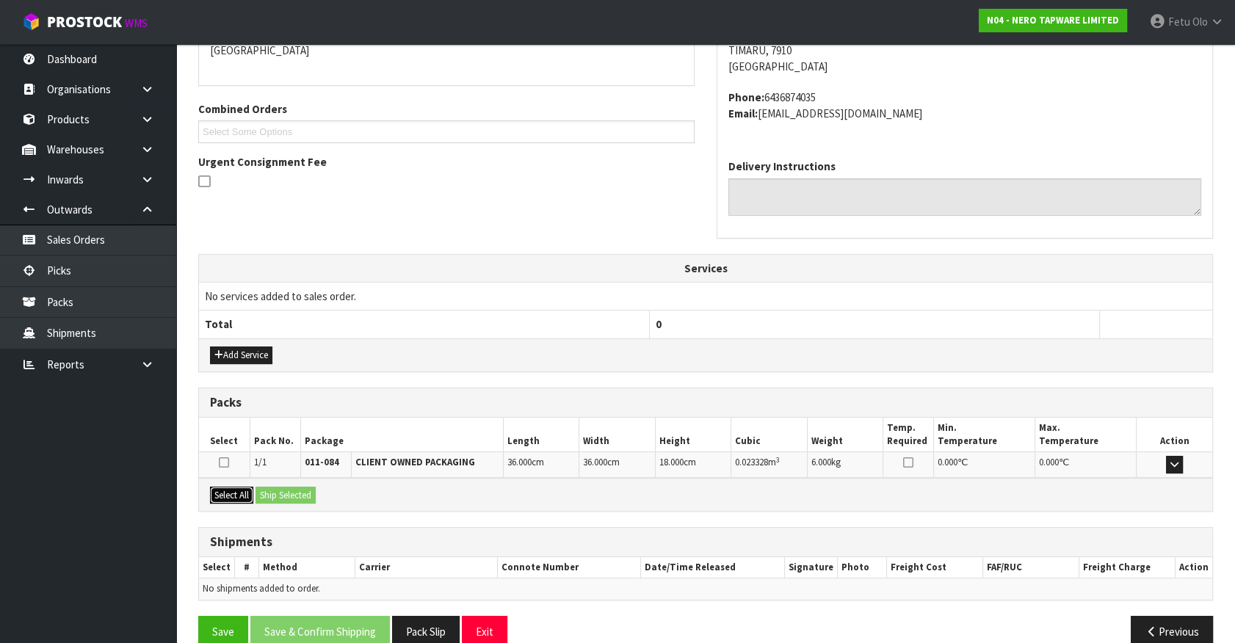
click at [244, 495] on button "Select All" at bounding box center [231, 496] width 43 height 18
click at [272, 491] on button "Ship Selected" at bounding box center [286, 496] width 60 height 18
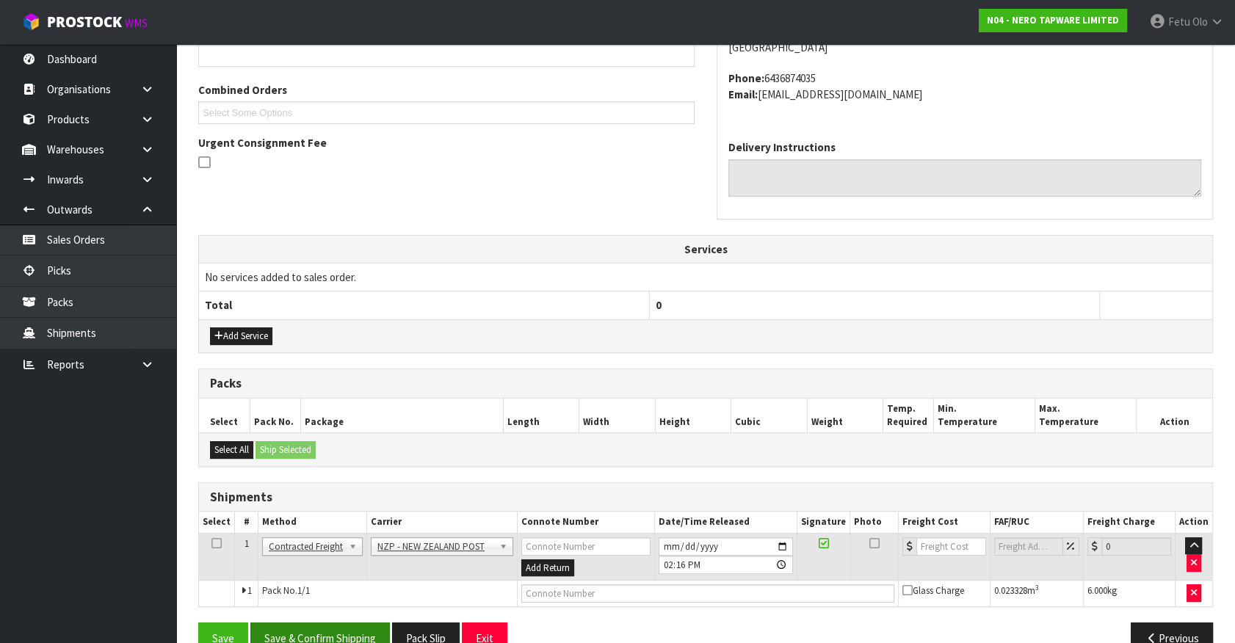
scroll to position [383, 0]
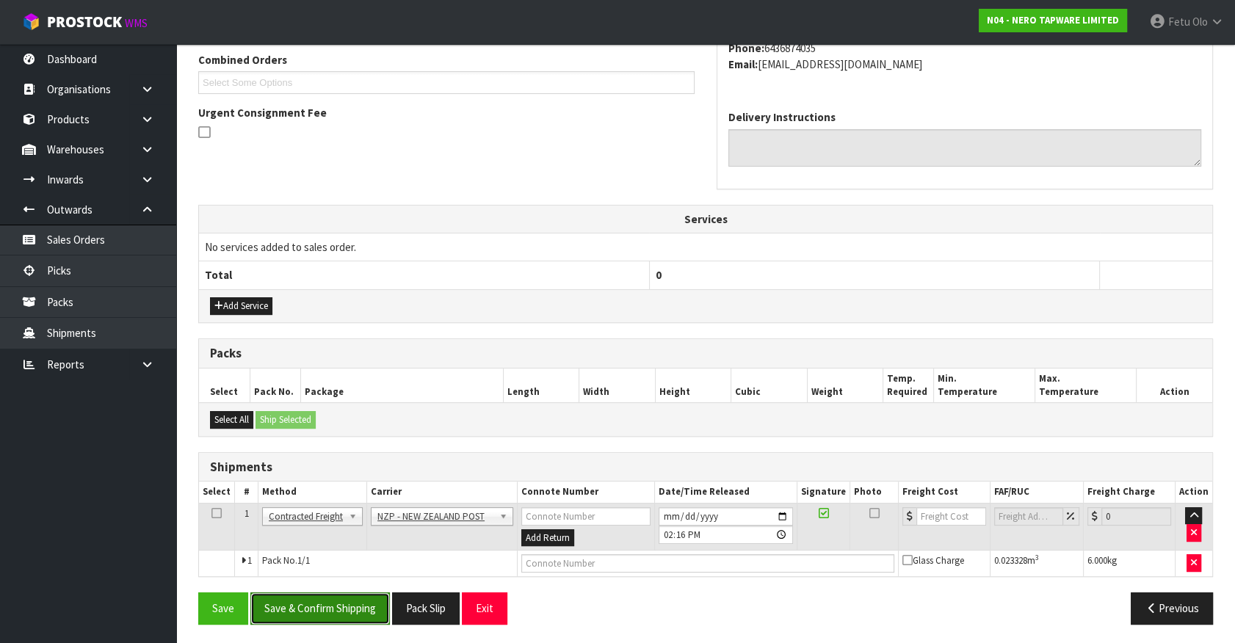
click at [359, 597] on button "Save & Confirm Shipping" at bounding box center [320, 609] width 140 height 32
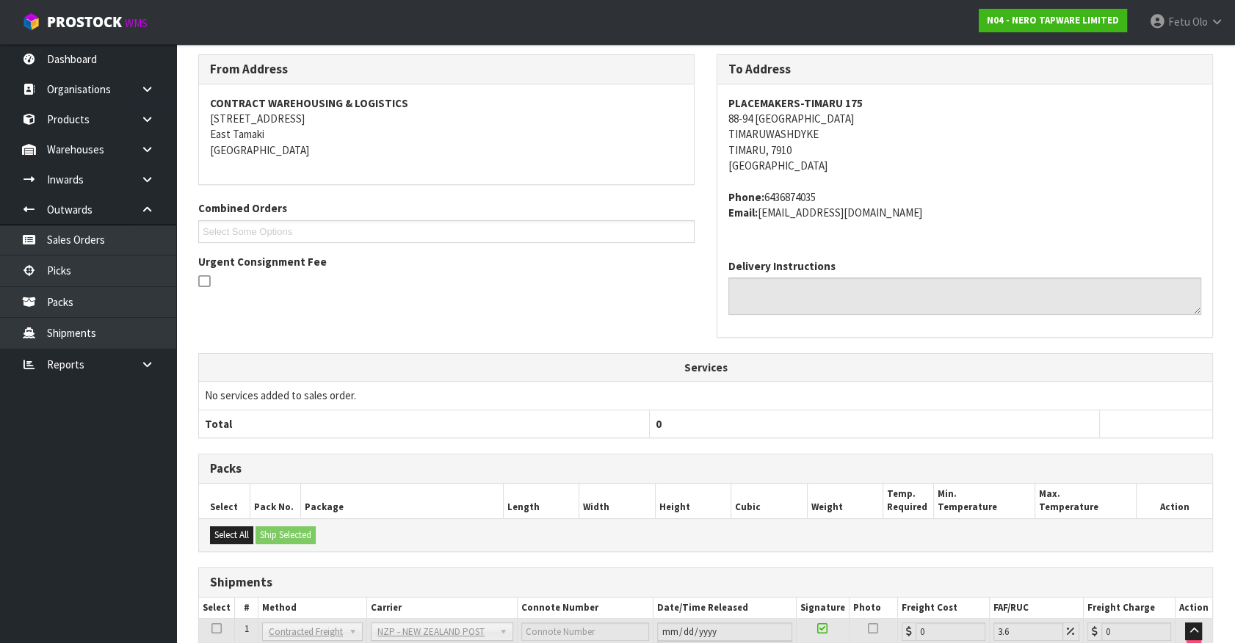
scroll to position [372, 0]
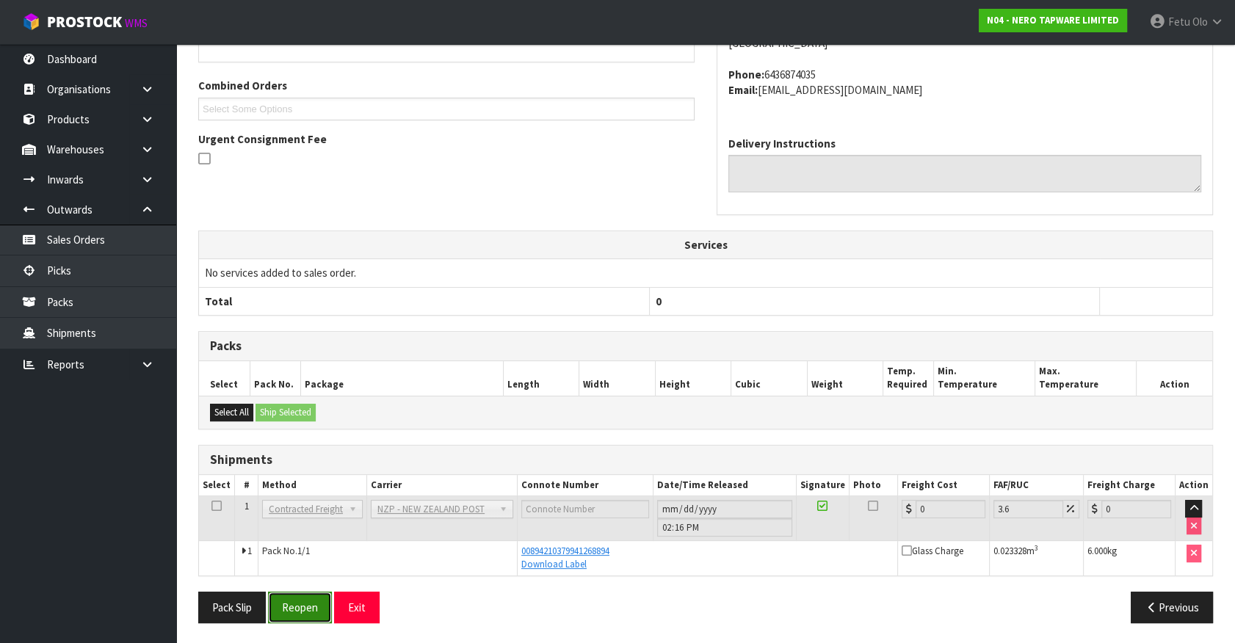
click at [301, 602] on button "Reopen" at bounding box center [300, 608] width 64 height 32
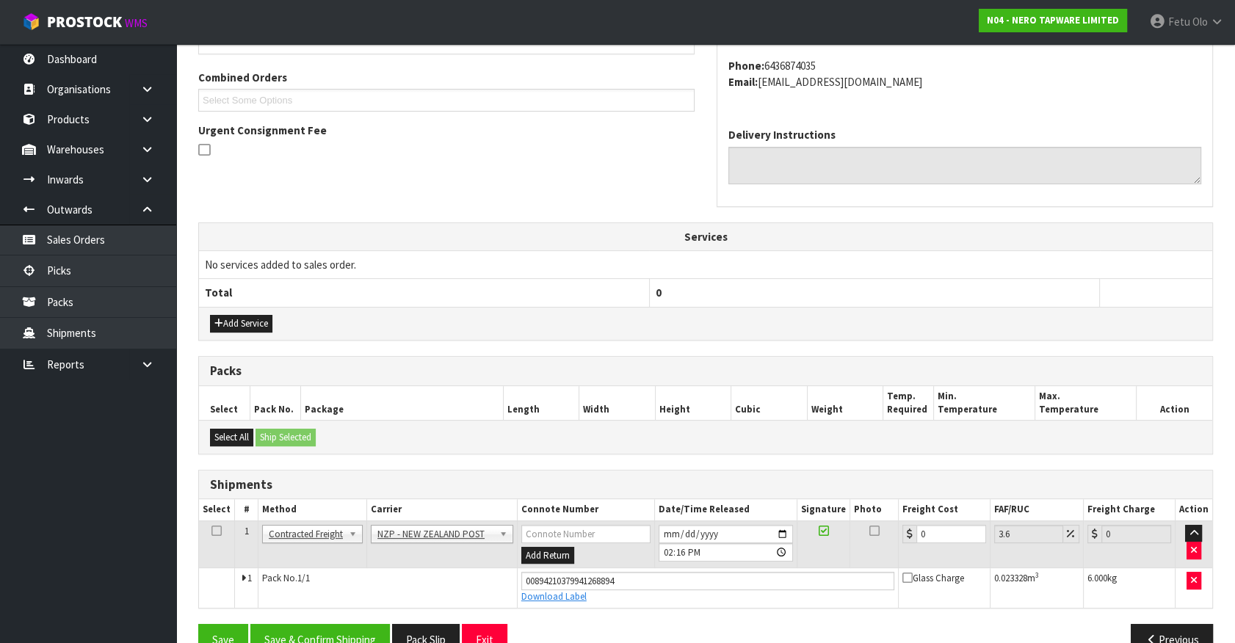
scroll to position [397, 0]
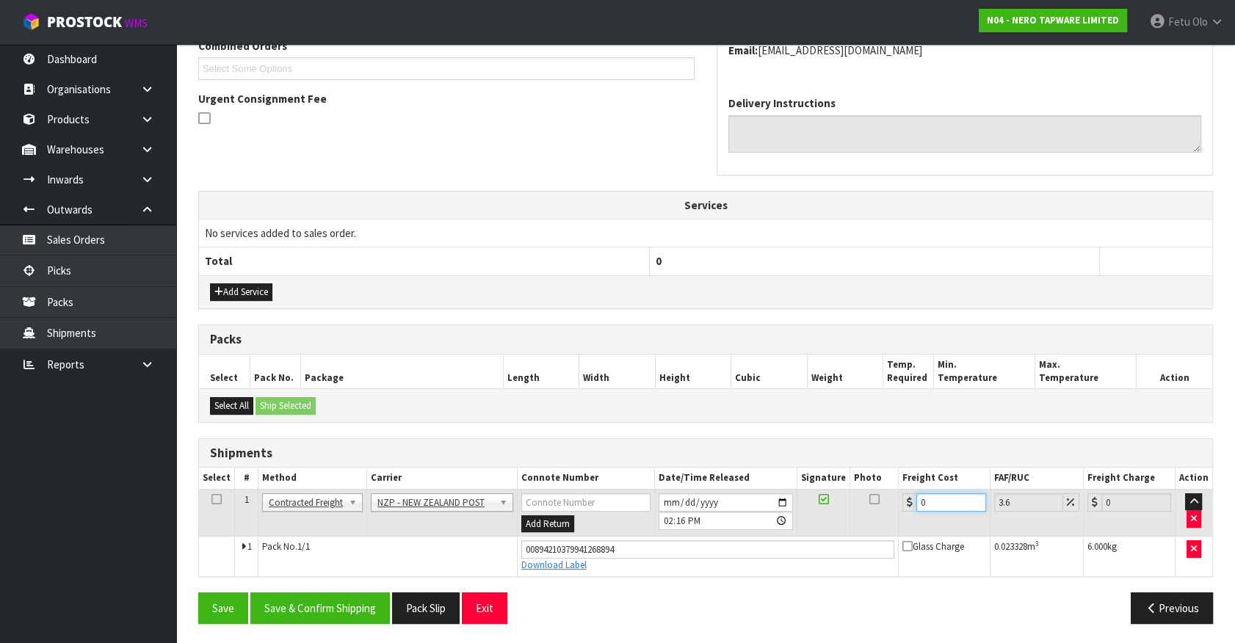
drag, startPoint x: 931, startPoint y: 500, endPoint x: 783, endPoint y: 534, distance: 152.1
click at [783, 534] on tbody "1 Client Local Pickup Customer Local Pickup Company Freight Contracted Freight …" at bounding box center [705, 532] width 1013 height 87
type input "1"
type input "1.04"
type input "11"
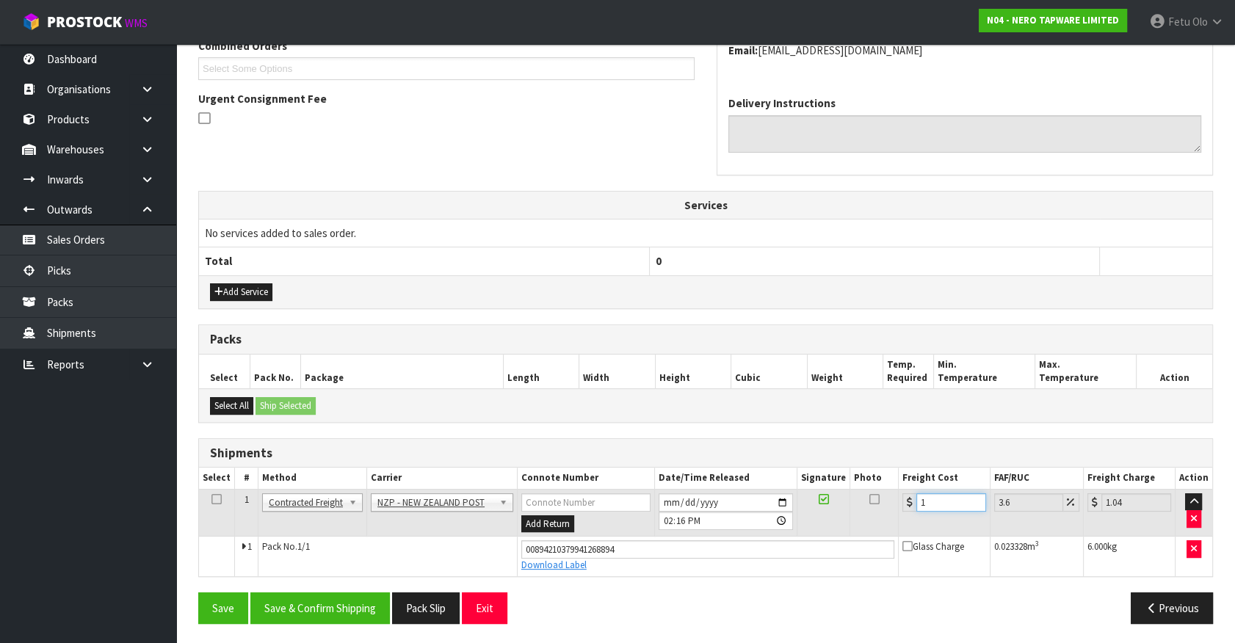
type input "11.4"
type input "11.6"
type input "12.02"
type input "11.61"
type input "12.03"
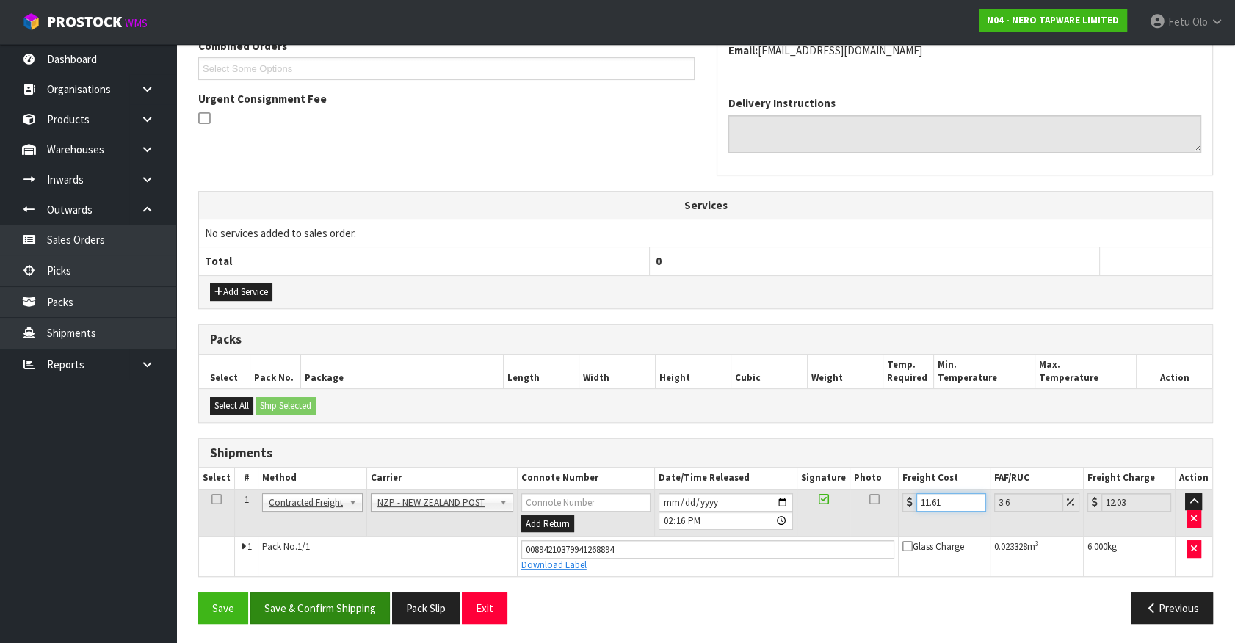
type input "11.61"
click at [323, 620] on button "Save & Confirm Shipping" at bounding box center [320, 609] width 140 height 32
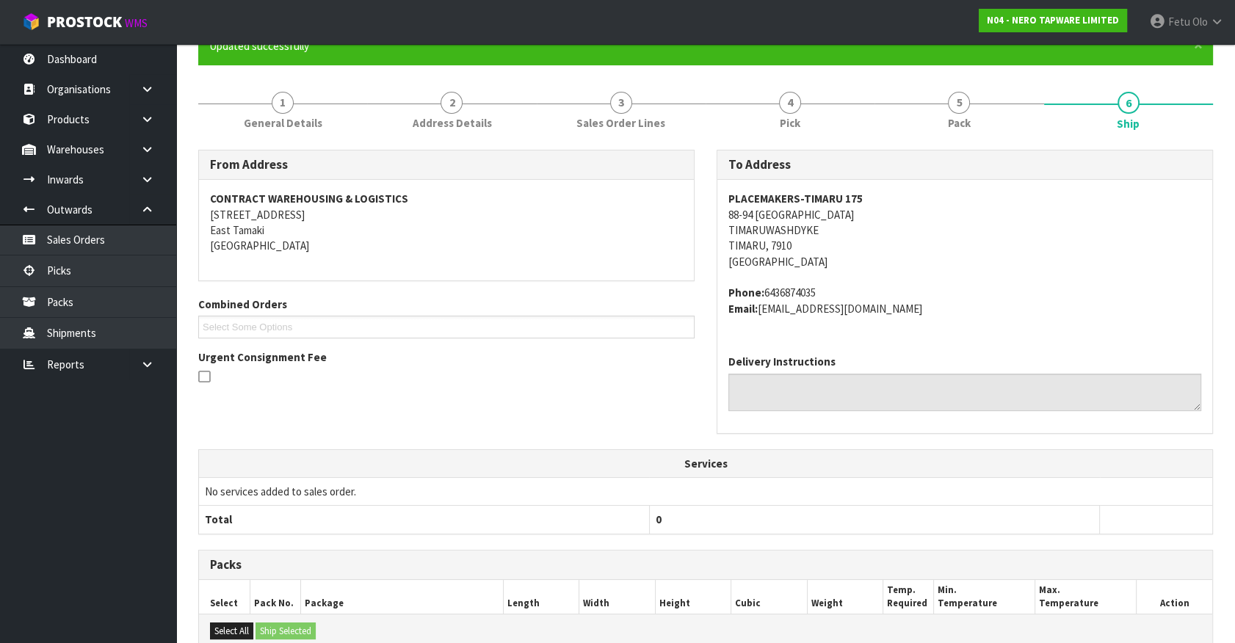
scroll to position [356, 0]
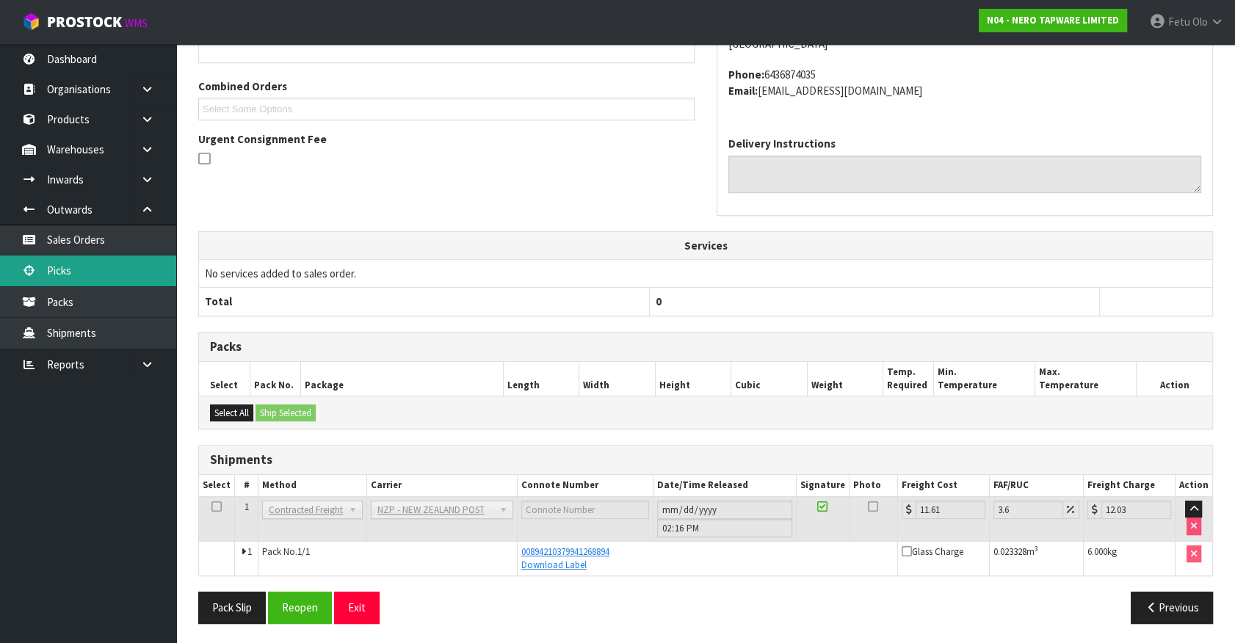
click at [88, 271] on link "Picks" at bounding box center [88, 271] width 176 height 30
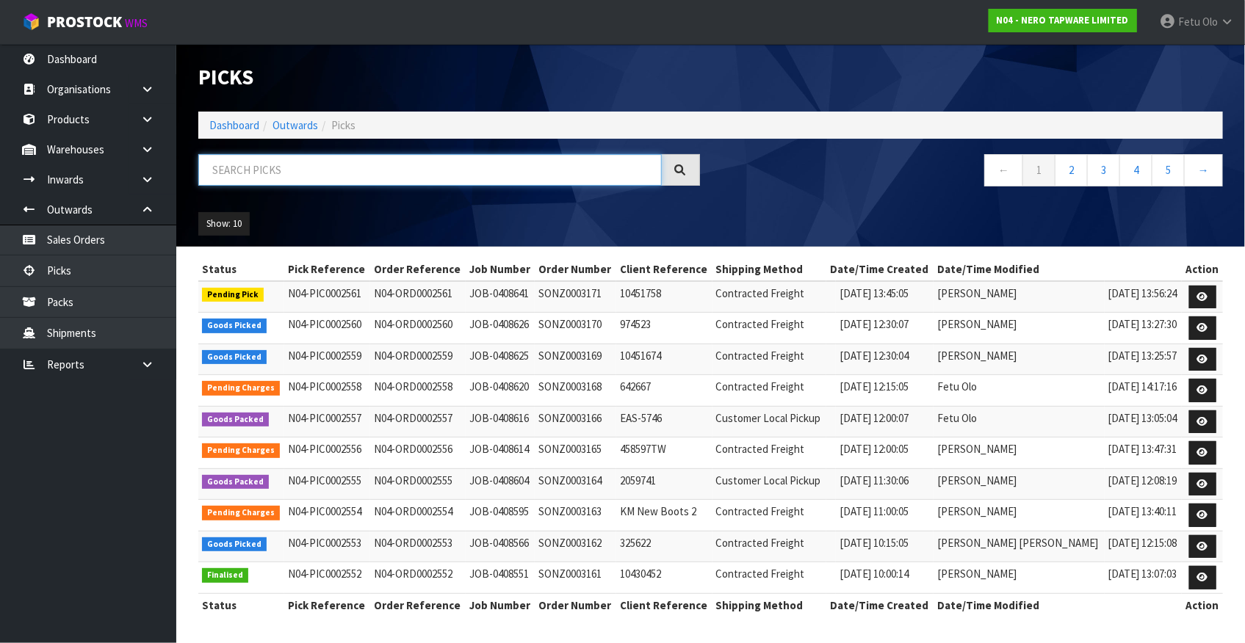
click at [275, 173] on input "text" at bounding box center [429, 170] width 463 height 32
type input "2559"
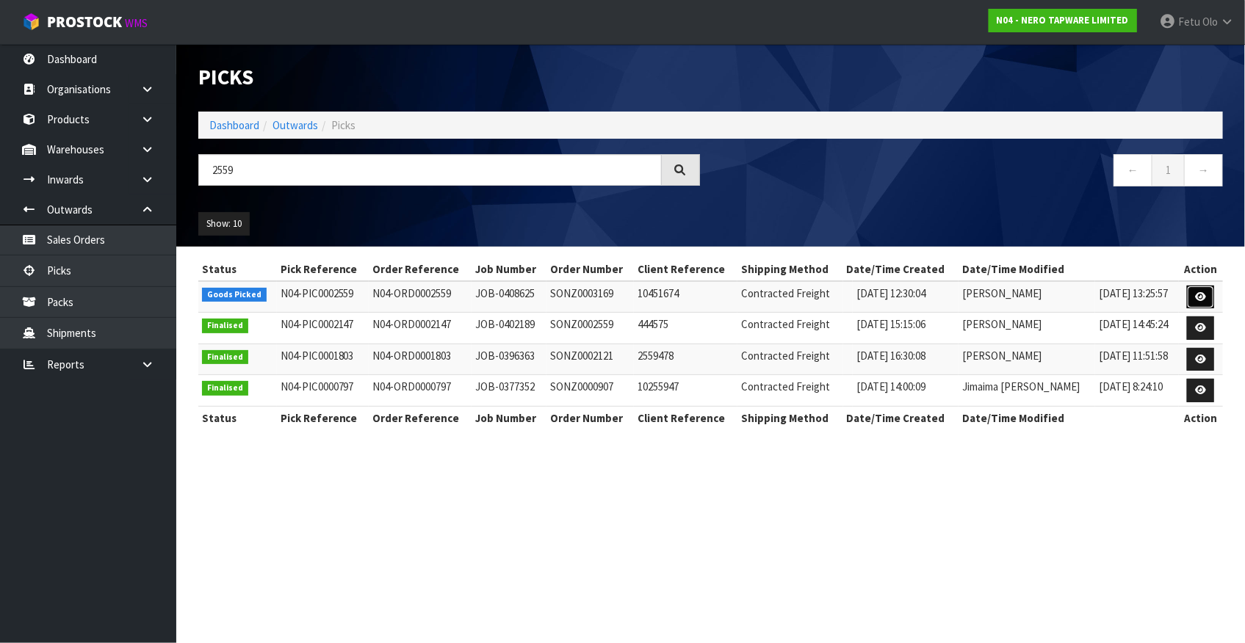
click at [1198, 300] on icon at bounding box center [1200, 297] width 11 height 10
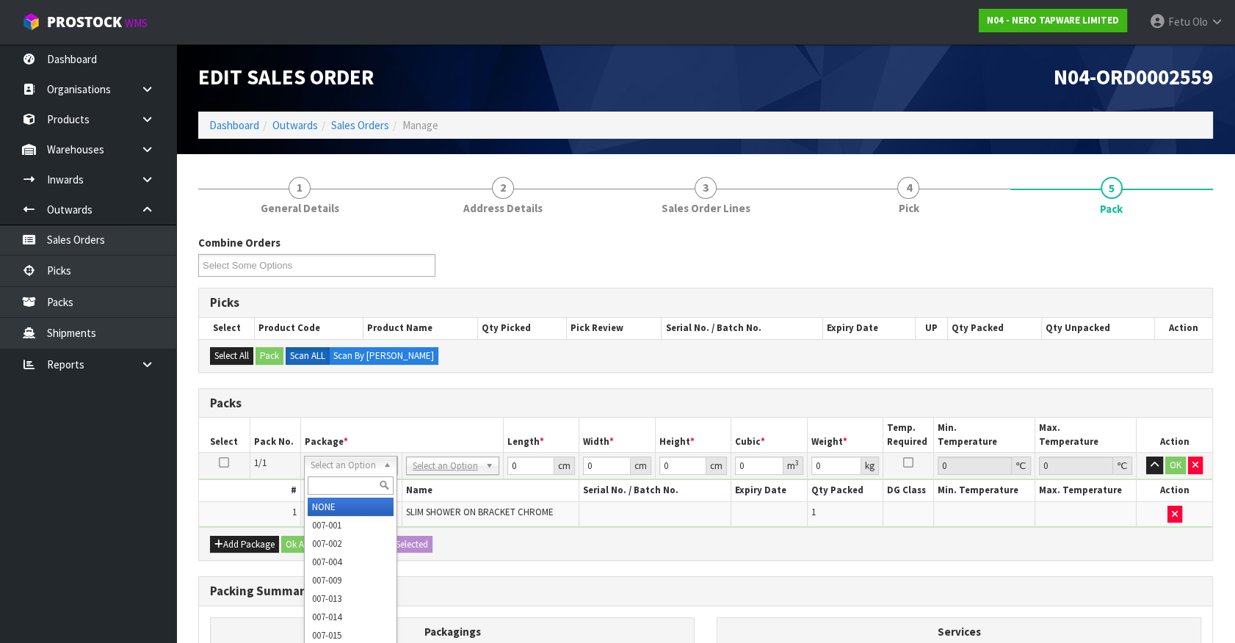
click at [341, 477] on input "text" at bounding box center [351, 486] width 86 height 18
type input "011"
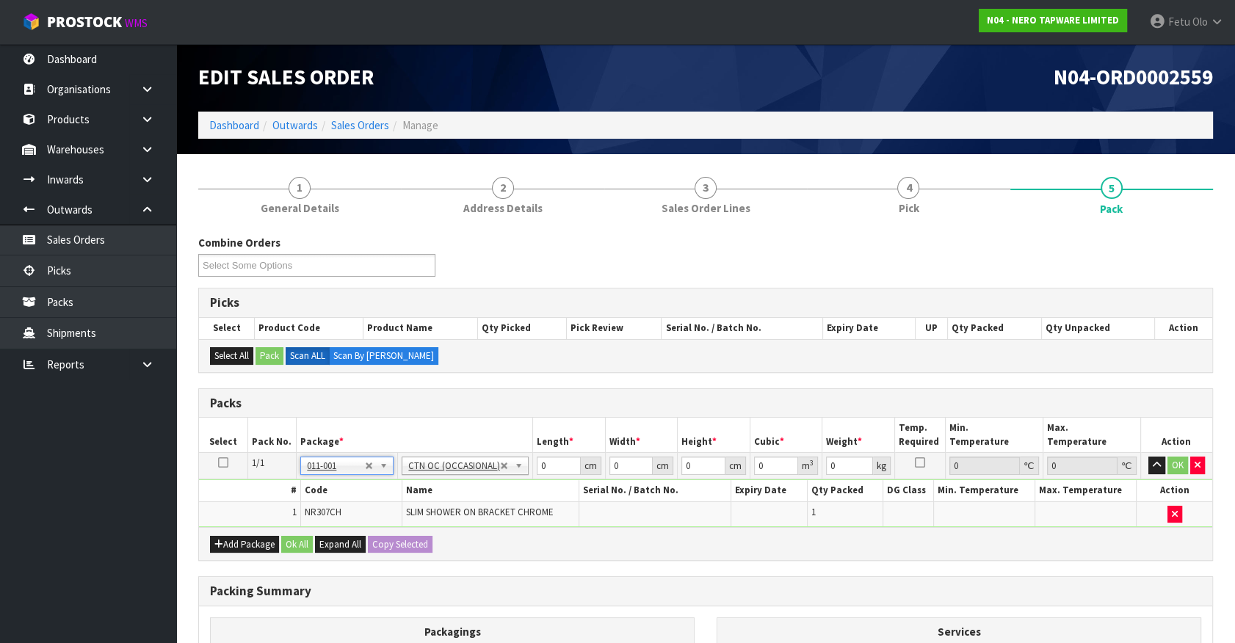
type input "0.9"
drag, startPoint x: 548, startPoint y: 463, endPoint x: 425, endPoint y: 492, distance: 126.1
click at [425, 492] on tbody "1/1 NONE 007-001 007-002 007-004 007-009 007-013 007-014 007-015 007-017 007-01…" at bounding box center [705, 490] width 1013 height 74
type input "33"
type input "21"
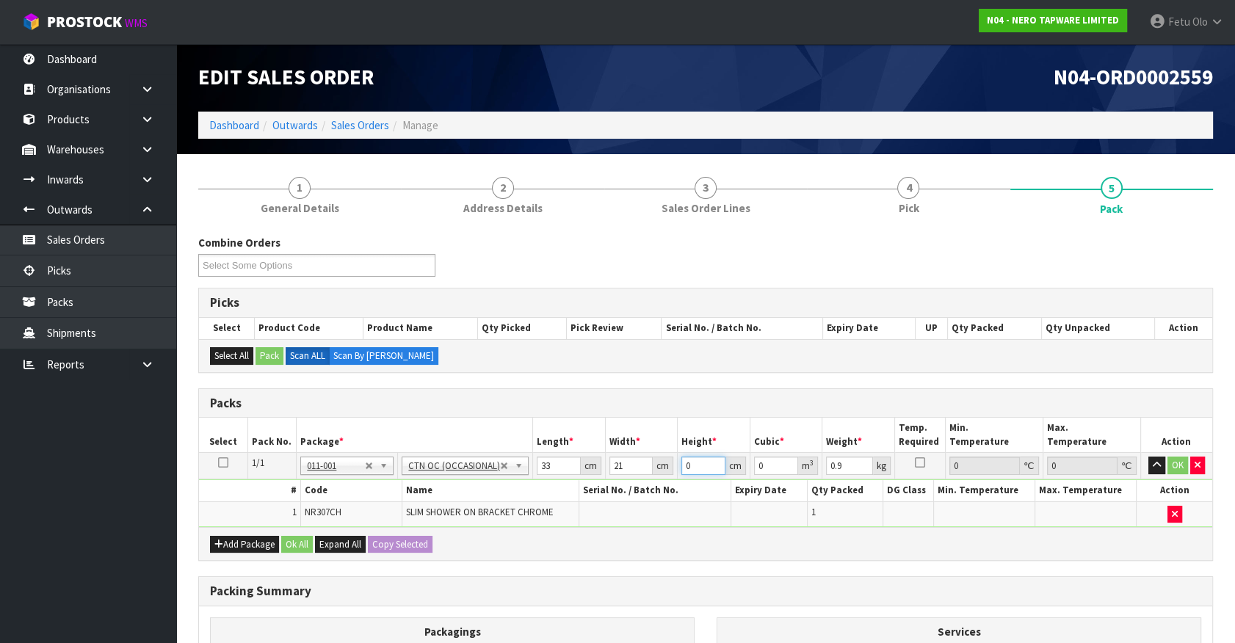
type input "1"
type input "0.000693"
type input "15"
type input "0.010395"
type input "15"
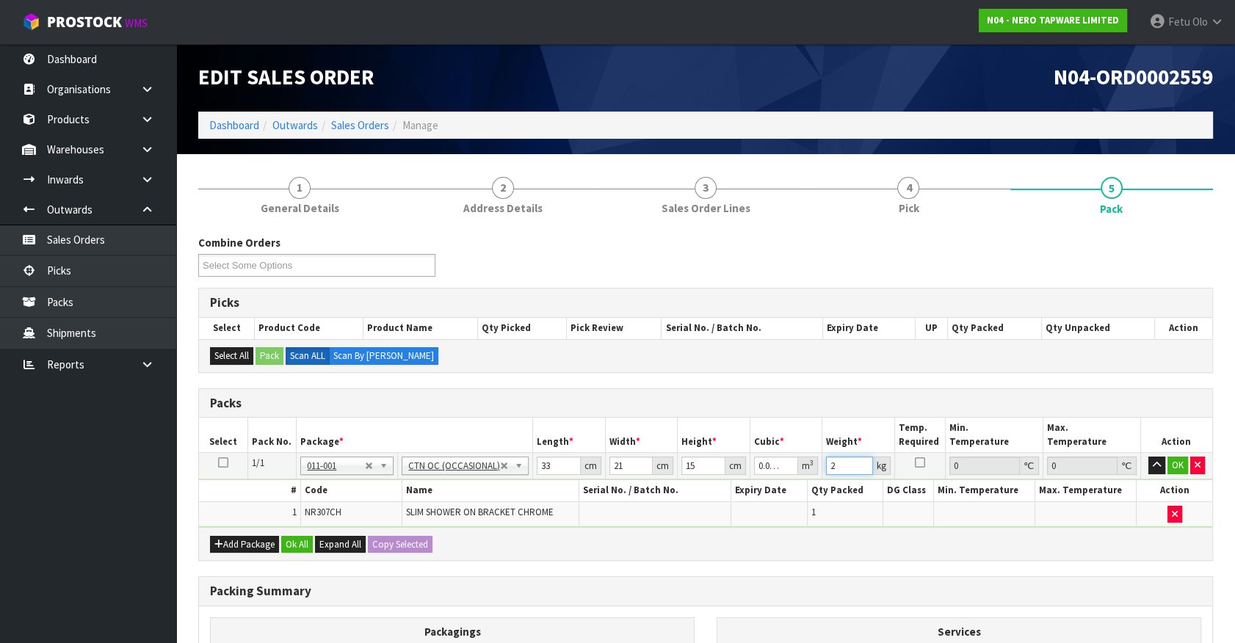
type input "2"
click button "OK" at bounding box center [1178, 466] width 21 height 18
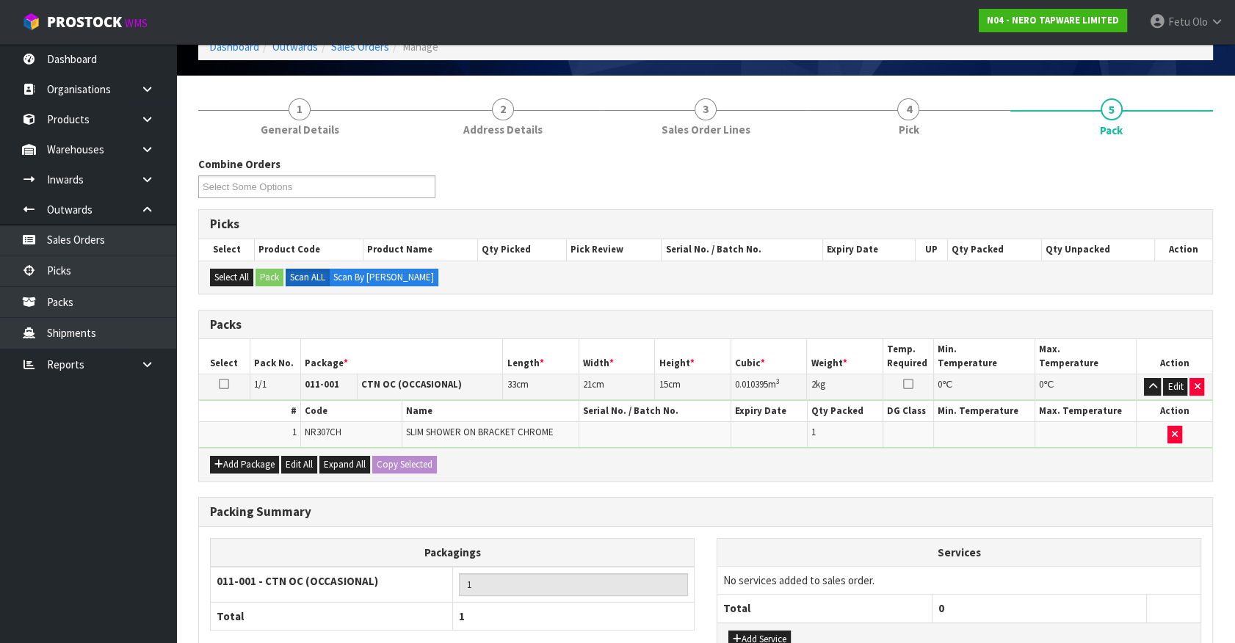
scroll to position [192, 0]
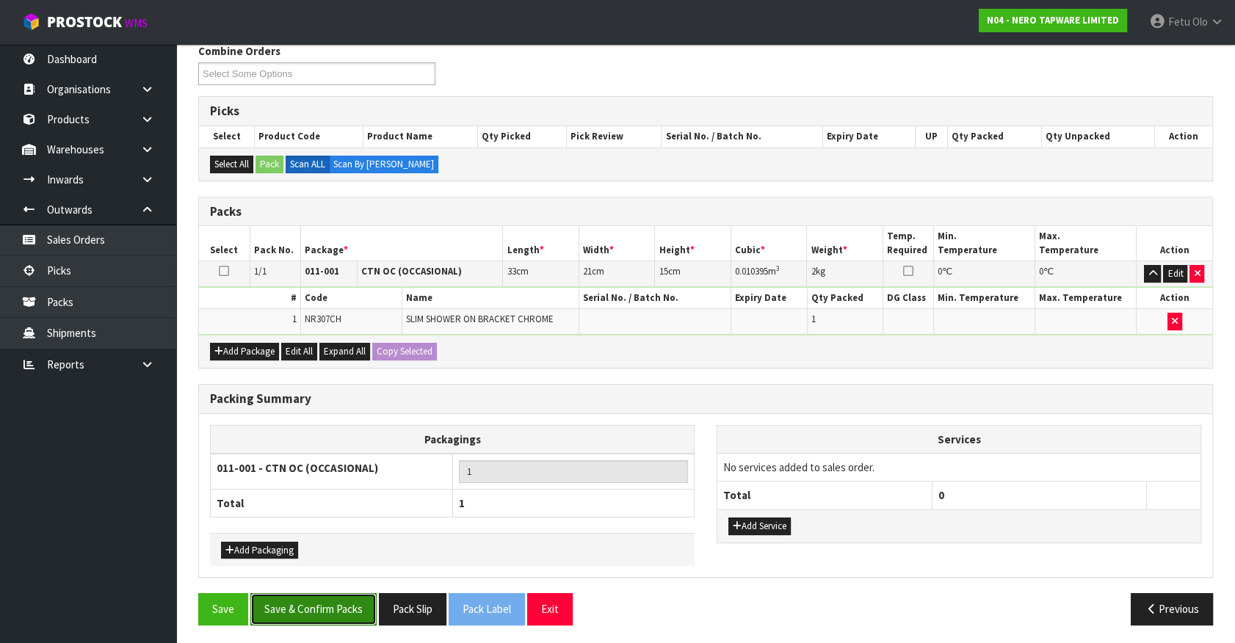
click at [362, 615] on button "Save & Confirm Packs" at bounding box center [313, 609] width 126 height 32
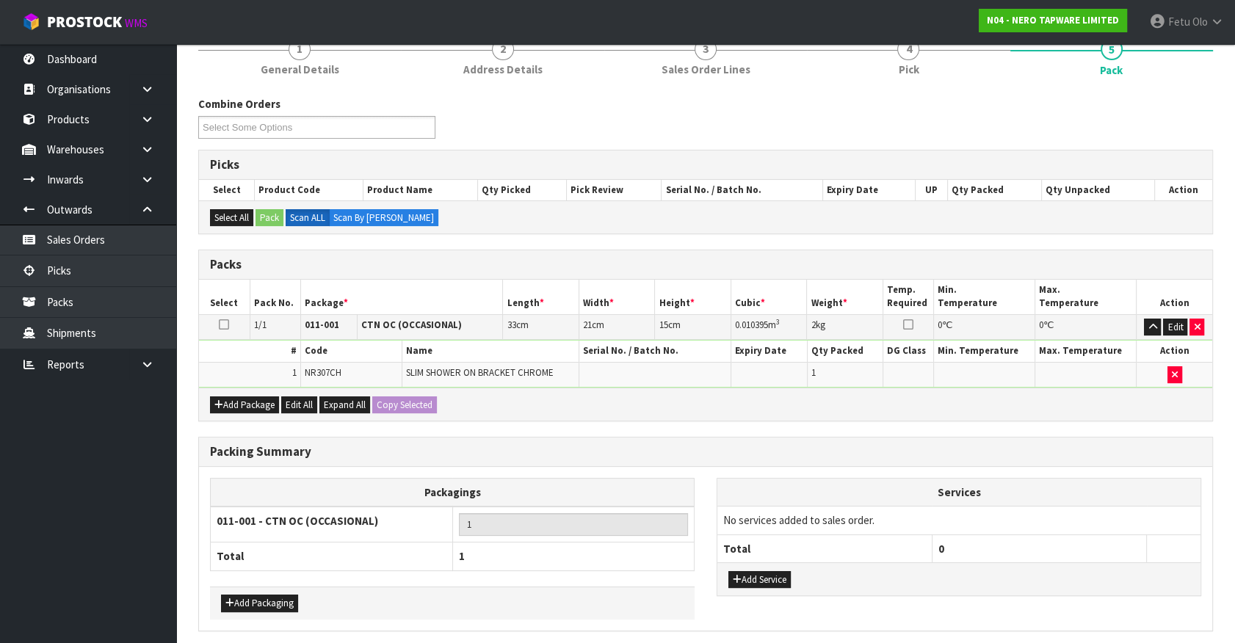
scroll to position [0, 0]
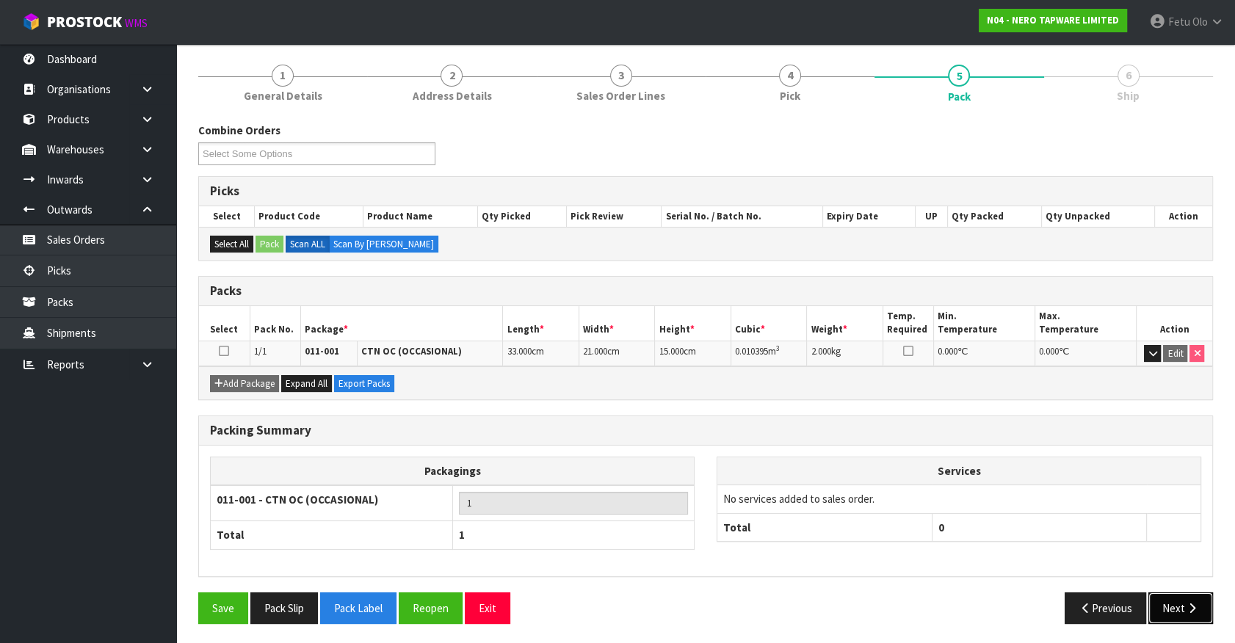
click at [1157, 603] on button "Next" at bounding box center [1181, 609] width 65 height 32
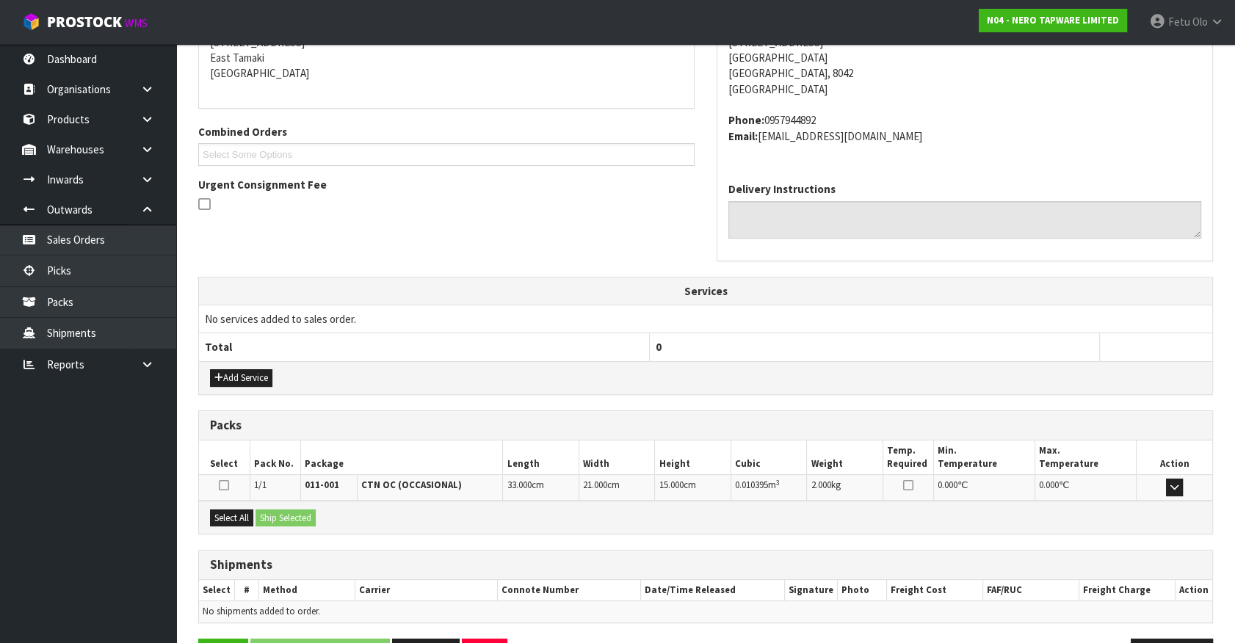
scroll to position [357, 0]
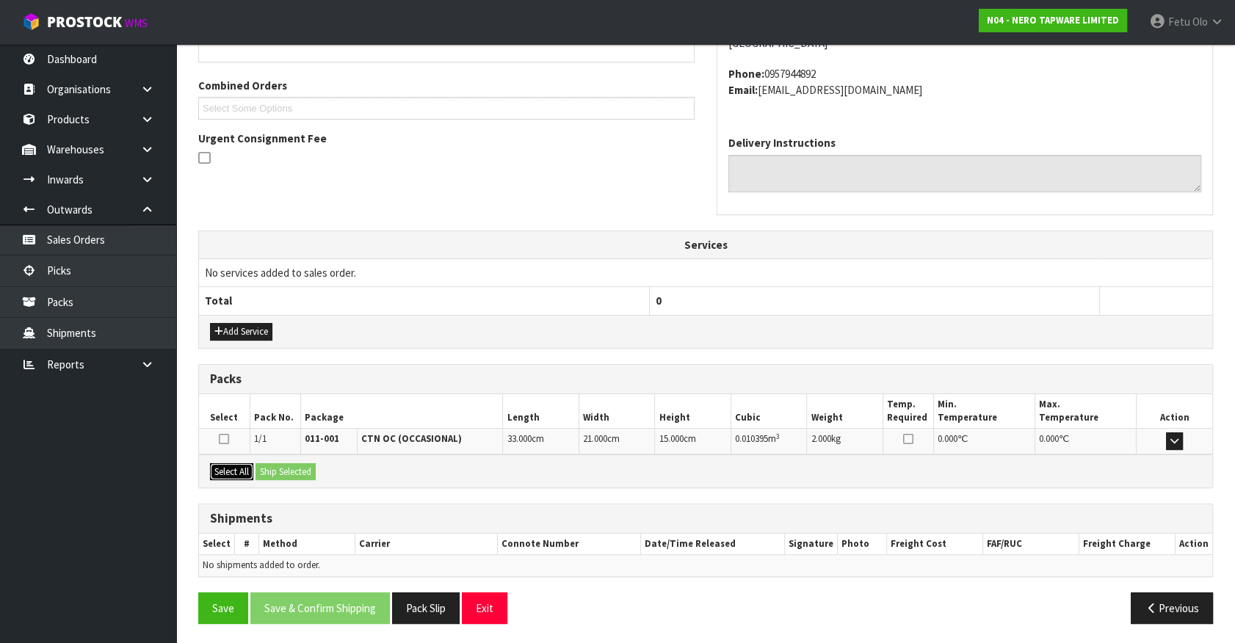
drag, startPoint x: 232, startPoint y: 469, endPoint x: 300, endPoint y: 465, distance: 67.7
click at [250, 469] on button "Select All" at bounding box center [231, 472] width 43 height 18
click at [300, 465] on button "Ship Selected" at bounding box center [286, 472] width 60 height 18
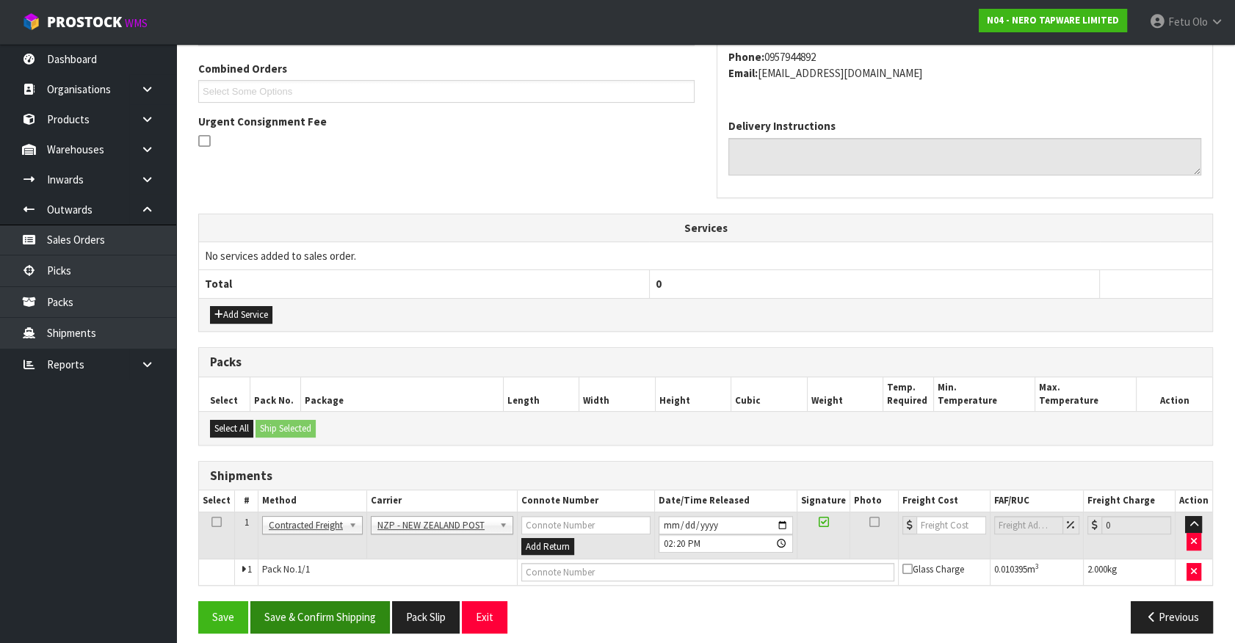
scroll to position [383, 0]
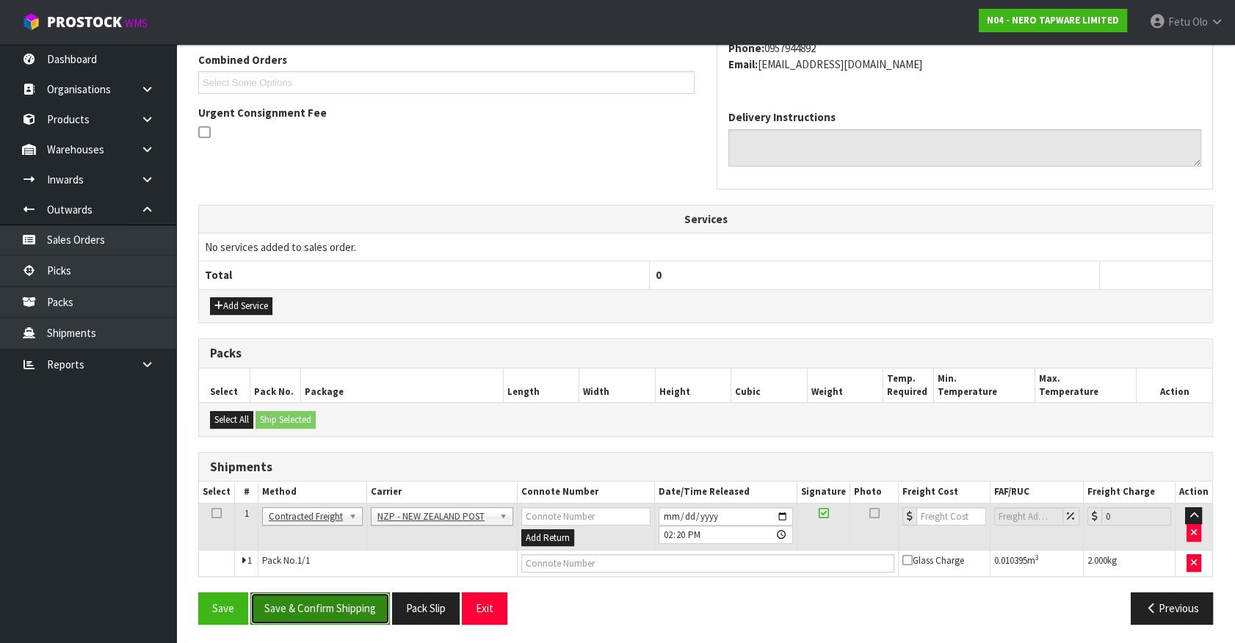
click at [342, 603] on button "Save & Confirm Shipping" at bounding box center [320, 609] width 140 height 32
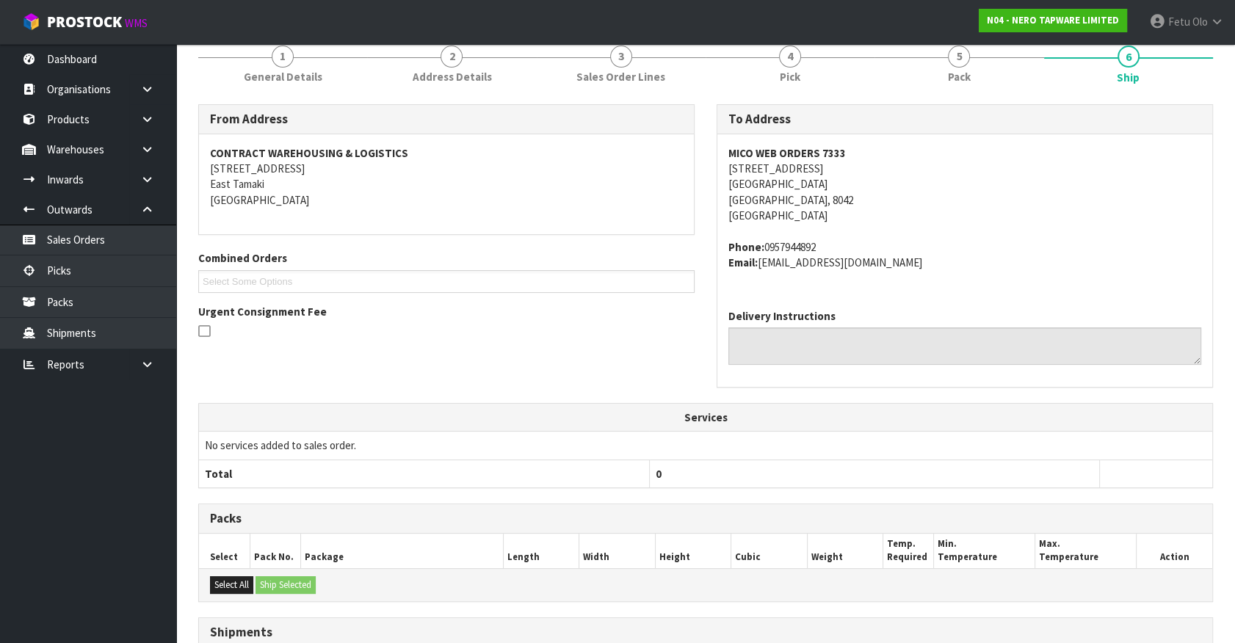
scroll to position [362, 0]
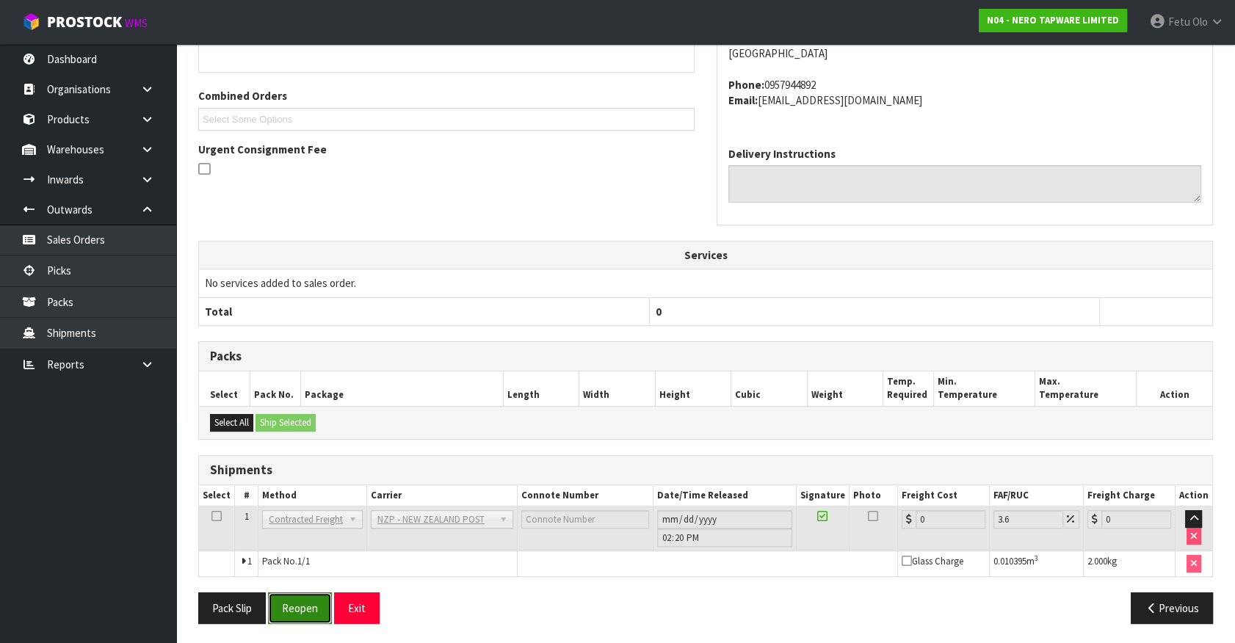
click at [307, 599] on button "Reopen" at bounding box center [300, 609] width 64 height 32
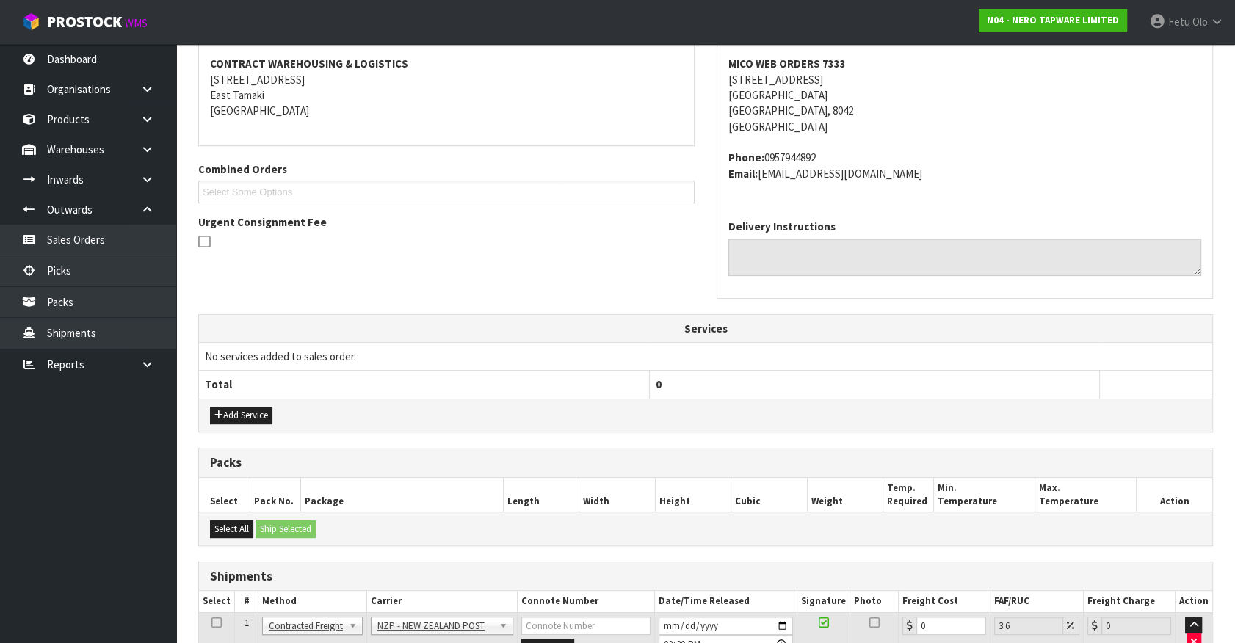
scroll to position [397, 0]
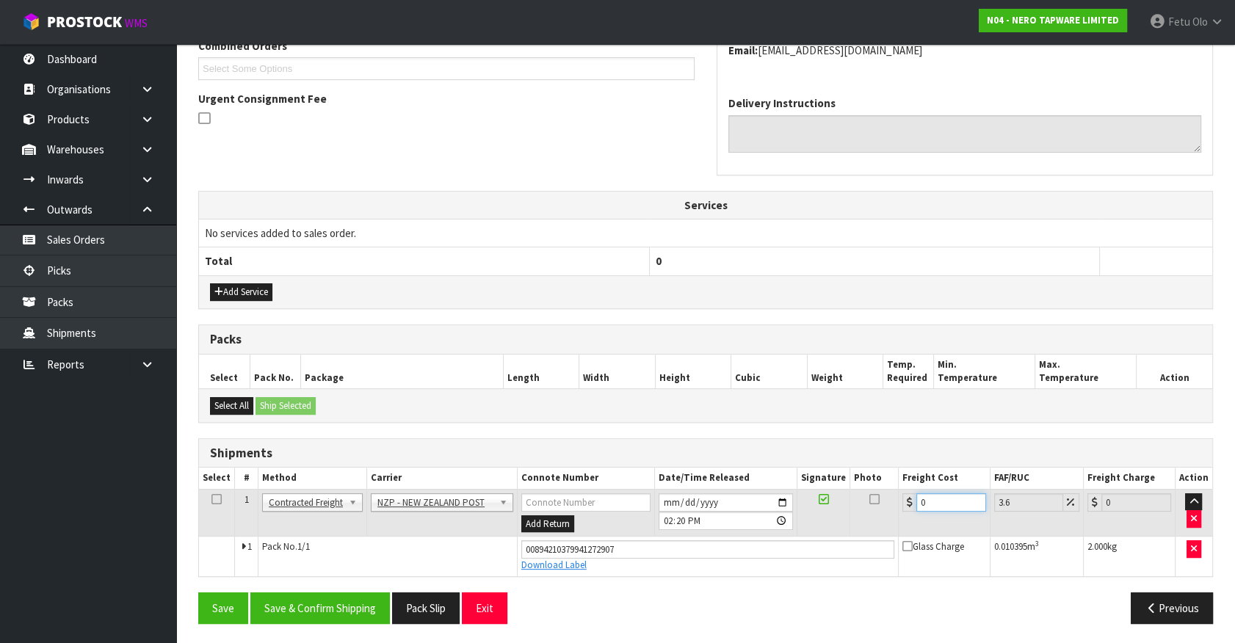
drag, startPoint x: 933, startPoint y: 504, endPoint x: 792, endPoint y: 526, distance: 142.6
click at [792, 526] on tr "1 Client Local Pickup Customer Local Pickup Company Freight Contracted Freight …" at bounding box center [705, 513] width 1013 height 48
type input "1"
type input "1.04"
type input "11"
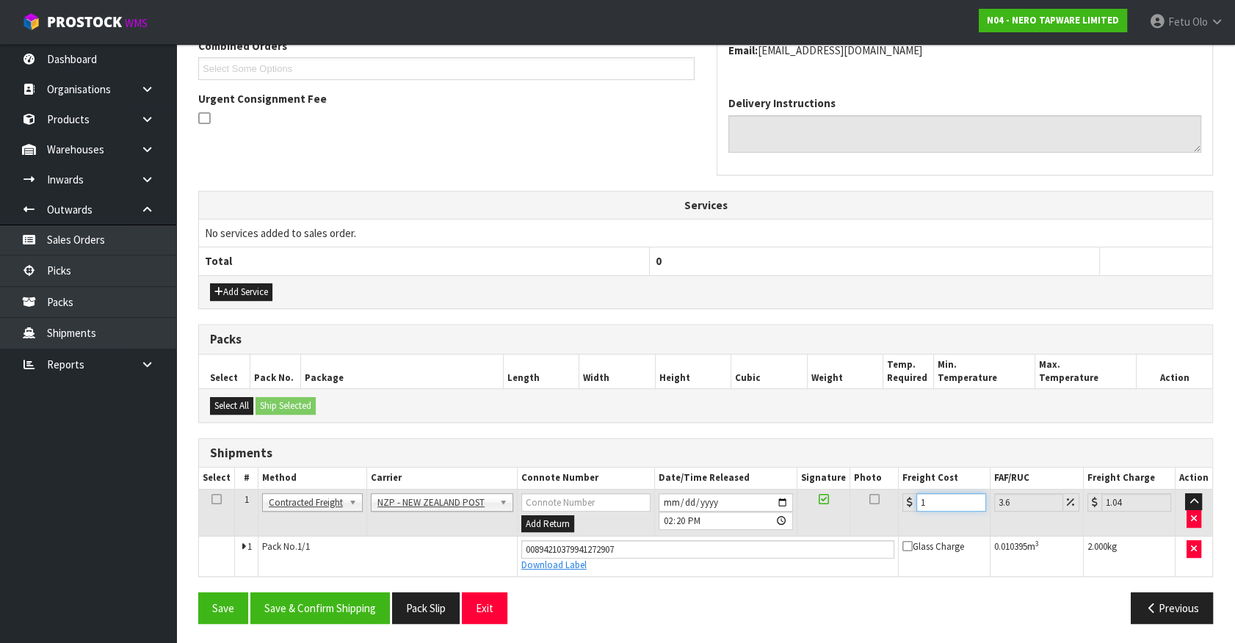
type input "11.4"
type input "113"
type input "117.07"
type input "1136"
type input "1176.9"
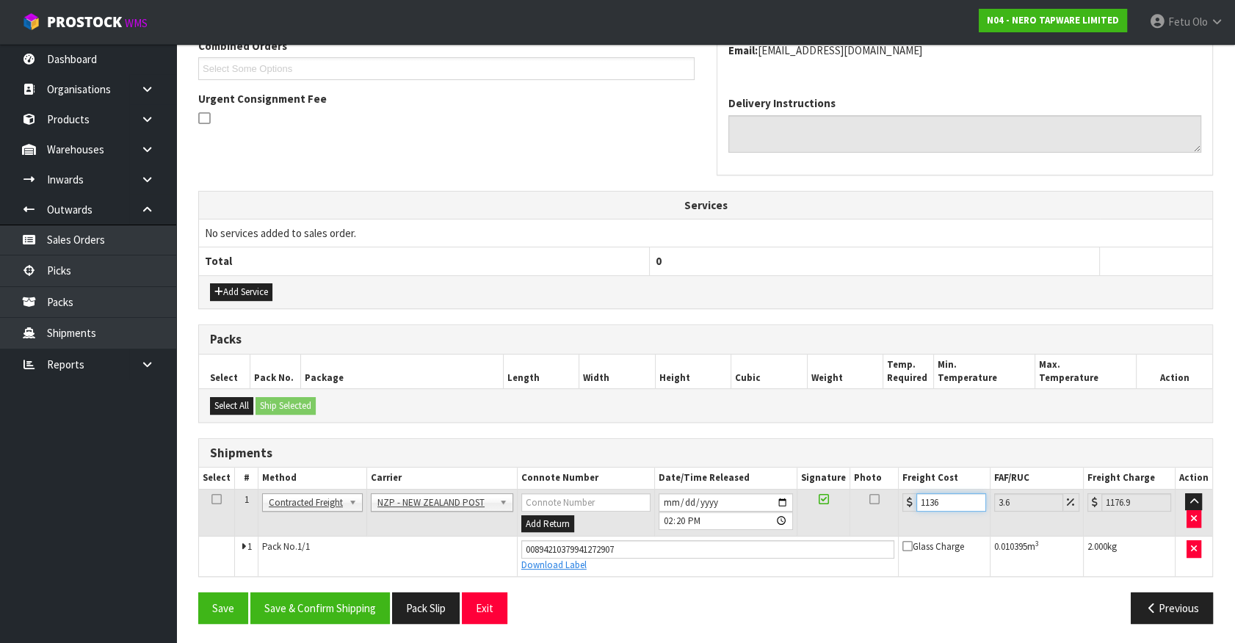
type input "11361"
type input "11770"
type input "1136"
type input "1176.9"
type input "113"
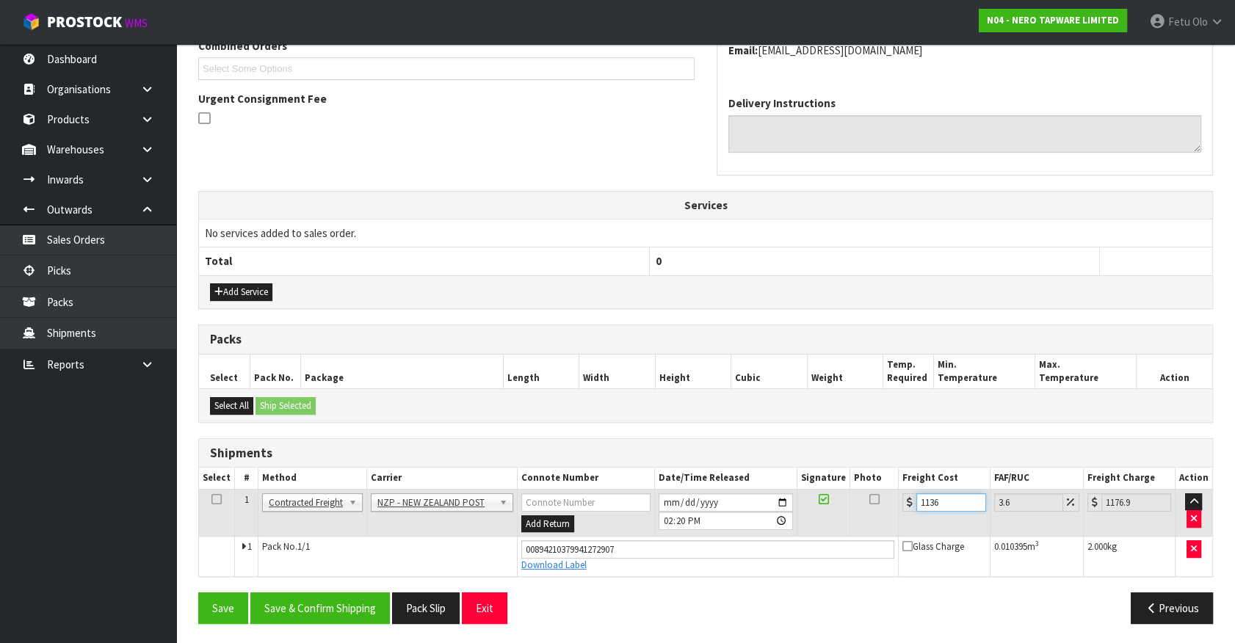
type input "117.07"
type input "11"
type input "11.4"
type input "11.6"
type input "12.02"
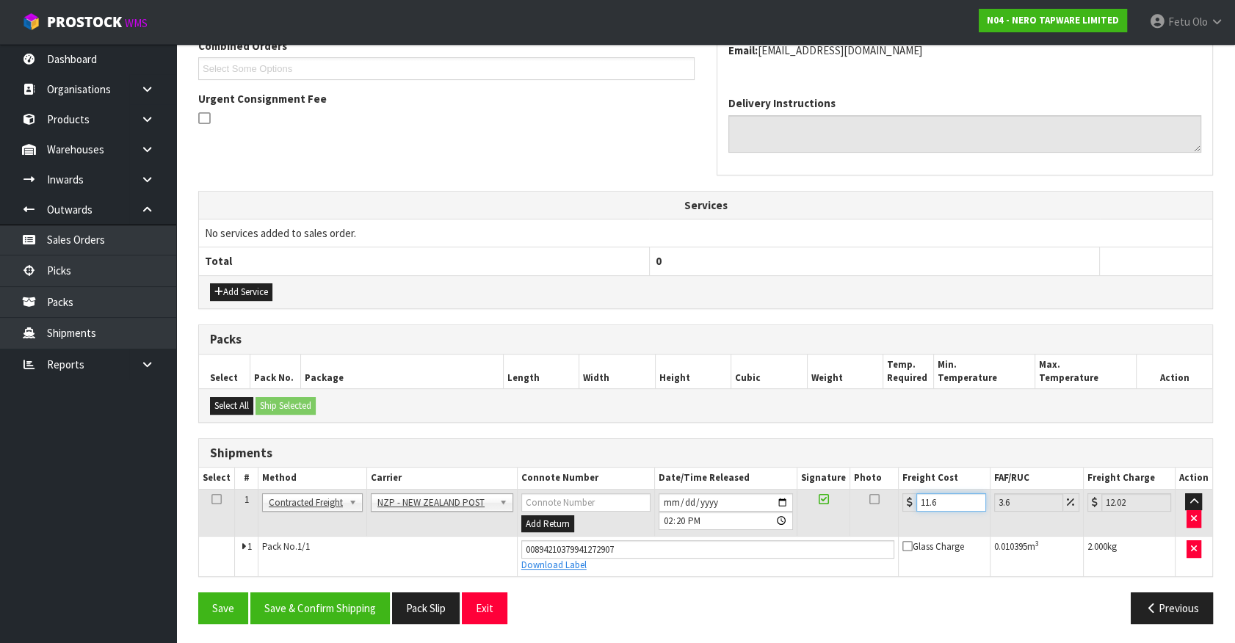
type input "11.65"
type input "12.07"
type input "11.6"
type input "12.02"
type input "11.61"
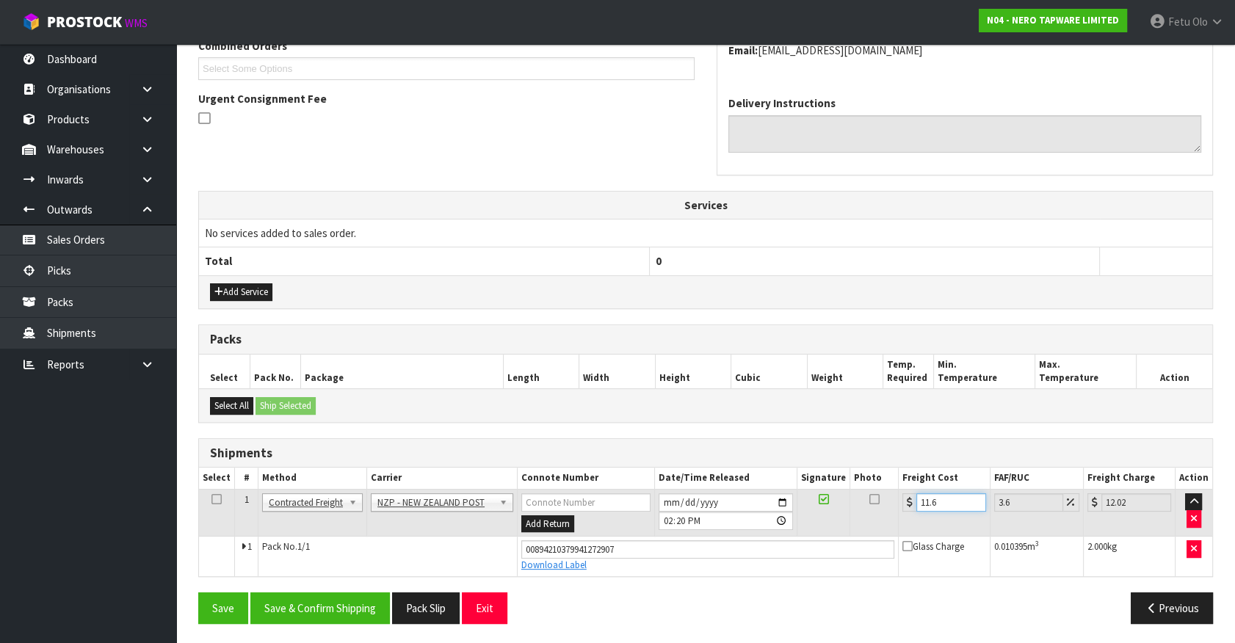
type input "12.03"
type input "11.61"
click at [359, 610] on button "Save & Confirm Shipping" at bounding box center [320, 609] width 140 height 32
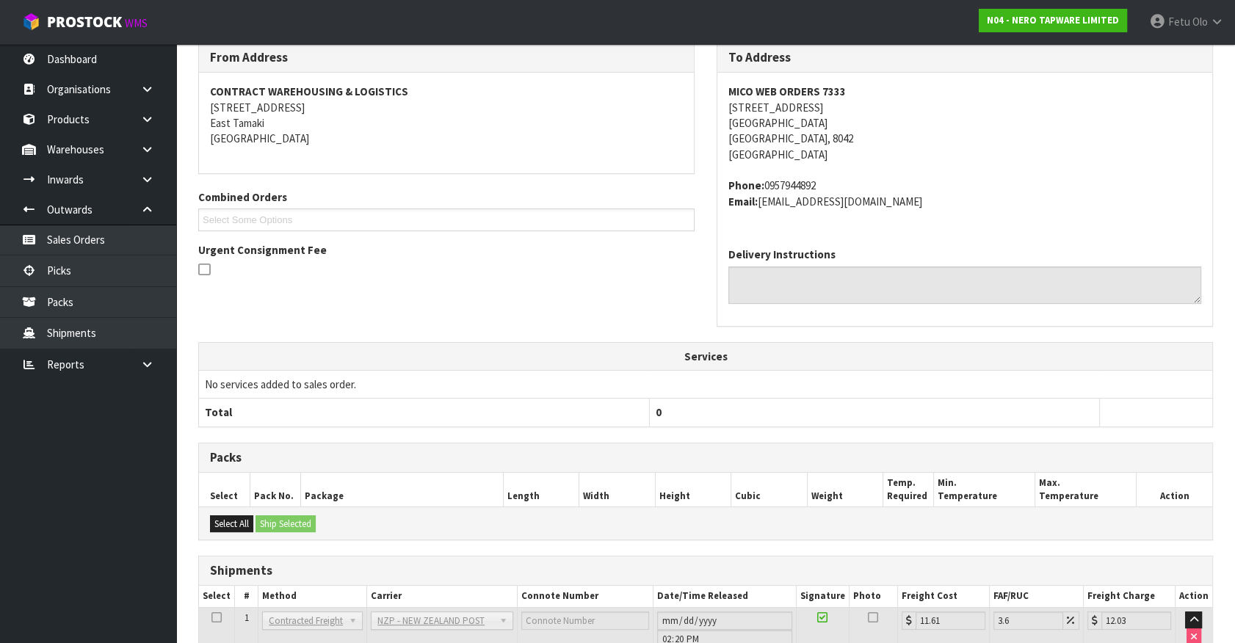
scroll to position [356, 0]
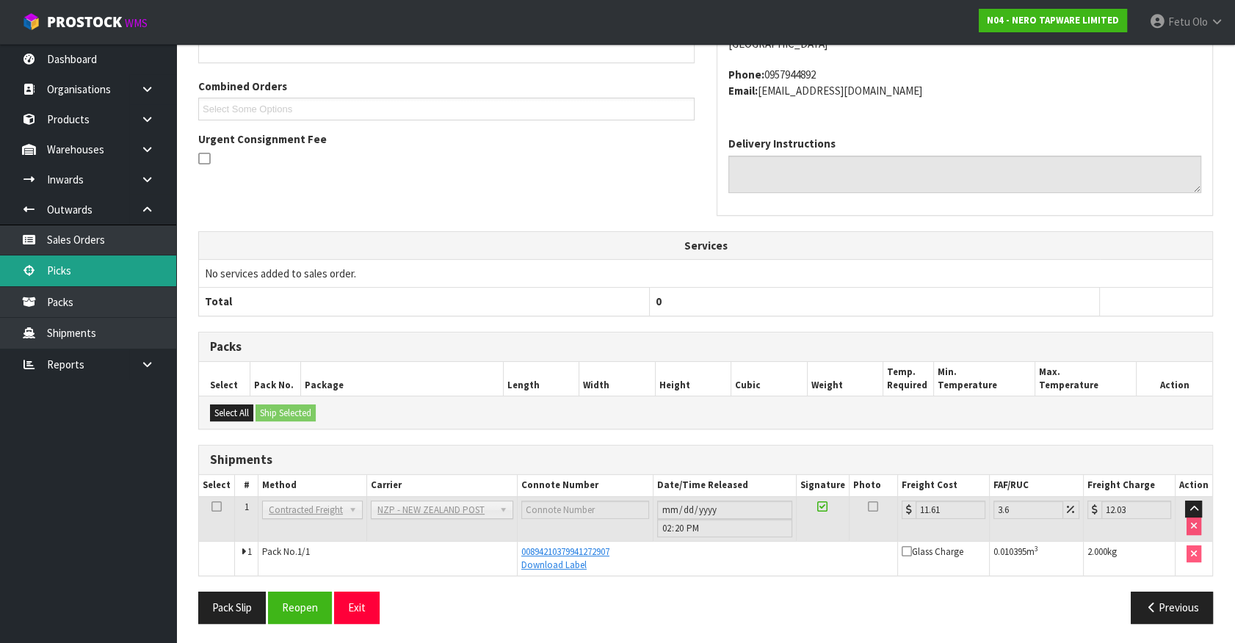
click at [82, 272] on link "Picks" at bounding box center [88, 271] width 176 height 30
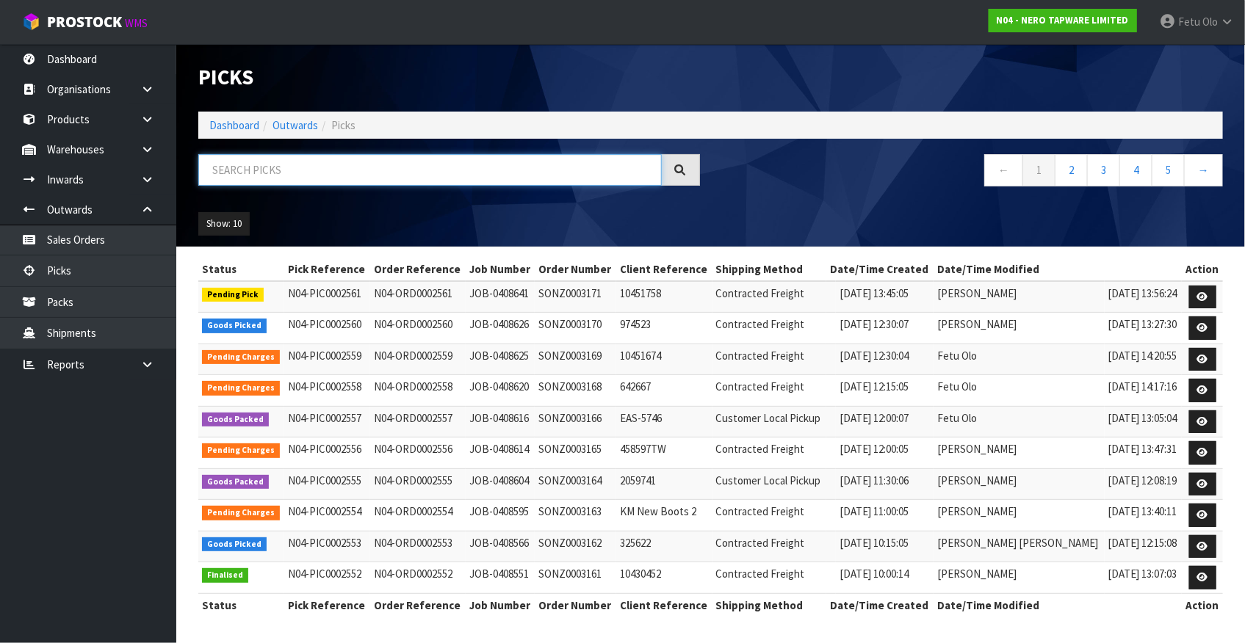
click at [333, 169] on input "text" at bounding box center [429, 170] width 463 height 32
type input "0002560"
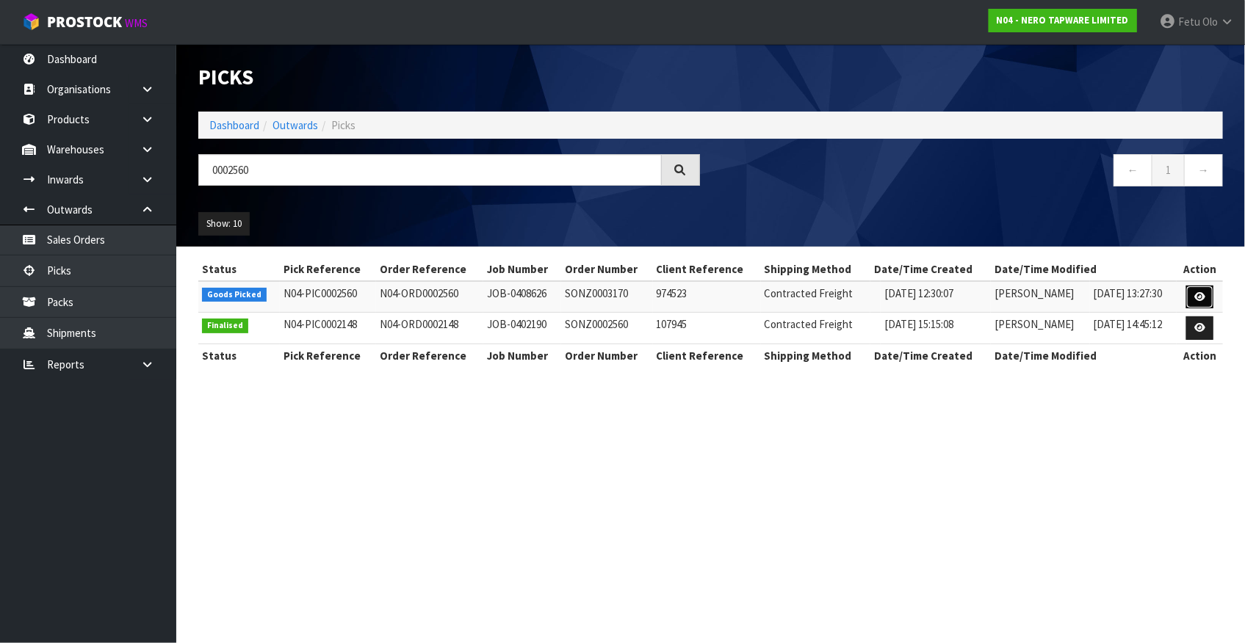
click at [1191, 295] on link at bounding box center [1199, 297] width 27 height 23
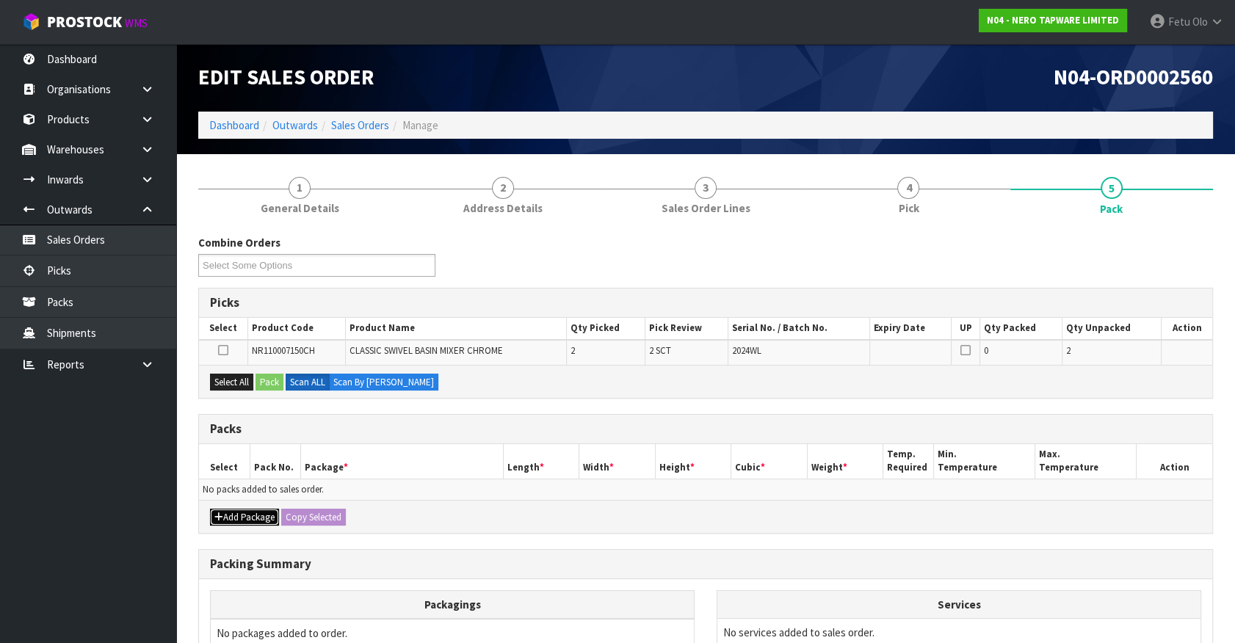
click at [231, 514] on button "Add Package" at bounding box center [244, 518] width 69 height 18
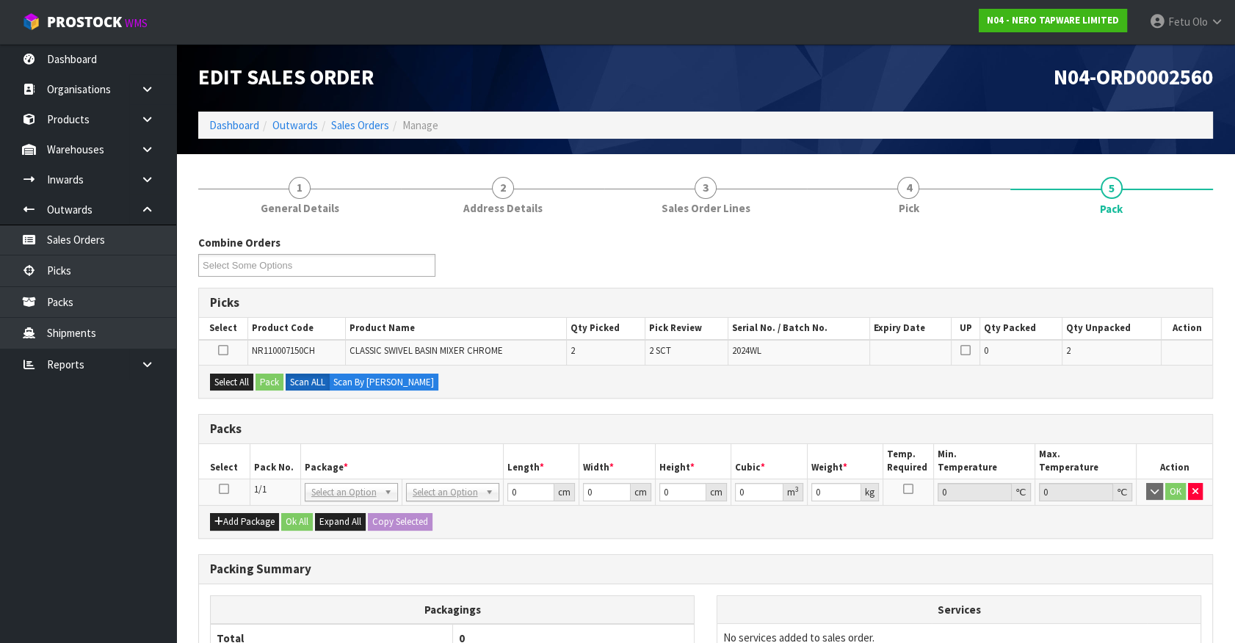
click at [225, 489] on icon at bounding box center [224, 489] width 10 height 1
click at [258, 471] on th "Pack No." at bounding box center [275, 461] width 51 height 35
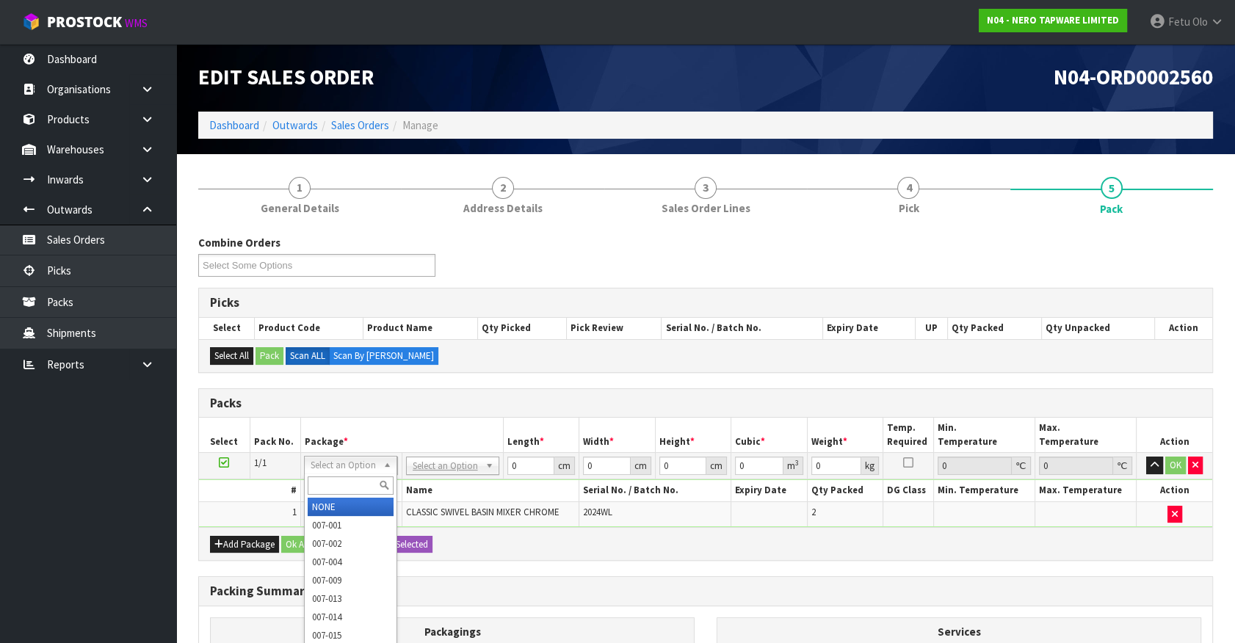
drag, startPoint x: 368, startPoint y: 462, endPoint x: 359, endPoint y: 486, distance: 25.8
click at [359, 486] on input "text" at bounding box center [351, 486] width 86 height 18
type input "011-084"
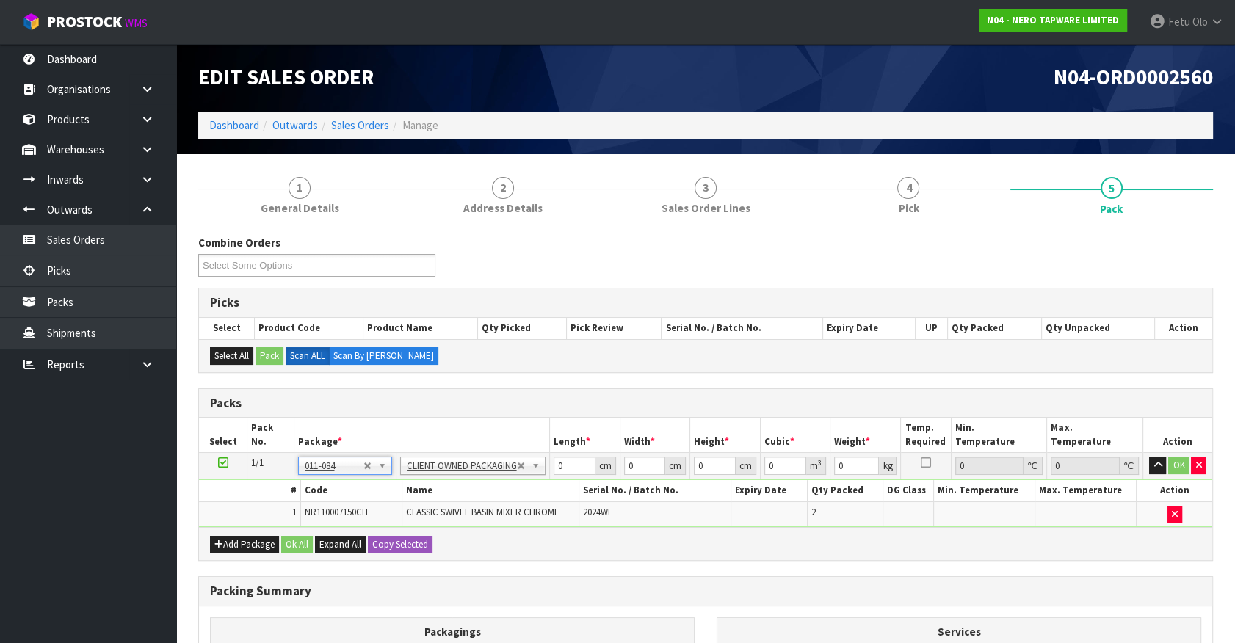
type input "2.4"
drag, startPoint x: 571, startPoint y: 465, endPoint x: 418, endPoint y: 521, distance: 162.6
click at [418, 521] on tbody "1/1 NONE 007-001 007-002 007-004 007-009 007-013 007-014 007-015 007-017 007-01…" at bounding box center [705, 490] width 1013 height 74
type input "36"
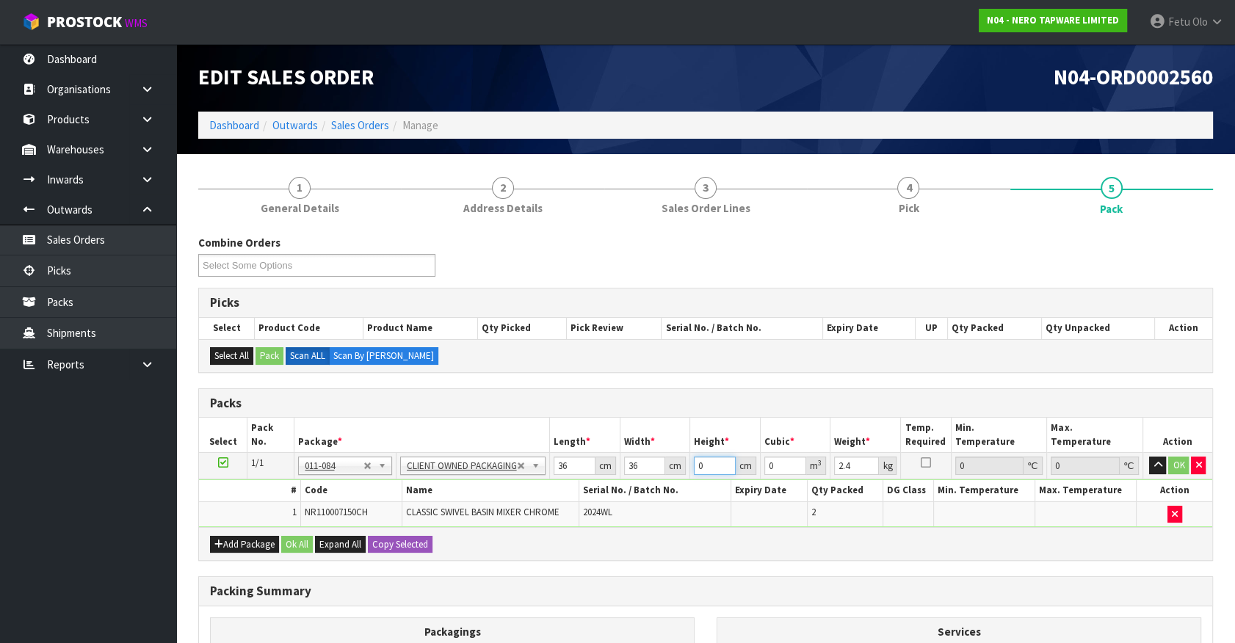
type input "1"
type input "0.001296"
type input "12"
type input "0.015552"
type input "12"
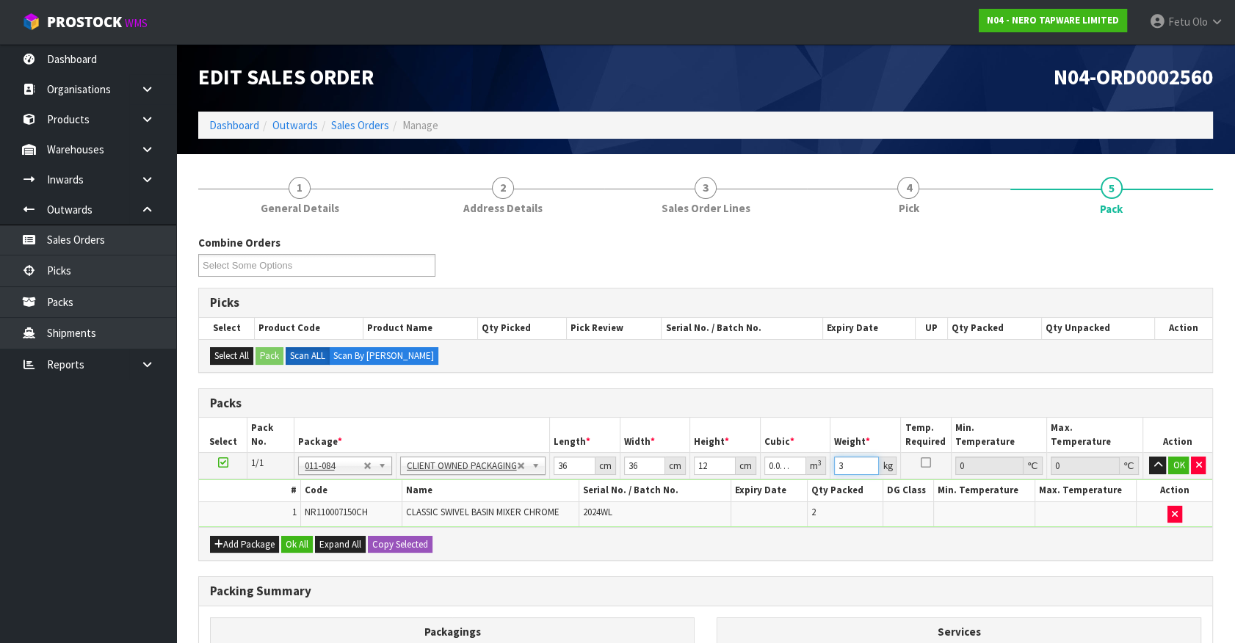
type input "3"
click button "OK" at bounding box center [1178, 466] width 21 height 18
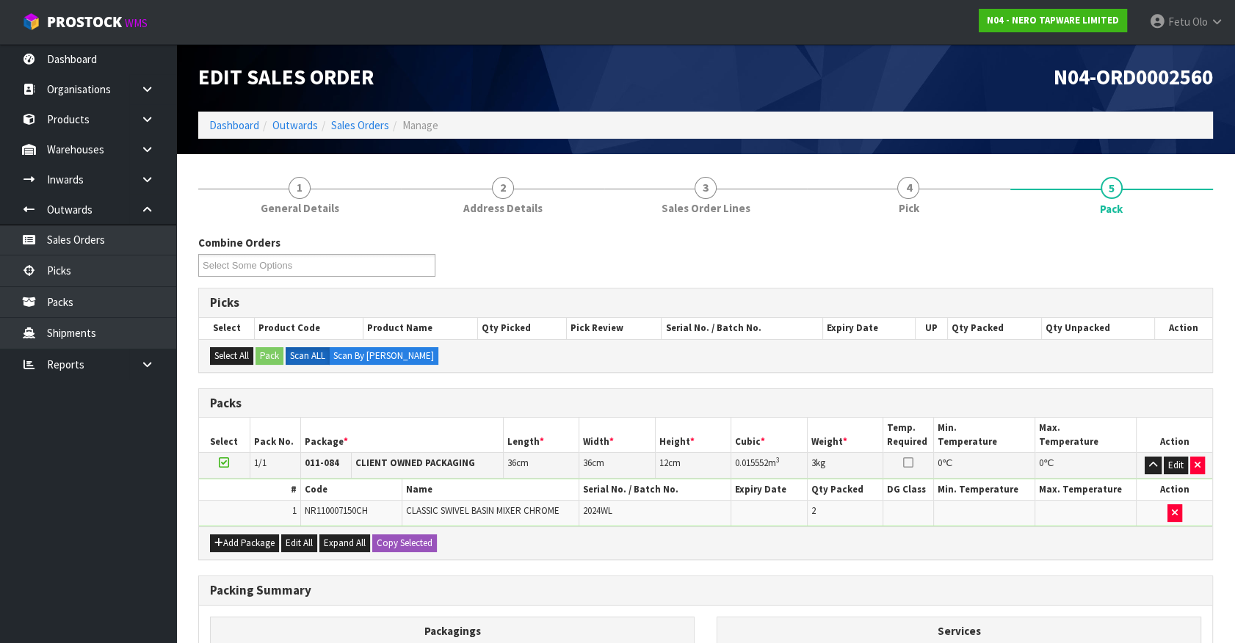
scroll to position [192, 0]
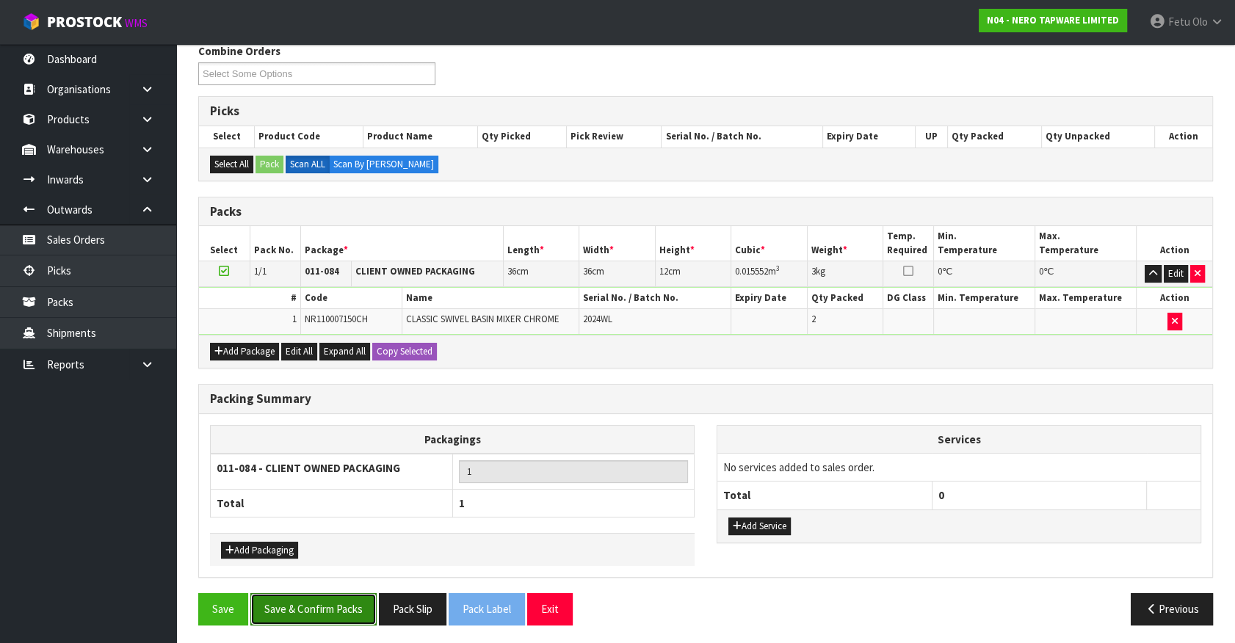
drag, startPoint x: 330, startPoint y: 596, endPoint x: 307, endPoint y: 600, distance: 23.2
click at [330, 595] on button "Save & Confirm Packs" at bounding box center [313, 609] width 126 height 32
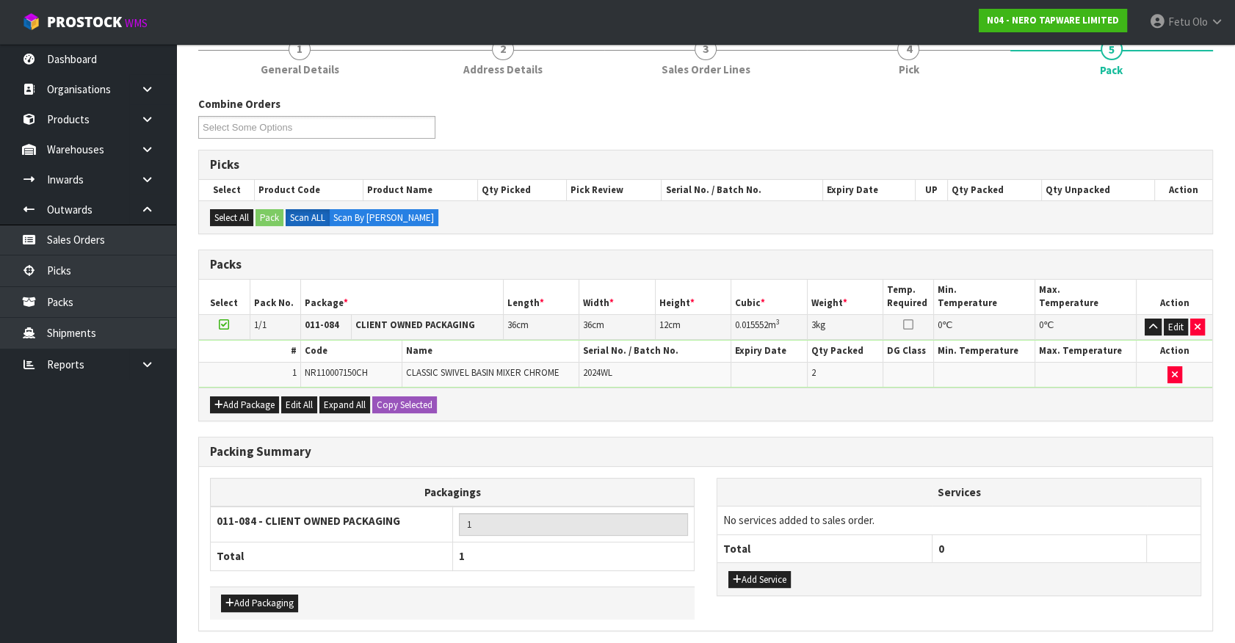
scroll to position [0, 0]
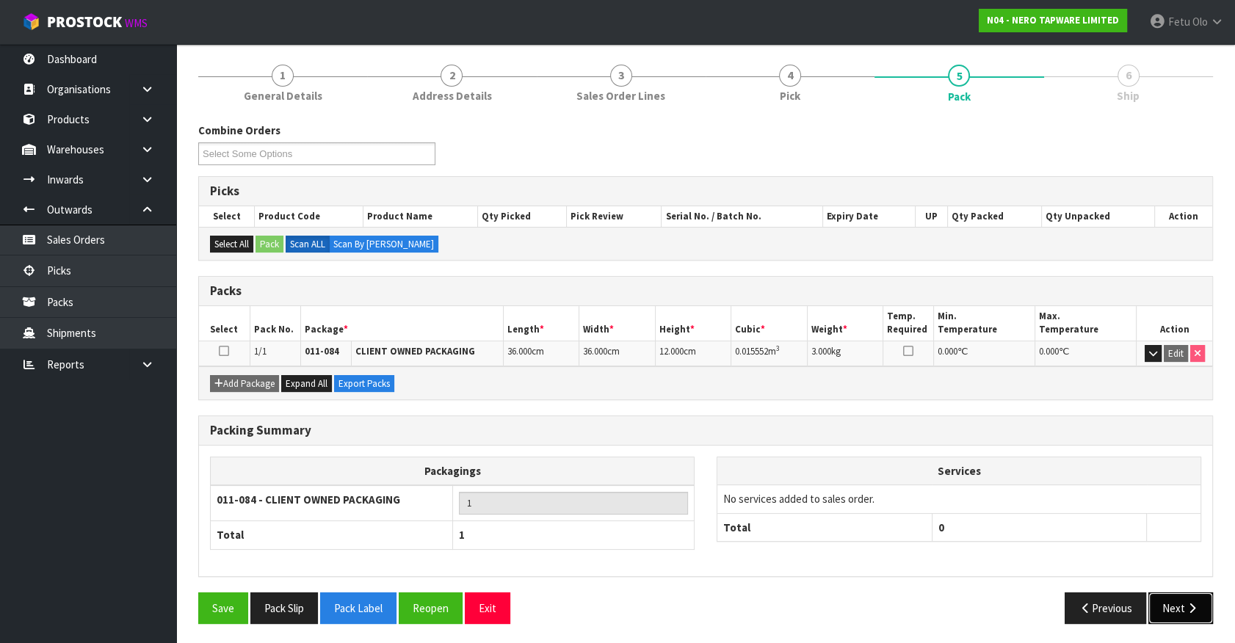
click at [1164, 619] on button "Next" at bounding box center [1181, 609] width 65 height 32
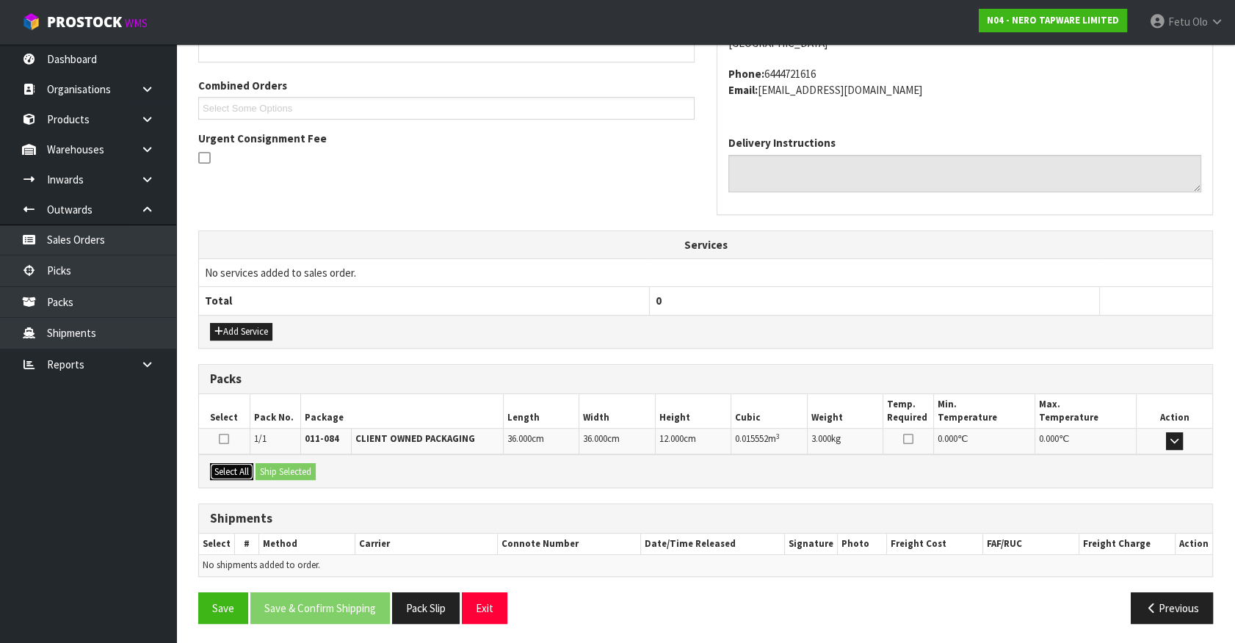
click at [249, 464] on button "Select All" at bounding box center [231, 472] width 43 height 18
click at [305, 463] on button "Ship Selected" at bounding box center [286, 472] width 60 height 18
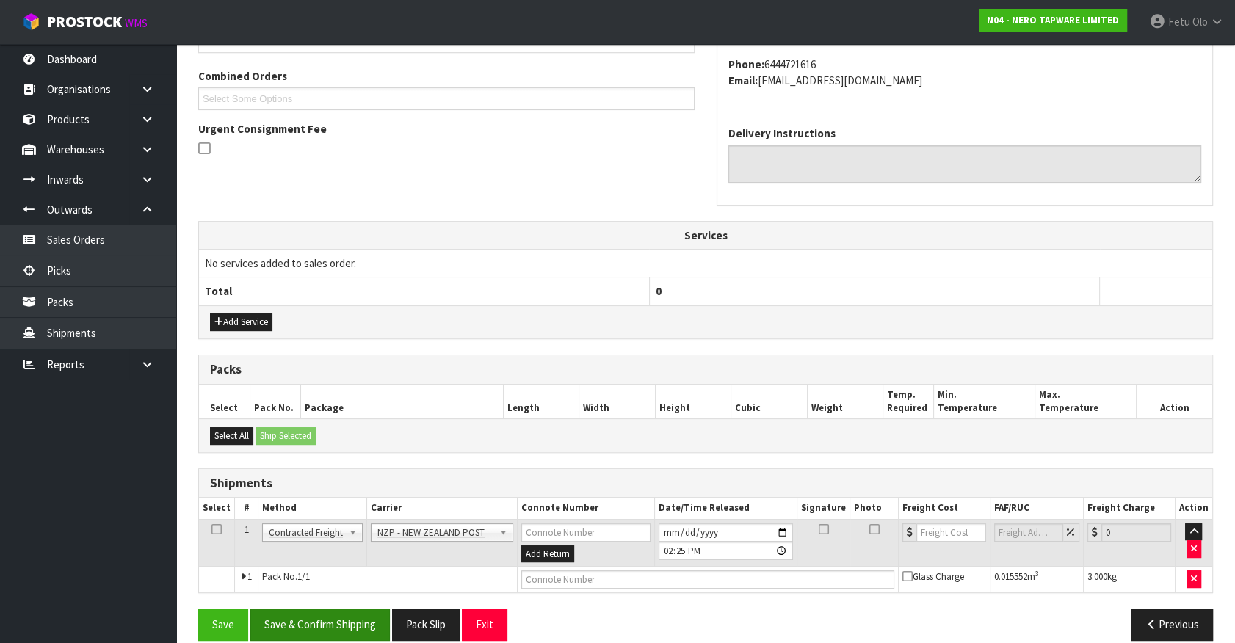
scroll to position [383, 0]
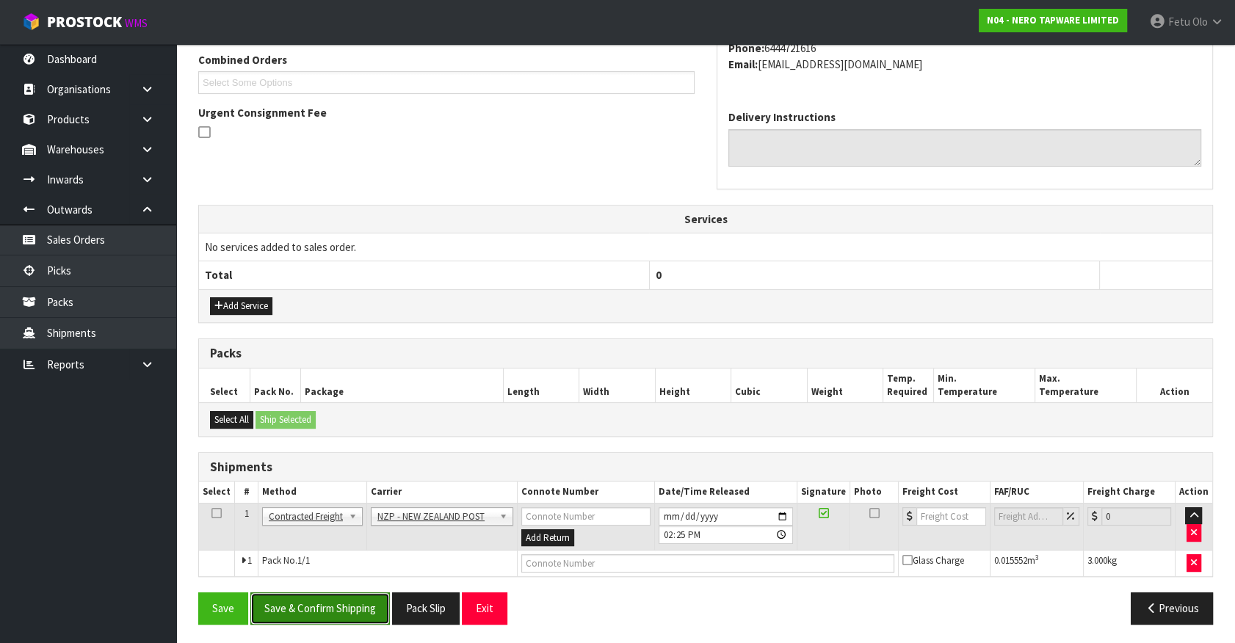
click at [340, 612] on button "Save & Confirm Shipping" at bounding box center [320, 609] width 140 height 32
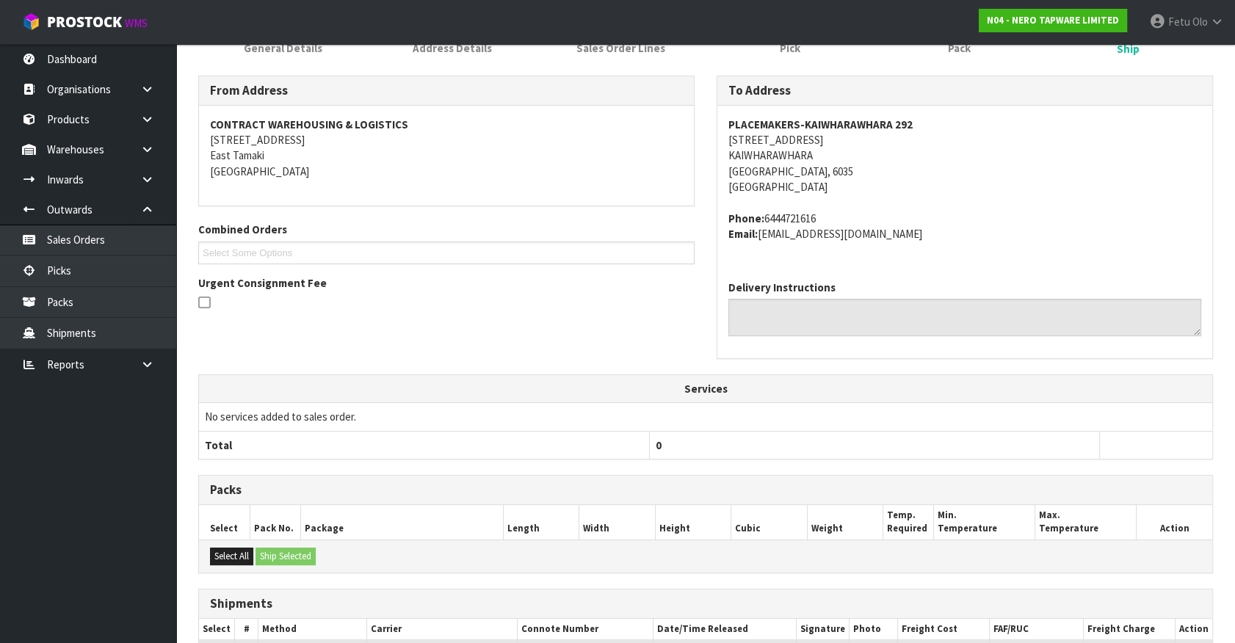
scroll to position [362, 0]
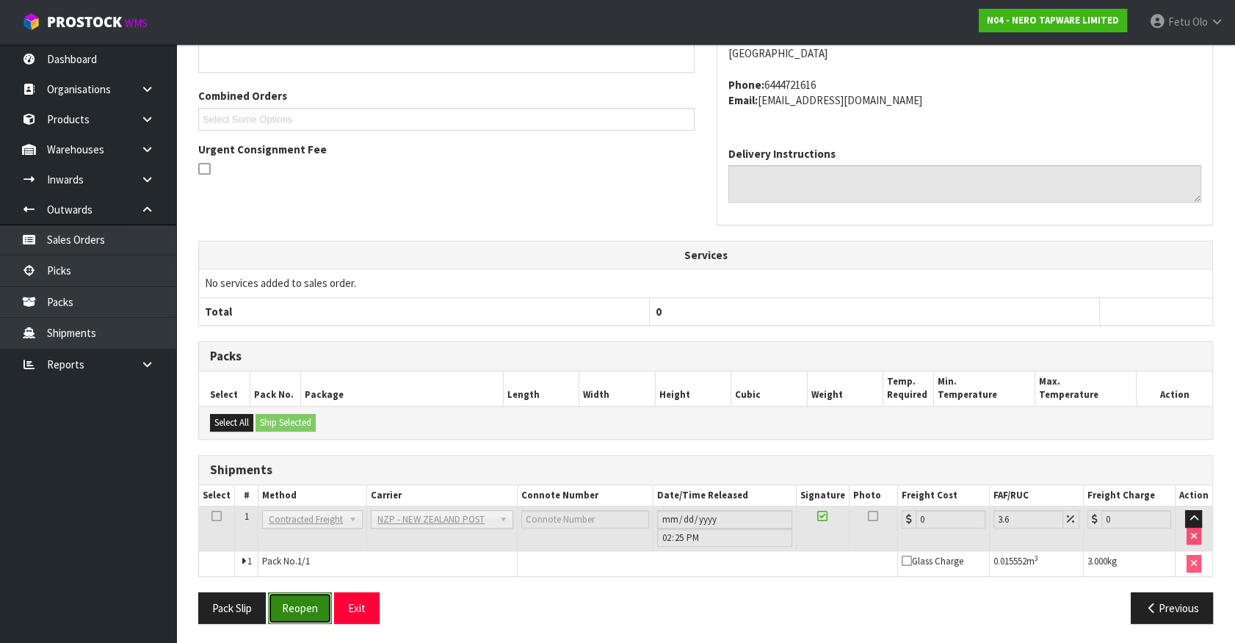
click at [308, 606] on button "Reopen" at bounding box center [300, 609] width 64 height 32
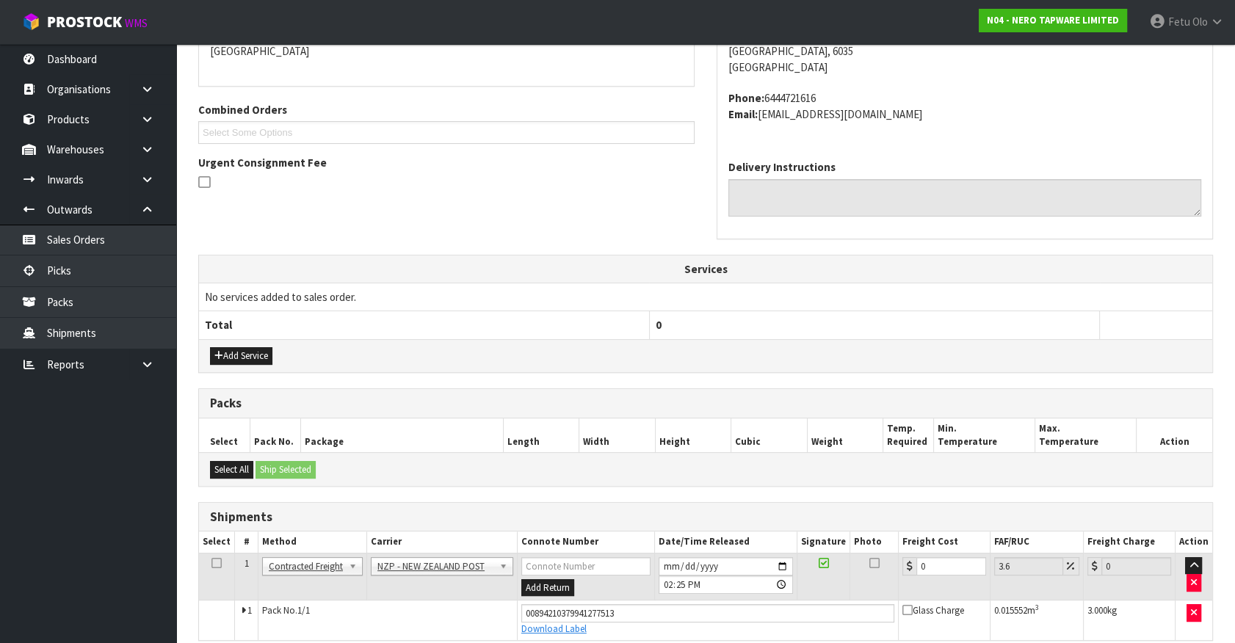
scroll to position [330, 0]
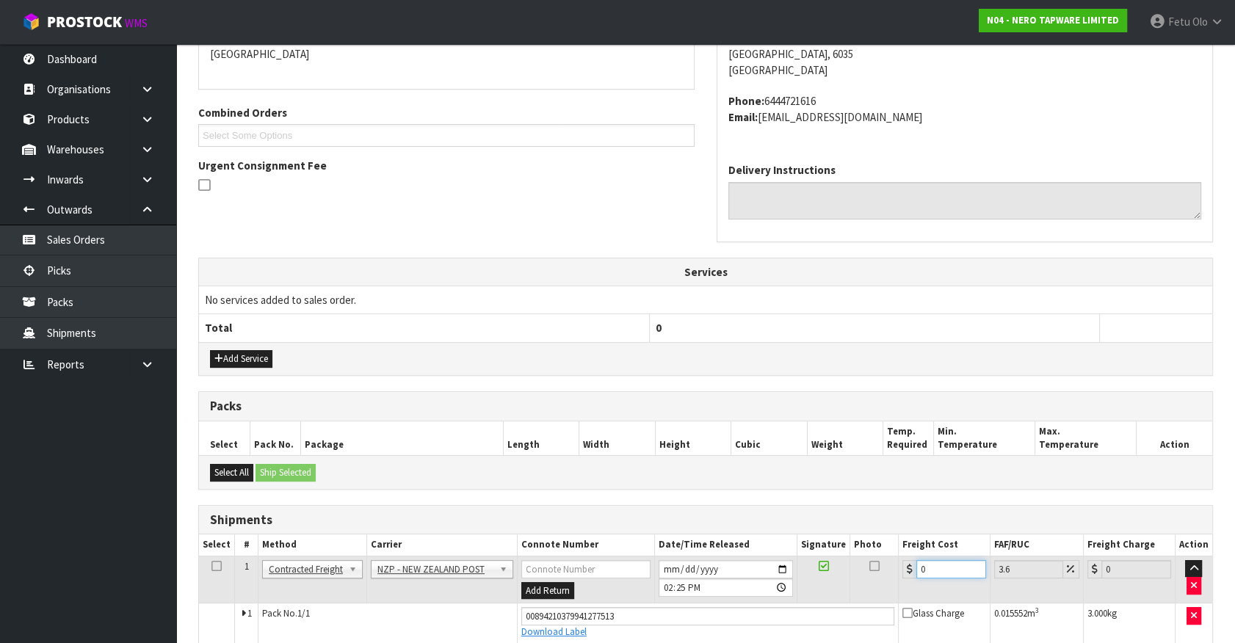
drag, startPoint x: 938, startPoint y: 568, endPoint x: 419, endPoint y: 615, distance: 521.3
click at [419, 615] on tbody "1 Client Local Pickup Customer Local Pickup Company Freight Contracted Freight …" at bounding box center [705, 599] width 1013 height 87
type input "8"
type input "8.29"
type input "8.4"
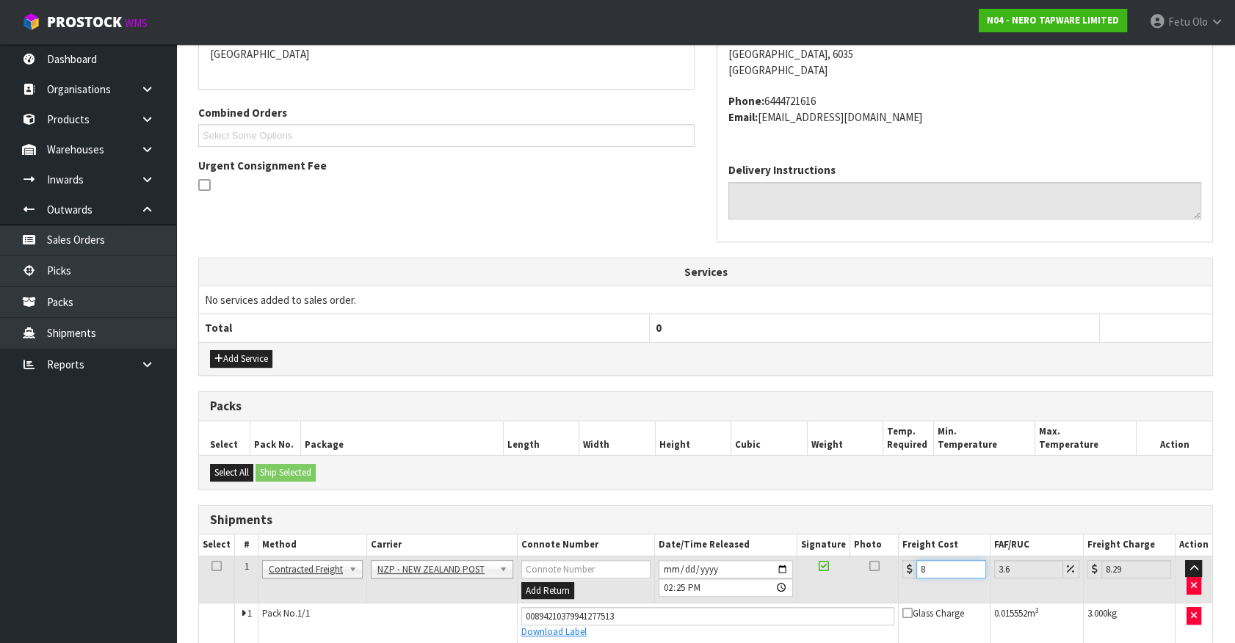
type input "8.7"
type input "8.45"
type input "8.75"
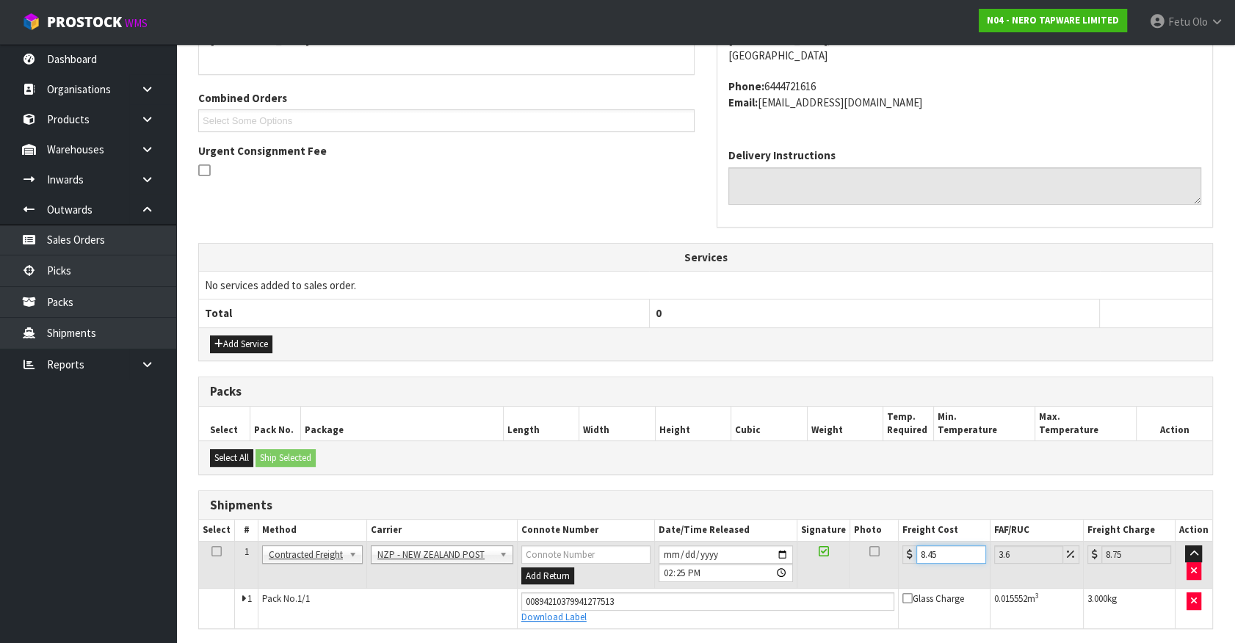
scroll to position [397, 0]
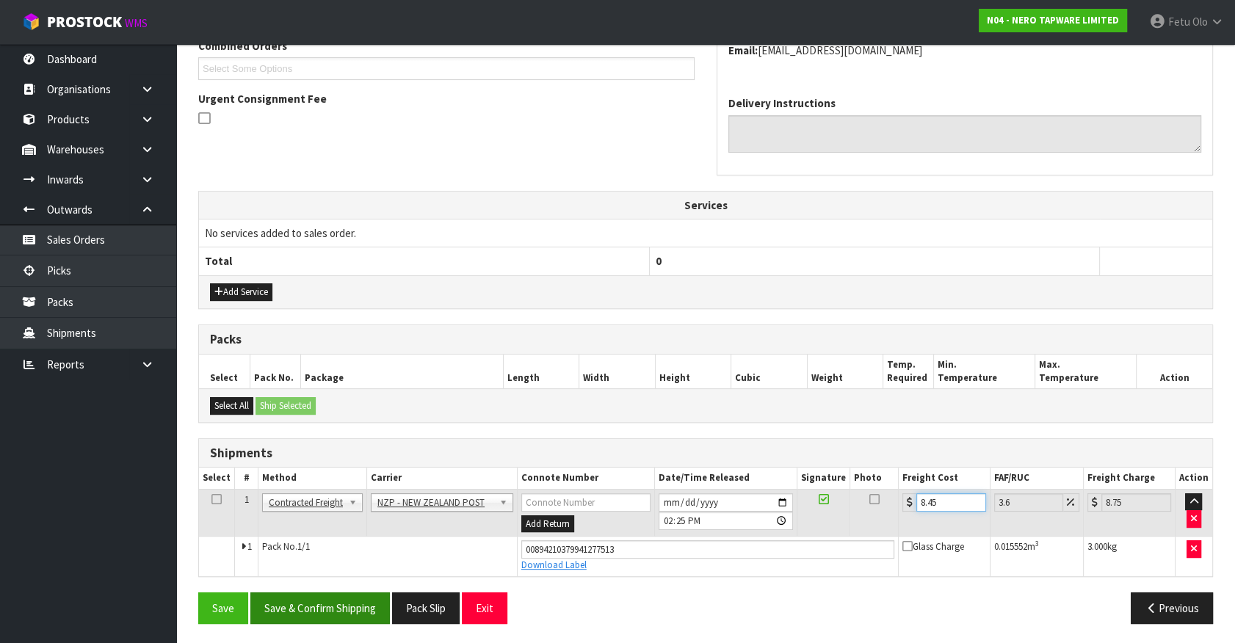
type input "8.45"
click at [358, 616] on button "Save & Confirm Shipping" at bounding box center [320, 609] width 140 height 32
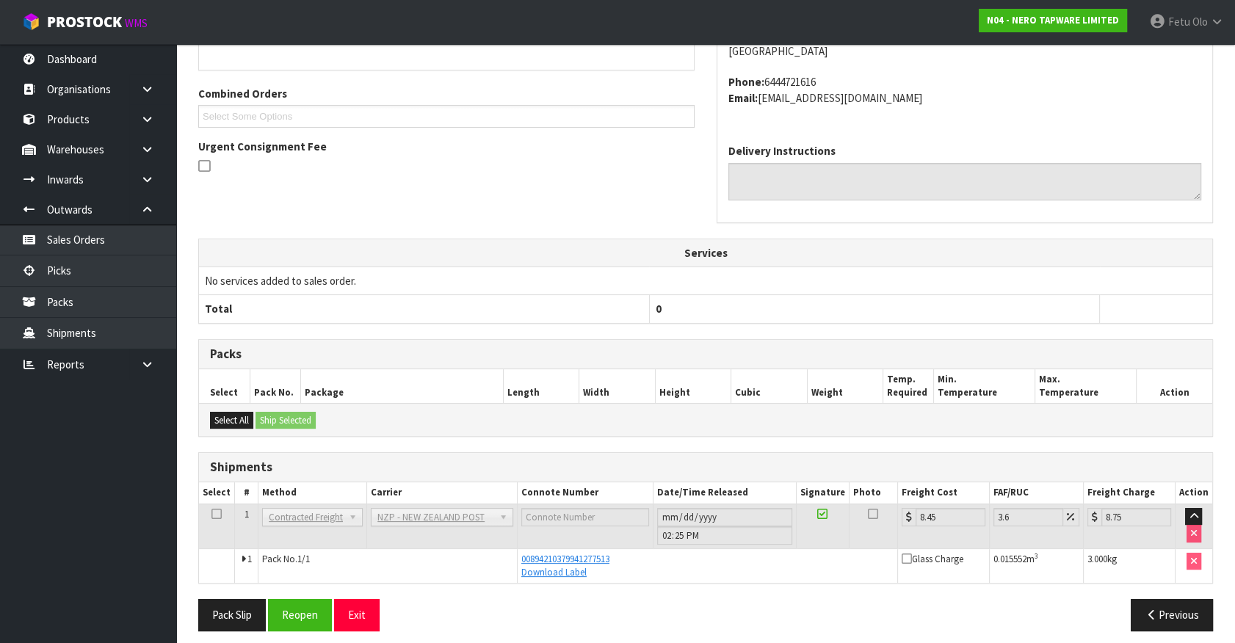
scroll to position [356, 0]
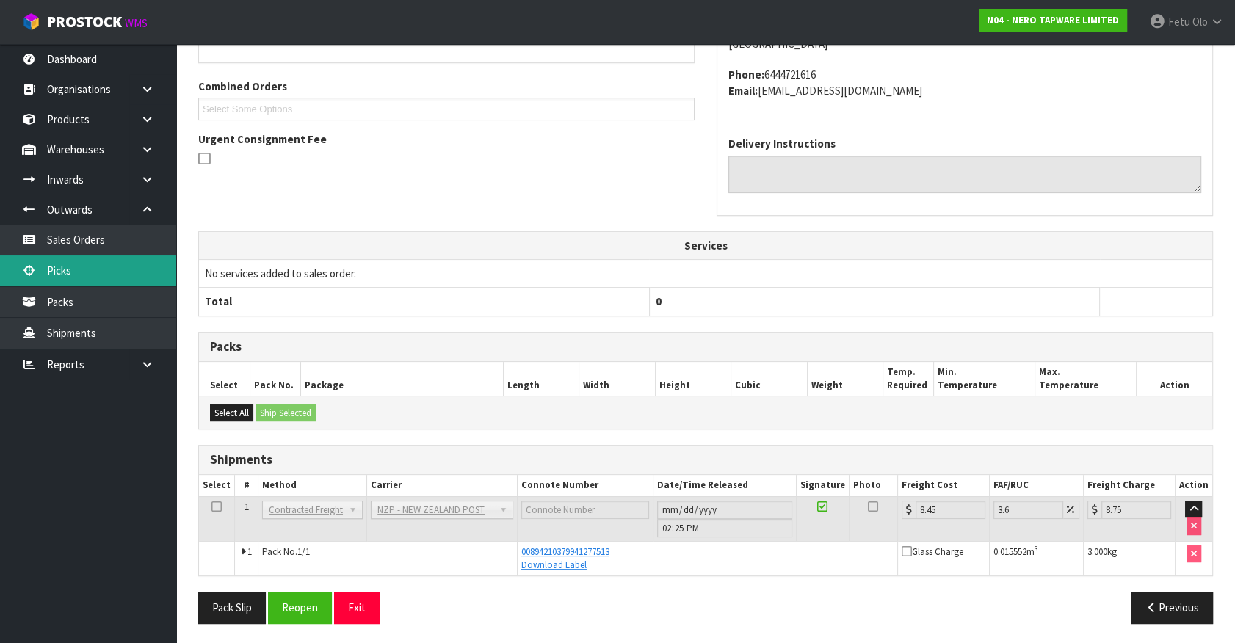
click at [73, 264] on link "Picks" at bounding box center [88, 271] width 176 height 30
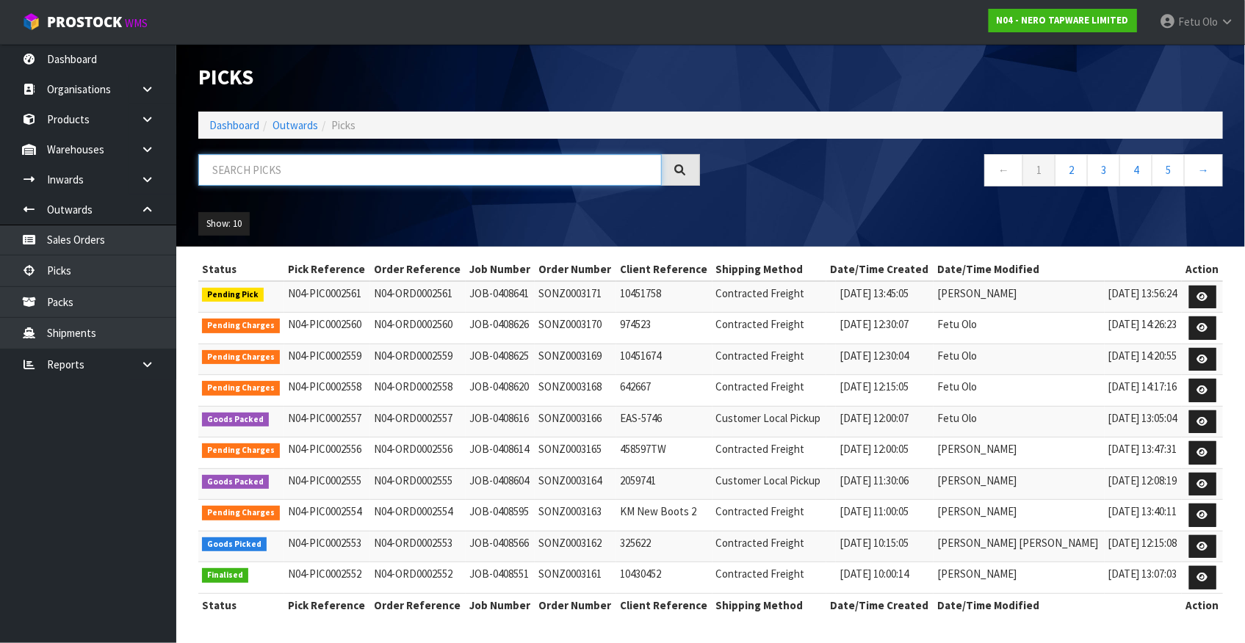
click at [352, 169] on input "text" at bounding box center [429, 170] width 463 height 32
click at [242, 123] on link "Dashboard" at bounding box center [234, 125] width 50 height 14
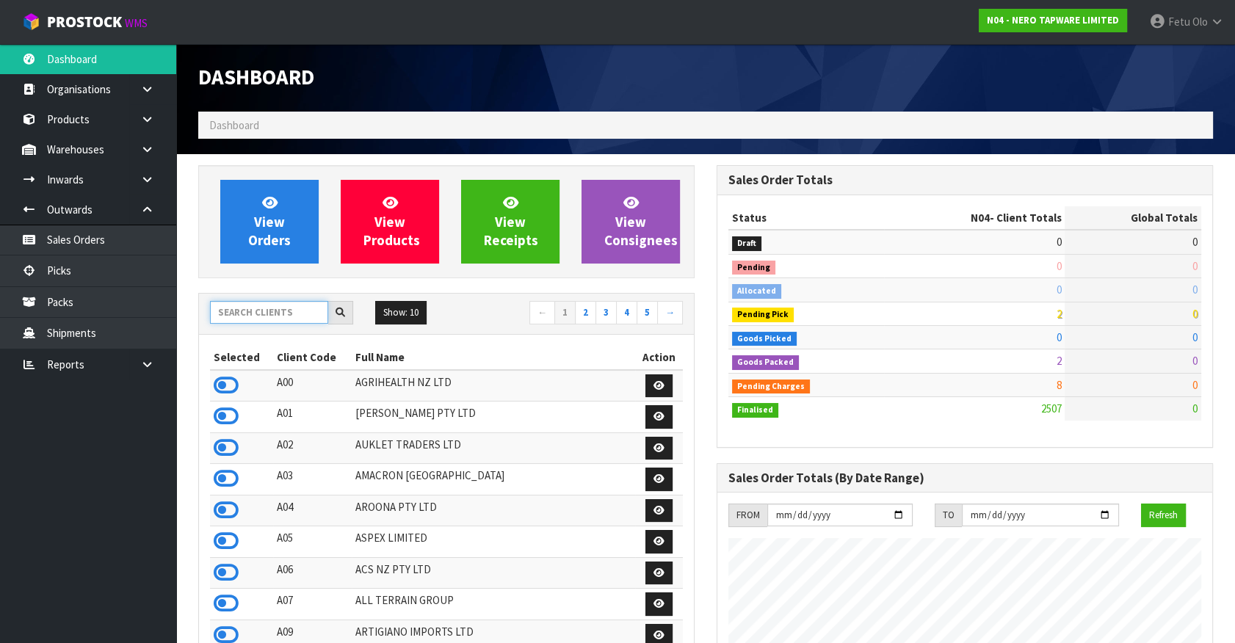
click at [297, 322] on input "text" at bounding box center [269, 312] width 118 height 23
click at [297, 319] on input "text" at bounding box center [269, 312] width 118 height 23
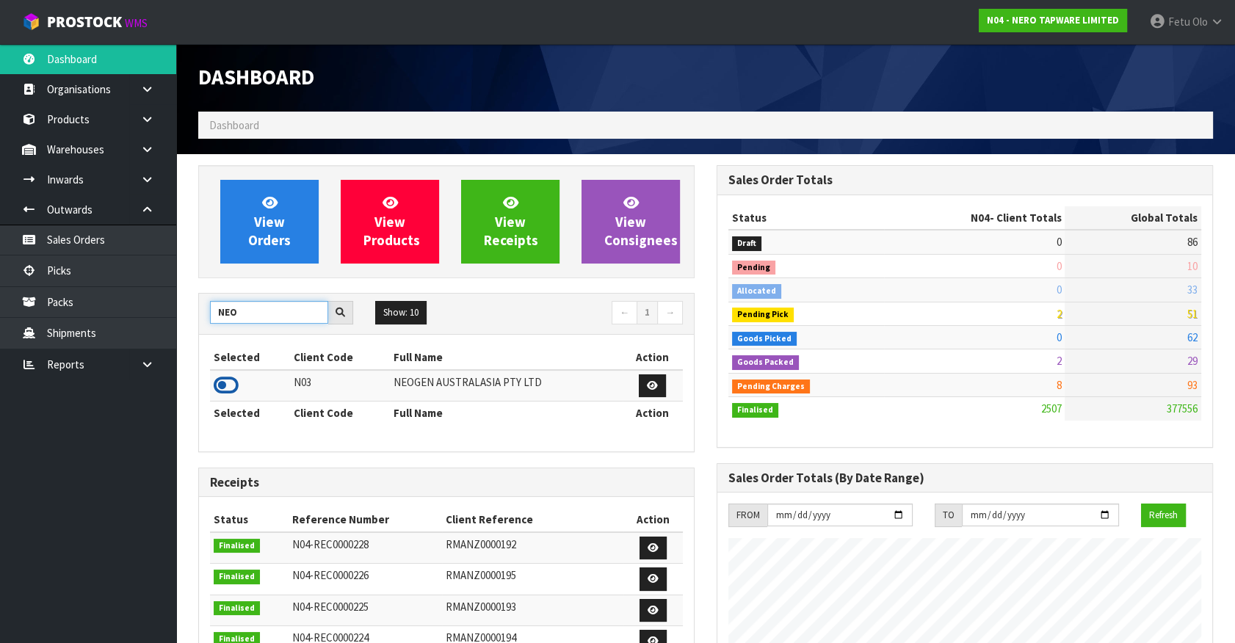
type input "NEO"
click at [223, 386] on icon at bounding box center [226, 386] width 25 height 22
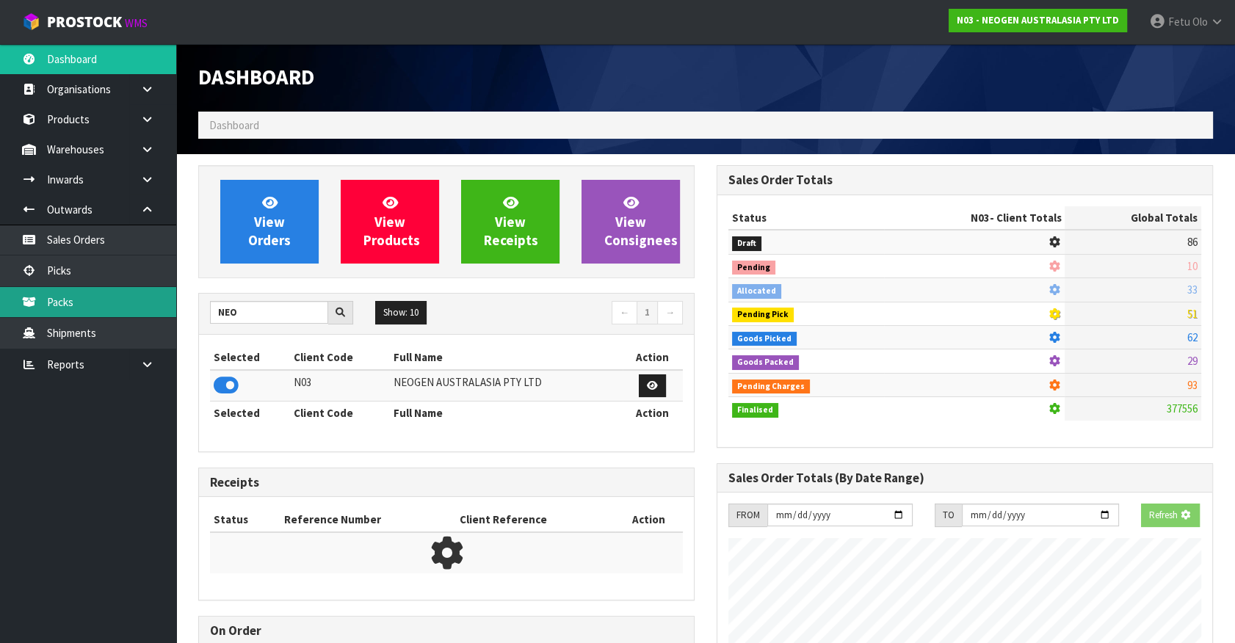
scroll to position [914, 518]
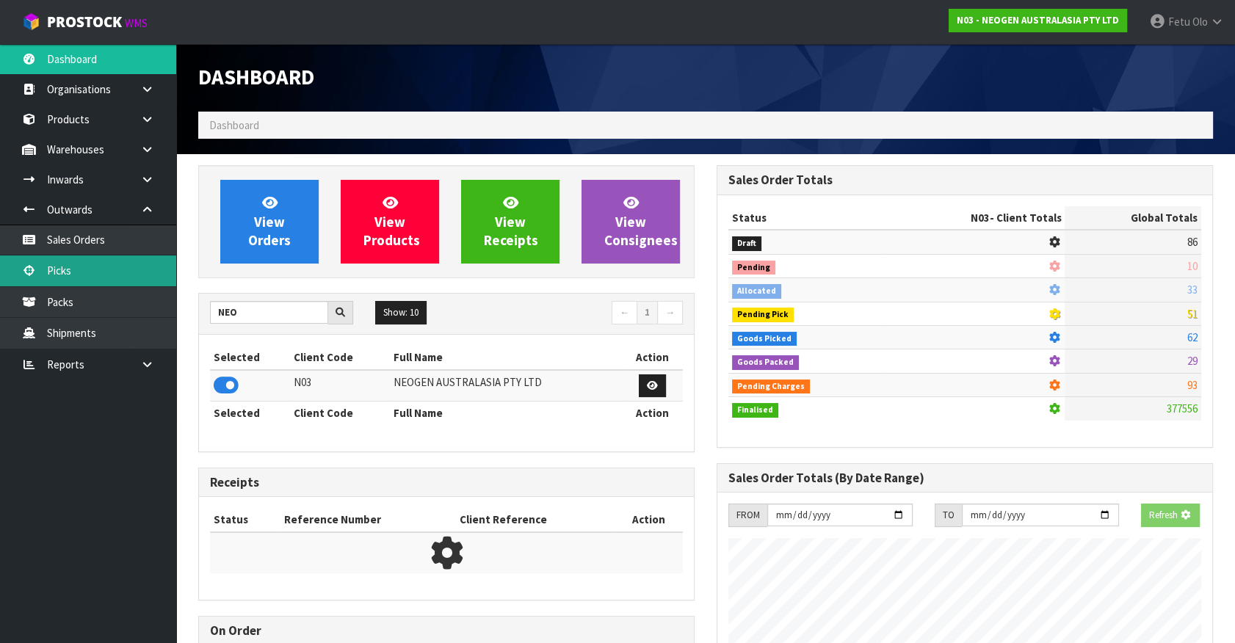
click at [84, 272] on link "Picks" at bounding box center [88, 271] width 176 height 30
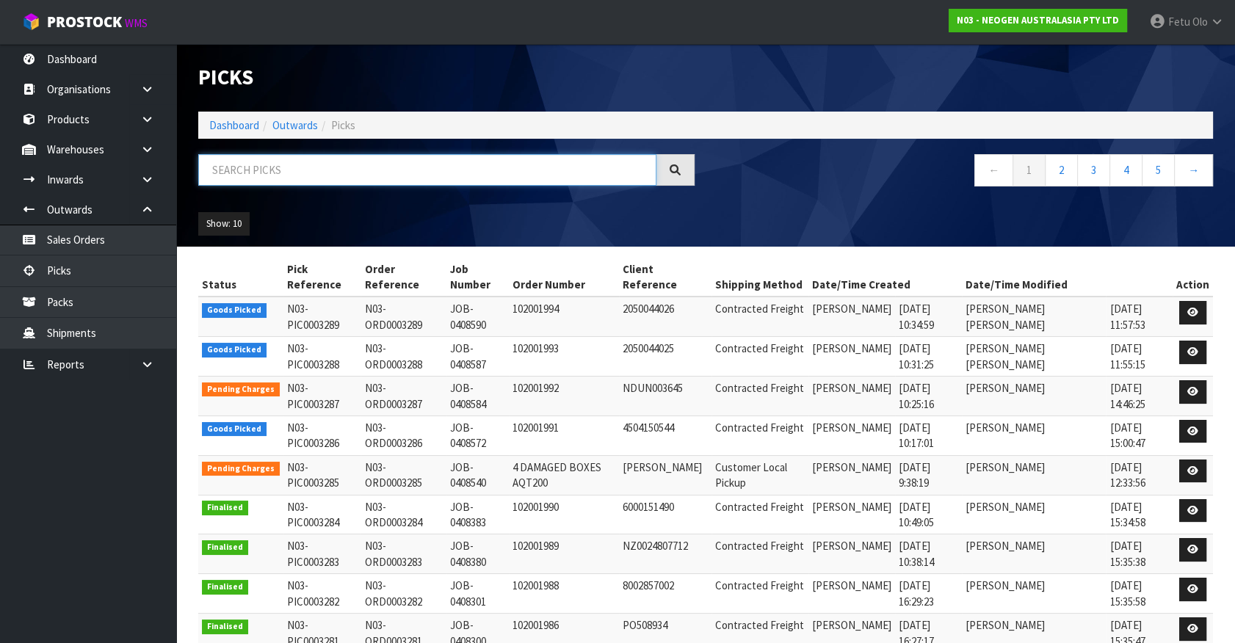
click at [242, 170] on input "text" at bounding box center [427, 170] width 458 height 32
click at [255, 166] on input "text" at bounding box center [427, 170] width 458 height 32
click at [257, 165] on input "text" at bounding box center [427, 170] width 458 height 32
type input "0003288"
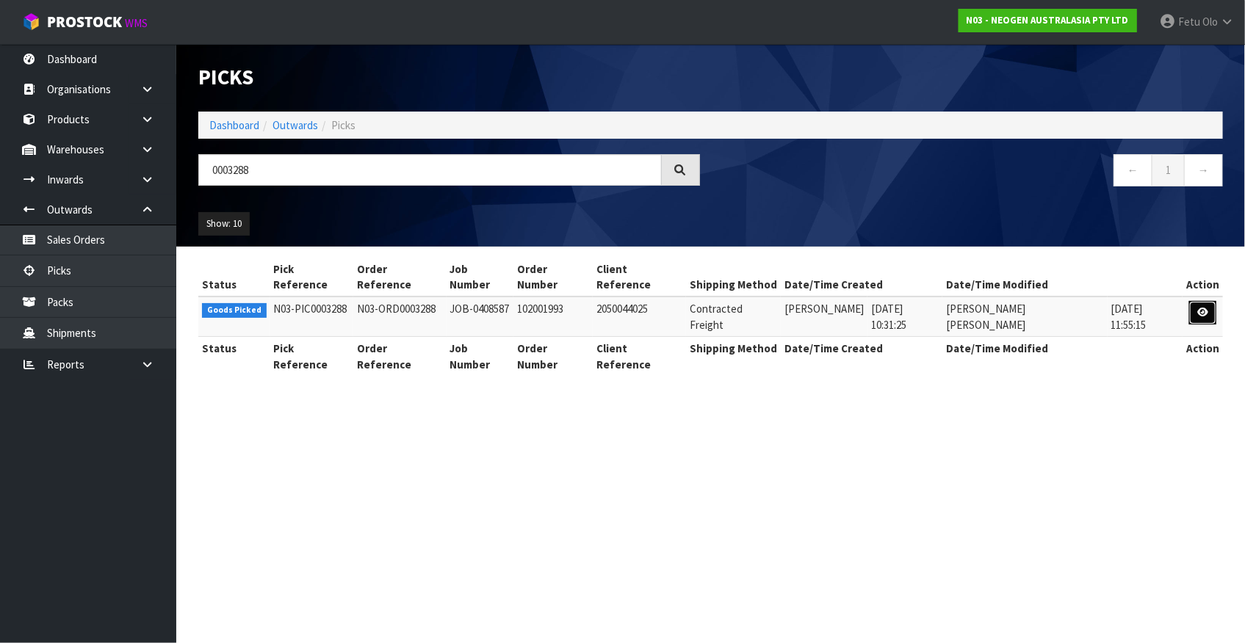
click at [1212, 301] on link at bounding box center [1202, 312] width 27 height 23
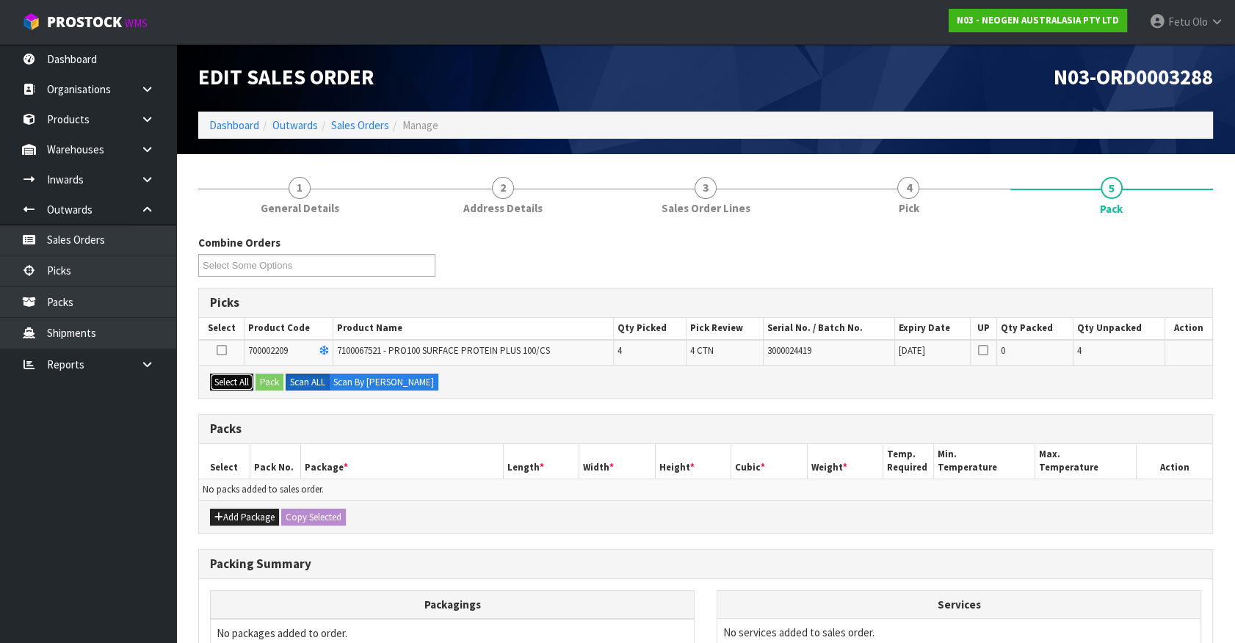
drag, startPoint x: 234, startPoint y: 380, endPoint x: 250, endPoint y: 380, distance: 16.2
click at [235, 380] on button "Select All" at bounding box center [231, 383] width 43 height 18
click at [258, 379] on button "Pack" at bounding box center [270, 383] width 28 height 18
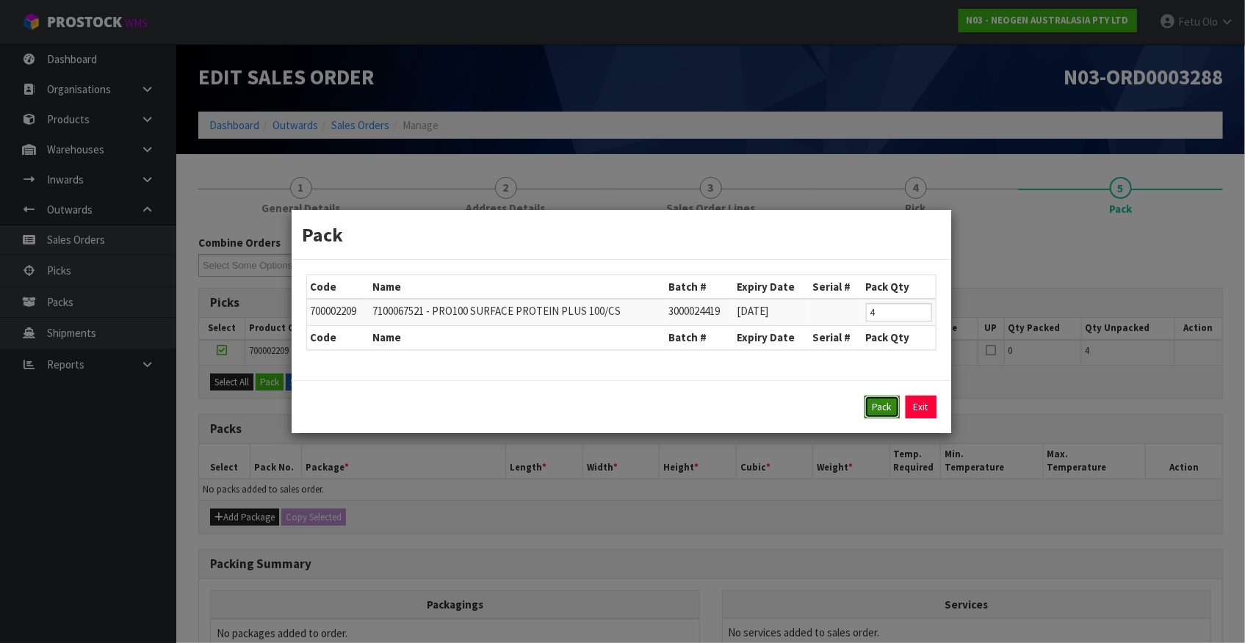
click at [871, 413] on button "Pack" at bounding box center [881, 407] width 35 height 23
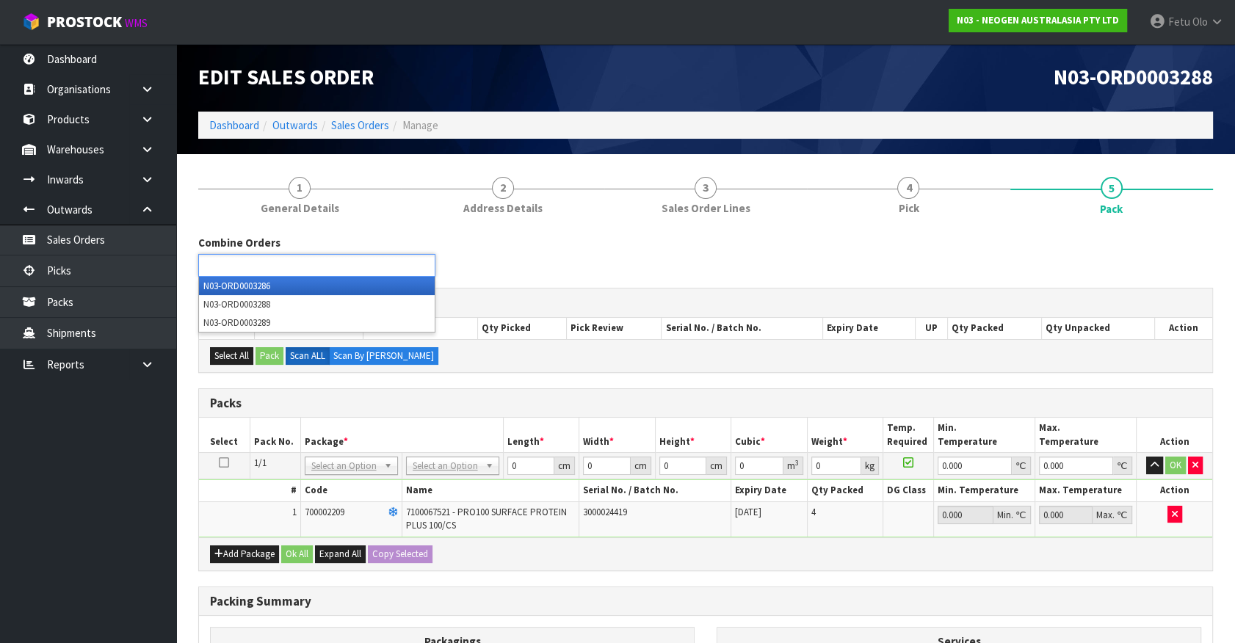
click at [294, 257] on input "text" at bounding box center [257, 265] width 108 height 18
type input "3289"
drag, startPoint x: 279, startPoint y: 283, endPoint x: 541, endPoint y: 615, distance: 423.5
click at [279, 284] on li "N03-ORD000 3289" at bounding box center [317, 286] width 236 height 18
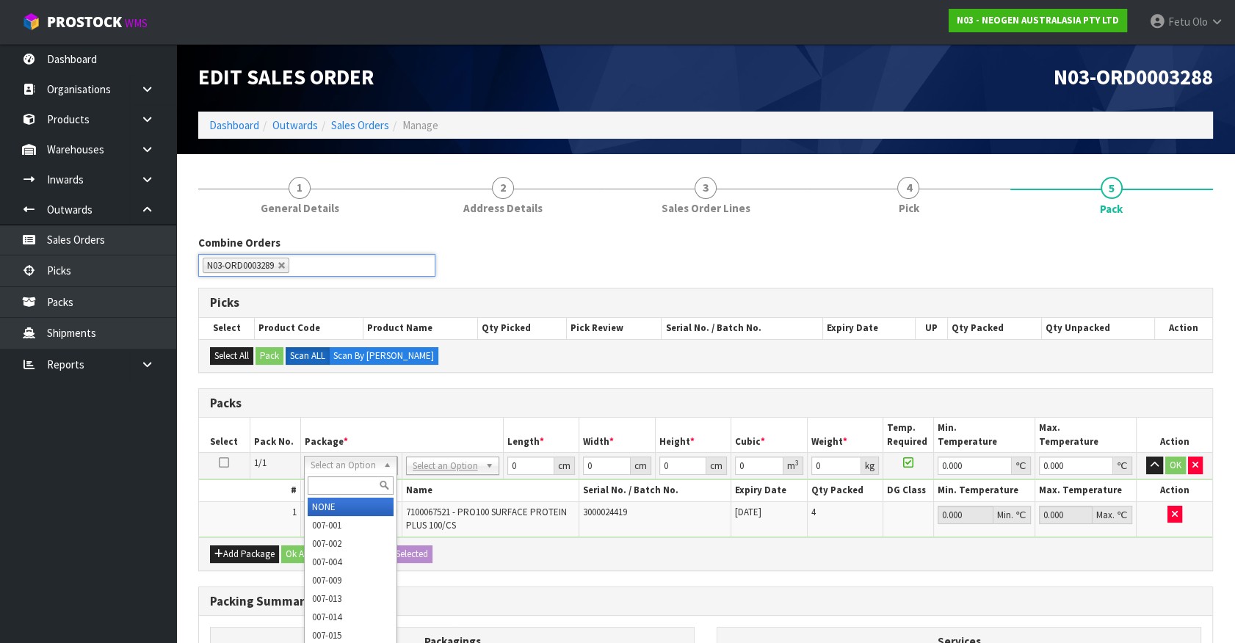
click at [349, 485] on input "text" at bounding box center [351, 486] width 86 height 18
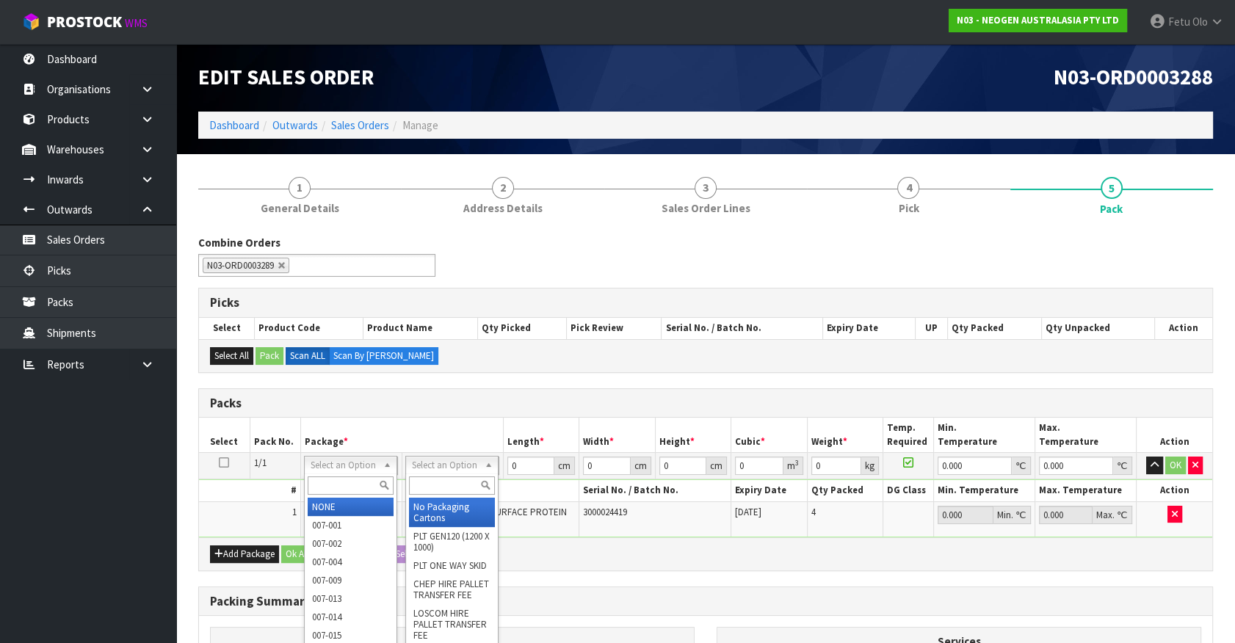
click at [419, 482] on input "text" at bounding box center [452, 486] width 86 height 18
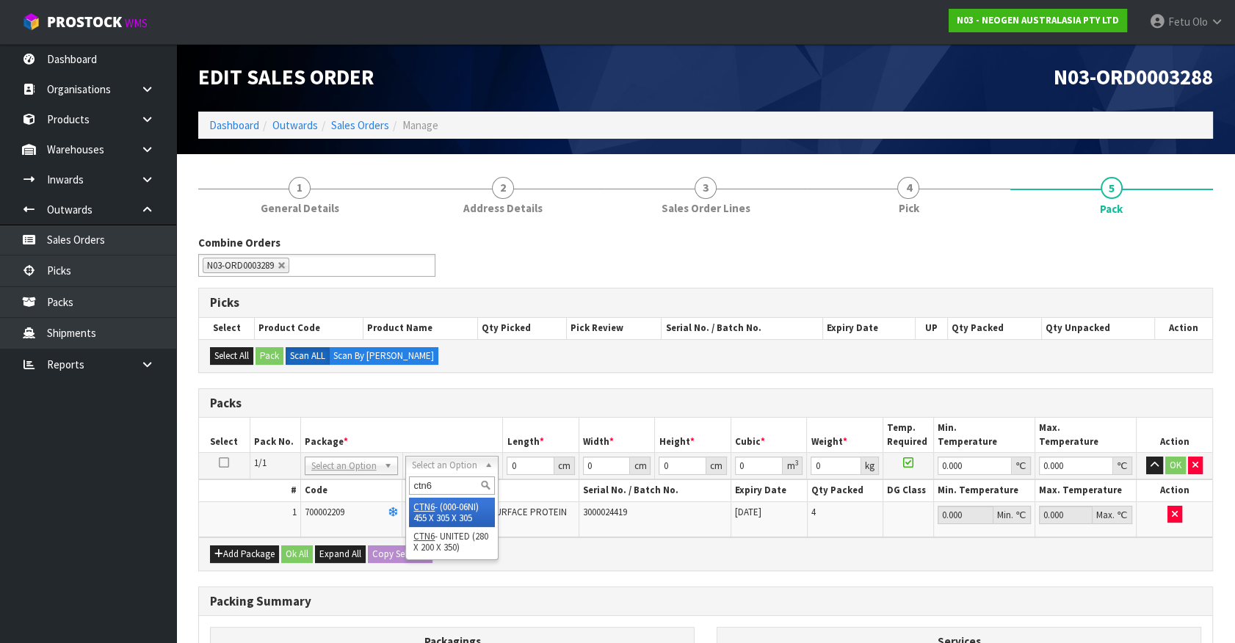
type input "ctn6"
type input "45.5"
type input "30.5"
type input "0.042326"
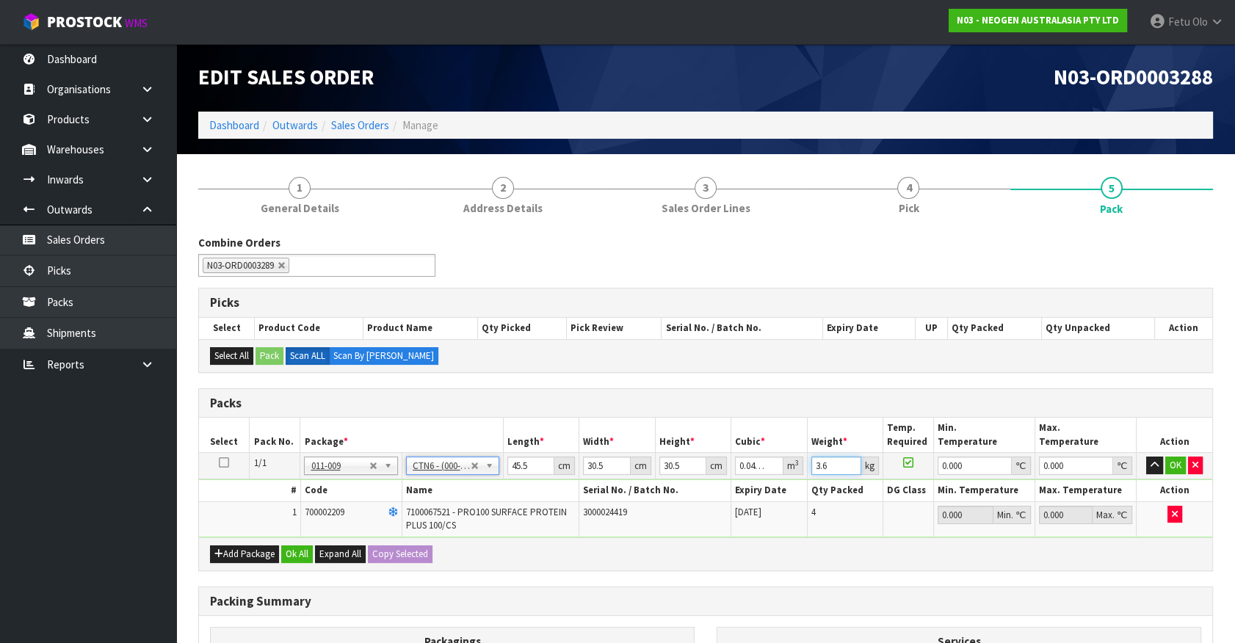
drag, startPoint x: 801, startPoint y: 475, endPoint x: 781, endPoint y: 482, distance: 21.8
click at [781, 482] on tbody "1/1 NONE 007-001 007-002 007-004 007-009 007-013 007-014 007-015 007-017 007-01…" at bounding box center [705, 495] width 1013 height 84
type input "8"
click at [515, 464] on input "45.5" at bounding box center [530, 466] width 47 height 18
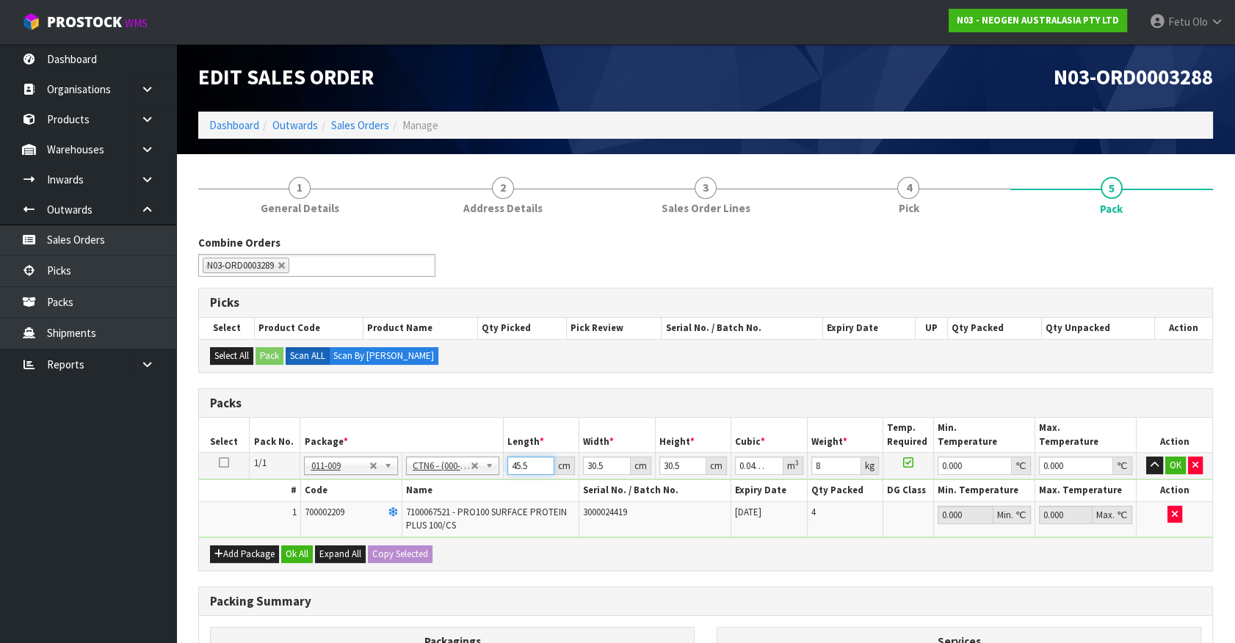
type input "4"
type input "0.003721"
type input "46"
type input "0.042792"
type input "46"
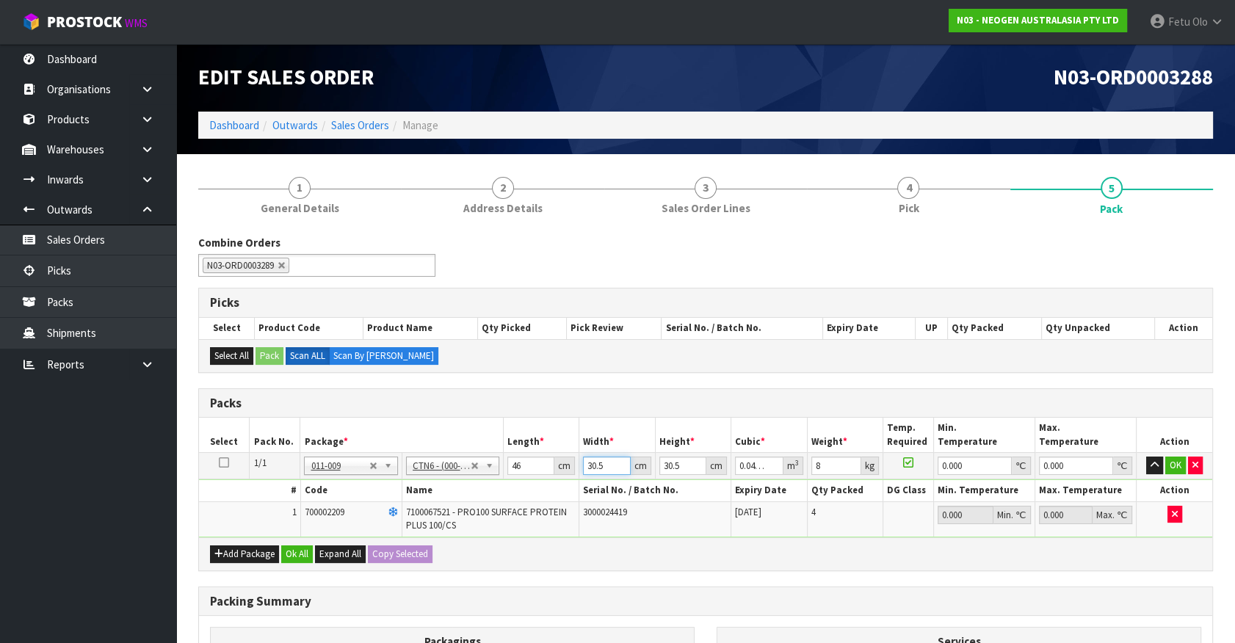
type input "3"
type input "0.004209"
type input "32"
type input "0.044896"
type input "32"
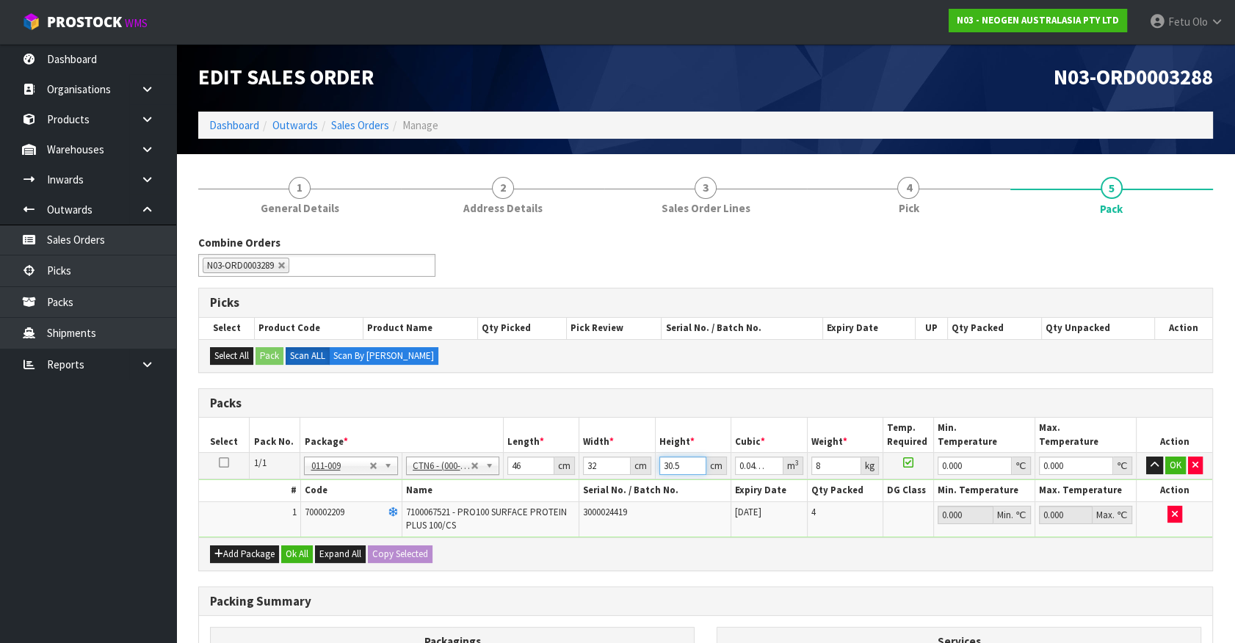
type input "3"
type input "0.004416"
type input "38"
type input "0.055936"
type input "38"
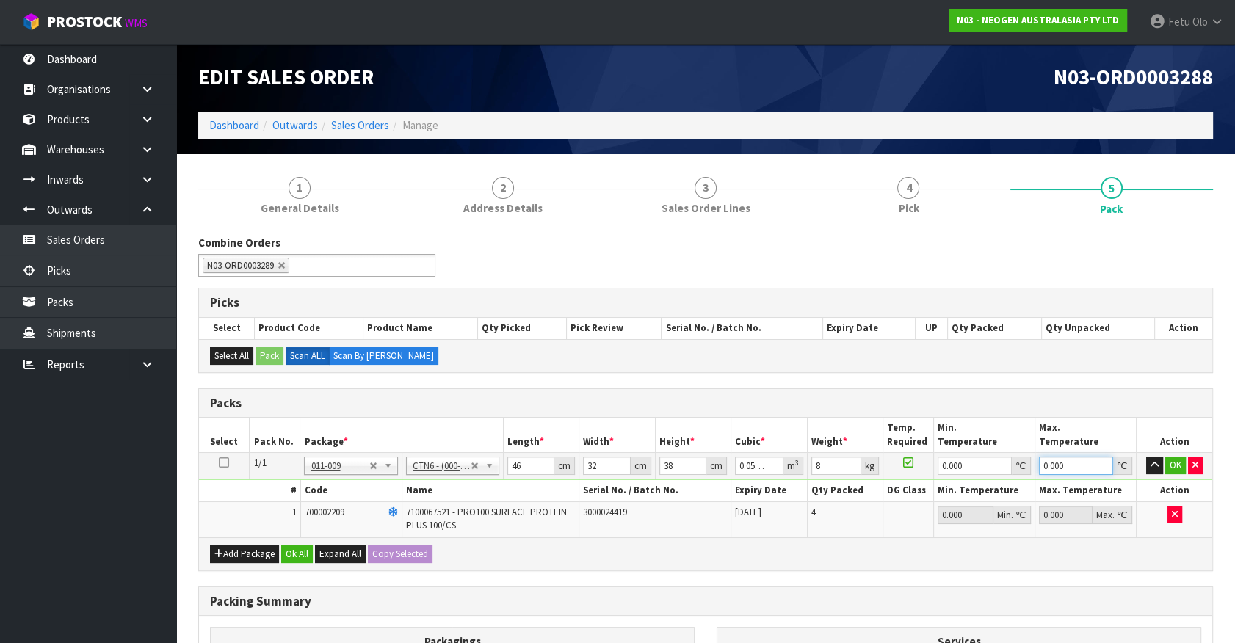
type input "0"
click at [1179, 463] on button "OK" at bounding box center [1175, 466] width 21 height 18
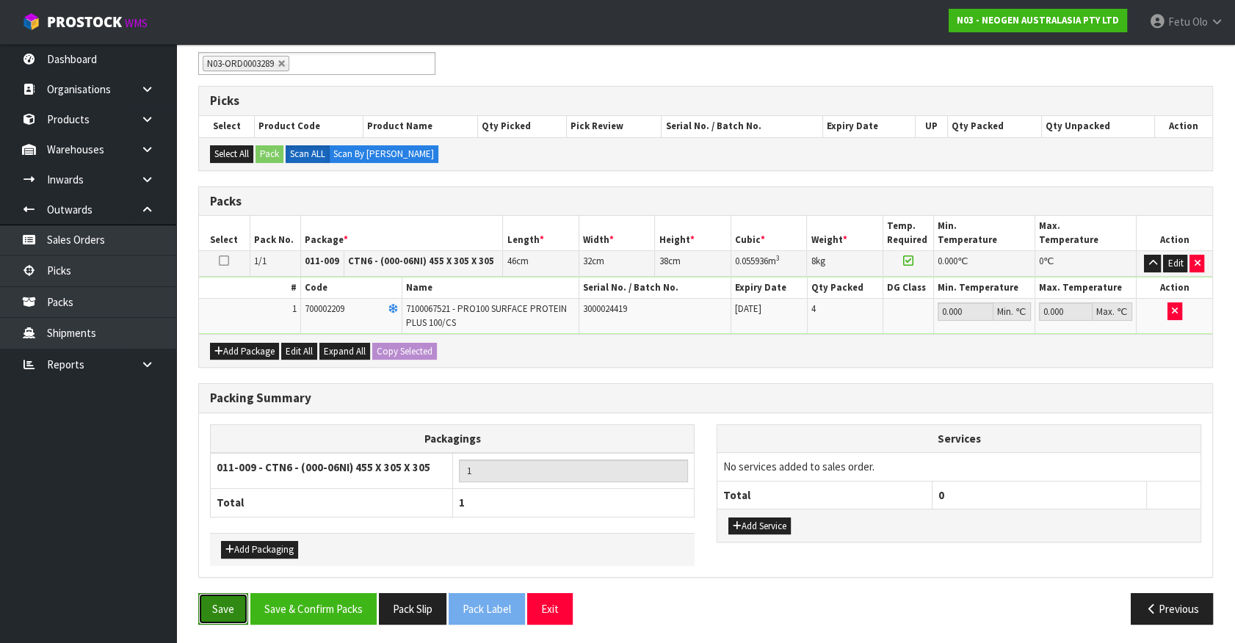
click at [228, 607] on button "Save" at bounding box center [223, 609] width 50 height 32
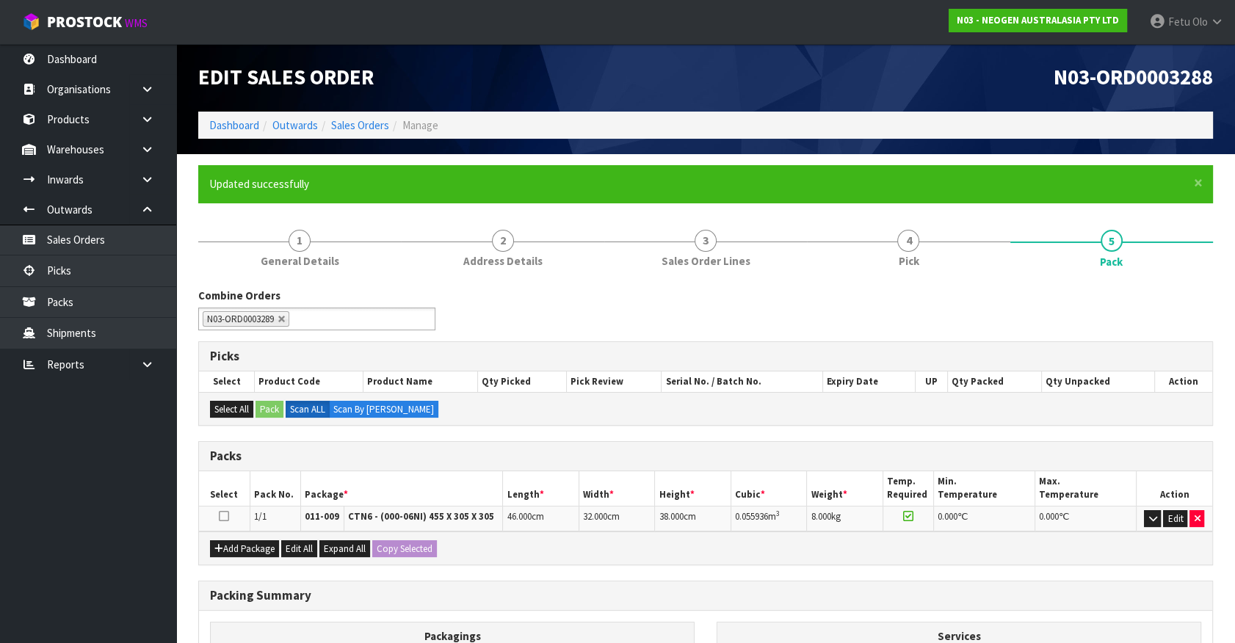
scroll to position [198, 0]
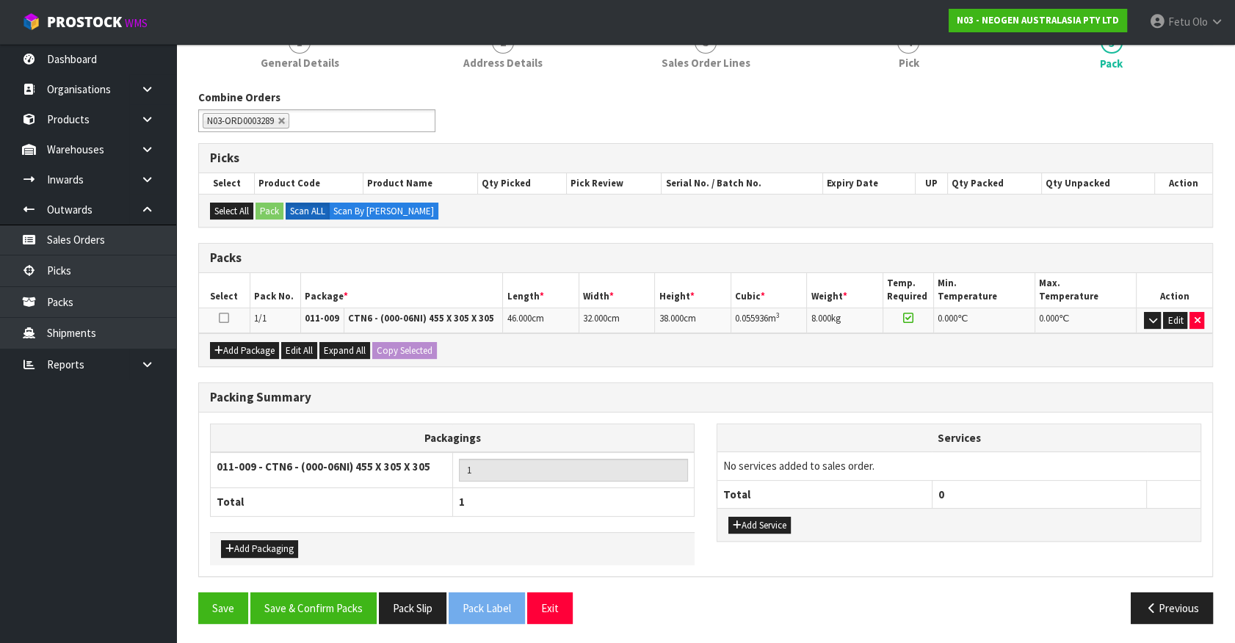
click at [336, 623] on div "Save Save & Confirm Packs Pack Slip Pack Label Exit Previous" at bounding box center [705, 614] width 1037 height 43
click at [350, 596] on button "Save & Confirm Packs" at bounding box center [313, 609] width 126 height 32
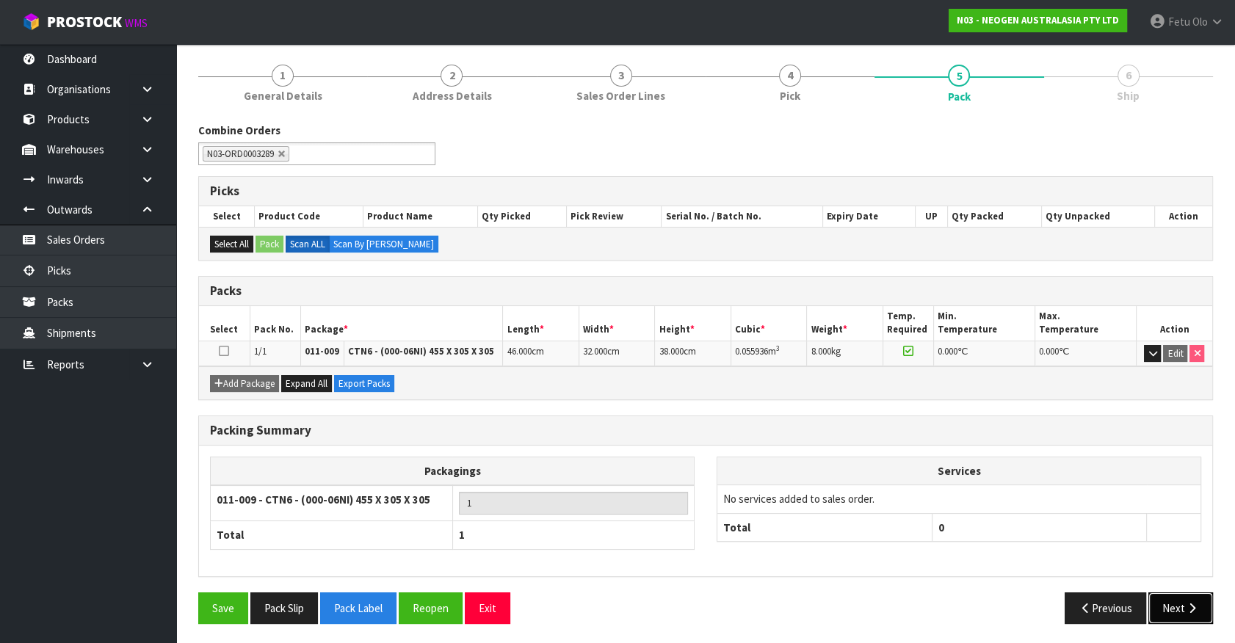
click at [1203, 604] on button "Next" at bounding box center [1181, 609] width 65 height 32
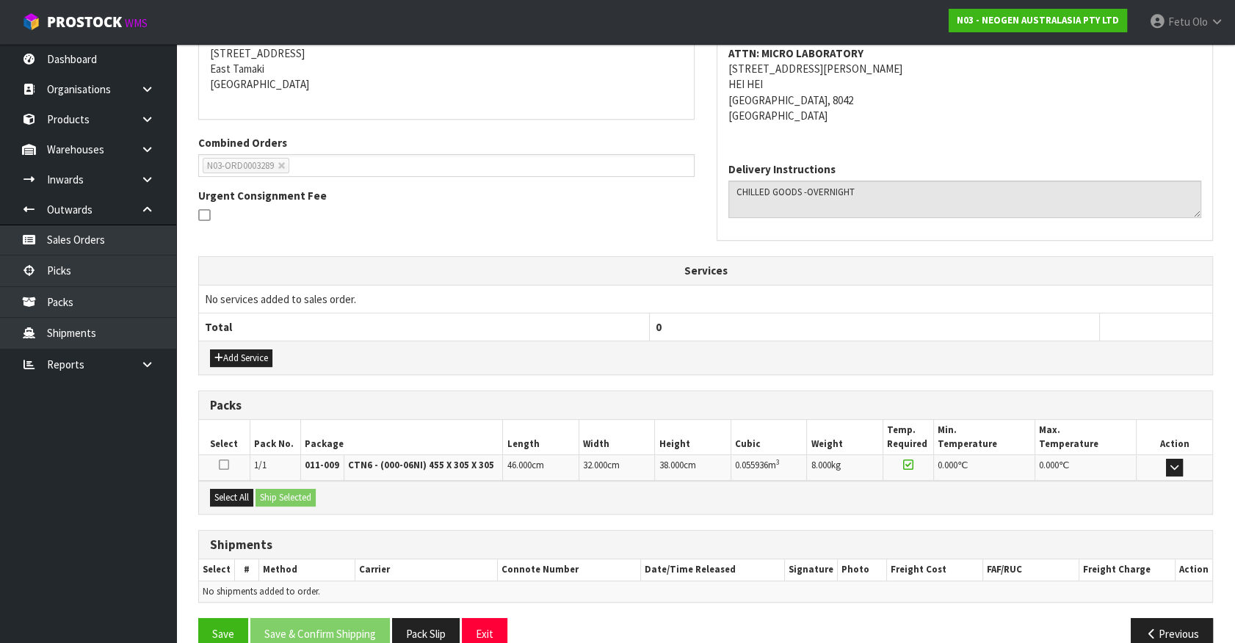
scroll to position [325, 0]
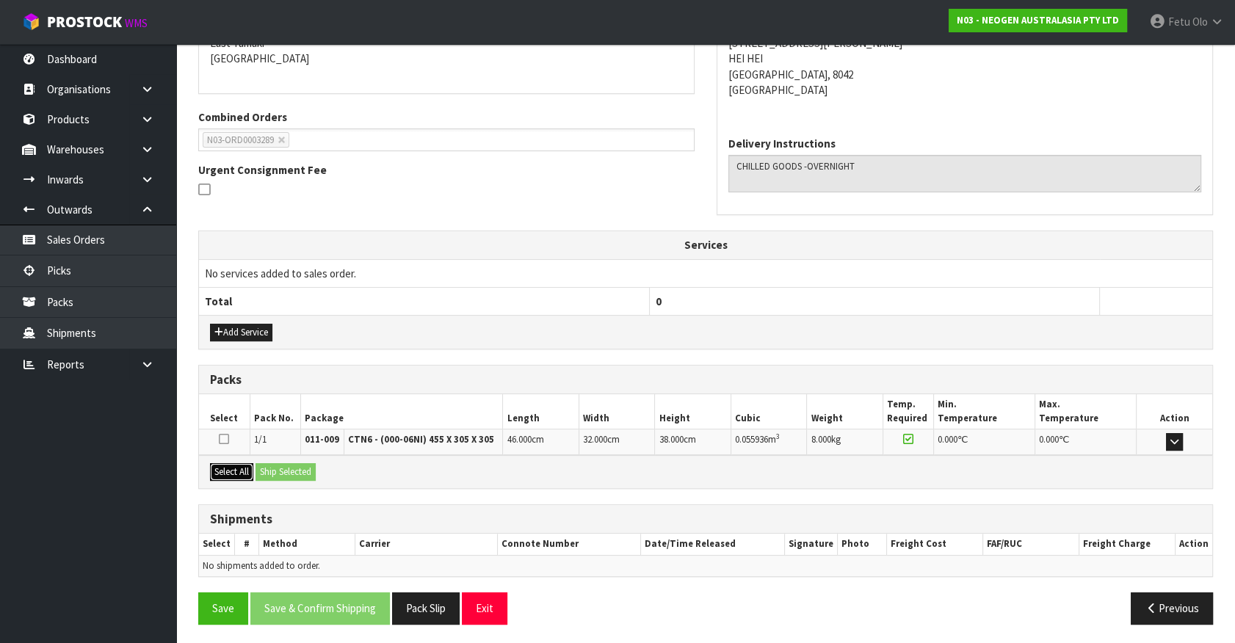
click at [244, 464] on button "Select All" at bounding box center [231, 472] width 43 height 18
click at [305, 474] on button "Ship Selected" at bounding box center [286, 472] width 60 height 18
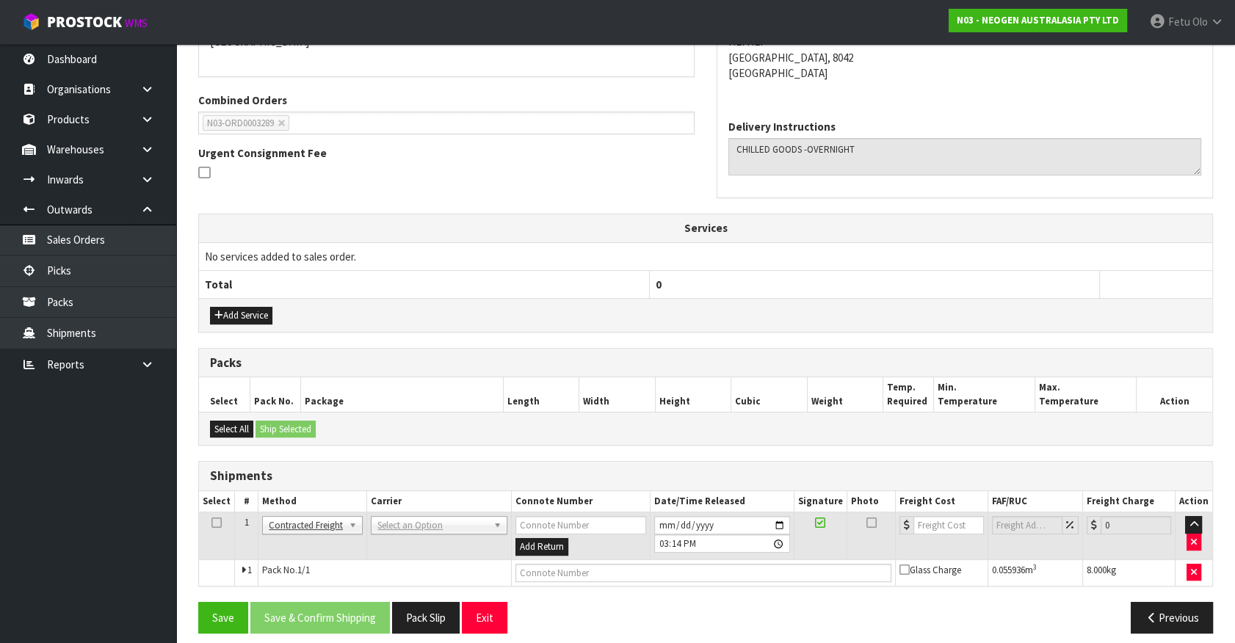
scroll to position [352, 0]
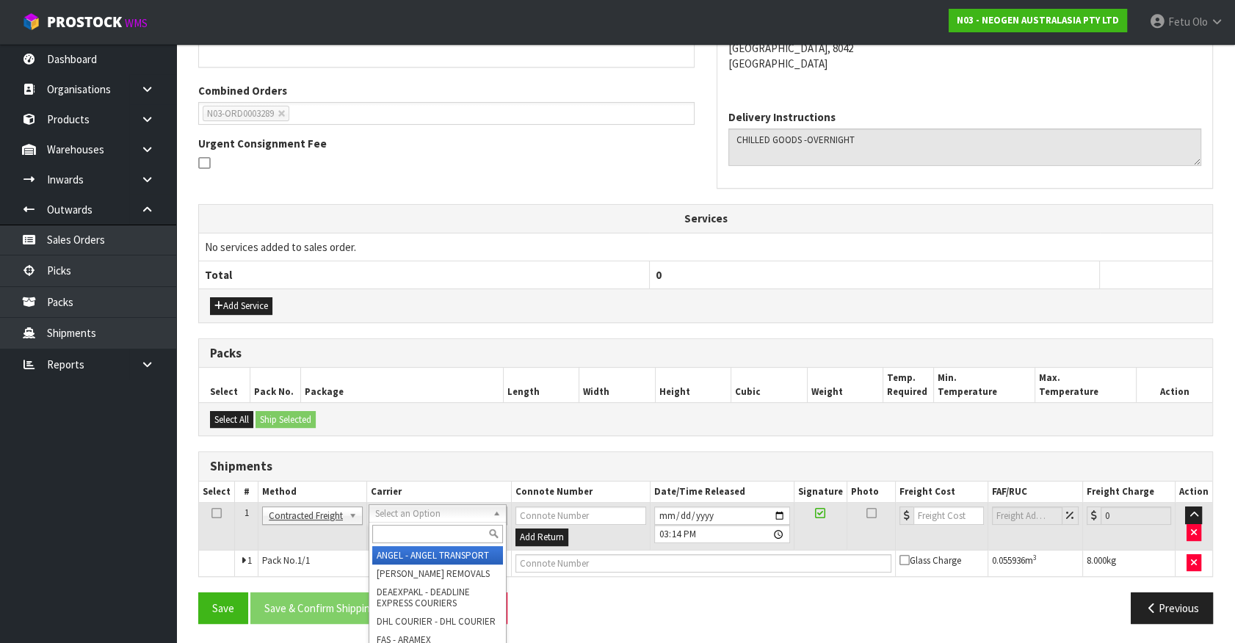
drag, startPoint x: 427, startPoint y: 506, endPoint x: 408, endPoint y: 538, distance: 37.2
click at [408, 538] on input "text" at bounding box center [437, 534] width 130 height 18
type input "nzp"
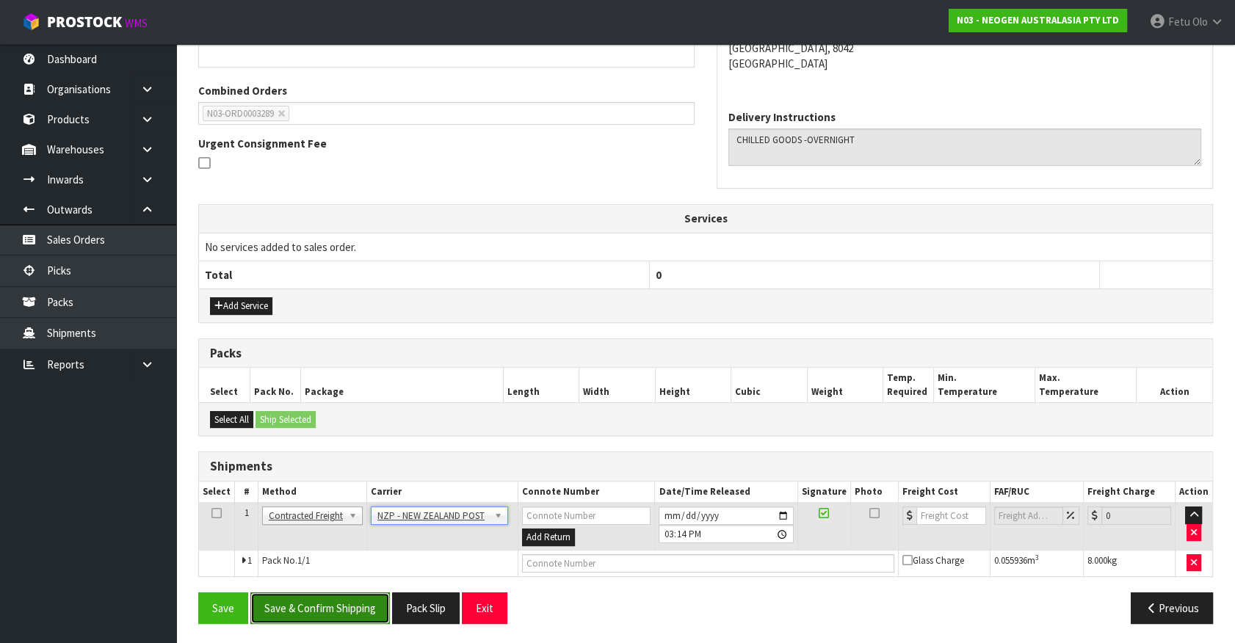
click at [350, 603] on button "Save & Confirm Shipping" at bounding box center [320, 609] width 140 height 32
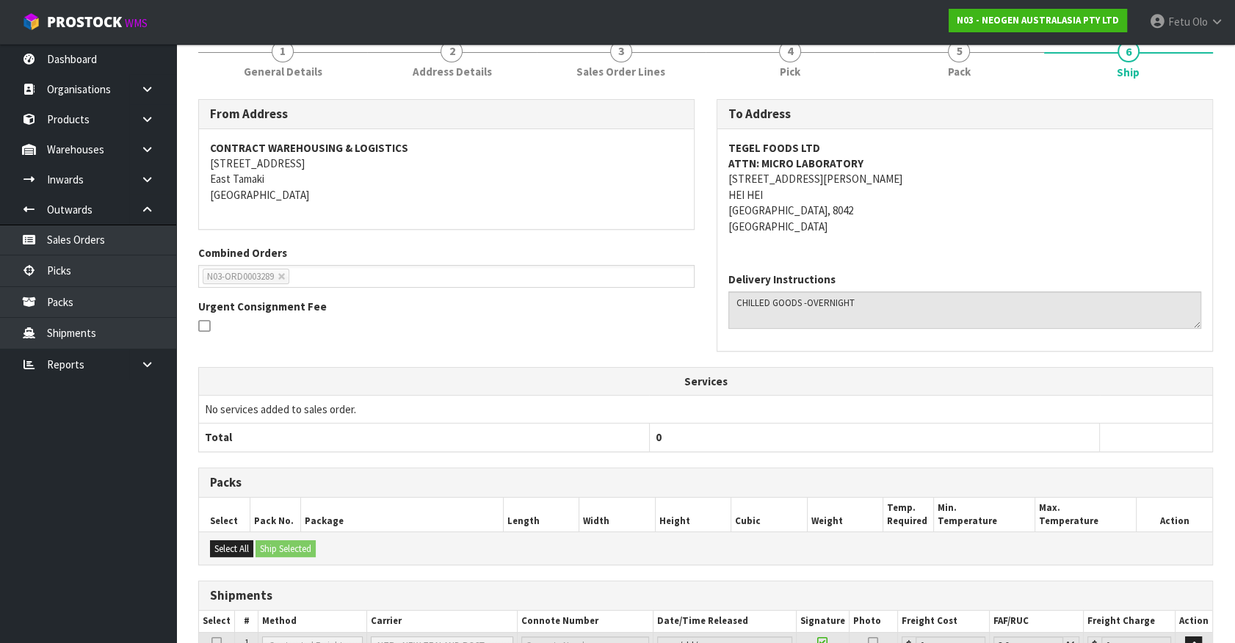
scroll to position [330, 0]
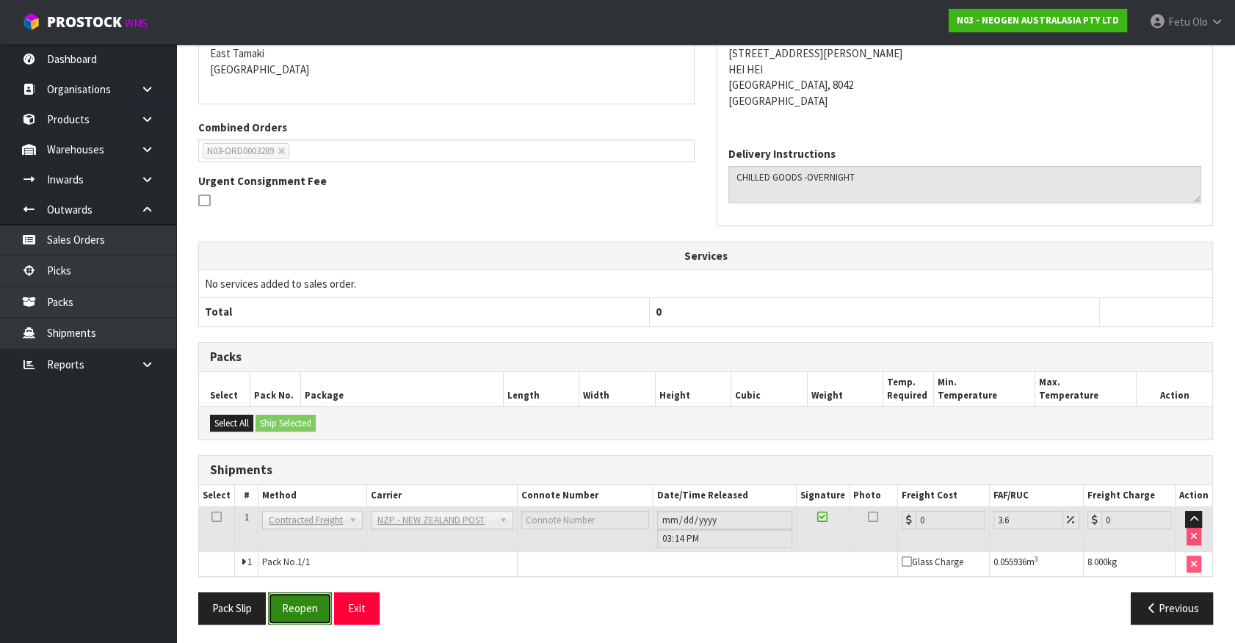
click at [294, 614] on button "Reopen" at bounding box center [300, 609] width 64 height 32
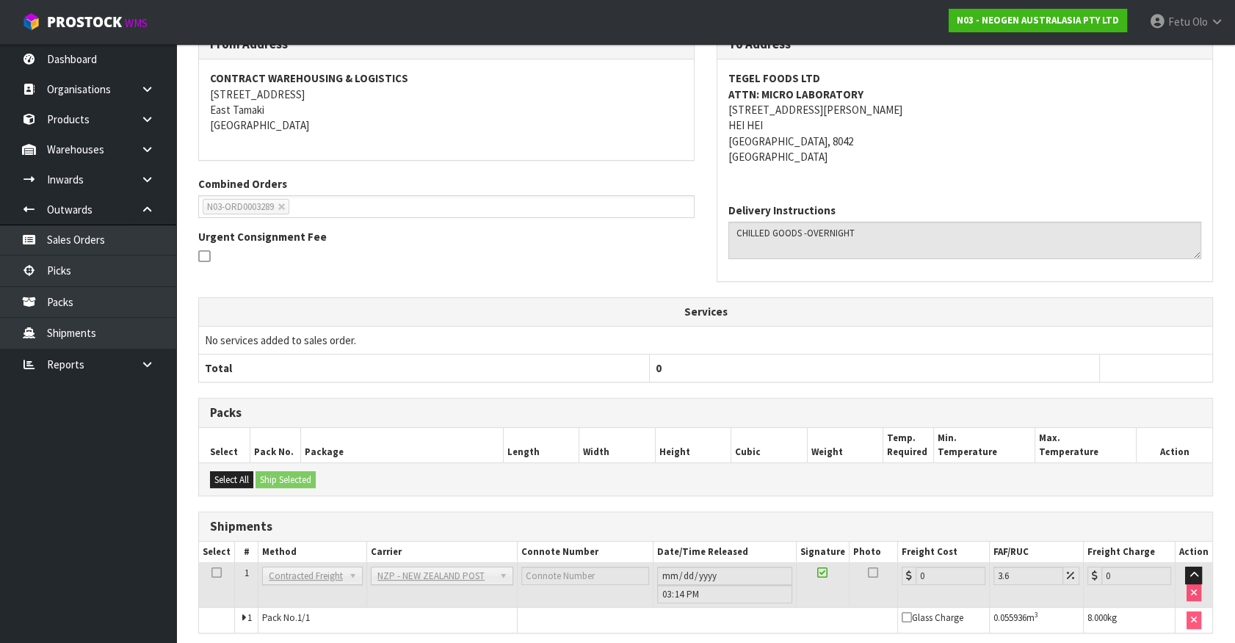
scroll to position [316, 0]
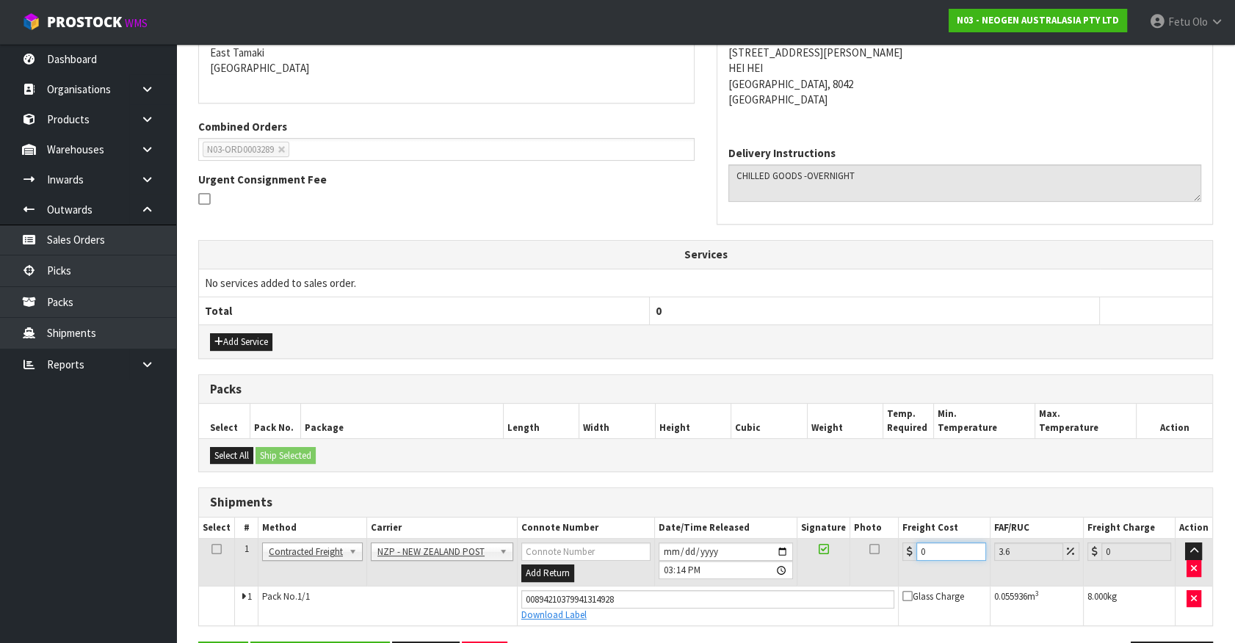
drag, startPoint x: 925, startPoint y: 551, endPoint x: 672, endPoint y: 667, distance: 278.3
click at [672, 328] on html "Toggle navigation ProStock WMS N03 - NEOGEN AUSTRALASIA PTY LTD Fetu Olo Logout…" at bounding box center [617, 5] width 1235 height 643
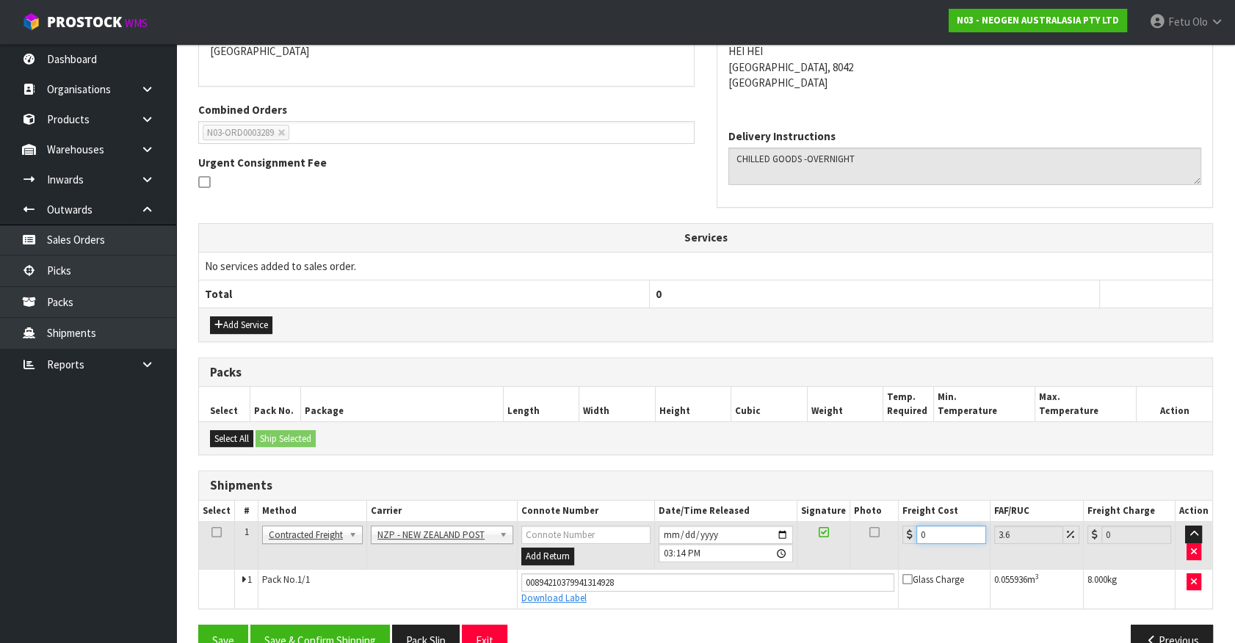
type input "3"
type input "3.11"
type input "35"
type input "36.26"
type input "353"
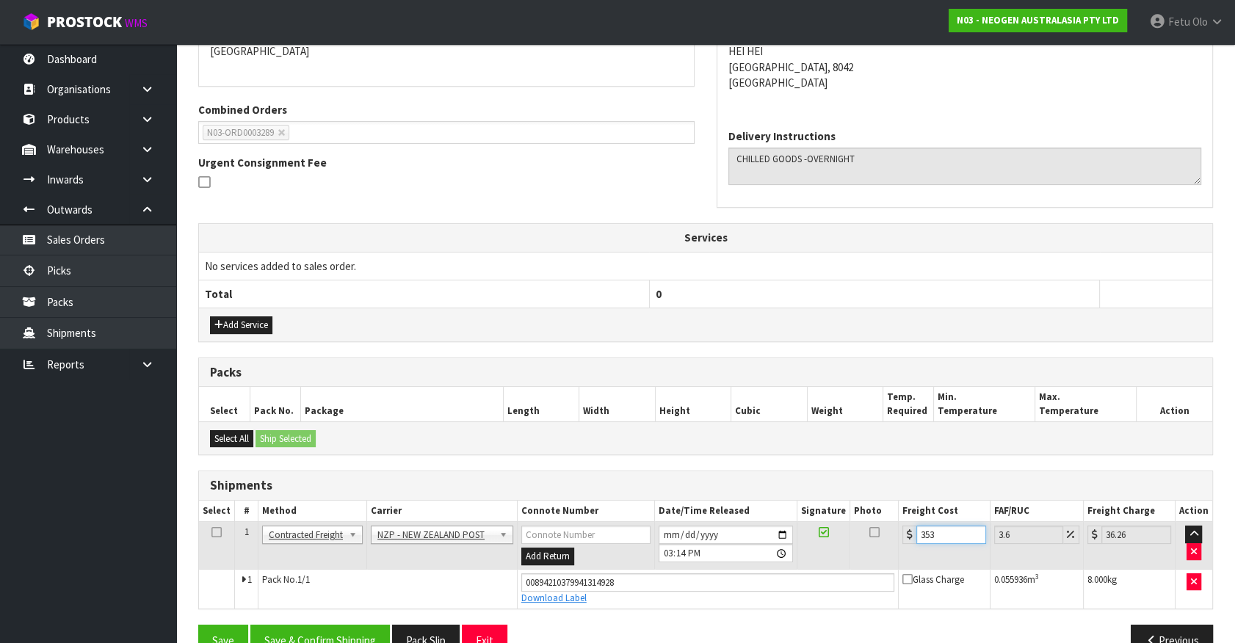
type input "365.71"
type input "353.7"
type input "366.43"
type input "353.74"
type input "366.47"
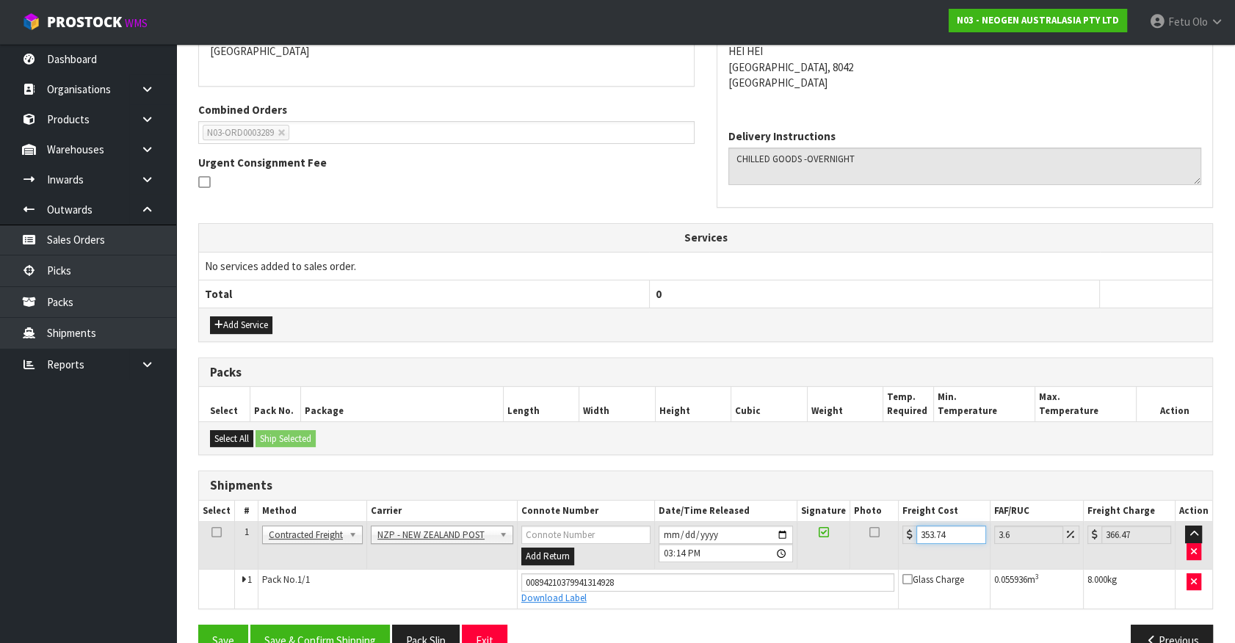
drag, startPoint x: 955, startPoint y: 532, endPoint x: 617, endPoint y: 553, distance: 338.4
click at [617, 553] on tr "1 Client Local Pickup Customer Local Pickup Company Freight Contracted Freight …" at bounding box center [705, 546] width 1013 height 48
type input "3"
type input "3.11"
type input "35"
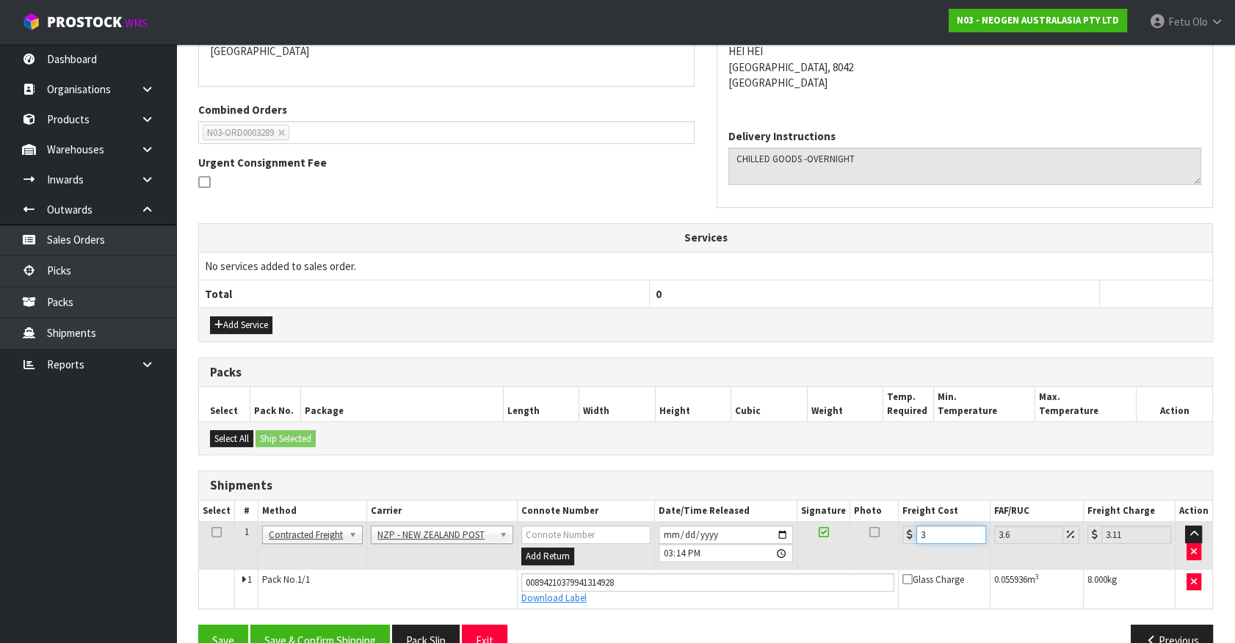
type input "36.26"
type input "35.7"
type input "36.99"
type input "35.74"
type input "37.03"
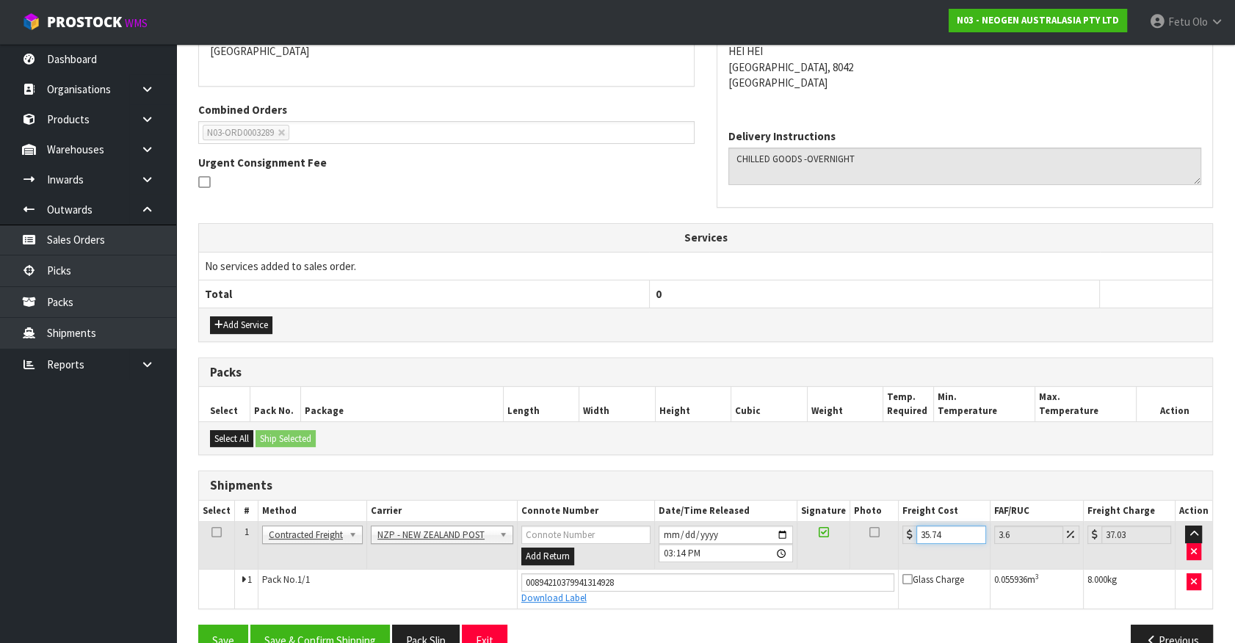
type input "35.74"
drag, startPoint x: 468, startPoint y: 583, endPoint x: 388, endPoint y: 587, distance: 80.2
click at [388, 587] on tr "1 Pack No. 1/1 00894210379941314928 Download Label Glass Charge 0.055936 m 3 8.…" at bounding box center [705, 589] width 1013 height 40
click at [350, 638] on button "Save & Confirm Shipping" at bounding box center [320, 641] width 140 height 32
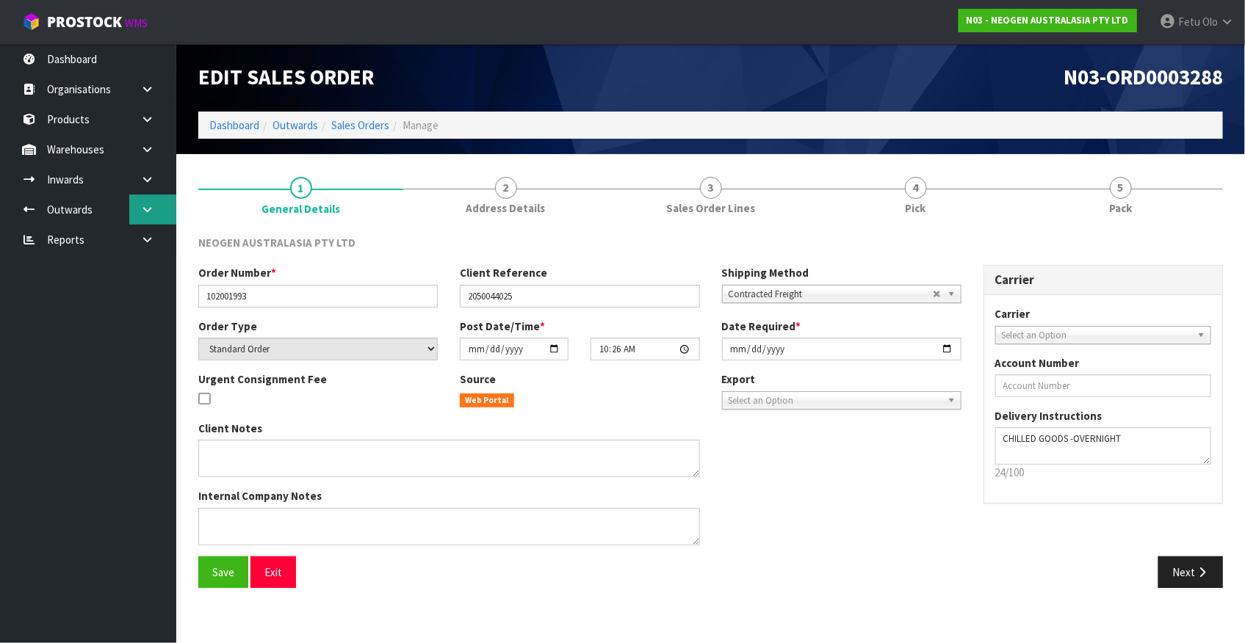
click at [137, 215] on link at bounding box center [152, 210] width 47 height 30
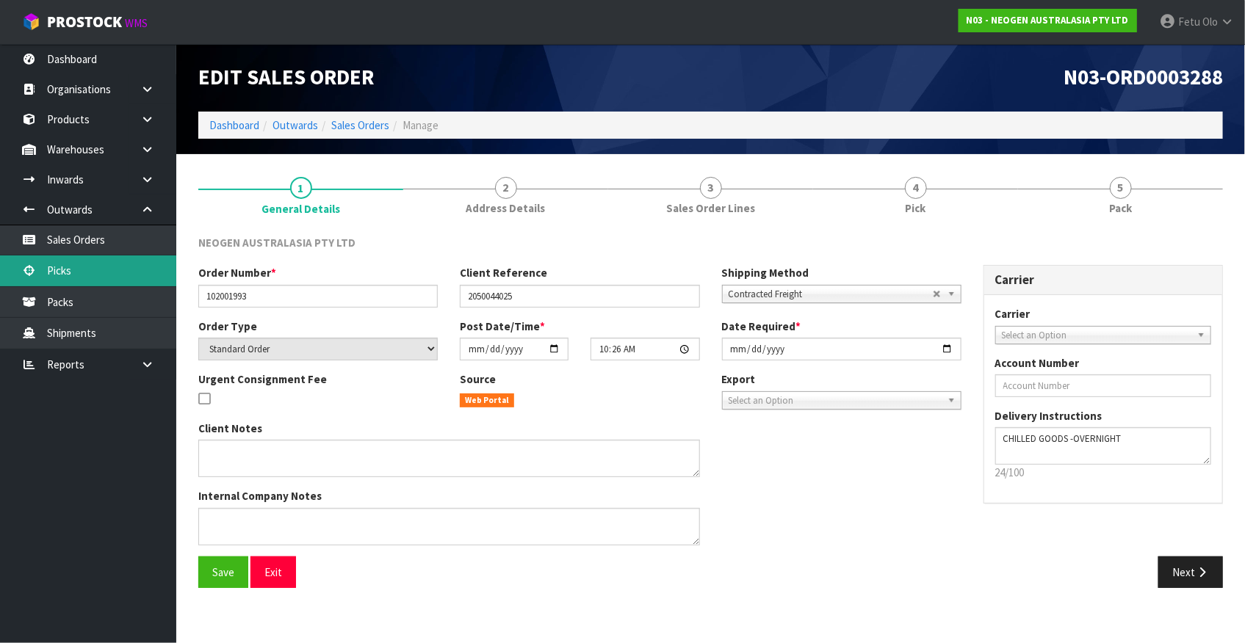
click at [30, 277] on link "Picks" at bounding box center [88, 271] width 176 height 30
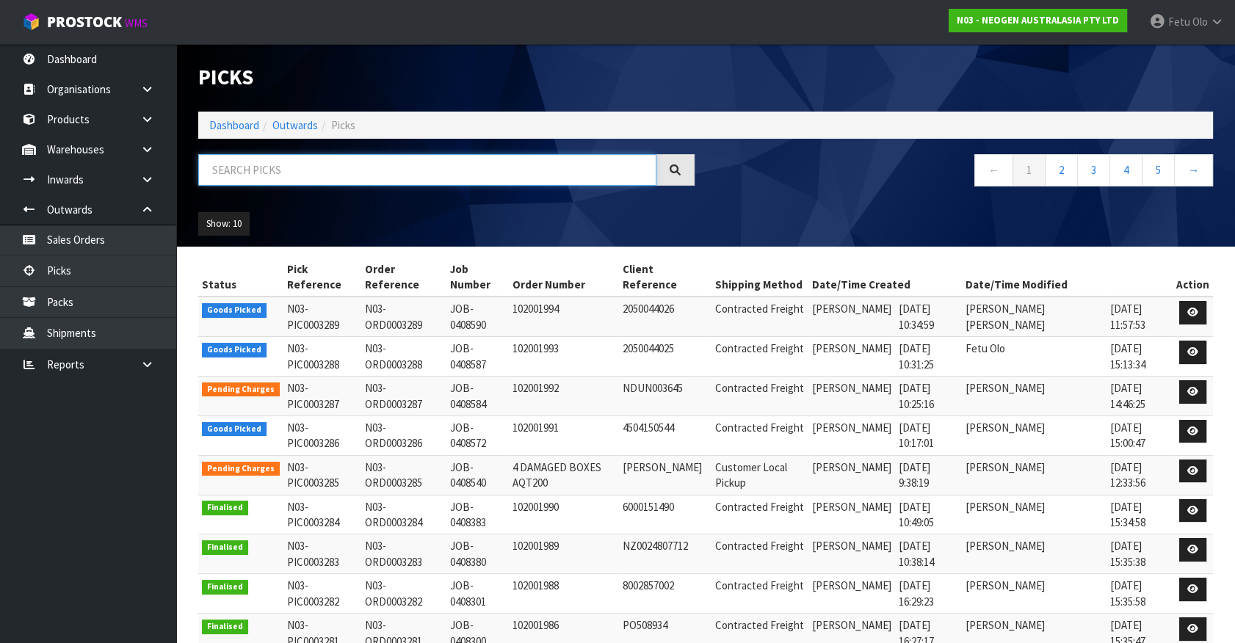
click at [299, 171] on input "text" at bounding box center [427, 170] width 458 height 32
type input "3289"
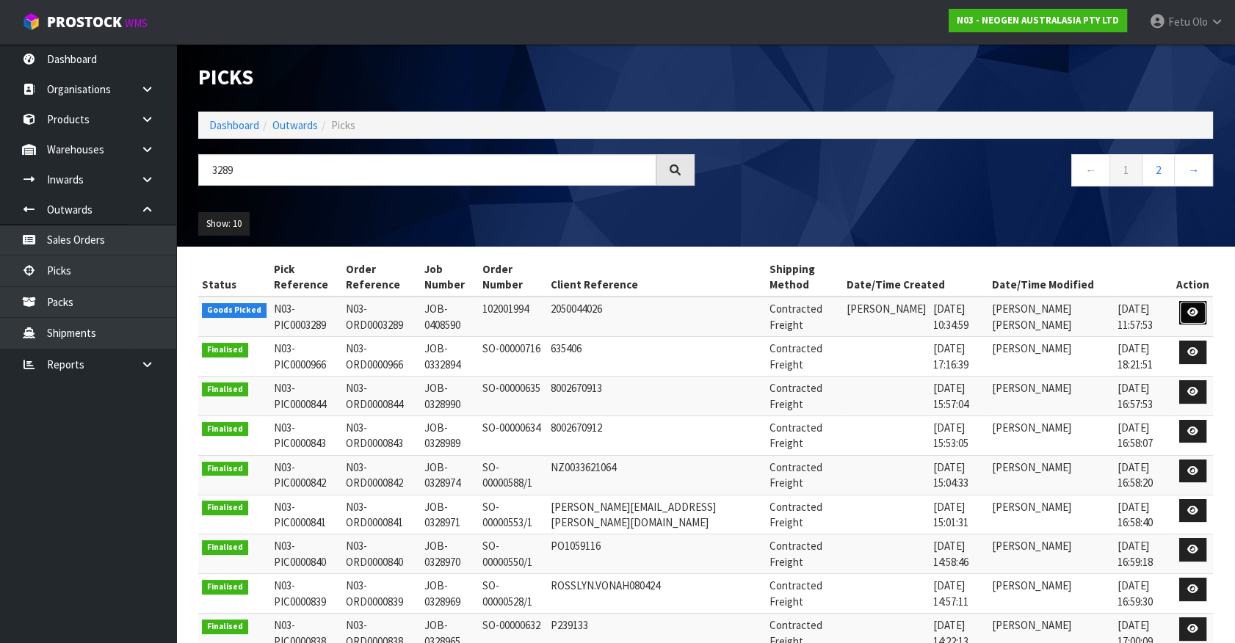
click at [1186, 308] on link at bounding box center [1192, 312] width 27 height 23
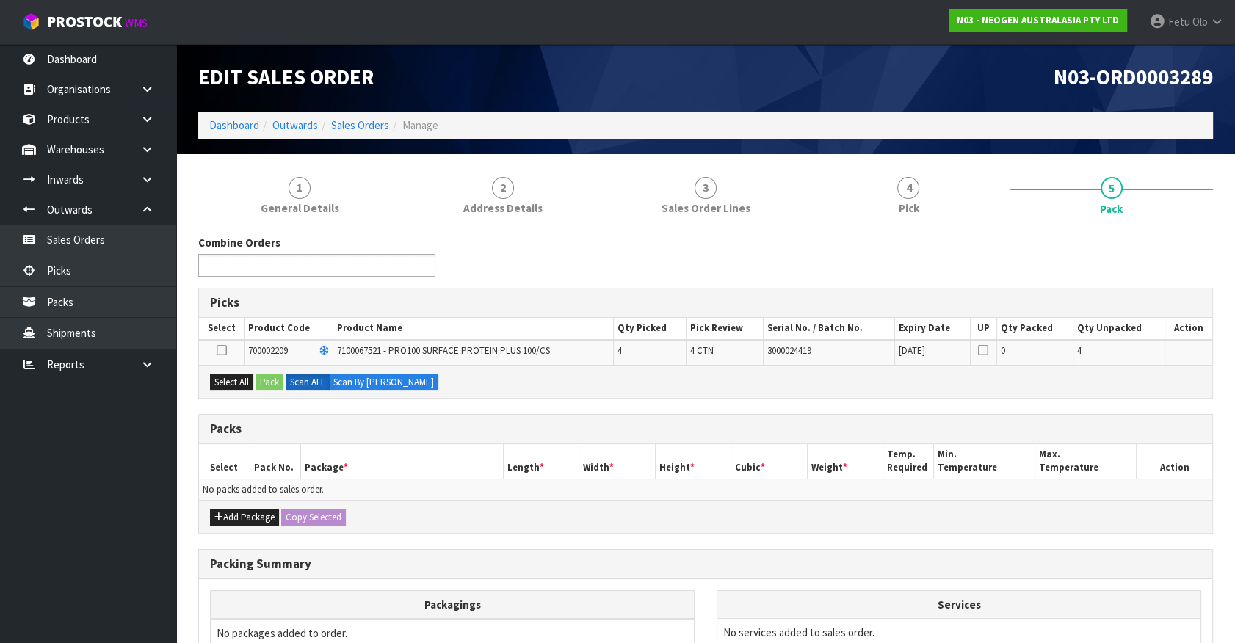
click at [264, 264] on input "text" at bounding box center [257, 265] width 108 height 18
type input "3288"
click at [314, 290] on li "N03-ORD000 3288" at bounding box center [317, 286] width 236 height 18
drag, startPoint x: 223, startPoint y: 369, endPoint x: 236, endPoint y: 377, distance: 15.1
click at [222, 372] on div "Select All Pack Scan ALL Scan By [PERSON_NAME]" at bounding box center [705, 381] width 1013 height 33
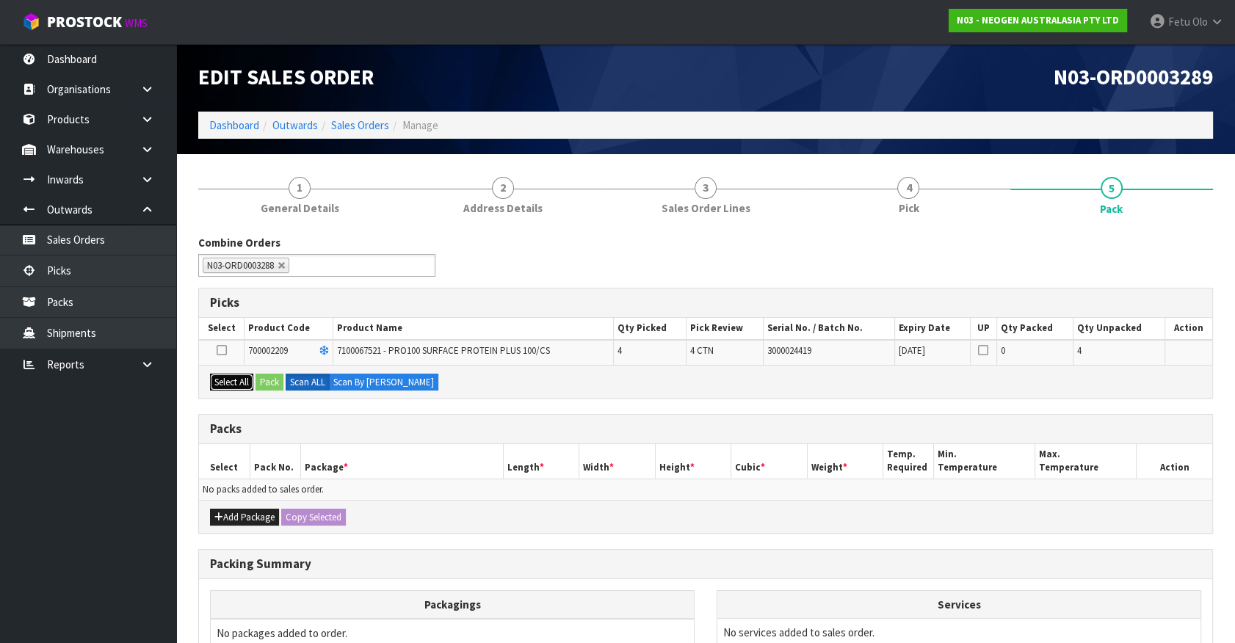
click at [241, 377] on button "Select All" at bounding box center [231, 383] width 43 height 18
click at [256, 374] on div "Select All Pack Scan ALL Scan By [PERSON_NAME]" at bounding box center [705, 381] width 1013 height 33
drag, startPoint x: 275, startPoint y: 381, endPoint x: 615, endPoint y: 479, distance: 353.8
click at [277, 382] on button "Pack" at bounding box center [270, 383] width 28 height 18
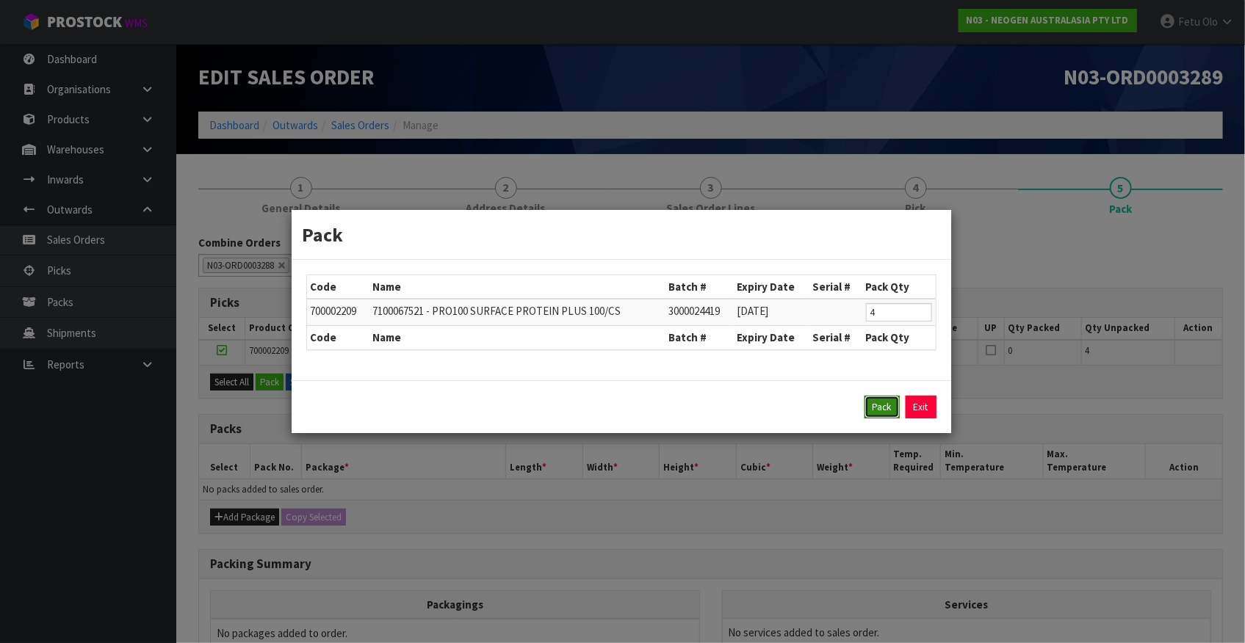
click at [873, 411] on button "Pack" at bounding box center [881, 407] width 35 height 23
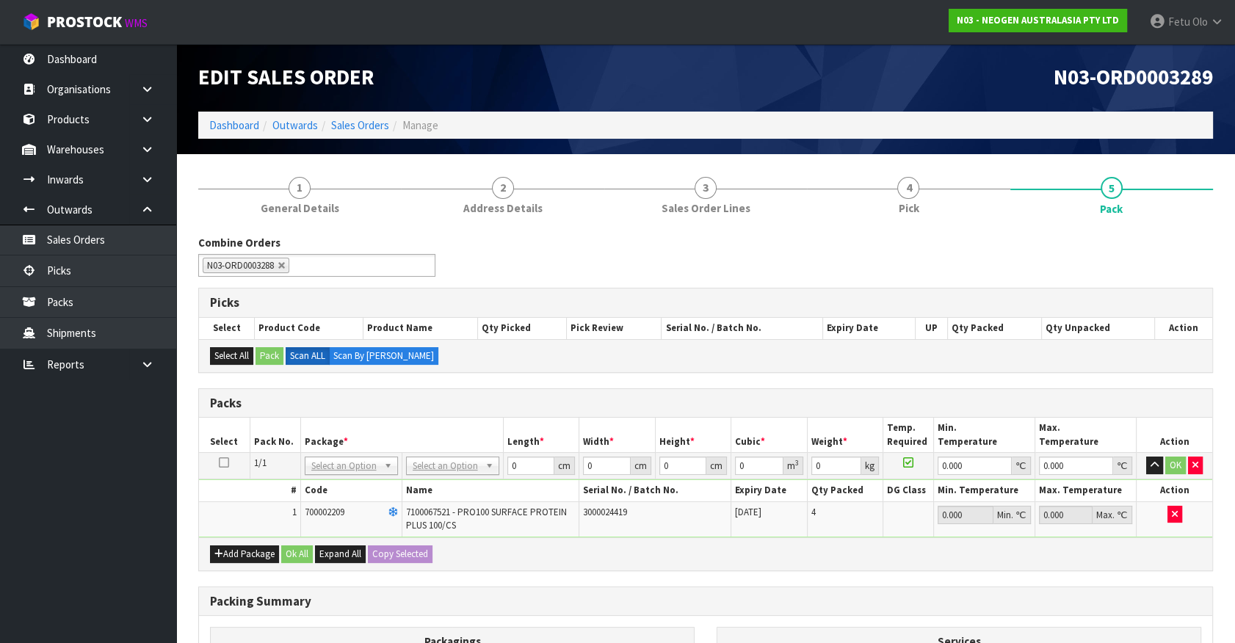
drag, startPoint x: 365, startPoint y: 463, endPoint x: 347, endPoint y: 494, distance: 36.2
drag, startPoint x: 343, startPoint y: 502, endPoint x: 532, endPoint y: 492, distance: 189.7
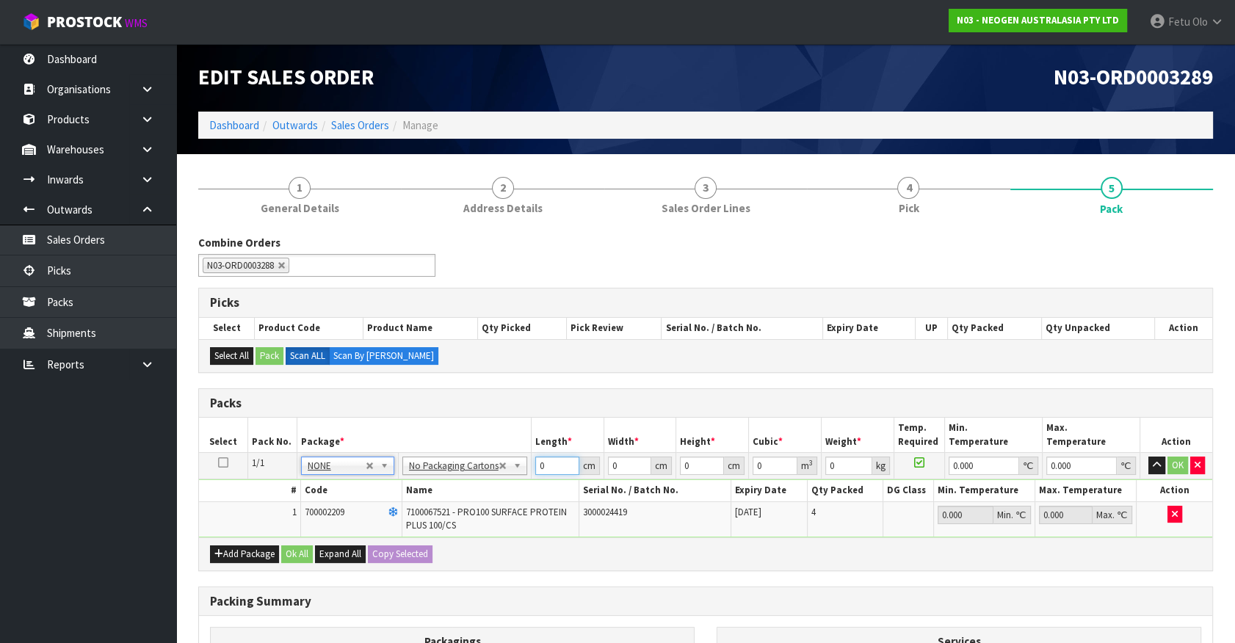
drag, startPoint x: 521, startPoint y: 474, endPoint x: 311, endPoint y: 470, distance: 210.1
click at [311, 470] on tr "1/1 NONE 007-001 007-002 007-004 007-009 007-013 007-014 007-015 007-017 007-01…" at bounding box center [705, 466] width 1013 height 26
type input "46"
type input "32"
type input "3"
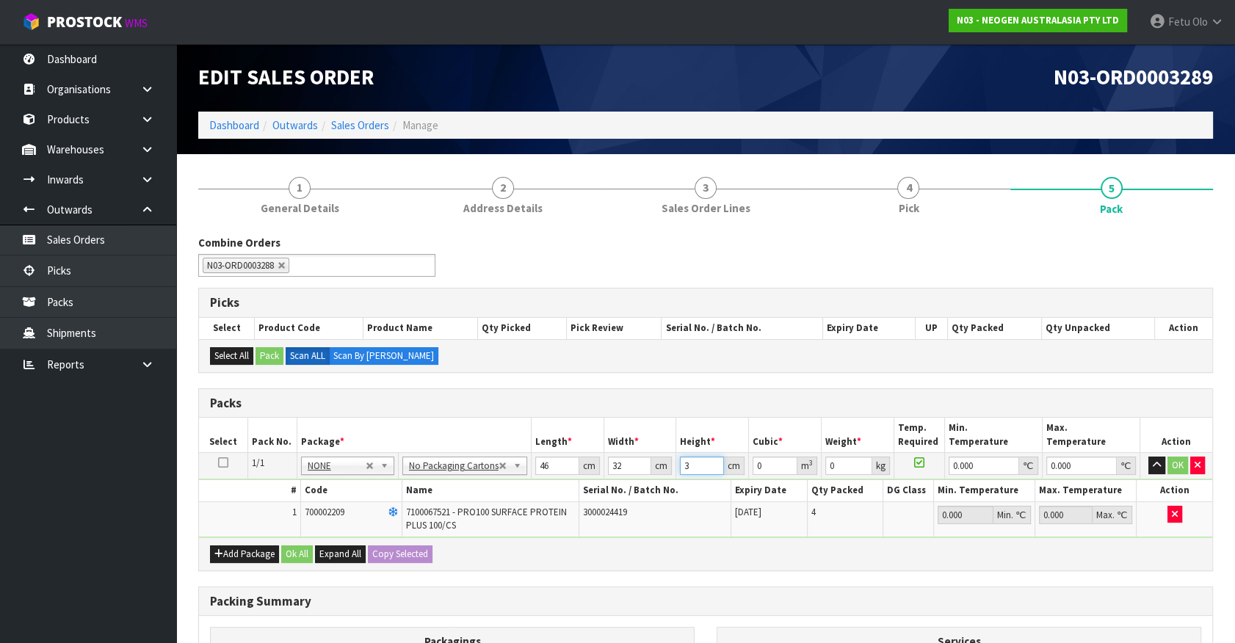
type input "0.004416"
type input "38"
type input "0.055936"
type input "38"
type input "8"
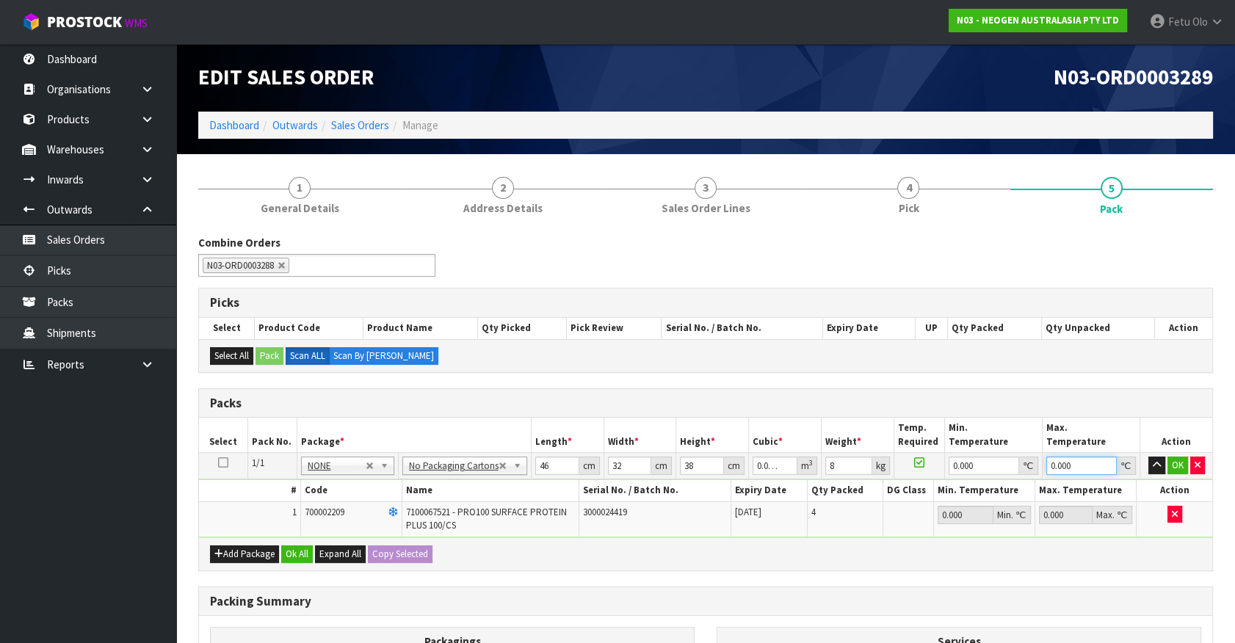
type input "0"
click button "OK" at bounding box center [1178, 466] width 21 height 18
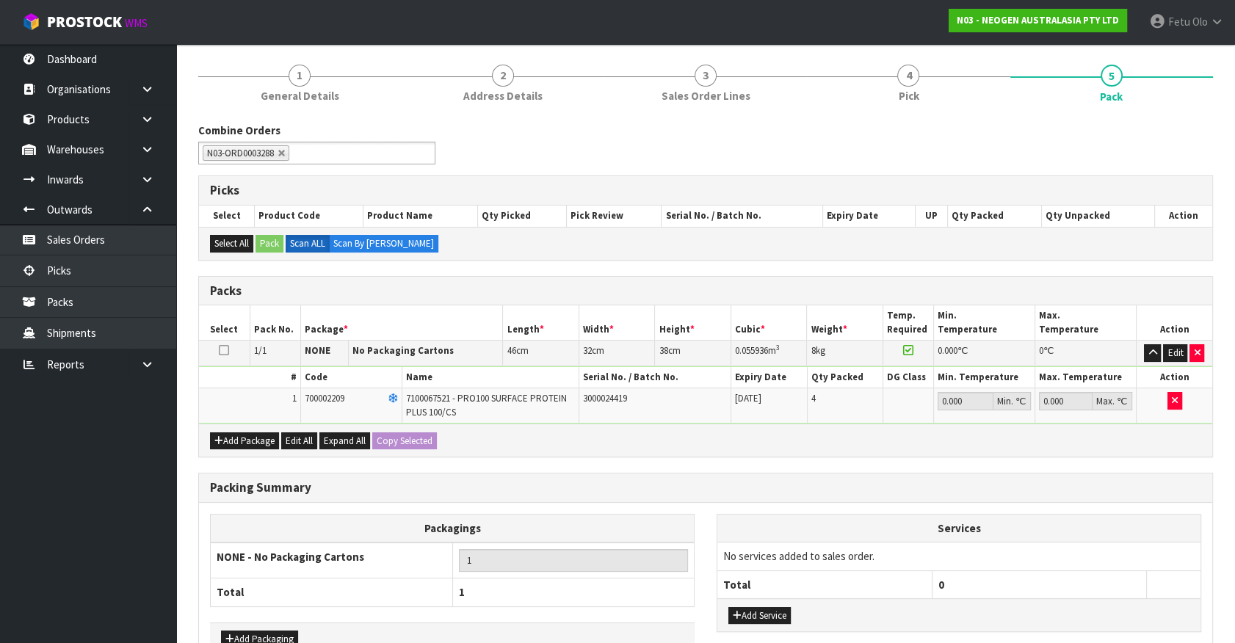
scroll to position [202, 0]
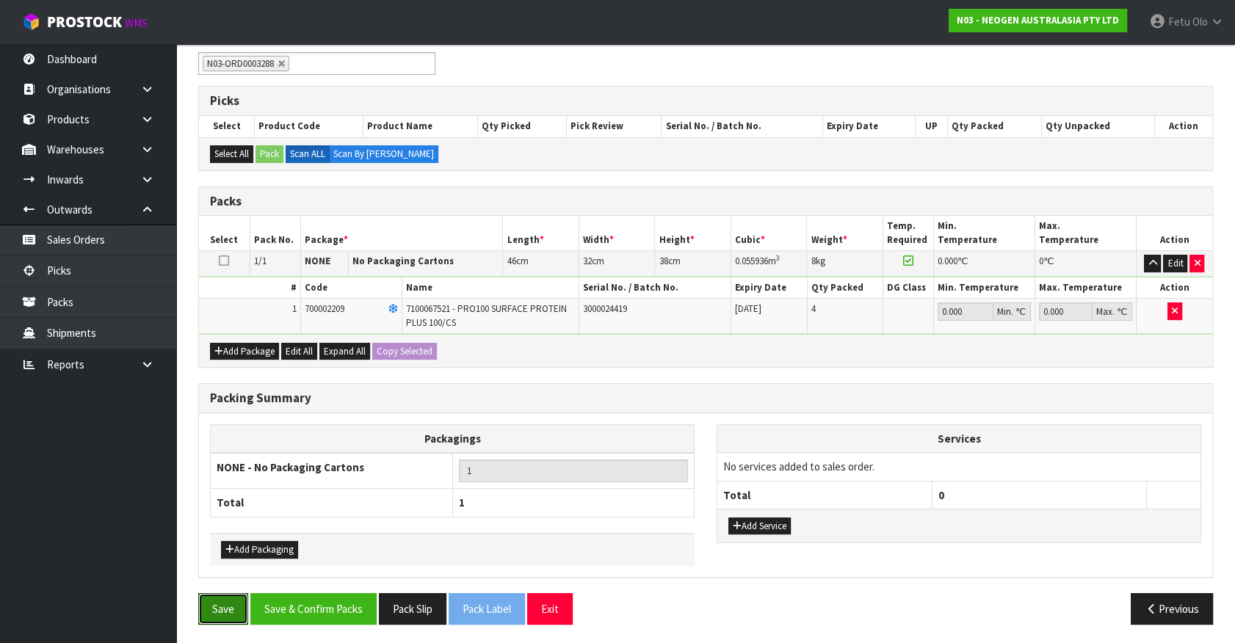
drag, startPoint x: 225, startPoint y: 612, endPoint x: 161, endPoint y: 516, distance: 115.5
click at [225, 609] on button "Save" at bounding box center [223, 609] width 50 height 32
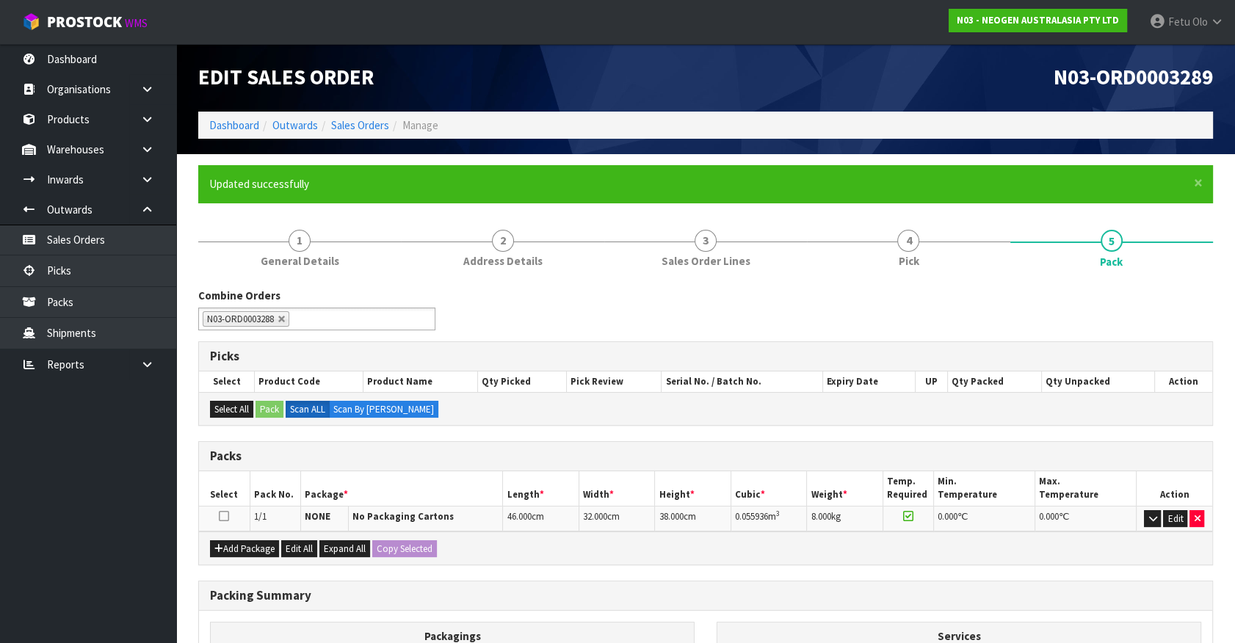
scroll to position [198, 0]
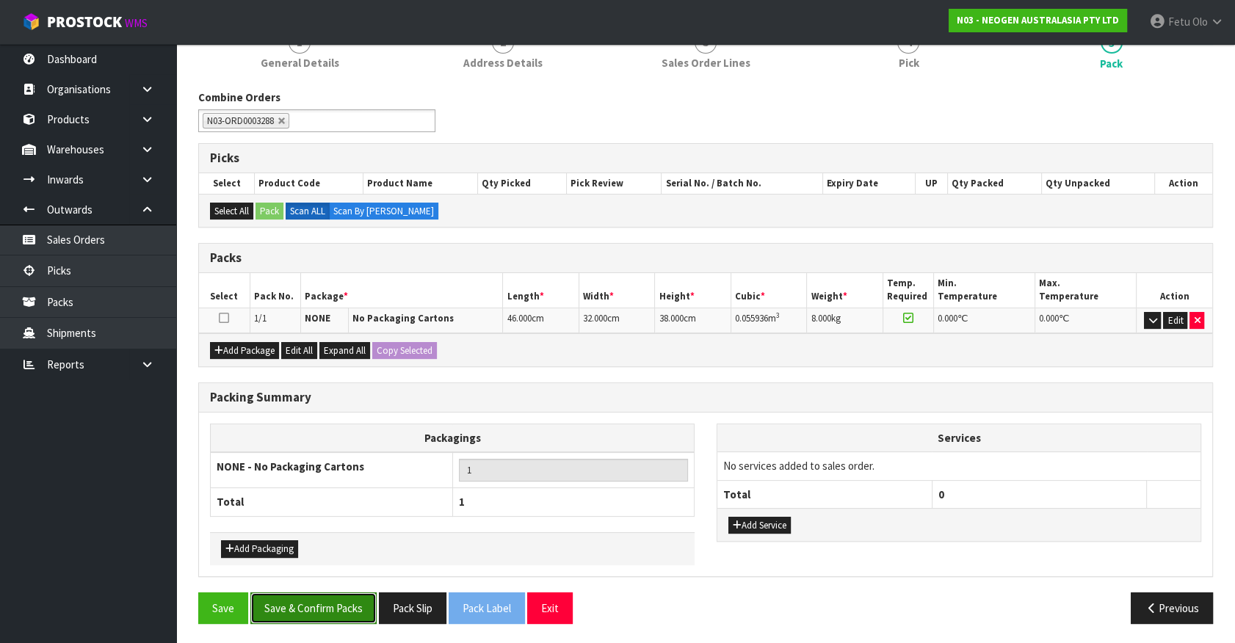
click at [330, 621] on button "Save & Confirm Packs" at bounding box center [313, 609] width 126 height 32
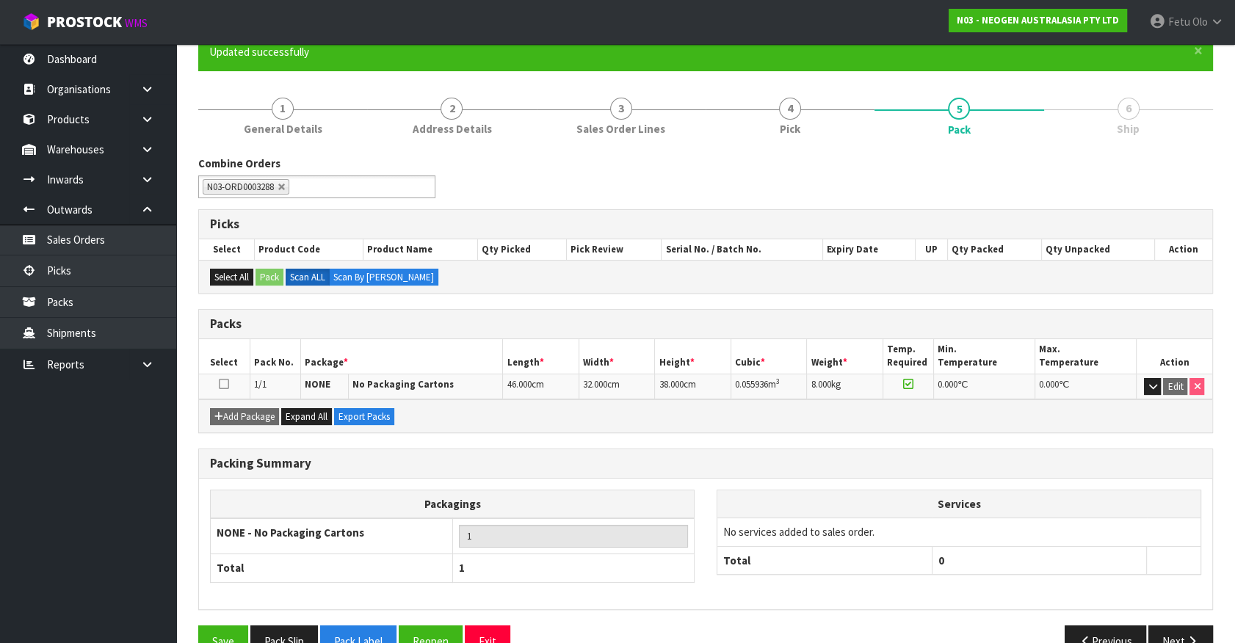
scroll to position [165, 0]
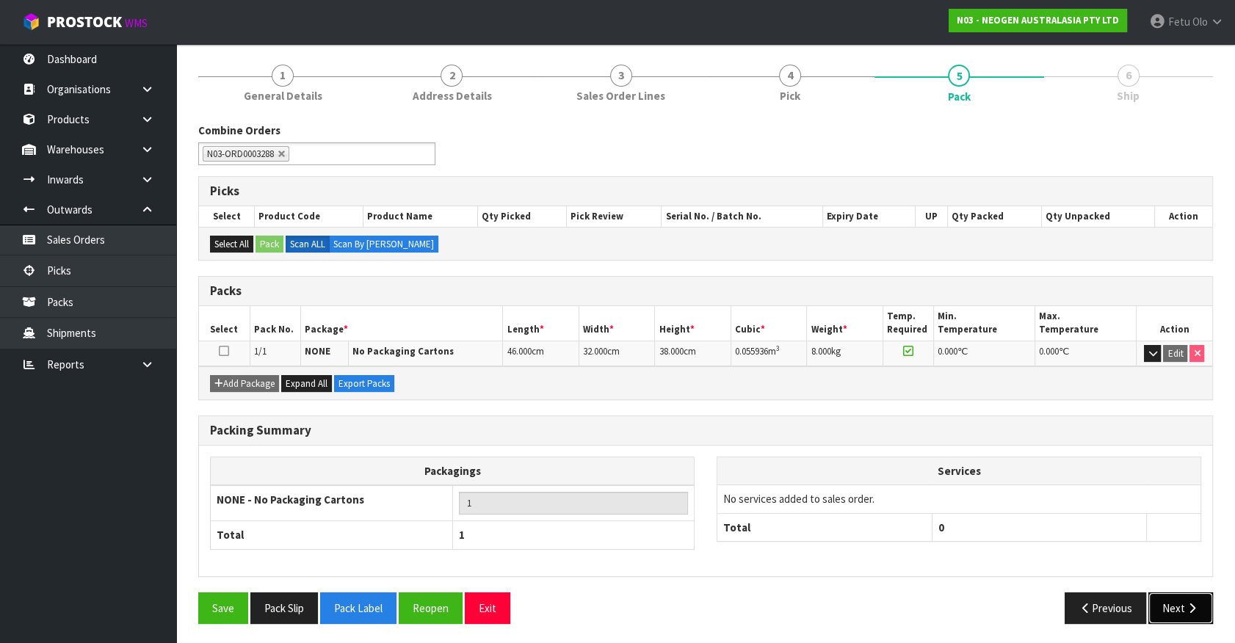
drag, startPoint x: 1182, startPoint y: 598, endPoint x: 1102, endPoint y: 591, distance: 79.6
click at [1181, 598] on button "Next" at bounding box center [1181, 609] width 65 height 32
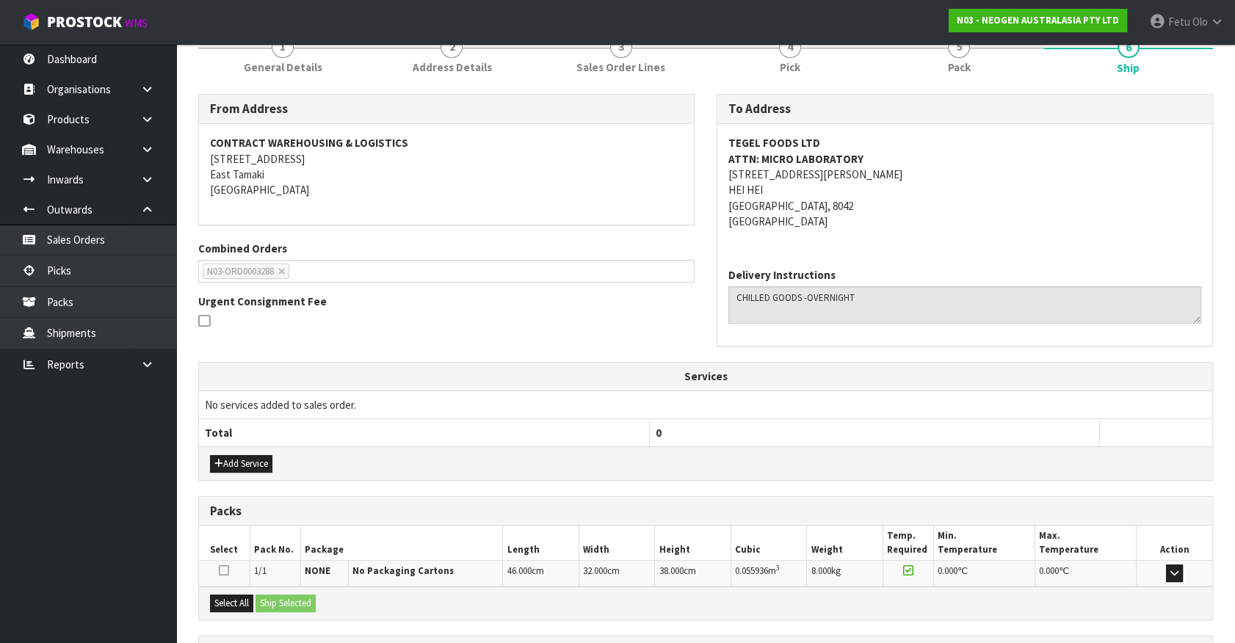
scroll to position [325, 0]
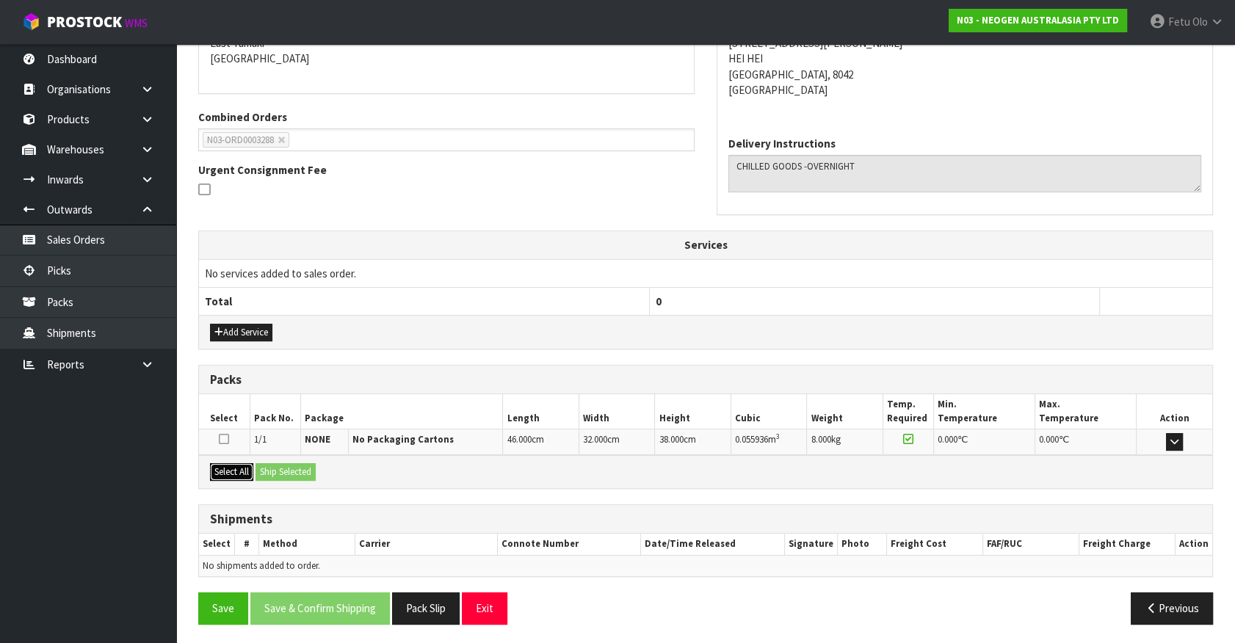
drag, startPoint x: 238, startPoint y: 469, endPoint x: 284, endPoint y: 470, distance: 46.3
click at [239, 469] on button "Select All" at bounding box center [231, 472] width 43 height 18
click at [284, 470] on button "Ship Selected" at bounding box center [286, 472] width 60 height 18
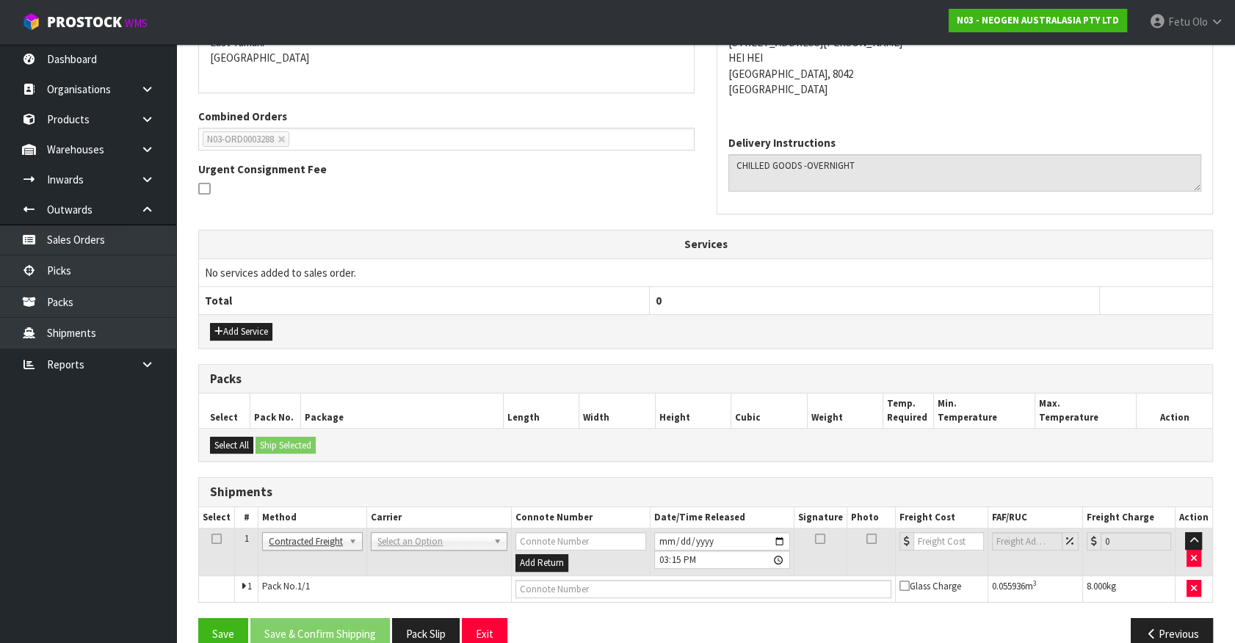
scroll to position [352, 0]
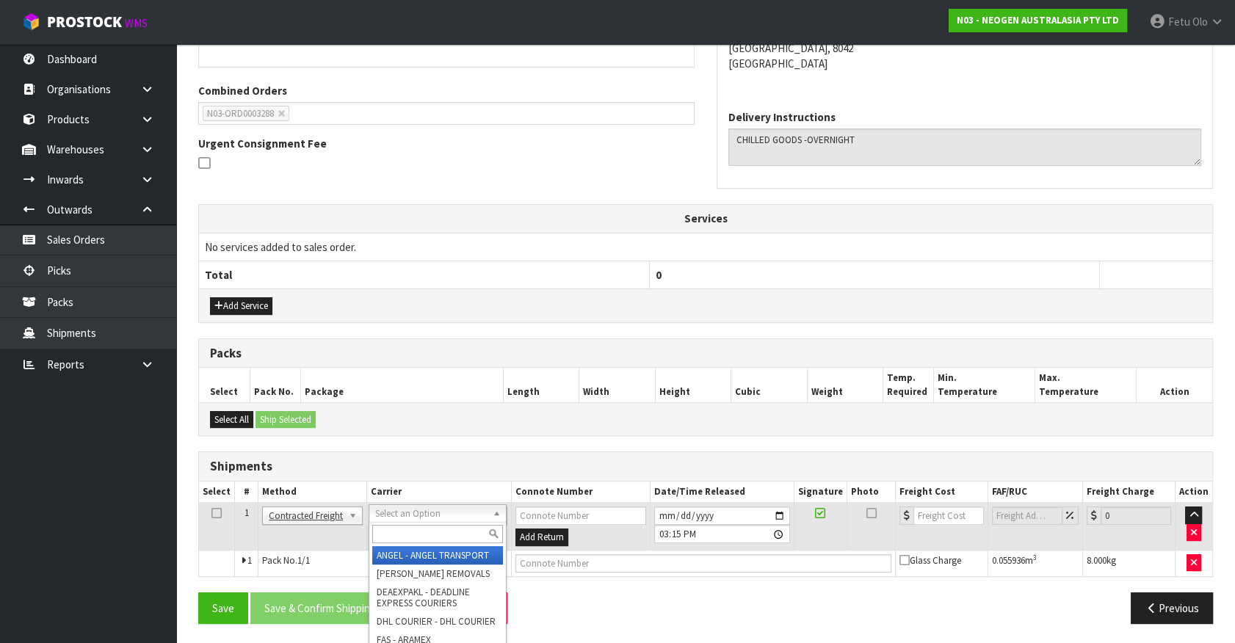
drag, startPoint x: 432, startPoint y: 512, endPoint x: 415, endPoint y: 537, distance: 30.1
drag, startPoint x: 416, startPoint y: 534, endPoint x: 397, endPoint y: 519, distance: 24.1
click at [397, 519] on div "Select an Option ANGEL - ANGEL TRANSPORT [PERSON_NAME] REMOVALS DEAEXPAKL - DEA…" at bounding box center [437, 513] width 137 height 18
type input "nzp"
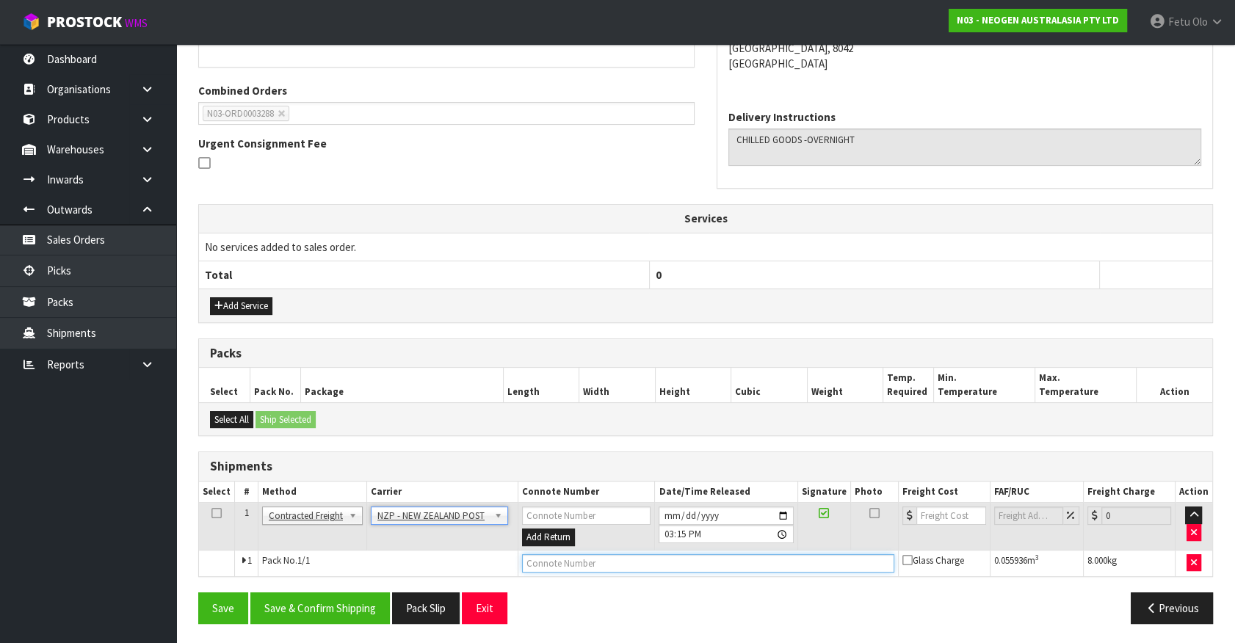
click at [555, 565] on input "text" at bounding box center [708, 563] width 373 height 18
paste input "00894210379941314928"
type input "00894210379941314928"
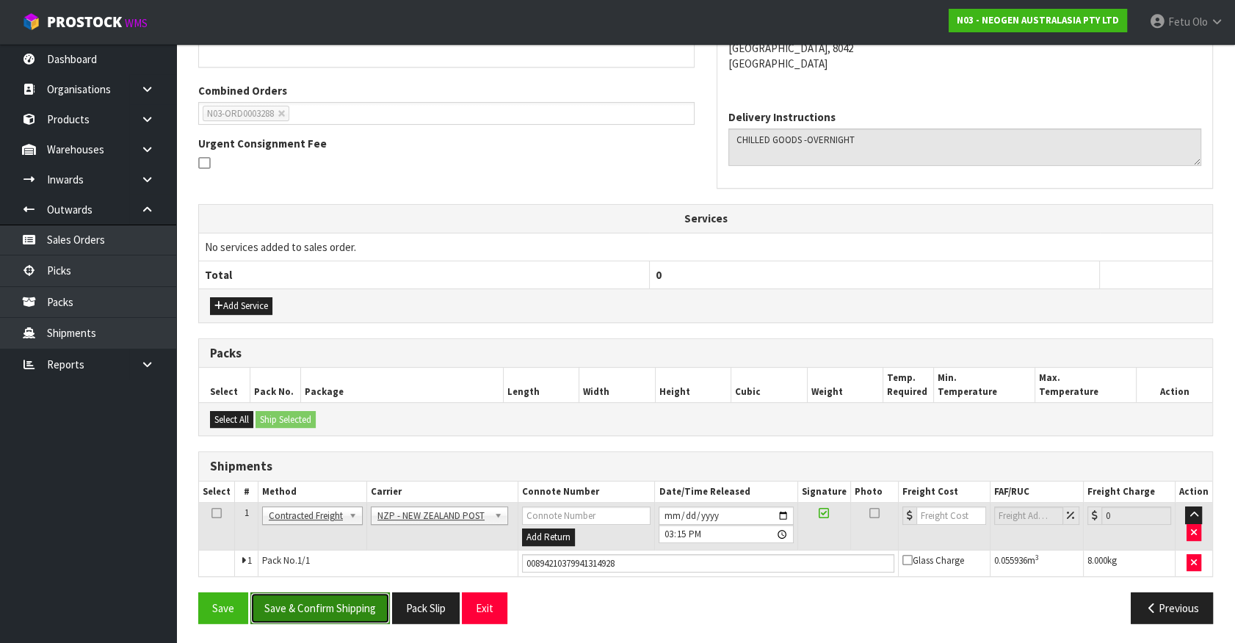
click at [339, 594] on button "Save & Confirm Shipping" at bounding box center [320, 609] width 140 height 32
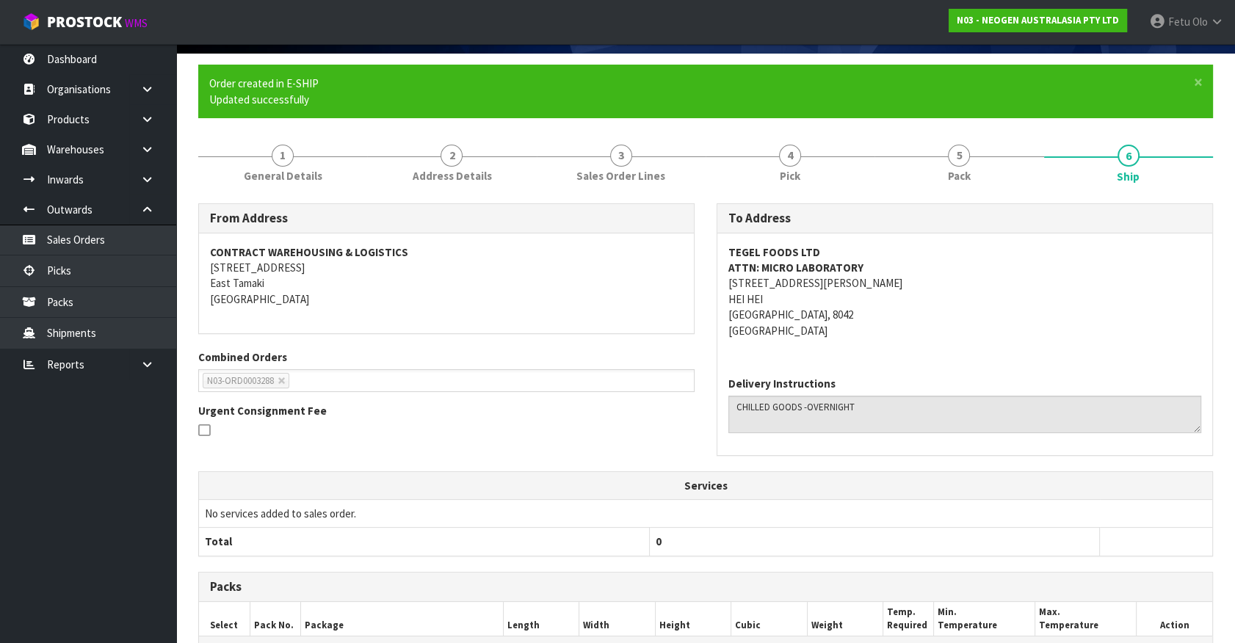
scroll to position [0, 0]
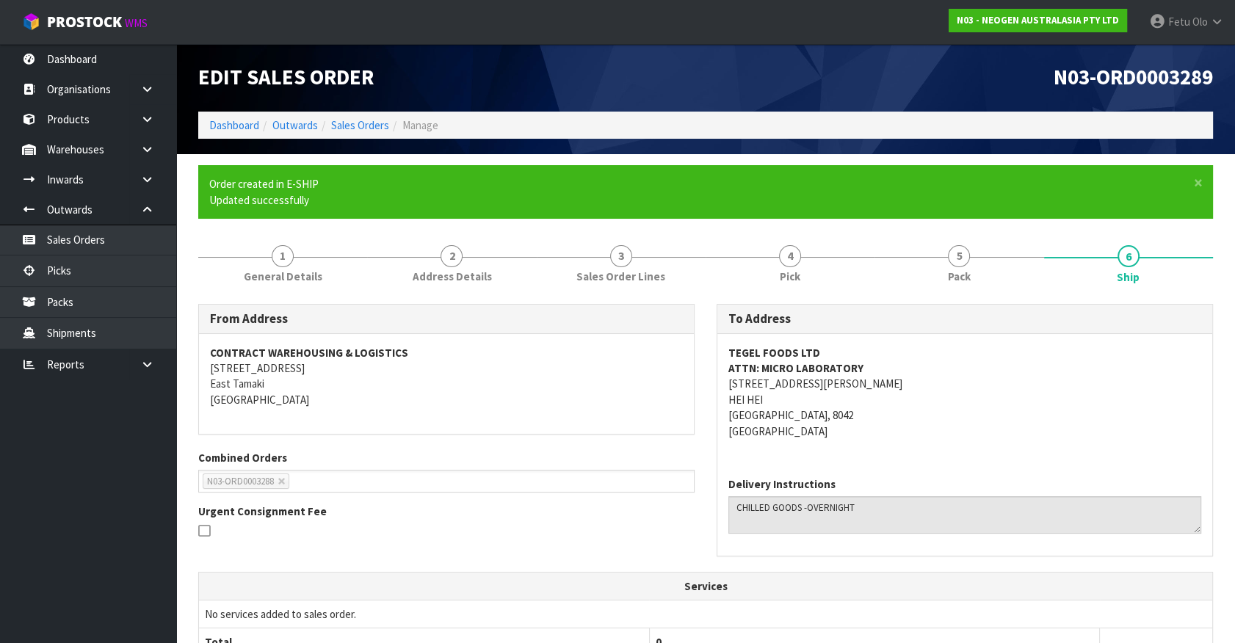
click at [233, 115] on ol "Dashboard Outwards Sales Orders Manage" at bounding box center [705, 125] width 1015 height 27
click at [236, 126] on link "Dashboard" at bounding box center [234, 125] width 50 height 14
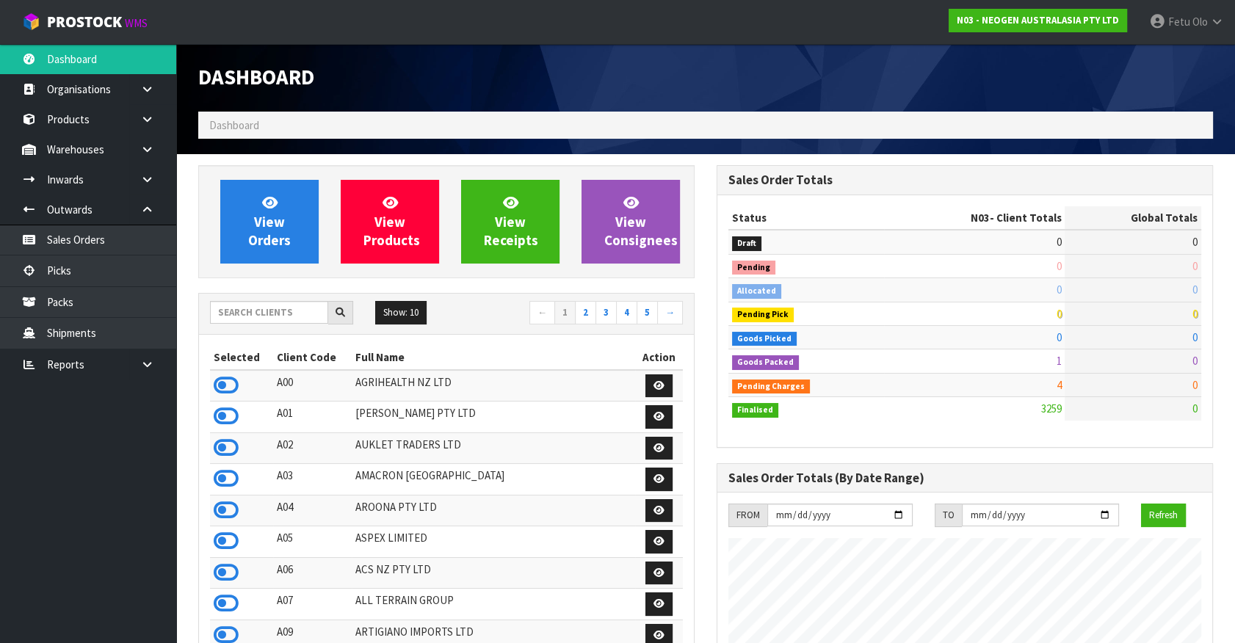
scroll to position [1173, 518]
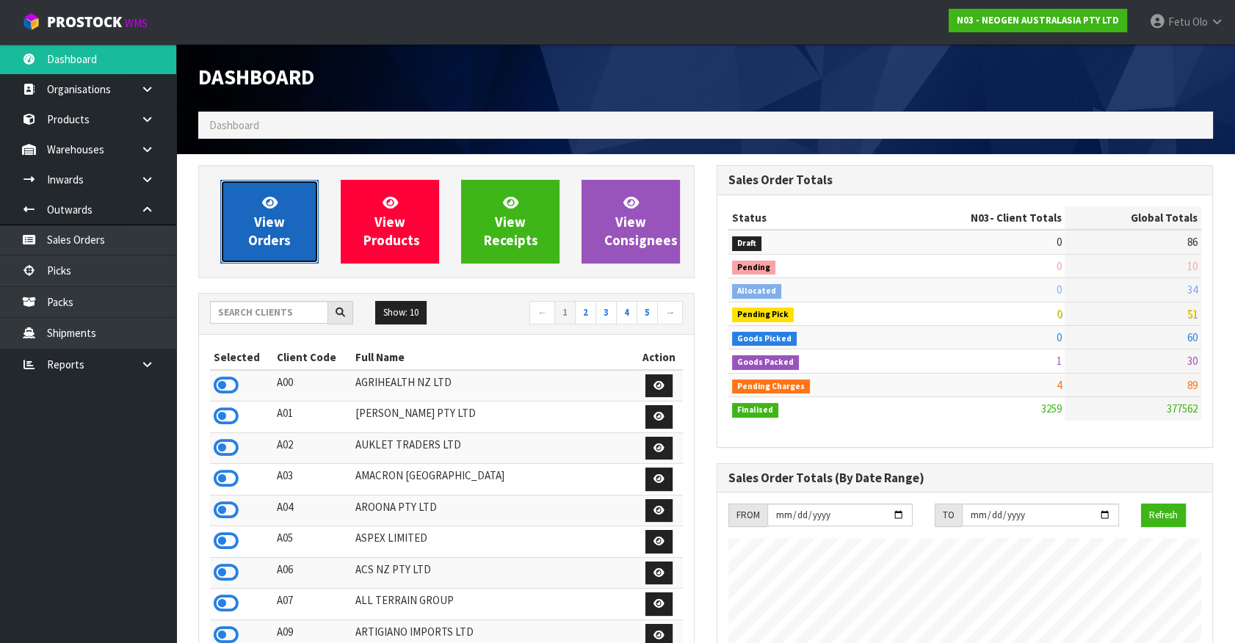
click at [261, 228] on span "View Orders" at bounding box center [269, 221] width 43 height 55
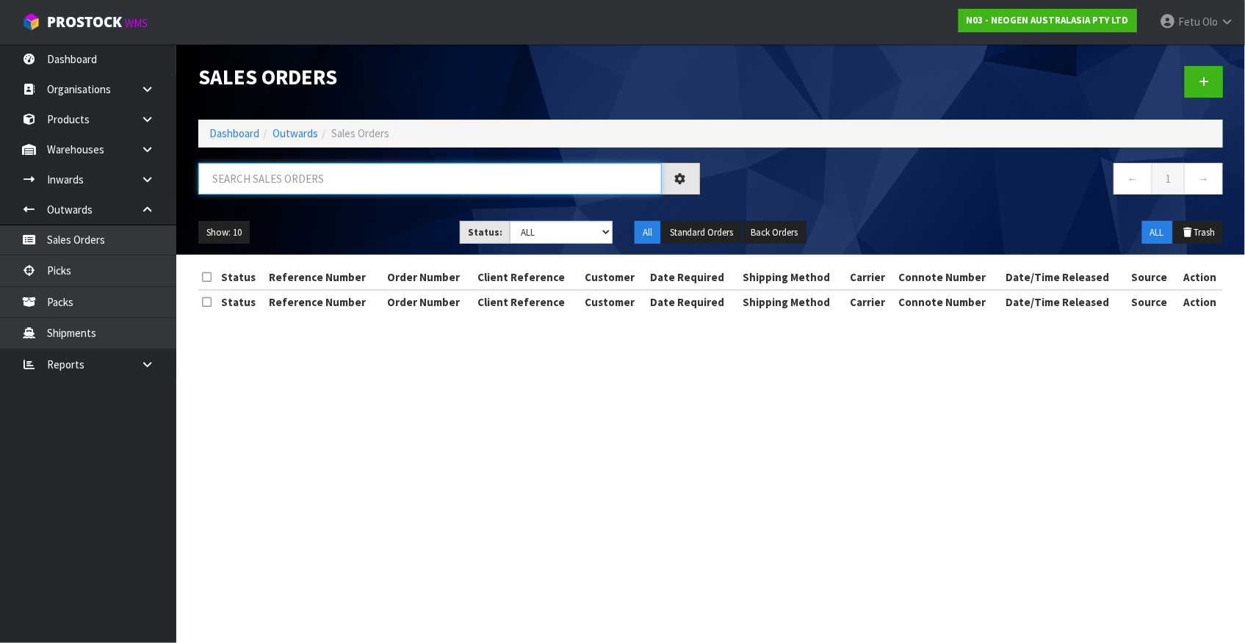
click at [345, 186] on input "text" at bounding box center [429, 179] width 463 height 32
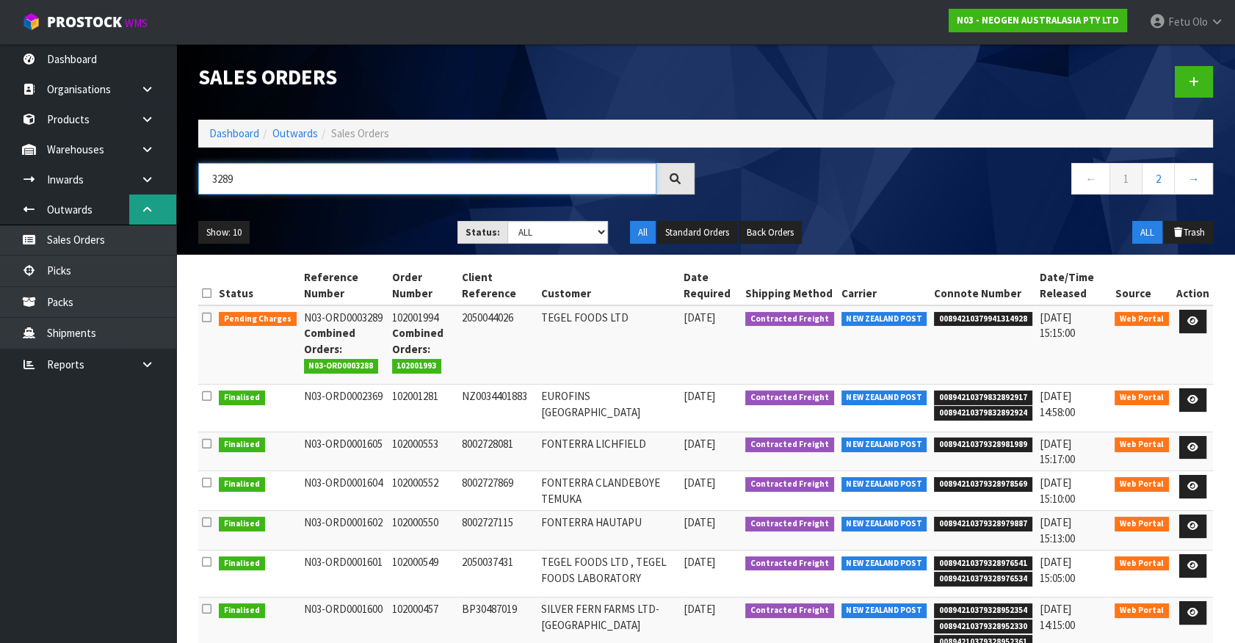
drag, startPoint x: 245, startPoint y: 182, endPoint x: 168, endPoint y: 204, distance: 80.2
click at [168, 204] on body "Toggle navigation ProStock WMS N03 - NEOGEN AUSTRALASIA PTY LTD Fetu Olo Logout…" at bounding box center [617, 321] width 1235 height 643
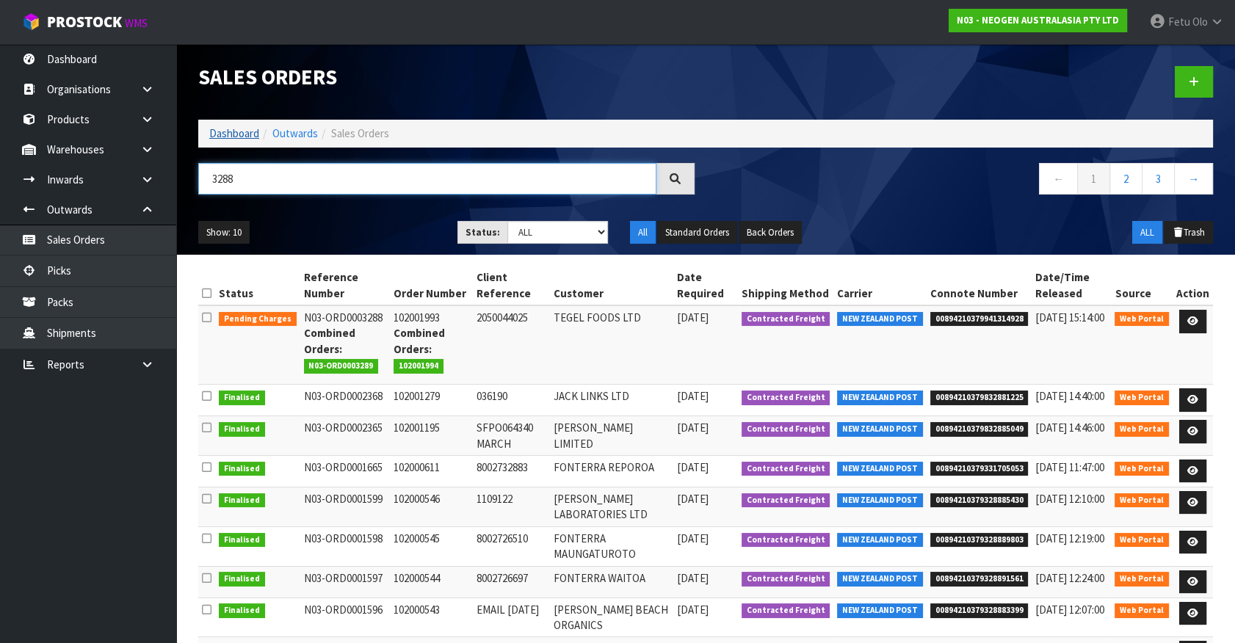
type input "3288"
click at [225, 134] on link "Dashboard" at bounding box center [234, 133] width 50 height 14
